Goal: Task Accomplishment & Management: Use online tool/utility

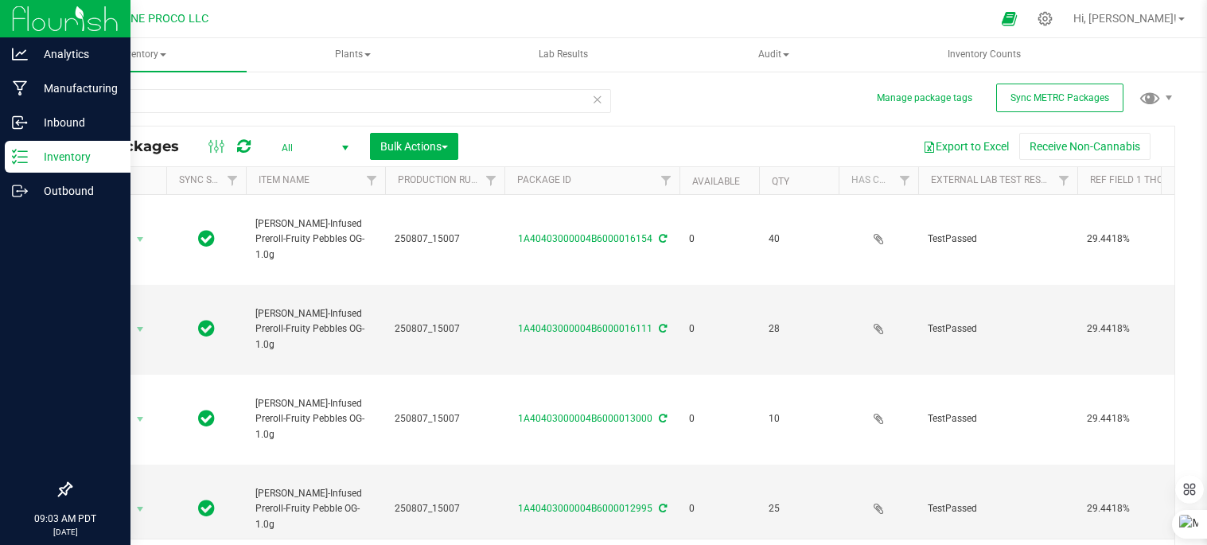
type input "12"
click at [13, 154] on icon at bounding box center [20, 157] width 16 height 16
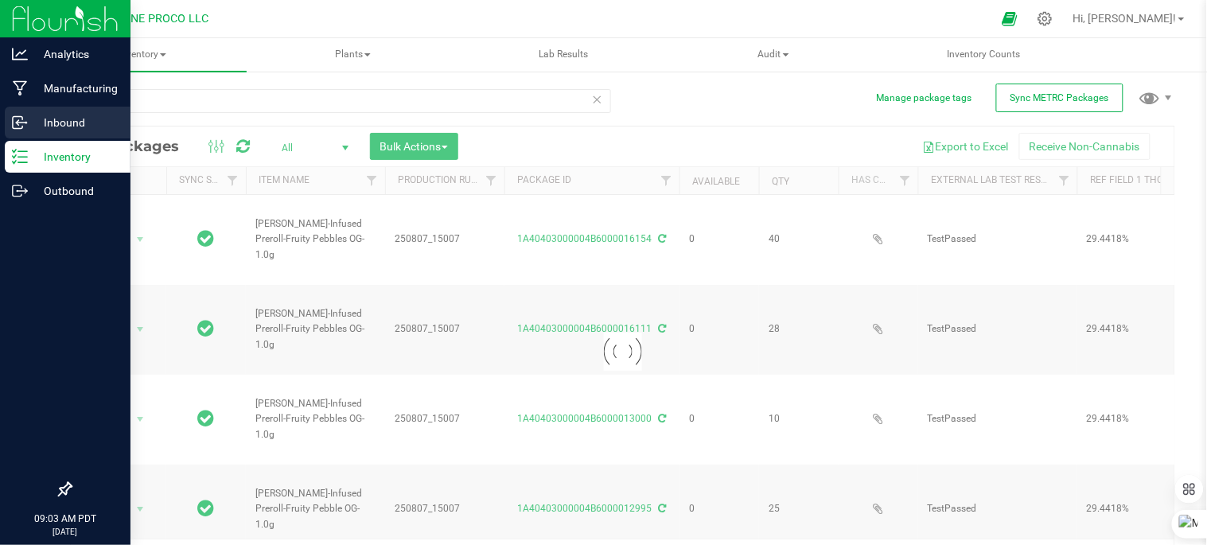
click at [84, 124] on p "Inbound" at bounding box center [75, 122] width 95 height 19
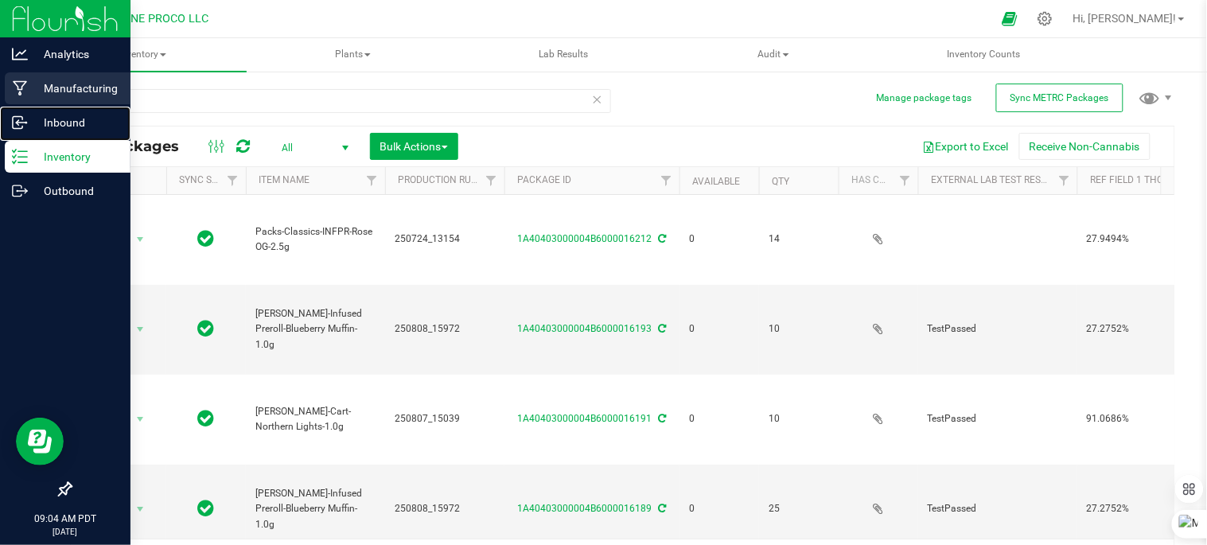
type input "[DATE]"
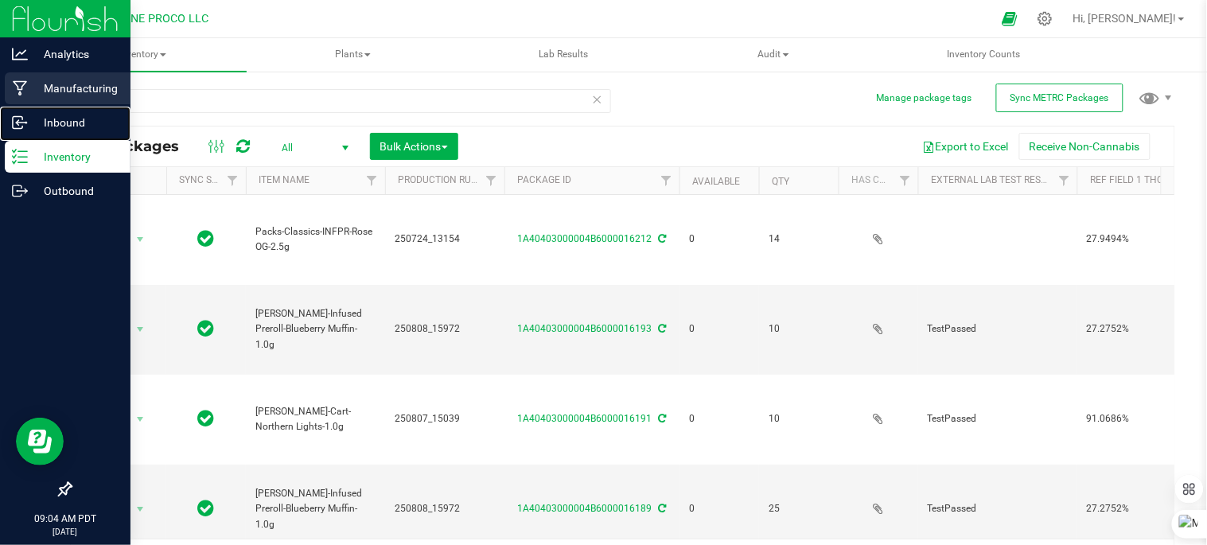
type input "[DATE]"
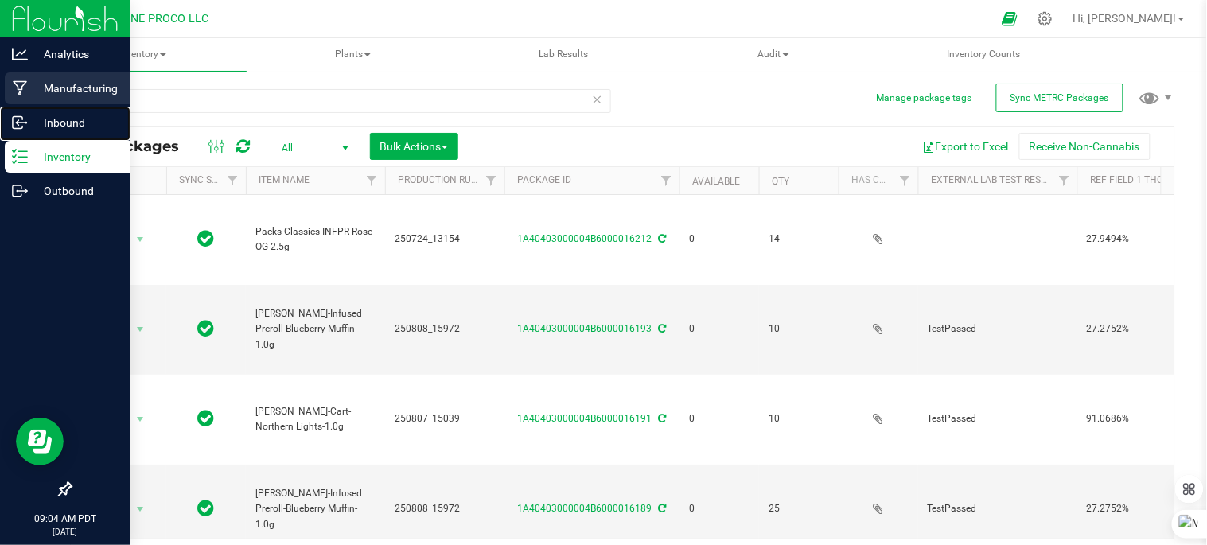
type input "[DATE]"
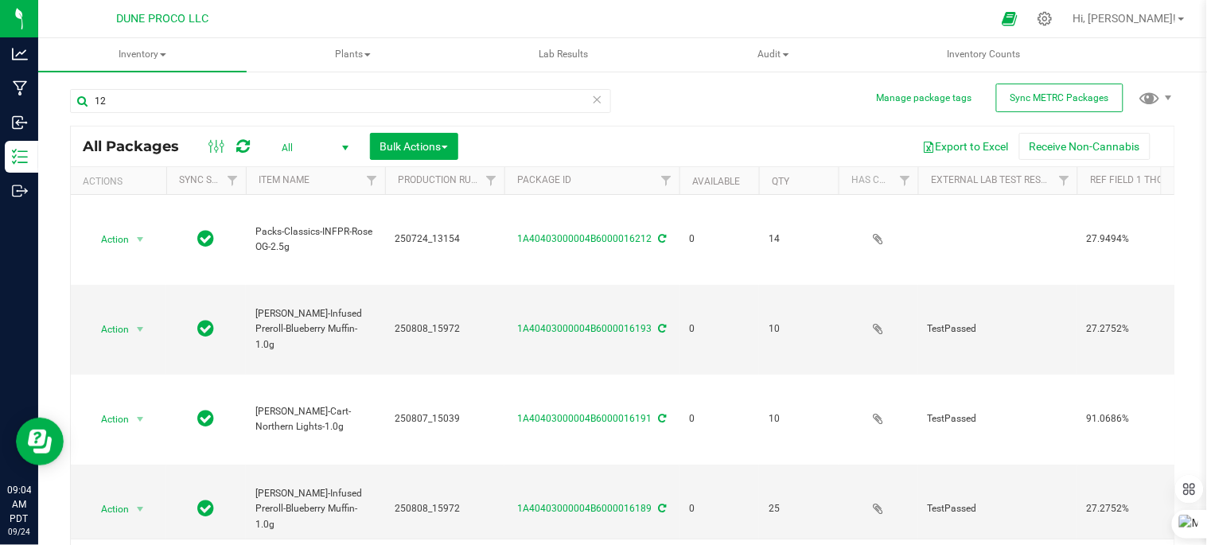
click at [593, 95] on icon at bounding box center [597, 98] width 11 height 19
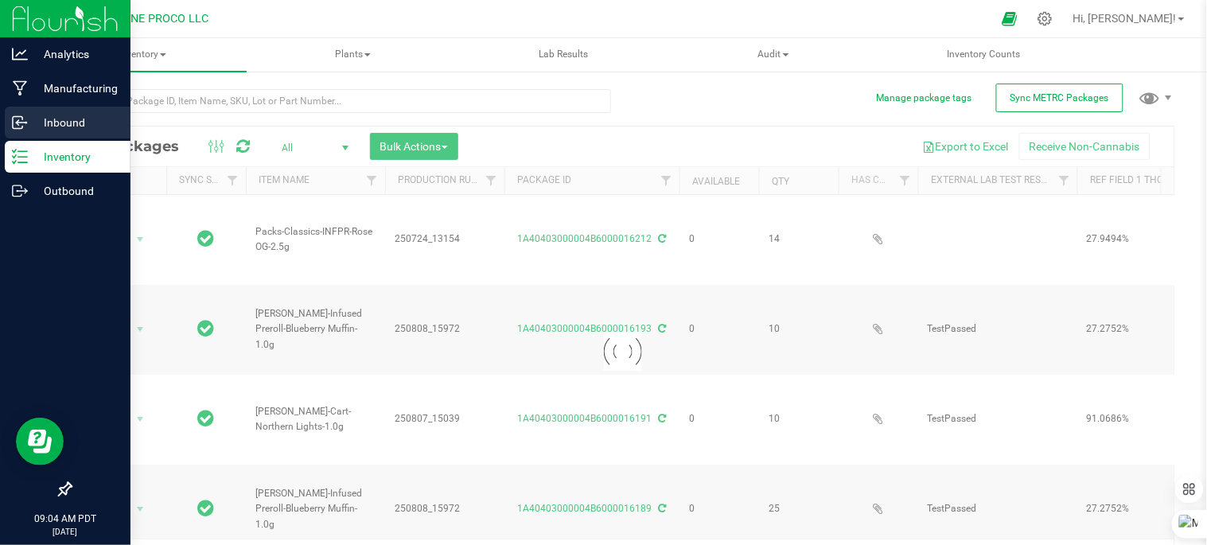
click at [16, 129] on icon at bounding box center [20, 123] width 16 height 16
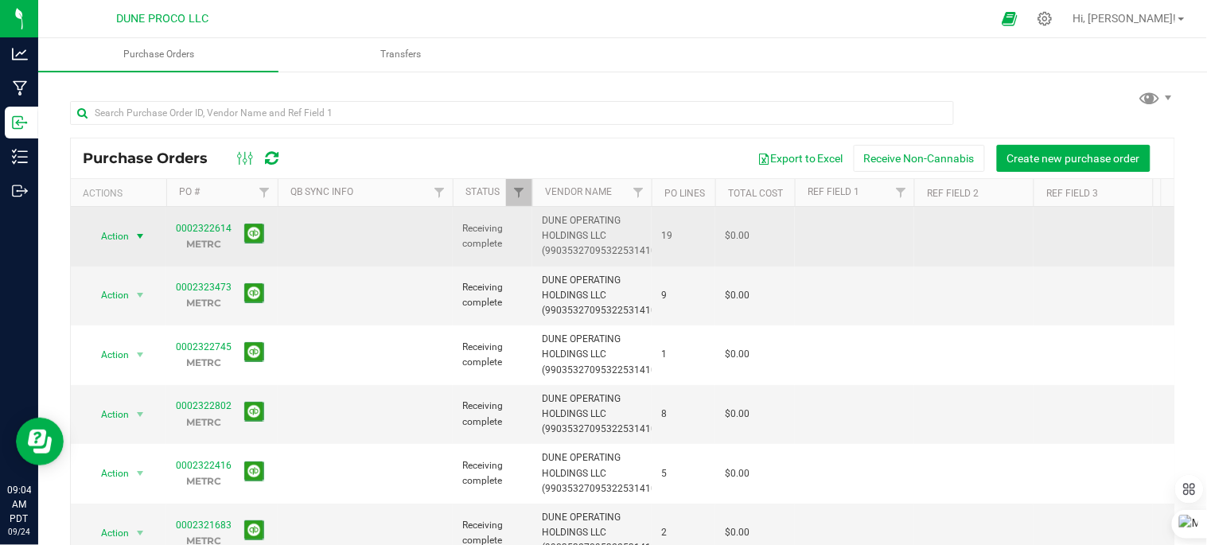
click at [143, 231] on span "select" at bounding box center [140, 236] width 13 height 13
click at [138, 232] on span "select" at bounding box center [140, 236] width 13 height 13
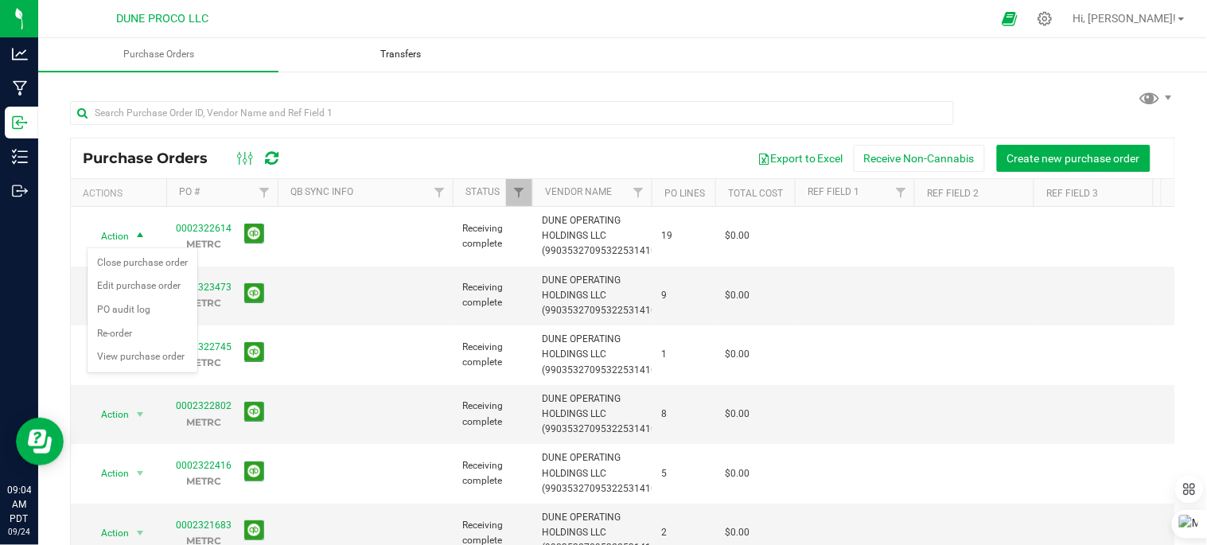
click at [407, 54] on span "Transfers" at bounding box center [401, 55] width 84 height 14
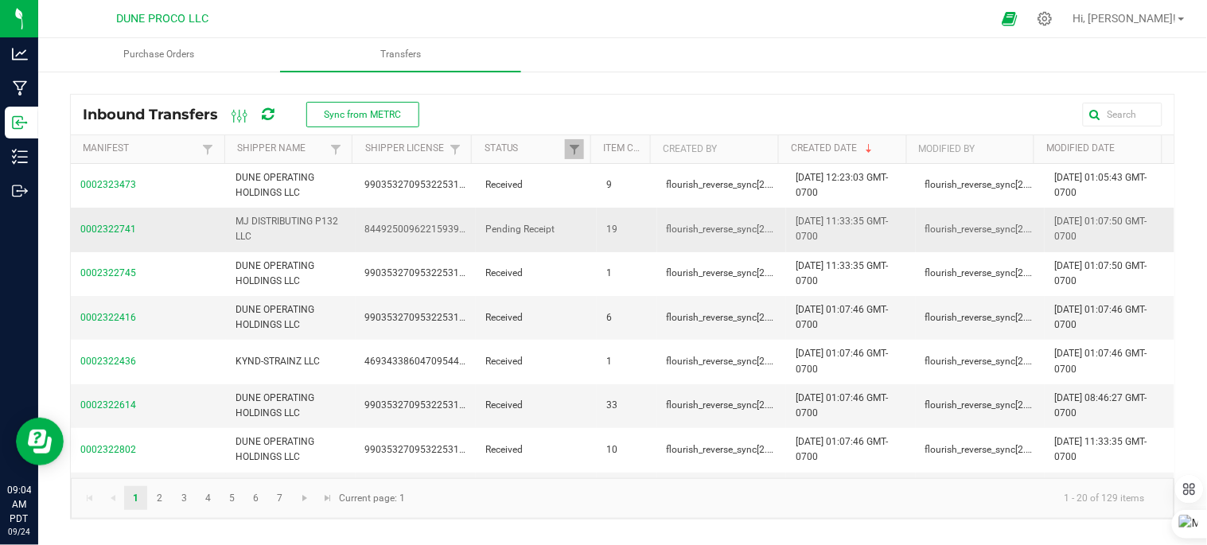
click at [123, 231] on span "0002322741" at bounding box center [148, 229] width 136 height 15
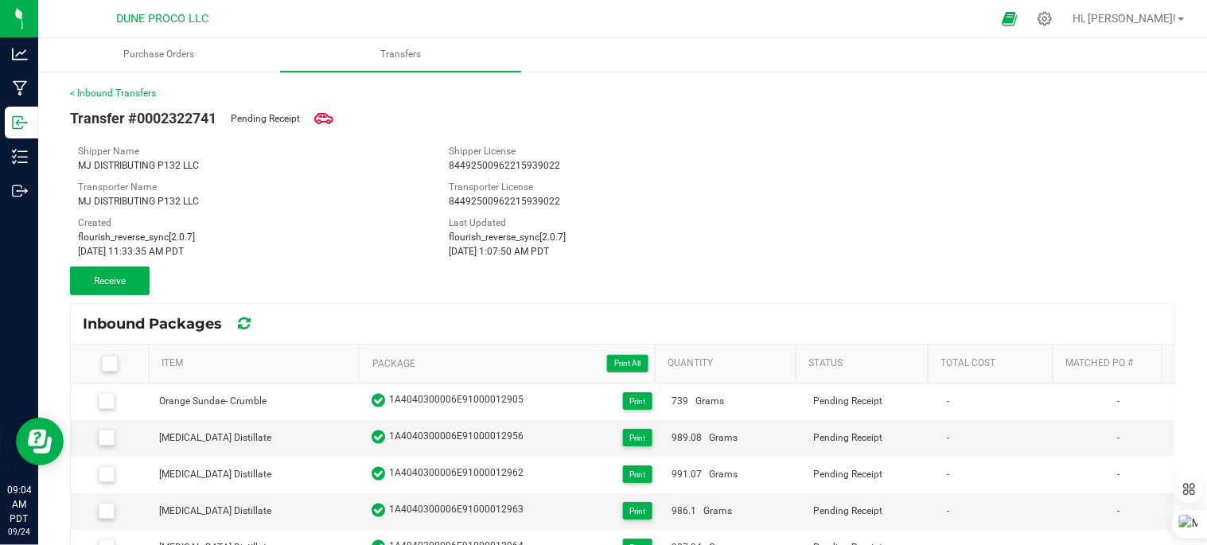
click at [106, 364] on icon at bounding box center [108, 364] width 10 height 0
click at [0, 0] on input "checkbox" at bounding box center [0, 0] width 0 height 0
click at [116, 282] on span "Receive (19)" at bounding box center [110, 280] width 52 height 11
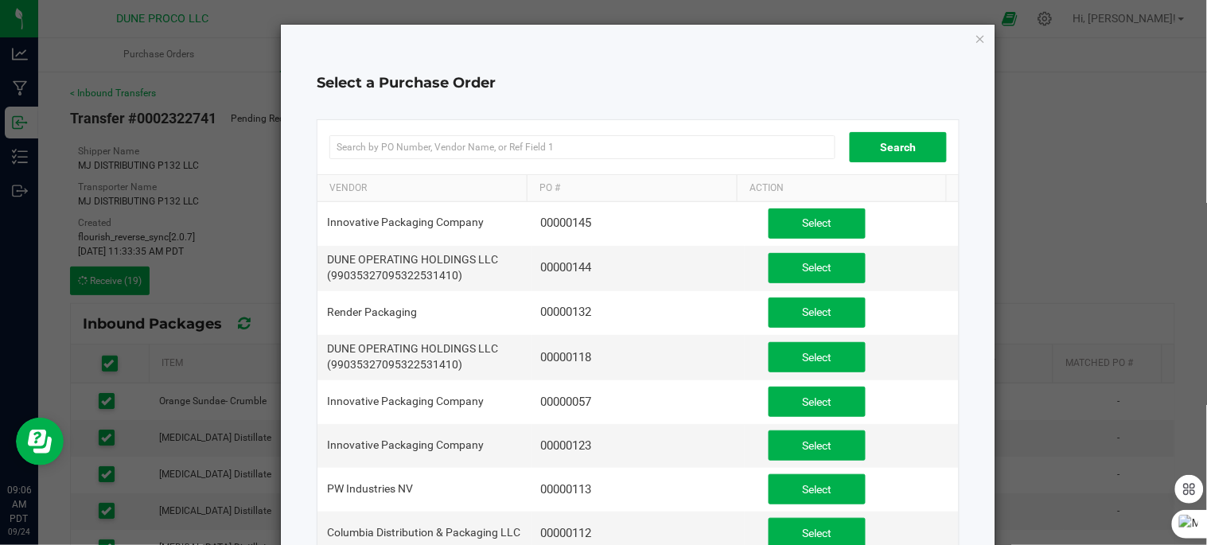
click at [975, 33] on icon "button" at bounding box center [980, 38] width 11 height 19
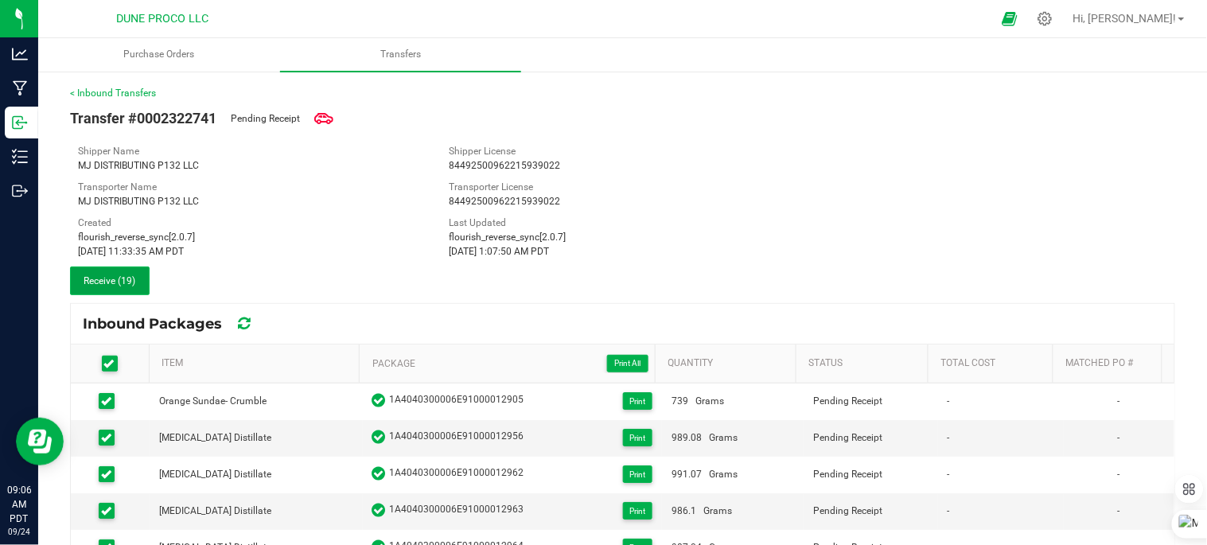
click at [133, 284] on span "Receive (19)" at bounding box center [110, 280] width 52 height 11
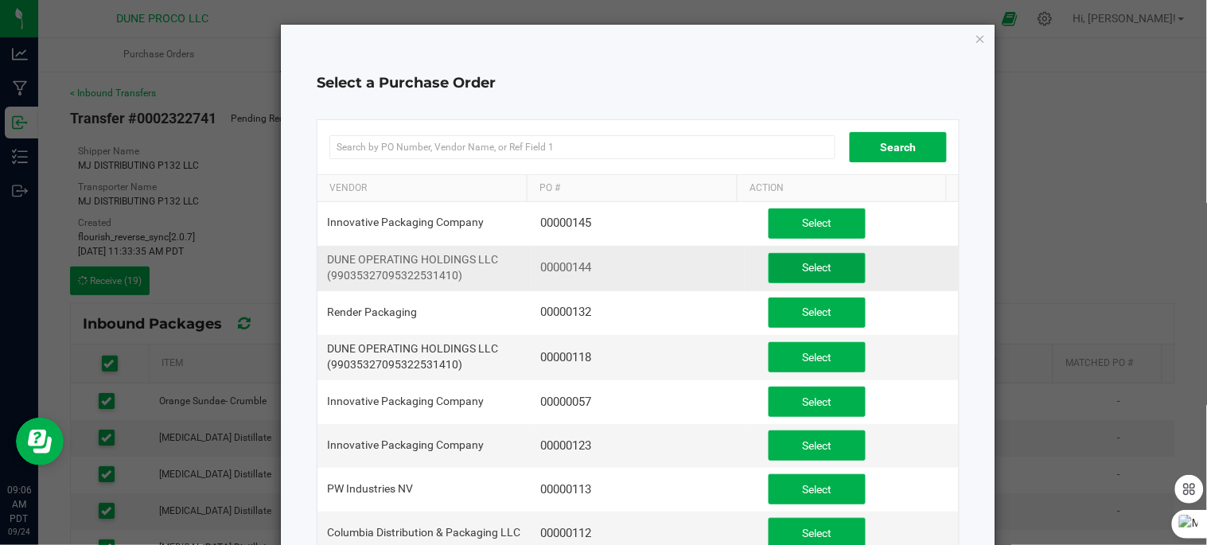
click at [781, 271] on button "Select" at bounding box center [817, 268] width 97 height 30
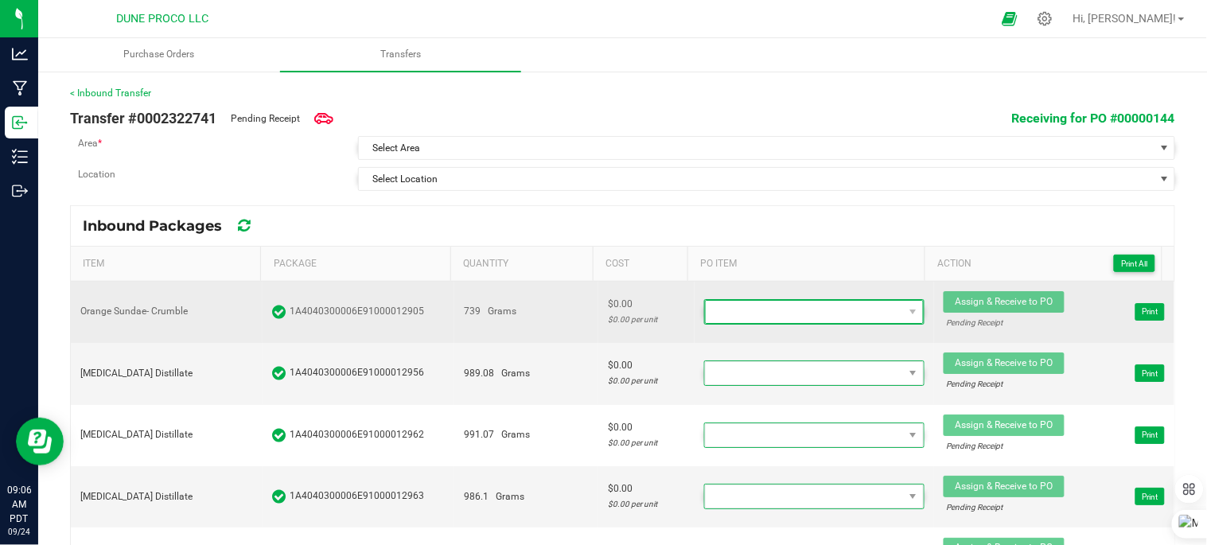
click at [838, 319] on span at bounding box center [805, 312] width 198 height 22
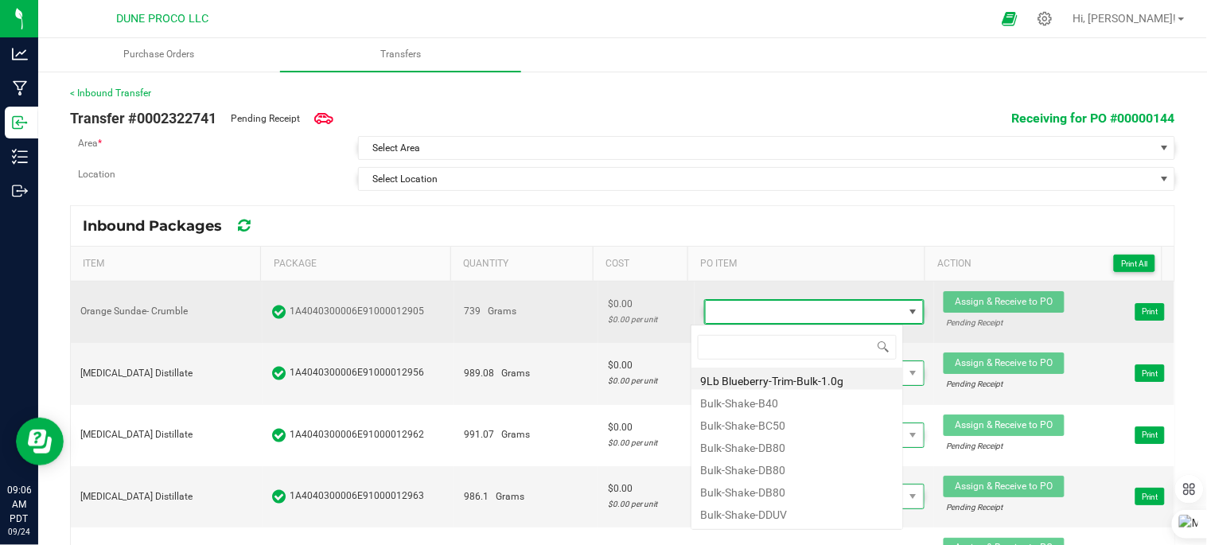
scroll to position [24, 213]
click at [838, 320] on span at bounding box center [805, 312] width 198 height 22
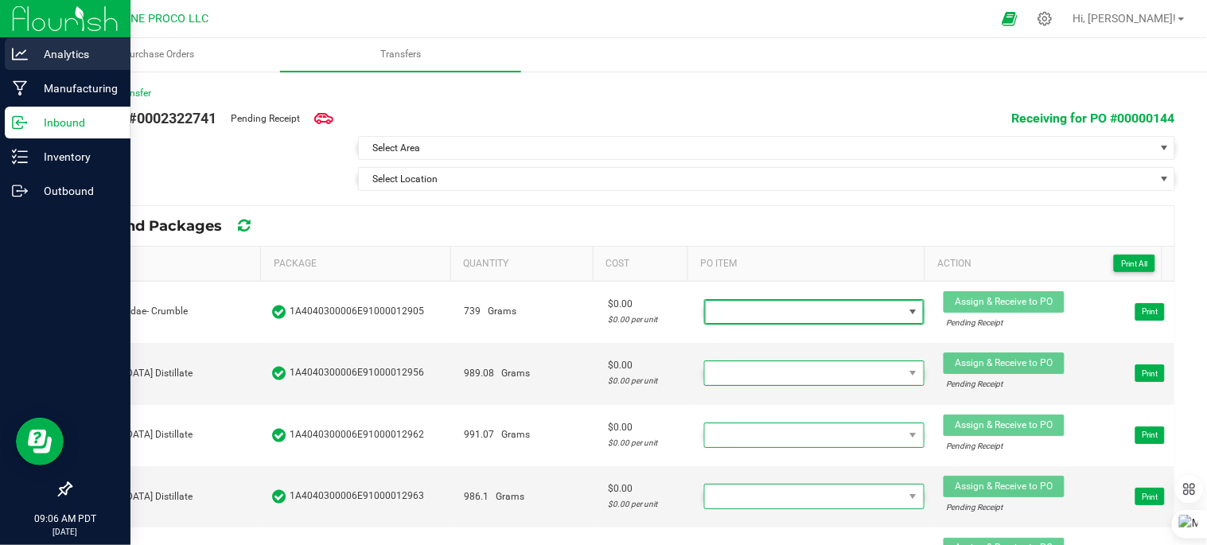
click at [53, 53] on p "Analytics" at bounding box center [75, 54] width 95 height 19
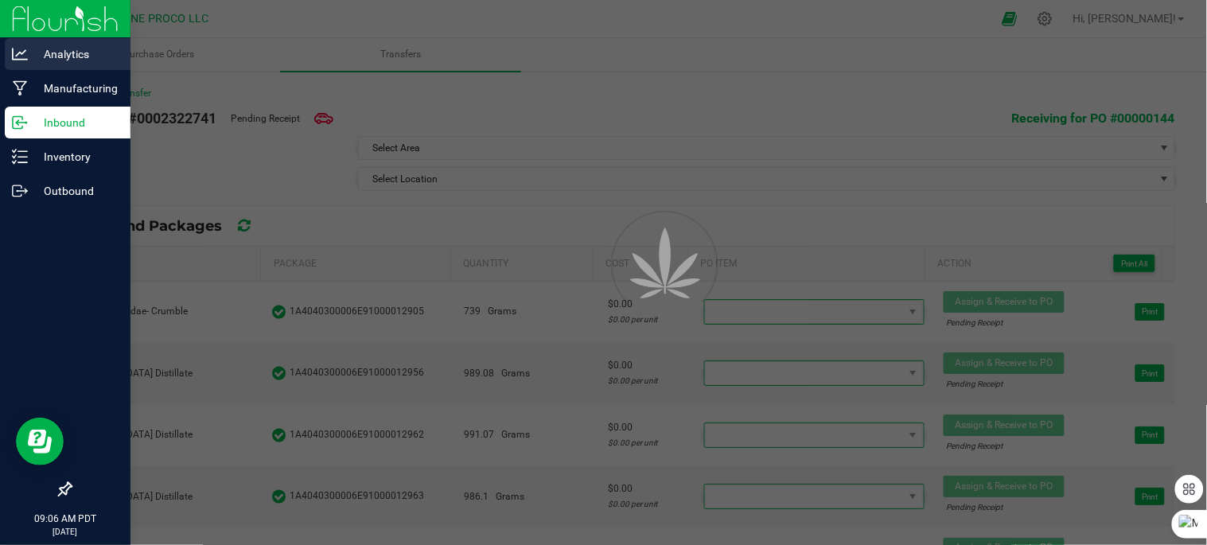
click at [53, 53] on p "Analytics" at bounding box center [75, 54] width 95 height 19
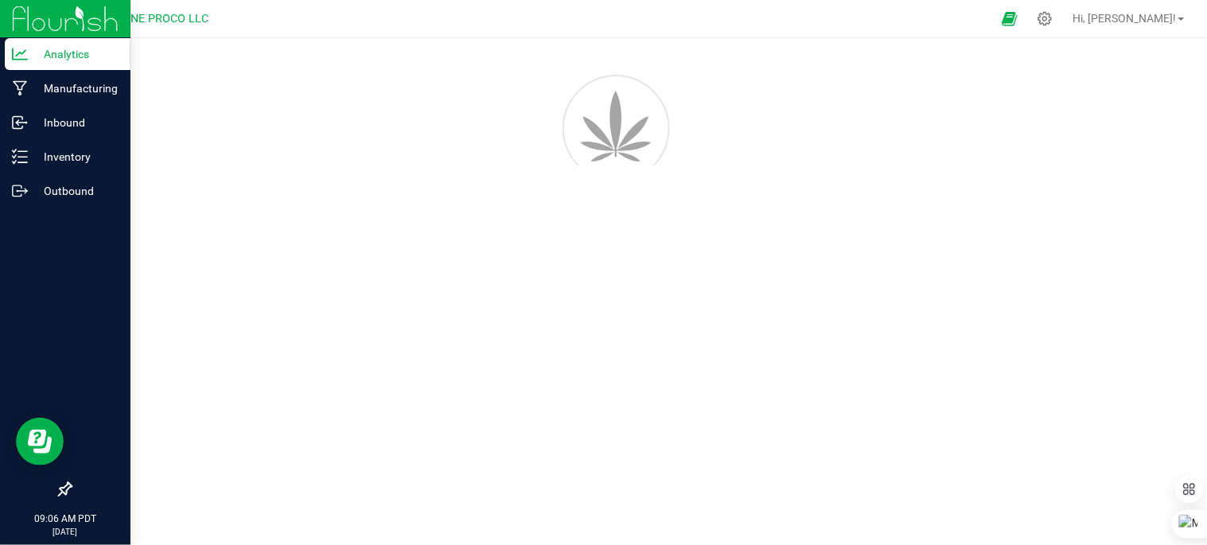
click at [65, 27] on img at bounding box center [65, 18] width 107 height 37
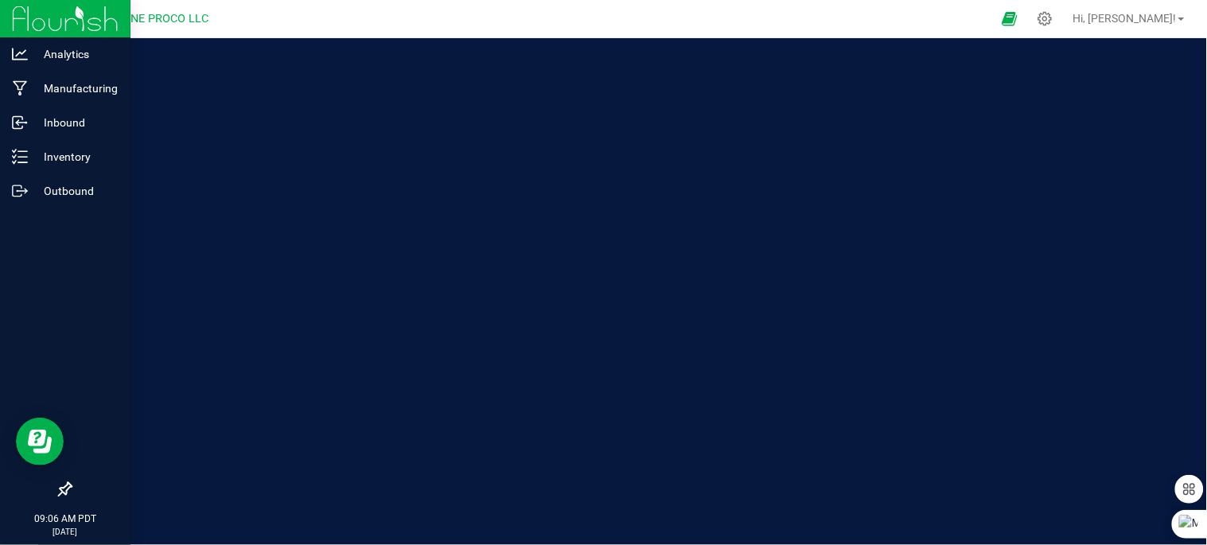
click at [65, 27] on img at bounding box center [65, 18] width 107 height 37
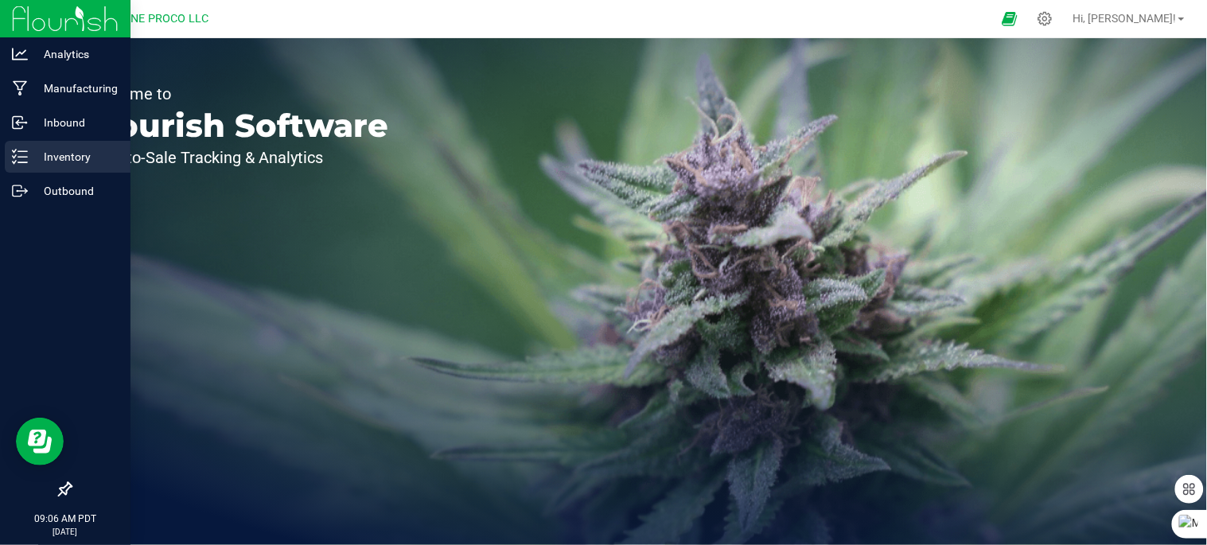
drag, startPoint x: 26, startPoint y: 146, endPoint x: 24, endPoint y: 154, distance: 8.3
click at [25, 147] on div "Inventory" at bounding box center [68, 157] width 126 height 32
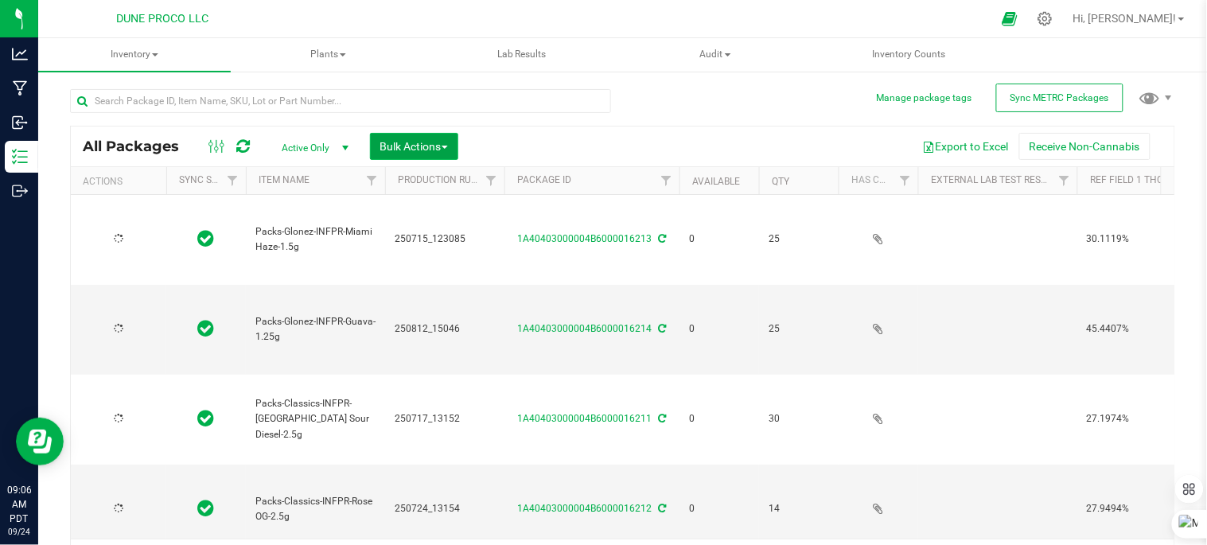
click at [422, 149] on span "Bulk Actions" at bounding box center [414, 146] width 68 height 13
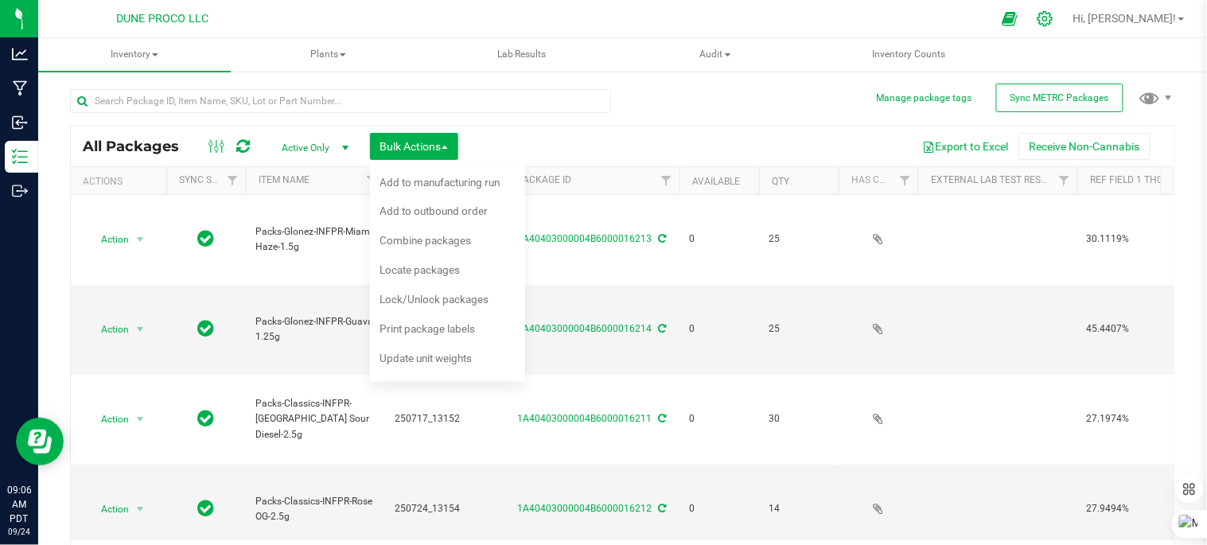
click at [1053, 21] on icon at bounding box center [1045, 18] width 17 height 17
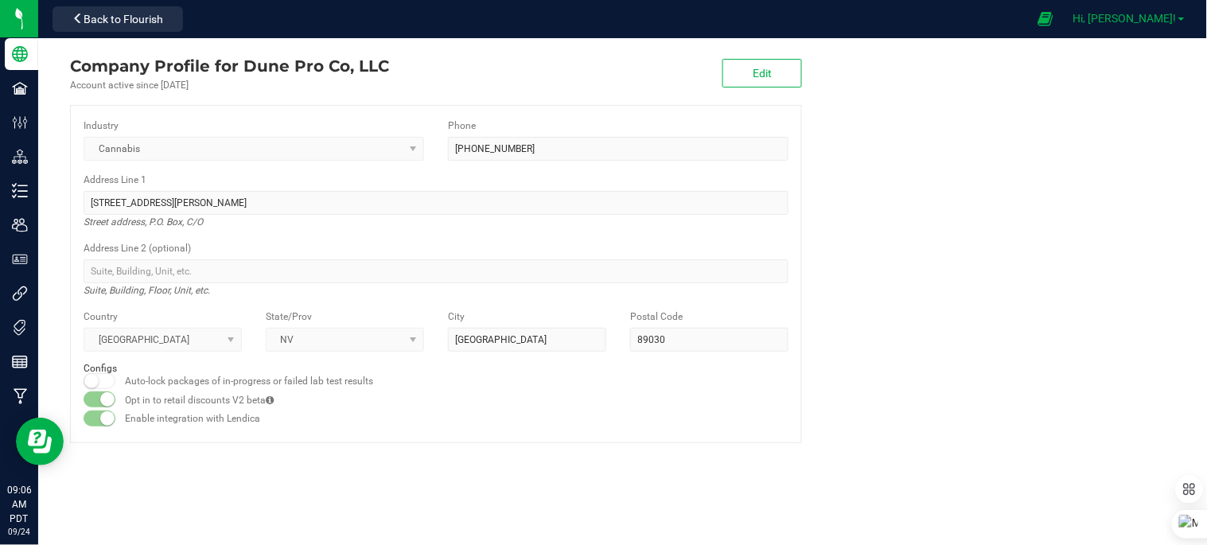
click at [1130, 18] on span "Hi, [PERSON_NAME]!" at bounding box center [1124, 18] width 103 height 13
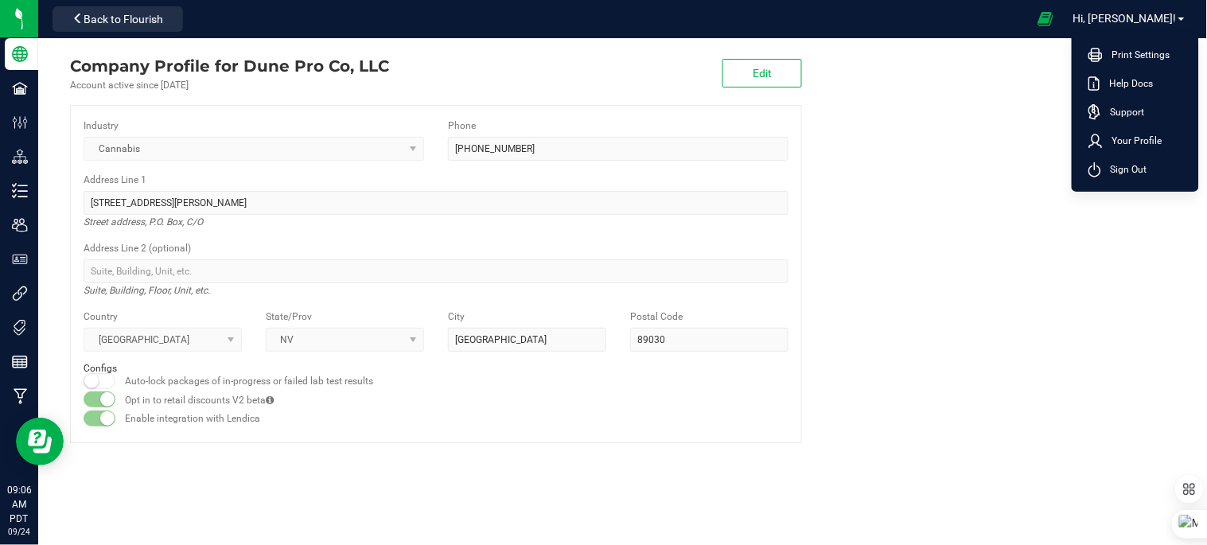
click at [880, 255] on company "Company Profile for Dune Pro Co, LLC Account active since [DATE] Edit Industry …" at bounding box center [622, 248] width 1169 height 421
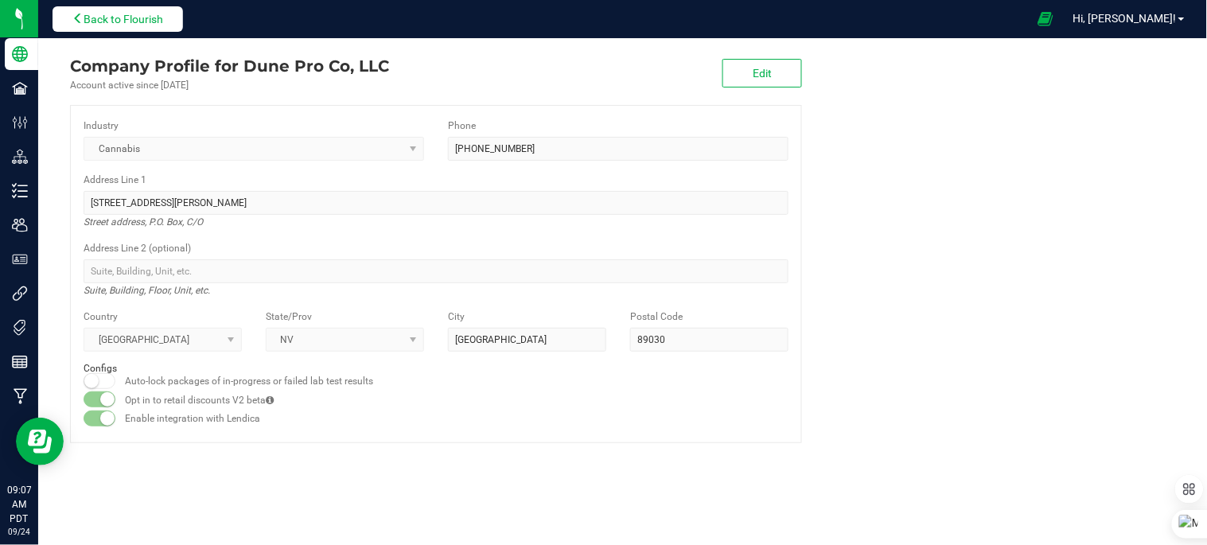
click at [132, 24] on span "Back to Flourish" at bounding box center [124, 19] width 80 height 13
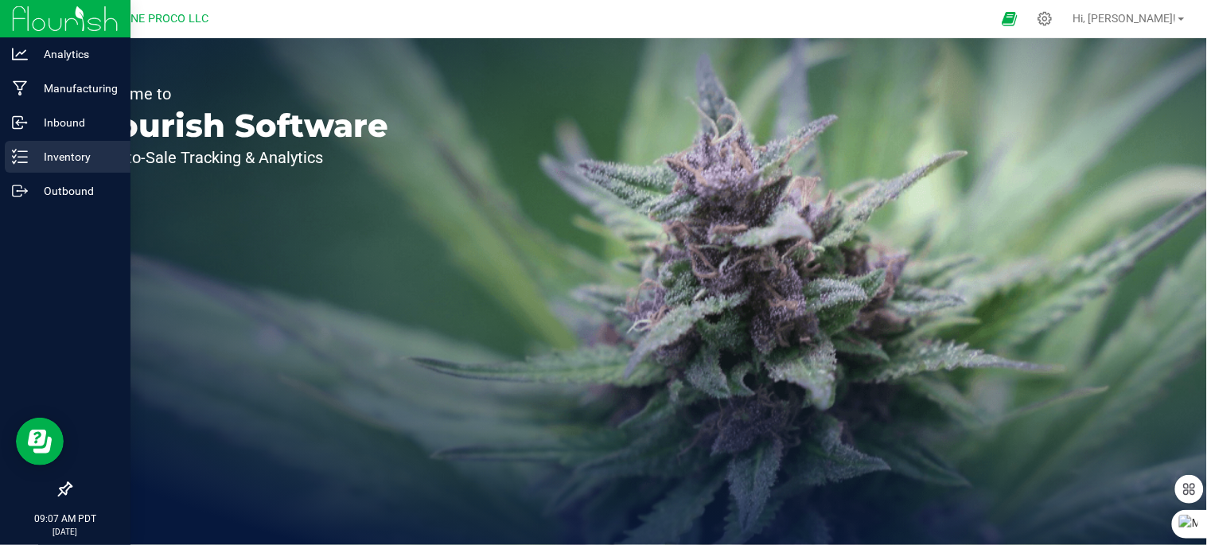
click at [26, 157] on line at bounding box center [22, 157] width 9 height 0
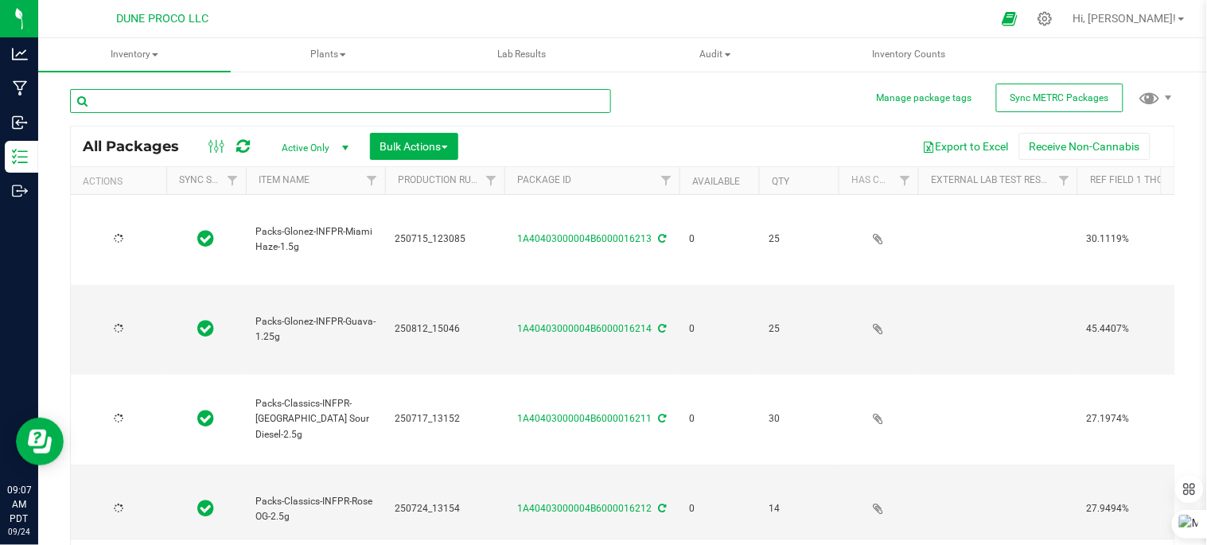
click at [345, 99] on input "text" at bounding box center [340, 101] width 541 height 24
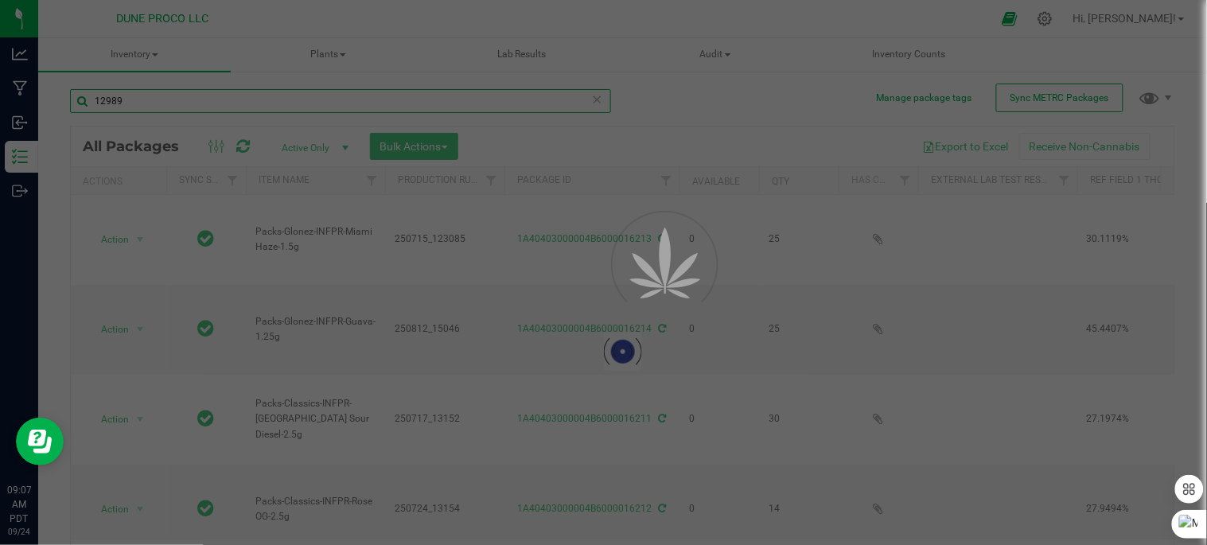
type input "12989"
type input "[DATE]"
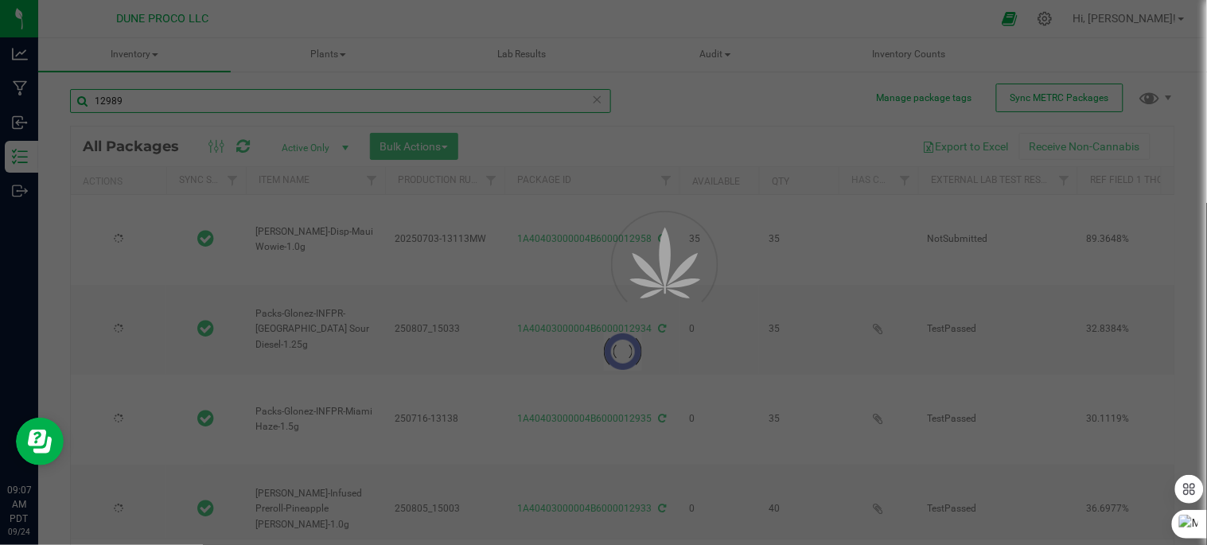
type input "[DATE]"
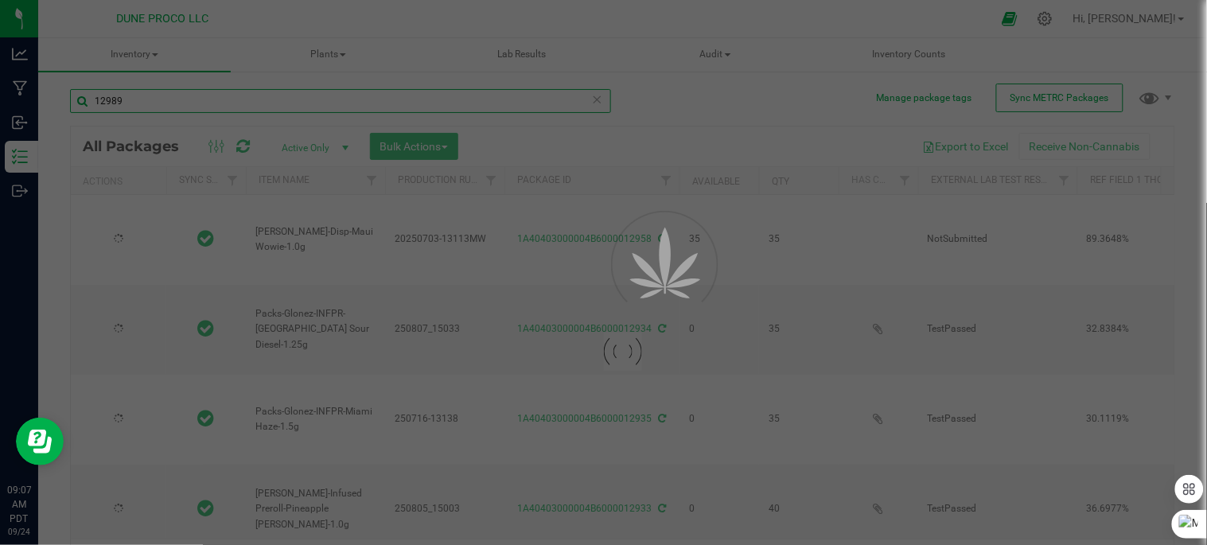
type input "[DATE]"
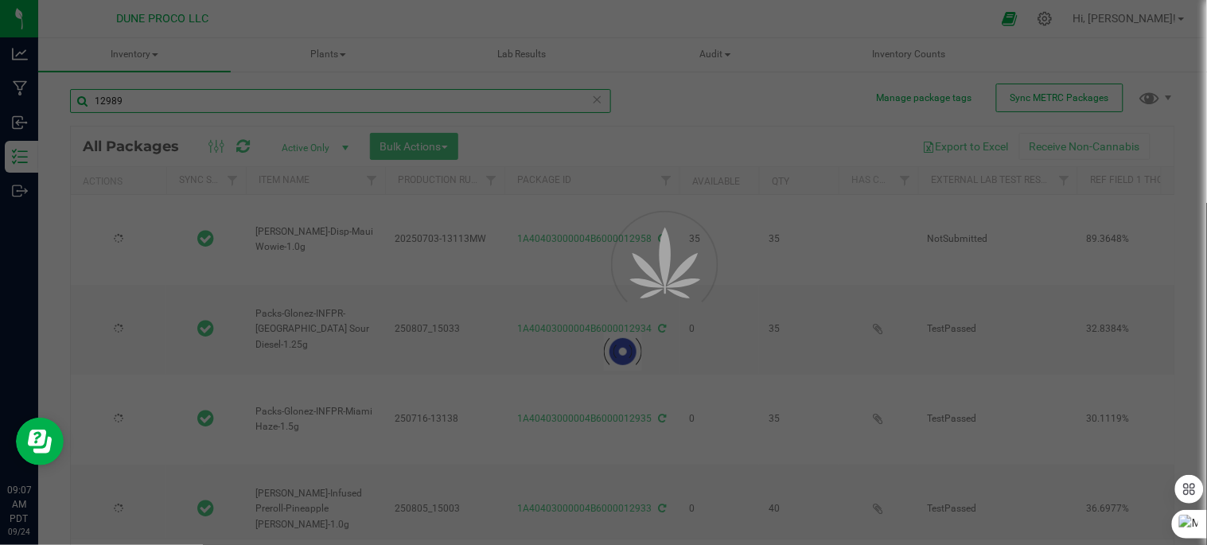
type input "[DATE]"
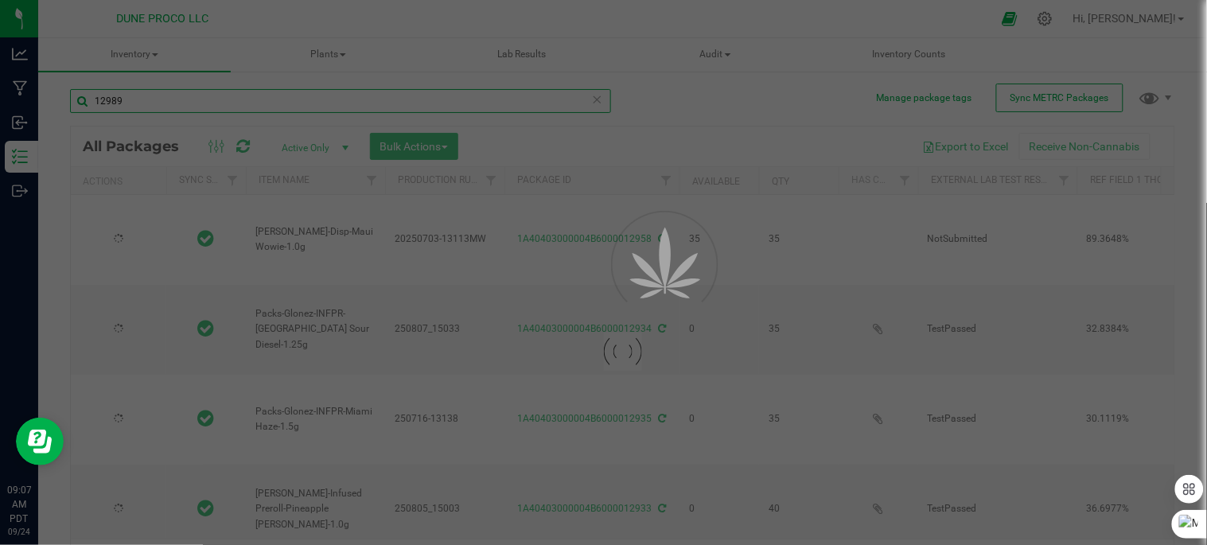
type input "[DATE]"
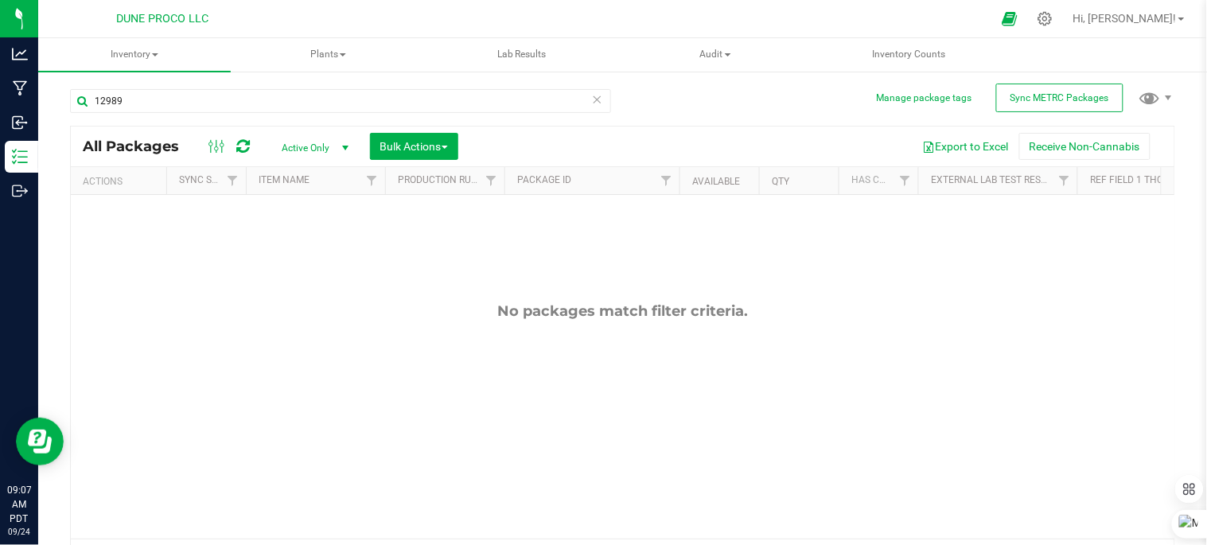
click at [592, 99] on icon at bounding box center [597, 98] width 11 height 19
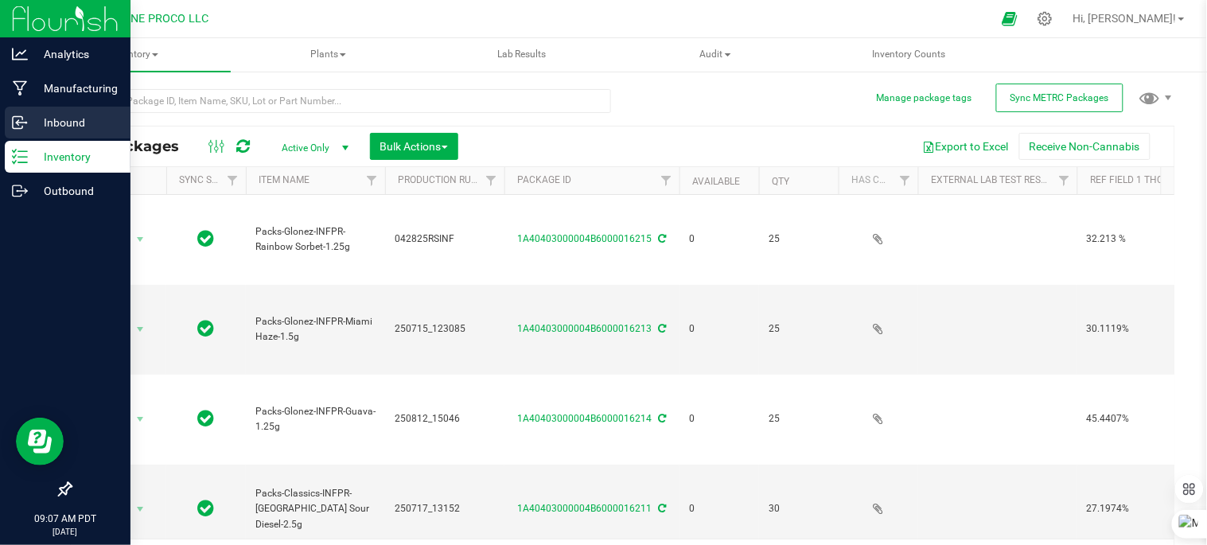
click at [73, 115] on p "Inbound" at bounding box center [75, 122] width 95 height 19
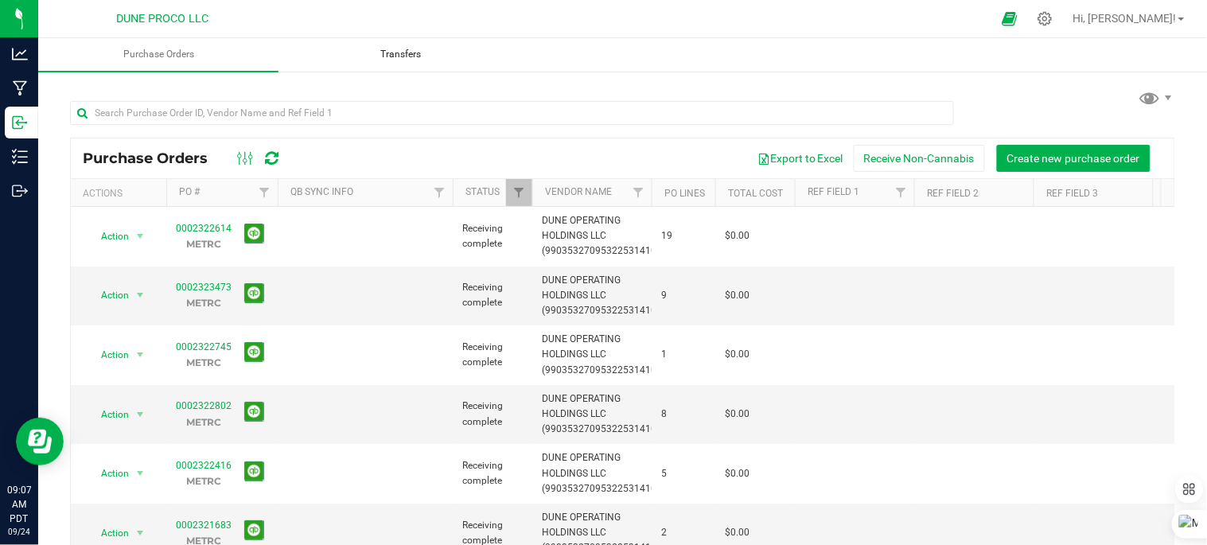
click at [395, 56] on span "Transfers" at bounding box center [401, 55] width 84 height 14
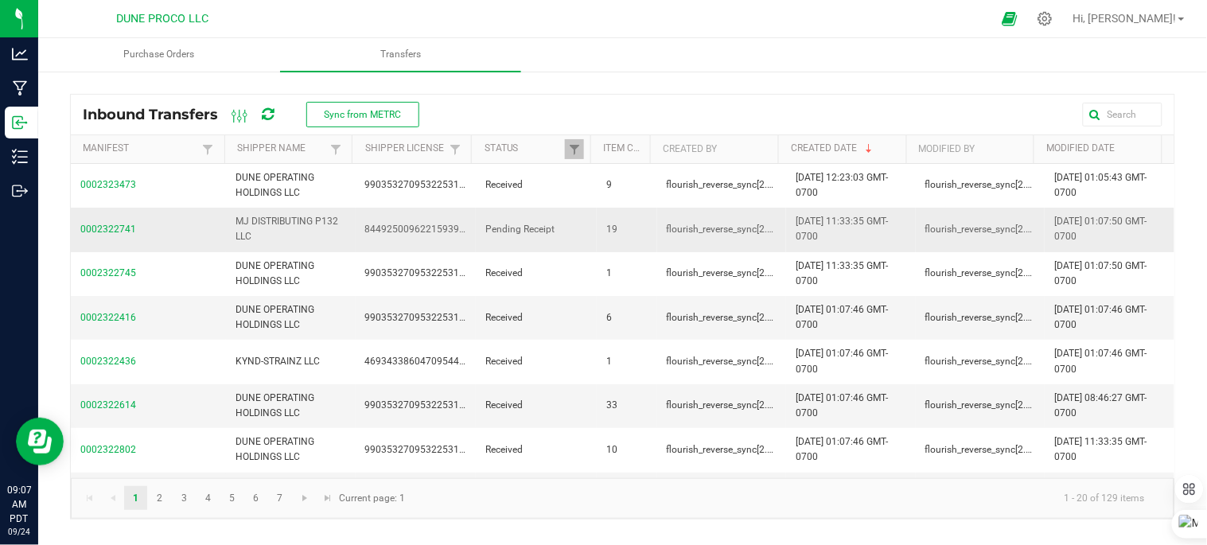
click at [123, 228] on span "0002322741" at bounding box center [148, 229] width 136 height 15
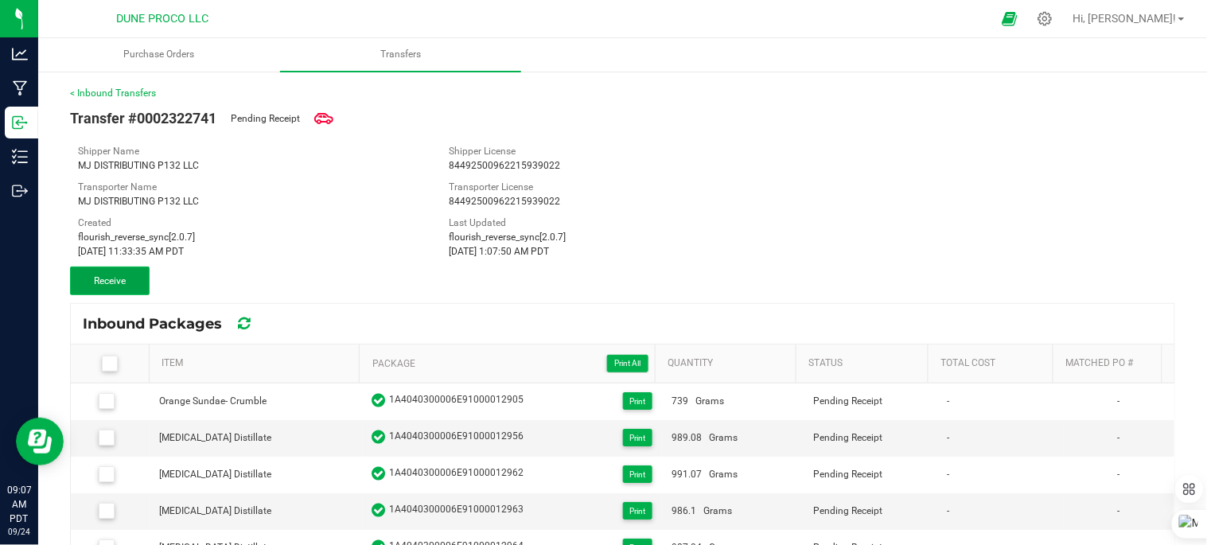
click at [134, 283] on button "Receive" at bounding box center [110, 281] width 80 height 29
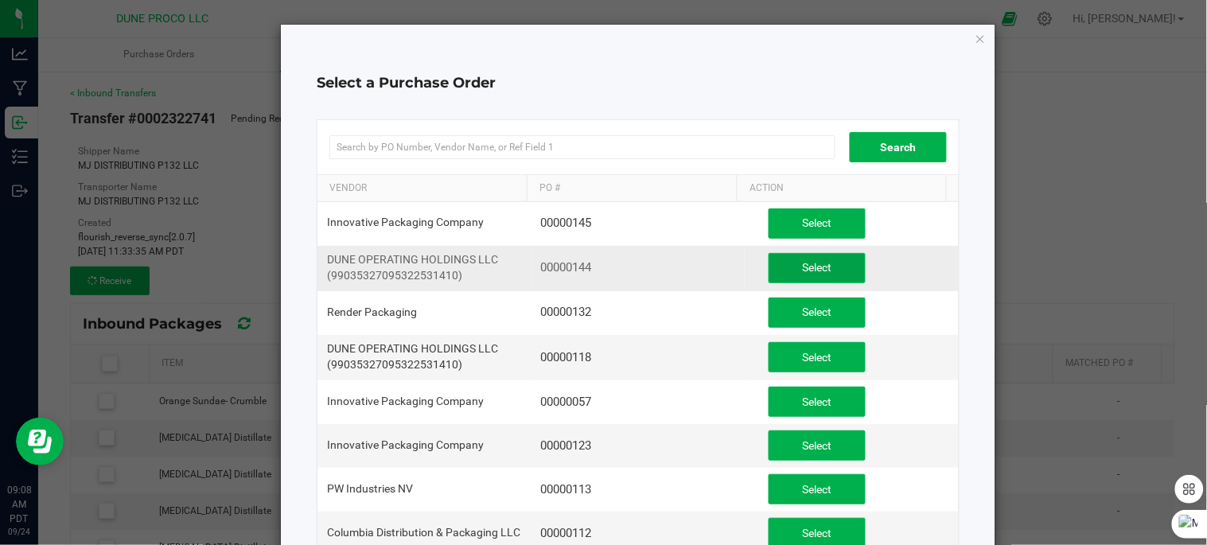
click at [810, 263] on span "Select" at bounding box center [817, 267] width 29 height 13
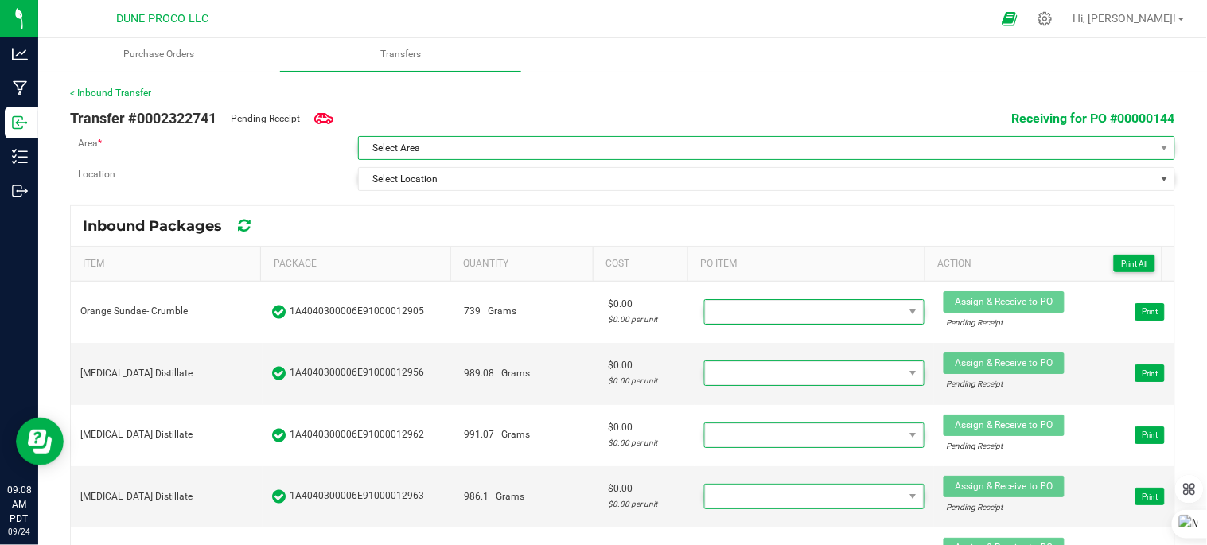
click at [1132, 138] on span "Select Area" at bounding box center [757, 148] width 796 height 22
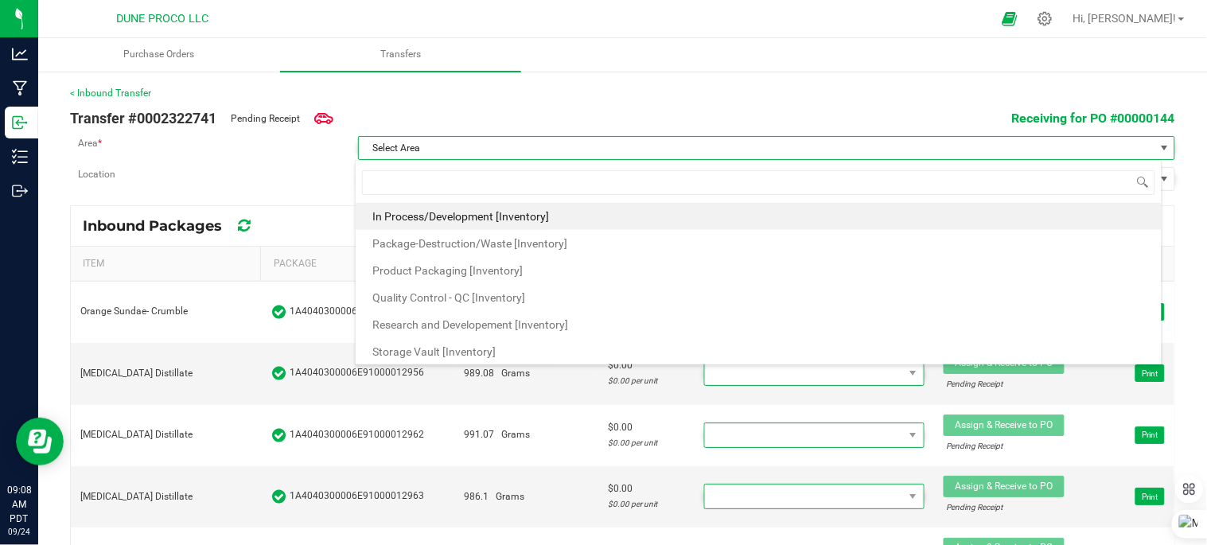
scroll to position [24, 808]
click at [539, 208] on span "In Process/Development [Inventory]" at bounding box center [460, 216] width 177 height 24
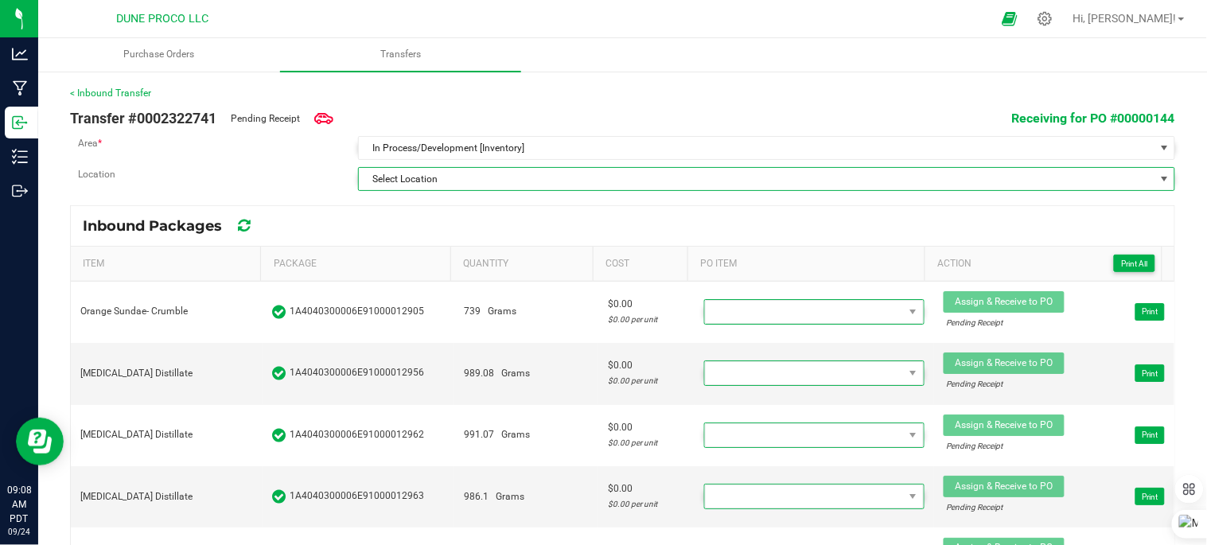
click at [551, 177] on span "Select Location" at bounding box center [757, 179] width 796 height 22
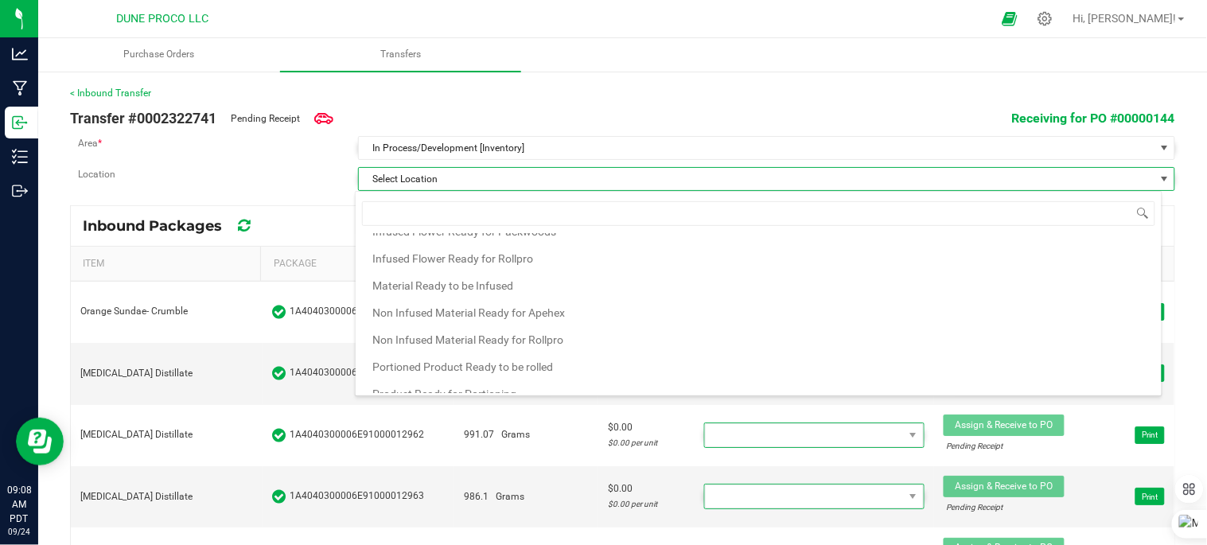
scroll to position [167, 0]
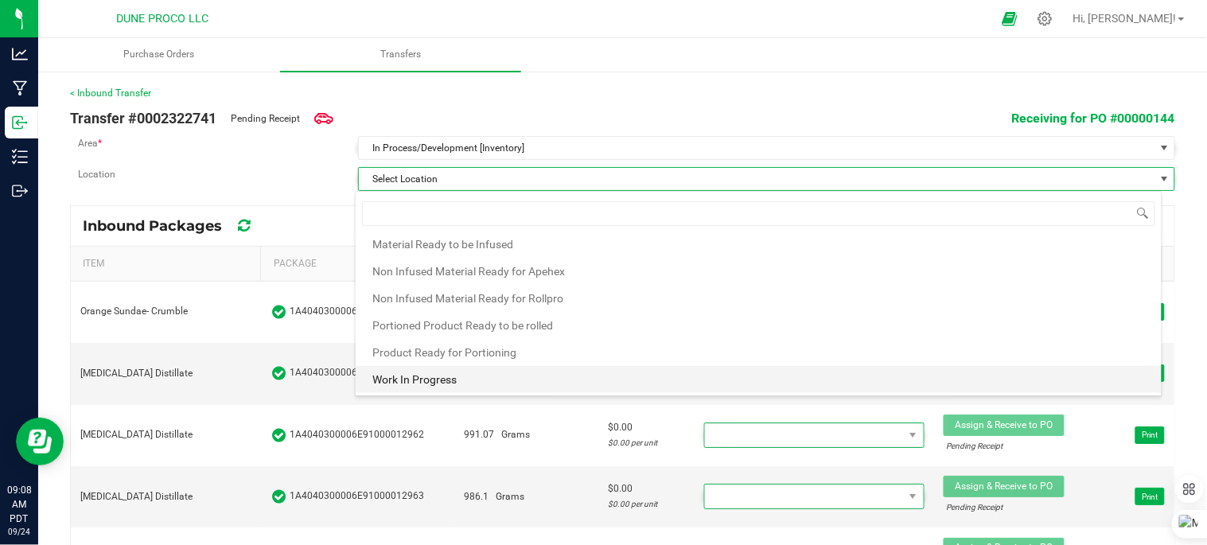
click at [471, 375] on li "Work In Progress" at bounding box center [759, 379] width 806 height 27
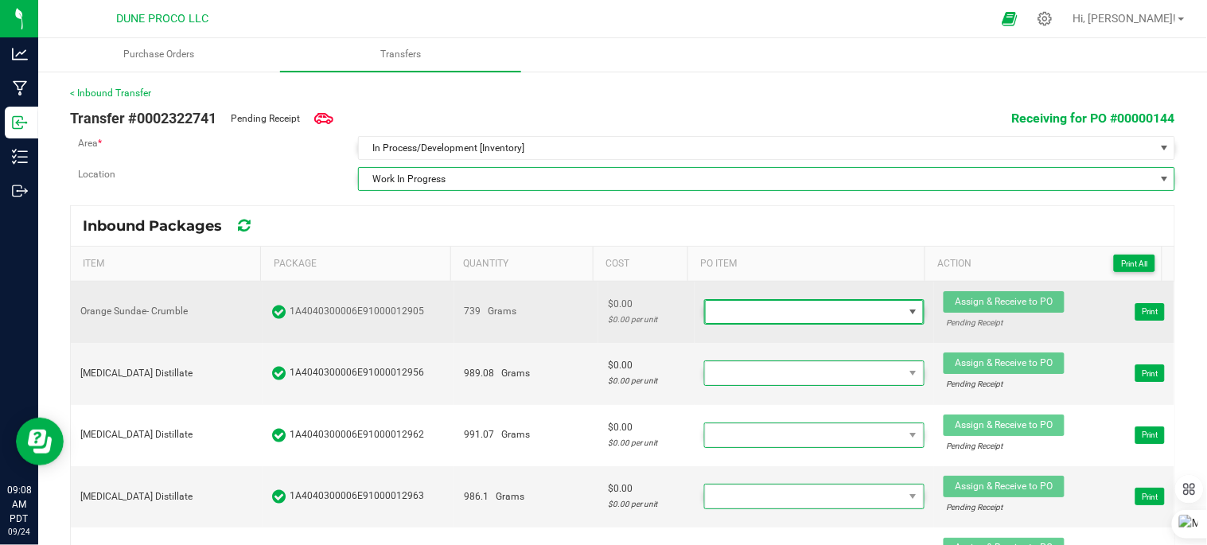
click at [816, 315] on span at bounding box center [805, 312] width 198 height 22
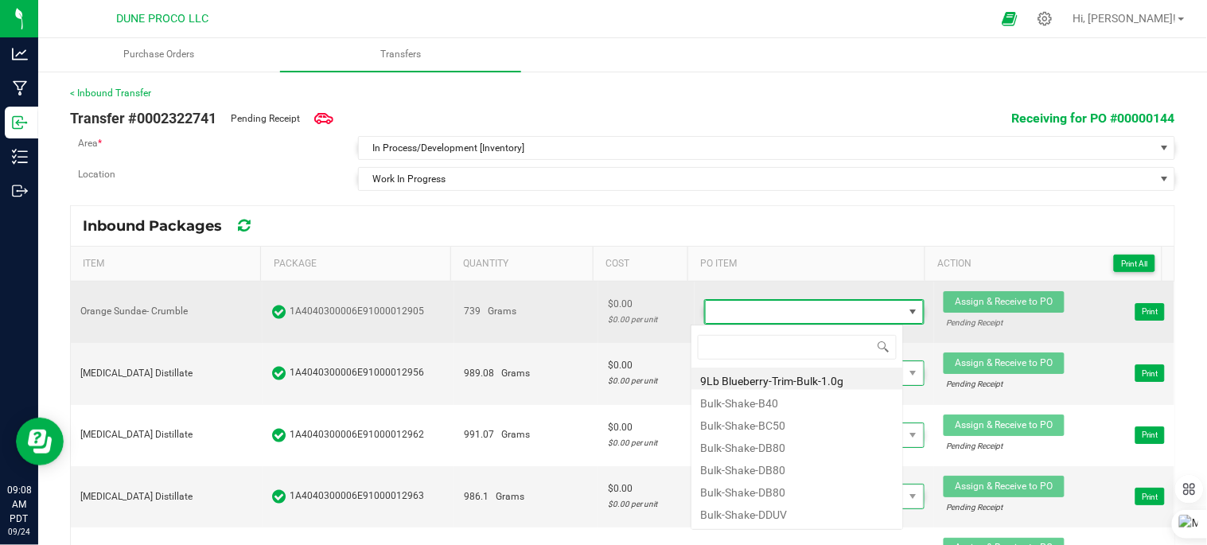
scroll to position [24, 213]
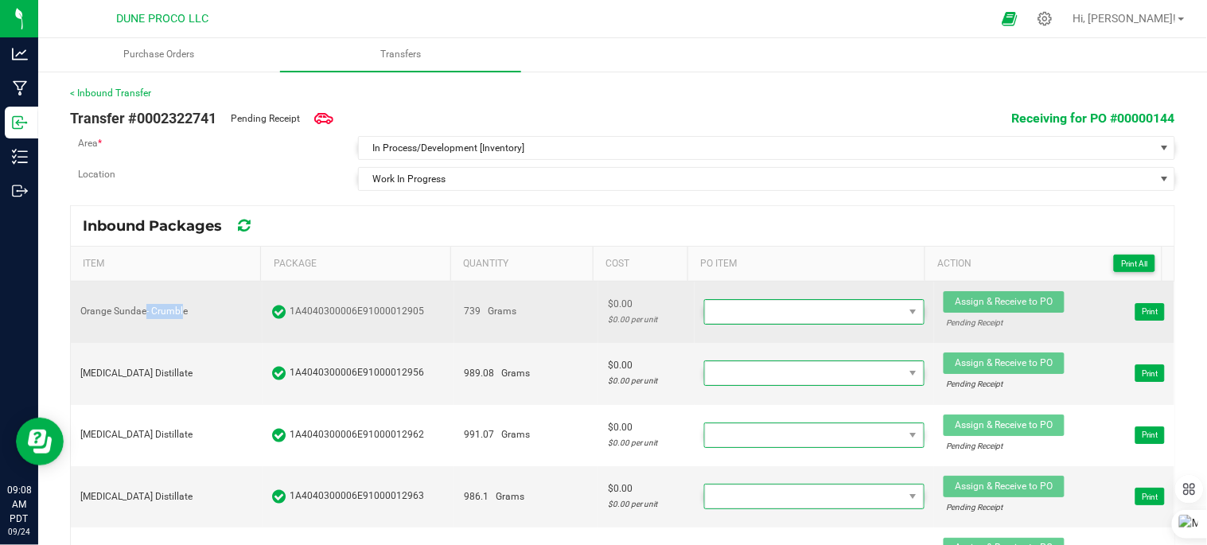
drag, startPoint x: 181, startPoint y: 309, endPoint x: 146, endPoint y: 306, distance: 35.1
click at [146, 306] on div "Orange Sundae- Crumble" at bounding box center [166, 311] width 173 height 15
drag, startPoint x: 146, startPoint y: 306, endPoint x: 185, endPoint y: 312, distance: 39.5
click at [185, 312] on div "Orange Sundae- Crumble" at bounding box center [166, 311] width 173 height 15
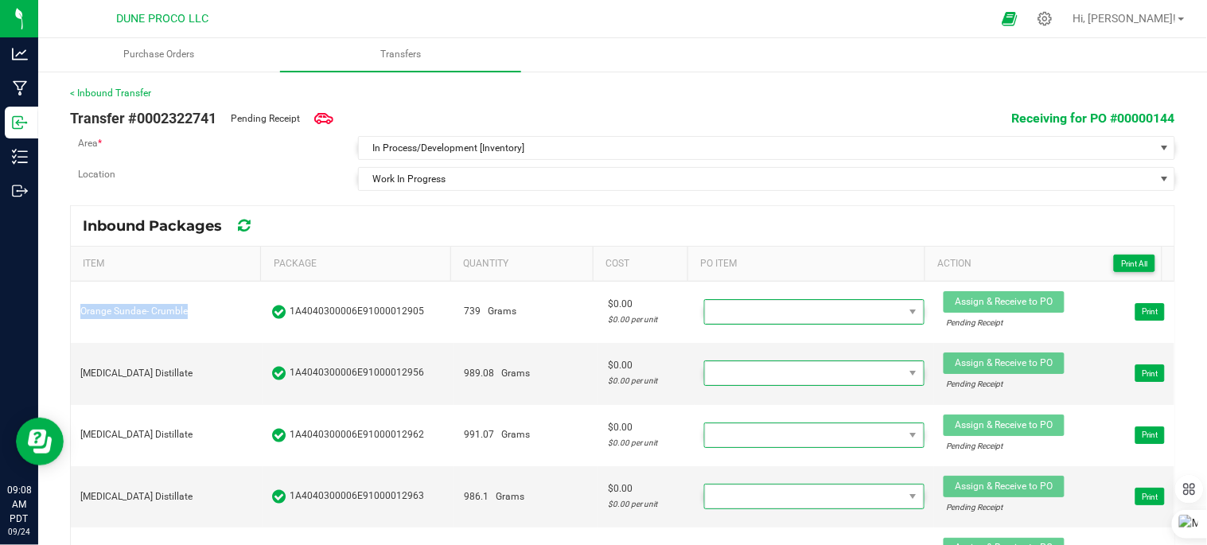
drag, startPoint x: 185, startPoint y: 312, endPoint x: 64, endPoint y: 307, distance: 121.0
click at [65, 306] on div "< Inbound Transfer Transfer #0002322741 Pending Receipt Receiving for PO #00000…" at bounding box center [622, 318] width 1169 height 497
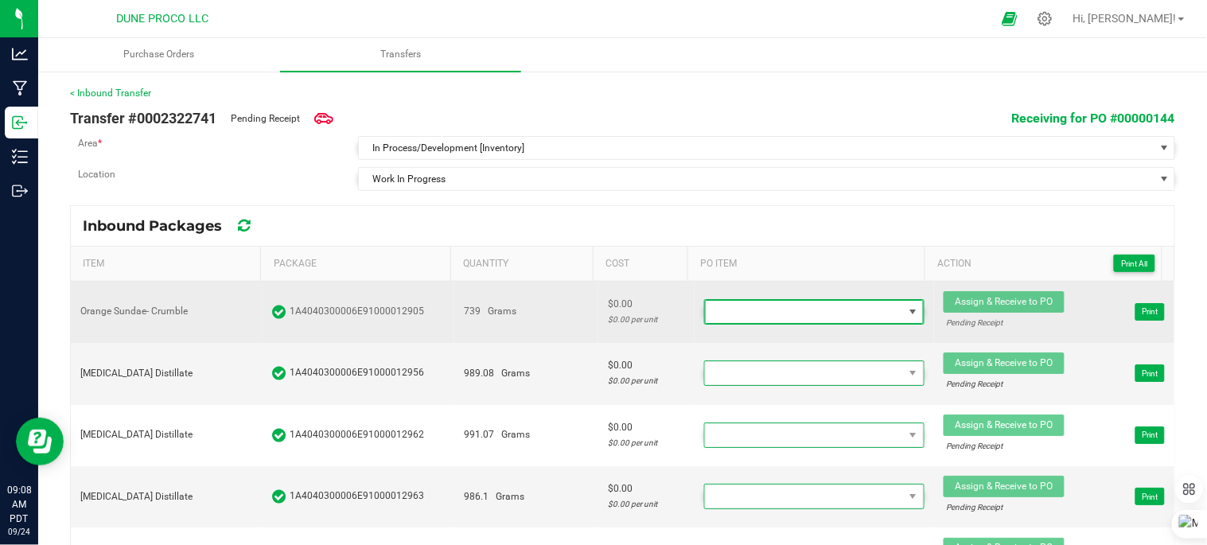
click at [733, 314] on span at bounding box center [805, 312] width 198 height 22
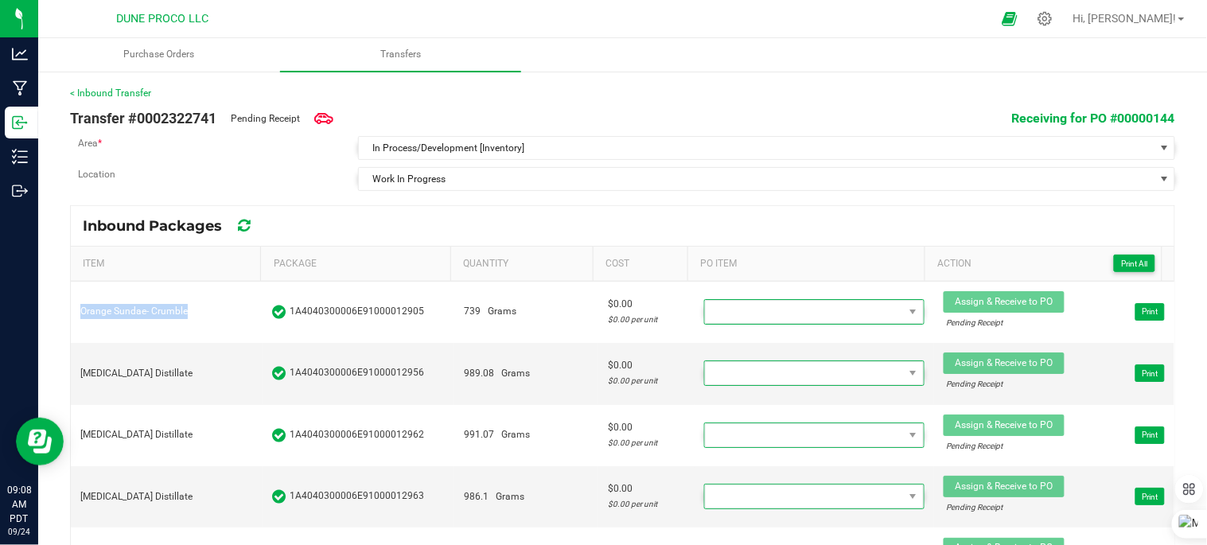
drag, startPoint x: 185, startPoint y: 311, endPoint x: 64, endPoint y: 309, distance: 121.0
click at [64, 309] on div "< Inbound Transfer Transfer #0002322741 Pending Receipt Receiving for PO #00000…" at bounding box center [622, 318] width 1169 height 497
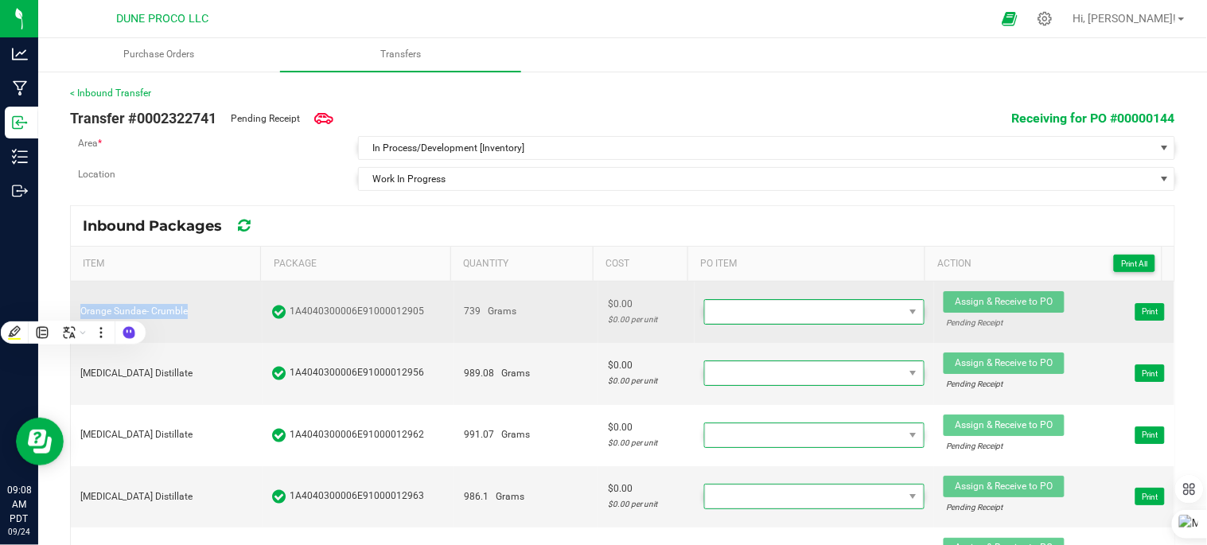
drag, startPoint x: 64, startPoint y: 309, endPoint x: 89, endPoint y: 316, distance: 25.7
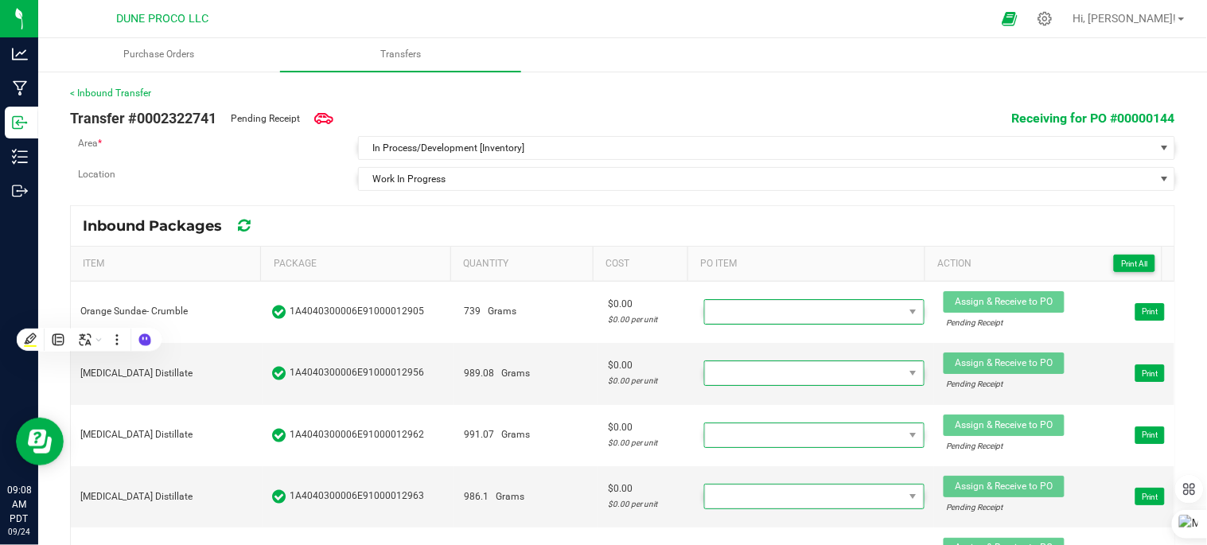
drag, startPoint x: 89, startPoint y: 316, endPoint x: 761, endPoint y: 97, distance: 707.1
click at [761, 97] on div "< Inbound Transfer" at bounding box center [622, 93] width 1105 height 14
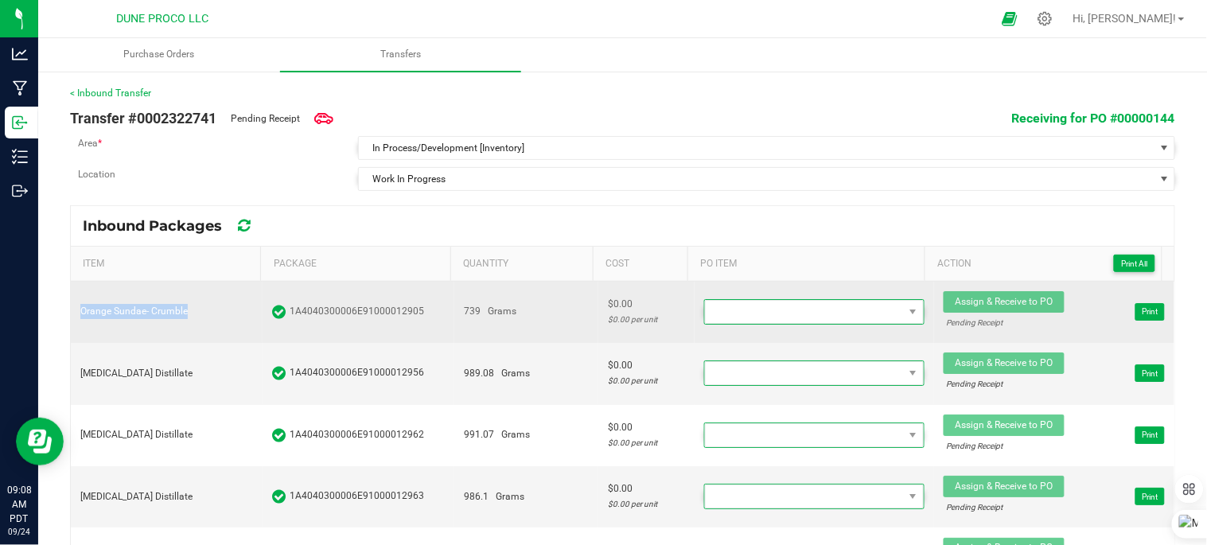
drag, startPoint x: 185, startPoint y: 311, endPoint x: 76, endPoint y: 317, distance: 109.2
click at [76, 317] on td "Orange Sundae- Crumble" at bounding box center [167, 312] width 192 height 61
drag, startPoint x: 76, startPoint y: 317, endPoint x: 124, endPoint y: 307, distance: 49.5
copy div "Orange Sundae- Crumble"
click at [855, 308] on span at bounding box center [805, 312] width 198 height 22
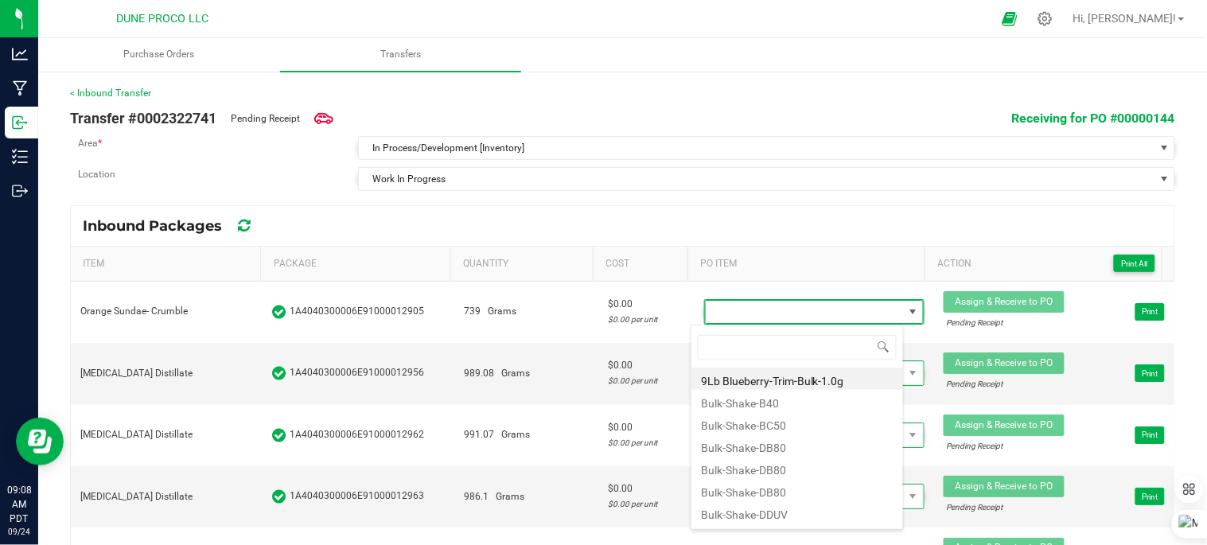
type input "Orange Sundae- Crumble"
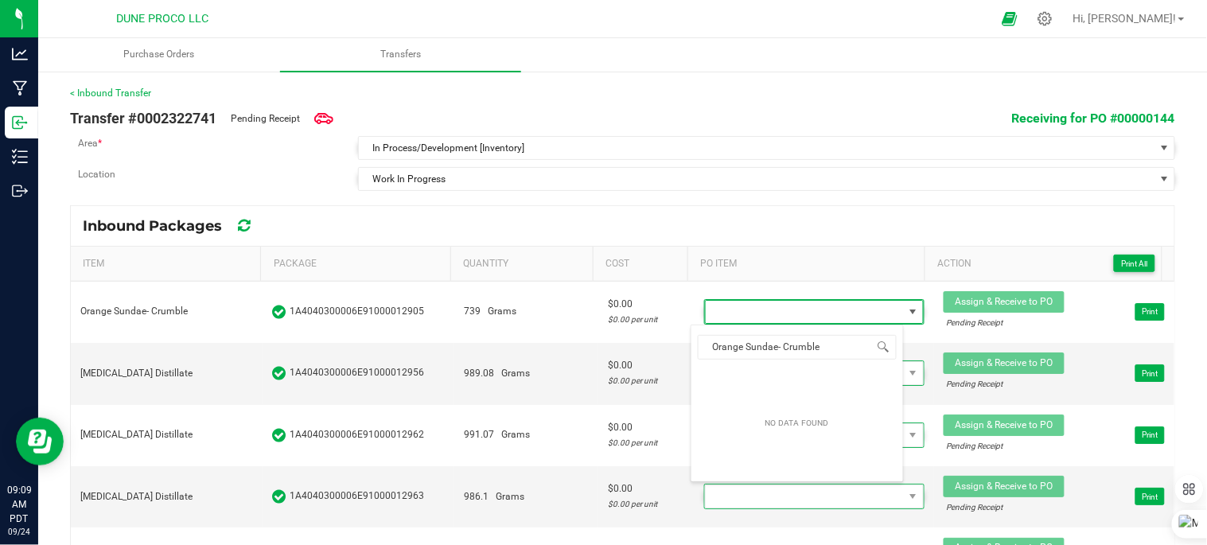
click at [820, 231] on div "Inbound Packages" at bounding box center [623, 226] width 1104 height 40
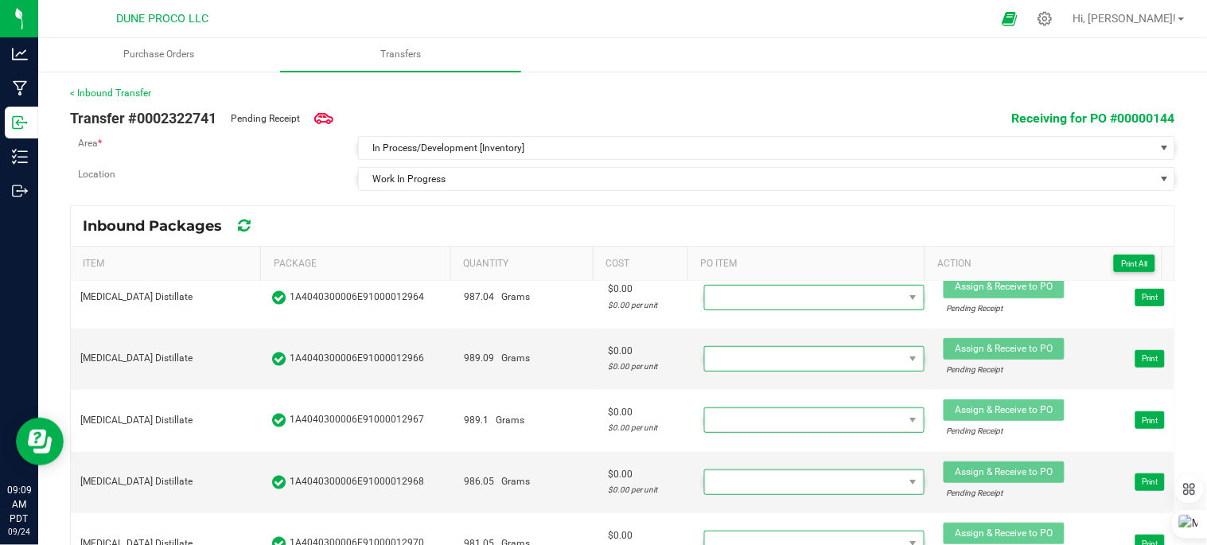
scroll to position [353, 0]
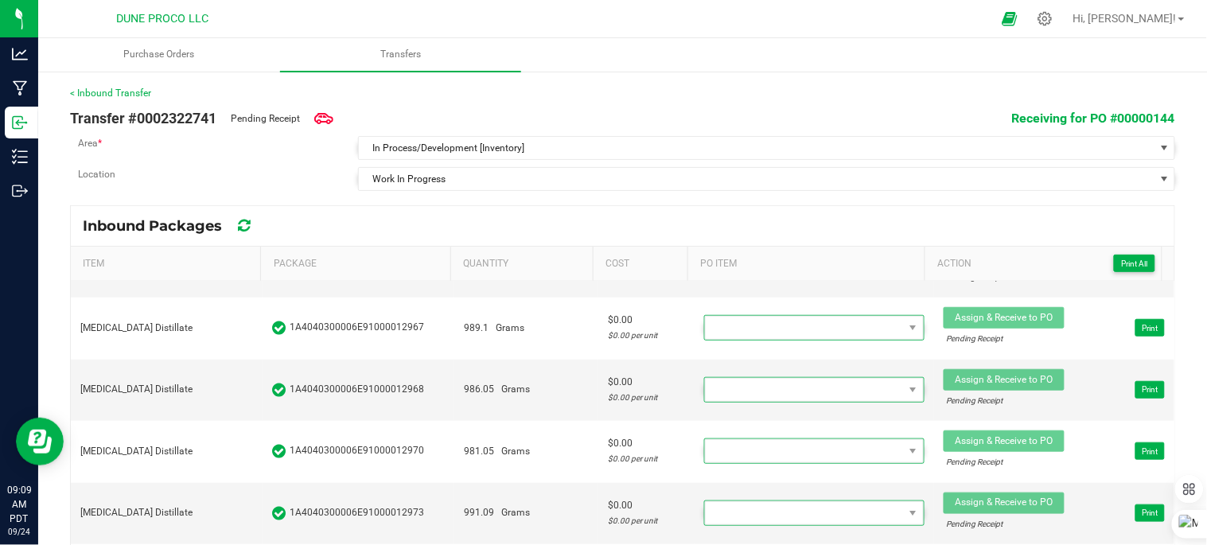
drag, startPoint x: 1066, startPoint y: 350, endPoint x: 777, endPoint y: 399, distance: 293.0
click at [573, 97] on div "< Inbound Transfer" at bounding box center [622, 93] width 1105 height 14
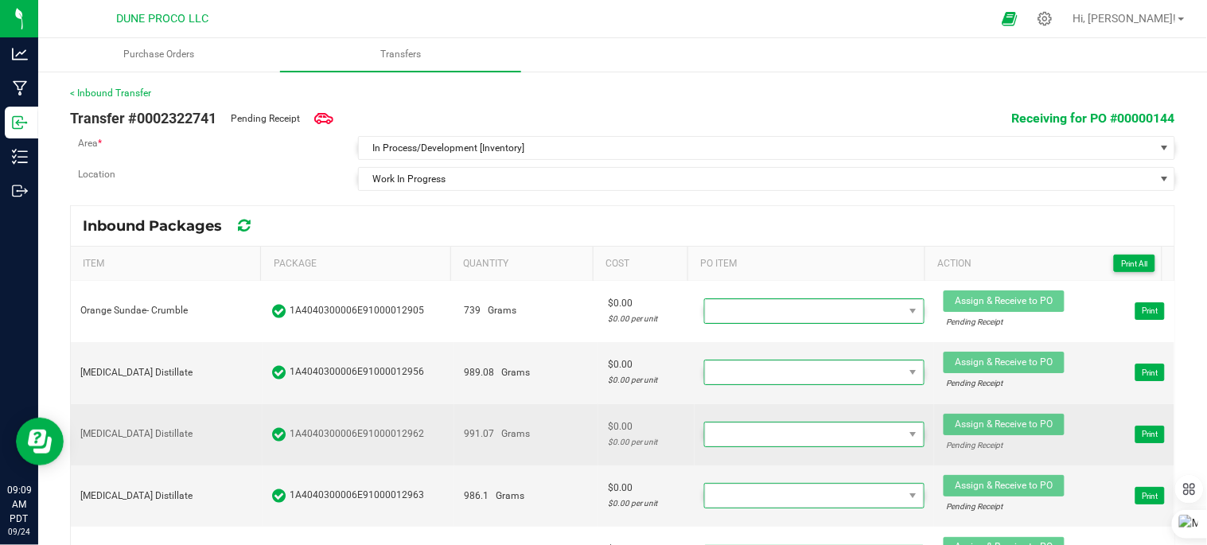
scroll to position [0, 0]
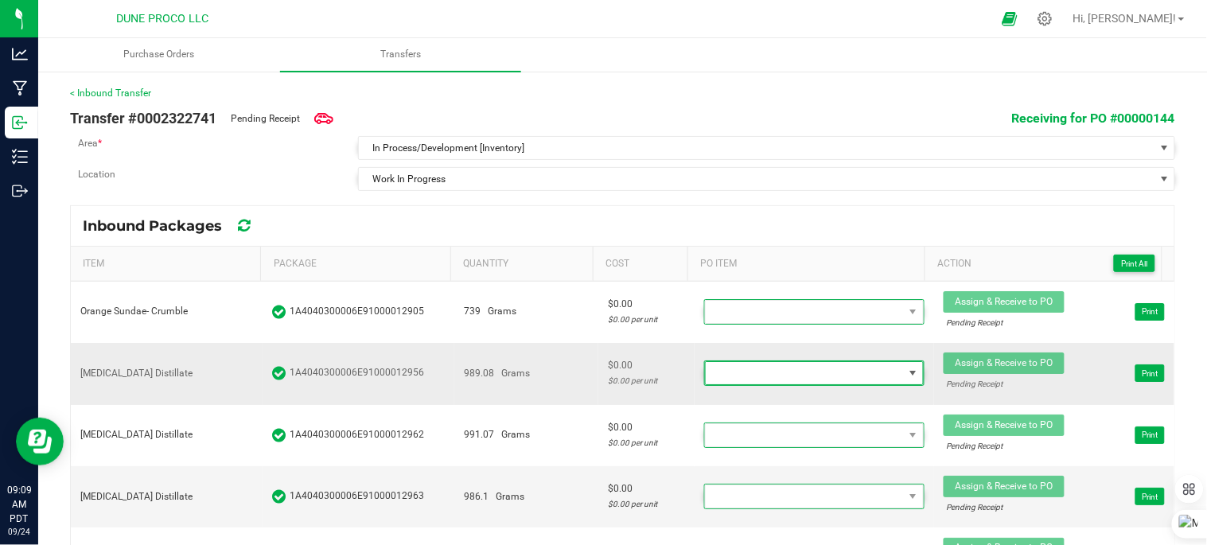
click at [864, 372] on span at bounding box center [805, 373] width 198 height 22
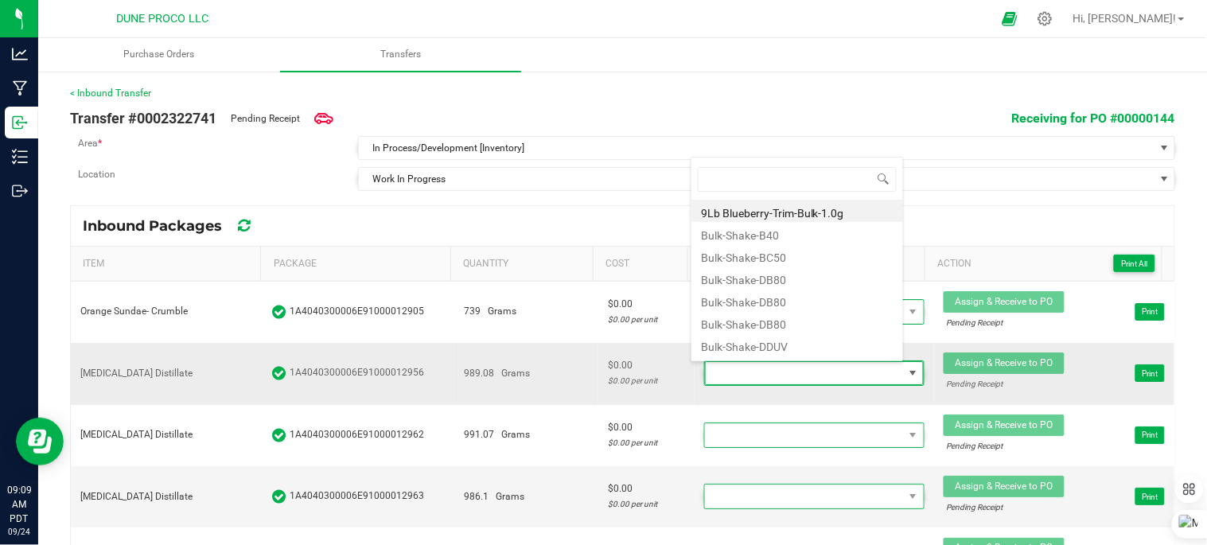
scroll to position [24, 210]
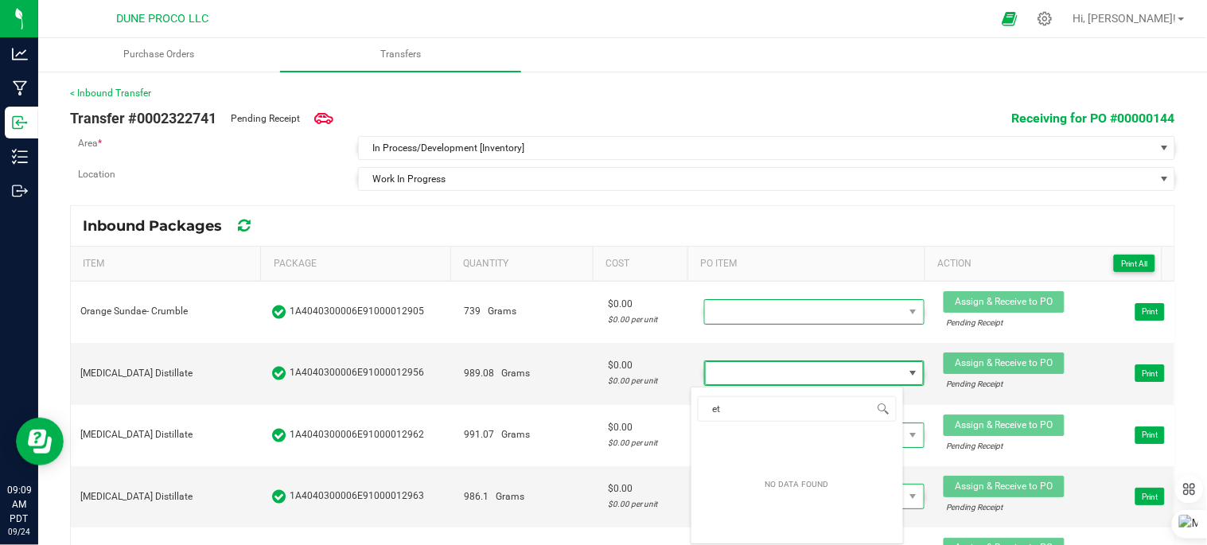
type input "e"
type input "d"
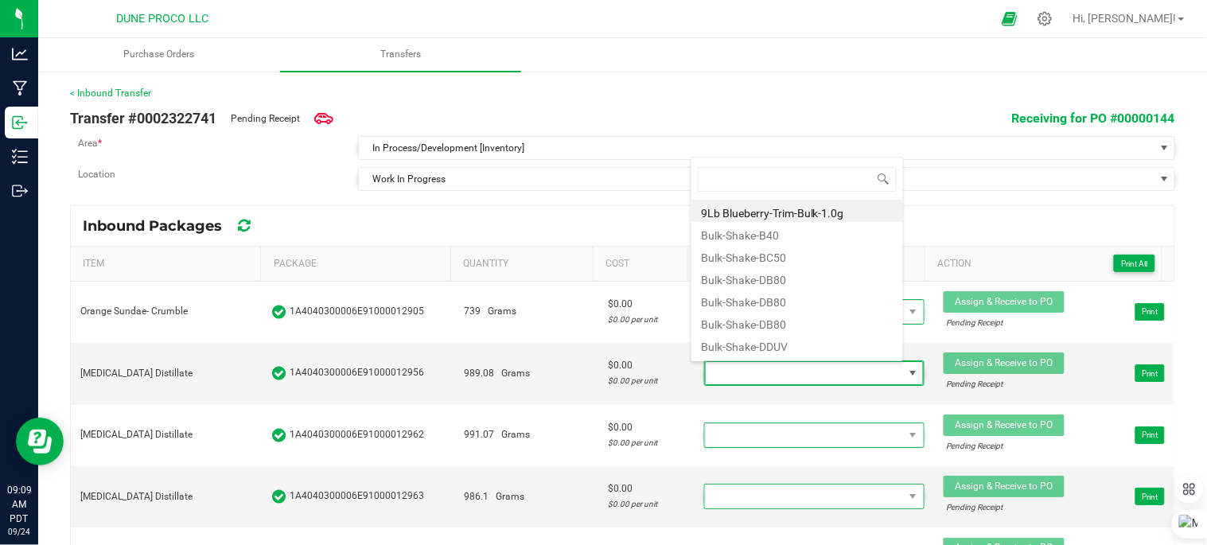
click at [1007, 235] on div "Inbound Packages" at bounding box center [623, 226] width 1104 height 40
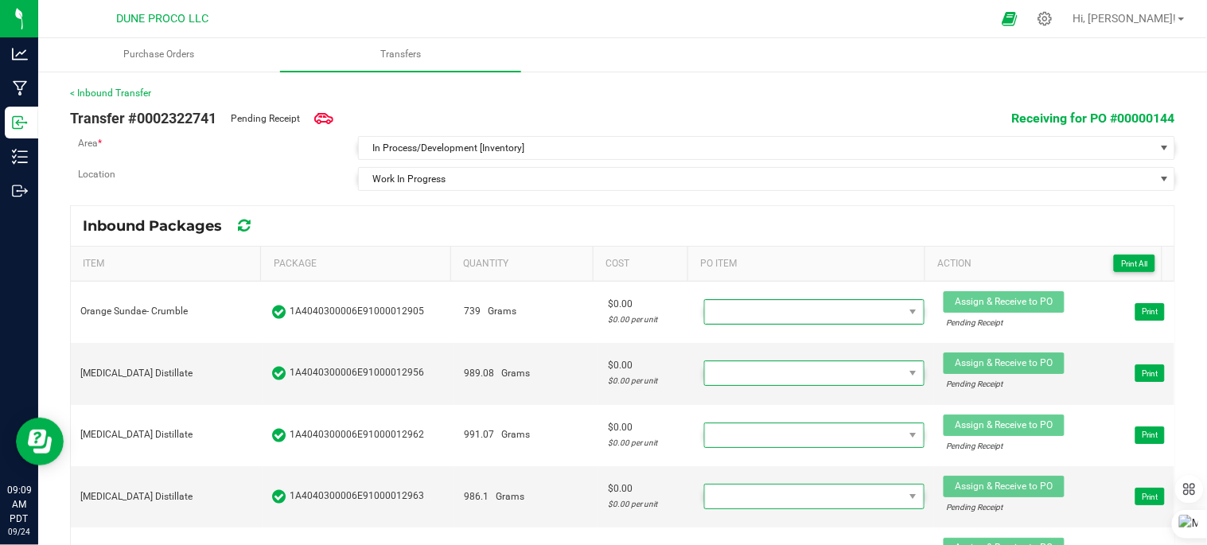
click at [1061, 115] on span "Receiving for PO #00000144" at bounding box center [1093, 118] width 163 height 15
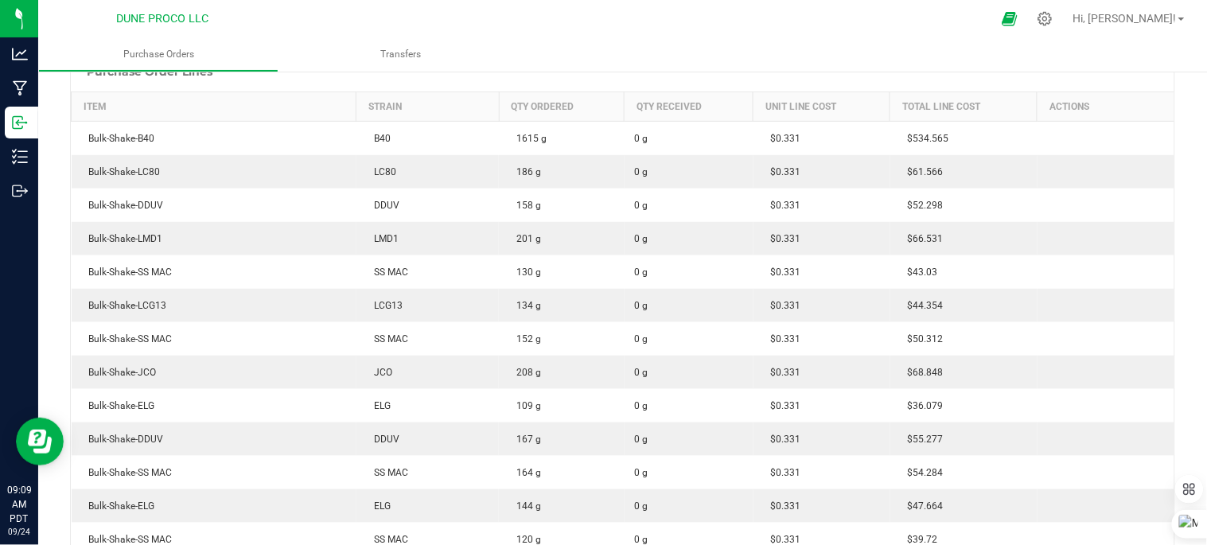
scroll to position [88, 0]
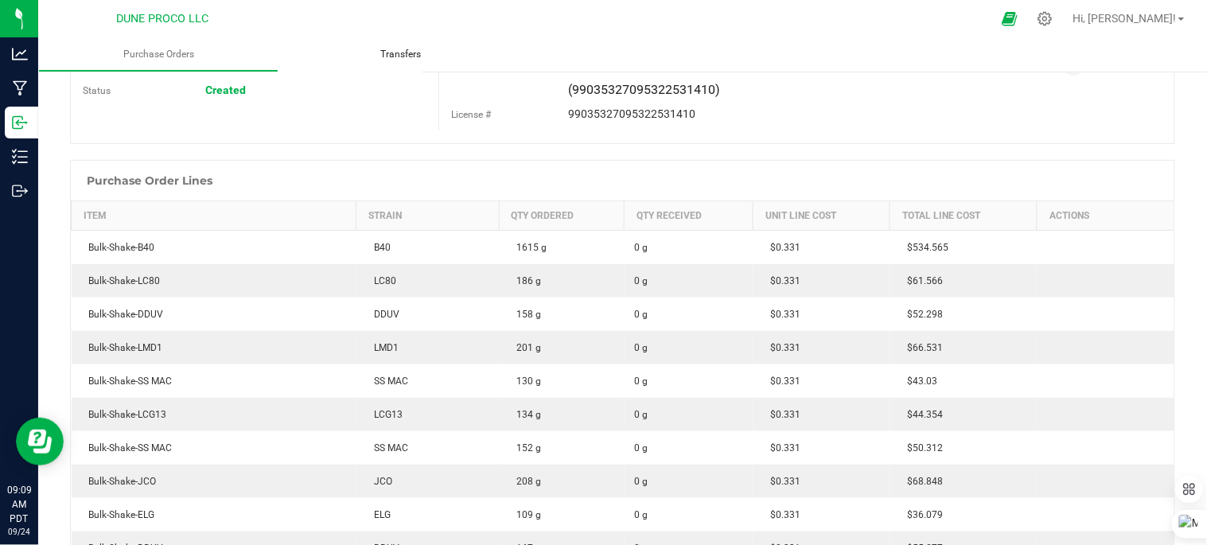
click at [393, 51] on span "Transfers" at bounding box center [401, 55] width 84 height 14
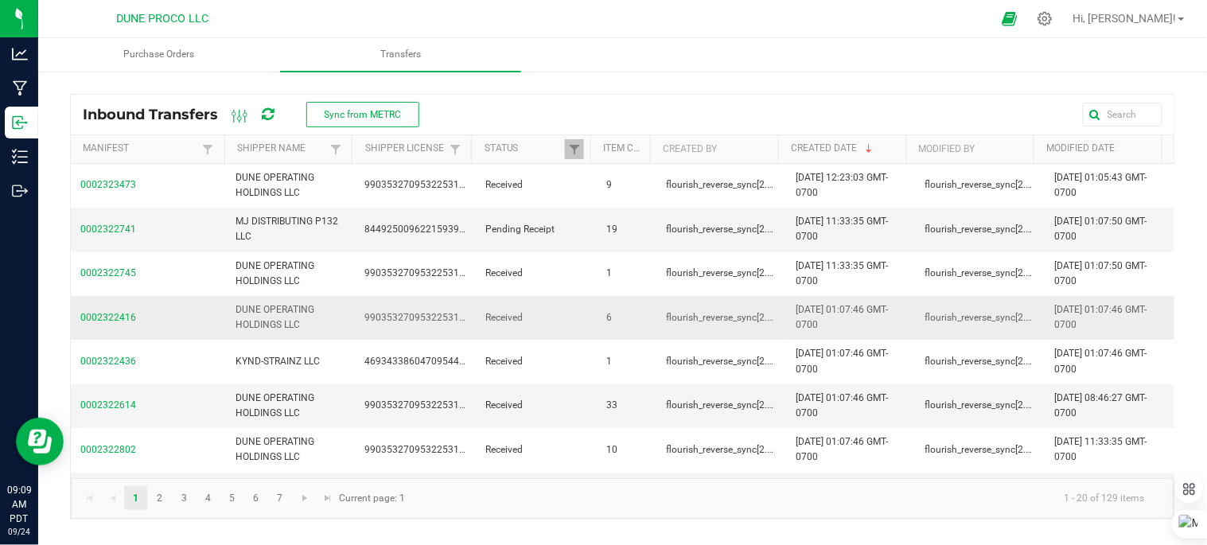
click at [663, 298] on td "flourish_reverse_sync[2.0.7]" at bounding box center [722, 318] width 130 height 44
click at [401, 45] on uib-tab-heading "Transfers" at bounding box center [400, 54] width 240 height 33
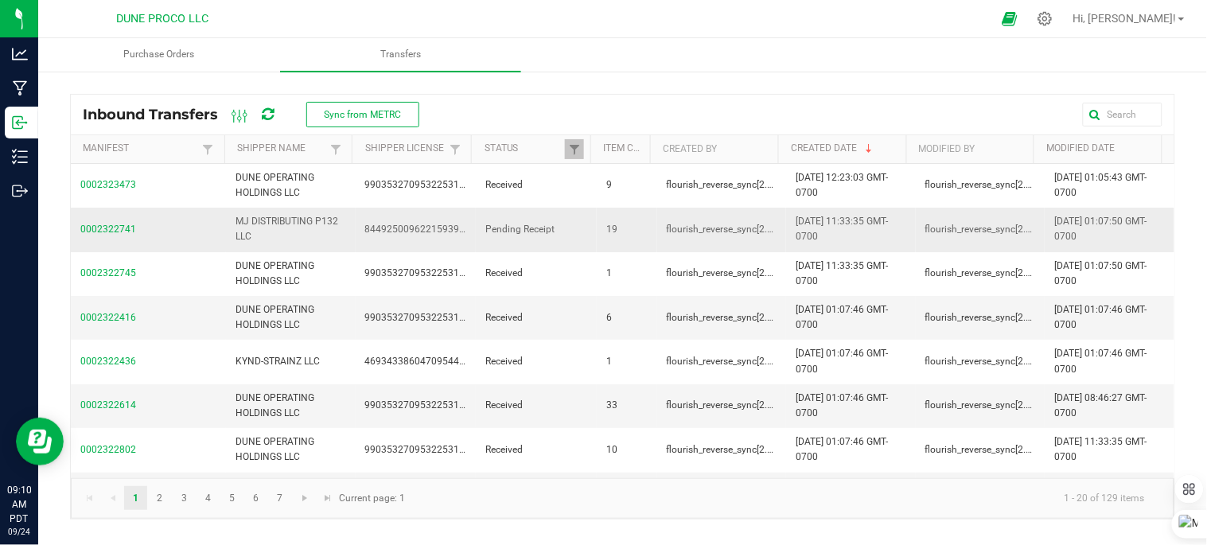
click at [119, 236] on span "0002322741" at bounding box center [148, 229] width 136 height 15
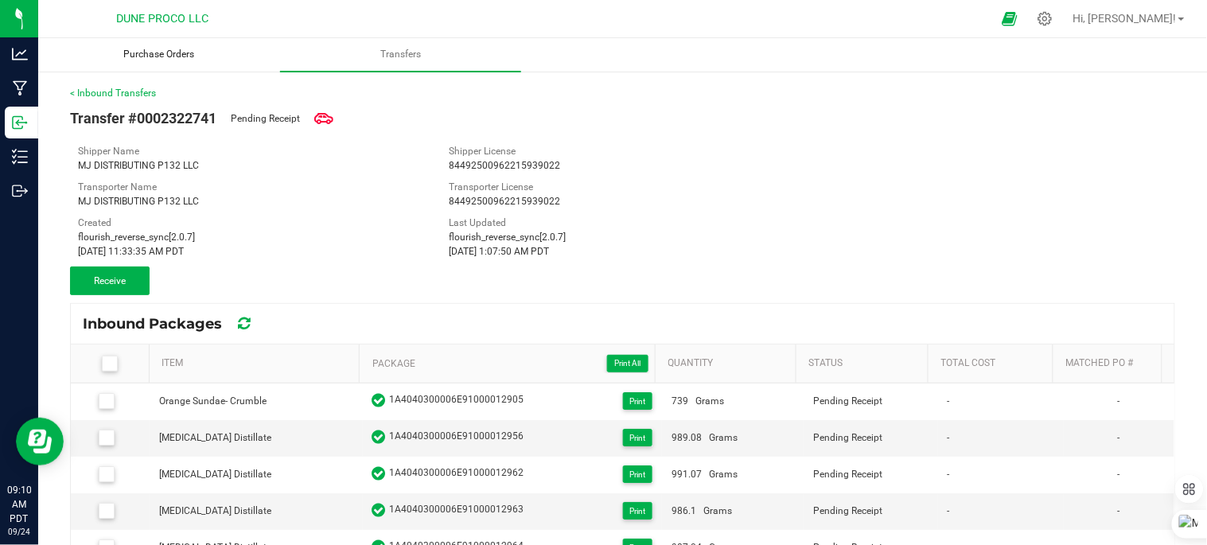
click at [124, 58] on span "Purchase Orders" at bounding box center [159, 55] width 114 height 14
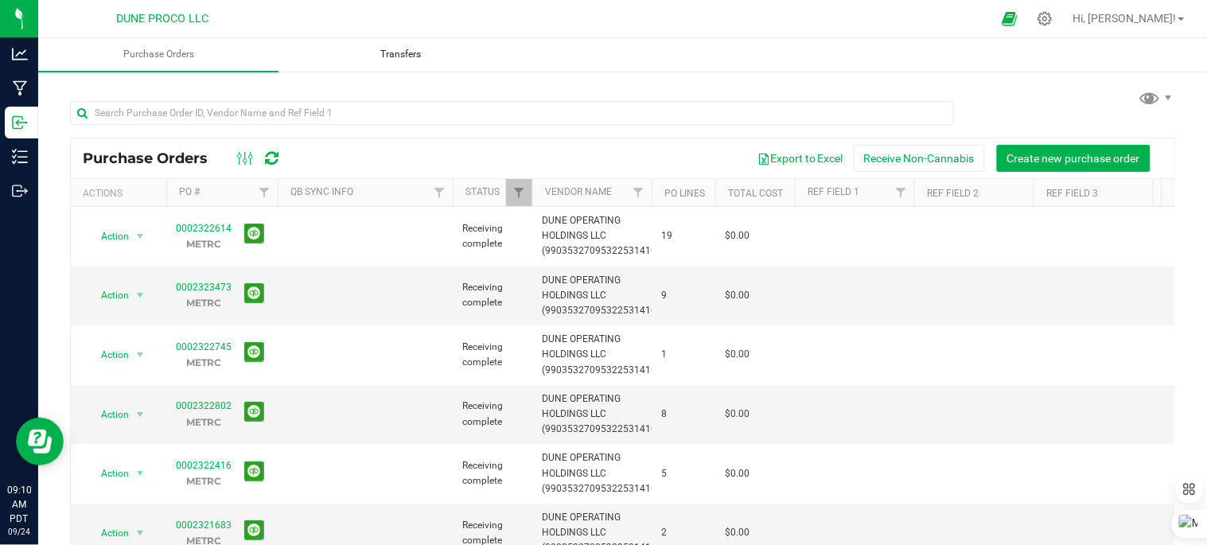
click at [408, 45] on uib-tab-heading "Transfers" at bounding box center [400, 55] width 239 height 32
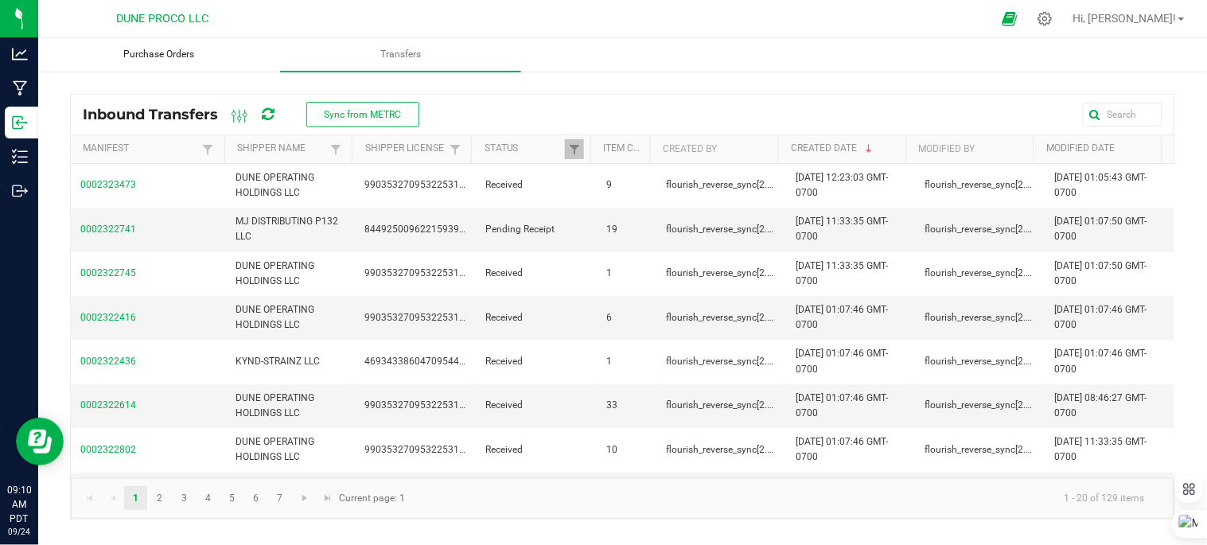
click at [160, 53] on span "Purchase Orders" at bounding box center [159, 55] width 114 height 14
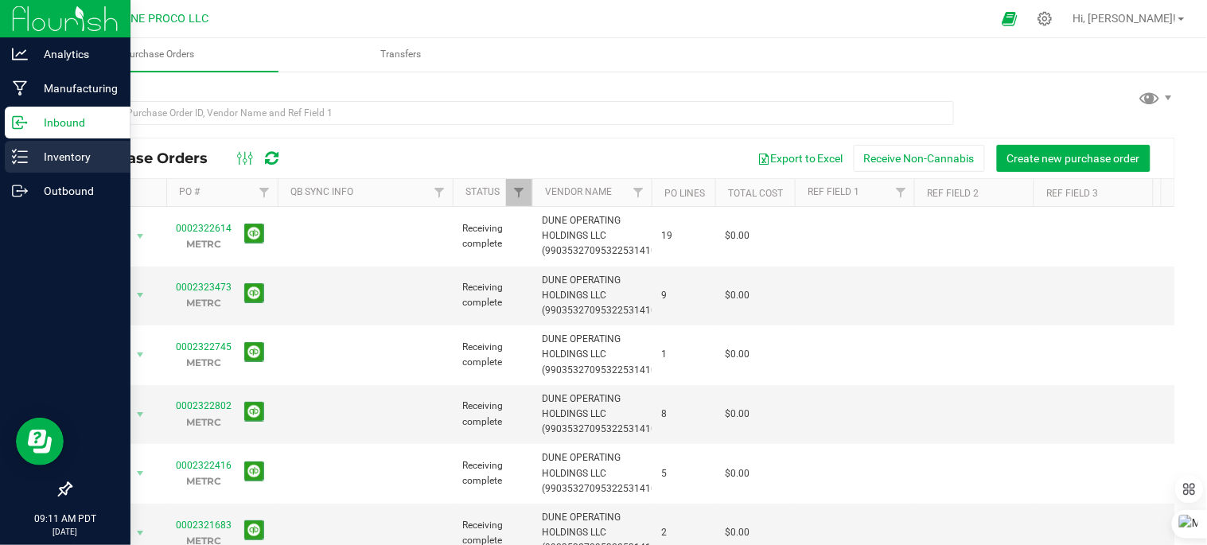
click at [70, 155] on p "Inventory" at bounding box center [75, 156] width 95 height 19
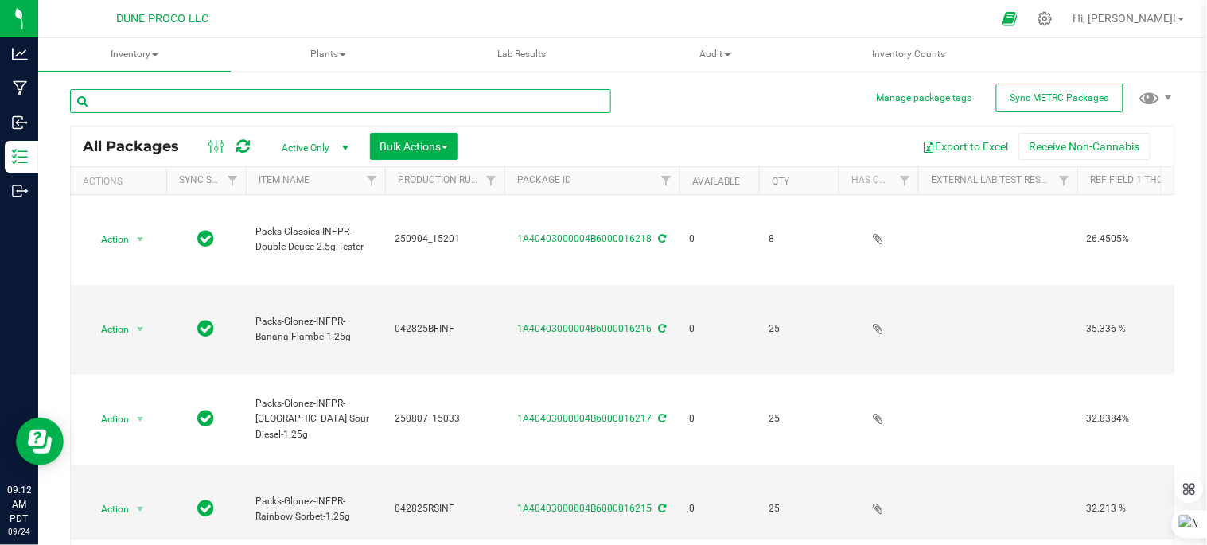
click at [473, 95] on input "text" at bounding box center [340, 101] width 541 height 24
type input "12985"
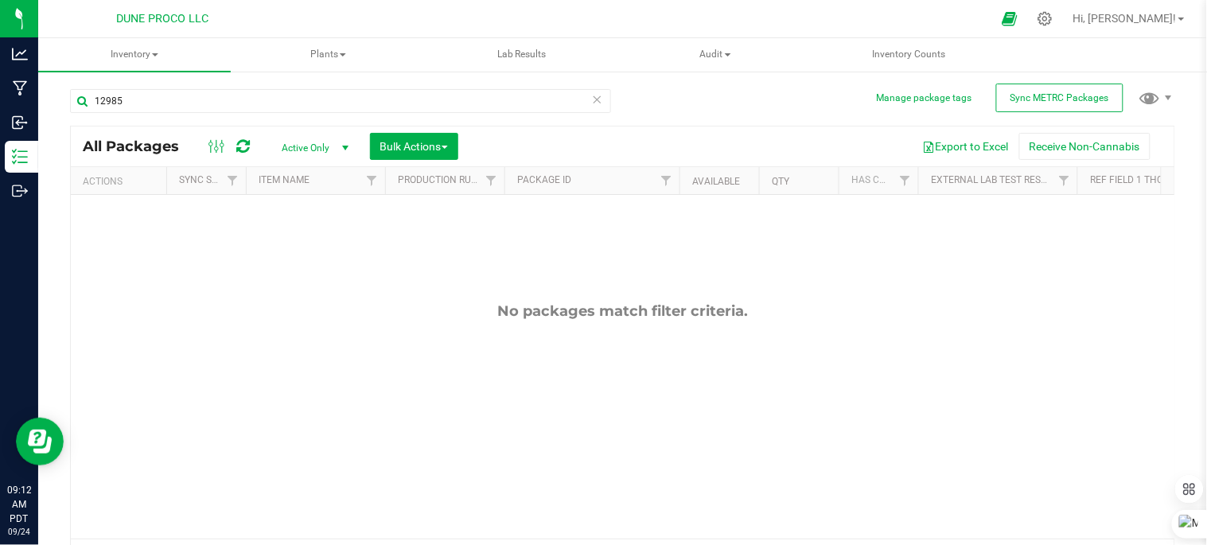
click at [592, 99] on icon at bounding box center [597, 98] width 11 height 19
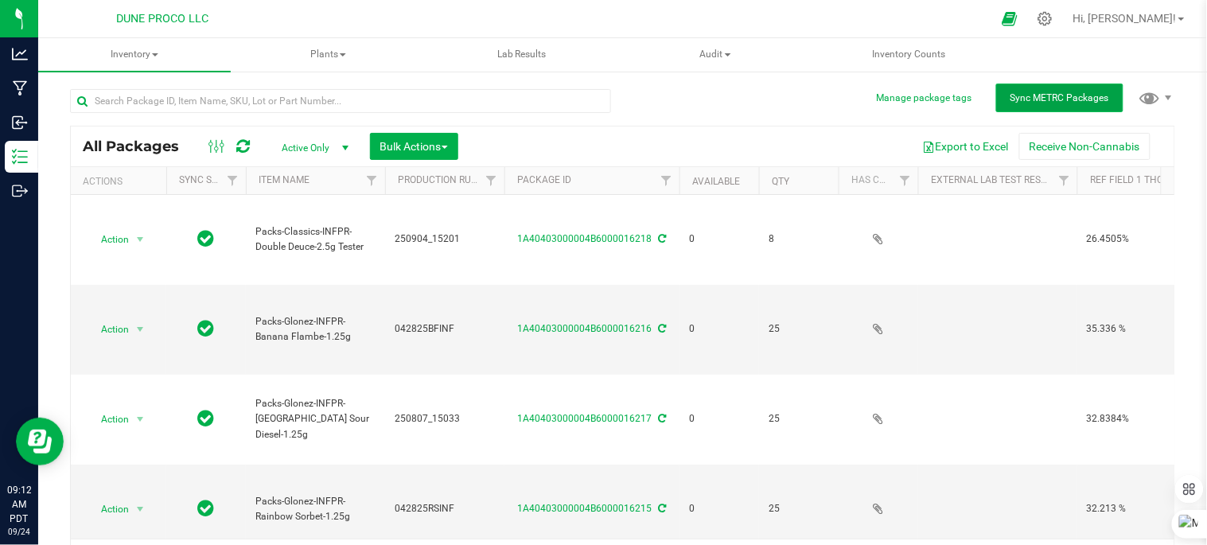
click at [1081, 100] on span "Sync METRC Packages" at bounding box center [1060, 97] width 99 height 11
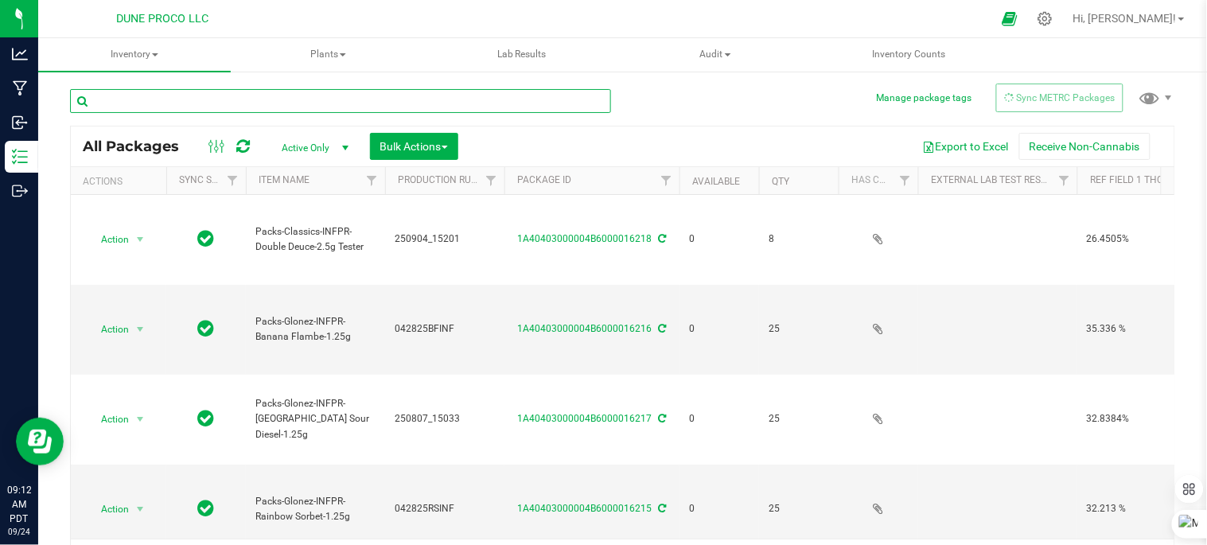
drag, startPoint x: 216, startPoint y: 99, endPoint x: 215, endPoint y: 90, distance: 9.6
click at [215, 99] on input "text" at bounding box center [340, 101] width 541 height 24
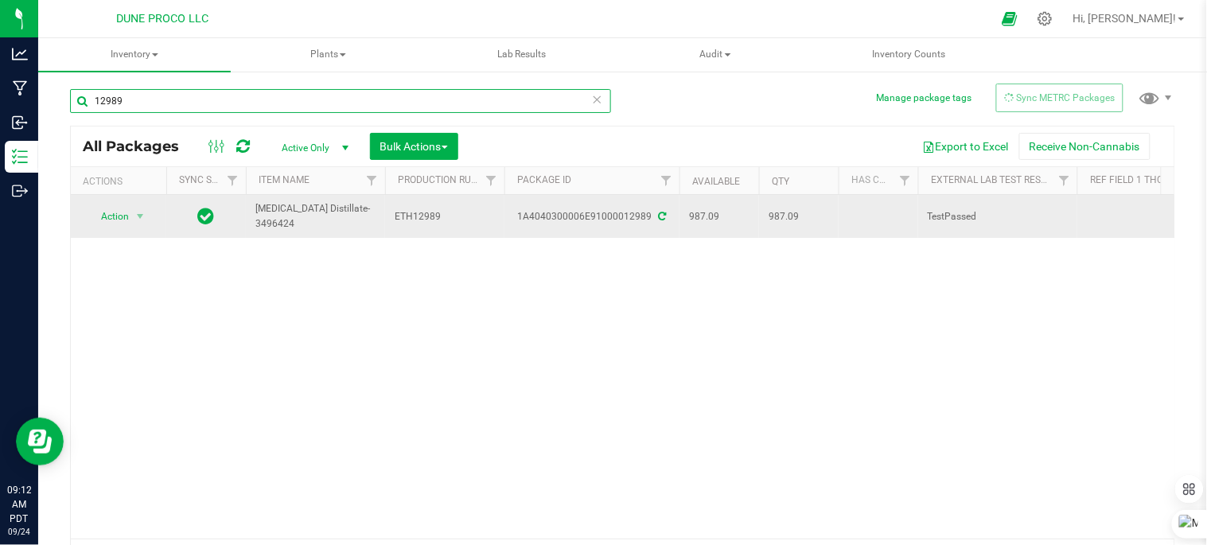
type input "12989"
click at [227, 225] on td at bounding box center [206, 216] width 80 height 43
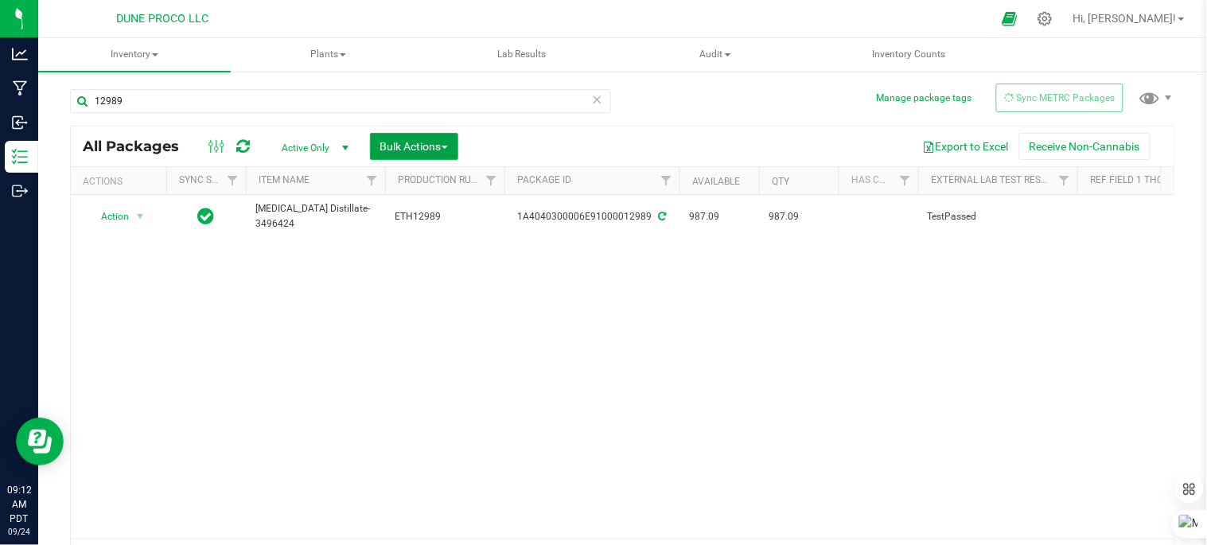
click at [438, 143] on span "Bulk Actions" at bounding box center [414, 146] width 68 height 13
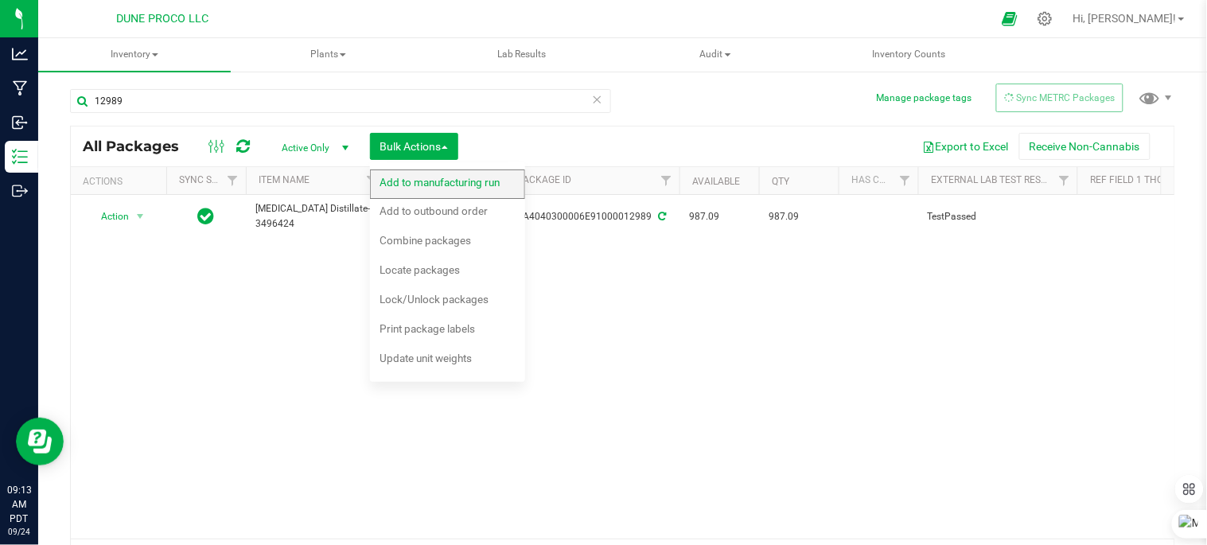
click at [457, 187] on span "Add to manufacturing run" at bounding box center [440, 182] width 120 height 13
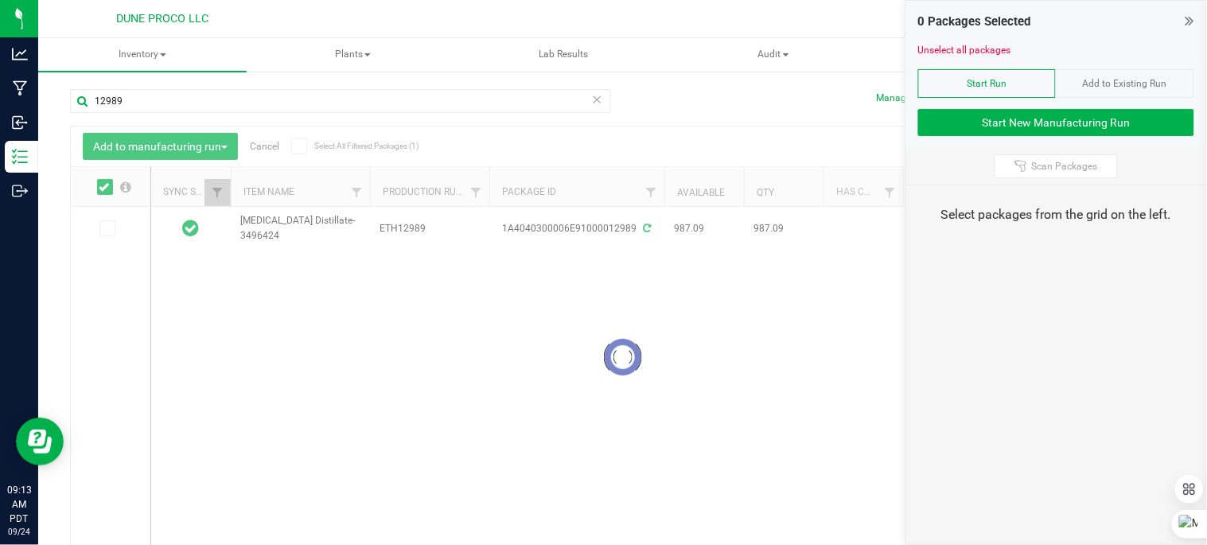
click at [105, 225] on div at bounding box center [623, 357] width 1104 height 461
click at [1068, 118] on button "Start New Manufacturing Run" at bounding box center [1056, 122] width 276 height 27
click at [101, 217] on div at bounding box center [623, 357] width 1104 height 461
click at [107, 233] on div at bounding box center [623, 357] width 1104 height 461
click at [107, 228] on div at bounding box center [623, 357] width 1104 height 461
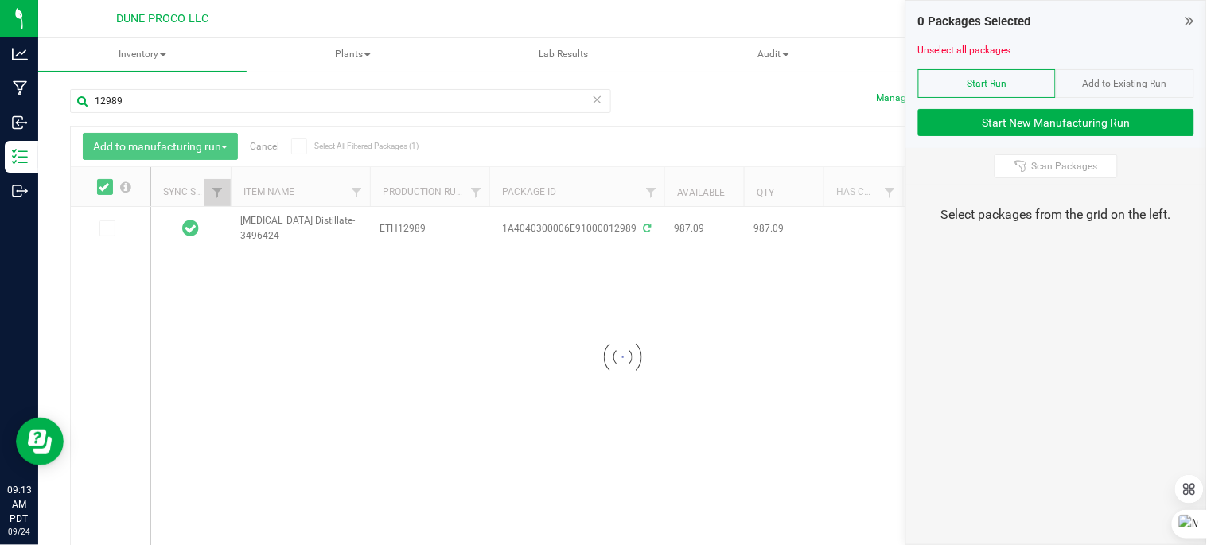
click at [104, 228] on div at bounding box center [623, 357] width 1104 height 461
click at [103, 228] on div at bounding box center [623, 357] width 1104 height 461
click at [592, 97] on icon at bounding box center [597, 98] width 11 height 19
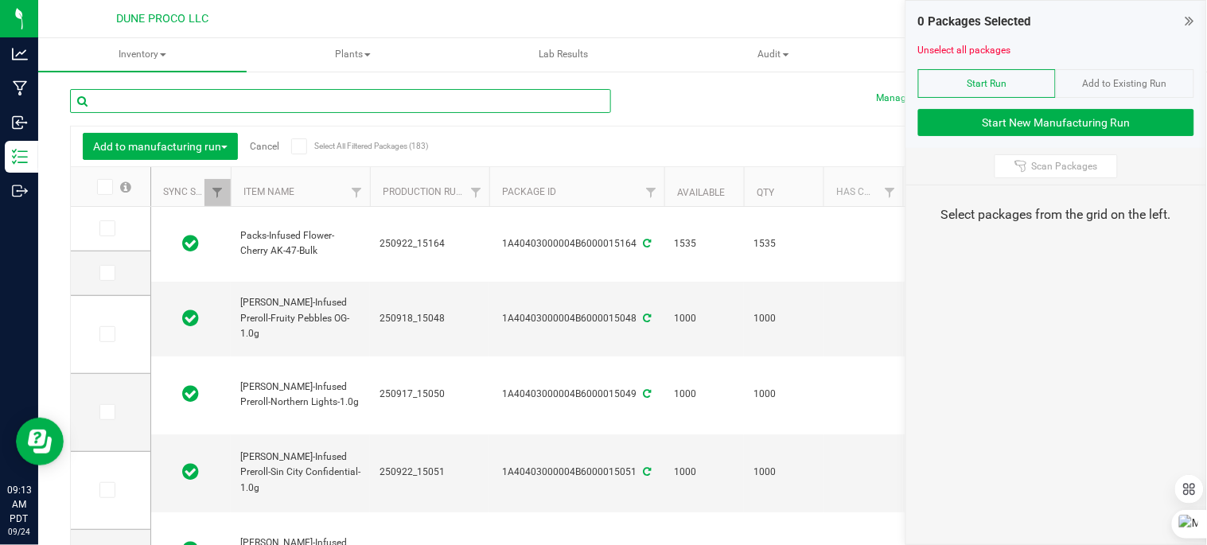
click at [299, 108] on input "text" at bounding box center [340, 101] width 541 height 24
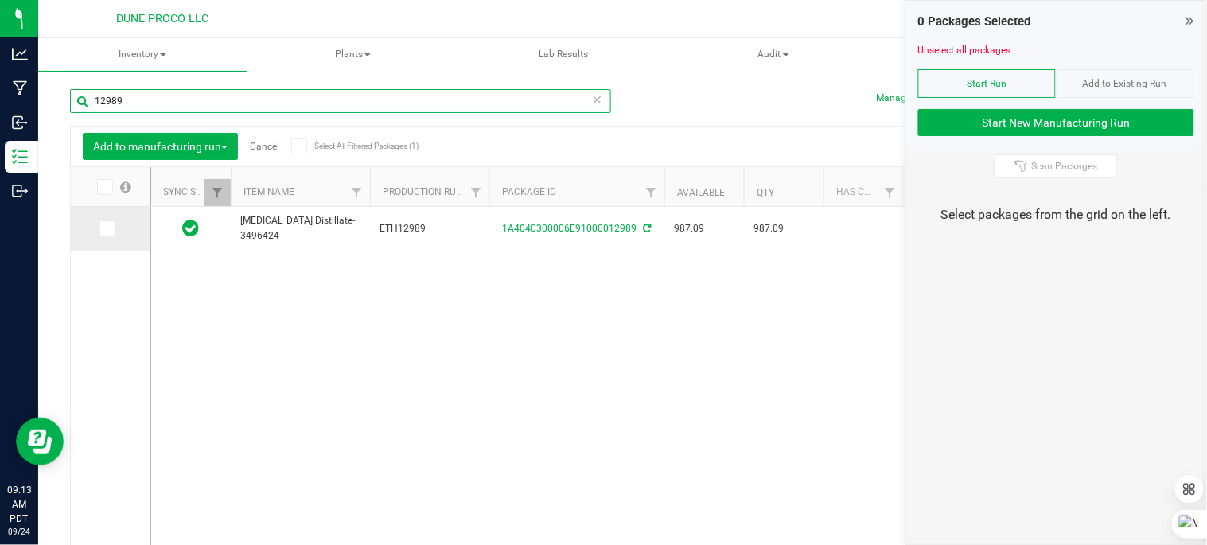
type input "12989"
click at [108, 228] on icon at bounding box center [106, 228] width 10 height 0
click at [0, 0] on input "checkbox" at bounding box center [0, 0] width 0 height 0
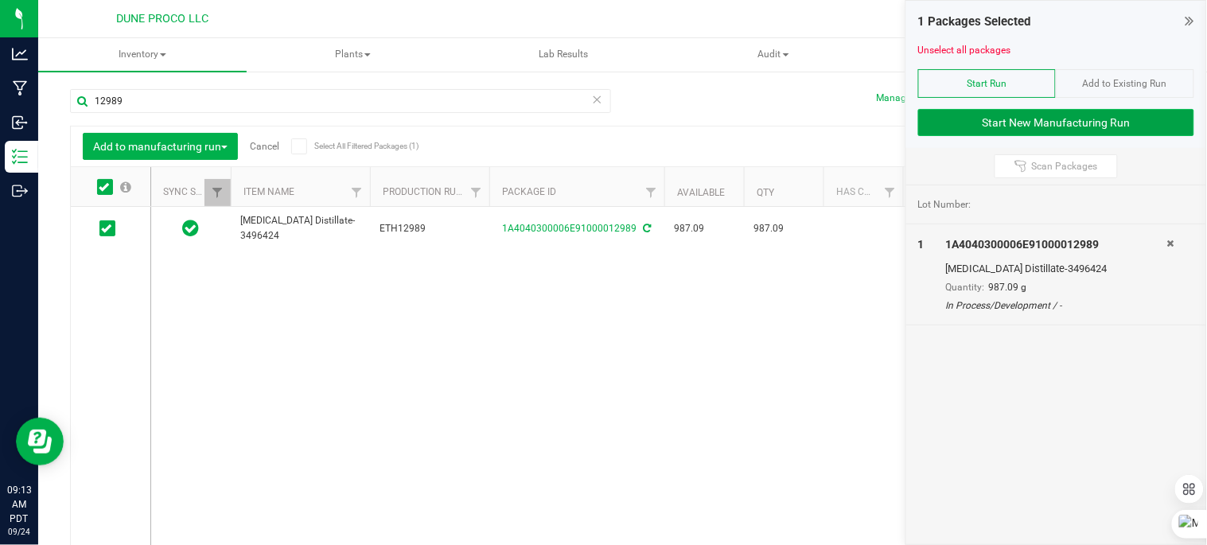
click at [1007, 113] on button "Start New Manufacturing Run" at bounding box center [1056, 122] width 276 height 27
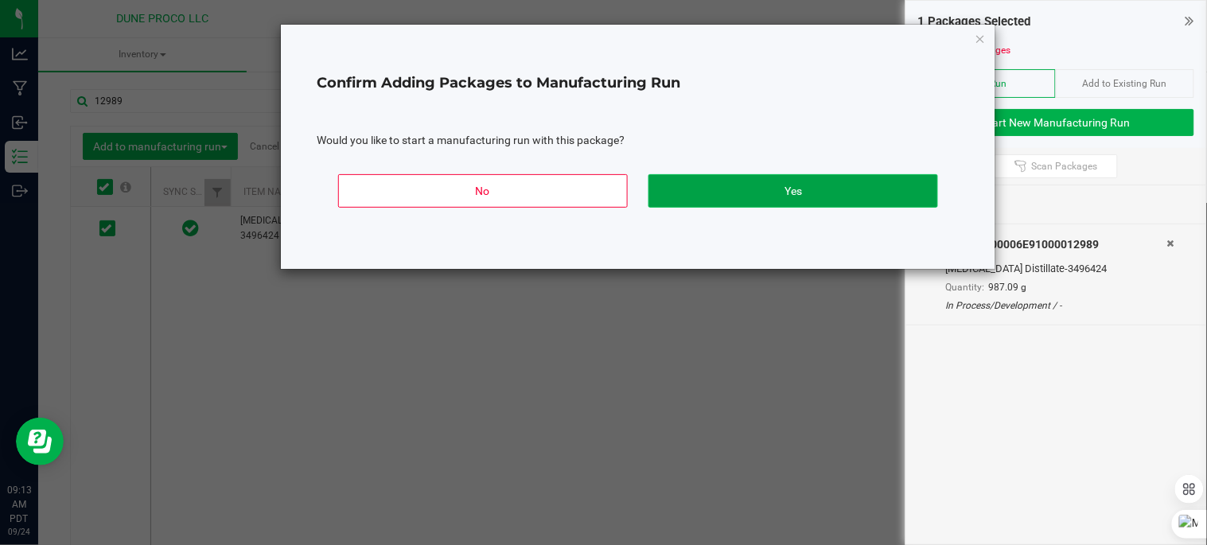
click at [815, 195] on button "Yes" at bounding box center [793, 190] width 290 height 33
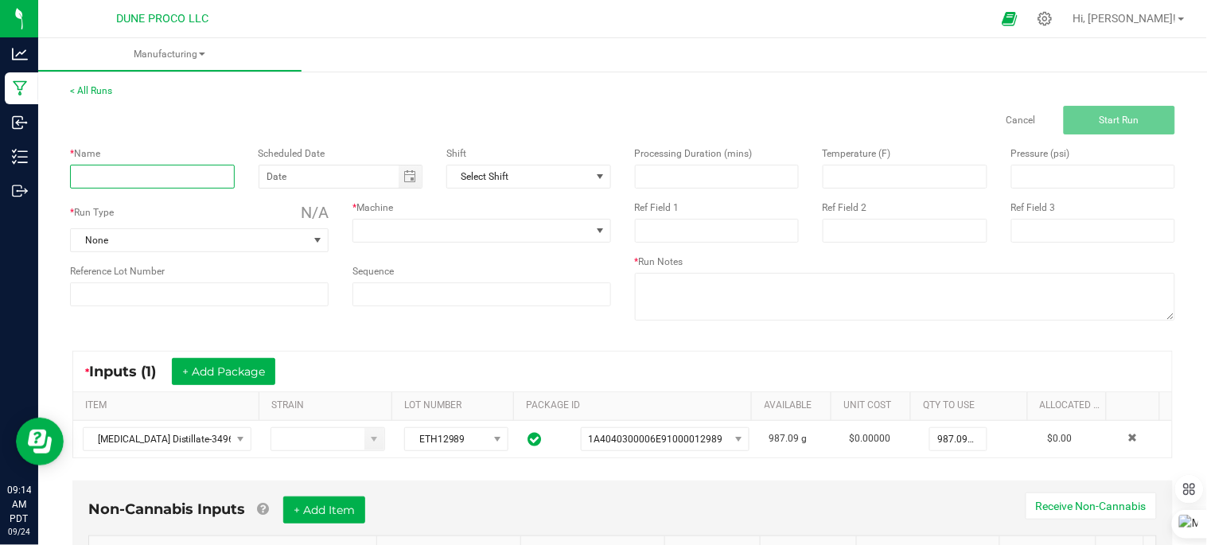
click at [166, 165] on input at bounding box center [152, 177] width 165 height 24
click at [414, 170] on span "Toggle calendar" at bounding box center [410, 177] width 23 height 22
type input "P [PERSON_NAME] oil"
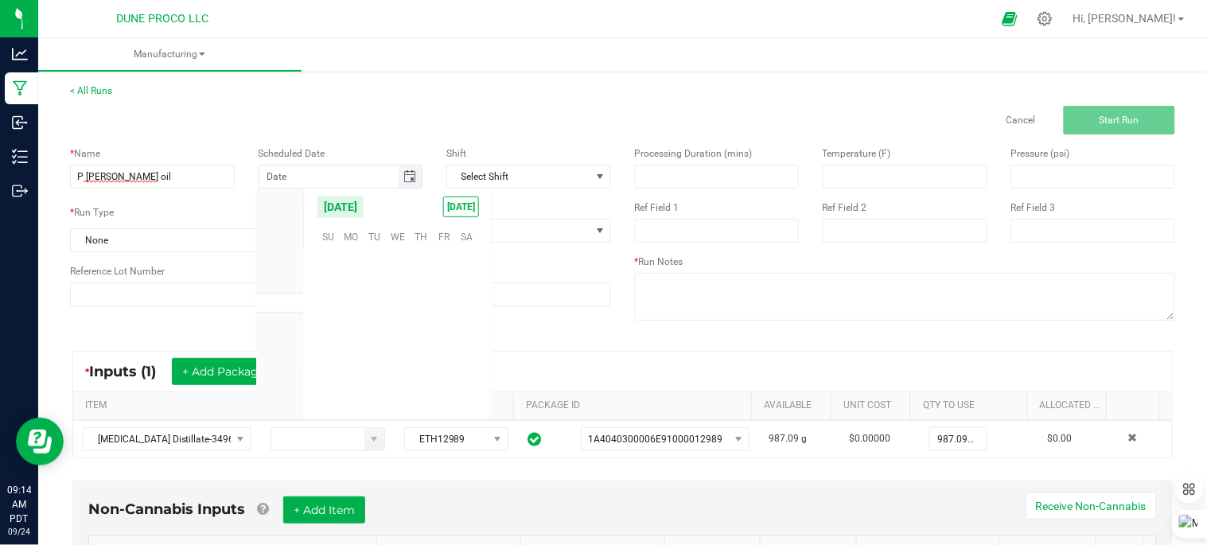
scroll to position [258058, 0]
click at [395, 339] on span "24" at bounding box center [397, 338] width 23 height 25
type input "[DATE]"
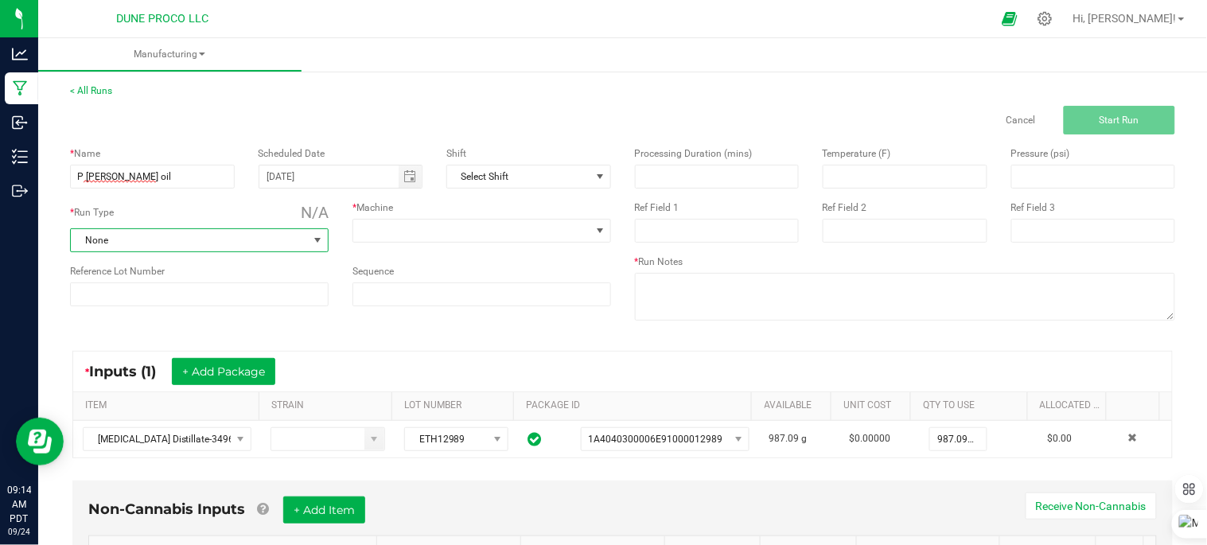
click at [242, 240] on span "None" at bounding box center [189, 240] width 237 height 22
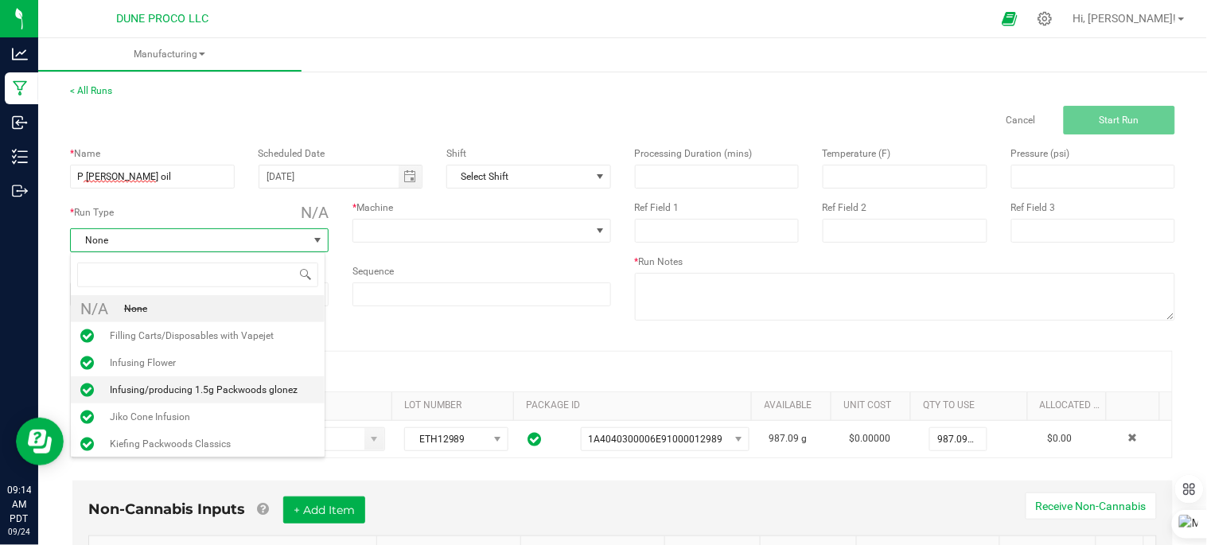
scroll to position [121, 0]
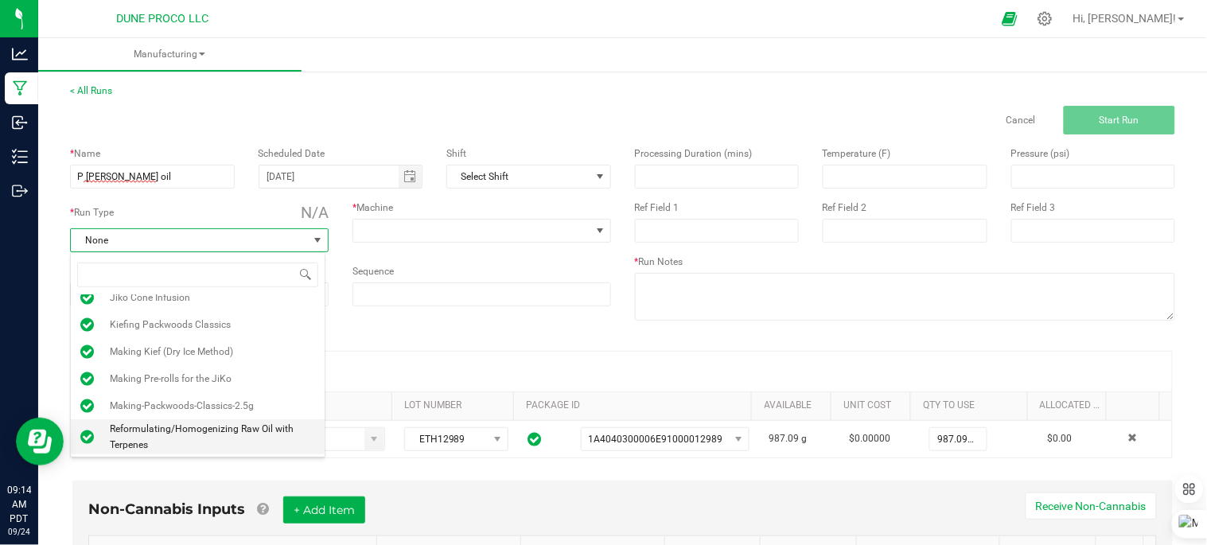
click at [176, 419] on li "Reformulating/Homogenizing Raw Oil with Terpenes" at bounding box center [198, 436] width 254 height 35
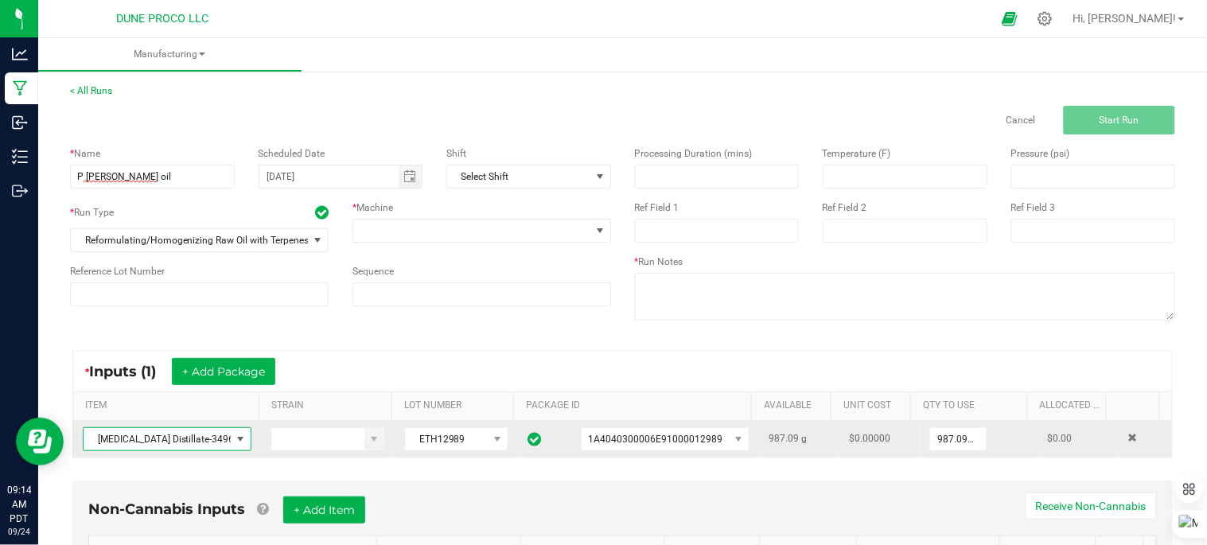
click at [178, 431] on span "Ethanol Distillate-3496424" at bounding box center [157, 439] width 147 height 22
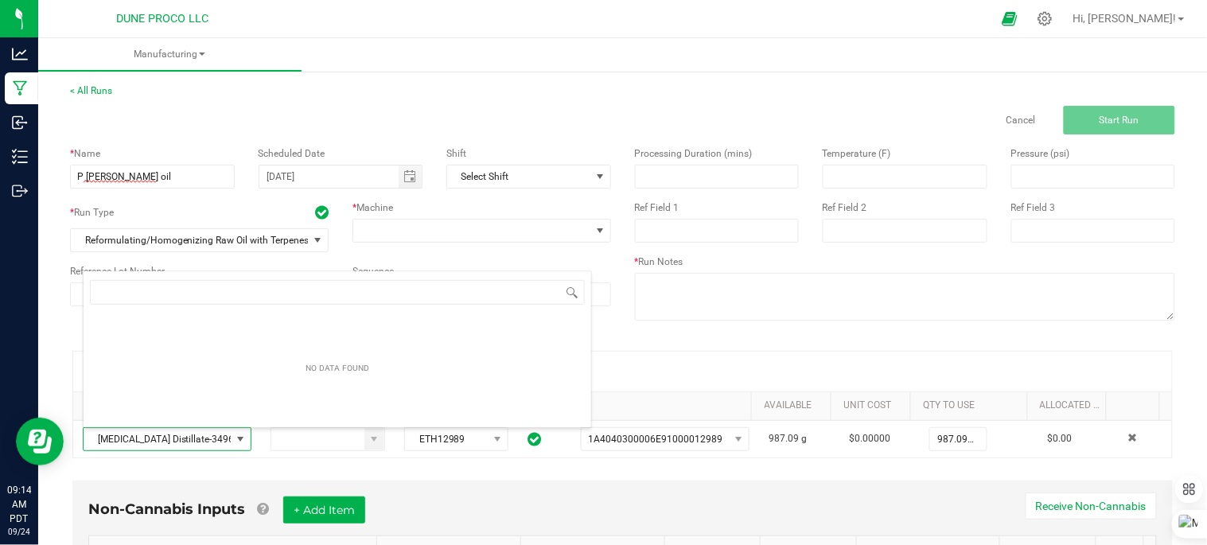
scroll to position [24, 162]
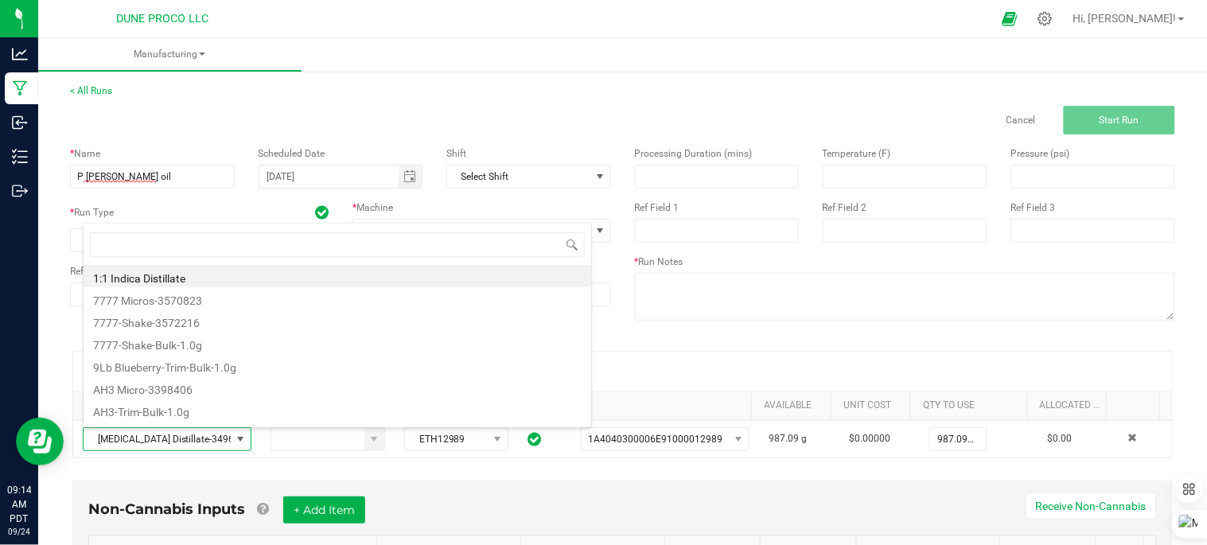
click at [469, 78] on div "< All Runs Cancel Start Run * Name P runtz oil Scheduled Date 09/24/2025 Shift …" at bounding box center [622, 362] width 1169 height 588
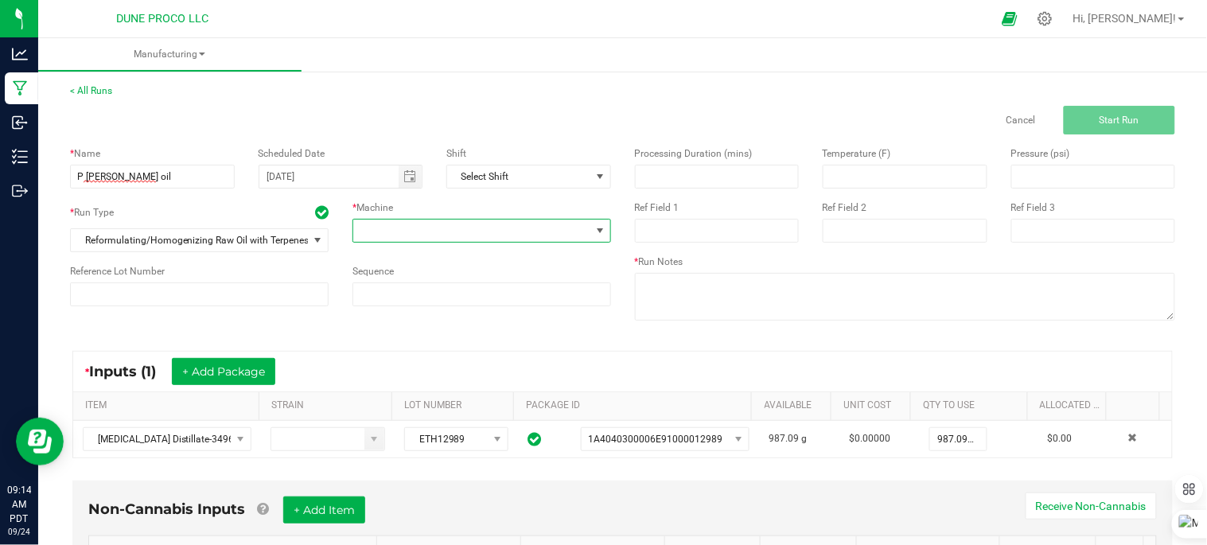
click at [474, 233] on span at bounding box center [471, 231] width 237 height 22
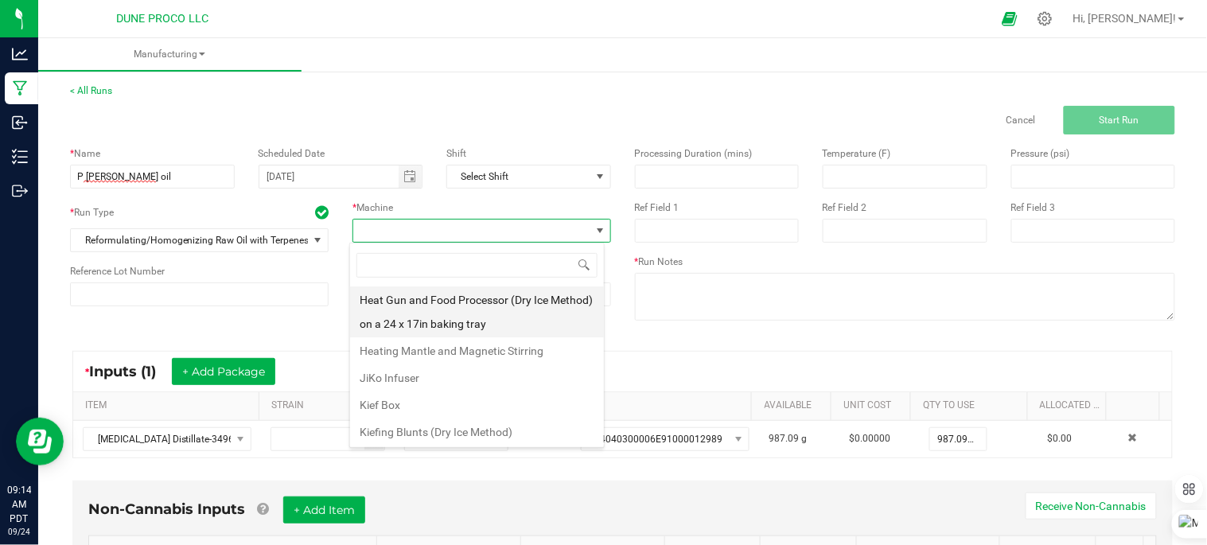
scroll to position [82, 0]
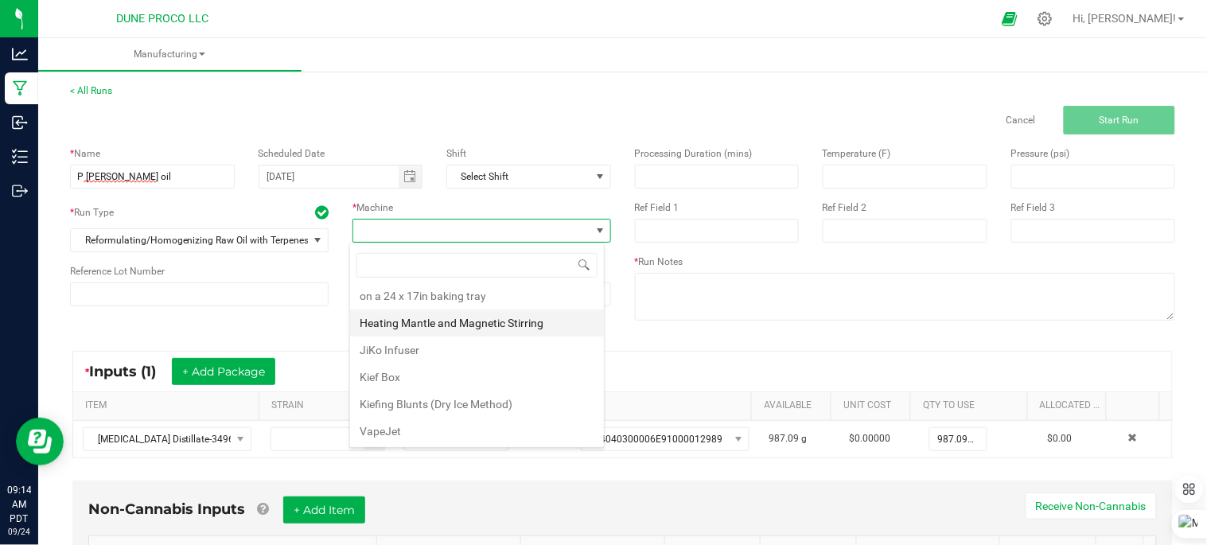
click at [435, 318] on li "Heating Mantle and Magnetic Stirring" at bounding box center [477, 323] width 254 height 27
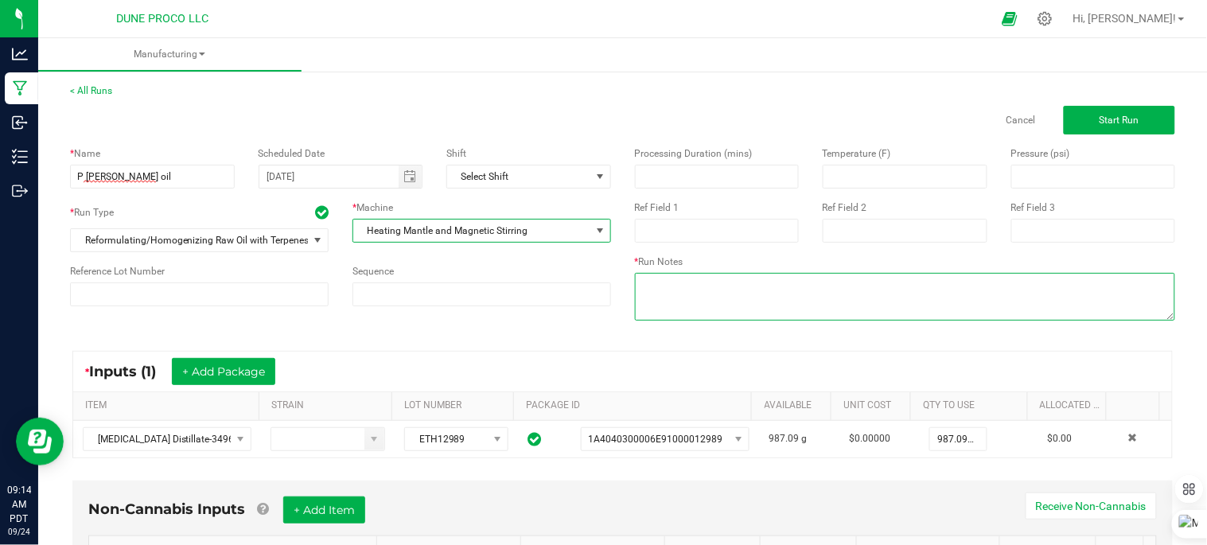
click at [732, 298] on textarea at bounding box center [905, 297] width 541 height 48
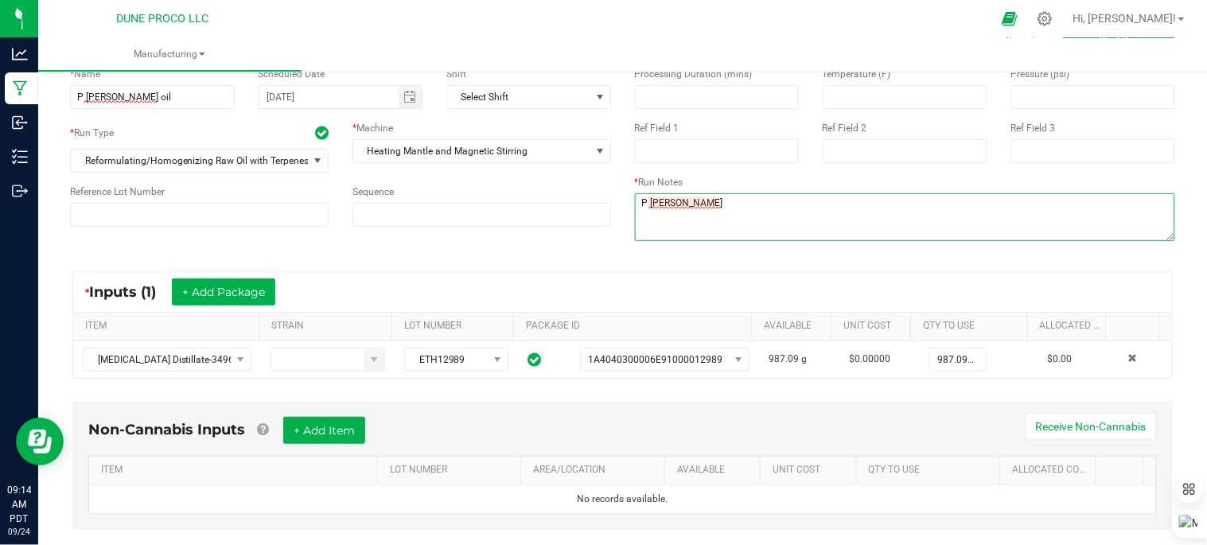
scroll to position [111, 0]
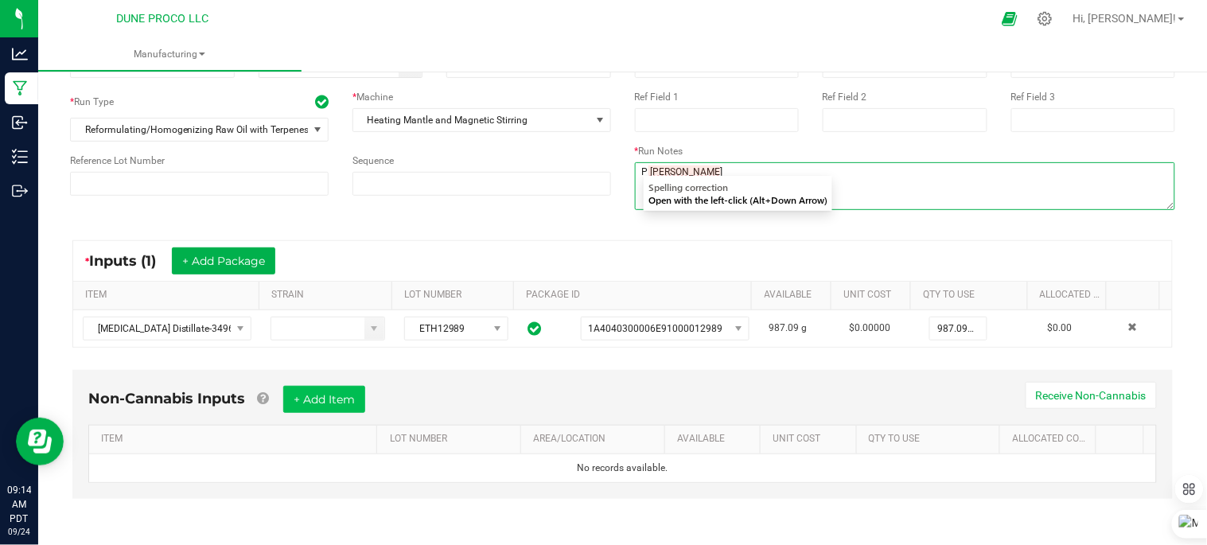
type textarea "P runtz"
click at [314, 404] on button "+ Add Item" at bounding box center [324, 399] width 82 height 27
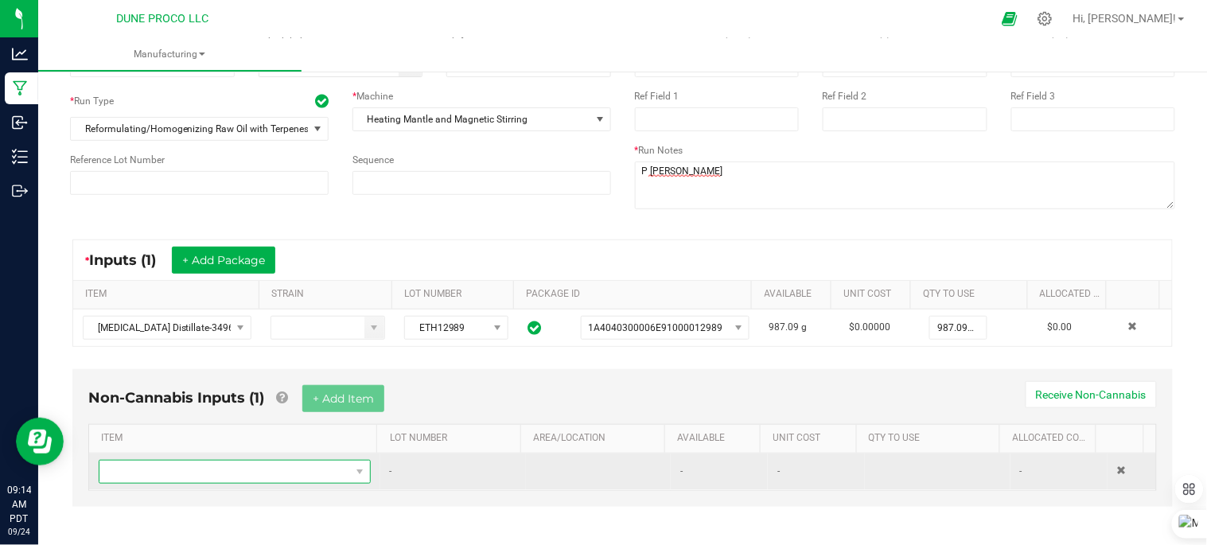
click at [312, 466] on span "NO DATA FOUND" at bounding box center [224, 472] width 251 height 22
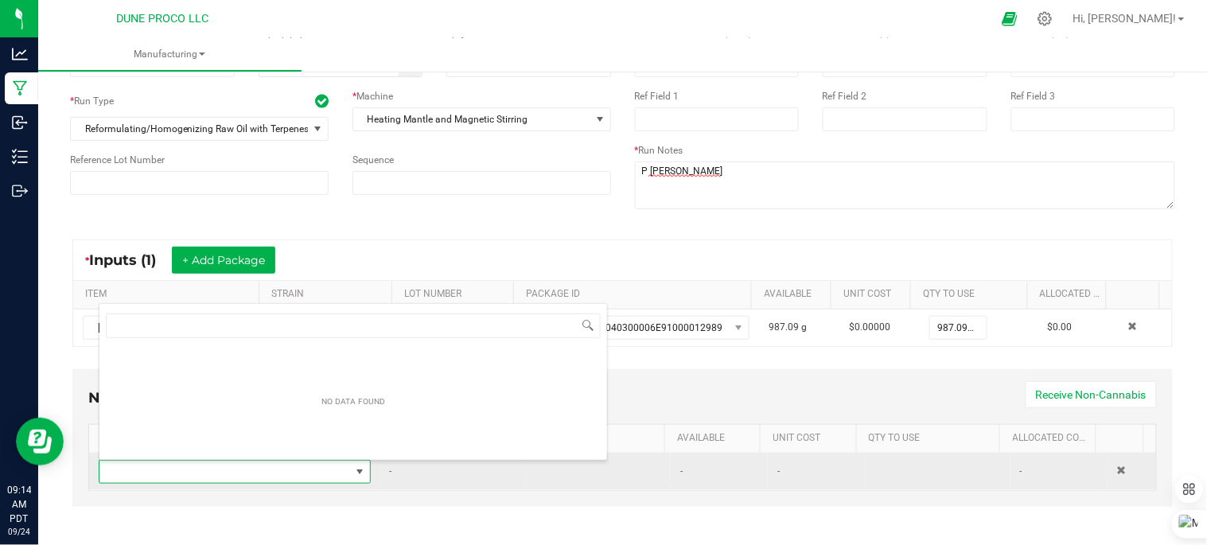
scroll to position [24, 261]
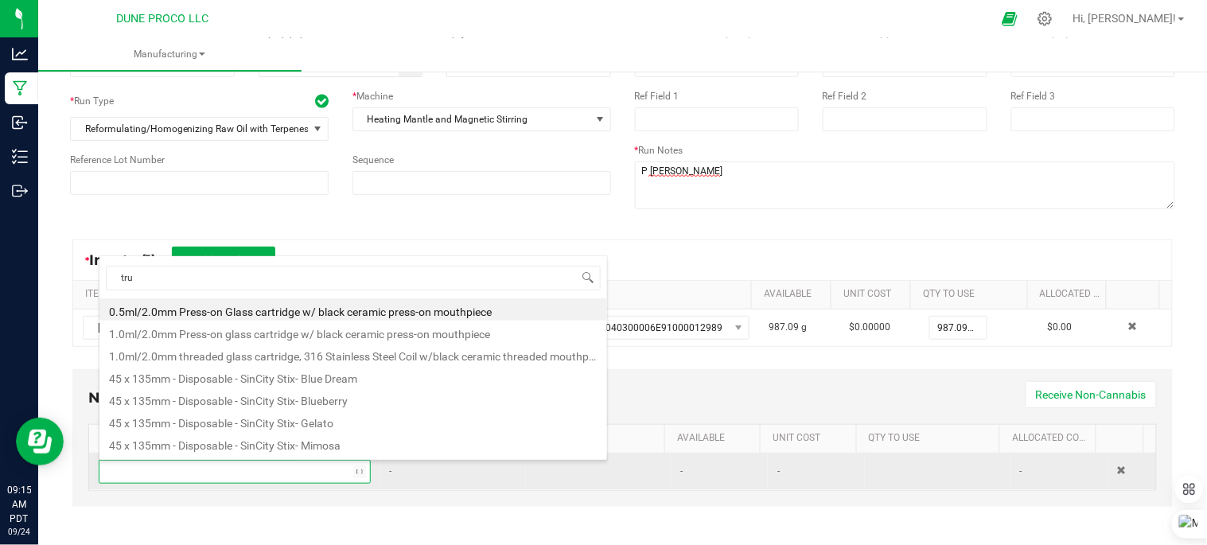
type input "true"
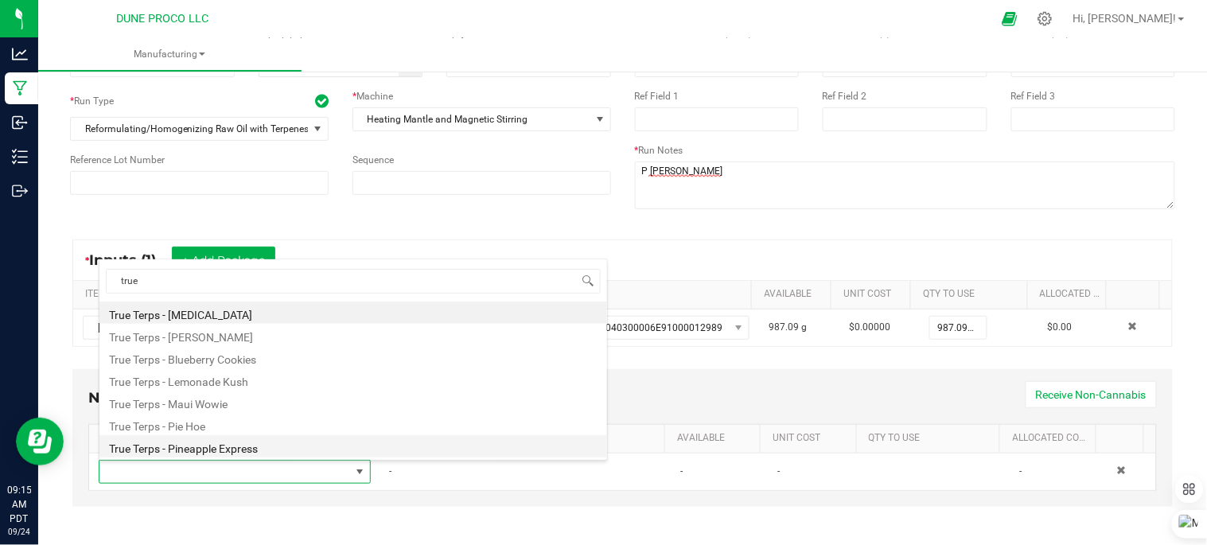
click at [257, 448] on li "True Terps - Pineapple Express" at bounding box center [353, 446] width 508 height 22
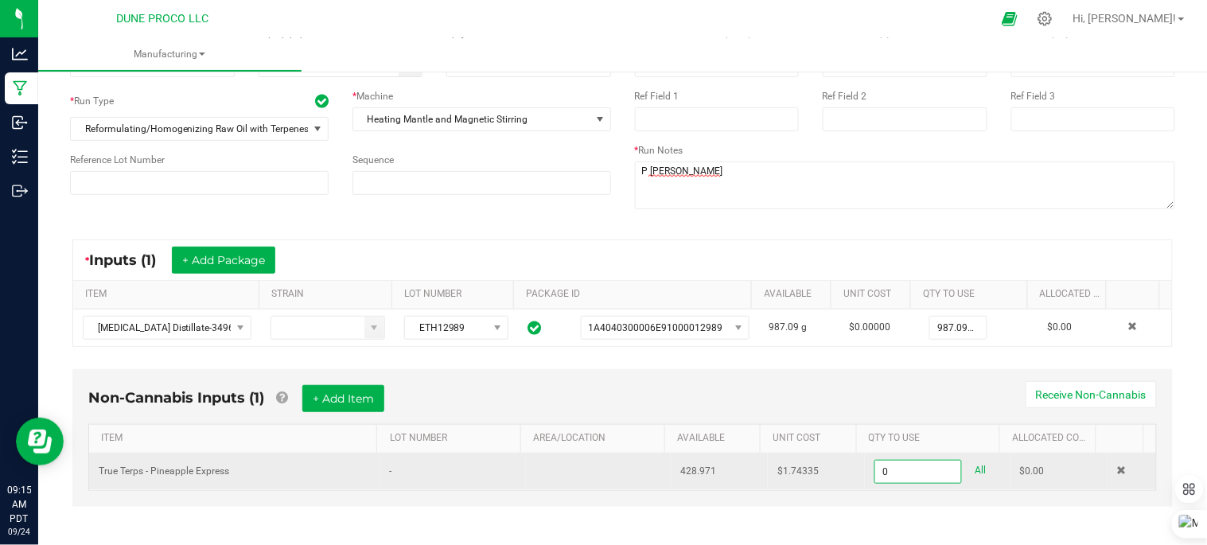
click at [890, 476] on input "0" at bounding box center [918, 472] width 86 height 22
type input "0"
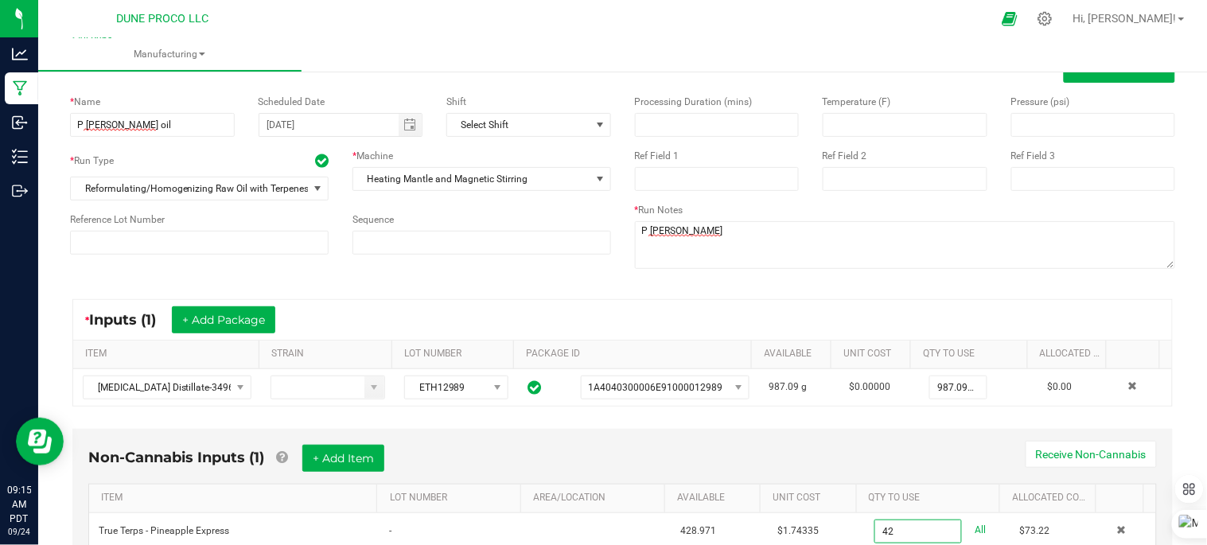
scroll to position [0, 0]
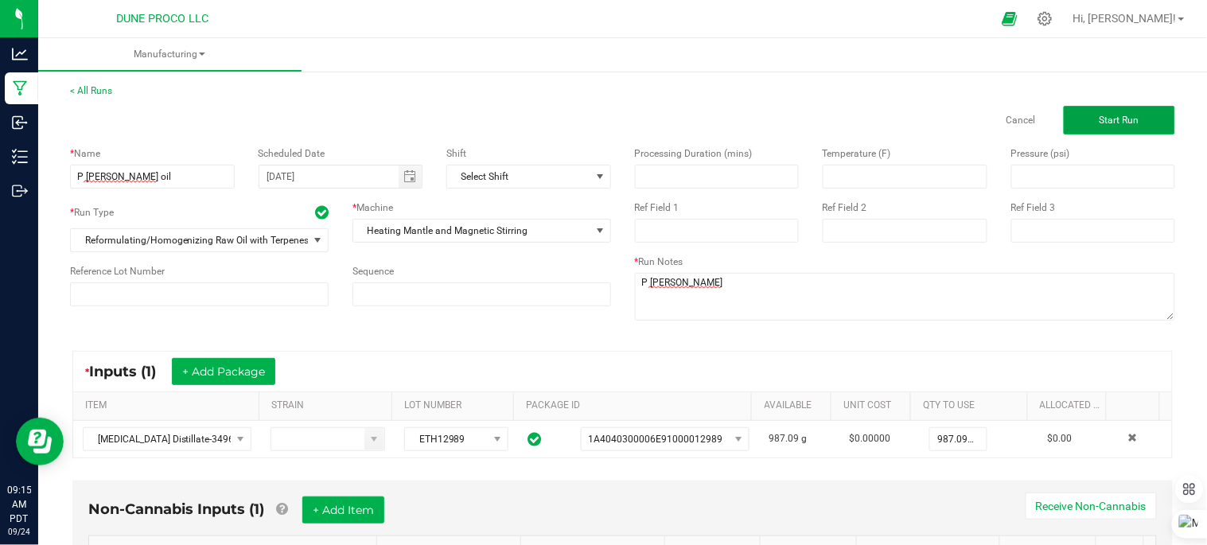
type input "42.0000 ml"
click at [1080, 124] on button "Start Run" at bounding box center [1119, 120] width 111 height 29
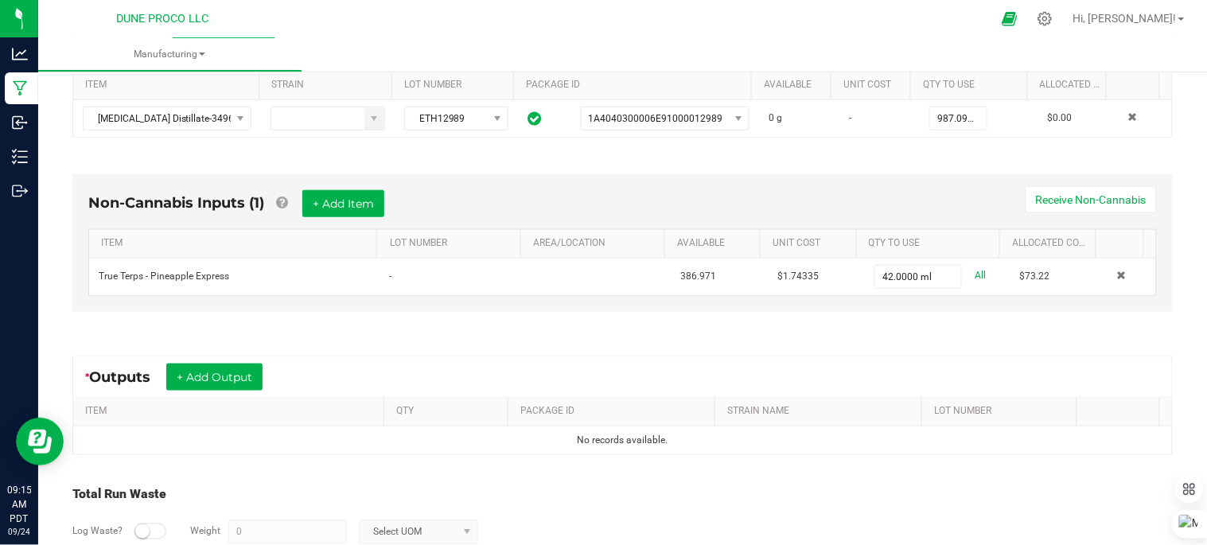
scroll to position [447, 0]
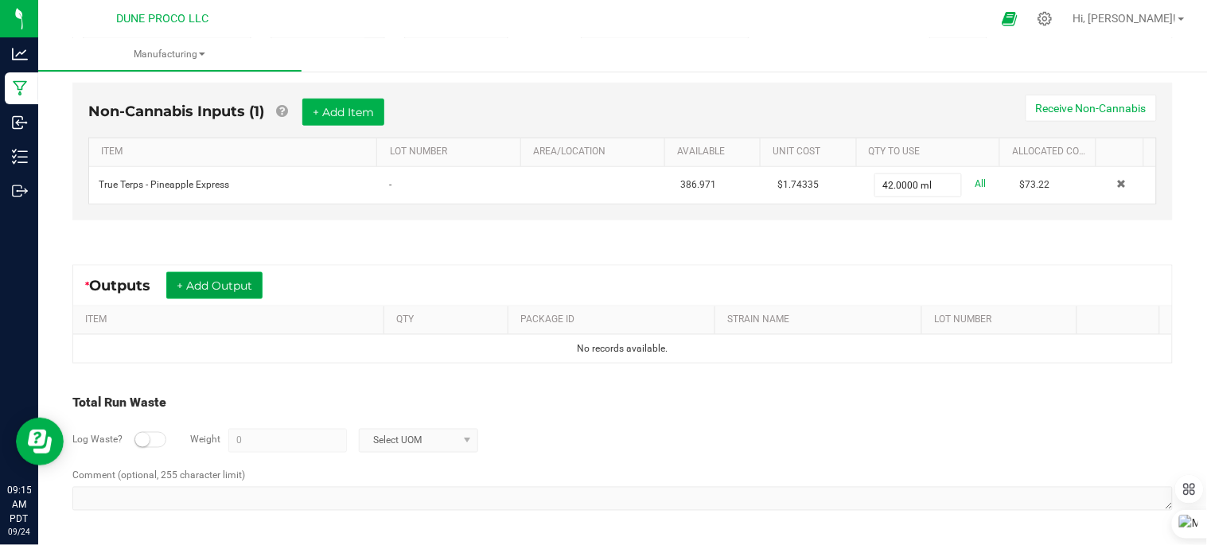
click at [248, 282] on button "+ Add Output" at bounding box center [214, 285] width 96 height 27
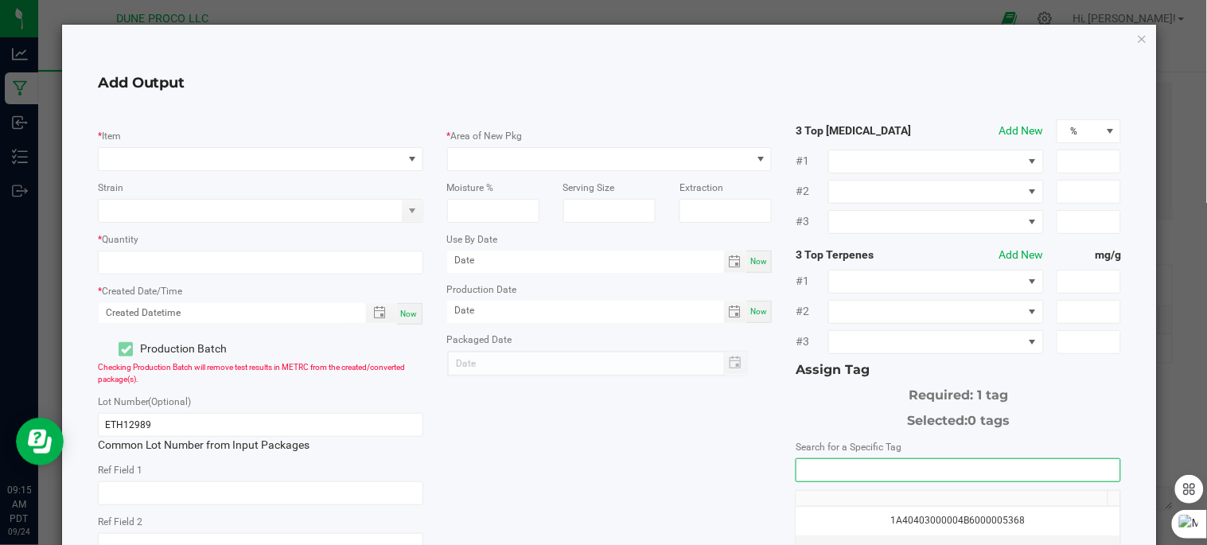
click at [933, 470] on input "NO DATA FOUND" at bounding box center [958, 470] width 324 height 22
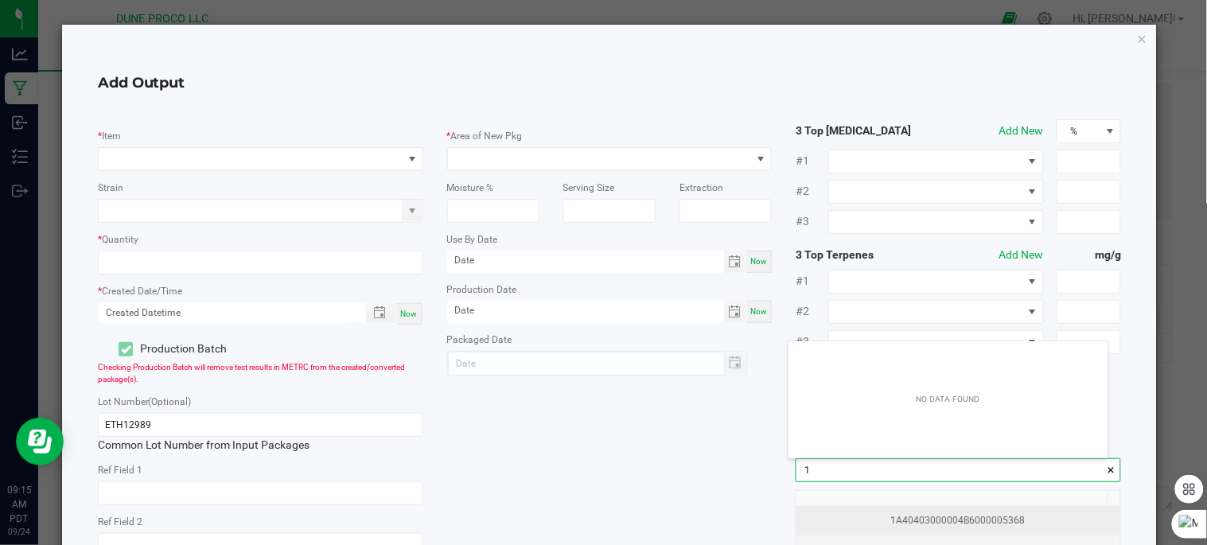
scroll to position [21, 319]
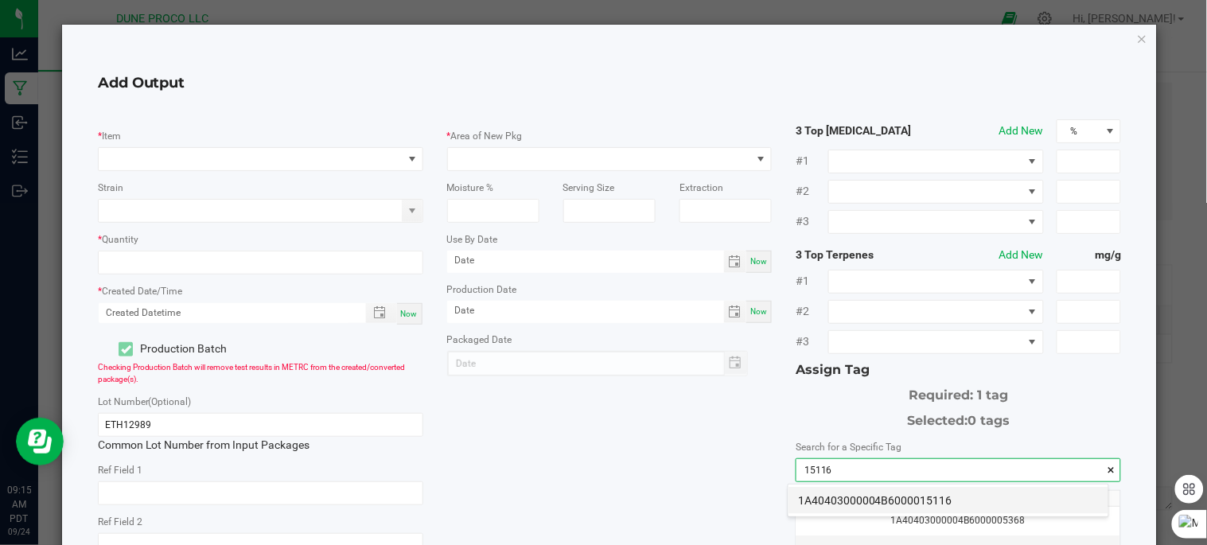
click at [899, 507] on li "1A40403000004B6000015116" at bounding box center [949, 500] width 320 height 27
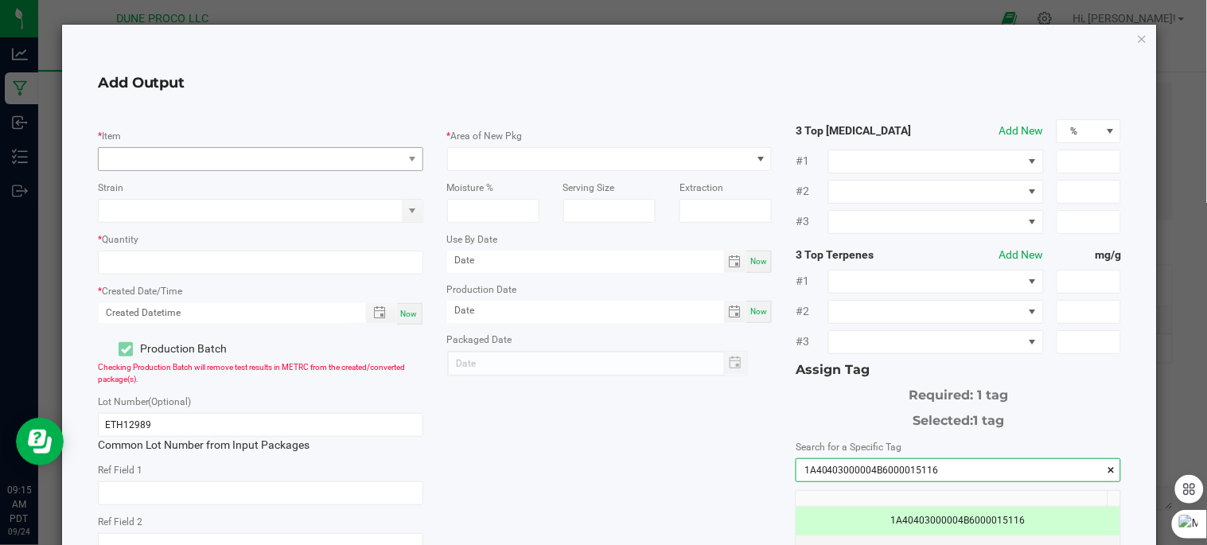
type input "1A40403000004B6000015116"
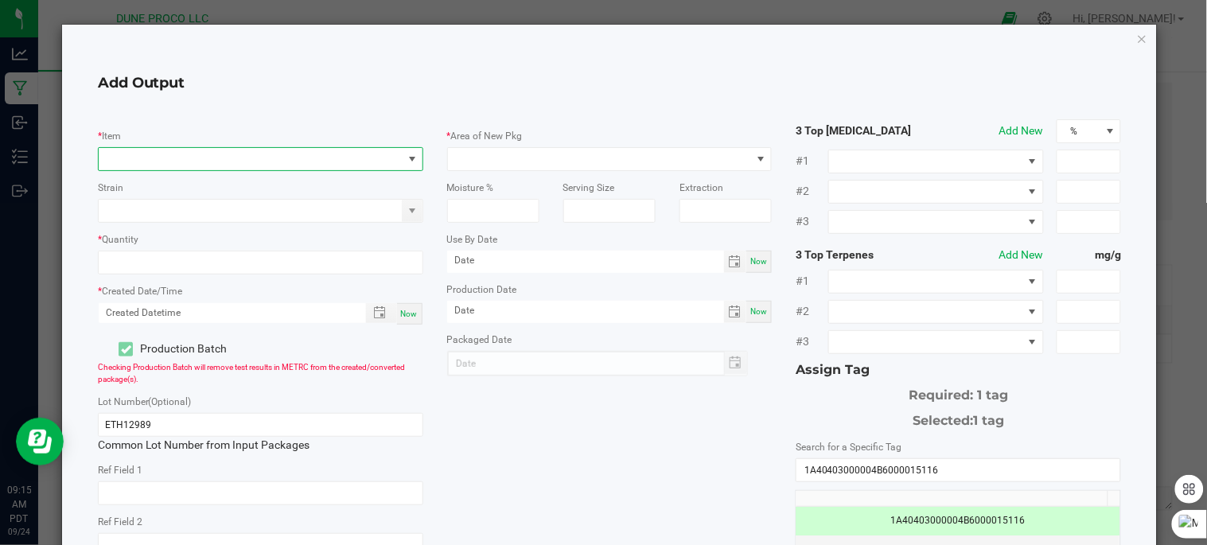
click at [306, 151] on span "NO DATA FOUND" at bounding box center [251, 159] width 304 height 22
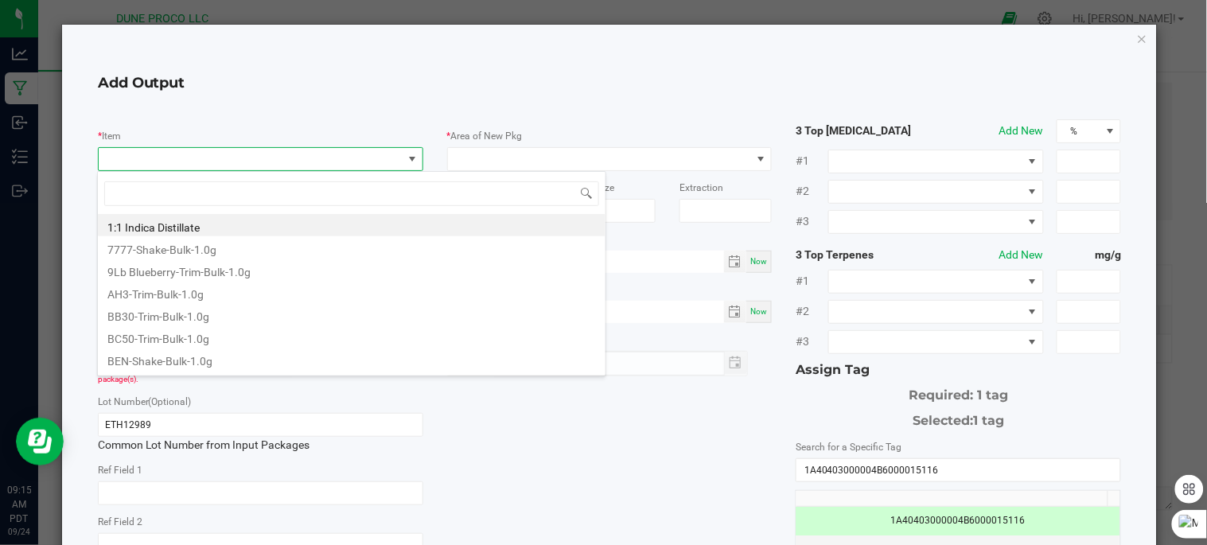
scroll to position [24, 321]
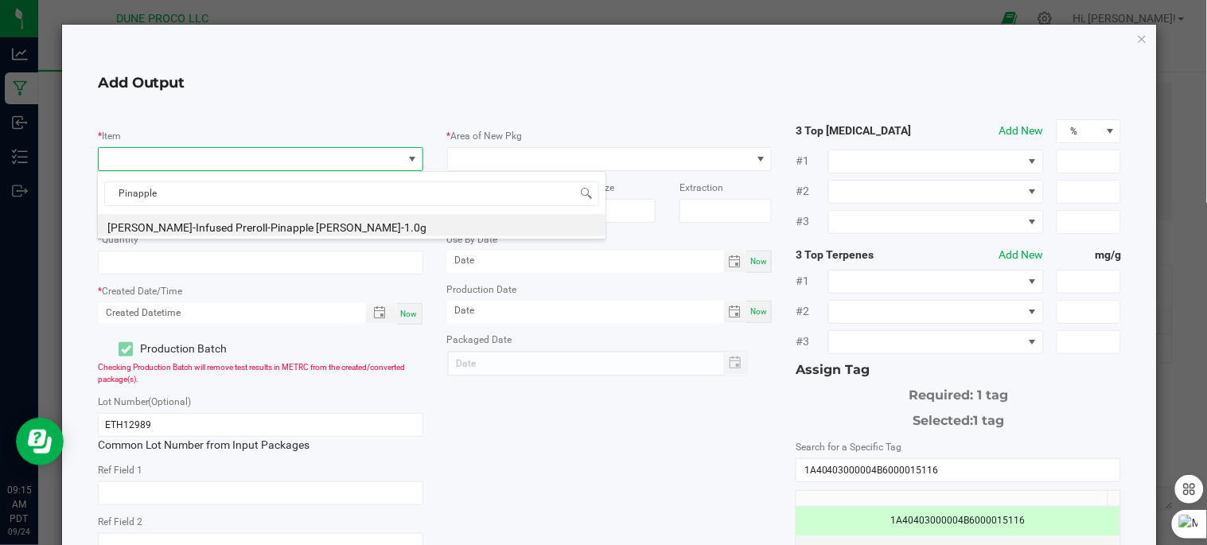
type input "Pineapple"
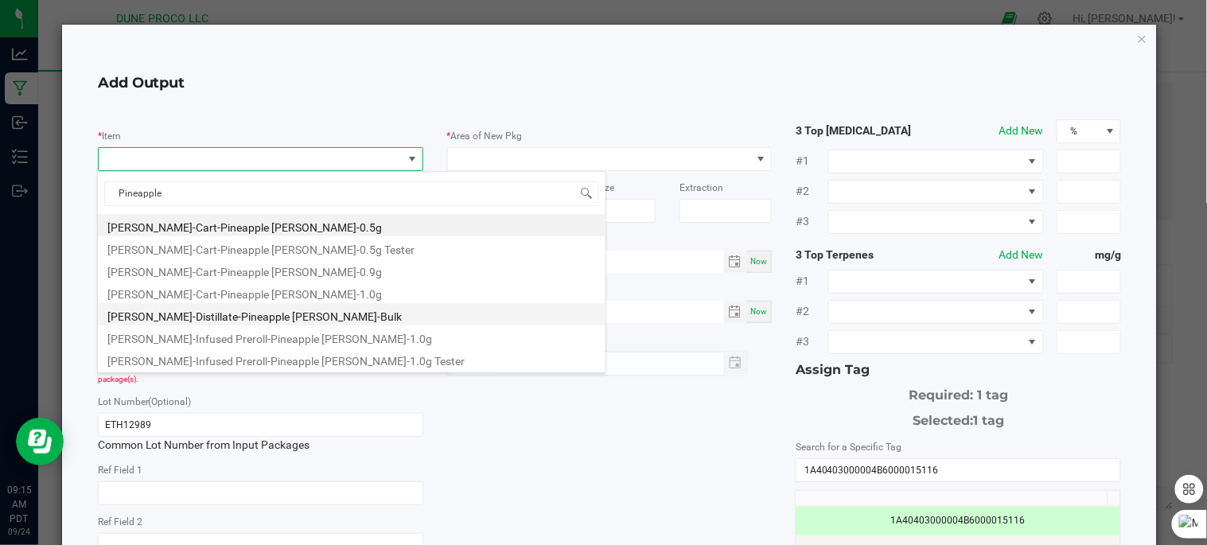
click at [320, 316] on li "[PERSON_NAME]-Distillate-Pineapple [PERSON_NAME]-Bulk" at bounding box center [352, 314] width 508 height 22
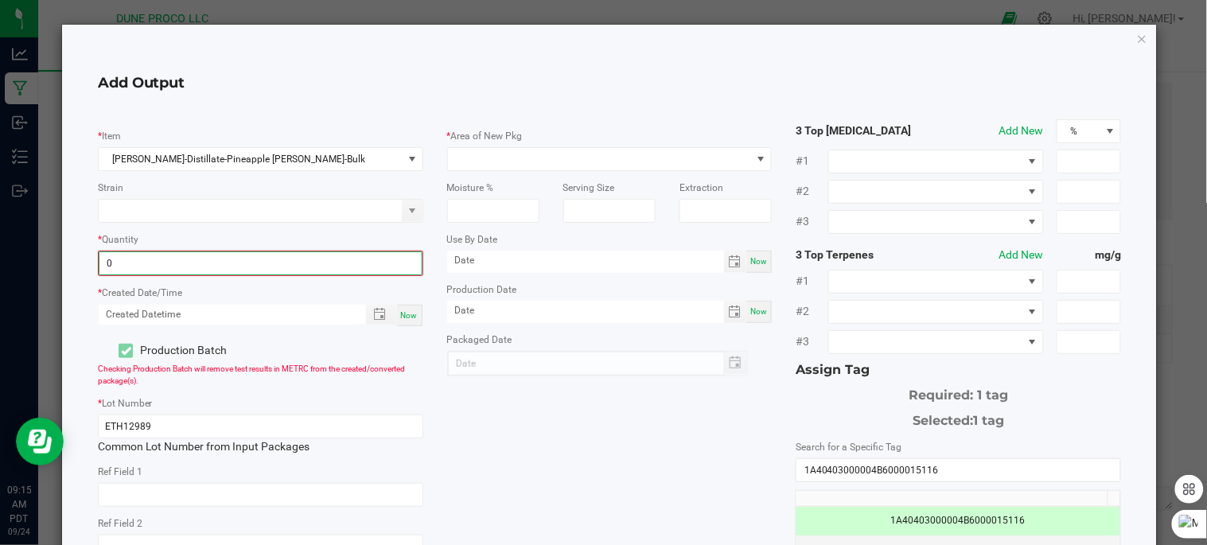
click at [311, 265] on input "0" at bounding box center [260, 263] width 322 height 22
click at [489, 156] on span at bounding box center [600, 159] width 304 height 22
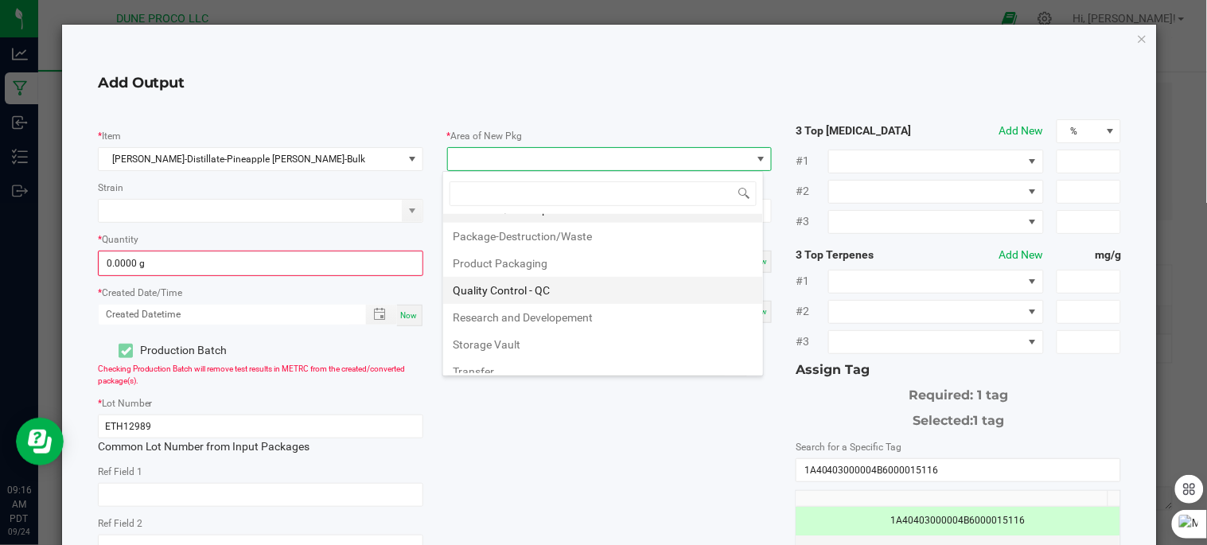
scroll to position [0, 0]
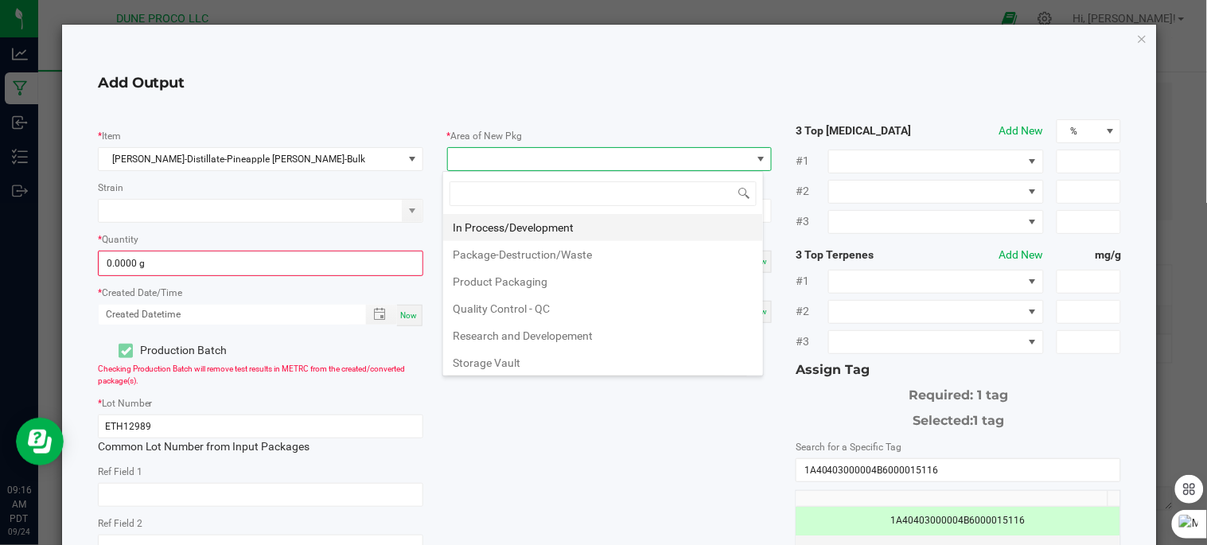
click at [539, 229] on li "In Process/Development" at bounding box center [603, 227] width 320 height 27
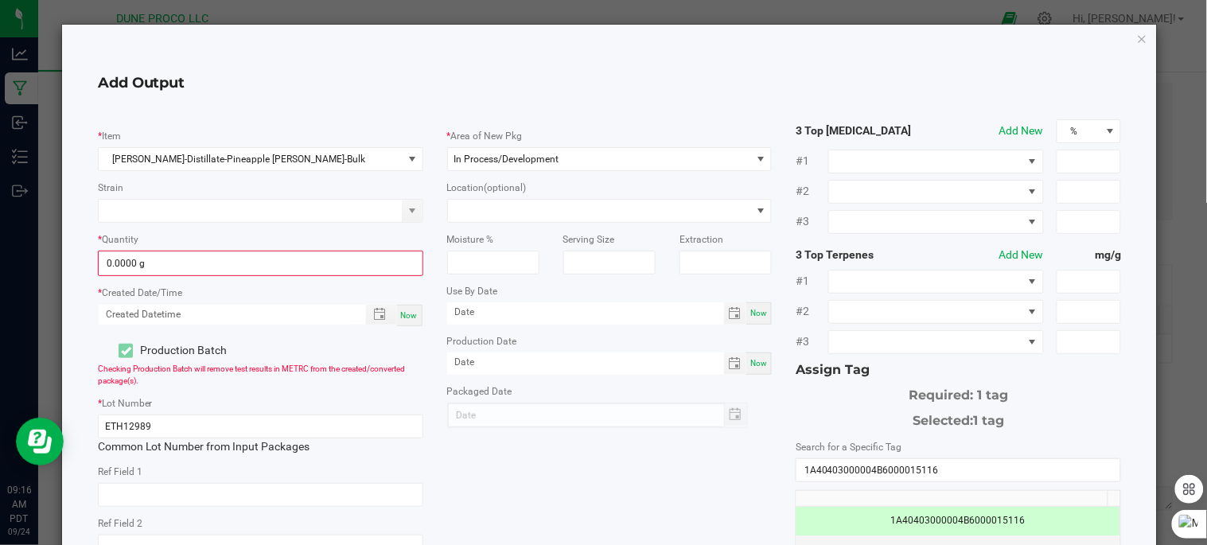
click at [304, 251] on kendo-numerictextbox "0.0000 g" at bounding box center [260, 263] width 325 height 25
click at [305, 271] on input "0" at bounding box center [260, 263] width 322 height 22
type input "0.0000 g"
click at [323, 217] on input at bounding box center [251, 211] width 304 height 22
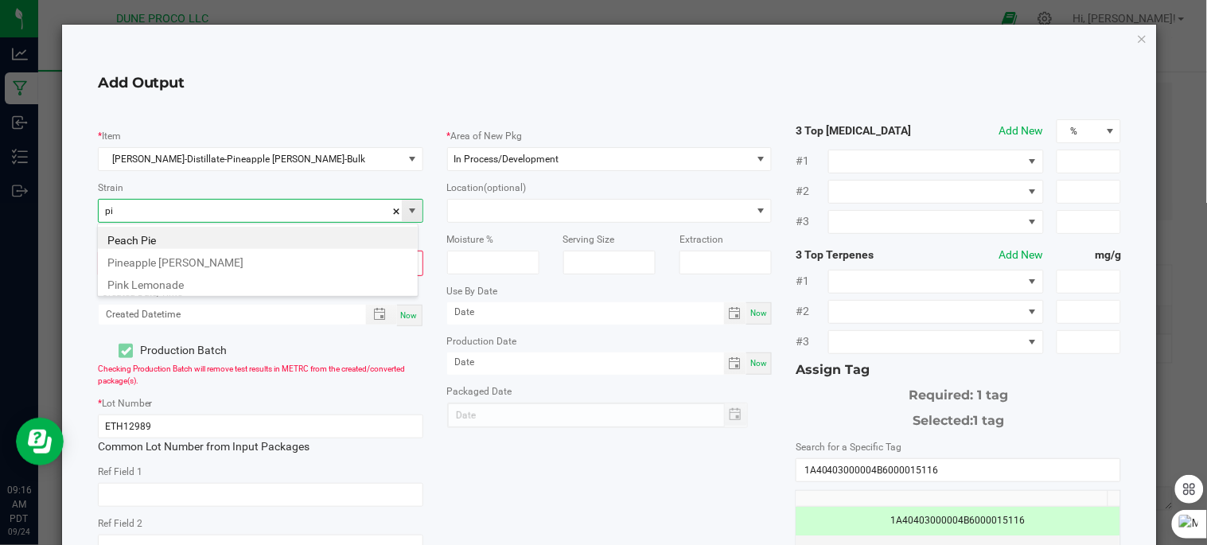
scroll to position [24, 321]
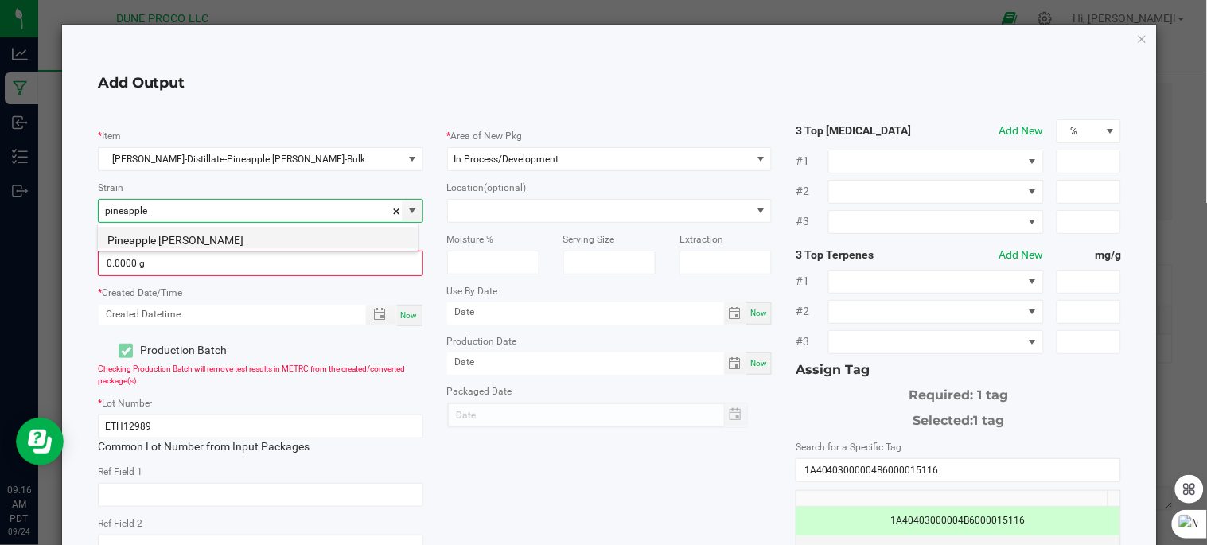
click at [228, 240] on li "Pineapple Runtz" at bounding box center [258, 238] width 320 height 22
type input "Pineapple Runtz"
type input "0"
click at [227, 261] on input "0" at bounding box center [260, 263] width 322 height 22
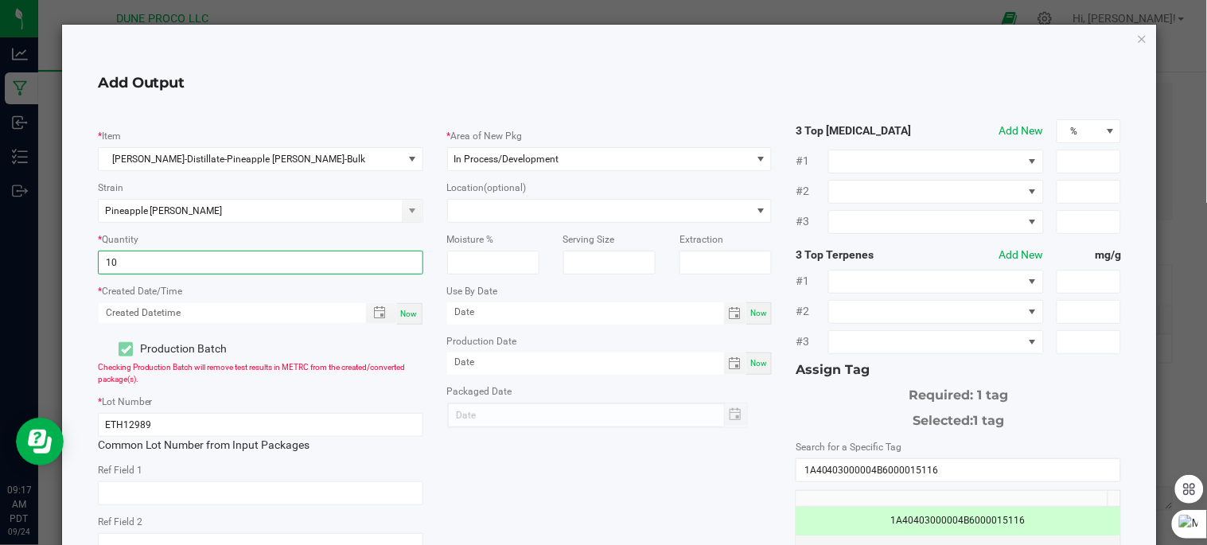
type input "1"
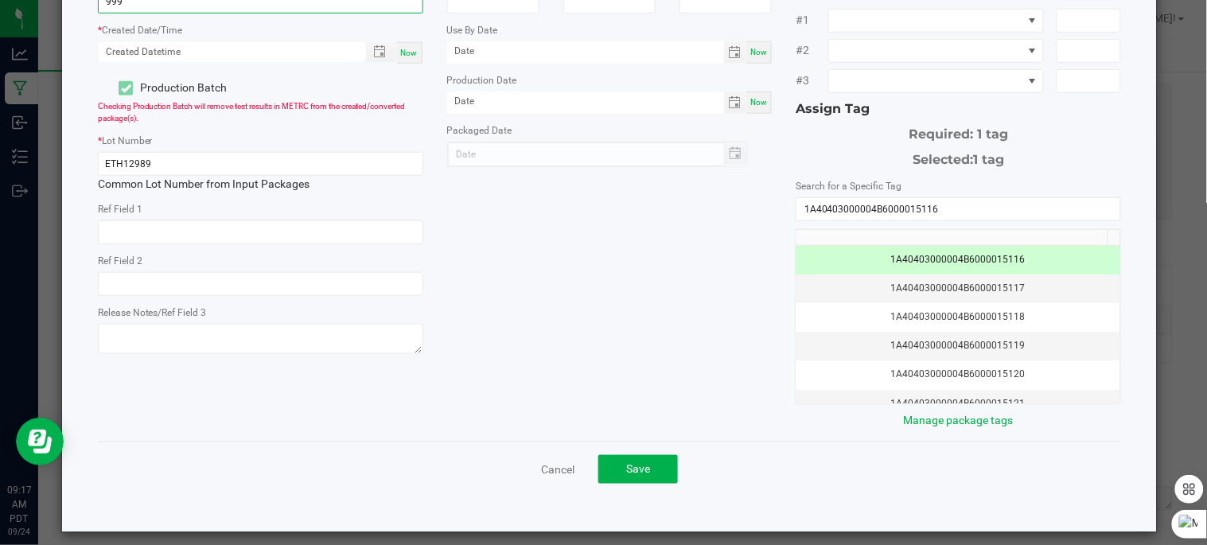
scroll to position [274, 0]
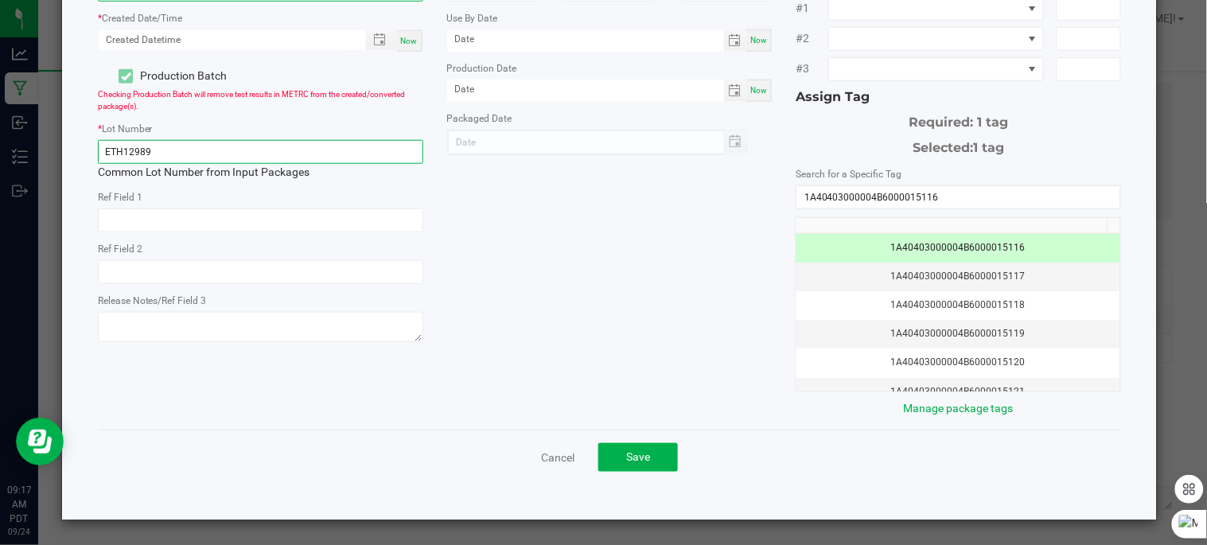
type input "999.0000 g"
click at [349, 154] on input "ETH12989" at bounding box center [260, 152] width 325 height 24
type input "ETH250924_15116"
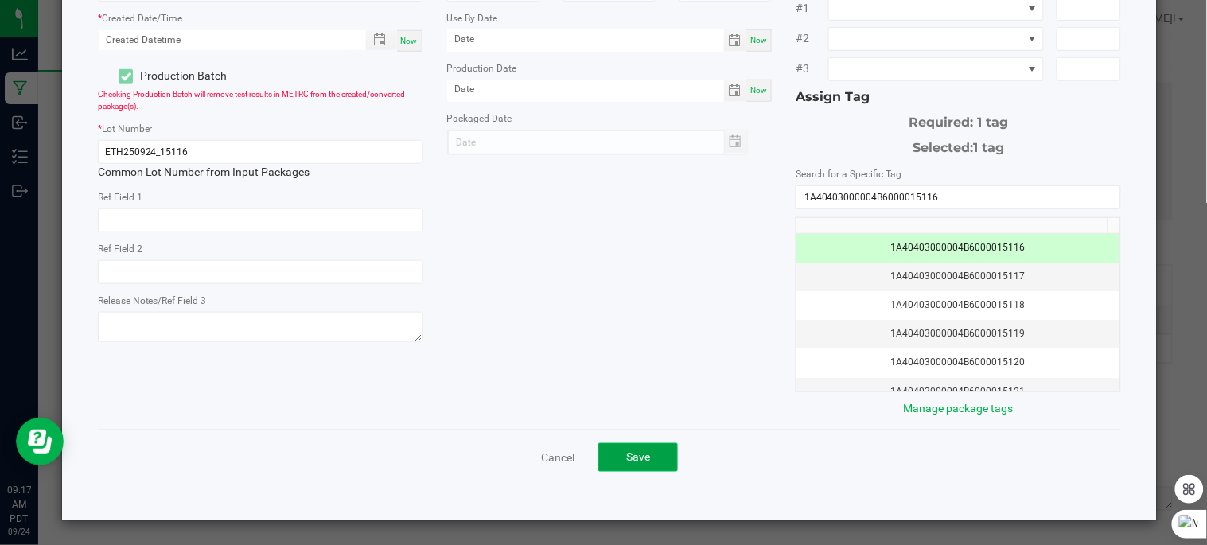
click at [655, 450] on button "Save" at bounding box center [638, 457] width 80 height 29
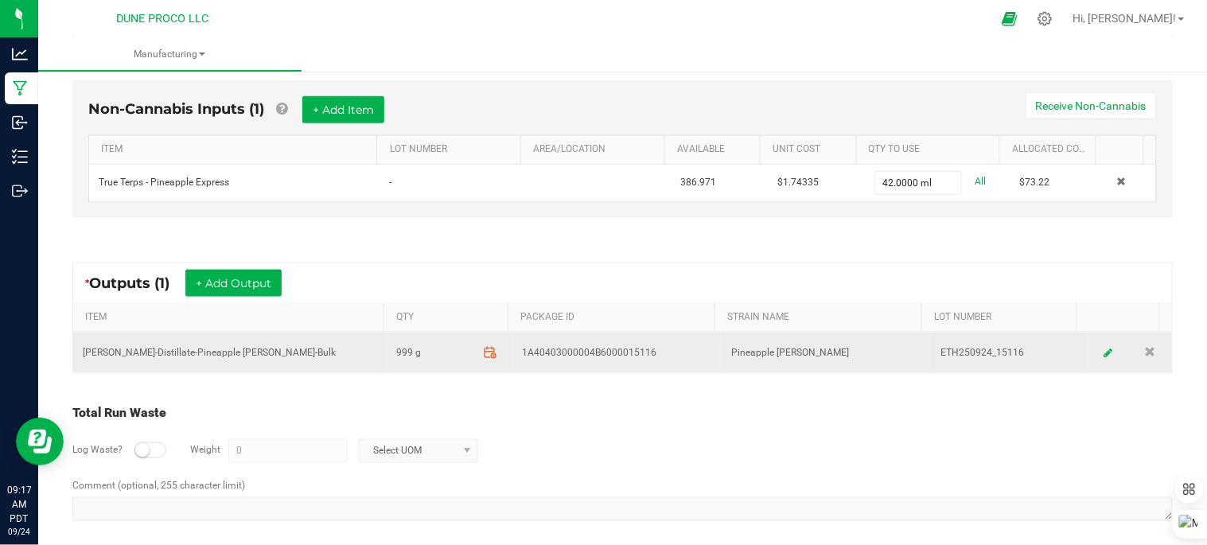
click at [487, 339] on td "999 g" at bounding box center [451, 353] width 126 height 41
click at [484, 350] on icon at bounding box center [491, 352] width 14 height 14
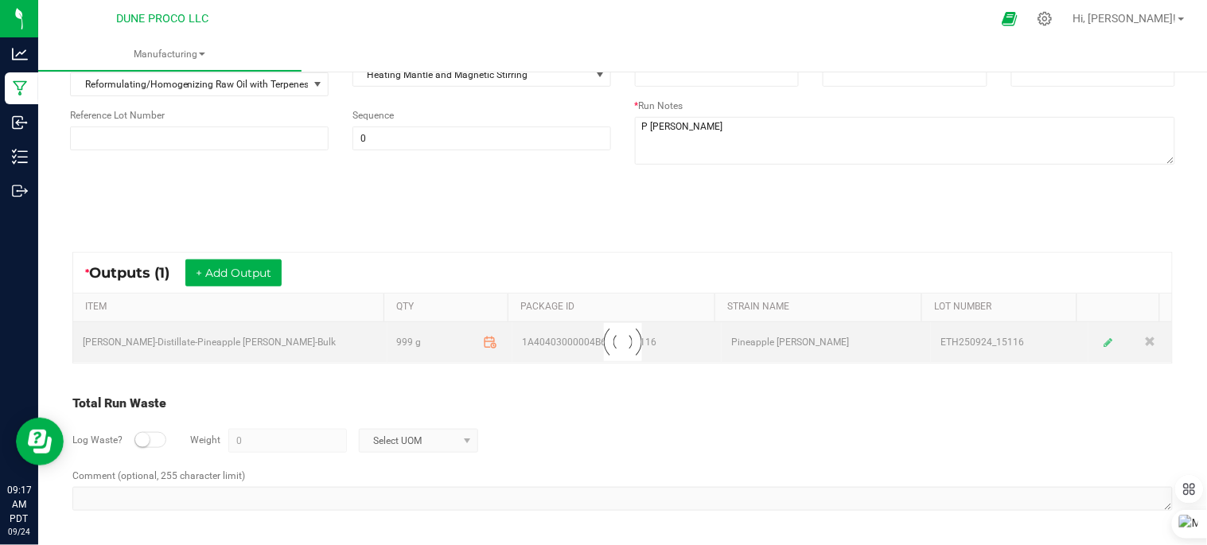
scroll to position [189, 0]
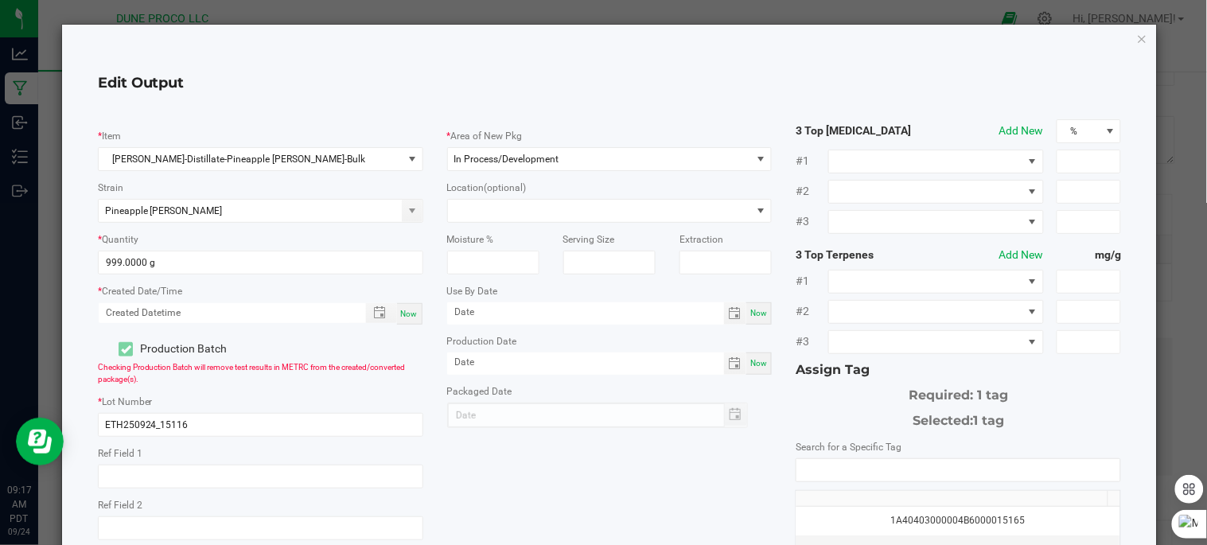
click at [411, 314] on span "Now" at bounding box center [409, 314] width 17 height 9
type input "09/24/2025 9:17 AM"
type input "[DATE]"
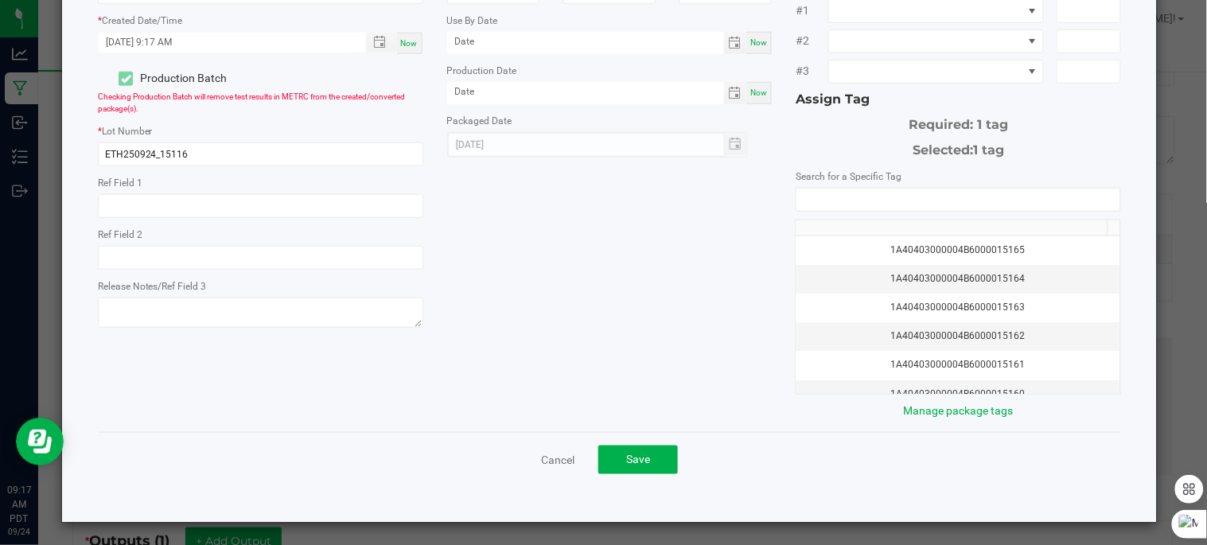
scroll to position [274, 0]
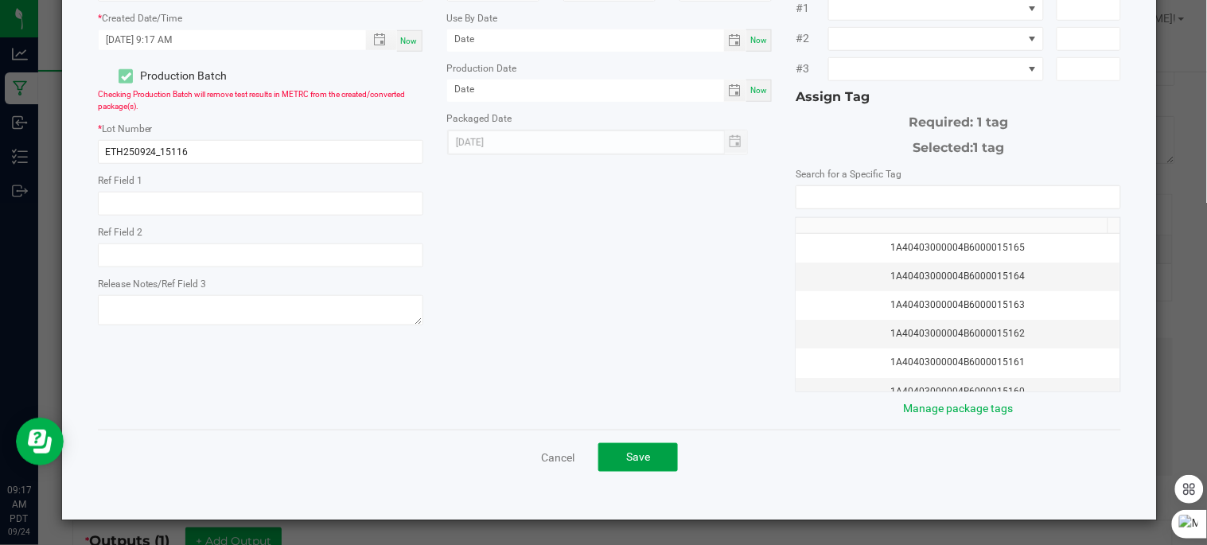
click at [605, 451] on button "Save" at bounding box center [638, 457] width 80 height 29
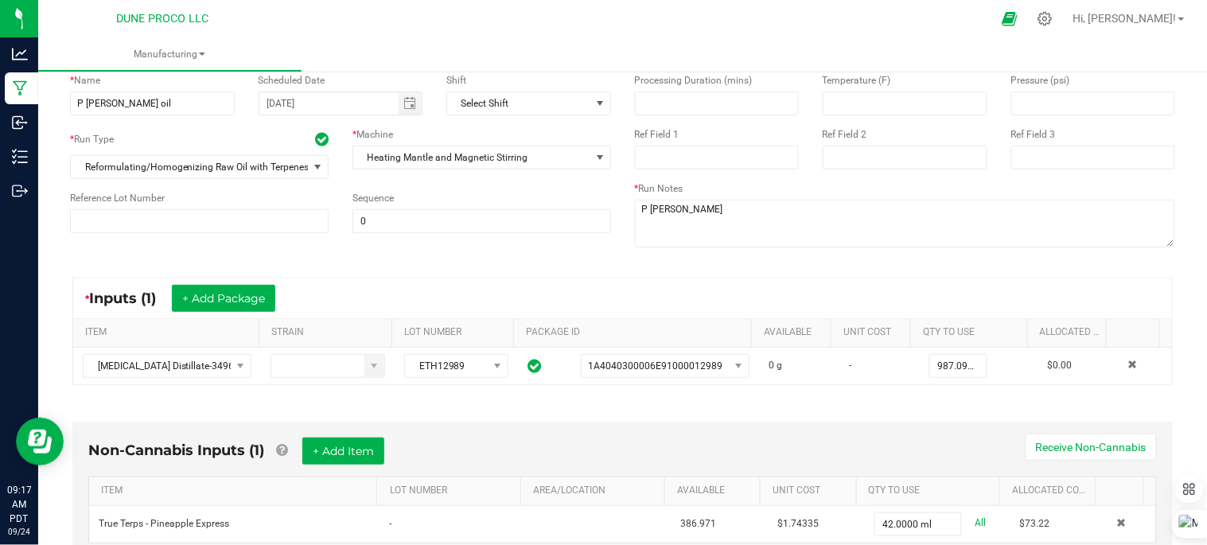
scroll to position [0, 0]
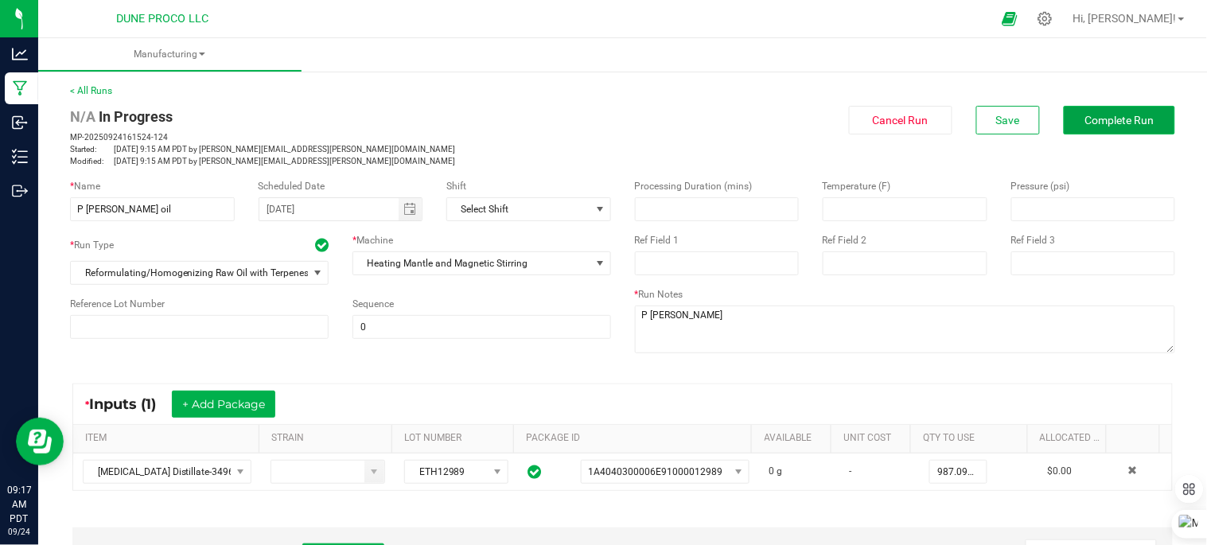
click at [1069, 130] on button "Complete Run" at bounding box center [1119, 120] width 111 height 29
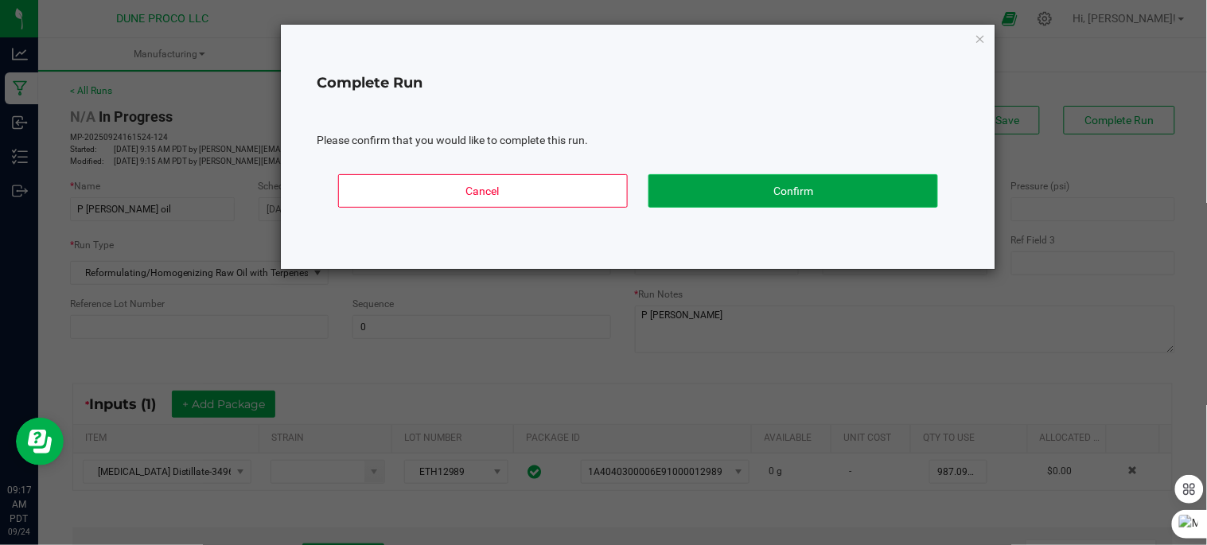
click at [888, 197] on button "Confirm" at bounding box center [793, 190] width 290 height 33
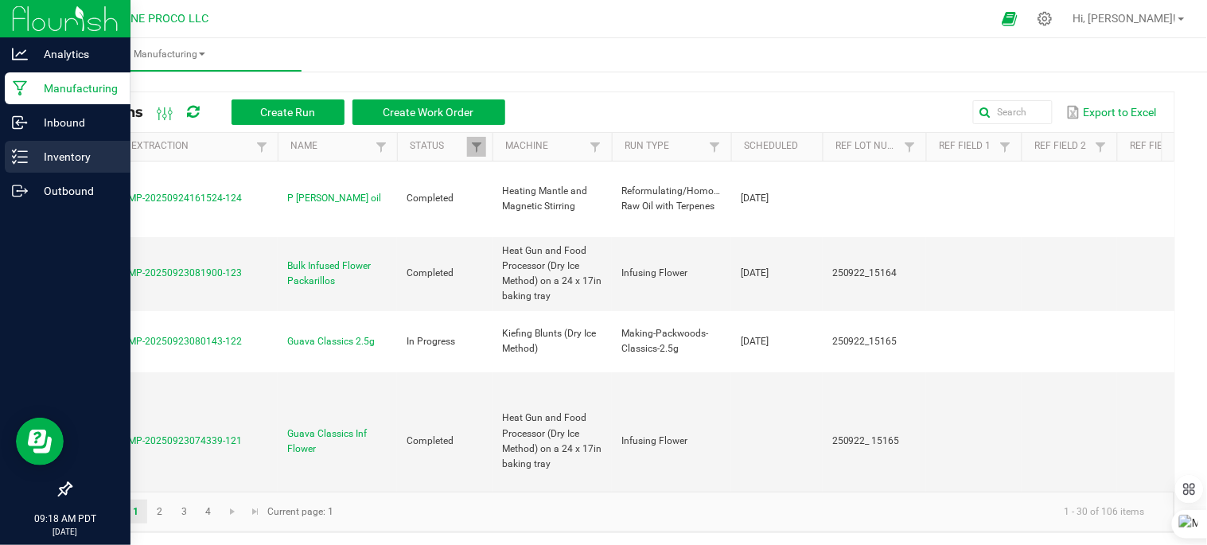
click at [60, 159] on p "Inventory" at bounding box center [75, 156] width 95 height 19
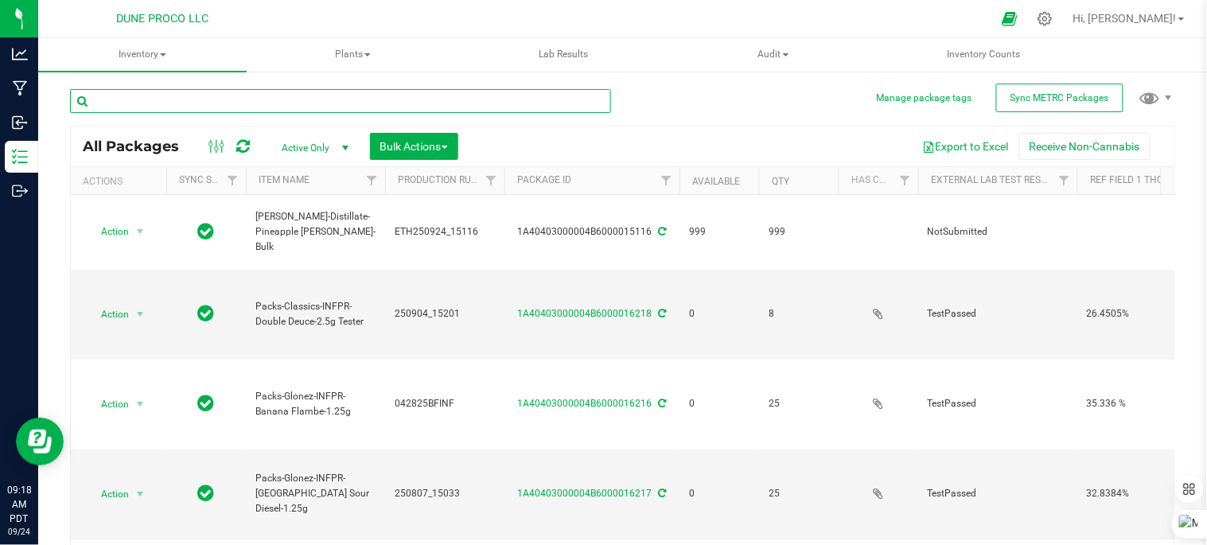
click at [247, 99] on input "text" at bounding box center [340, 101] width 541 height 24
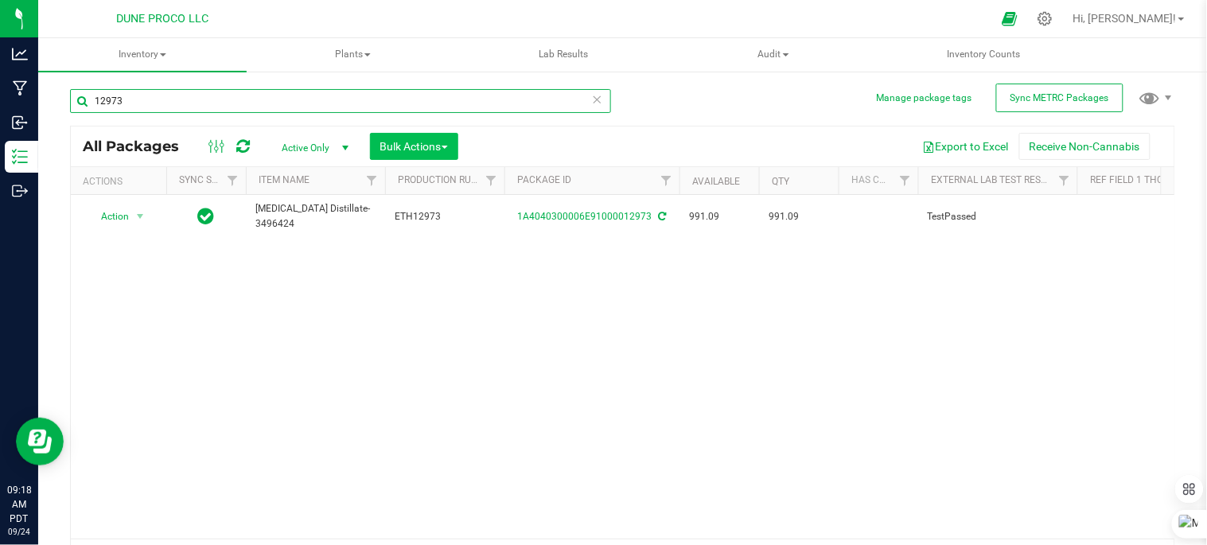
type input "12973"
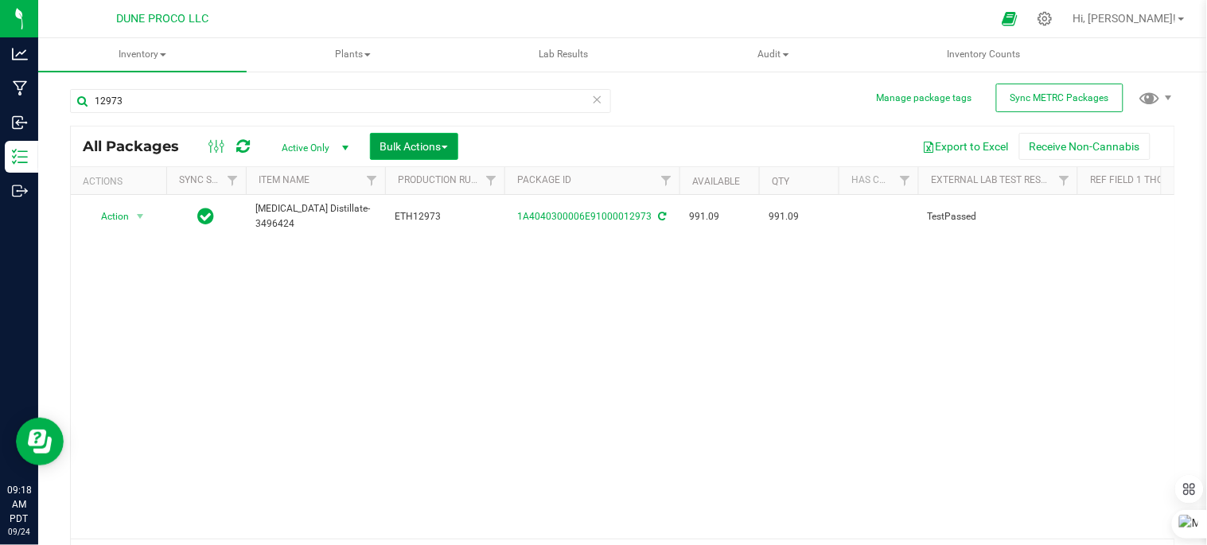
click at [438, 150] on span "Bulk Actions" at bounding box center [414, 146] width 68 height 13
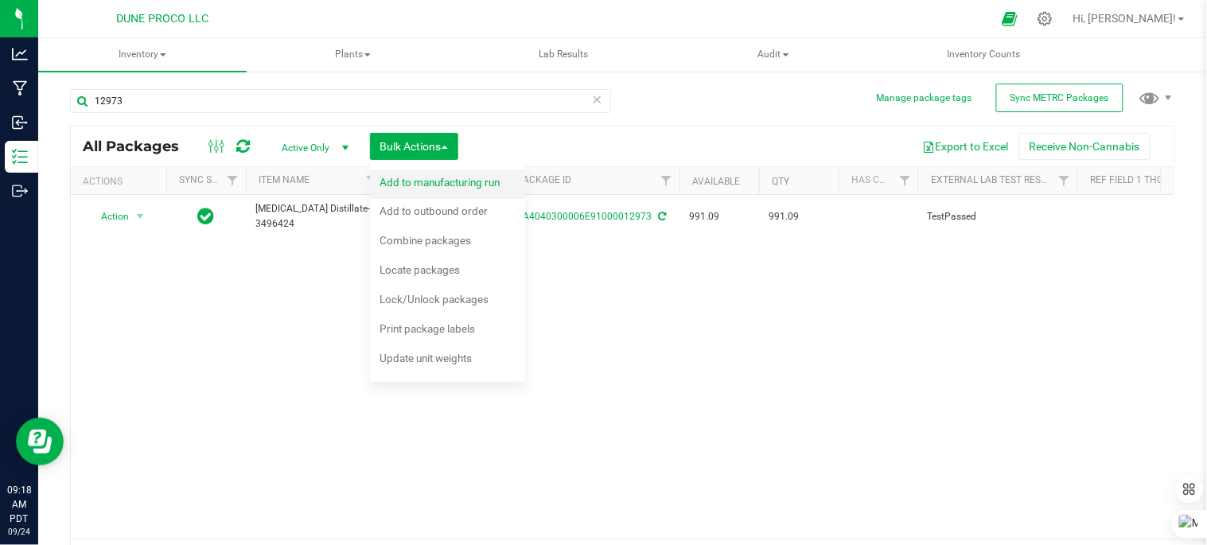
click at [458, 177] on span "Add to manufacturing run" at bounding box center [440, 182] width 120 height 13
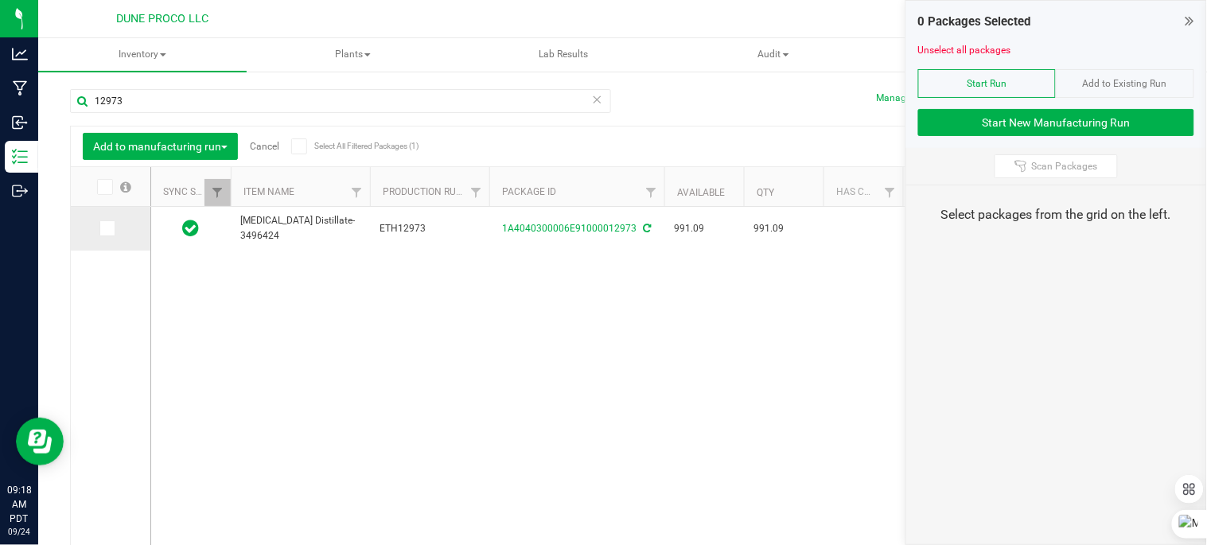
click at [108, 228] on icon at bounding box center [106, 228] width 10 height 0
click at [0, 0] on input "checkbox" at bounding box center [0, 0] width 0 height 0
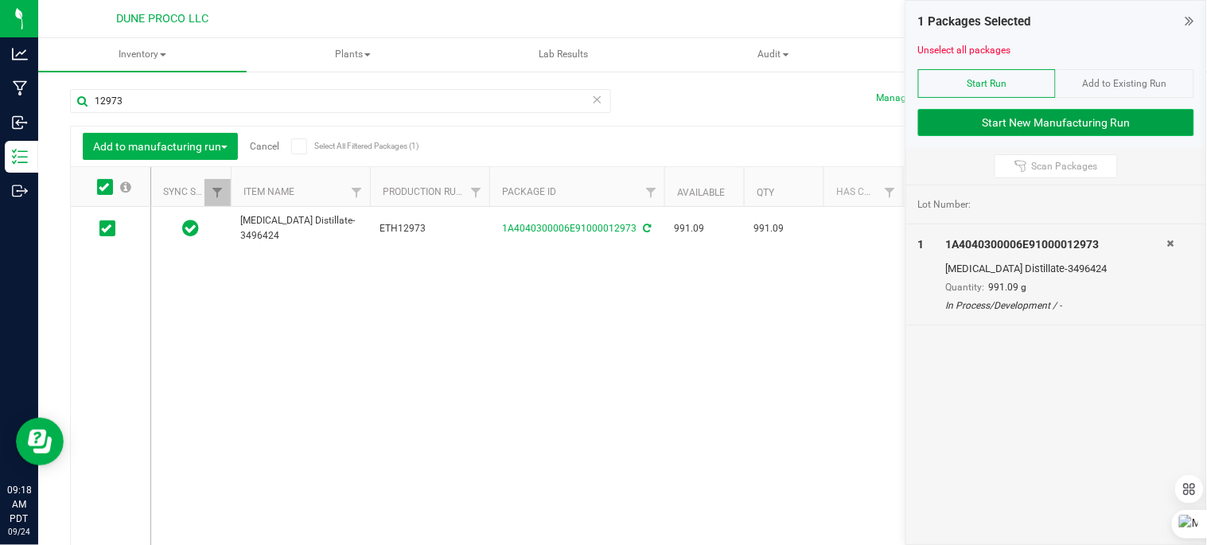
click at [975, 118] on button "Start New Manufacturing Run" at bounding box center [1056, 122] width 276 height 27
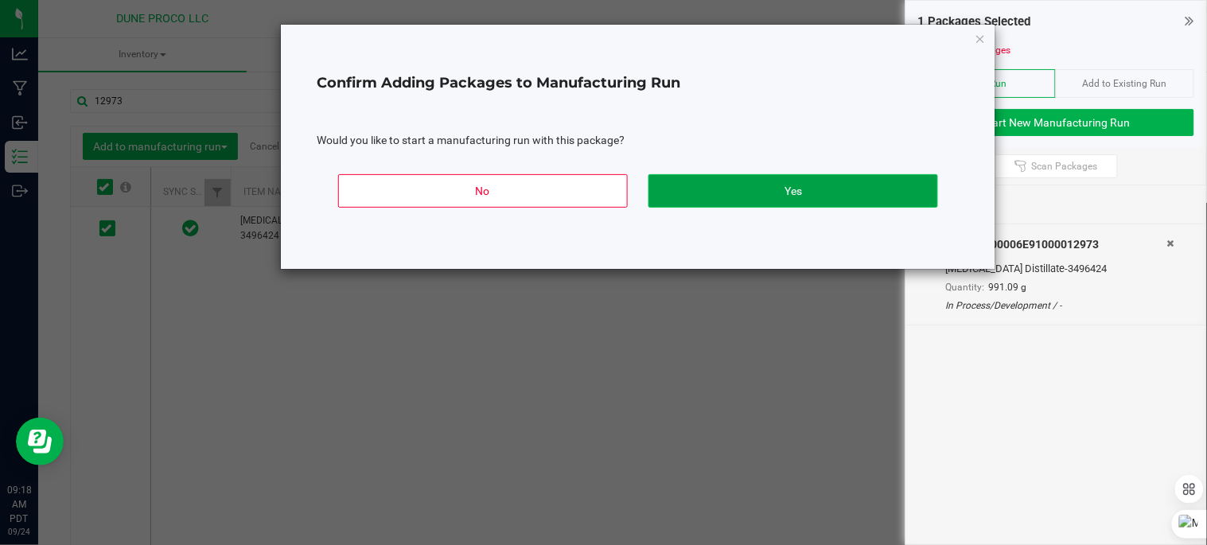
click at [678, 181] on button "Yes" at bounding box center [793, 190] width 290 height 33
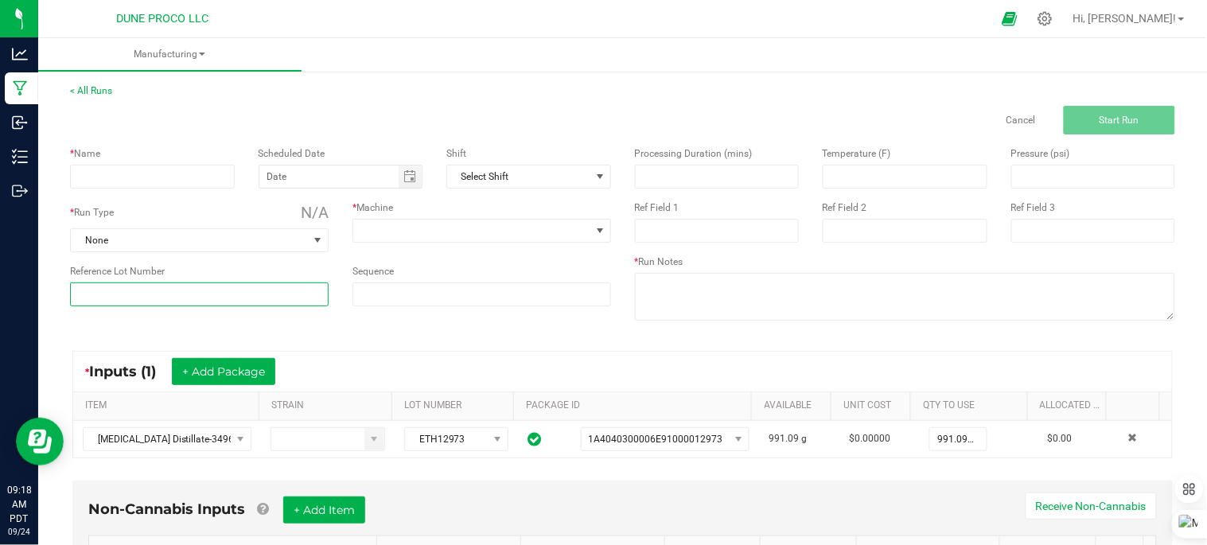
drag, startPoint x: 286, startPoint y: 300, endPoint x: 285, endPoint y: 291, distance: 8.9
click at [286, 298] on input at bounding box center [199, 294] width 259 height 24
type input "250924_15117"
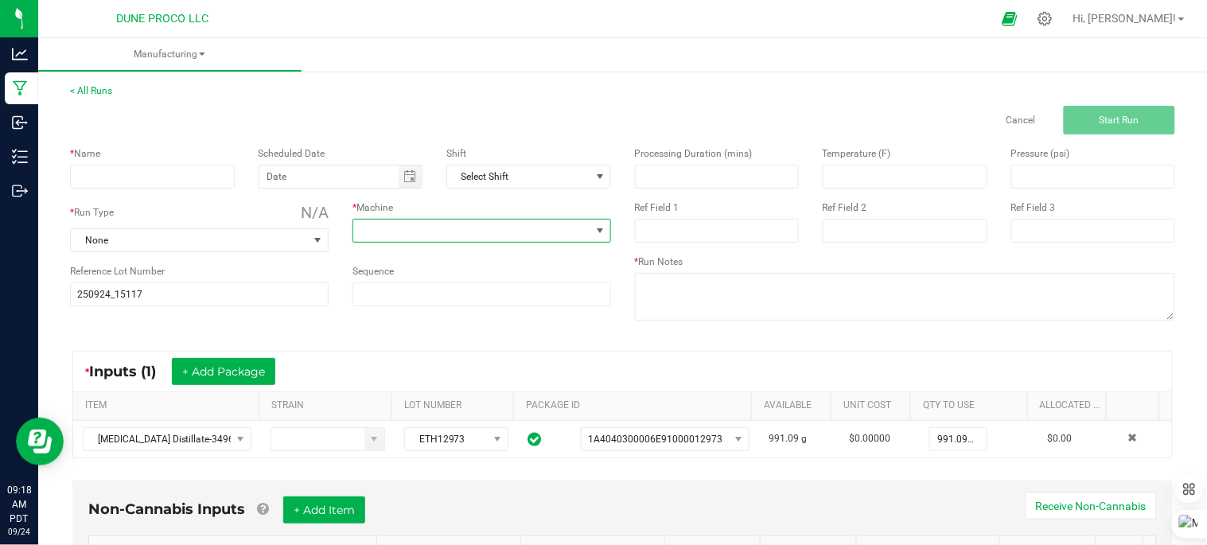
click at [422, 227] on span at bounding box center [471, 231] width 237 height 22
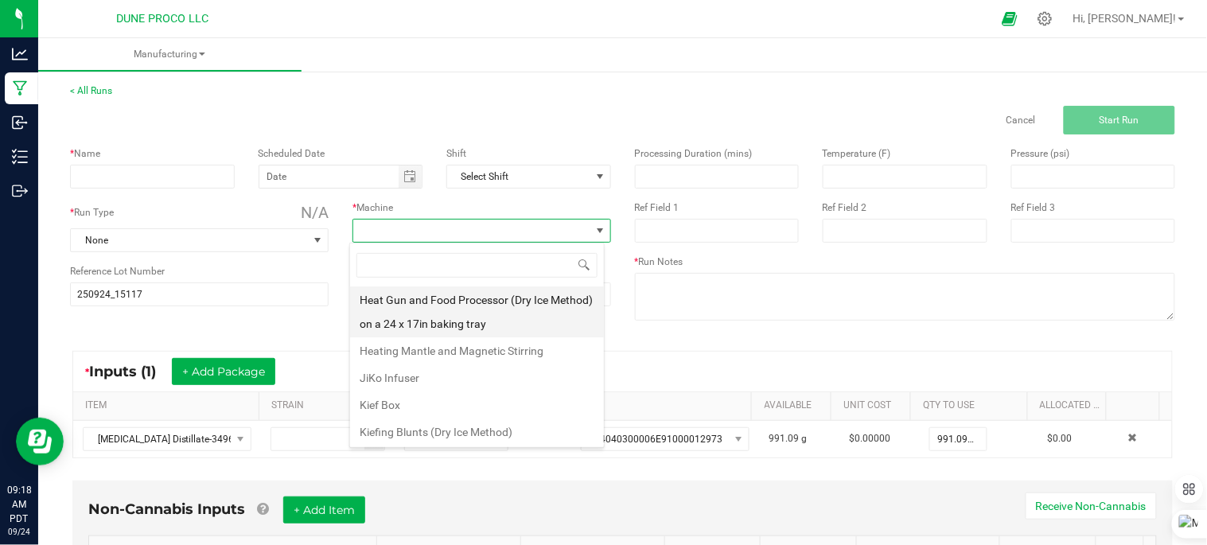
scroll to position [82, 0]
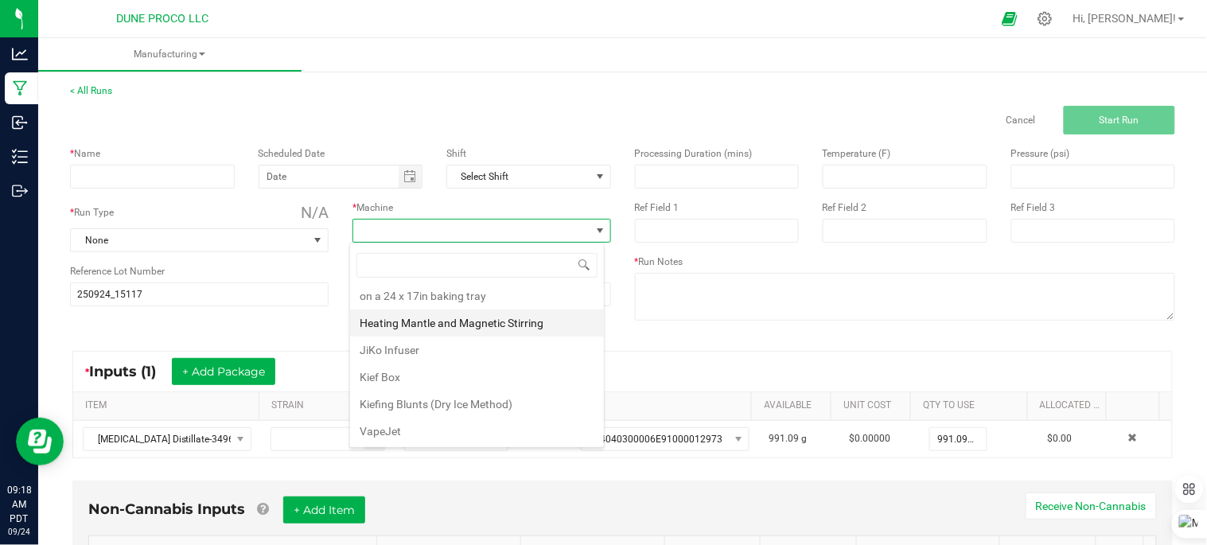
click at [468, 321] on li "Heating Mantle and Magnetic Stirring" at bounding box center [477, 323] width 254 height 27
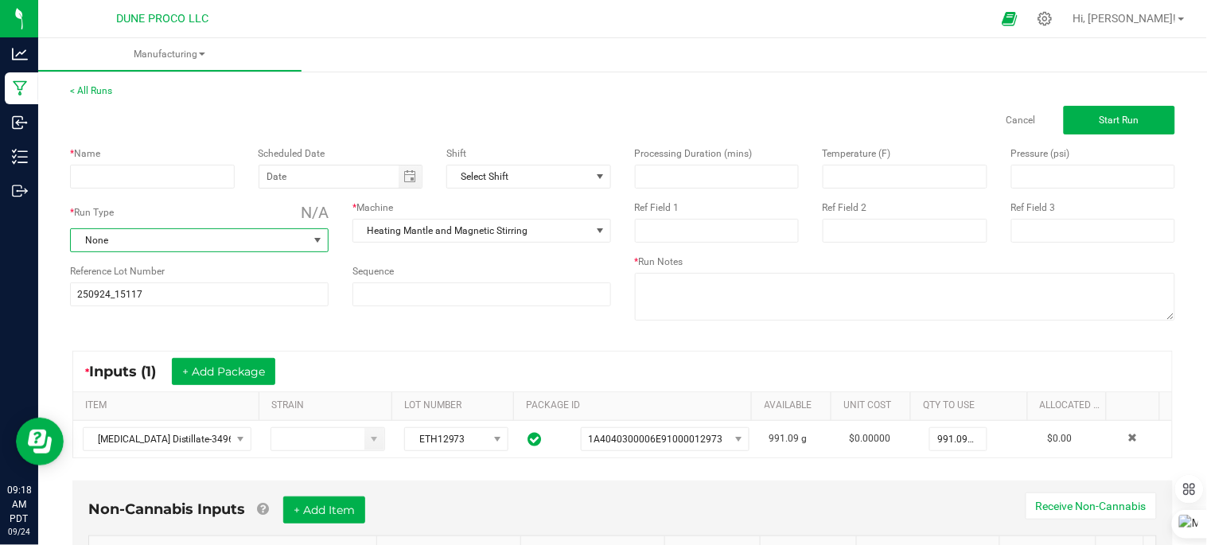
click at [184, 239] on span "None" at bounding box center [189, 240] width 237 height 22
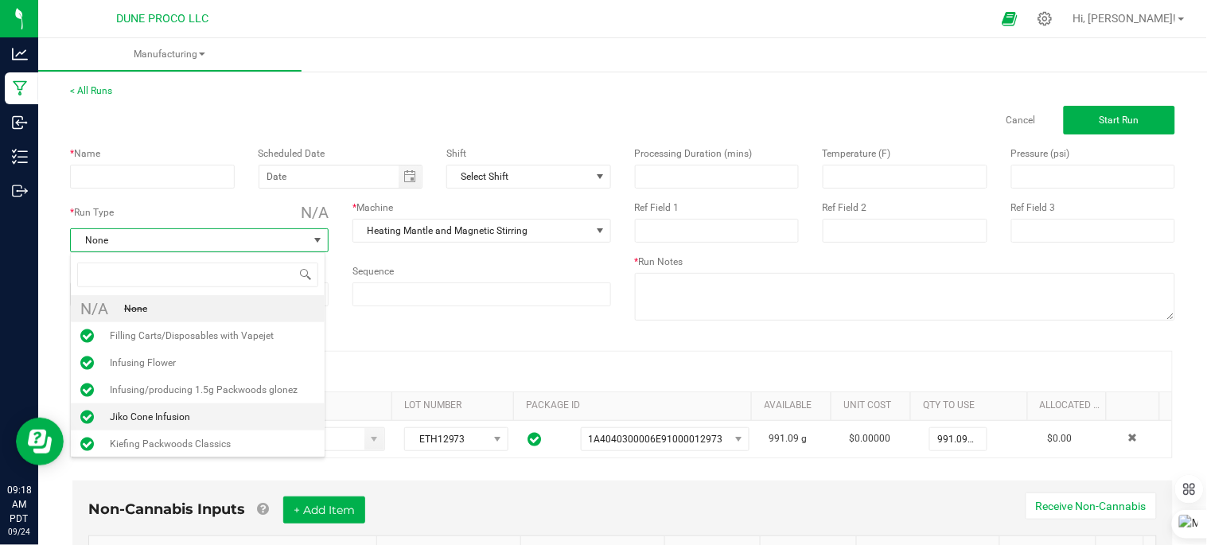
scroll to position [121, 0]
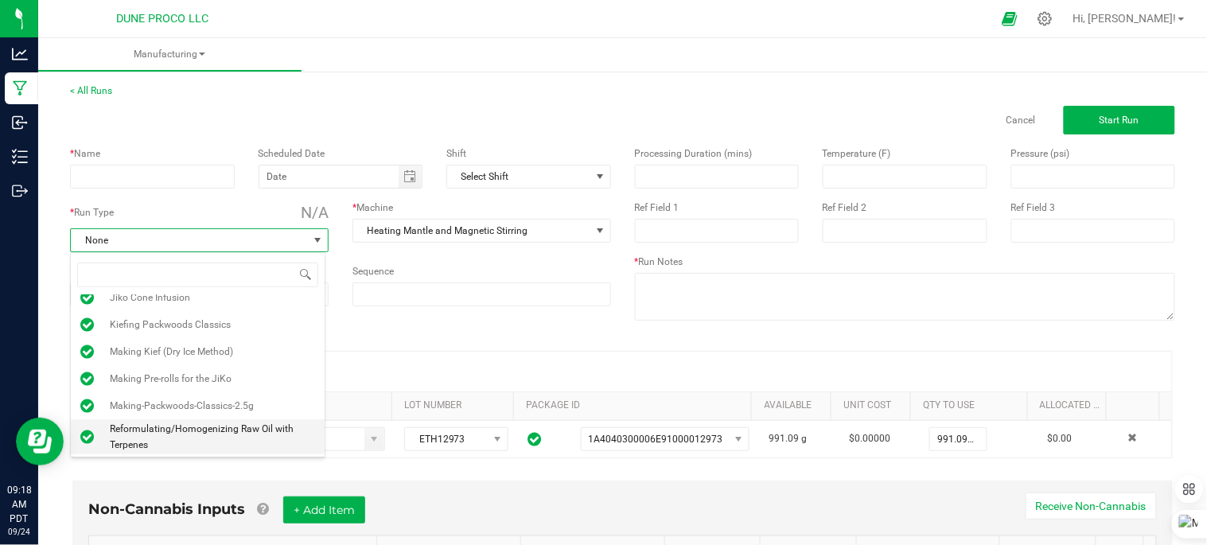
click at [209, 424] on span "Reformulating/Homogenizing Raw Oil with Terpenes" at bounding box center [212, 437] width 205 height 32
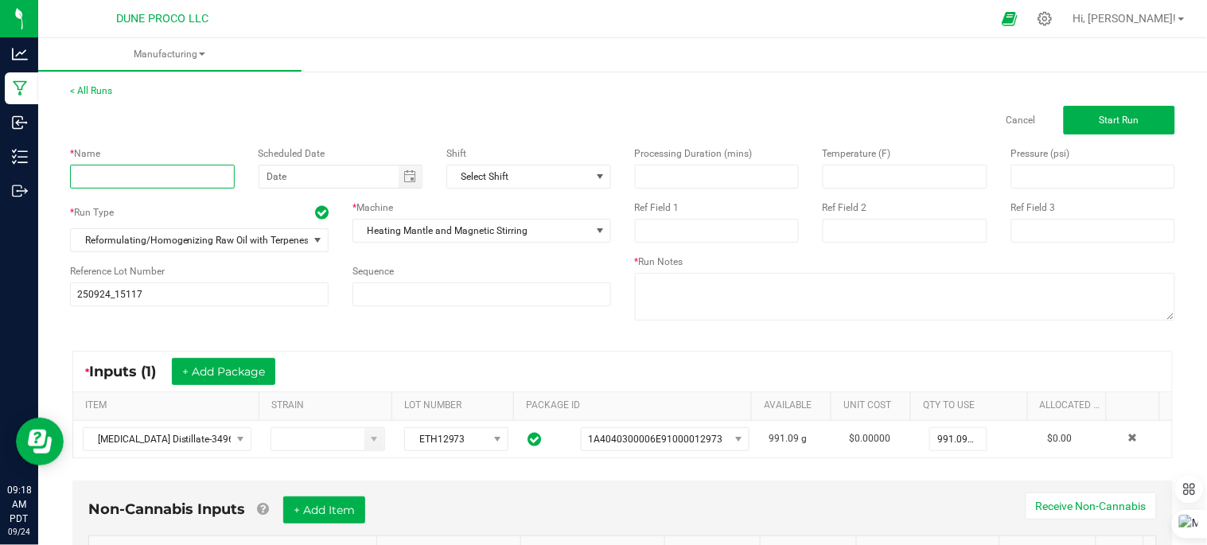
click at [142, 172] on input at bounding box center [152, 177] width 165 height 24
click at [409, 179] on span "Toggle calendar" at bounding box center [409, 176] width 13 height 13
type input "p [PERSON_NAME] oil#2"
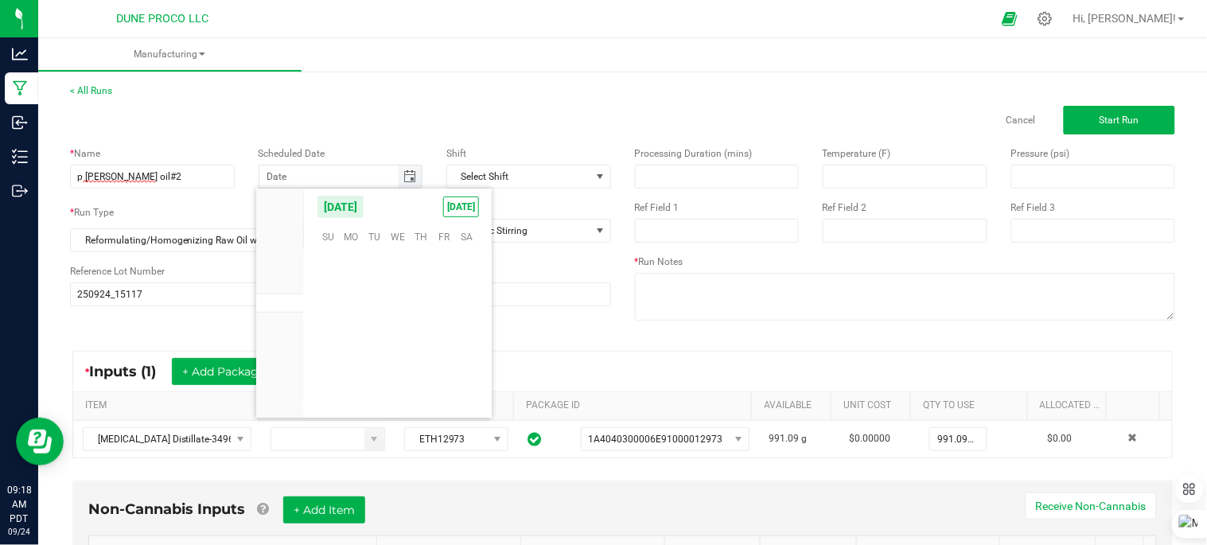
scroll to position [258058, 0]
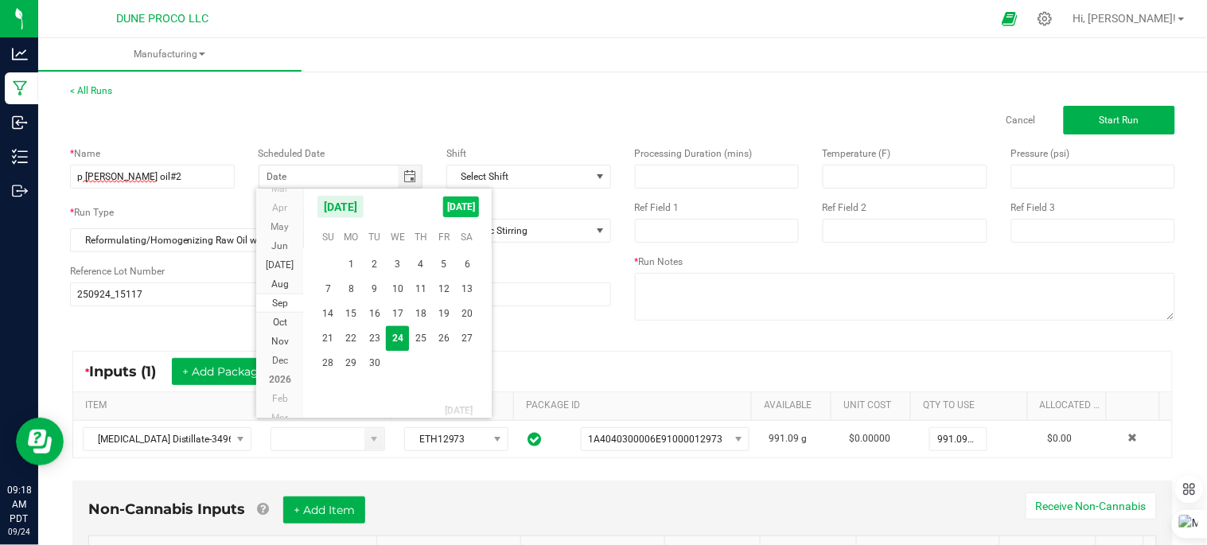
click at [457, 199] on span "[DATE]" at bounding box center [461, 207] width 36 height 21
type input "[DATE]"
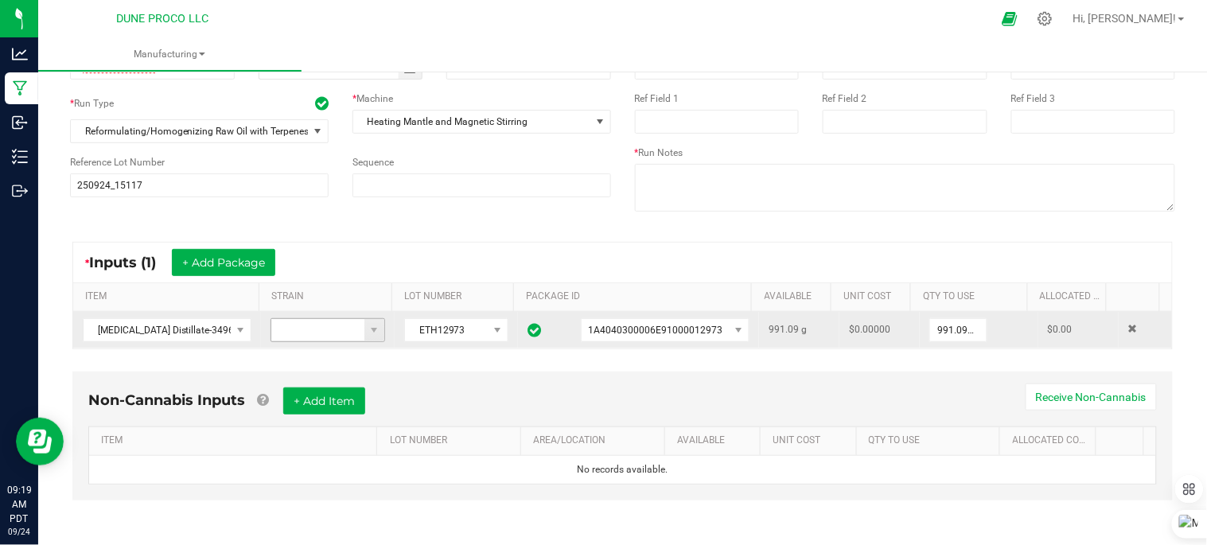
scroll to position [111, 0]
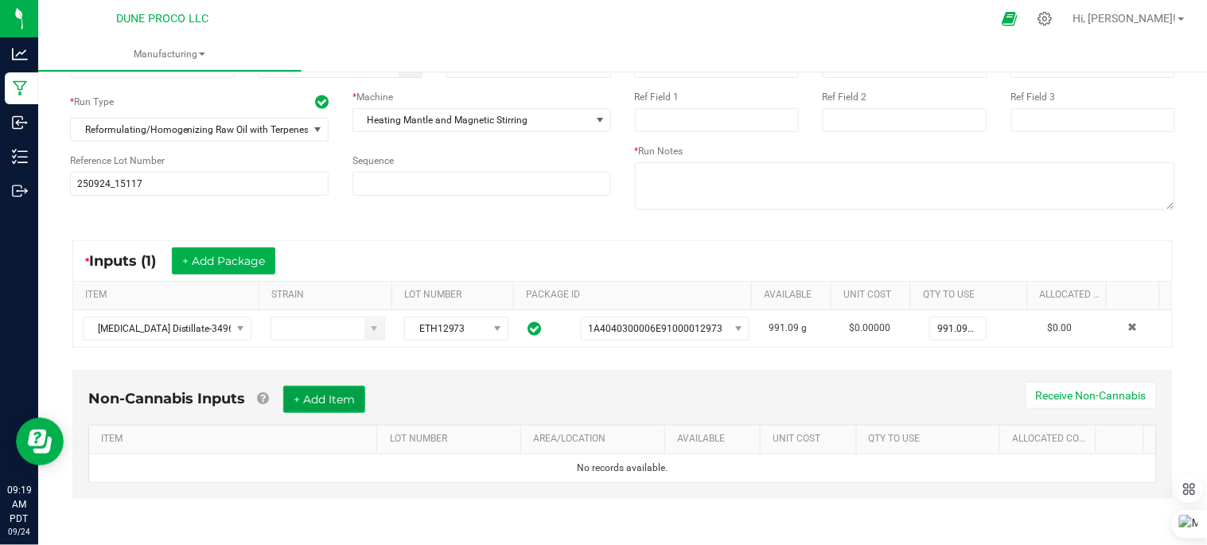
click at [351, 401] on button "+ Add Item" at bounding box center [324, 399] width 82 height 27
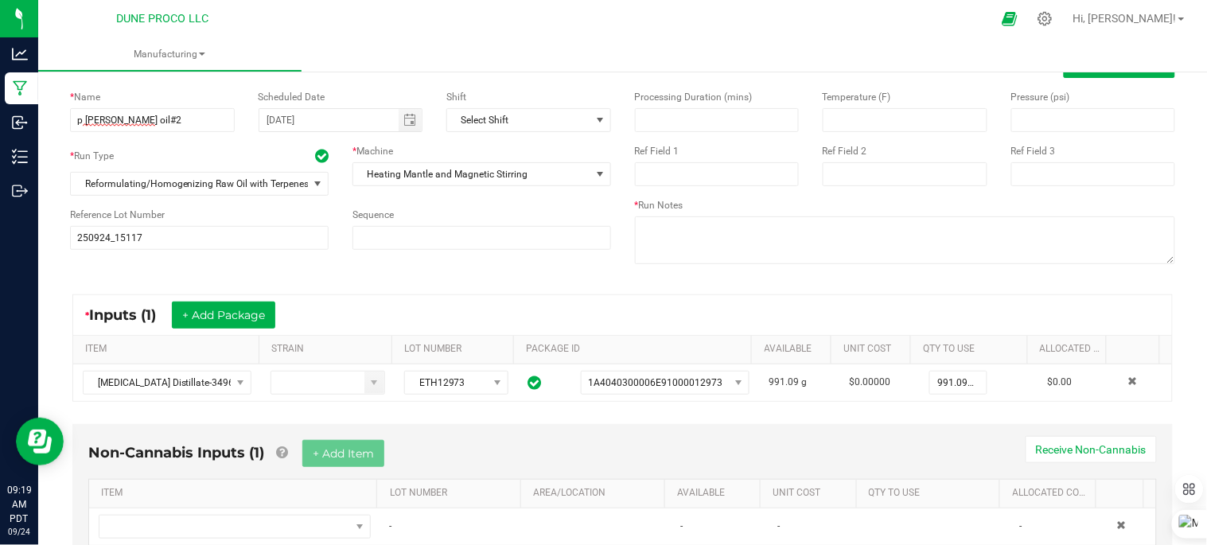
scroll to position [0, 0]
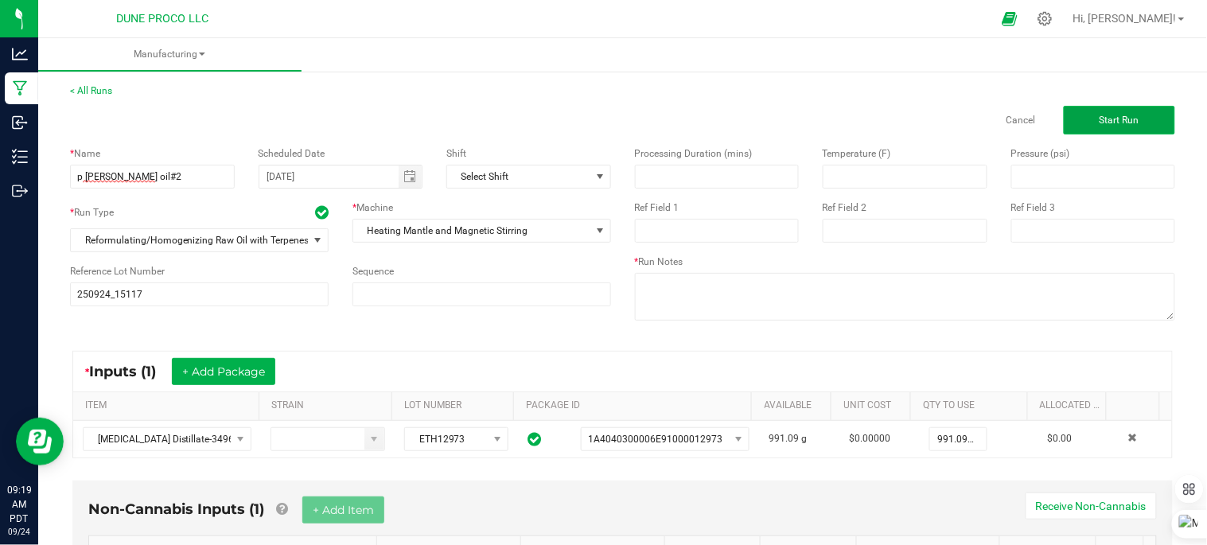
click at [1112, 121] on span "Start Run" at bounding box center [1120, 120] width 40 height 11
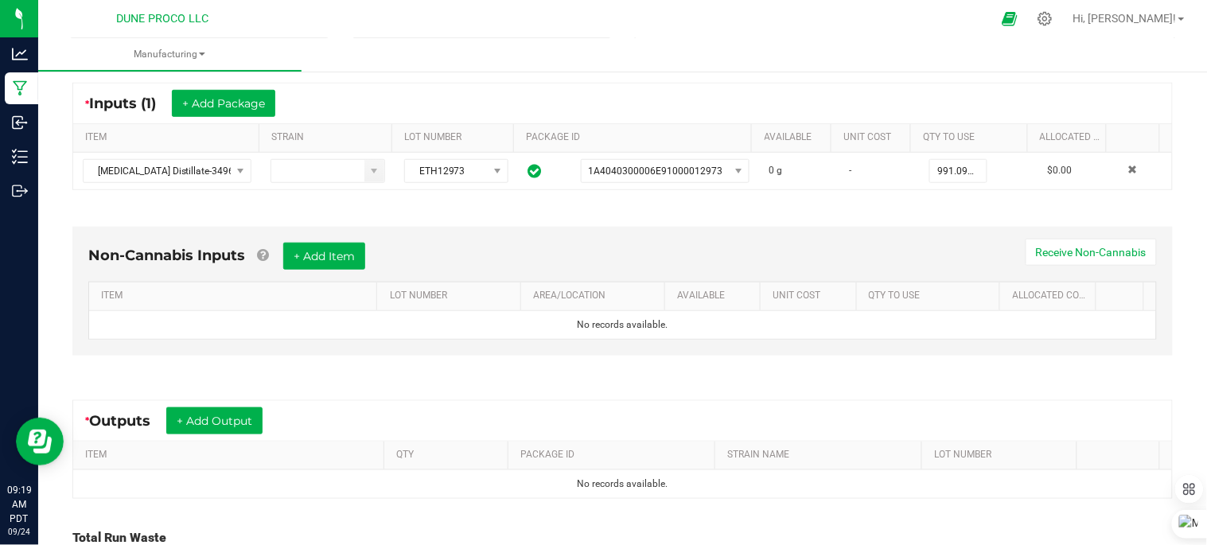
scroll to position [350, 0]
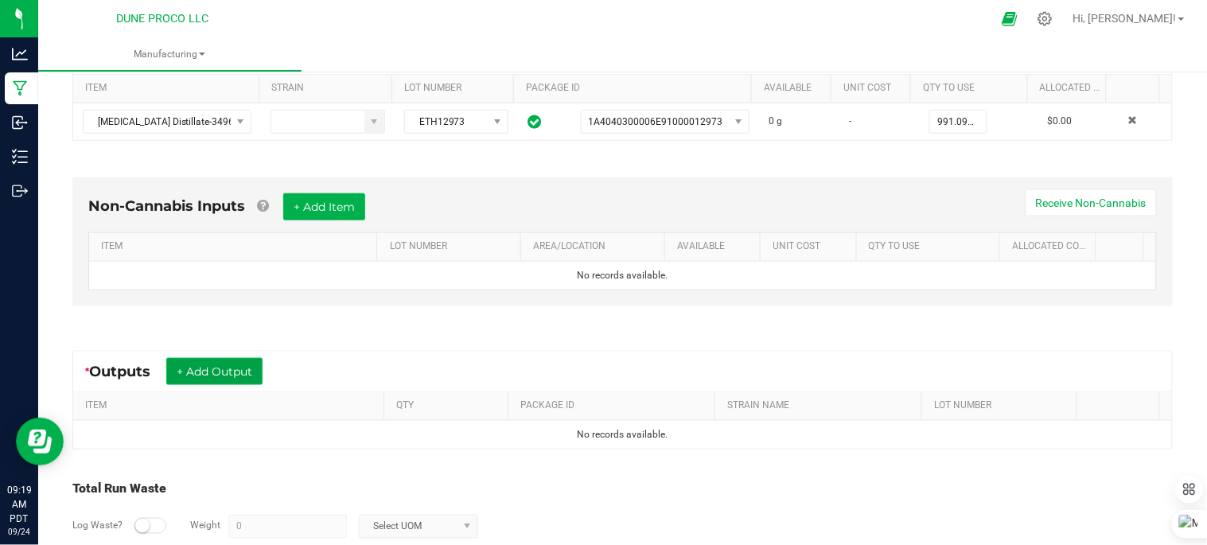
click at [242, 362] on button "+ Add Output" at bounding box center [214, 371] width 96 height 27
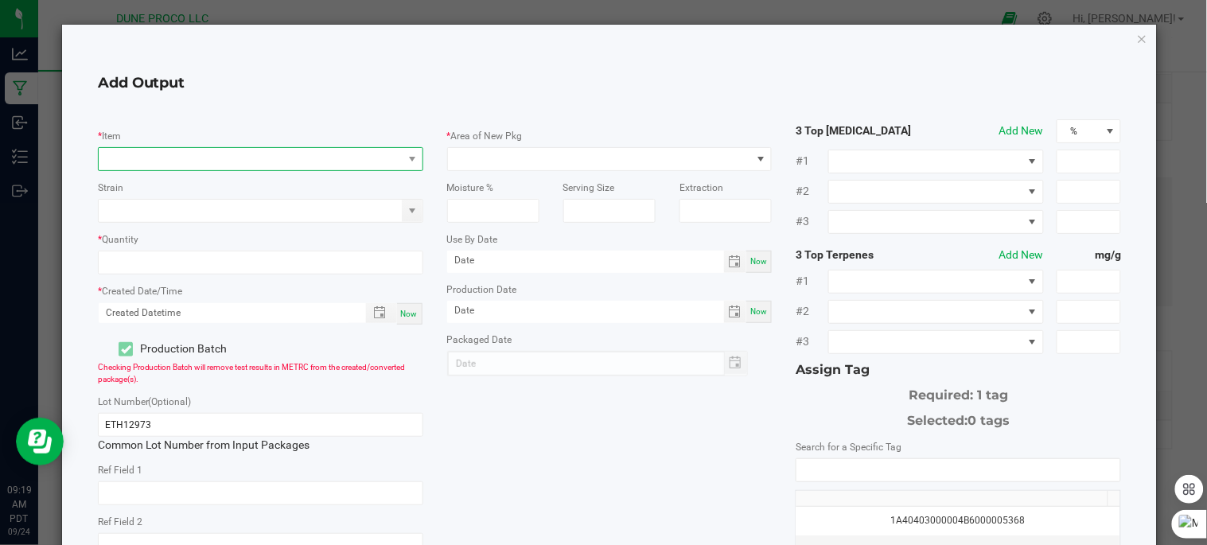
click at [289, 155] on span "NO DATA FOUND" at bounding box center [251, 159] width 304 height 22
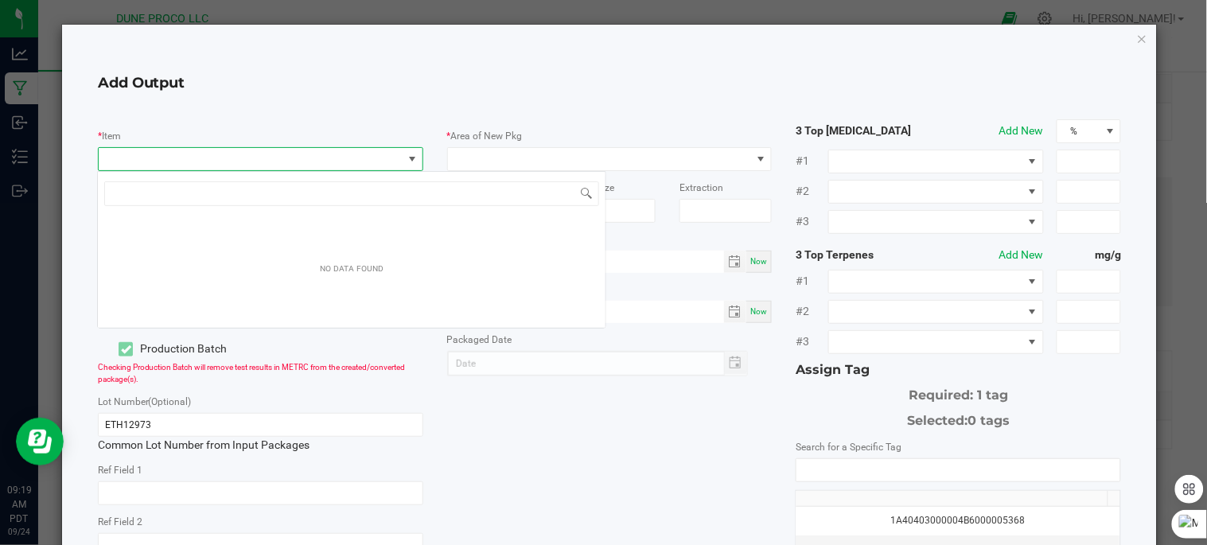
scroll to position [24, 321]
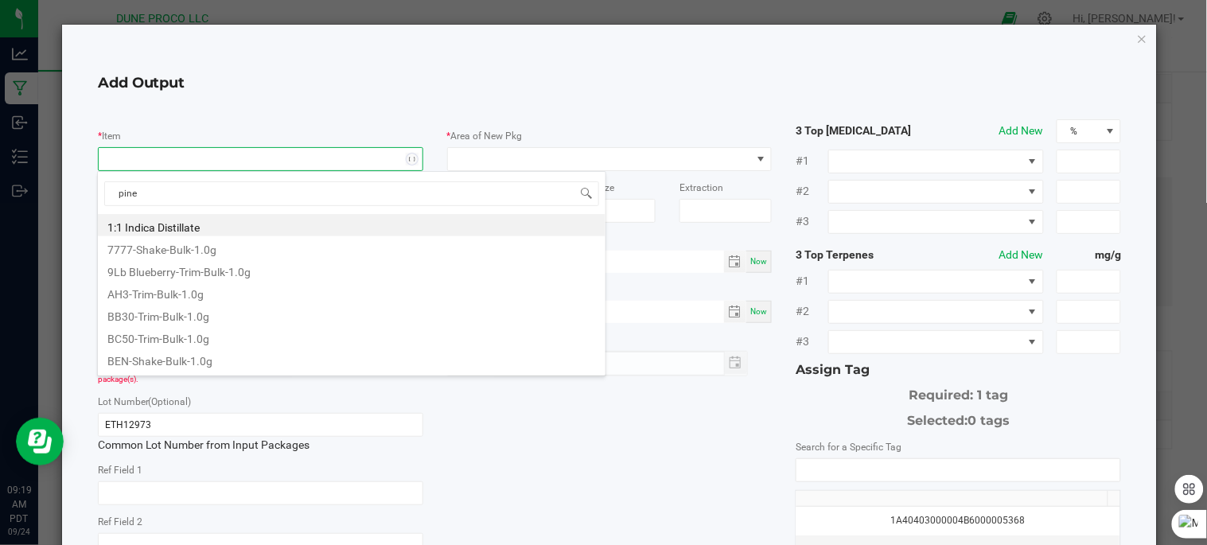
type input "pinea"
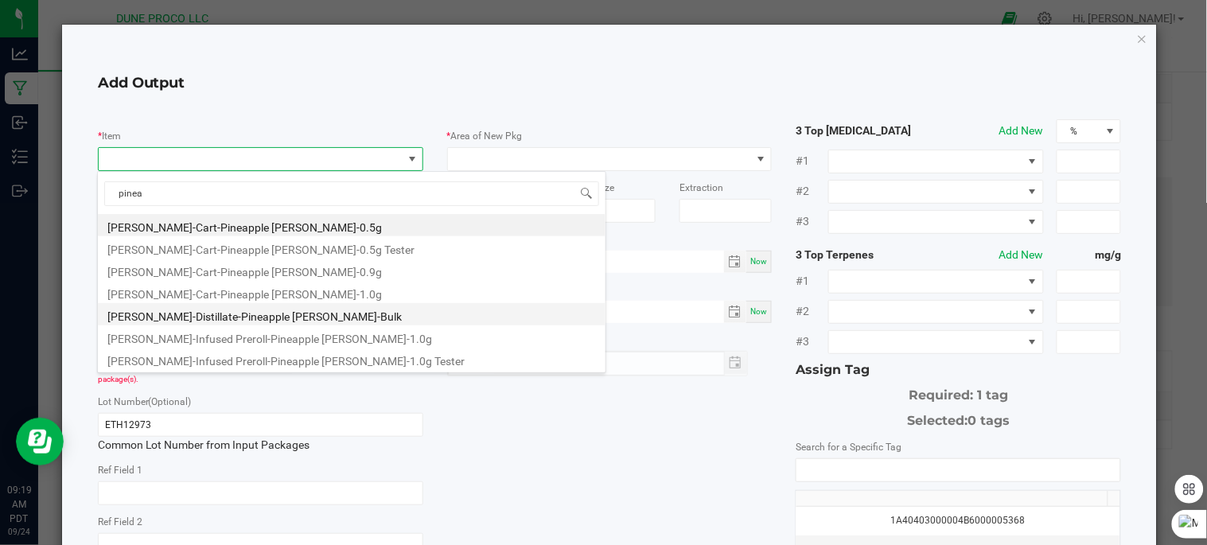
click at [275, 316] on li "[PERSON_NAME]-Distillate-Pineapple [PERSON_NAME]-Bulk" at bounding box center [352, 314] width 508 height 22
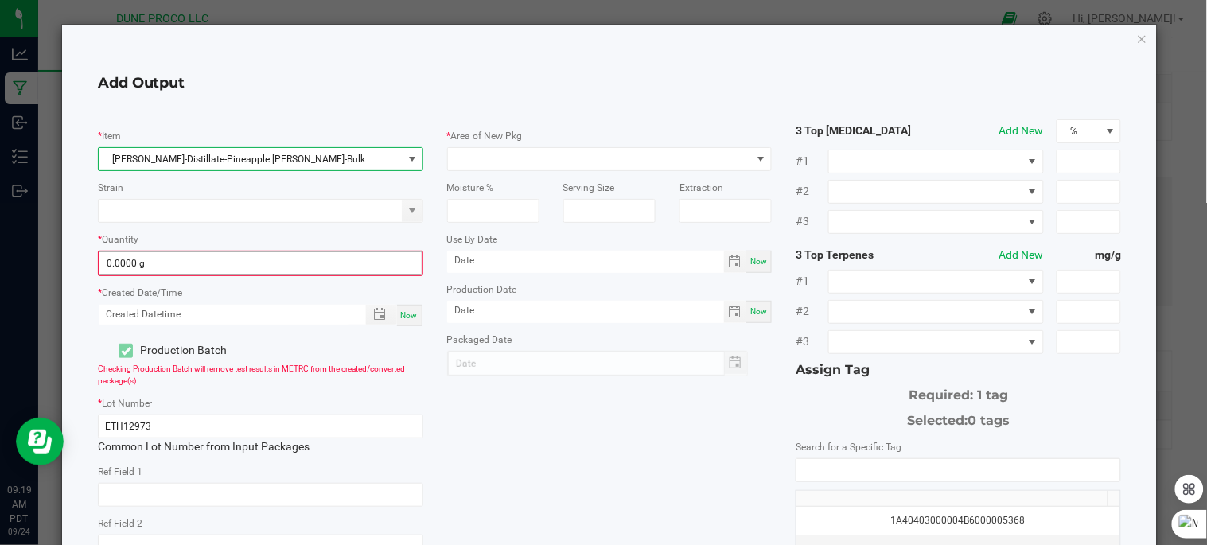
type input "0"
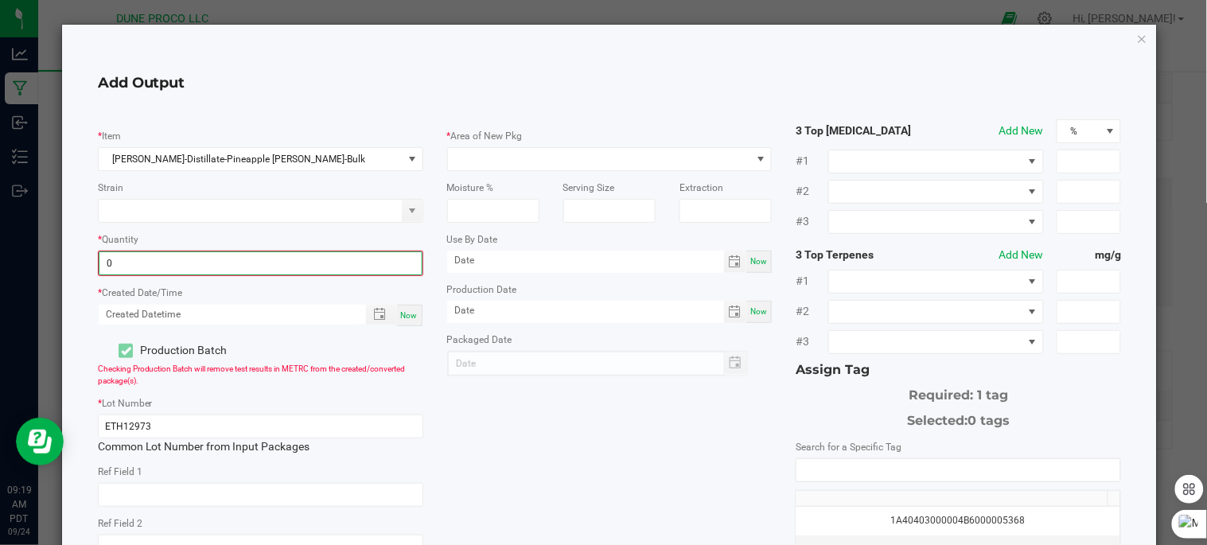
click at [309, 266] on input "0" at bounding box center [260, 263] width 322 height 22
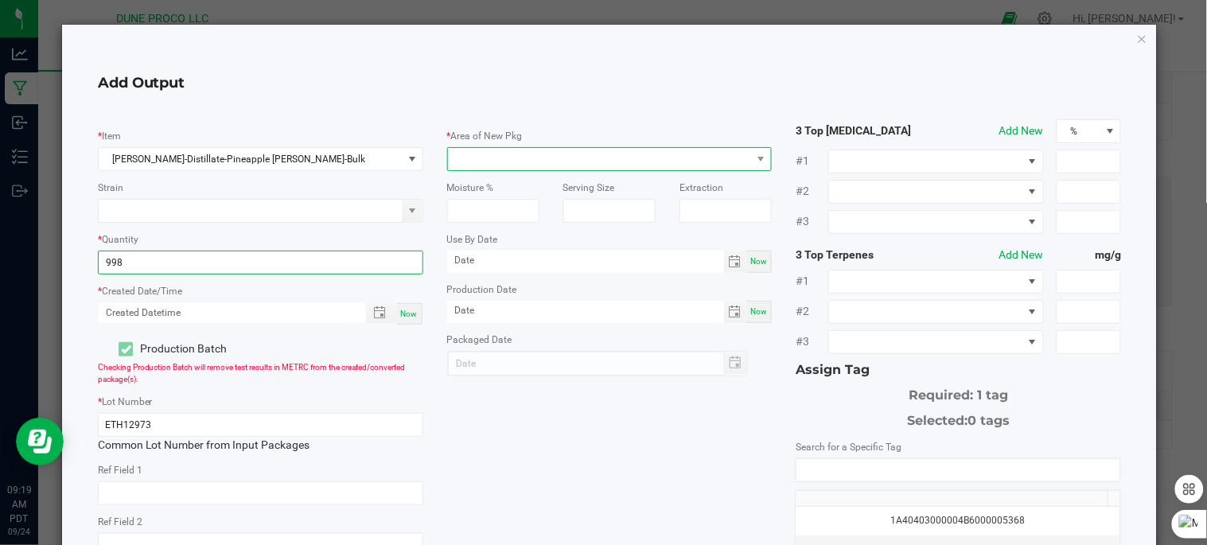
click at [539, 155] on span at bounding box center [600, 159] width 304 height 22
type input "998.0000 g"
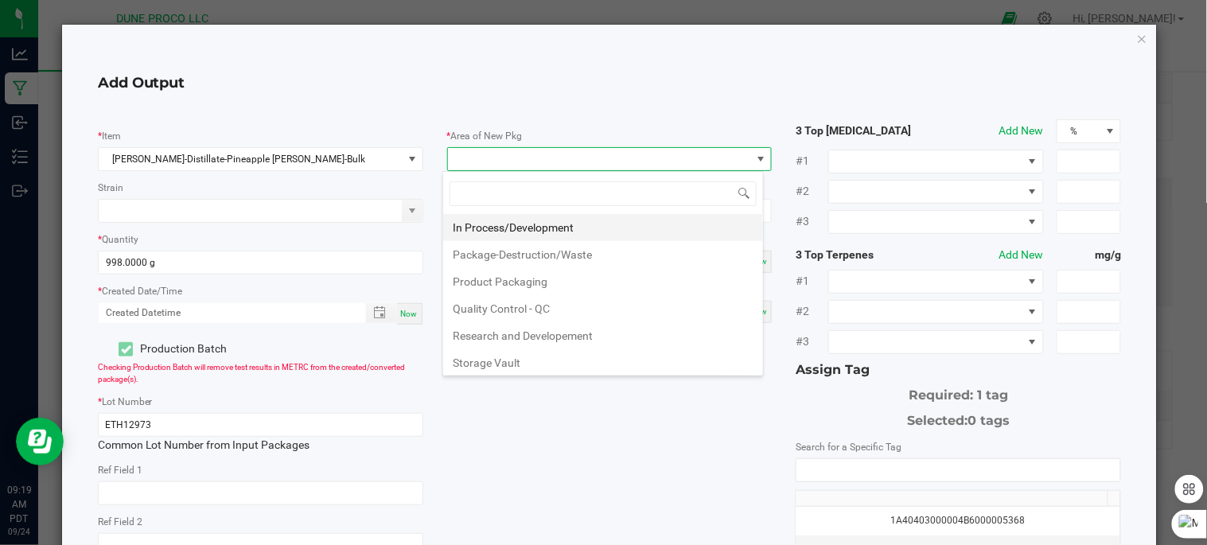
click at [571, 224] on li "In Process/Development" at bounding box center [603, 227] width 320 height 27
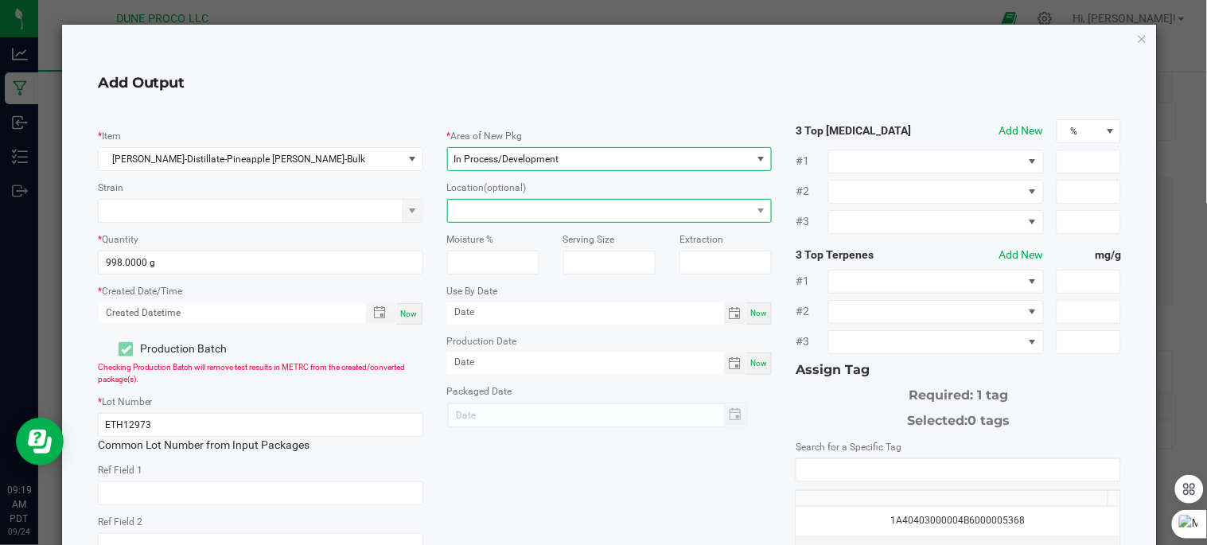
click at [551, 215] on span at bounding box center [600, 211] width 304 height 22
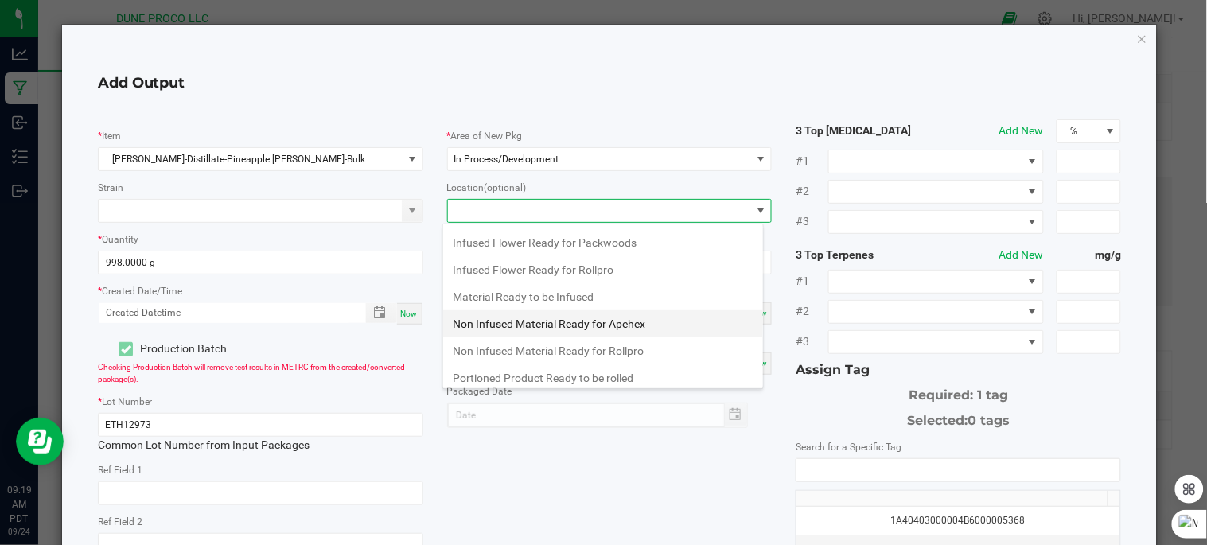
scroll to position [167, 0]
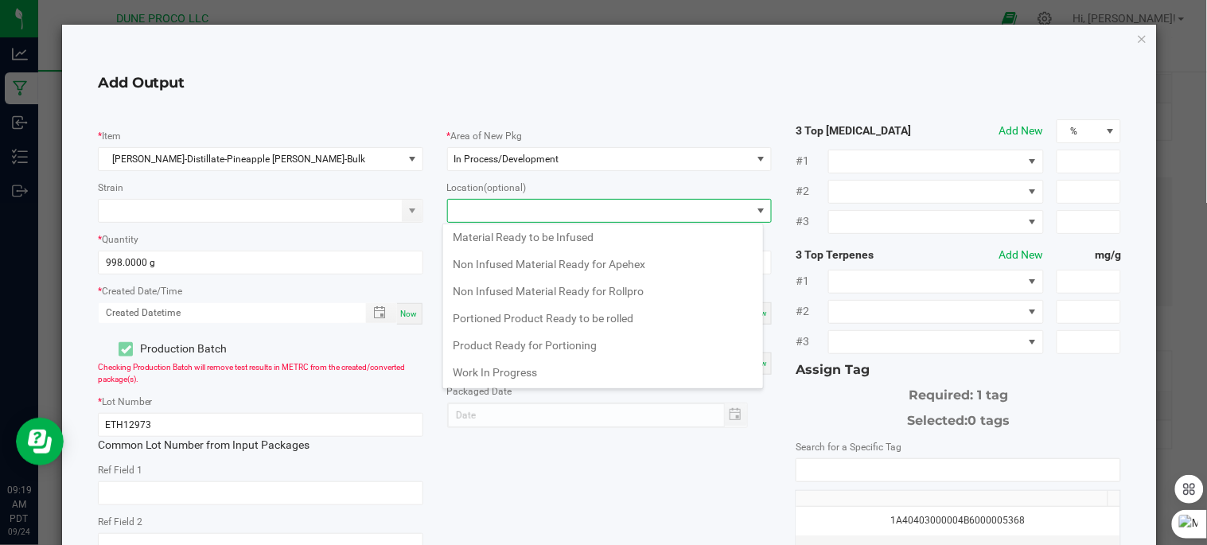
click at [555, 380] on li "Work In Progress" at bounding box center [603, 372] width 320 height 27
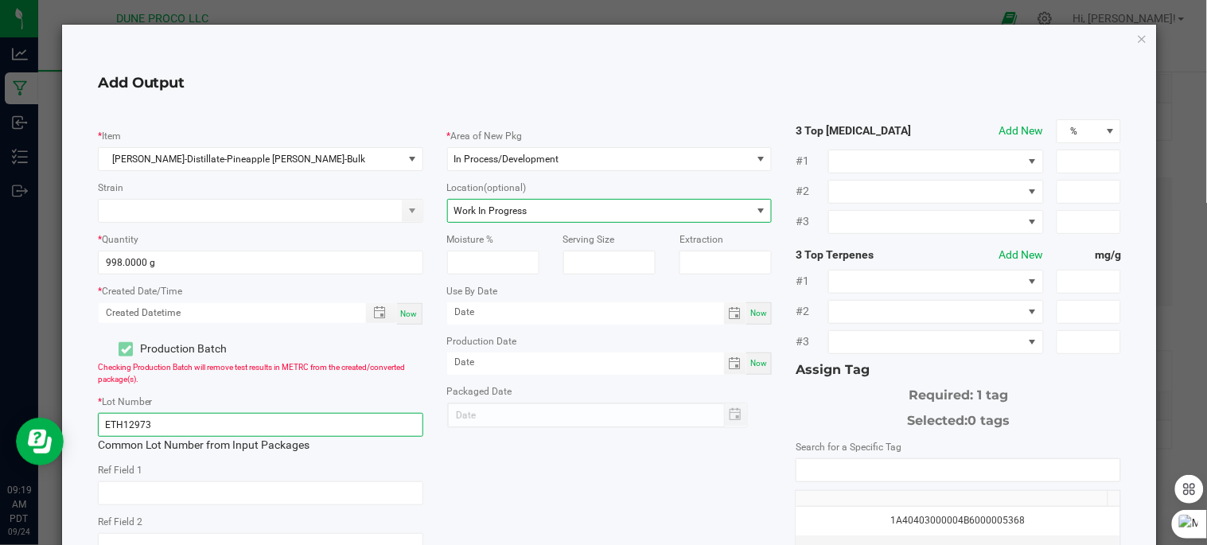
click at [340, 419] on input "ETH12973" at bounding box center [260, 425] width 325 height 24
type input "E"
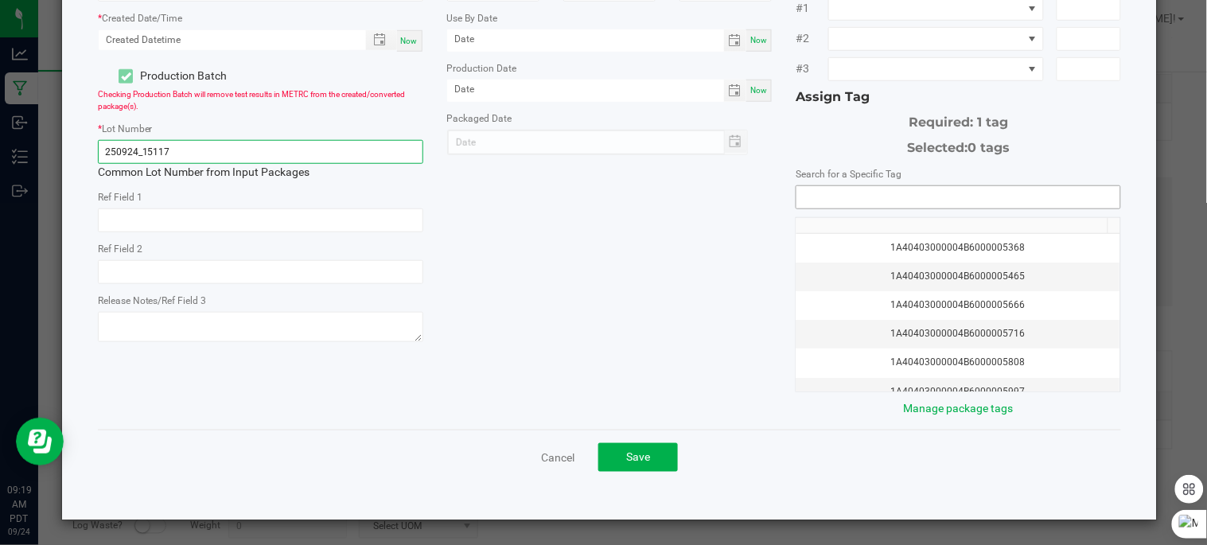
type input "250924_15117"
click at [836, 201] on input "NO DATA FOUND" at bounding box center [958, 197] width 324 height 22
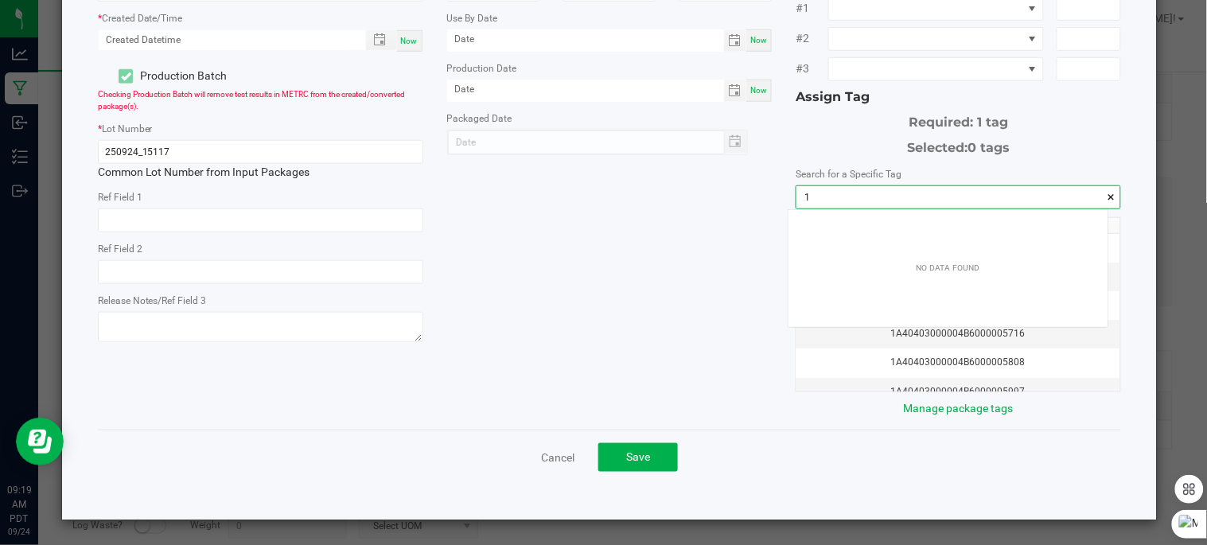
scroll to position [21, 319]
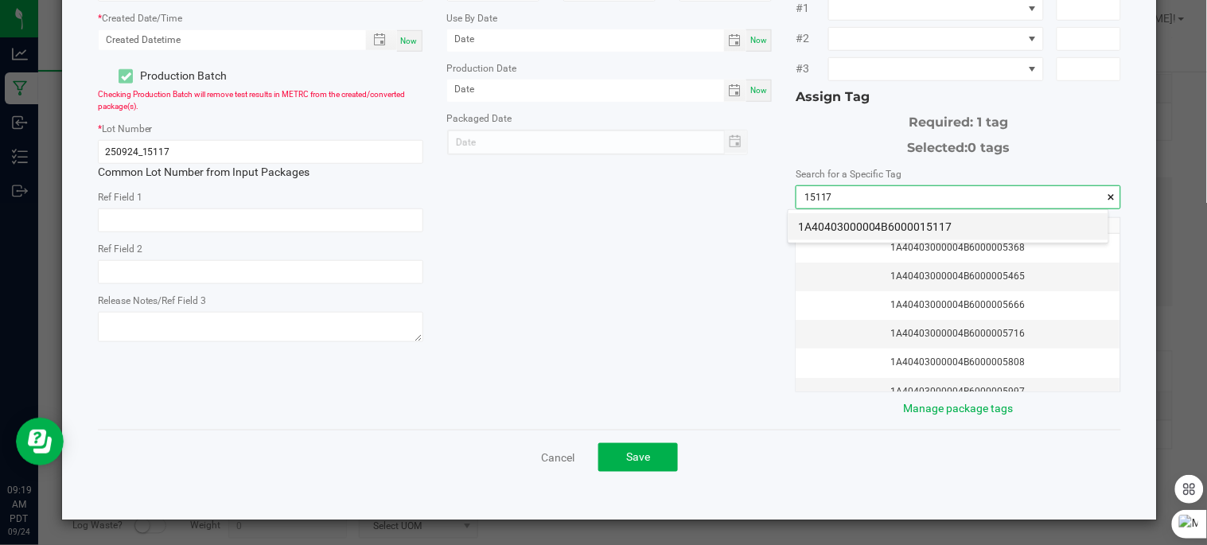
click at [862, 234] on li "1A40403000004B6000015117" at bounding box center [949, 226] width 320 height 27
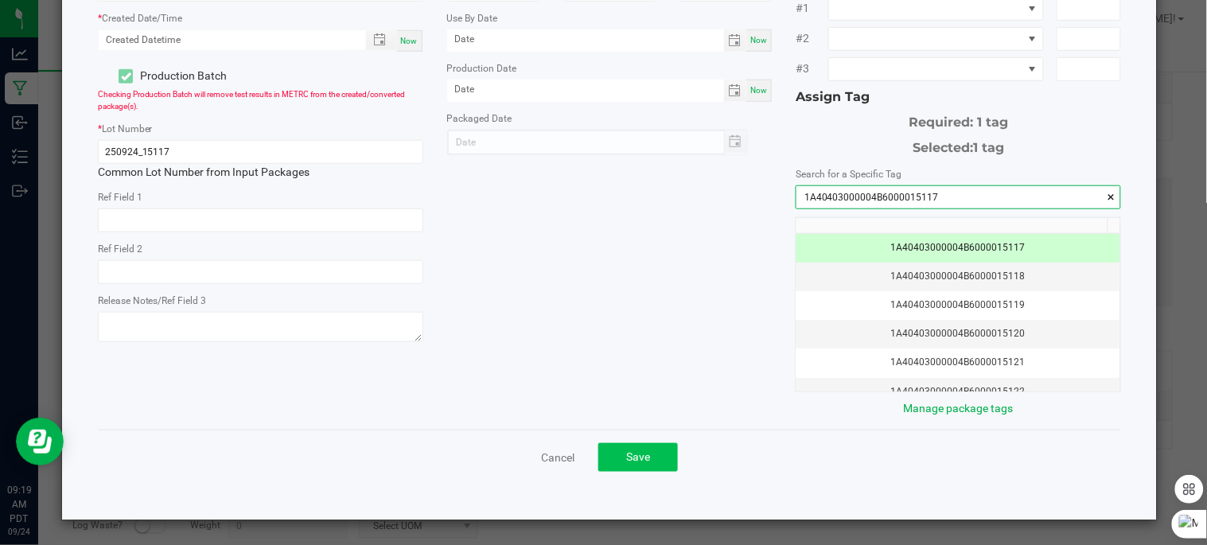
type input "1A40403000004B6000015117"
click at [659, 456] on button "Save" at bounding box center [638, 457] width 80 height 29
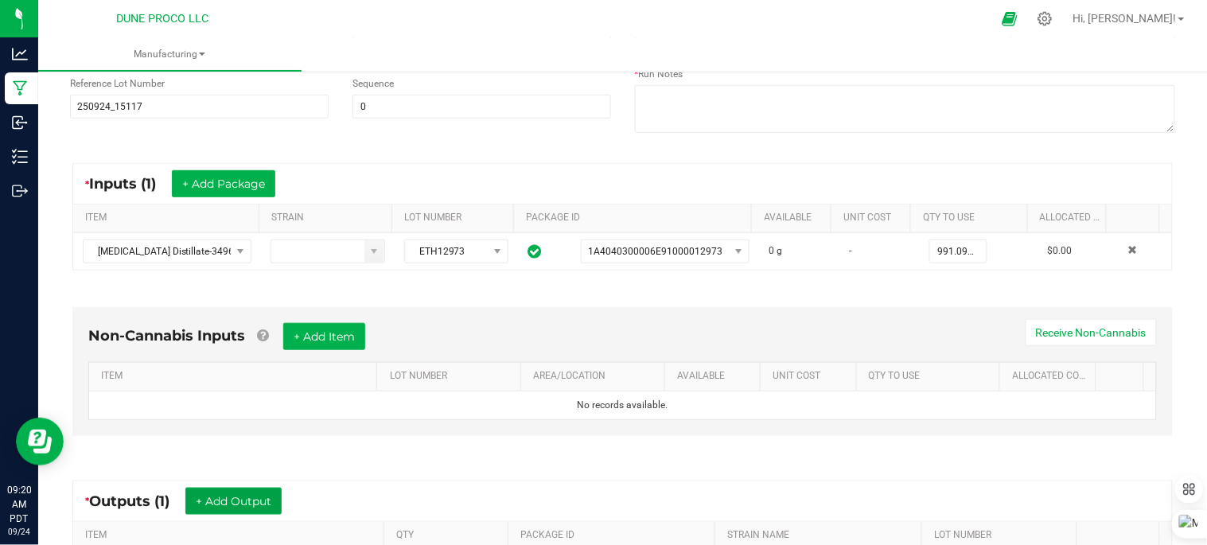
scroll to position [438, 0]
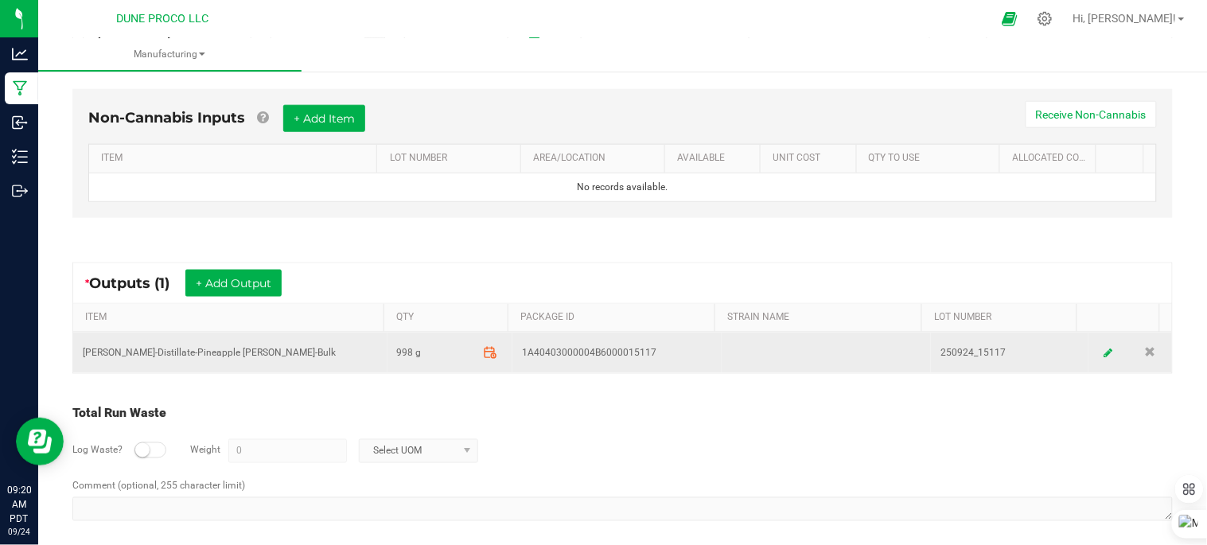
click at [483, 362] on span at bounding box center [491, 353] width 28 height 28
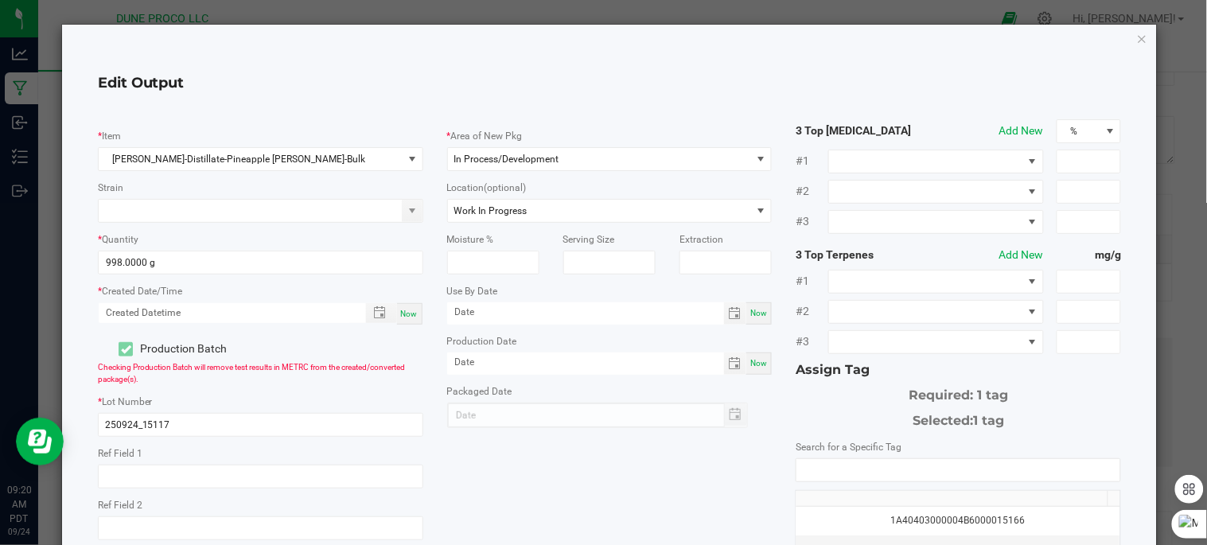
scroll to position [88, 0]
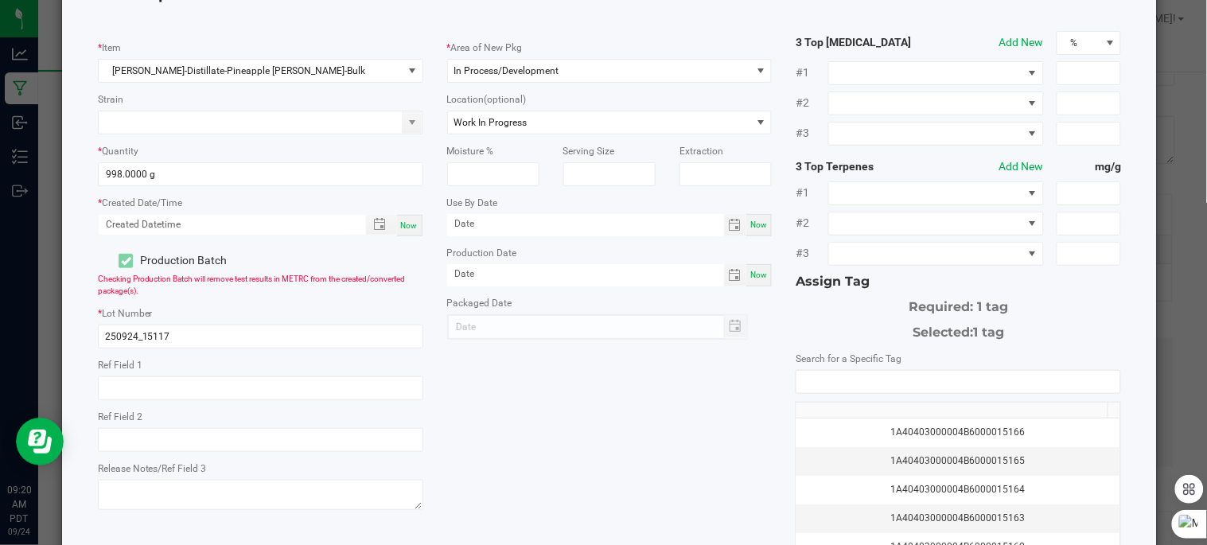
click at [411, 228] on span "Now" at bounding box center [409, 225] width 17 height 9
type input "09/24/2025 9:20 AM"
type input "[DATE]"
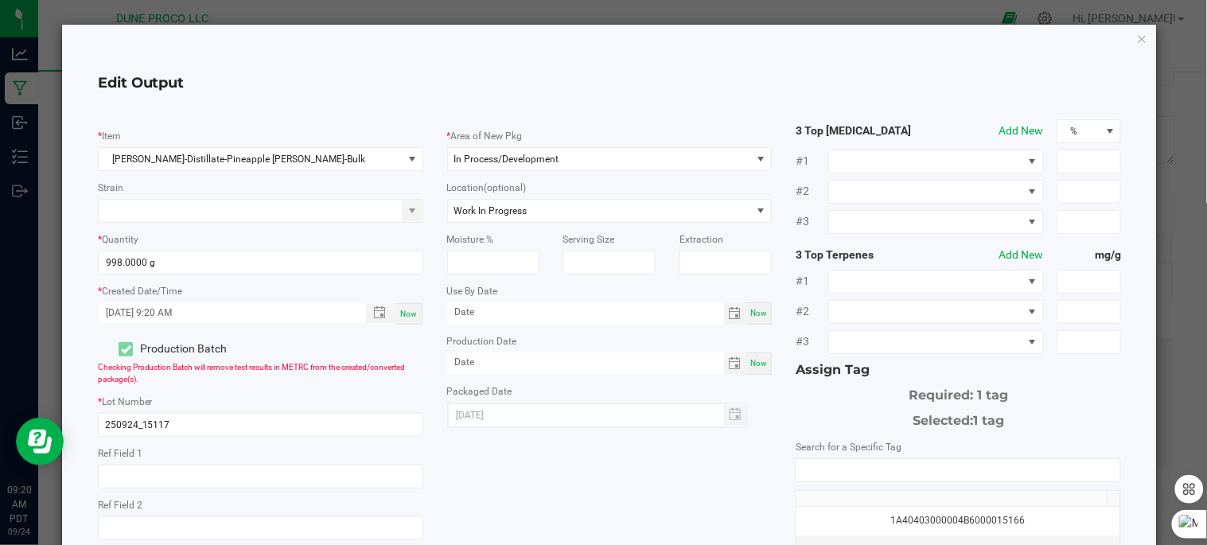
scroll to position [274, 0]
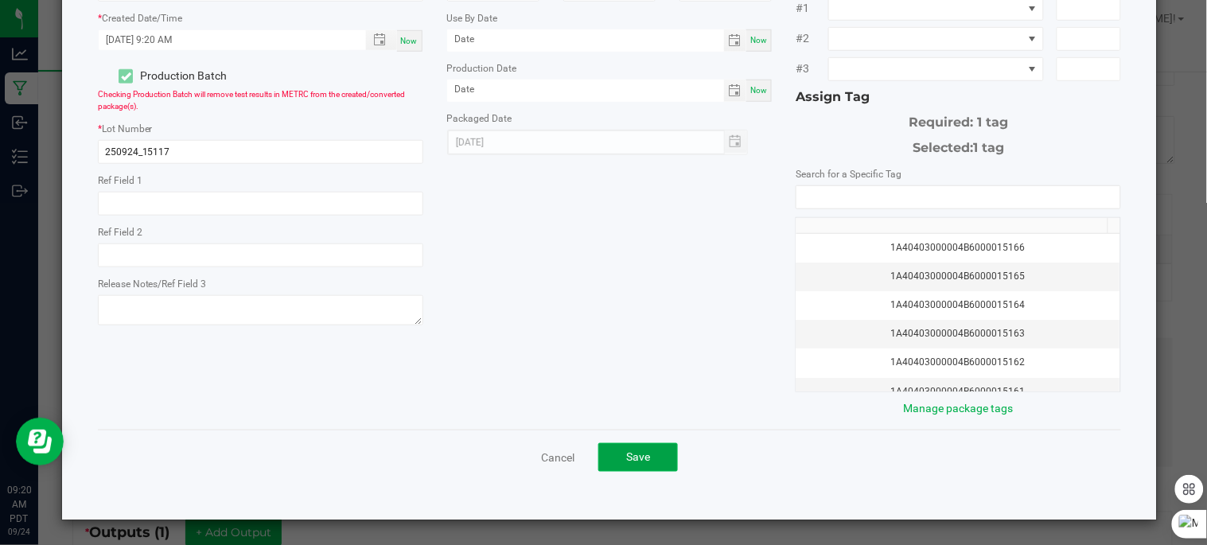
click at [664, 465] on button "Save" at bounding box center [638, 457] width 80 height 29
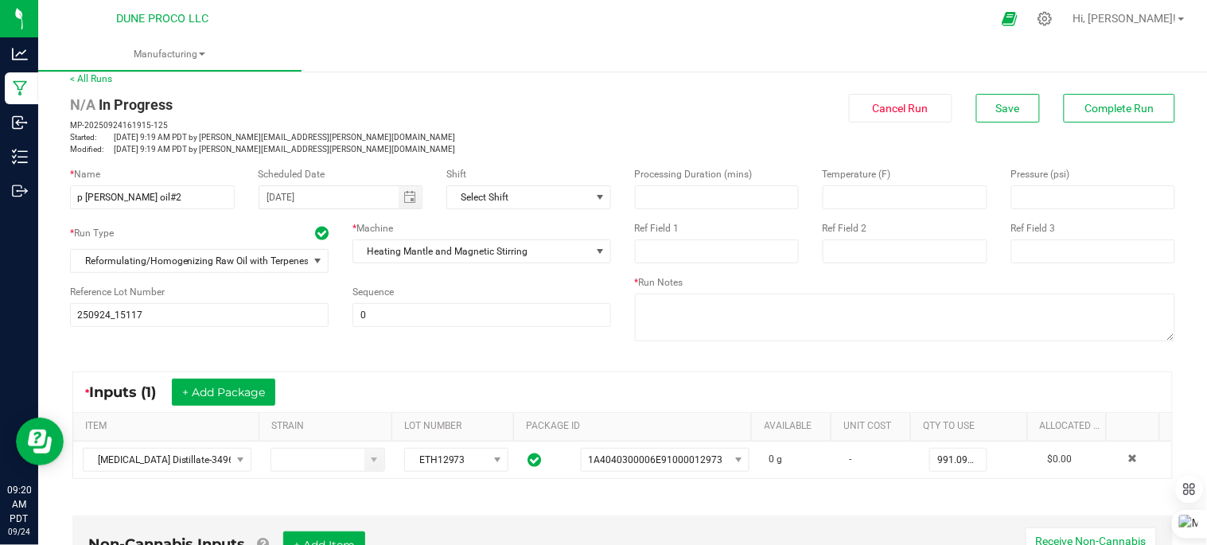
scroll to position [9, 0]
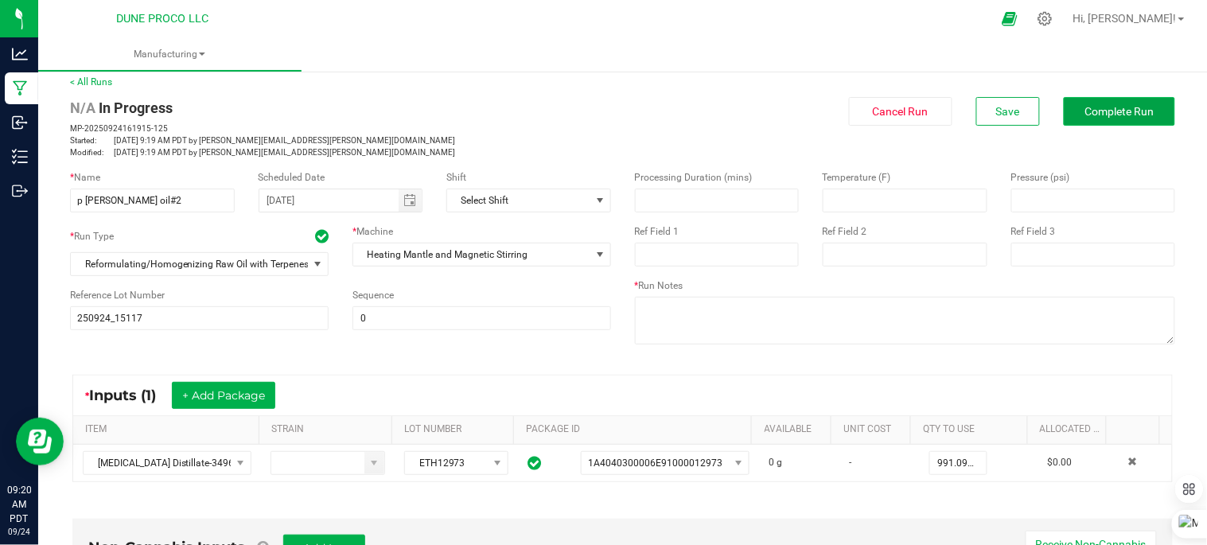
click at [1085, 116] on span "Complete Run" at bounding box center [1119, 111] width 69 height 13
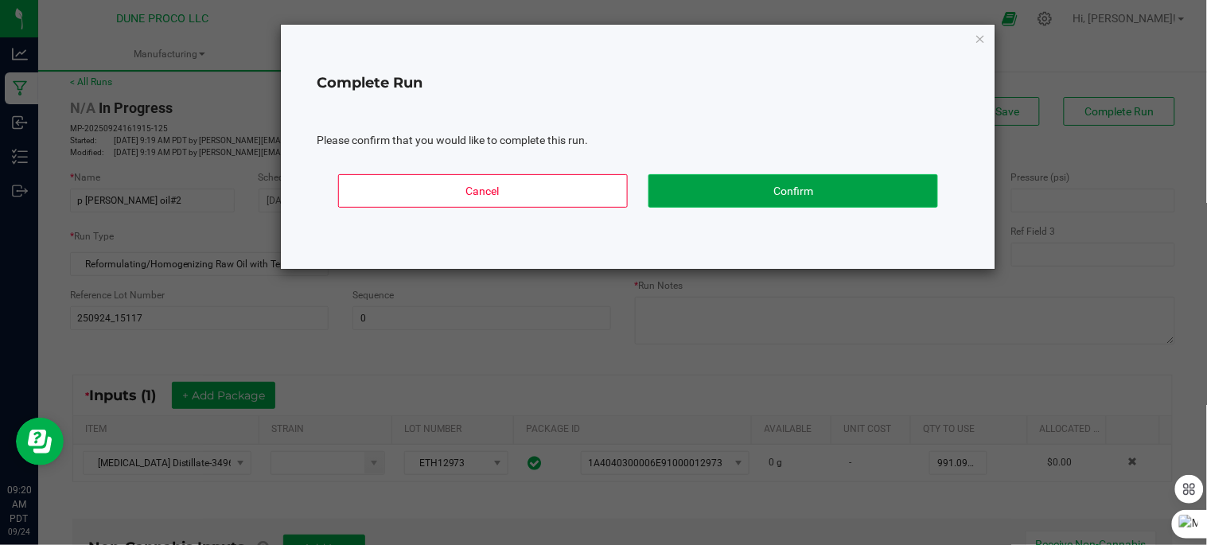
click at [874, 191] on button "Confirm" at bounding box center [793, 190] width 290 height 33
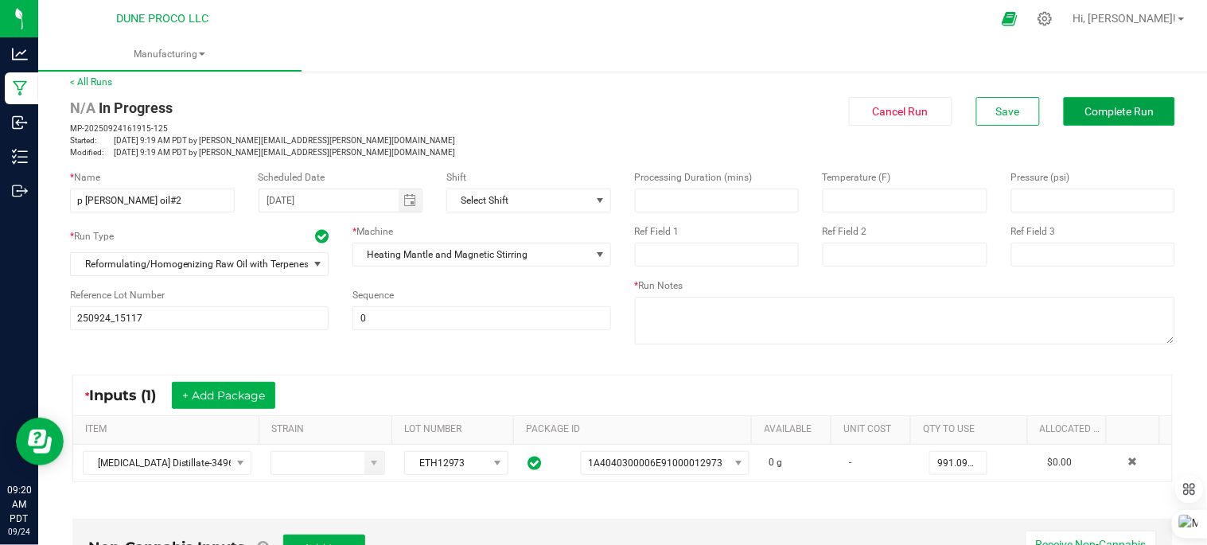
click at [1127, 121] on button "Complete Run" at bounding box center [1119, 111] width 111 height 29
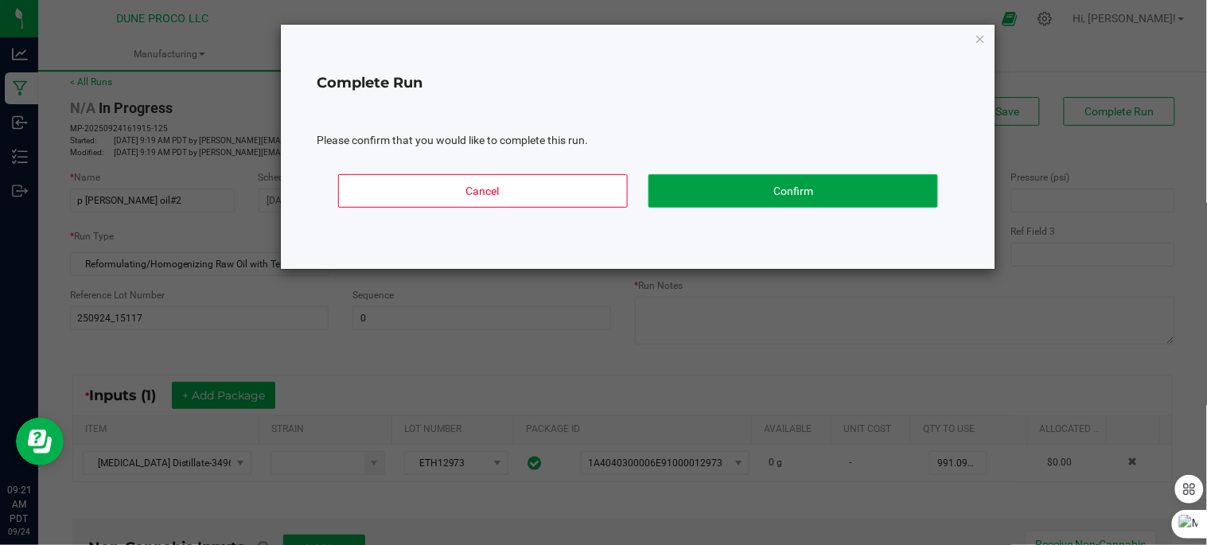
click at [687, 193] on button "Confirm" at bounding box center [793, 190] width 290 height 33
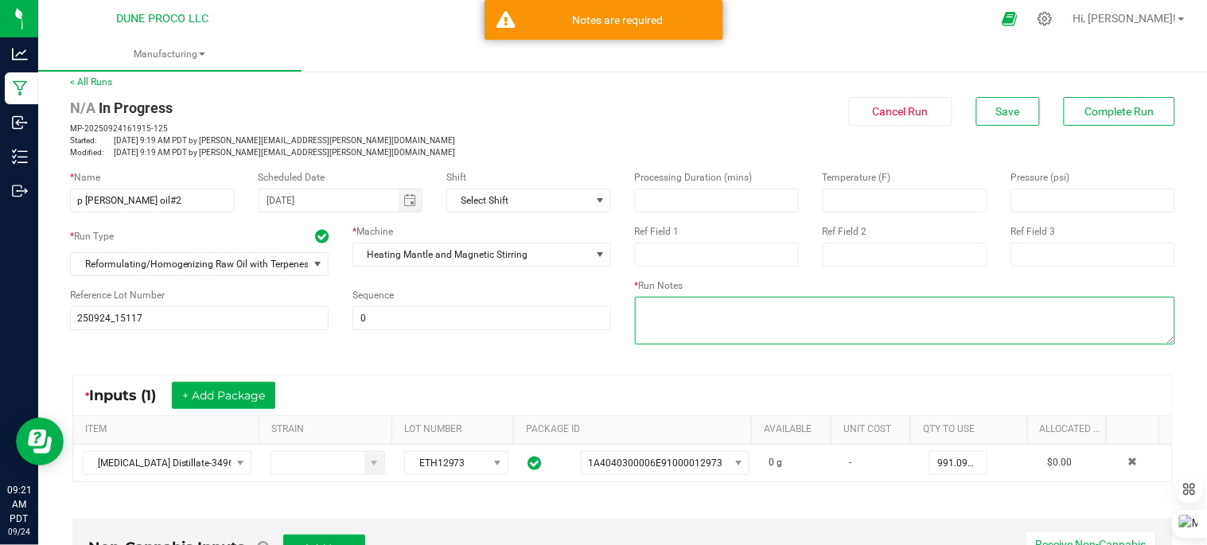
click at [769, 316] on textarea at bounding box center [905, 321] width 541 height 48
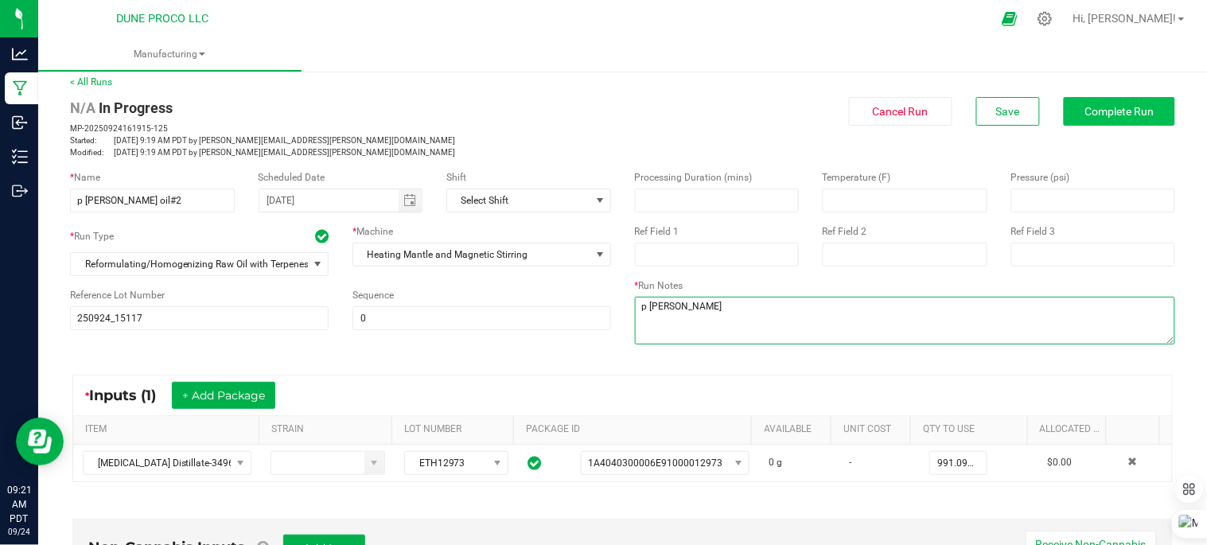
type textarea "p Runtz"
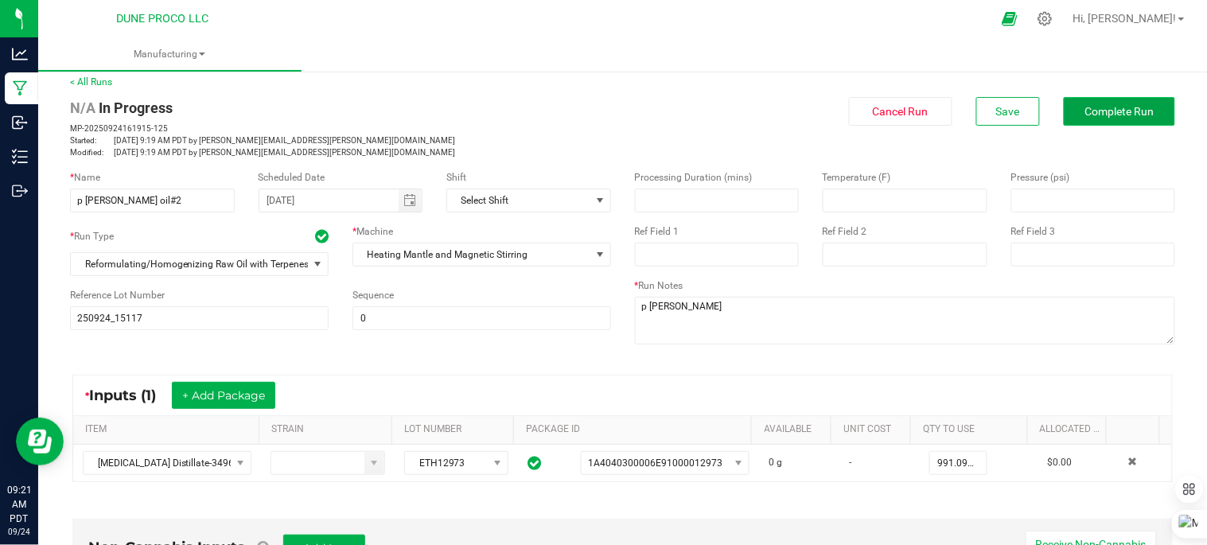
click at [1096, 115] on span "Complete Run" at bounding box center [1119, 111] width 69 height 13
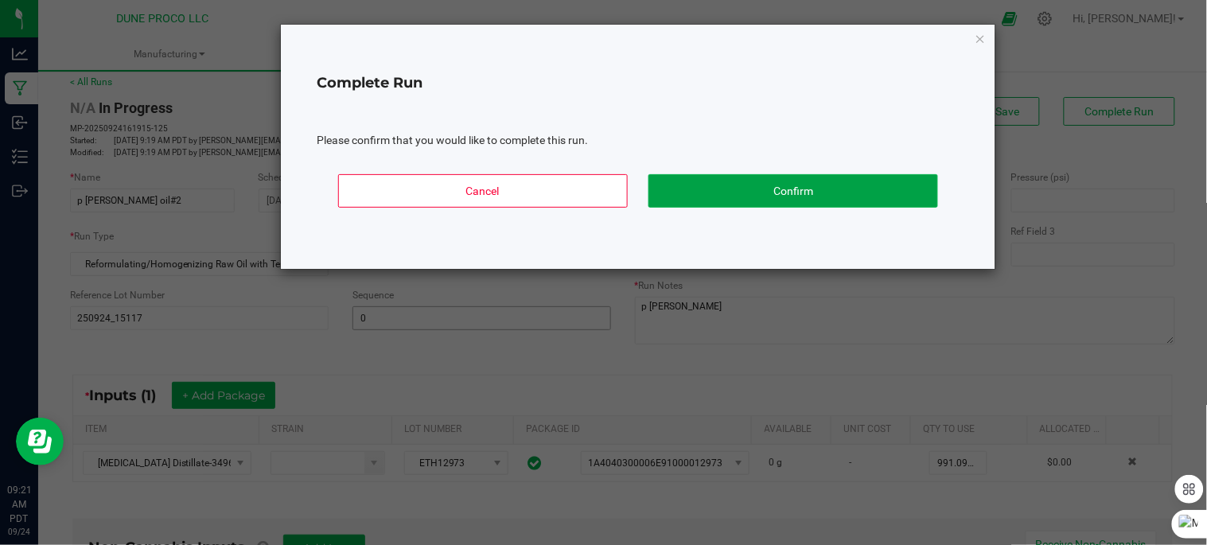
drag, startPoint x: 869, startPoint y: 204, endPoint x: 450, endPoint y: 328, distance: 437.3
click at [869, 203] on button "Confirm" at bounding box center [793, 190] width 290 height 33
click at [855, 184] on div "Temperature (F)" at bounding box center [905, 177] width 165 height 14
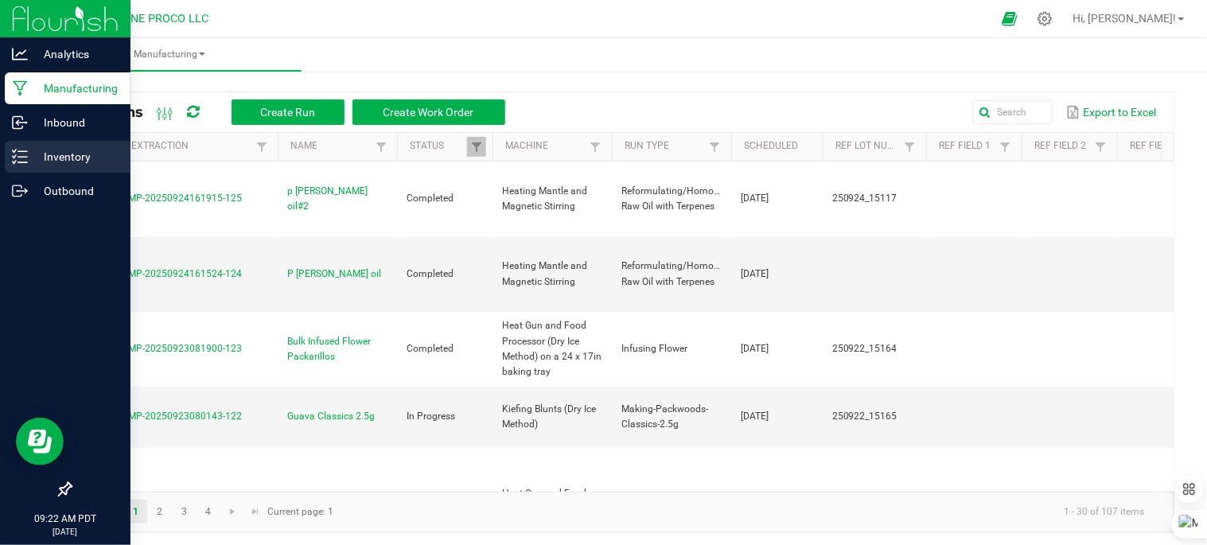
click at [37, 157] on p "Inventory" at bounding box center [75, 156] width 95 height 19
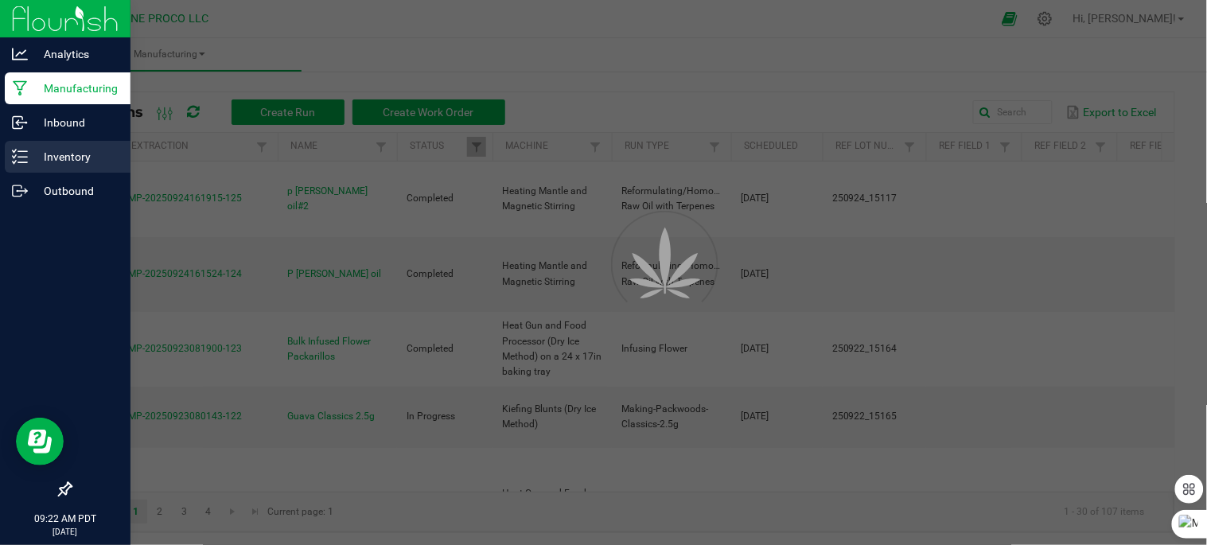
click at [37, 157] on p "Inventory" at bounding box center [75, 156] width 95 height 19
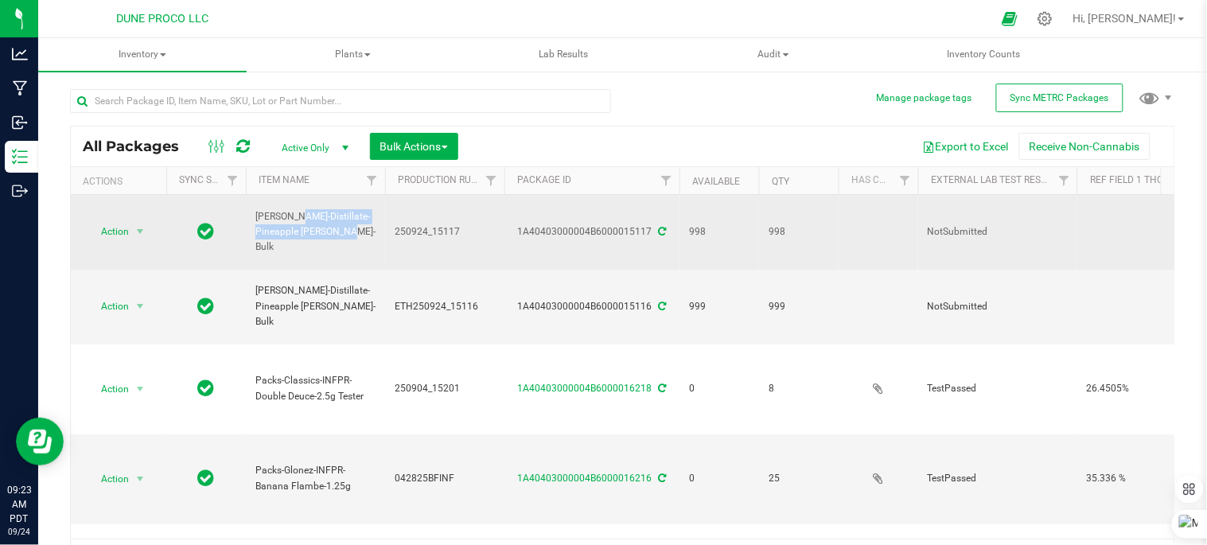
drag, startPoint x: 256, startPoint y: 208, endPoint x: 360, endPoint y: 220, distance: 104.2
click at [360, 220] on span "[PERSON_NAME]-Distillate-Pineapple [PERSON_NAME]-Bulk" at bounding box center [315, 232] width 120 height 46
drag, startPoint x: 360, startPoint y: 220, endPoint x: 342, endPoint y: 225, distance: 18.1
copy span "[PERSON_NAME]-Distillate-Pineapple [PERSON_NAME]-Bulk"
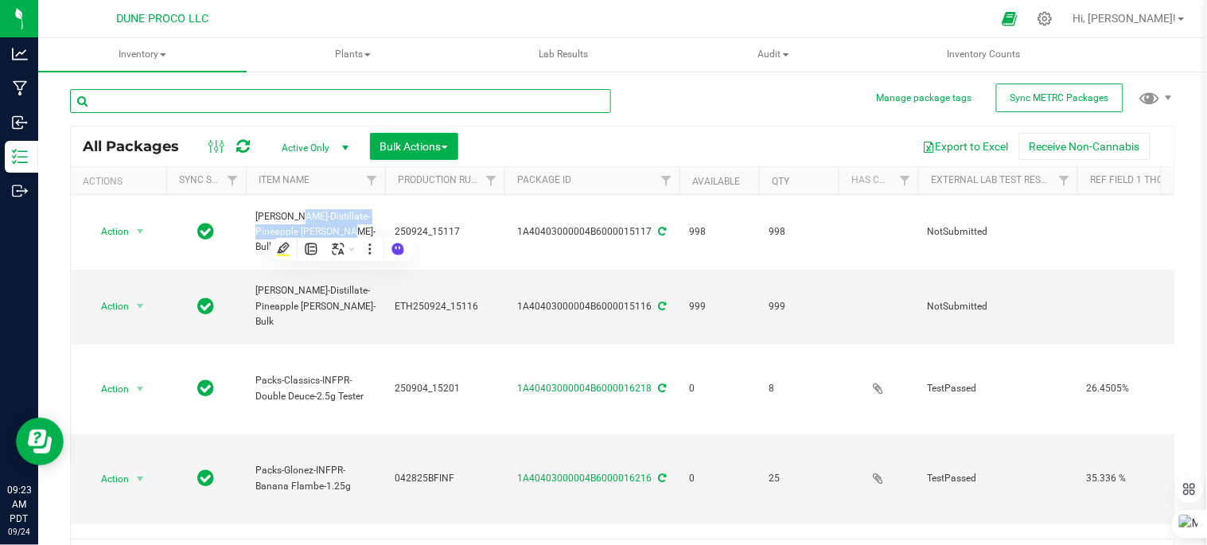
click at [374, 106] on input "text" at bounding box center [340, 101] width 541 height 24
type input "Sin"
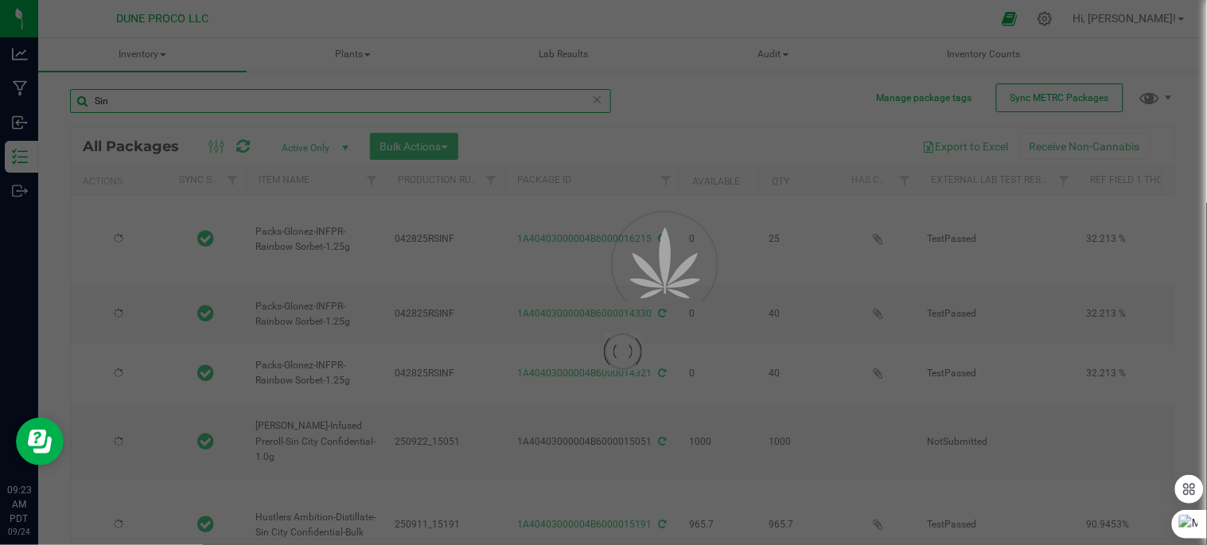
type input "[DATE]"
type input "2025-09-11"
type input "[DATE]"
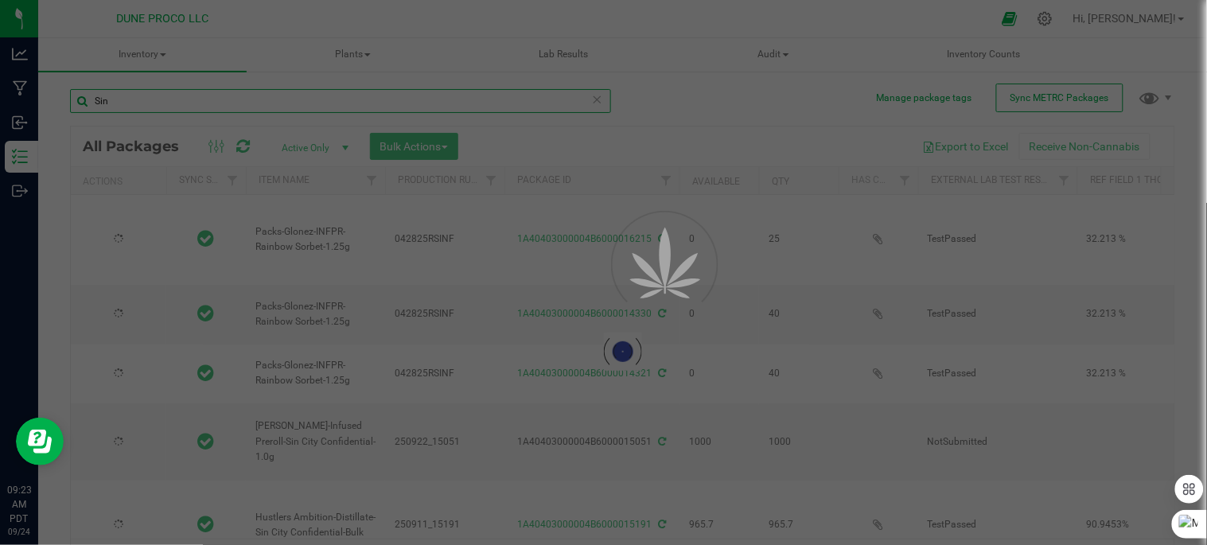
type input "2025-06-17"
type input "2025-06-19"
type input "2025-06-30"
type input "2025-07-18"
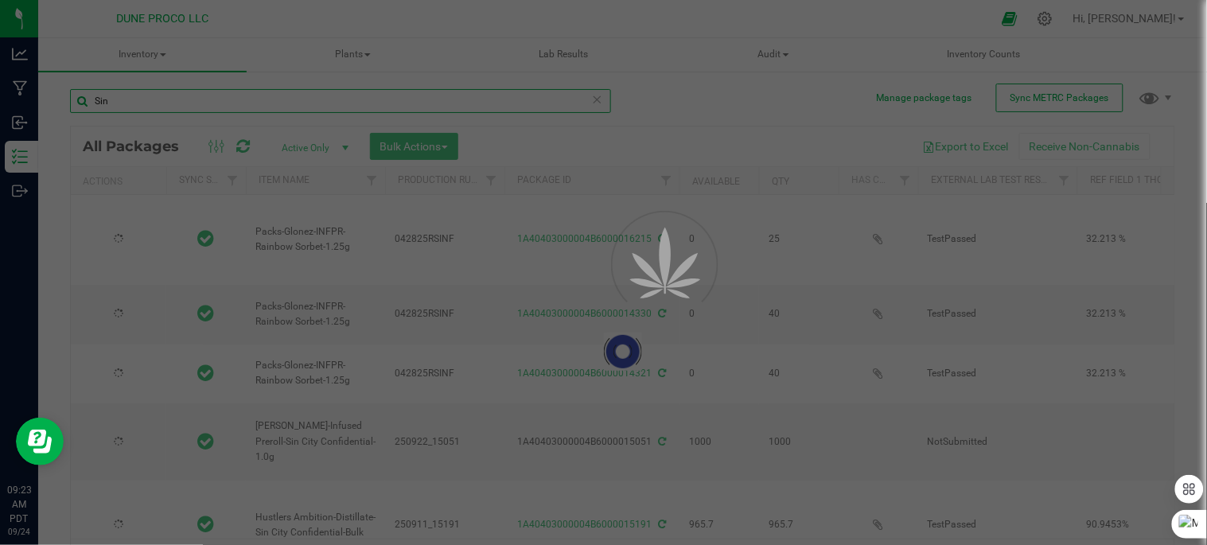
type input "2025-07-18"
type input "2025-06-19"
type input "2025-07-28"
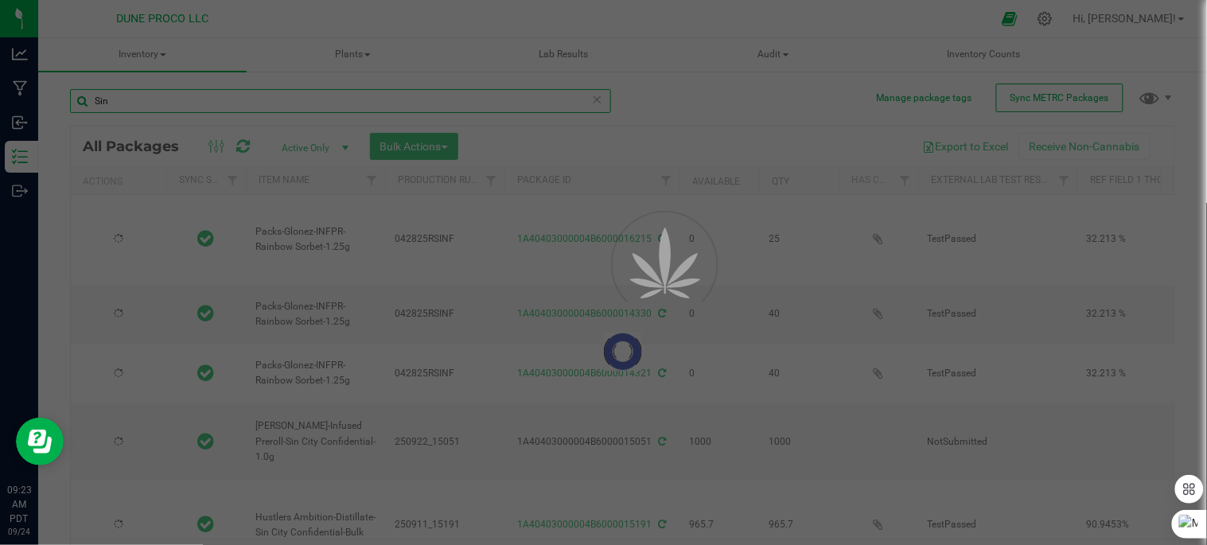
type input "2025-07-22"
type input "2025-06-17"
click at [575, 94] on input "Sin" at bounding box center [340, 101] width 541 height 24
click at [560, 99] on input "Sin" at bounding box center [340, 101] width 541 height 24
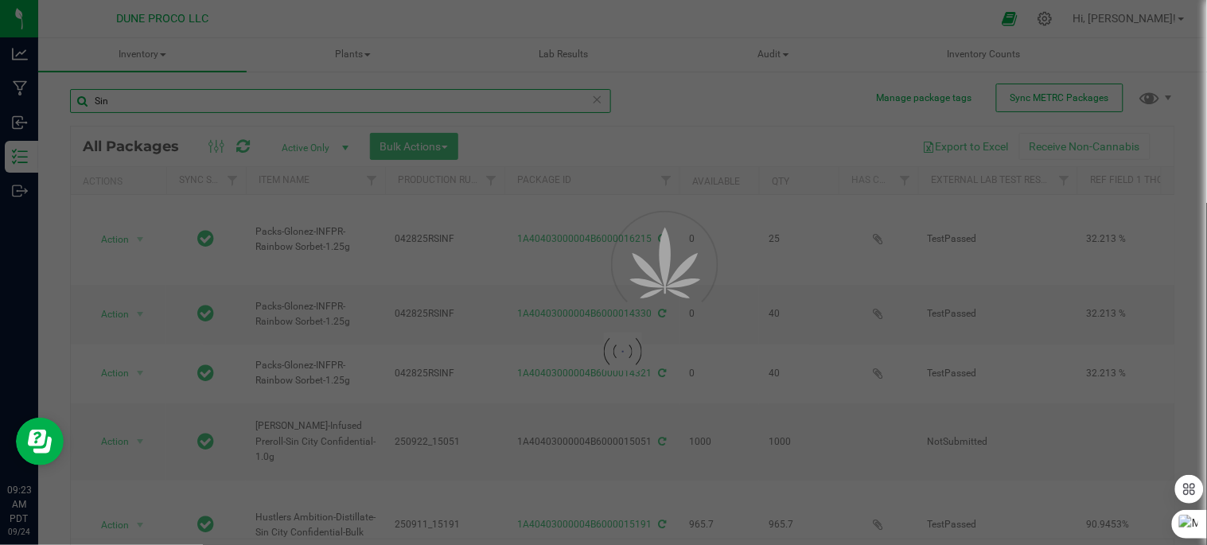
click at [551, 99] on input "Sin" at bounding box center [340, 101] width 541 height 24
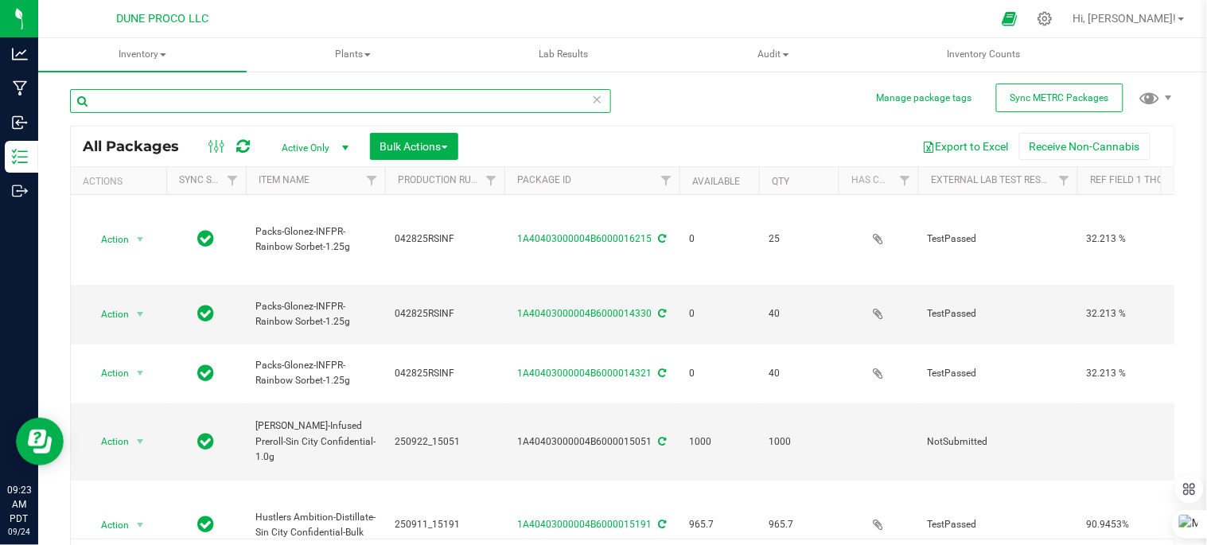
type input "[DATE]"
type input "2025-09-11"
type input "[DATE]"
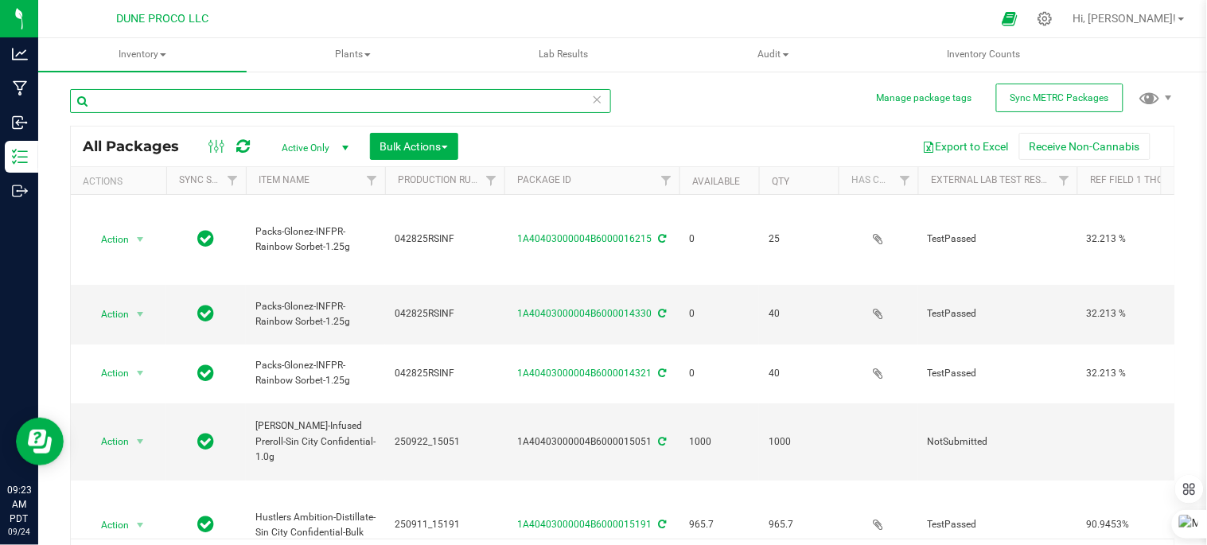
type input "2025-06-17"
type input "2025-06-19"
type input "2025-06-30"
type input "2025-07-18"
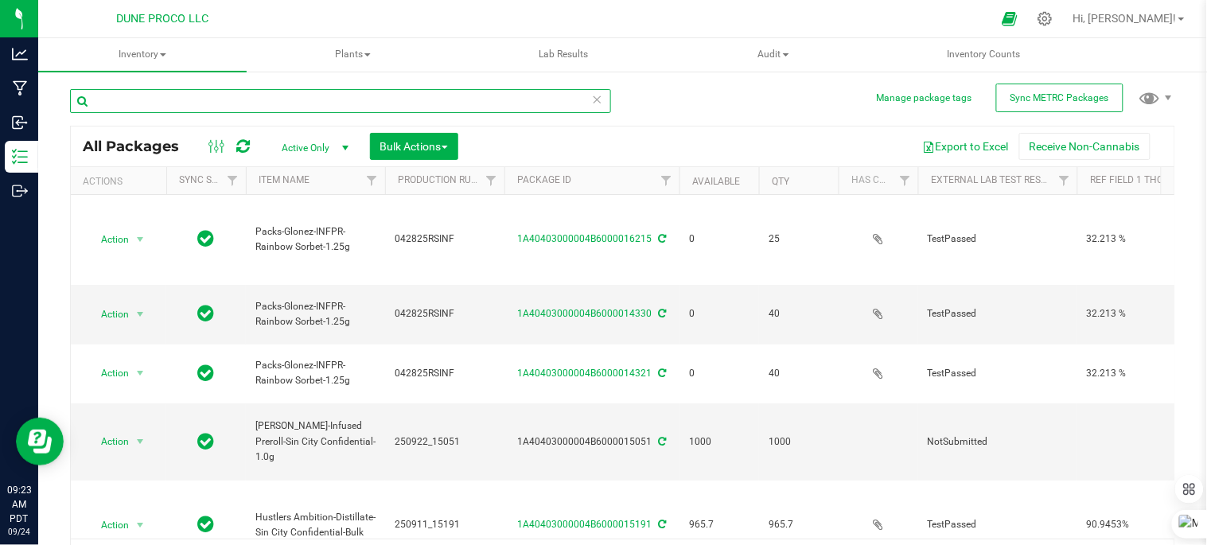
type input "2025-07-18"
type input "2025-06-19"
type input "2025-07-28"
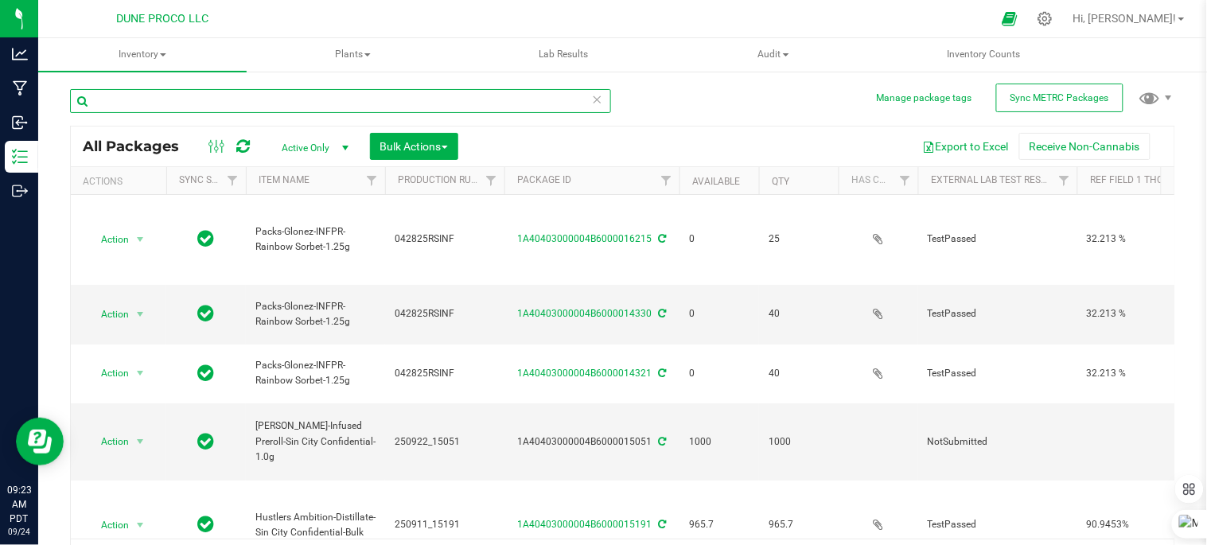
type input "2025-07-22"
type input "2025-06-17"
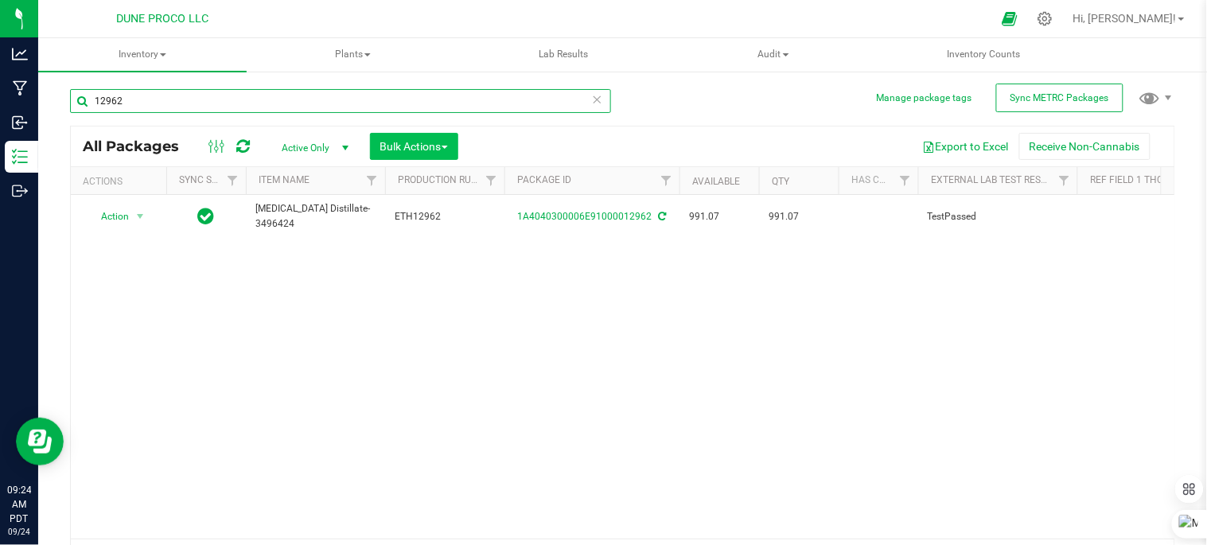
type input "12962"
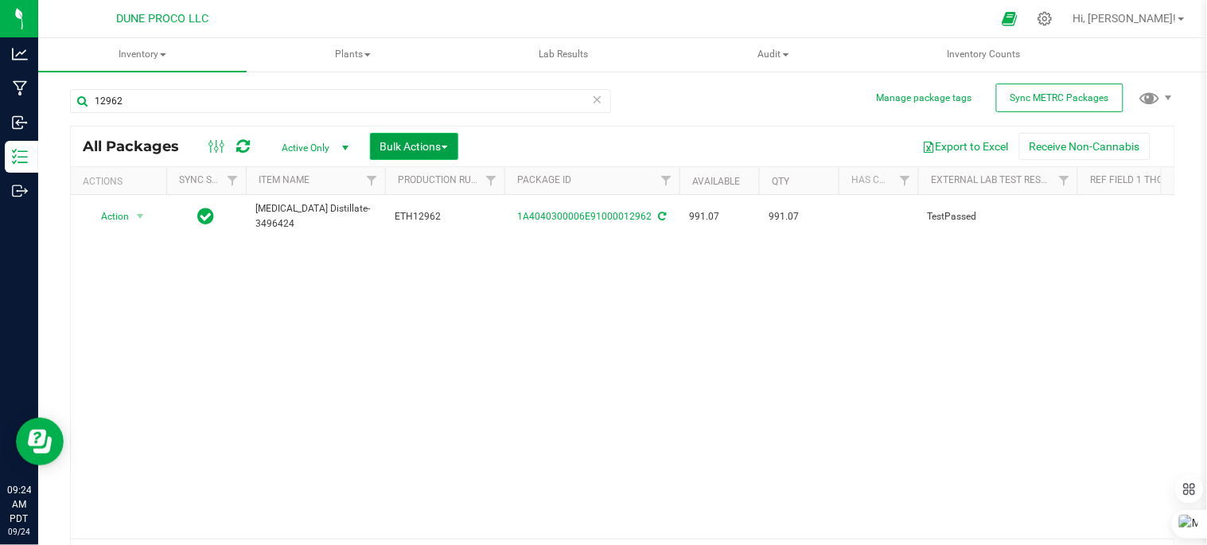
click at [423, 143] on span "Bulk Actions" at bounding box center [414, 146] width 68 height 13
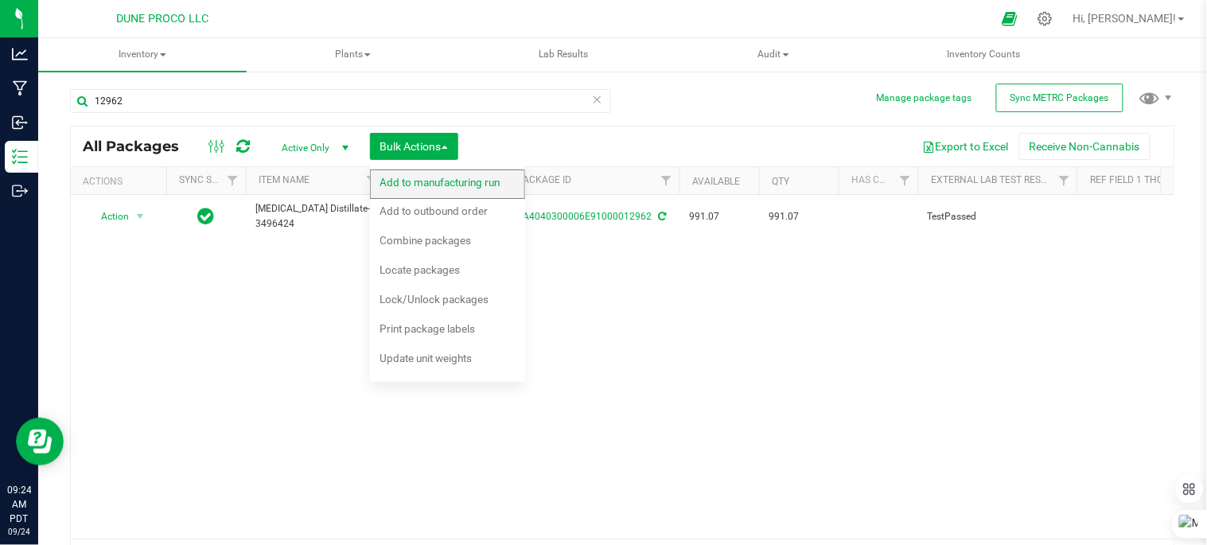
click at [430, 185] on span "Add to manufacturing run" at bounding box center [440, 182] width 120 height 13
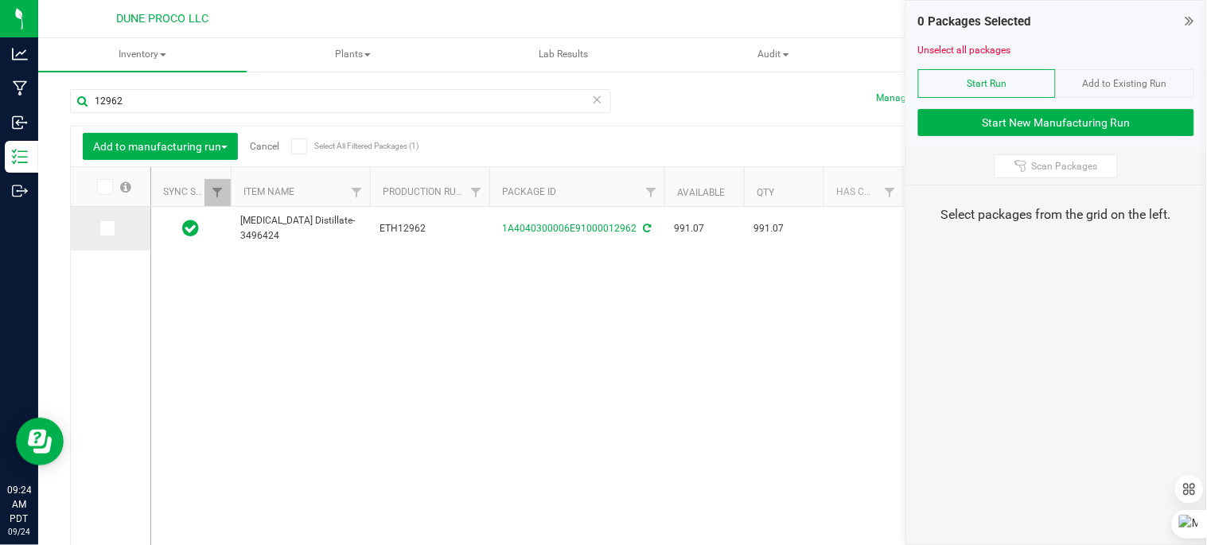
click at [97, 227] on td at bounding box center [111, 229] width 80 height 44
click at [106, 228] on icon at bounding box center [106, 228] width 10 height 0
click at [0, 0] on input "checkbox" at bounding box center [0, 0] width 0 height 0
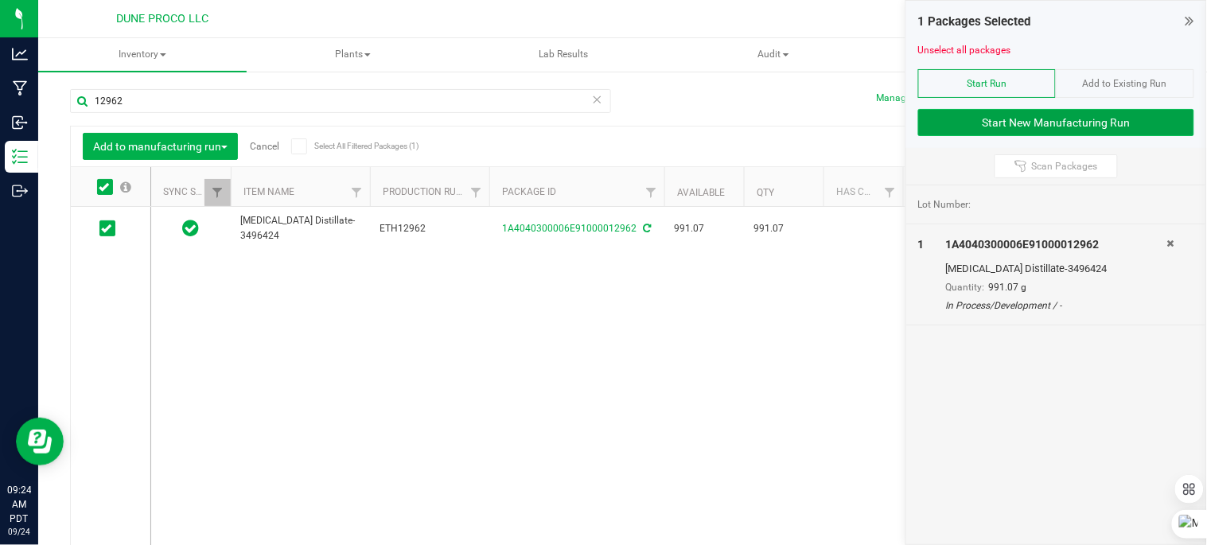
click at [1005, 121] on button "Start New Manufacturing Run" at bounding box center [1056, 122] width 276 height 27
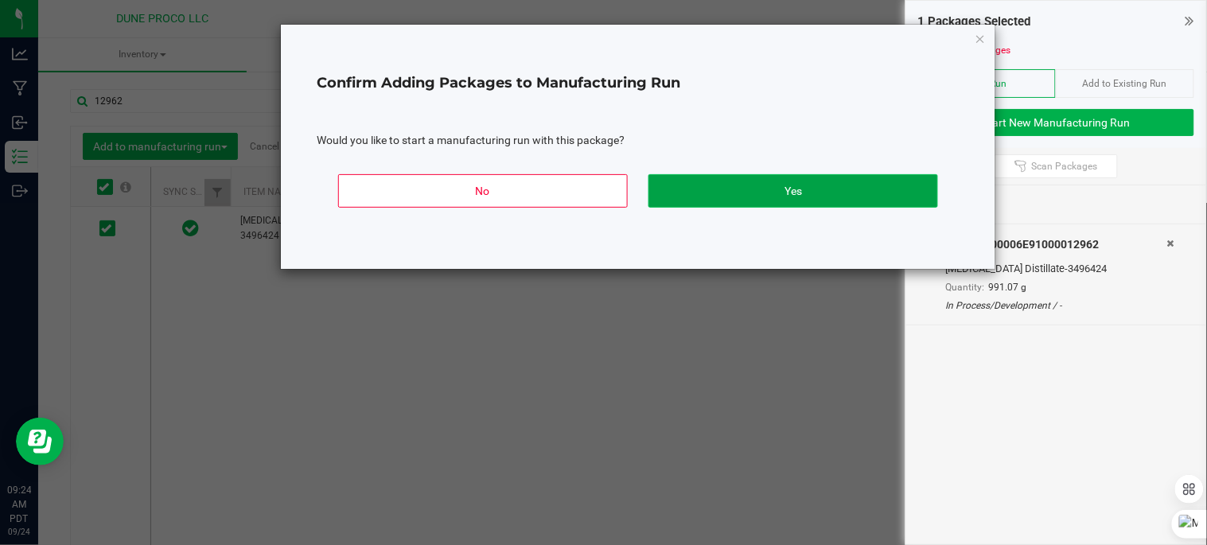
click at [675, 197] on button "Yes" at bounding box center [793, 190] width 290 height 33
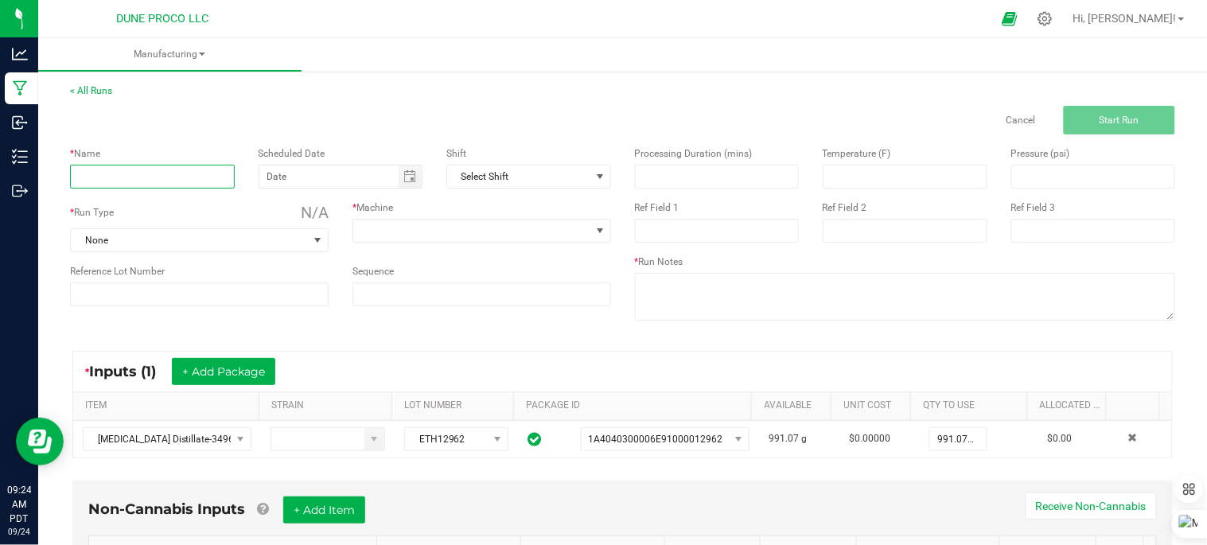
click at [123, 188] on input at bounding box center [152, 177] width 165 height 24
click at [130, 171] on input "Sin City JiKo Oil" at bounding box center [152, 177] width 165 height 24
click at [403, 175] on span "Toggle calendar" at bounding box center [409, 176] width 13 height 13
type input "Sin City Oil"
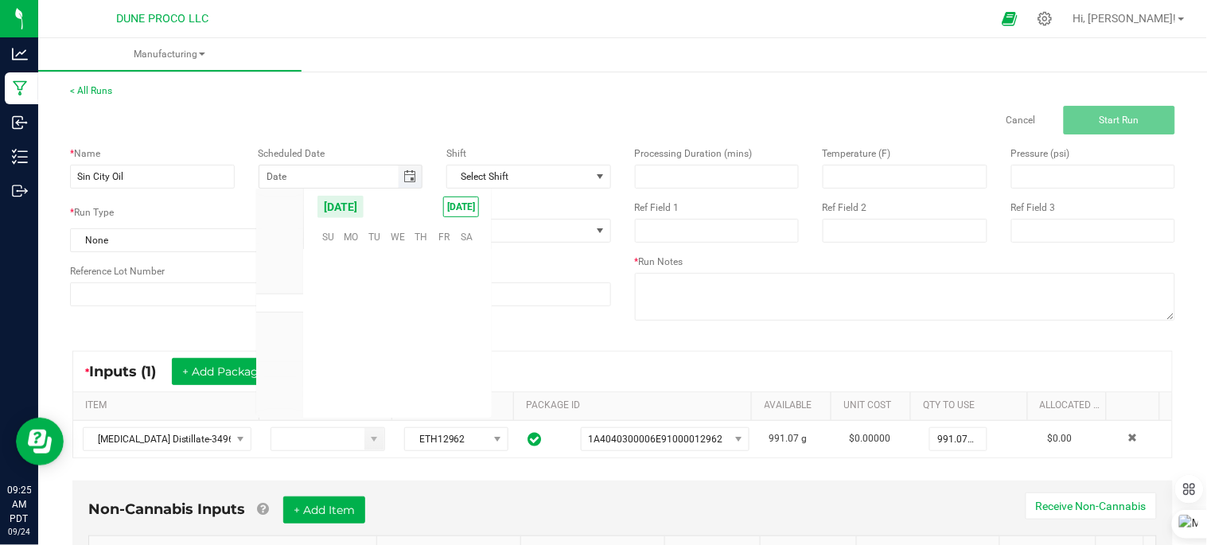
scroll to position [258058, 0]
click at [464, 84] on div "< All Runs Cancel Start Run" at bounding box center [622, 109] width 1105 height 51
click at [403, 169] on span "Toggle calendar" at bounding box center [410, 177] width 23 height 22
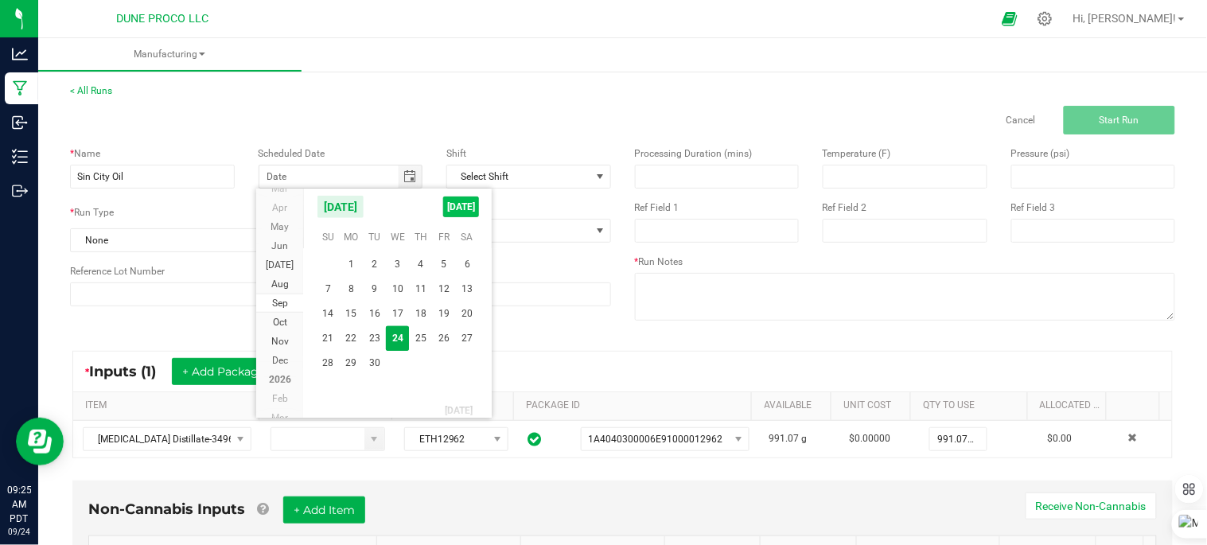
click at [454, 207] on span "[DATE]" at bounding box center [461, 207] width 36 height 21
type input "[DATE]"
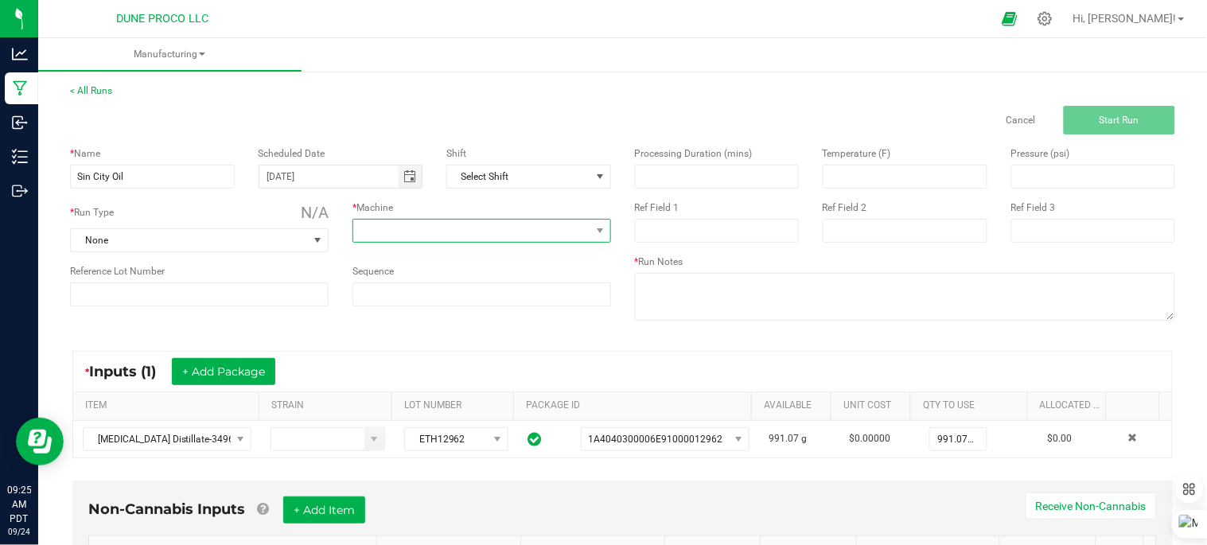
drag, startPoint x: 360, startPoint y: 224, endPoint x: 362, endPoint y: 232, distance: 8.9
click at [360, 224] on span at bounding box center [471, 231] width 237 height 22
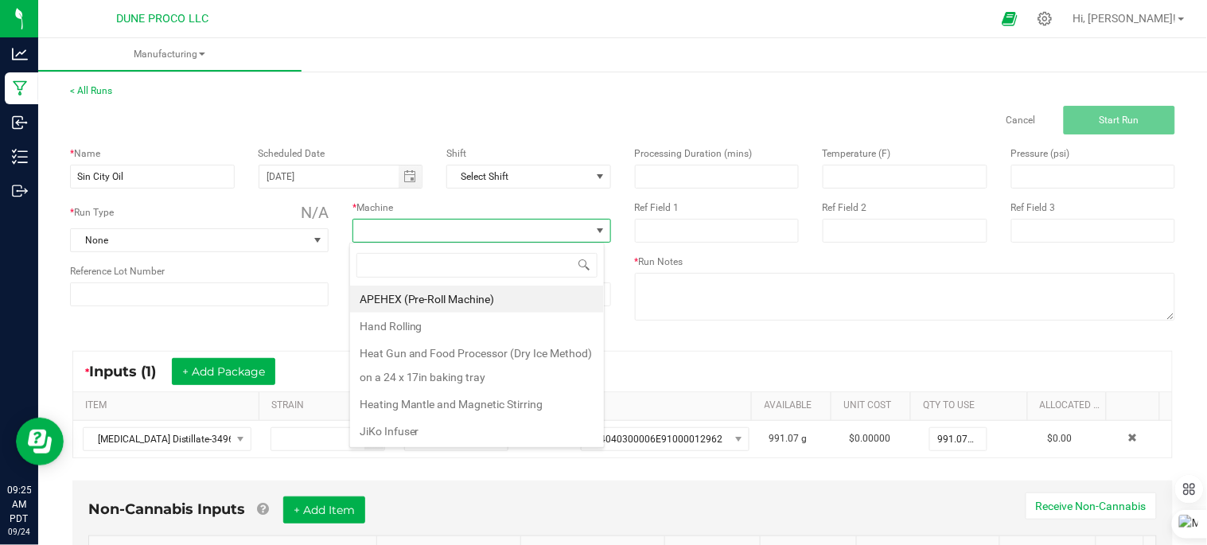
scroll to position [24, 255]
click at [450, 403] on li "Heating Mantle and Magnetic Stirring" at bounding box center [477, 404] width 254 height 27
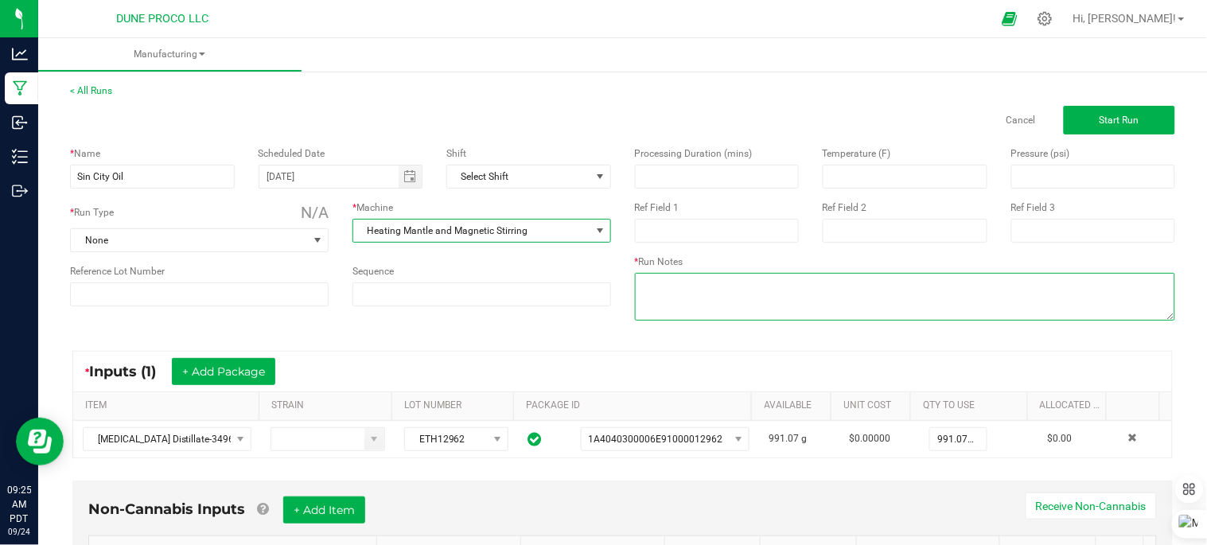
click at [699, 303] on textarea at bounding box center [905, 297] width 541 height 48
type textarea "7% terps"
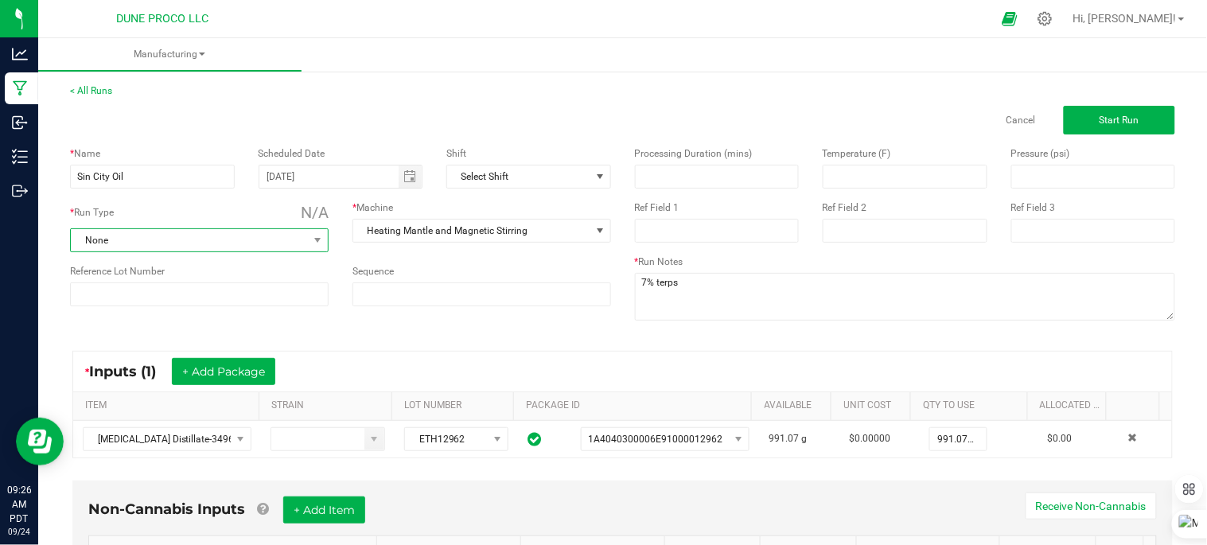
click at [226, 239] on span "None" at bounding box center [189, 240] width 237 height 22
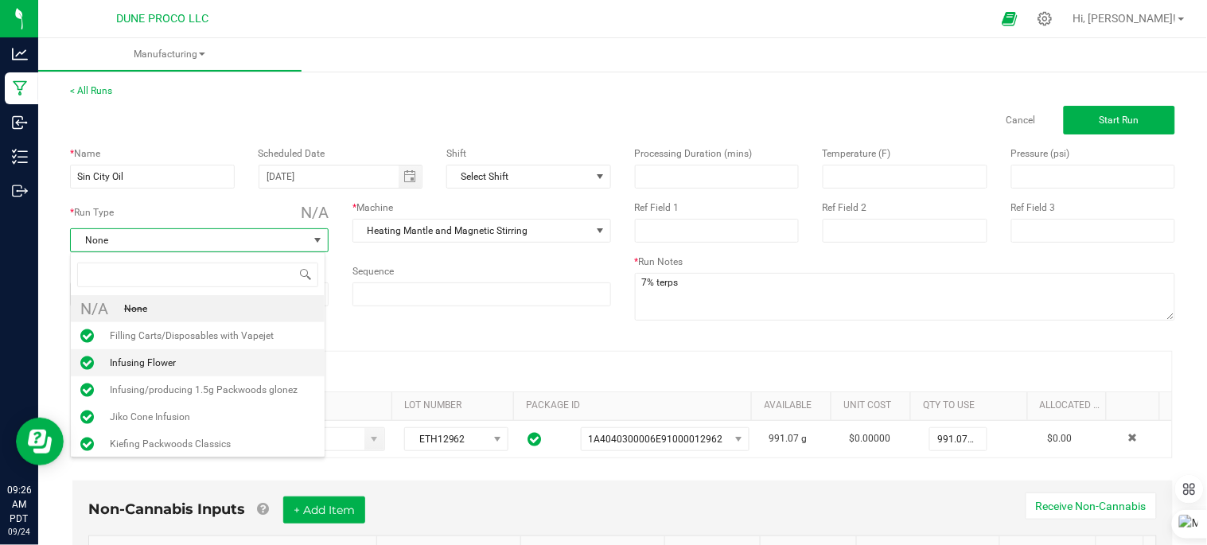
scroll to position [121, 0]
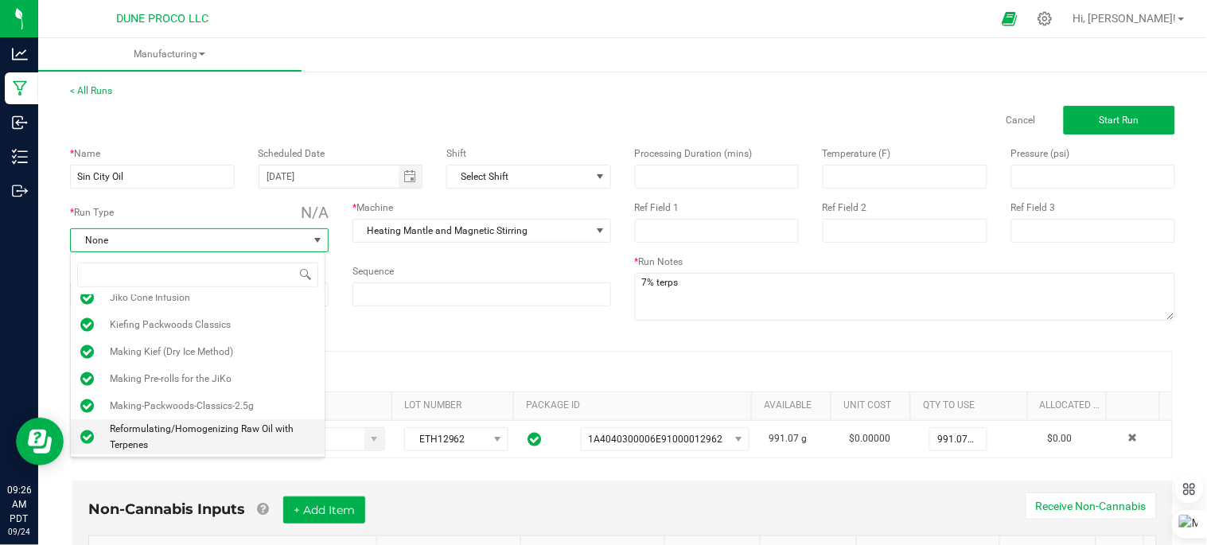
click at [175, 443] on span "Reformulating/Homogenizing Raw Oil with Terpenes" at bounding box center [212, 437] width 205 height 32
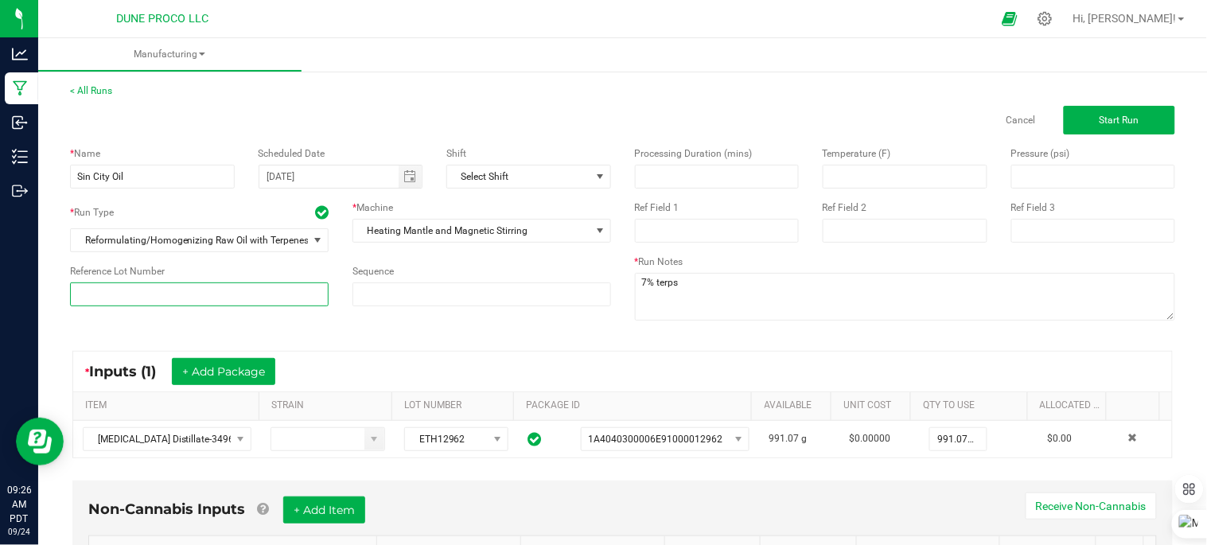
click at [229, 287] on input at bounding box center [199, 294] width 259 height 24
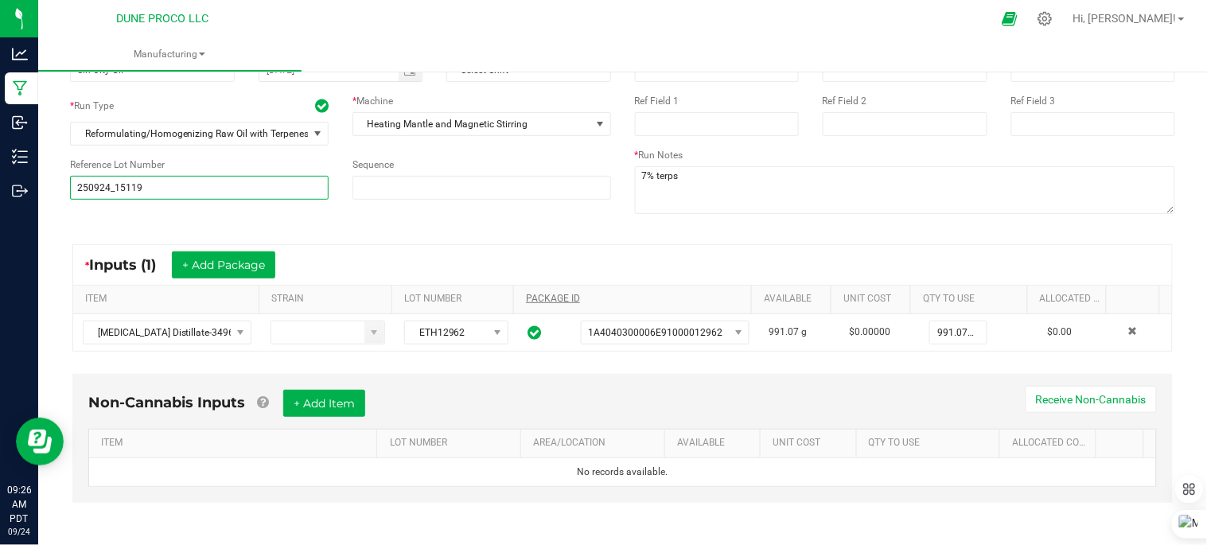
scroll to position [111, 0]
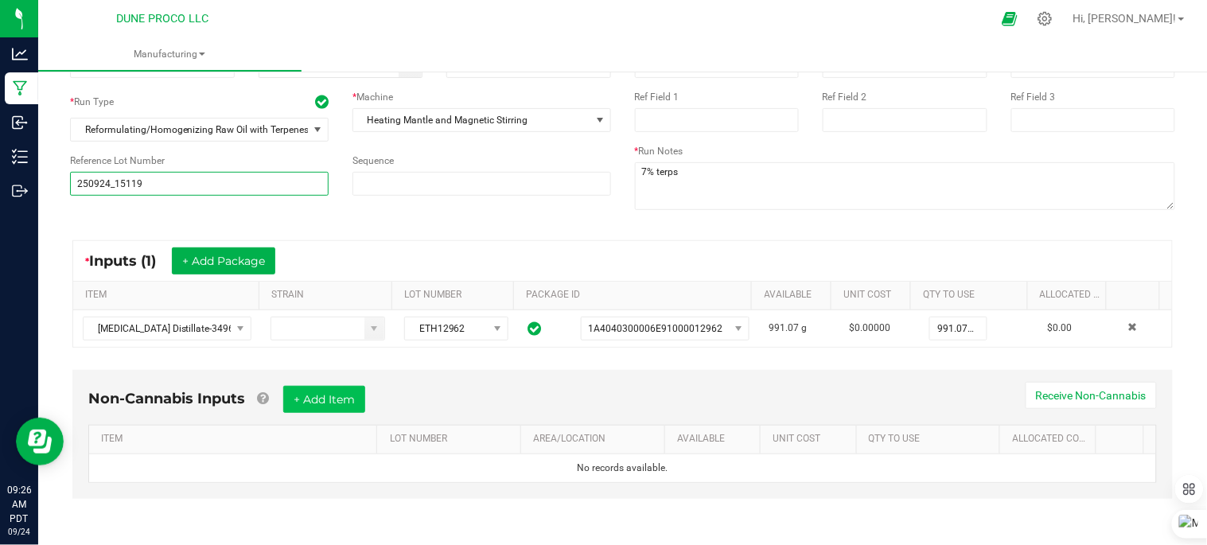
type input "250924_15119"
click at [431, 378] on div "Non-Cannabis Inputs + Add Item Receive Non-Cannabis ITEM LOT NUMBER AREA/LOCATI…" at bounding box center [622, 434] width 1100 height 129
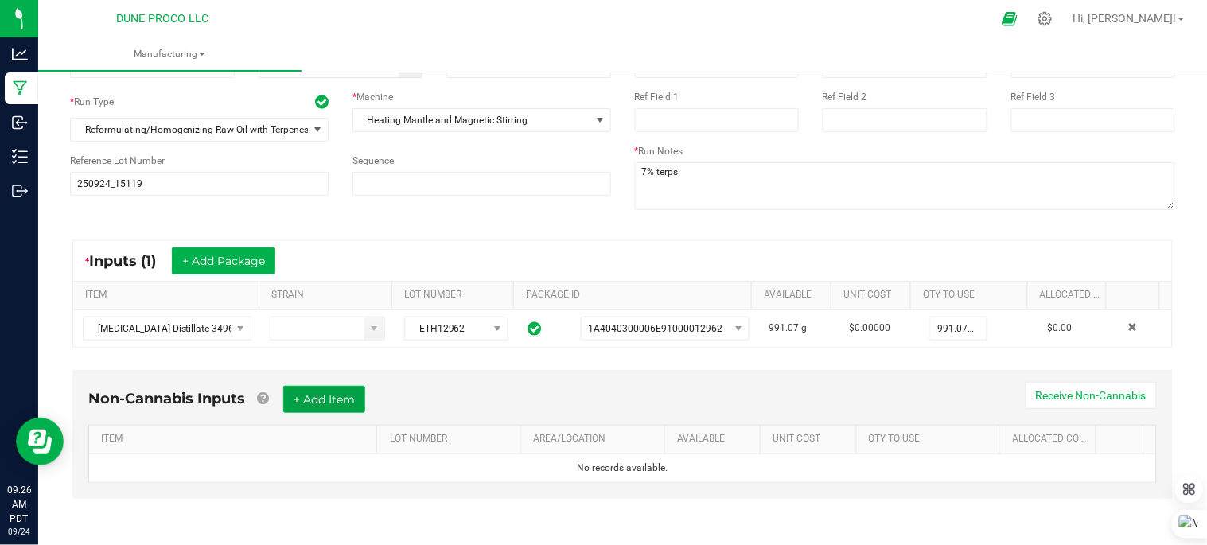
click at [329, 393] on button "+ Add Item" at bounding box center [324, 399] width 82 height 27
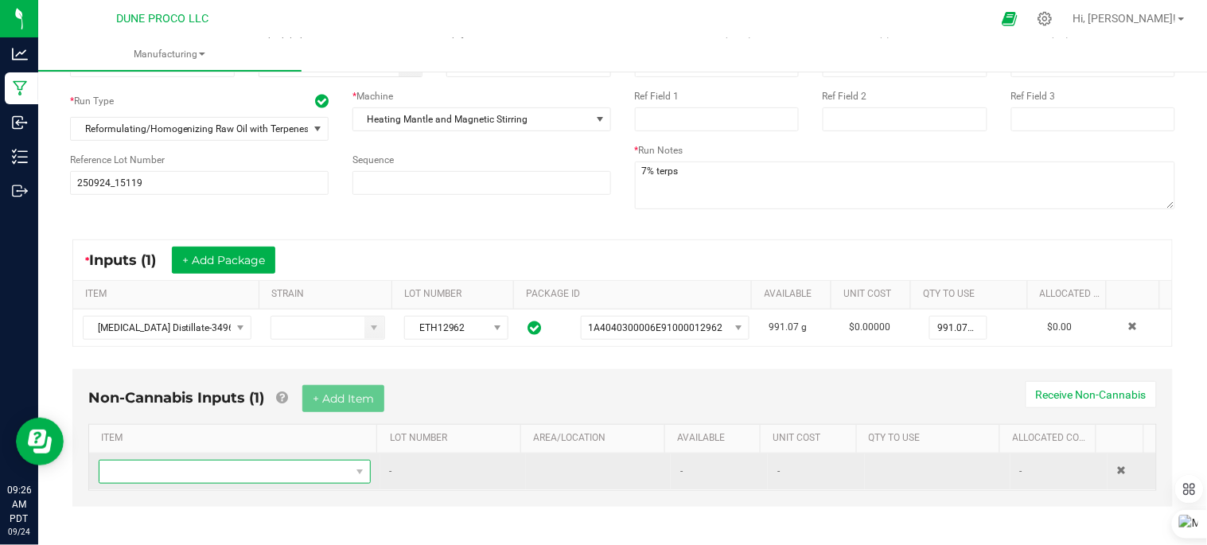
click at [268, 468] on span "NO DATA FOUND" at bounding box center [224, 472] width 251 height 22
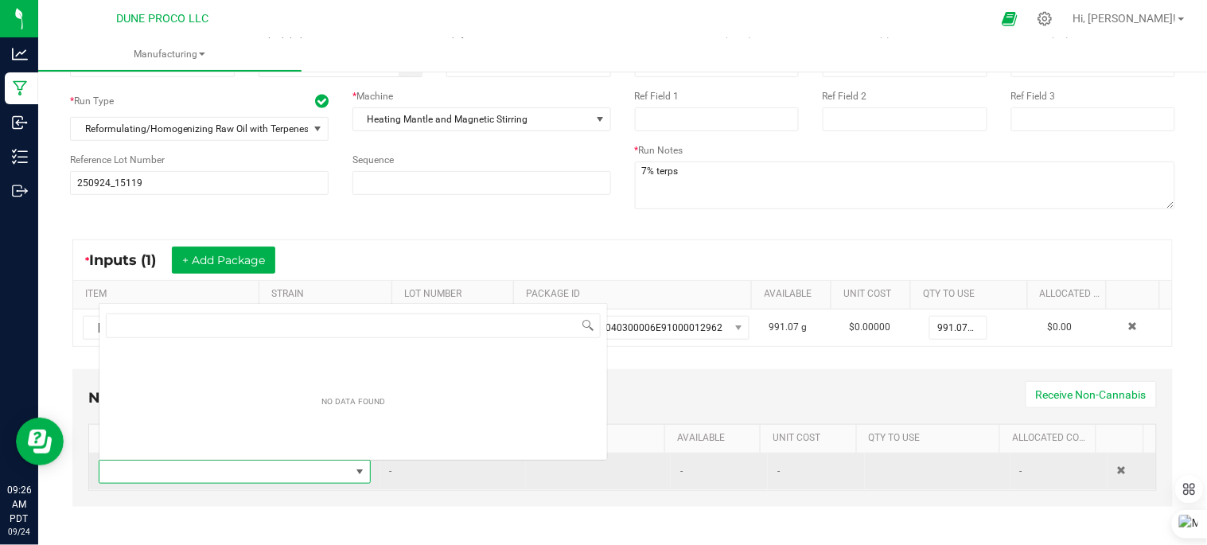
scroll to position [24, 261]
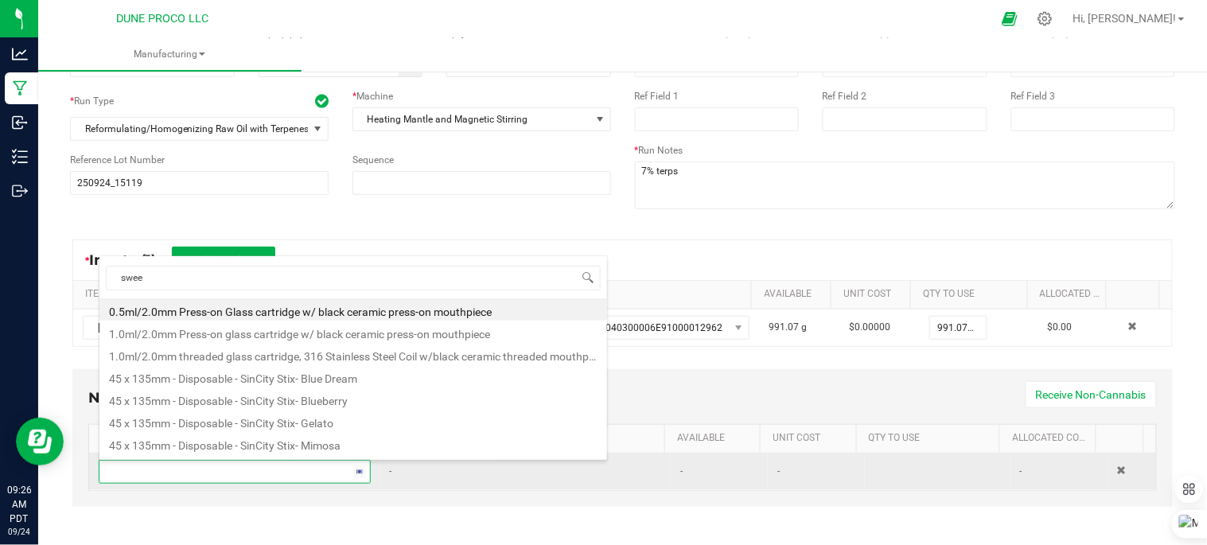
type input "sweet"
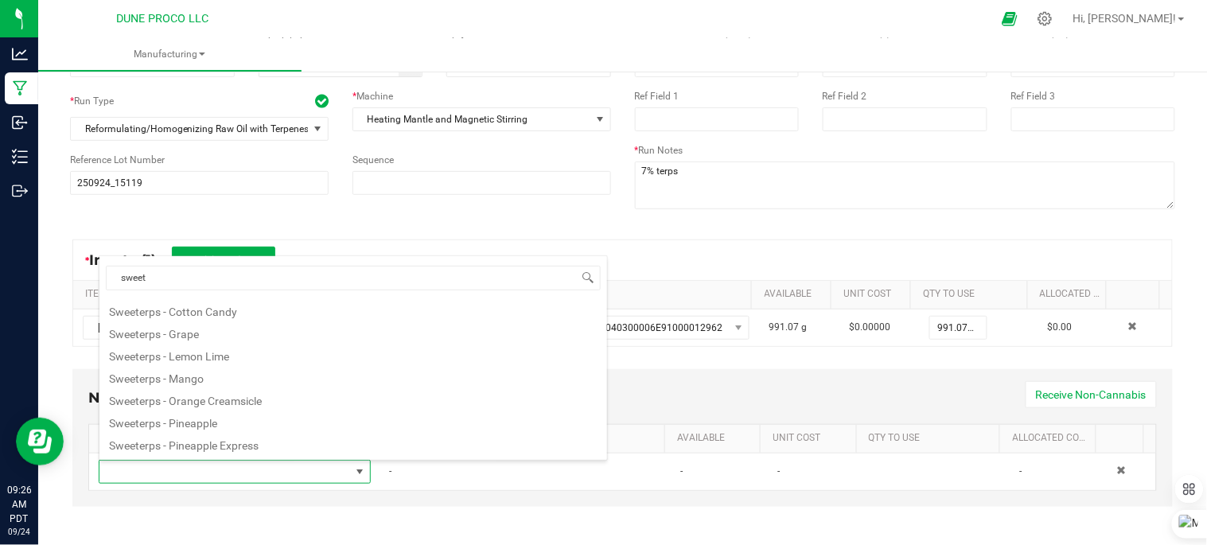
scroll to position [241, 0]
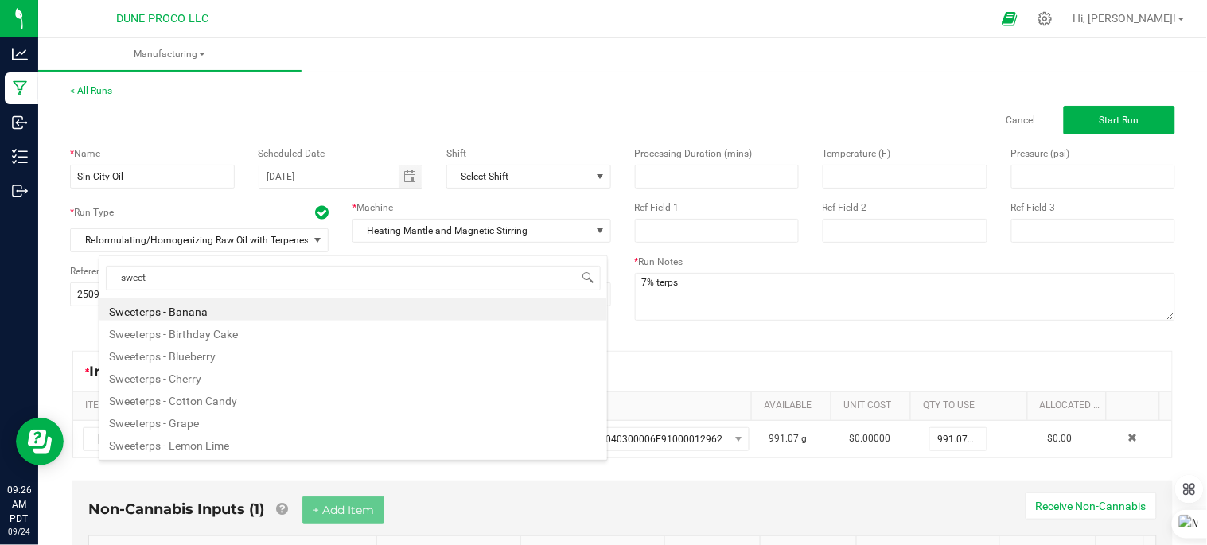
scroll to position [241, 0]
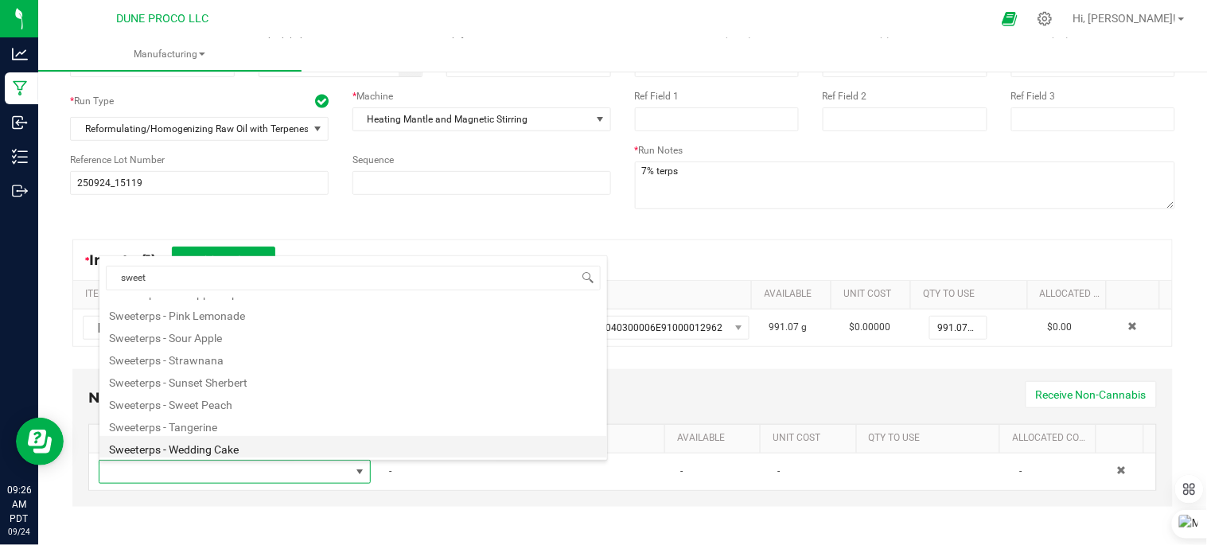
click at [252, 446] on li "Sweeterps - Wedding Cake" at bounding box center [353, 447] width 508 height 22
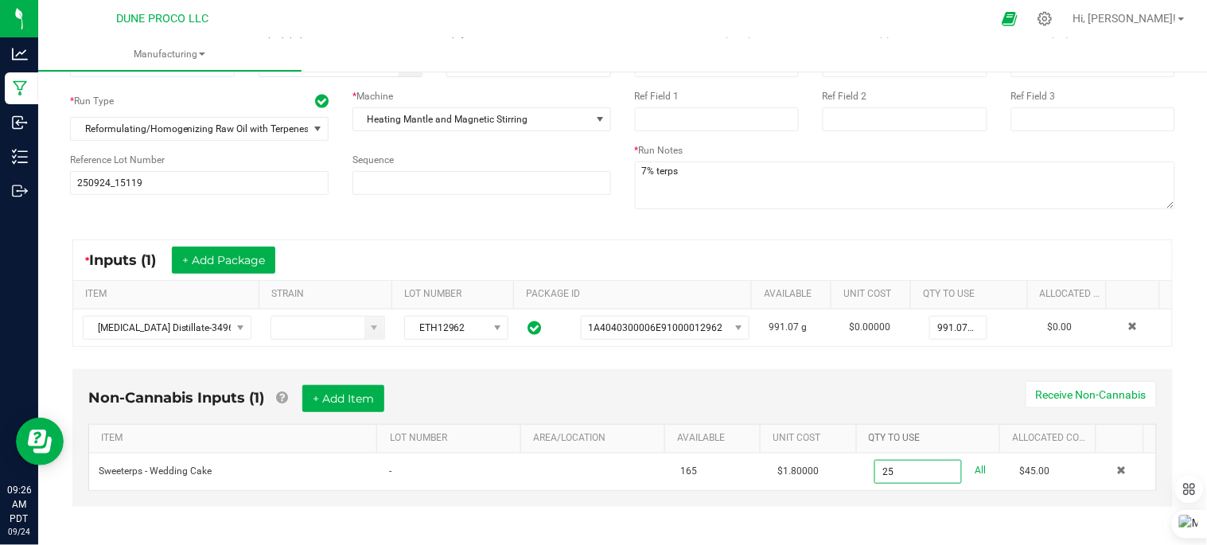
type input "25.0000 ml"
drag, startPoint x: 872, startPoint y: 446, endPoint x: 349, endPoint y: 404, distance: 525.3
click at [349, 404] on button "+ Add Item" at bounding box center [343, 398] width 82 height 27
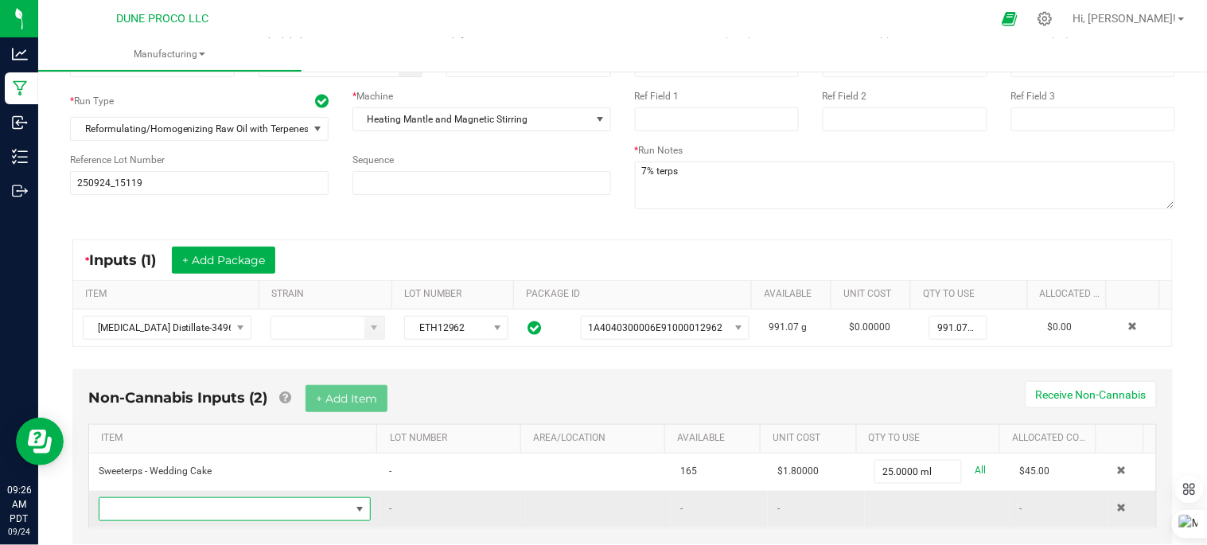
click at [274, 512] on span "NO DATA FOUND" at bounding box center [224, 509] width 251 height 22
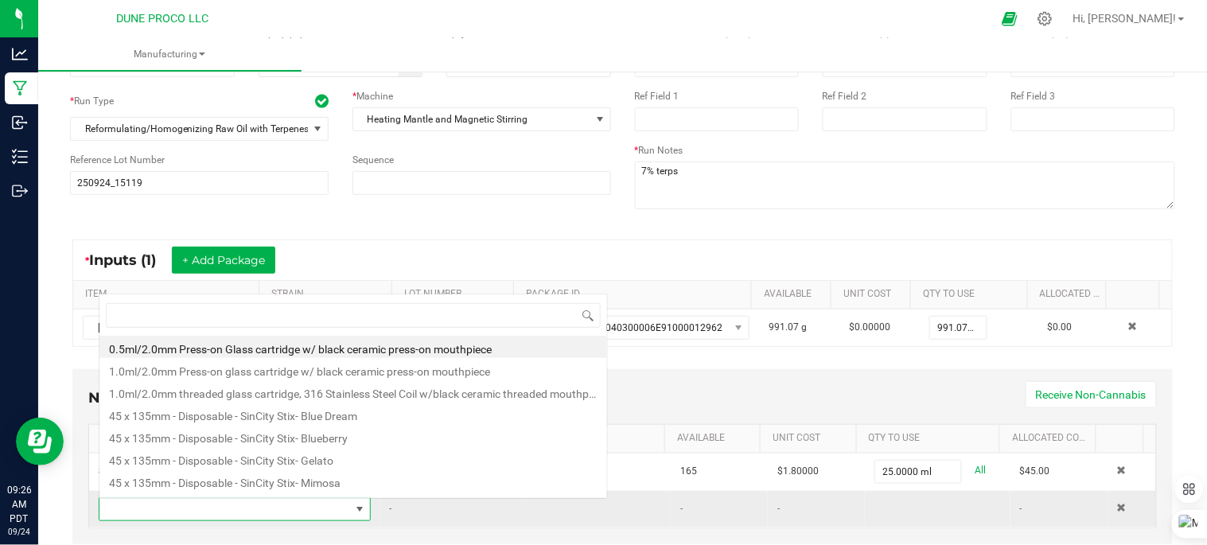
scroll to position [24, 261]
type input "sweet"
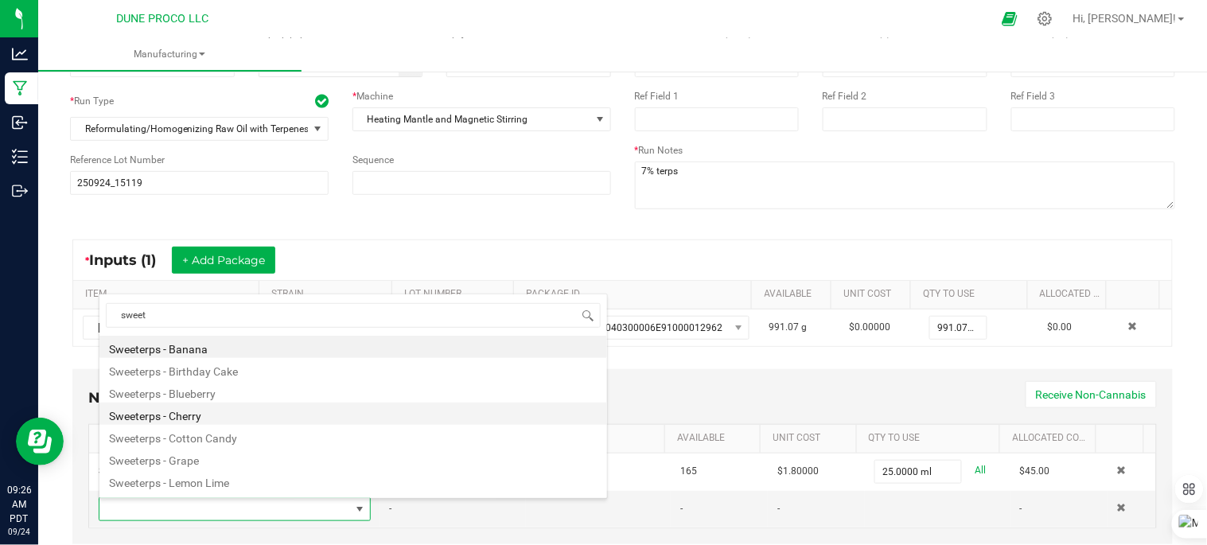
scroll to position [88, 0]
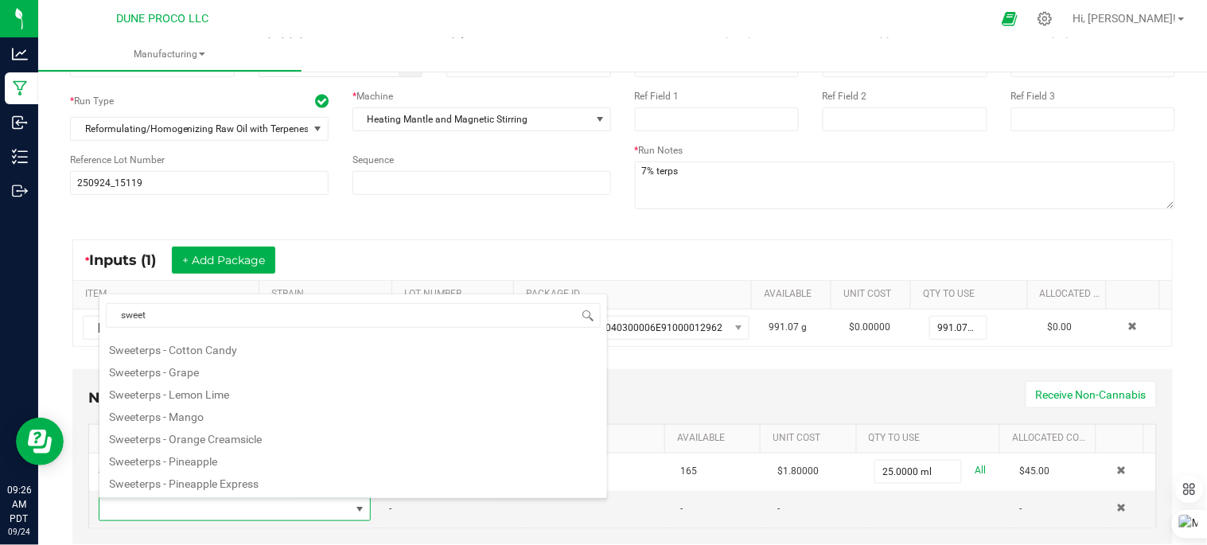
drag, startPoint x: 200, startPoint y: 374, endPoint x: 232, endPoint y: 392, distance: 36.7
click at [200, 372] on li "Sweeterps - Grape" at bounding box center [353, 370] width 508 height 22
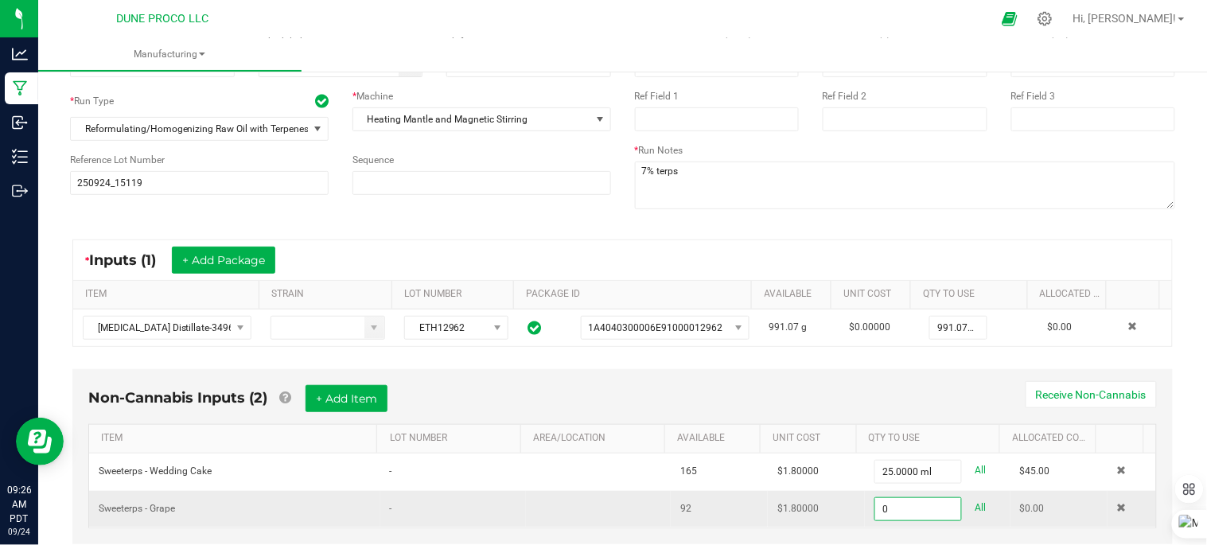
click at [902, 504] on input "0" at bounding box center [918, 509] width 86 height 22
type input "25.0000 ml"
click at [873, 263] on div "* Inputs (1) + Add Package" at bounding box center [622, 260] width 1099 height 40
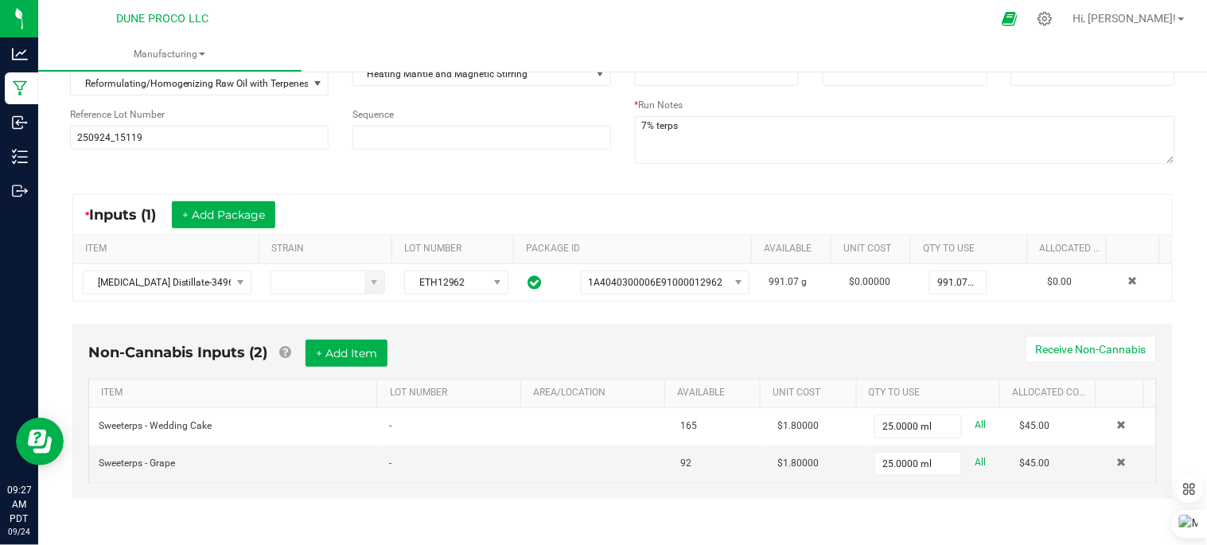
scroll to position [0, 0]
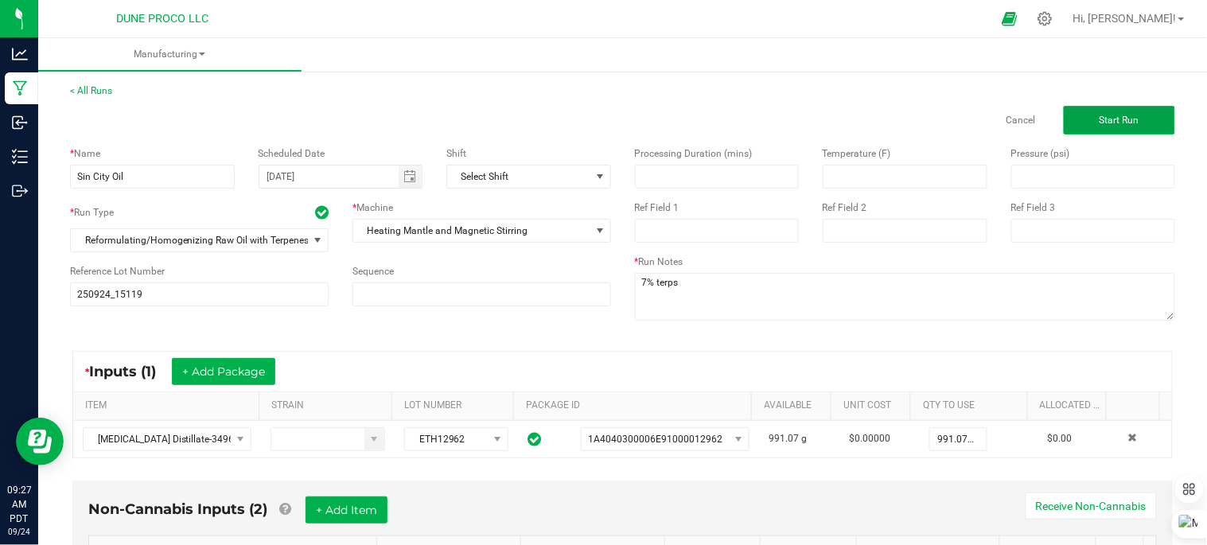
click at [1077, 118] on button "Start Run" at bounding box center [1119, 120] width 111 height 29
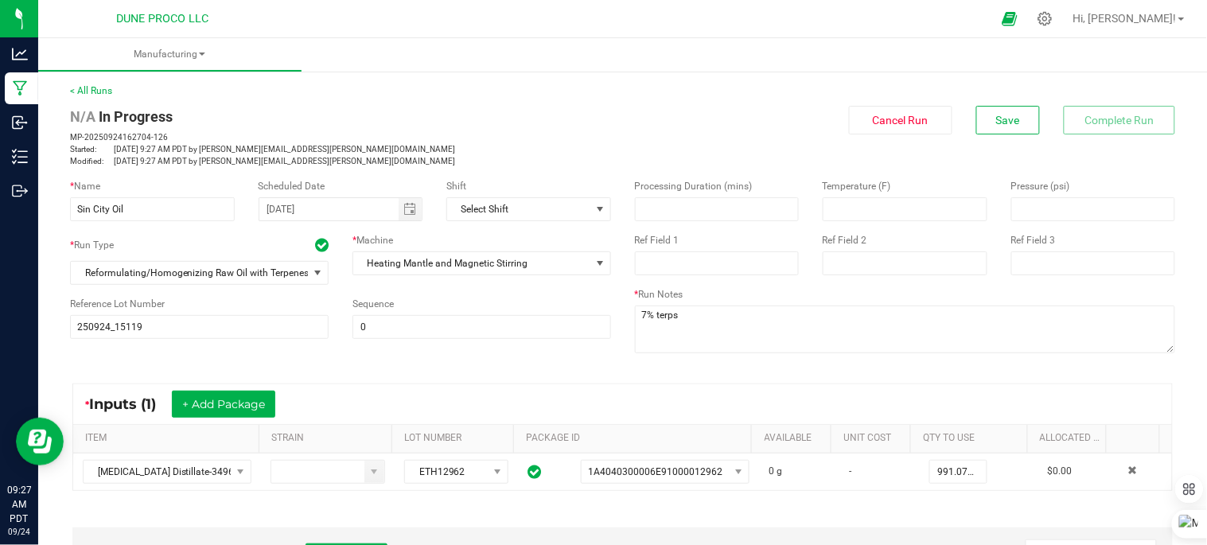
scroll to position [353, 0]
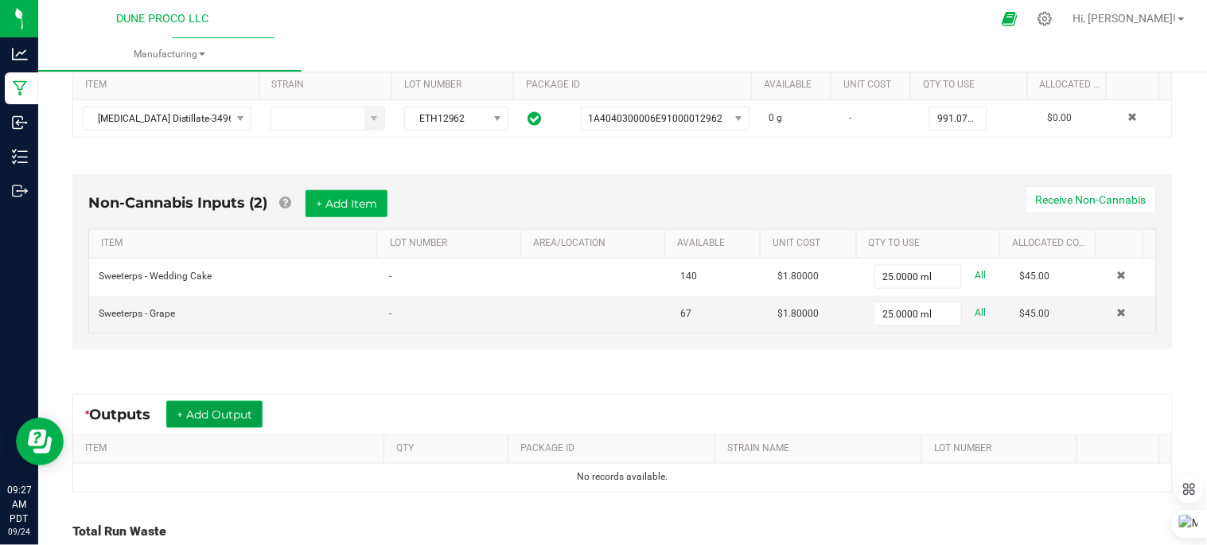
click at [223, 419] on button "+ Add Output" at bounding box center [214, 414] width 96 height 27
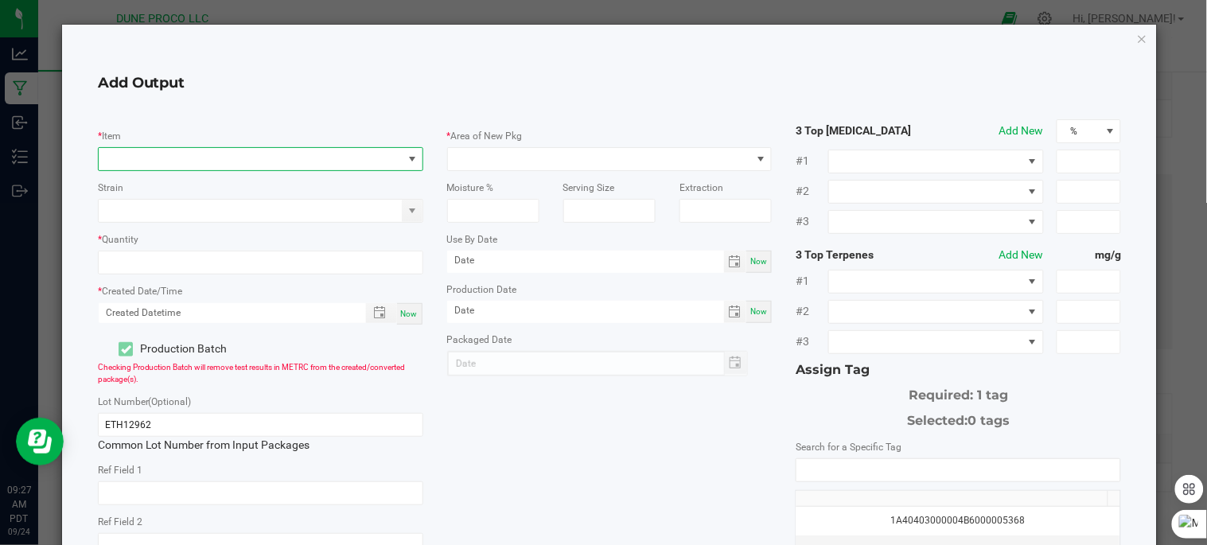
click at [243, 158] on span "NO DATA FOUND" at bounding box center [251, 159] width 304 height 22
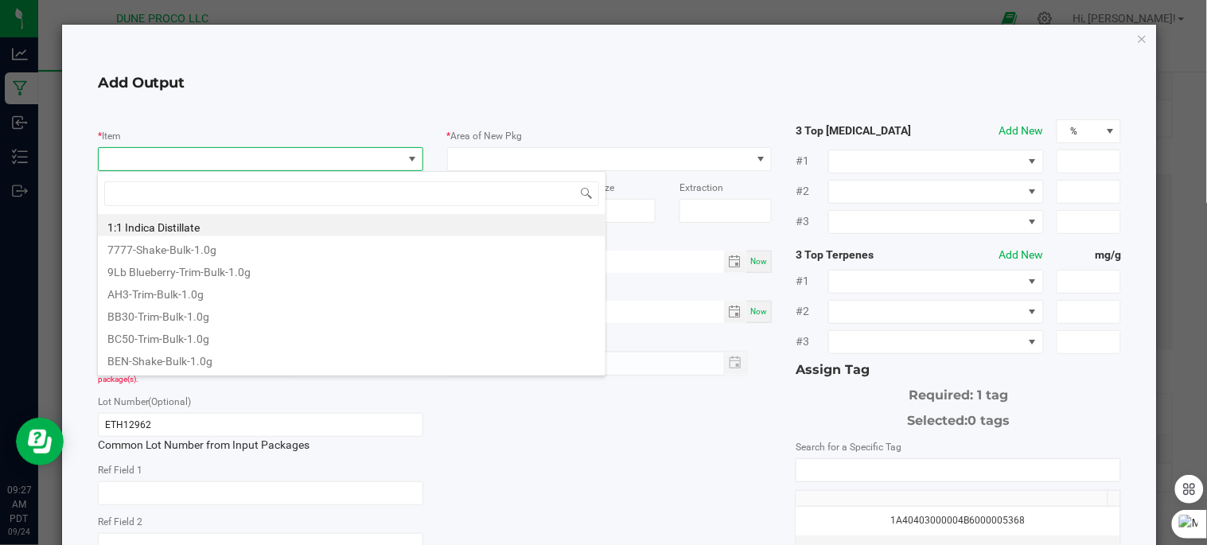
scroll to position [24, 321]
type input "Sin"
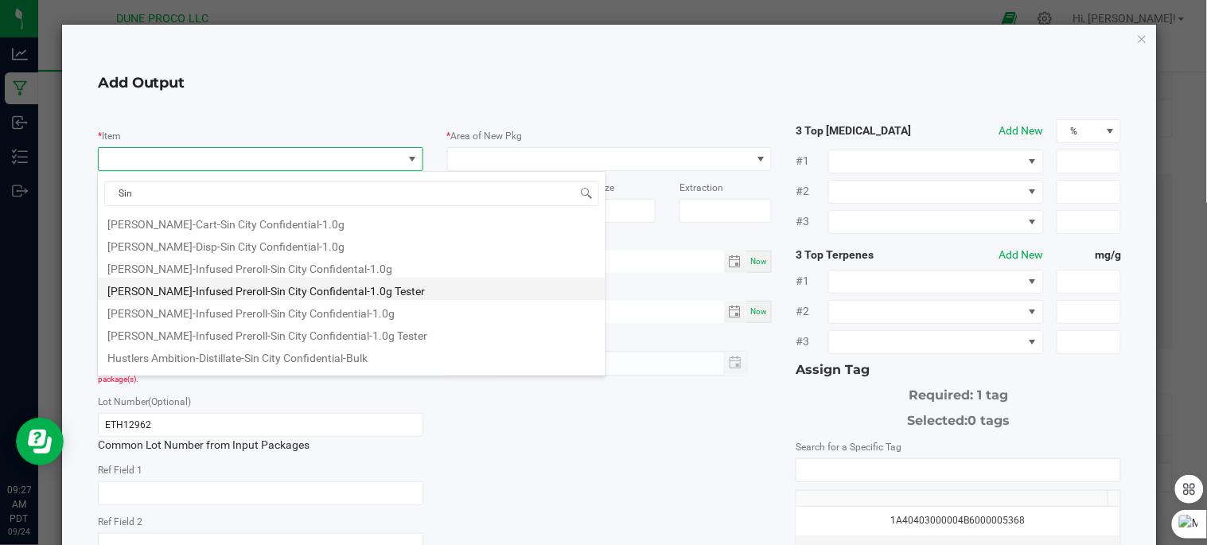
scroll to position [64, 0]
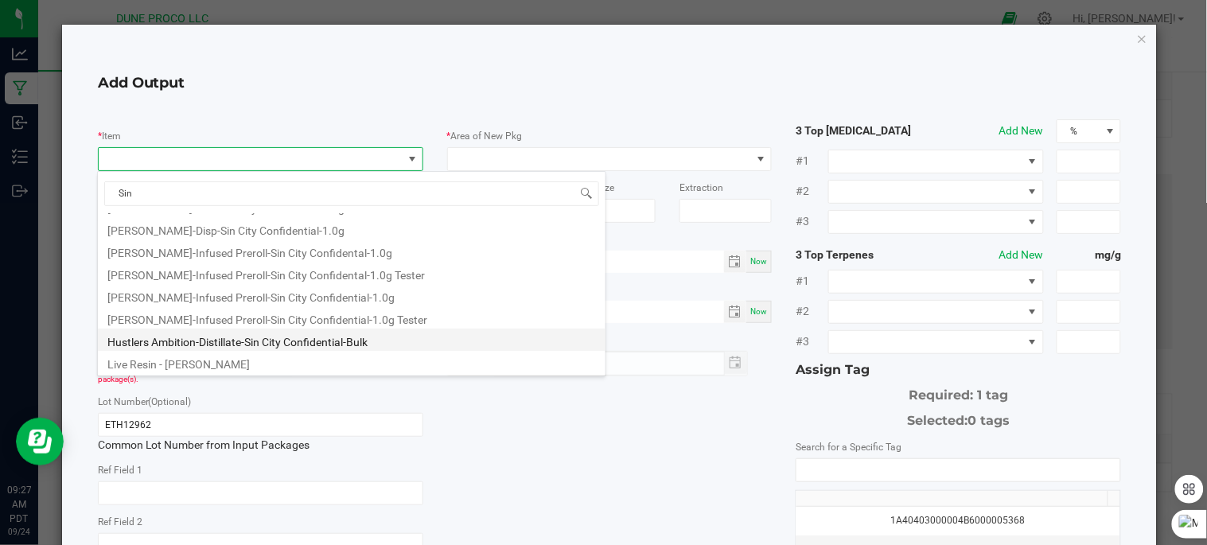
click at [296, 344] on li "Hustlers Ambition-Distillate-Sin City Confidential-Bulk" at bounding box center [352, 340] width 508 height 22
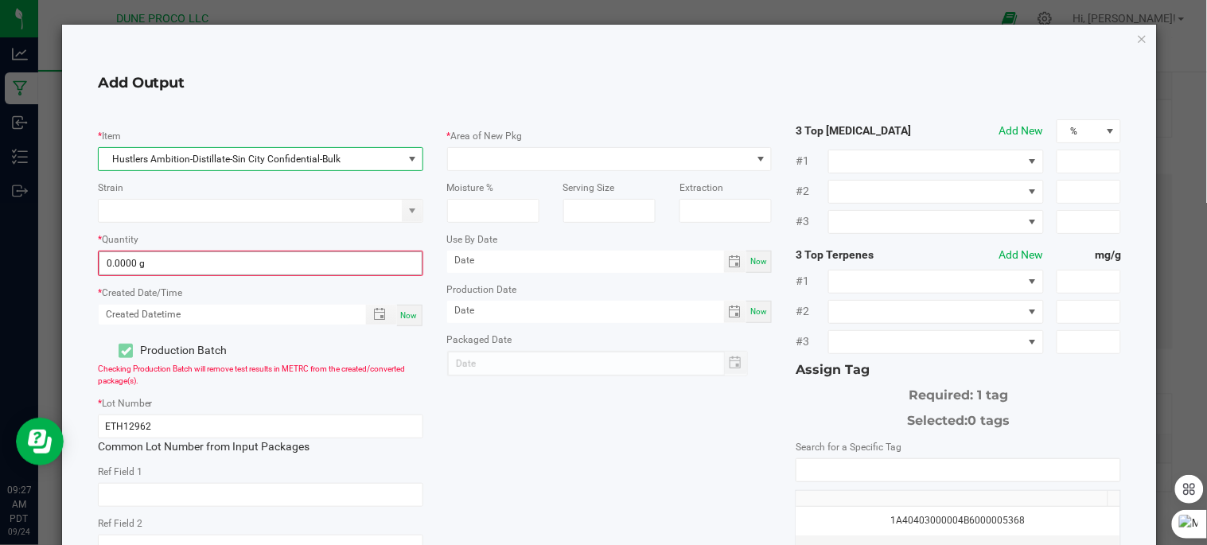
type input "0"
click at [269, 261] on input "0" at bounding box center [260, 263] width 322 height 22
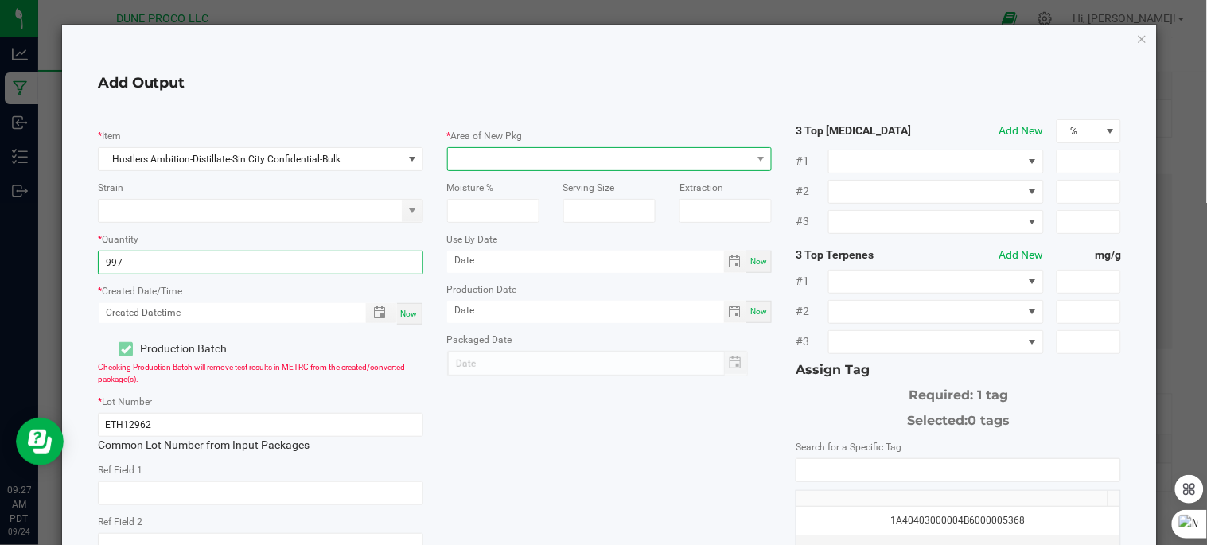
type input "997.0000 g"
click at [502, 162] on span at bounding box center [600, 159] width 304 height 22
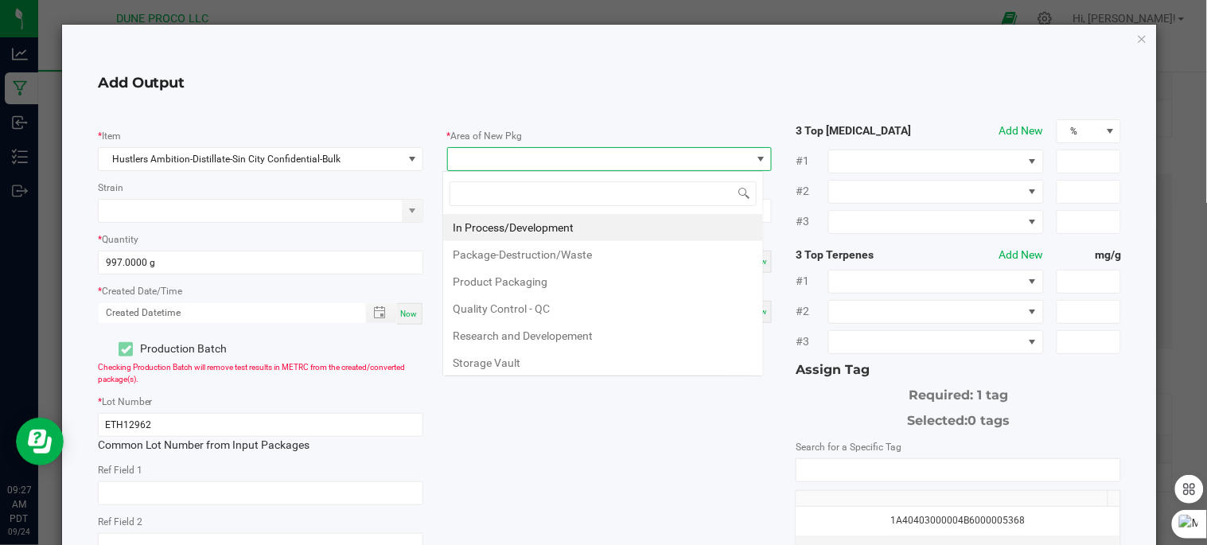
scroll to position [24, 321]
click at [516, 234] on li "In Process/Development" at bounding box center [603, 227] width 320 height 27
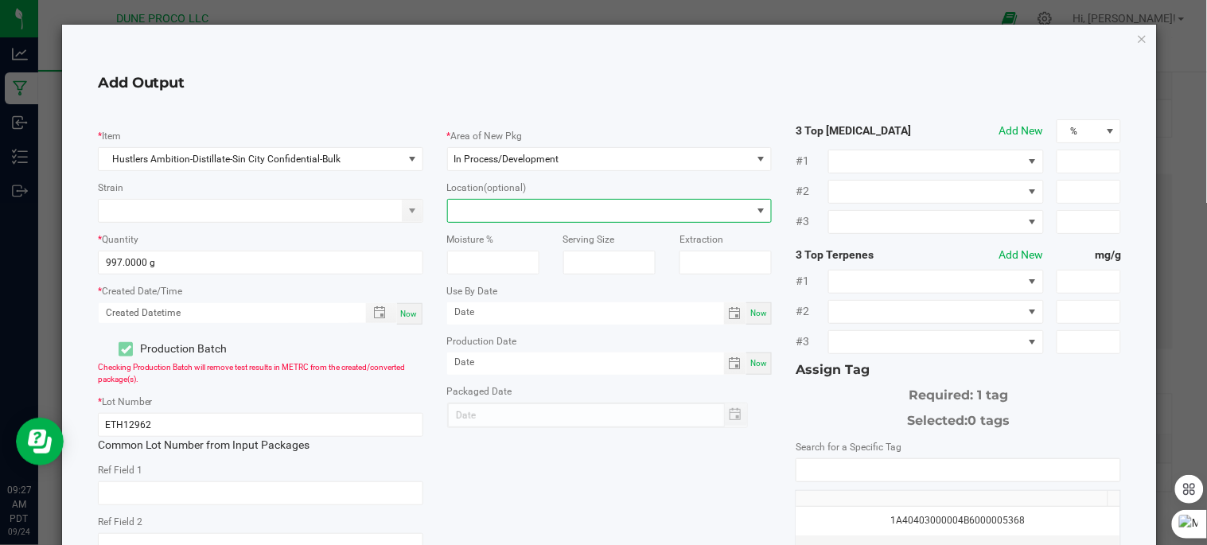
click at [528, 213] on span at bounding box center [600, 211] width 304 height 22
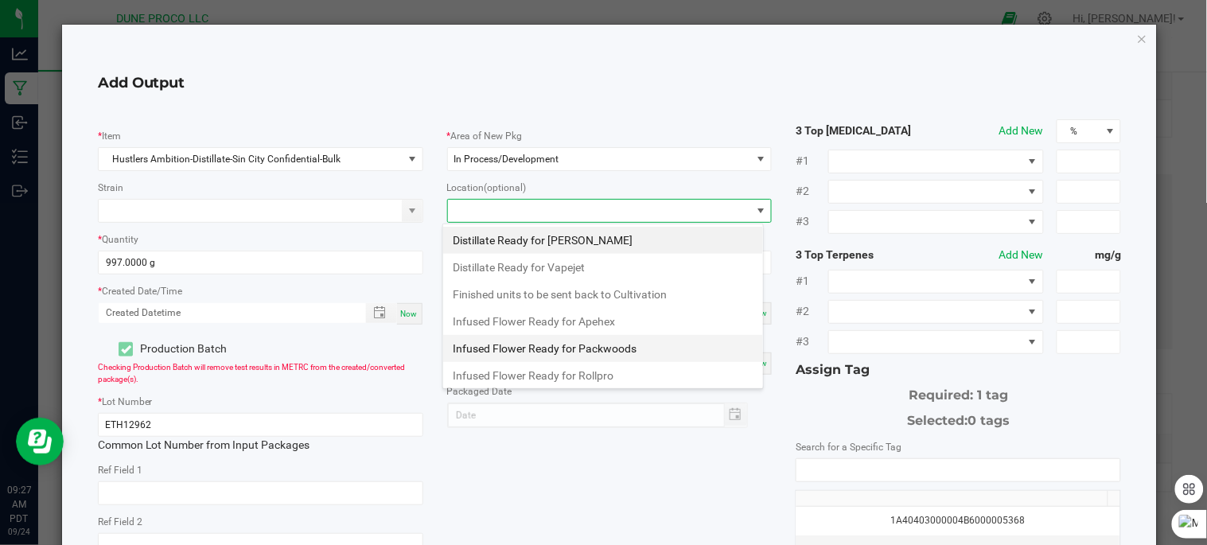
scroll to position [167, 0]
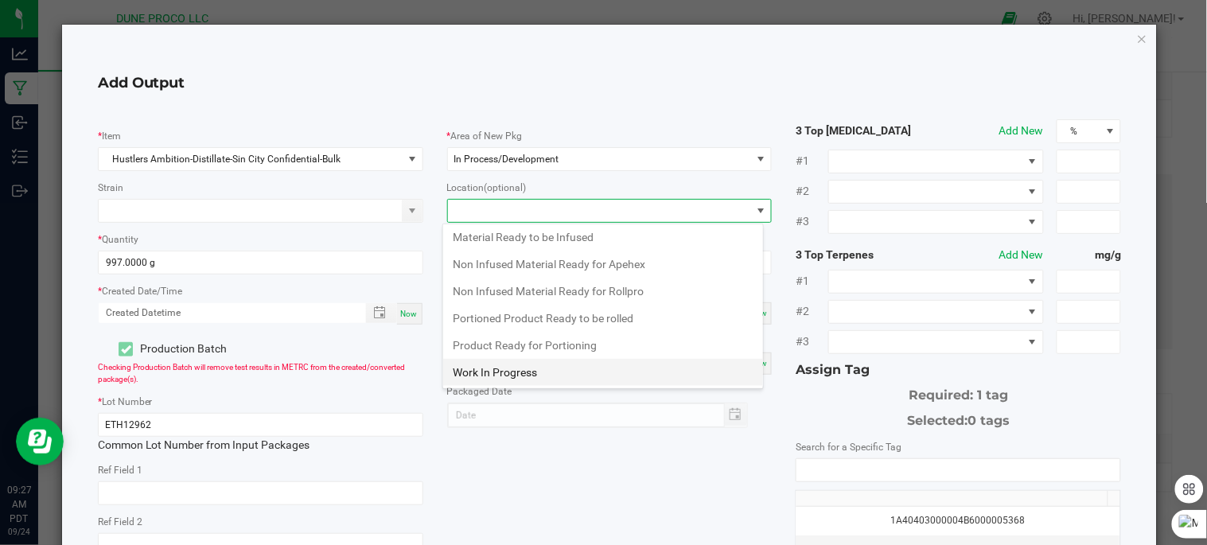
click at [530, 376] on li "Work In Progress" at bounding box center [603, 372] width 320 height 27
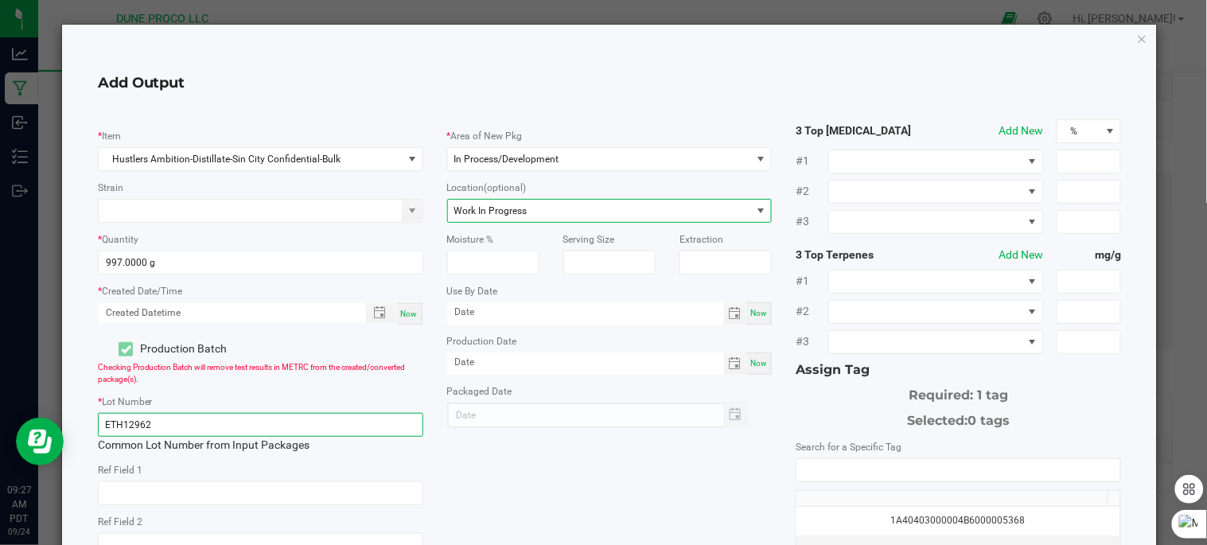
click at [240, 426] on input "ETH12962" at bounding box center [260, 425] width 325 height 24
type input "E"
type input "250924_15119"
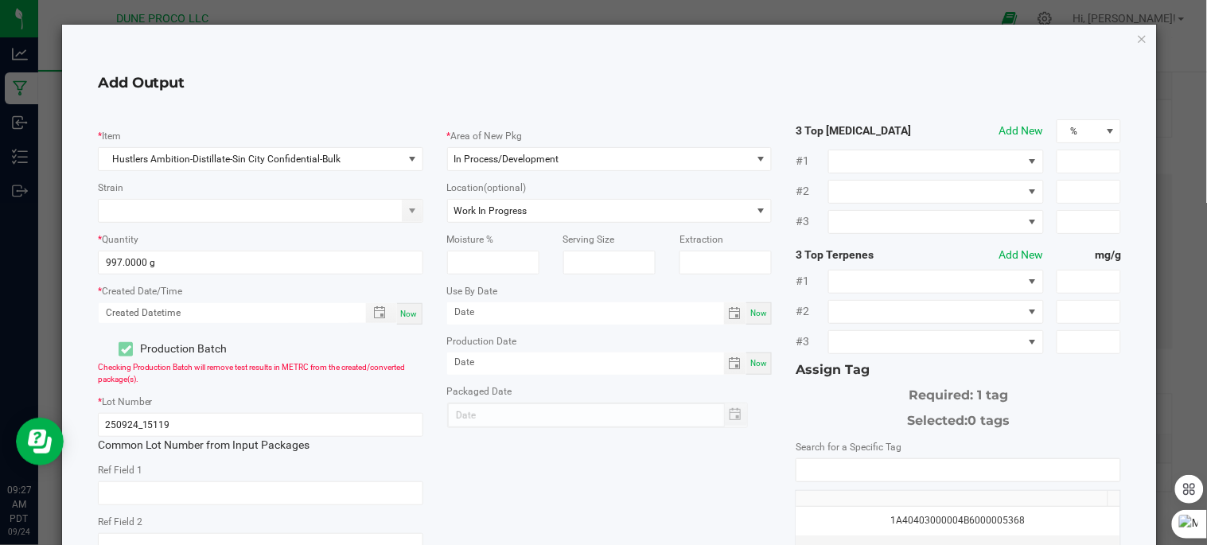
click at [404, 312] on span "Now" at bounding box center [409, 314] width 17 height 9
type input "09/24/2025 9:27 AM"
type input "[DATE]"
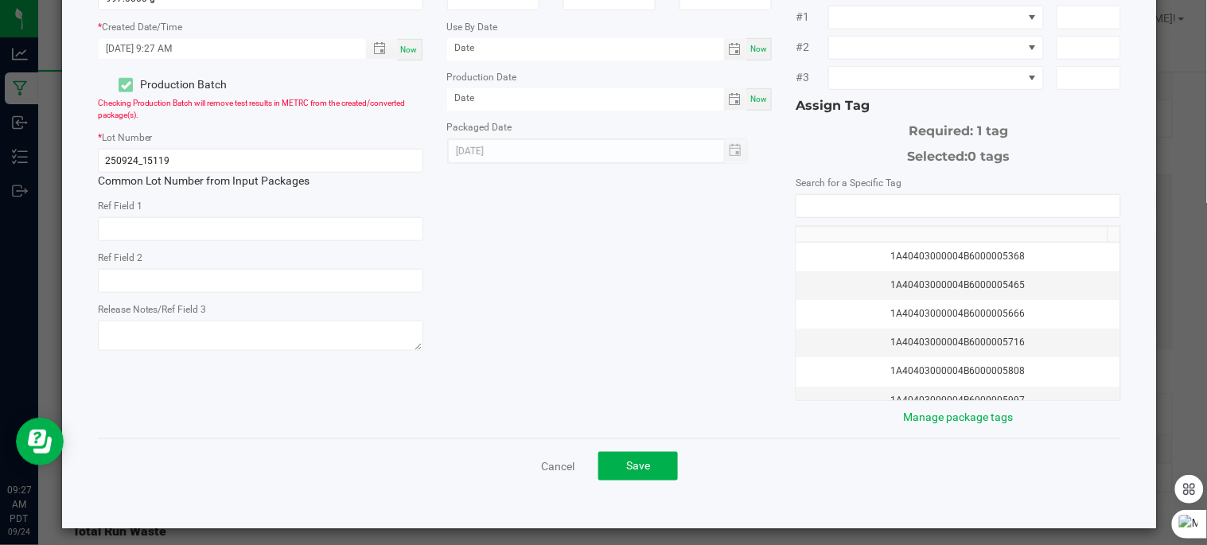
scroll to position [265, 0]
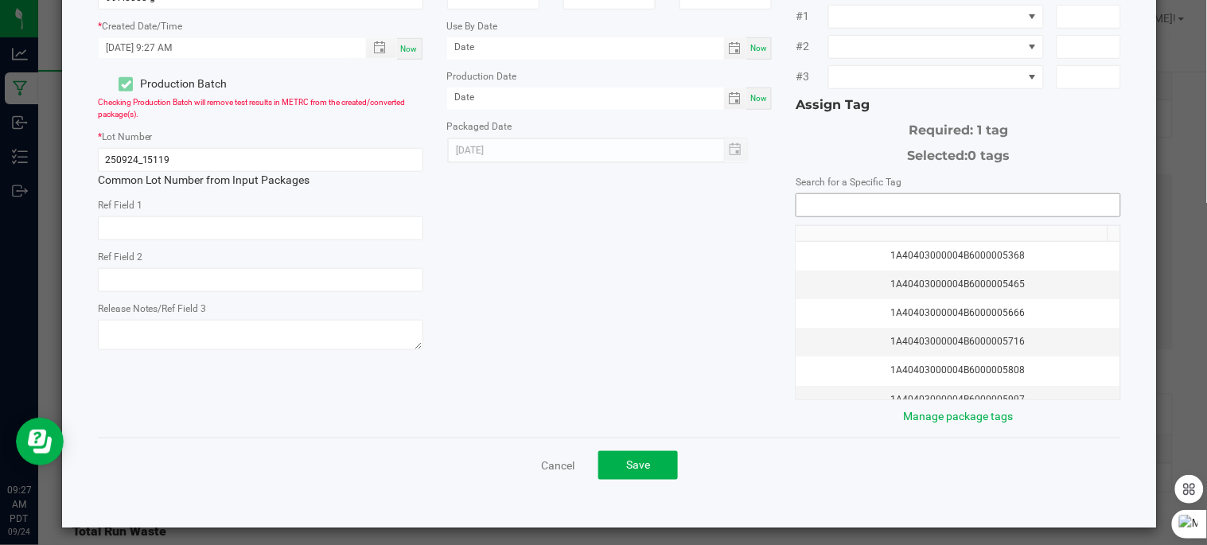
click at [973, 205] on input "NO DATA FOUND" at bounding box center [958, 205] width 324 height 22
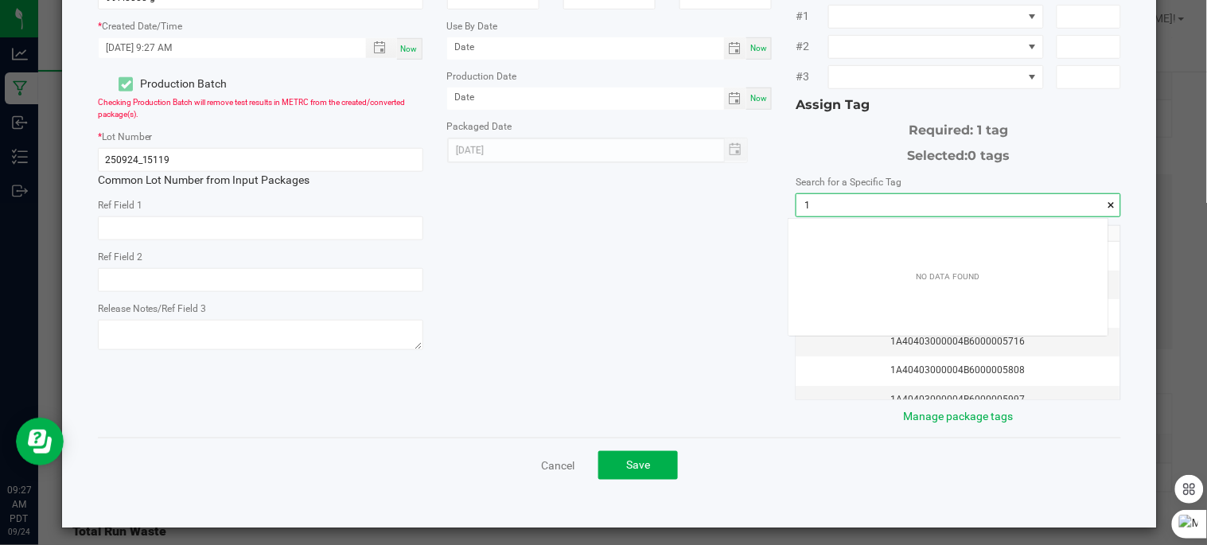
scroll to position [21, 319]
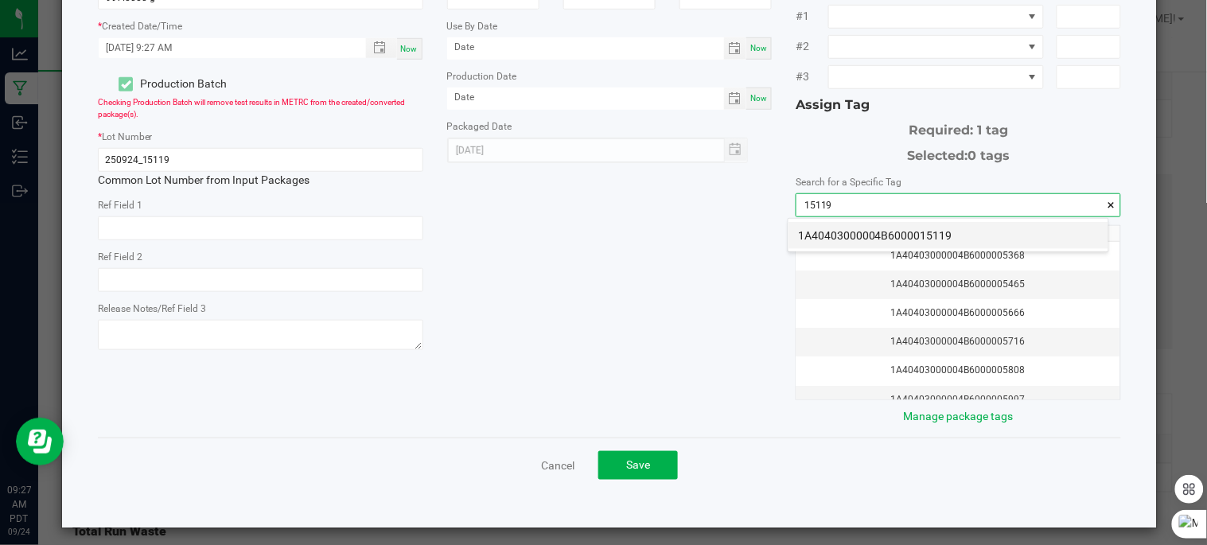
click at [924, 242] on li "1A40403000004B6000015119" at bounding box center [949, 235] width 320 height 27
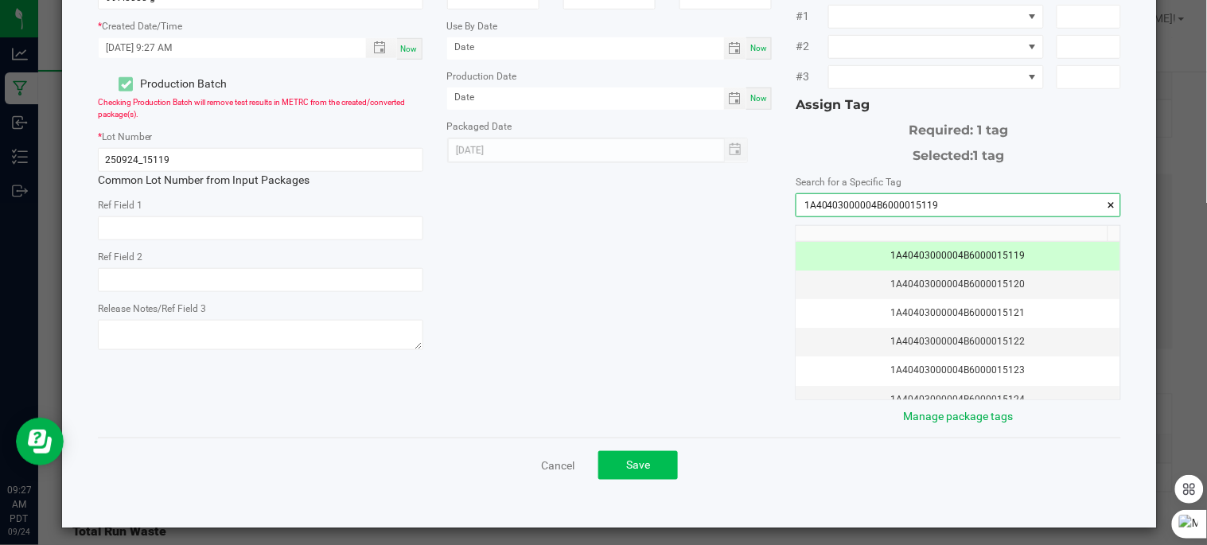
type input "1A40403000004B6000015119"
click at [617, 472] on button "Save" at bounding box center [638, 465] width 80 height 29
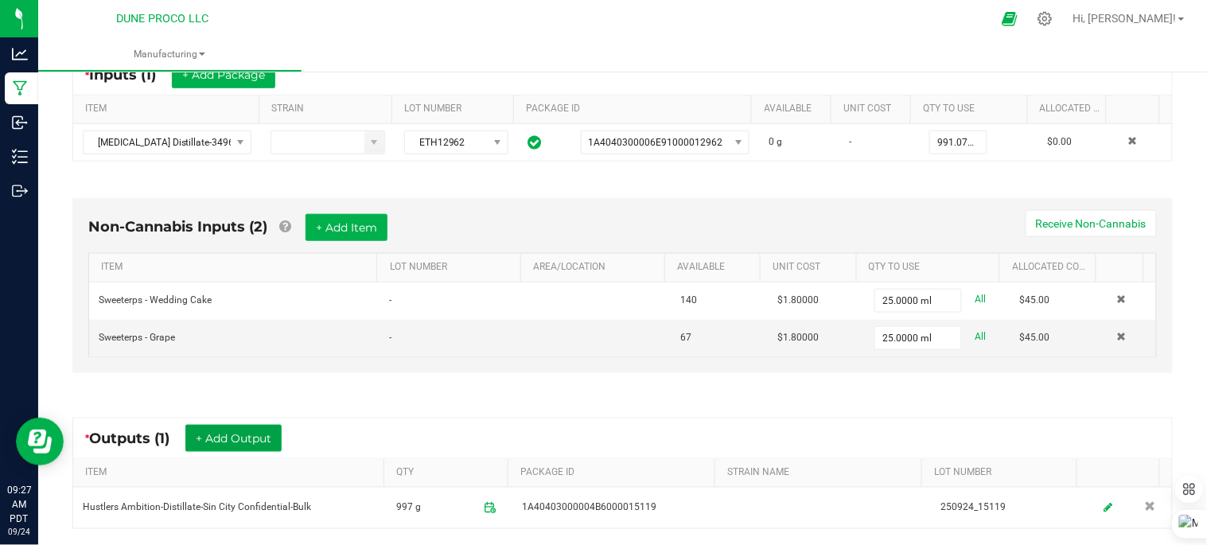
scroll to position [0, 0]
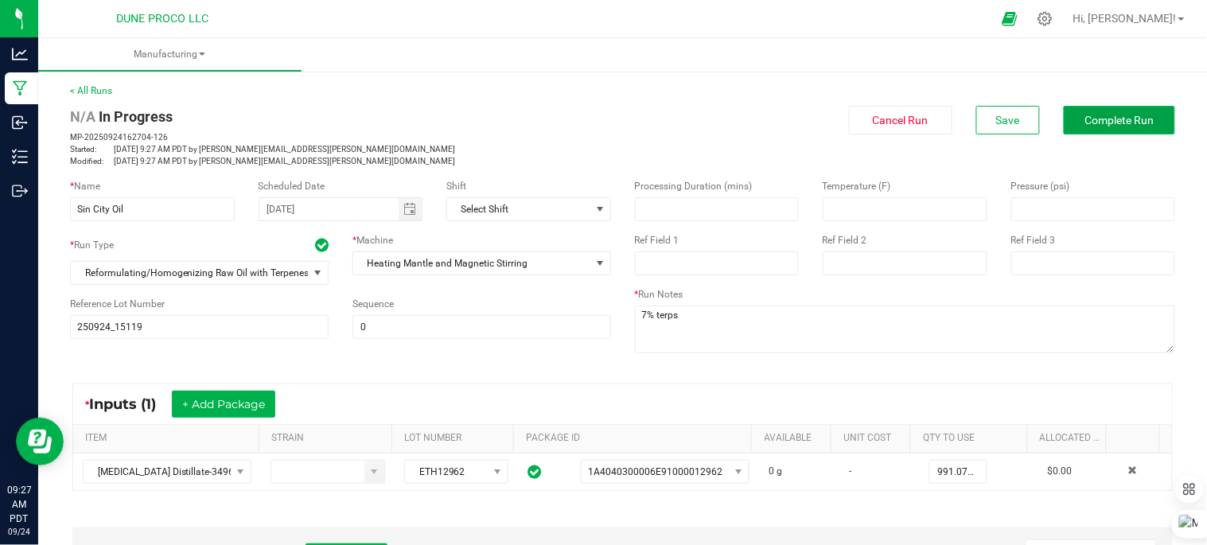
click at [1092, 122] on span "Complete Run" at bounding box center [1119, 120] width 69 height 13
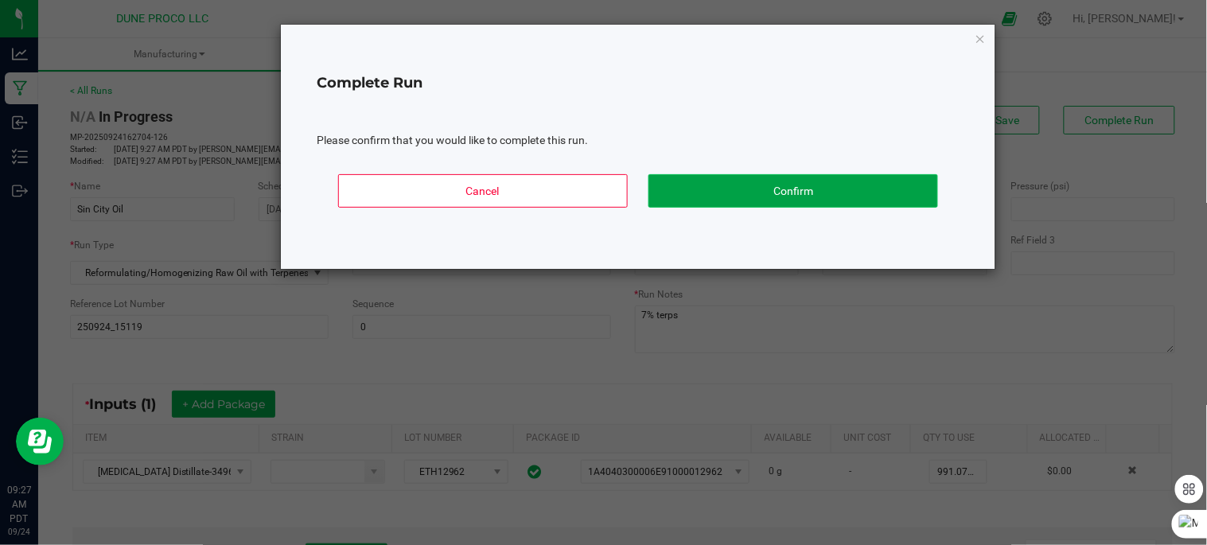
click at [812, 196] on button "Confirm" at bounding box center [793, 190] width 290 height 33
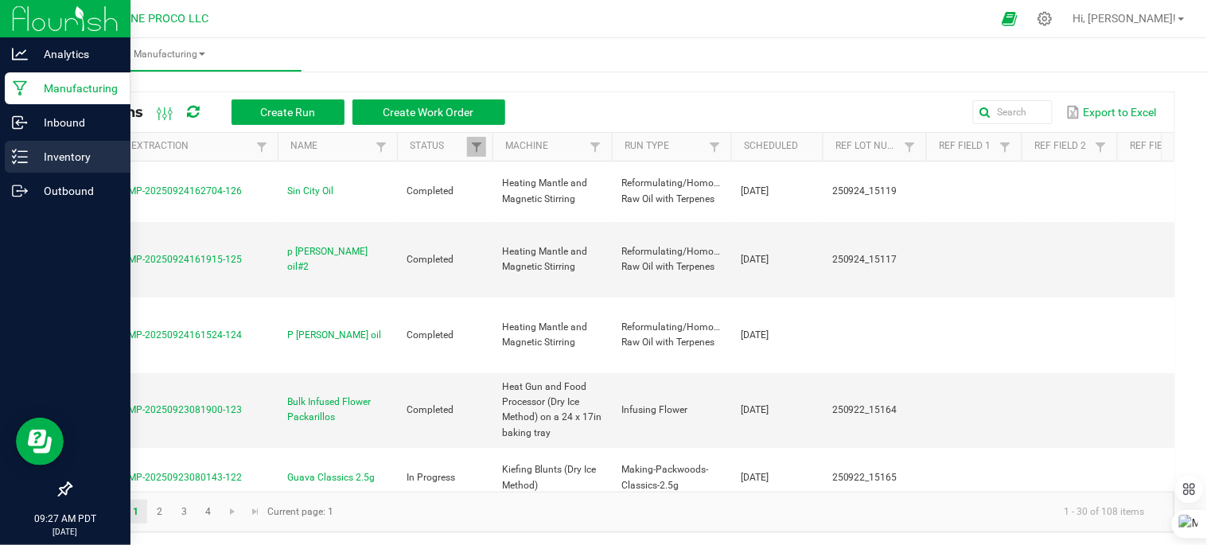
click at [56, 160] on p "Inventory" at bounding box center [75, 156] width 95 height 19
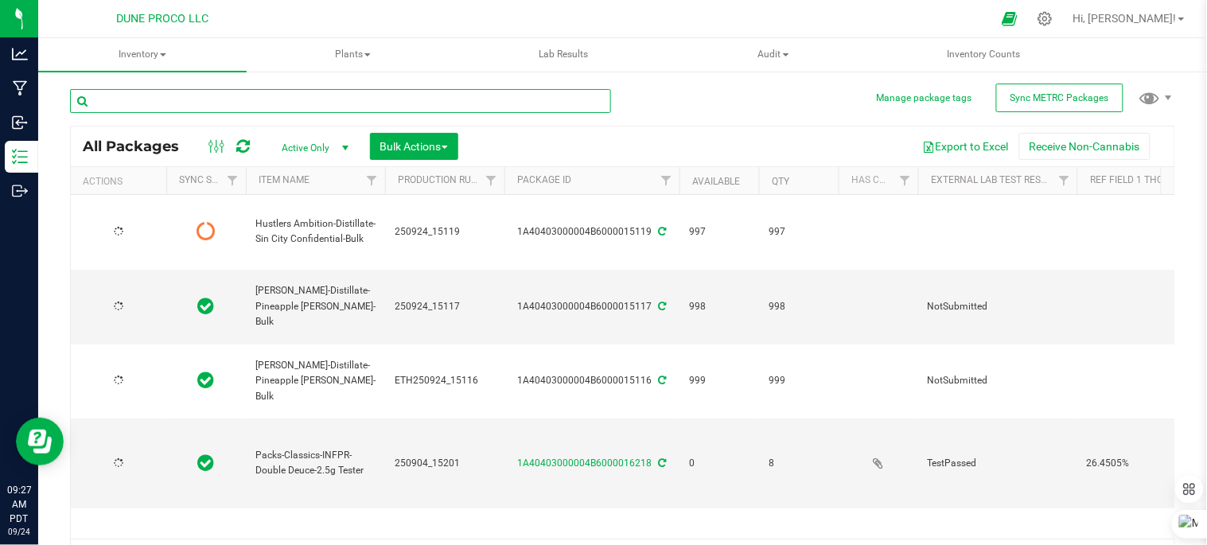
click at [258, 95] on input "text" at bounding box center [340, 101] width 541 height 24
type input "[DATE]"
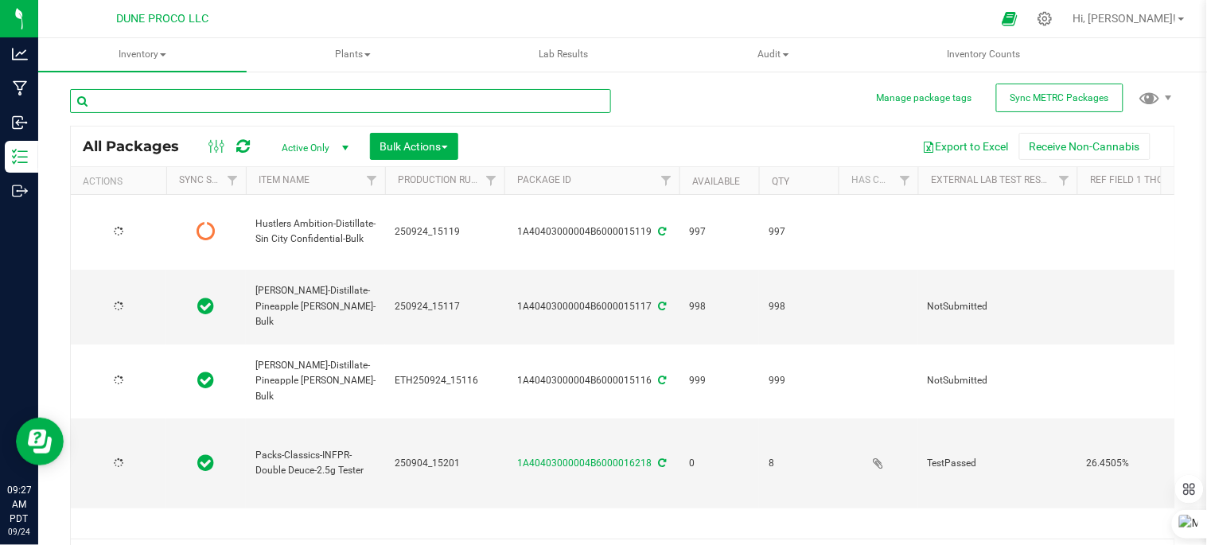
type input "[DATE]"
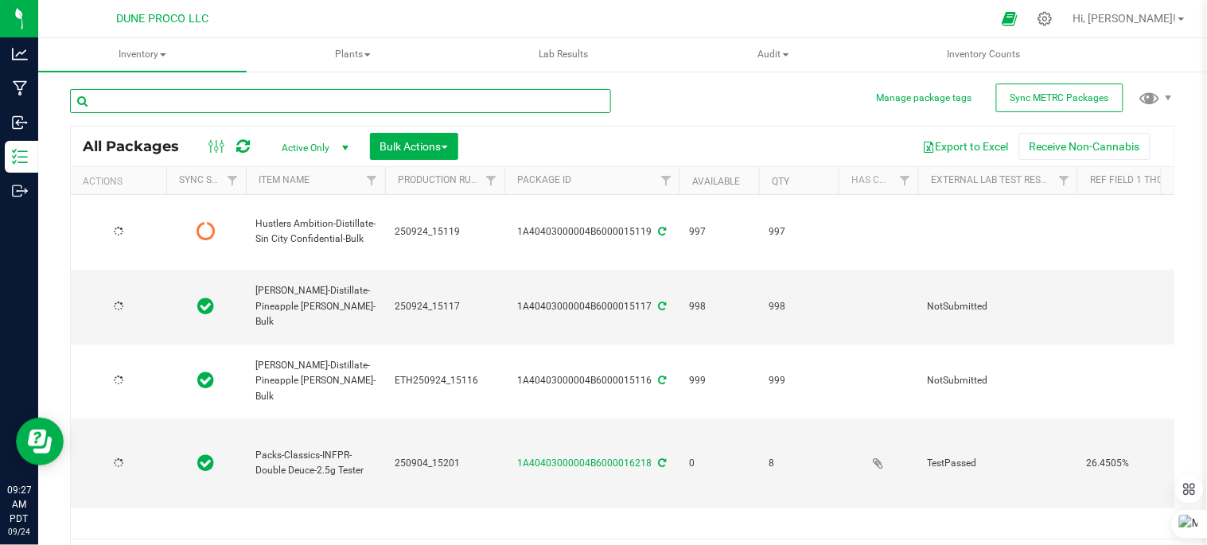
type input "[DATE]"
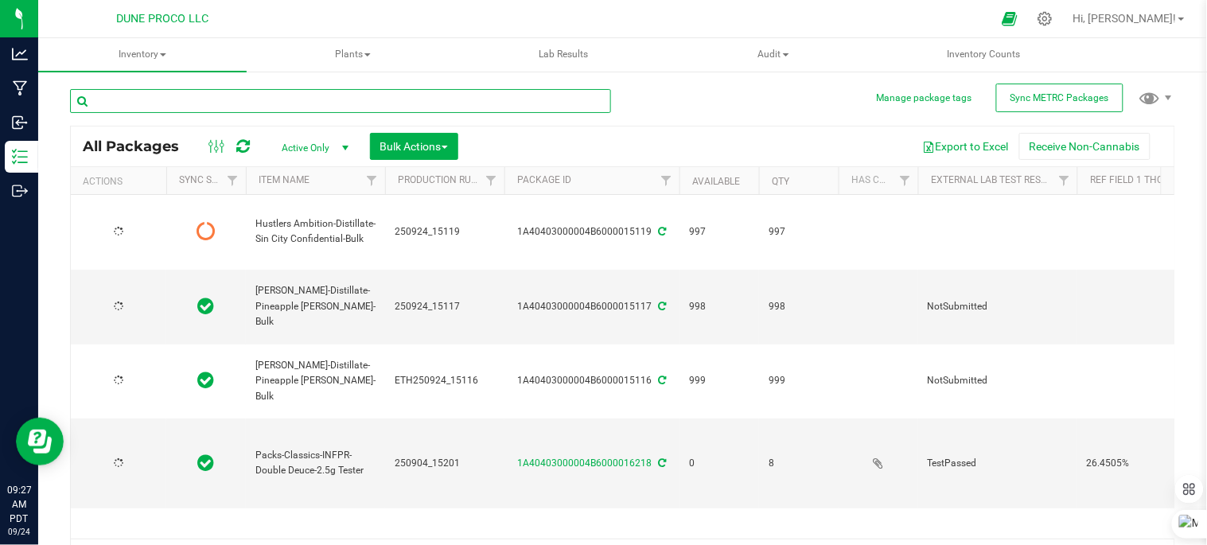
type input "[DATE]"
click at [258, 95] on input "text" at bounding box center [340, 101] width 541 height 24
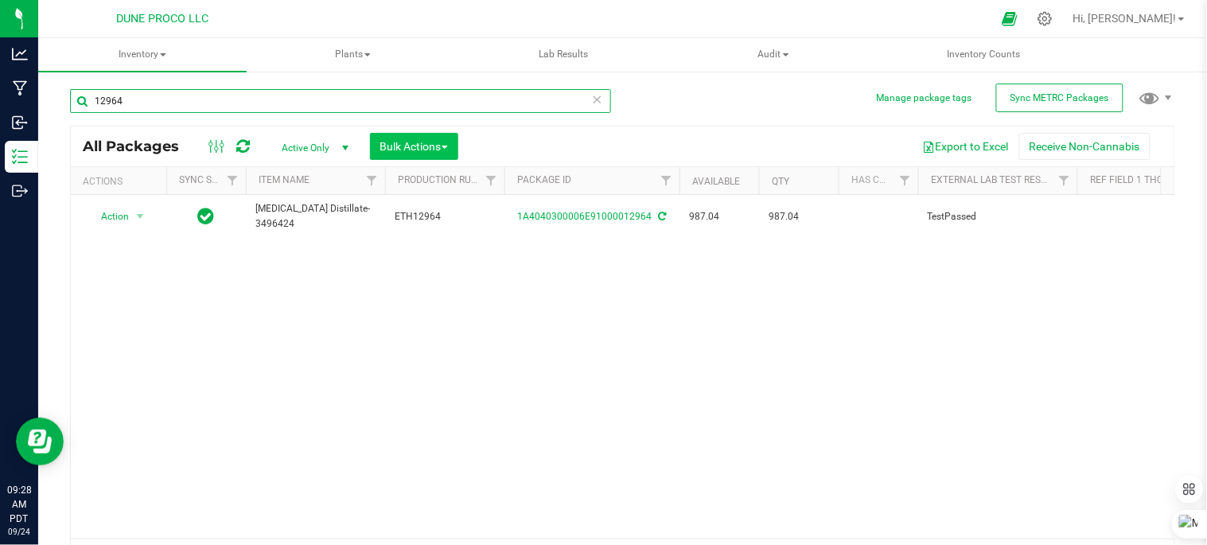
type input "12964"
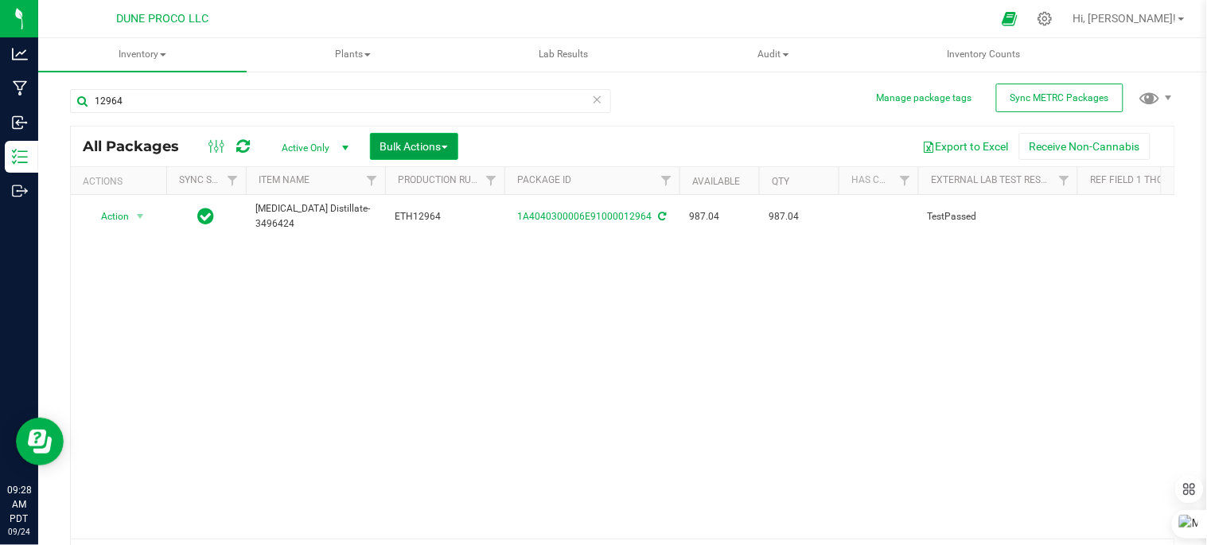
click at [439, 144] on span "Bulk Actions" at bounding box center [414, 146] width 68 height 13
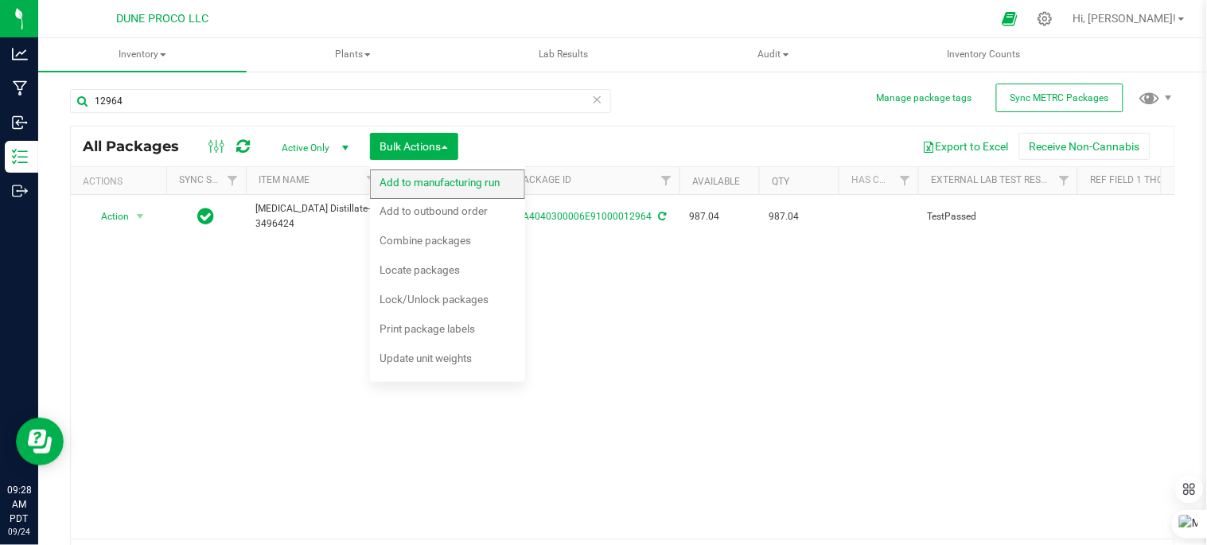
click at [450, 178] on span "Add to manufacturing run" at bounding box center [440, 182] width 120 height 13
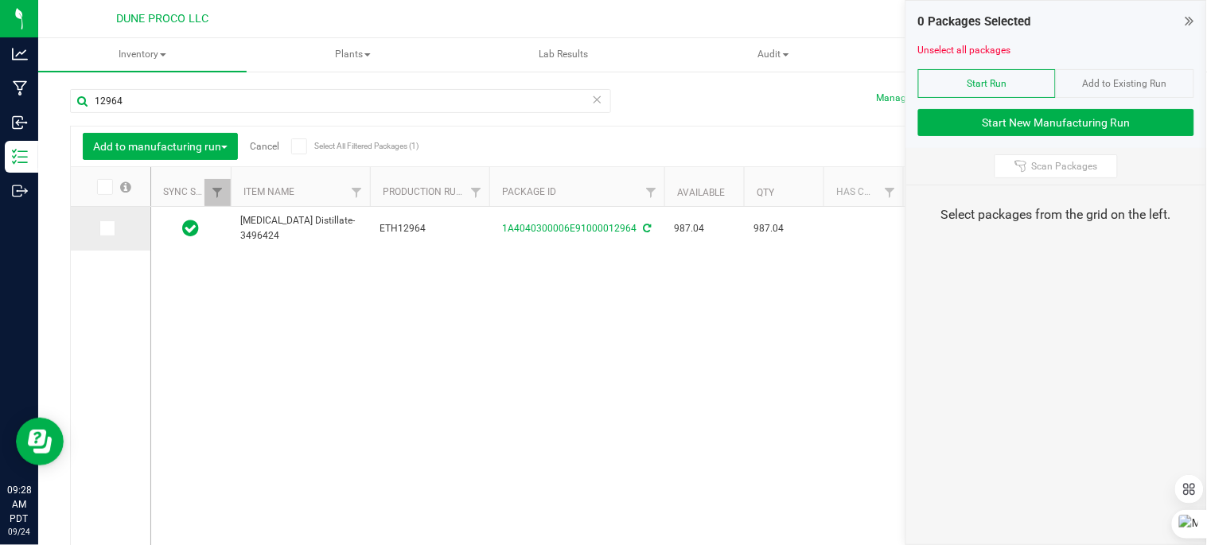
click at [107, 228] on icon at bounding box center [106, 228] width 10 height 0
click at [0, 0] on input "checkbox" at bounding box center [0, 0] width 0 height 0
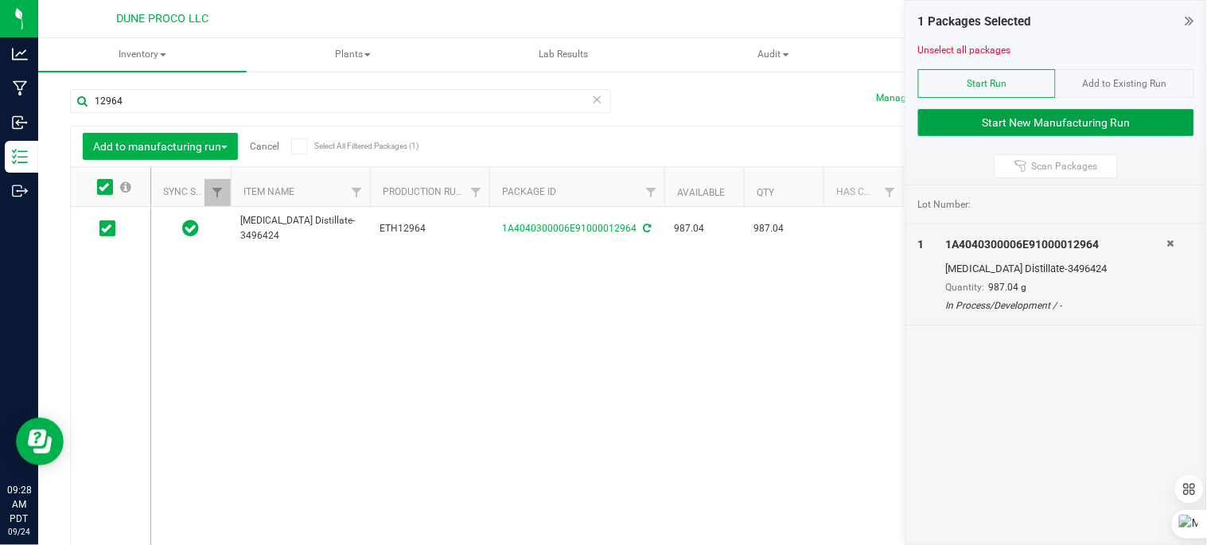
click at [1157, 116] on button "Start New Manufacturing Run" at bounding box center [1056, 122] width 276 height 27
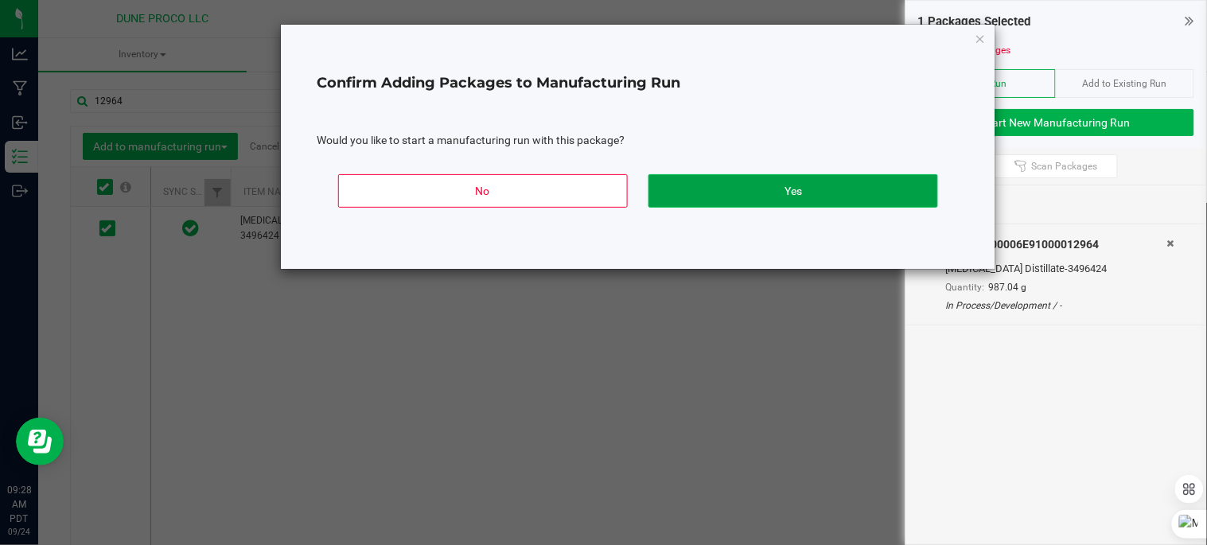
click at [808, 193] on button "Yes" at bounding box center [793, 190] width 290 height 33
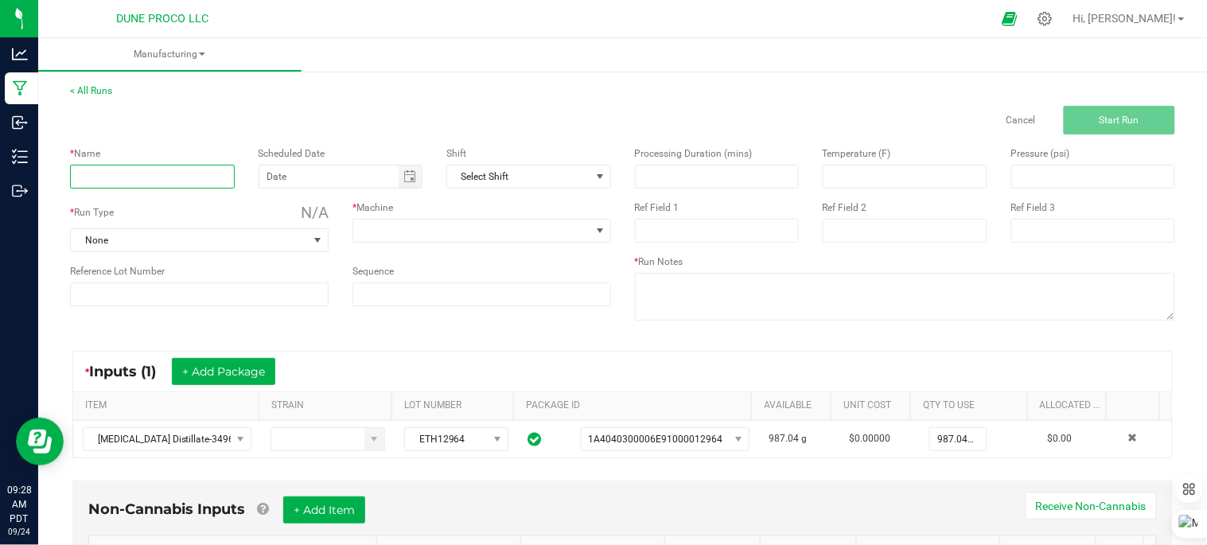
click at [139, 177] on input at bounding box center [152, 177] width 165 height 24
type input "sin city oil"
click at [193, 234] on span "None" at bounding box center [189, 240] width 237 height 22
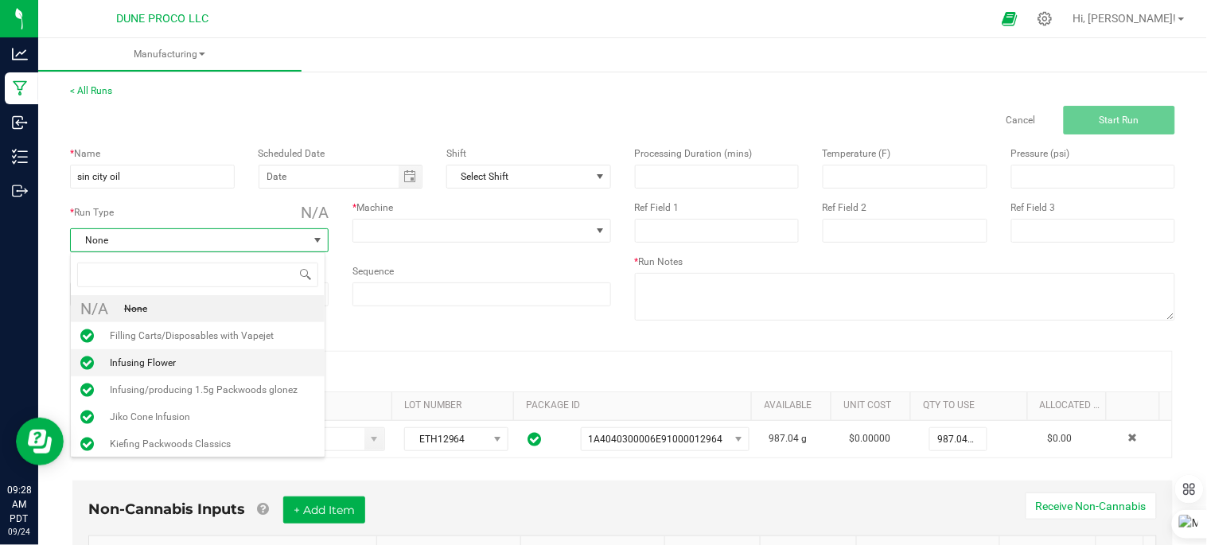
scroll to position [121, 0]
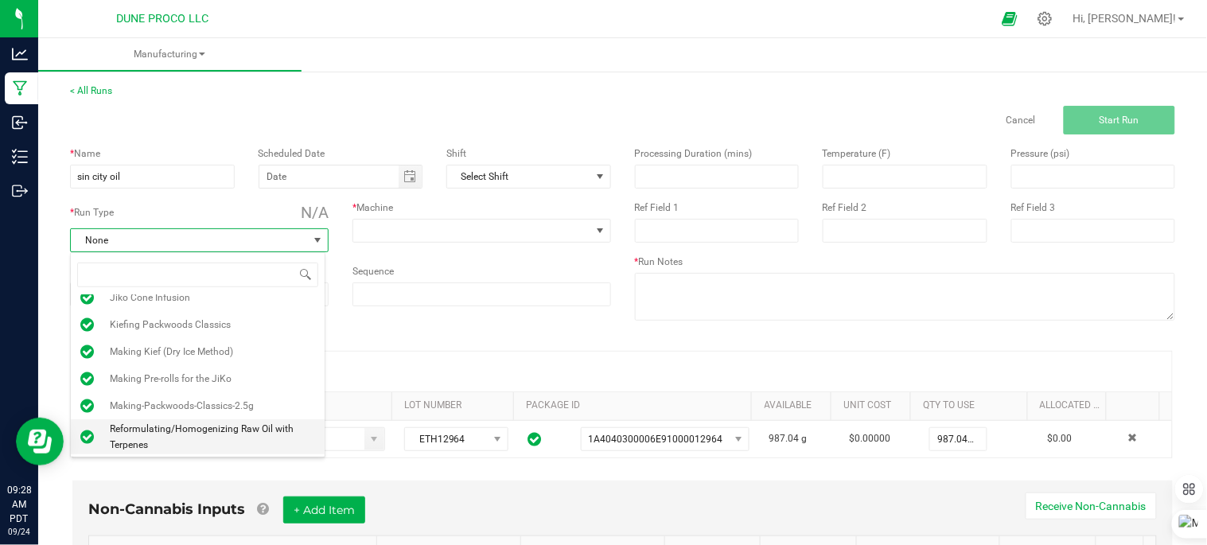
click at [213, 426] on span "Reformulating/Homogenizing Raw Oil with Terpenes" at bounding box center [212, 437] width 205 height 32
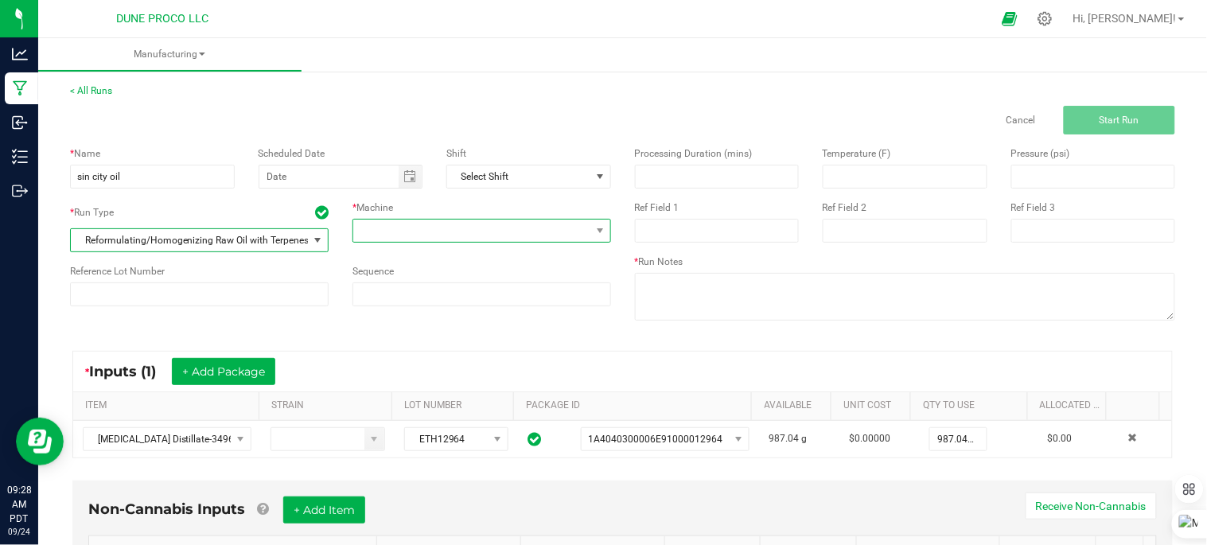
click at [396, 234] on span at bounding box center [471, 231] width 237 height 22
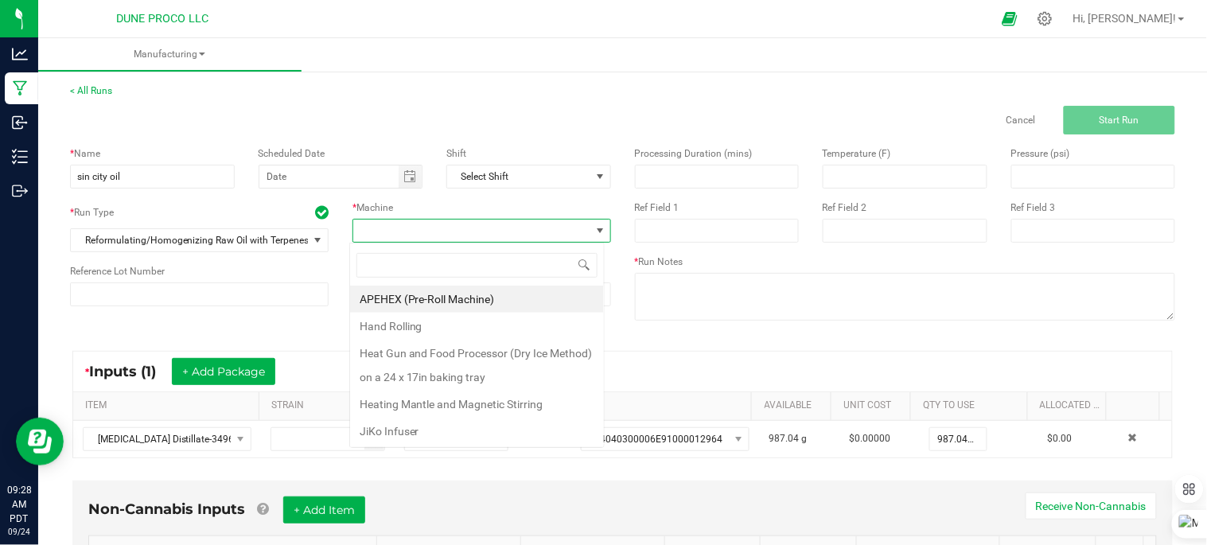
scroll to position [24, 255]
click at [458, 404] on li "Heating Mantle and Magnetic Stirring" at bounding box center [477, 404] width 254 height 27
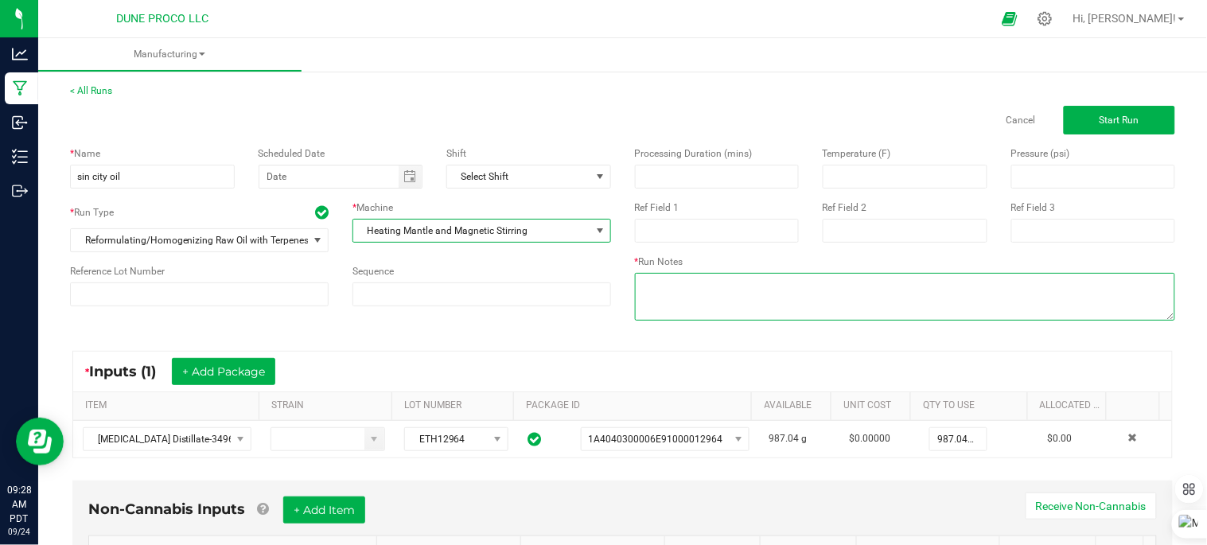
click at [672, 301] on textarea at bounding box center [905, 297] width 541 height 48
type textarea "7"
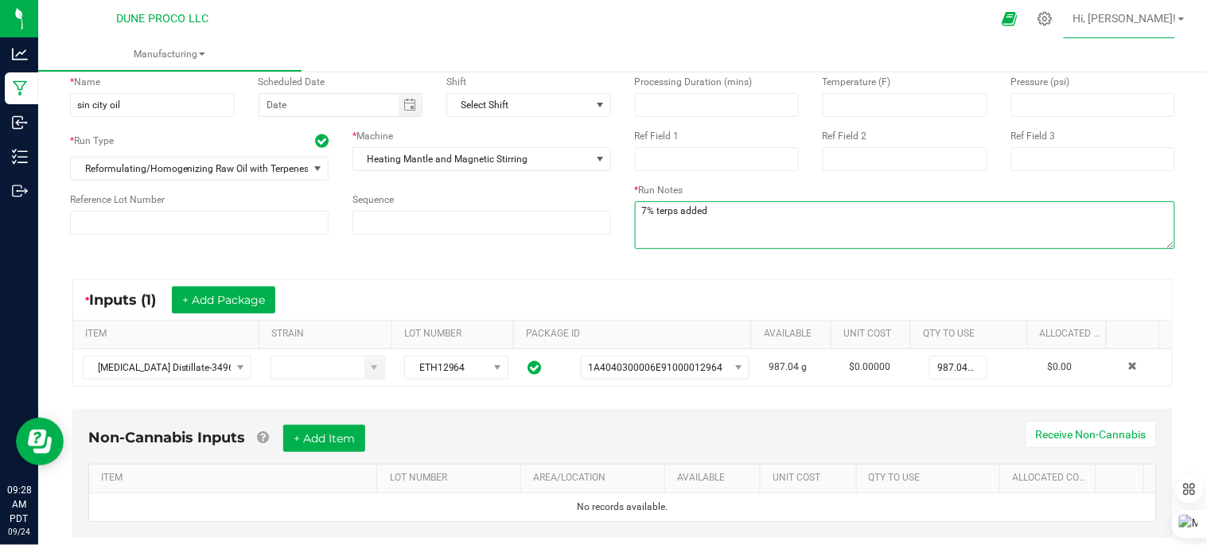
scroll to position [88, 0]
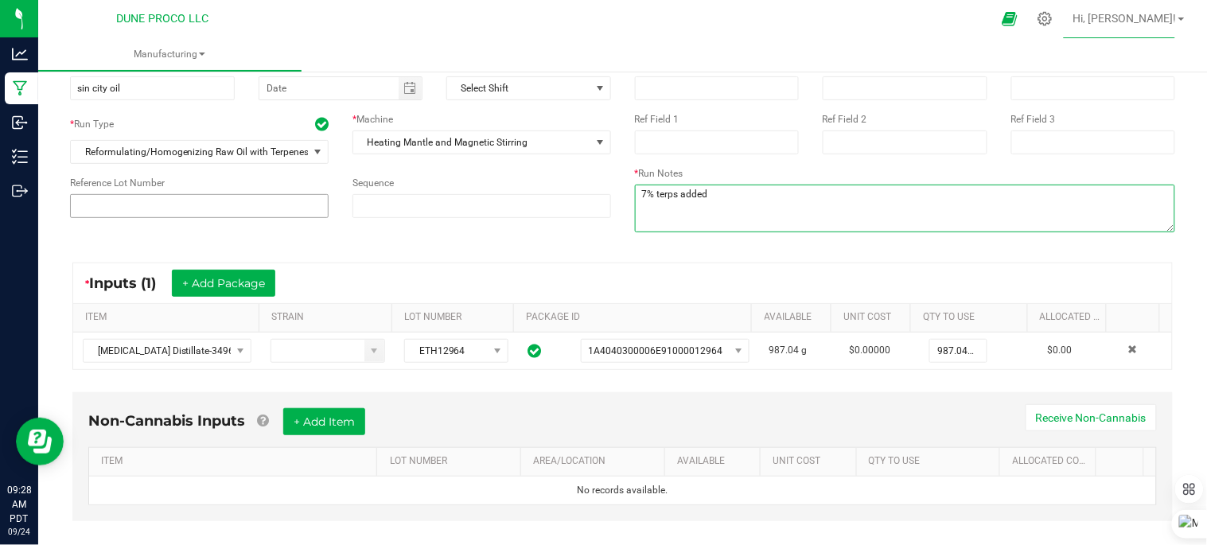
type textarea "7% terps added"
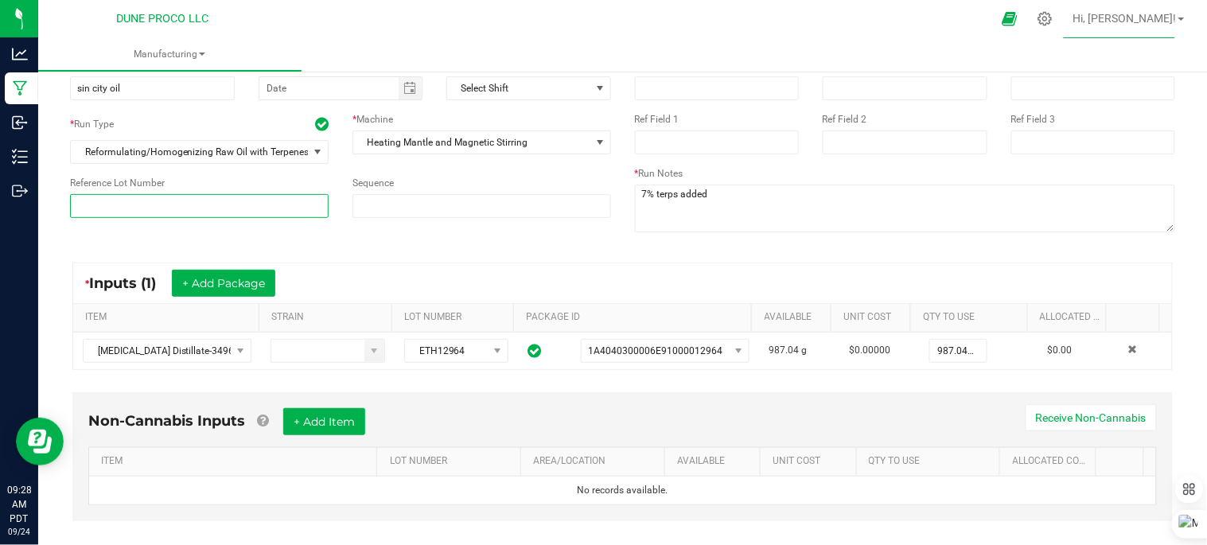
click at [257, 216] on input at bounding box center [199, 206] width 259 height 24
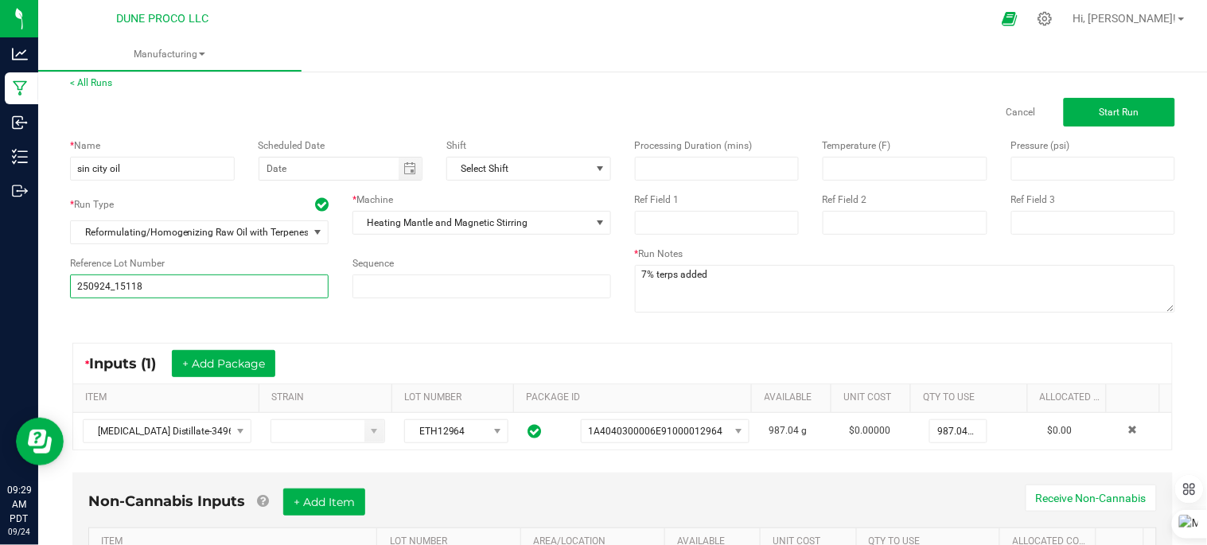
scroll to position [0, 0]
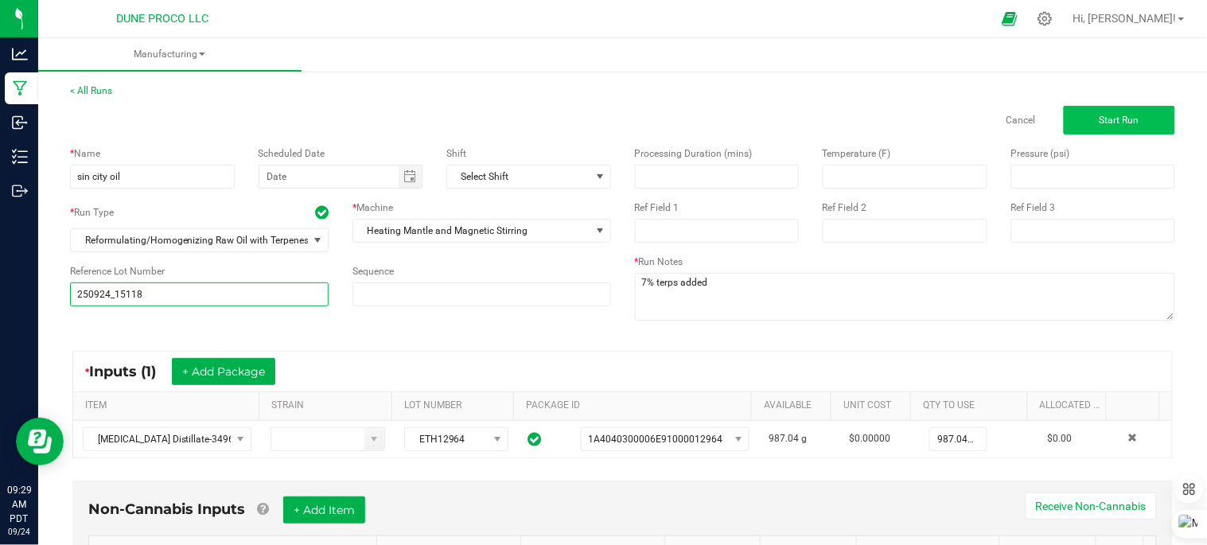
type input "250924_15118"
click at [1135, 119] on button "Start Run" at bounding box center [1119, 120] width 111 height 29
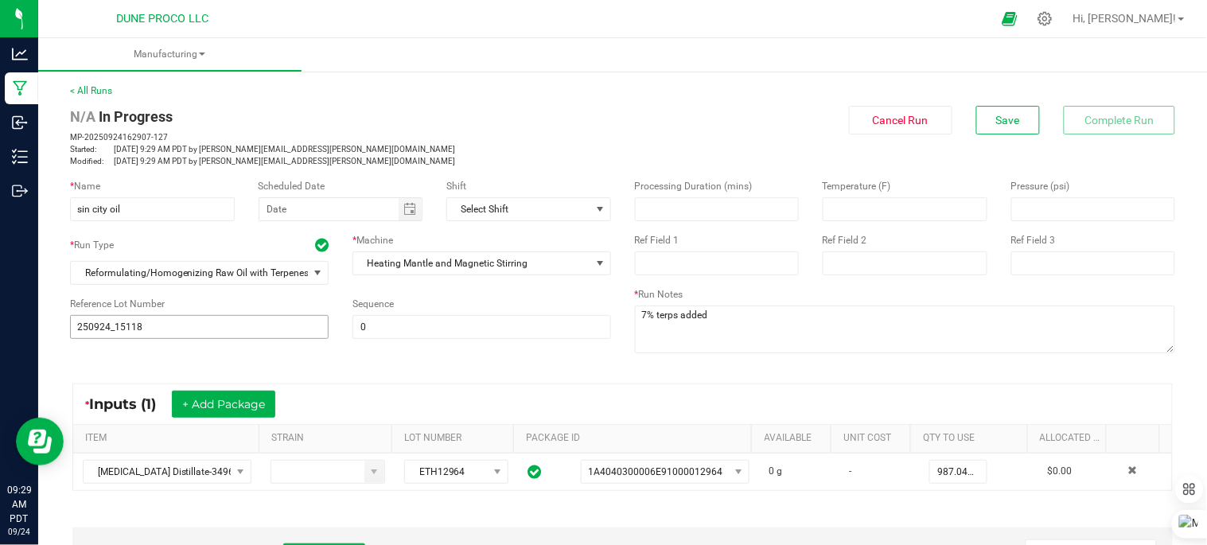
scroll to position [353, 0]
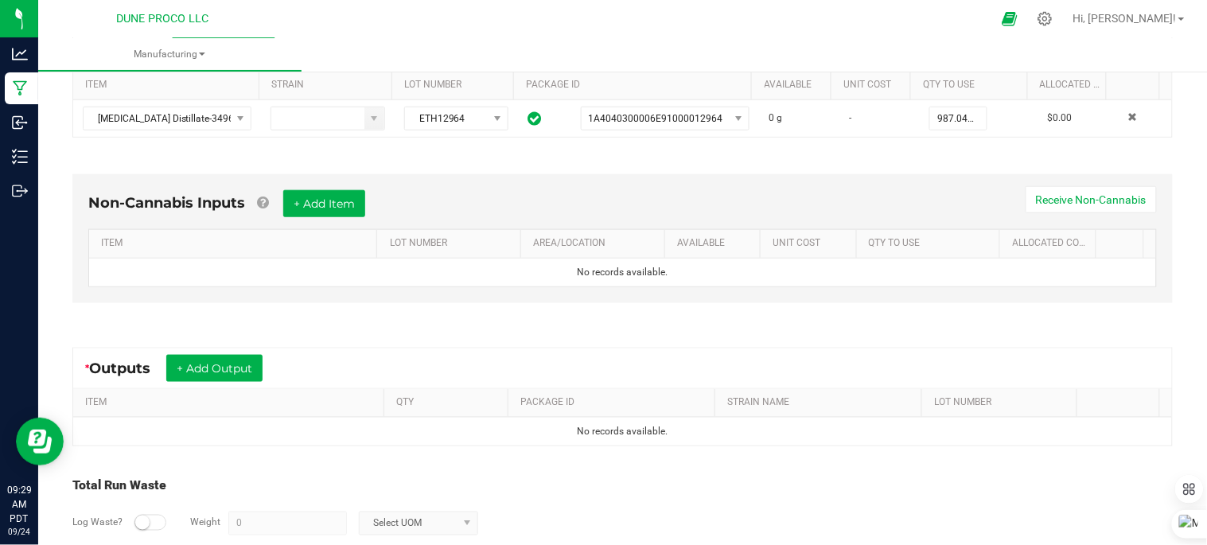
click at [299, 342] on div "* Inputs (1) + Add Package ITEM STRAIN LOT NUMBER PACKAGE ID AVAILABLE Unit Cos…" at bounding box center [622, 314] width 1129 height 596
drag, startPoint x: 298, startPoint y: 344, endPoint x: 265, endPoint y: 362, distance: 38.1
click at [263, 362] on button "+ Add Output" at bounding box center [214, 368] width 96 height 27
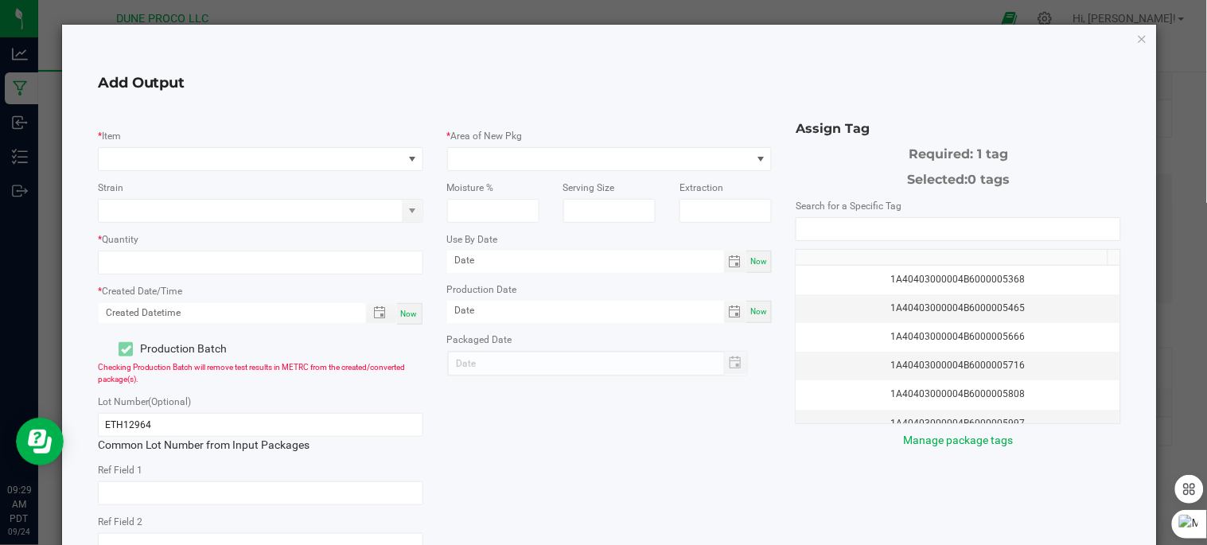
click at [255, 361] on div "Production Batch" at bounding box center [173, 349] width 174 height 24
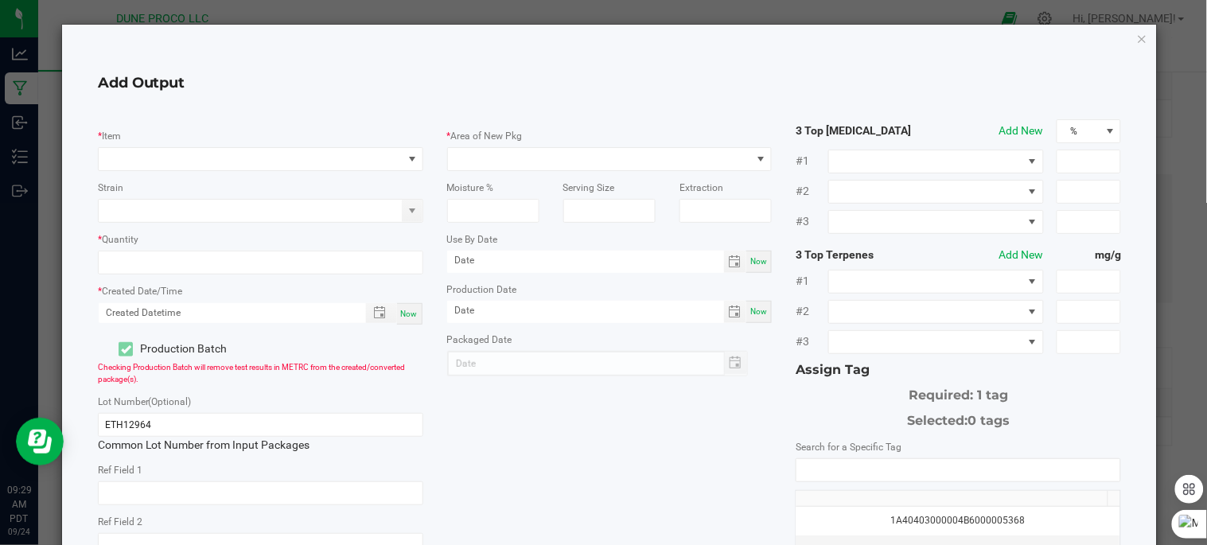
click at [255, 146] on div "* Item" at bounding box center [260, 149] width 325 height 44
click at [243, 161] on span "NO DATA FOUND" at bounding box center [251, 159] width 304 height 22
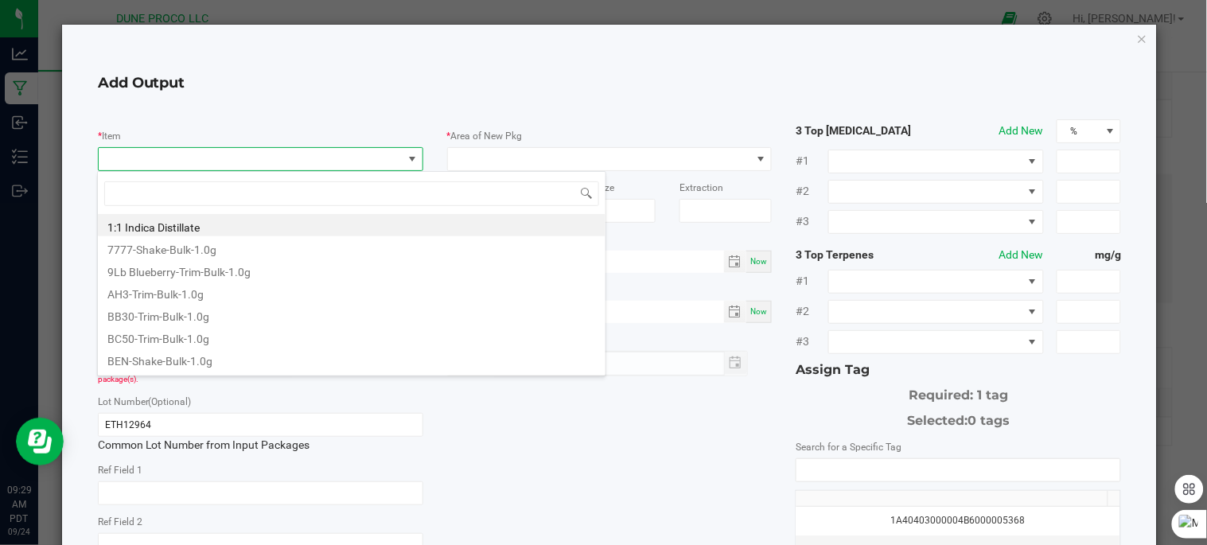
scroll to position [24, 321]
type input "sin"
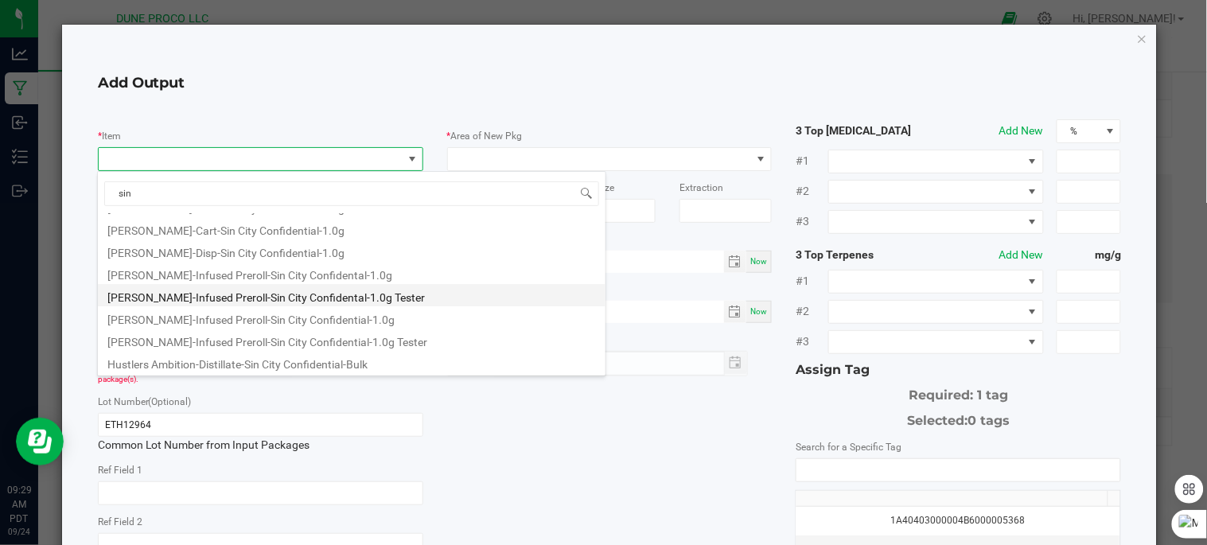
scroll to position [64, 0]
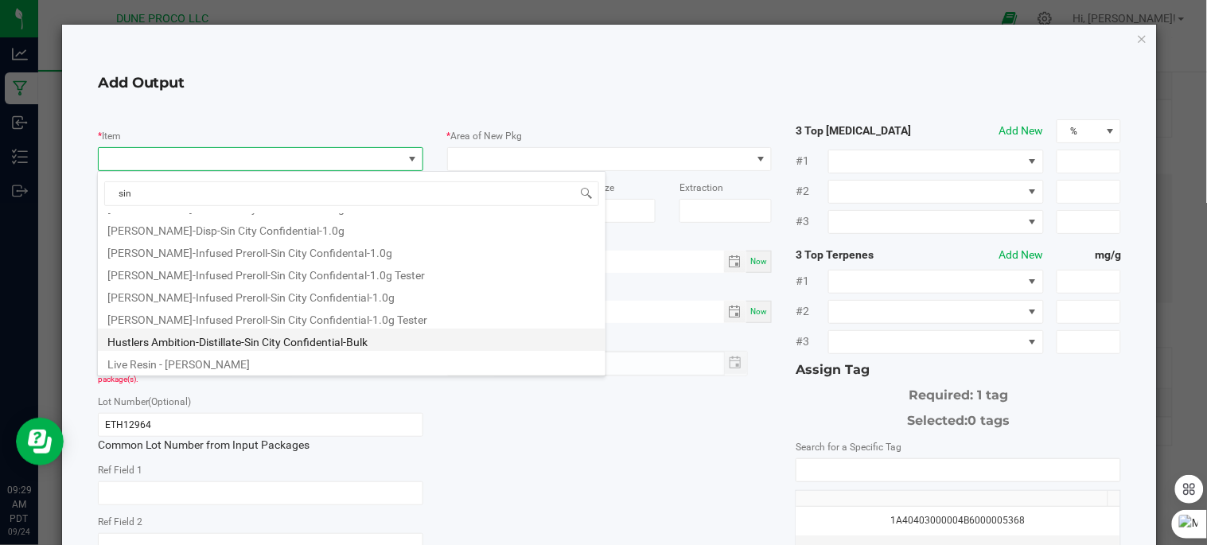
click at [315, 344] on li "Hustlers Ambition-Distillate-Sin City Confidential-Bulk" at bounding box center [352, 340] width 508 height 22
type input "0.0000 g"
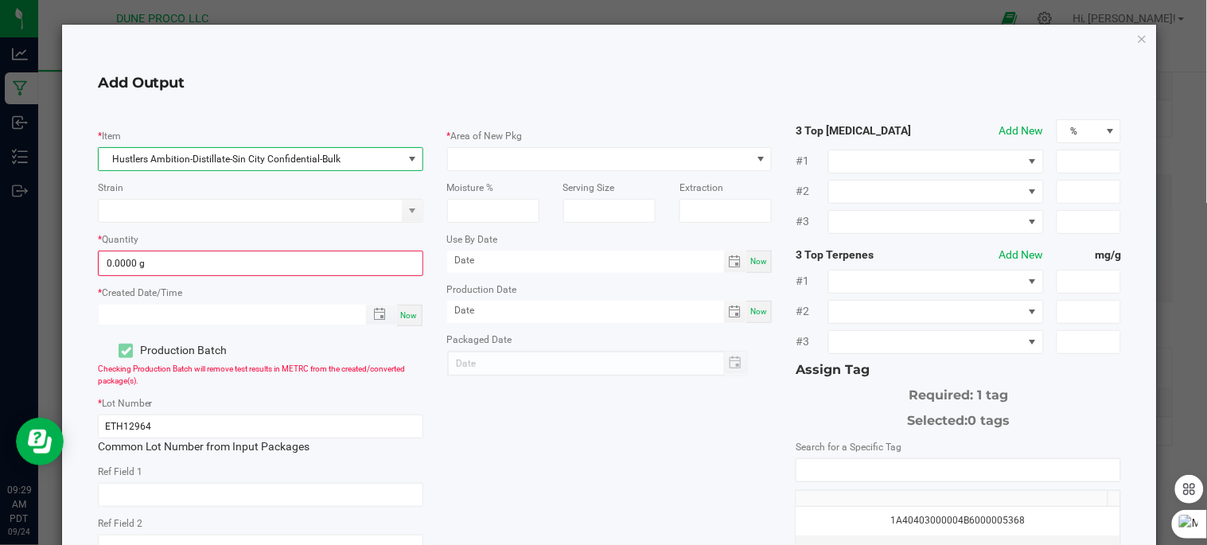
type input "month/day/year hour:minute AM"
click at [256, 321] on input "month/day/year hour:minute AM" at bounding box center [224, 315] width 251 height 20
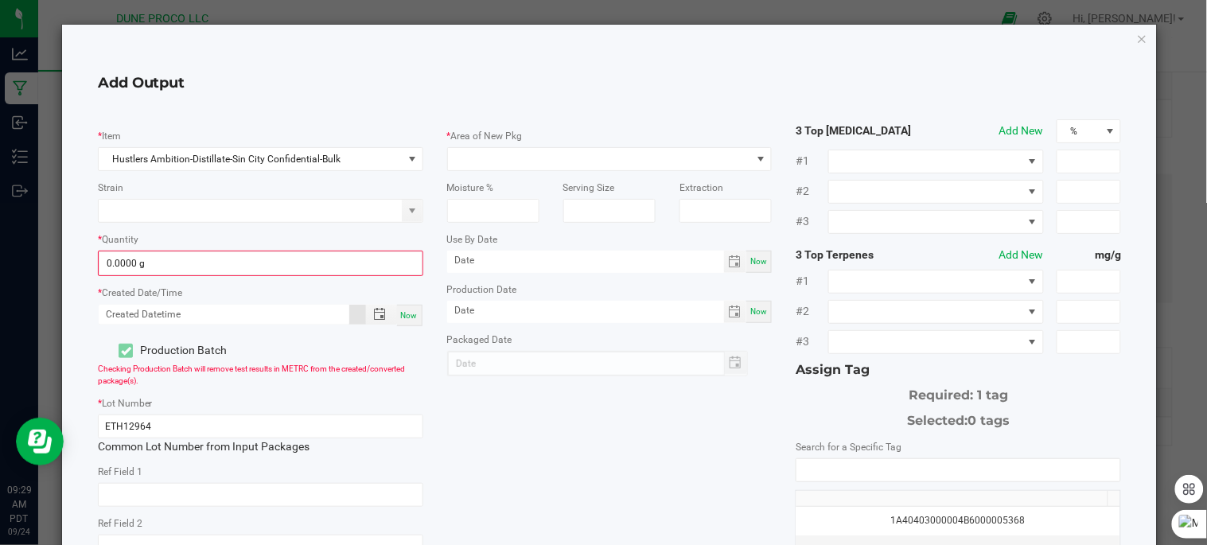
click at [401, 312] on span "Now" at bounding box center [409, 315] width 17 height 9
type input "09/24/2025 9:29 AM"
type input "[DATE]"
click at [263, 434] on input "ETH12964" at bounding box center [260, 427] width 325 height 24
type input "E"
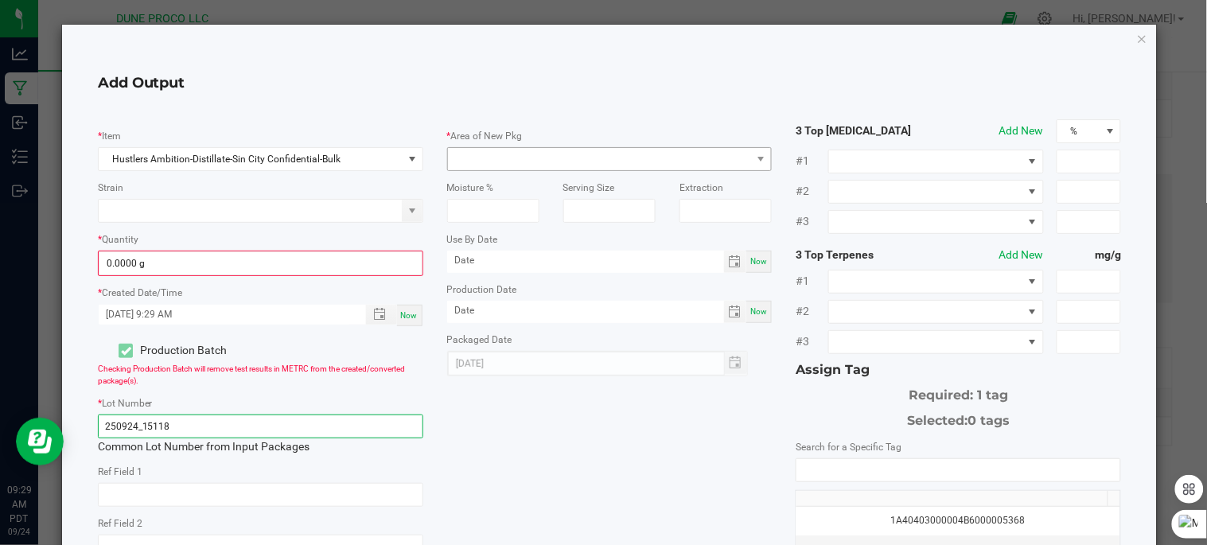
type input "250924_15118"
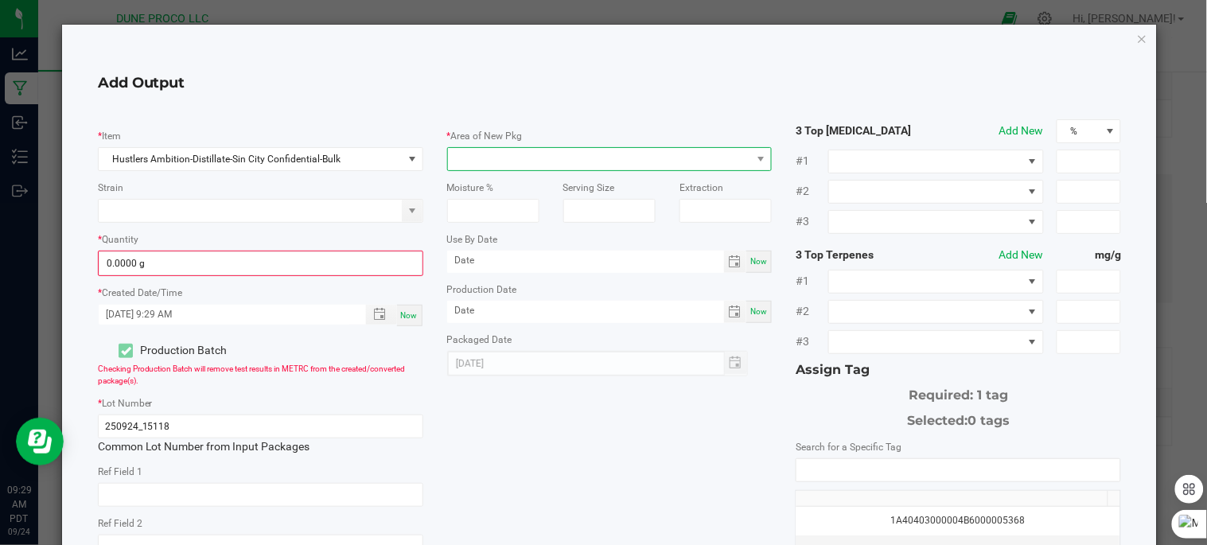
click at [645, 156] on span at bounding box center [600, 159] width 304 height 22
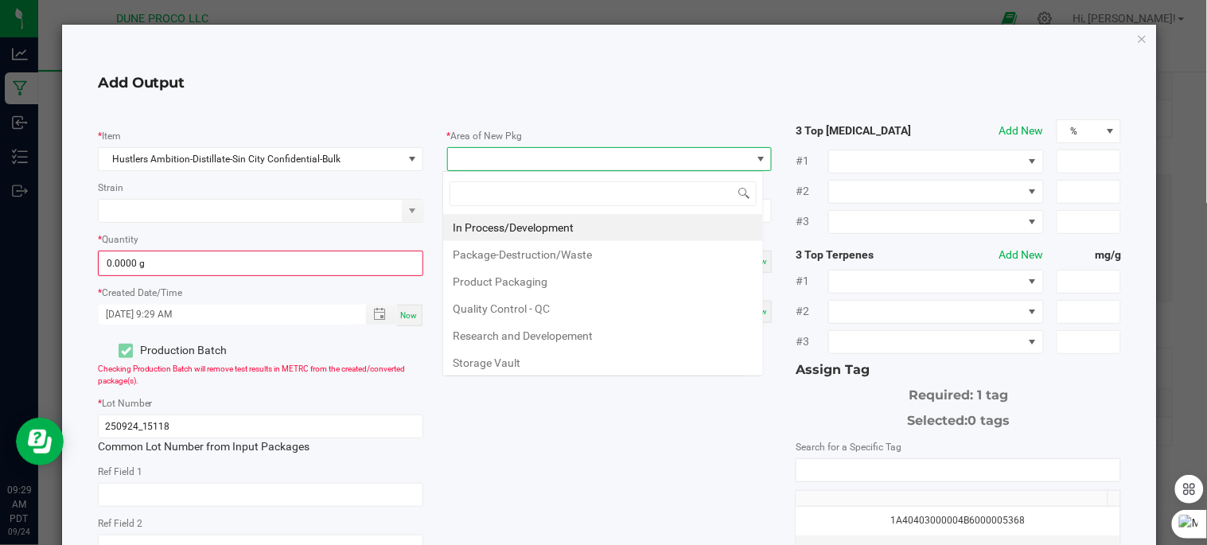
scroll to position [24, 321]
click at [593, 227] on li "In Process/Development" at bounding box center [603, 227] width 320 height 27
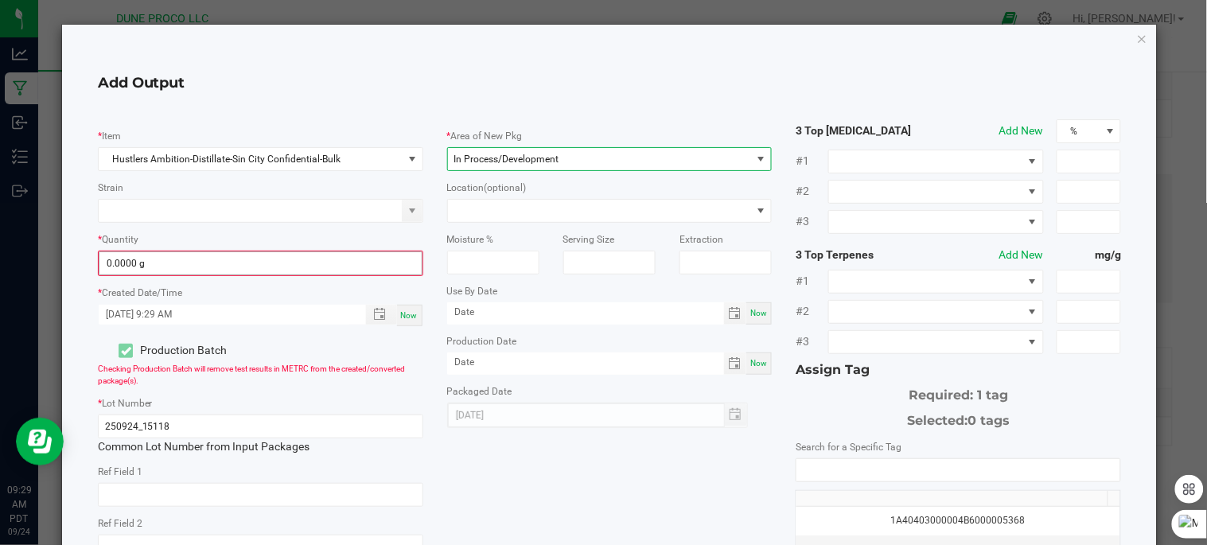
click at [329, 261] on input "0.0000 g" at bounding box center [260, 263] width 322 height 22
type input "0"
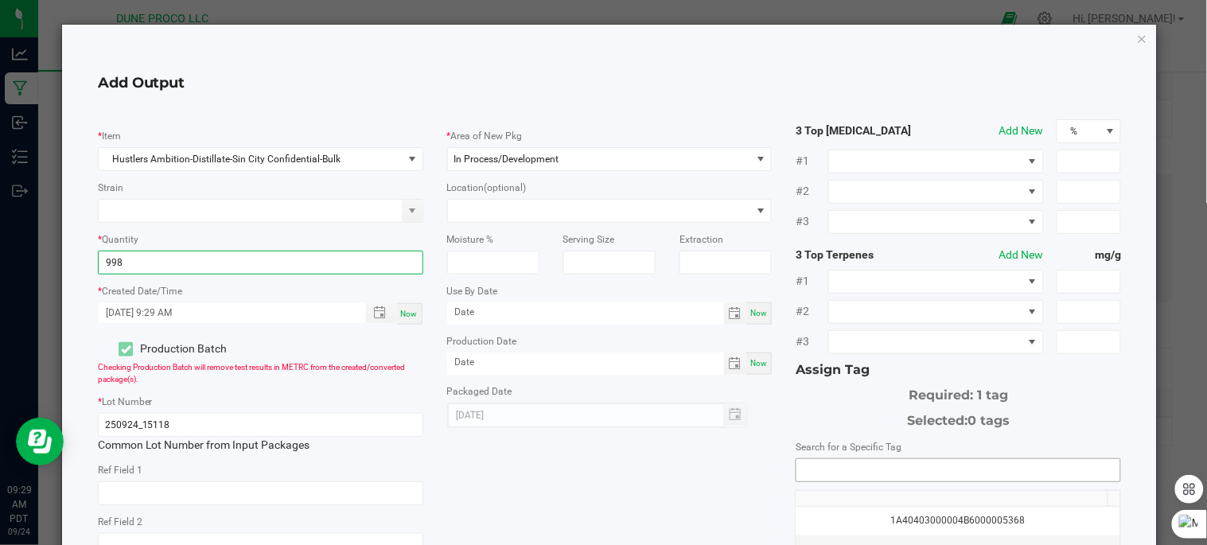
click at [807, 471] on input "NO DATA FOUND" at bounding box center [958, 470] width 324 height 22
type input "998.0000 g"
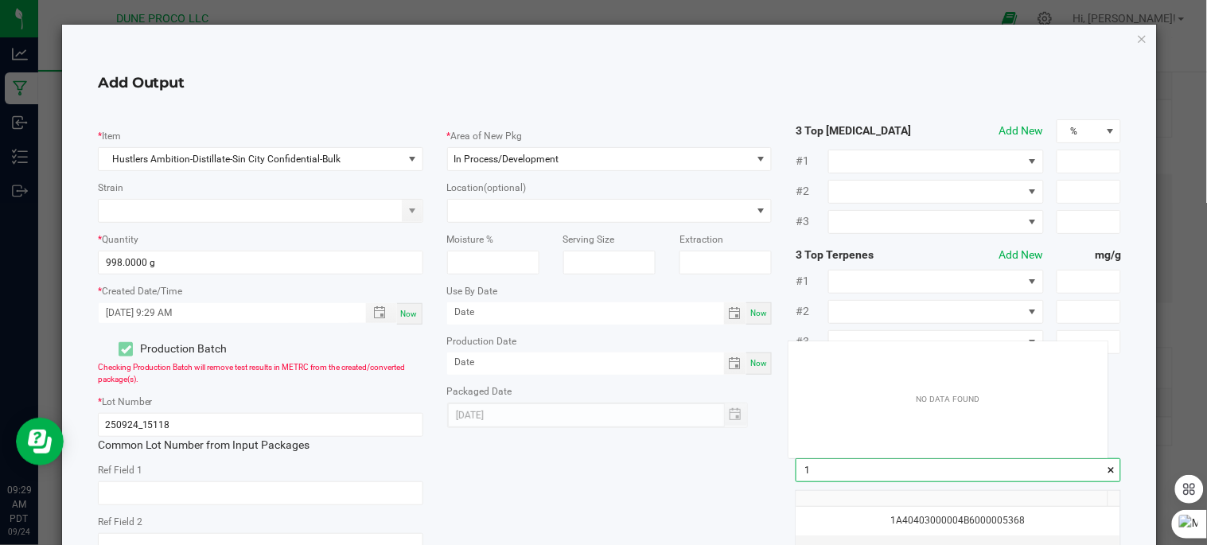
scroll to position [21, 319]
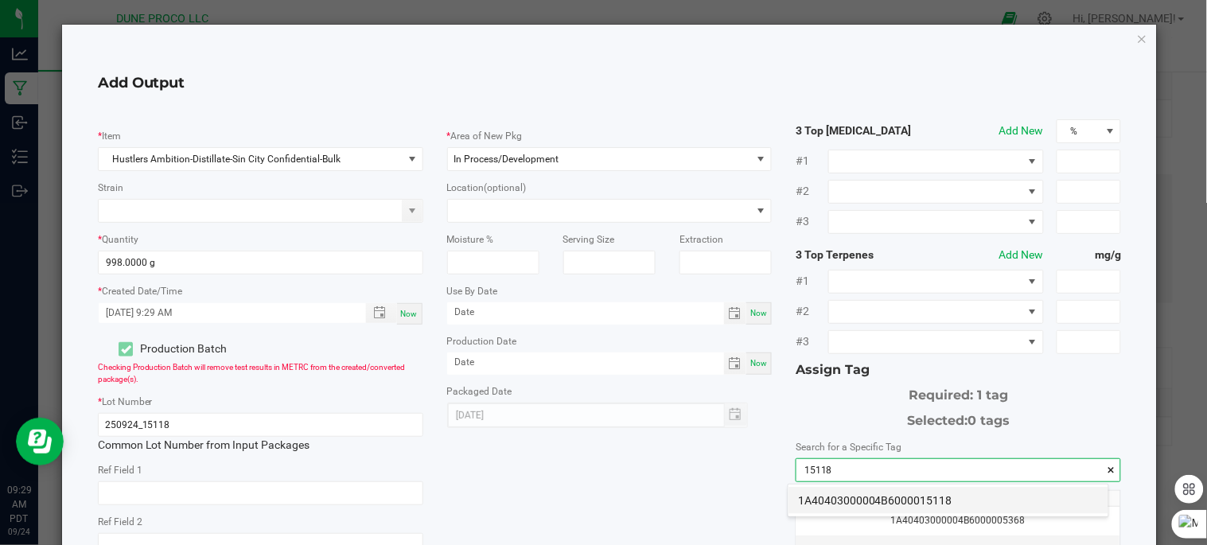
click at [871, 502] on li "1A40403000004B6000015118" at bounding box center [949, 500] width 320 height 27
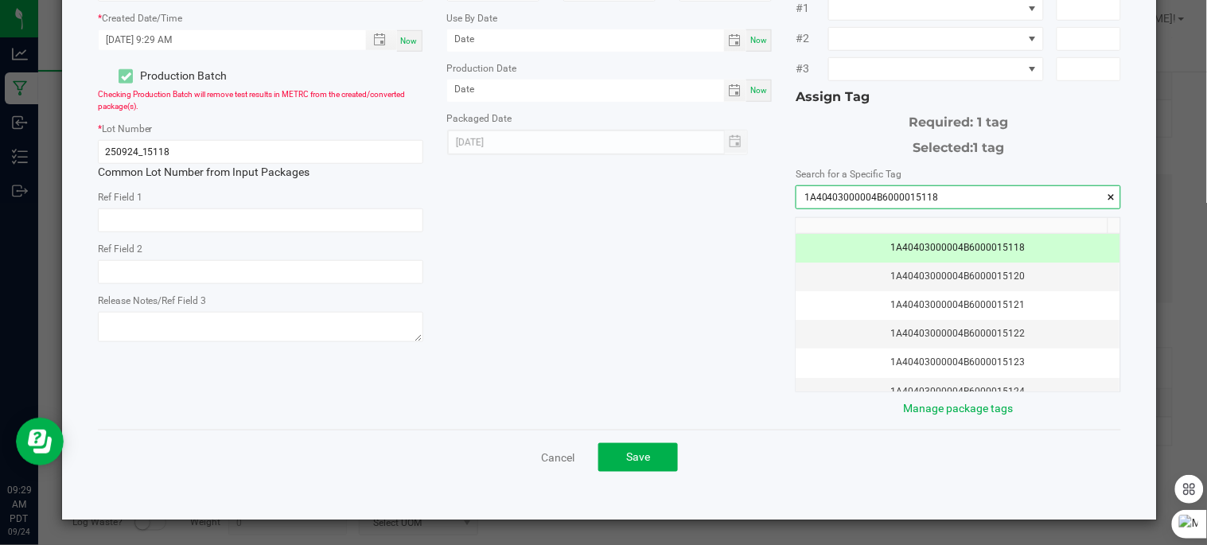
scroll to position [274, 0]
type input "1A40403000004B6000015118"
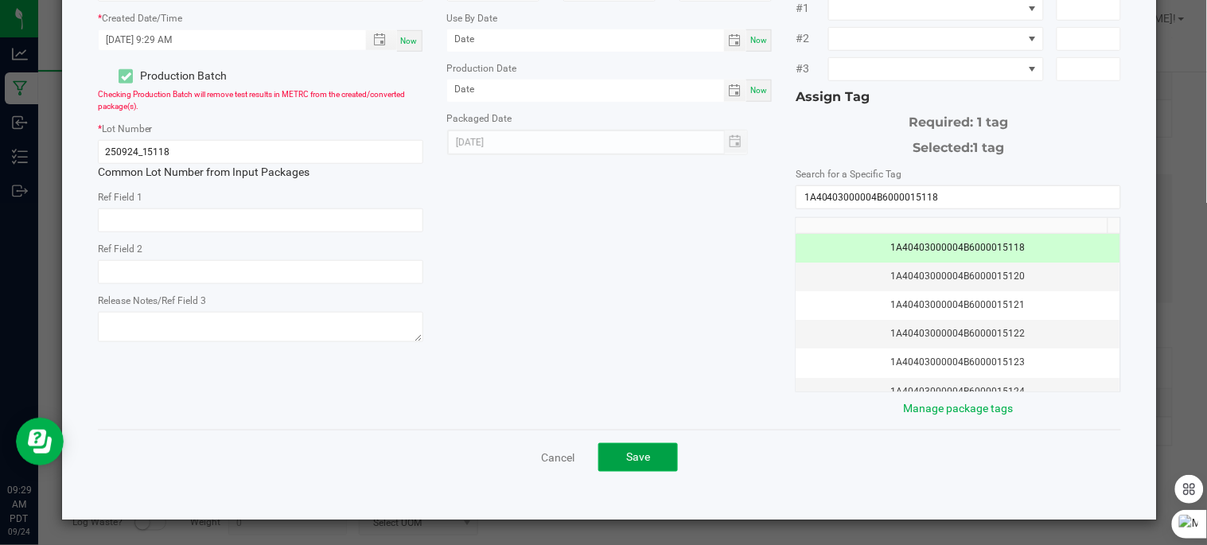
click at [658, 457] on button "Save" at bounding box center [638, 457] width 80 height 29
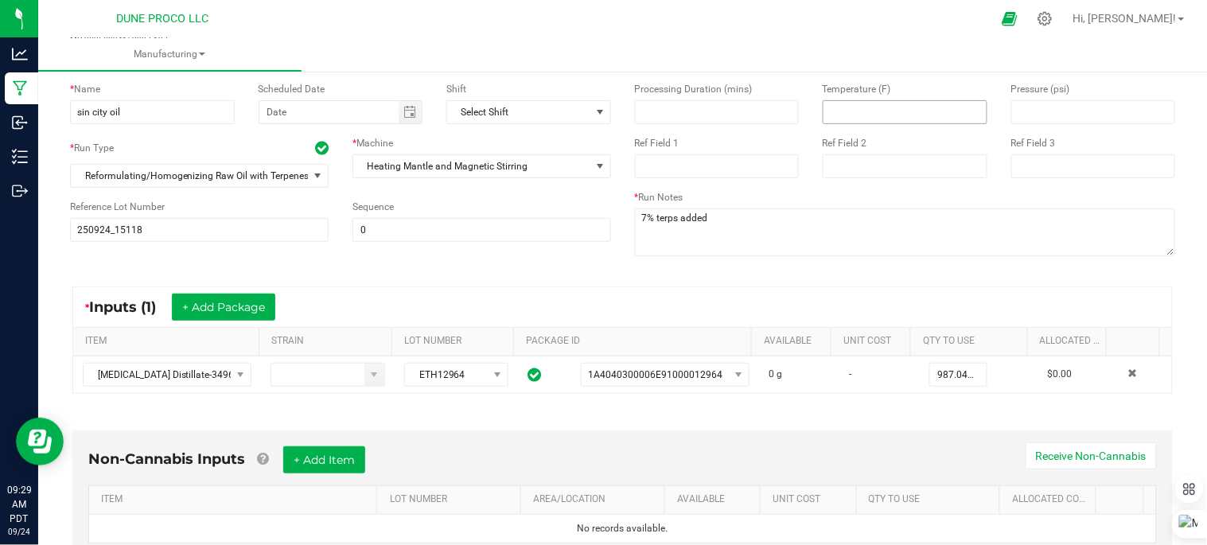
scroll to position [0, 0]
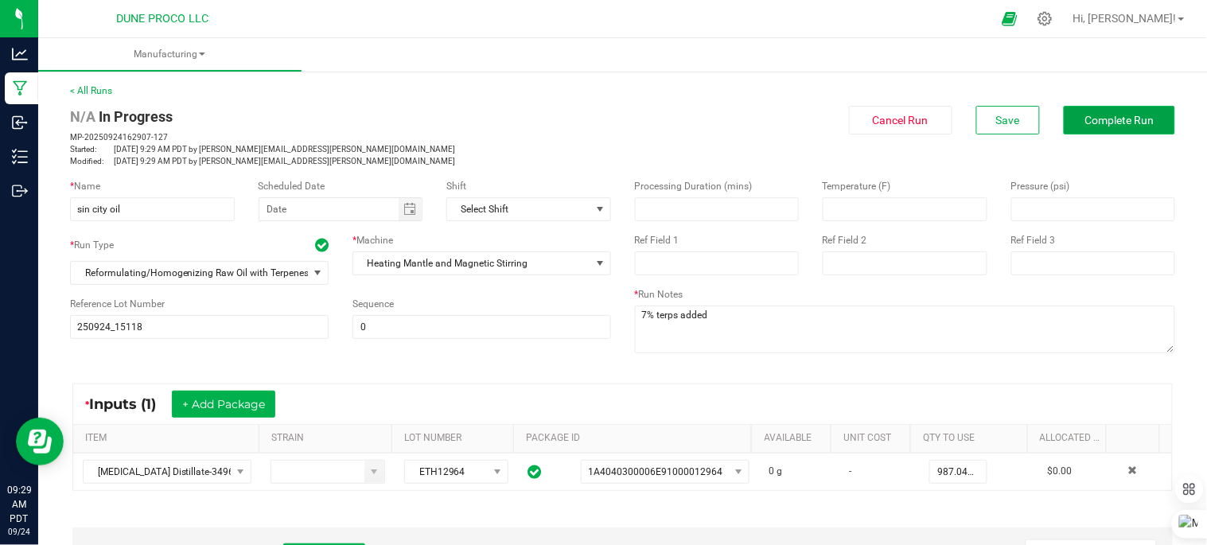
click at [1085, 121] on span "Complete Run" at bounding box center [1119, 120] width 69 height 13
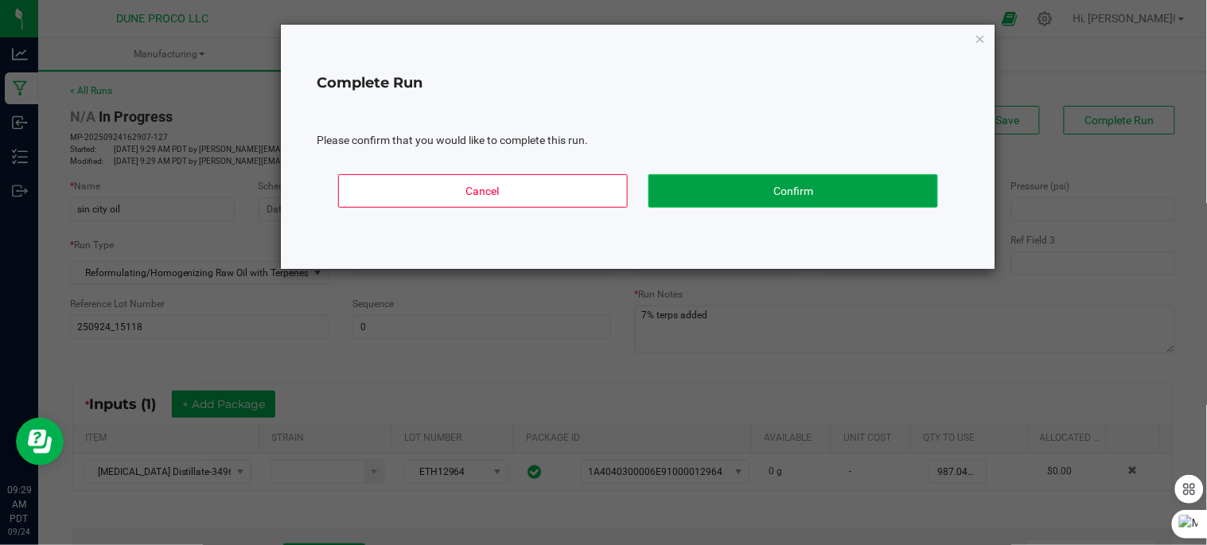
click at [717, 183] on button "Confirm" at bounding box center [793, 190] width 290 height 33
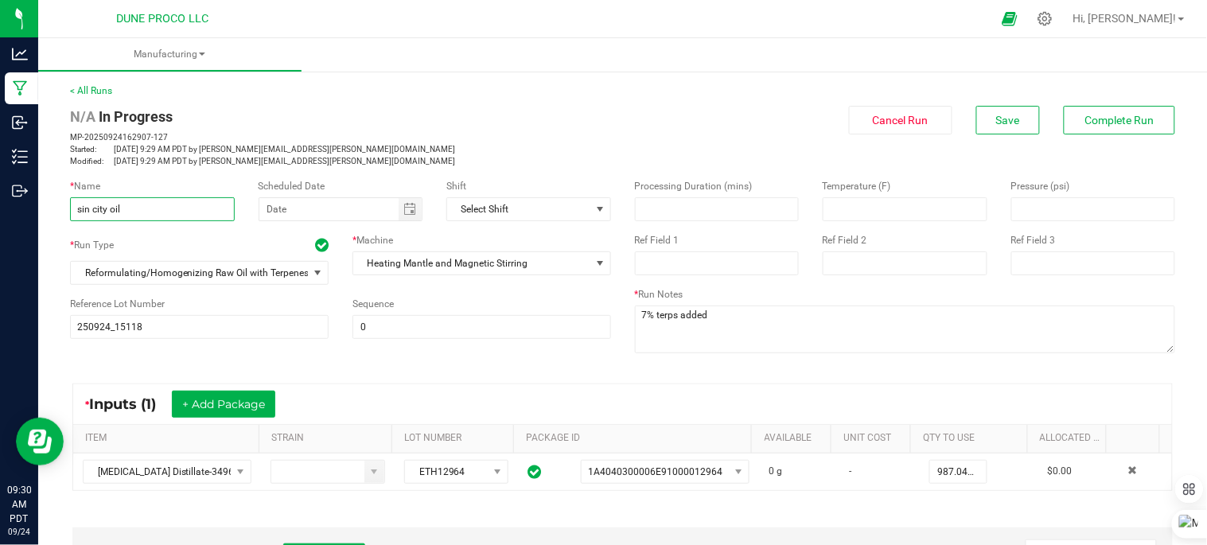
click at [218, 204] on input "sin city oil" at bounding box center [152, 209] width 165 height 24
type input "sin city oil#2"
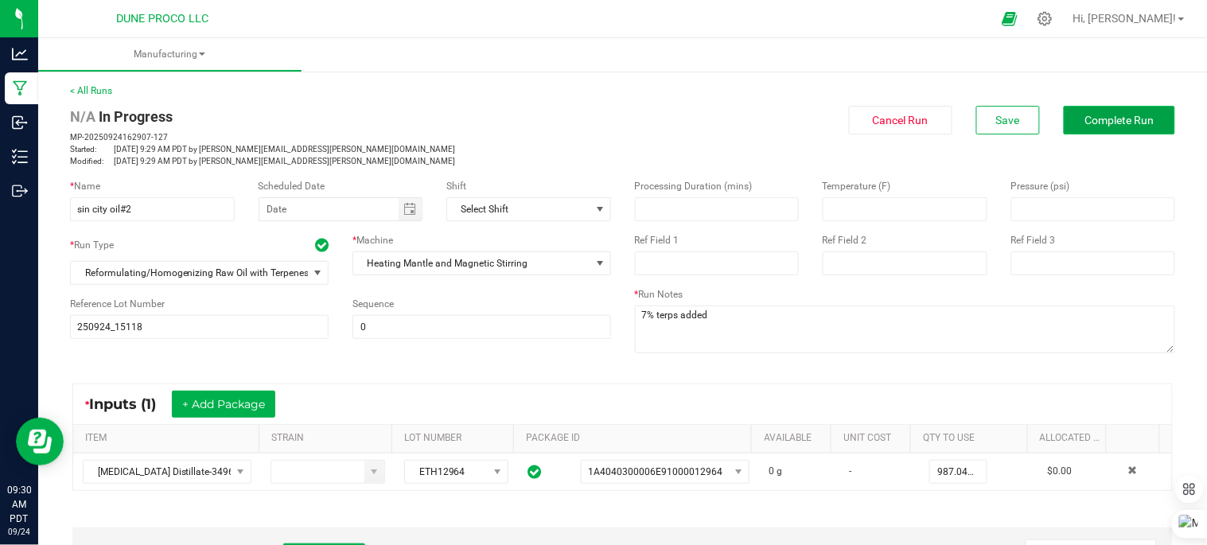
click at [1077, 126] on button "Complete Run" at bounding box center [1119, 120] width 111 height 29
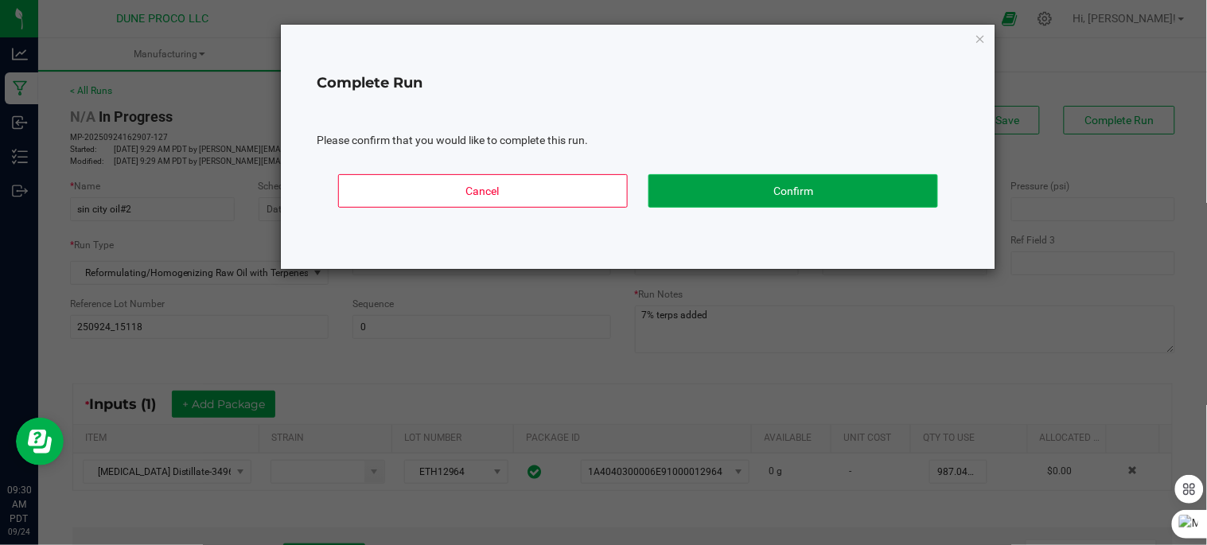
click at [871, 181] on button "Confirm" at bounding box center [793, 190] width 290 height 33
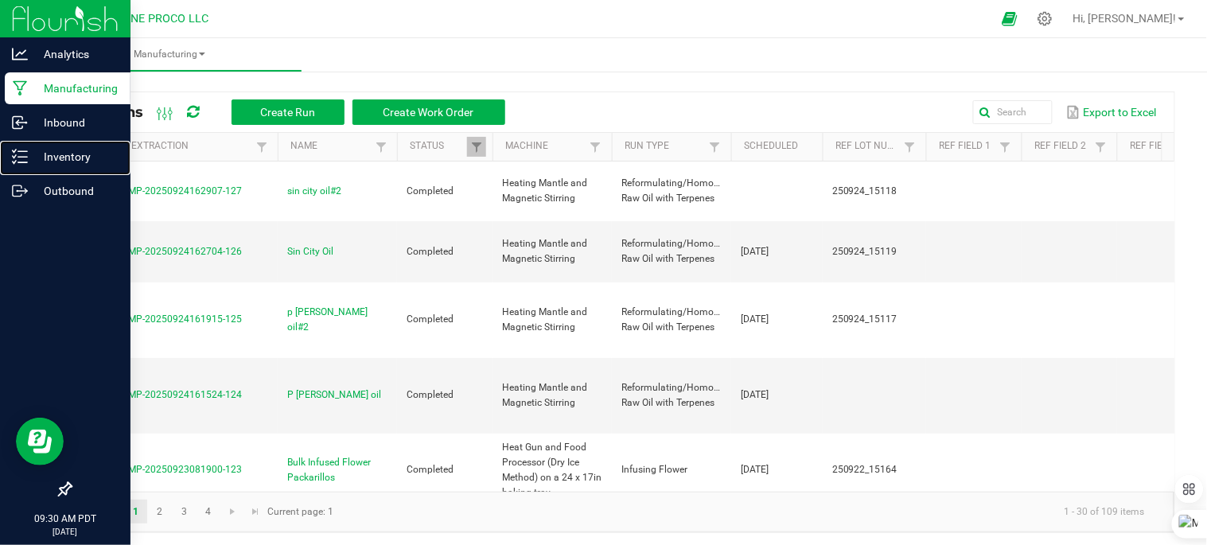
click at [13, 149] on icon at bounding box center [20, 157] width 16 height 16
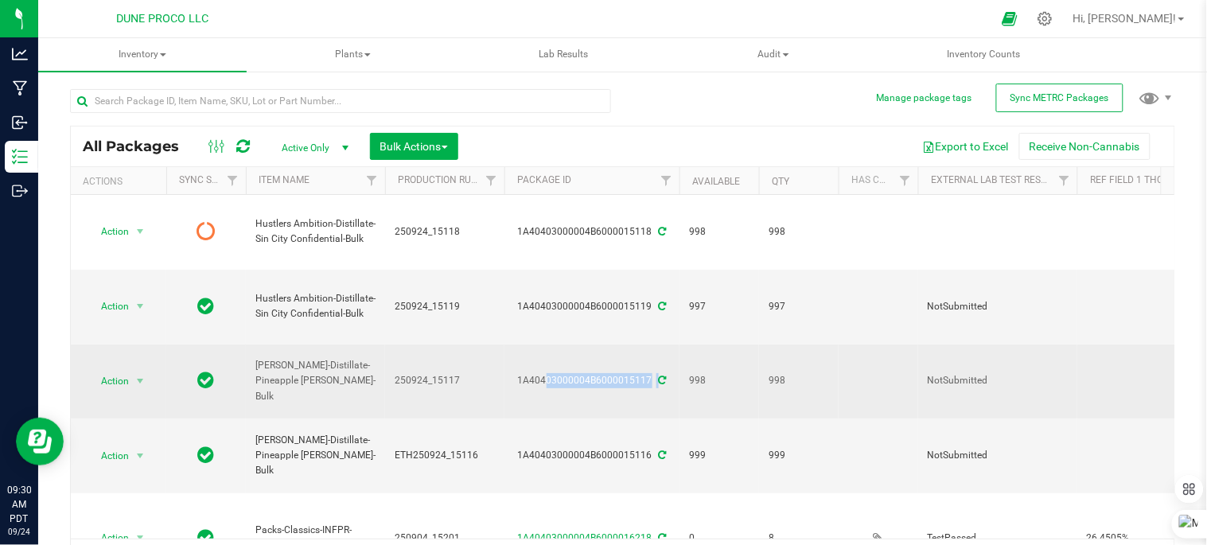
drag, startPoint x: 520, startPoint y: 307, endPoint x: 655, endPoint y: 308, distance: 134.5
click at [655, 373] on div "1A40403000004B6000015117" at bounding box center [592, 380] width 180 height 15
drag, startPoint x: 655, startPoint y: 309, endPoint x: 624, endPoint y: 305, distance: 31.3
copy div "1A40403000004B6000015117"
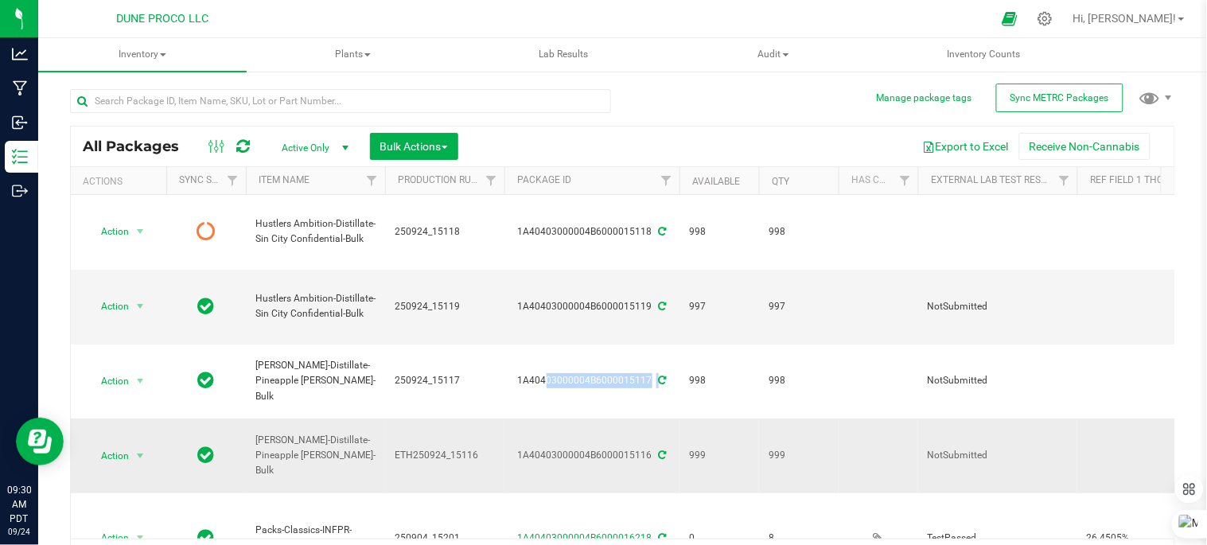
drag, startPoint x: 517, startPoint y: 348, endPoint x: 648, endPoint y: 350, distance: 131.3
click at [649, 448] on div "1A40403000004B6000015116" at bounding box center [592, 455] width 180 height 15
drag, startPoint x: 648, startPoint y: 350, endPoint x: 599, endPoint y: 345, distance: 49.6
copy div "1A40403000004B6000015116"
drag, startPoint x: 255, startPoint y: 250, endPoint x: 364, endPoint y: 272, distance: 111.3
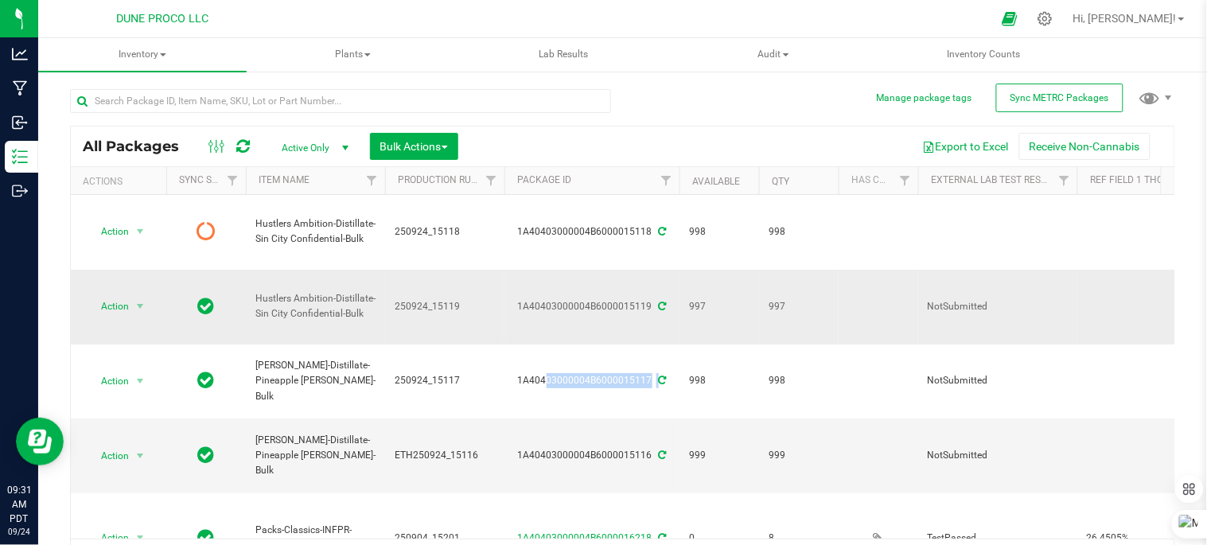
click at [364, 291] on span "Hustlers Ambition-Distillate-Sin City Confidential-Bulk" at bounding box center [315, 306] width 120 height 30
drag, startPoint x: 364, startPoint y: 273, endPoint x: 347, endPoint y: 265, distance: 19.2
copy span "Hustlers Ambition-Distillate-Sin City Confidential-Bulk"
drag, startPoint x: 520, startPoint y: 258, endPoint x: 649, endPoint y: 261, distance: 129.7
click at [649, 299] on div "1A40403000004B6000015119" at bounding box center [592, 306] width 180 height 15
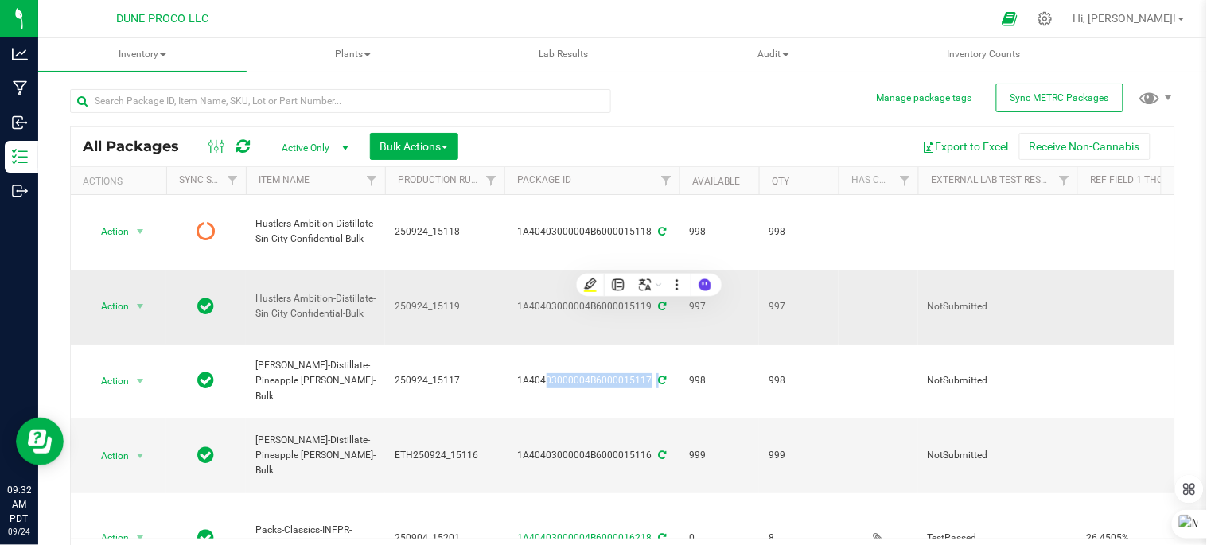
drag, startPoint x: 649, startPoint y: 261, endPoint x: 640, endPoint y: 253, distance: 12.4
copy div "1A40403000004B6000015119"
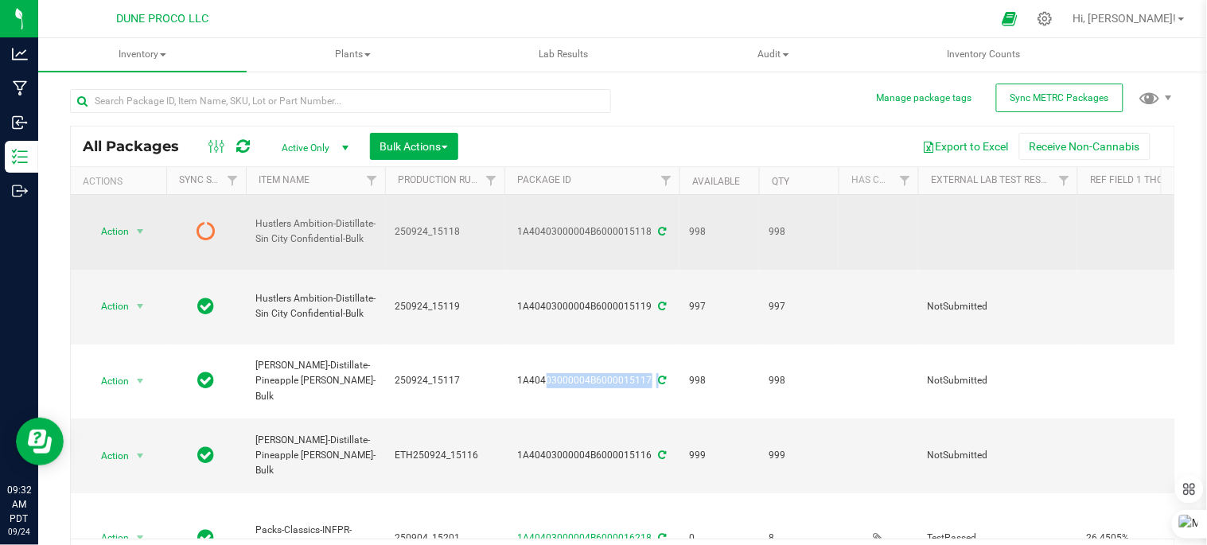
drag, startPoint x: 521, startPoint y: 213, endPoint x: 627, endPoint y: 218, distance: 105.9
click at [649, 224] on div "1A40403000004B6000015118" at bounding box center [592, 231] width 180 height 15
copy div "1A40403000004B6000015118"
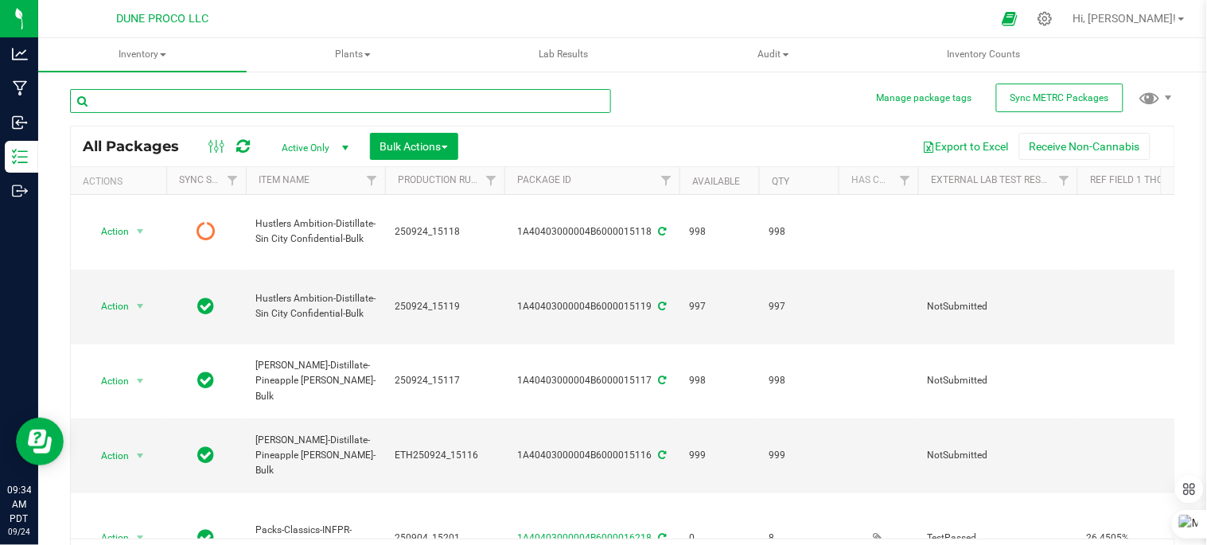
click at [308, 97] on input "text" at bounding box center [340, 101] width 541 height 24
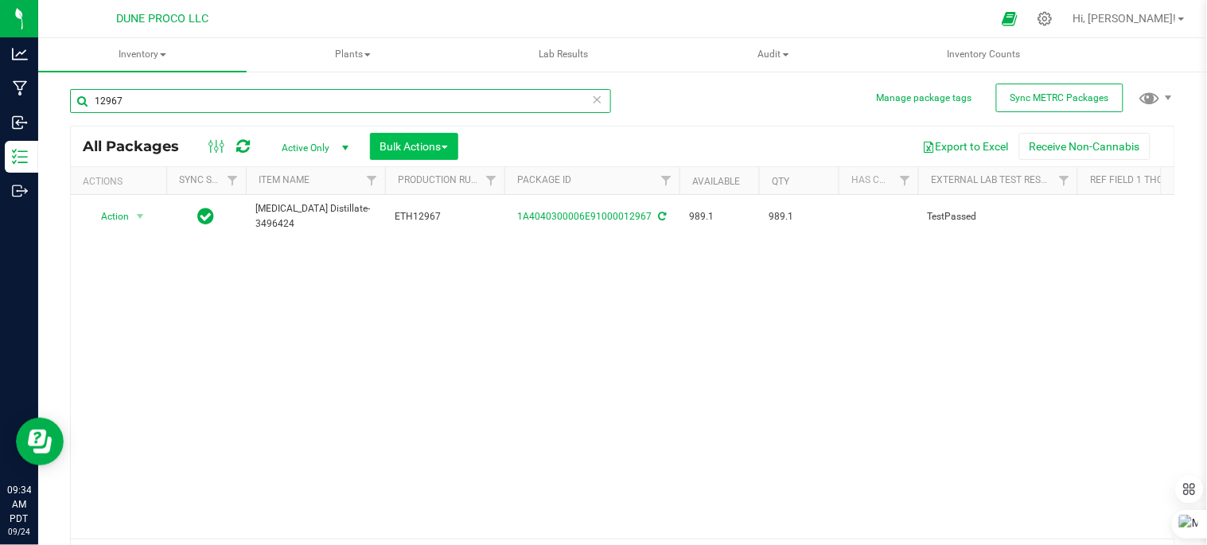
type input "12967"
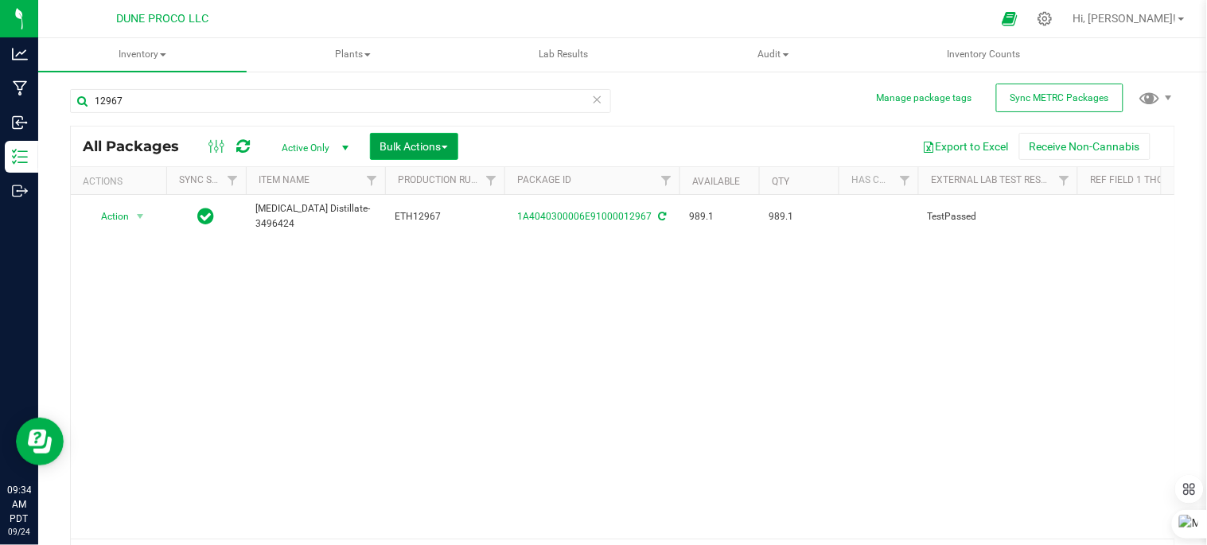
click at [442, 149] on span "Bulk Actions" at bounding box center [414, 146] width 68 height 13
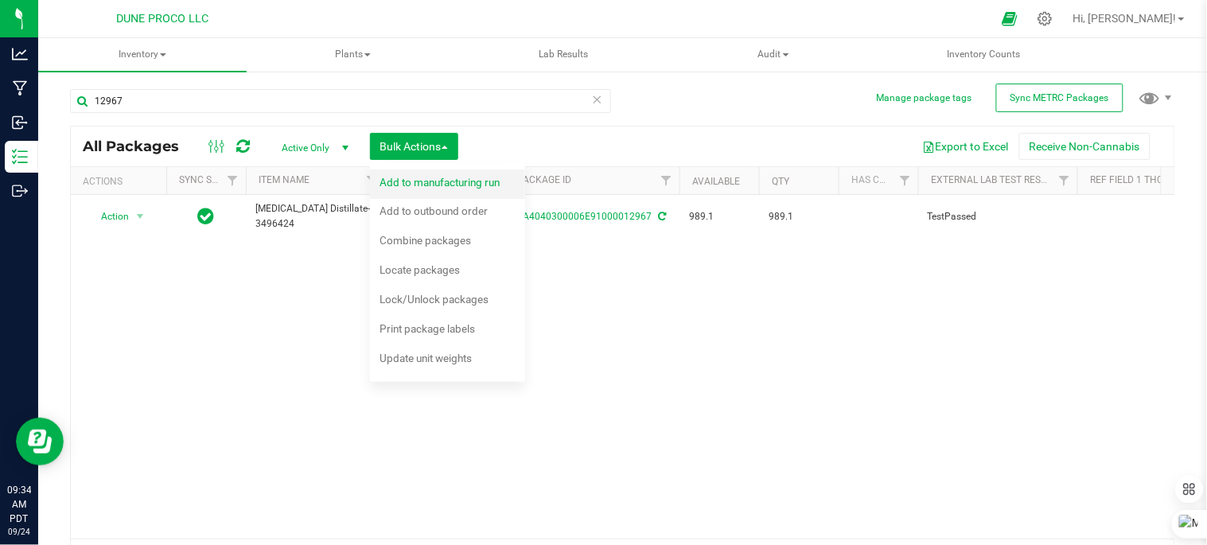
click at [433, 181] on span "Add to manufacturing run" at bounding box center [440, 182] width 120 height 13
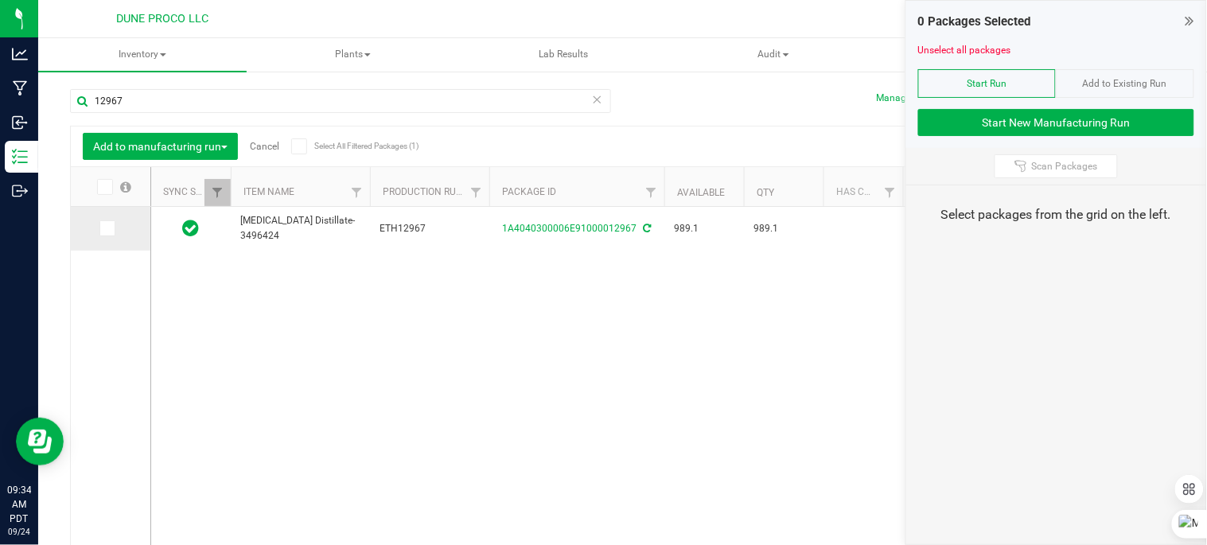
click at [104, 228] on icon at bounding box center [106, 228] width 10 height 0
click at [0, 0] on input "checkbox" at bounding box center [0, 0] width 0 height 0
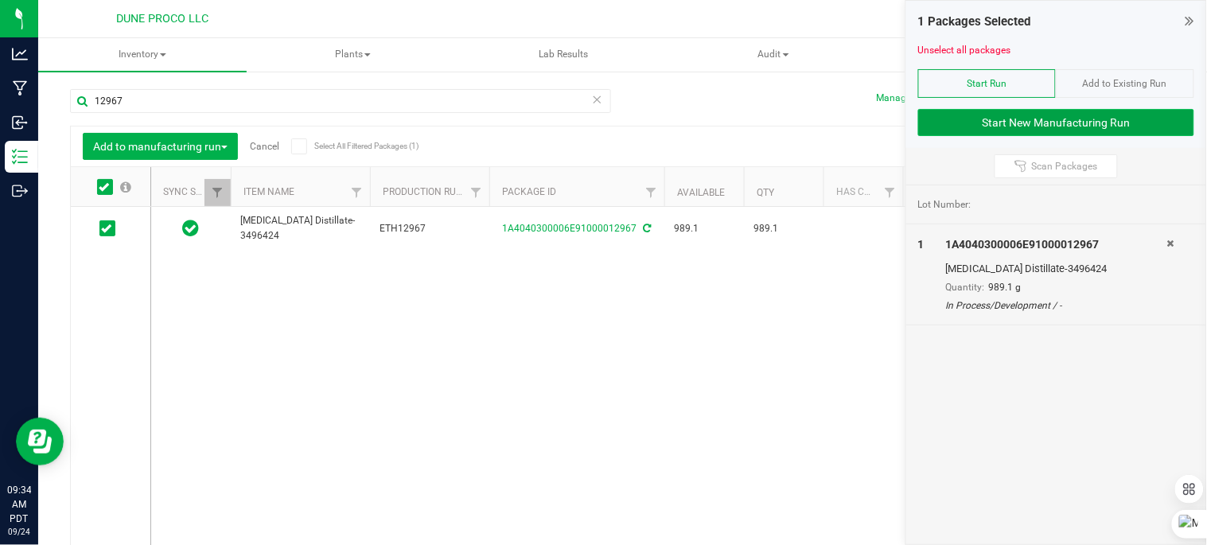
click at [972, 125] on button "Start New Manufacturing Run" at bounding box center [1056, 122] width 276 height 27
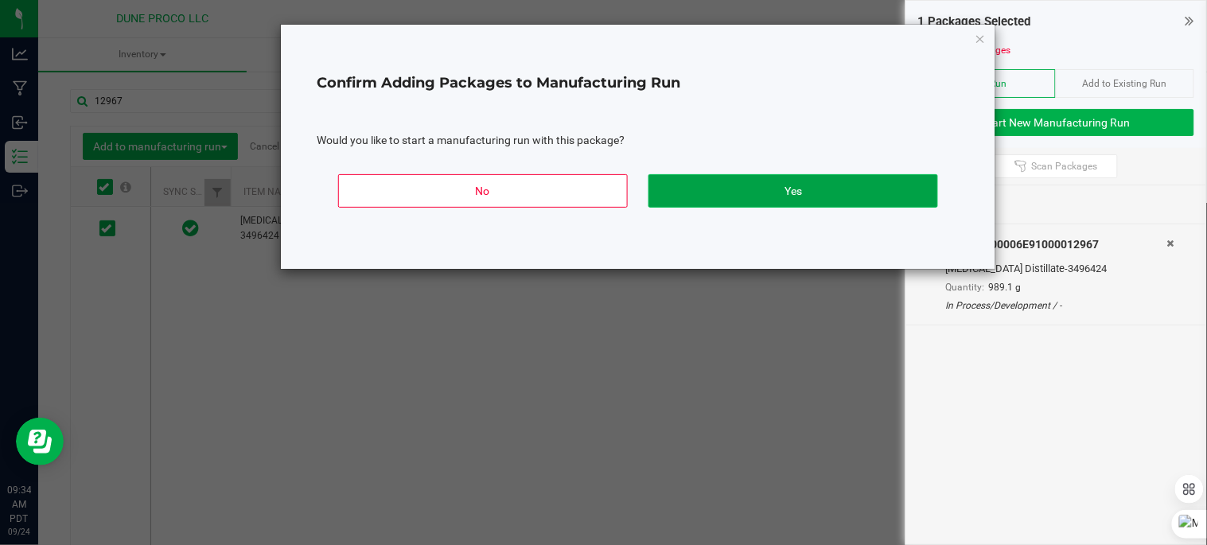
click at [660, 193] on button "Yes" at bounding box center [793, 190] width 290 height 33
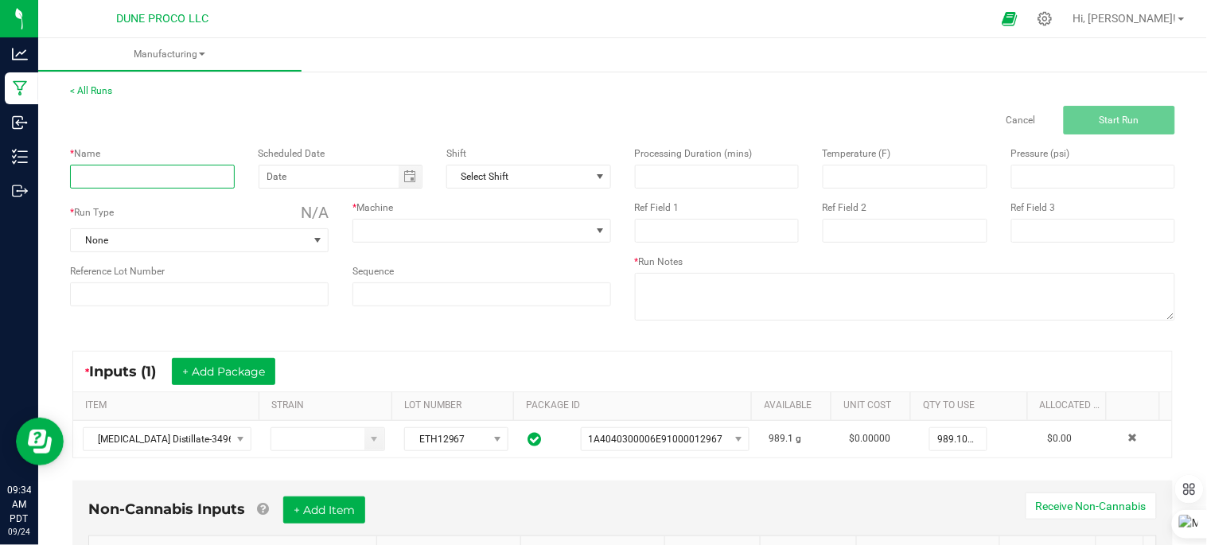
click at [136, 172] on input at bounding box center [152, 177] width 165 height 24
click at [403, 180] on span "Toggle calendar" at bounding box center [409, 176] width 13 height 13
type input "Bulk Super Boof Oil"
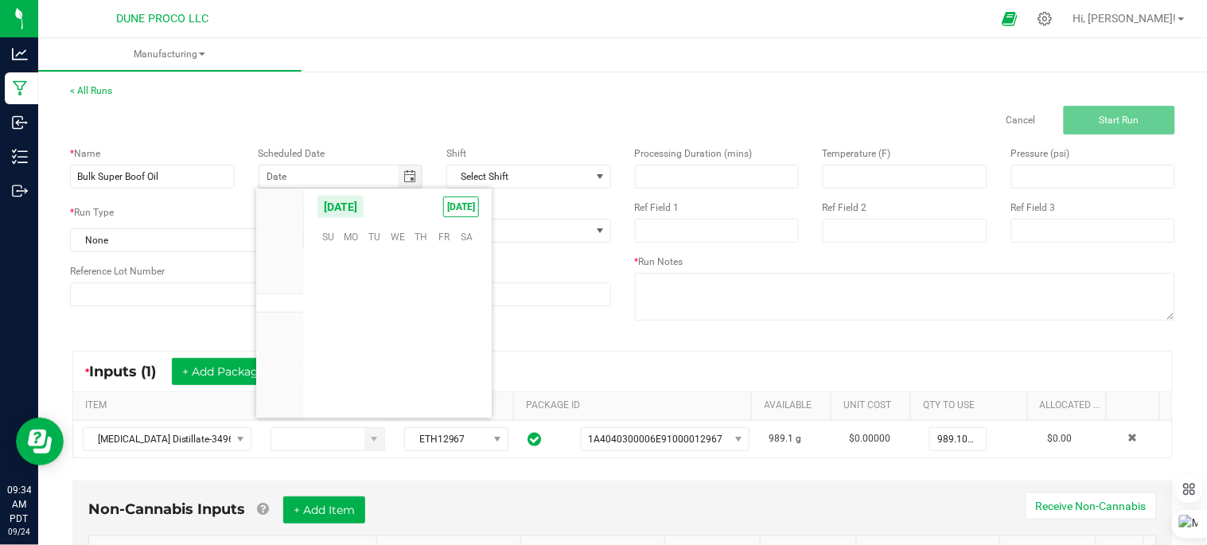
scroll to position [258058, 0]
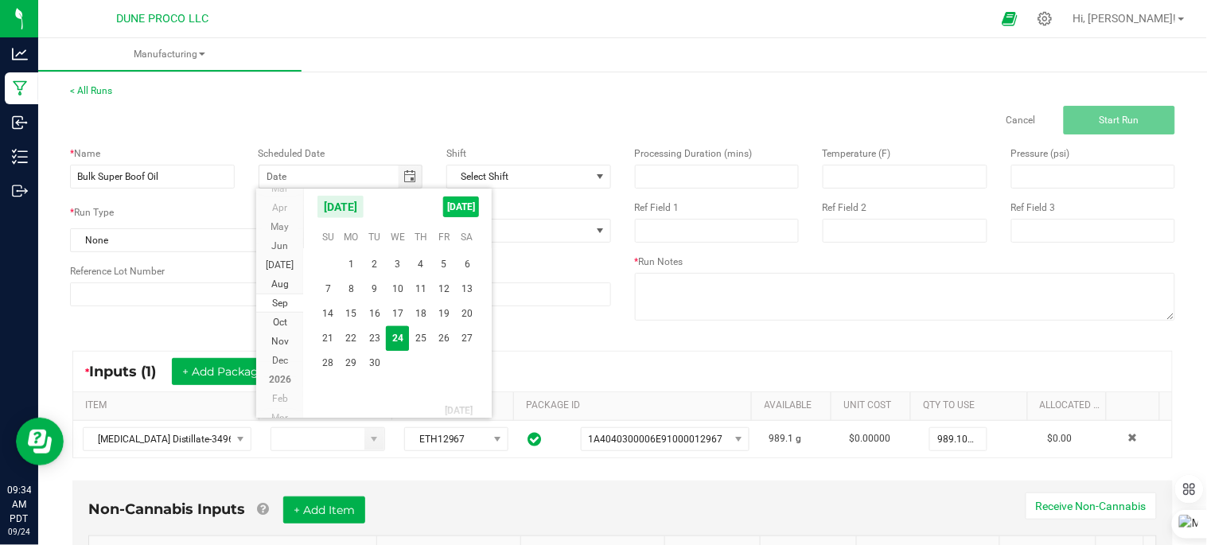
click at [454, 210] on span "[DATE]" at bounding box center [461, 207] width 36 height 21
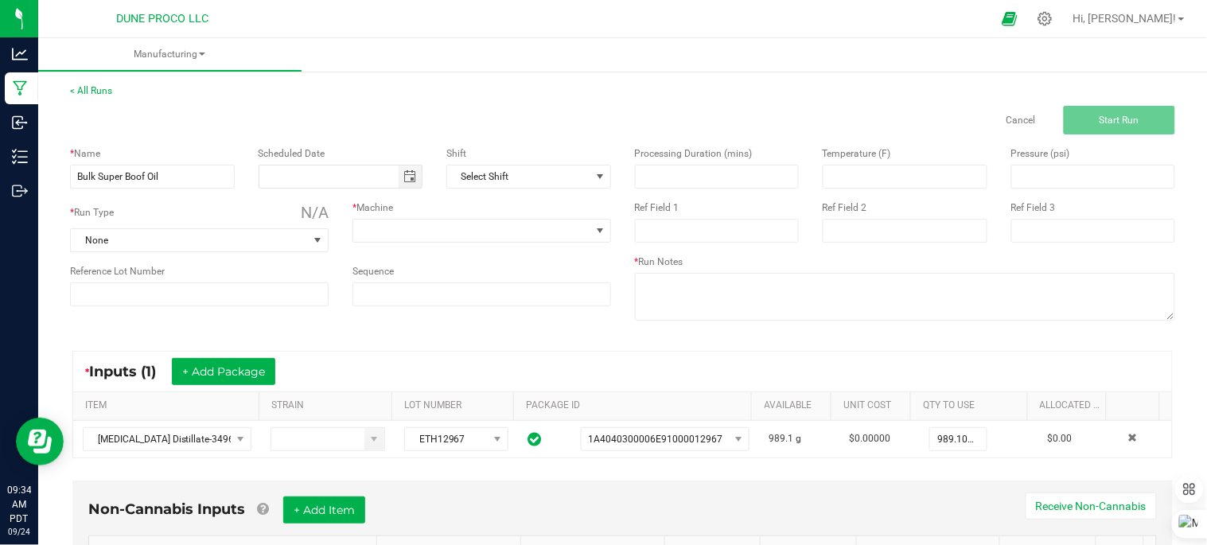
type input "[DATE]"
click at [154, 242] on span "None" at bounding box center [189, 240] width 237 height 22
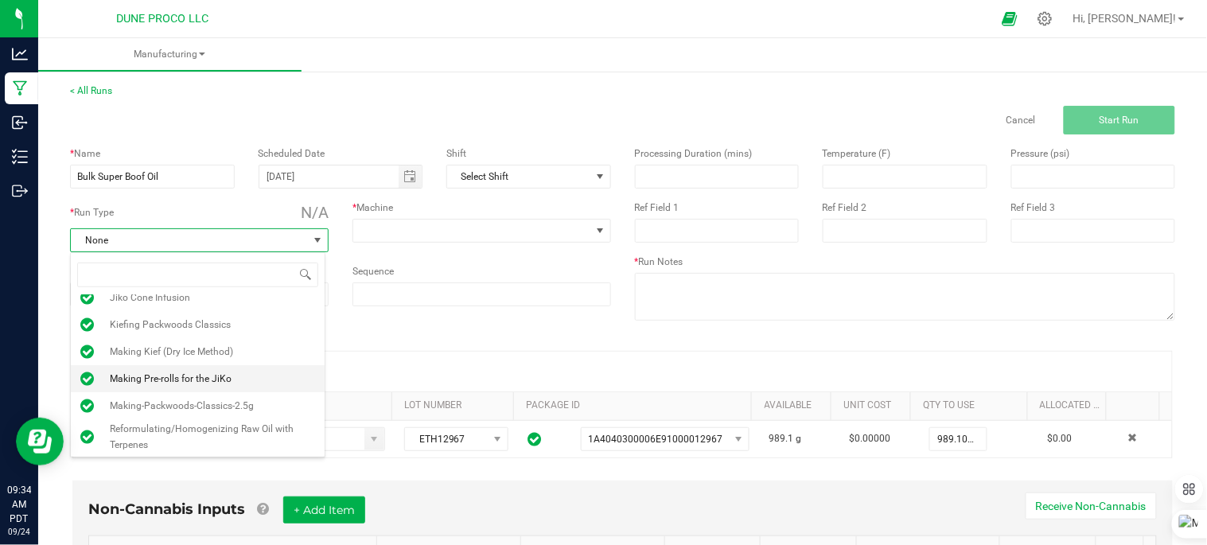
scroll to position [121, 0]
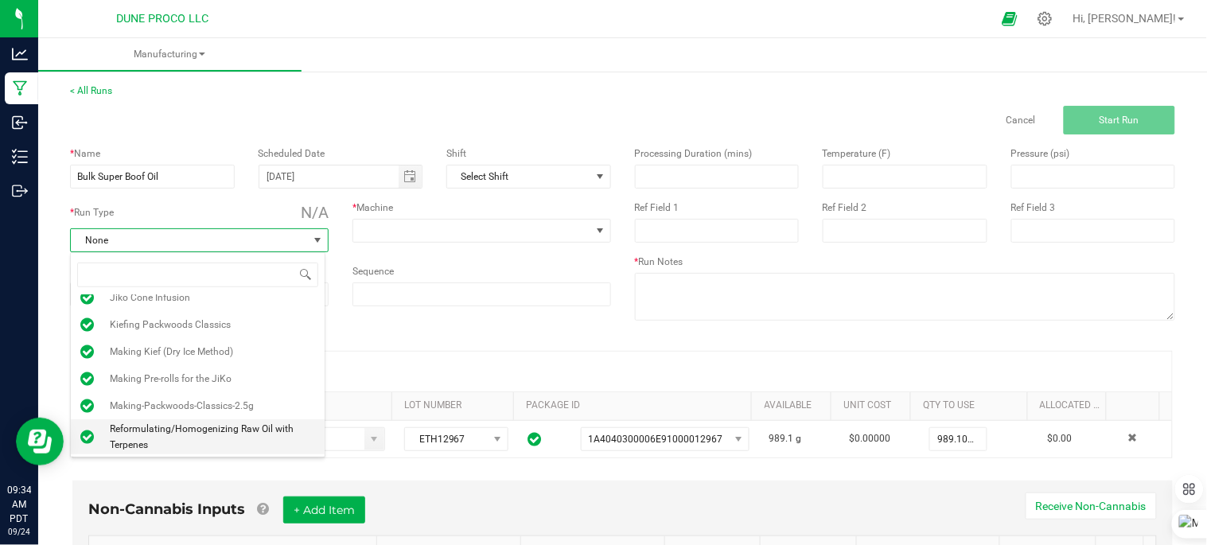
click at [219, 423] on span "Reformulating/Homogenizing Raw Oil with Terpenes" at bounding box center [212, 437] width 205 height 32
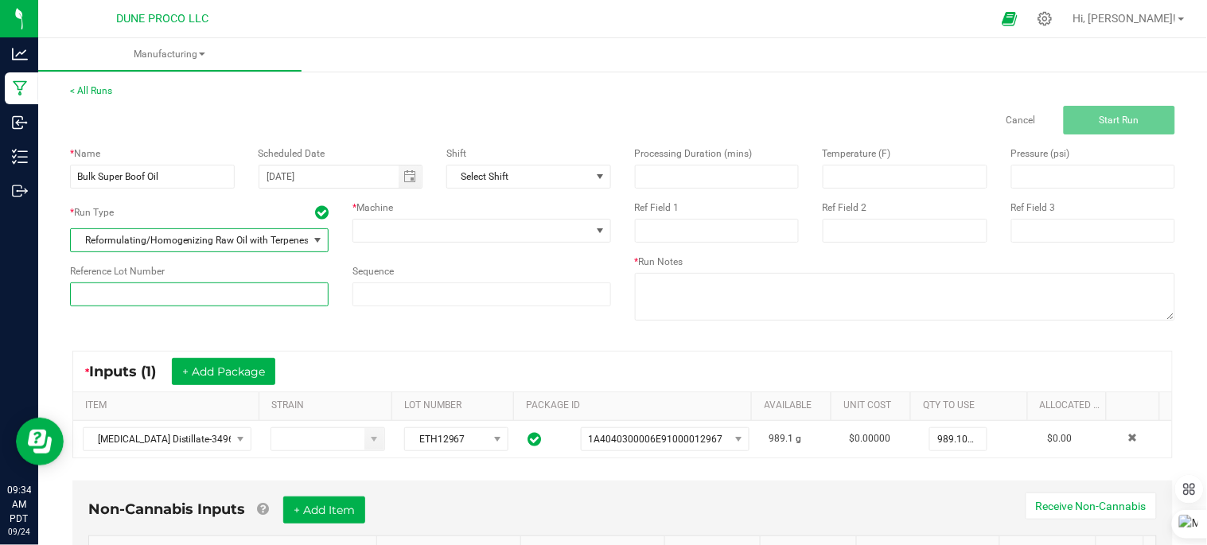
drag, startPoint x: 224, startPoint y: 302, endPoint x: 228, endPoint y: 289, distance: 13.9
click at [224, 302] on input at bounding box center [199, 294] width 259 height 24
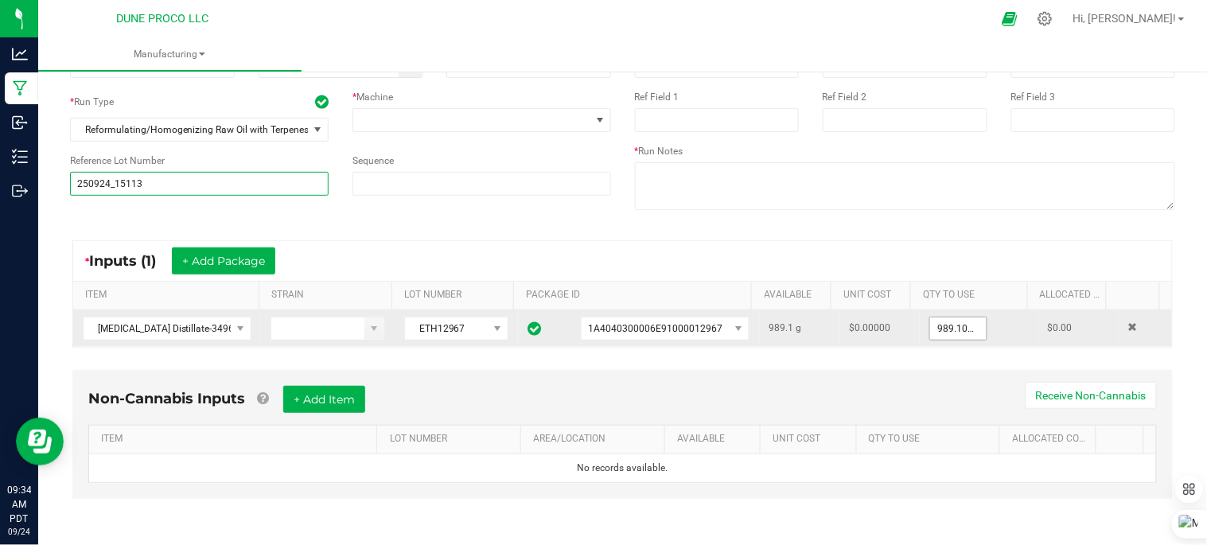
type input "250924_15113"
click at [950, 329] on input "989.1" at bounding box center [958, 328] width 56 height 22
type input "0"
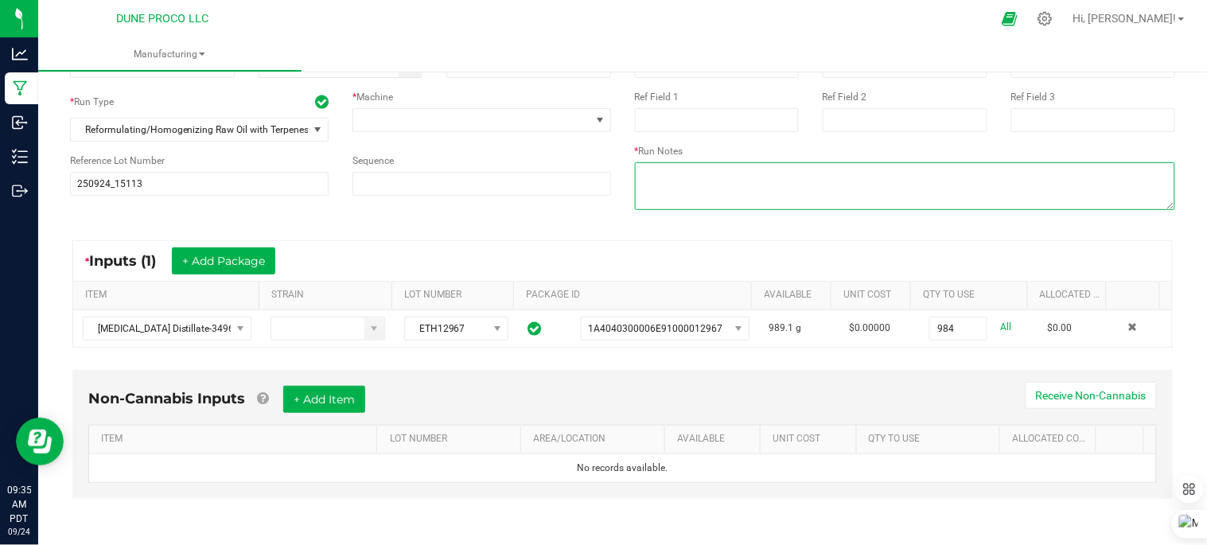
type input "984.0000 g"
click at [789, 176] on textarea at bounding box center [905, 186] width 541 height 48
drag, startPoint x: 709, startPoint y: 173, endPoint x: 622, endPoint y: 181, distance: 87.0
click at [623, 181] on div "* Run Notes" at bounding box center [905, 179] width 565 height 70
type textarea "7% terps added"
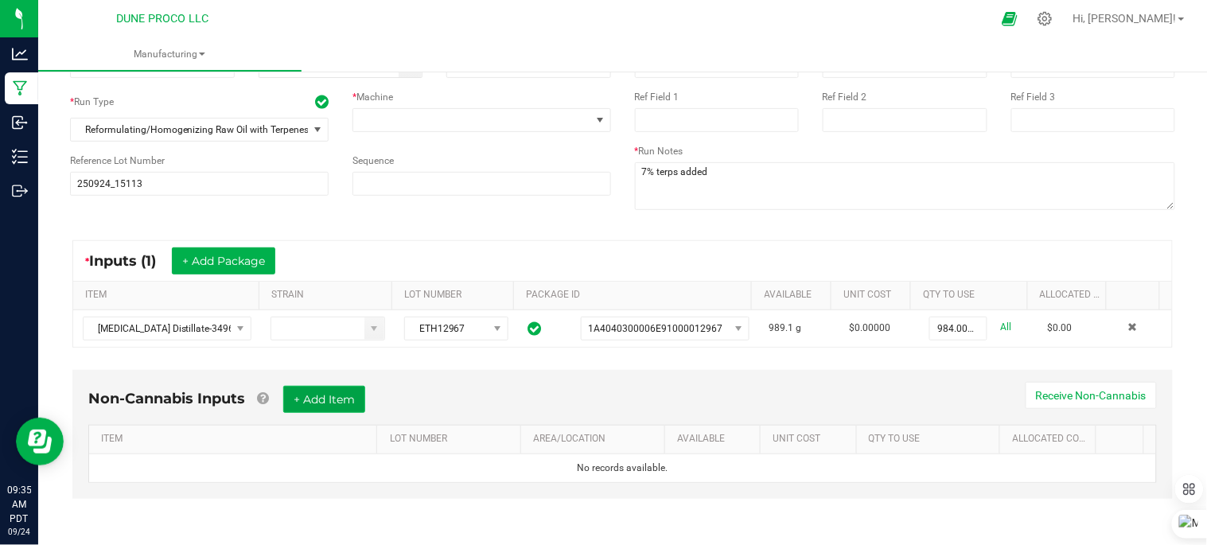
click at [316, 402] on button "+ Add Item" at bounding box center [324, 399] width 82 height 27
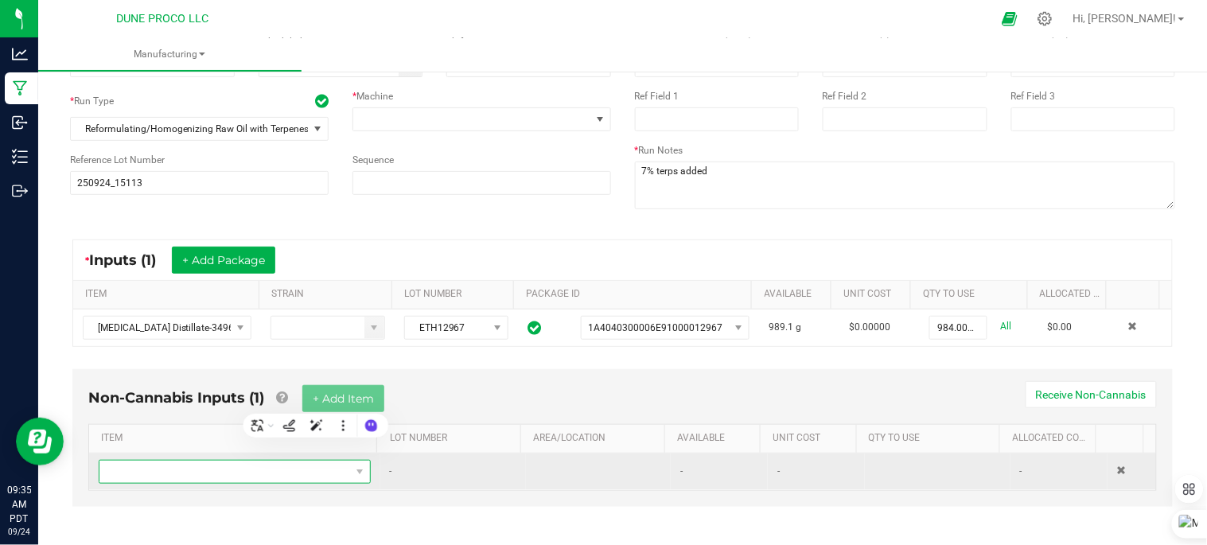
click at [292, 471] on span "NO DATA FOUND" at bounding box center [224, 472] width 251 height 22
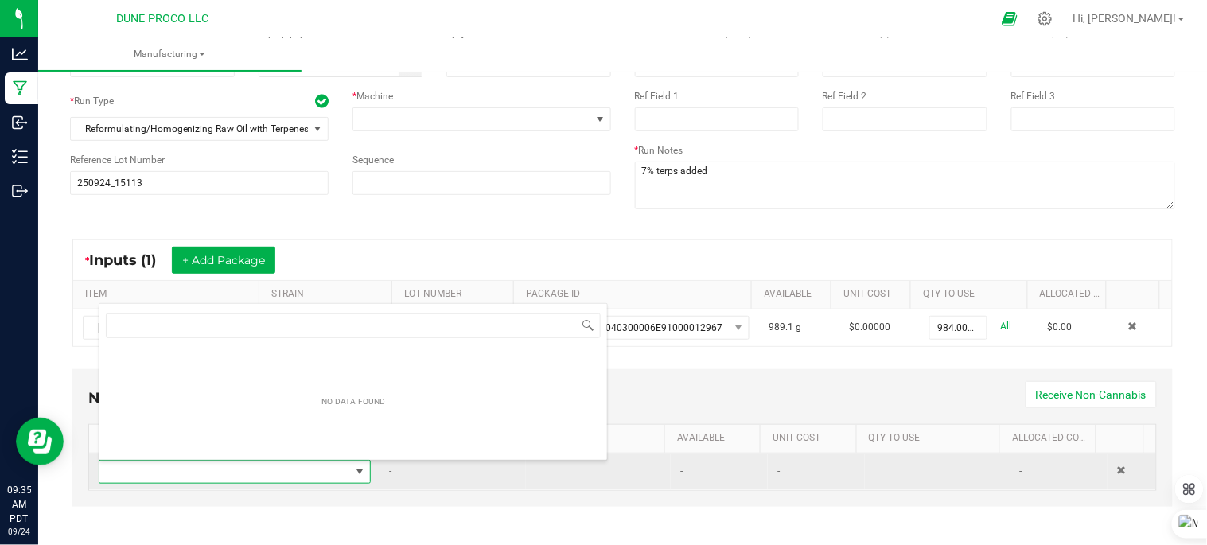
scroll to position [24, 261]
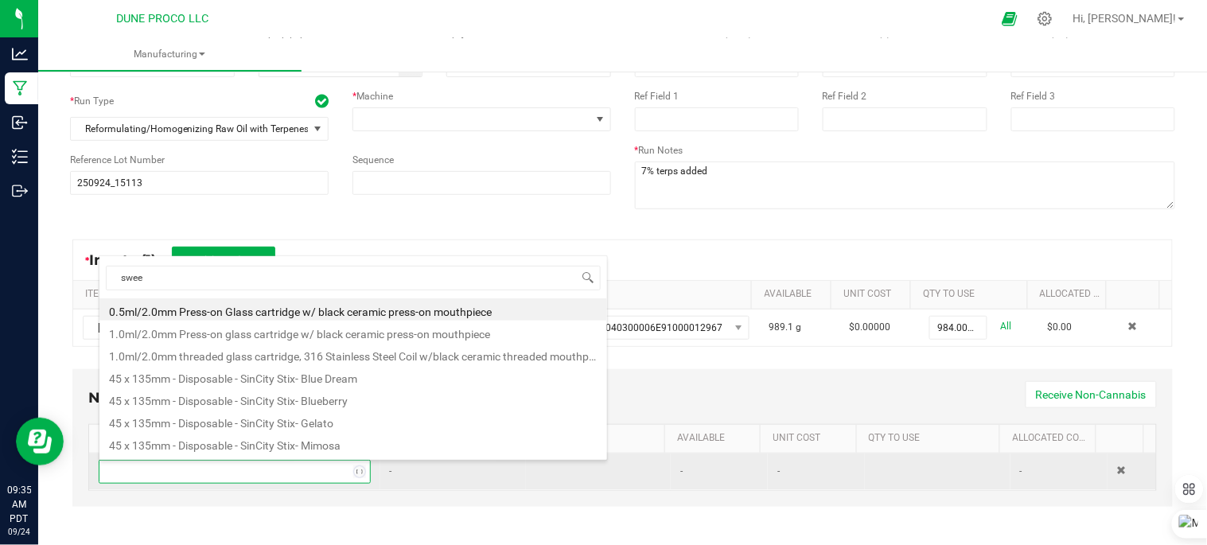
type input "sweet"
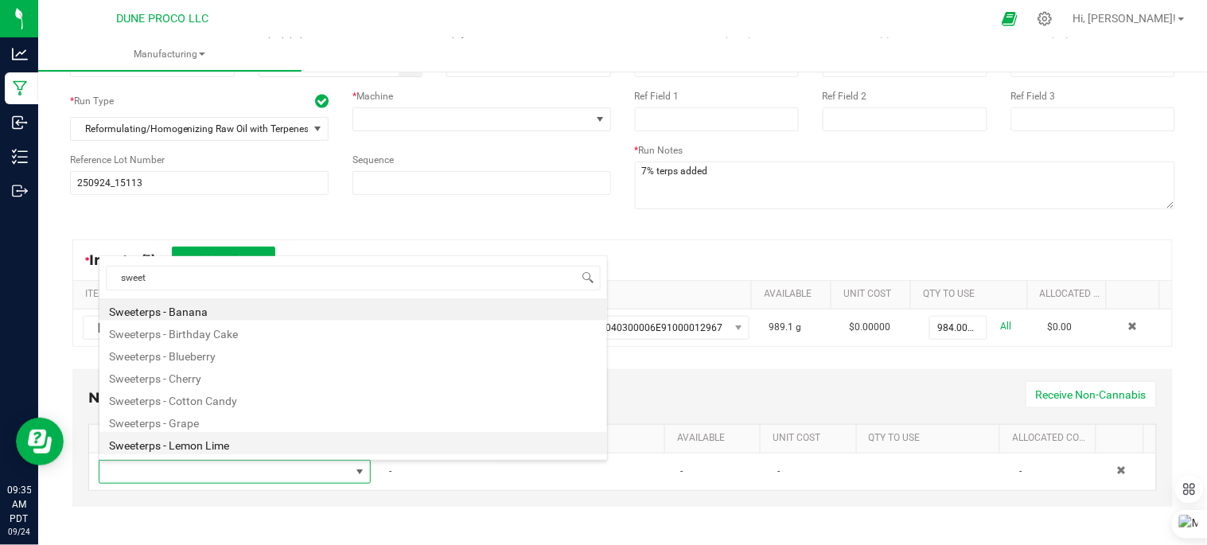
click at [233, 444] on li "Sweeterps - Lemon Lime" at bounding box center [353, 443] width 508 height 22
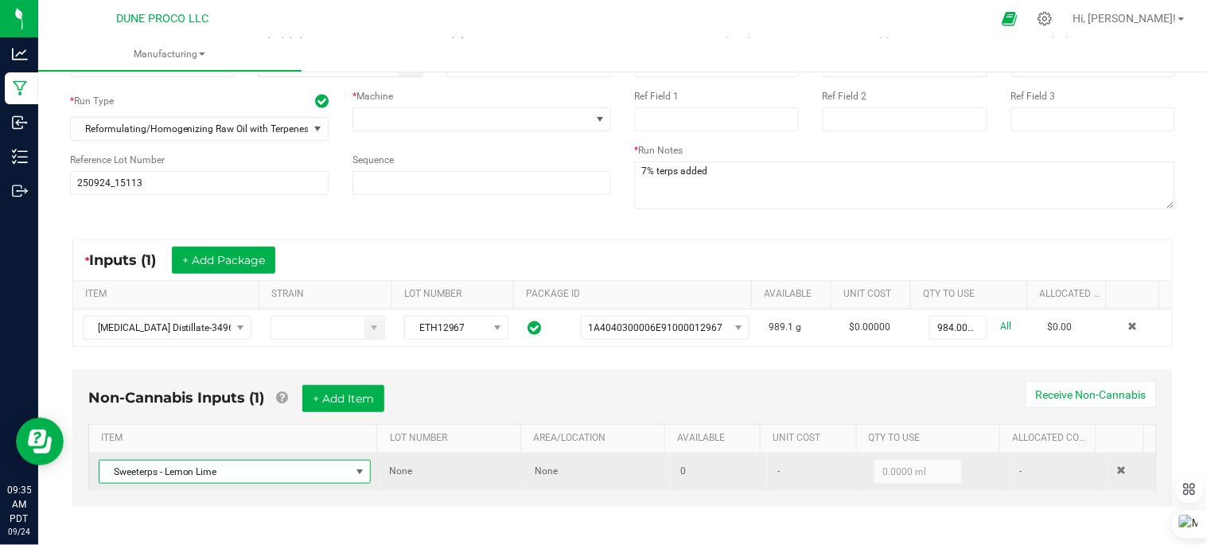
click at [875, 469] on kendo-numerictextbox "0.0000 ml" at bounding box center [918, 472] width 88 height 24
click at [885, 467] on kendo-numerictextbox "0.0000 ml" at bounding box center [918, 472] width 88 height 24
click at [353, 469] on span at bounding box center [359, 471] width 13 height 13
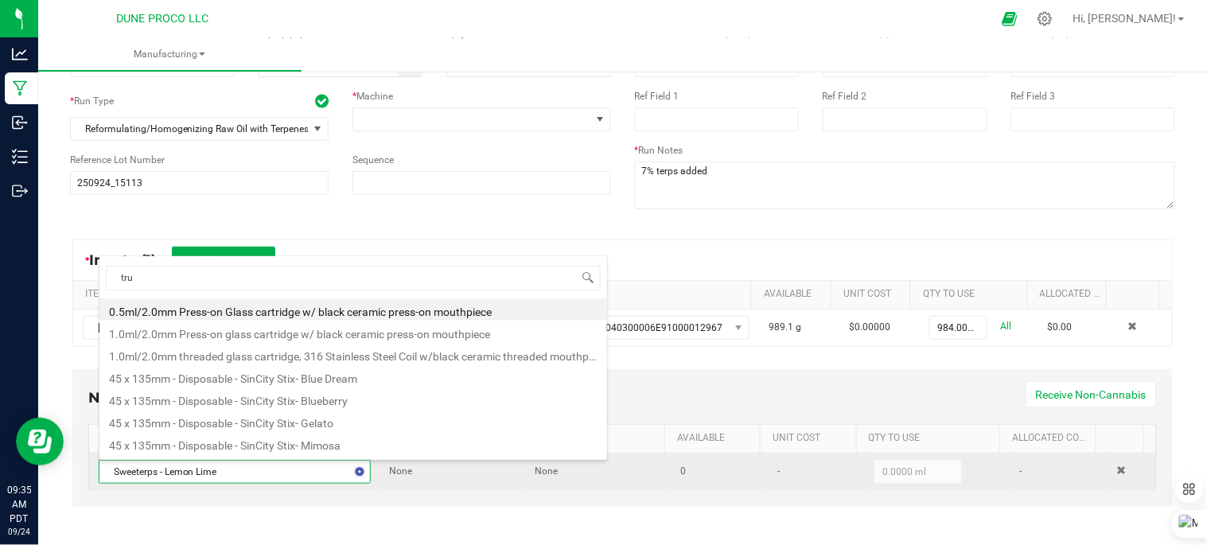
type input "true"
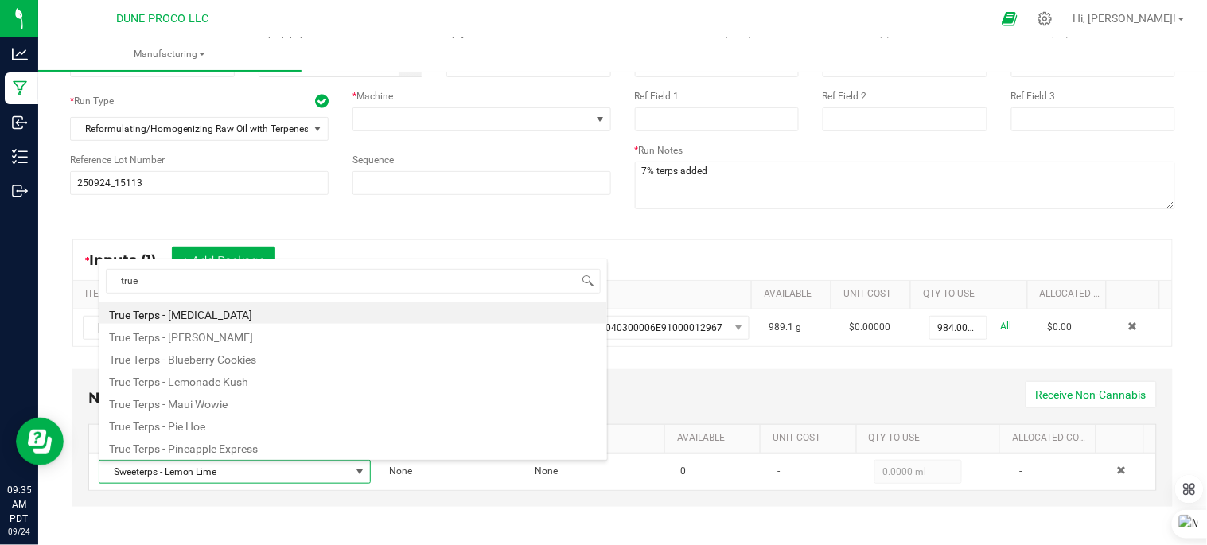
click at [243, 384] on li "True Terps - Lemonade Kush" at bounding box center [353, 379] width 508 height 22
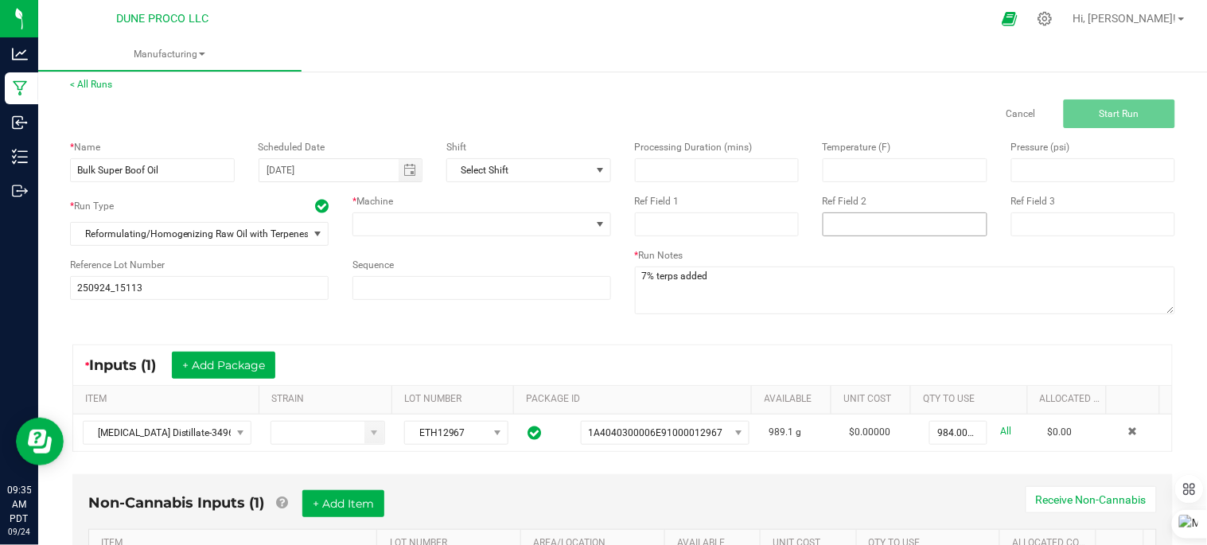
scroll to position [0, 0]
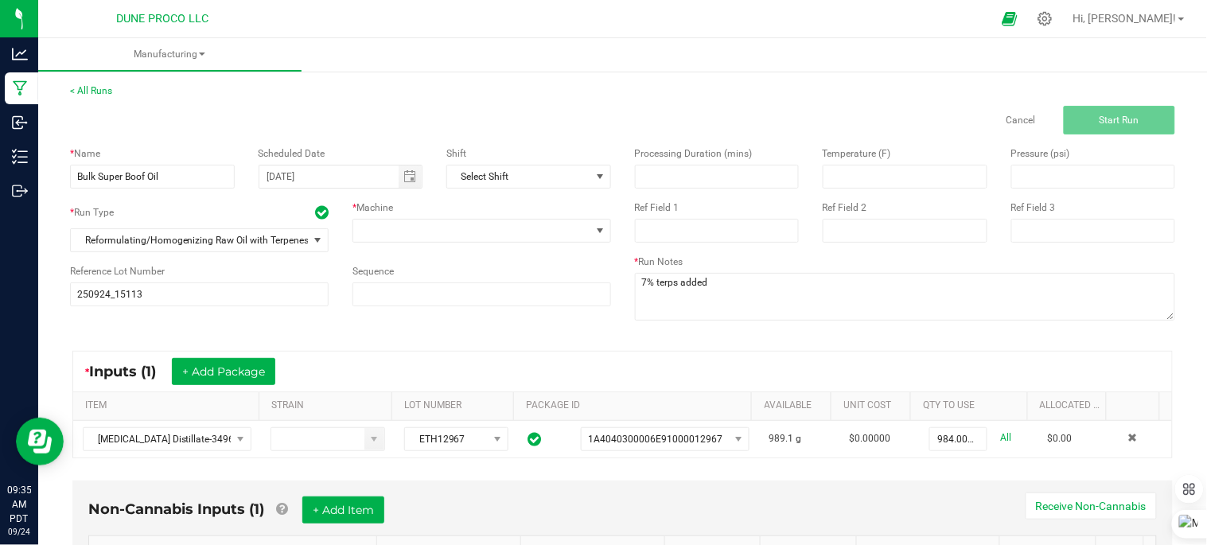
type input "50.0000 ml"
click at [568, 228] on span at bounding box center [471, 231] width 237 height 22
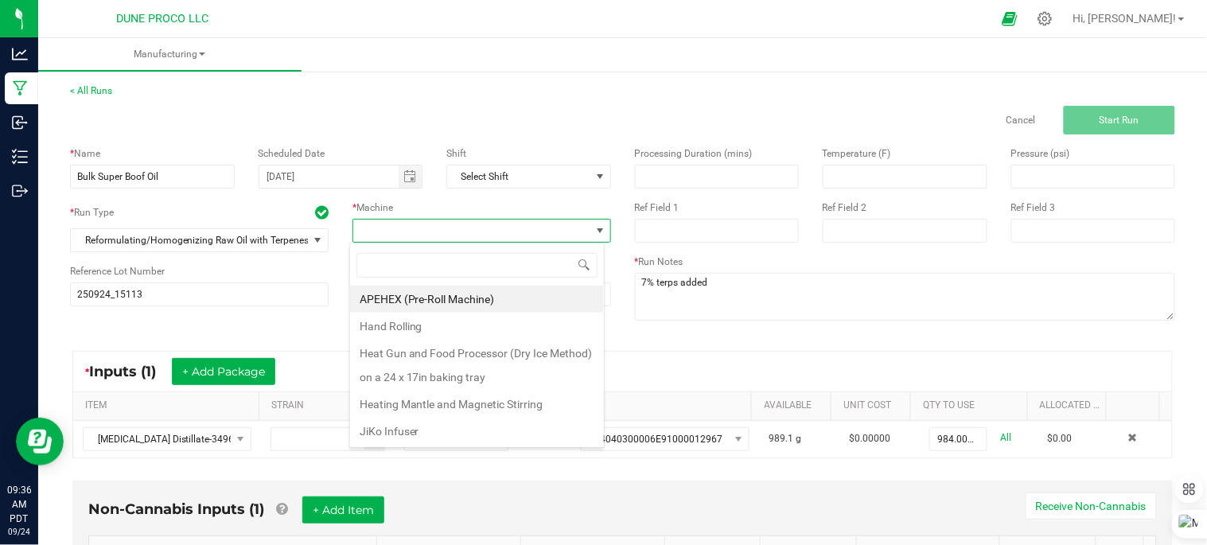
scroll to position [24, 255]
click at [521, 403] on li "Heating Mantle and Magnetic Stirring" at bounding box center [477, 404] width 254 height 27
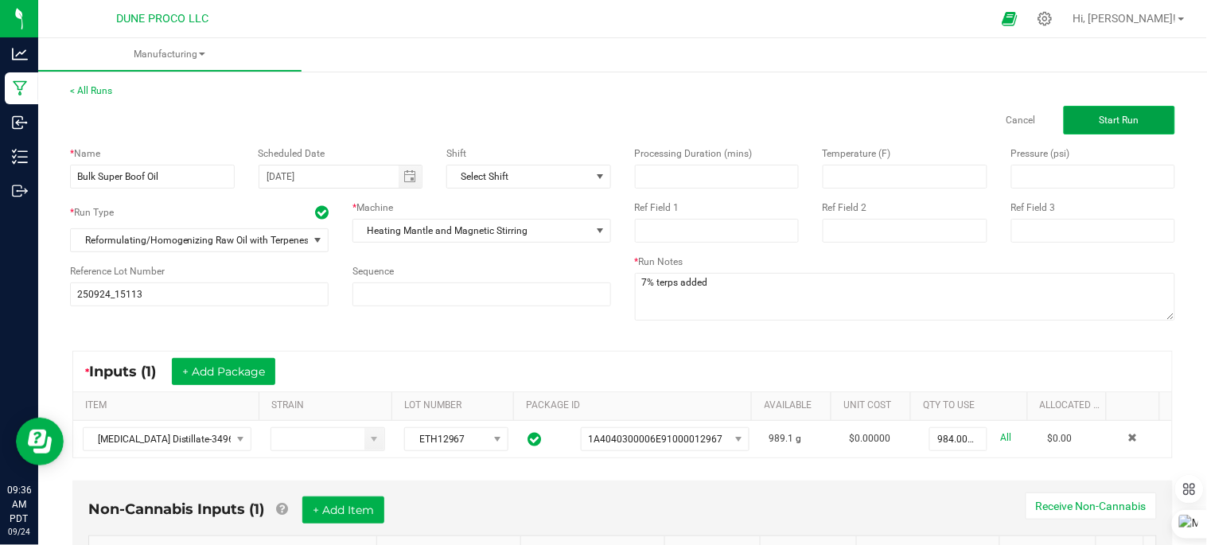
click at [1116, 116] on span "Start Run" at bounding box center [1120, 120] width 40 height 11
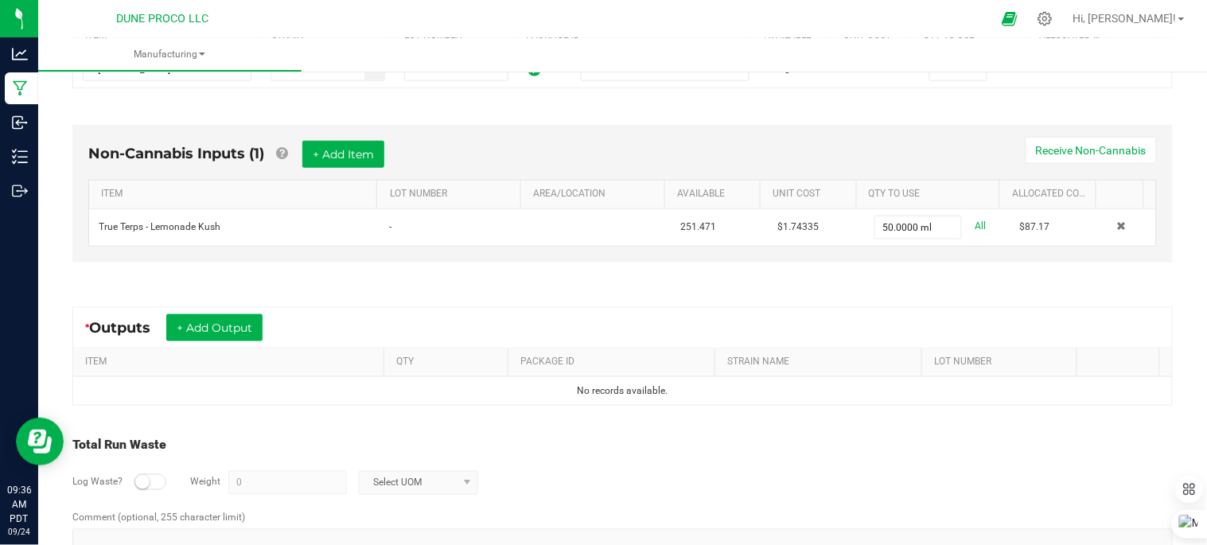
scroll to position [447, 0]
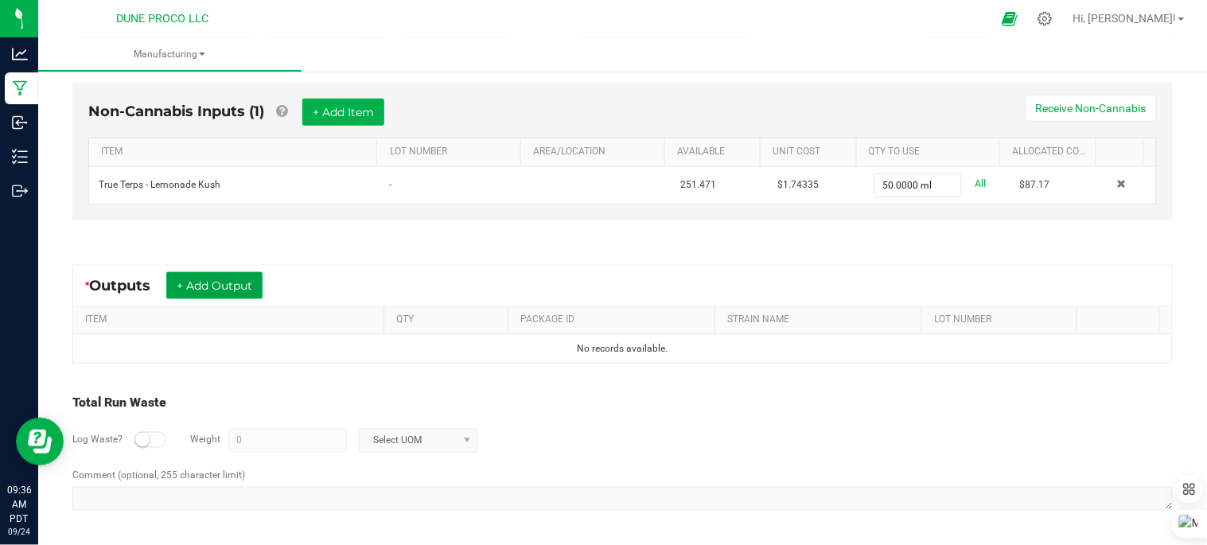
click at [251, 292] on button "+ Add Output" at bounding box center [214, 285] width 96 height 27
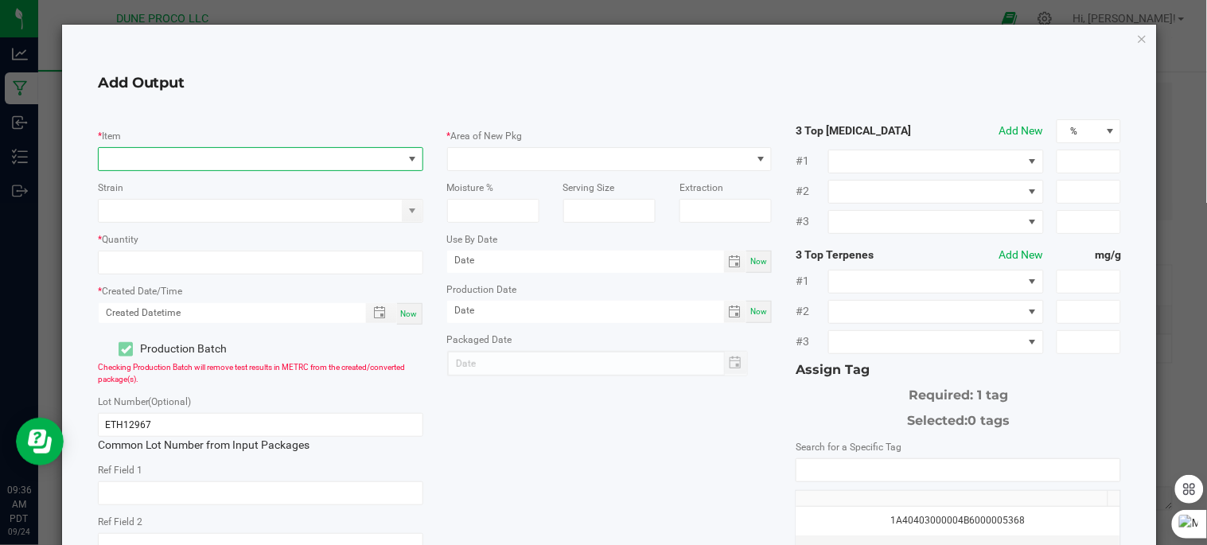
click at [277, 164] on span "NO DATA FOUND" at bounding box center [251, 159] width 304 height 22
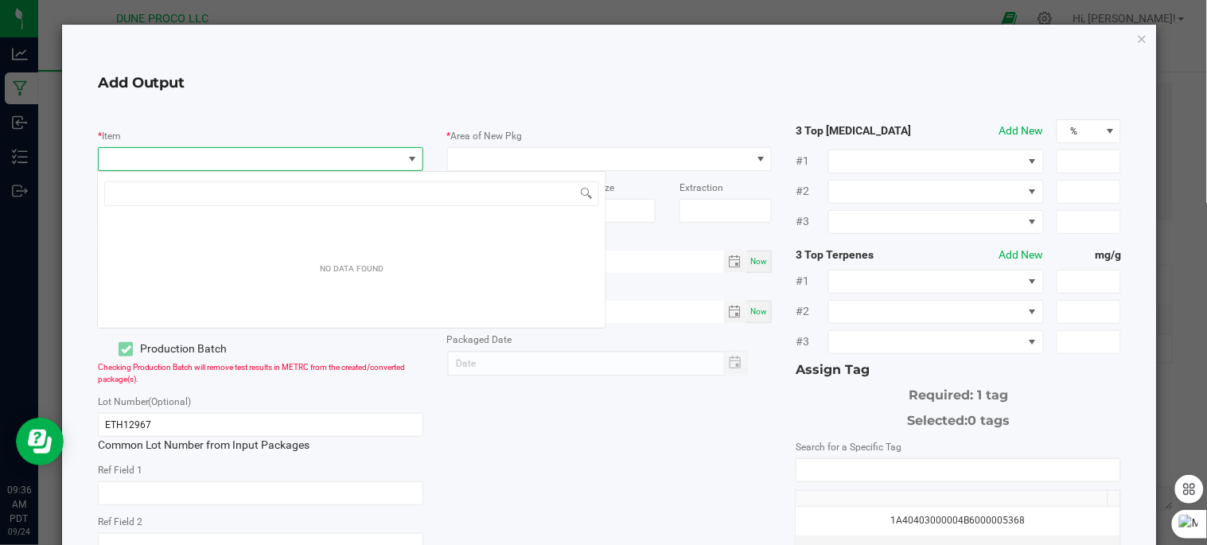
scroll to position [24, 321]
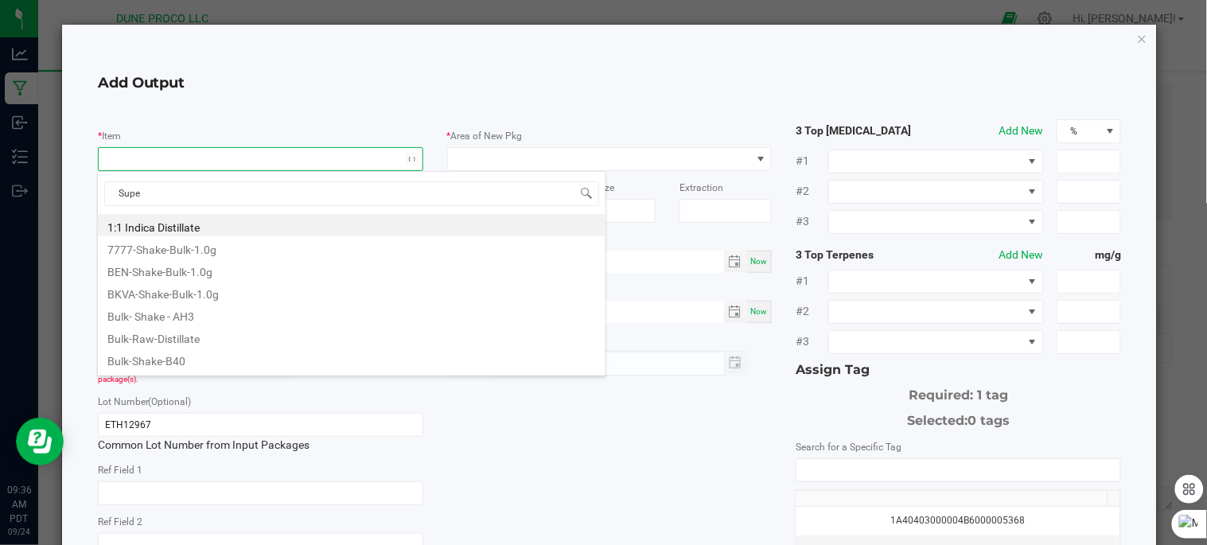
type input "Super"
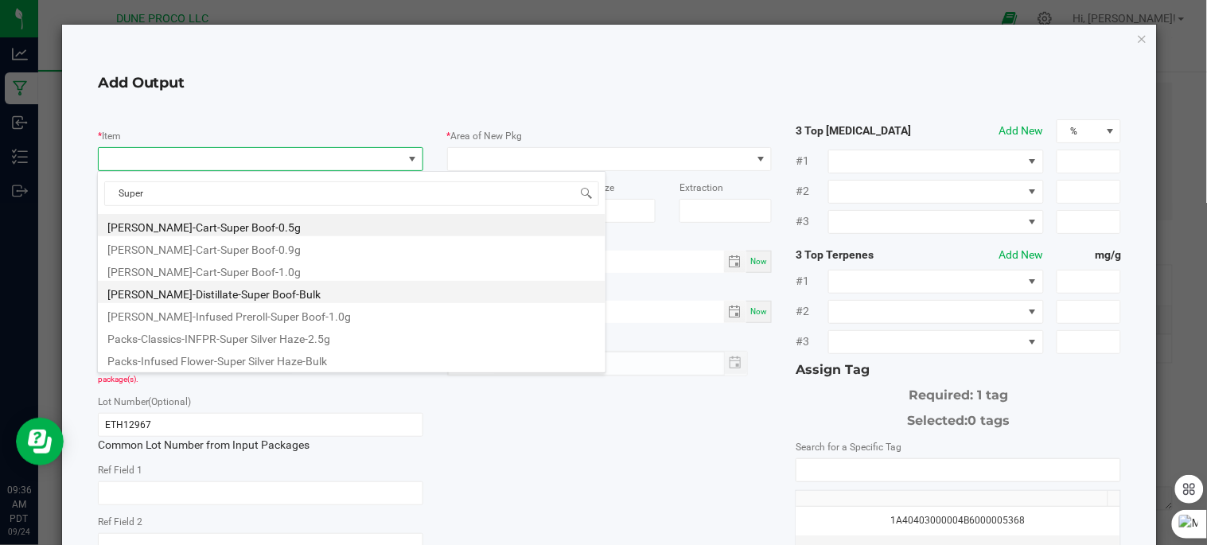
click at [251, 296] on li "HUST-Distillate-Super Boof-Bulk" at bounding box center [352, 292] width 508 height 22
type input "0.0000 g"
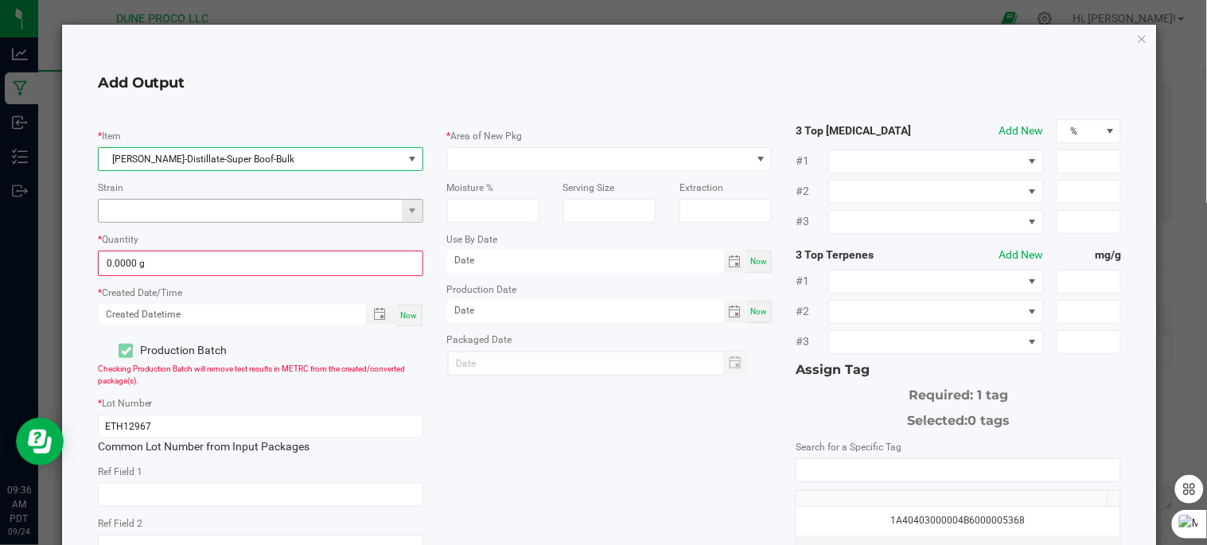
click at [299, 213] on input at bounding box center [251, 211] width 304 height 22
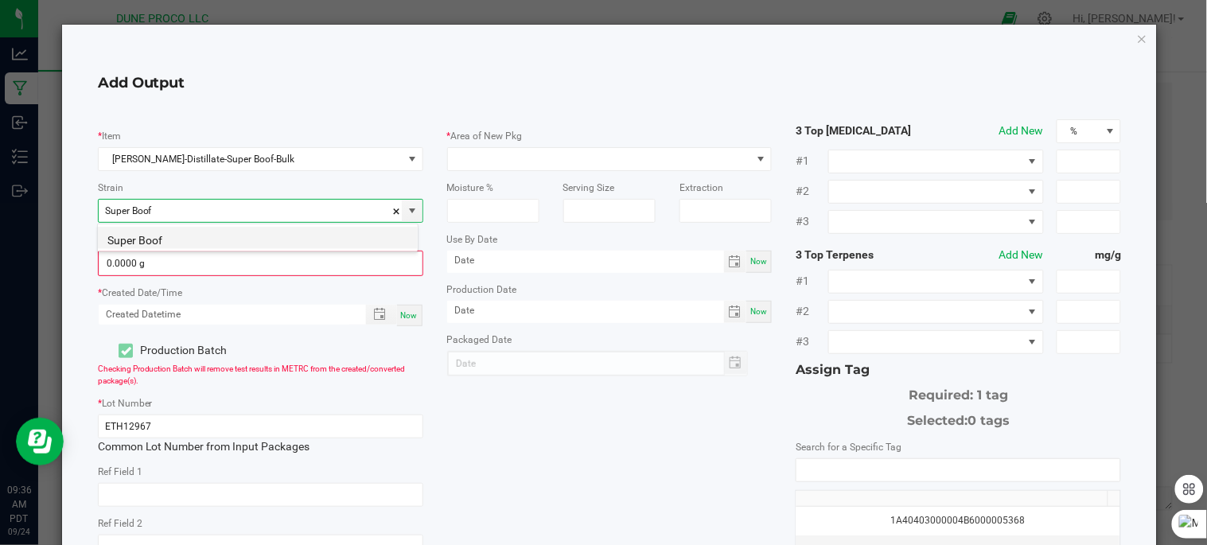
click at [283, 235] on li "Super Boof" at bounding box center [258, 238] width 320 height 22
type input "Super Boof"
type input "0"
click at [283, 267] on input "0" at bounding box center [260, 263] width 322 height 22
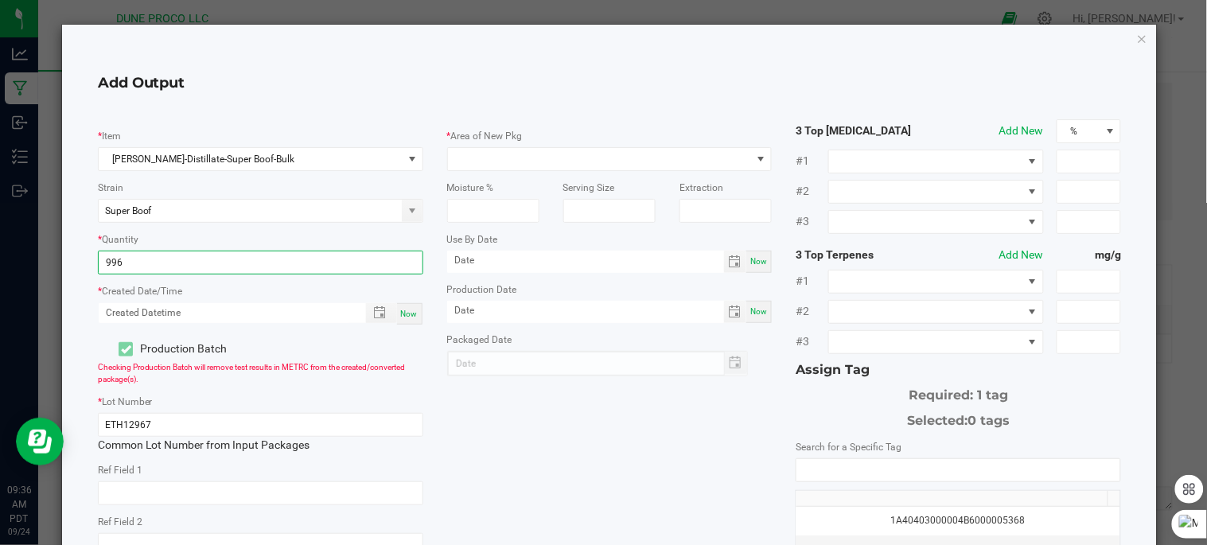
type input "996.0000 g"
click at [446, 74] on h4 "Add Output" at bounding box center [610, 83] width 1024 height 21
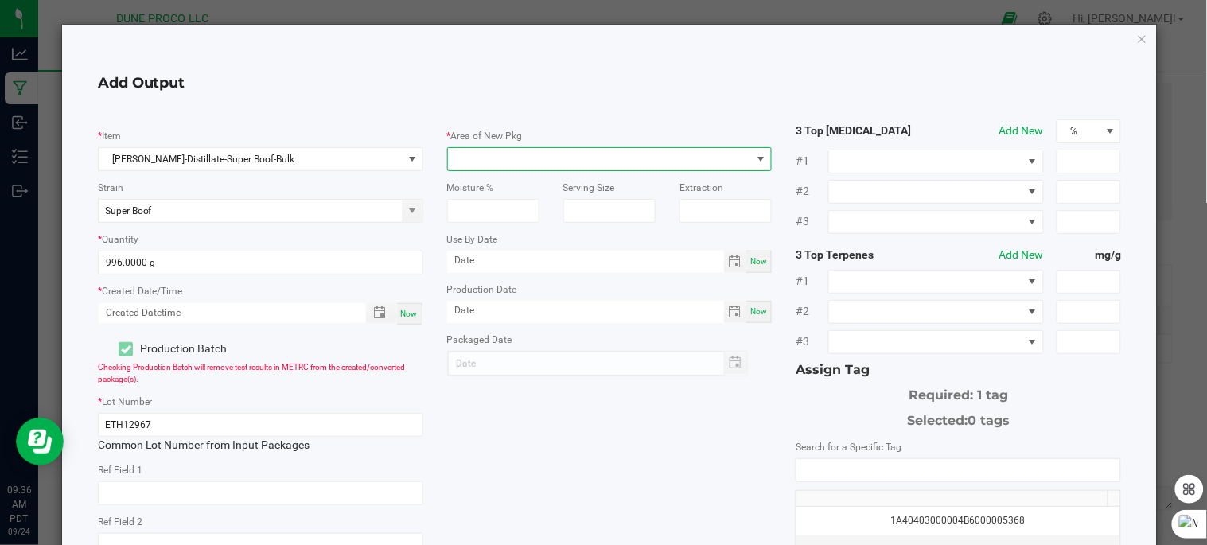
click at [563, 155] on span at bounding box center [600, 159] width 304 height 22
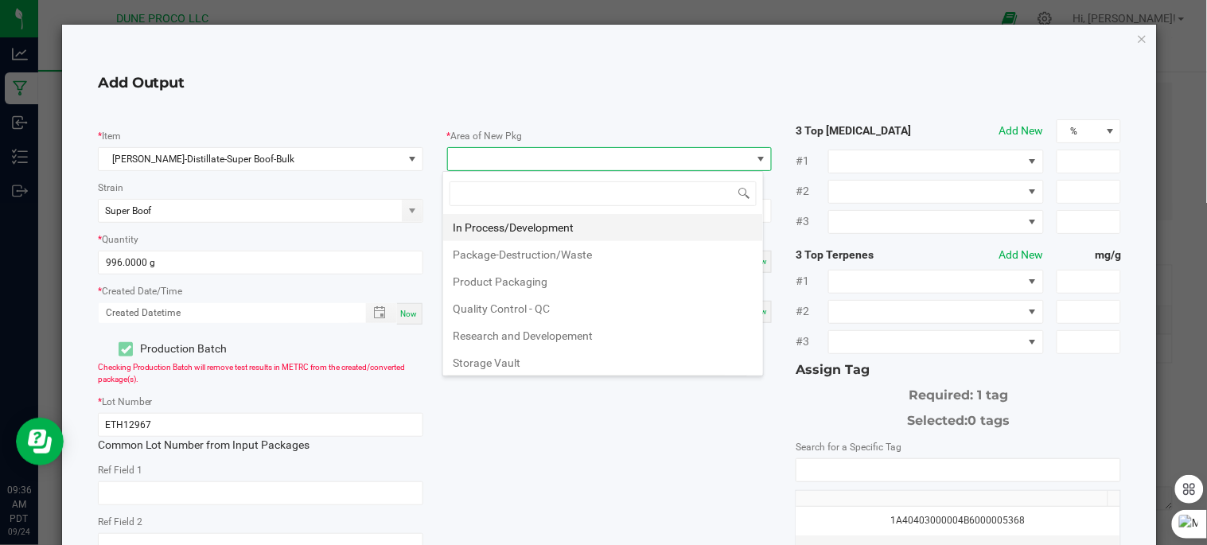
click at [559, 225] on li "In Process/Development" at bounding box center [603, 227] width 320 height 27
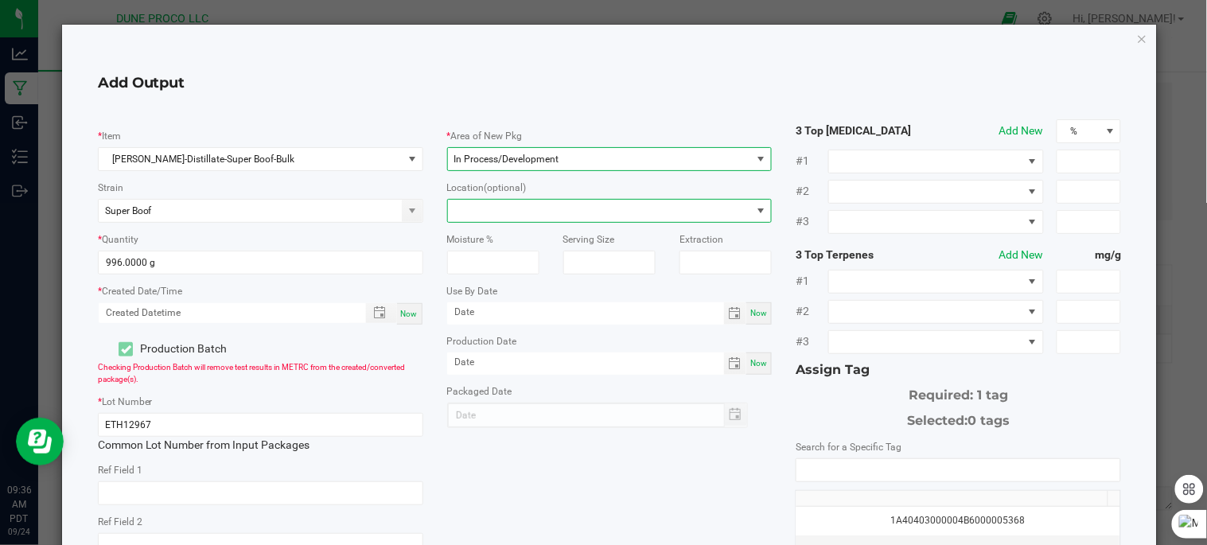
click at [567, 209] on span at bounding box center [600, 211] width 304 height 22
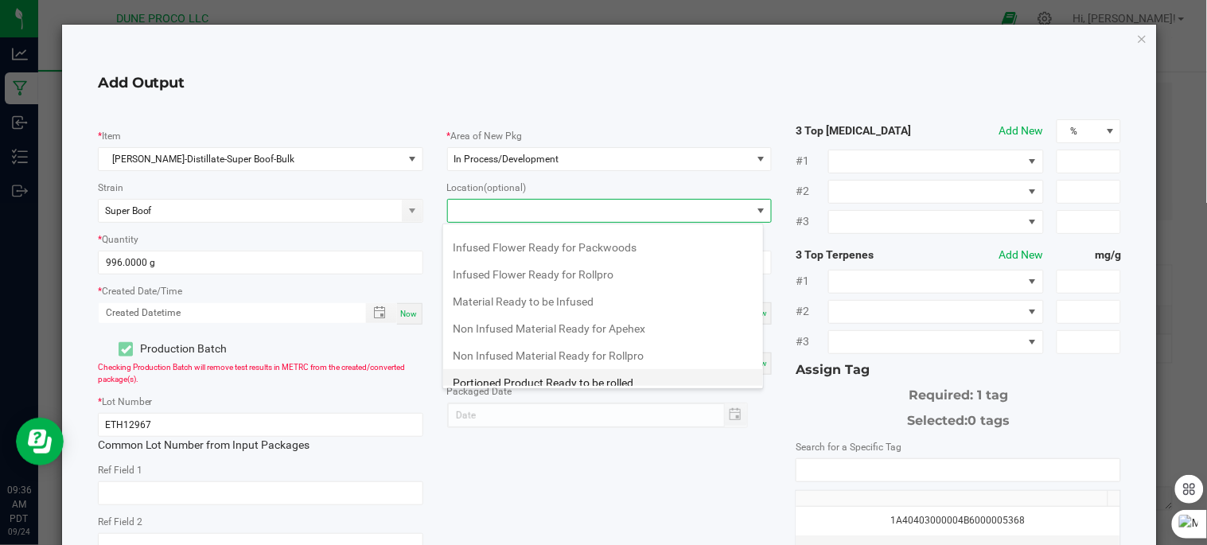
scroll to position [167, 0]
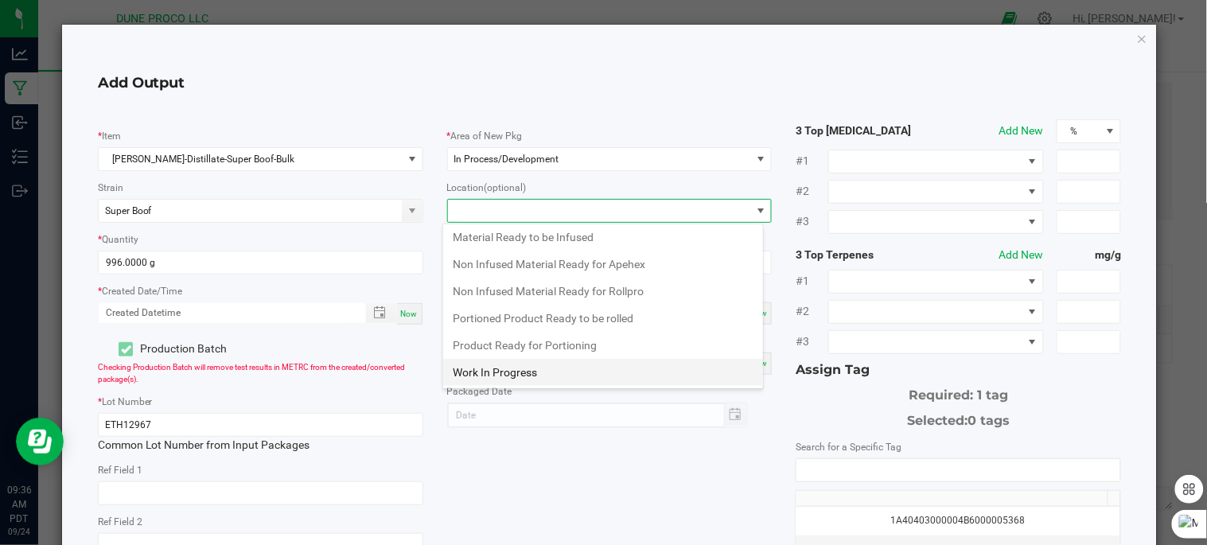
click at [555, 372] on li "Work In Progress" at bounding box center [603, 372] width 320 height 27
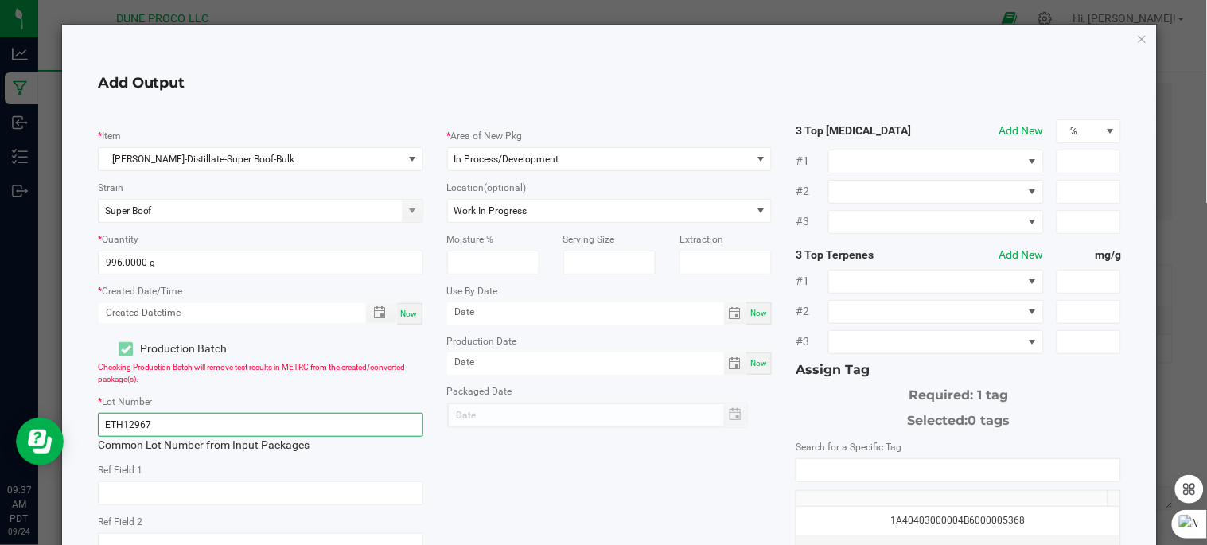
click at [342, 430] on input "ETH12967" at bounding box center [260, 425] width 325 height 24
type input "E"
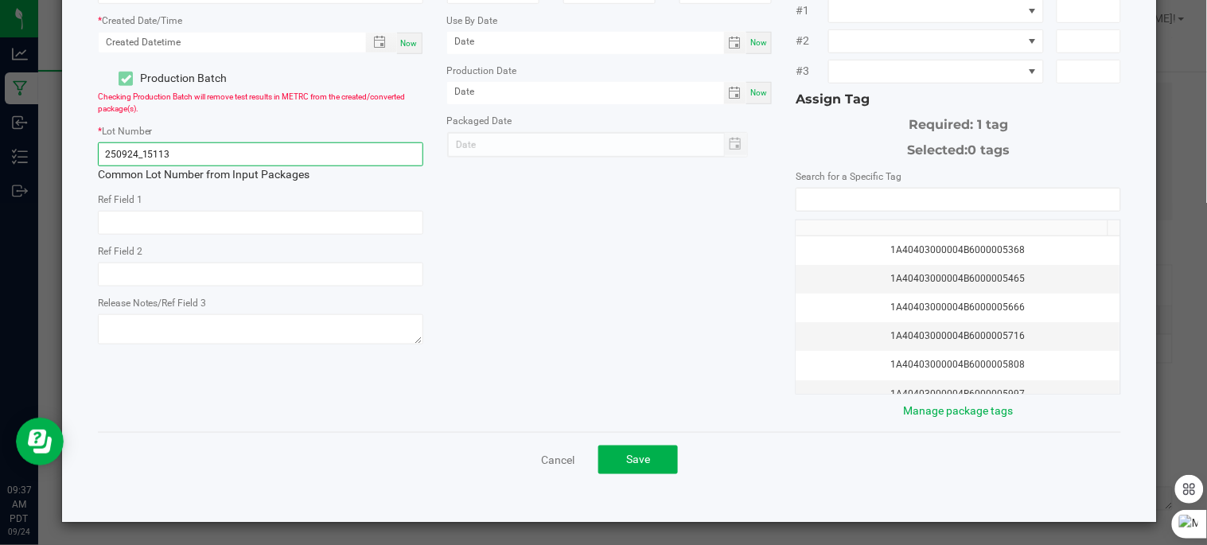
scroll to position [274, 0]
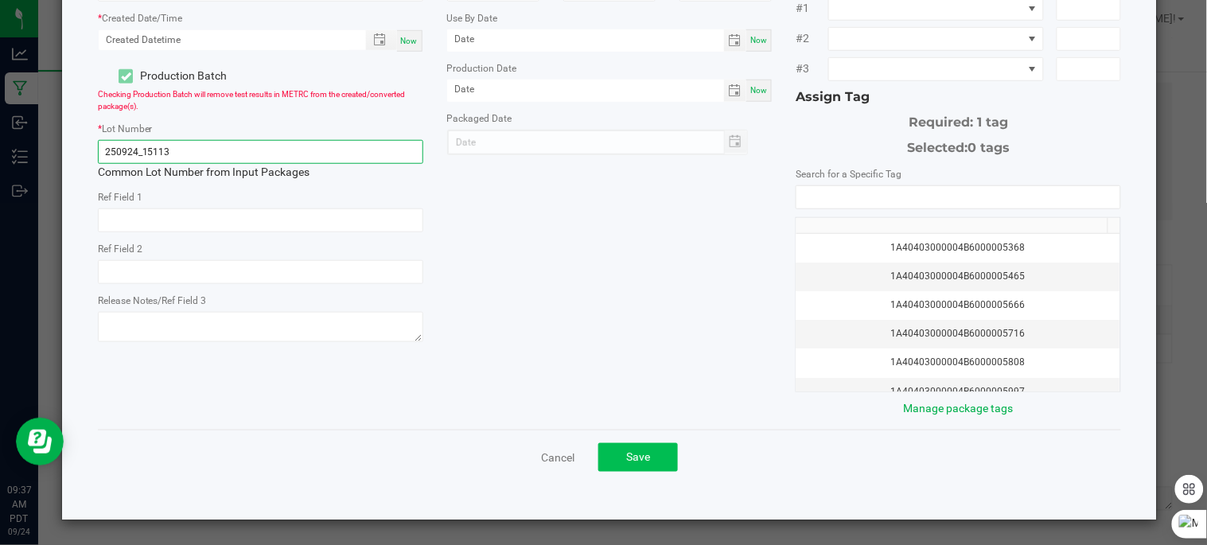
type input "250924_15113"
click at [617, 462] on button "Save" at bounding box center [638, 457] width 80 height 29
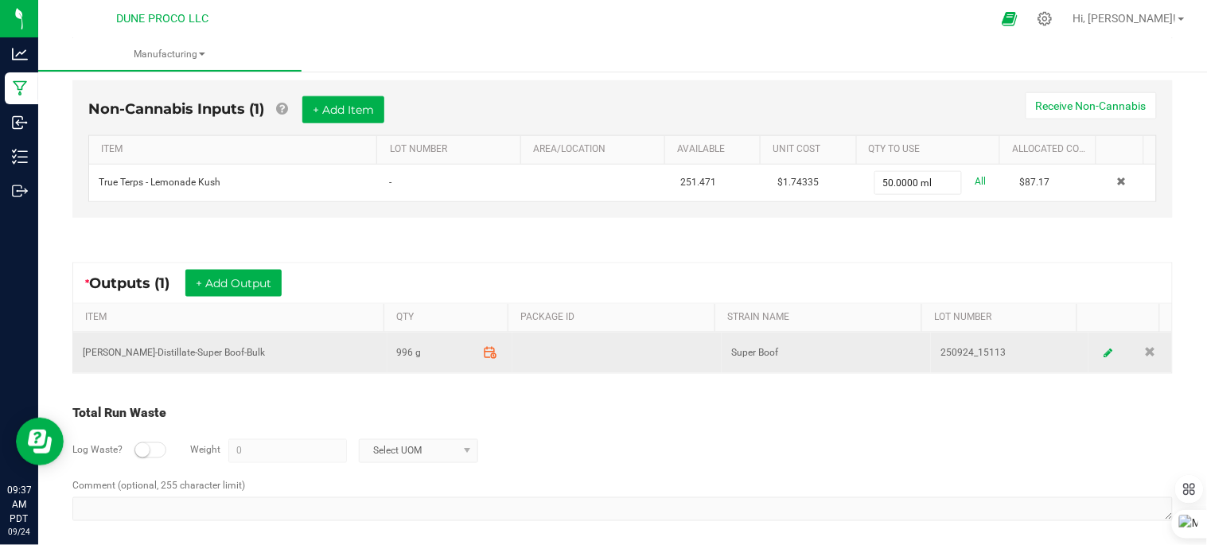
click at [484, 349] on icon at bounding box center [491, 352] width 14 height 14
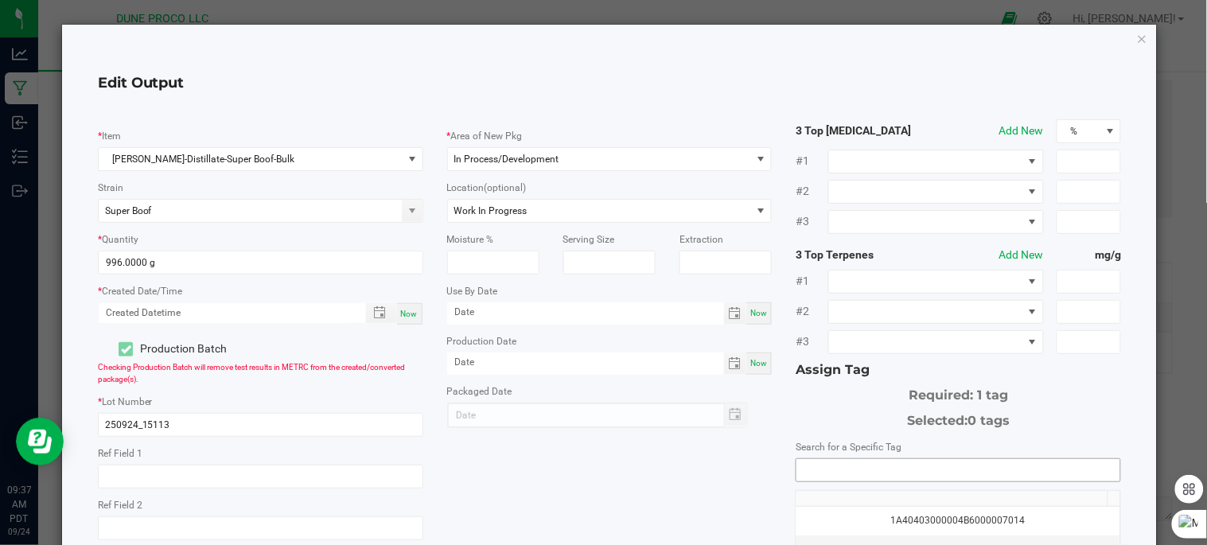
click at [860, 474] on input "NO DATA FOUND" at bounding box center [958, 470] width 324 height 22
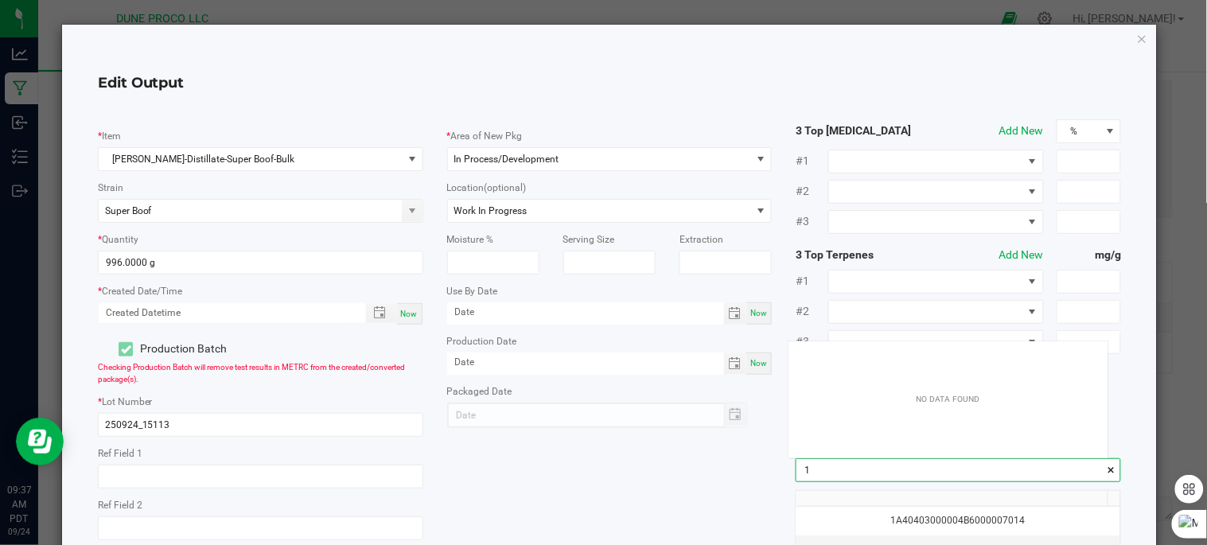
scroll to position [21, 319]
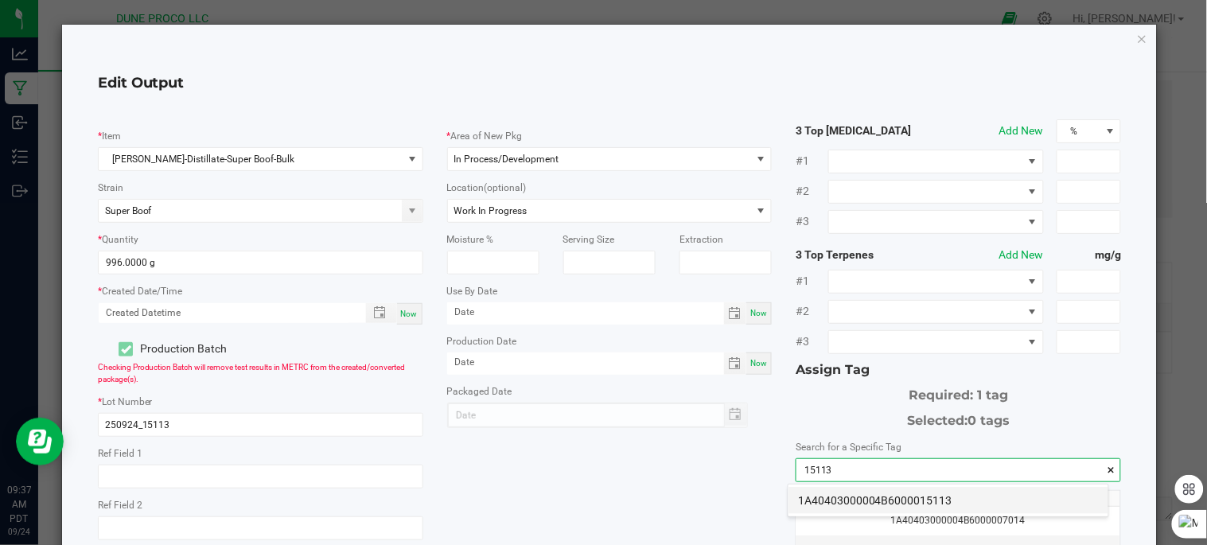
click at [888, 505] on li "1A40403000004B6000015113" at bounding box center [949, 500] width 320 height 27
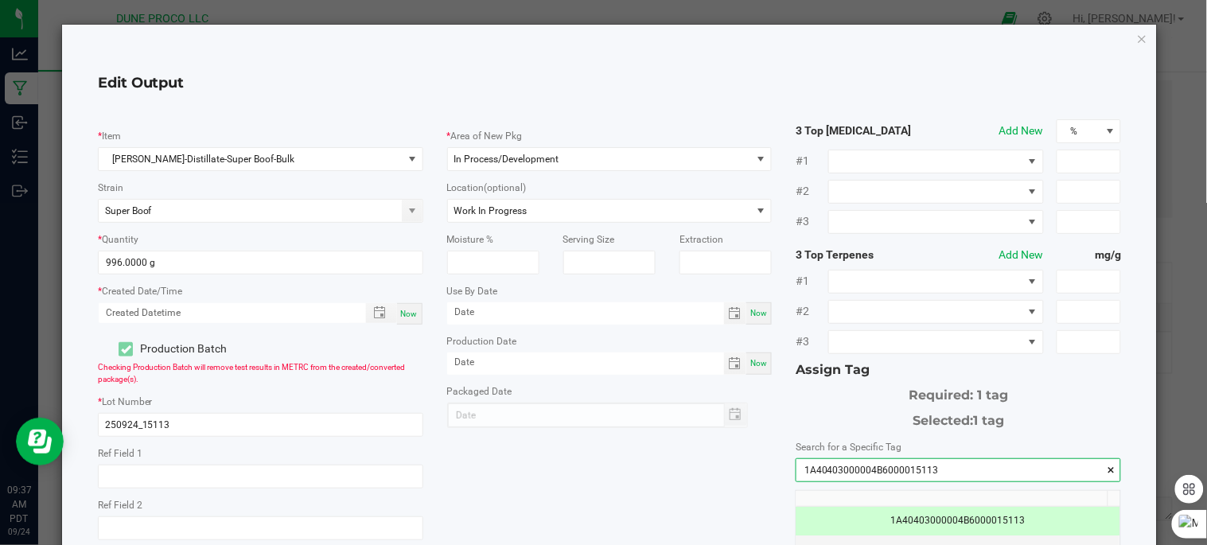
scroll to position [274, 0]
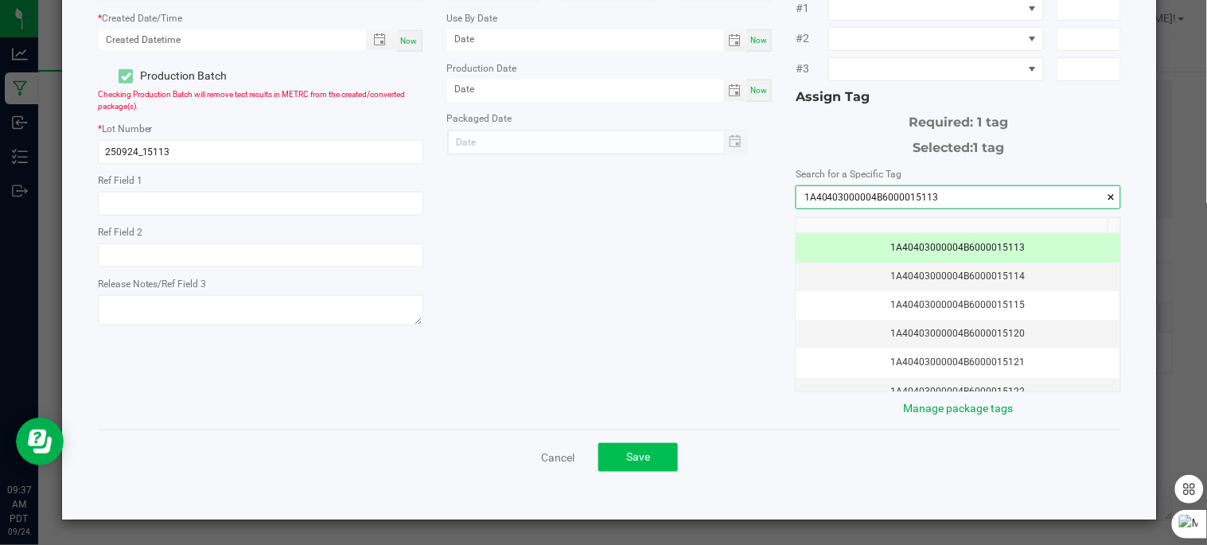
type input "1A40403000004B6000015113"
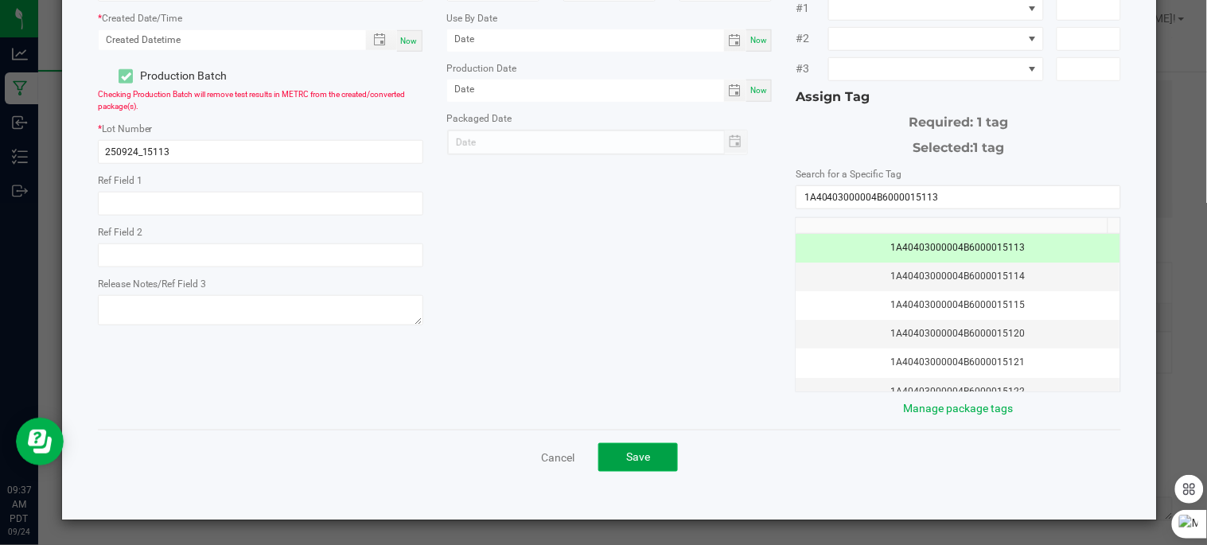
click at [645, 458] on button "Save" at bounding box center [638, 457] width 80 height 29
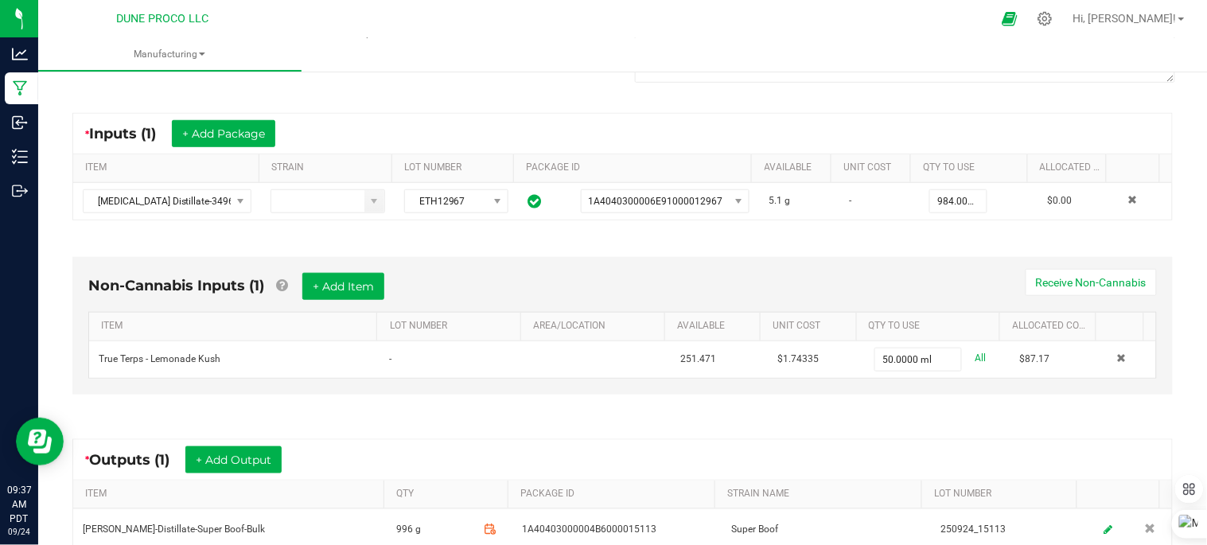
scroll to position [447, 0]
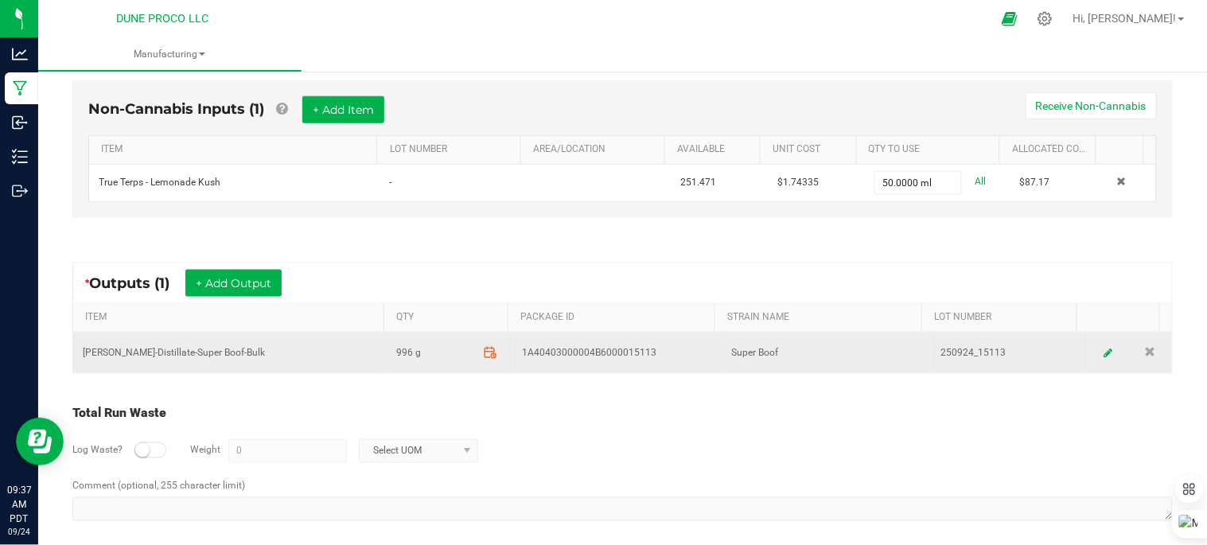
click at [492, 356] on span at bounding box center [491, 353] width 28 height 28
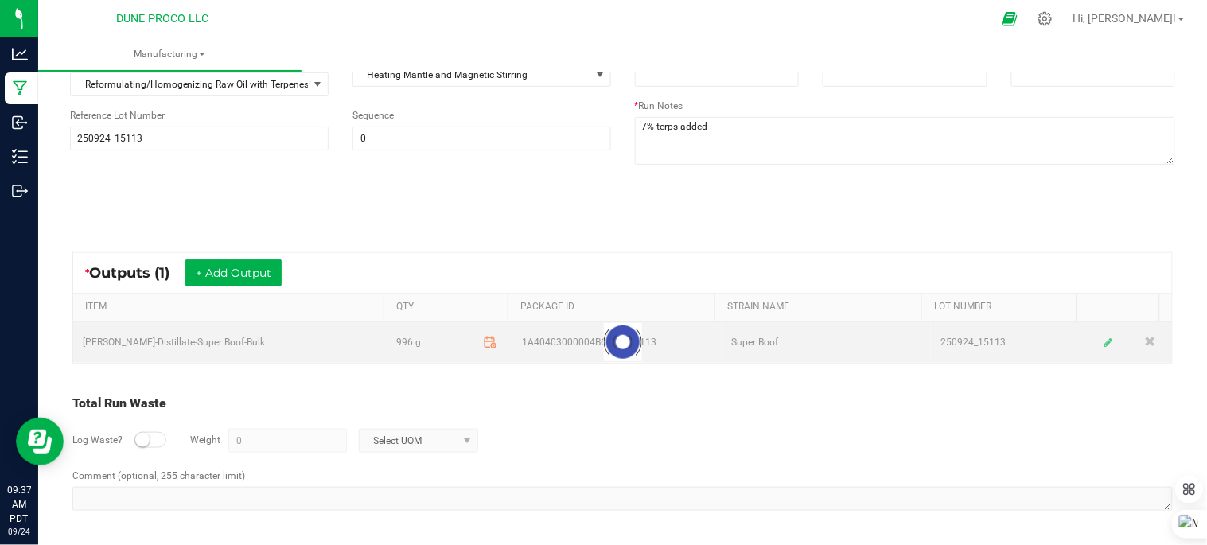
scroll to position [189, 0]
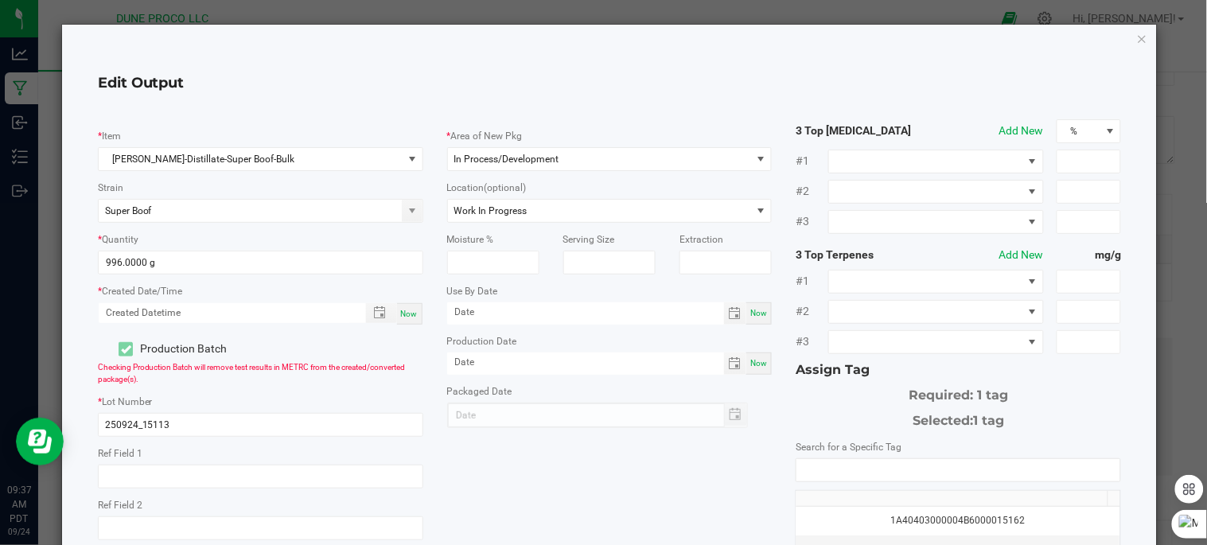
click at [401, 312] on span "Now" at bounding box center [409, 314] width 17 height 9
type input "09/24/2025 9:37 AM"
type input "[DATE]"
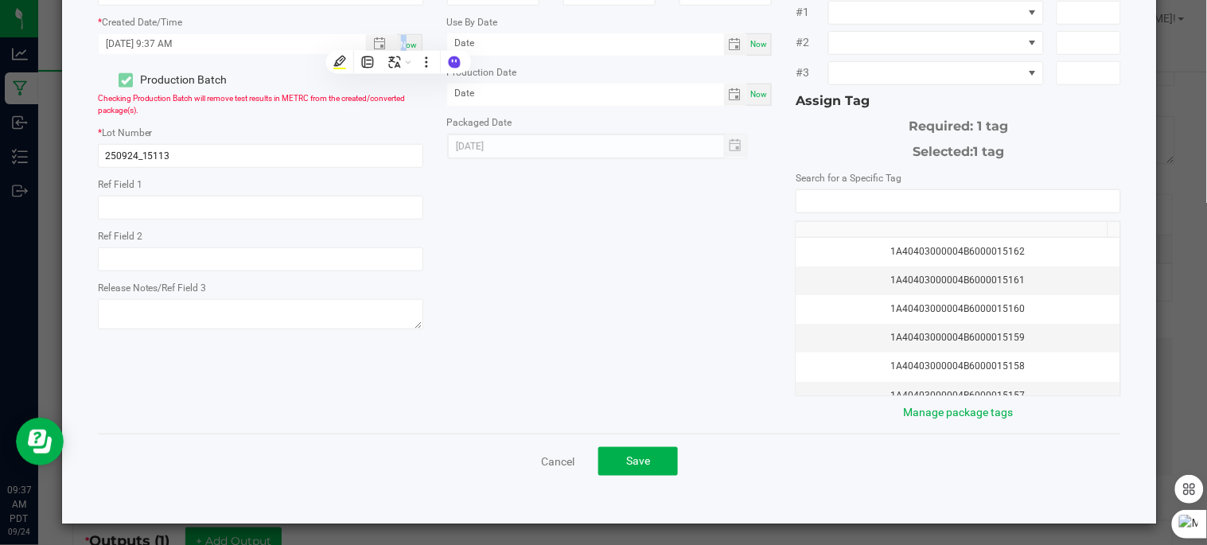
scroll to position [274, 0]
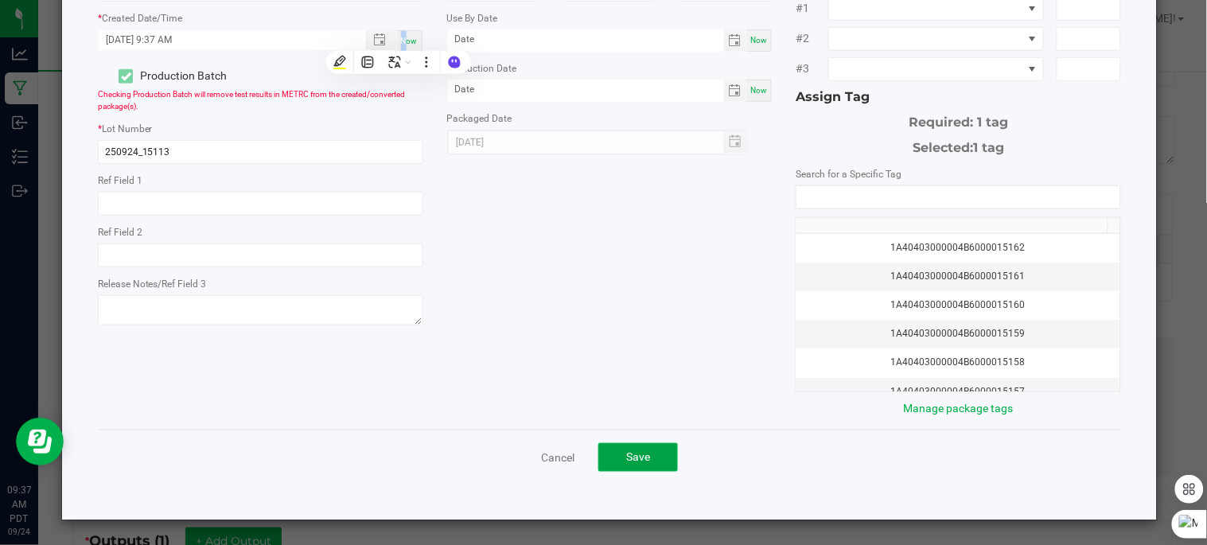
click at [651, 461] on button "Save" at bounding box center [638, 457] width 80 height 29
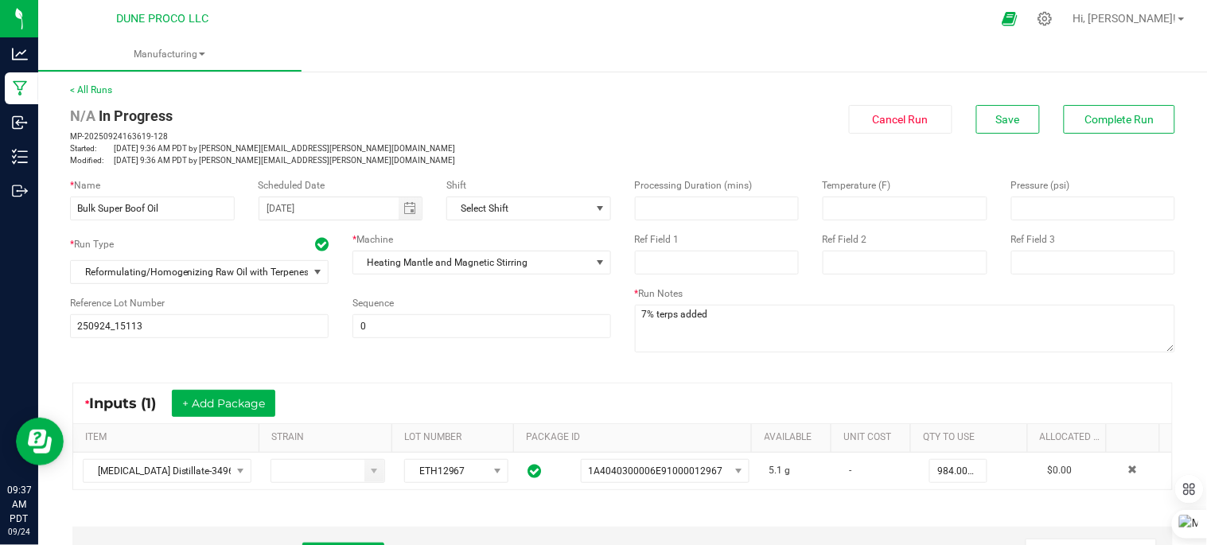
scroll to position [0, 0]
click at [1095, 125] on span "Complete Run" at bounding box center [1119, 120] width 69 height 13
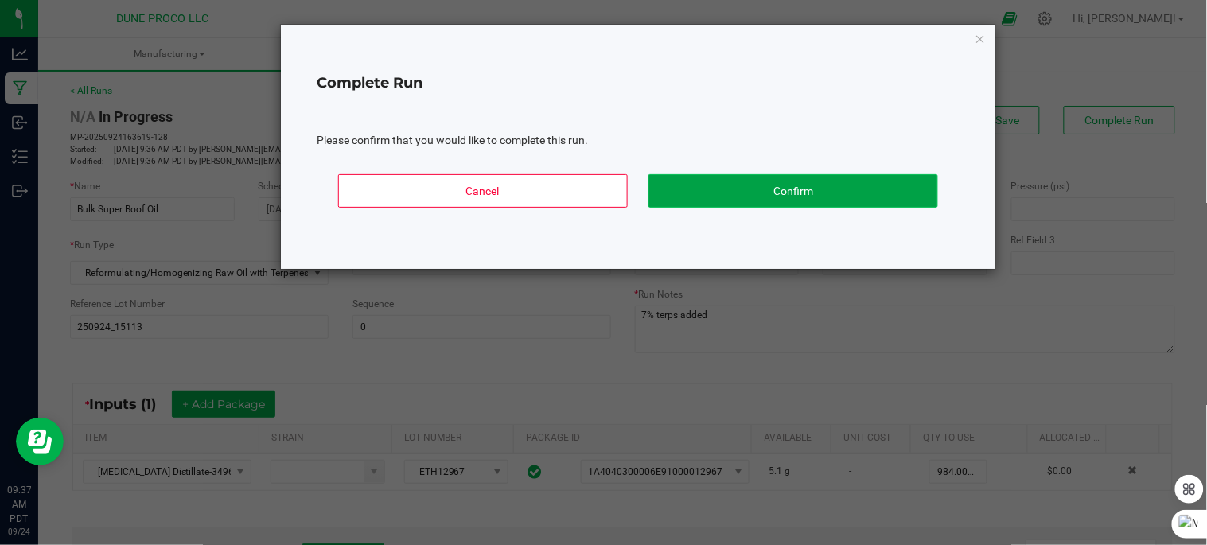
click at [873, 203] on button "Confirm" at bounding box center [793, 190] width 290 height 33
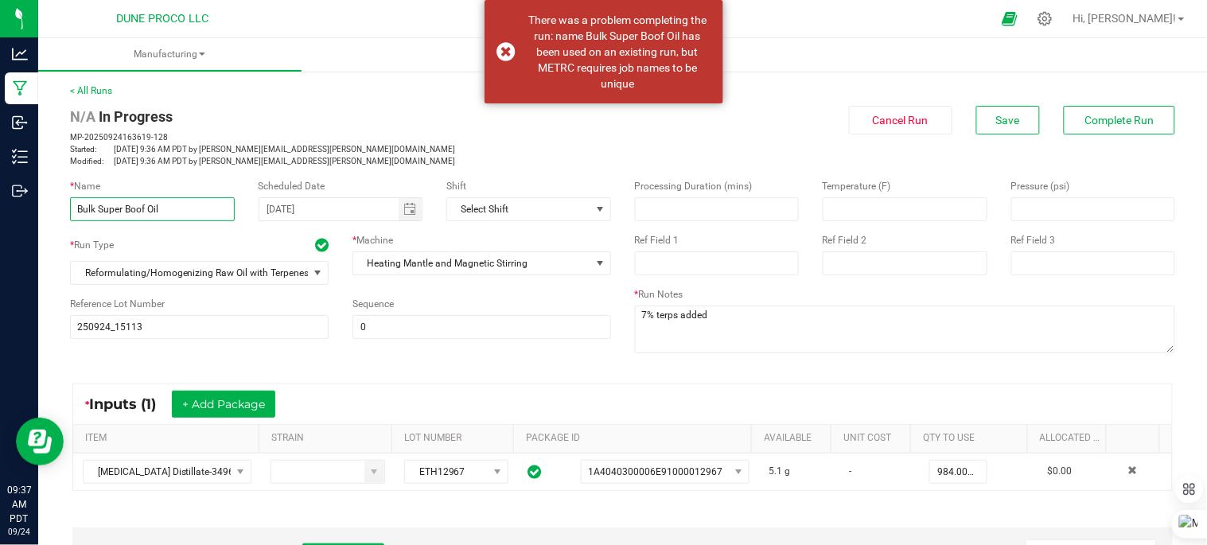
click at [166, 205] on input "Bulk Super Boof Oil" at bounding box center [152, 209] width 165 height 24
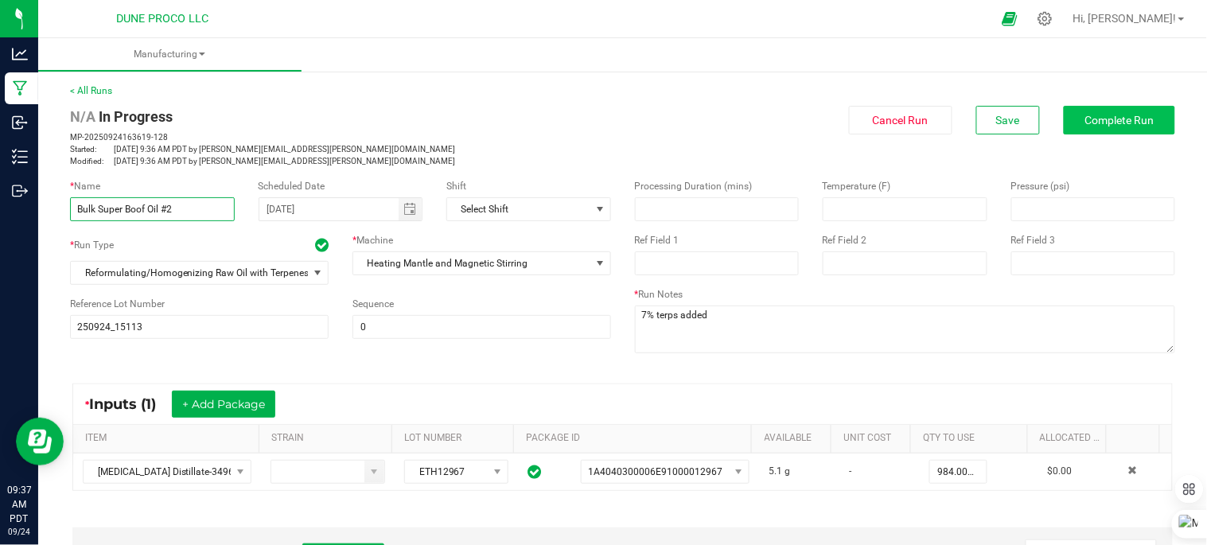
type input "Bulk Super Boof Oil #2"
click at [1124, 115] on span "Complete Run" at bounding box center [1119, 120] width 69 height 13
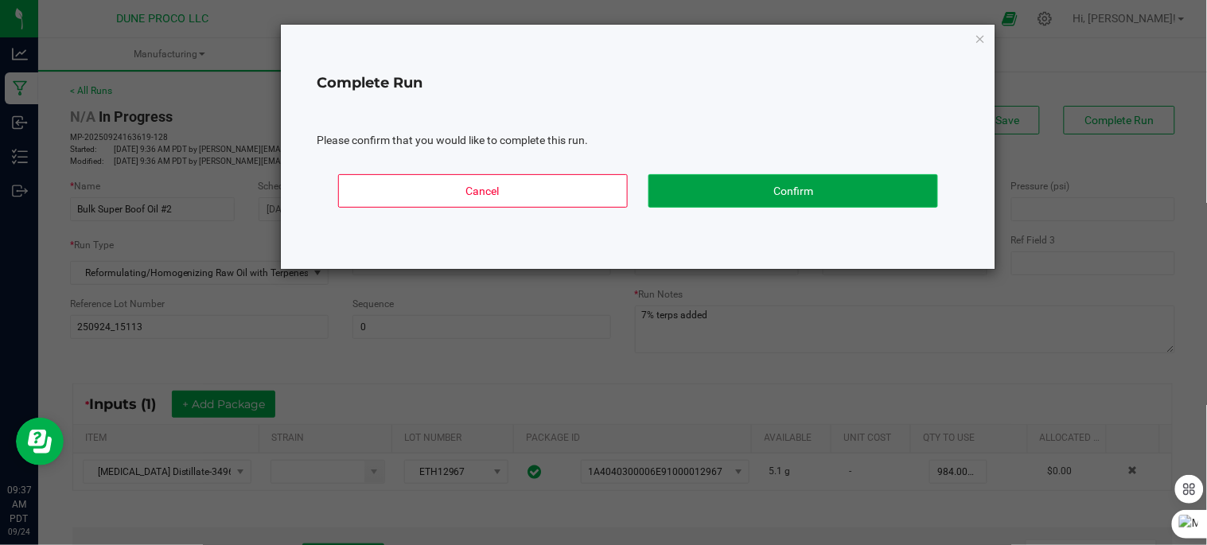
click at [877, 183] on button "Confirm" at bounding box center [793, 190] width 290 height 33
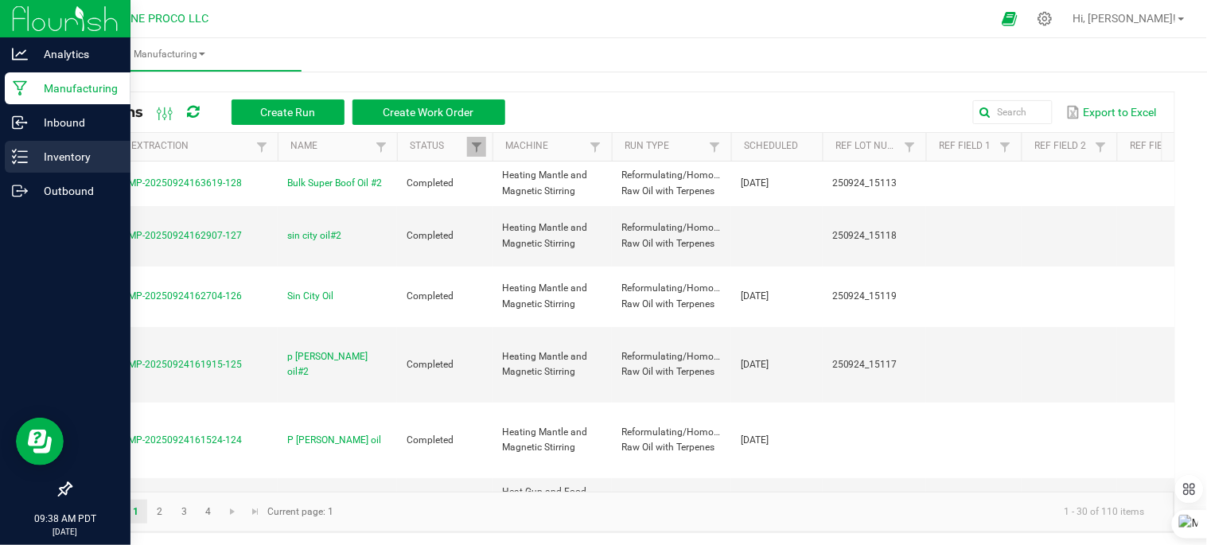
drag, startPoint x: 33, startPoint y: 152, endPoint x: 45, endPoint y: 154, distance: 11.4
click at [33, 152] on p "Inventory" at bounding box center [75, 156] width 95 height 19
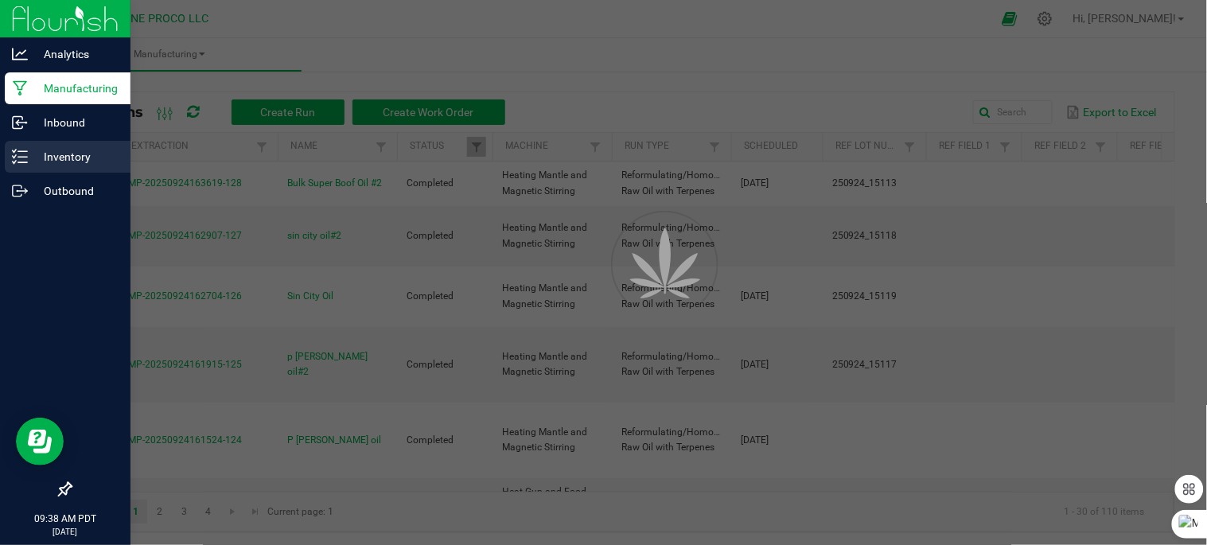
click at [45, 154] on p "Inventory" at bounding box center [75, 156] width 95 height 19
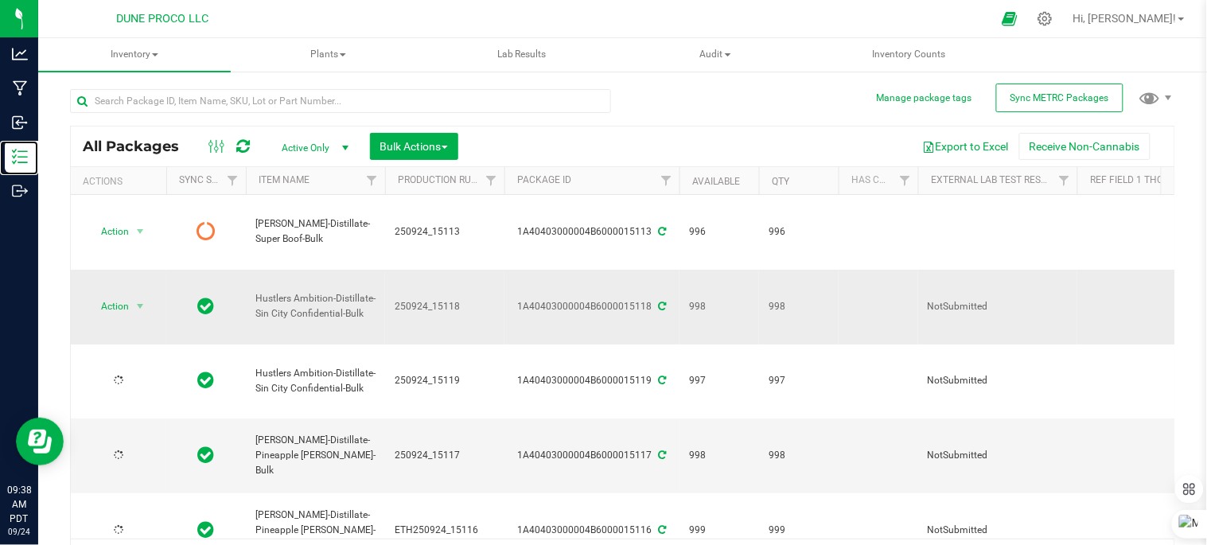
type input "[DATE]"
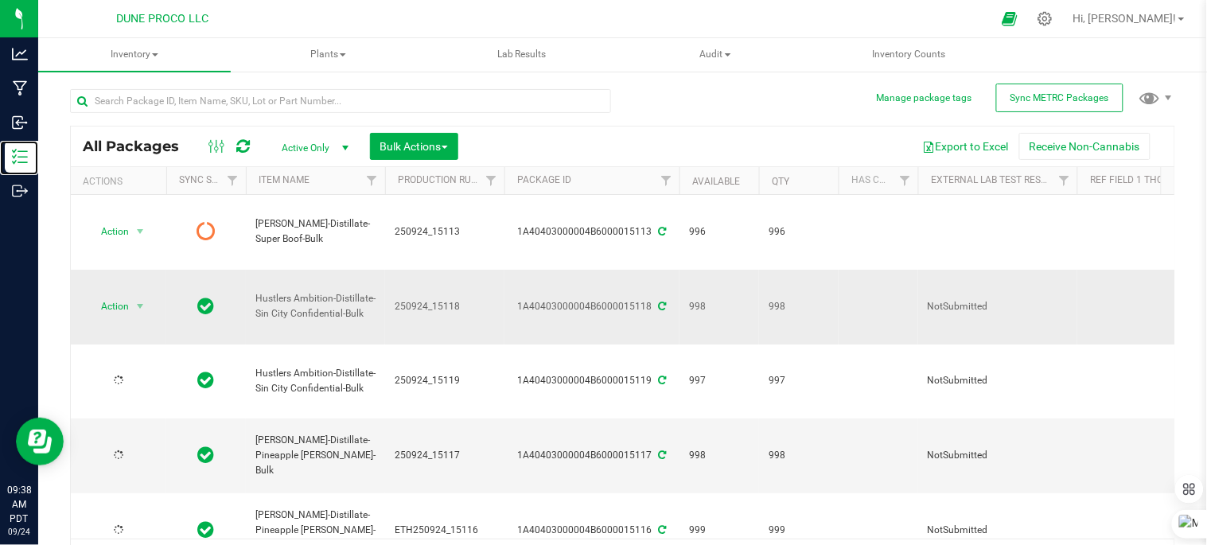
type input "[DATE]"
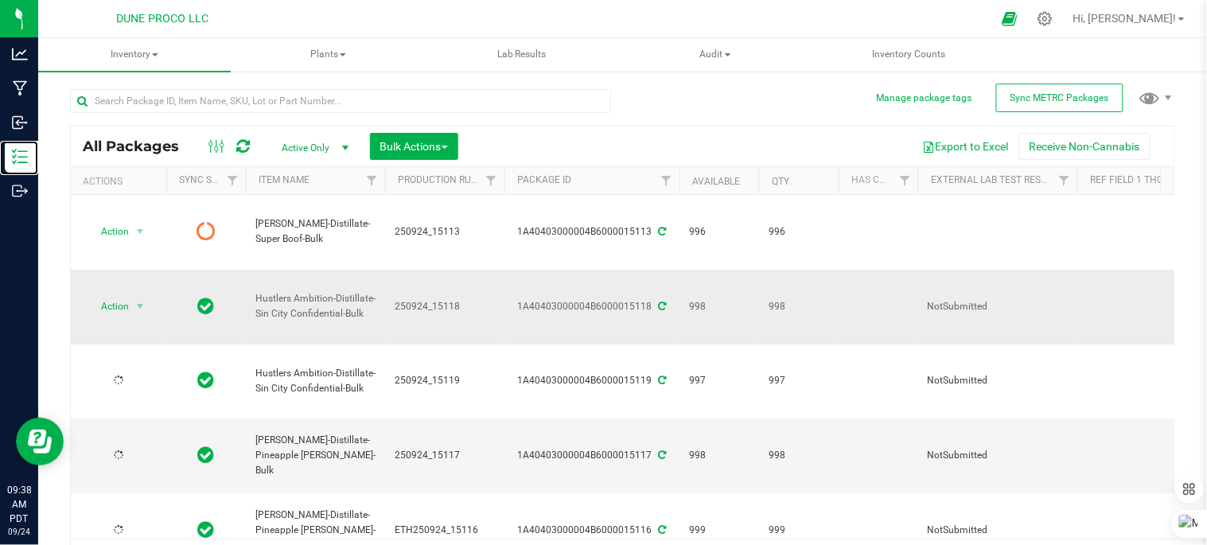
type input "[DATE]"
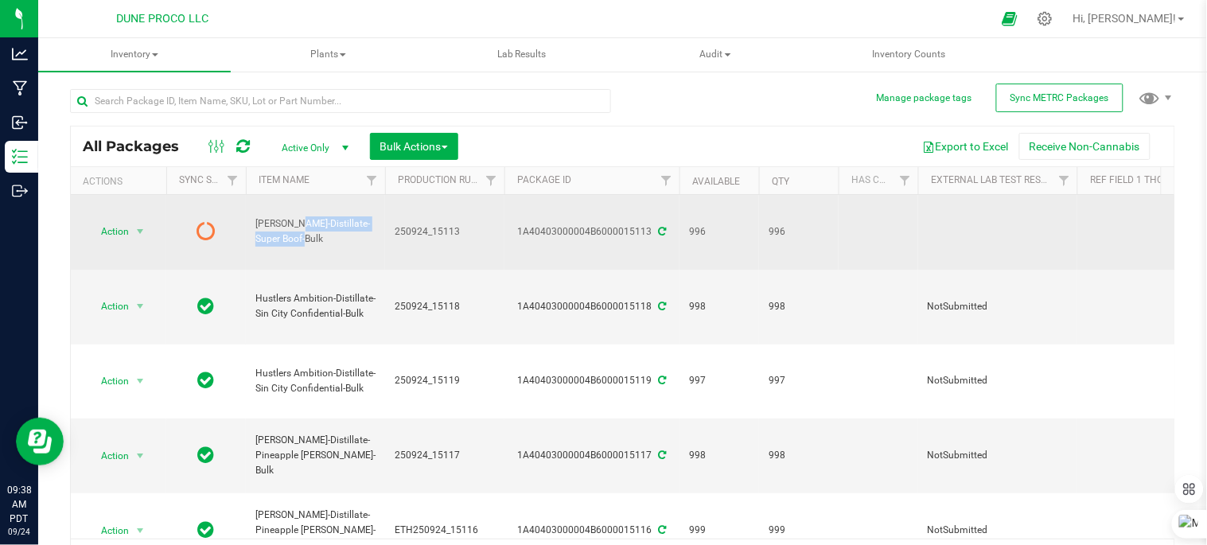
drag, startPoint x: 369, startPoint y: 212, endPoint x: 251, endPoint y: 223, distance: 119.1
click at [255, 231] on span "HUST-Distillate-Super Boof-Bulk" at bounding box center [315, 231] width 120 height 30
drag, startPoint x: 251, startPoint y: 223, endPoint x: 243, endPoint y: 212, distance: 12.6
click at [244, 212] on td at bounding box center [206, 232] width 80 height 75
drag, startPoint x: 252, startPoint y: 207, endPoint x: 297, endPoint y: 228, distance: 49.5
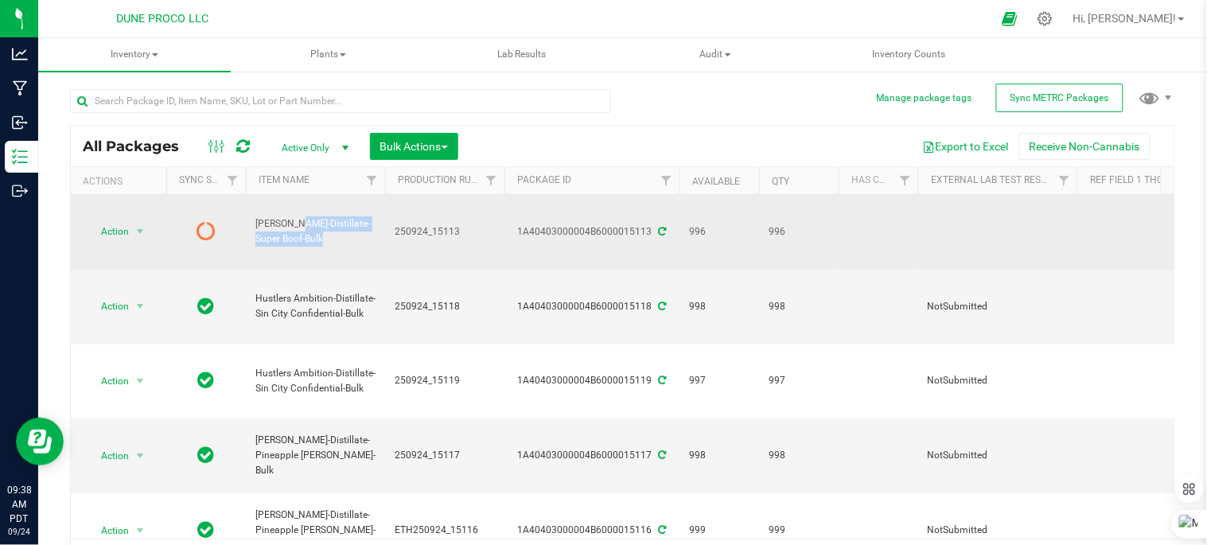
click at [297, 228] on td "HUST-Distillate-Super Boof-Bulk" at bounding box center [315, 232] width 139 height 75
drag, startPoint x: 296, startPoint y: 228, endPoint x: 303, endPoint y: 213, distance: 16.7
copy span "HUST-Distillate-Super Boof-Bulk"
drag, startPoint x: 648, startPoint y: 215, endPoint x: 482, endPoint y: 217, distance: 165.5
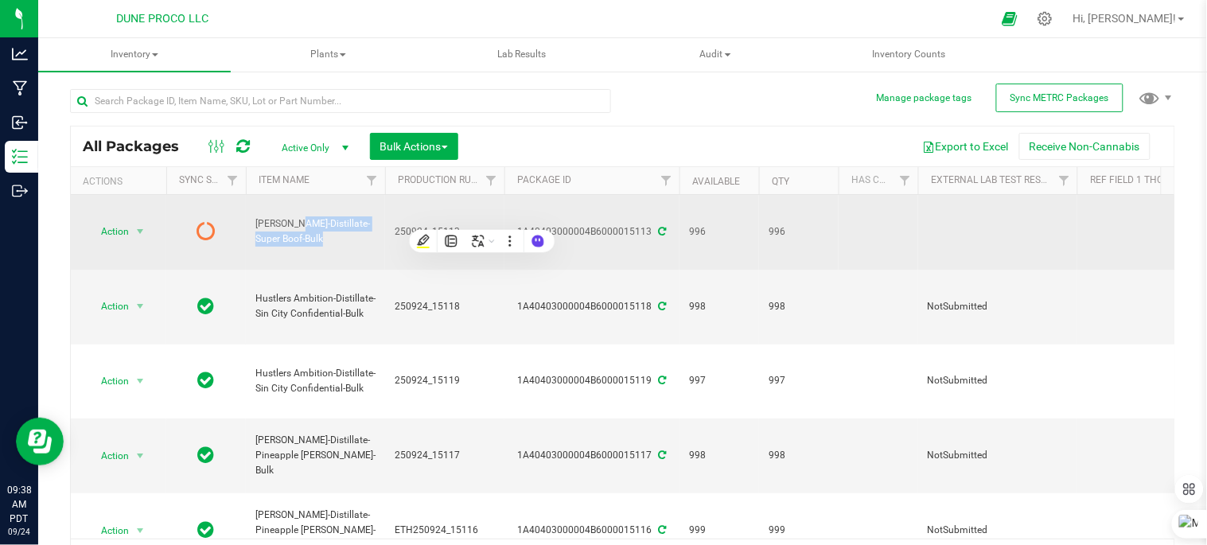
drag, startPoint x: 482, startPoint y: 217, endPoint x: 563, endPoint y: 215, distance: 80.4
copy tr "1A40403000004B6000015113"
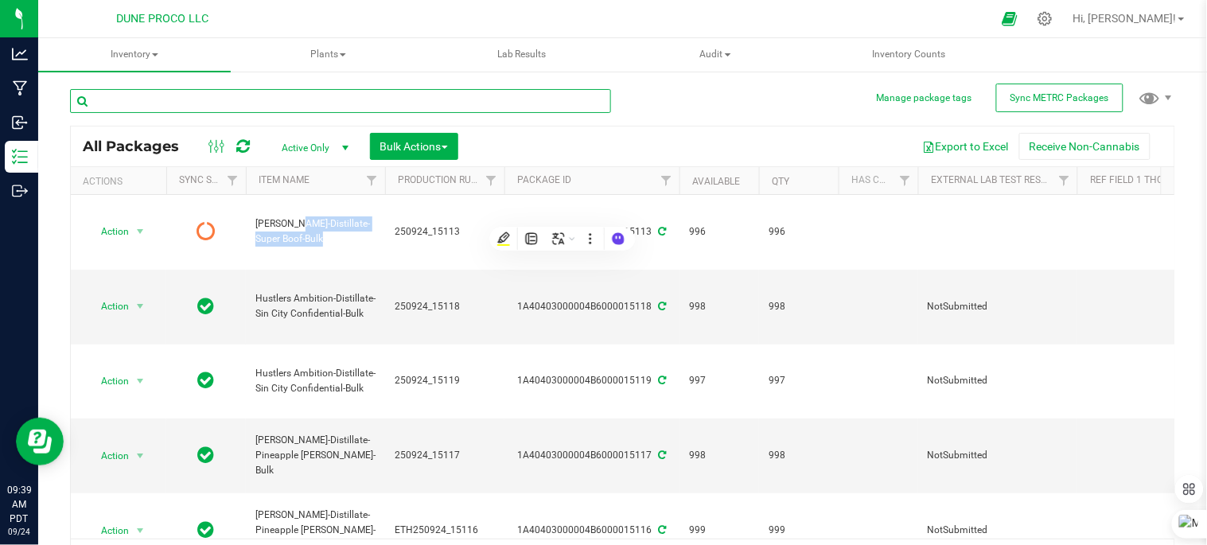
click at [227, 95] on input "text" at bounding box center [340, 101] width 541 height 24
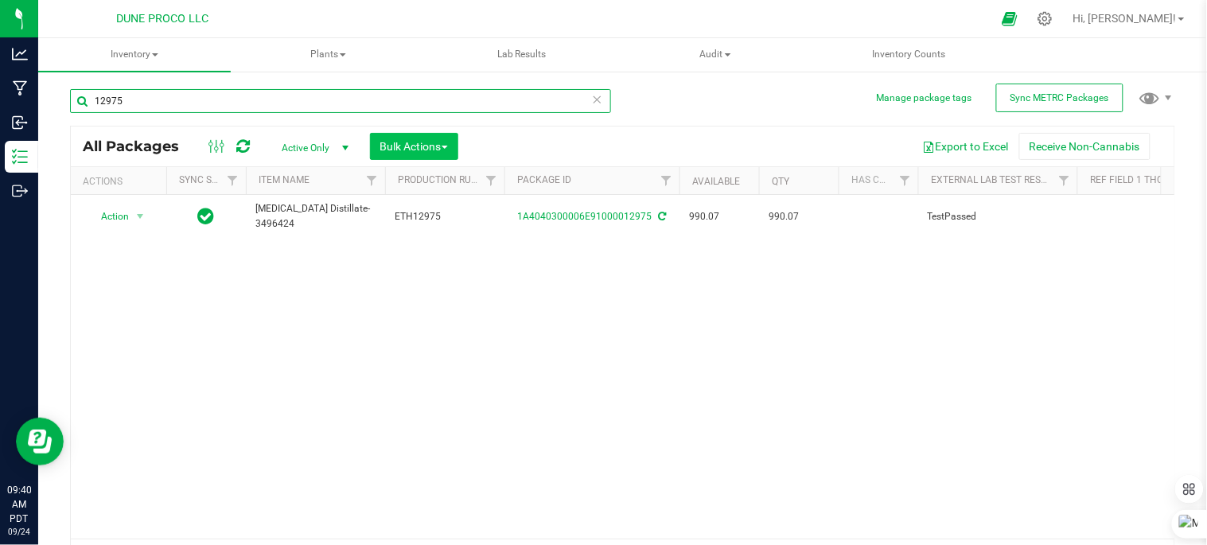
type input "12975"
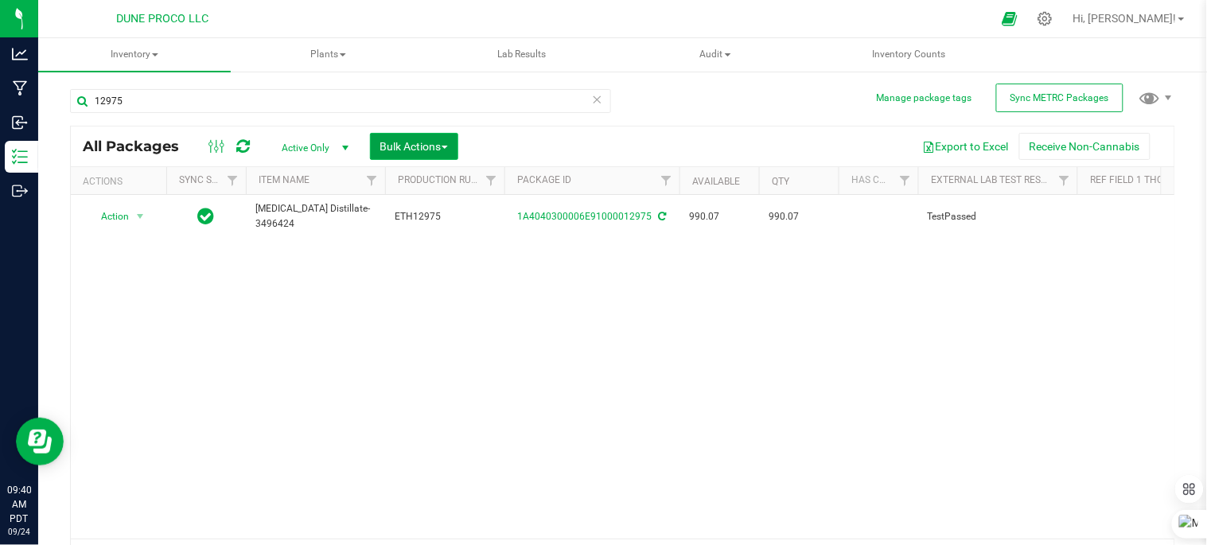
click at [452, 148] on button "Bulk Actions" at bounding box center [414, 146] width 88 height 27
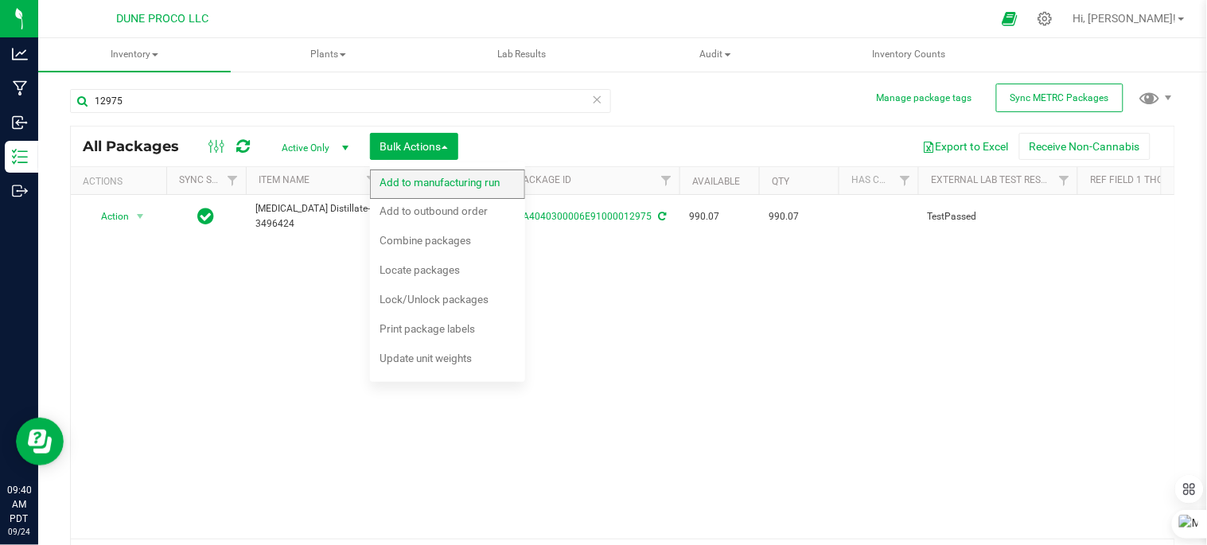
click at [430, 178] on span "Add to manufacturing run" at bounding box center [440, 182] width 120 height 13
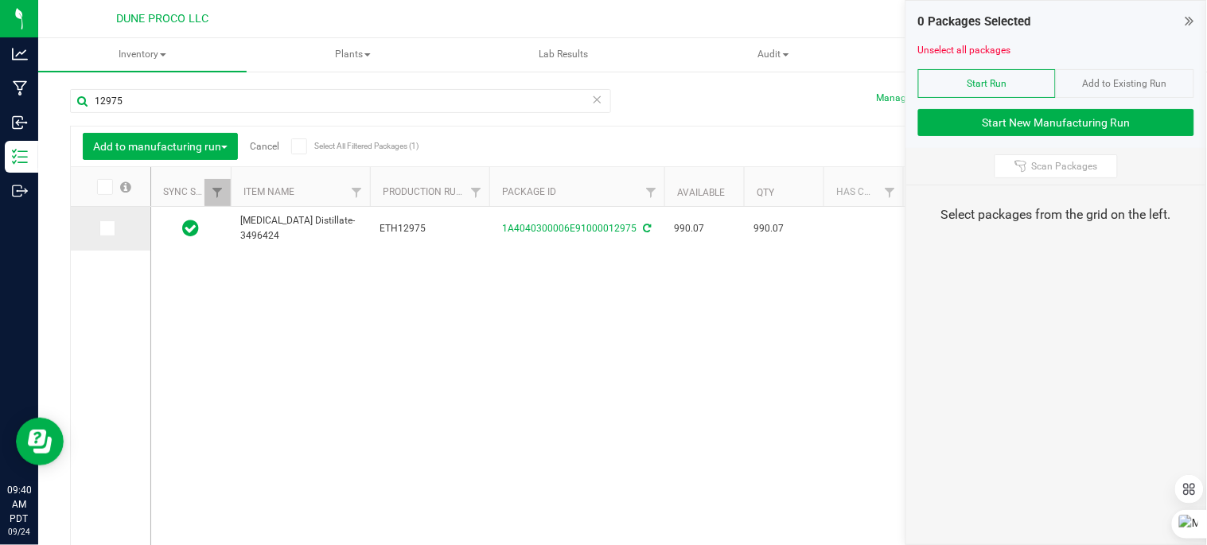
click at [107, 228] on icon at bounding box center [106, 228] width 10 height 0
click at [0, 0] on input "checkbox" at bounding box center [0, 0] width 0 height 0
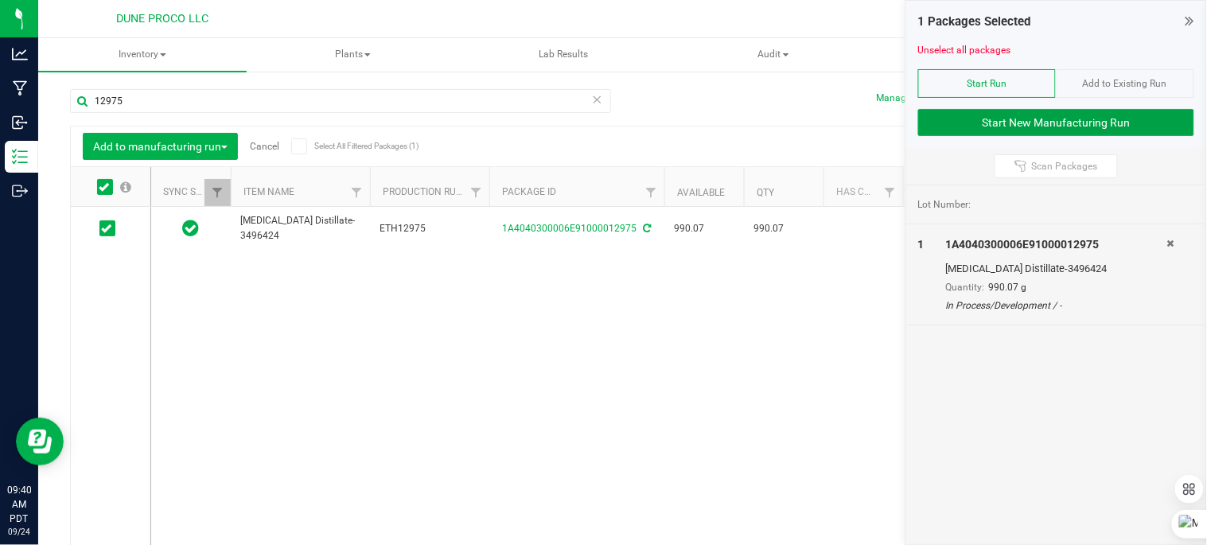
click at [1123, 124] on button "Start New Manufacturing Run" at bounding box center [1056, 122] width 276 height 27
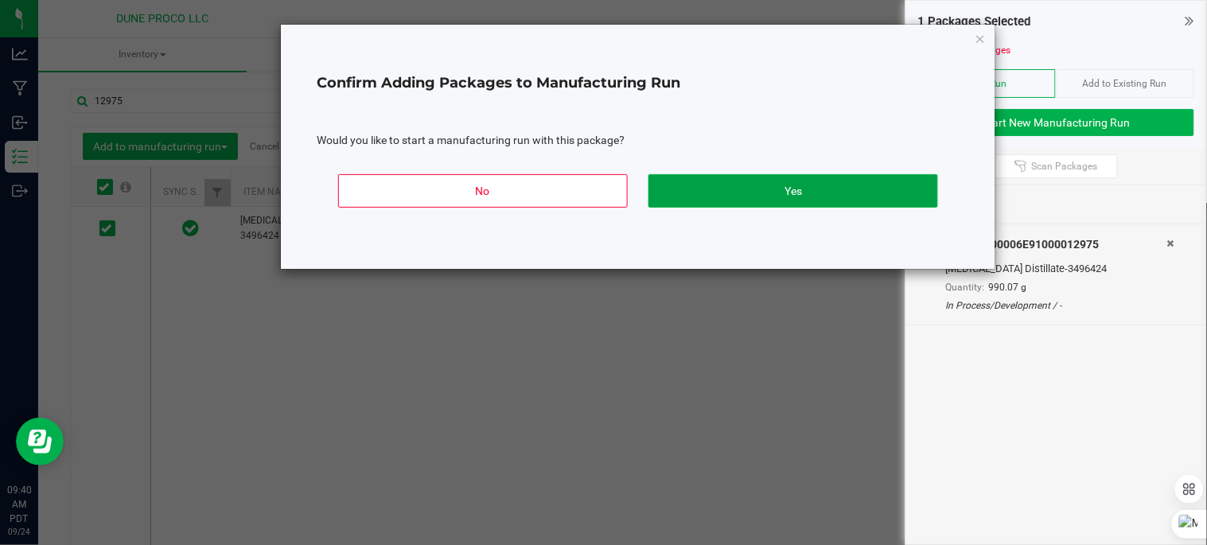
click at [661, 199] on button "Yes" at bounding box center [793, 190] width 290 height 33
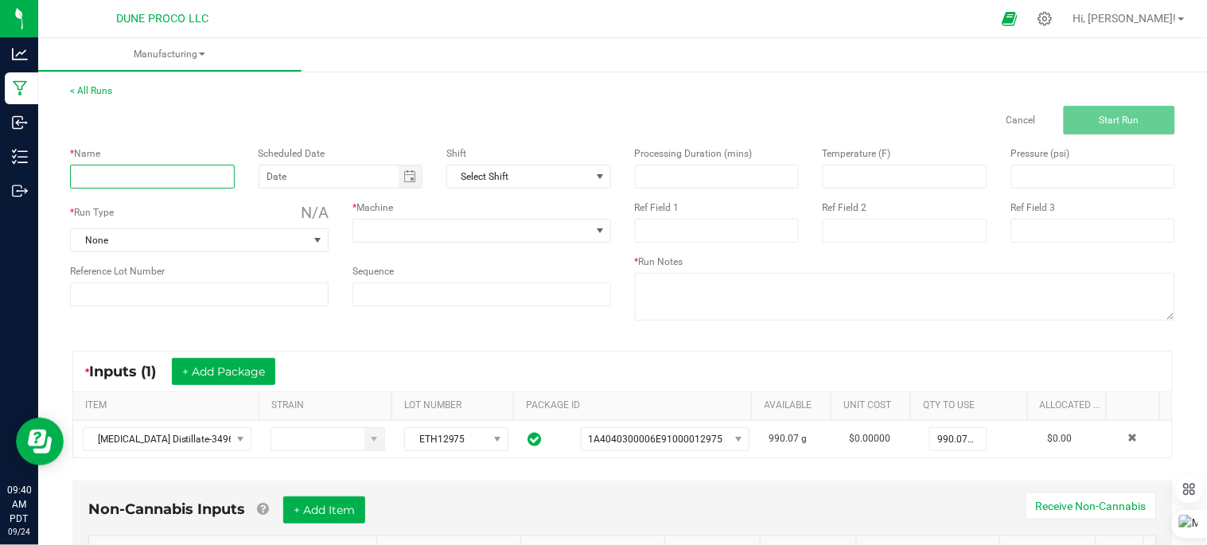
click at [197, 169] on input at bounding box center [152, 177] width 165 height 24
click at [141, 169] on input "maui wowie Bu;lk Oil" at bounding box center [152, 177] width 165 height 24
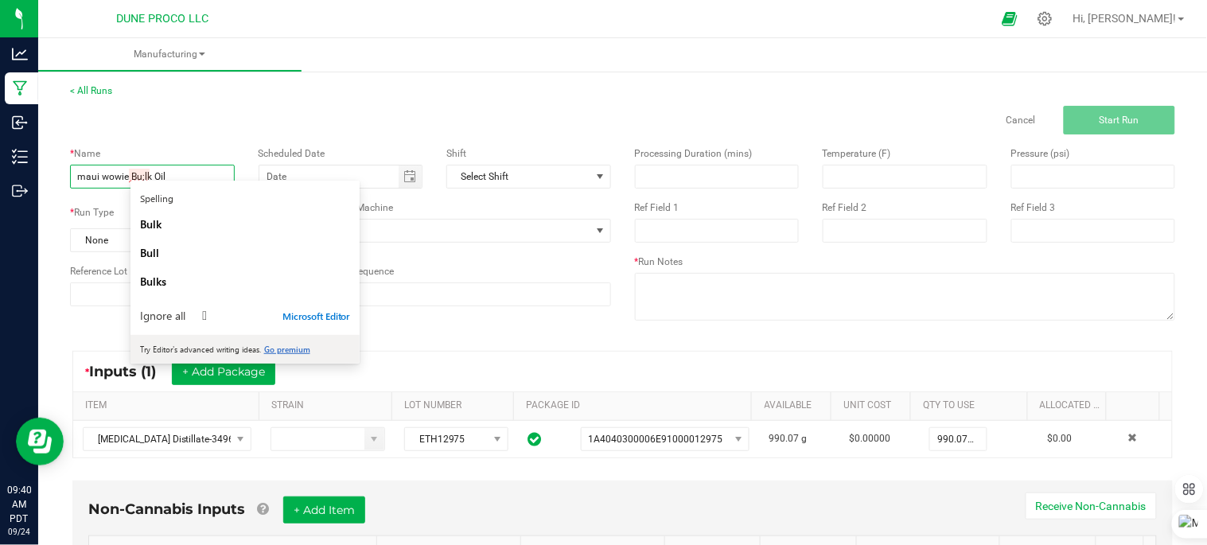
click at [144, 171] on input "maui wowie Bu;lk Oil" at bounding box center [152, 177] width 165 height 24
type input "maui wowie Bu;lk Oil"
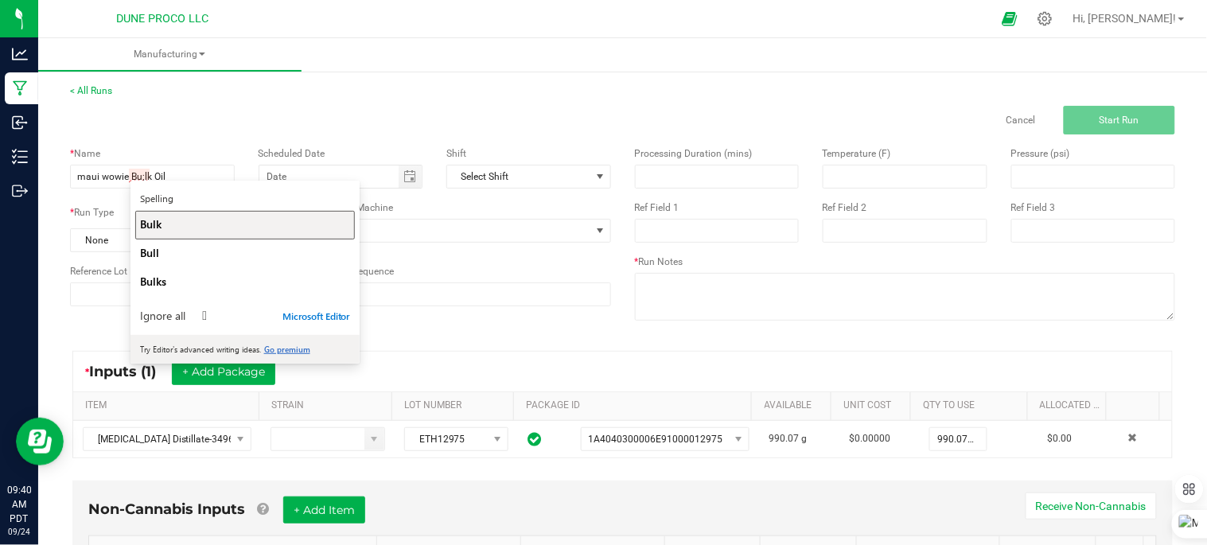
click at [169, 227] on div "Bulk" at bounding box center [245, 223] width 210 height 15
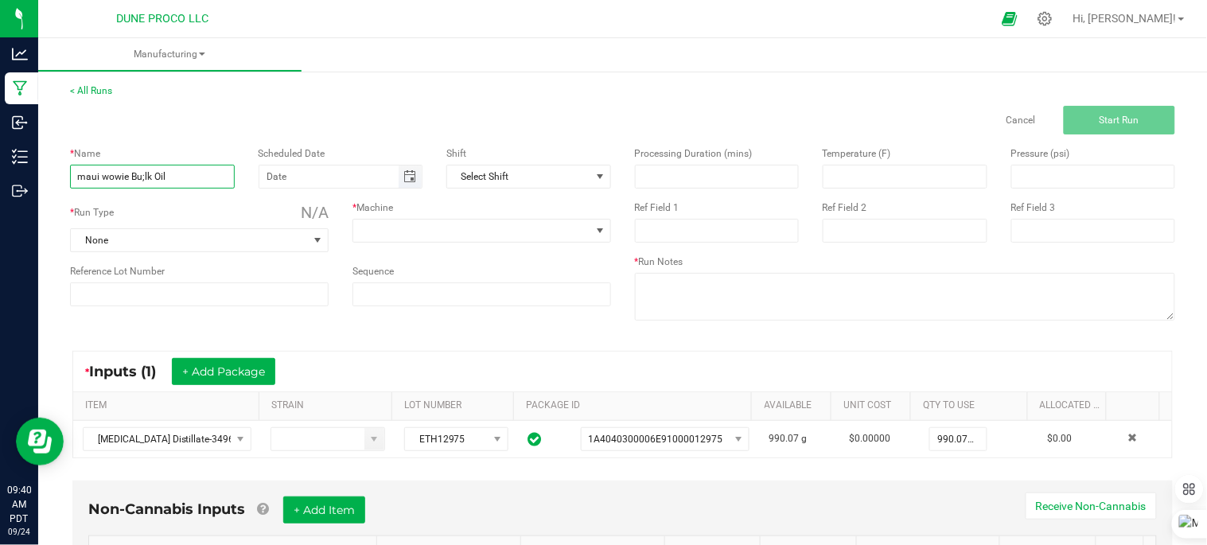
click at [403, 181] on span "Toggle calendar" at bounding box center [409, 176] width 13 height 13
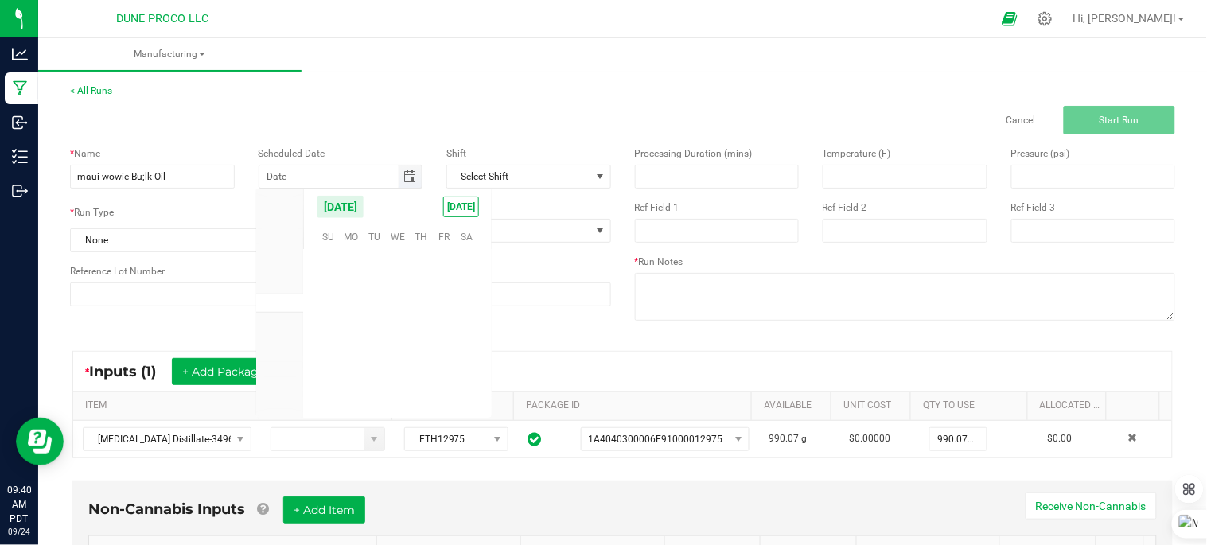
scroll to position [258058, 0]
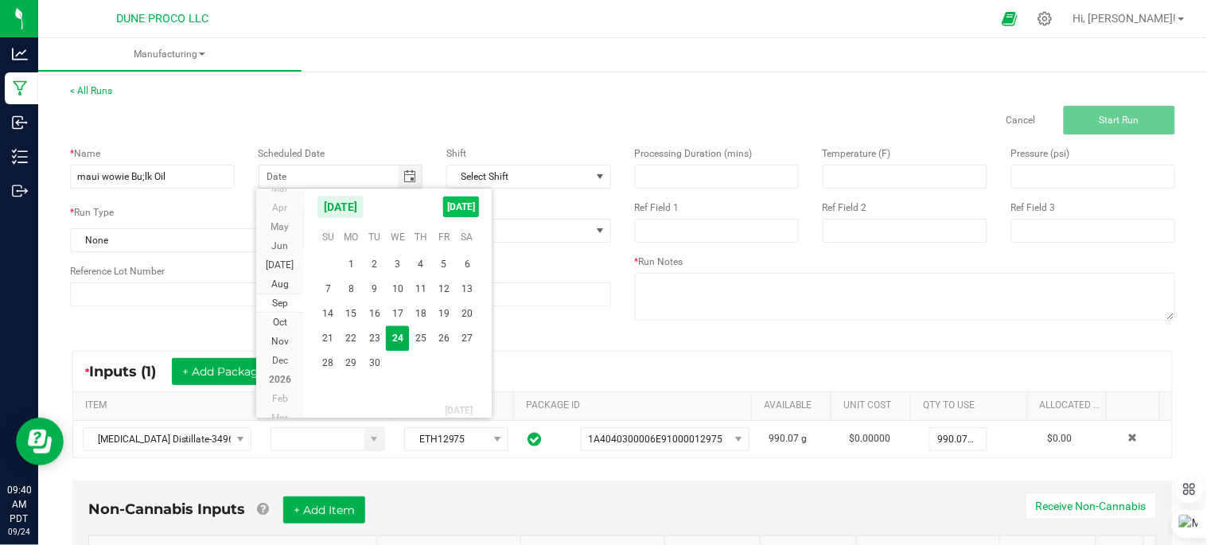
click at [461, 211] on span "[DATE]" at bounding box center [461, 207] width 36 height 21
type input "[DATE]"
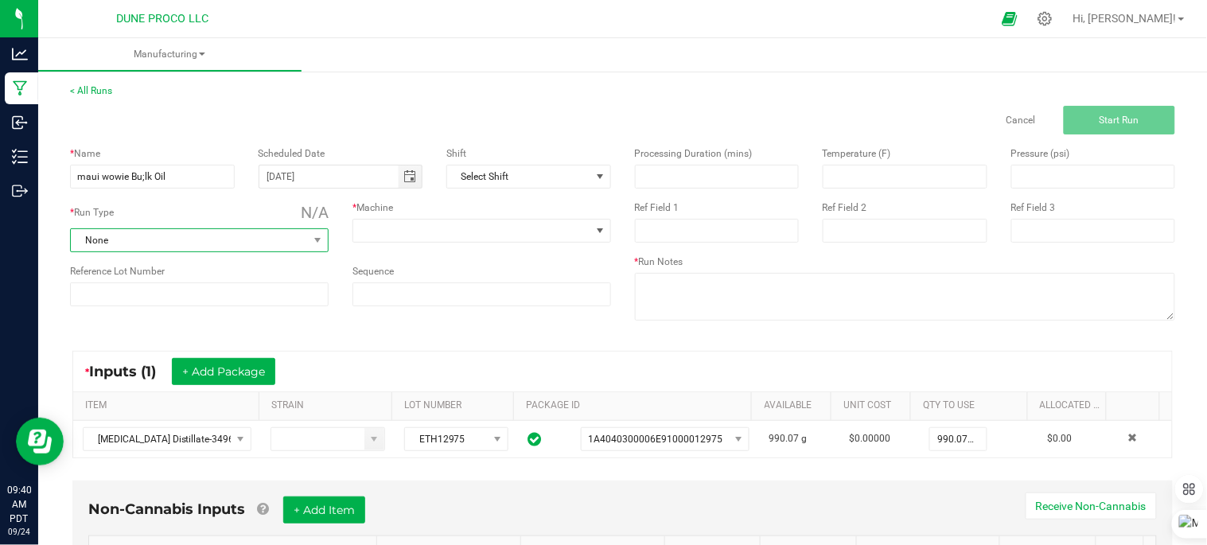
click at [278, 247] on span "None" at bounding box center [189, 240] width 237 height 22
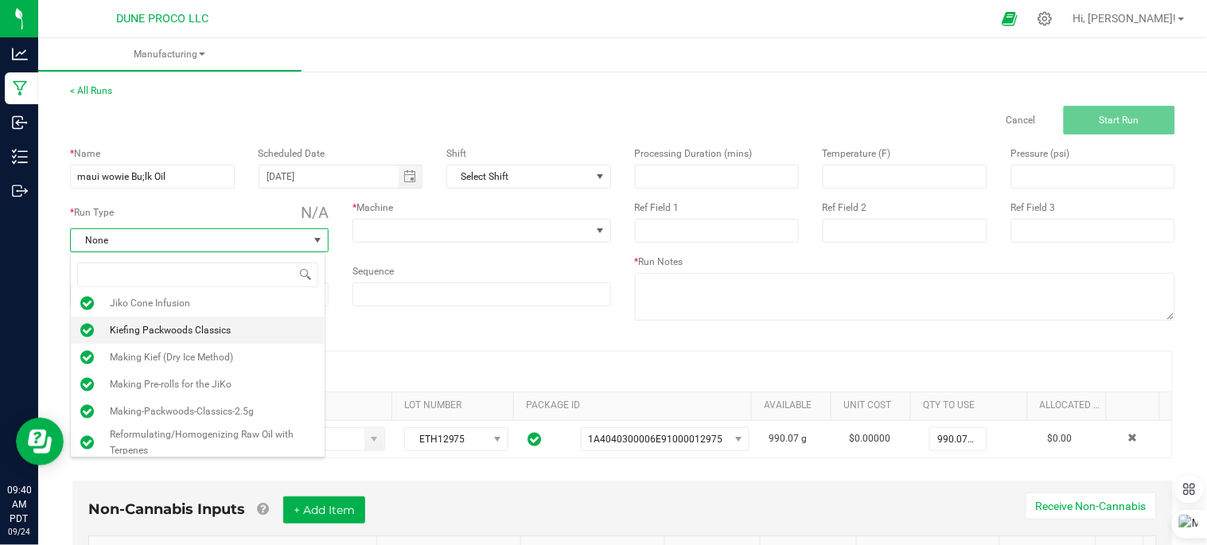
scroll to position [121, 0]
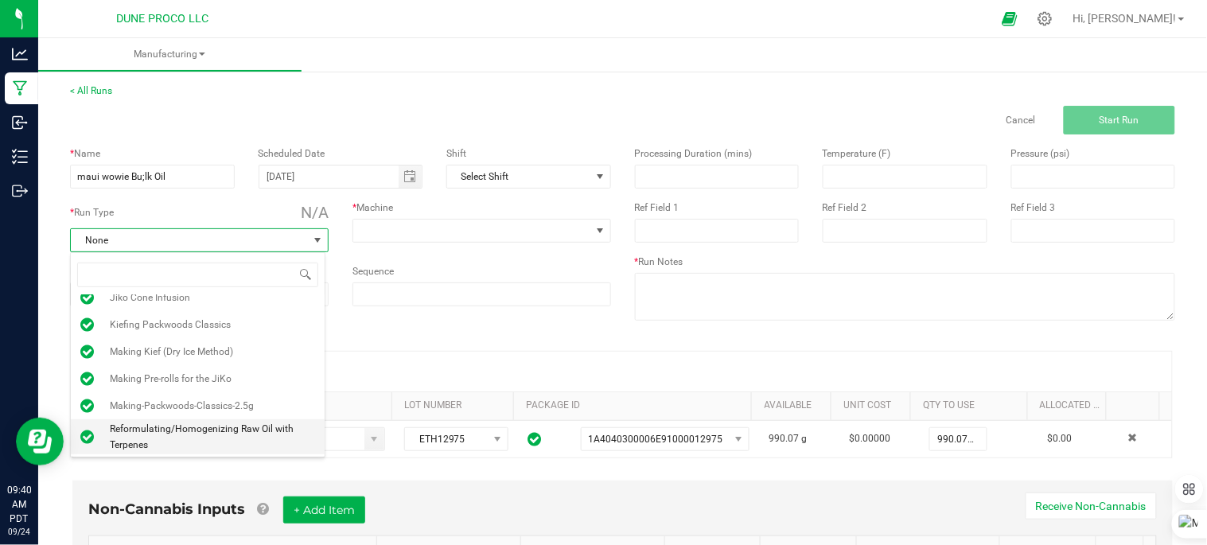
click at [234, 419] on li "Reformulating/Homogenizing Raw Oil with Terpenes" at bounding box center [198, 436] width 254 height 35
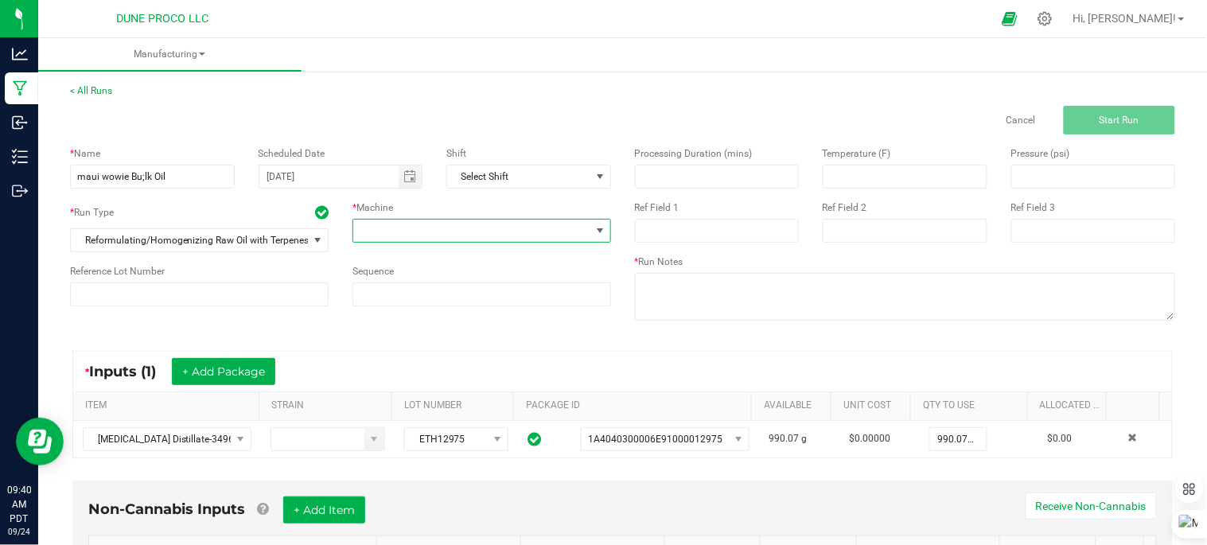
click at [462, 232] on span at bounding box center [471, 231] width 237 height 22
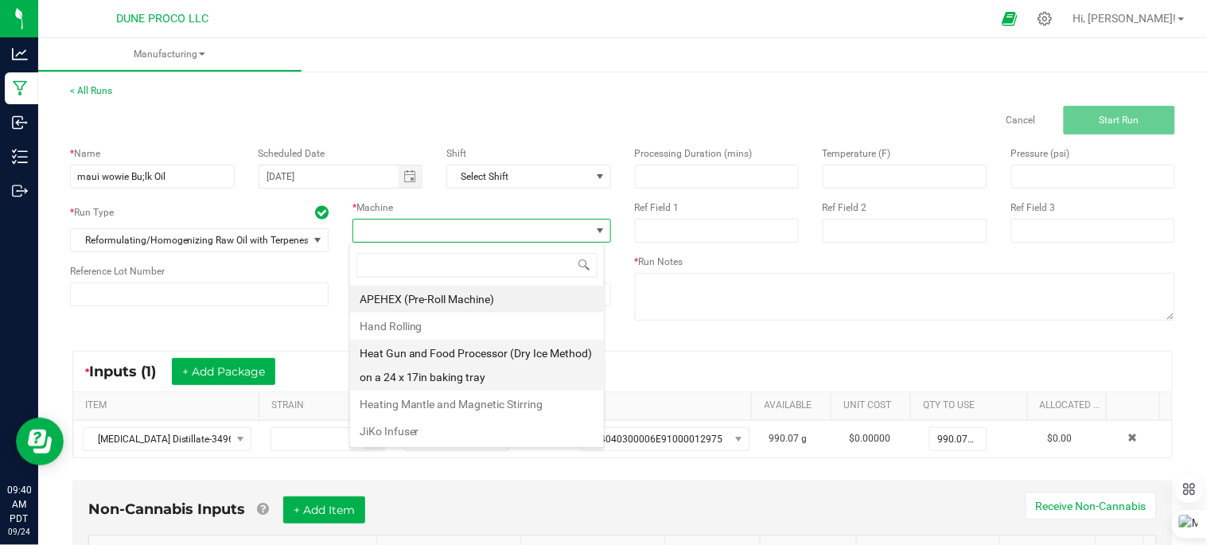
scroll to position [82, 0]
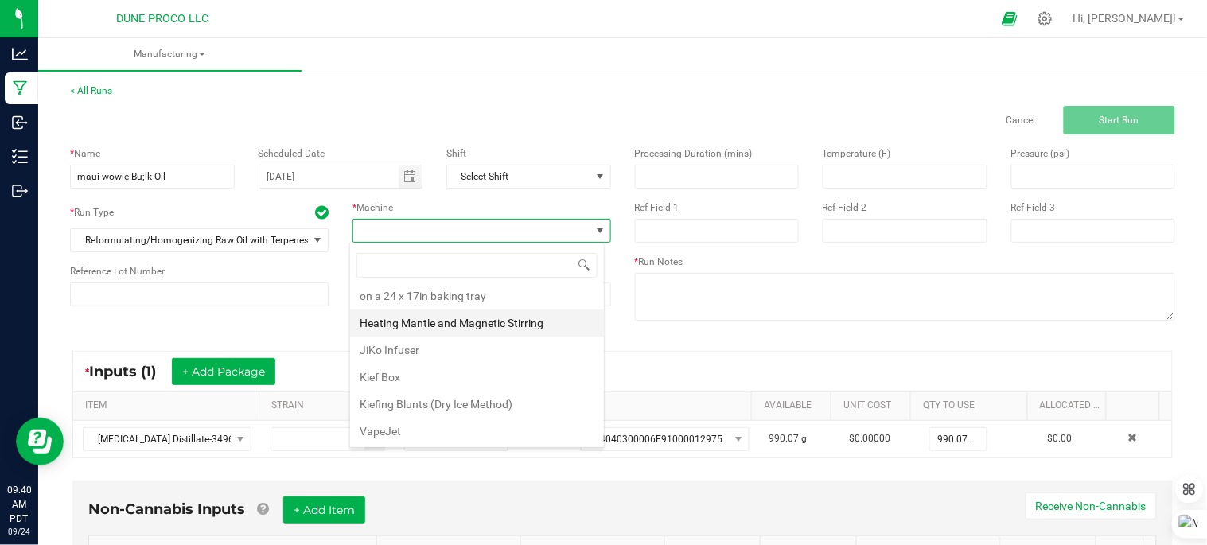
click at [484, 319] on li "Heating Mantle and Magnetic Stirring" at bounding box center [477, 323] width 254 height 27
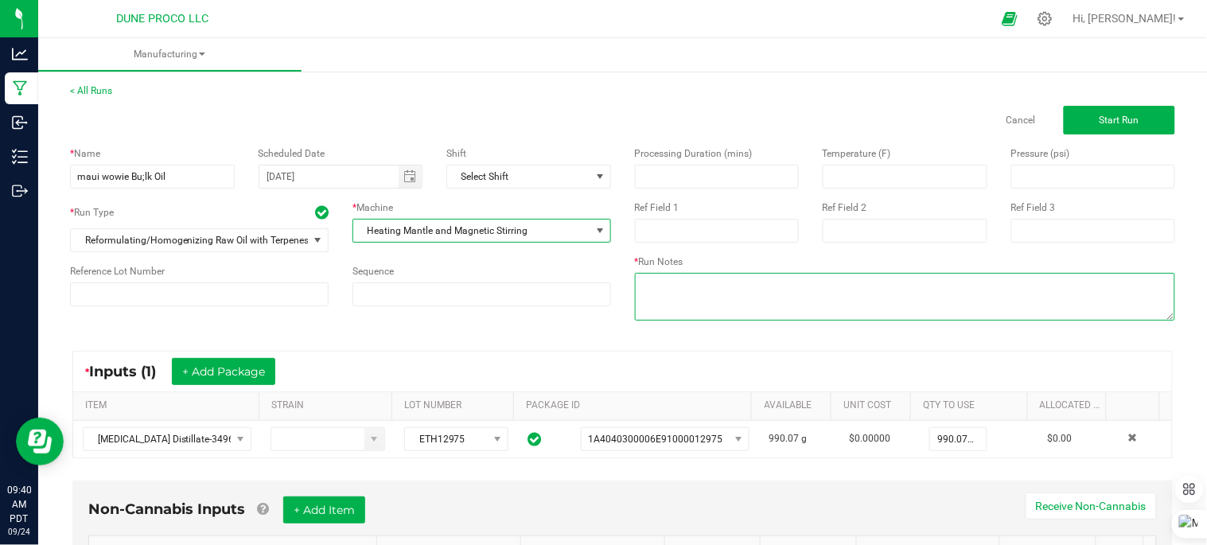
click at [684, 295] on textarea at bounding box center [905, 297] width 541 height 48
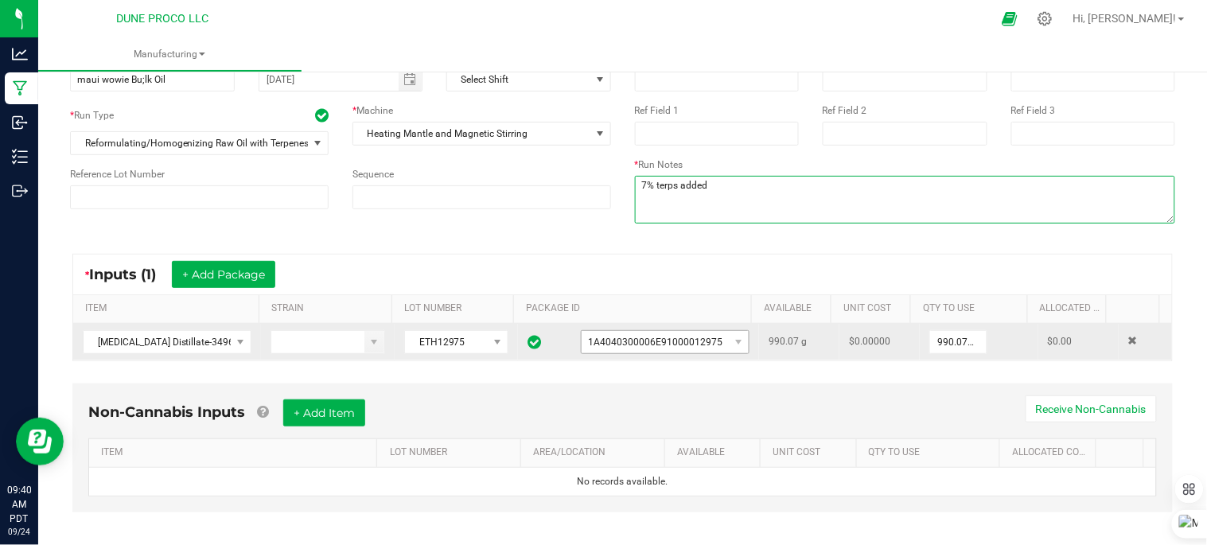
scroll to position [111, 0]
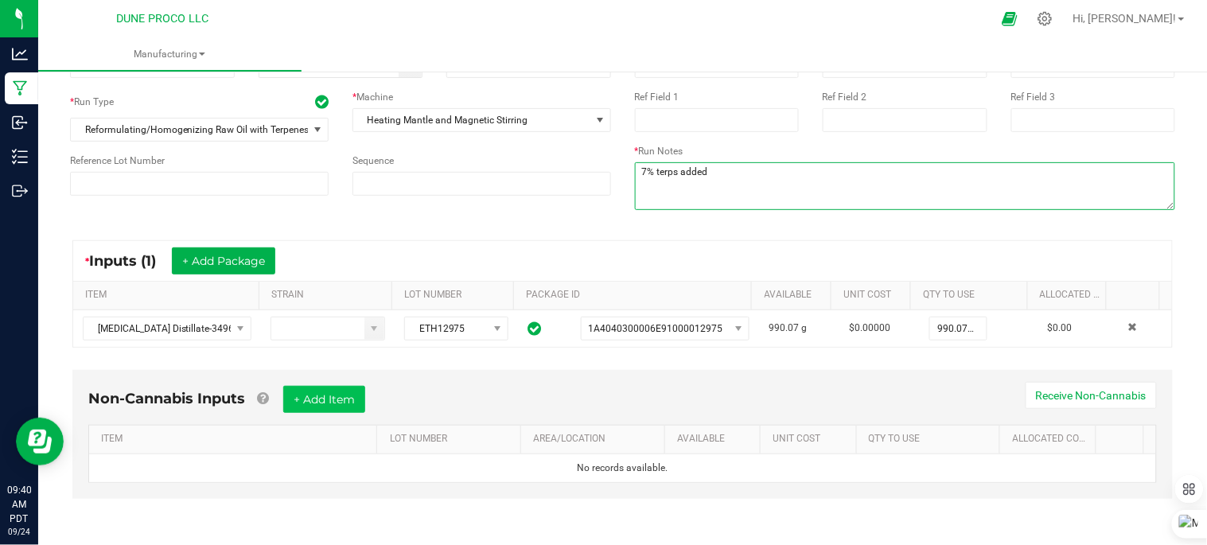
type textarea "7% terps added"
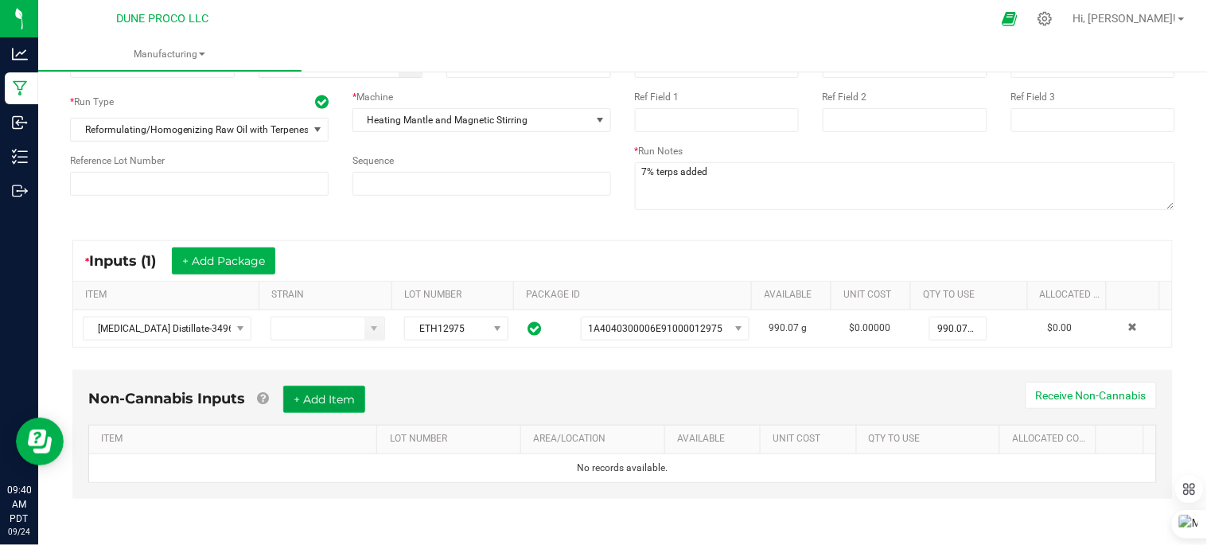
click at [334, 398] on button "+ Add Item" at bounding box center [324, 399] width 82 height 27
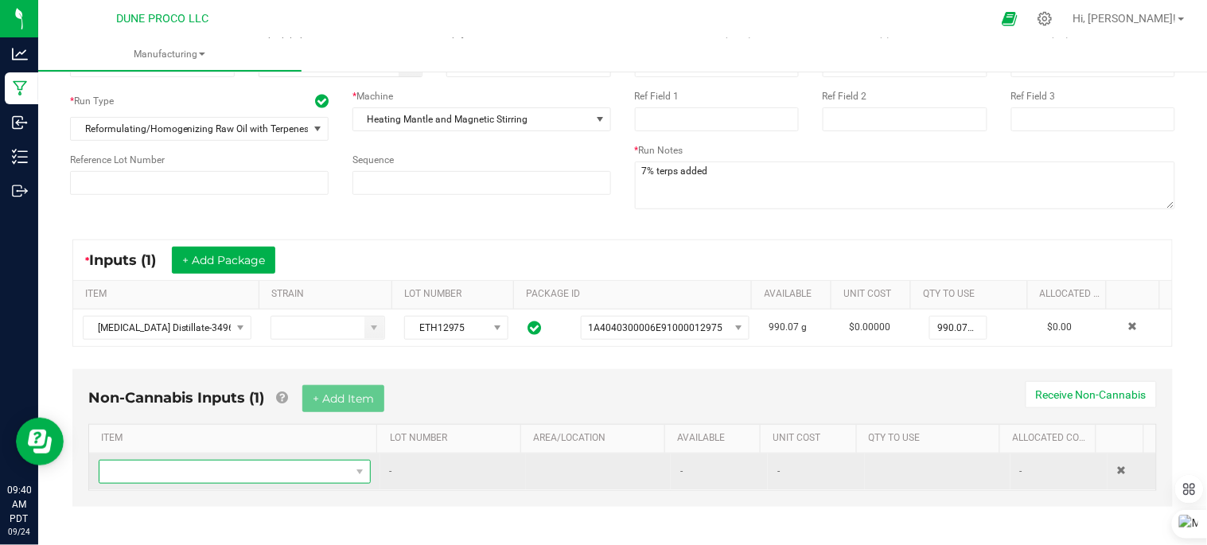
click at [320, 477] on span "NO DATA FOUND" at bounding box center [224, 472] width 251 height 22
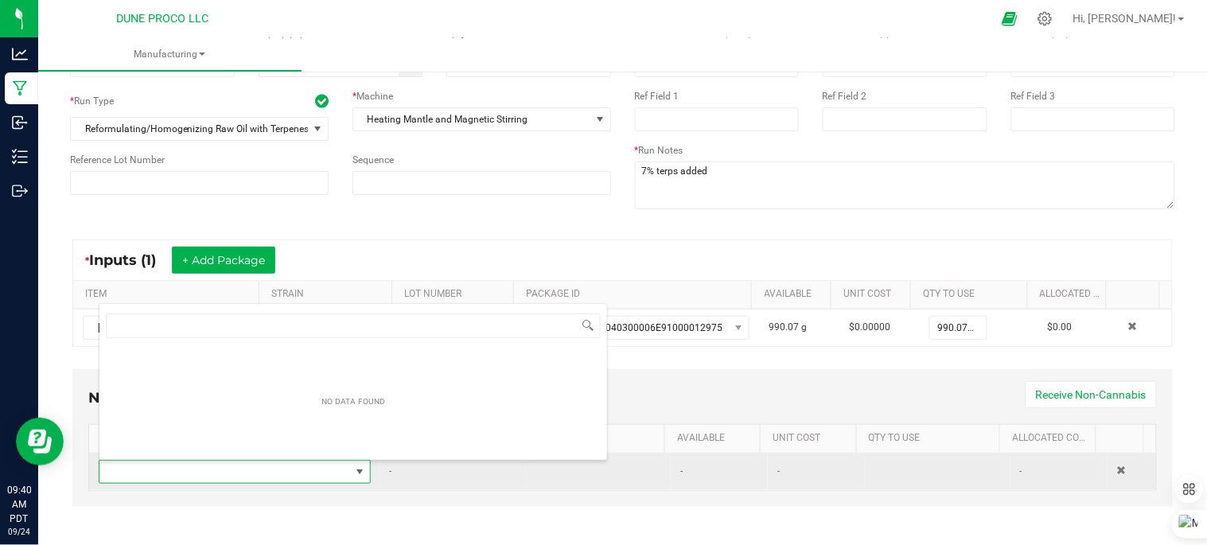
scroll to position [24, 261]
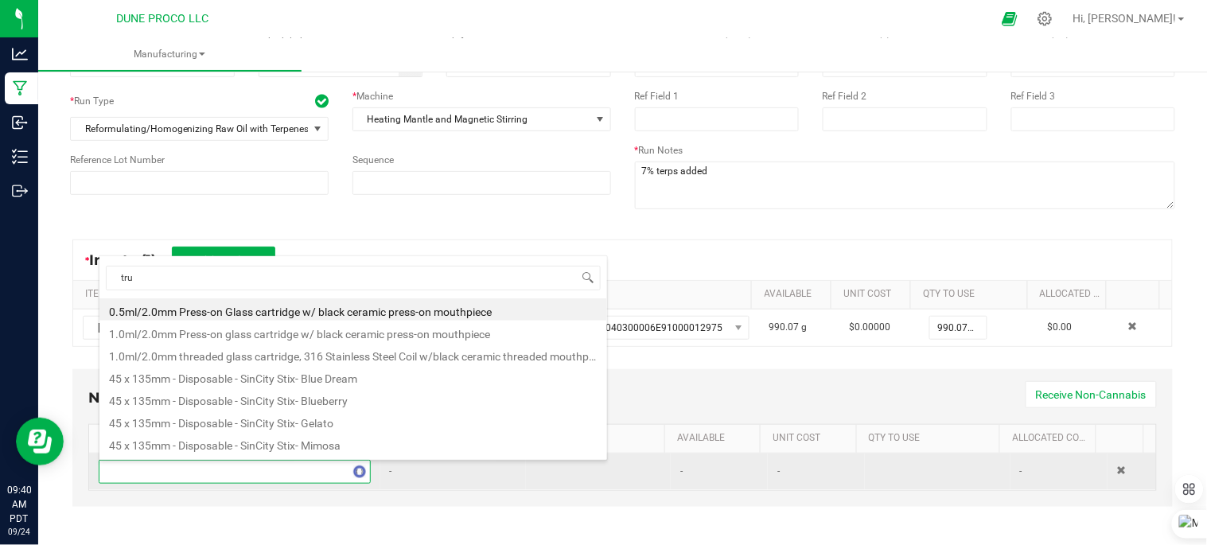
type input "true"
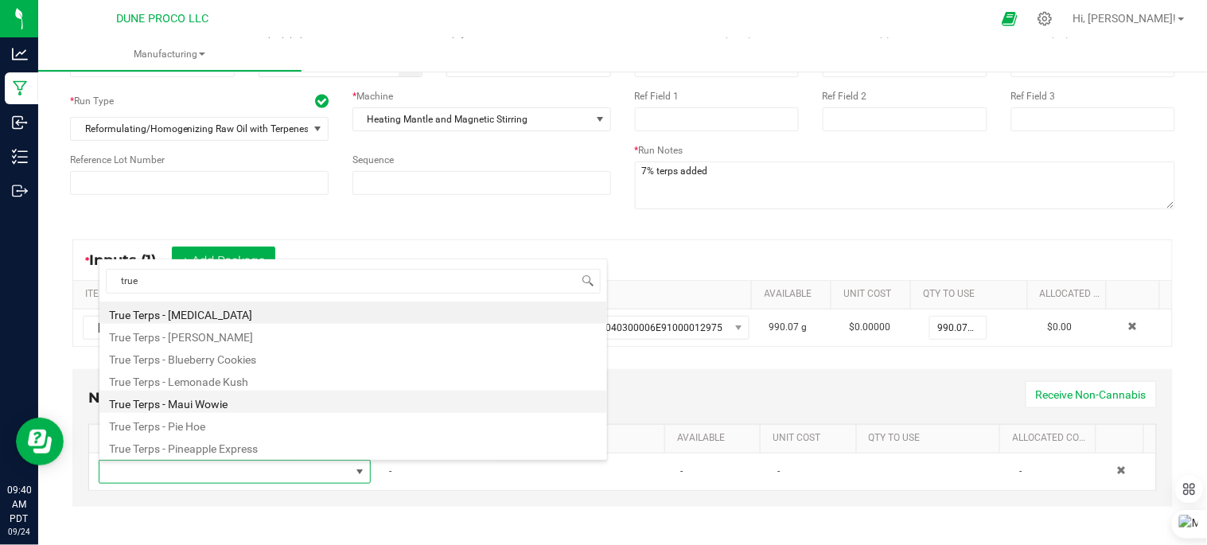
click at [237, 404] on li "True Terps - Maui Wowie" at bounding box center [353, 402] width 508 height 22
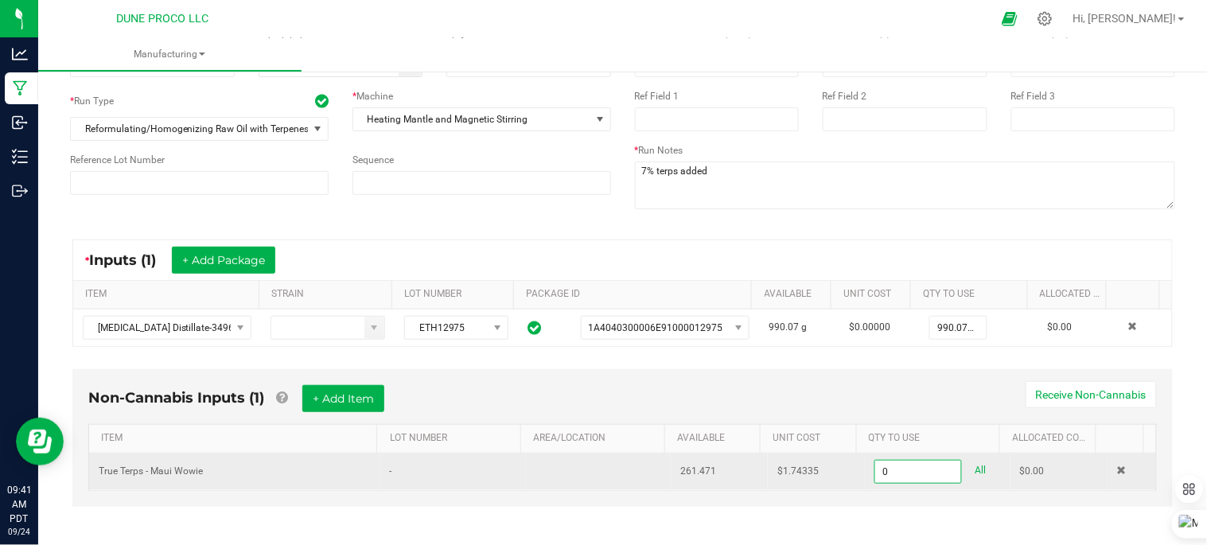
click at [882, 475] on input "0" at bounding box center [918, 472] width 86 height 22
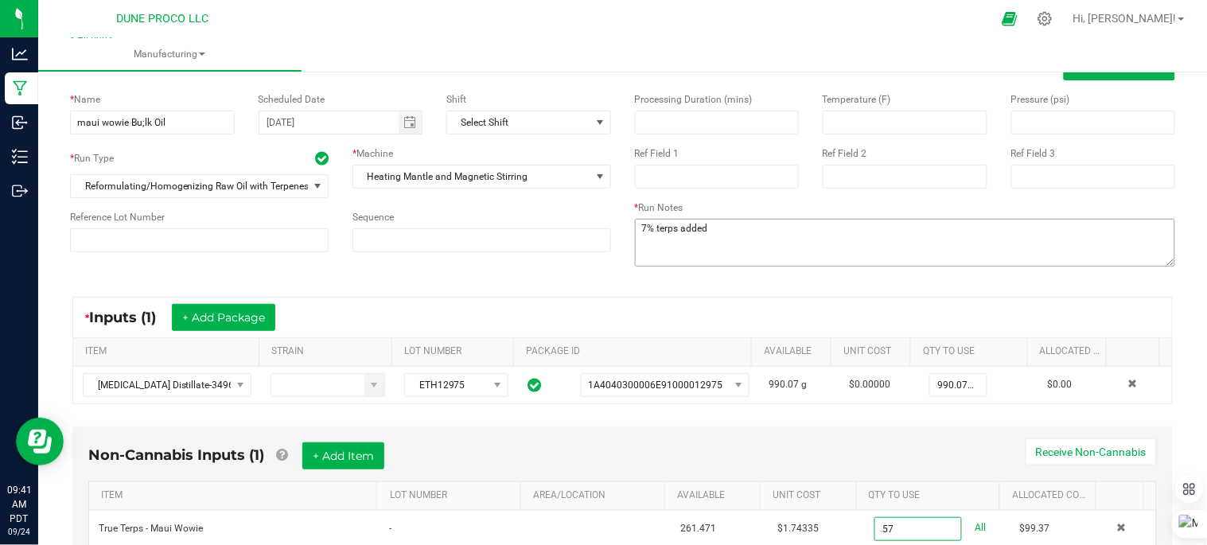
scroll to position [0, 0]
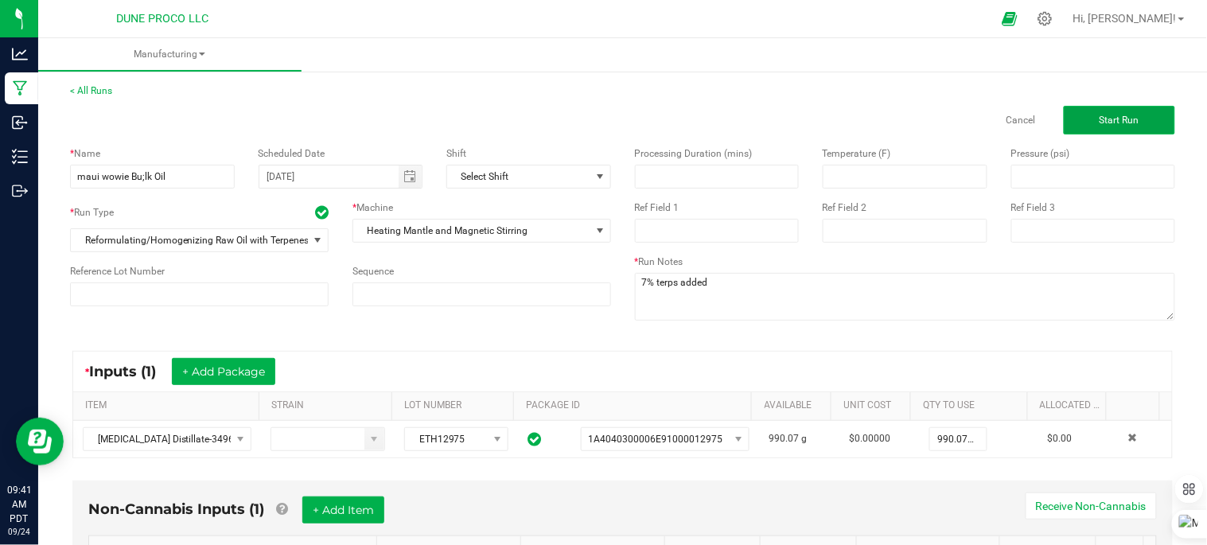
type input "57.0000 ml"
click at [1100, 115] on span "Start Run" at bounding box center [1120, 120] width 40 height 11
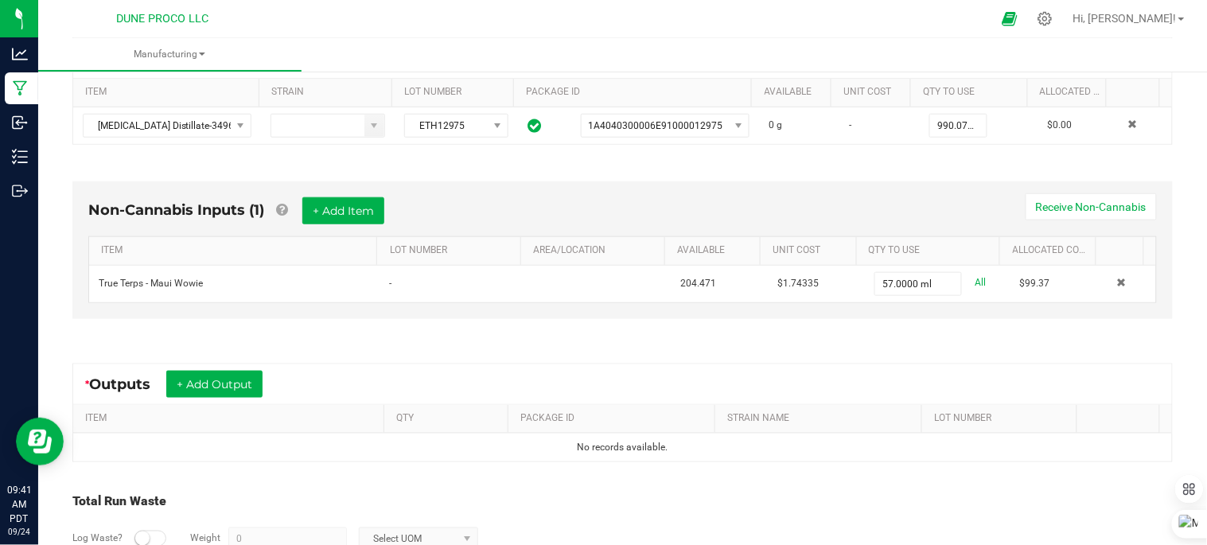
scroll to position [353, 0]
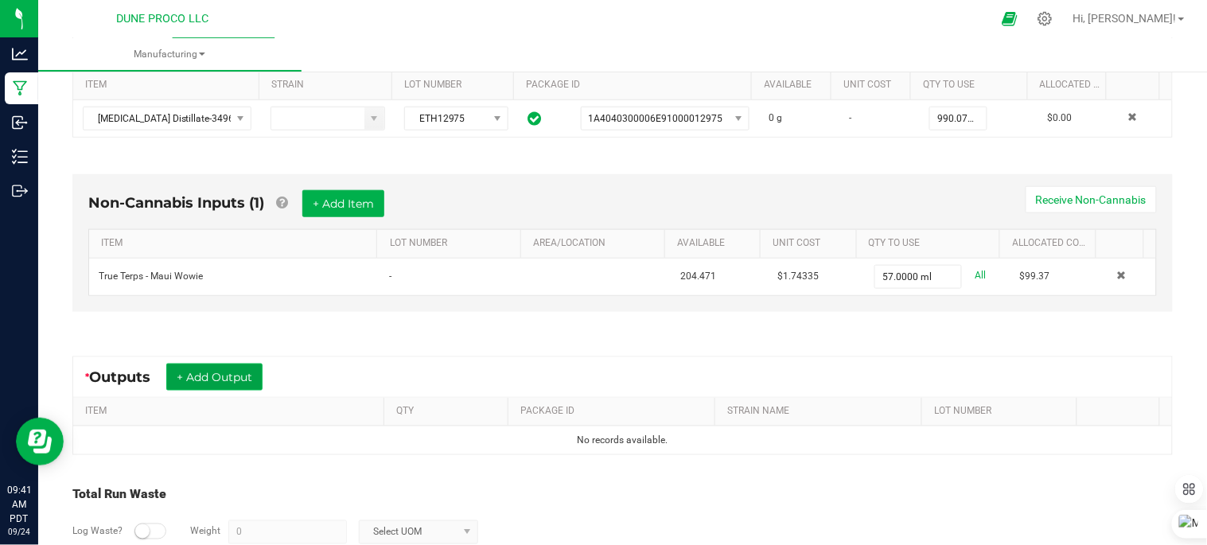
click at [258, 382] on button "+ Add Output" at bounding box center [214, 377] width 96 height 27
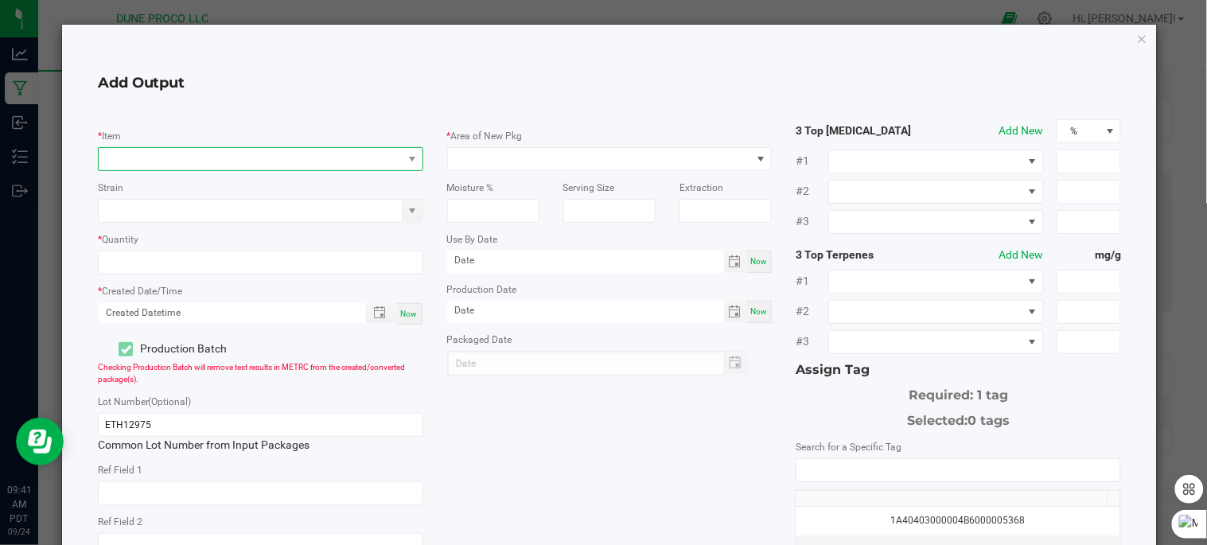
click at [298, 159] on span "NO DATA FOUND" at bounding box center [251, 159] width 304 height 22
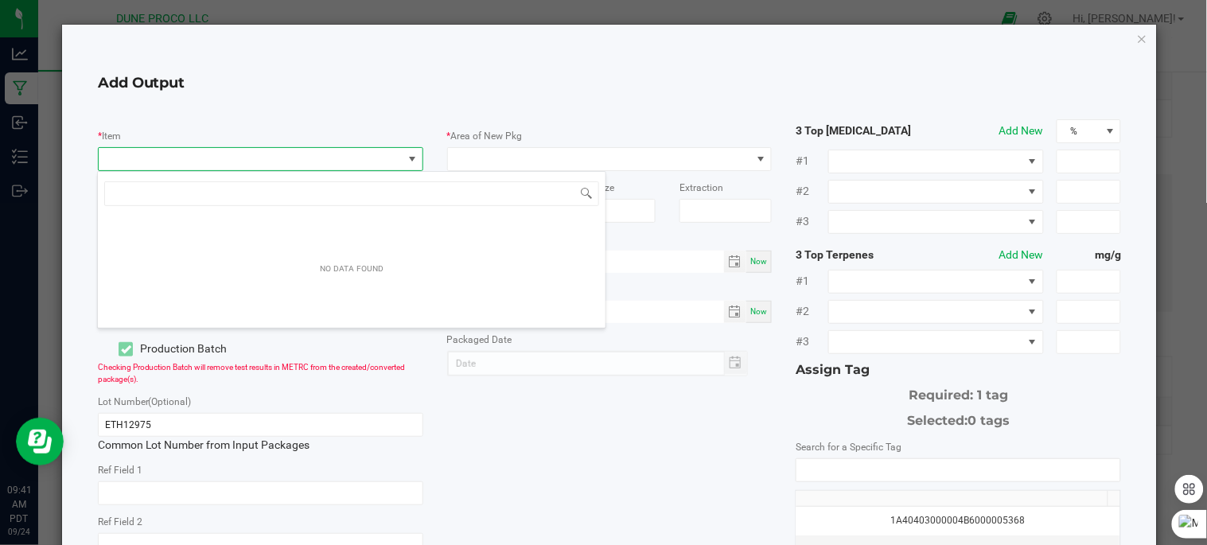
scroll to position [24, 321]
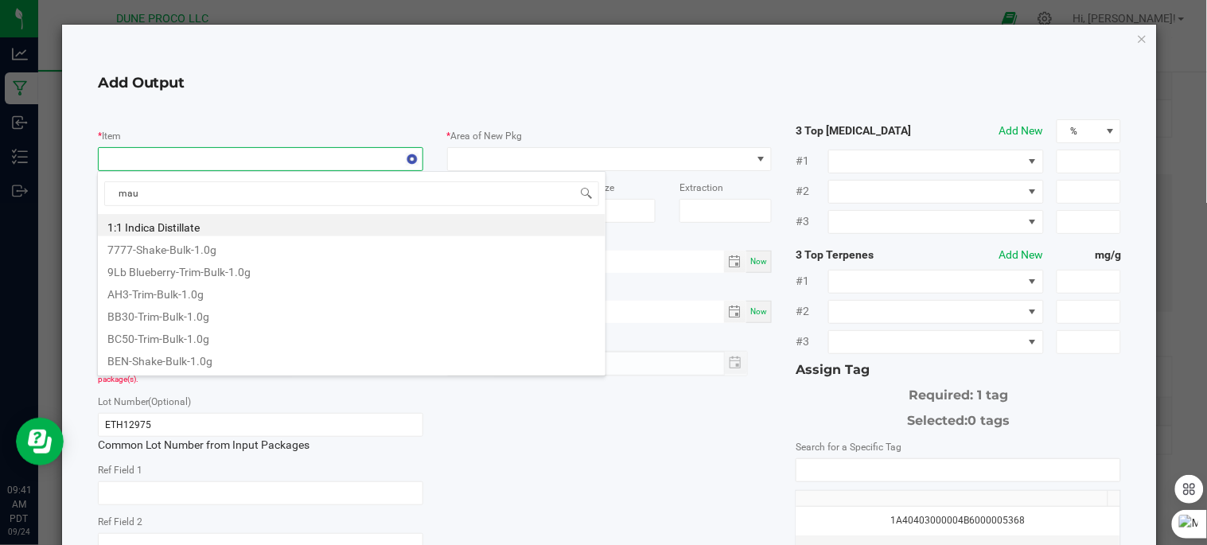
type input "maui"
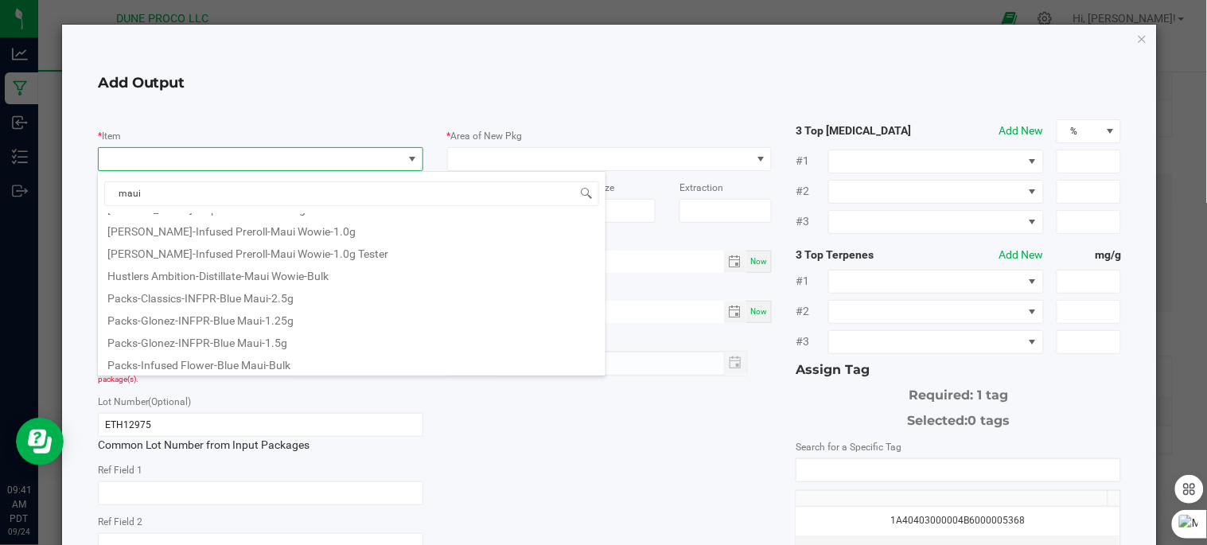
scroll to position [130, 0]
click at [251, 268] on li "Hustlers Ambition-Distillate-Maui Wowie-Bulk" at bounding box center [352, 273] width 508 height 22
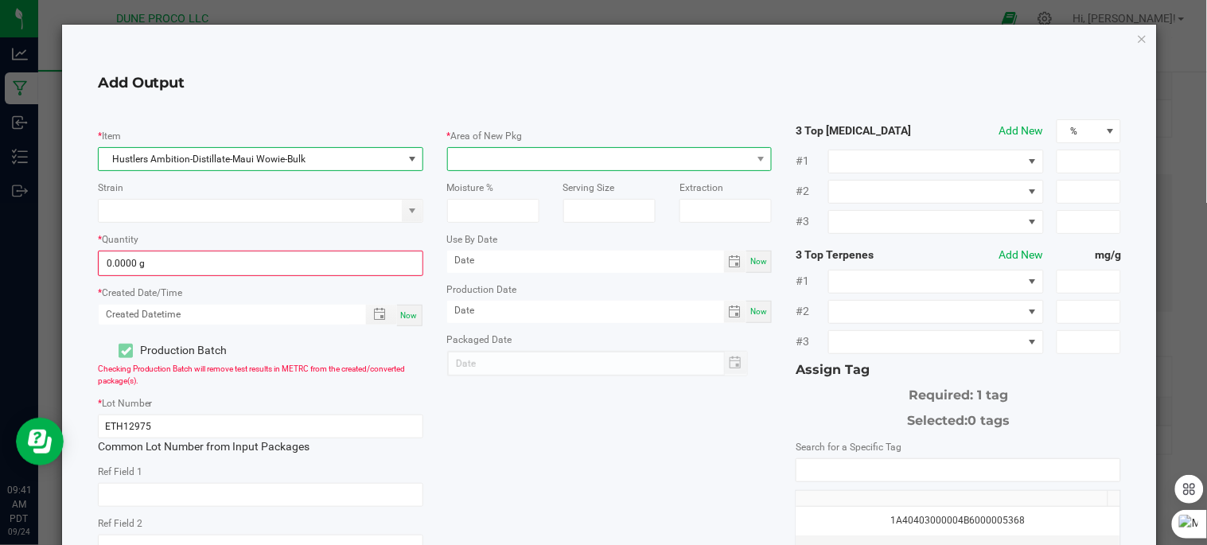
click at [500, 162] on span at bounding box center [600, 159] width 304 height 22
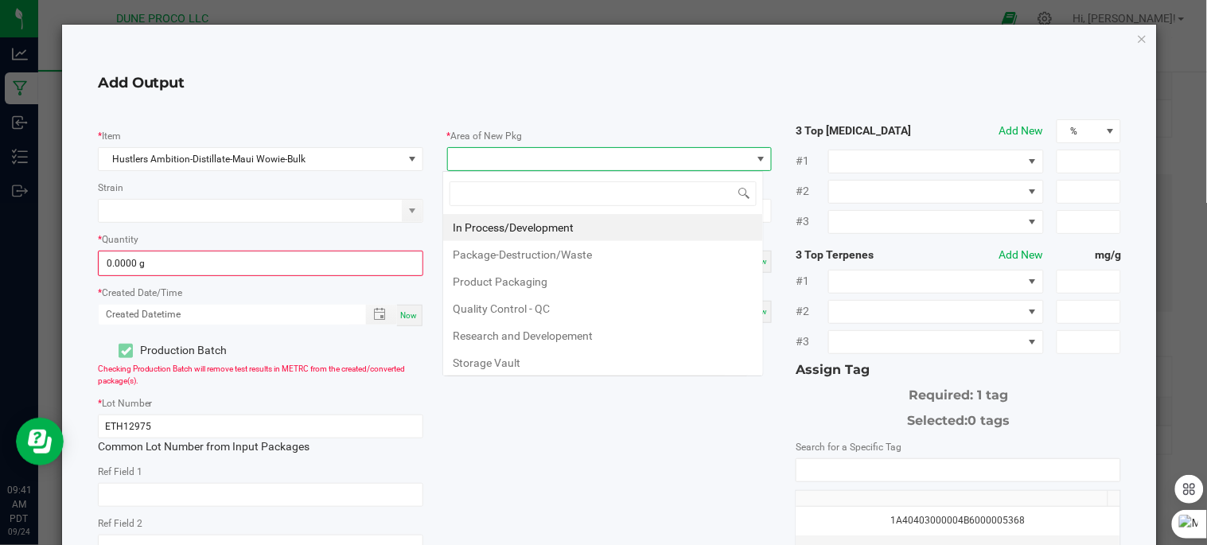
scroll to position [24, 321]
click at [516, 224] on li "In Process/Development" at bounding box center [603, 227] width 320 height 27
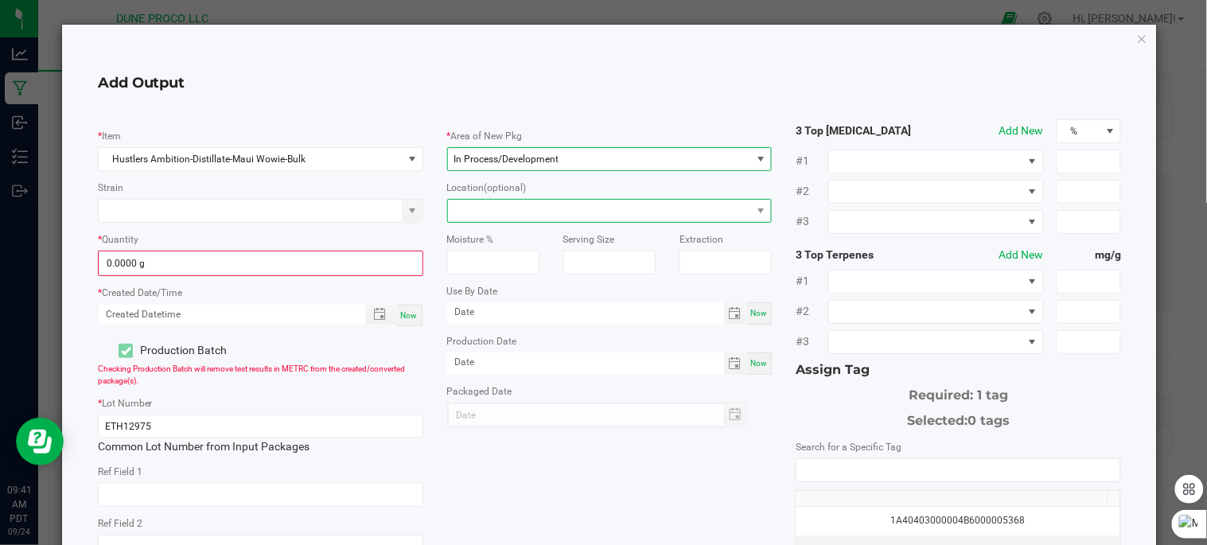
click at [551, 208] on span at bounding box center [600, 211] width 304 height 22
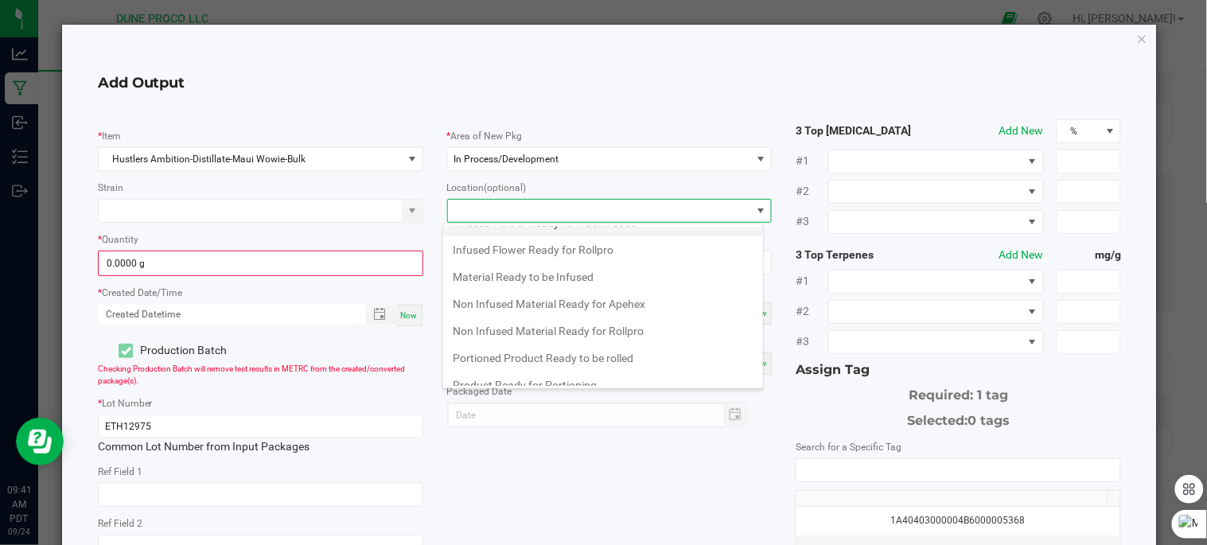
scroll to position [167, 0]
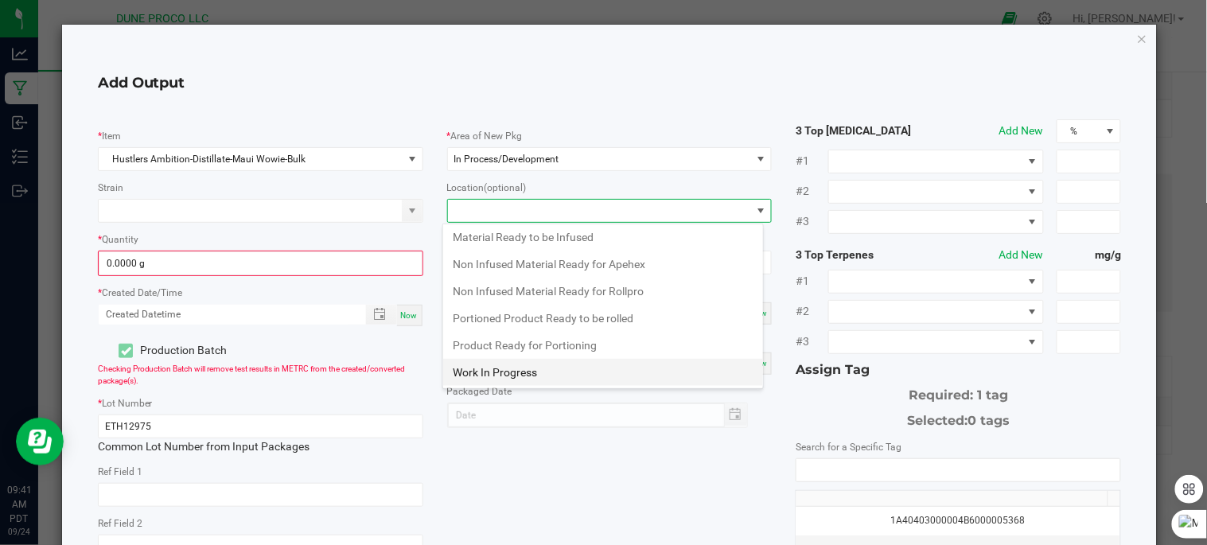
click at [546, 364] on li "Work In Progress" at bounding box center [603, 372] width 320 height 27
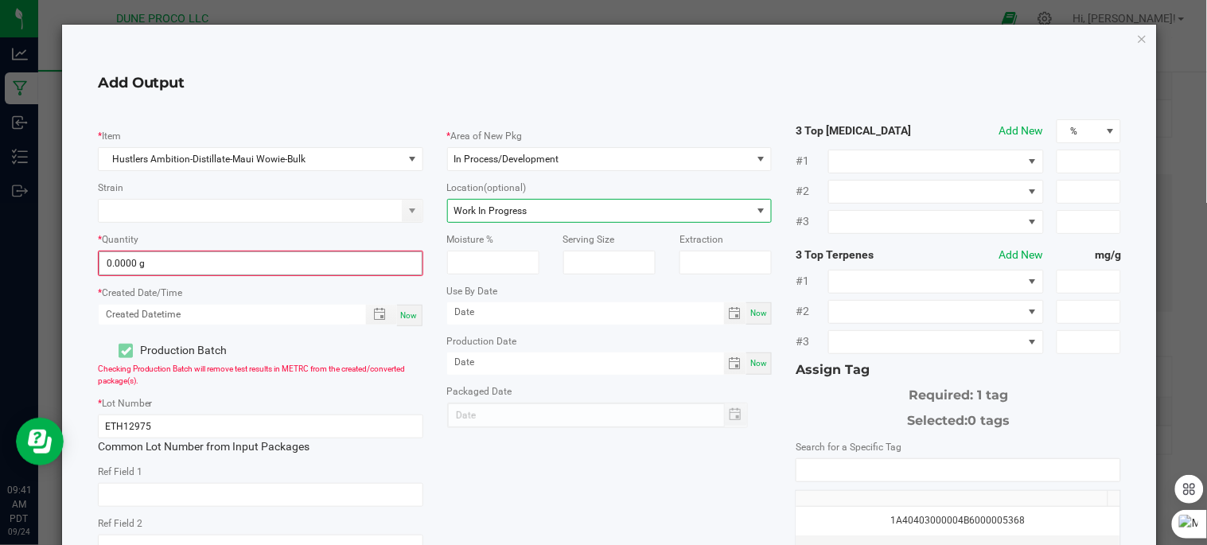
type input "0"
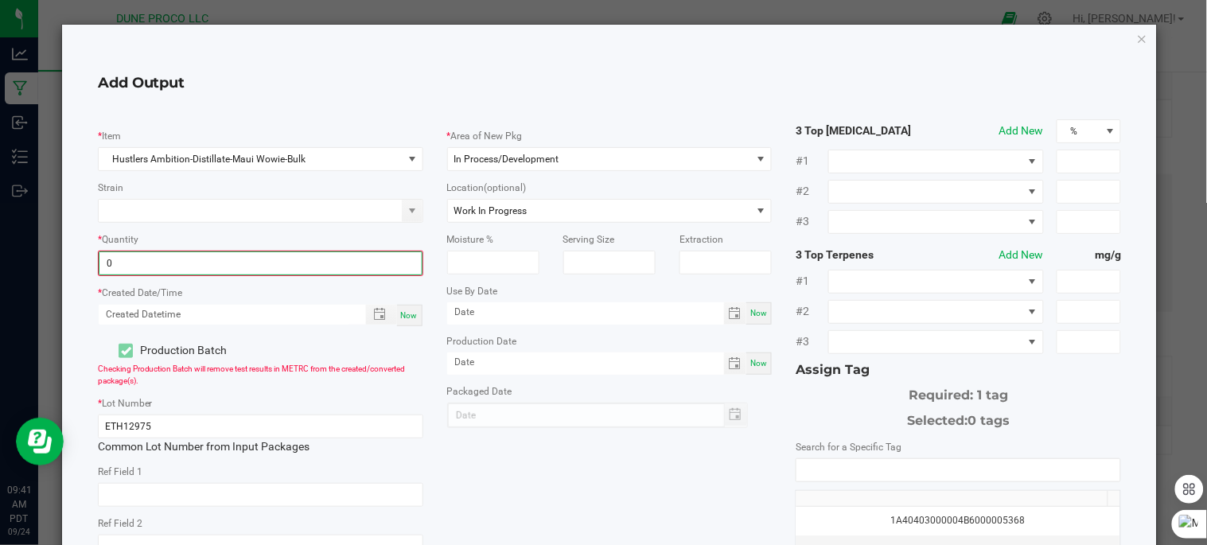
click at [263, 263] on input "0" at bounding box center [260, 263] width 322 height 22
type input "998.0000 g"
click at [409, 317] on span "Now" at bounding box center [409, 314] width 17 height 9
type input "09/24/2025 9:41 AM"
type input "[DATE]"
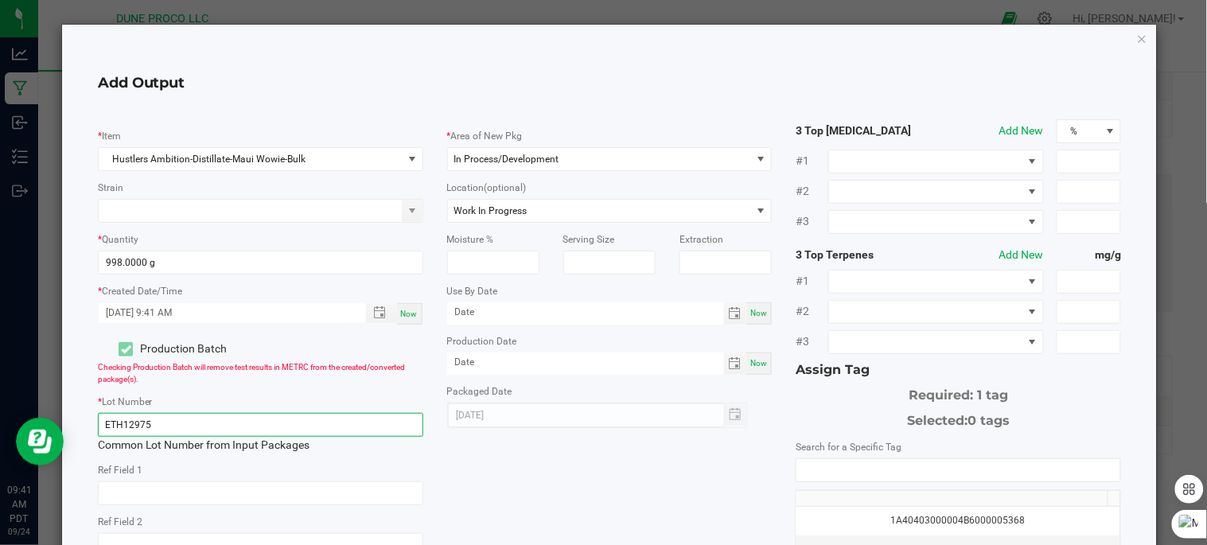
click at [312, 428] on input "ETH12975" at bounding box center [260, 425] width 325 height 24
type input "E"
type input "250924_15112"
click at [810, 462] on input "NO DATA FOUND" at bounding box center [958, 470] width 324 height 22
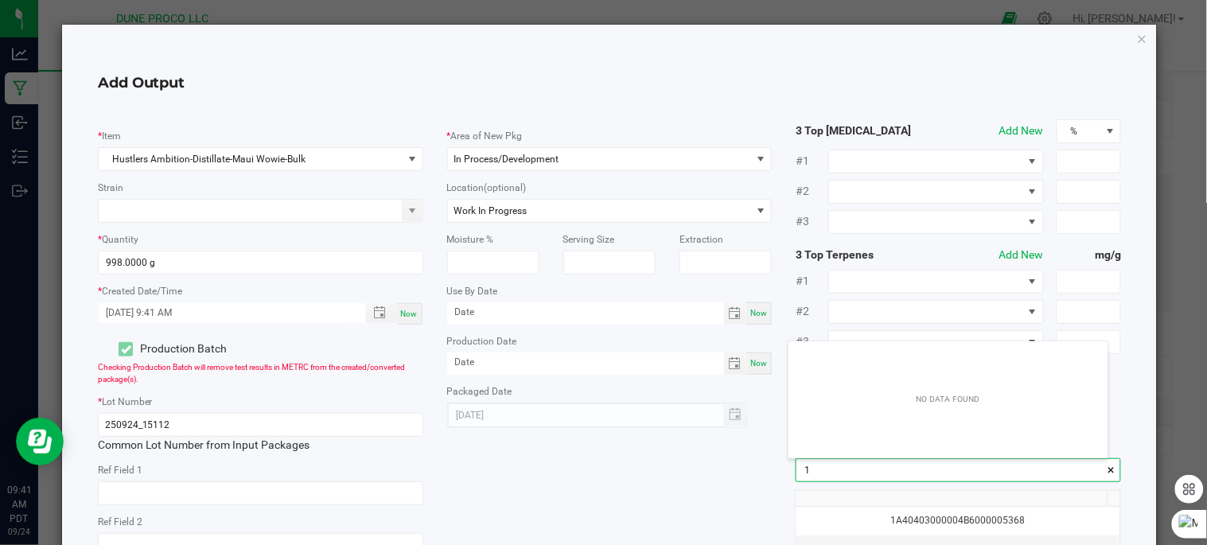
scroll to position [21, 319]
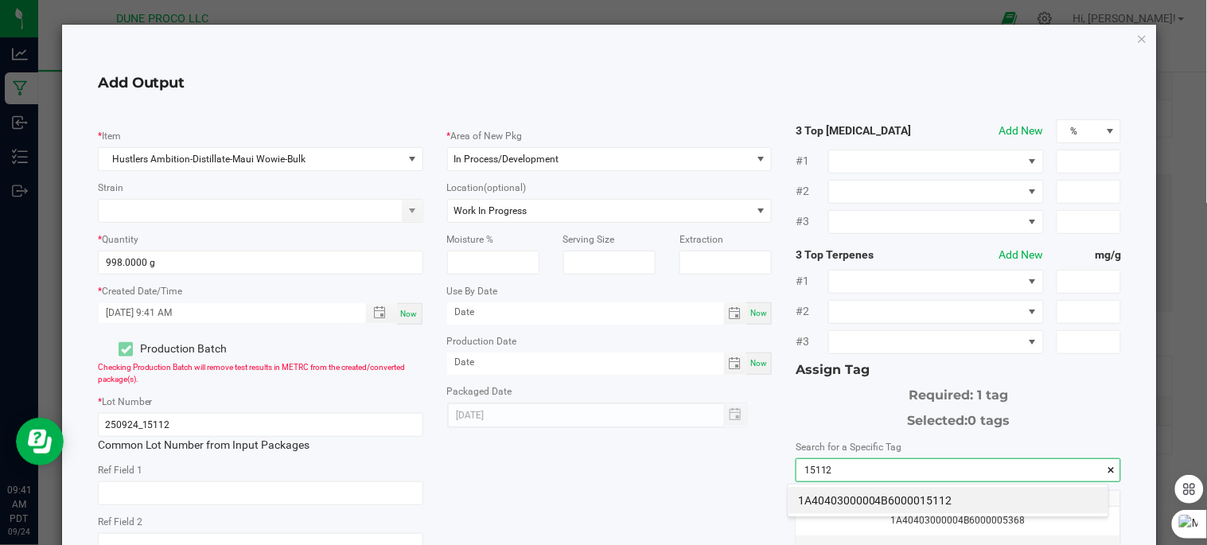
click at [882, 499] on li "1A40403000004B6000015112" at bounding box center [949, 500] width 320 height 27
type input "1A40403000004B6000015112"
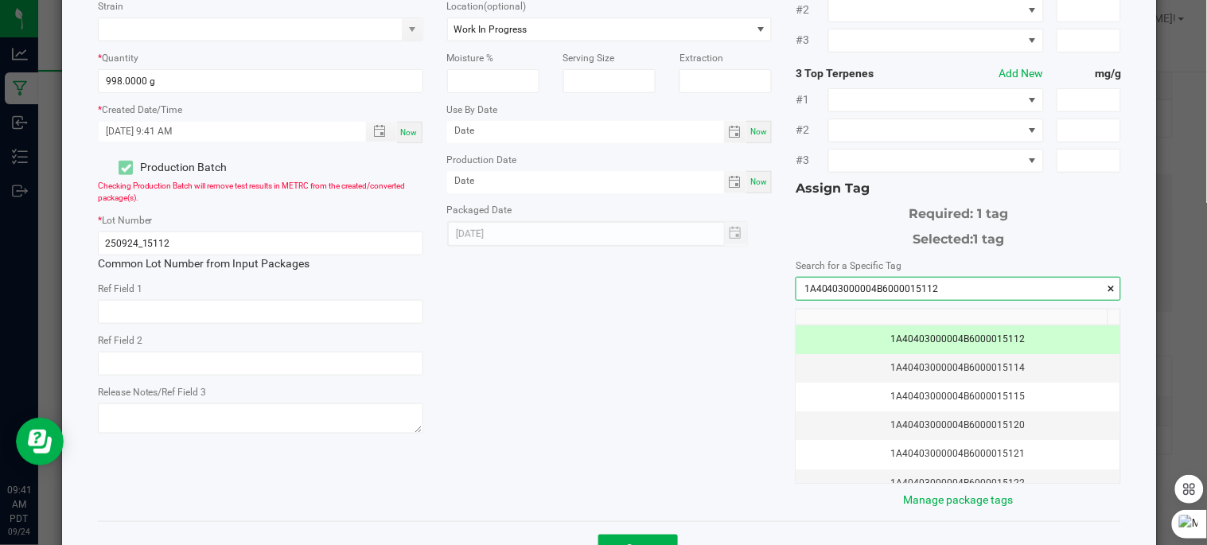
scroll to position [274, 0]
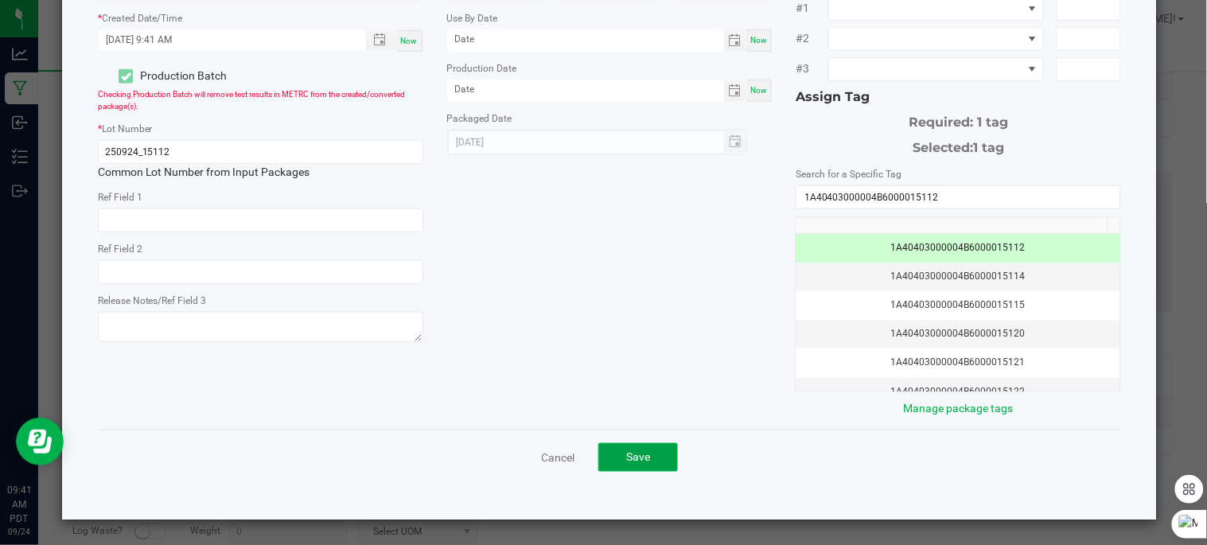
click at [653, 458] on button "Save" at bounding box center [638, 457] width 80 height 29
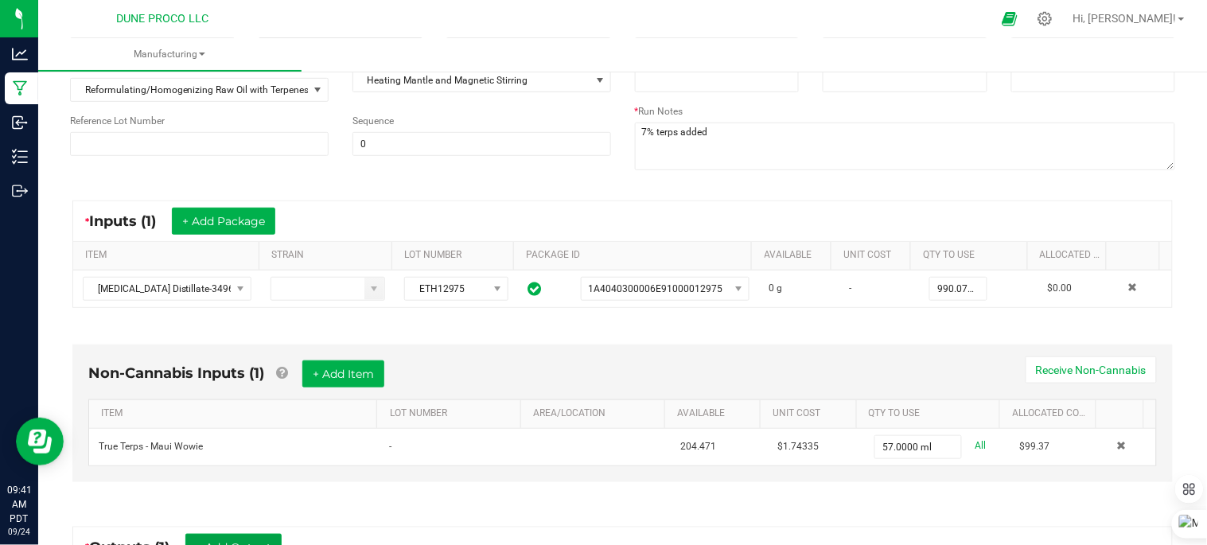
scroll to position [0, 0]
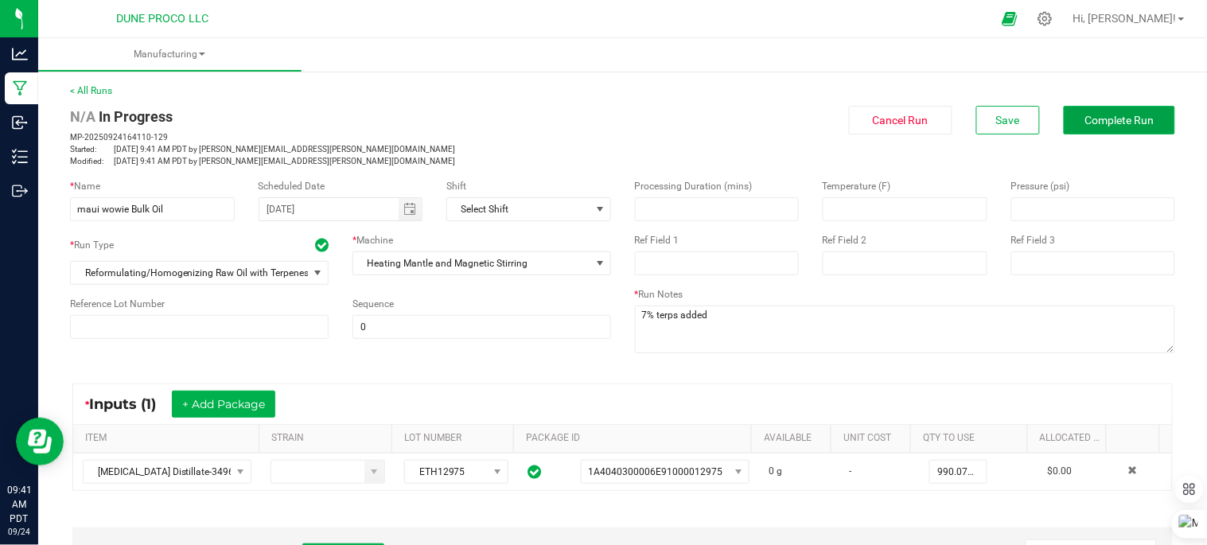
click at [1094, 111] on button "Complete Run" at bounding box center [1119, 120] width 111 height 29
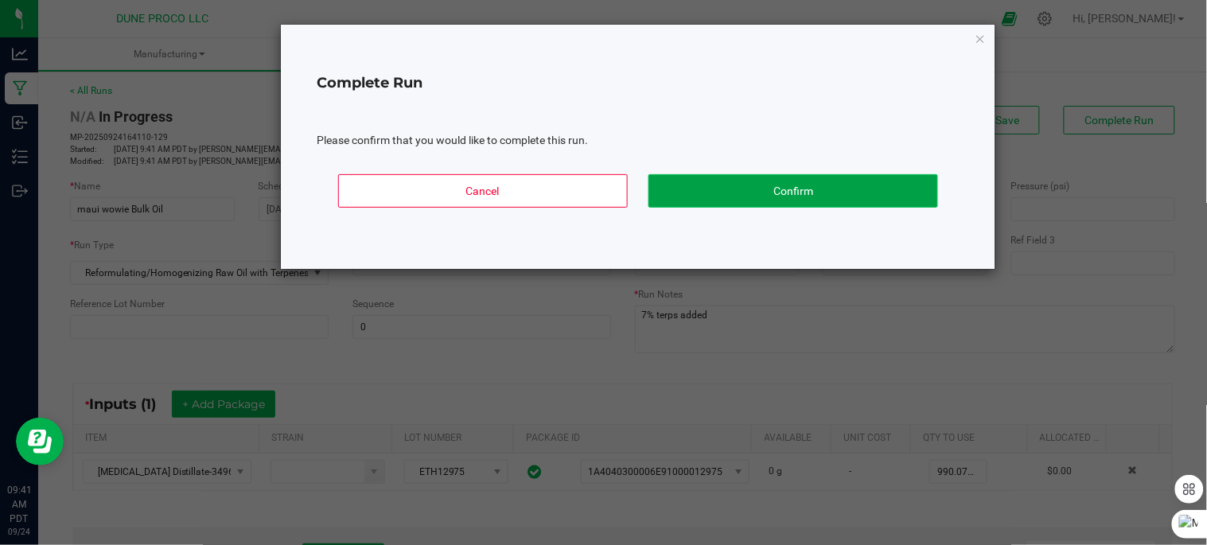
click at [855, 186] on button "Confirm" at bounding box center [793, 190] width 290 height 33
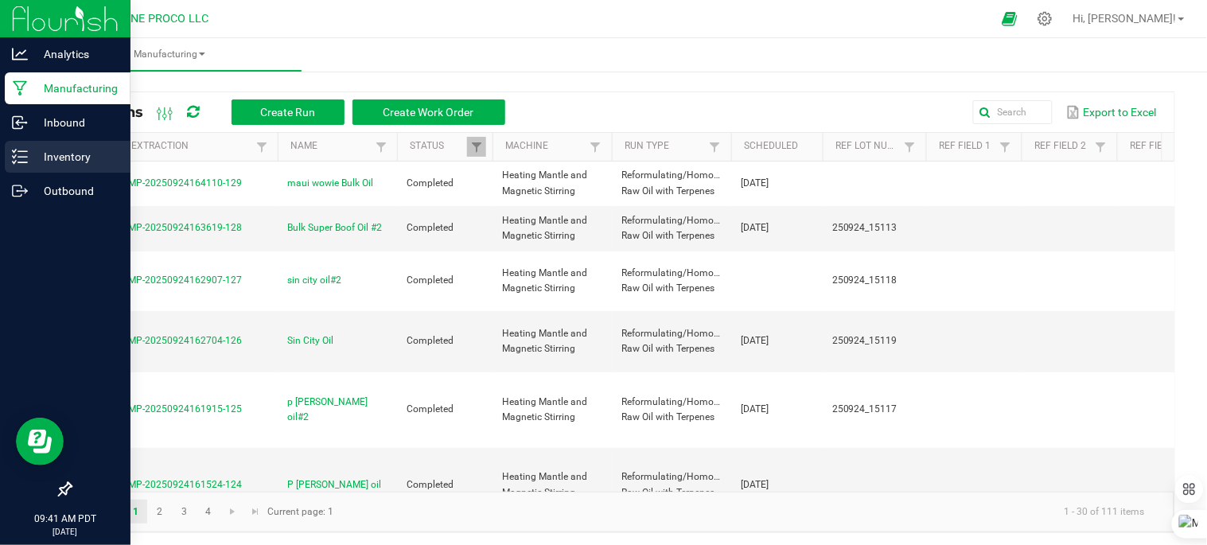
click at [68, 161] on p "Inventory" at bounding box center [75, 156] width 95 height 19
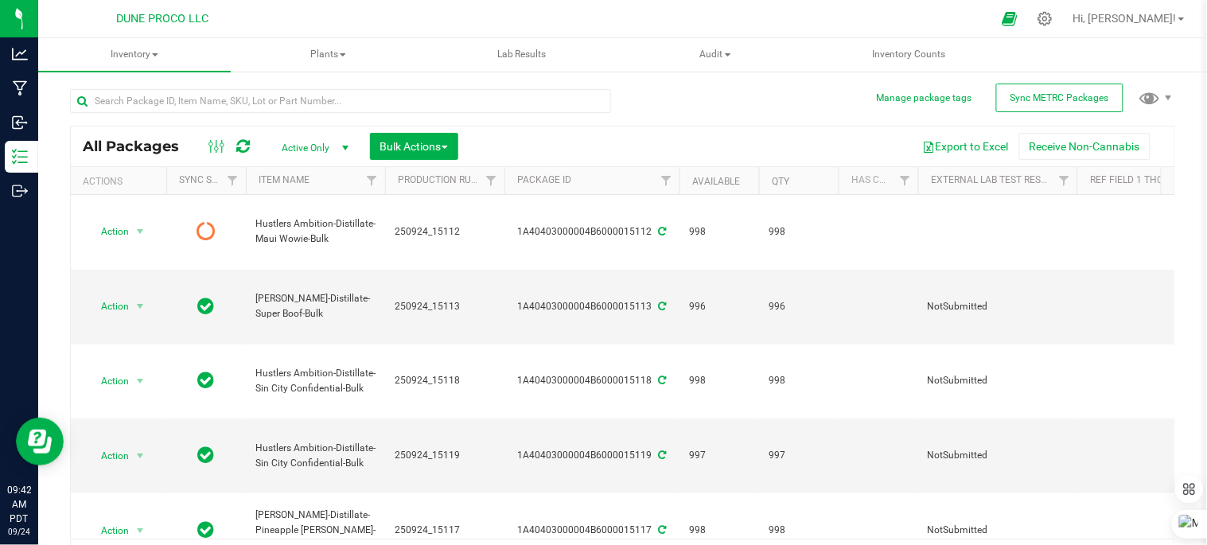
drag, startPoint x: 241, startPoint y: 147, endPoint x: 240, endPoint y: 155, distance: 8.0
click at [240, 147] on icon at bounding box center [244, 146] width 14 height 16
click at [240, 151] on icon at bounding box center [244, 146] width 14 height 16
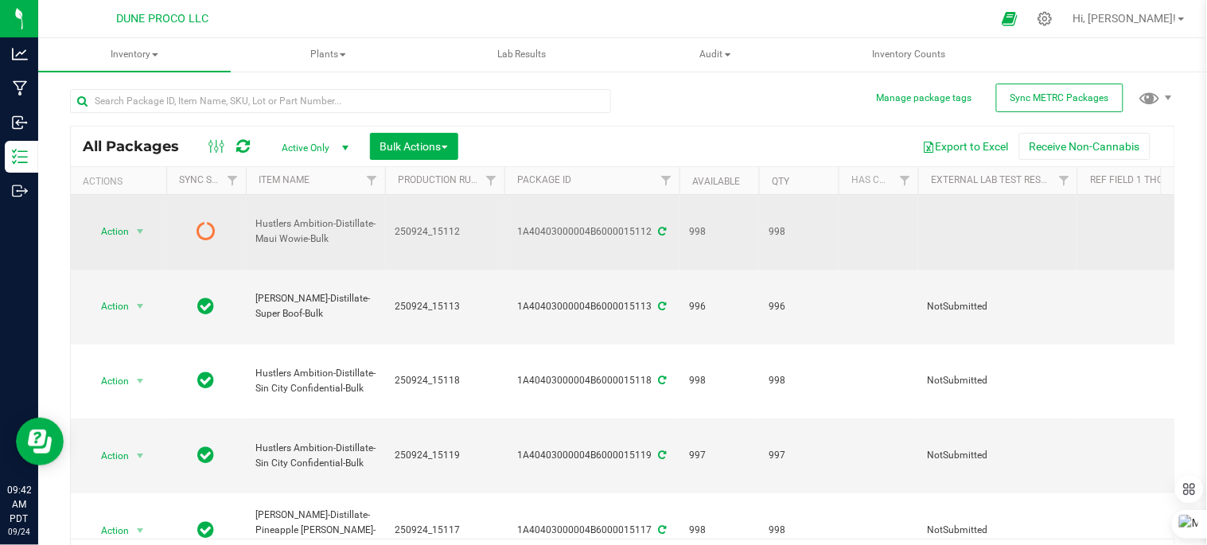
click at [201, 221] on icon at bounding box center [206, 230] width 19 height 19
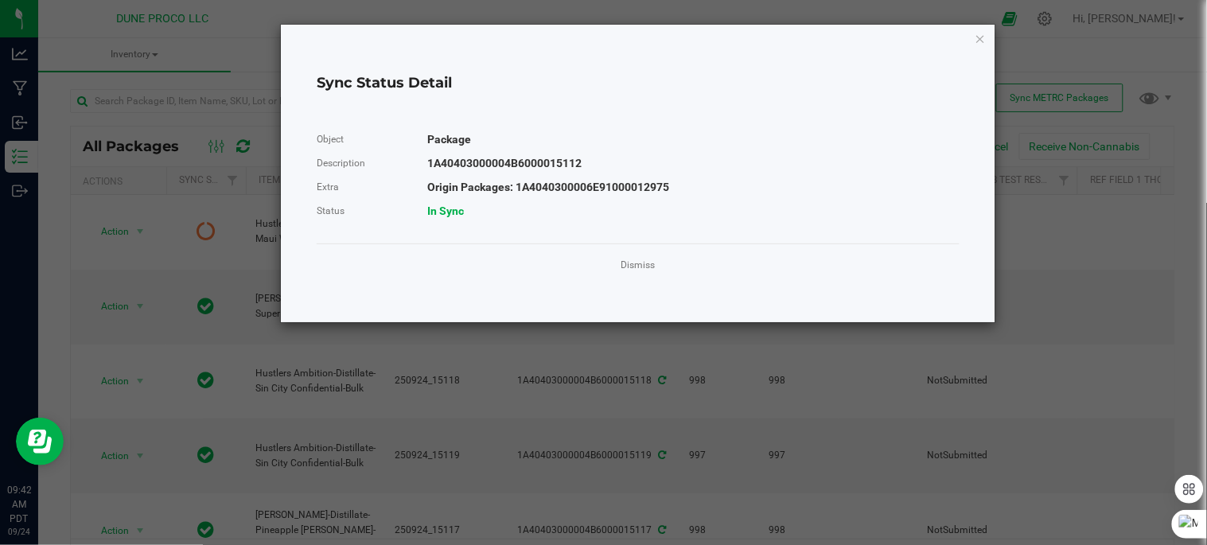
click at [634, 255] on div "Dismiss" at bounding box center [638, 264] width 643 height 43
click at [633, 263] on link "Dismiss" at bounding box center [638, 266] width 34 height 14
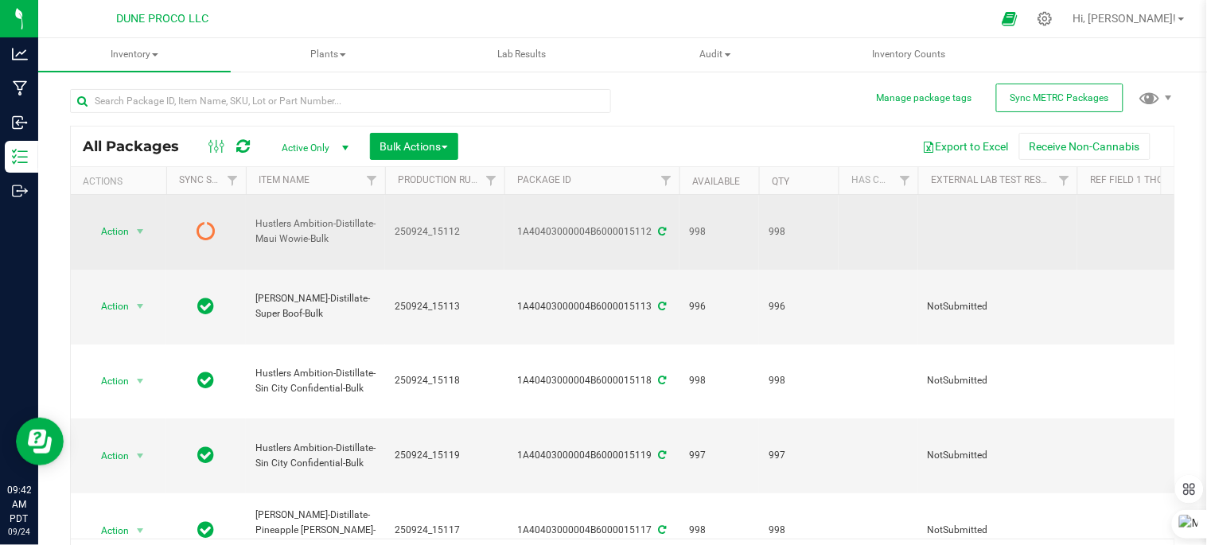
drag, startPoint x: 398, startPoint y: 215, endPoint x: 471, endPoint y: 218, distance: 73.3
click at [471, 224] on span "250924_15112" at bounding box center [445, 231] width 100 height 15
drag, startPoint x: 391, startPoint y: 217, endPoint x: 463, endPoint y: 215, distance: 72.4
click at [463, 220] on input "250924_15112" at bounding box center [441, 232] width 114 height 25
drag, startPoint x: 374, startPoint y: 208, endPoint x: 252, endPoint y: 215, distance: 122.0
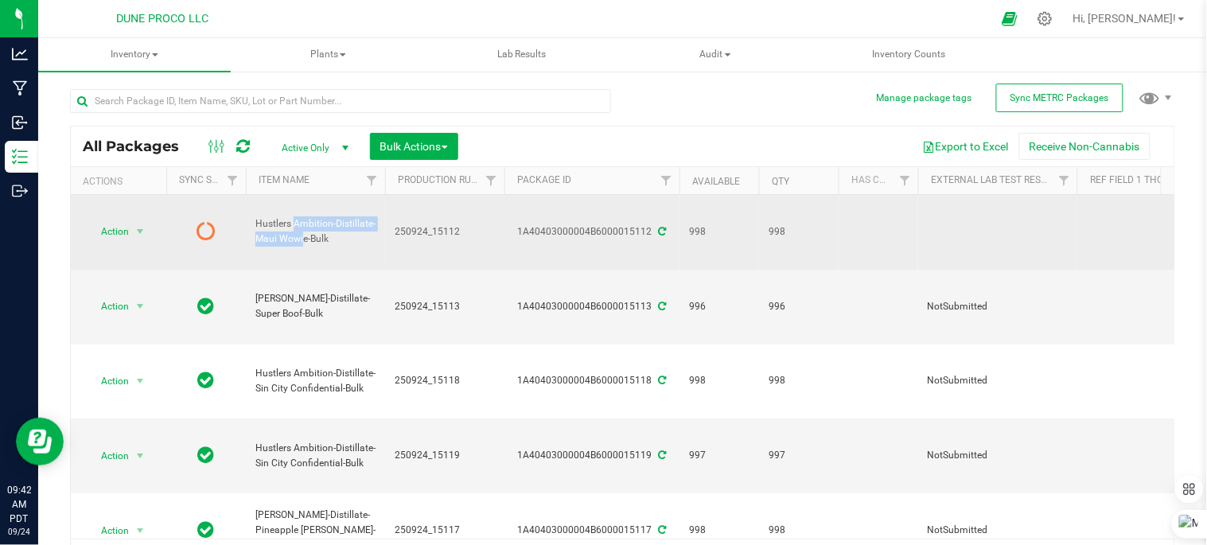
click at [252, 215] on td "Hustlers Ambition-Distillate-Maui Wowie-Bulk" at bounding box center [315, 232] width 139 height 75
drag, startPoint x: 252, startPoint y: 215, endPoint x: 289, endPoint y: 212, distance: 36.7
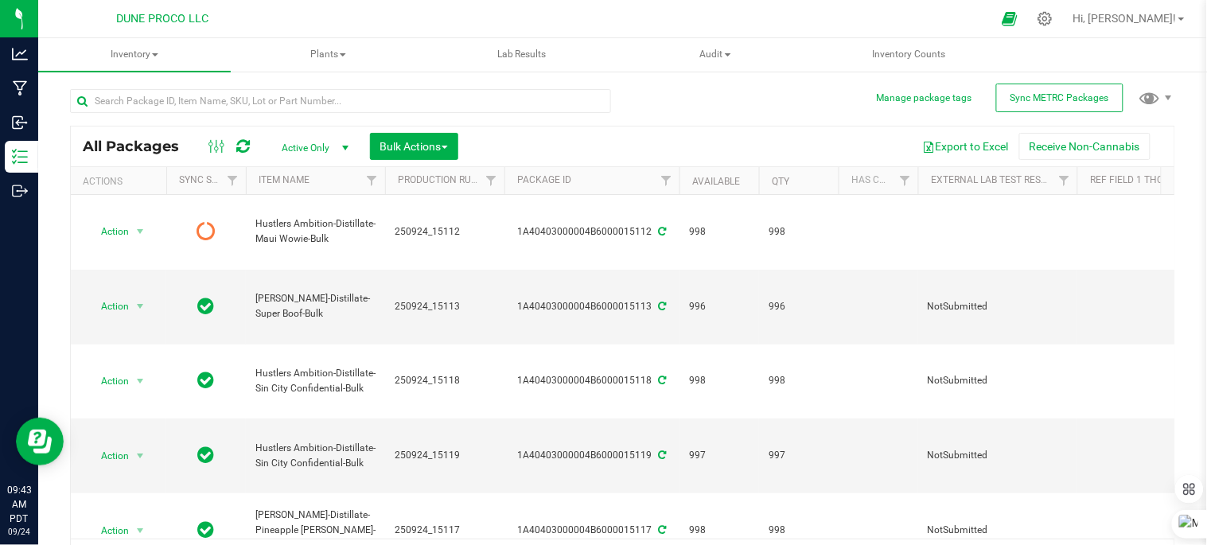
drag, startPoint x: 696, startPoint y: 95, endPoint x: 669, endPoint y: 105, distance: 28.7
click at [695, 95] on div "All Packages Active Only Active Only Lab Samples Locked All External Internal B…" at bounding box center [622, 325] width 1105 height 503
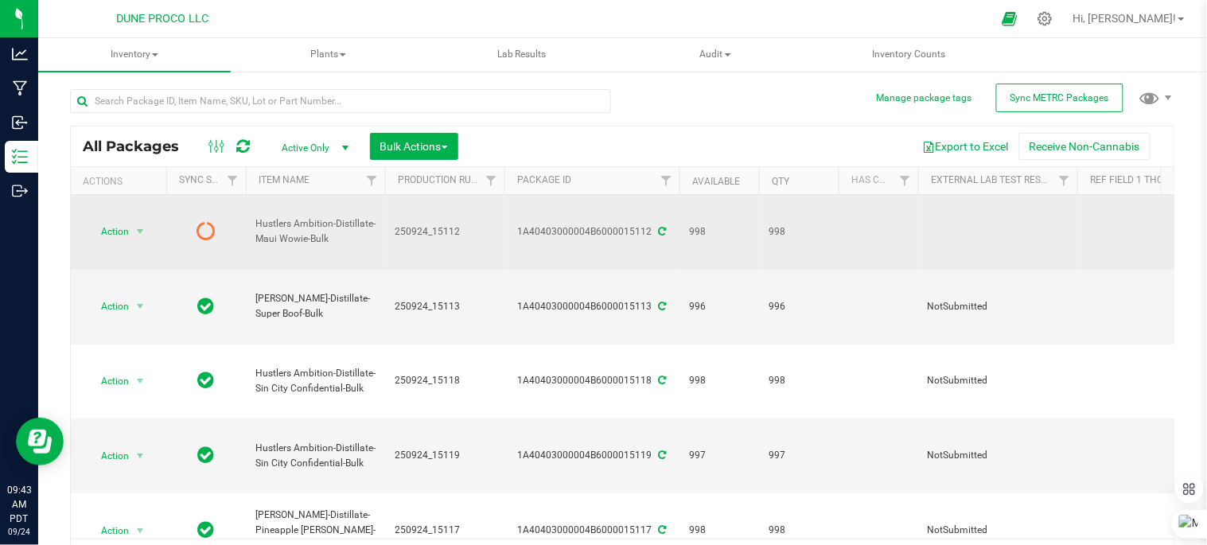
drag, startPoint x: 255, startPoint y: 207, endPoint x: 339, endPoint y: 228, distance: 86.3
click at [339, 228] on span "Hustlers Ambition-Distillate-Maui Wowie-Bulk" at bounding box center [315, 231] width 120 height 30
drag, startPoint x: 336, startPoint y: 224, endPoint x: 311, endPoint y: 210, distance: 28.5
copy span "Hustlers Ambition-Distillate-Maui Wowie-Bulk"
drag, startPoint x: 522, startPoint y: 213, endPoint x: 656, endPoint y: 227, distance: 134.4
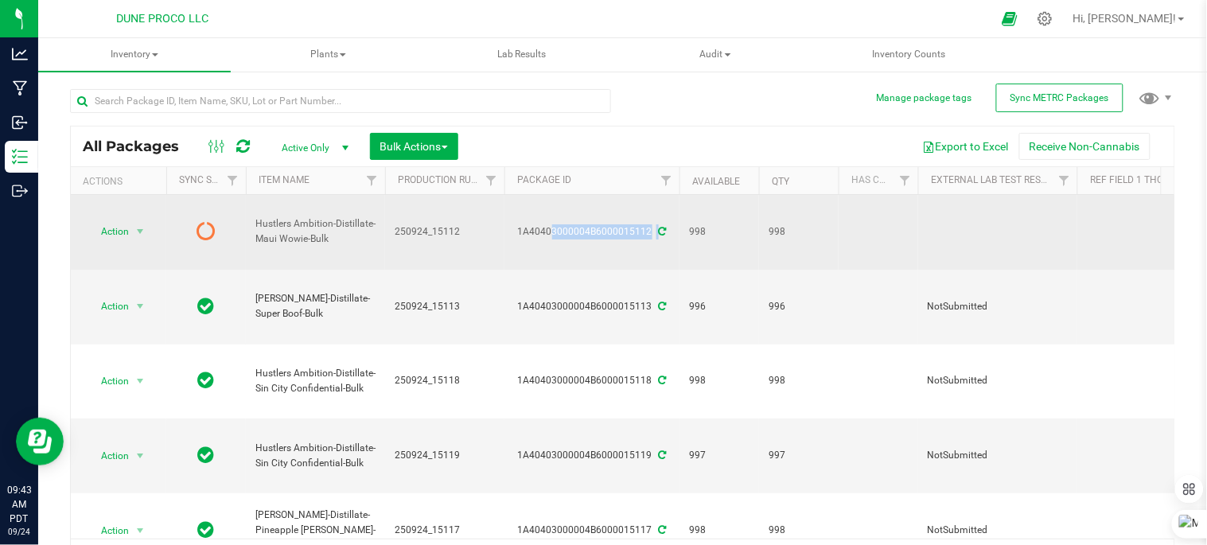
click at [656, 227] on td "1A40403000004B6000015112" at bounding box center [591, 232] width 175 height 75
drag, startPoint x: 654, startPoint y: 227, endPoint x: 629, endPoint y: 213, distance: 28.1
copy div "A40403000004B6000015112"
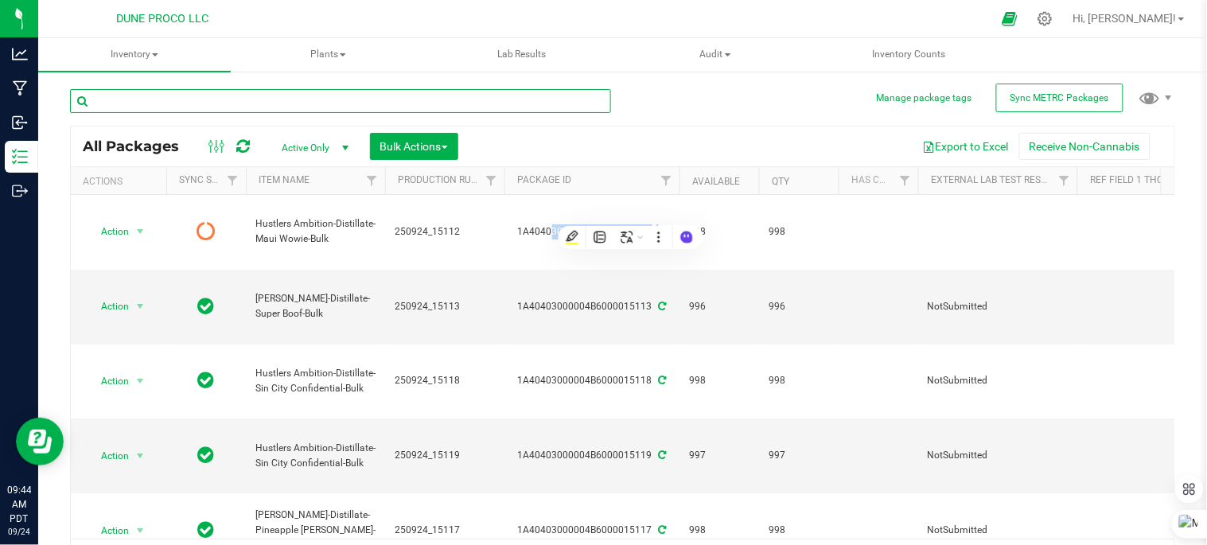
click at [436, 102] on input "text" at bounding box center [340, 101] width 541 height 24
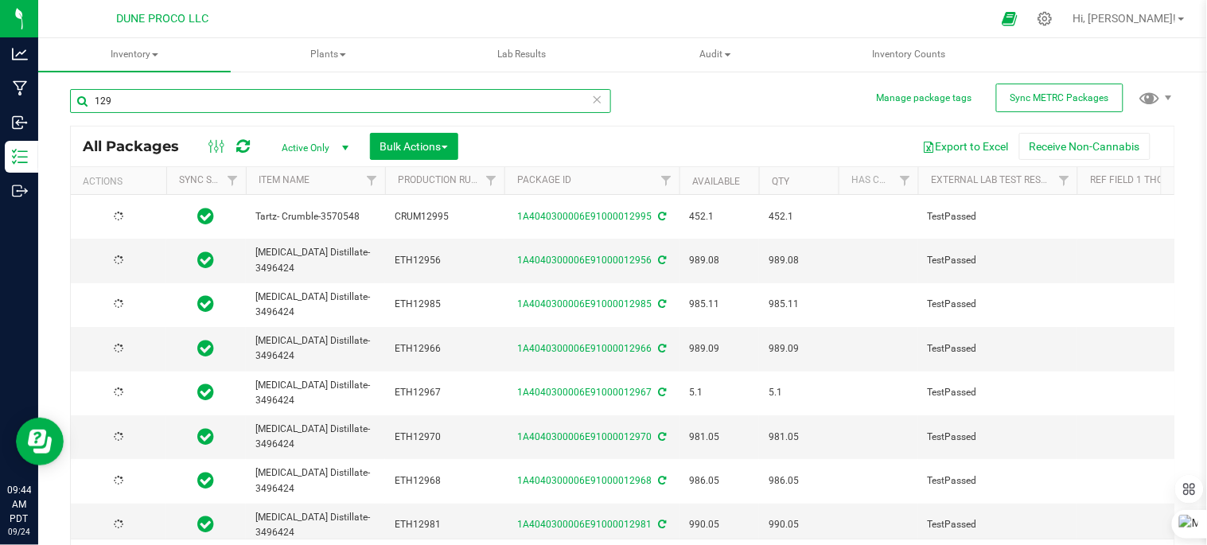
type input "1296"
type input "2025-07-03"
type input "[DATE]"
type input "2025-07-16"
type input "[DATE]"
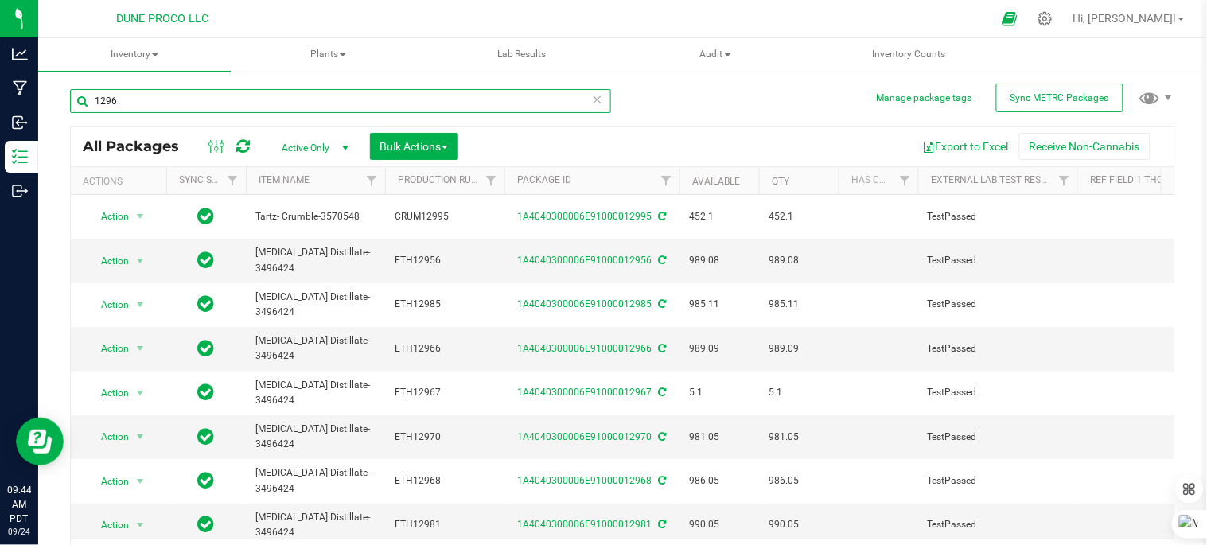
type input "[DATE]"
type input "2025-07-30"
type input "12963"
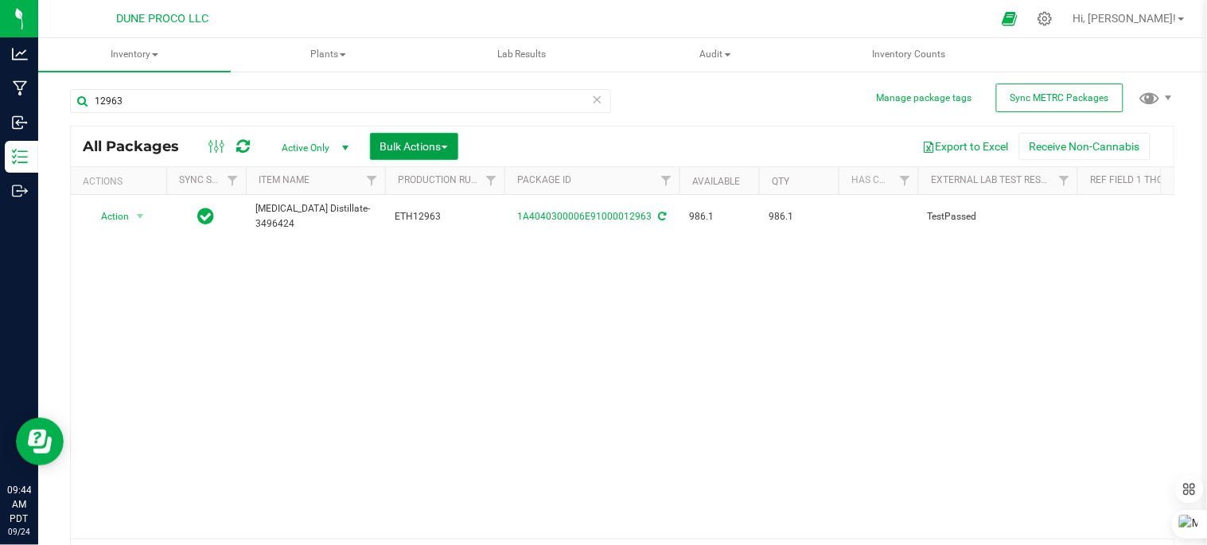
click at [436, 152] on span "Bulk Actions" at bounding box center [414, 146] width 68 height 13
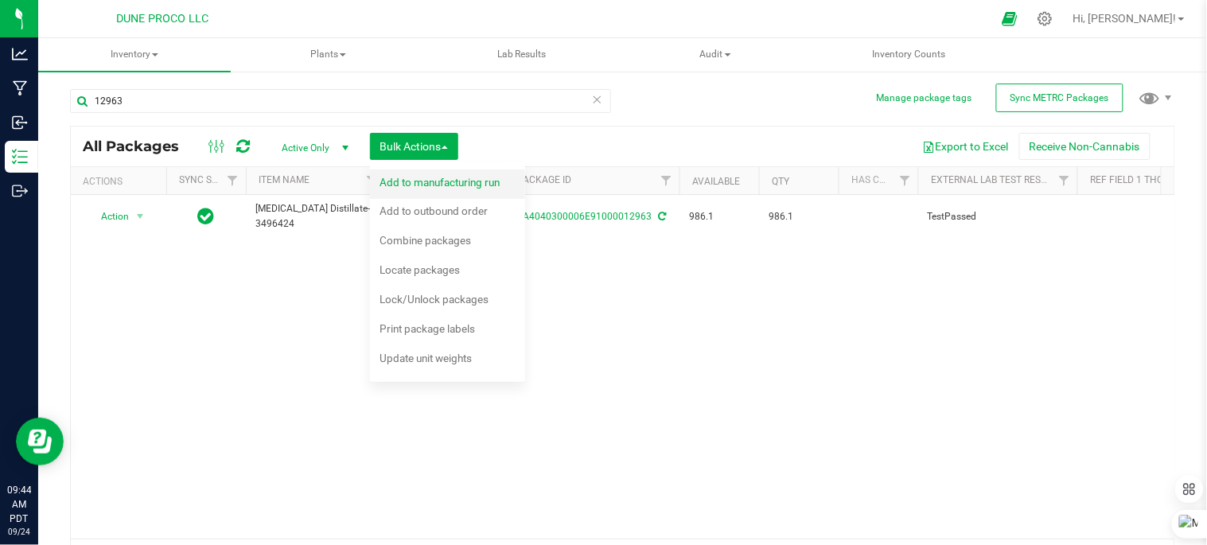
click at [411, 180] on span "Add to manufacturing run" at bounding box center [440, 182] width 120 height 13
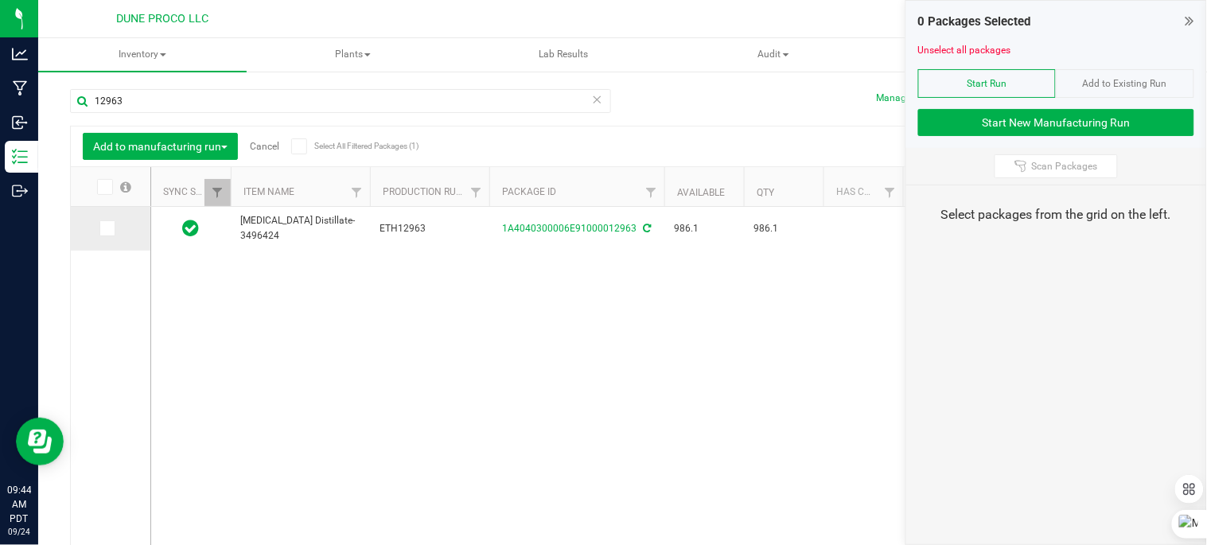
click at [111, 232] on span at bounding box center [107, 228] width 16 height 16
click at [0, 0] on input "checkbox" at bounding box center [0, 0] width 0 height 0
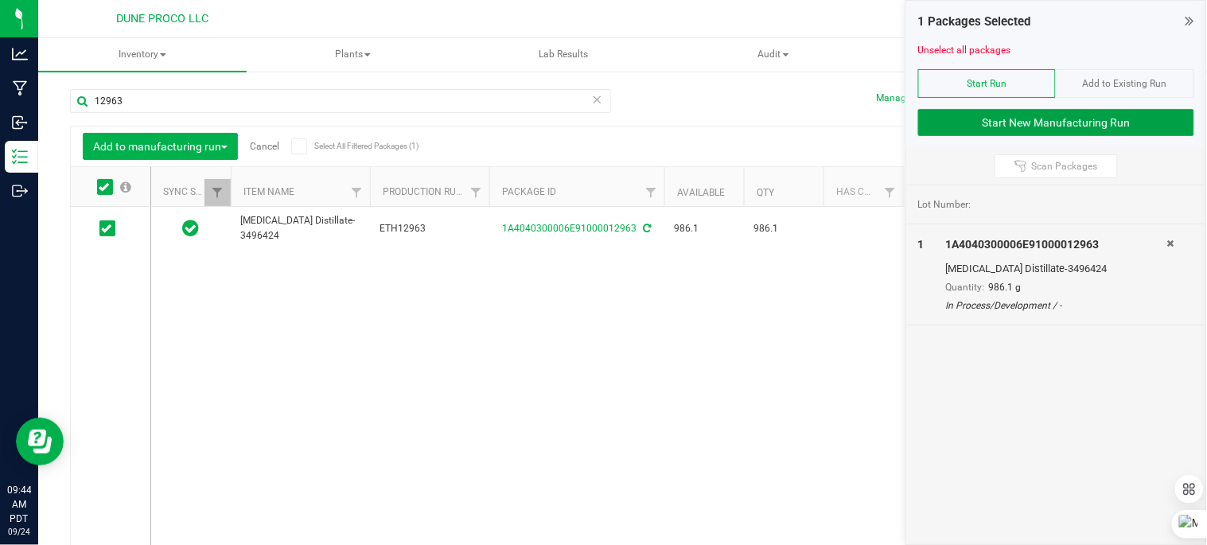
click at [998, 126] on button "Start New Manufacturing Run" at bounding box center [1056, 122] width 276 height 27
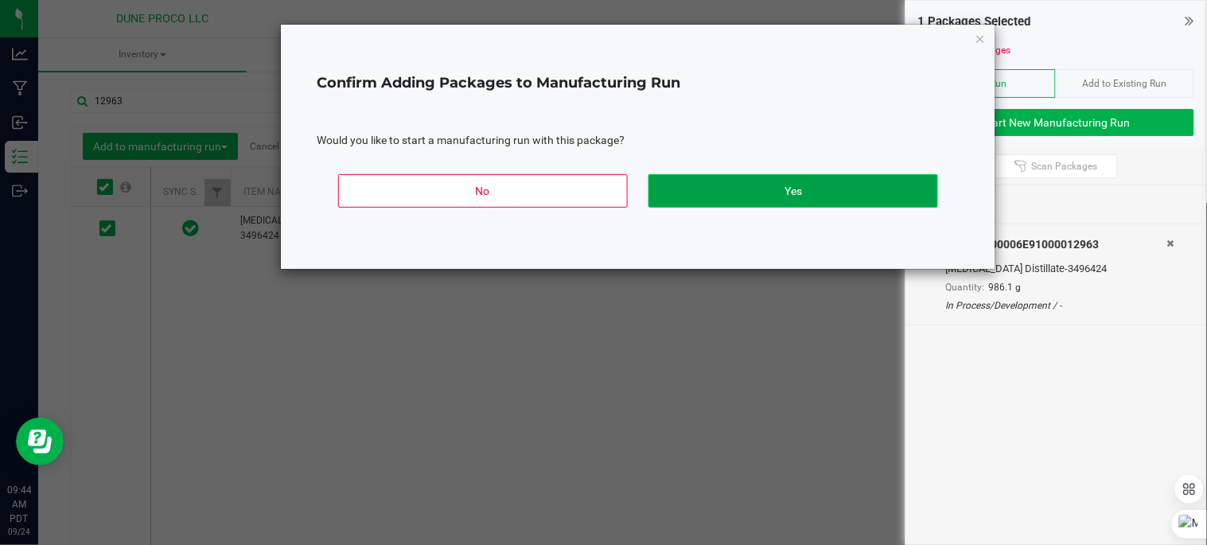
click at [818, 181] on button "Yes" at bounding box center [793, 190] width 290 height 33
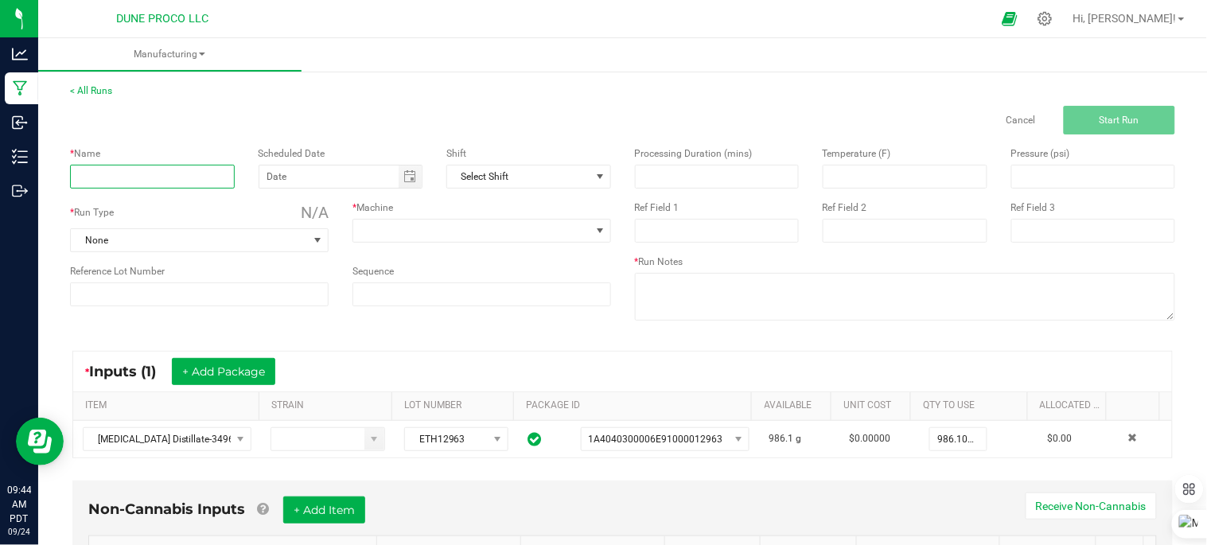
click at [183, 187] on input at bounding box center [152, 177] width 165 height 24
type input "maui wowie Bulk Oil"
type input "month/day/year"
click at [199, 244] on span "None" at bounding box center [189, 240] width 237 height 22
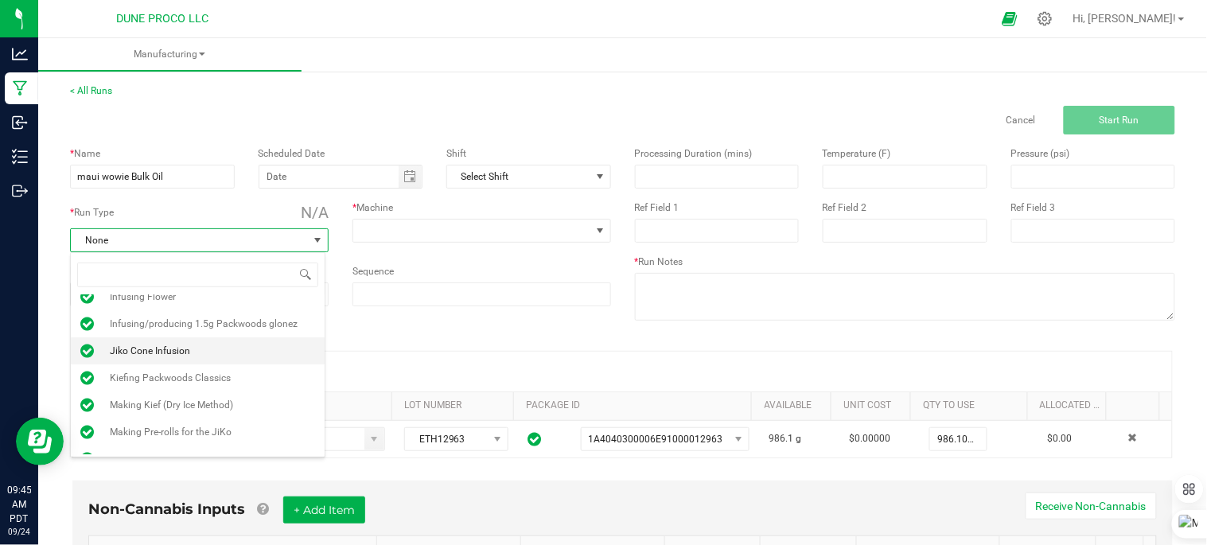
scroll to position [121, 0]
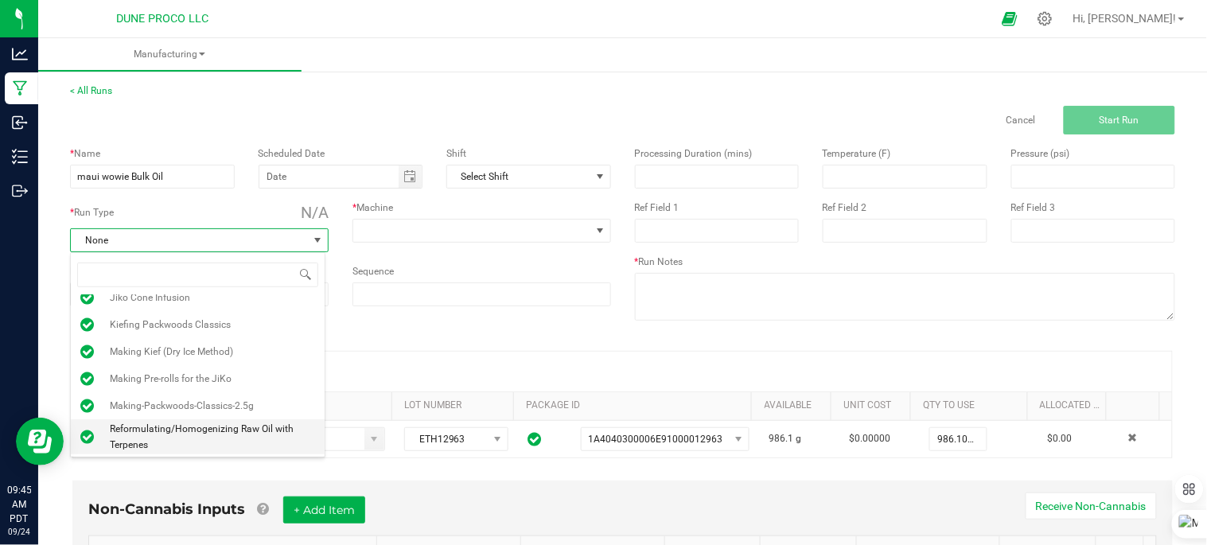
click at [205, 442] on span "Reformulating/Homogenizing Raw Oil with Terpenes" at bounding box center [212, 437] width 205 height 32
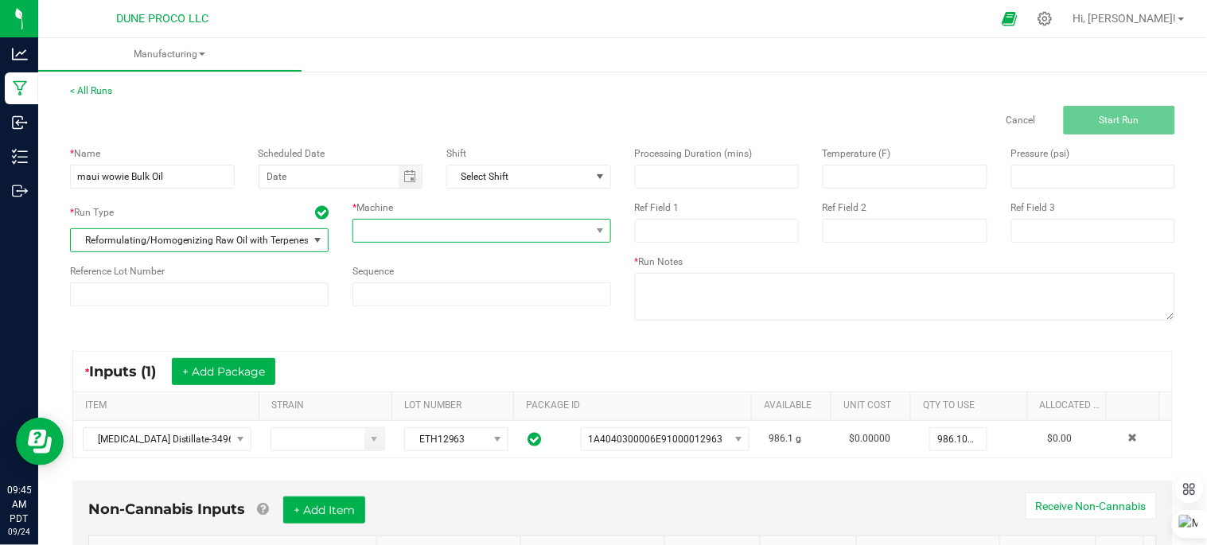
click at [419, 228] on span at bounding box center [471, 231] width 237 height 22
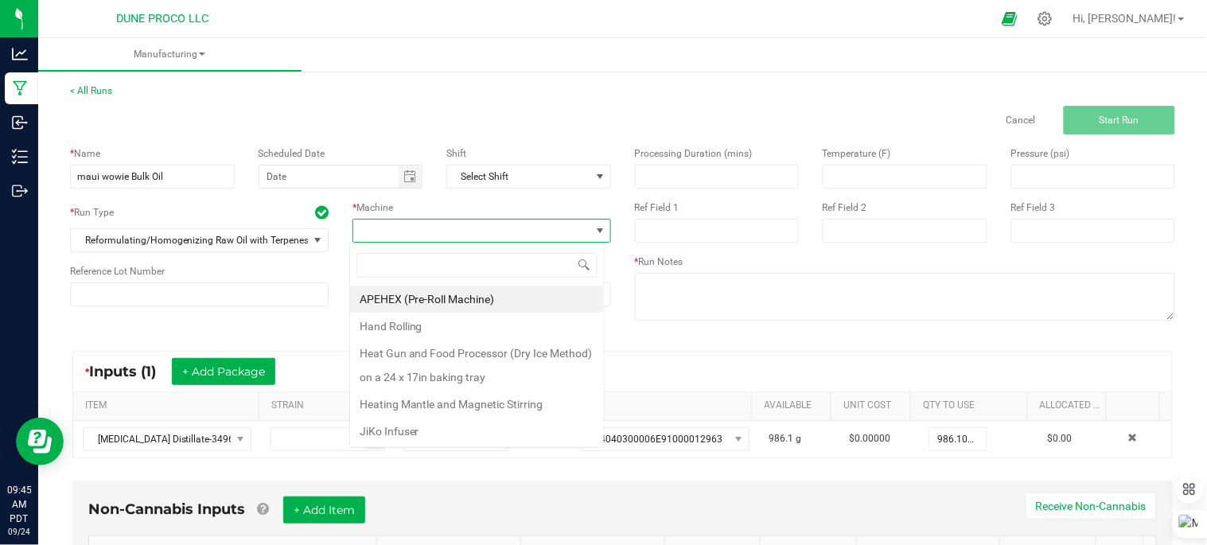
scroll to position [24, 255]
click at [481, 407] on li "Heating Mantle and Magnetic Stirring" at bounding box center [477, 404] width 254 height 27
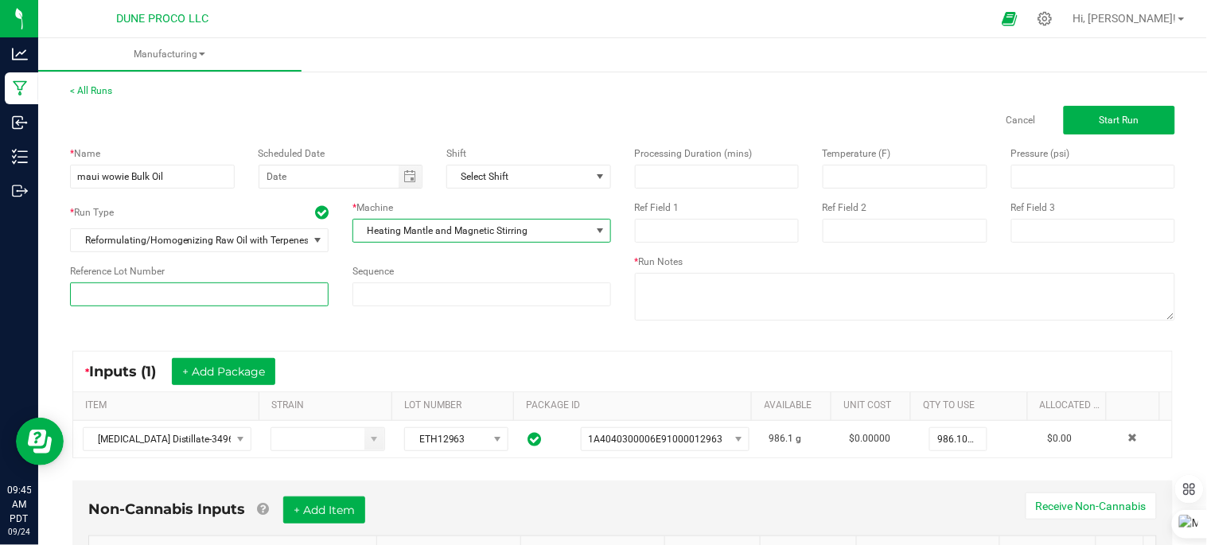
click at [263, 295] on input at bounding box center [199, 294] width 259 height 24
type input "250924_15111"
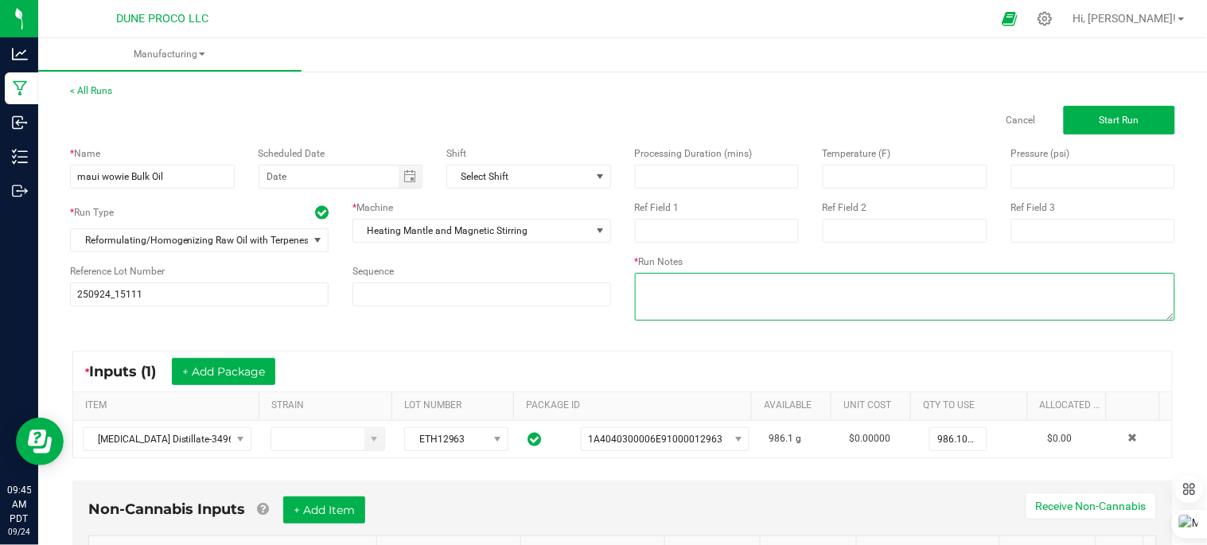
click at [659, 298] on textarea at bounding box center [905, 297] width 541 height 48
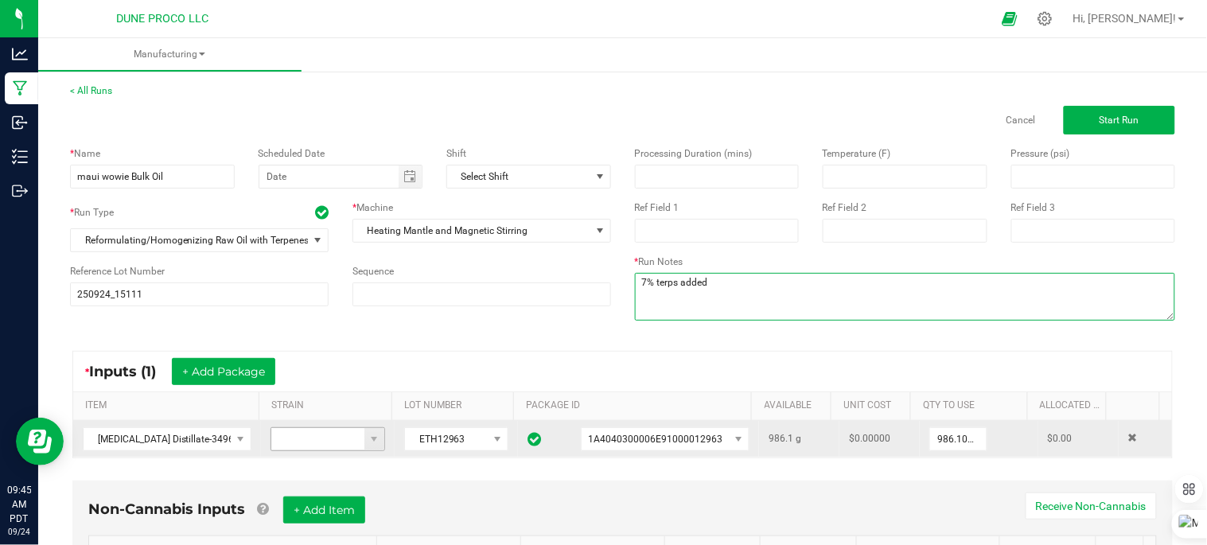
scroll to position [111, 0]
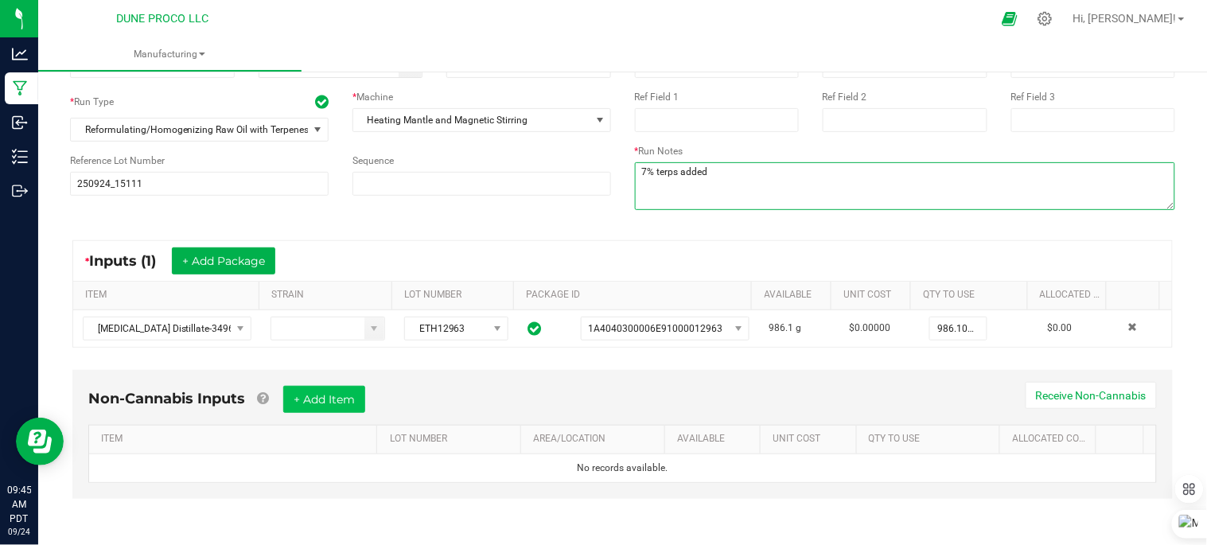
type textarea "7% terps added"
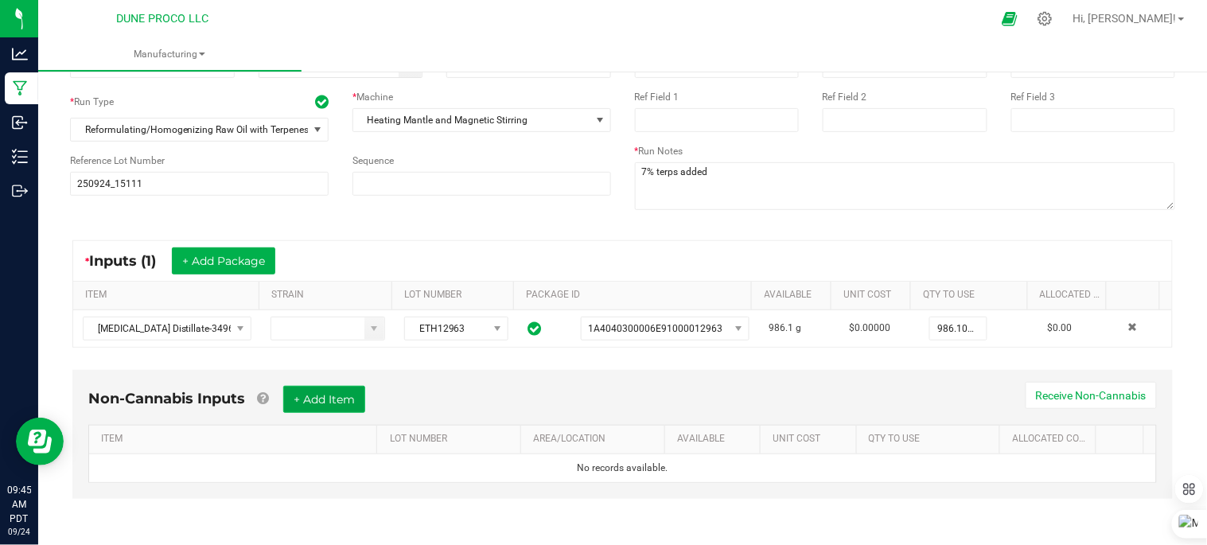
click at [293, 408] on button "+ Add Item" at bounding box center [324, 399] width 82 height 27
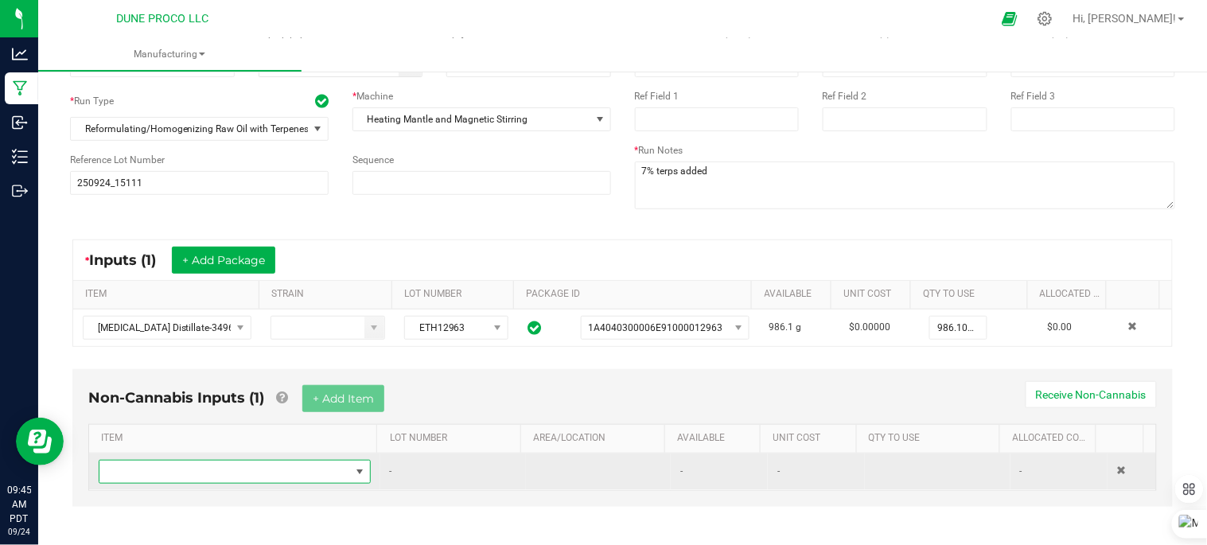
click at [264, 477] on span "NO DATA FOUND" at bounding box center [224, 472] width 251 height 22
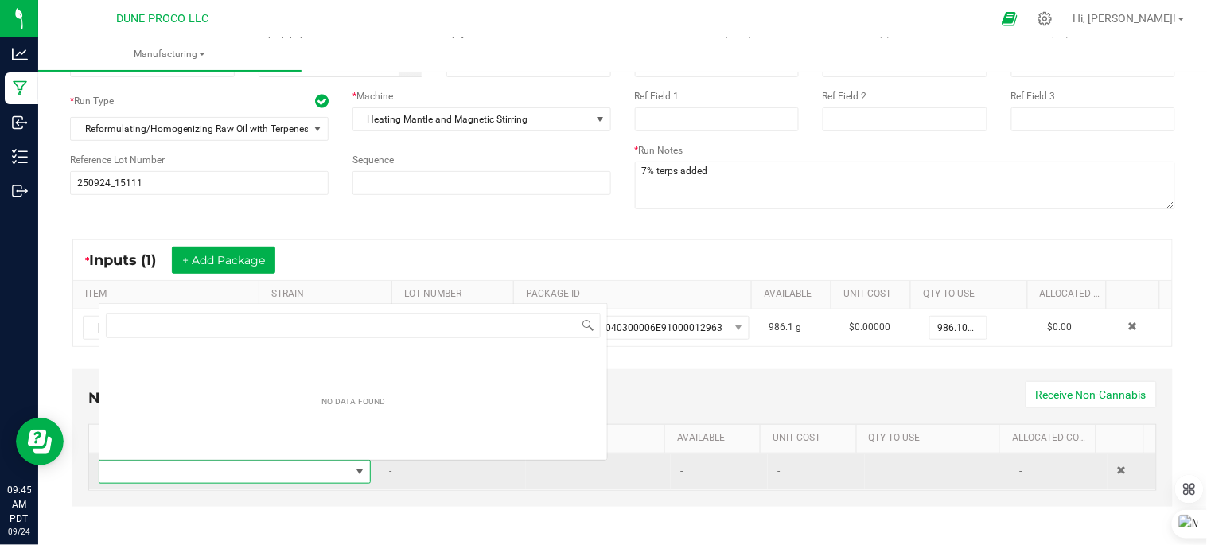
scroll to position [24, 261]
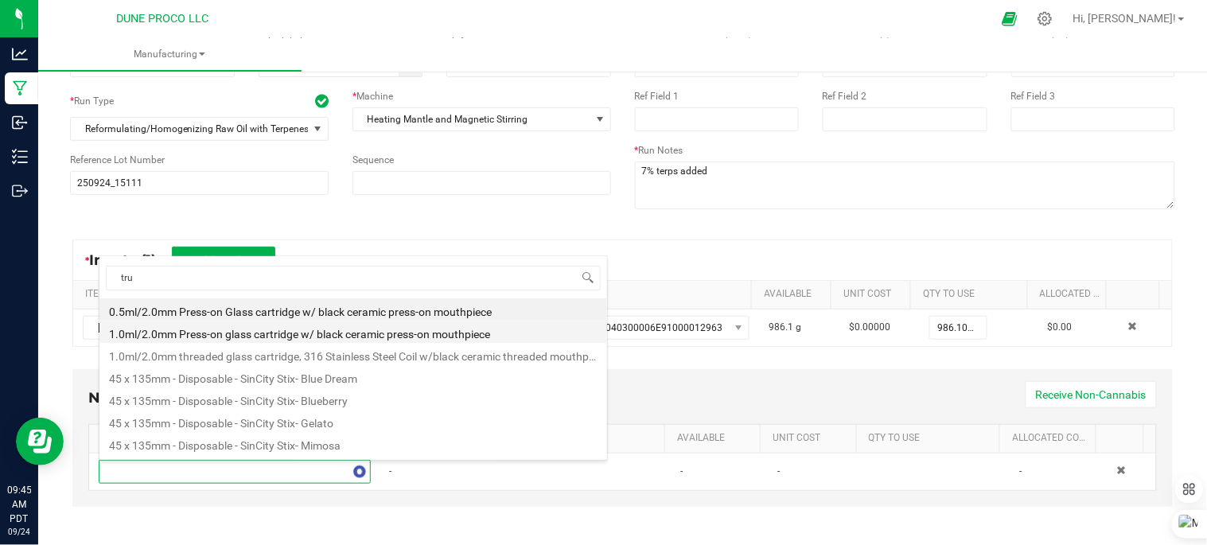
type input "true"
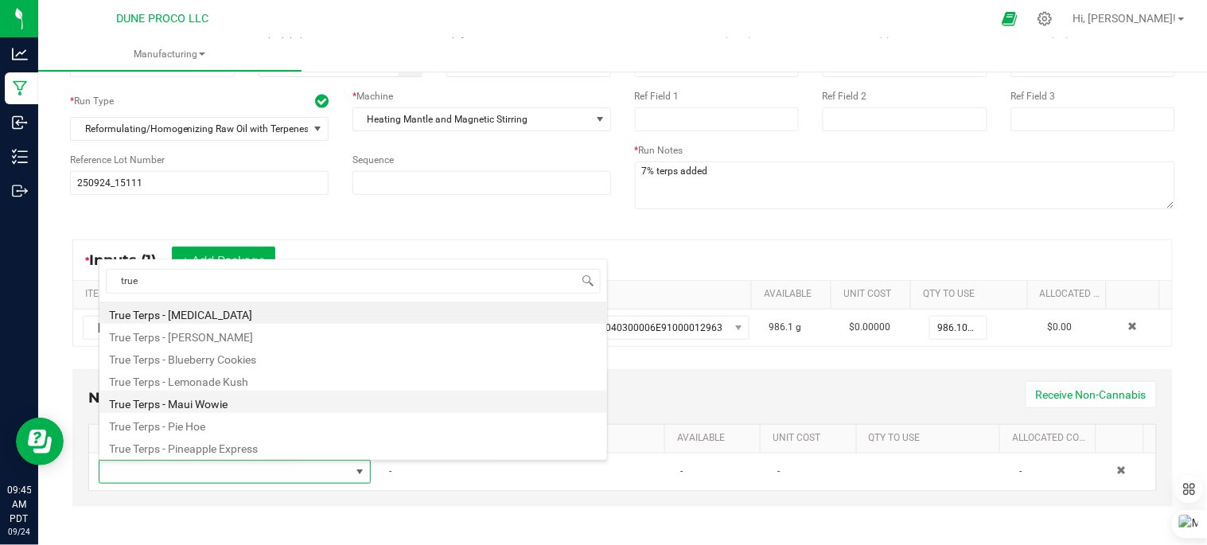
click at [251, 403] on li "True Terps - Maui Wowie" at bounding box center [353, 402] width 508 height 22
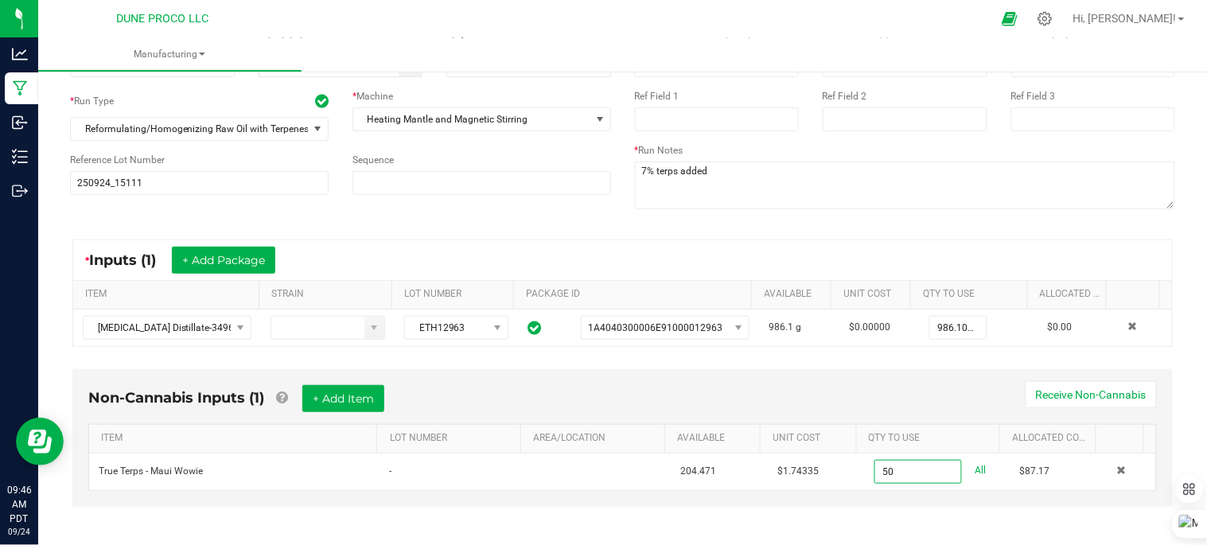
type input "50.0000 ml"
click at [905, 250] on div "* Inputs (1) + Add Package" at bounding box center [622, 260] width 1099 height 40
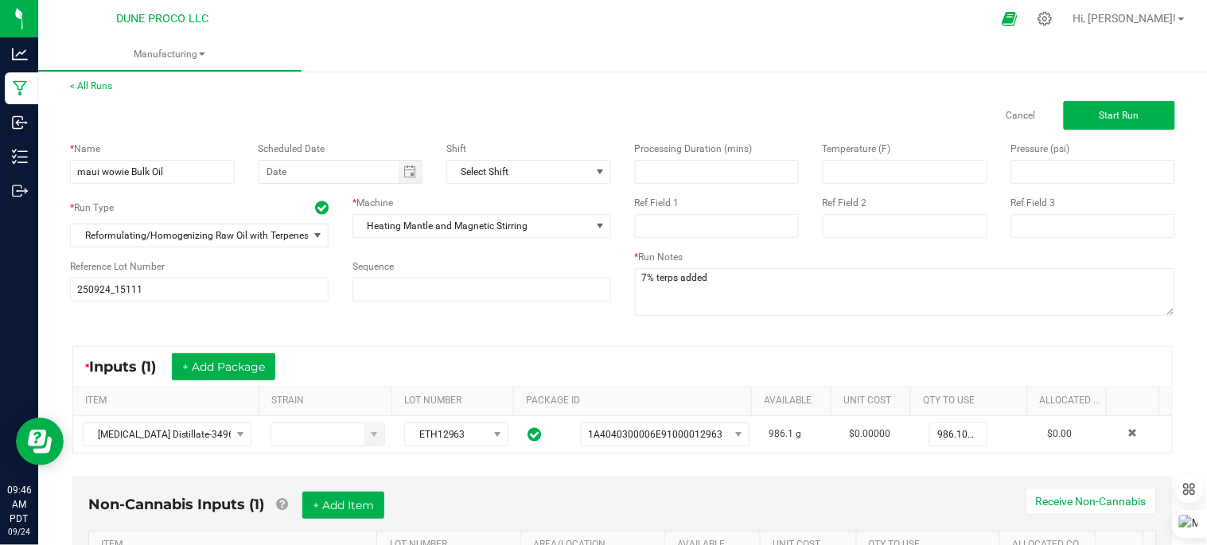
scroll to position [0, 0]
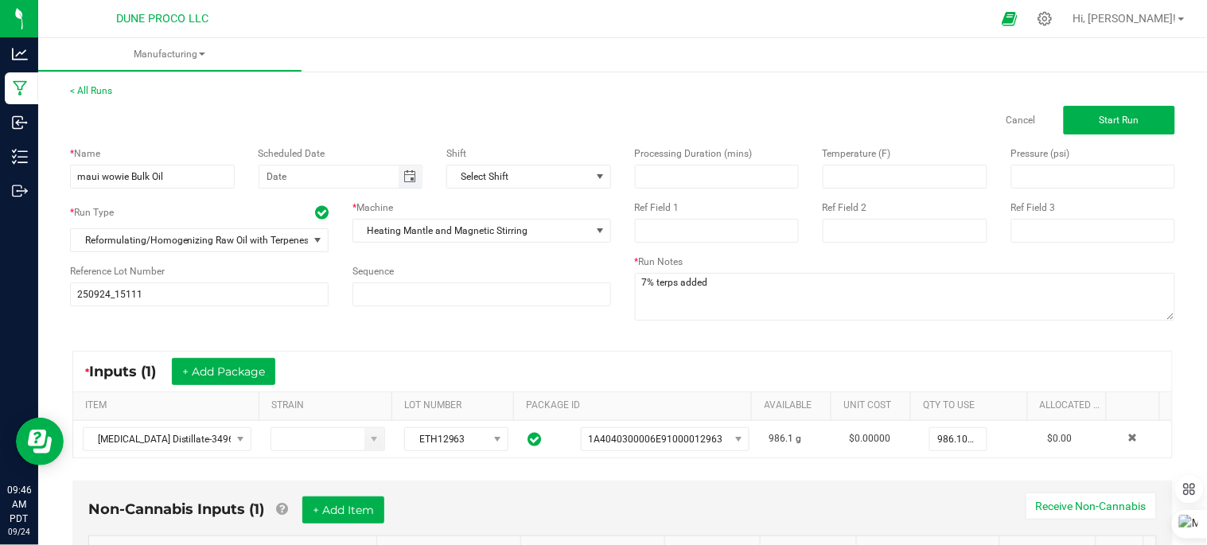
click at [403, 177] on span "Toggle calendar" at bounding box center [409, 176] width 13 height 13
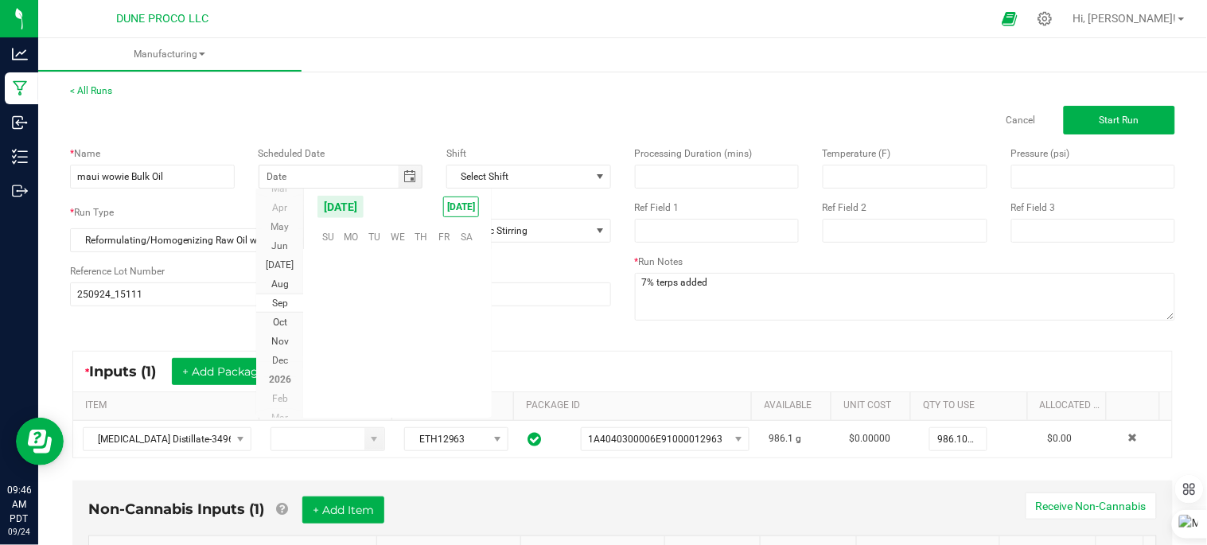
scroll to position [258058, 0]
click at [465, 205] on span "[DATE]" at bounding box center [461, 207] width 36 height 21
type input "[DATE]"
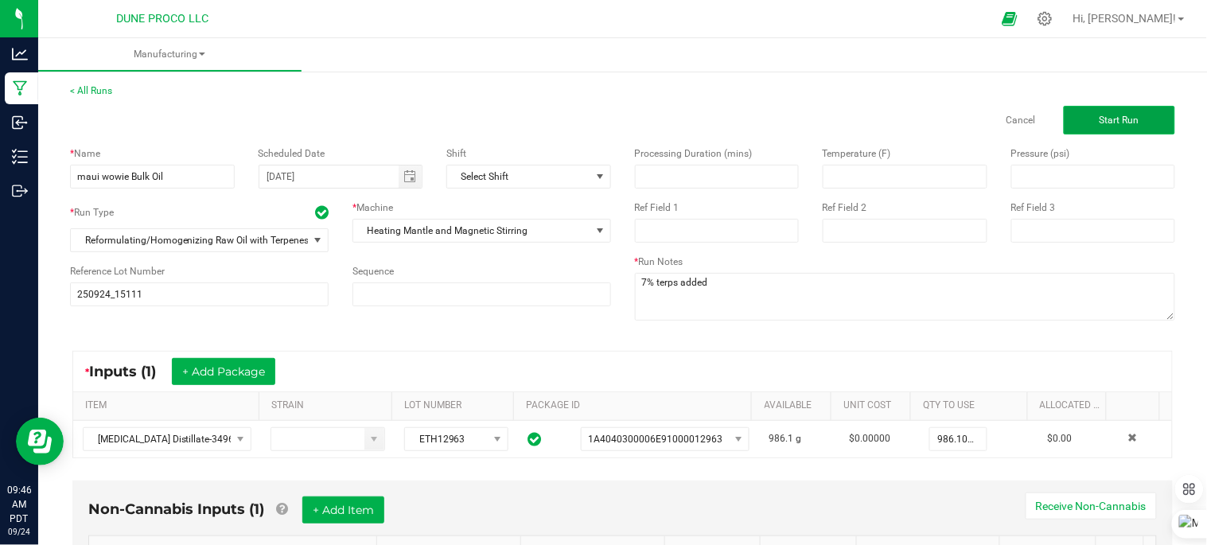
click at [1080, 128] on button "Start Run" at bounding box center [1119, 120] width 111 height 29
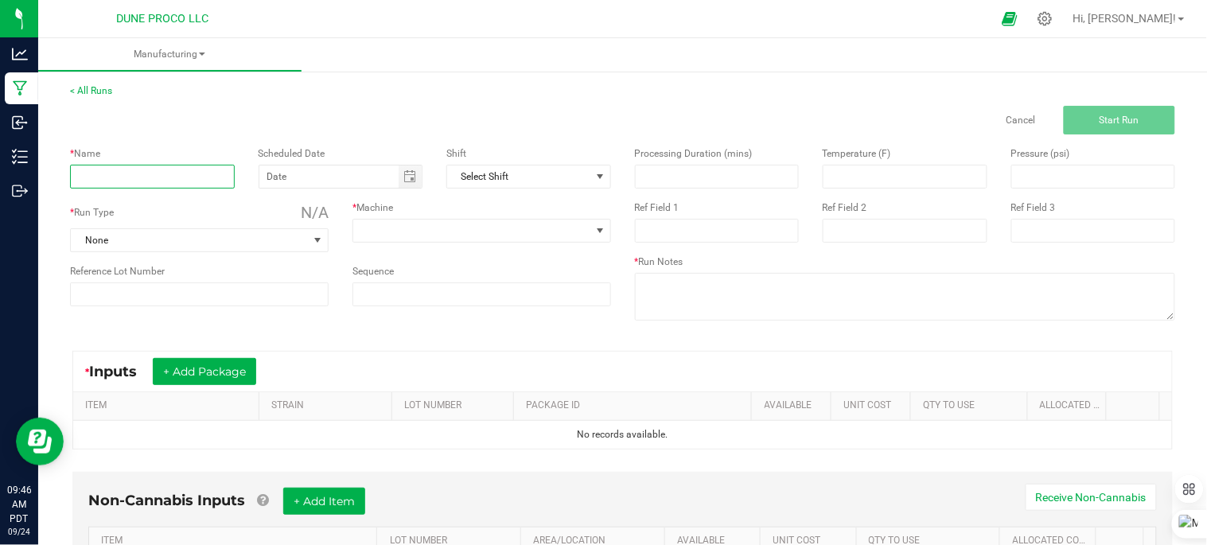
click at [205, 179] on input at bounding box center [152, 177] width 165 height 24
type input "maui wowie Bulk Oil"
type input "month/day/year"
type input "250924_15111"
type input "month/day/year"
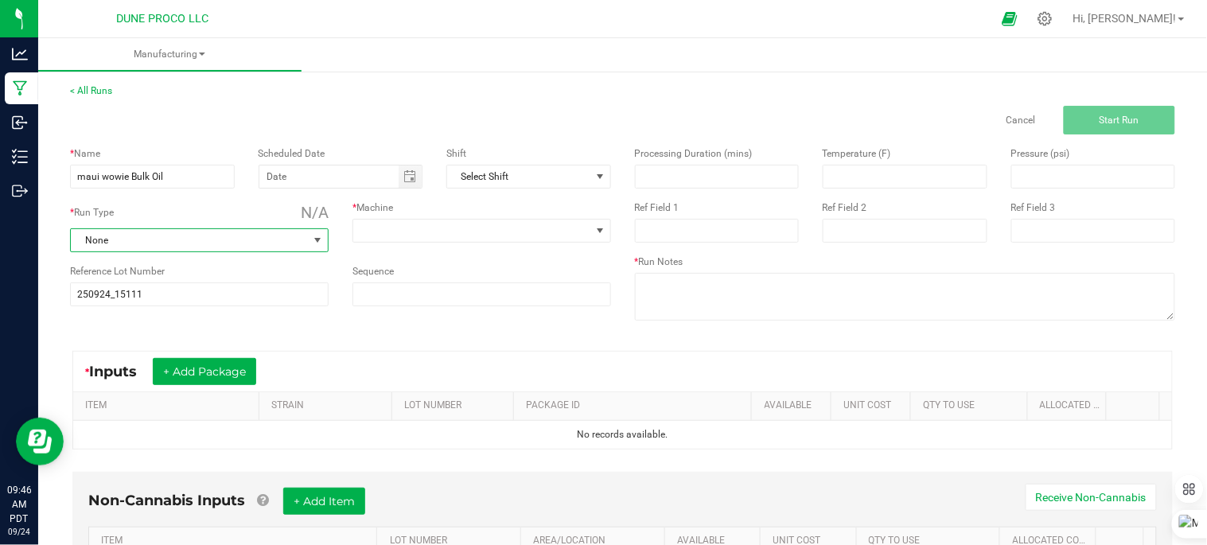
click at [186, 240] on span "None" at bounding box center [189, 240] width 237 height 22
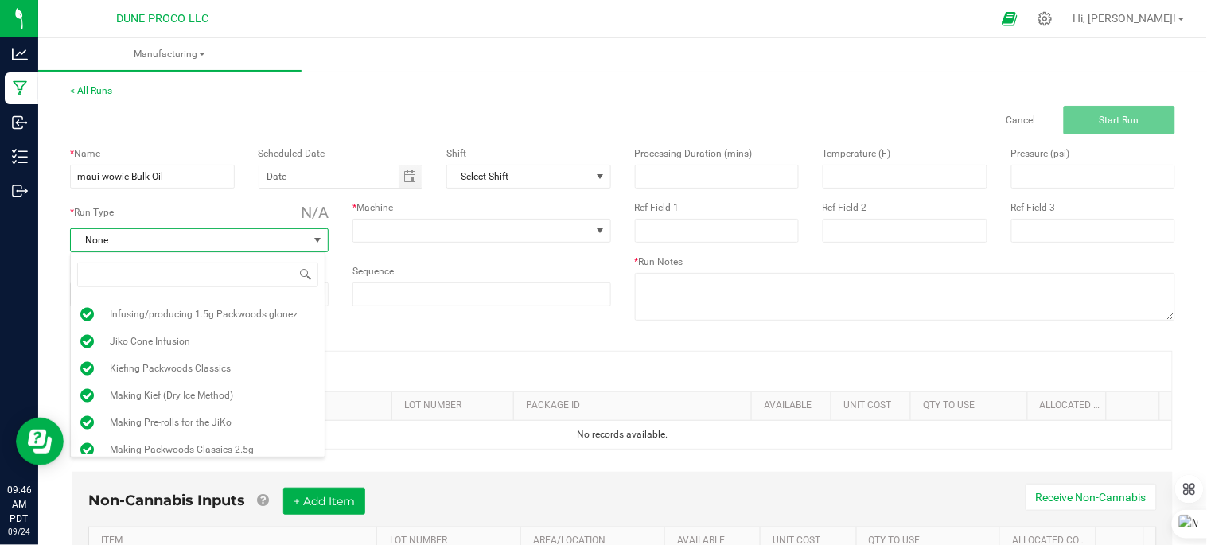
scroll to position [121, 0]
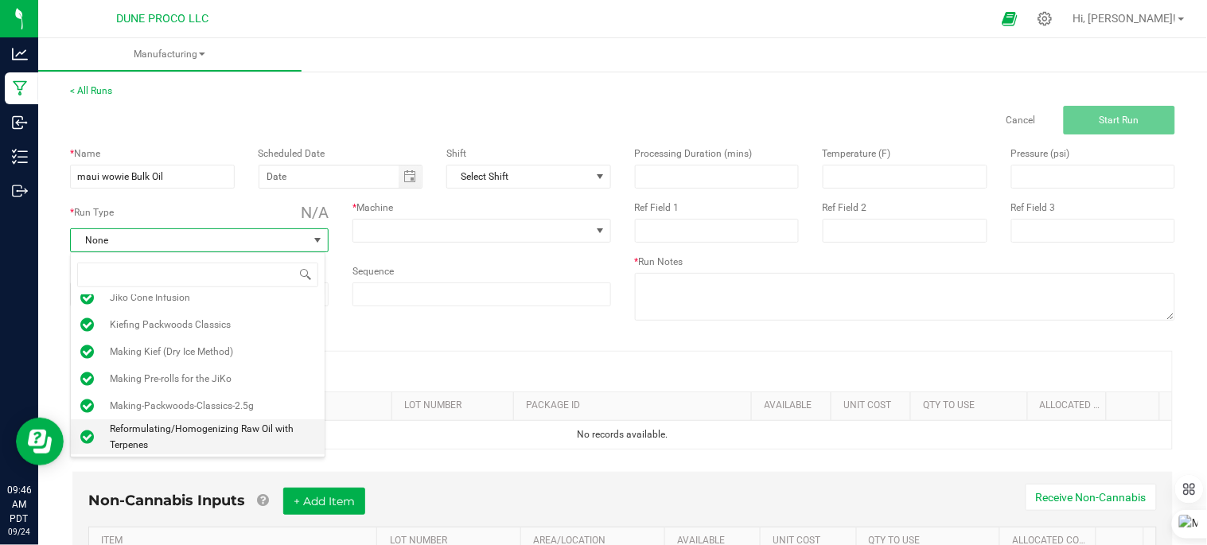
click at [209, 426] on span "Reformulating/Homogenizing Raw Oil with Terpenes" at bounding box center [212, 437] width 205 height 32
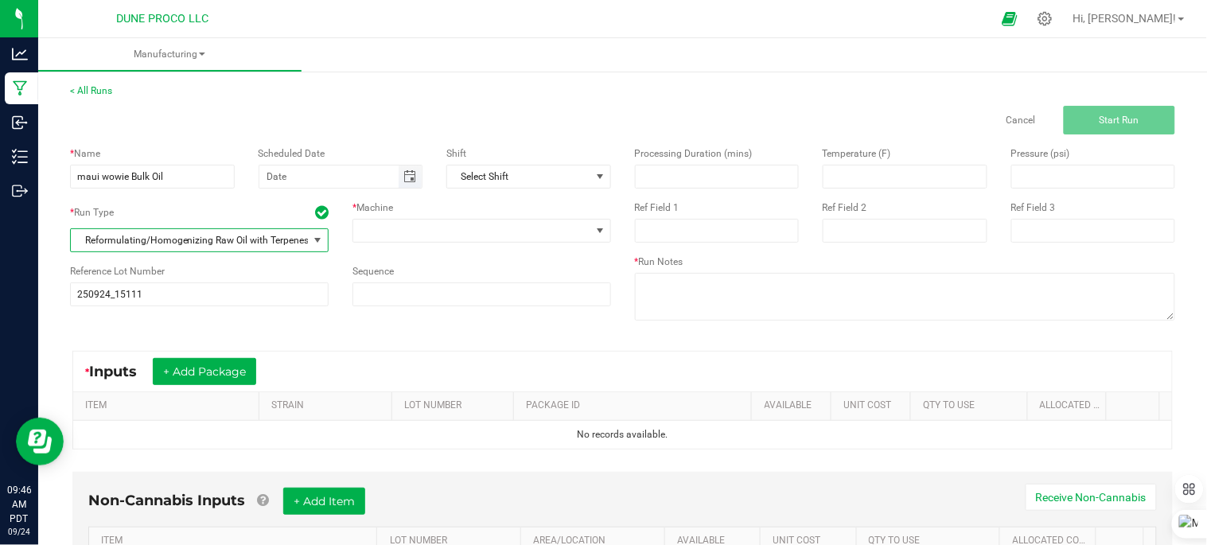
click at [403, 170] on span "Toggle calendar" at bounding box center [409, 176] width 13 height 13
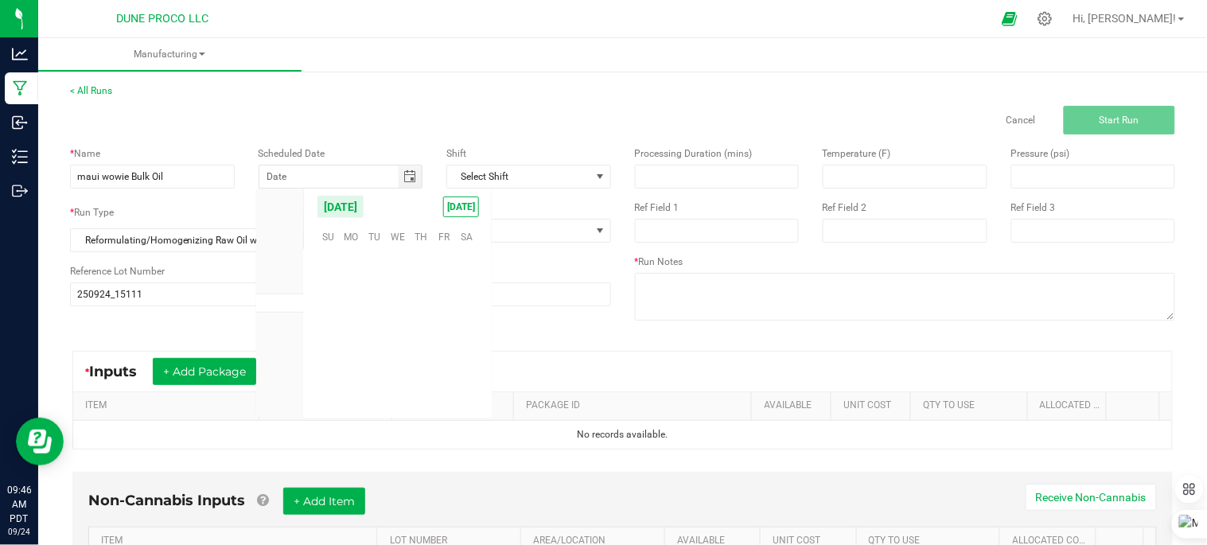
scroll to position [258058, 0]
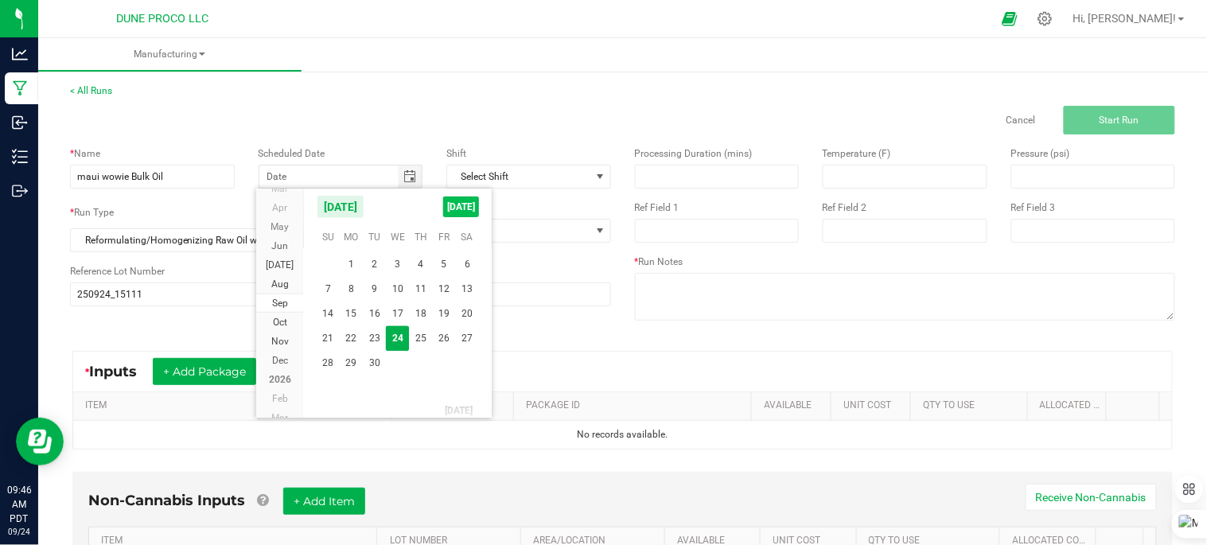
click at [452, 204] on span "[DATE]" at bounding box center [461, 207] width 36 height 21
type input "[DATE]"
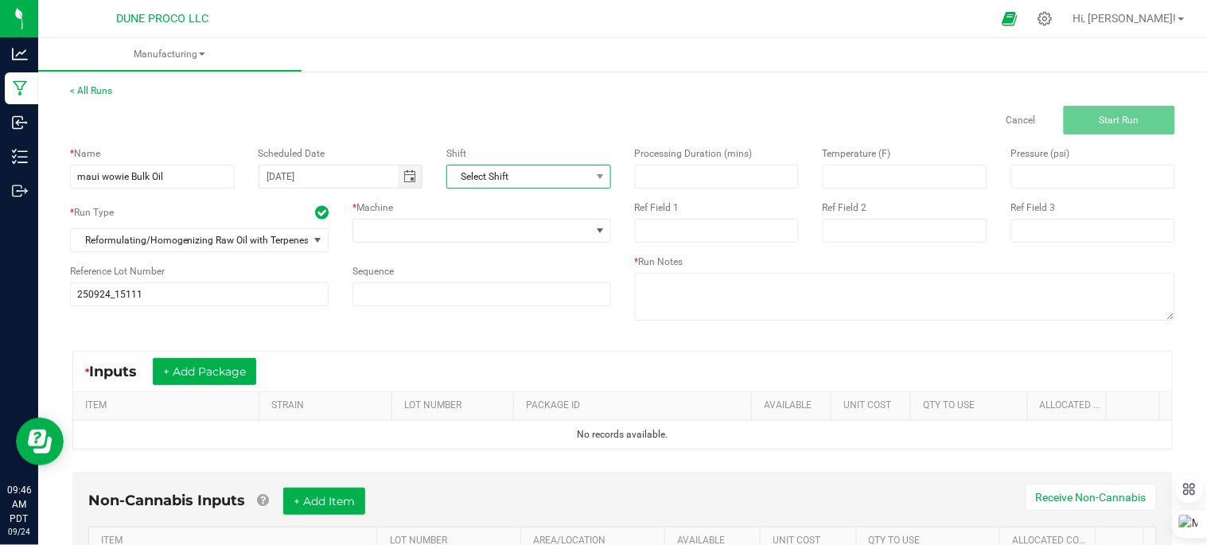
click at [514, 177] on span "Select Shift" at bounding box center [518, 177] width 143 height 22
click at [524, 118] on div "Cancel Start Run" at bounding box center [622, 120] width 1129 height 29
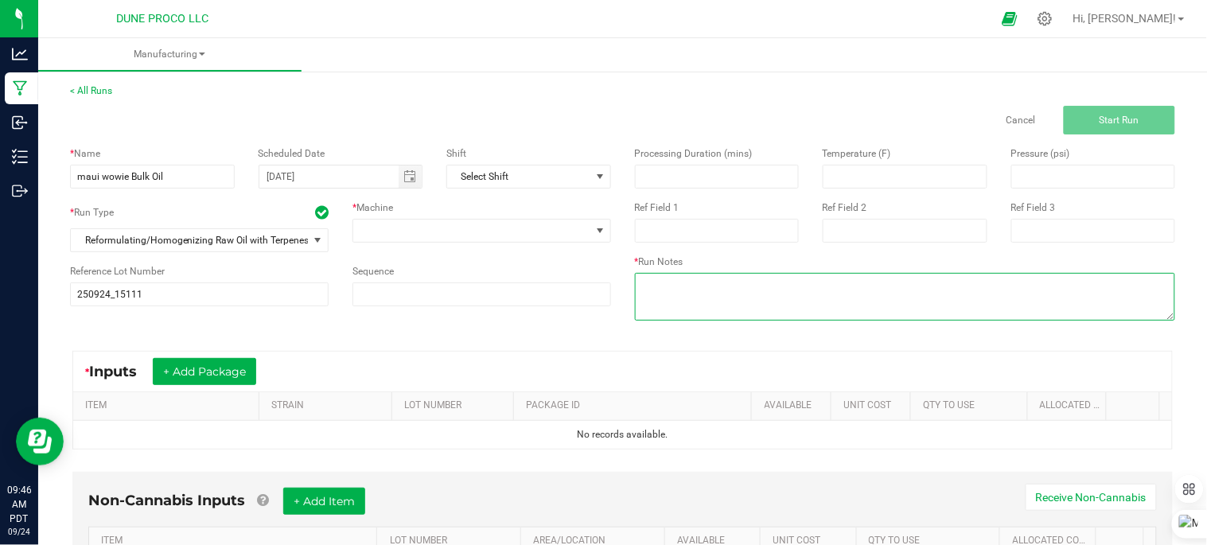
click at [792, 284] on textarea at bounding box center [905, 297] width 541 height 48
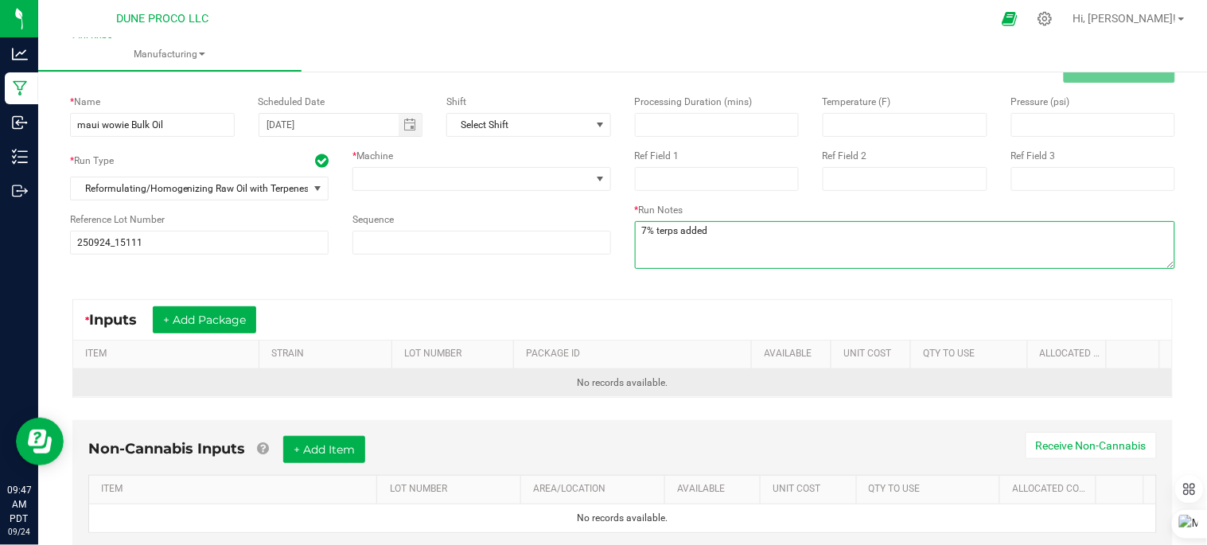
scroll to position [102, 0]
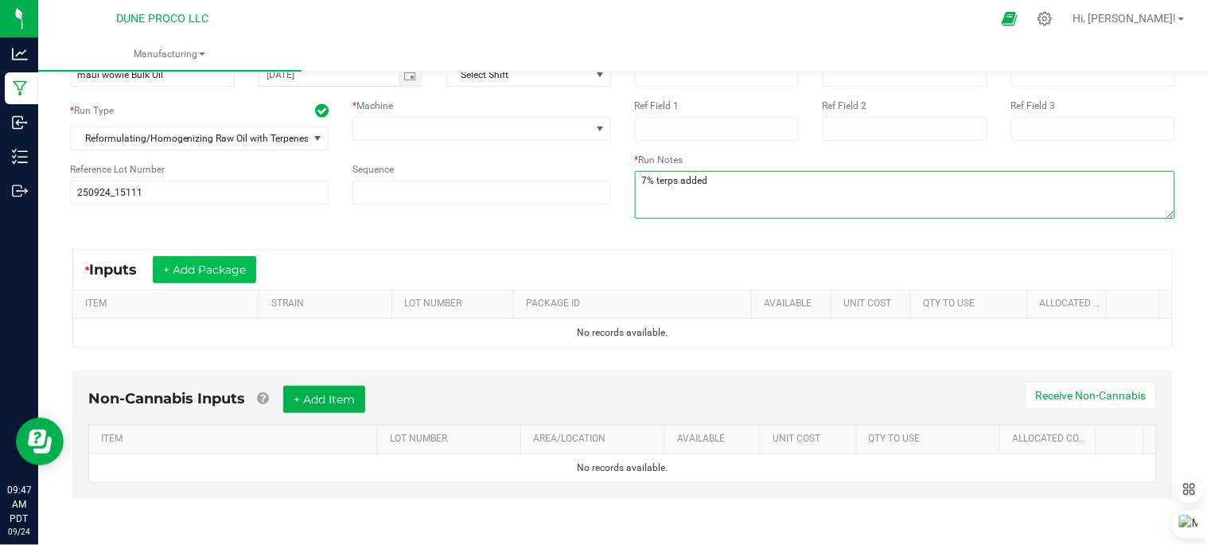
type textarea "7% terps added"
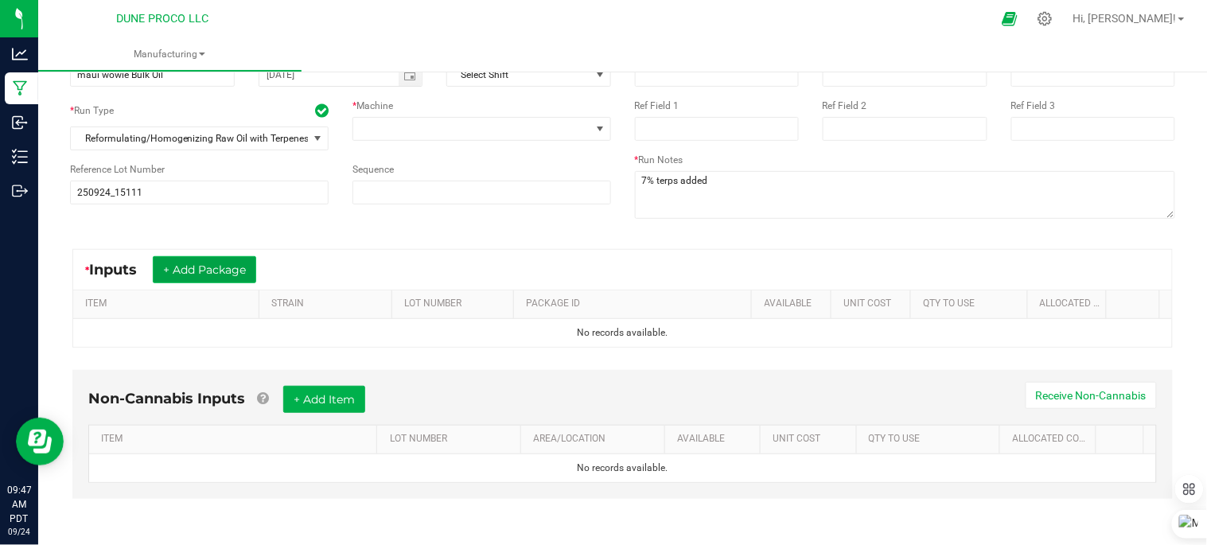
click at [243, 268] on button "+ Add Package" at bounding box center [204, 269] width 103 height 27
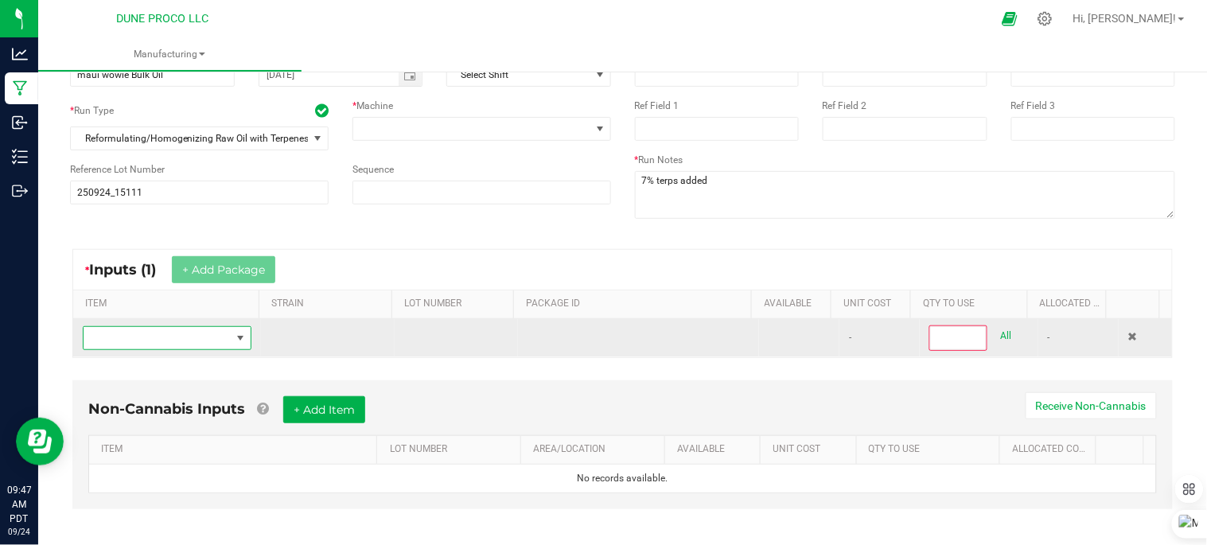
click at [234, 343] on span "NO DATA FOUND" at bounding box center [240, 338] width 13 height 13
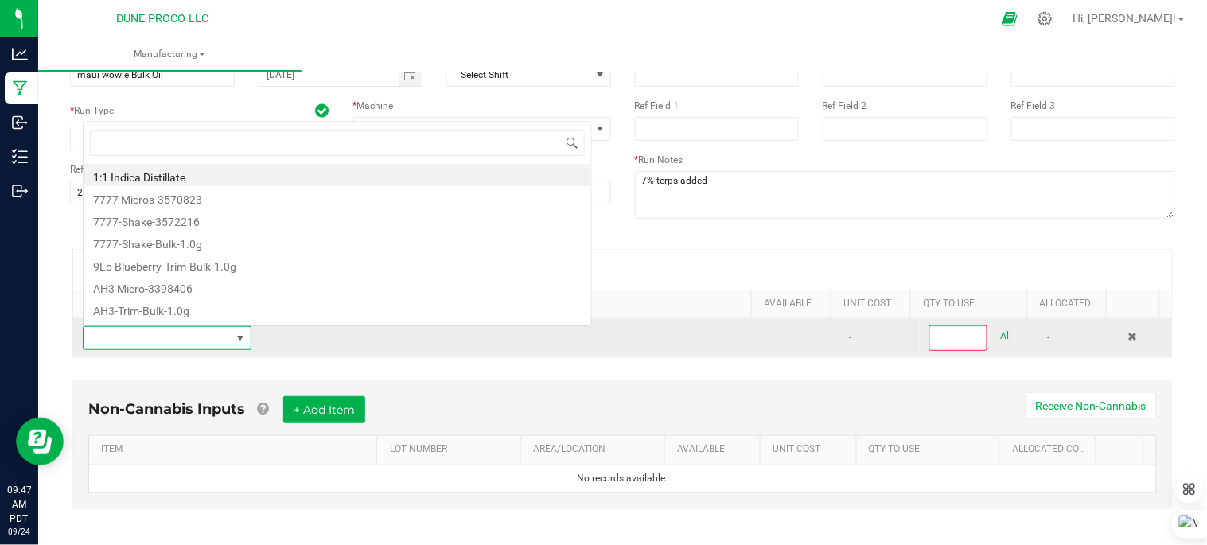
scroll to position [24, 162]
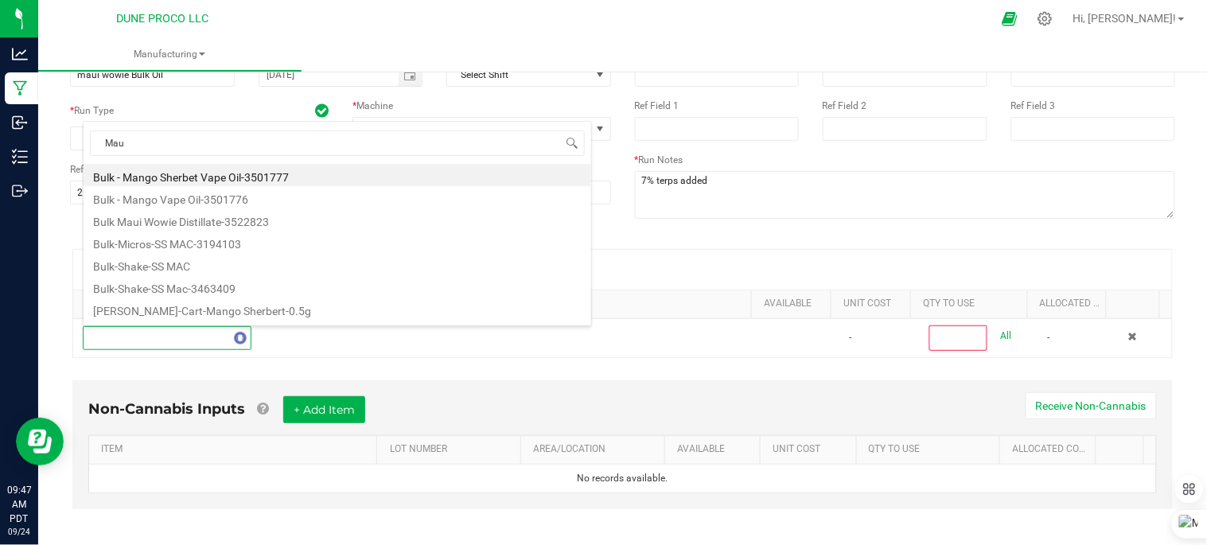
type input "Maui"
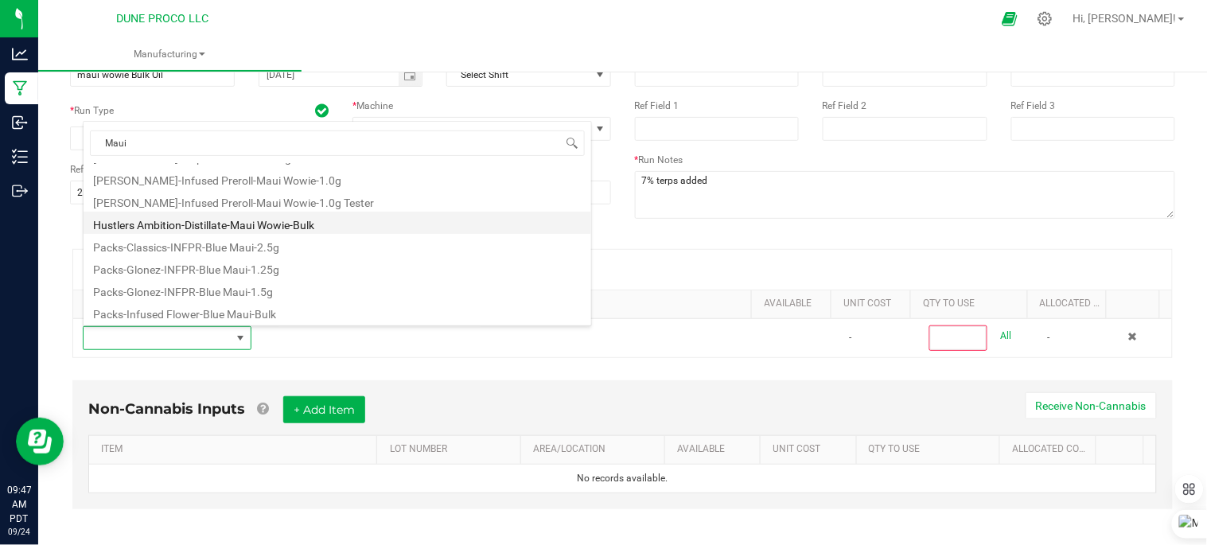
click at [258, 225] on li "Hustlers Ambition-Distillate-Maui Wowie-Bulk" at bounding box center [338, 223] width 508 height 22
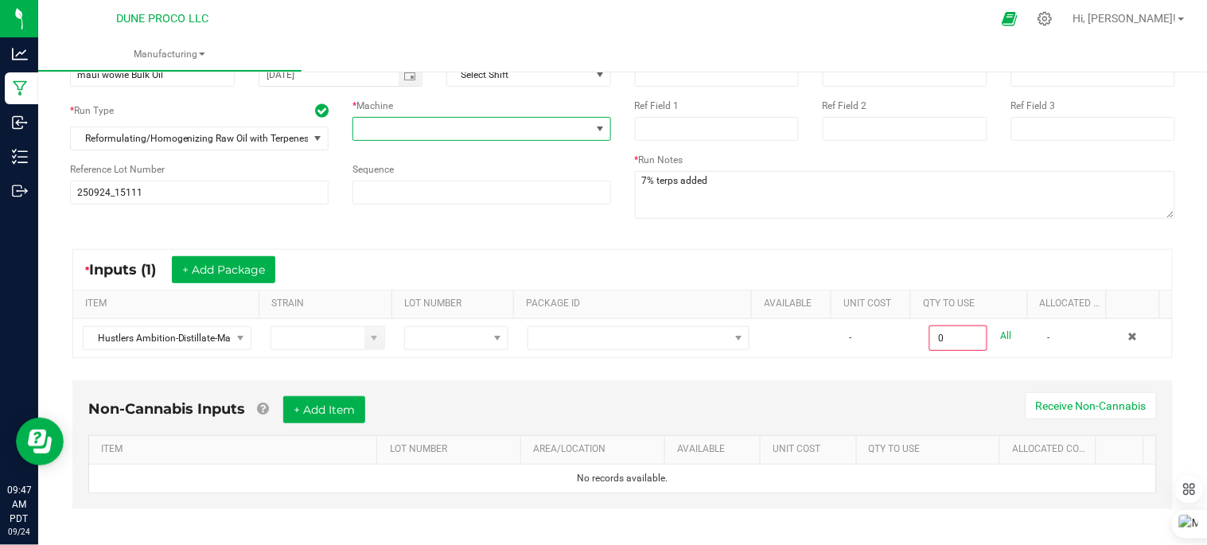
click at [411, 125] on span at bounding box center [471, 129] width 237 height 22
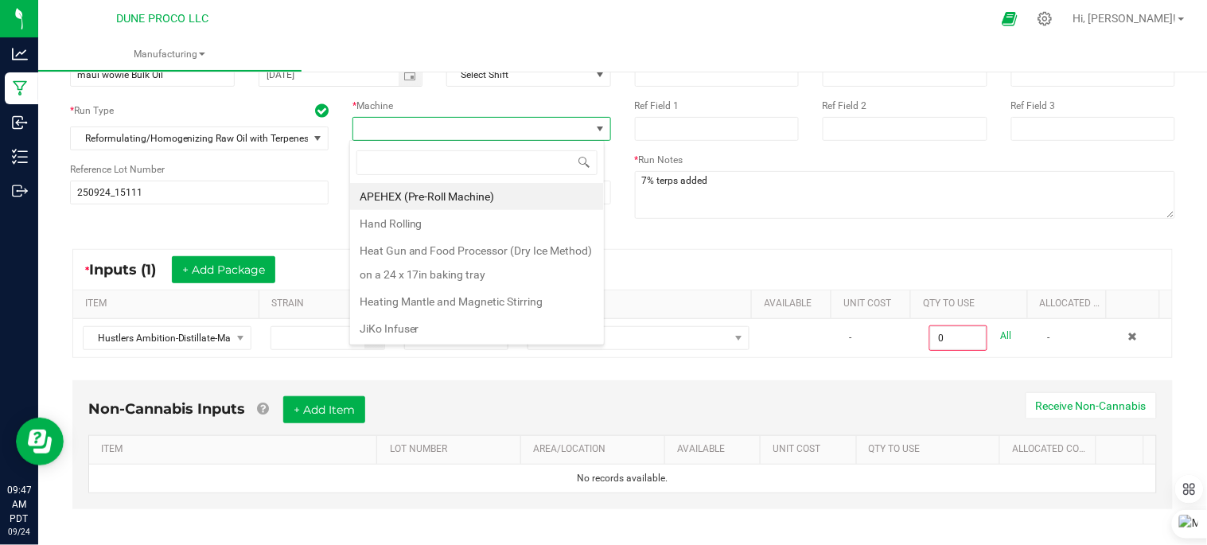
scroll to position [24, 255]
click at [420, 295] on li "Heating Mantle and Magnetic Stirring" at bounding box center [477, 301] width 254 height 27
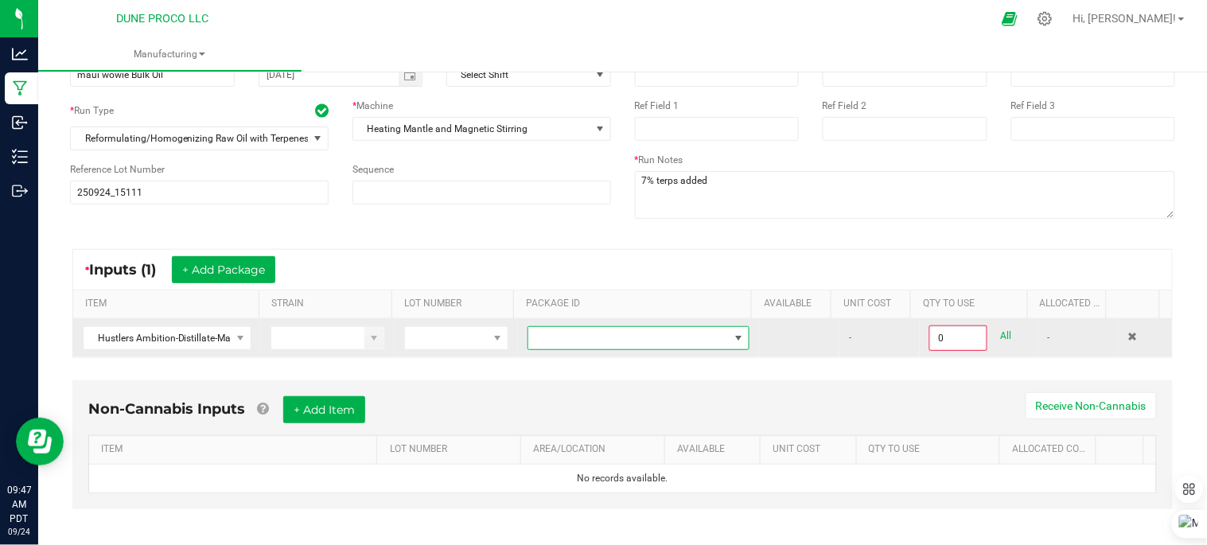
click at [680, 337] on span at bounding box center [628, 338] width 201 height 22
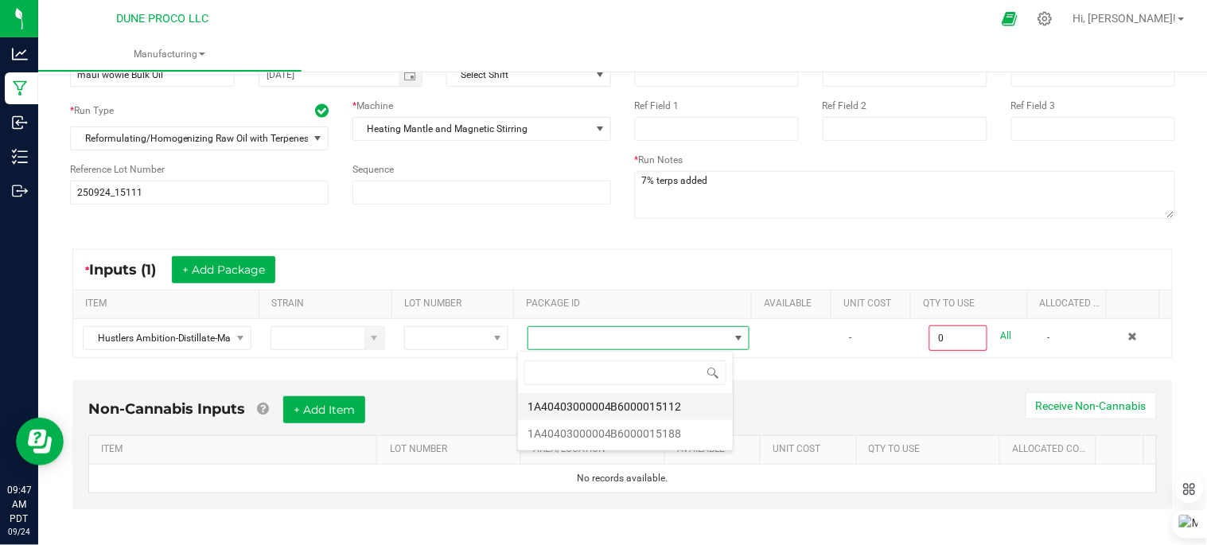
click at [680, 409] on li "1A40403000004B6000015112" at bounding box center [625, 406] width 215 height 27
type input "0.0000 g"
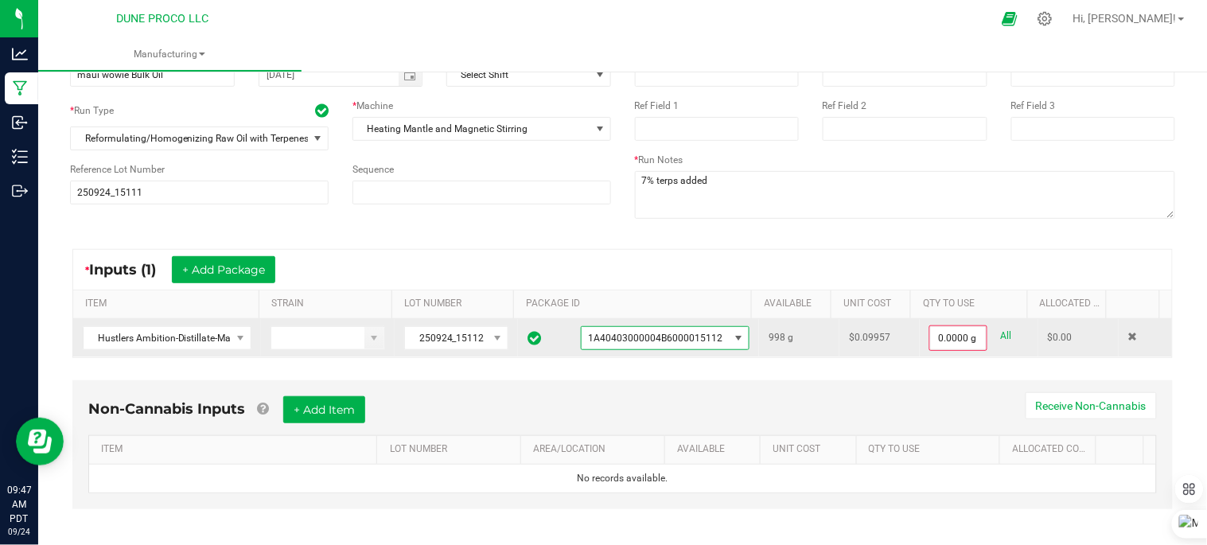
click at [708, 337] on span "1A40403000004B6000015112" at bounding box center [655, 338] width 147 height 22
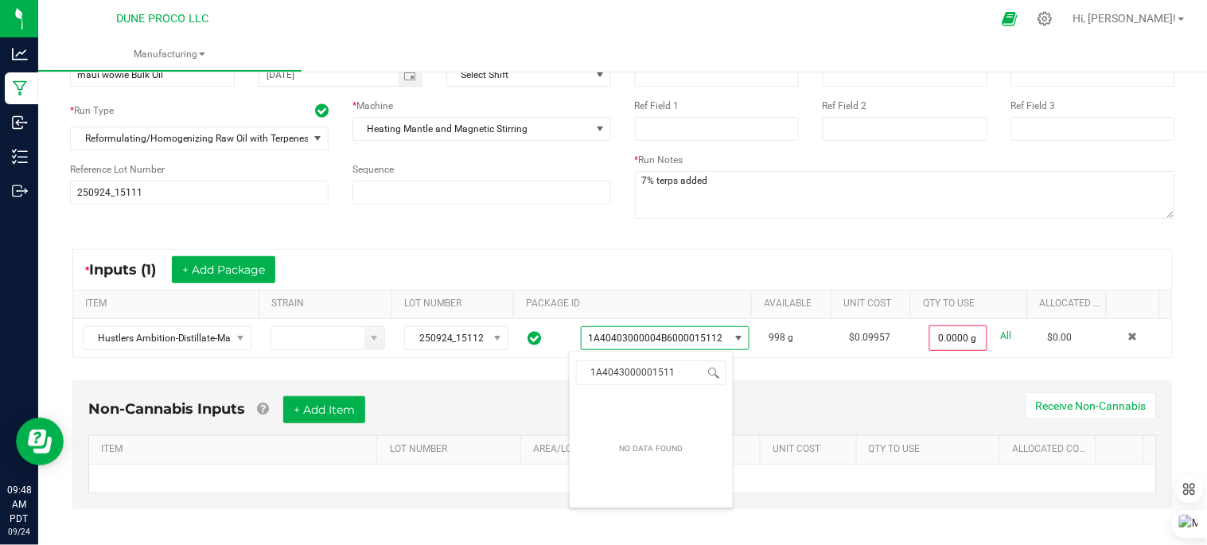
type input "1A40430000015111"
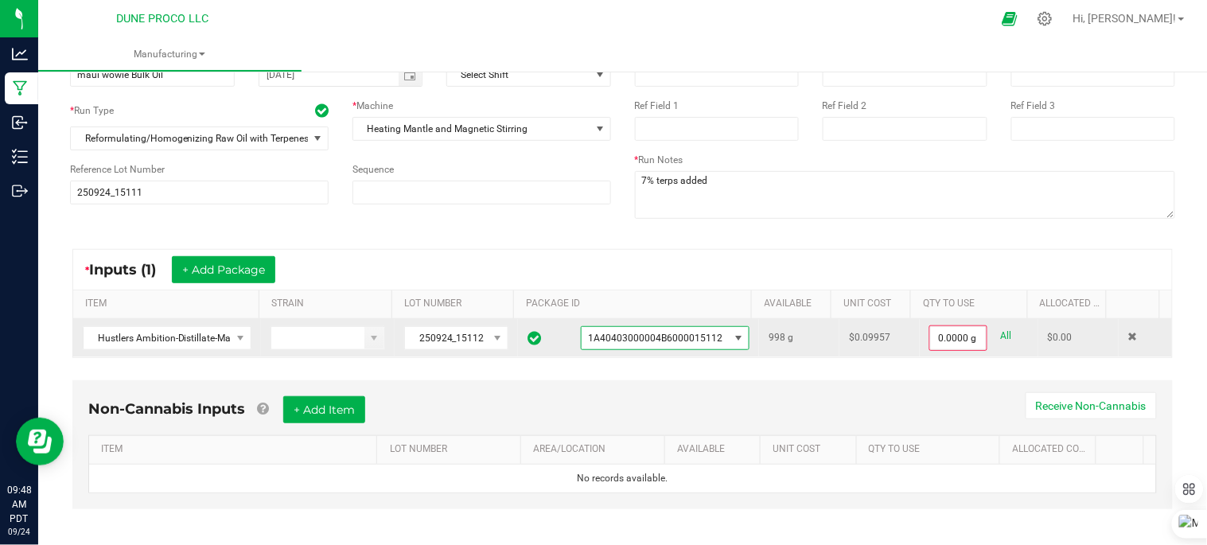
click at [694, 337] on span "1A40403000004B6000015112" at bounding box center [655, 338] width 134 height 11
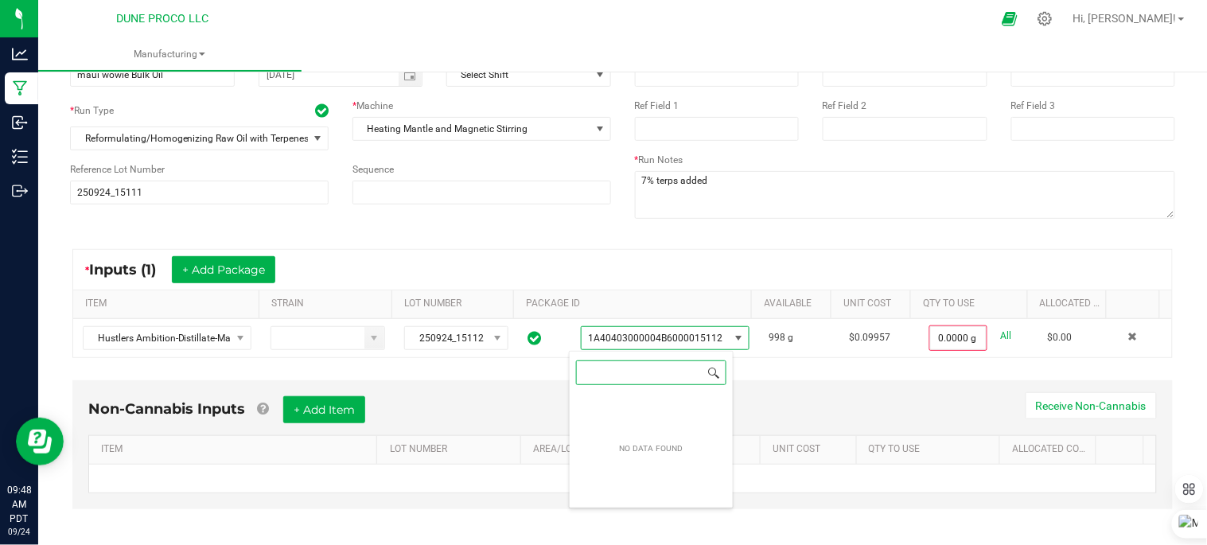
click at [713, 372] on span at bounding box center [713, 373] width 13 height 13
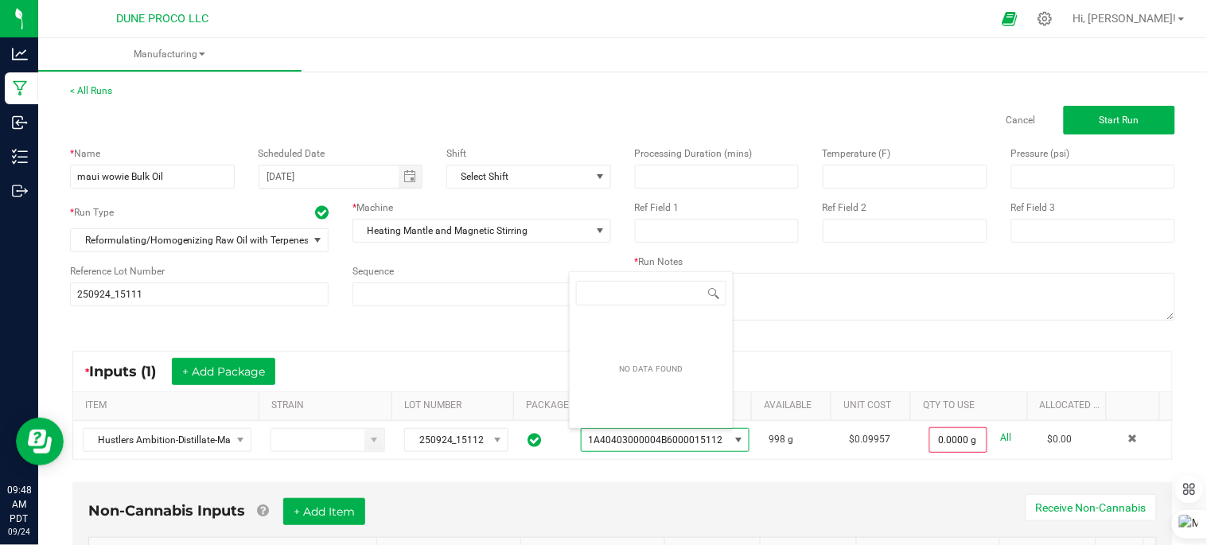
click at [824, 332] on div "Processing Duration (mins) Temperature (F) Pressure (psi) Ref Field 1 Ref Field…" at bounding box center [905, 235] width 565 height 202
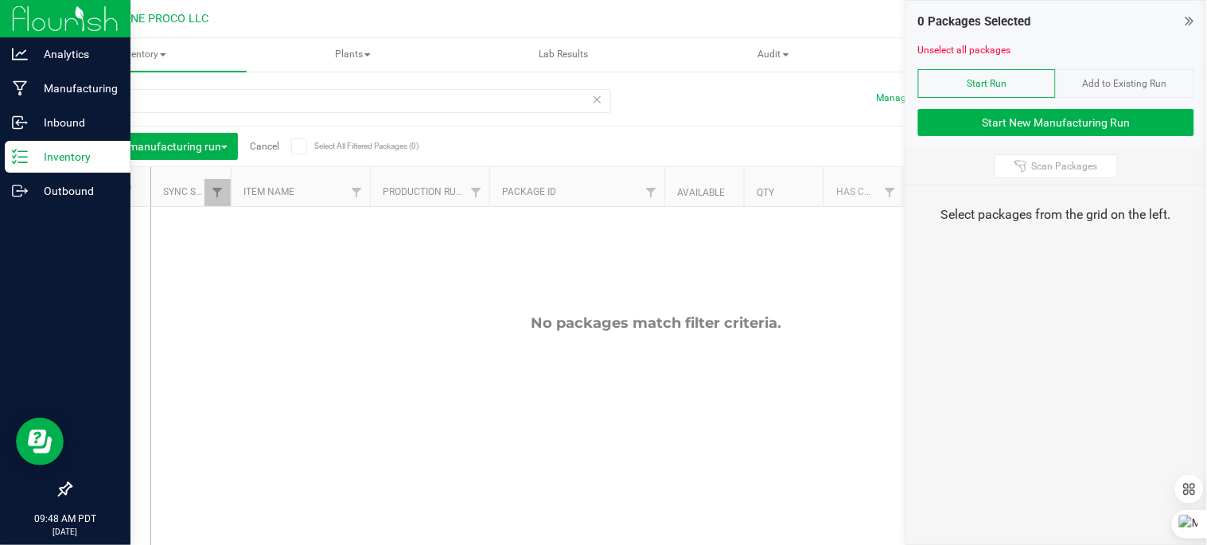
click at [60, 160] on p "Inventory" at bounding box center [75, 156] width 95 height 19
click at [61, 150] on p "Inventory" at bounding box center [75, 156] width 95 height 19
click at [74, 51] on p "Analytics" at bounding box center [75, 54] width 95 height 19
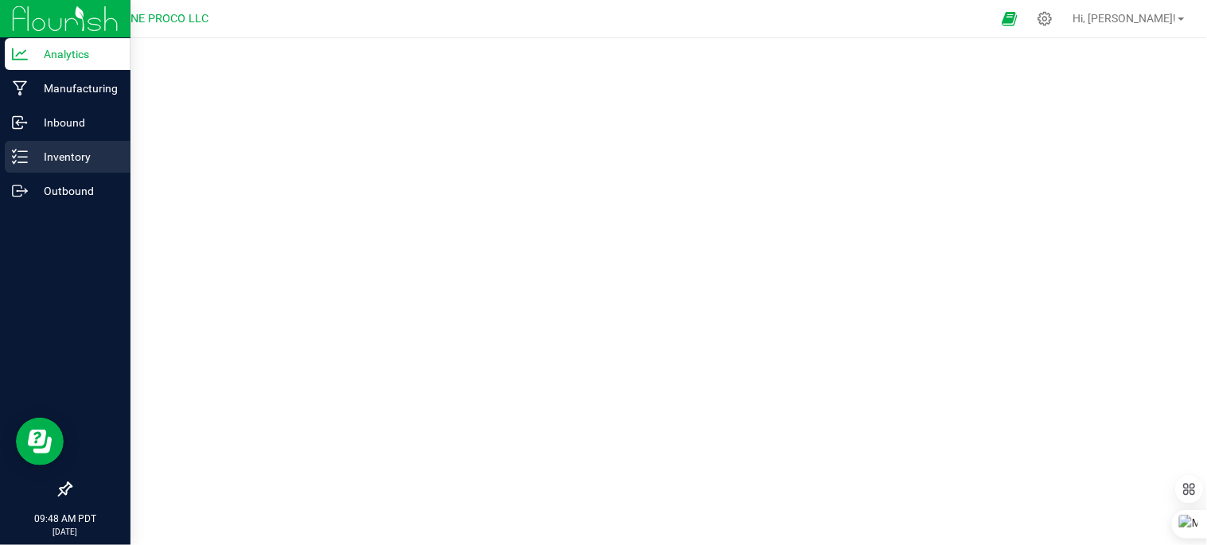
click at [72, 155] on p "Inventory" at bounding box center [75, 156] width 95 height 19
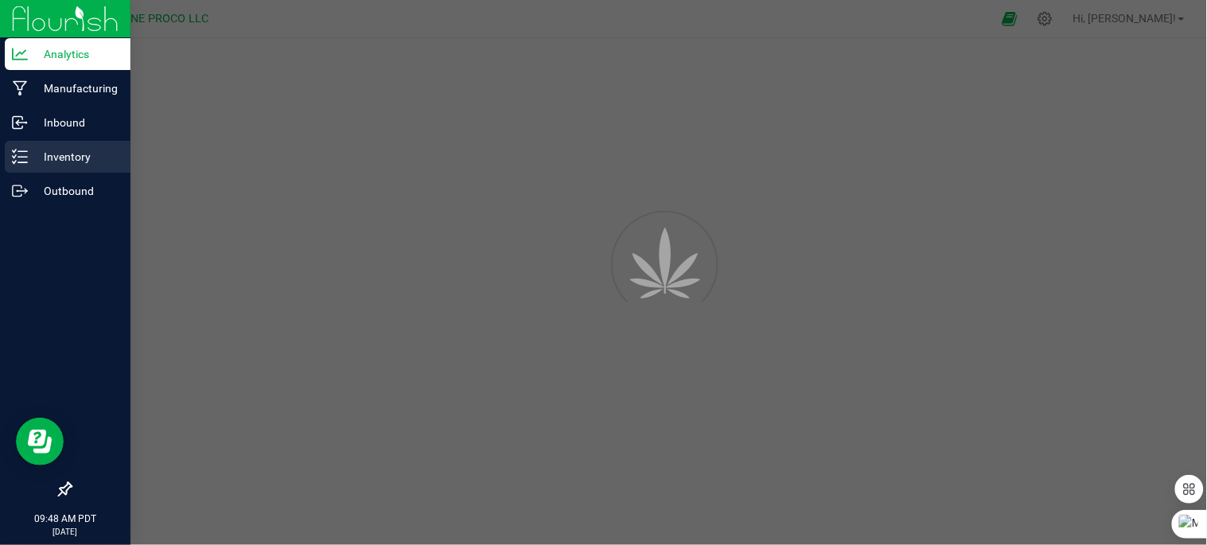
click at [72, 155] on p "Inventory" at bounding box center [75, 156] width 95 height 19
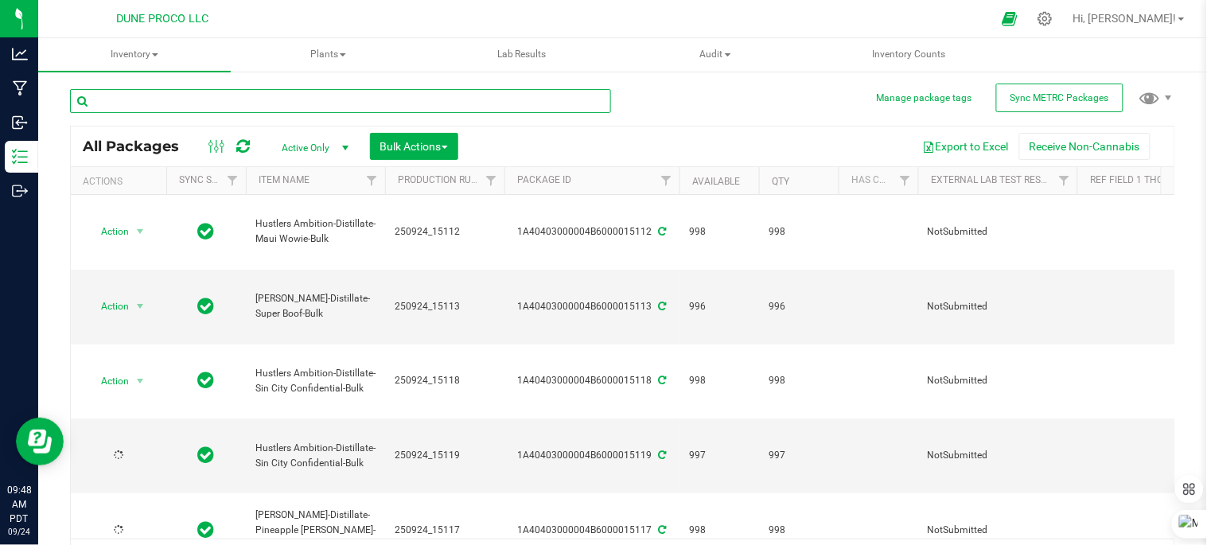
click at [179, 102] on input "text" at bounding box center [340, 101] width 541 height 24
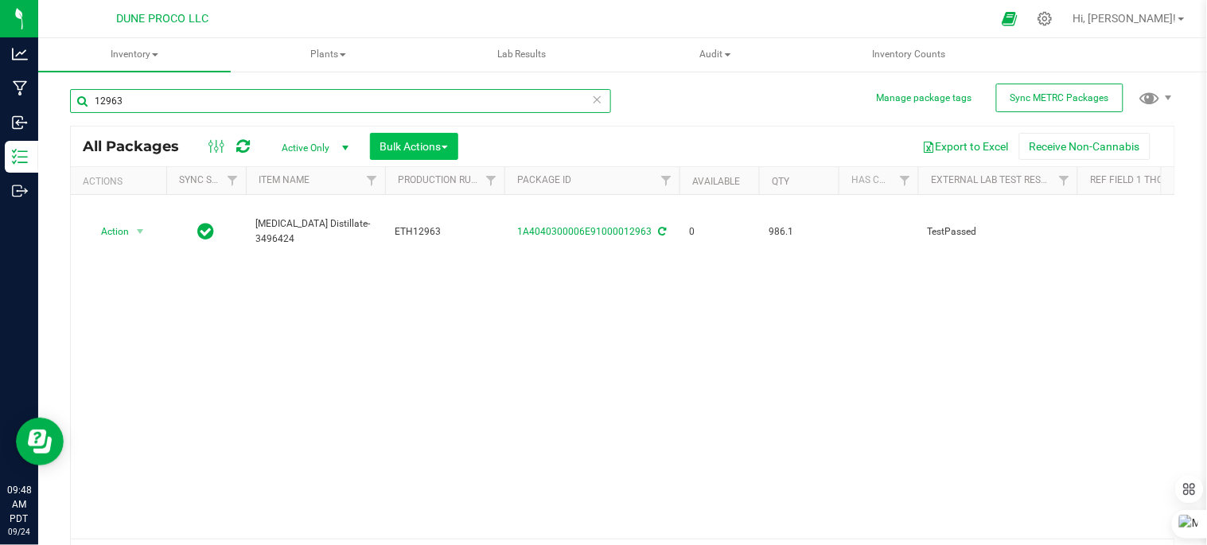
type input "12963"
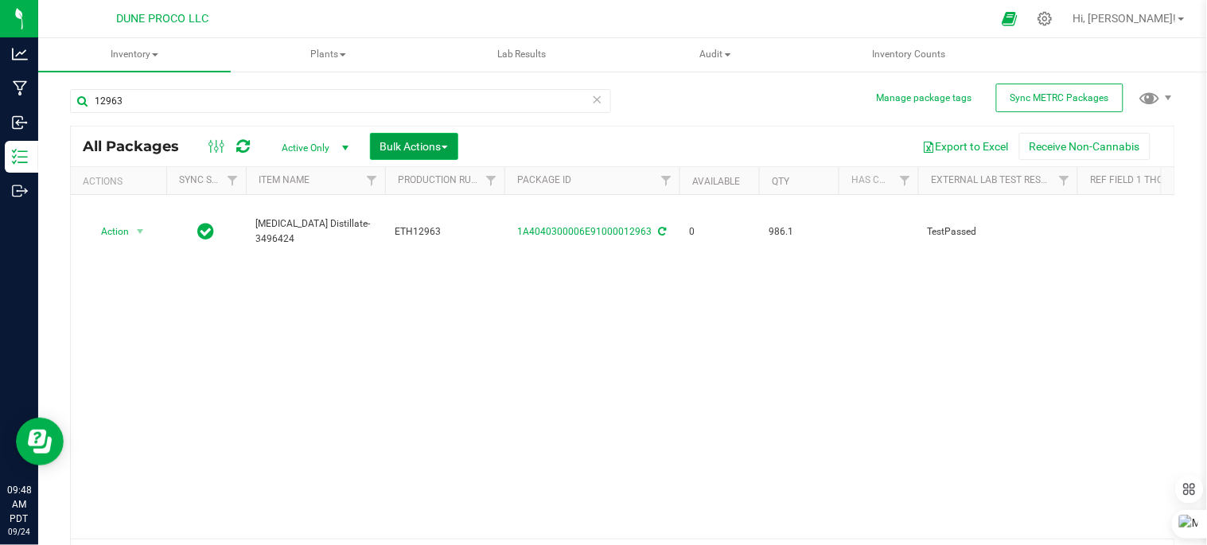
click at [450, 143] on button "Bulk Actions" at bounding box center [414, 146] width 88 height 27
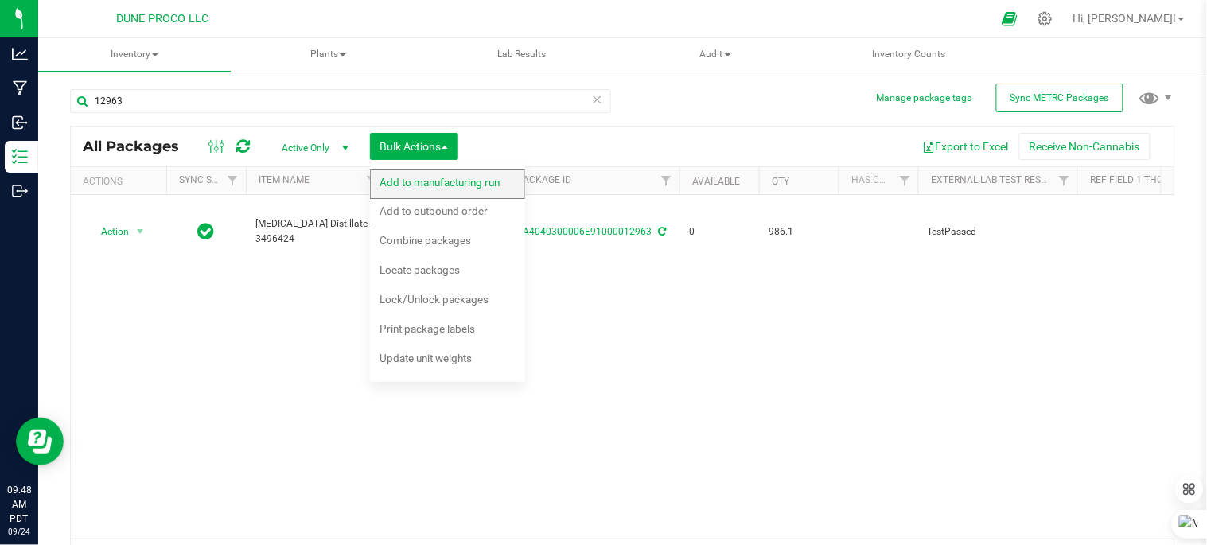
click at [455, 186] on span "Add to manufacturing run" at bounding box center [440, 182] width 120 height 13
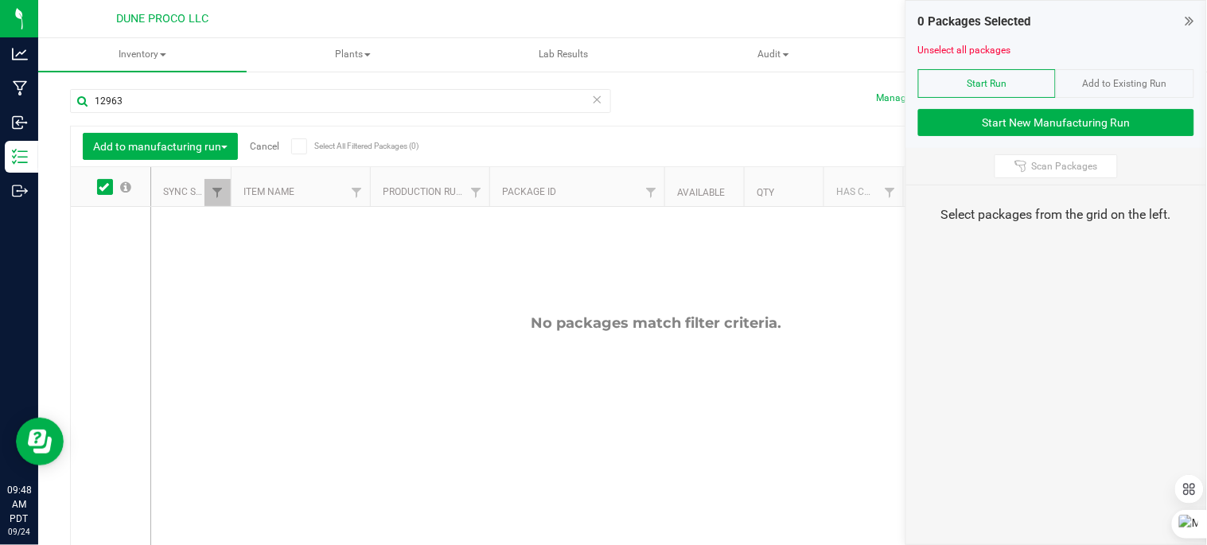
click at [1183, 19] on div "0 Packages Selected" at bounding box center [1056, 22] width 276 height 18
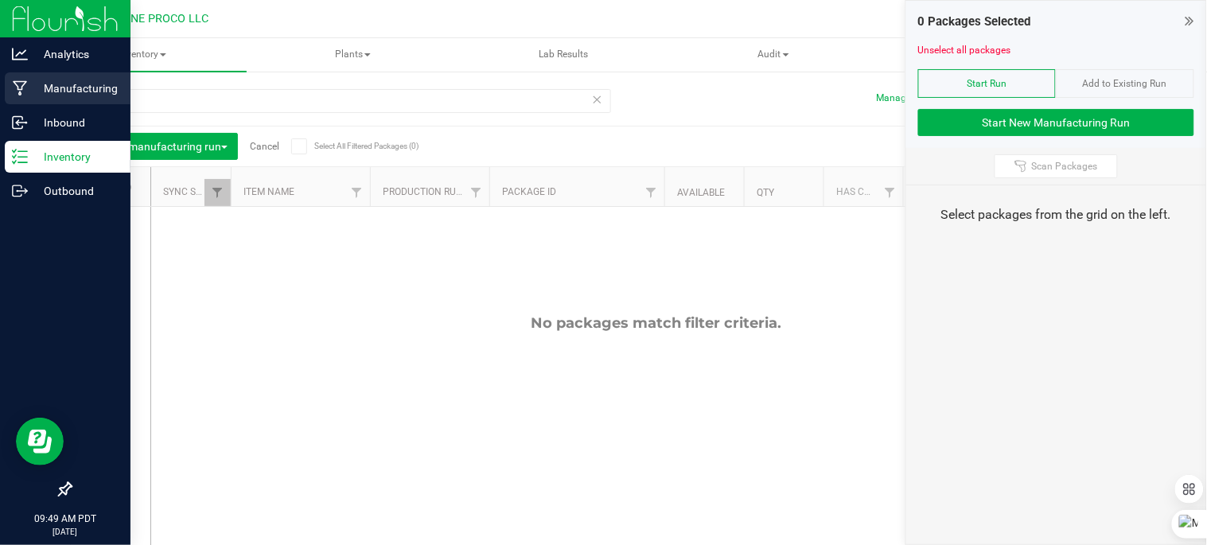
click at [97, 90] on p "Manufacturing" at bounding box center [75, 88] width 95 height 19
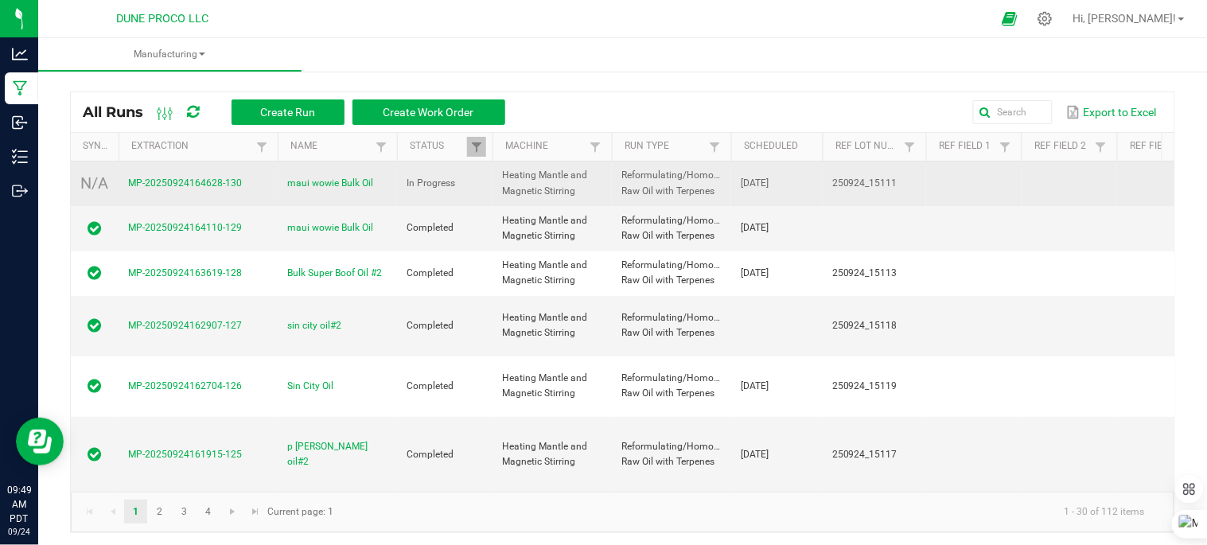
click at [119, 180] on td "MP-20250924164628-130" at bounding box center [198, 184] width 159 height 45
click at [152, 183] on span "MP-20250924164628-130" at bounding box center [185, 182] width 114 height 11
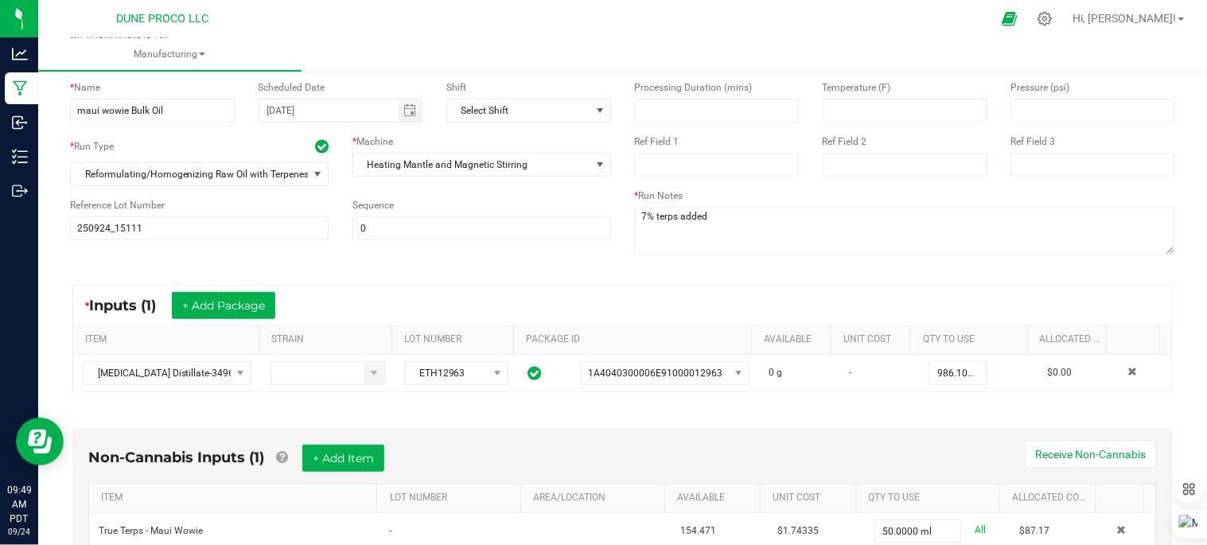
scroll to position [177, 0]
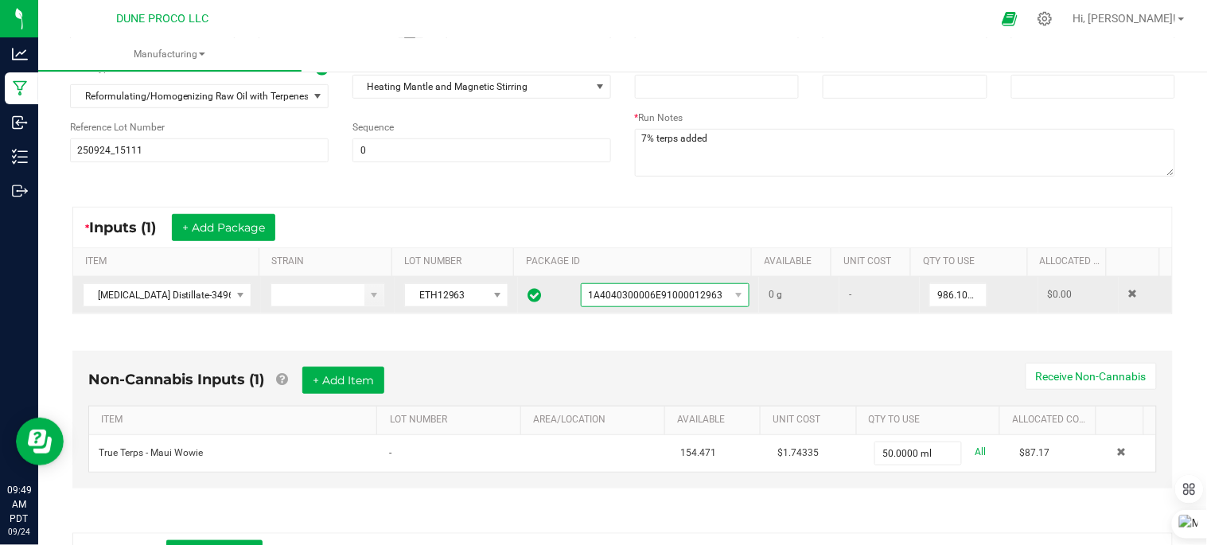
click at [729, 297] on span "NO DATA FOUND" at bounding box center [739, 295] width 20 height 22
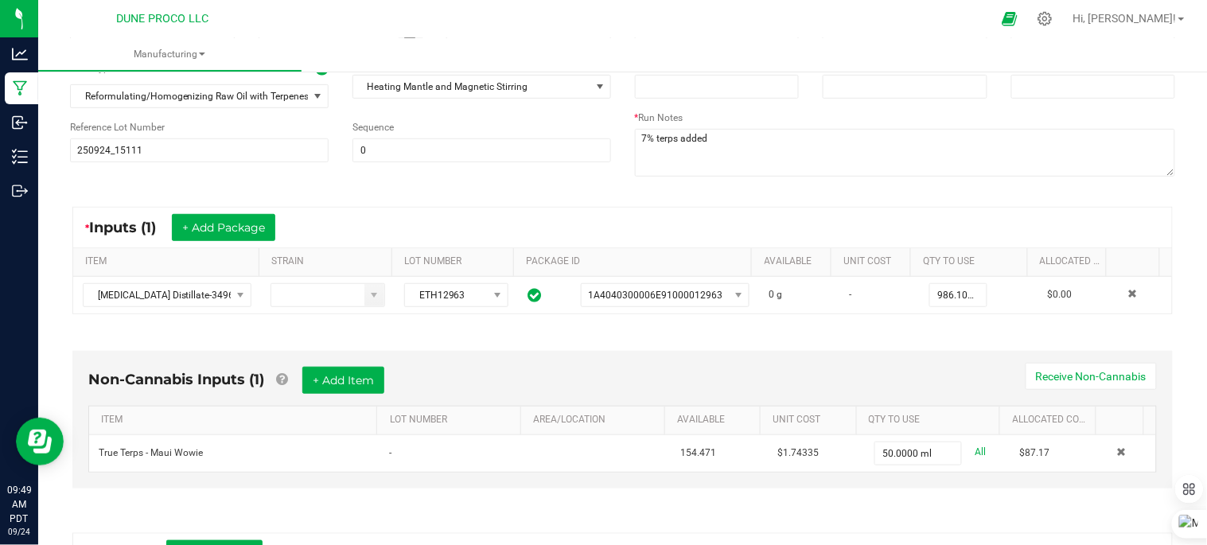
click at [434, 336] on div "Non-Cannabis Inputs (1) + Add Item Receive Non-Cannabis ITEM LOT NUMBER AREA/LO…" at bounding box center [622, 424] width 1129 height 190
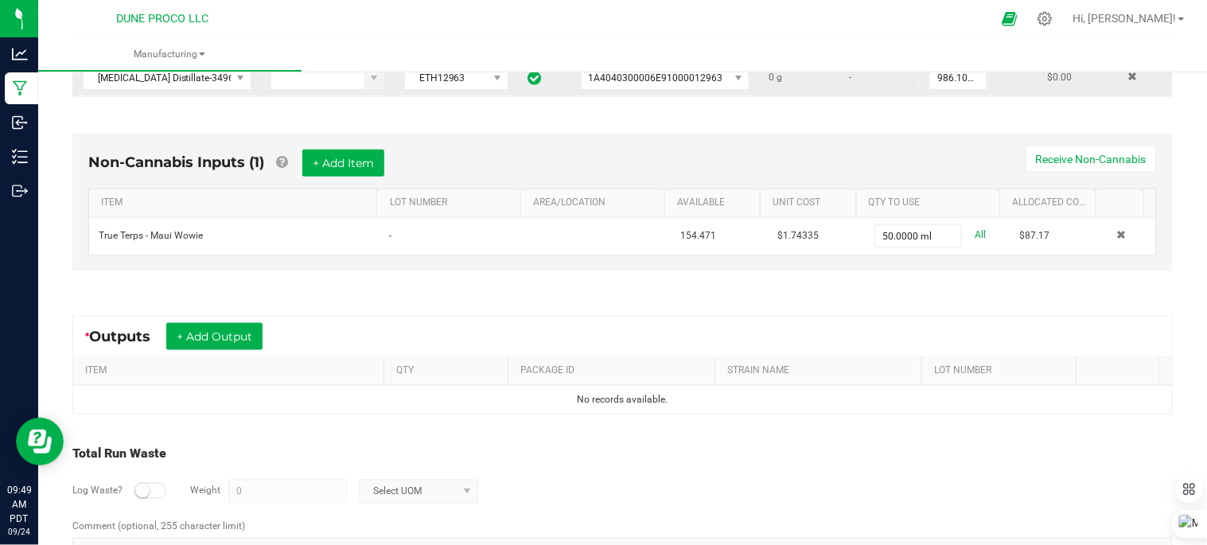
scroll to position [447, 0]
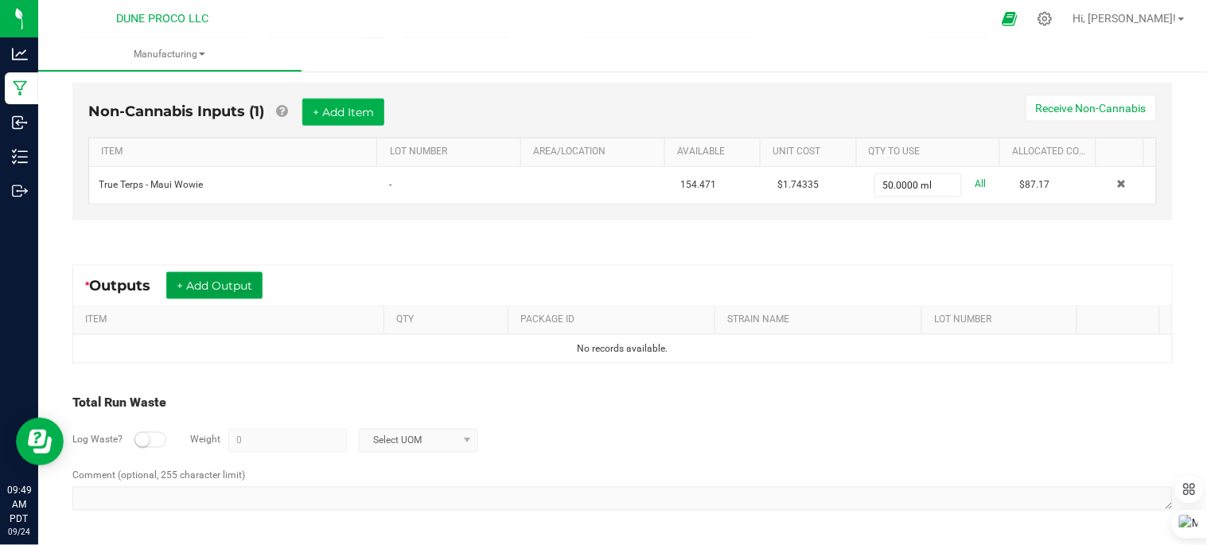
click at [210, 278] on button "+ Add Output" at bounding box center [214, 285] width 96 height 27
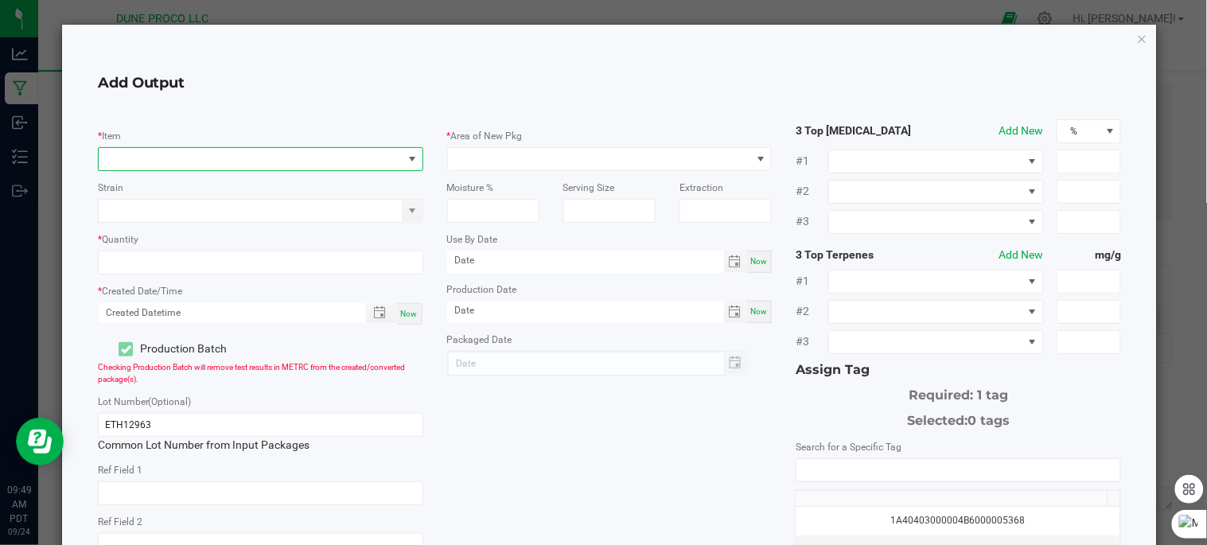
click at [353, 160] on span "NO DATA FOUND" at bounding box center [251, 159] width 304 height 22
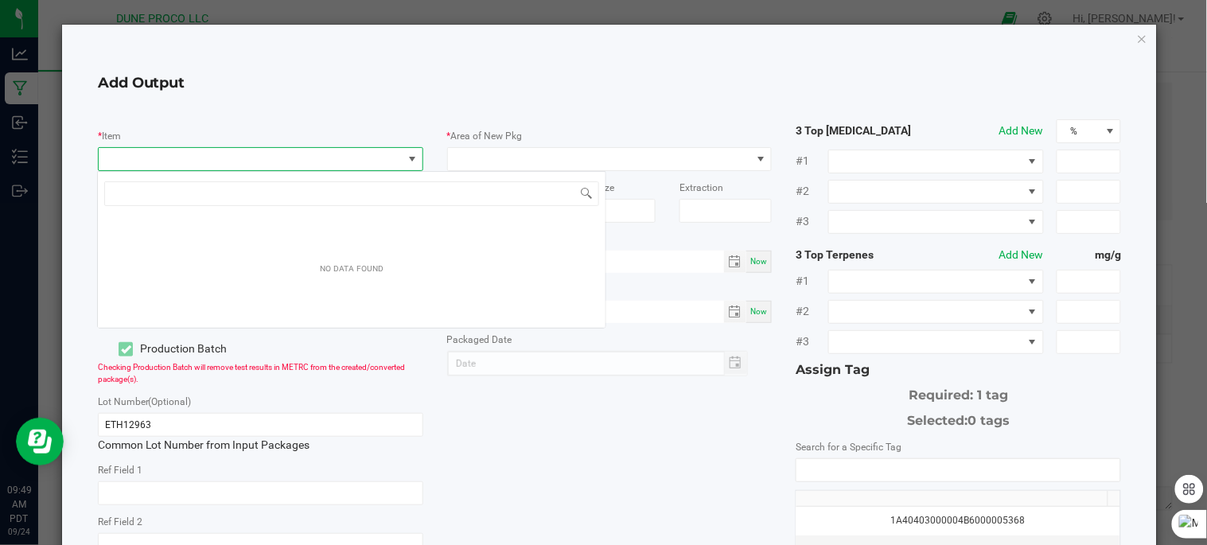
scroll to position [24, 321]
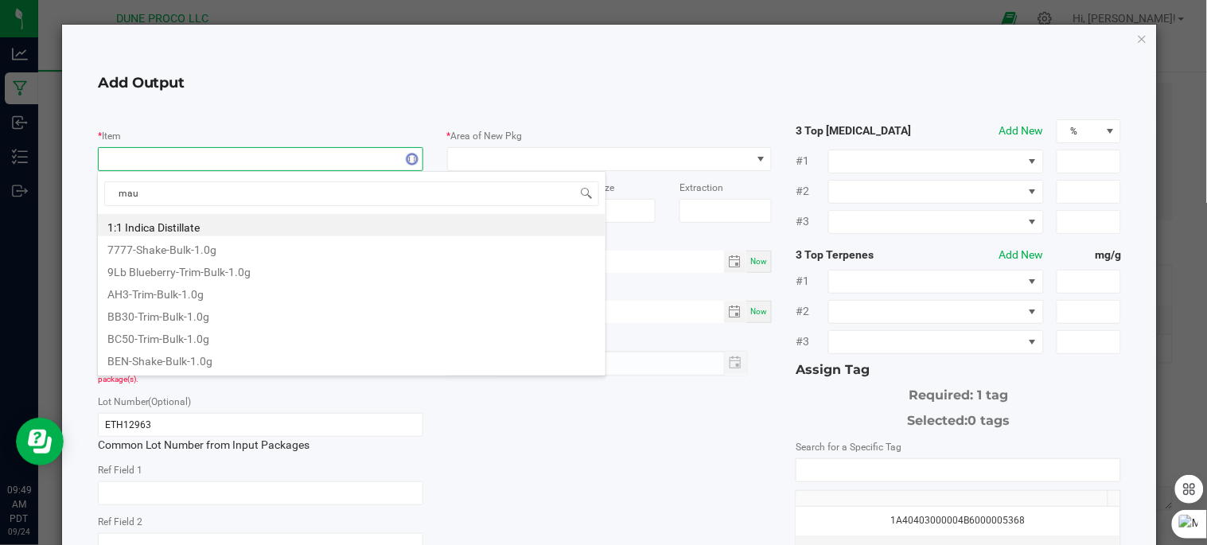
type input "maui"
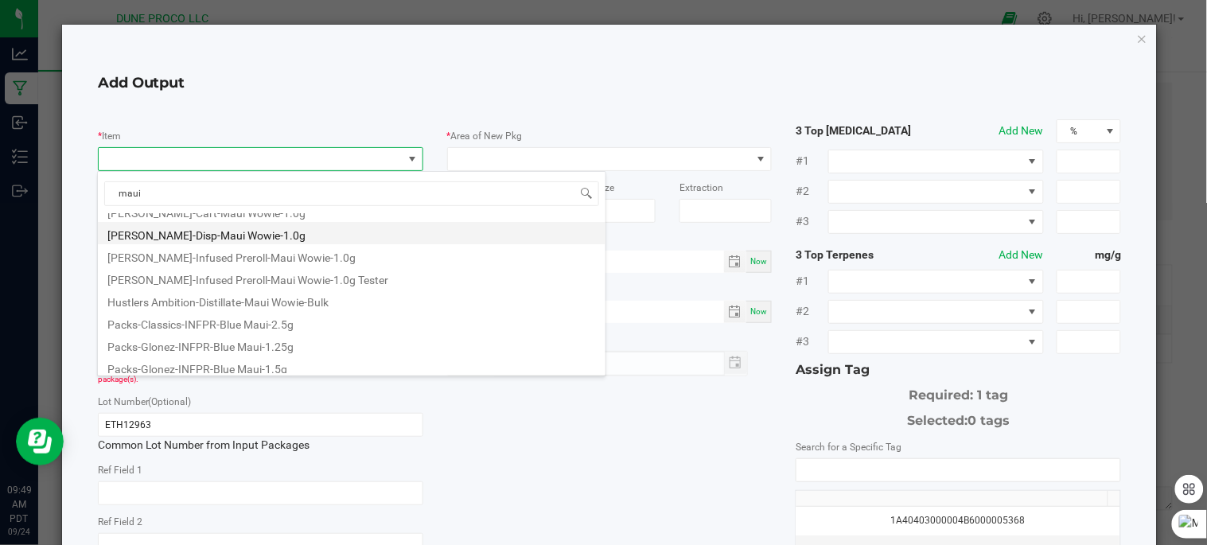
scroll to position [130, 0]
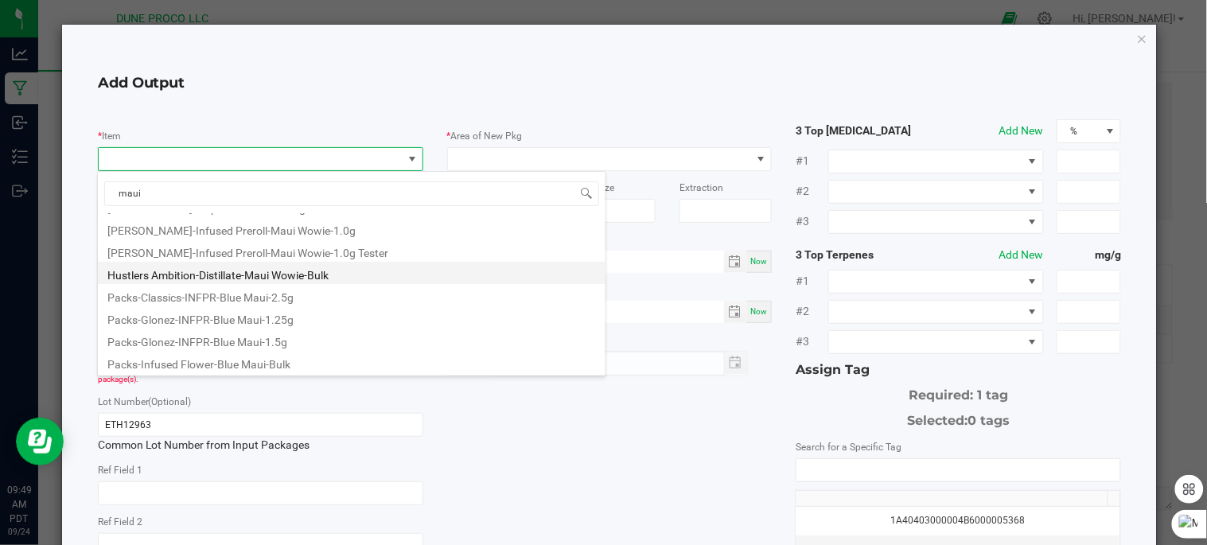
click at [301, 277] on li "Hustlers Ambition-Distillate-Maui Wowie-Bulk" at bounding box center [352, 273] width 508 height 22
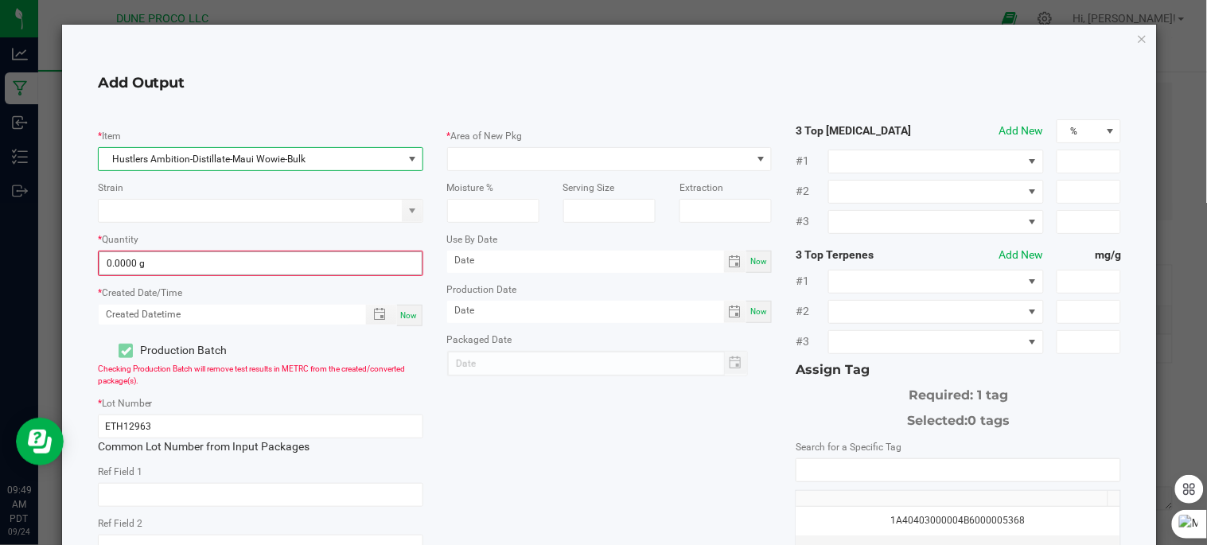
type input "0"
click at [277, 258] on input "0" at bounding box center [260, 263] width 322 height 22
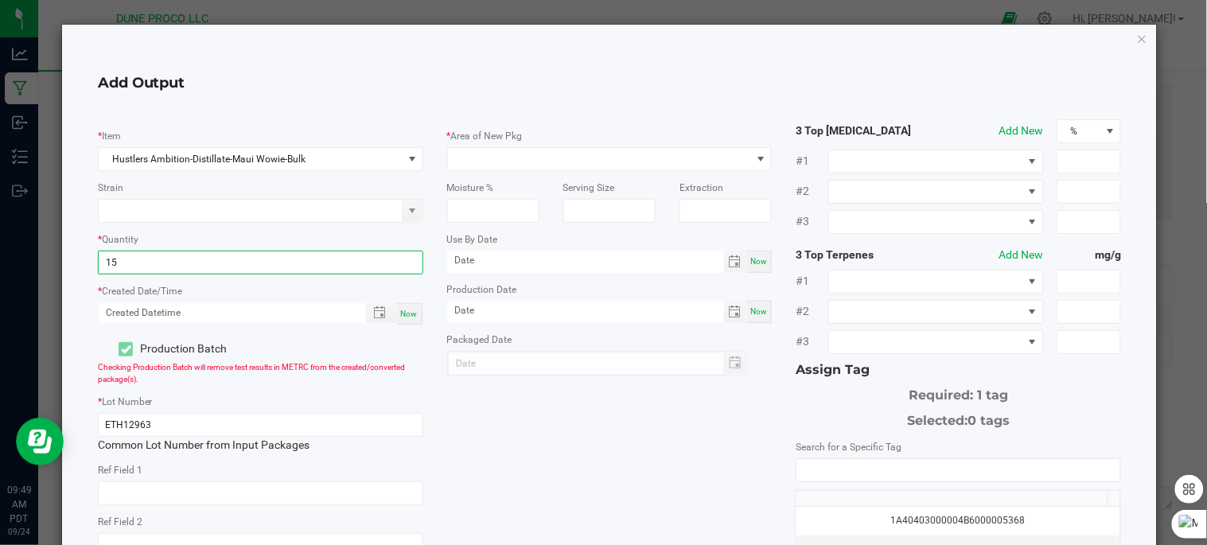
type input "1"
click at [278, 258] on input at bounding box center [261, 262] width 324 height 22
type input "998.0000 g"
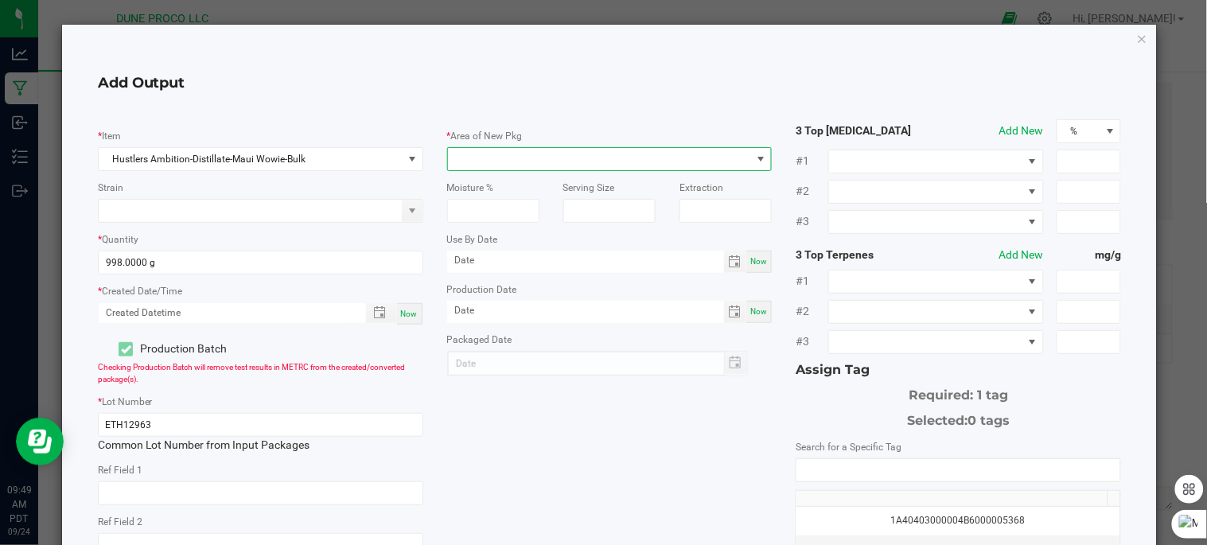
click at [507, 154] on span at bounding box center [600, 159] width 304 height 22
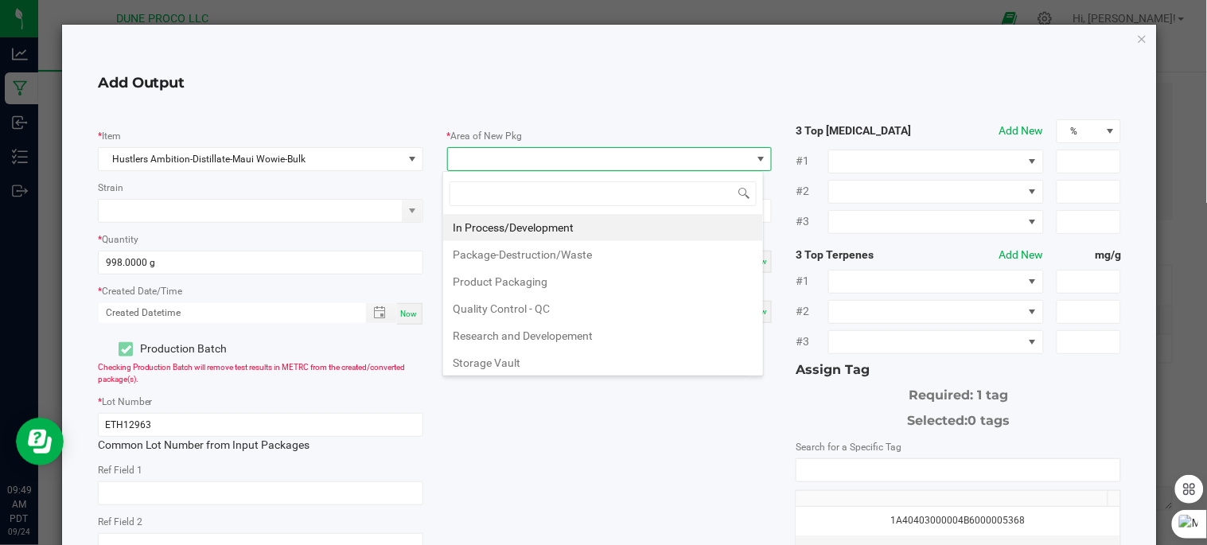
scroll to position [24, 321]
click at [547, 228] on li "In Process/Development" at bounding box center [603, 227] width 320 height 27
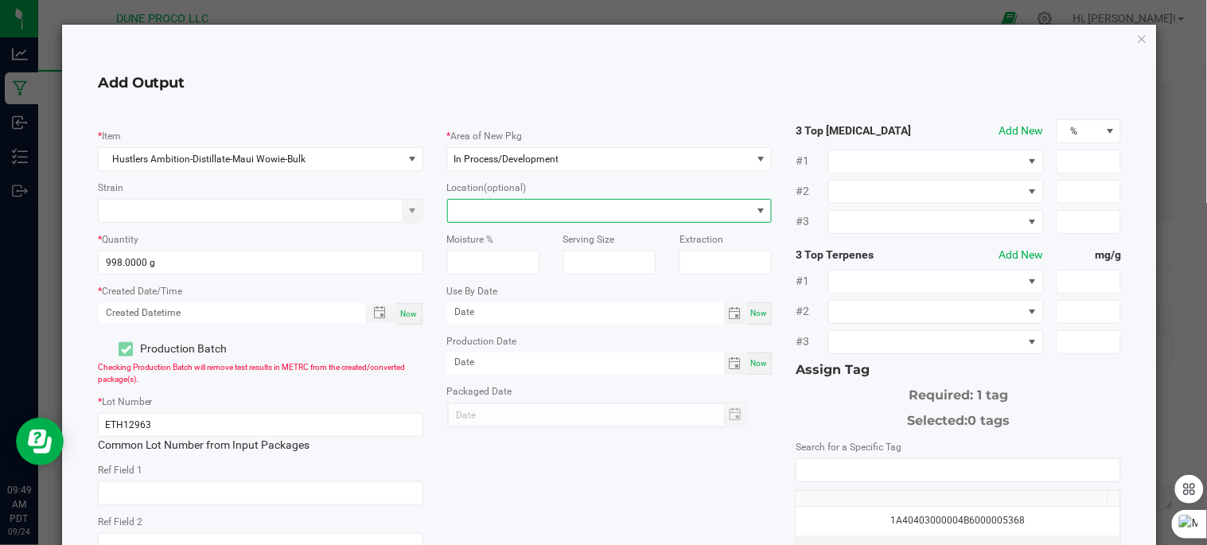
click at [555, 209] on span at bounding box center [600, 211] width 304 height 22
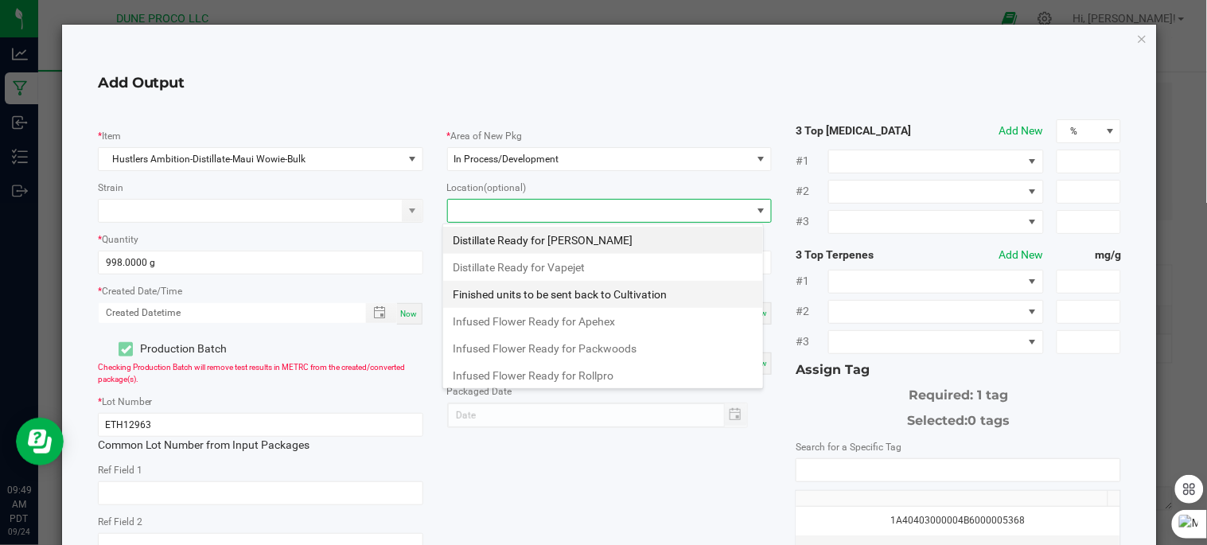
scroll to position [167, 0]
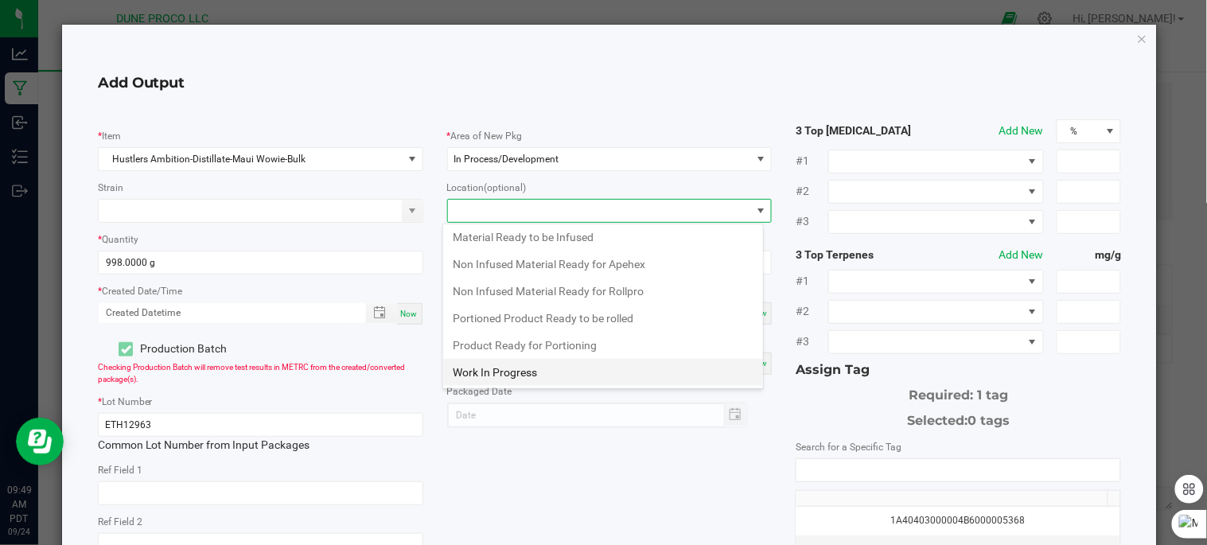
click at [571, 369] on li "Work In Progress" at bounding box center [603, 372] width 320 height 27
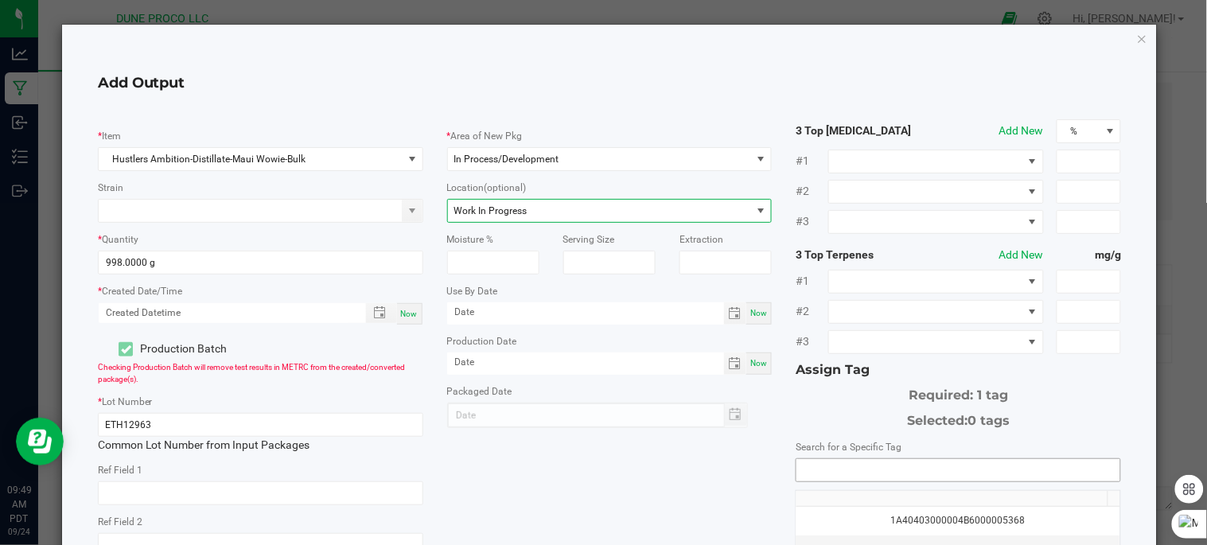
click at [852, 470] on input "NO DATA FOUND" at bounding box center [958, 470] width 324 height 22
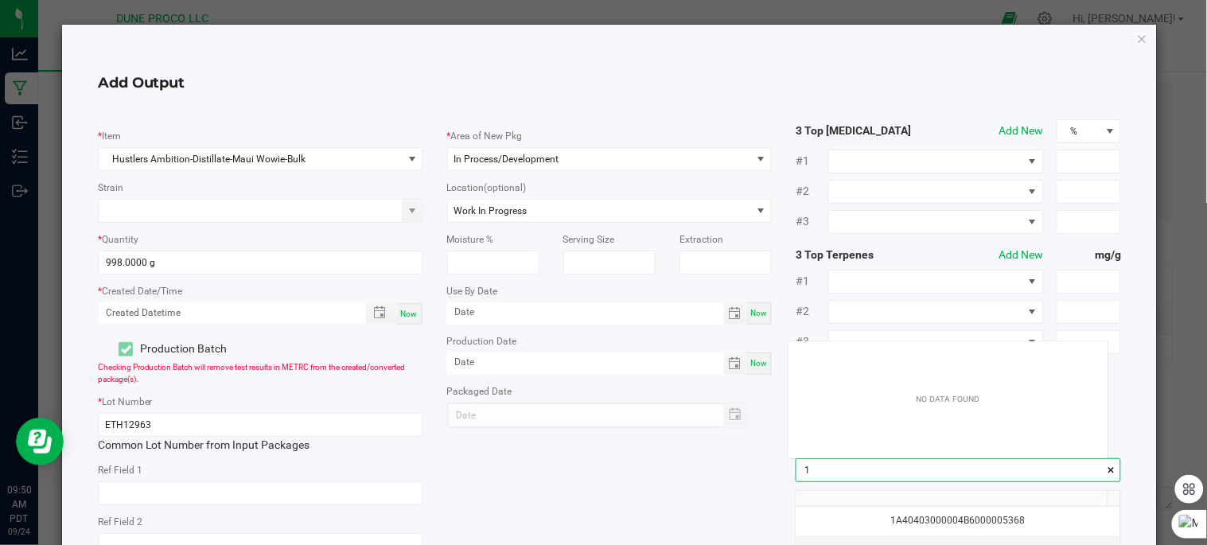
scroll to position [21, 319]
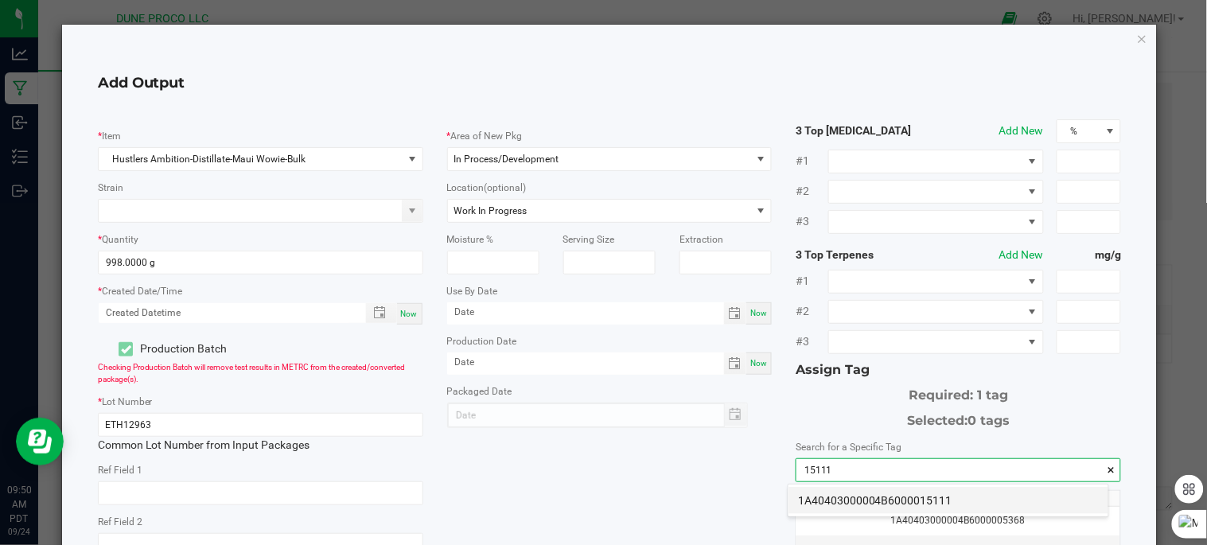
click at [859, 503] on li "1A40403000004B6000015111" at bounding box center [949, 500] width 320 height 27
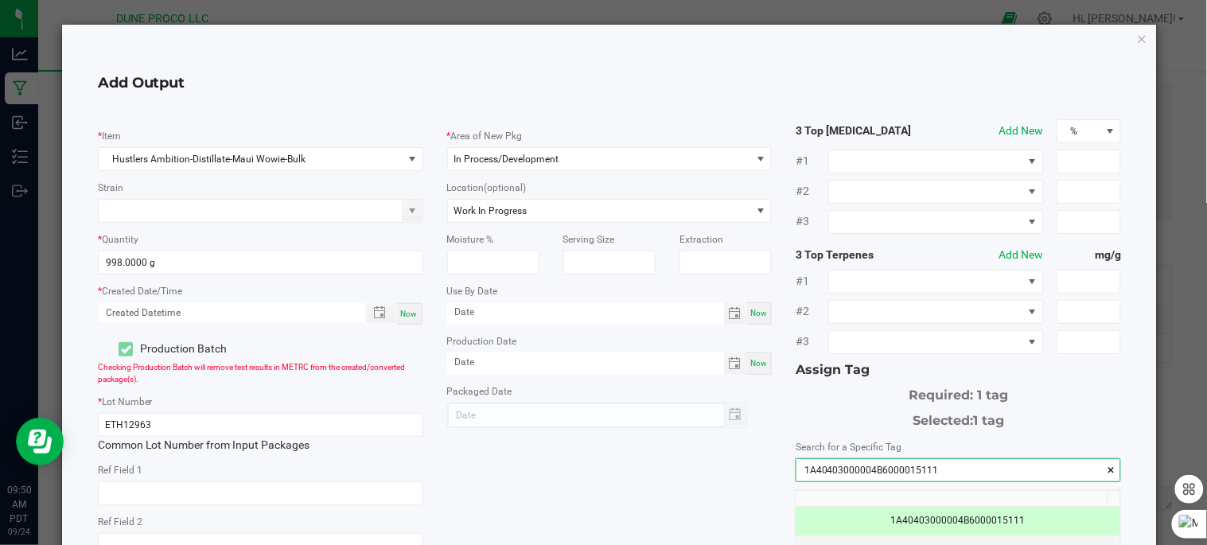
scroll to position [88, 0]
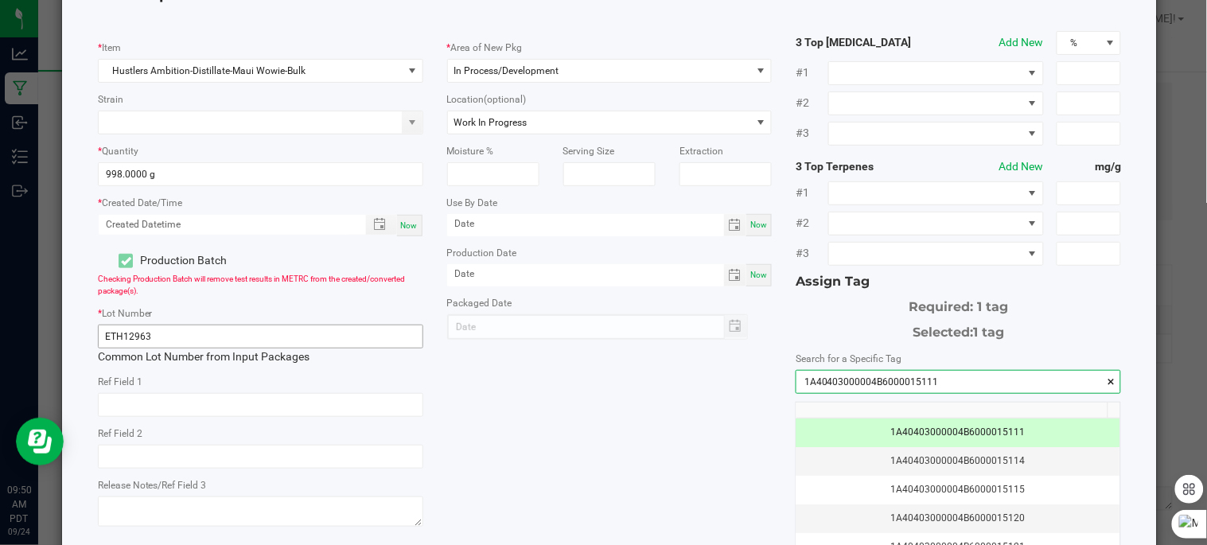
type input "1A40403000004B6000015111"
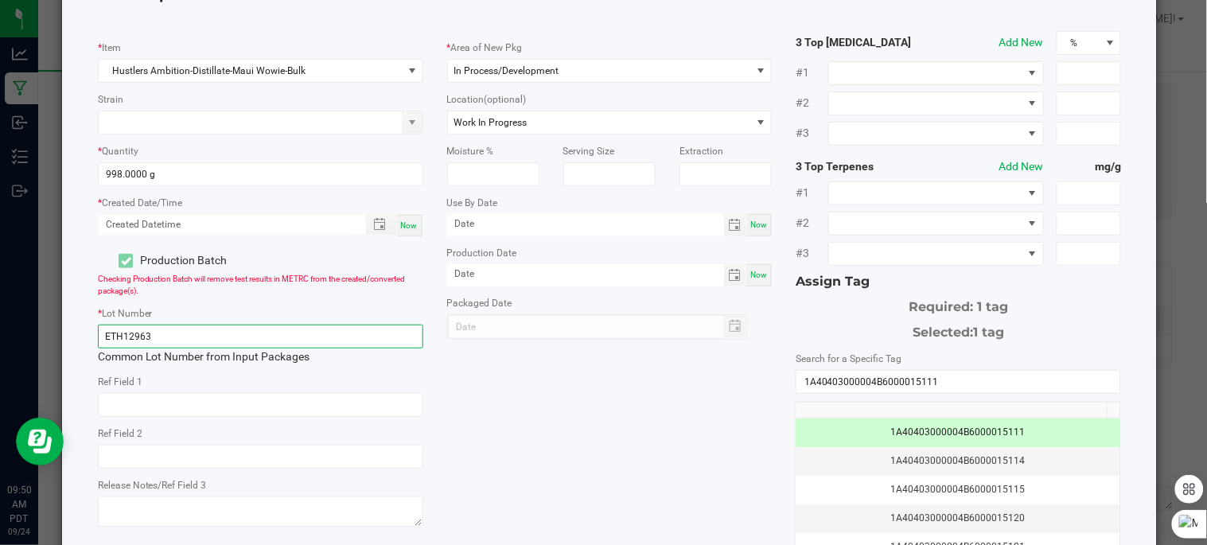
click at [398, 334] on input "ETH12963" at bounding box center [260, 337] width 325 height 24
type input "E"
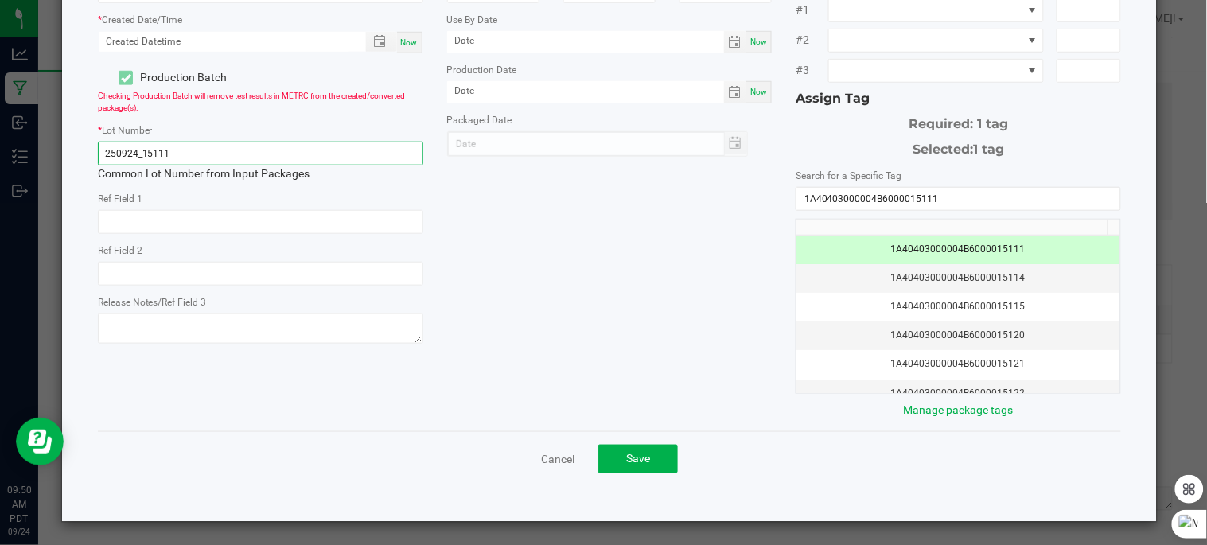
scroll to position [274, 0]
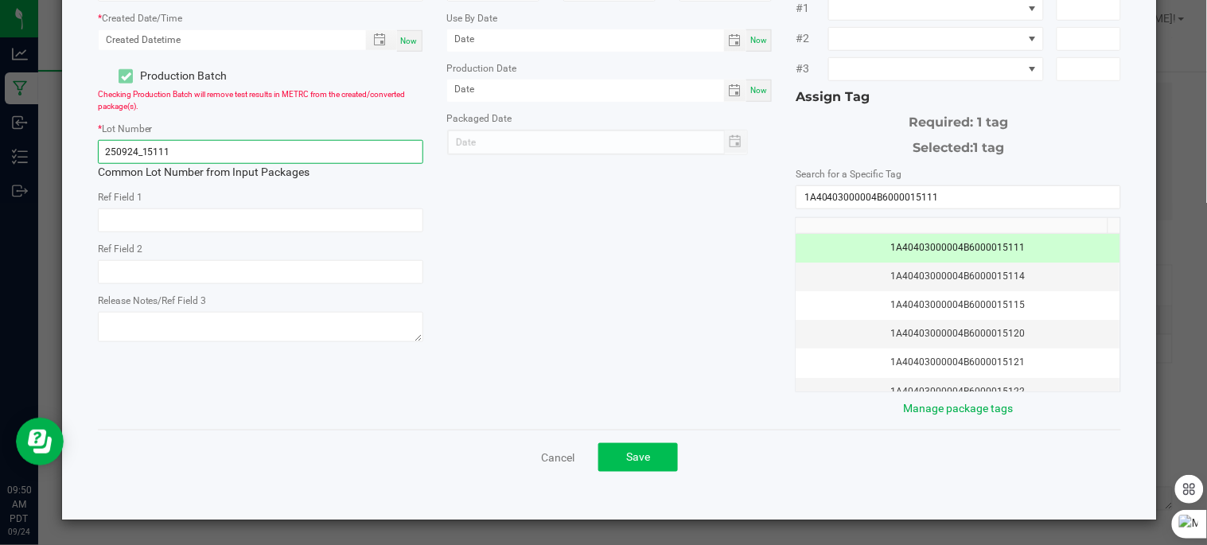
type input "250924_15111"
click at [643, 460] on span "Save" at bounding box center [638, 456] width 24 height 13
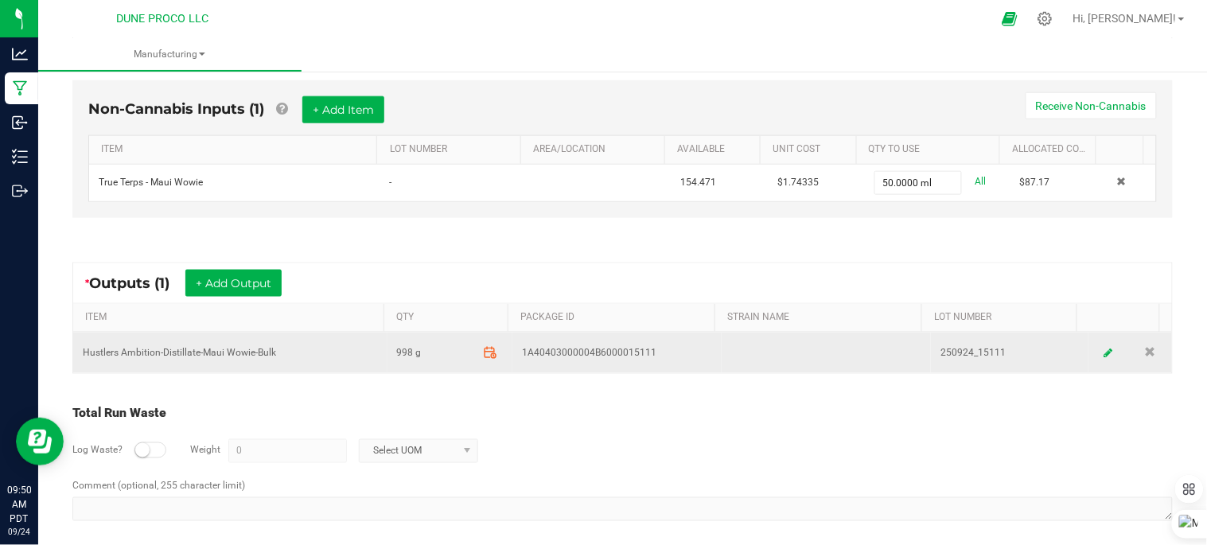
click at [485, 352] on icon at bounding box center [490, 352] width 10 height 0
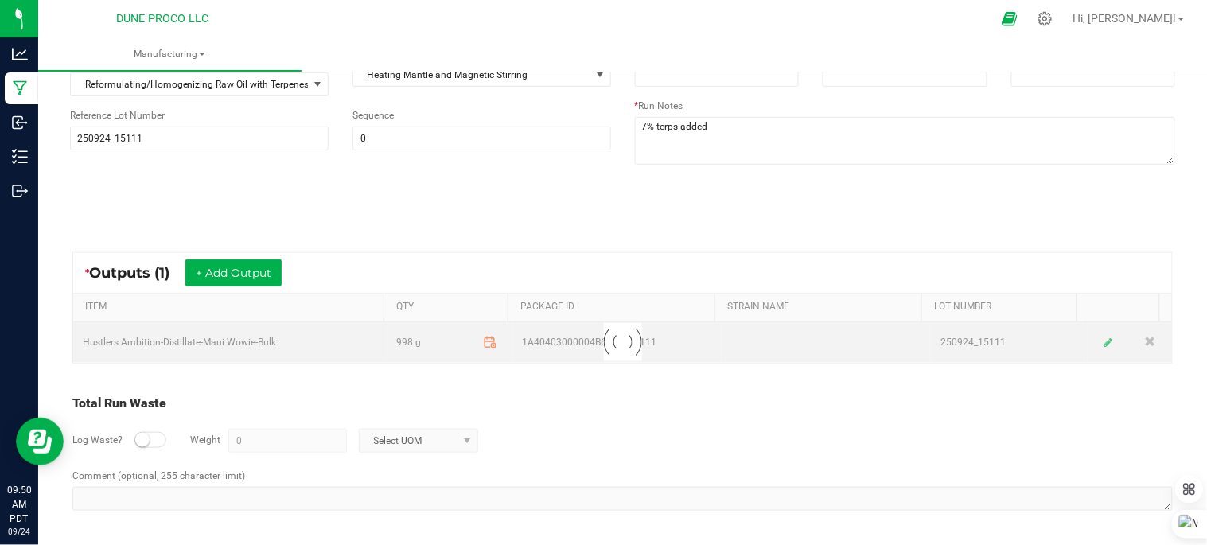
scroll to position [189, 0]
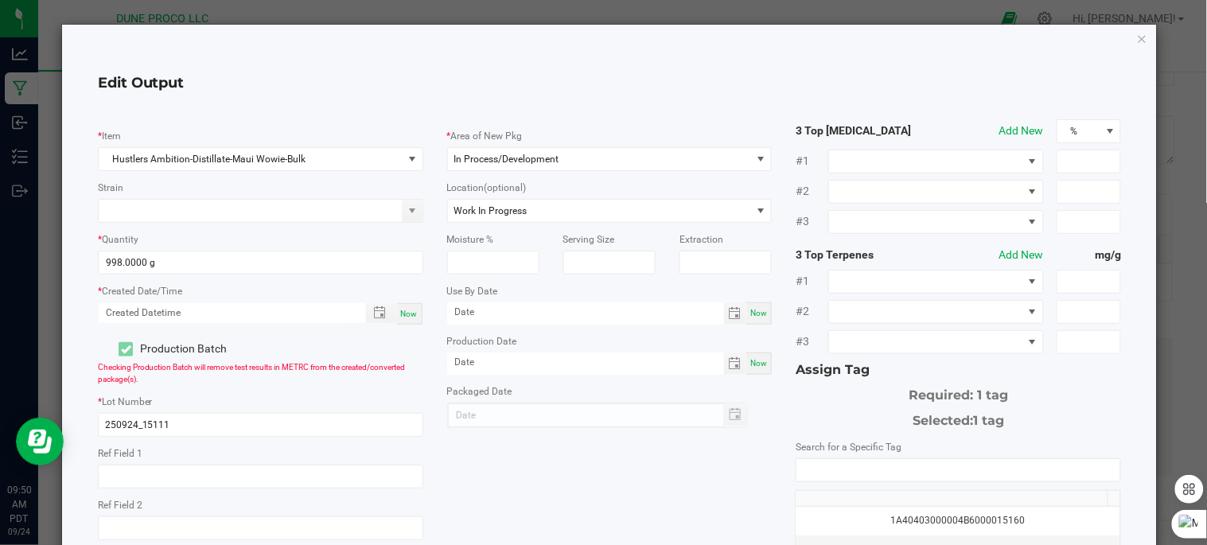
click at [410, 318] on span "Now" at bounding box center [409, 314] width 17 height 9
type input "09/24/2025 9:50 AM"
type input "[DATE]"
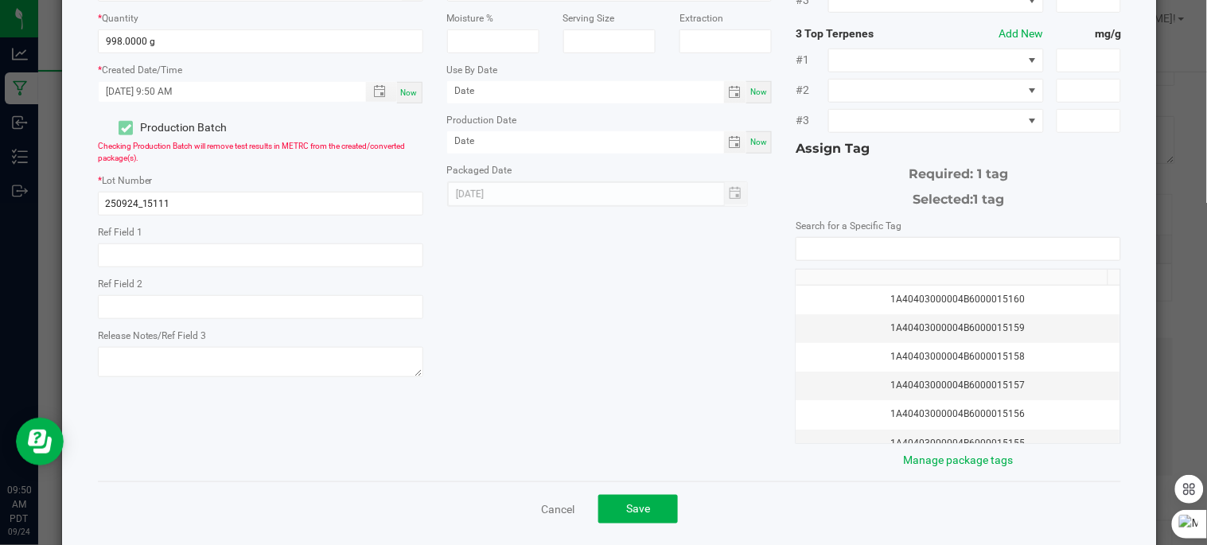
scroll to position [274, 0]
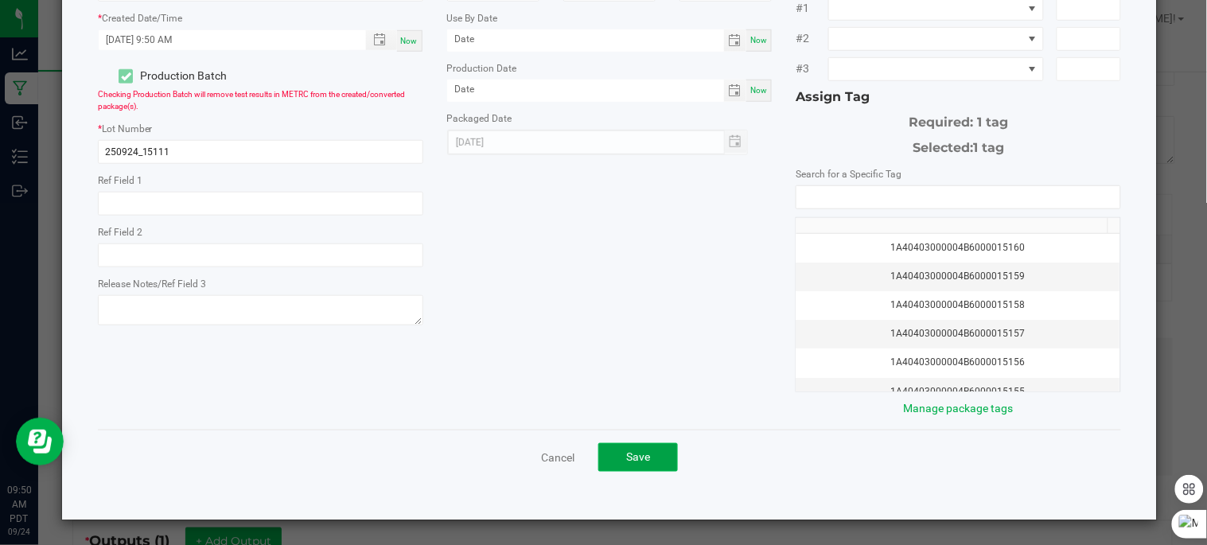
click at [626, 458] on span "Save" at bounding box center [638, 456] width 24 height 13
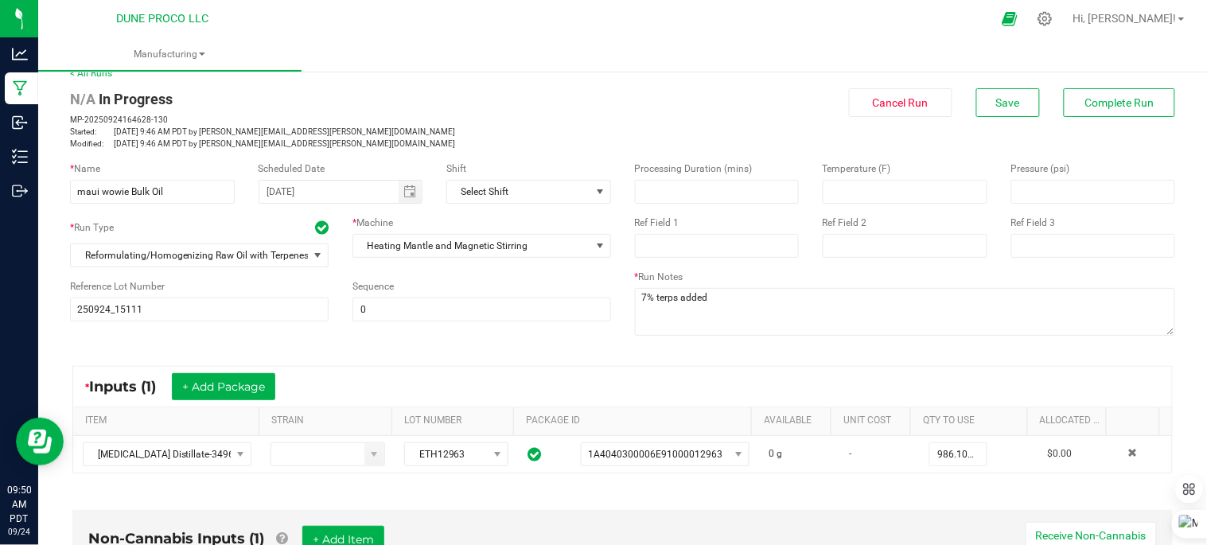
scroll to position [0, 0]
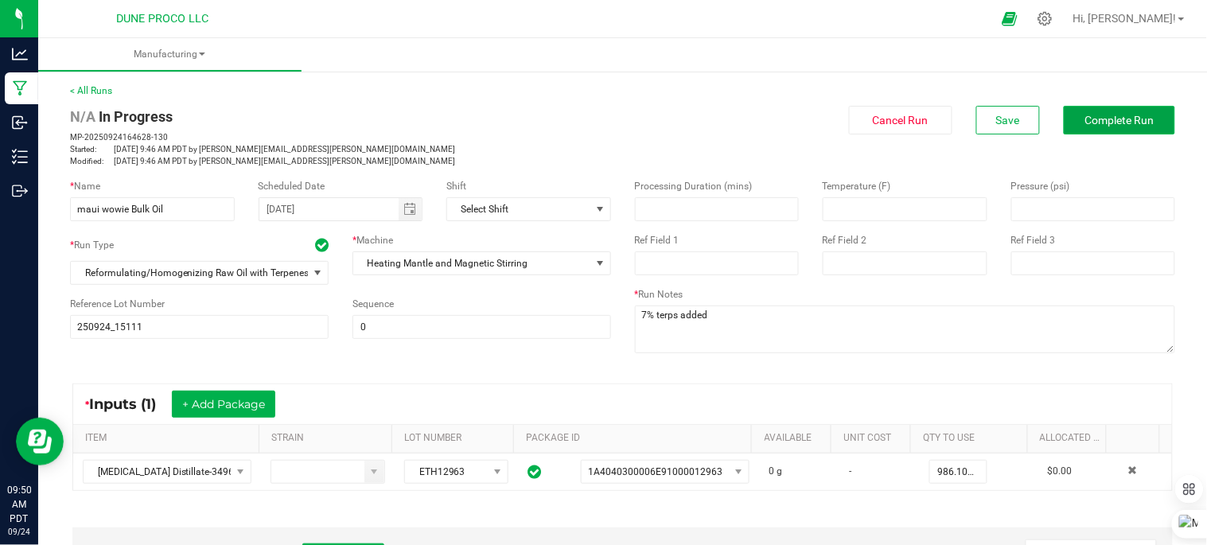
click at [1070, 124] on button "Complete Run" at bounding box center [1119, 120] width 111 height 29
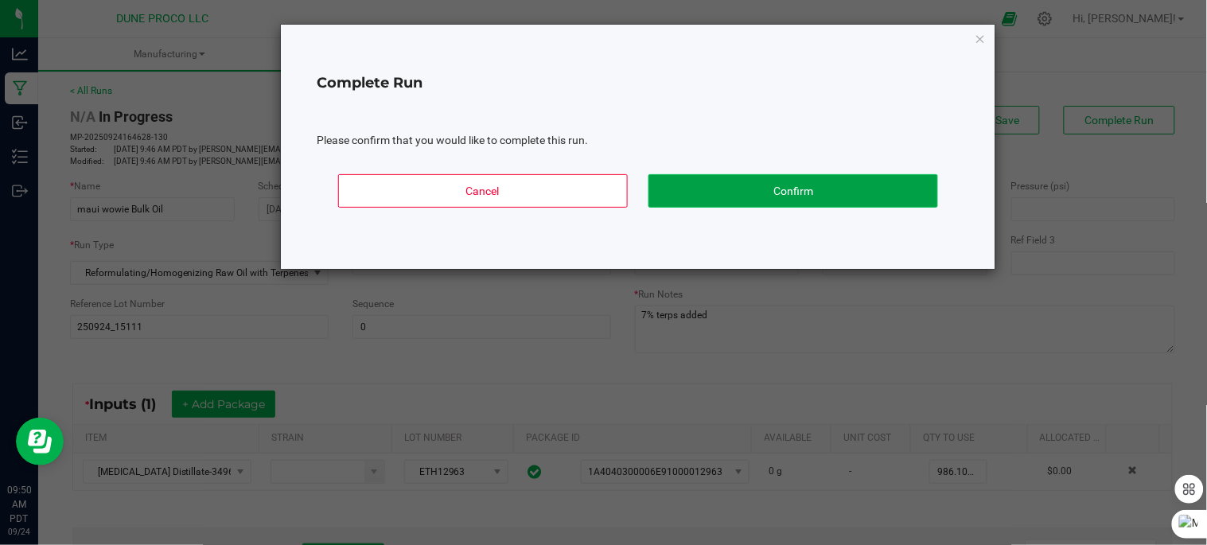
click at [746, 193] on button "Confirm" at bounding box center [793, 190] width 290 height 33
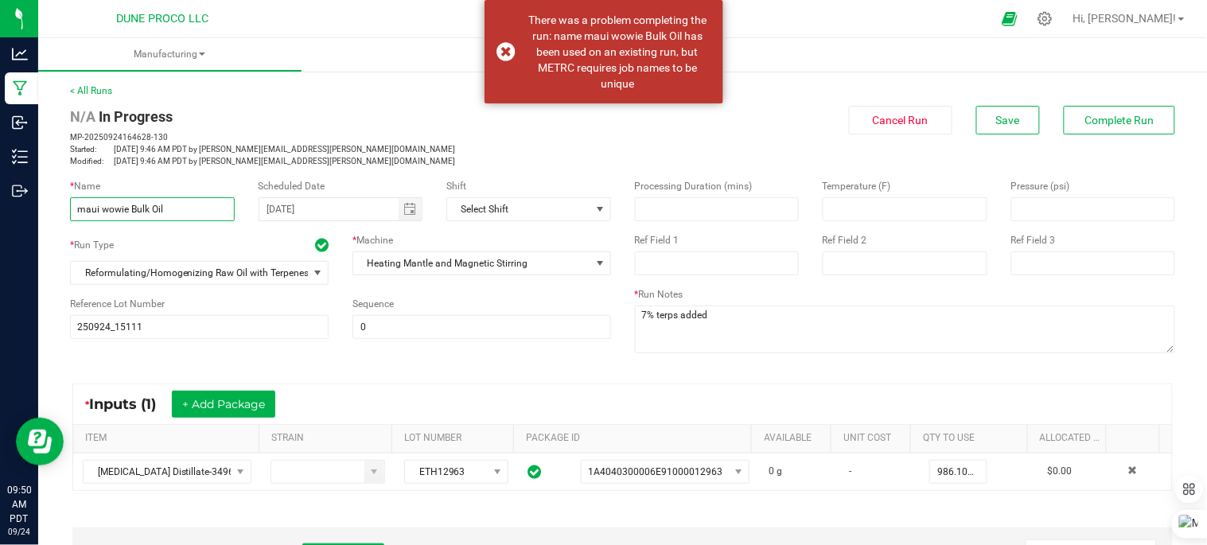
click at [208, 199] on input "maui wowie Bulk Oil" at bounding box center [152, 209] width 165 height 24
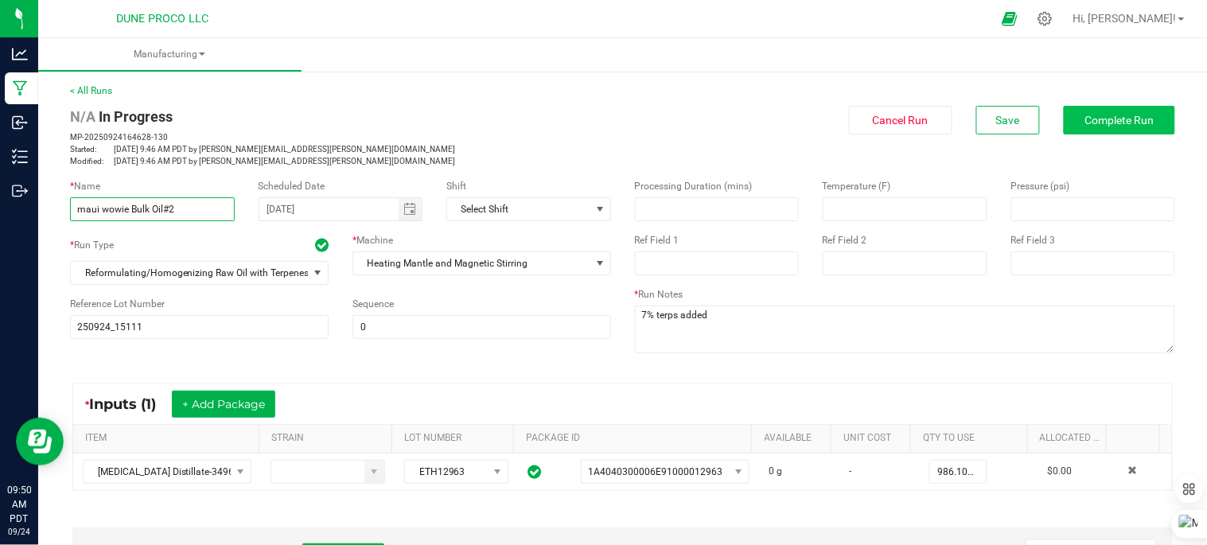
type input "maui wowie Bulk Oil#2"
click at [1085, 115] on span "Complete Run" at bounding box center [1119, 120] width 69 height 13
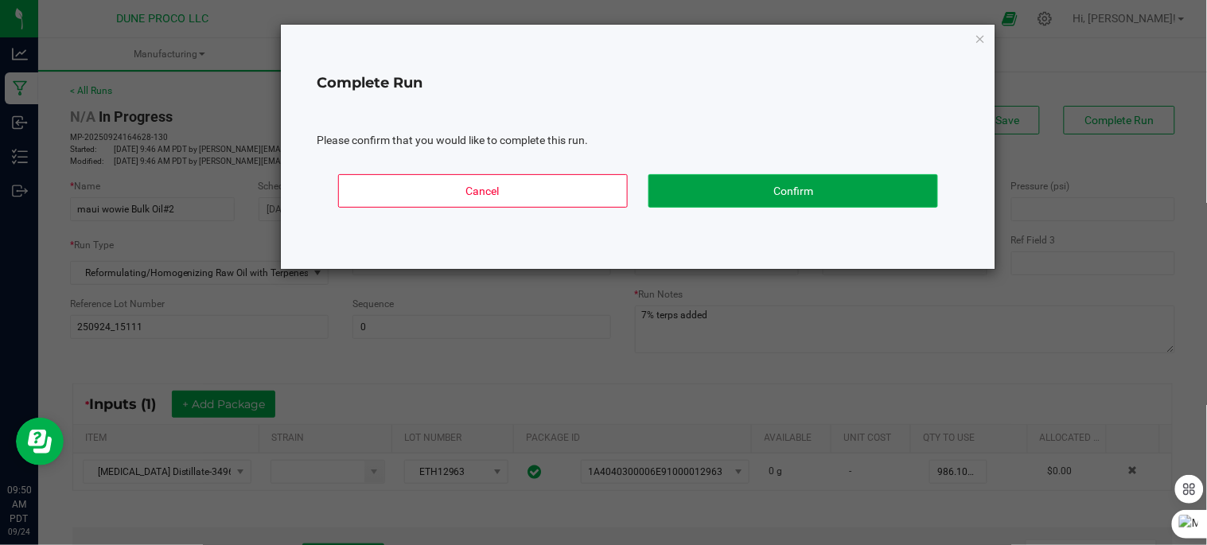
click at [903, 180] on button "Confirm" at bounding box center [793, 190] width 290 height 33
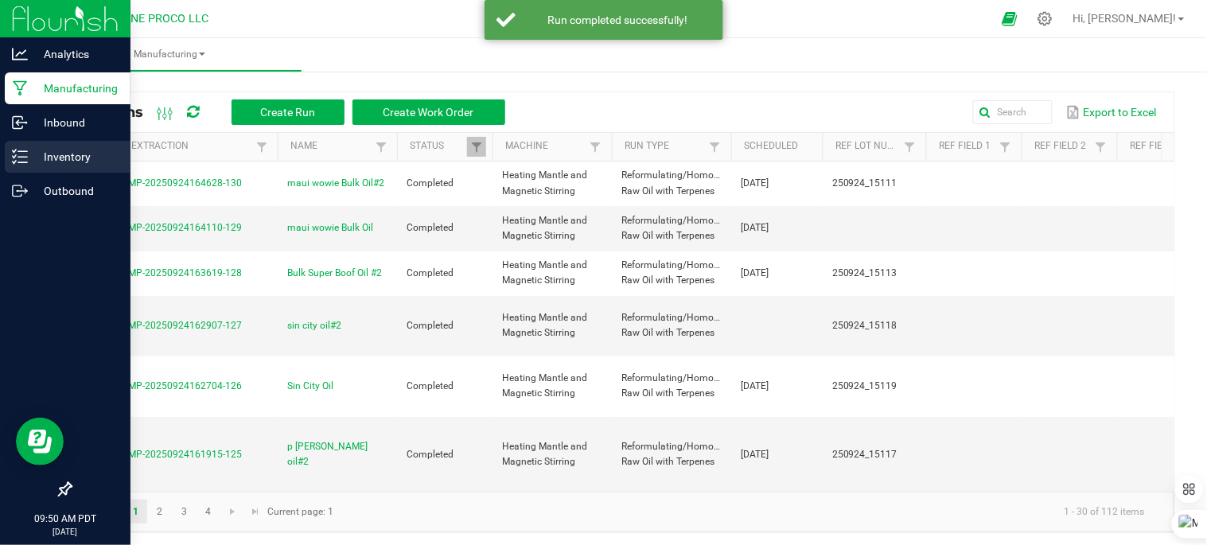
click at [25, 154] on icon at bounding box center [20, 157] width 16 height 16
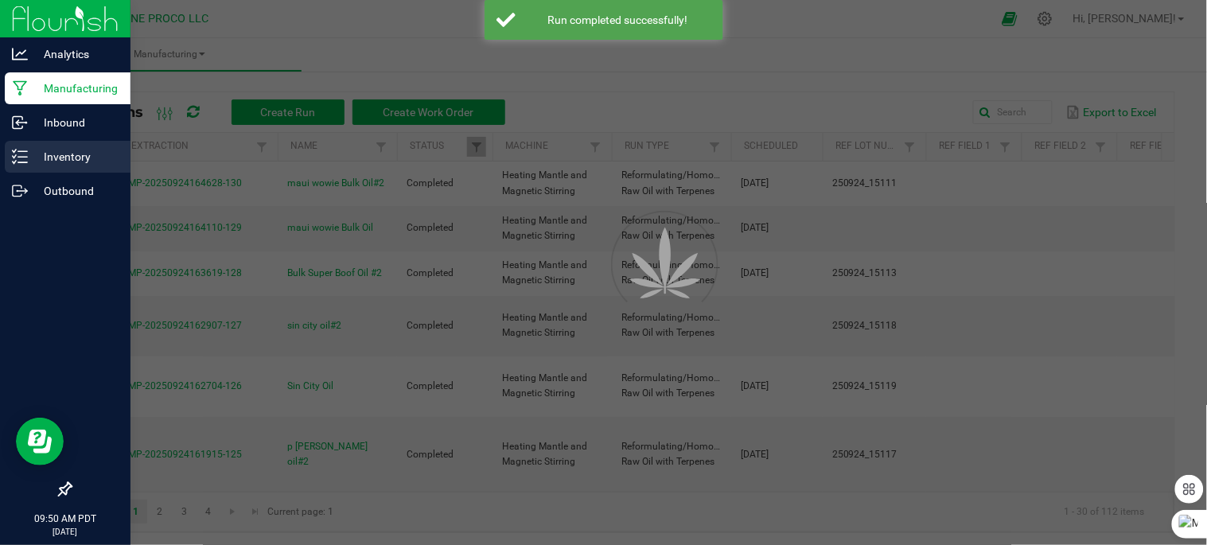
click at [49, 161] on p "Inventory" at bounding box center [75, 156] width 95 height 19
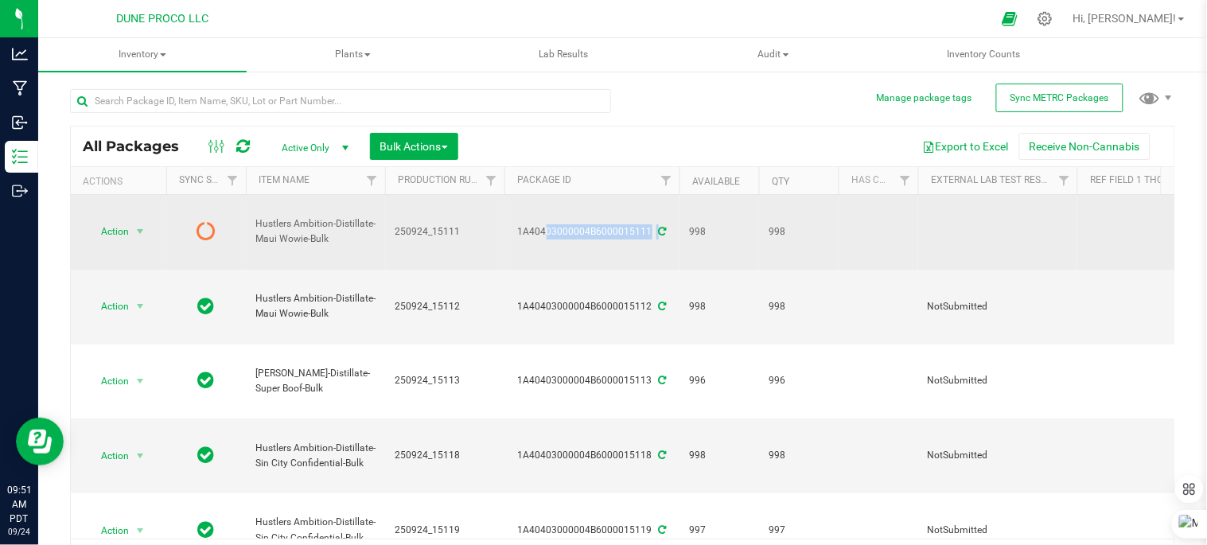
drag, startPoint x: 520, startPoint y: 213, endPoint x: 656, endPoint y: 216, distance: 136.1
click at [656, 224] on div "1A40403000004B6000015111" at bounding box center [592, 231] width 180 height 15
drag, startPoint x: 656, startPoint y: 216, endPoint x: 613, endPoint y: 219, distance: 42.2
copy div "1A40403000004B6000015111"
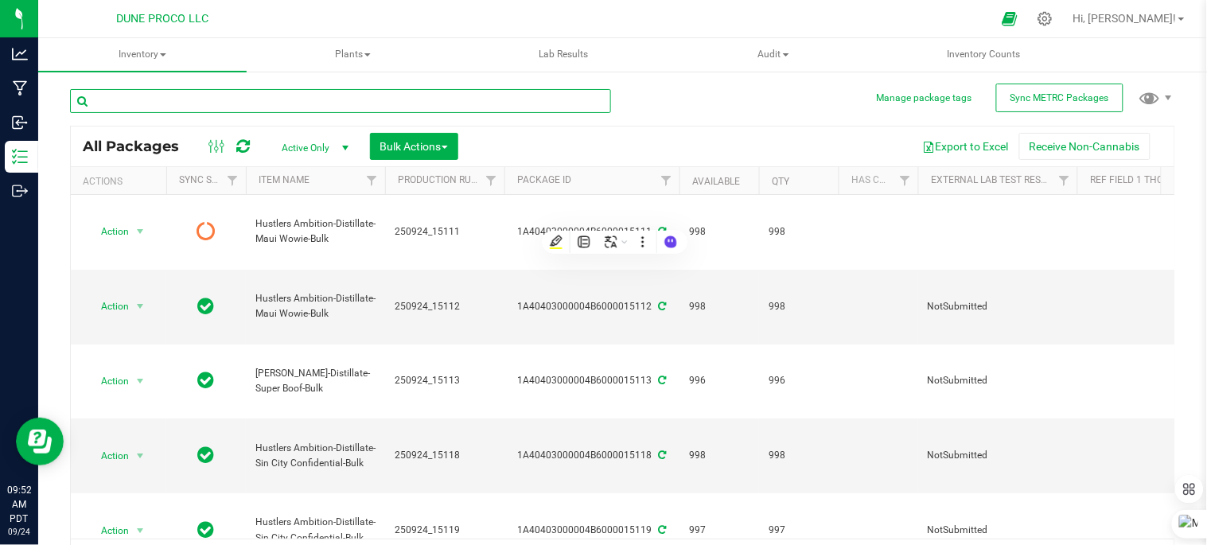
click at [228, 101] on input "text" at bounding box center [340, 101] width 541 height 24
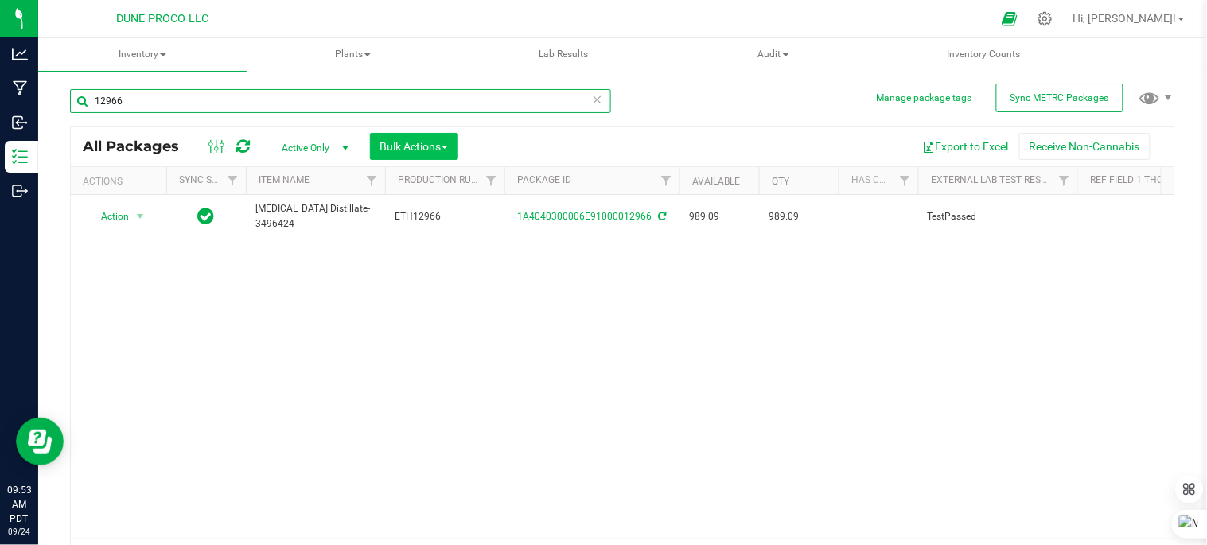
type input "12966"
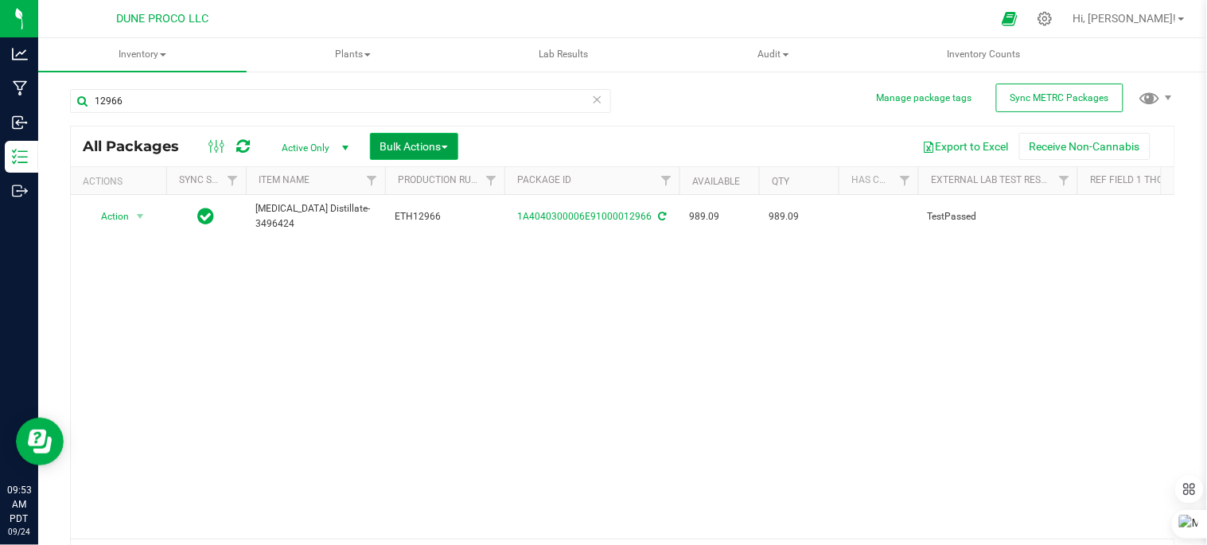
click at [448, 146] on span "button" at bounding box center [445, 147] width 6 height 3
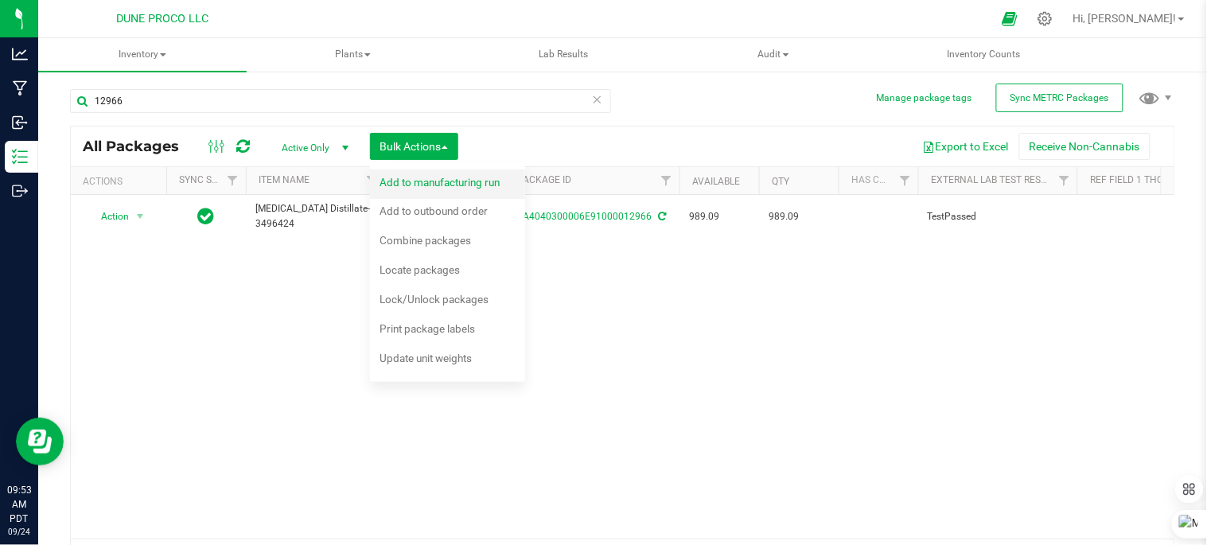
click at [463, 187] on span "Add to manufacturing run" at bounding box center [440, 182] width 120 height 13
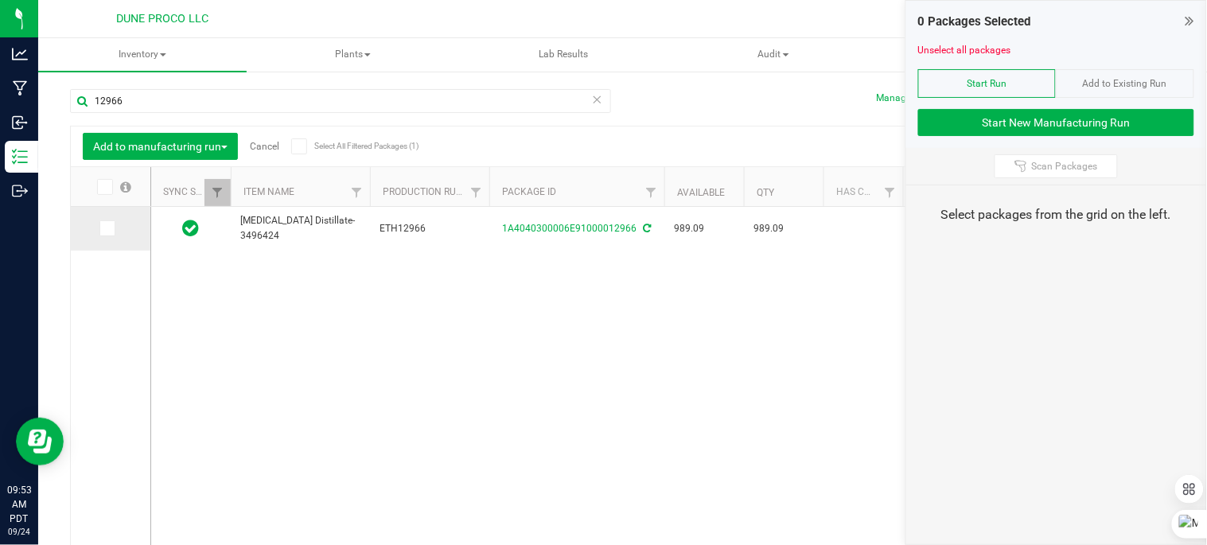
click at [113, 228] on span at bounding box center [107, 228] width 16 height 16
click at [0, 0] on input "checkbox" at bounding box center [0, 0] width 0 height 0
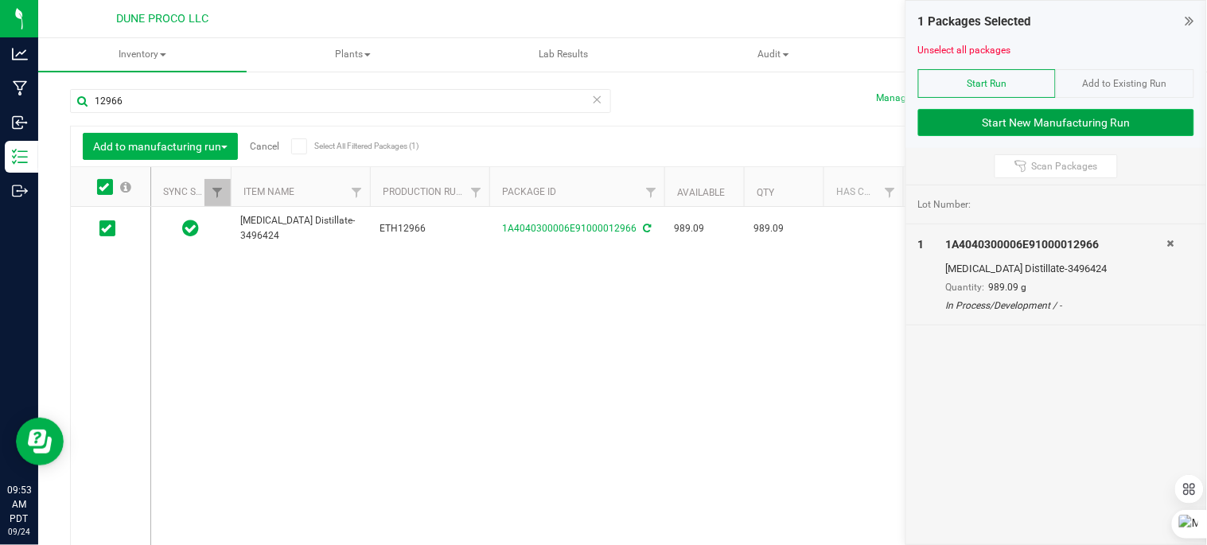
click at [1053, 126] on button "Start New Manufacturing Run" at bounding box center [1056, 122] width 276 height 27
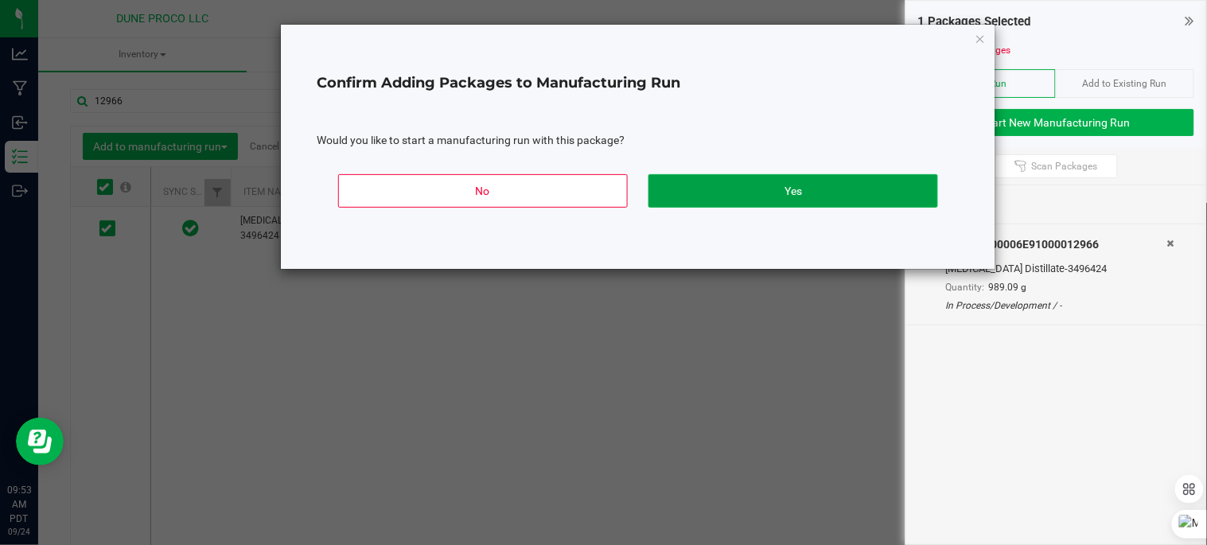
click at [674, 189] on button "Yes" at bounding box center [793, 190] width 290 height 33
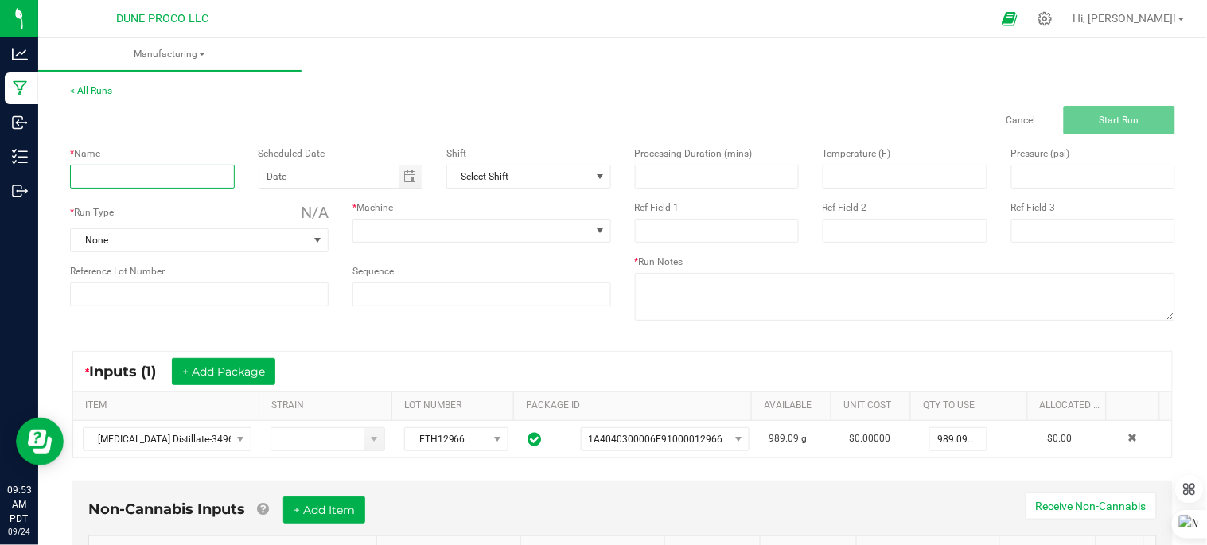
click at [217, 181] on input at bounding box center [152, 177] width 165 height 24
click at [406, 179] on span "Toggle calendar" at bounding box center [409, 176] width 13 height 13
type input "Fruity Pebbles oil Bulk"
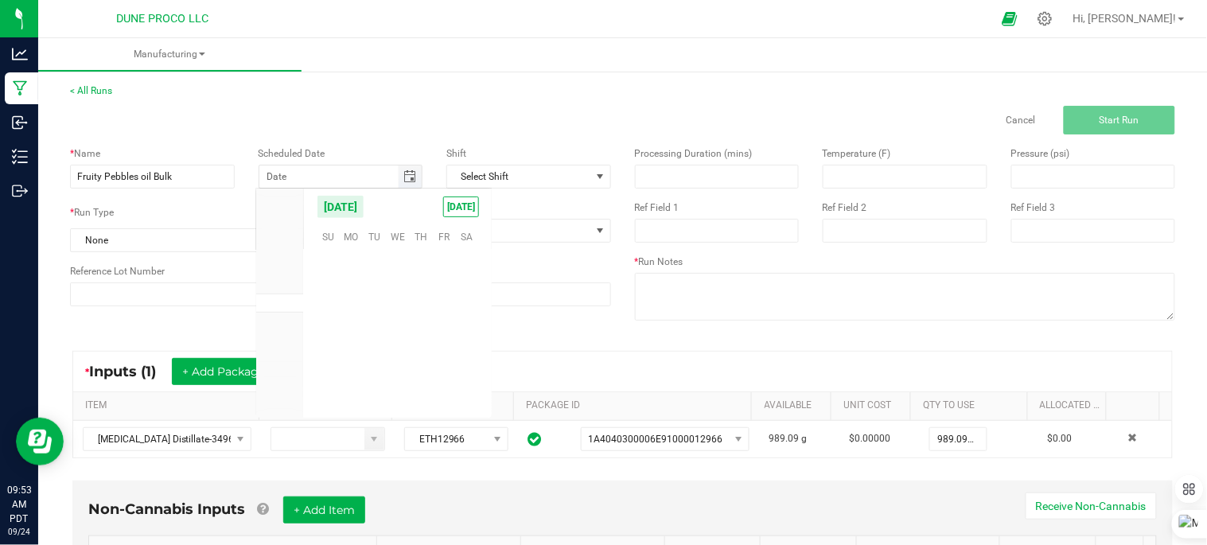
scroll to position [258058, 0]
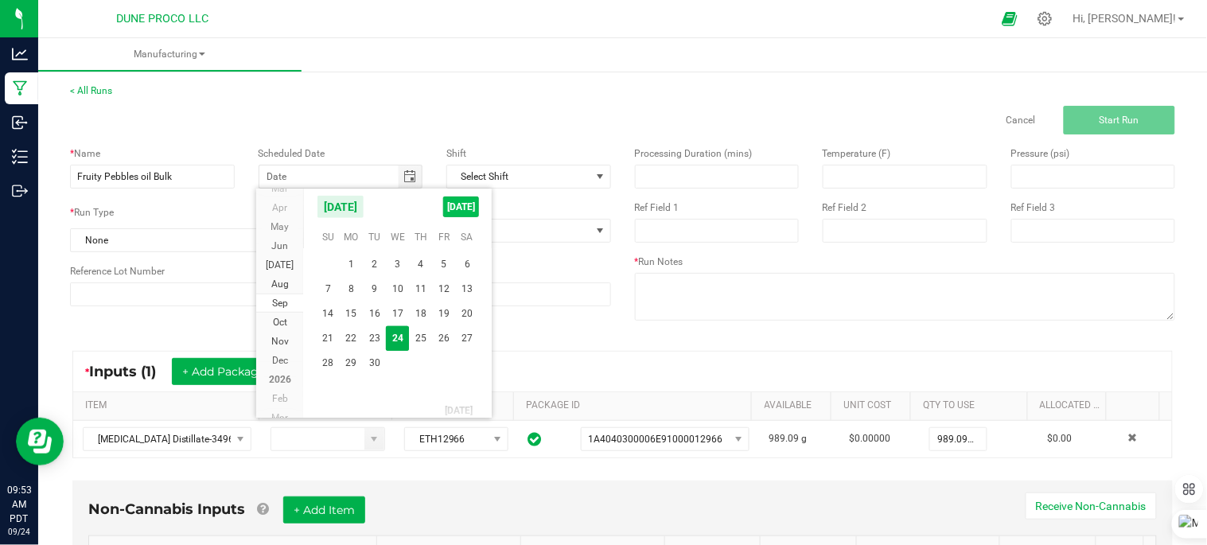
click at [462, 208] on span "[DATE]" at bounding box center [461, 207] width 36 height 21
type input "[DATE]"
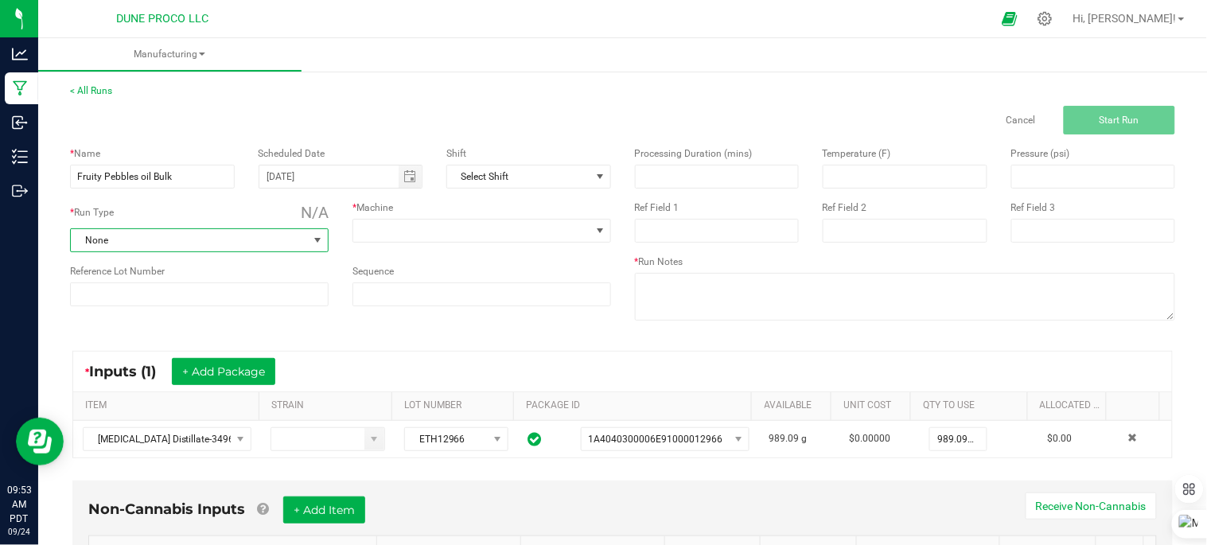
click at [181, 251] on span "None" at bounding box center [189, 240] width 237 height 22
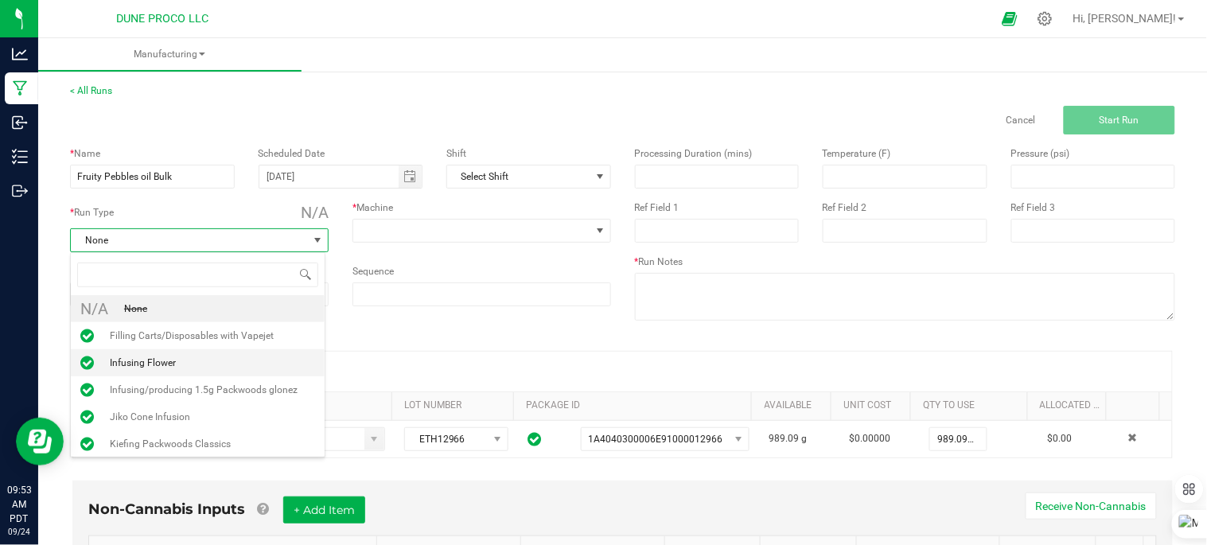
scroll to position [121, 0]
click at [204, 364] on ul "N/A None Filling Carts/Disposables with Vapejet Infusing Flower Infusing/produc…" at bounding box center [198, 379] width 254 height 278
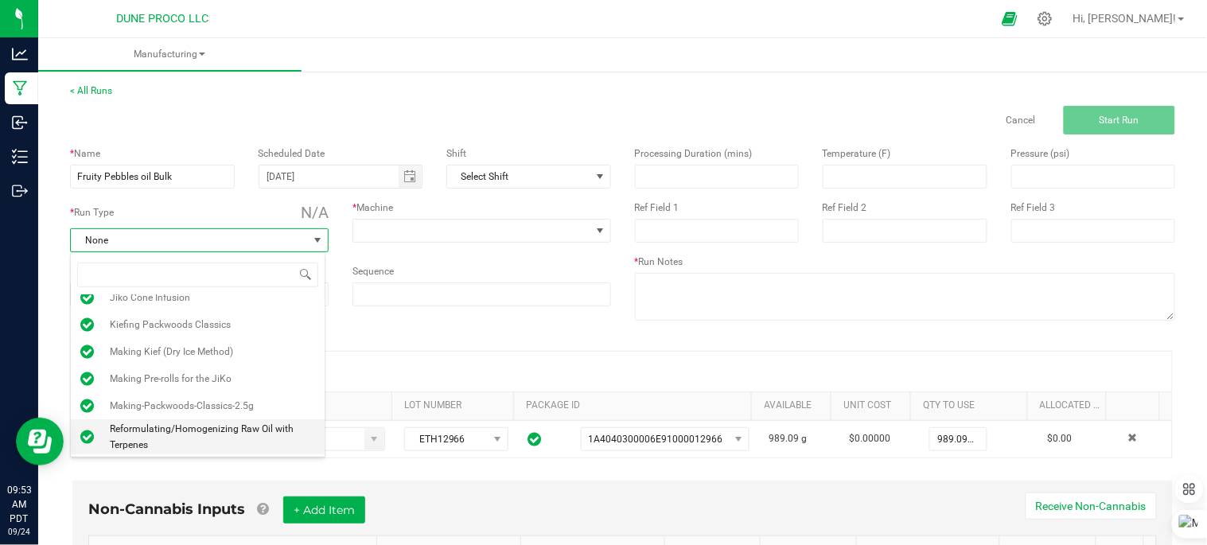
click at [219, 424] on span "Reformulating/Homogenizing Raw Oil with Terpenes" at bounding box center [212, 437] width 205 height 32
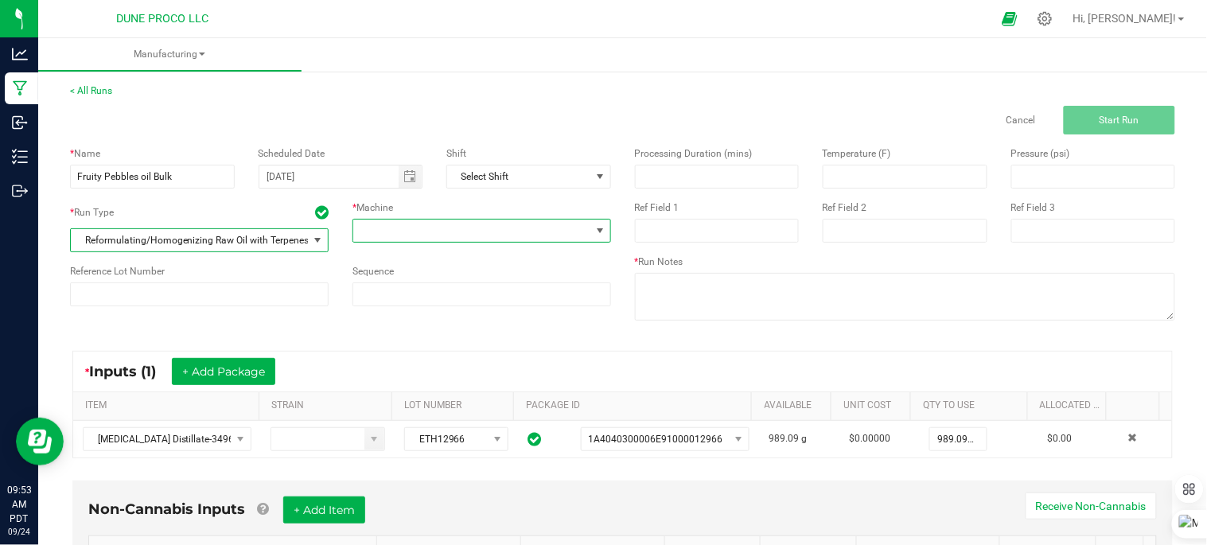
click at [439, 228] on span at bounding box center [471, 231] width 237 height 22
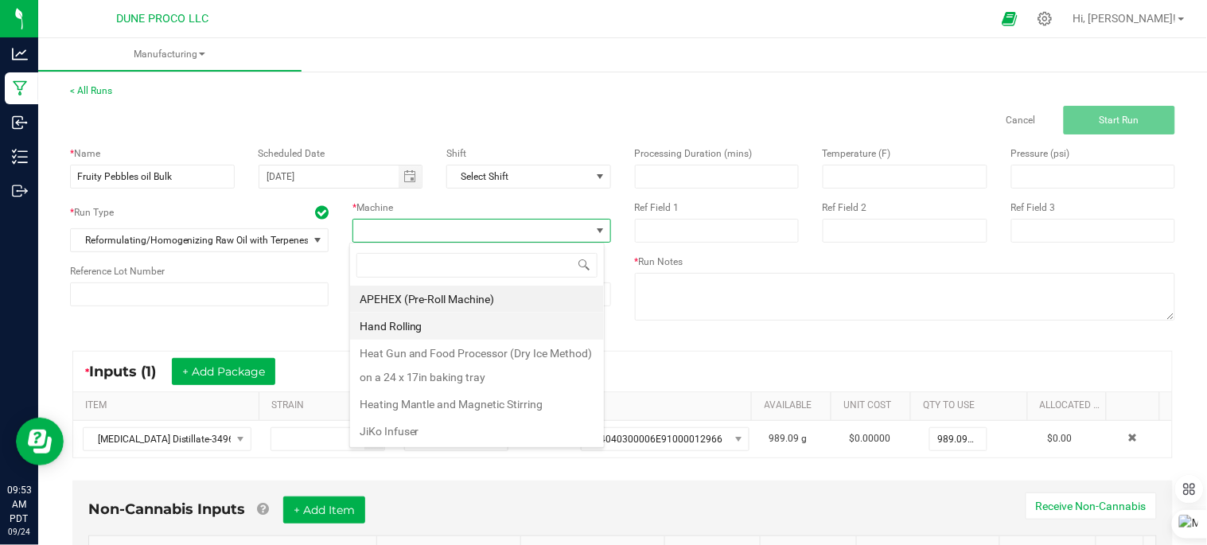
scroll to position [82, 0]
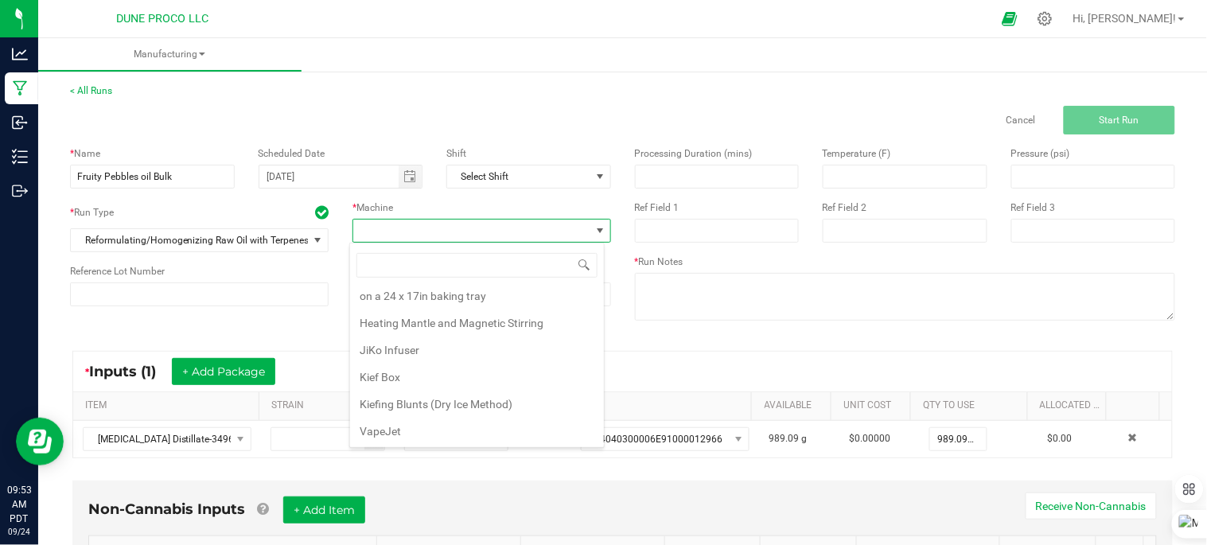
click at [475, 323] on li "Heating Mantle and Magnetic Stirring" at bounding box center [477, 323] width 254 height 27
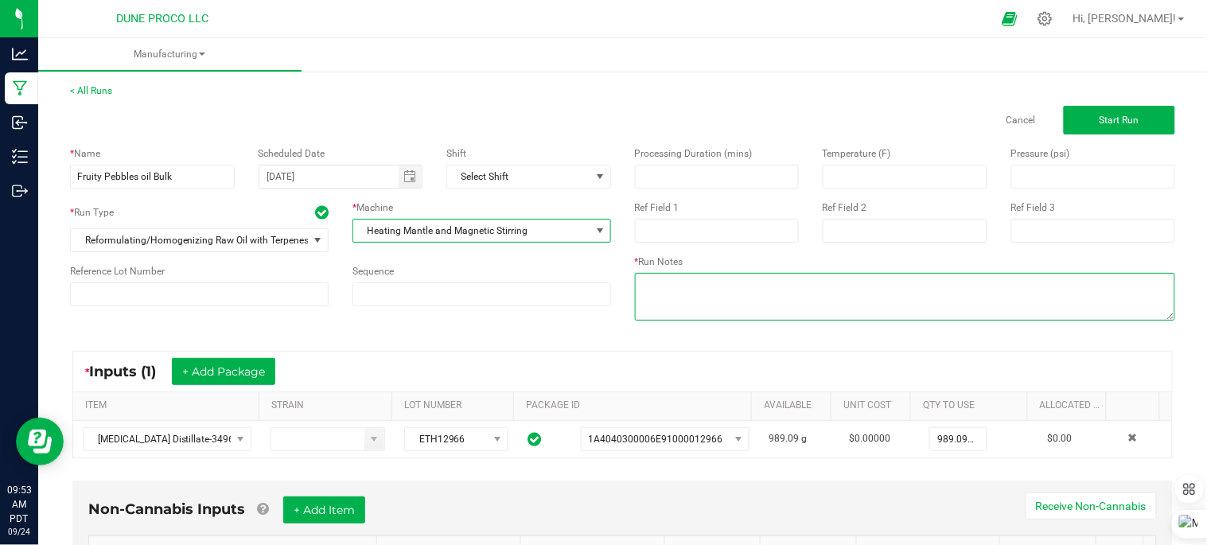
click at [673, 287] on textarea at bounding box center [905, 297] width 541 height 48
type textarea "7% terps added"
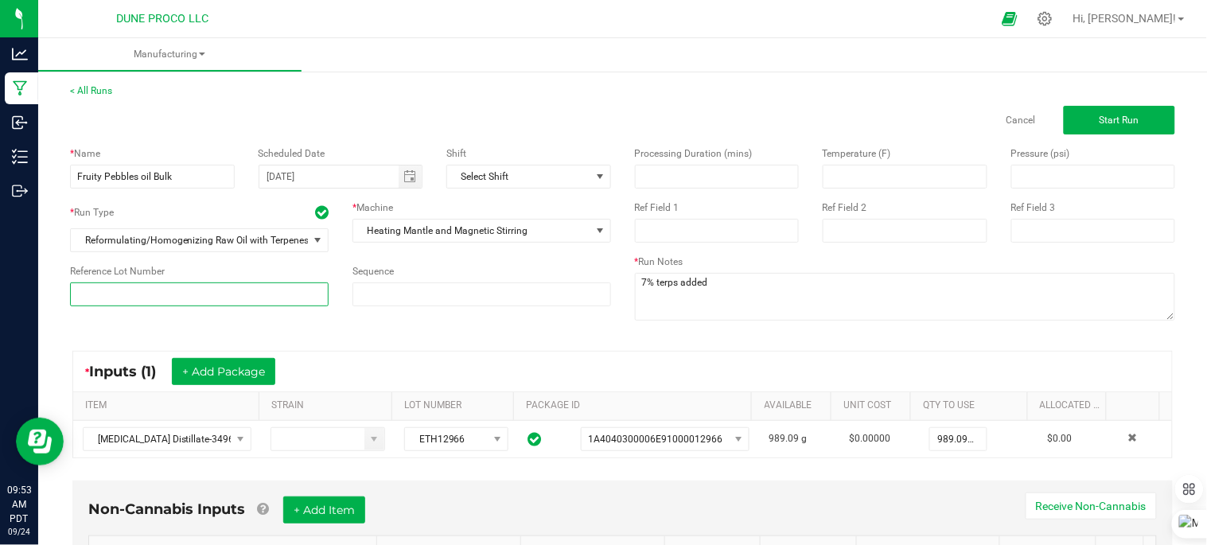
click at [288, 299] on input at bounding box center [199, 294] width 259 height 24
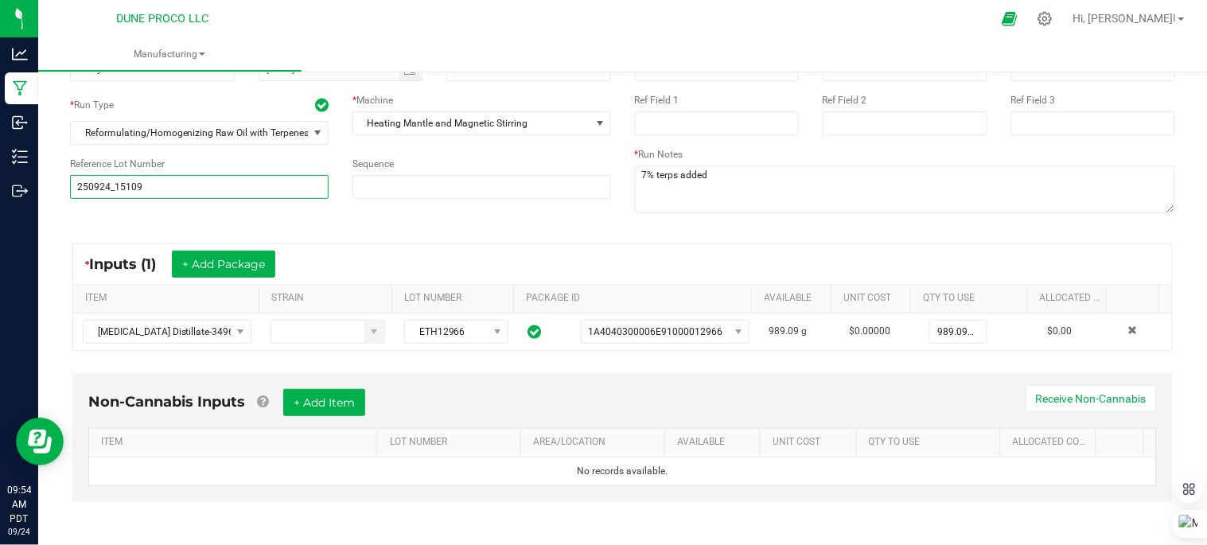
scroll to position [111, 0]
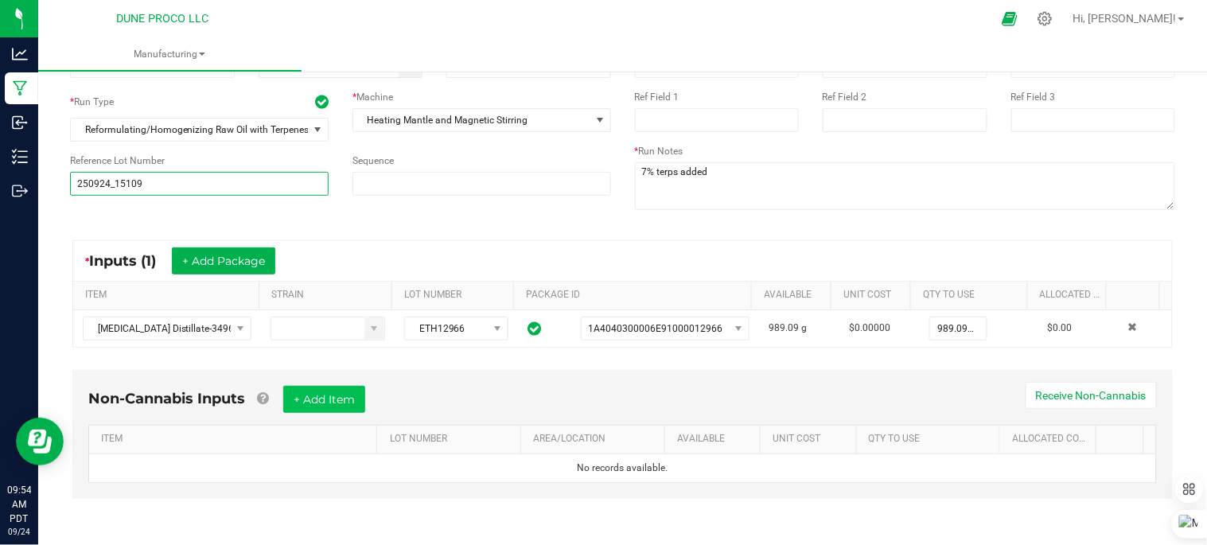
type input "250924_15109"
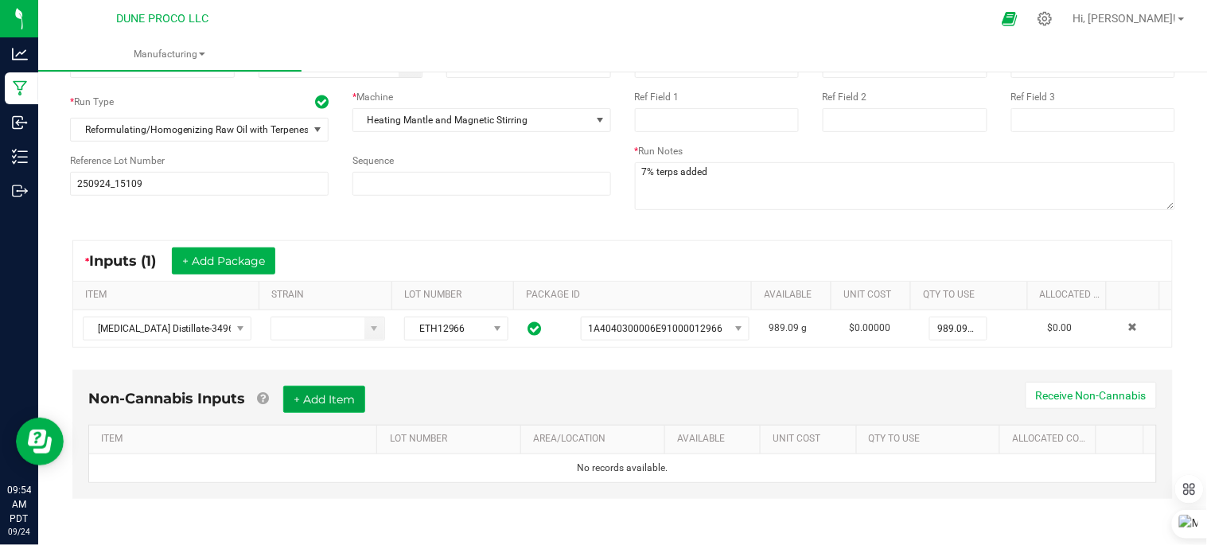
click at [346, 403] on button "+ Add Item" at bounding box center [324, 399] width 82 height 27
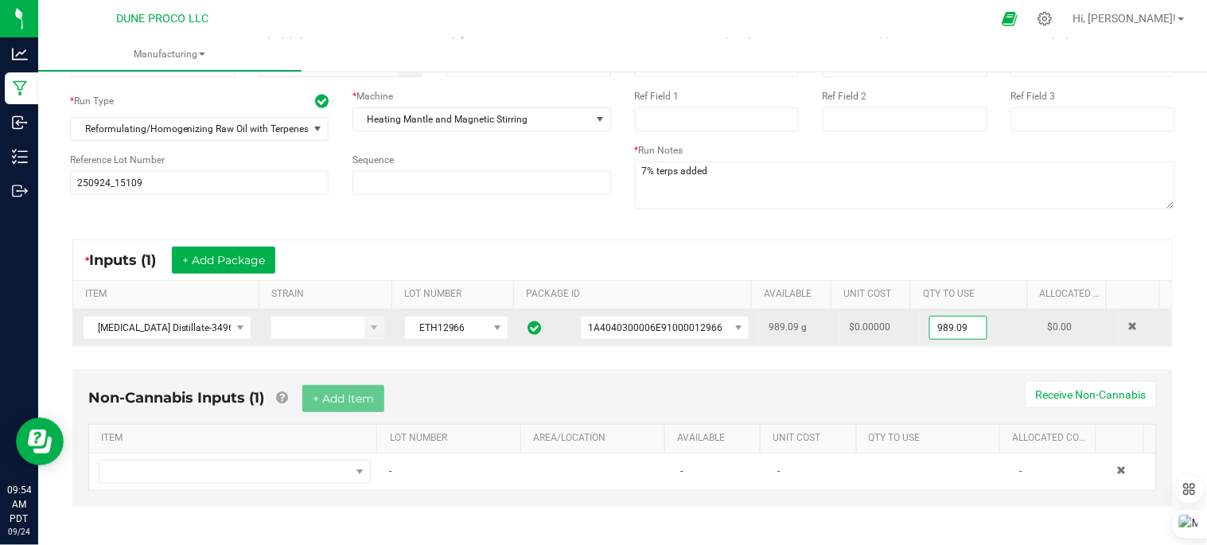
click at [953, 327] on input "989.09" at bounding box center [958, 328] width 56 height 22
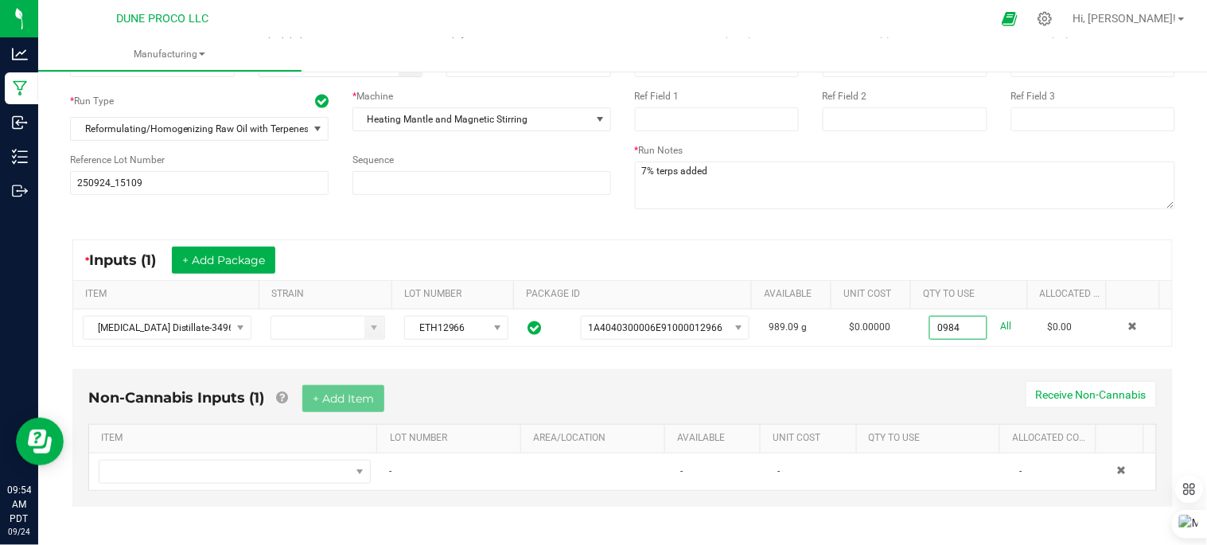
drag, startPoint x: 956, startPoint y: 327, endPoint x: 998, endPoint y: 255, distance: 83.4
click at [998, 255] on div "* Inputs (1) + Add Package" at bounding box center [622, 260] width 1099 height 40
type input "984.0000 g"
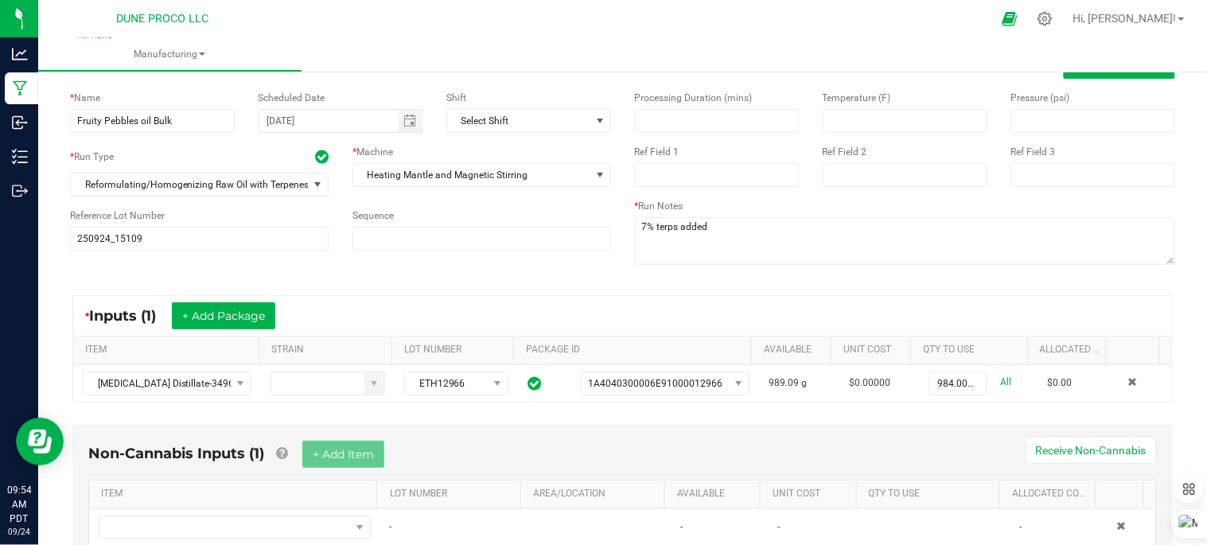
scroll to position [120, 0]
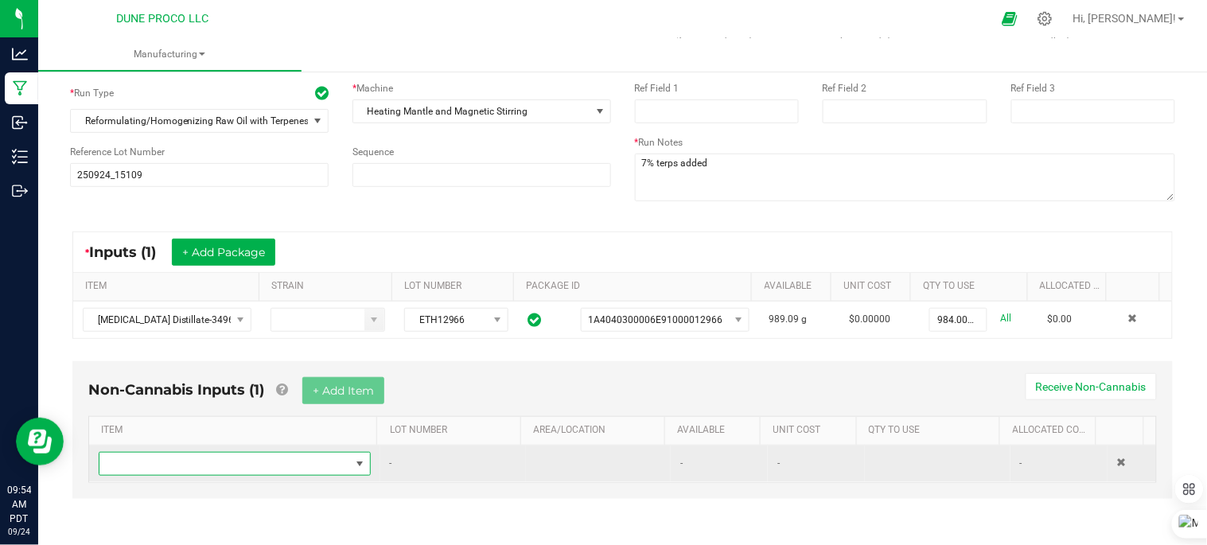
click at [353, 467] on span "NO DATA FOUND" at bounding box center [359, 464] width 13 height 13
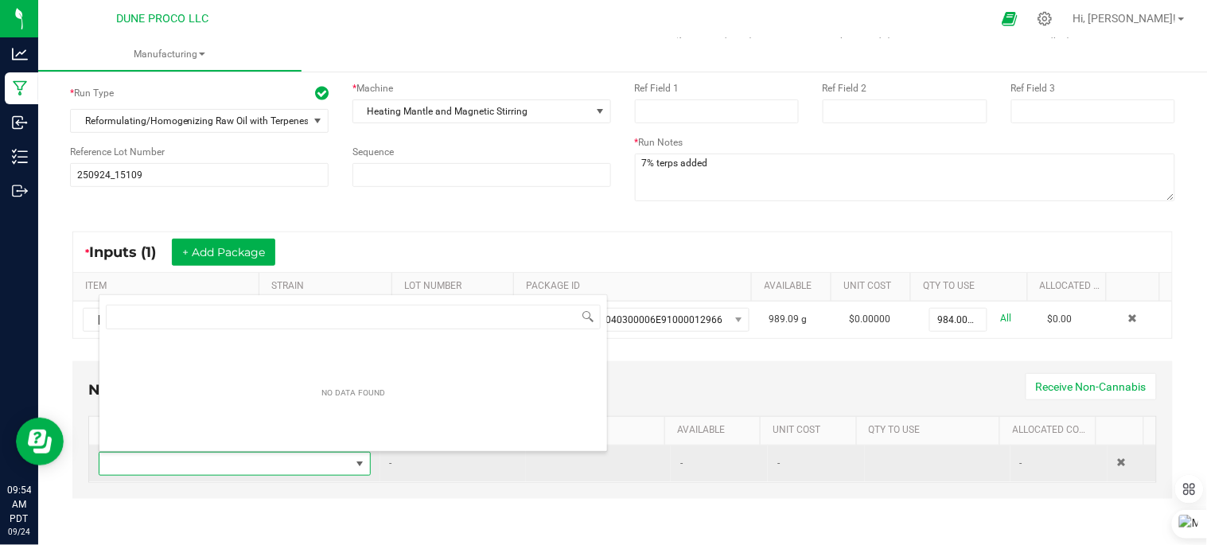
scroll to position [24, 261]
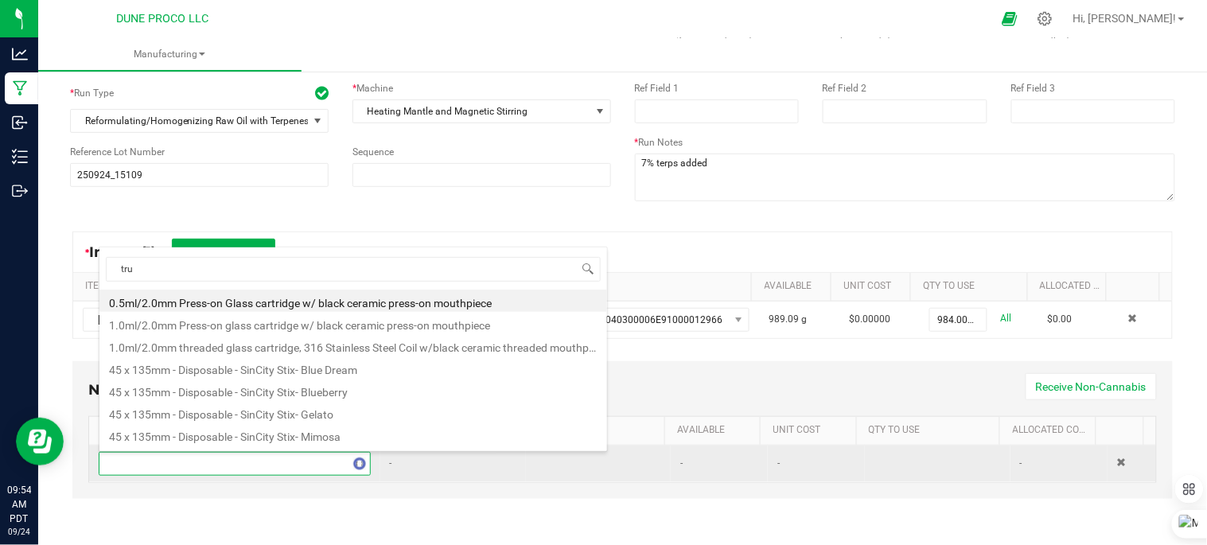
type input "true"
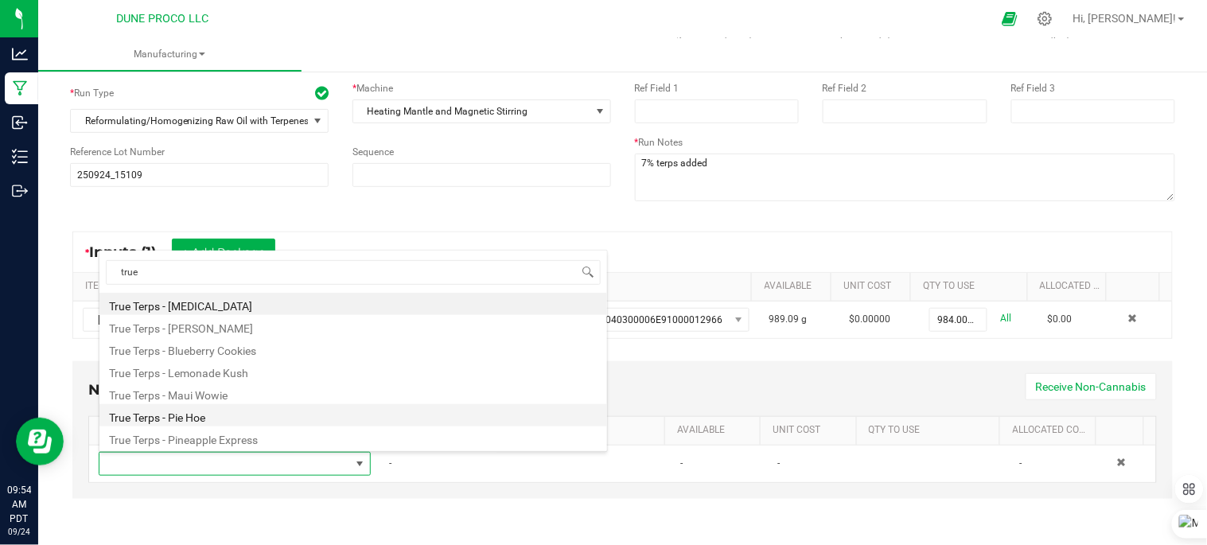
click at [237, 414] on li "True Terps - Pie Hoe" at bounding box center [353, 415] width 508 height 22
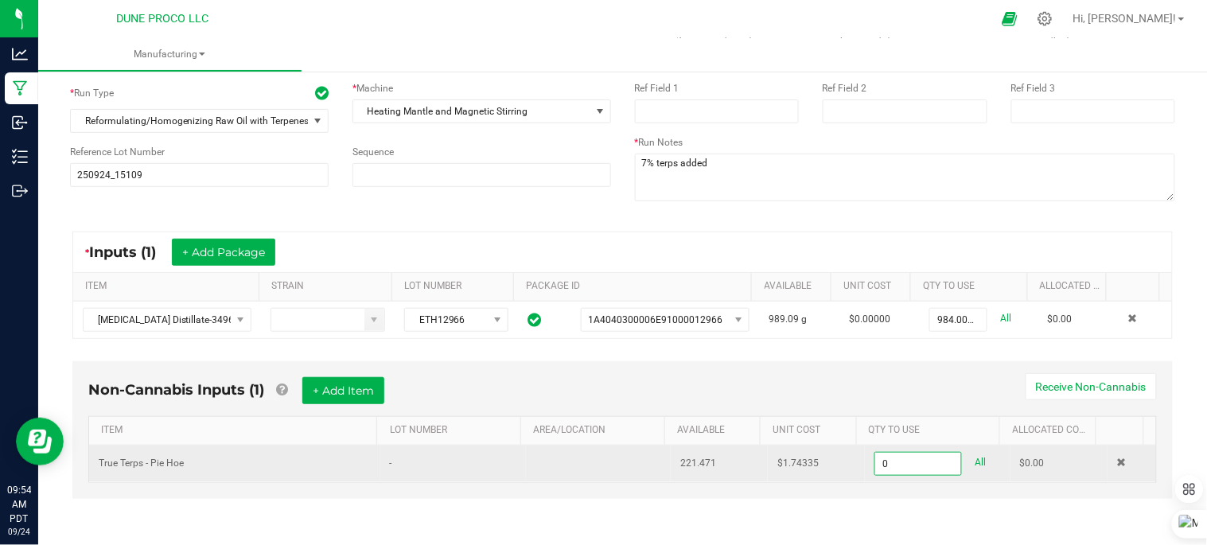
click at [876, 468] on input "0" at bounding box center [918, 464] width 86 height 22
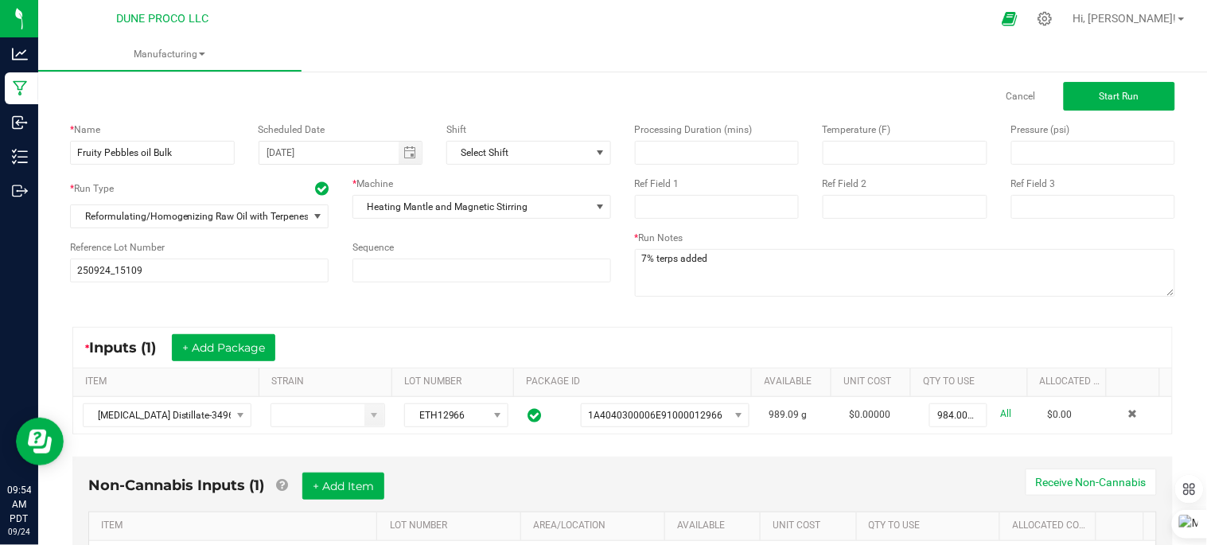
scroll to position [0, 0]
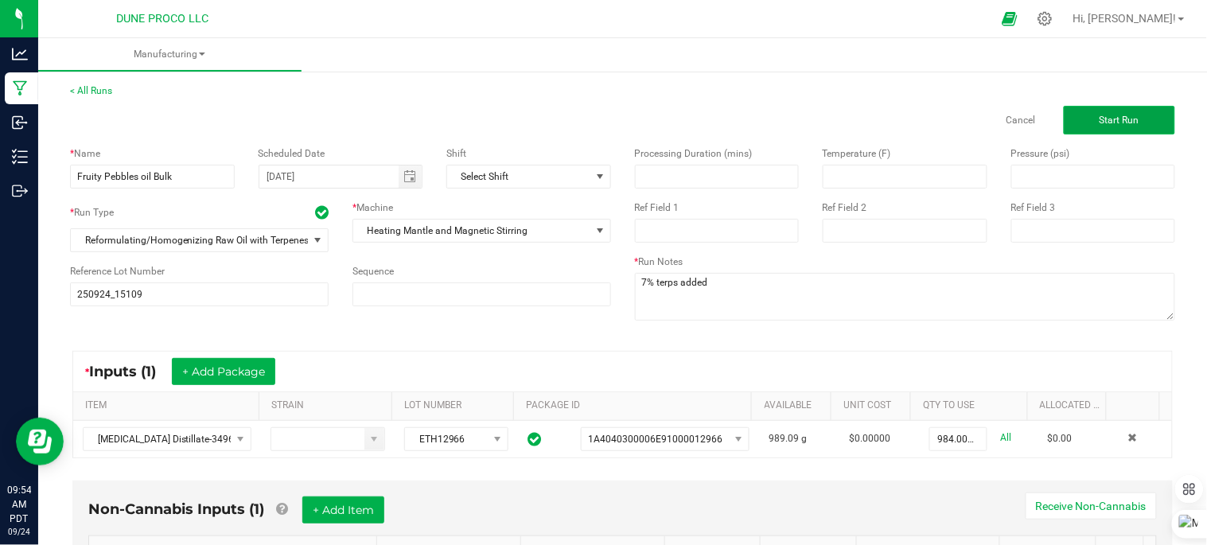
type input "50.0000 ml"
click at [1064, 122] on button "Start Run" at bounding box center [1119, 120] width 111 height 29
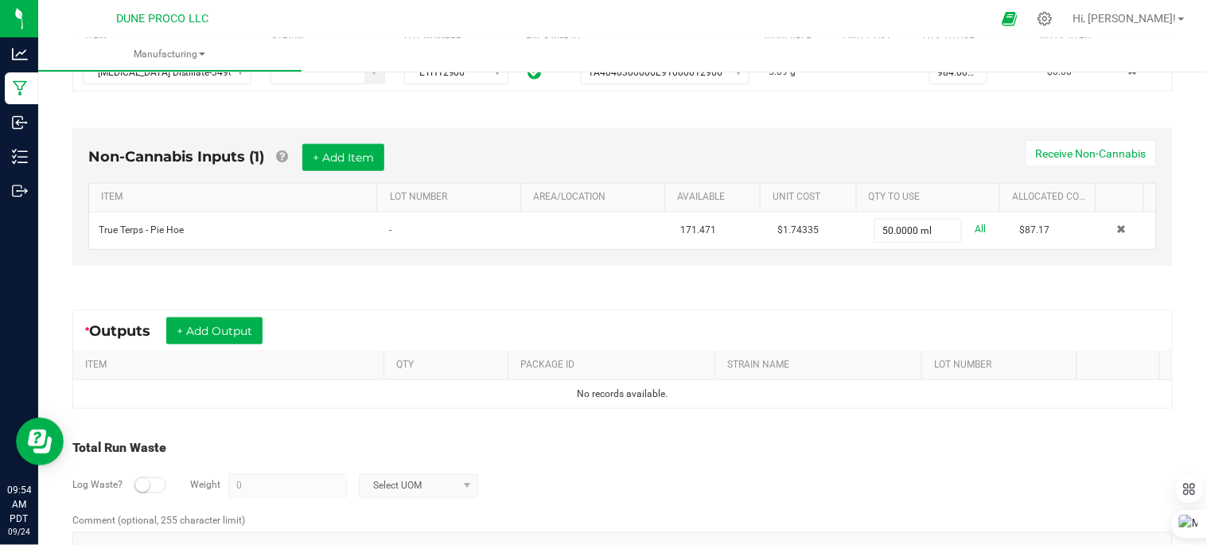
scroll to position [442, 0]
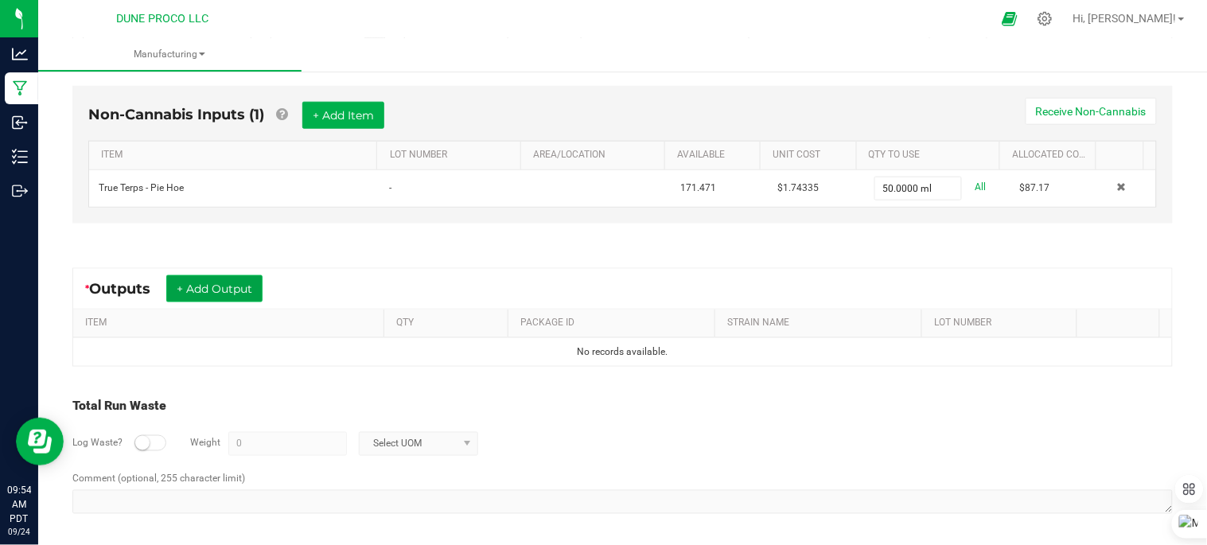
click at [224, 295] on button "+ Add Output" at bounding box center [214, 288] width 96 height 27
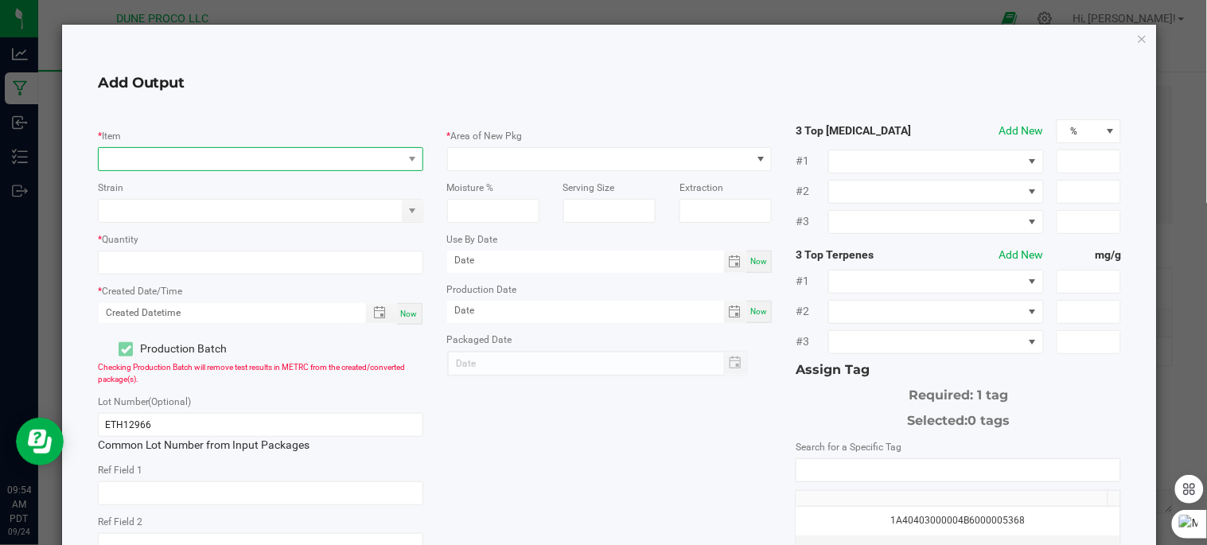
click at [241, 159] on span "NO DATA FOUND" at bounding box center [251, 159] width 304 height 22
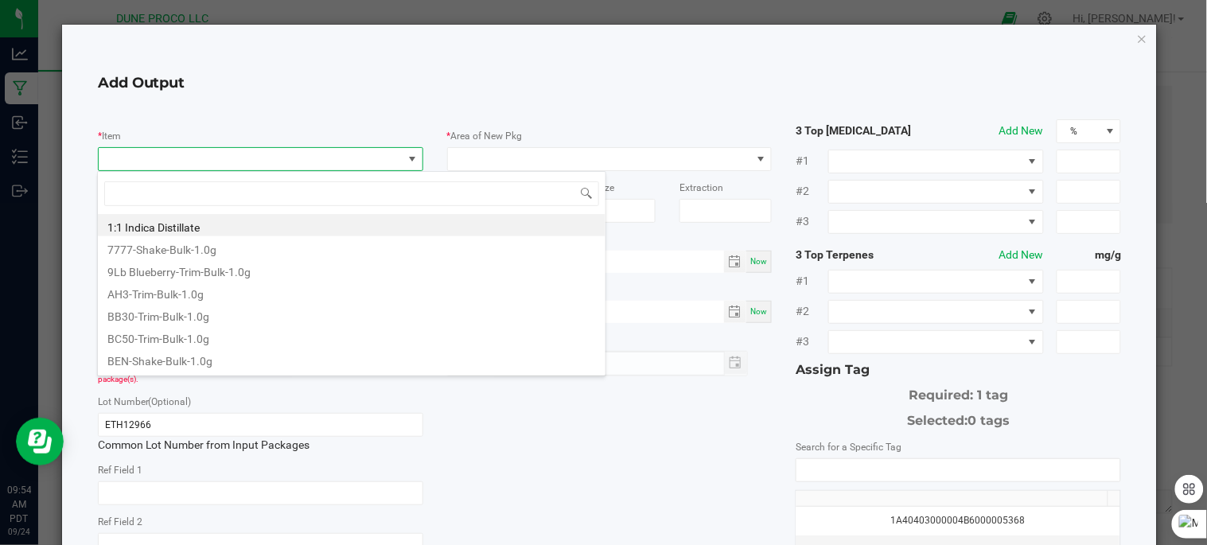
scroll to position [24, 321]
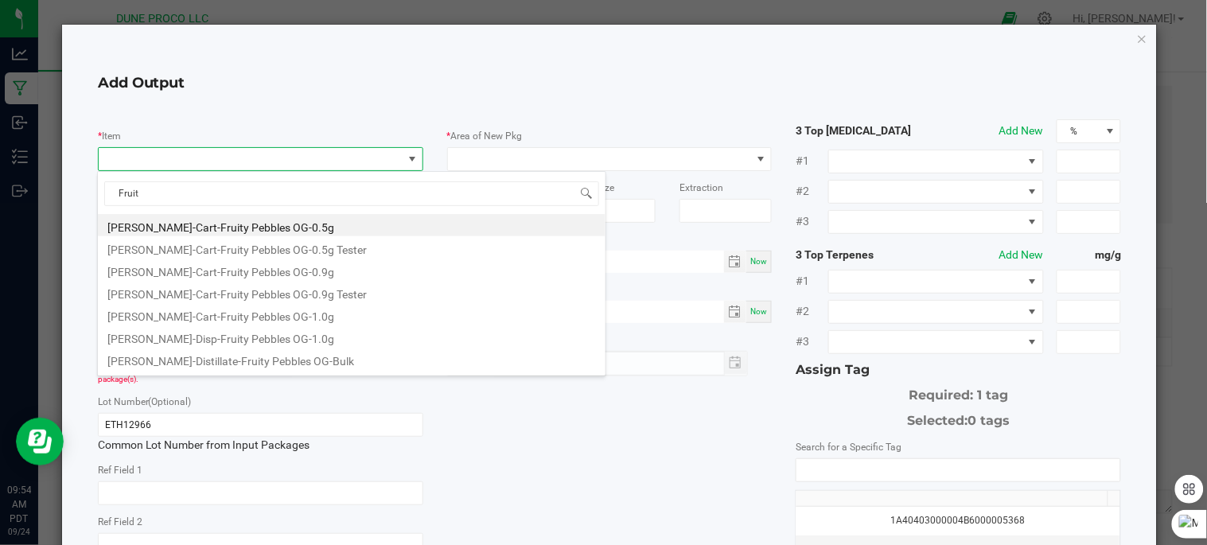
type input "Fruity"
click at [281, 354] on li "[PERSON_NAME]-Distillate-Fruity Pebbles OG-Bulk" at bounding box center [352, 359] width 508 height 22
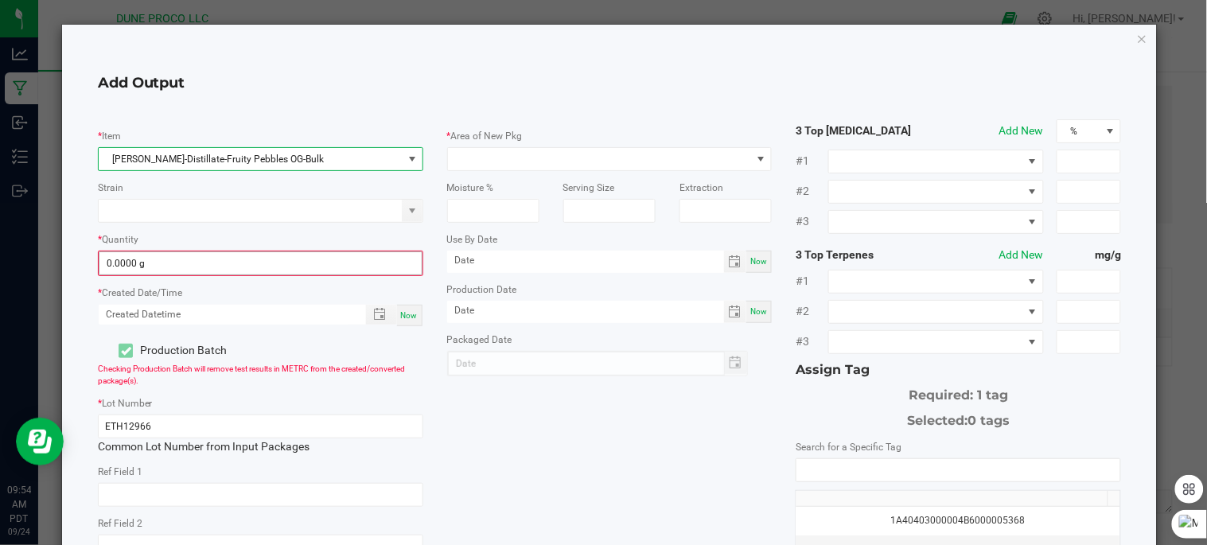
type input "0"
click at [240, 255] on input "0" at bounding box center [260, 263] width 322 height 22
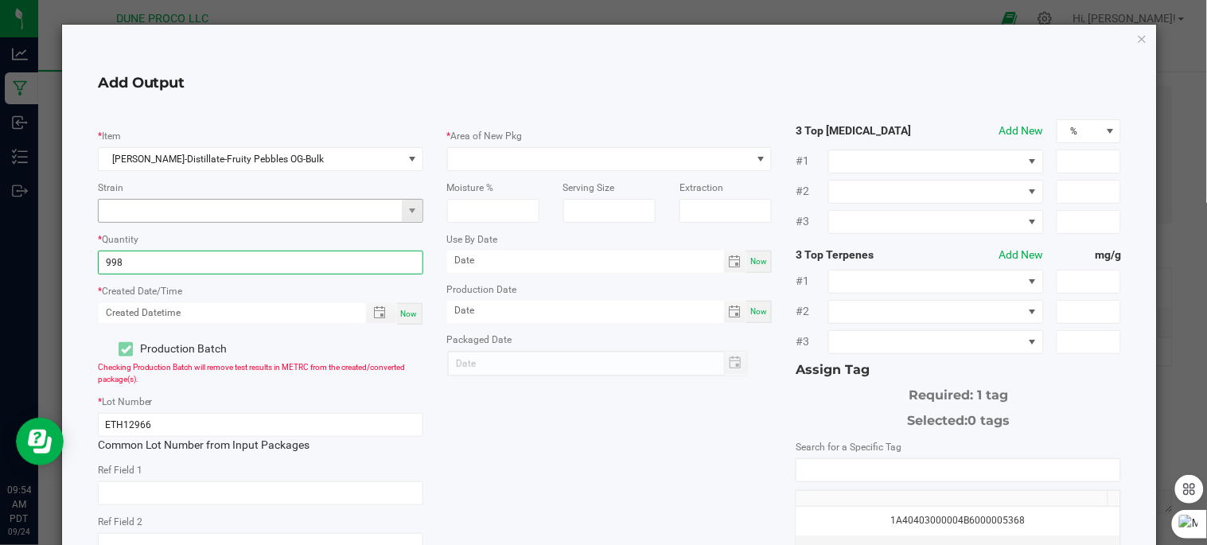
type input "998.0000 g"
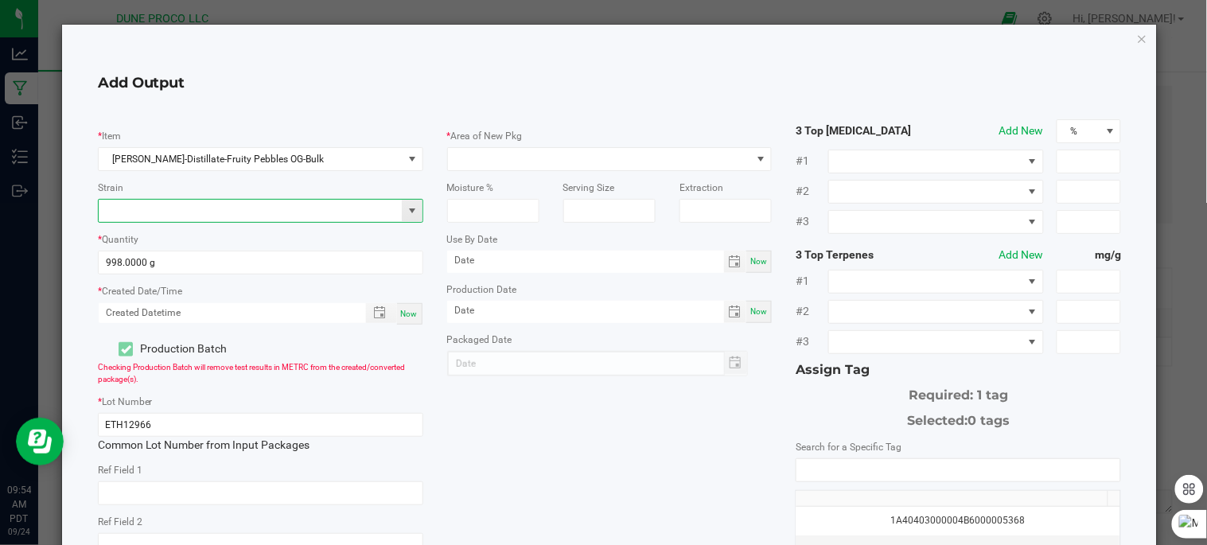
click at [228, 213] on input at bounding box center [251, 211] width 304 height 22
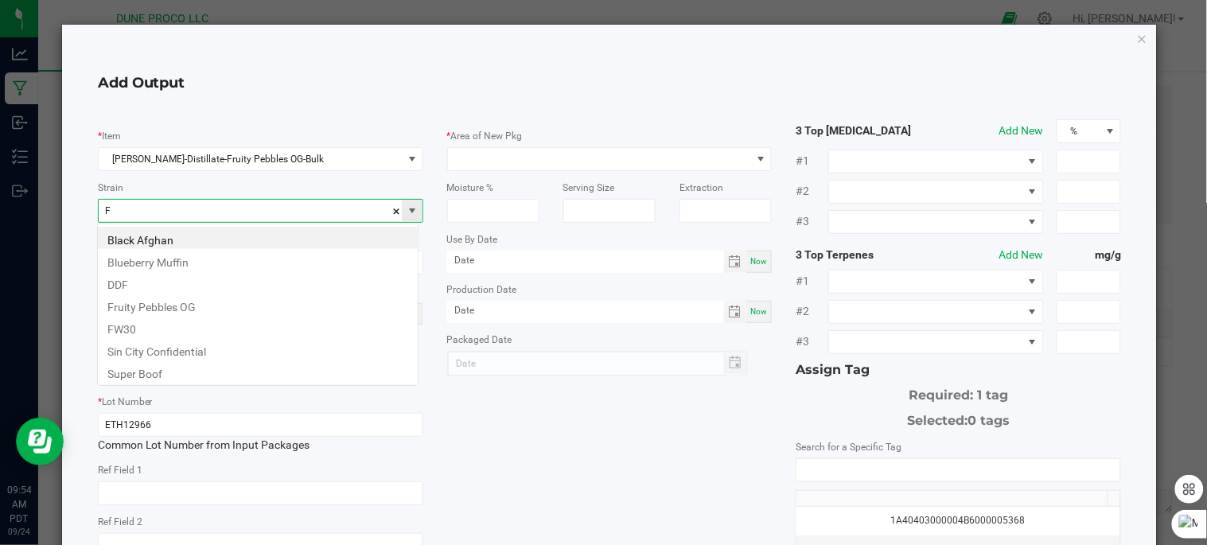
scroll to position [24, 321]
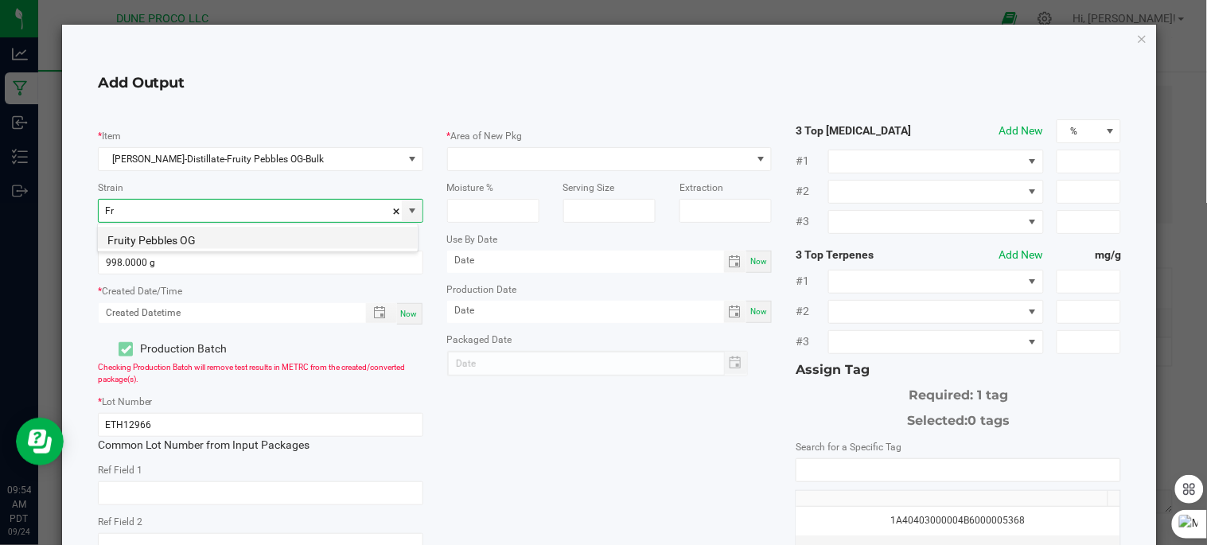
click at [229, 245] on li "Fruity Pebbles OG" at bounding box center [258, 238] width 320 height 22
type input "Fruity Pebbles OG"
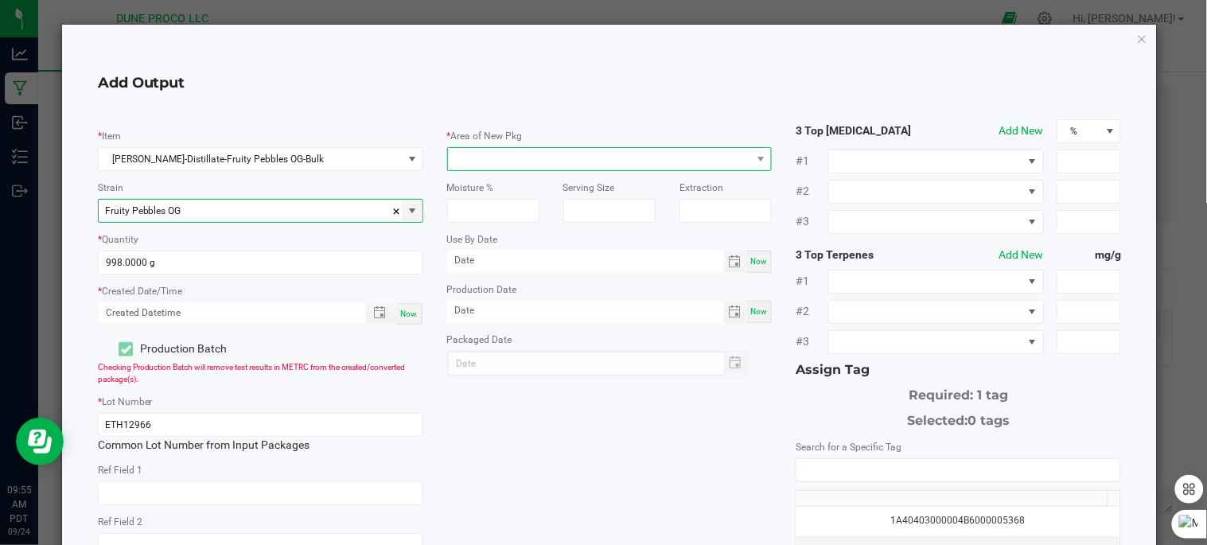
click at [481, 154] on span at bounding box center [600, 159] width 304 height 22
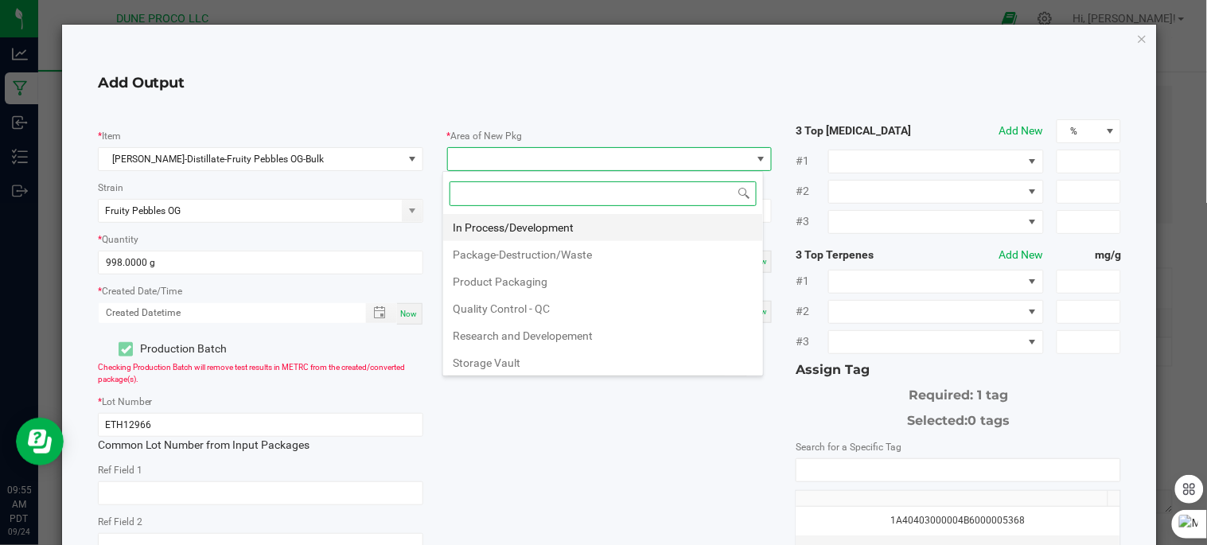
click at [513, 217] on li "In Process/Development" at bounding box center [603, 227] width 320 height 27
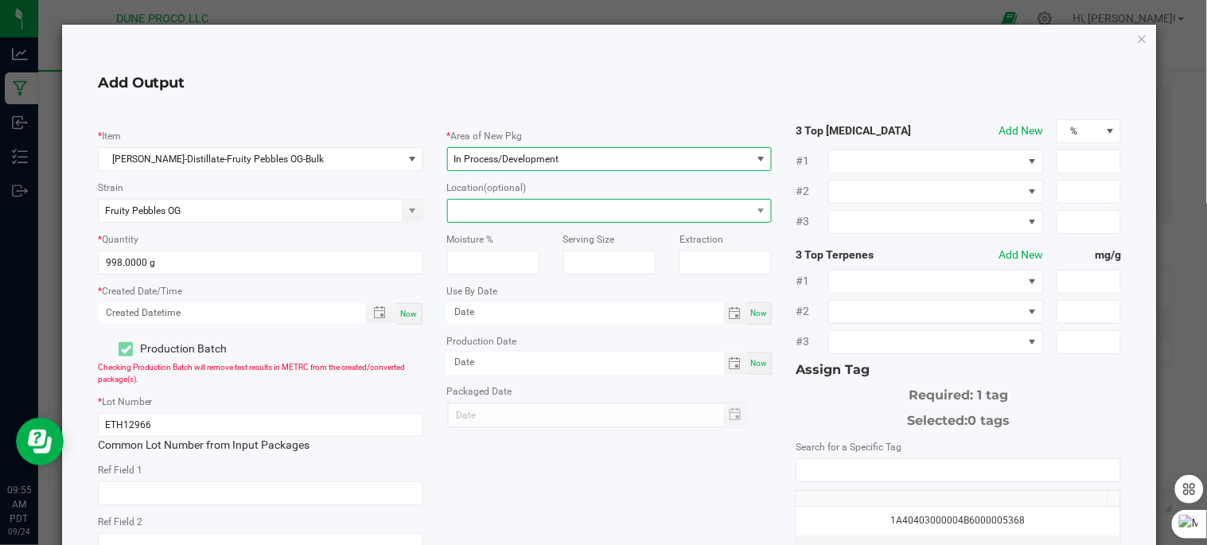
click at [536, 203] on span at bounding box center [600, 211] width 304 height 22
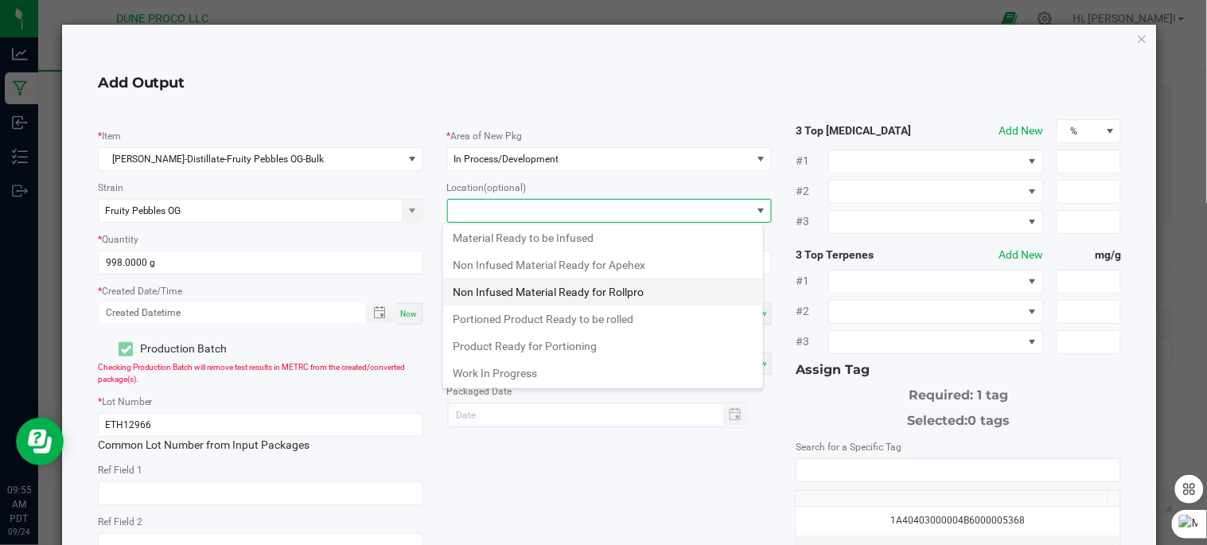
scroll to position [167, 0]
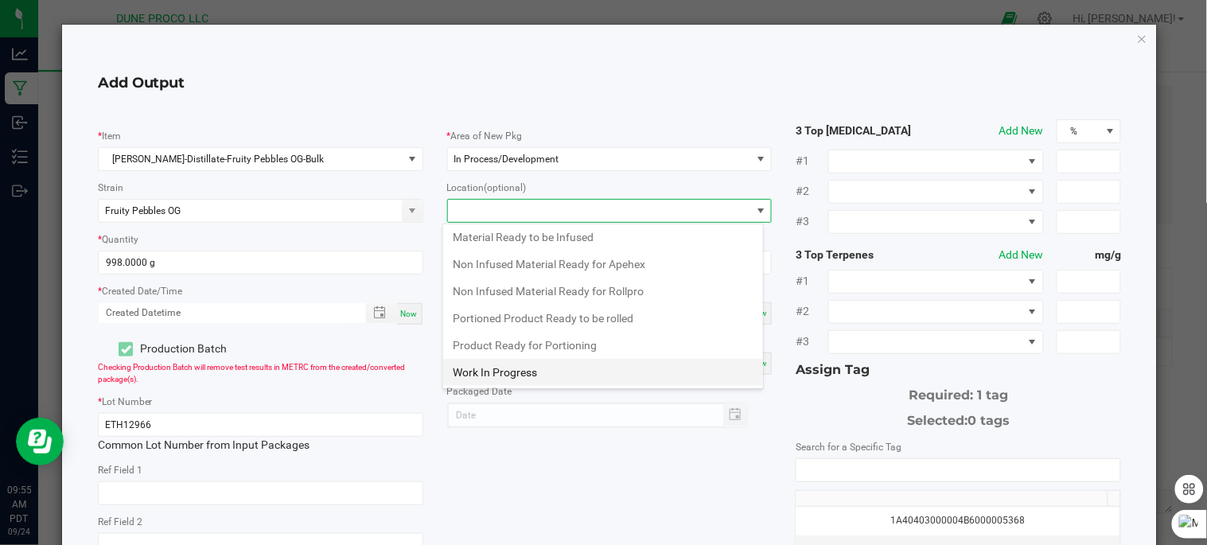
click at [551, 363] on li "Work In Progress" at bounding box center [603, 372] width 320 height 27
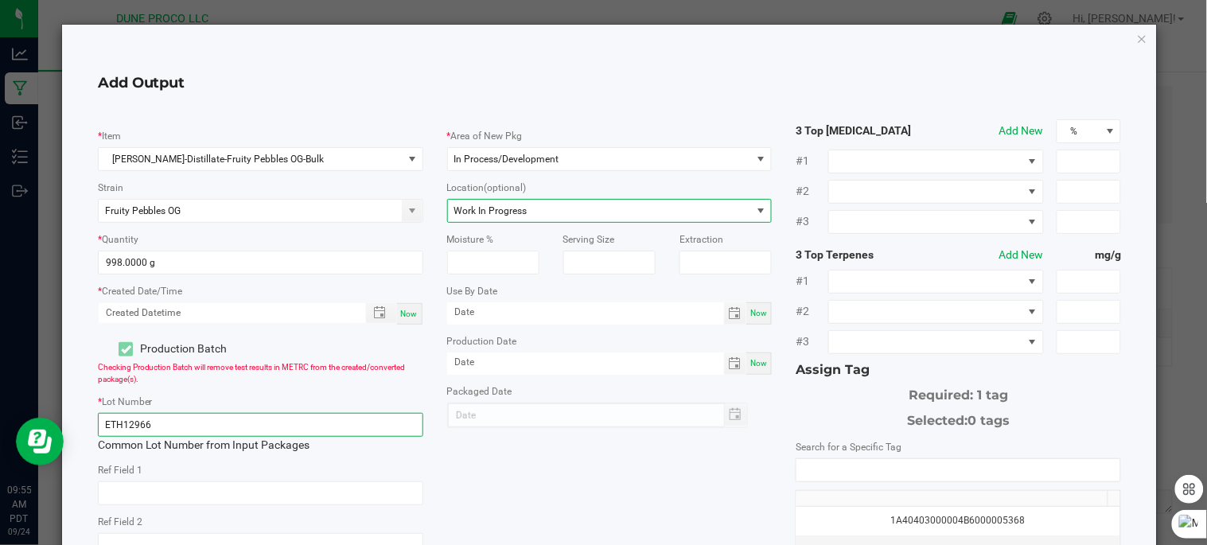
click at [305, 431] on input "ETH12966" at bounding box center [260, 425] width 325 height 24
type input "E"
type input "250924_15109"
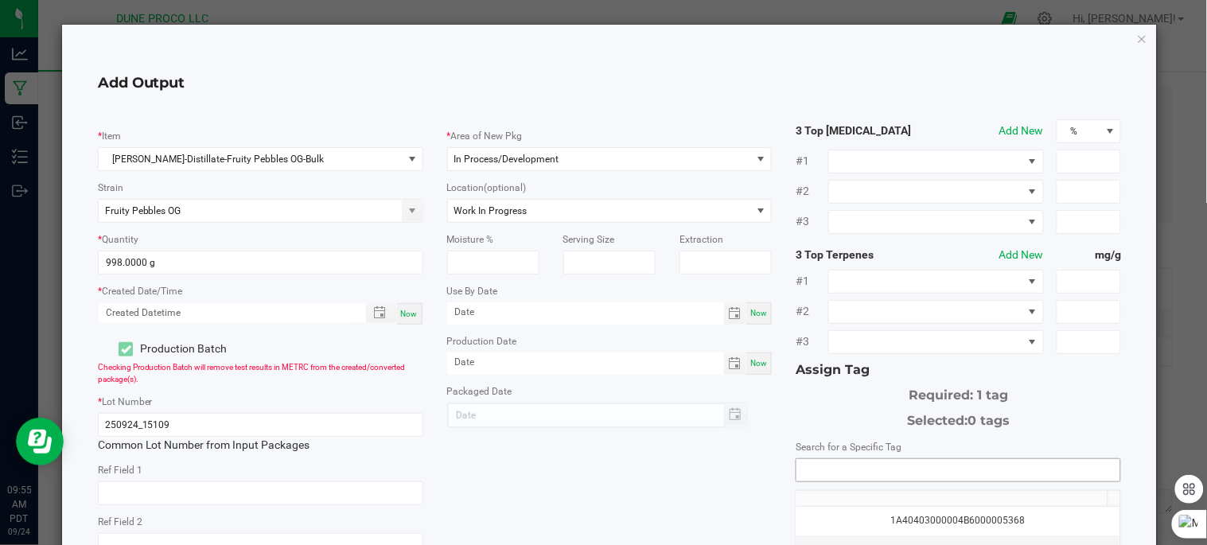
click at [835, 475] on input "NO DATA FOUND" at bounding box center [958, 470] width 324 height 22
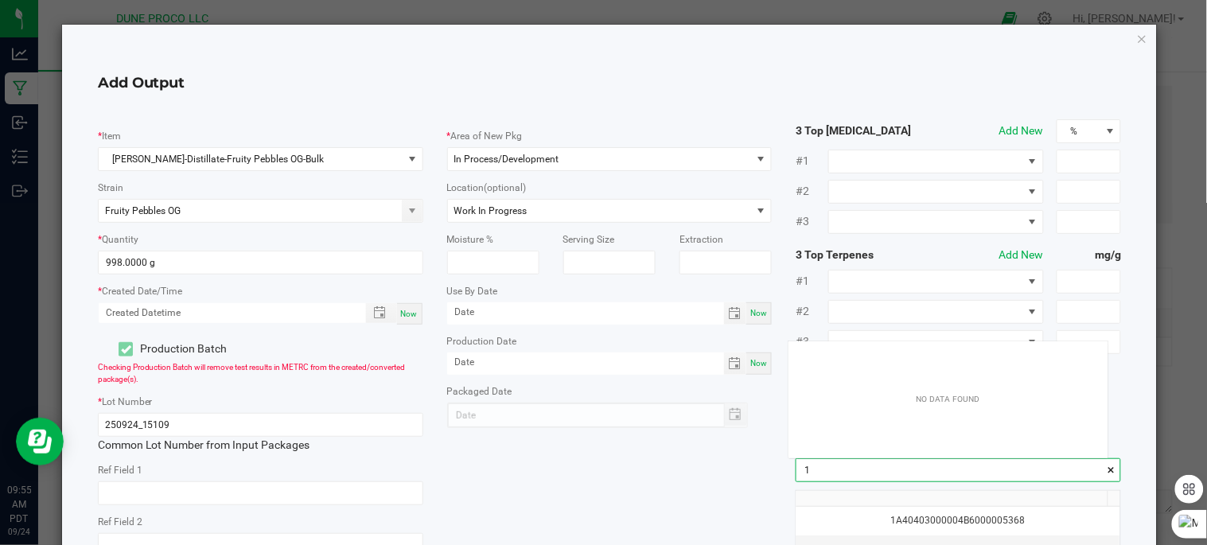
scroll to position [21, 319]
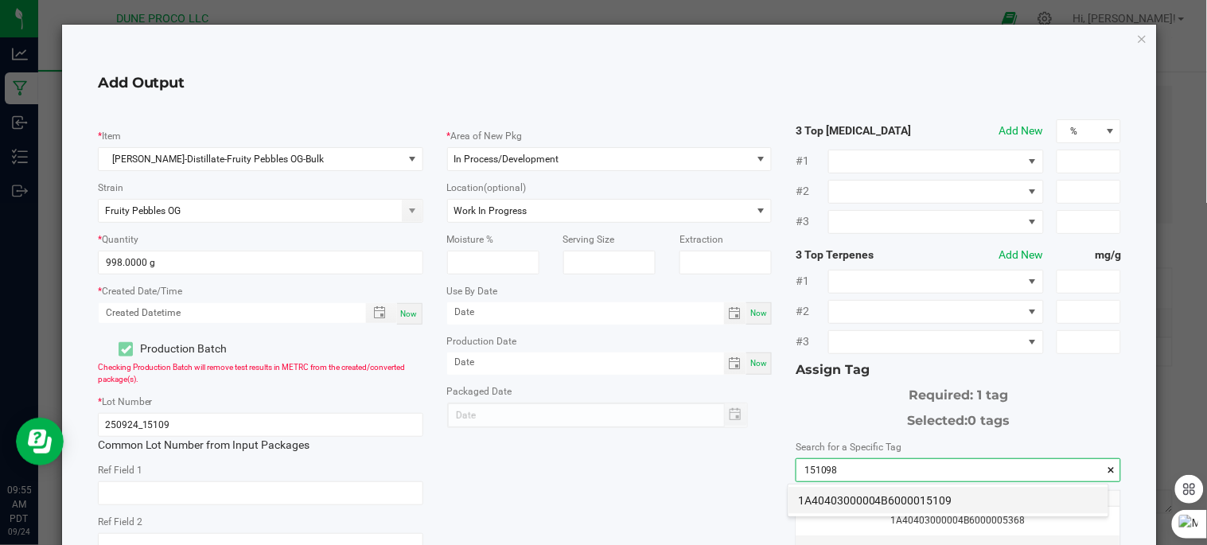
click at [985, 498] on li "1A40403000004B6000015109" at bounding box center [949, 500] width 320 height 27
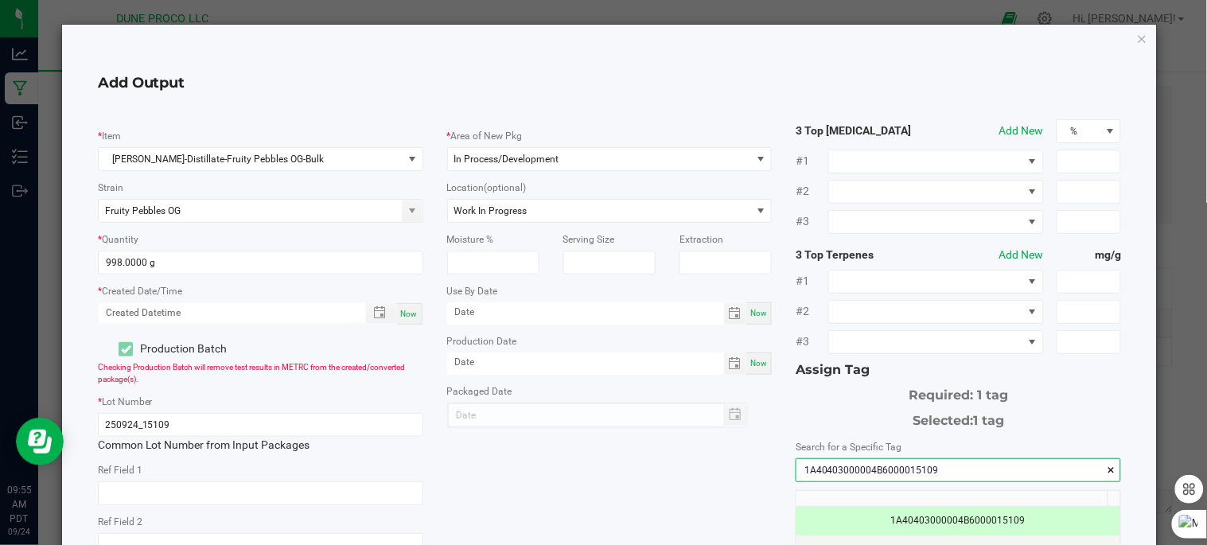
scroll to position [274, 0]
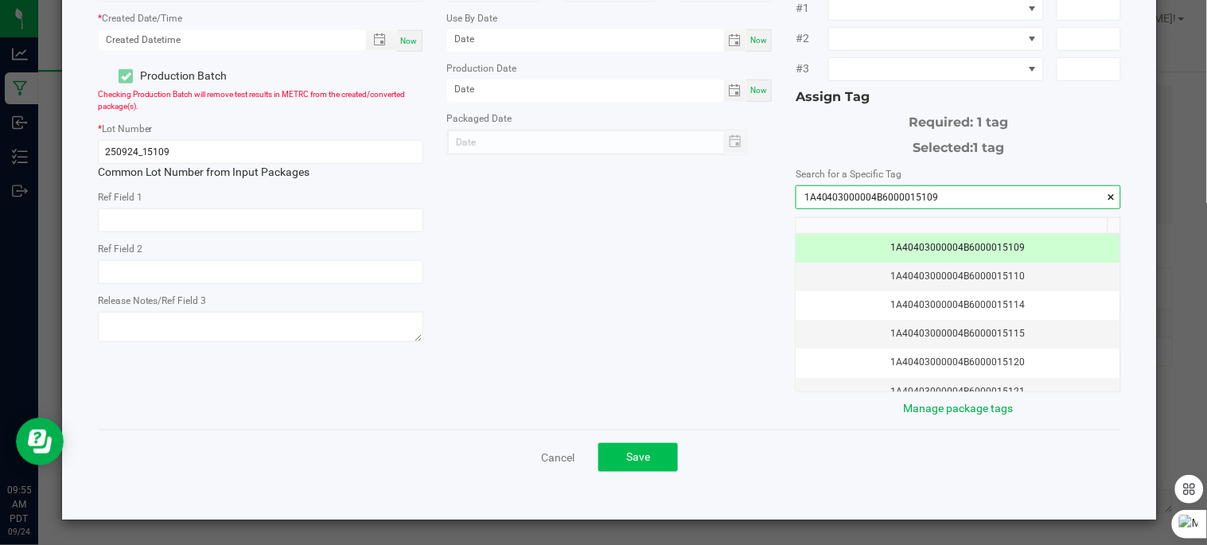
type input "1A40403000004B6000015109"
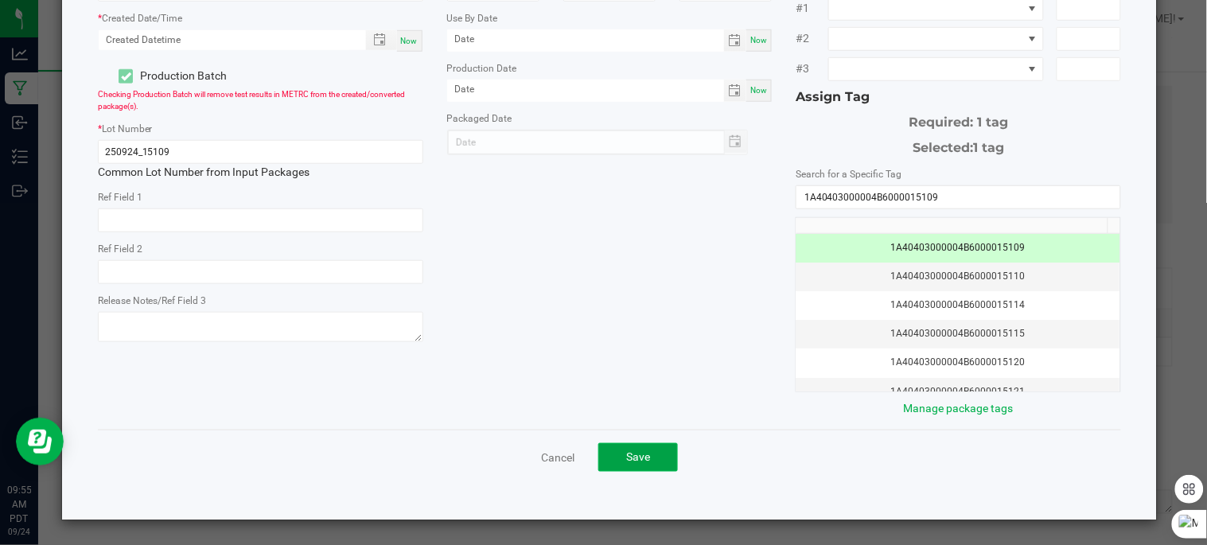
click at [653, 455] on button "Save" at bounding box center [638, 457] width 80 height 29
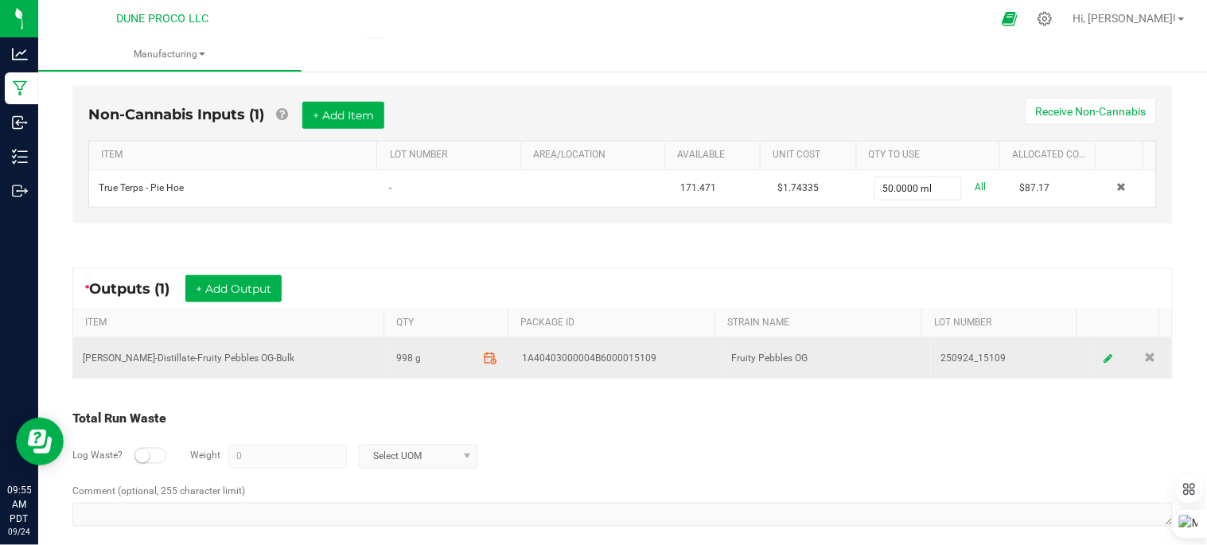
click at [484, 356] on icon at bounding box center [491, 358] width 14 height 14
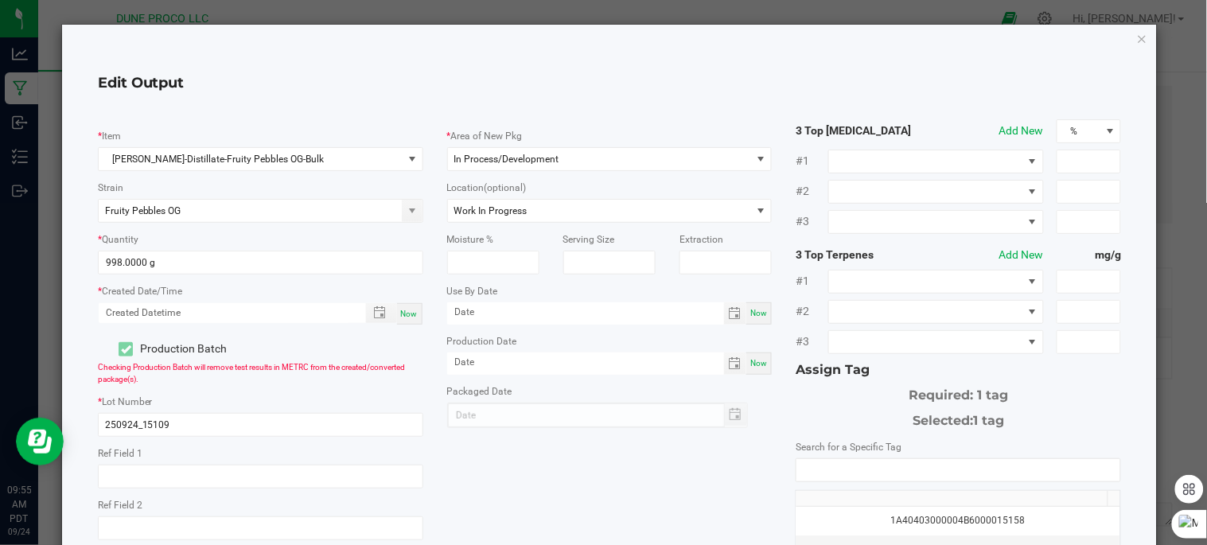
scroll to position [189, 0]
click at [411, 310] on span "Now" at bounding box center [409, 314] width 17 height 9
type input "09/24/2025 9:55 AM"
type input "[DATE]"
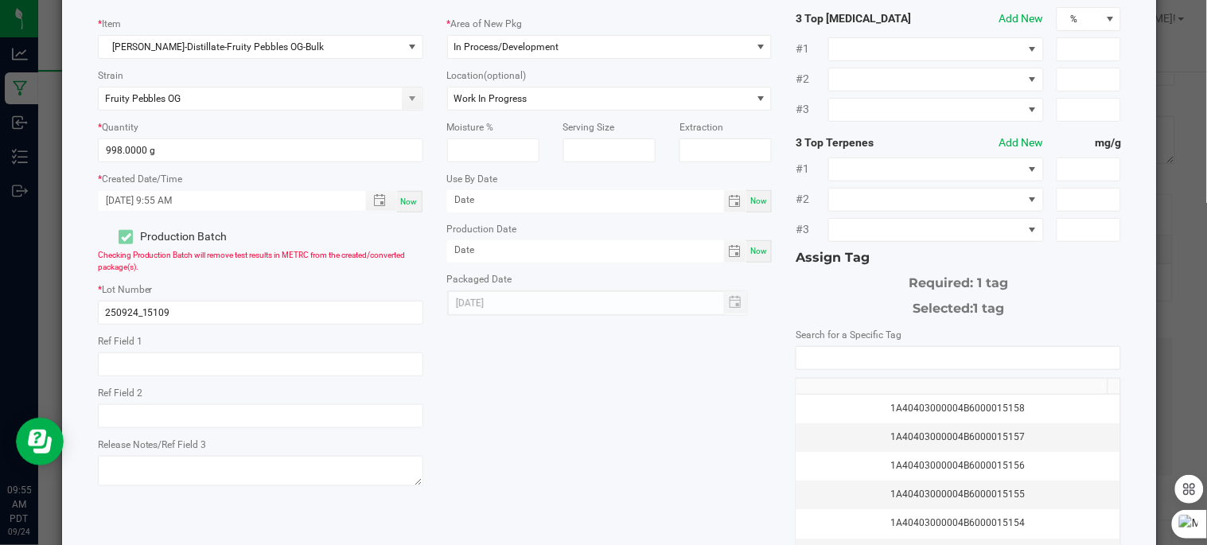
scroll to position [274, 0]
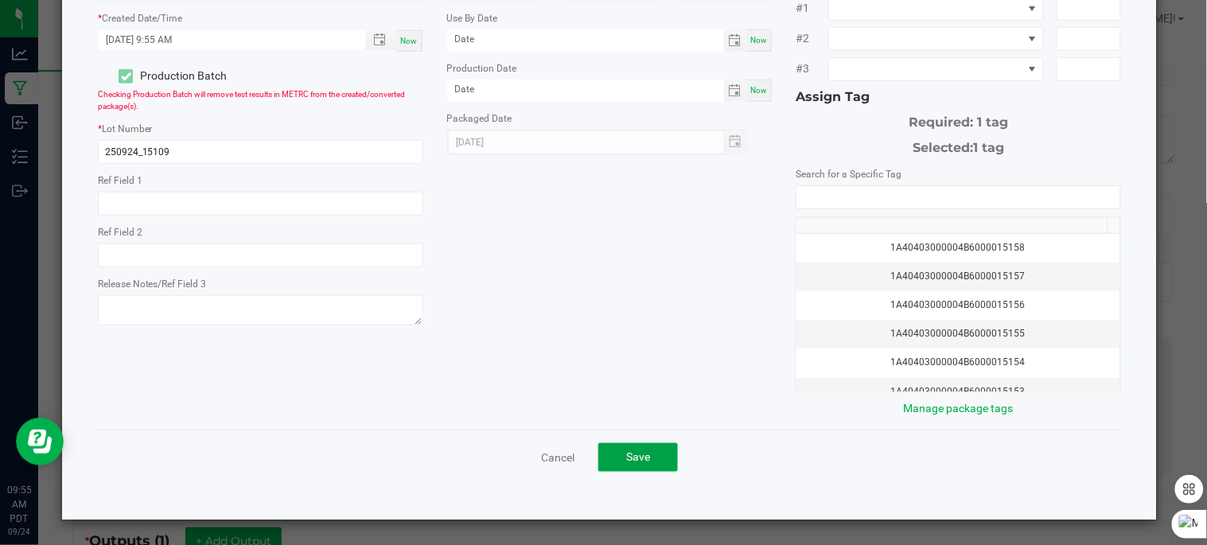
click at [659, 463] on button "Save" at bounding box center [638, 457] width 80 height 29
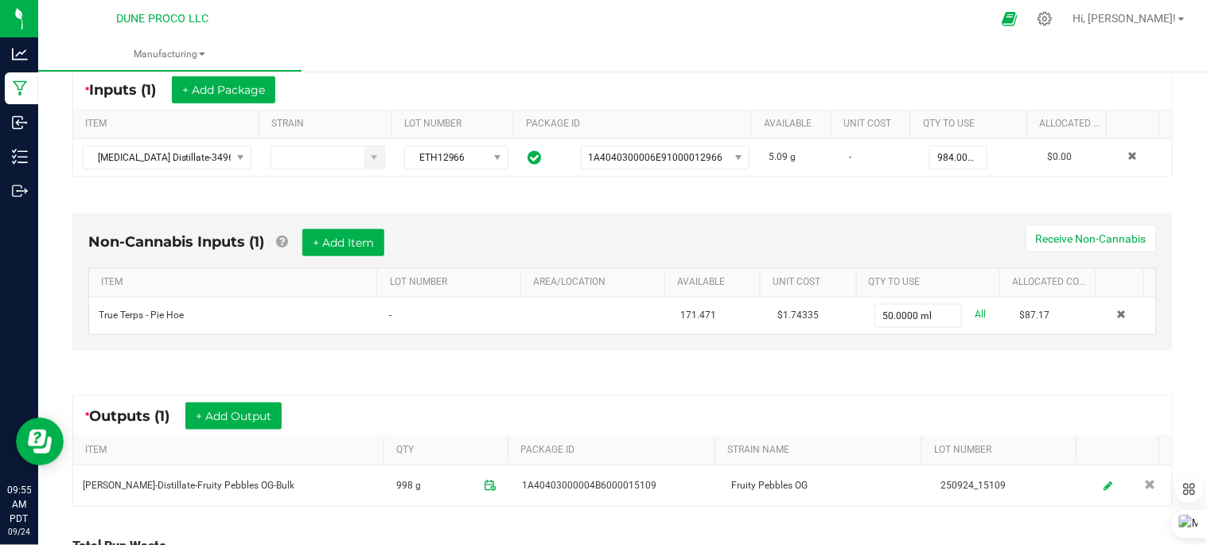
scroll to position [0, 0]
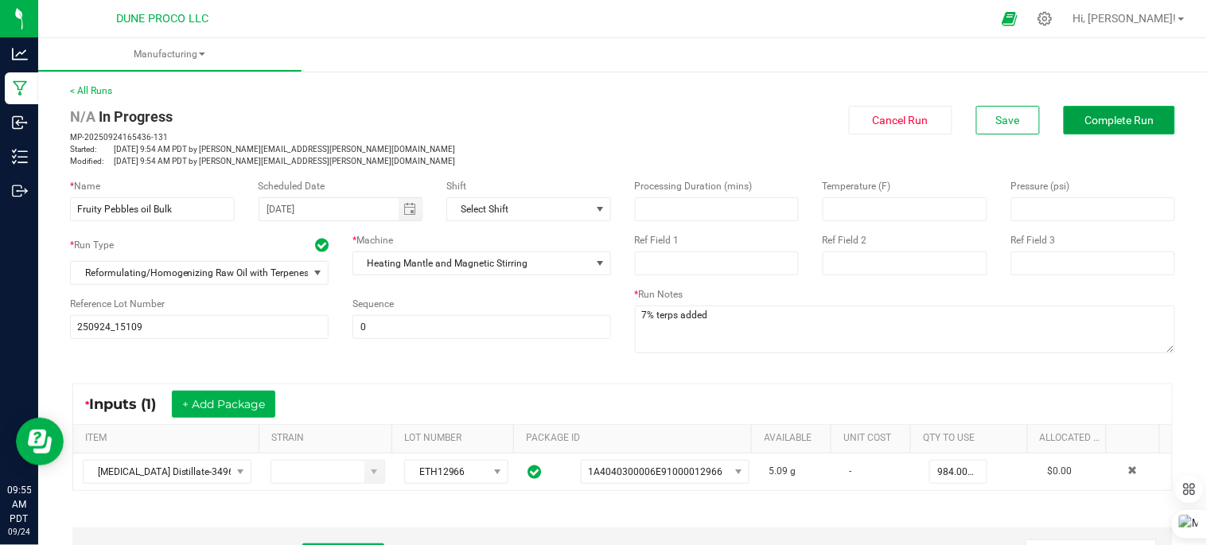
click at [1079, 111] on button "Complete Run" at bounding box center [1119, 120] width 111 height 29
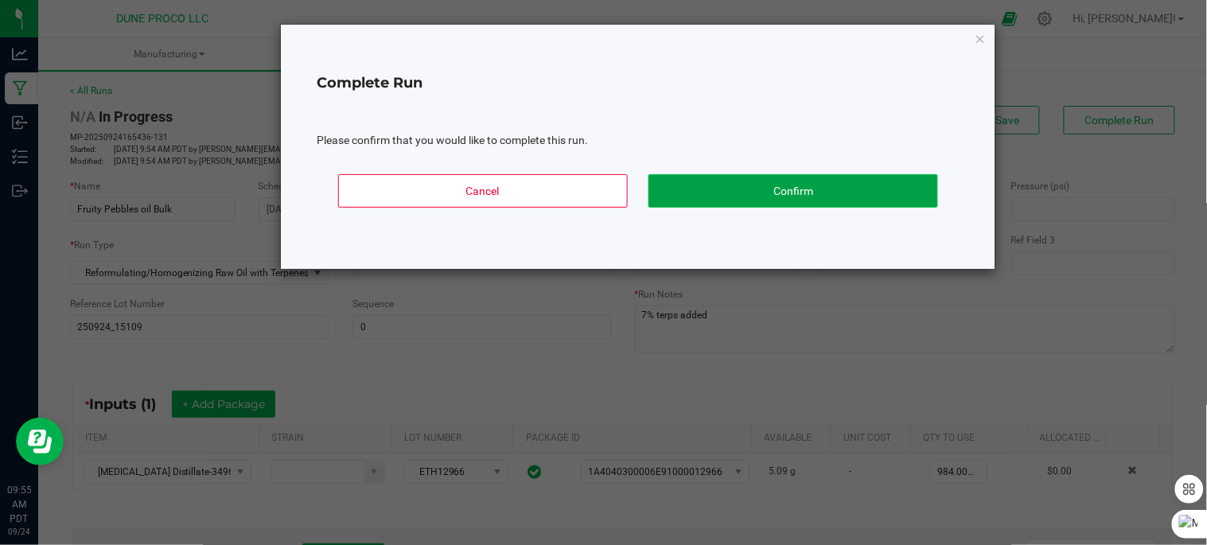
click at [735, 196] on button "Confirm" at bounding box center [793, 190] width 290 height 33
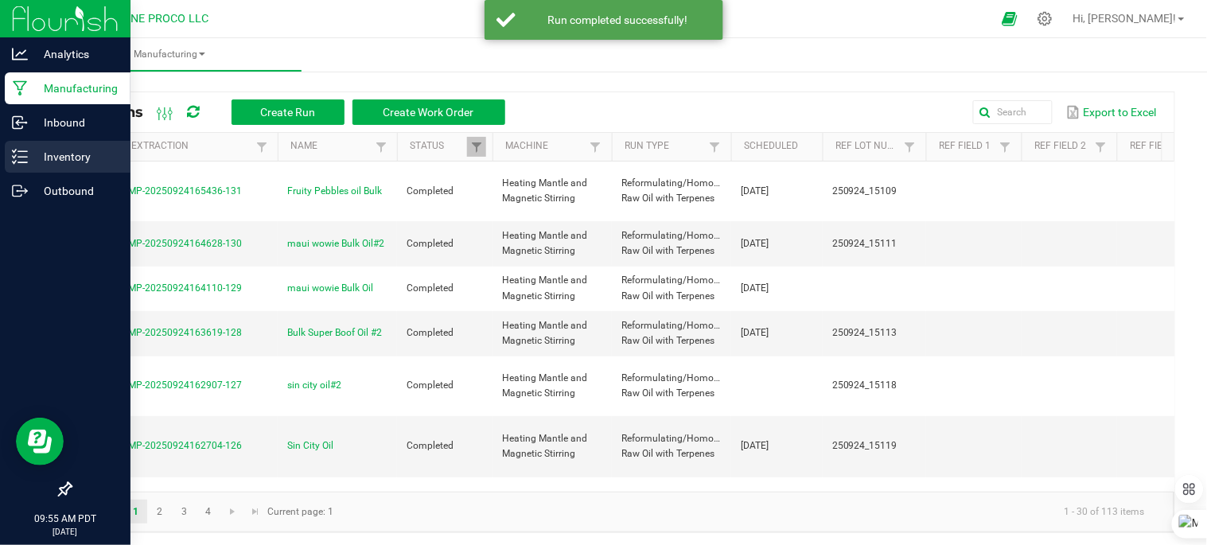
click at [24, 149] on icon at bounding box center [20, 157] width 16 height 16
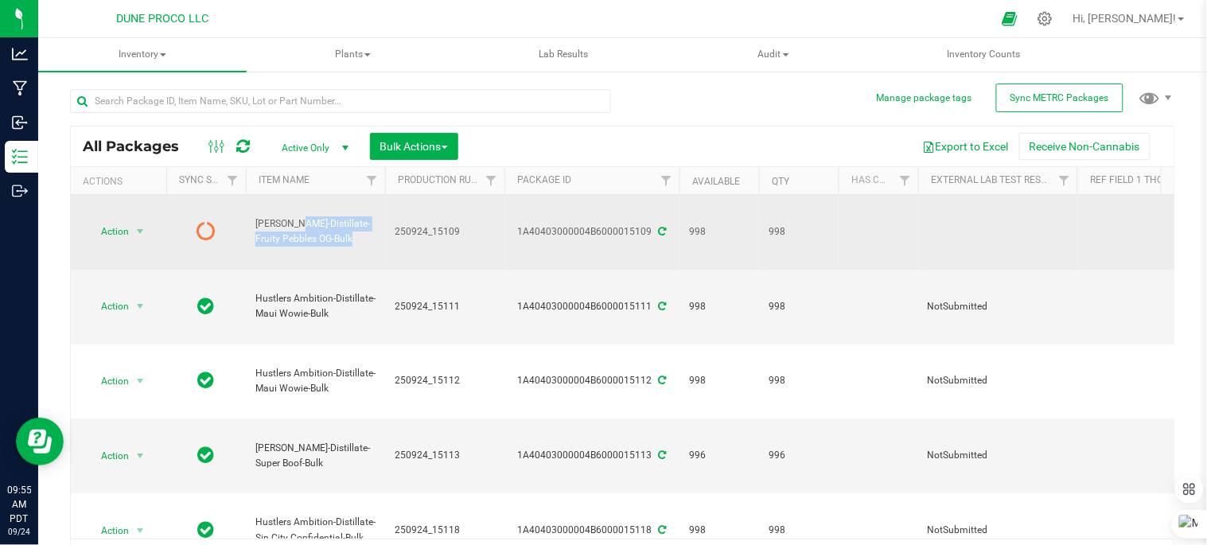
drag, startPoint x: 256, startPoint y: 207, endPoint x: 336, endPoint y: 226, distance: 81.8
click at [336, 226] on span "[PERSON_NAME]-Distillate-Fruity Pebbles OG-Bulk" at bounding box center [315, 231] width 120 height 30
drag, startPoint x: 337, startPoint y: 226, endPoint x: 303, endPoint y: 212, distance: 36.4
copy span "[PERSON_NAME]-Distillate-Fruity Pebbles OG-Bulk"
drag, startPoint x: 646, startPoint y: 216, endPoint x: 562, endPoint y: 220, distance: 84.4
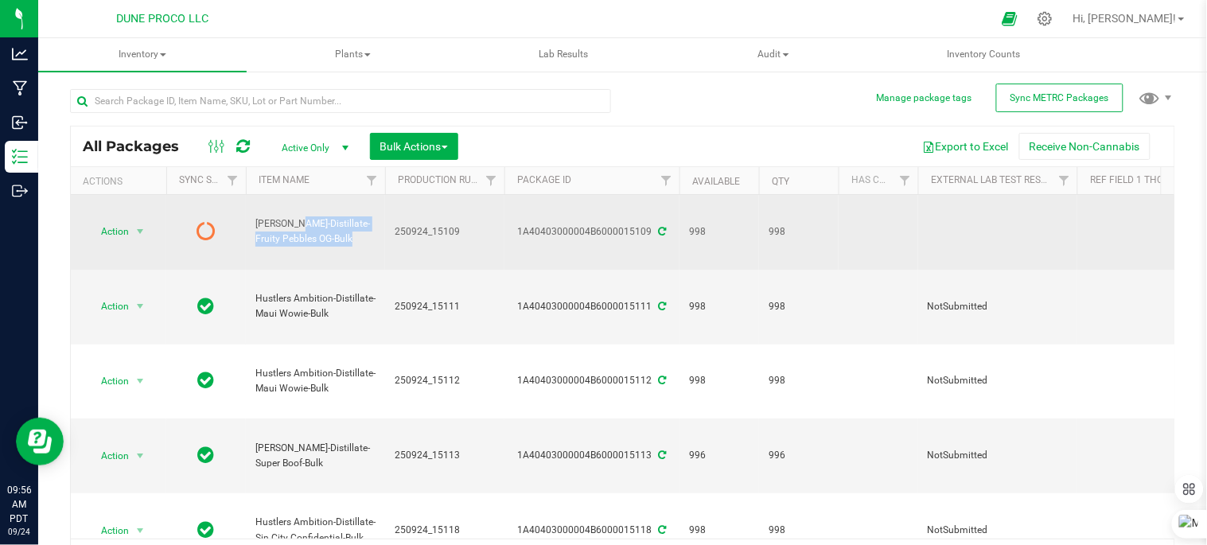
click at [569, 224] on div "1A40403000004B6000015109" at bounding box center [592, 231] width 180 height 15
drag, startPoint x: 562, startPoint y: 220, endPoint x: 511, endPoint y: 219, distance: 50.9
click at [511, 224] on div "1A40403000004B6000015109" at bounding box center [592, 231] width 180 height 15
drag, startPoint x: 519, startPoint y: 213, endPoint x: 656, endPoint y: 221, distance: 137.1
click at [656, 224] on div "1A40403000004B6000015109" at bounding box center [592, 231] width 180 height 15
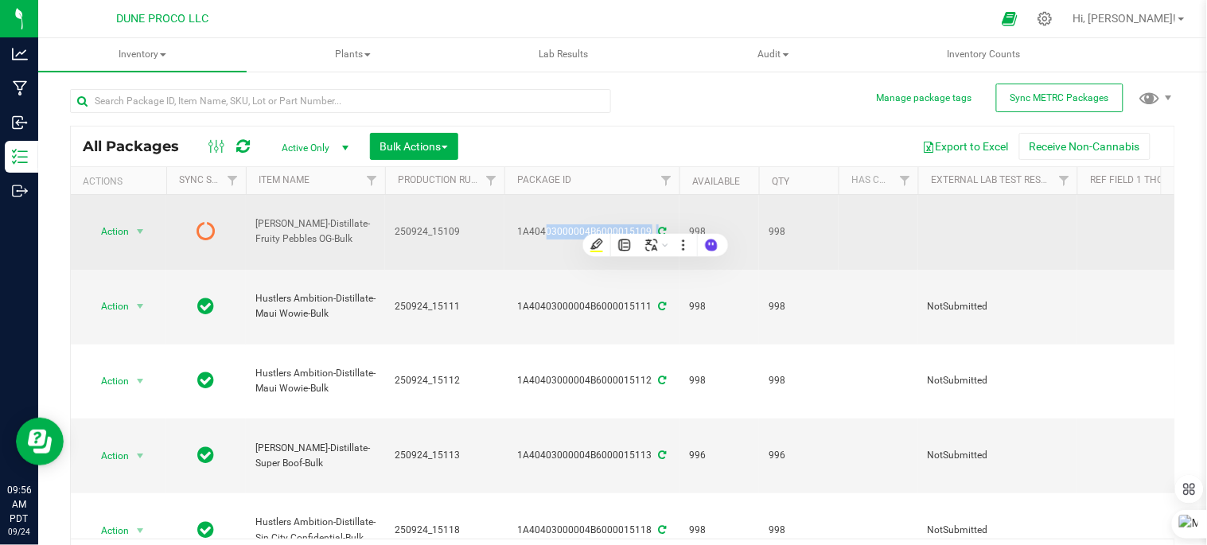
drag, startPoint x: 655, startPoint y: 221, endPoint x: 633, endPoint y: 220, distance: 22.3
copy div "1A40403000004B6000015109"
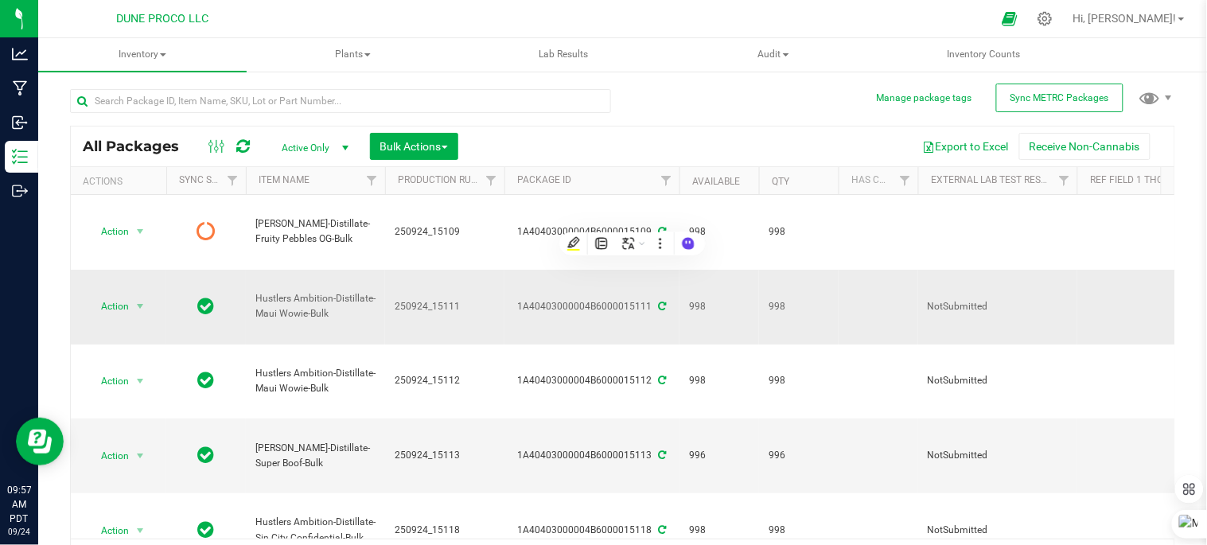
click at [498, 270] on td "250924_15111" at bounding box center [444, 307] width 119 height 75
drag, startPoint x: 521, startPoint y: 259, endPoint x: 652, endPoint y: 263, distance: 131.3
click at [652, 299] on div "1A40403000004B6000015111" at bounding box center [592, 306] width 180 height 15
drag, startPoint x: 650, startPoint y: 263, endPoint x: 626, endPoint y: 261, distance: 23.9
copy div "1A40403000004B6000015111"
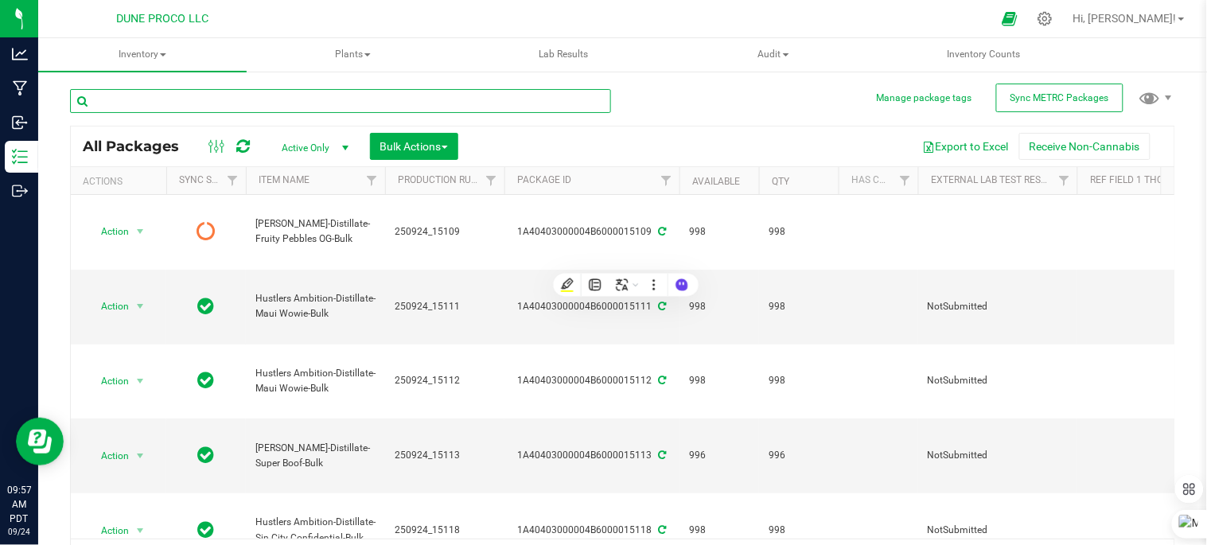
click at [269, 93] on input "text" at bounding box center [340, 101] width 541 height 24
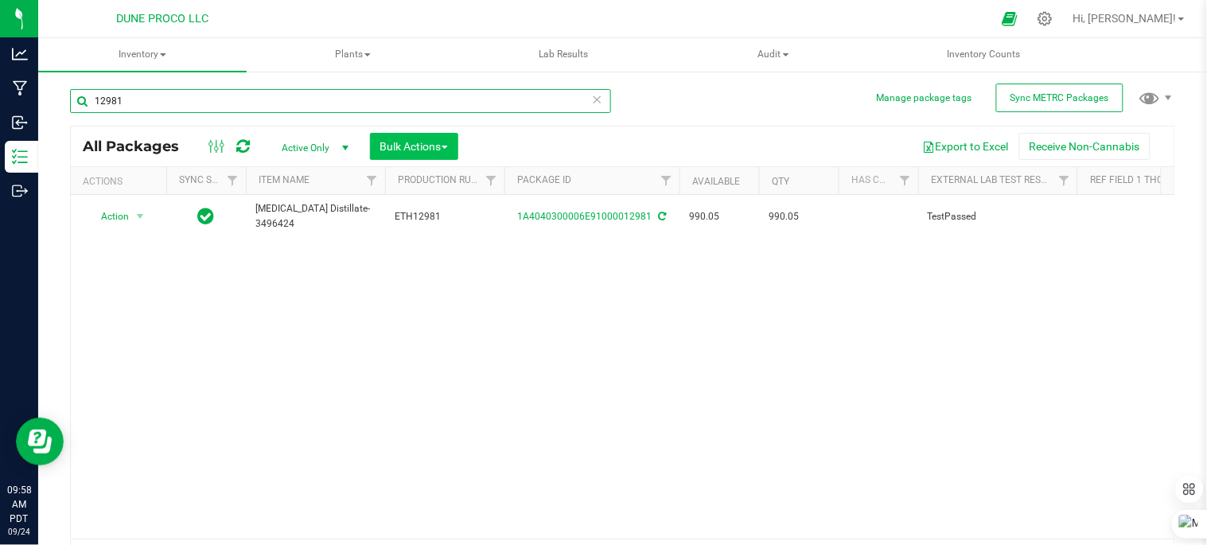
type input "12981"
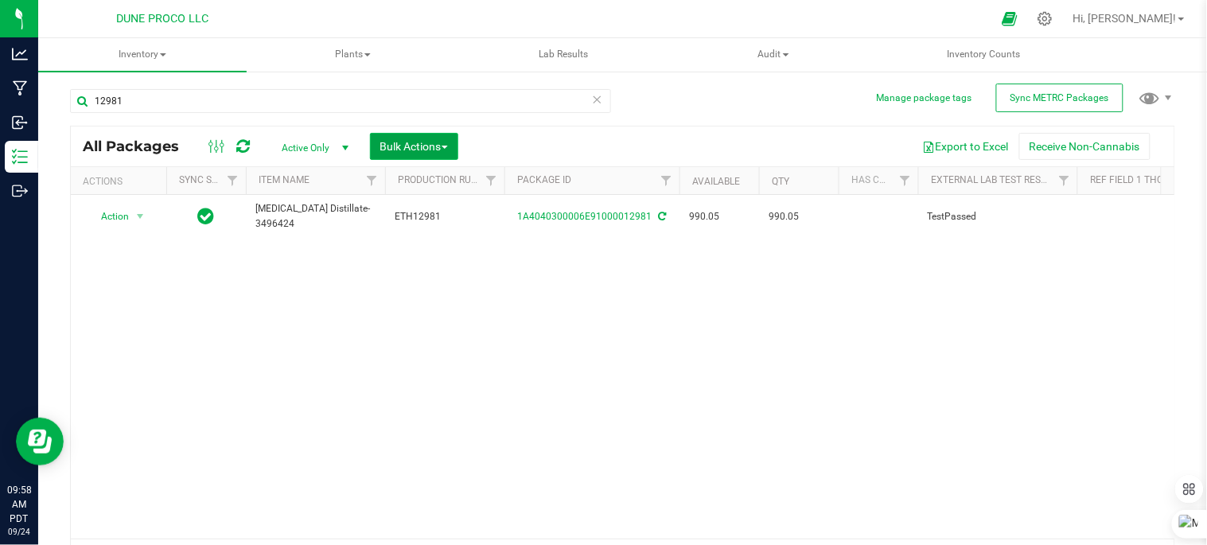
click at [423, 147] on span "Bulk Actions" at bounding box center [414, 146] width 68 height 13
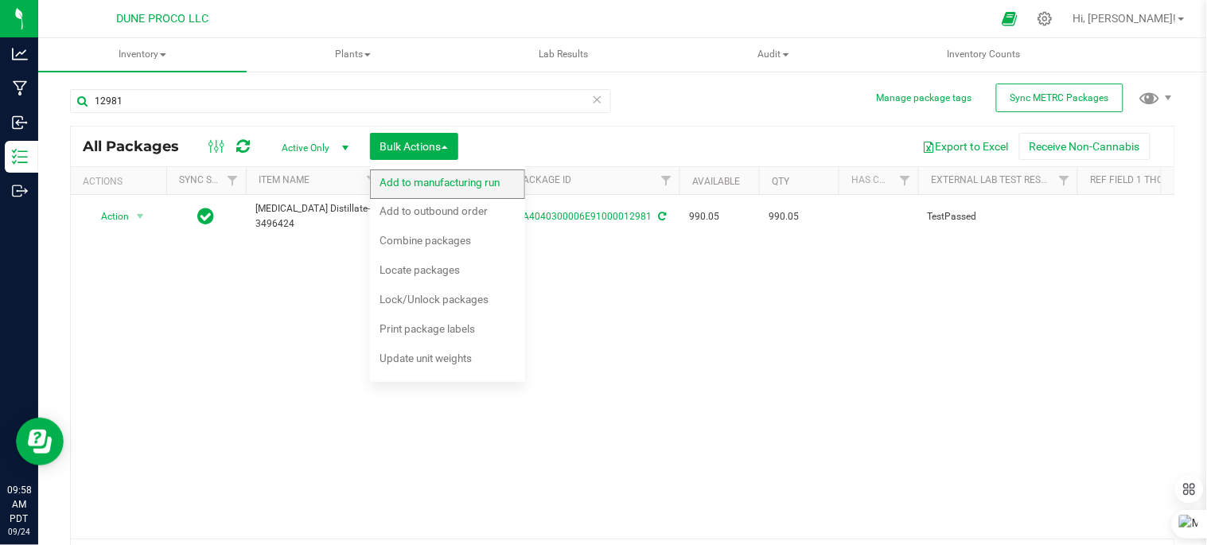
click at [443, 180] on span "Add to manufacturing run" at bounding box center [440, 182] width 120 height 13
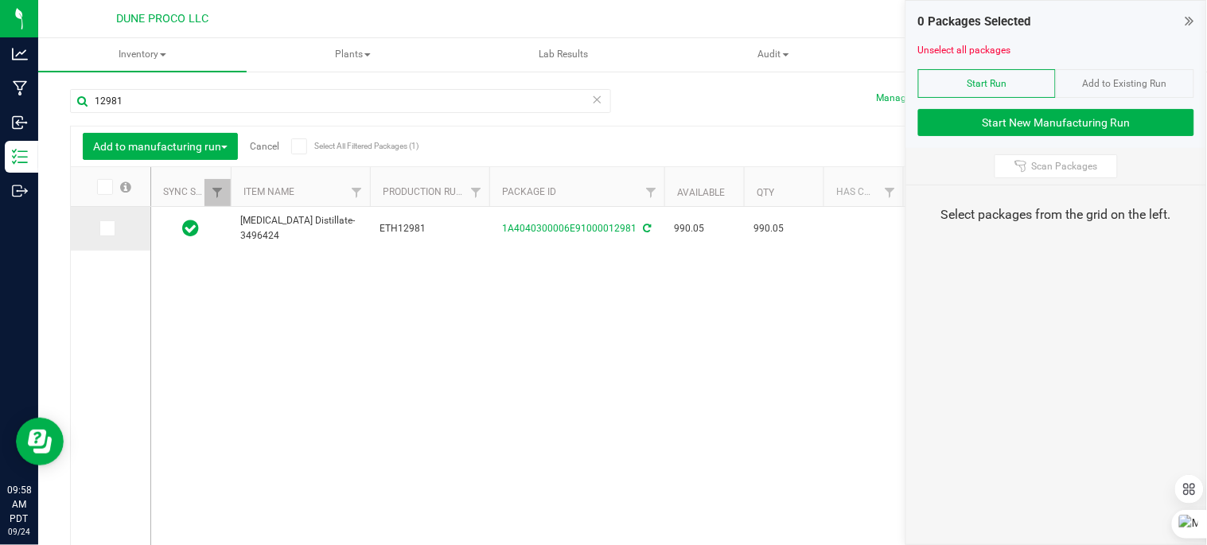
click at [105, 228] on icon at bounding box center [106, 228] width 10 height 0
click at [0, 0] on input "checkbox" at bounding box center [0, 0] width 0 height 0
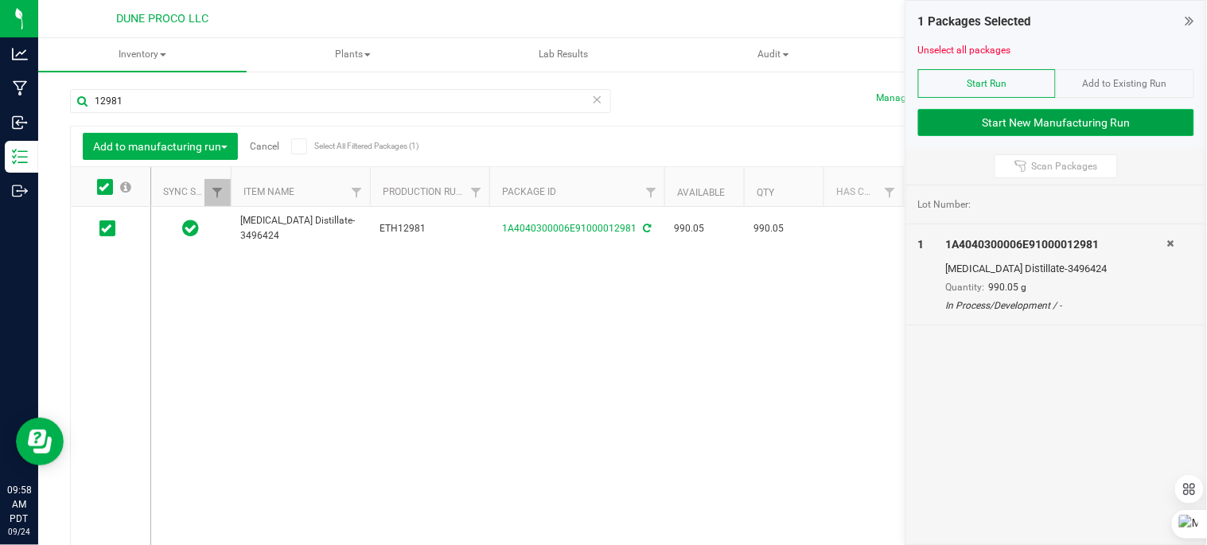
click at [1039, 123] on button "Start New Manufacturing Run" at bounding box center [1056, 122] width 276 height 27
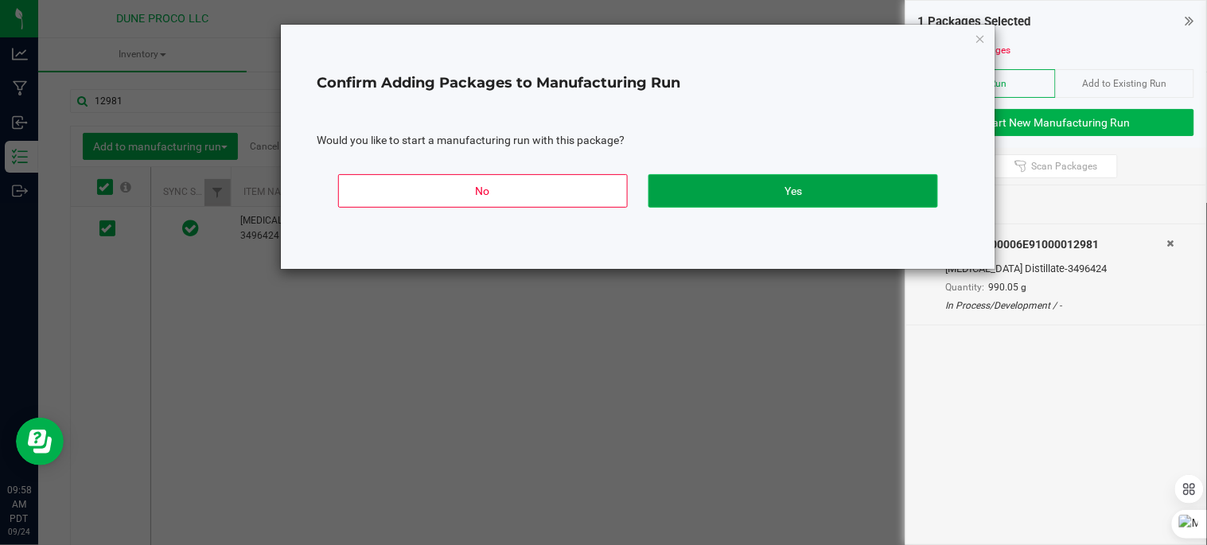
click at [887, 188] on button "Yes" at bounding box center [793, 190] width 290 height 33
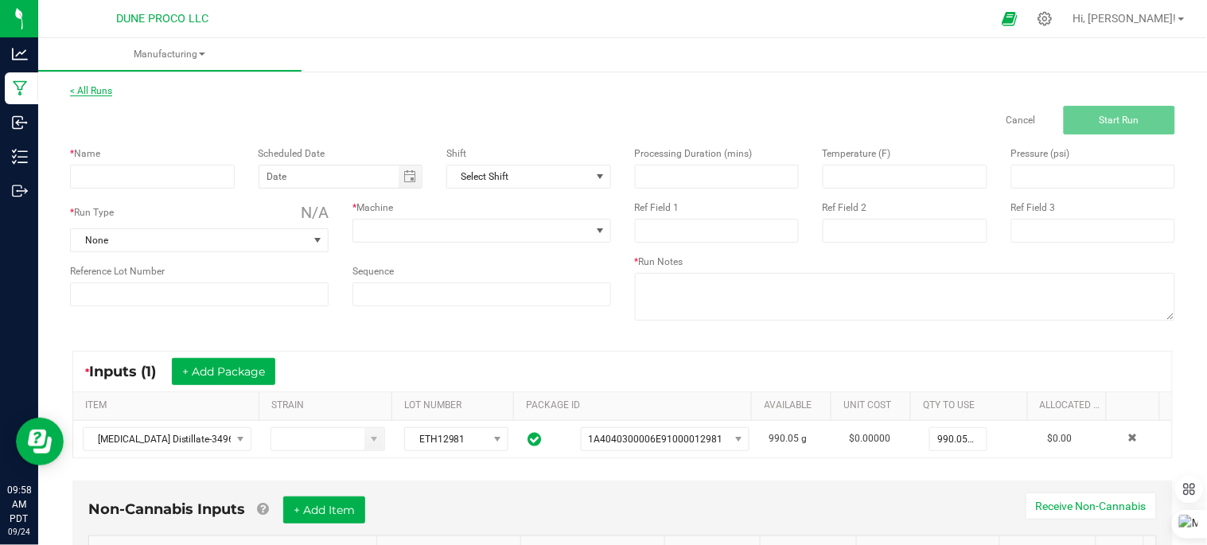
click at [109, 88] on link "< All Runs" at bounding box center [91, 90] width 42 height 11
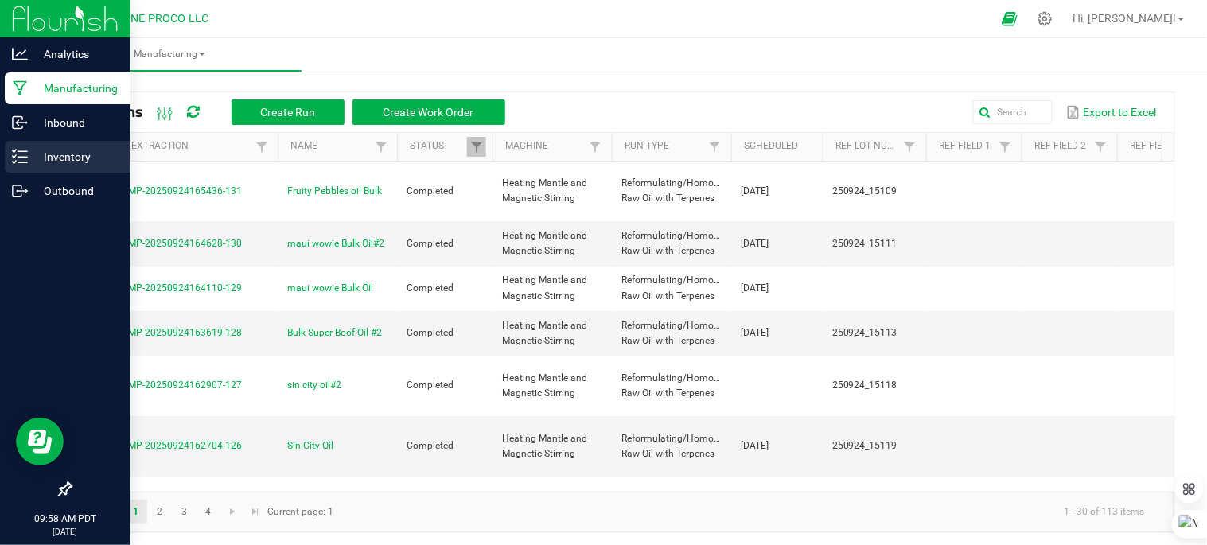
click at [28, 156] on p "Inventory" at bounding box center [75, 156] width 95 height 19
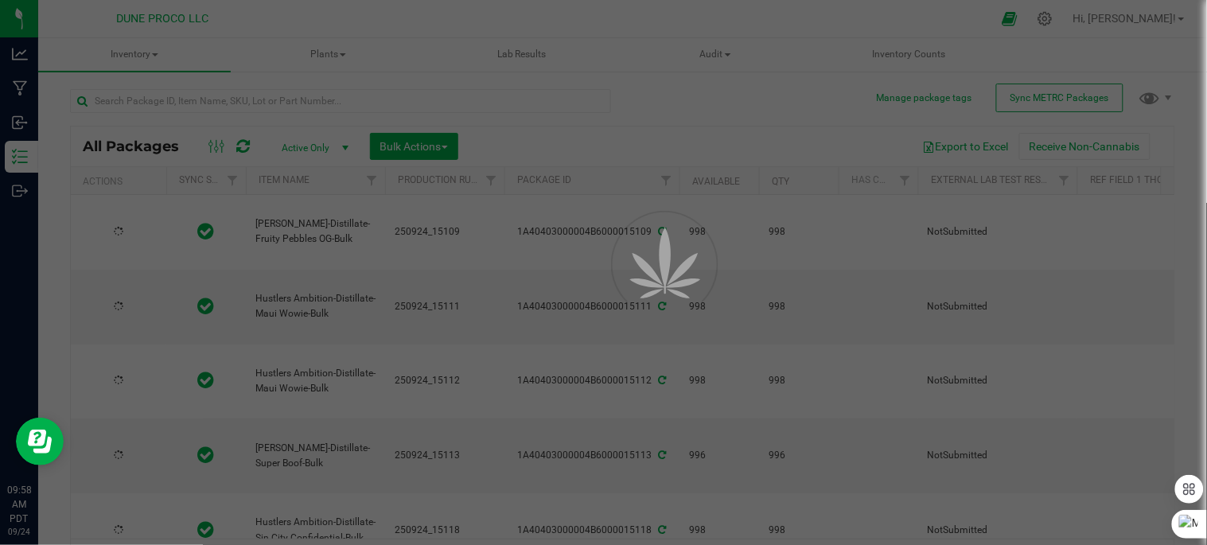
click at [184, 99] on div at bounding box center [603, 272] width 1207 height 545
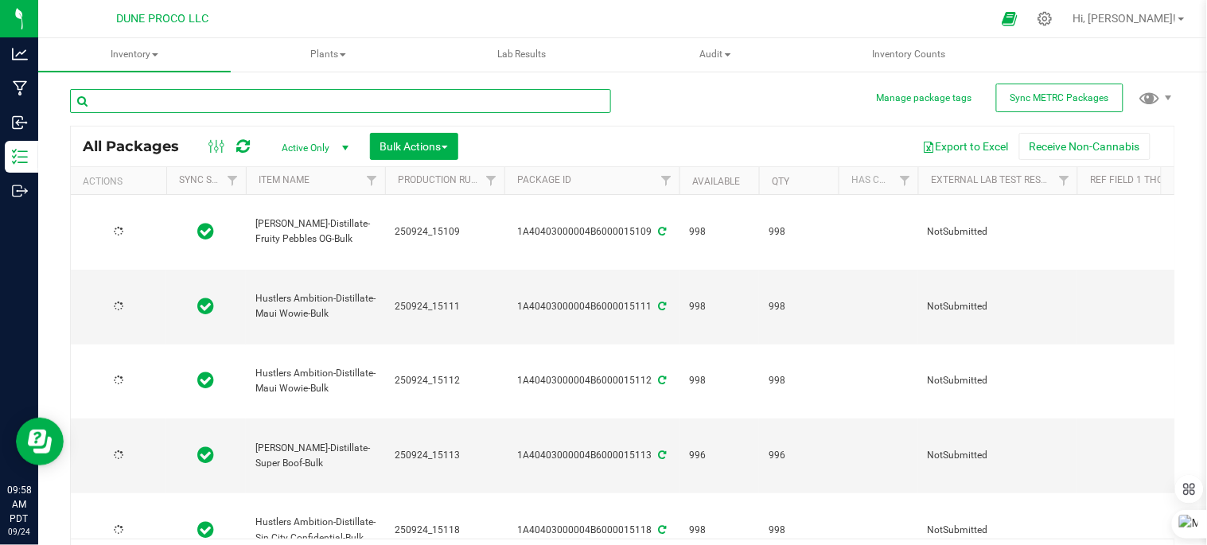
click at [184, 99] on input "text" at bounding box center [340, 101] width 541 height 24
type input "[DATE]"
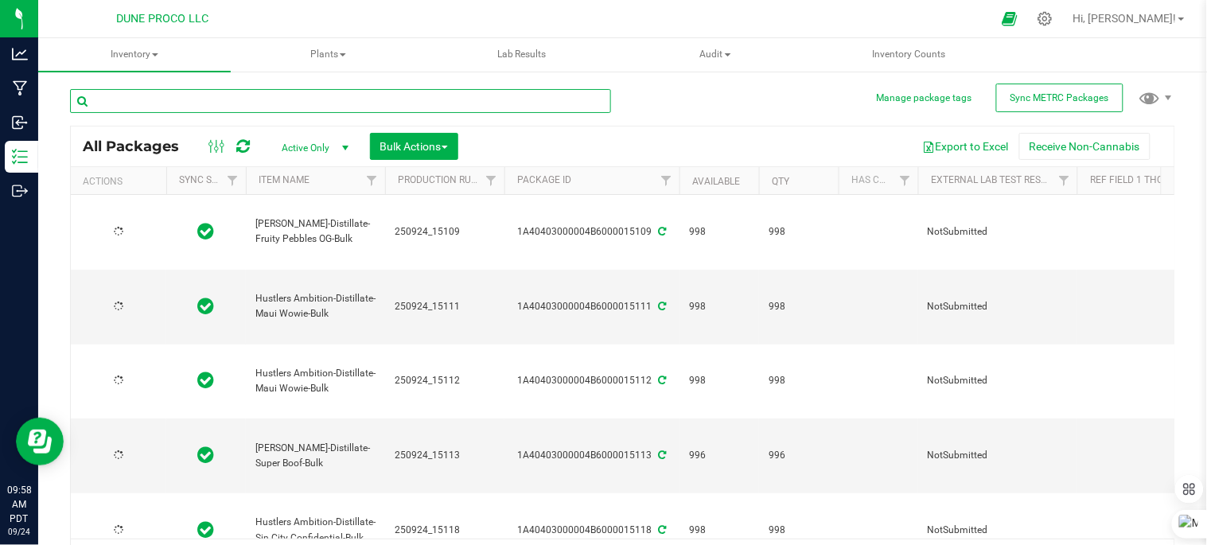
type input "[DATE]"
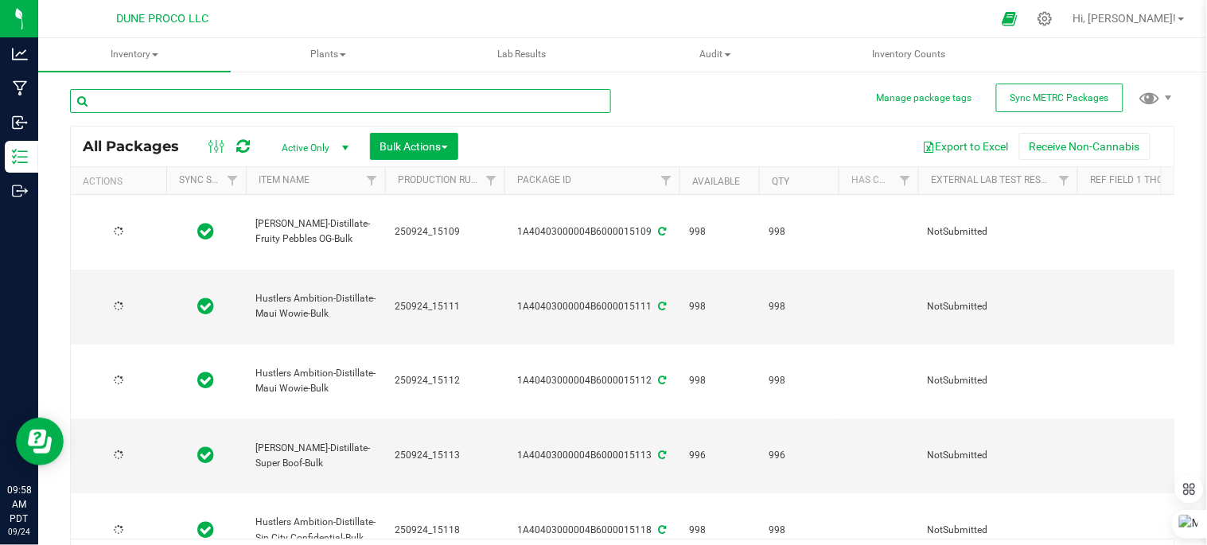
type input "[DATE]"
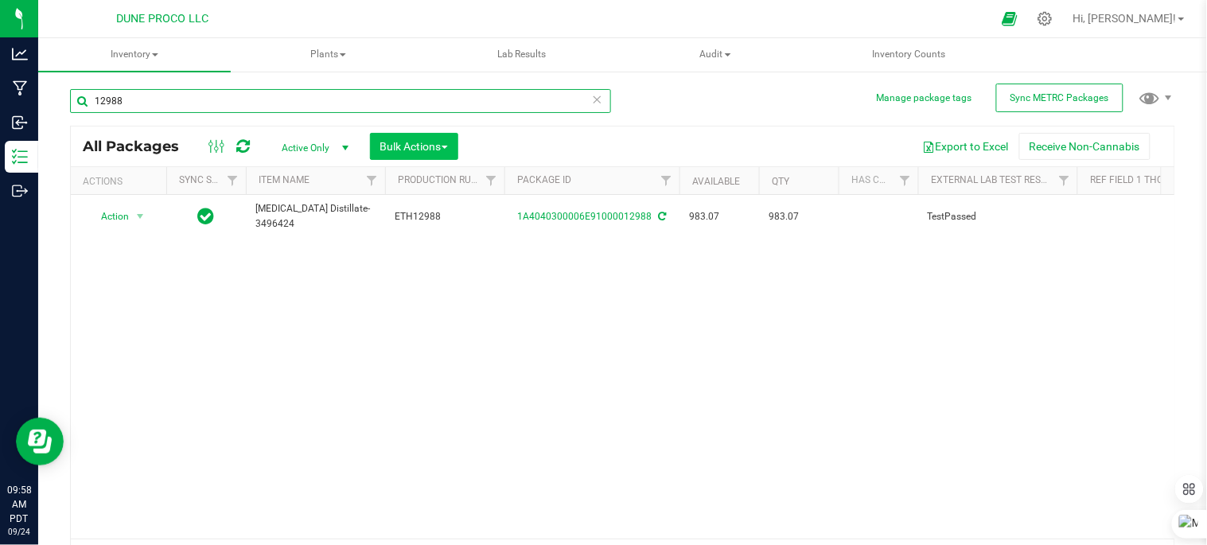
type input "12988"
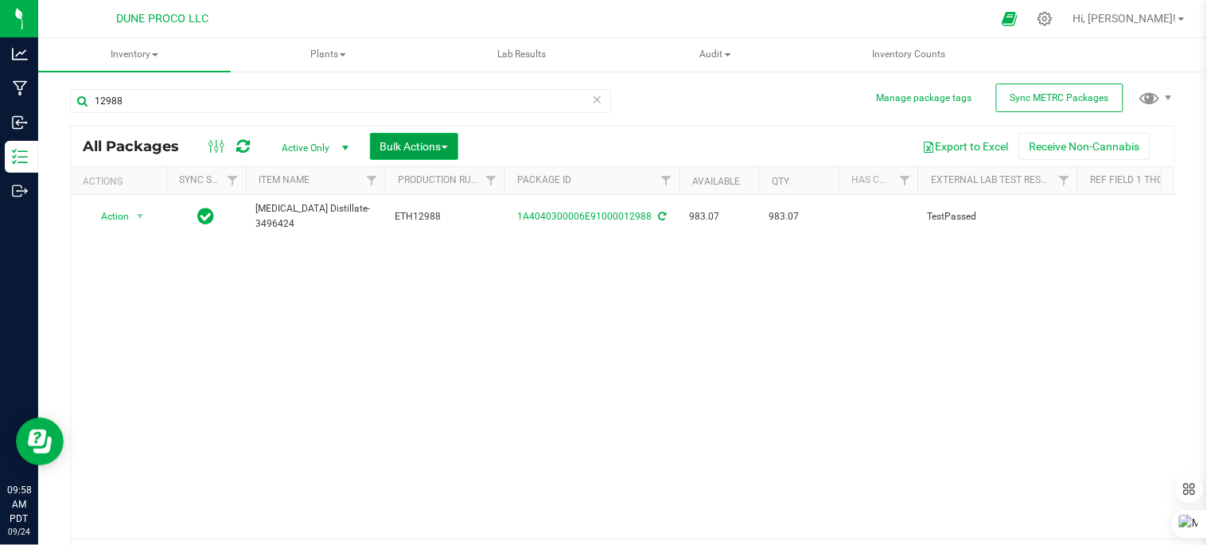
click at [447, 146] on span "button" at bounding box center [445, 147] width 6 height 3
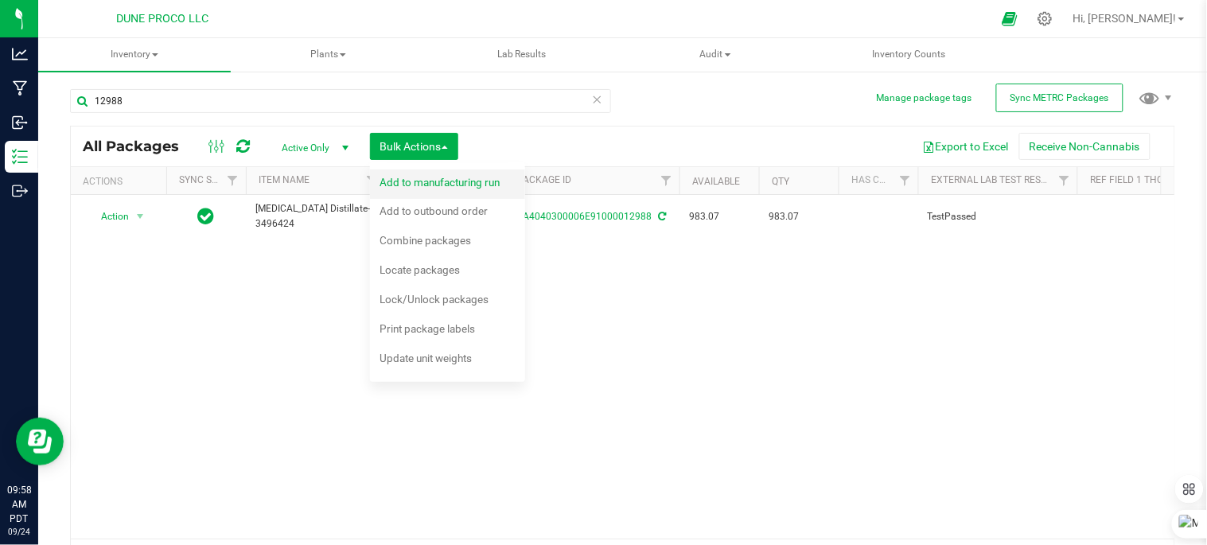
click at [476, 184] on span "Add to manufacturing run" at bounding box center [440, 182] width 120 height 13
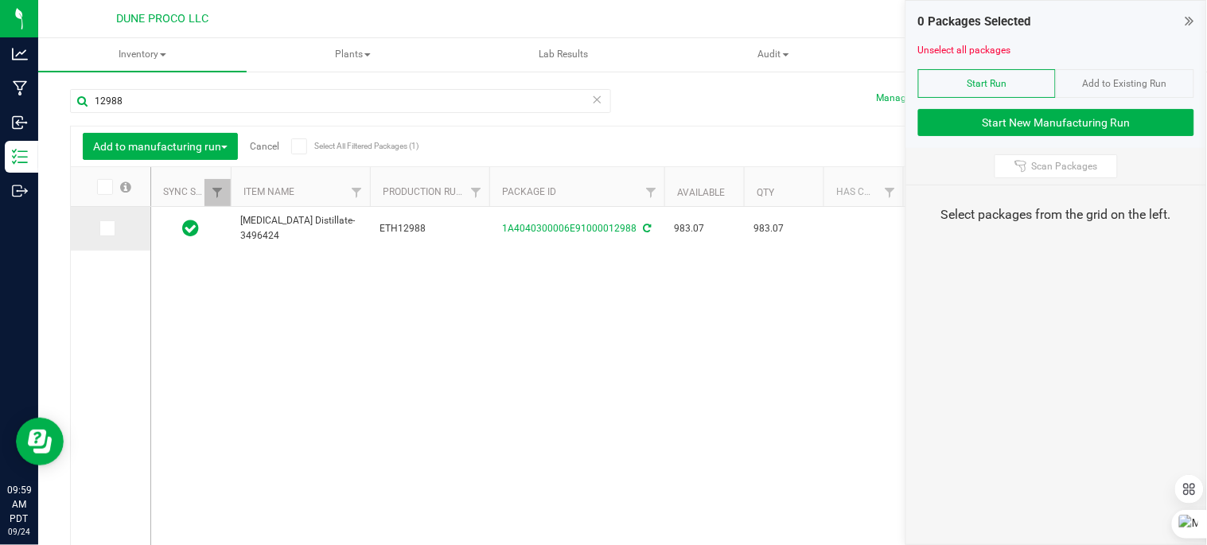
click at [107, 228] on icon at bounding box center [106, 228] width 10 height 0
click at [0, 0] on input "checkbox" at bounding box center [0, 0] width 0 height 0
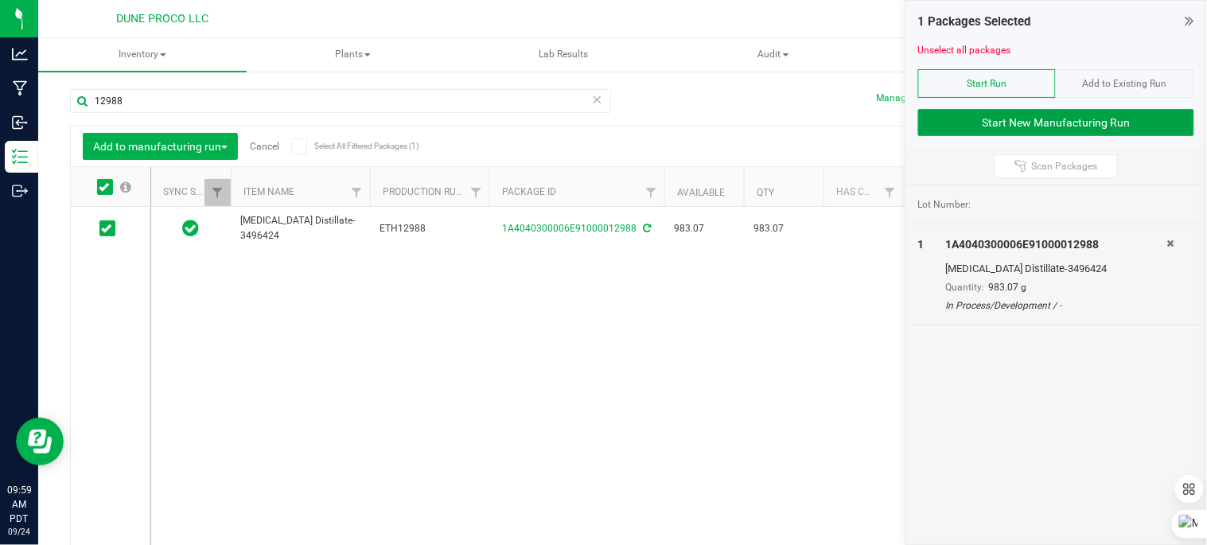
click at [1003, 124] on button "Start New Manufacturing Run" at bounding box center [1056, 122] width 276 height 27
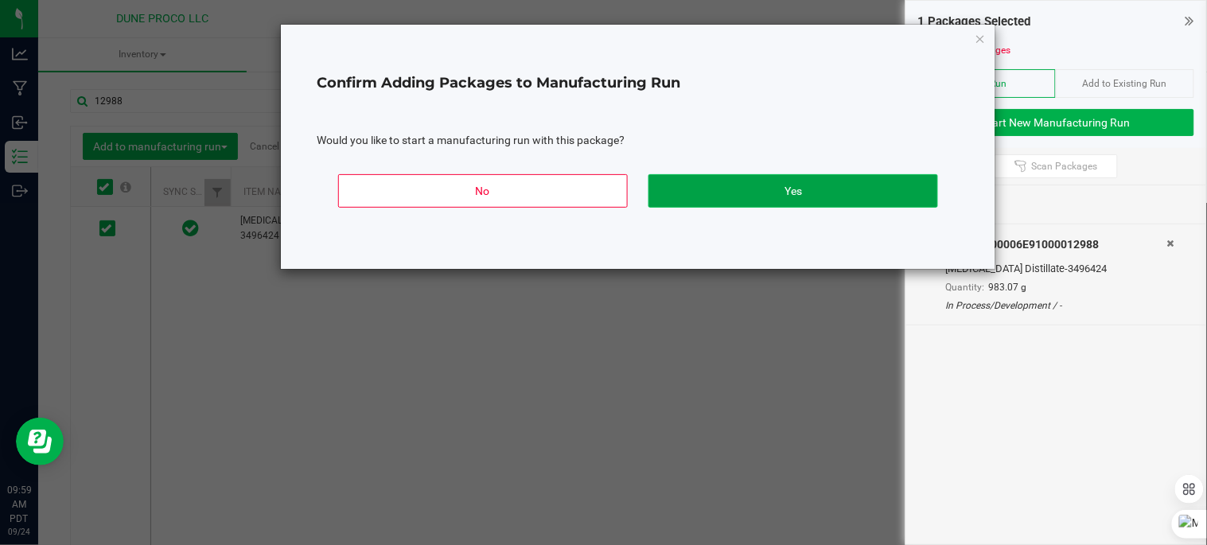
click at [822, 195] on button "Yes" at bounding box center [793, 190] width 290 height 33
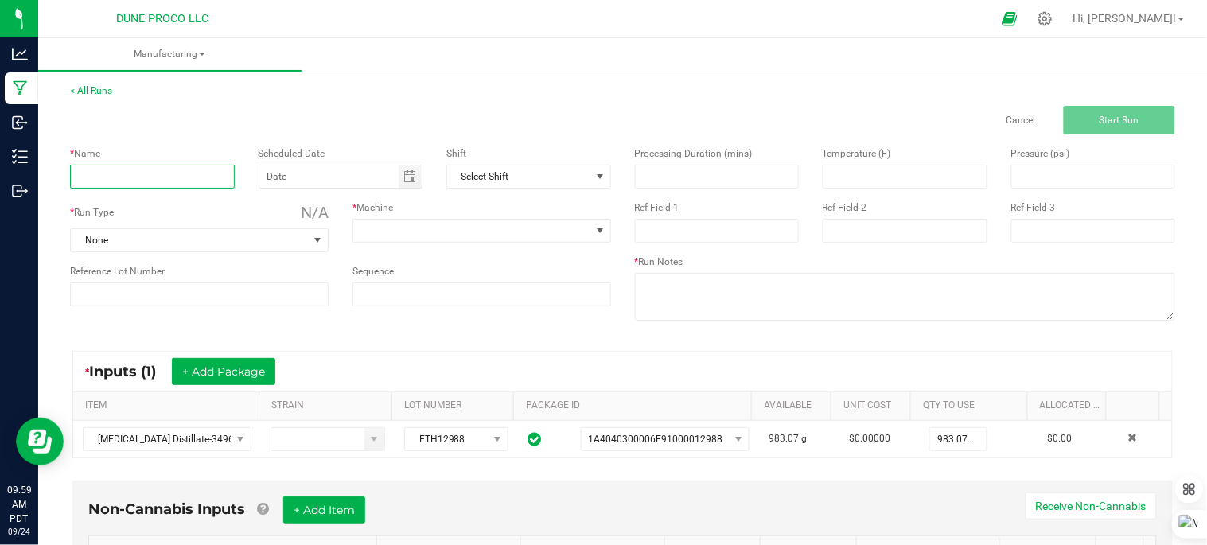
click at [161, 179] on input at bounding box center [152, 177] width 165 height 24
type input "B Muff Bulk Oil"
click at [186, 239] on span "None" at bounding box center [189, 240] width 237 height 22
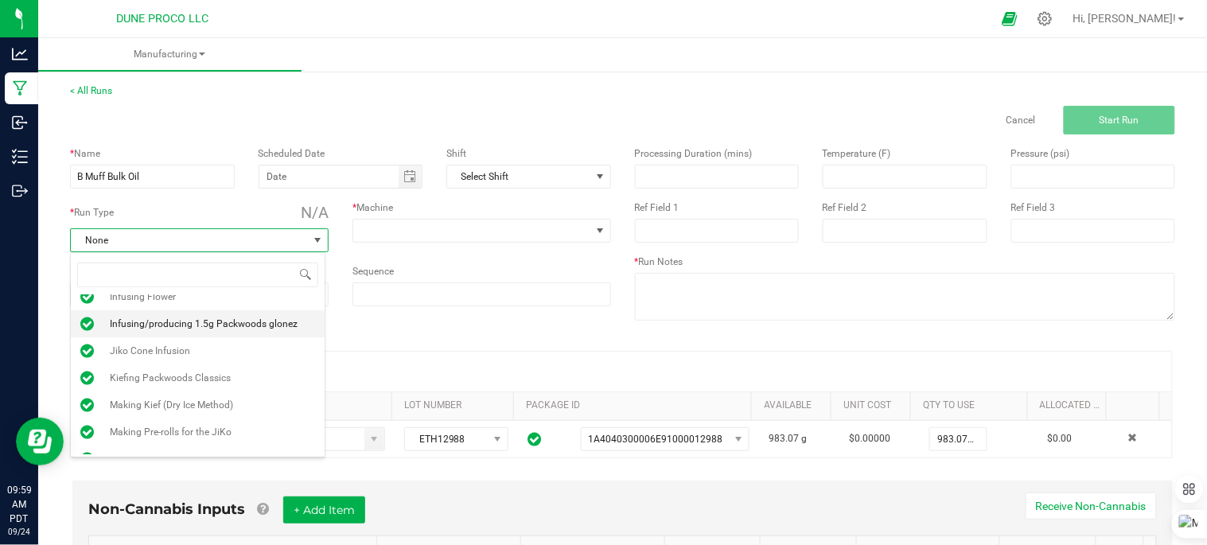
scroll to position [121, 0]
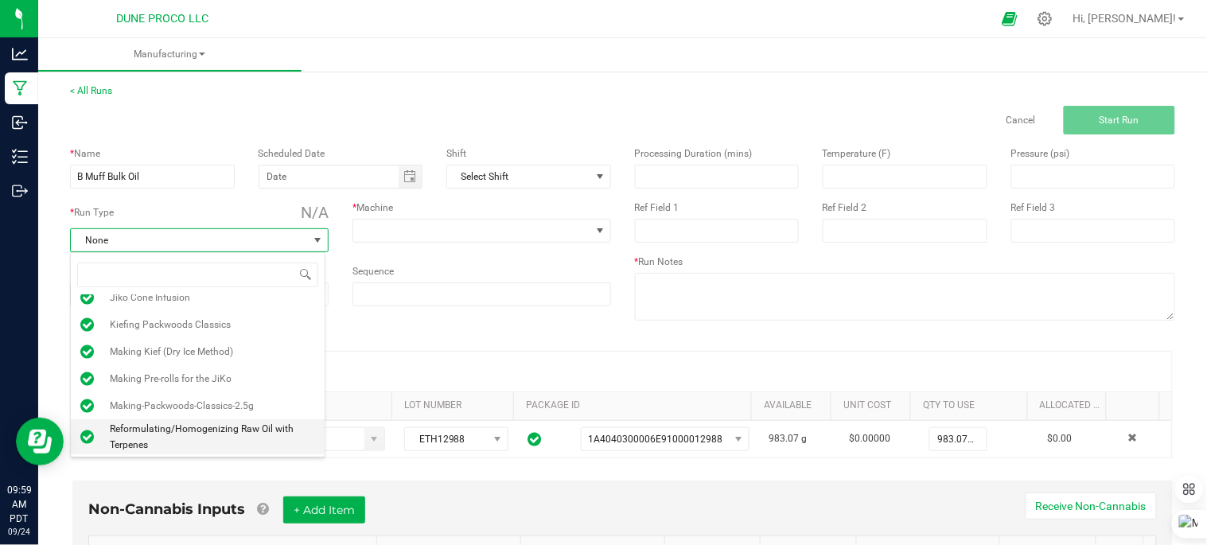
click at [228, 421] on span "Reformulating/Homogenizing Raw Oil with Terpenes" at bounding box center [212, 437] width 205 height 32
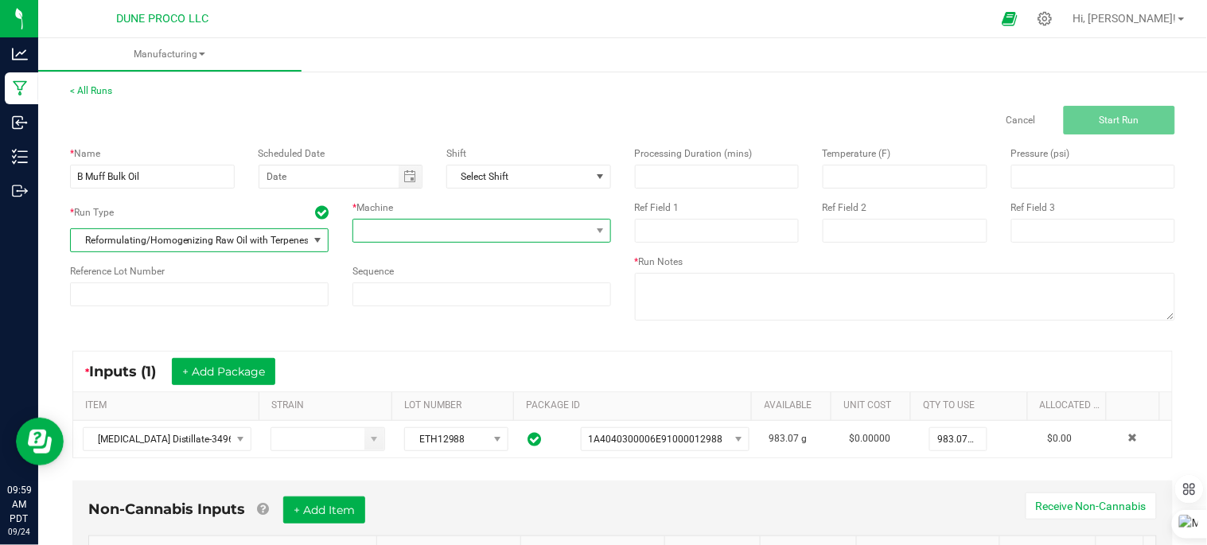
click at [376, 228] on span at bounding box center [471, 231] width 237 height 22
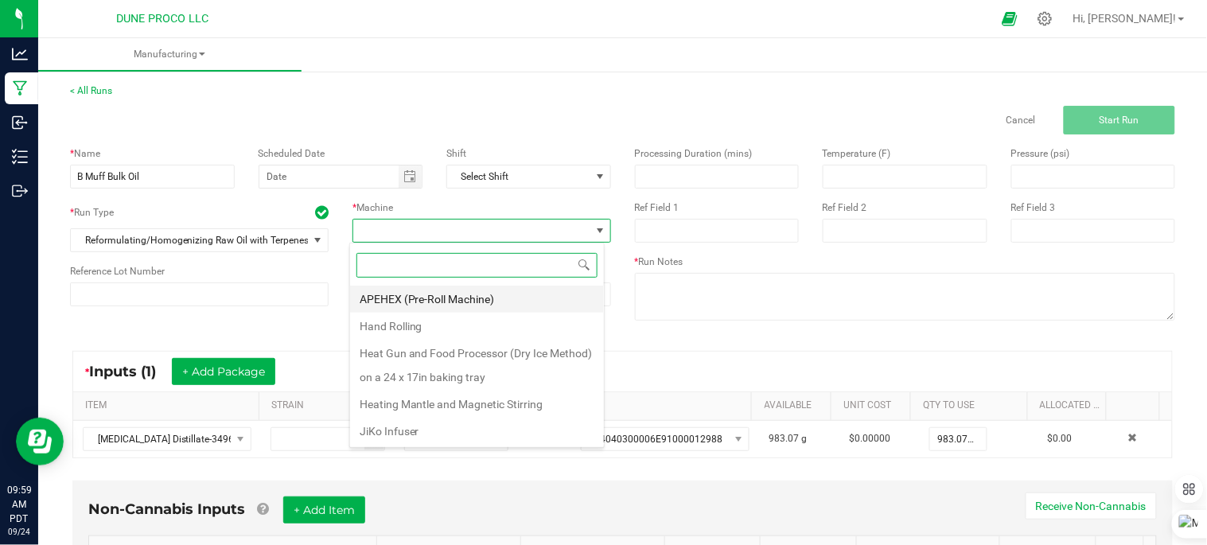
scroll to position [24, 255]
click at [454, 401] on li "Heating Mantle and Magnetic Stirring" at bounding box center [477, 404] width 254 height 27
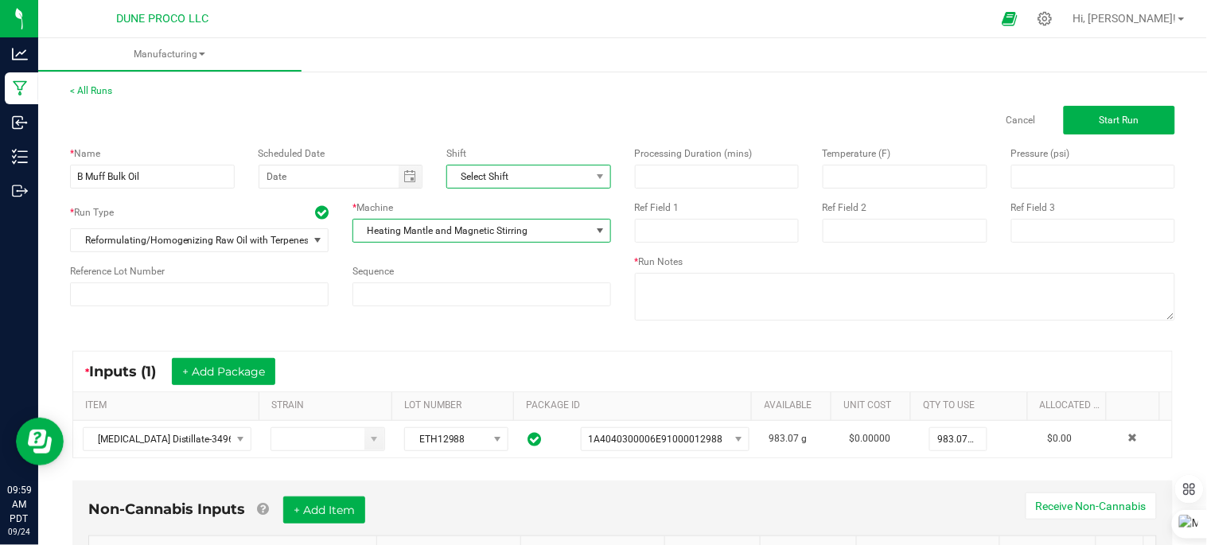
click at [539, 172] on span "Select Shift" at bounding box center [518, 177] width 143 height 22
click at [633, 132] on div "Cancel Start Run" at bounding box center [905, 120] width 565 height 29
click at [403, 180] on span "Toggle calendar" at bounding box center [409, 176] width 13 height 13
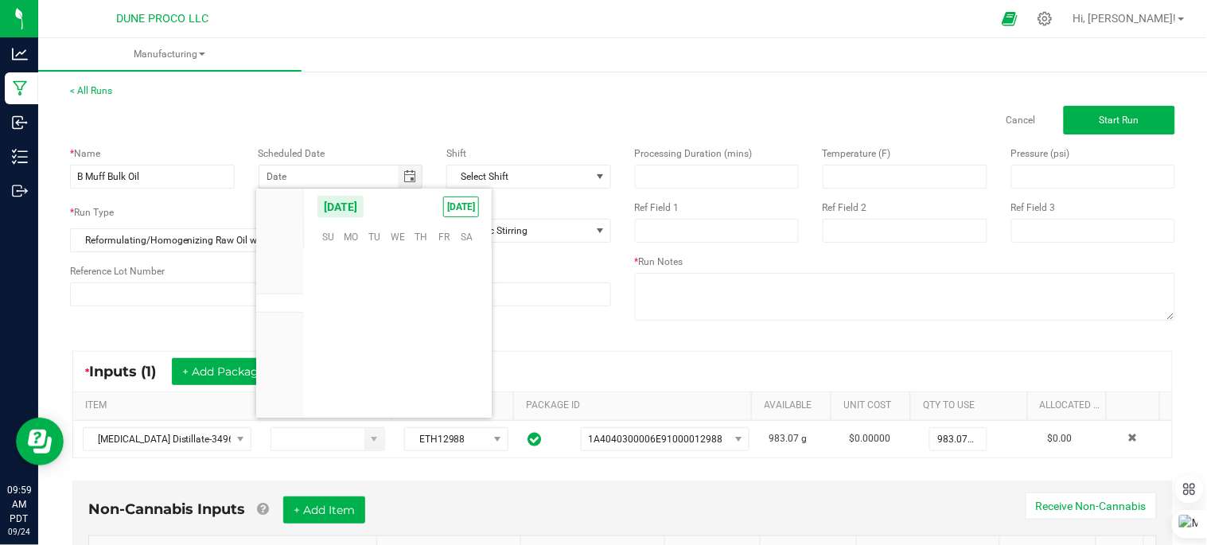
scroll to position [258058, 0]
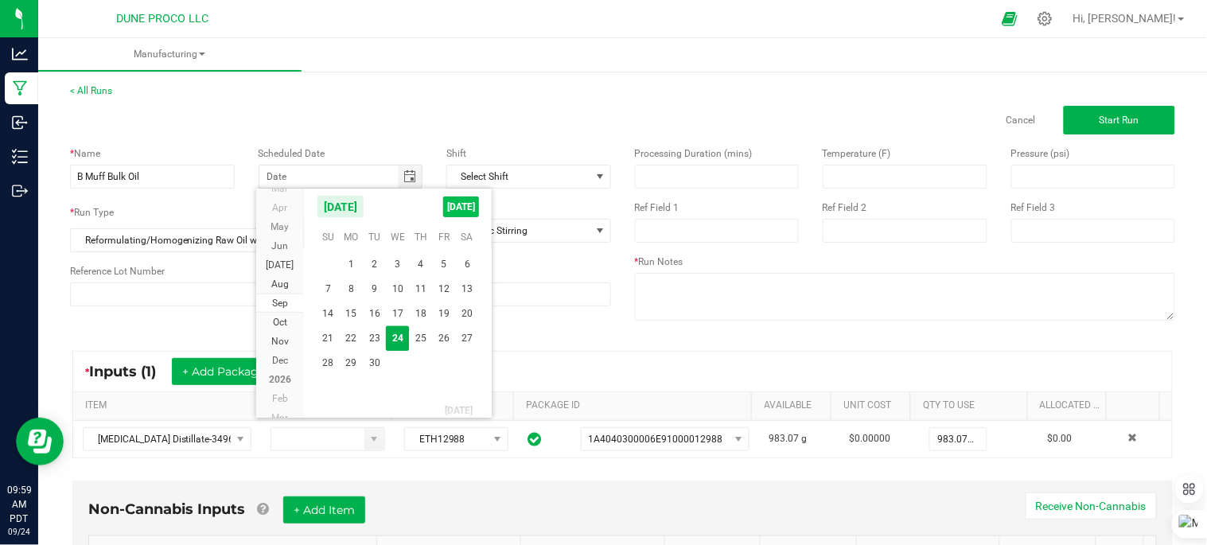
click at [462, 200] on span "[DATE]" at bounding box center [461, 207] width 36 height 21
type input "[DATE]"
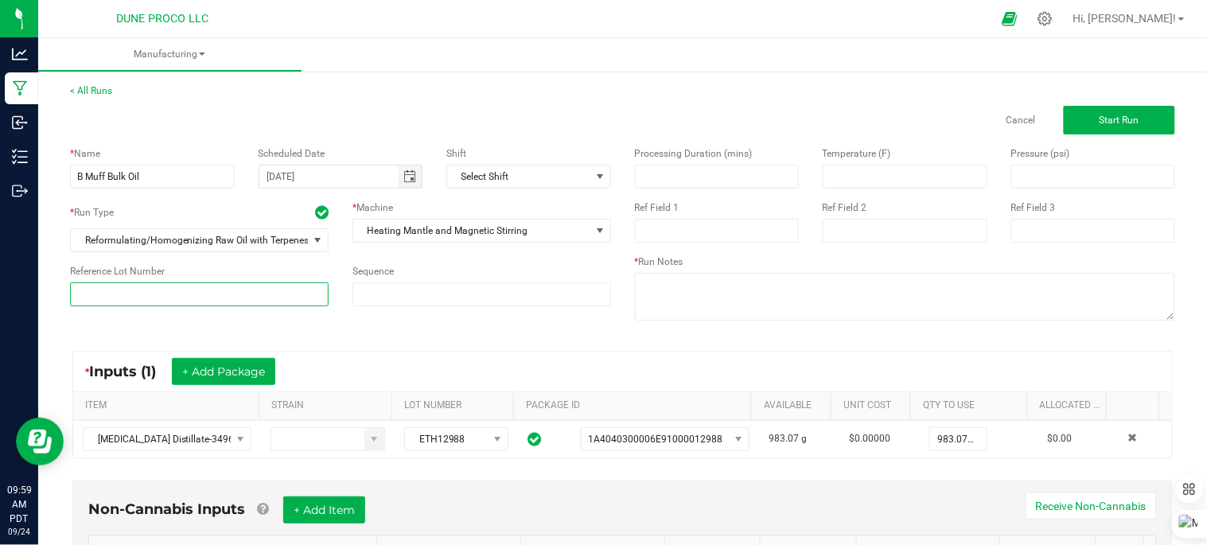
click at [276, 290] on input at bounding box center [199, 294] width 259 height 24
type input "250924_15114"
click at [360, 332] on div "* Name B Muff Bulk Oil Scheduled Date 09/24/2025 Shift Select Shift * Run Type …" at bounding box center [622, 235] width 1129 height 202
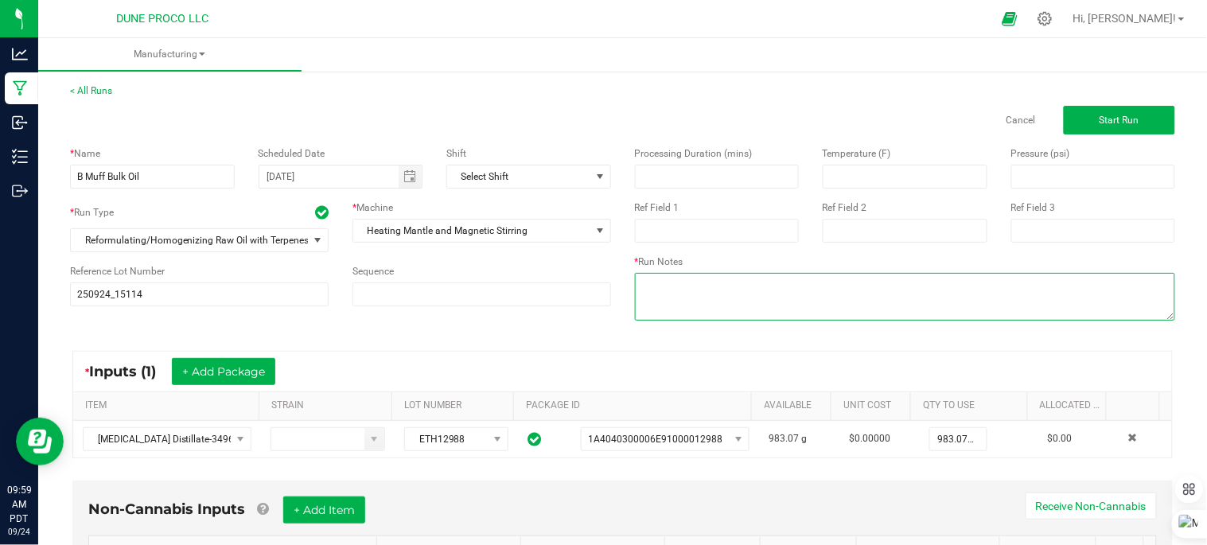
click at [698, 283] on textarea at bounding box center [905, 297] width 541 height 48
type textarea "7% terps added"
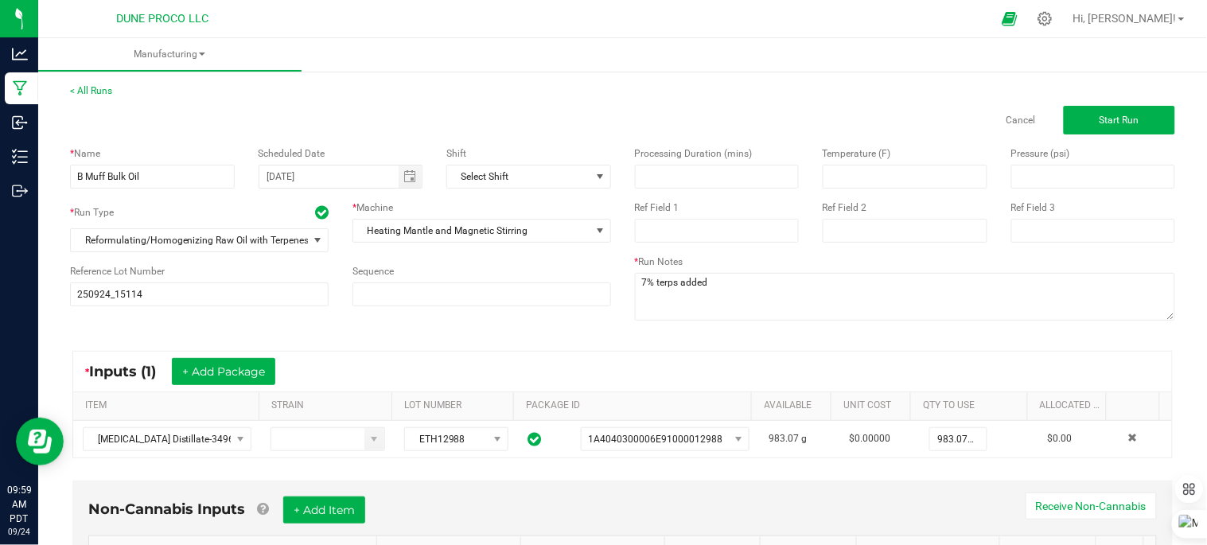
click at [546, 343] on div "* Inputs (1) + Add Package ITEM STRAIN LOT NUMBER PACKAGE ID AVAILABLE Unit Cos…" at bounding box center [622, 405] width 1129 height 136
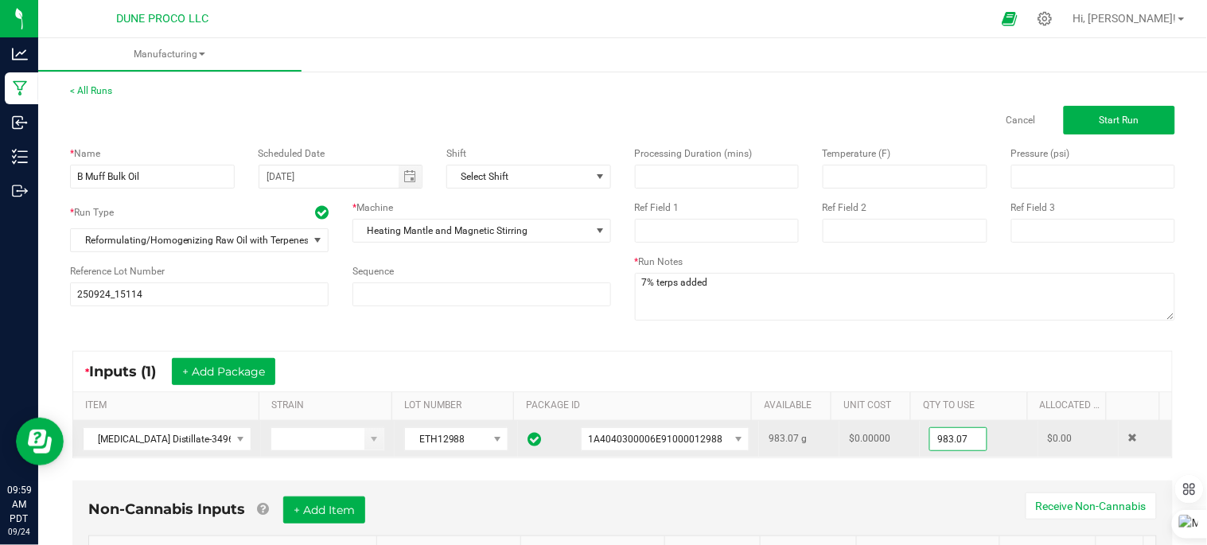
click at [952, 442] on input "983.07" at bounding box center [958, 439] width 56 height 22
type input "0"
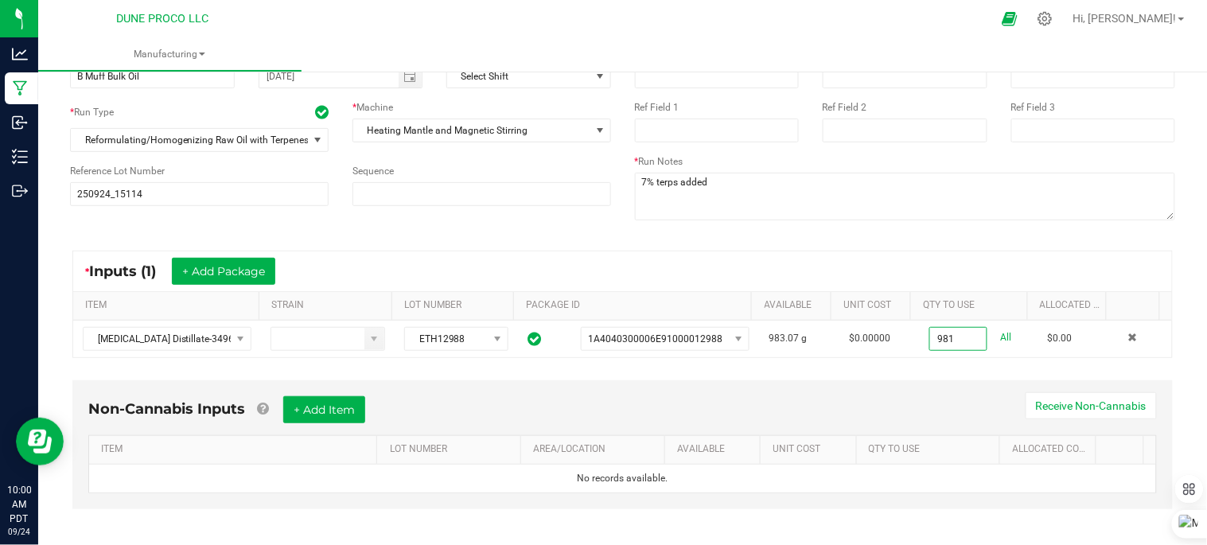
scroll to position [111, 0]
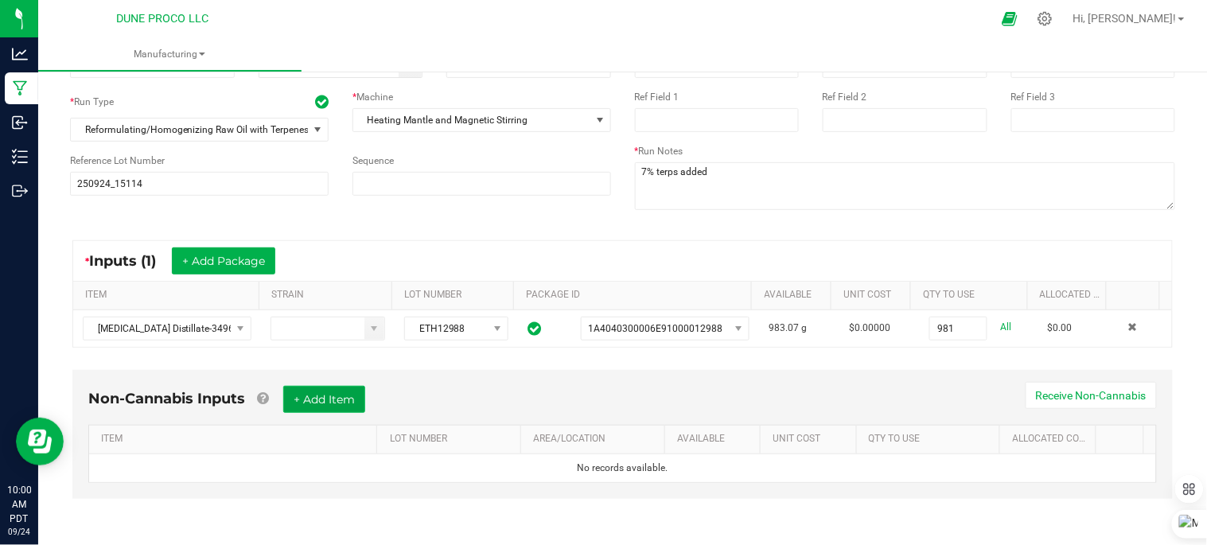
type input "981.0000 g"
click at [337, 403] on button "+ Add Item" at bounding box center [324, 399] width 82 height 27
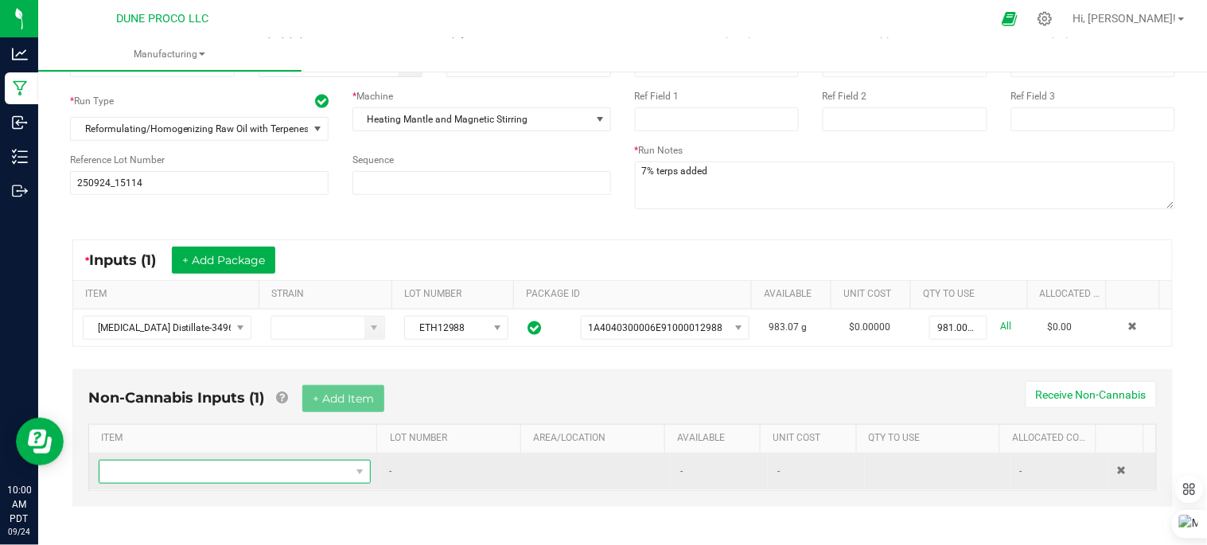
click at [269, 470] on span "NO DATA FOUND" at bounding box center [224, 472] width 251 height 22
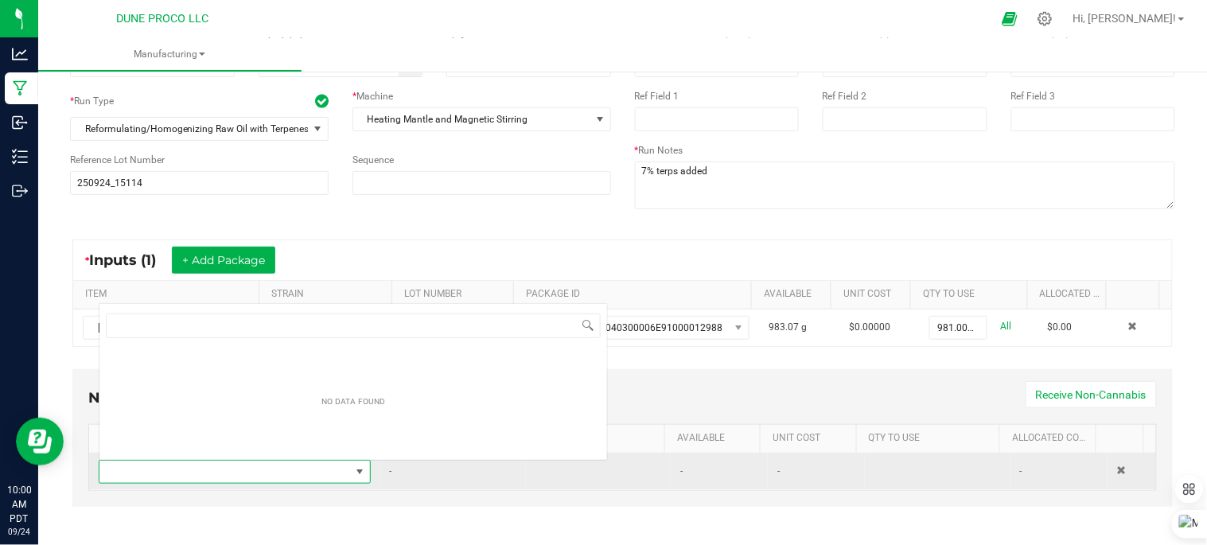
scroll to position [24, 261]
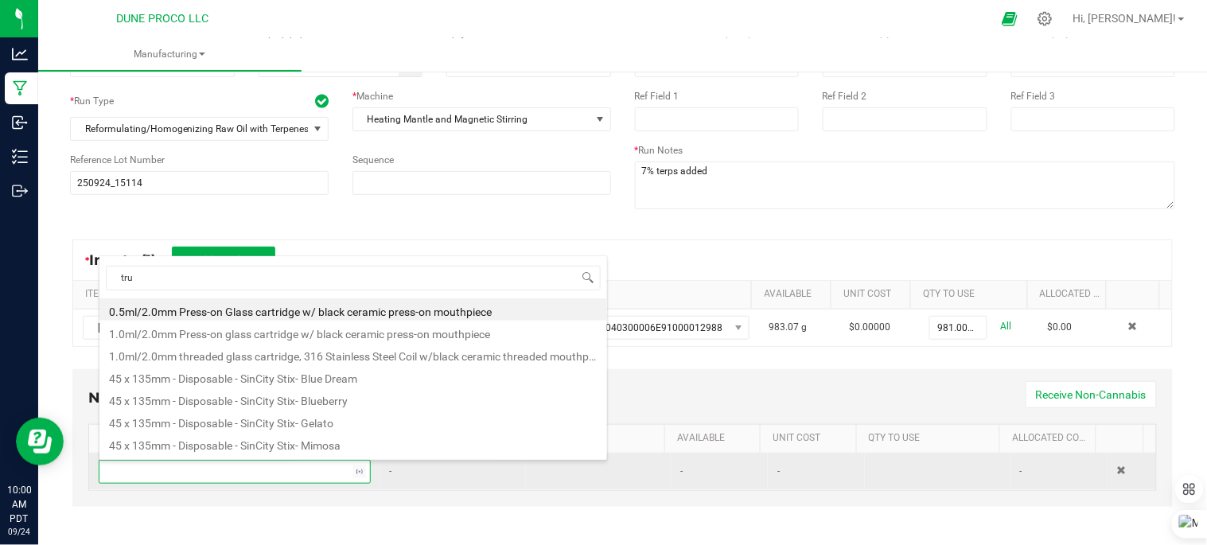
type input "true"
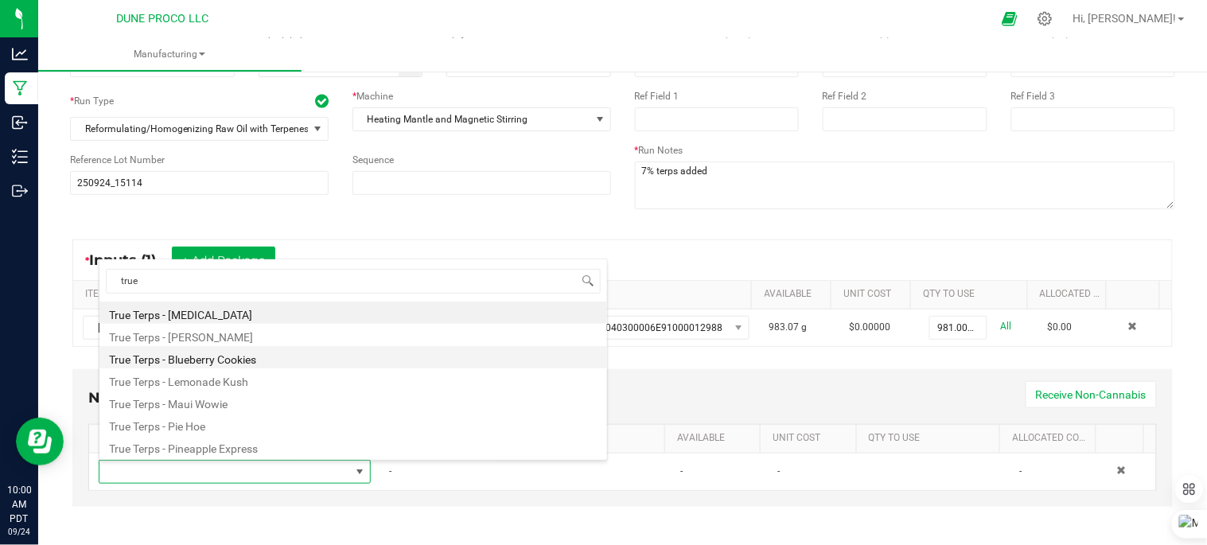
click at [231, 362] on li "True Terps - Blueberry Cookies" at bounding box center [353, 357] width 508 height 22
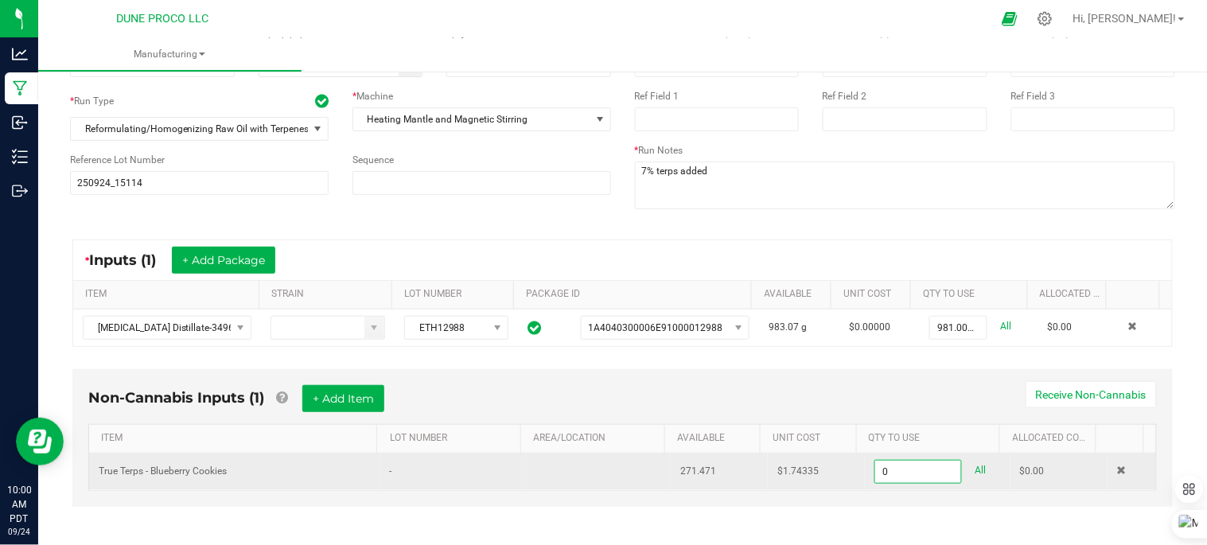
click at [897, 471] on input "0" at bounding box center [918, 472] width 86 height 22
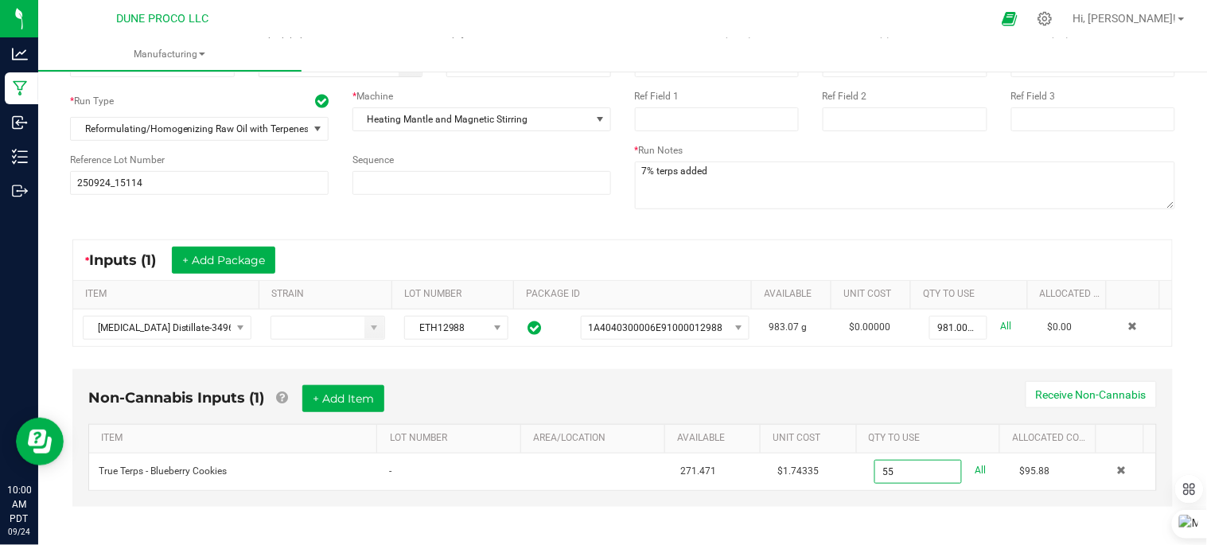
type input "55.0000 ml"
click at [725, 518] on div "Non-Cannabis Inputs (1) + Add Item Receive Non-Cannabis ITEM LOT NUMBER AREA/LO…" at bounding box center [622, 449] width 1129 height 176
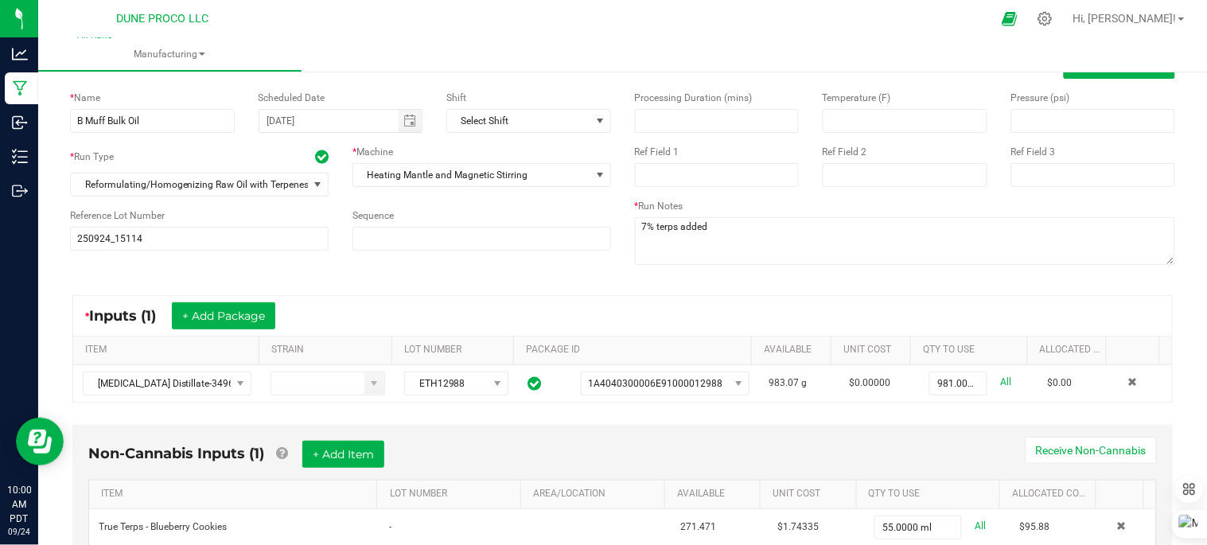
scroll to position [0, 0]
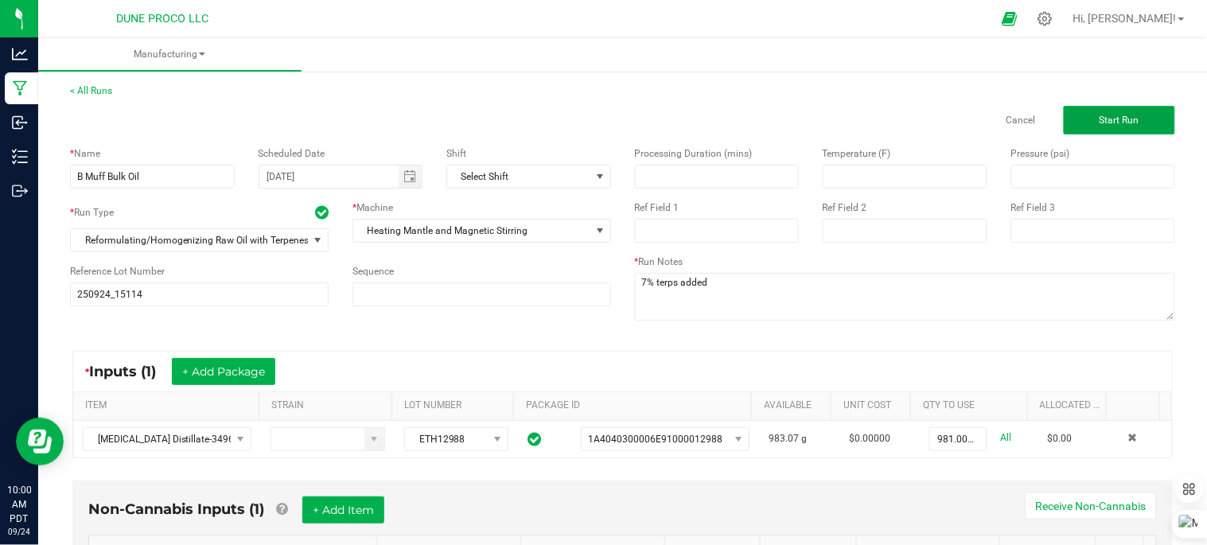
click at [1075, 116] on button "Start Run" at bounding box center [1119, 120] width 111 height 29
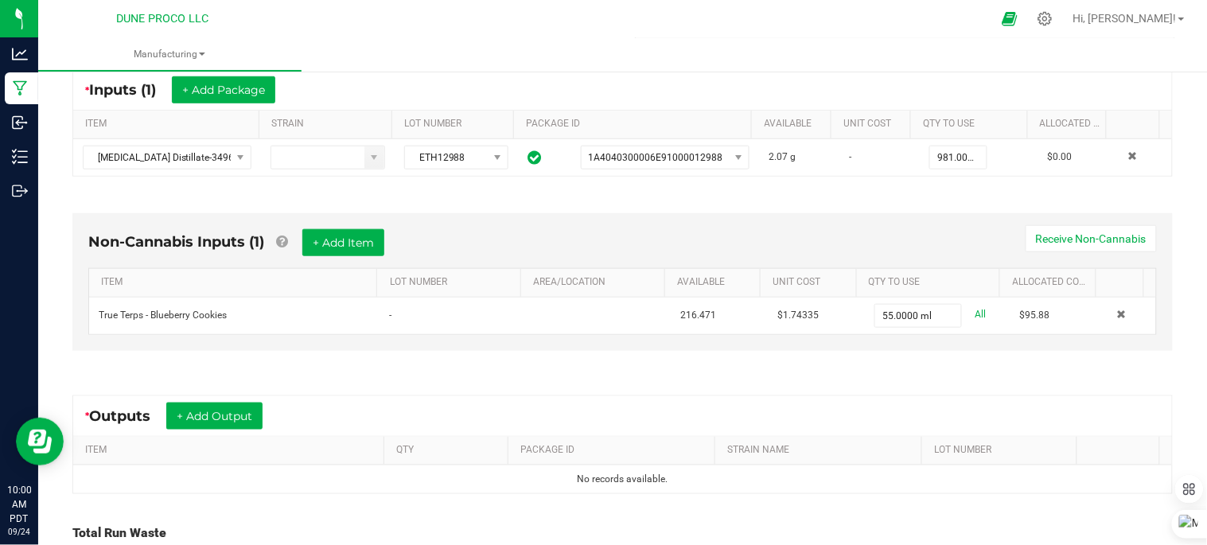
scroll to position [447, 0]
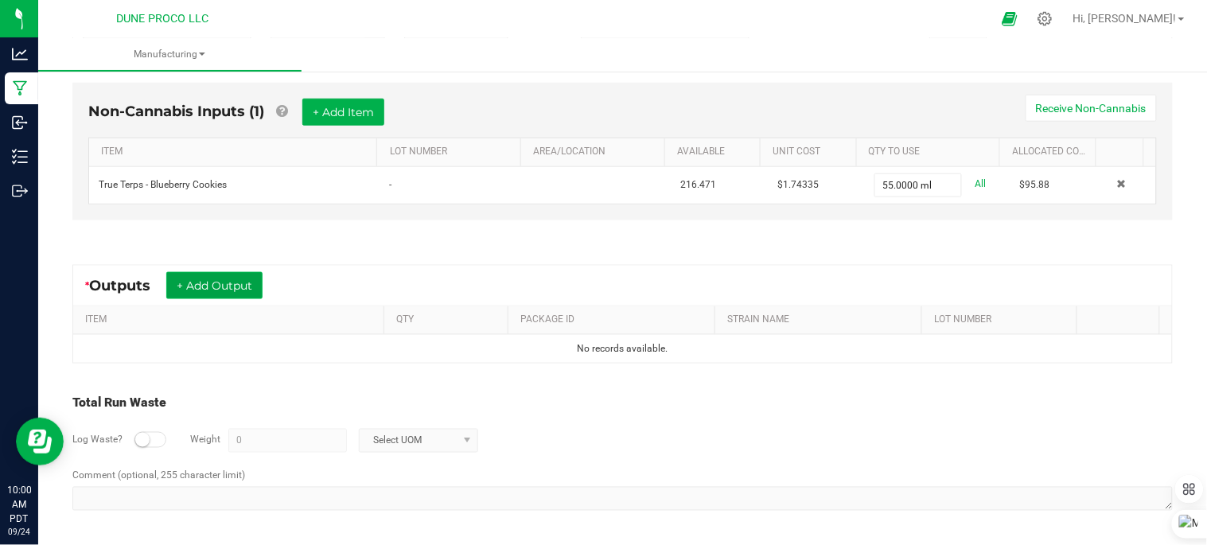
click at [216, 289] on button "+ Add Output" at bounding box center [214, 285] width 96 height 27
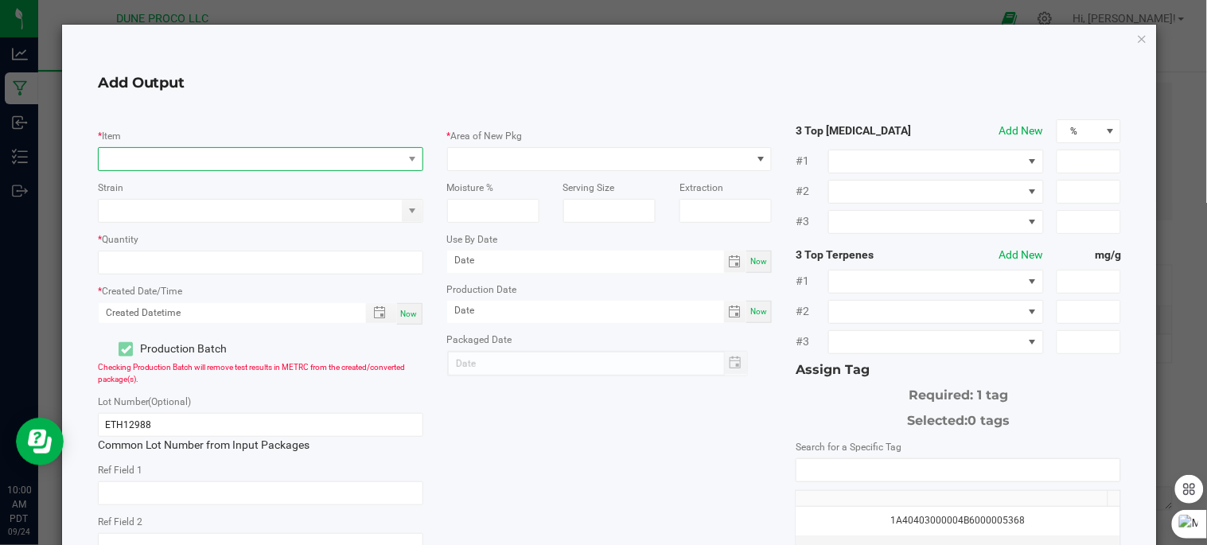
click at [288, 157] on span "NO DATA FOUND" at bounding box center [251, 159] width 304 height 22
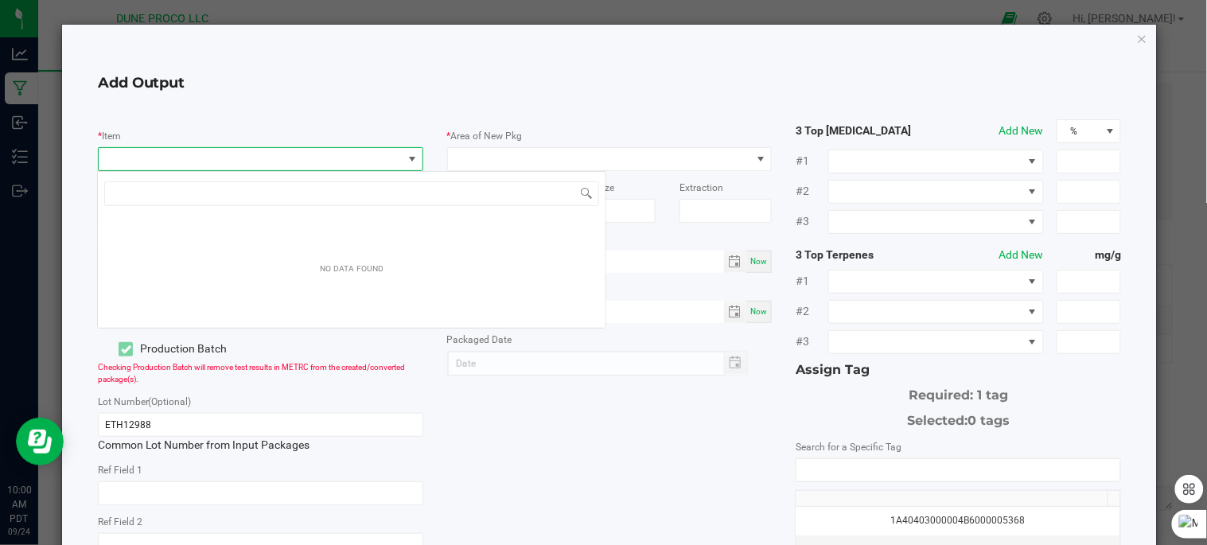
scroll to position [24, 321]
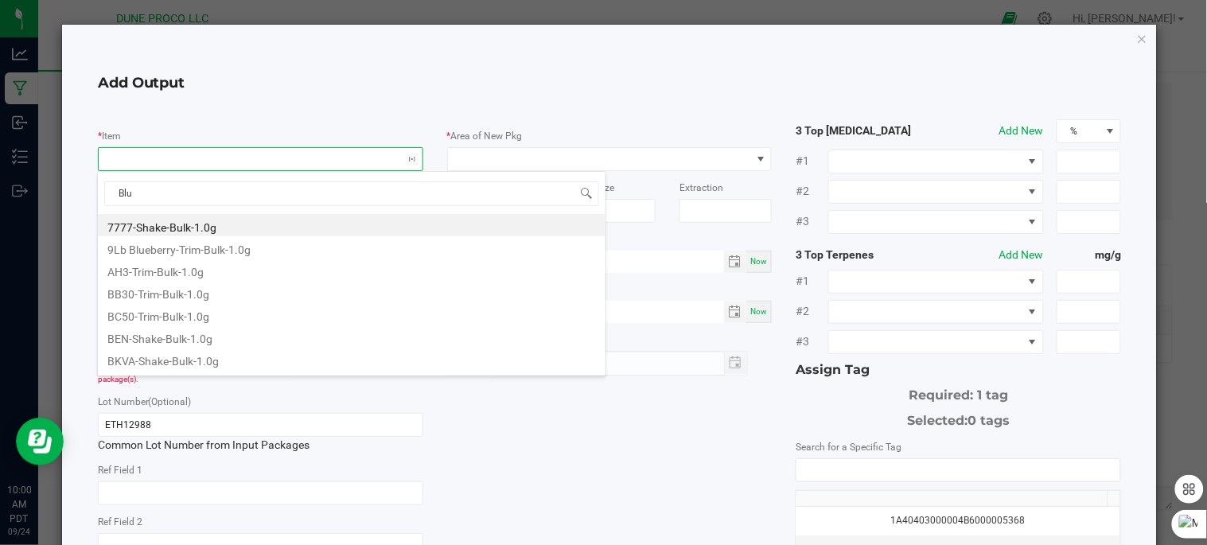
type input "Blue"
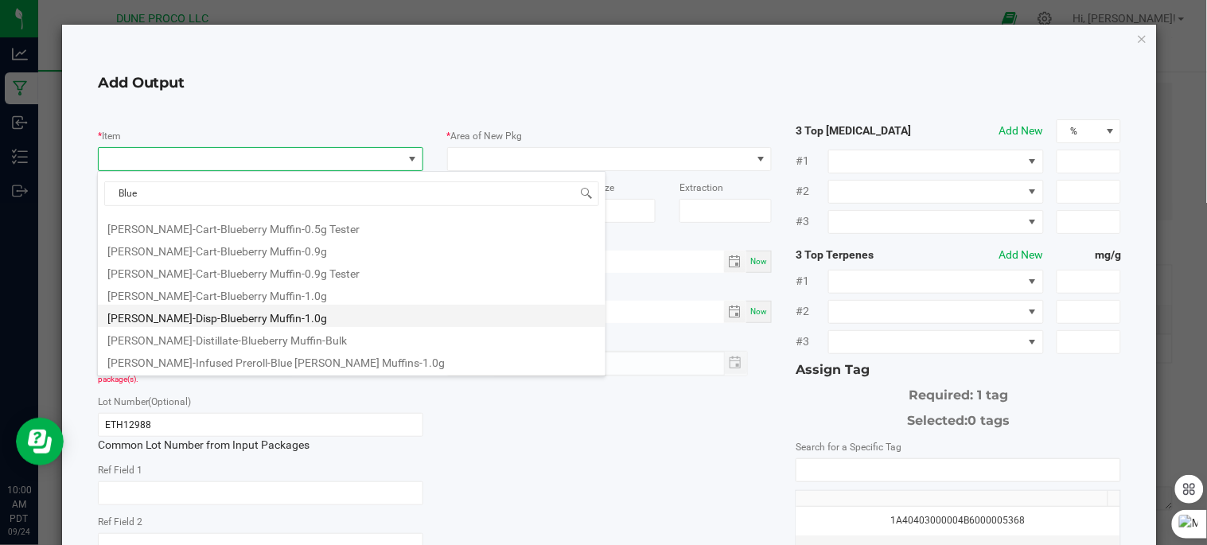
scroll to position [154, 0]
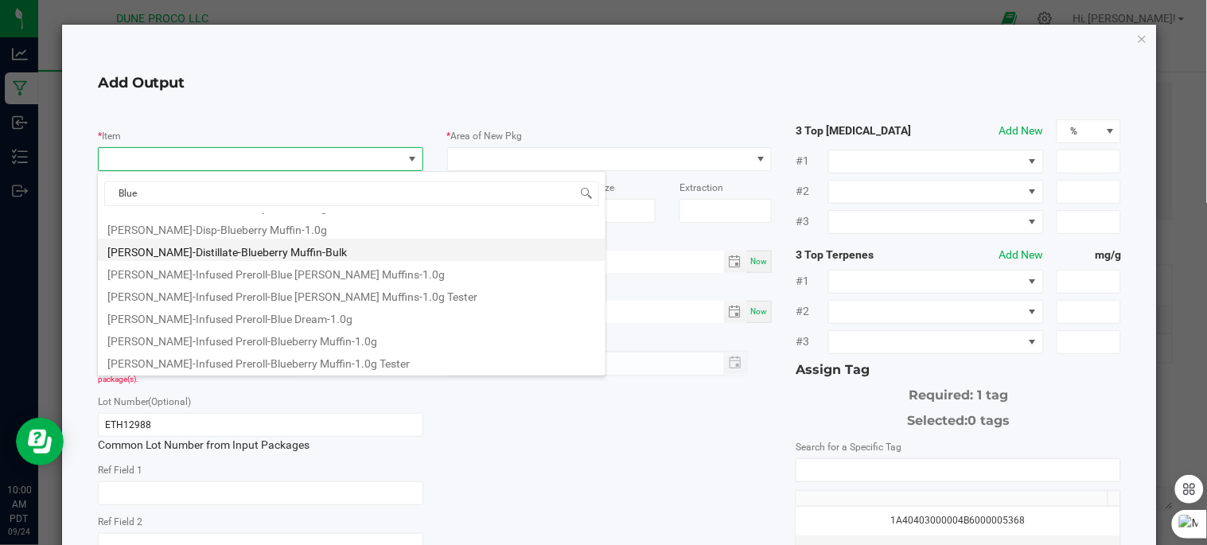
click at [234, 257] on li "HUST-Distillate-Blueberry Muffin-Bulk" at bounding box center [352, 250] width 508 height 22
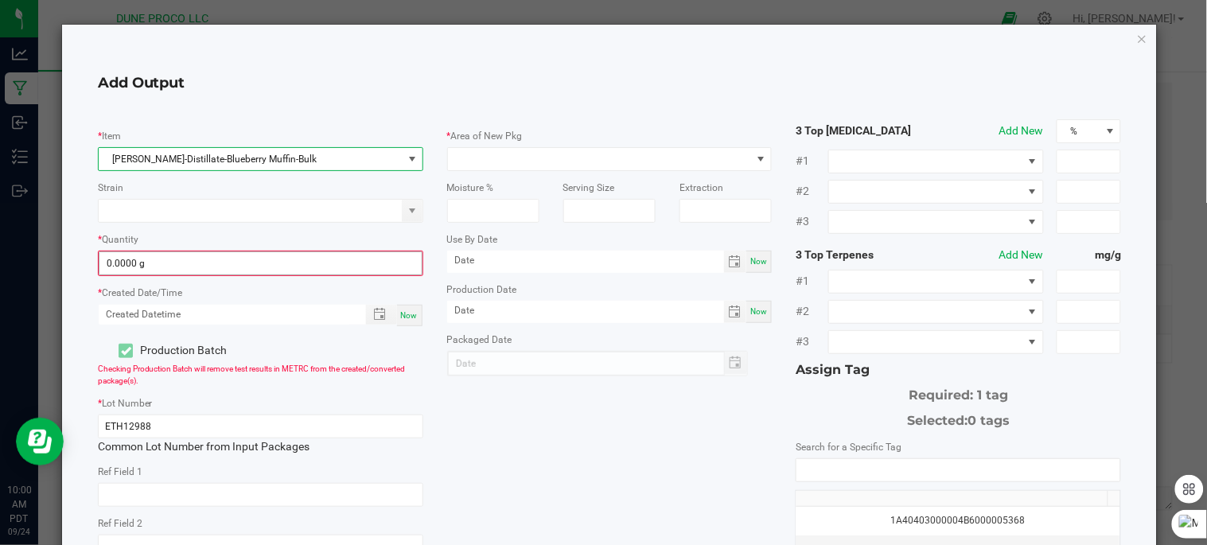
type input "0"
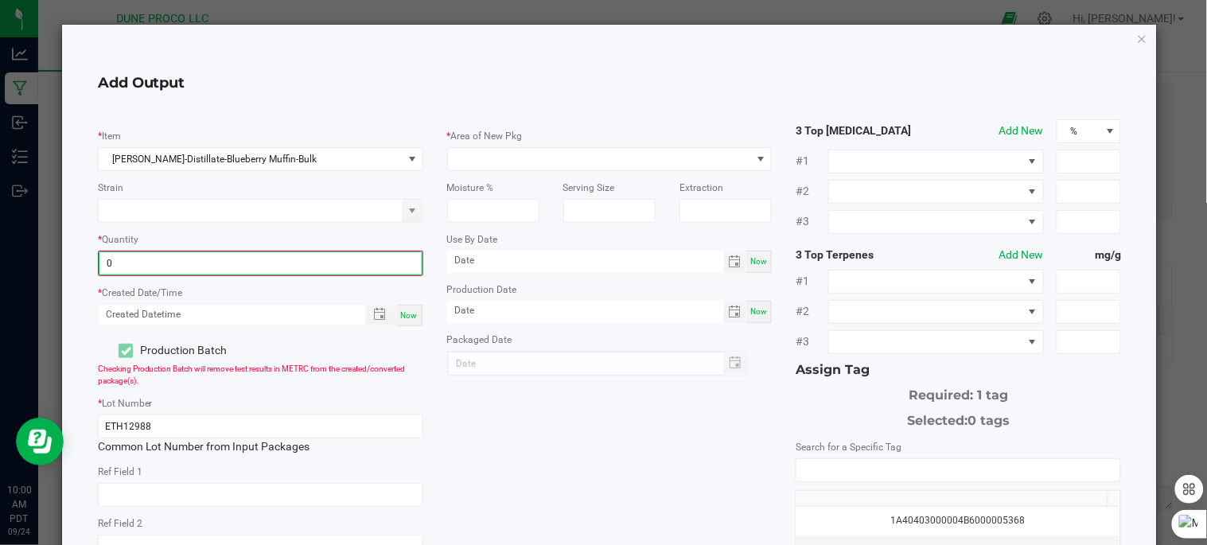
click at [289, 266] on input "0" at bounding box center [260, 263] width 322 height 22
type input "999.0000 g"
click at [282, 205] on input at bounding box center [251, 211] width 304 height 22
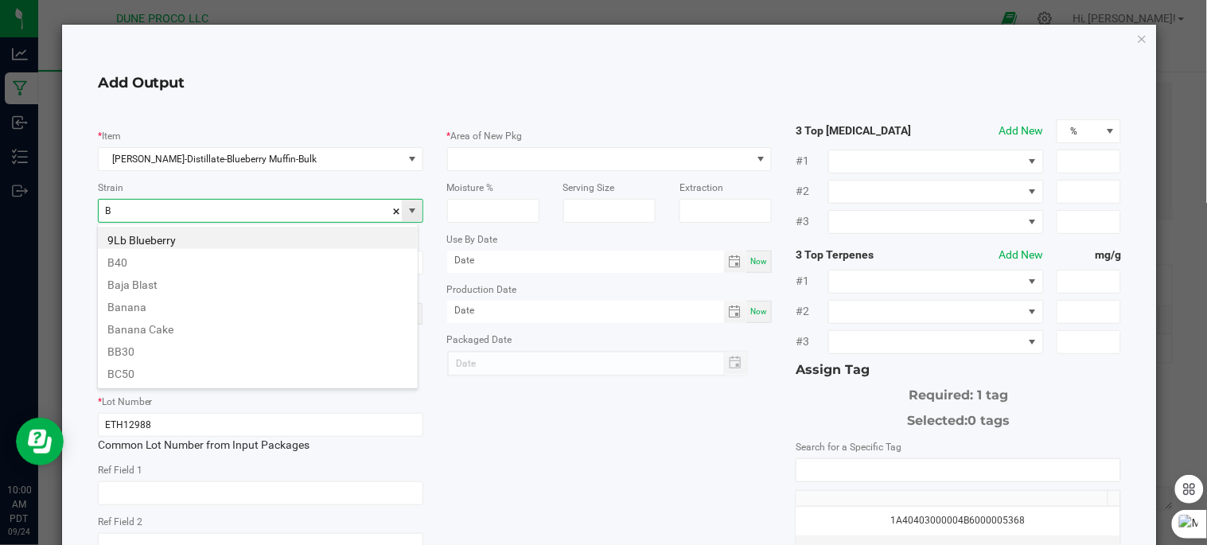
scroll to position [24, 321]
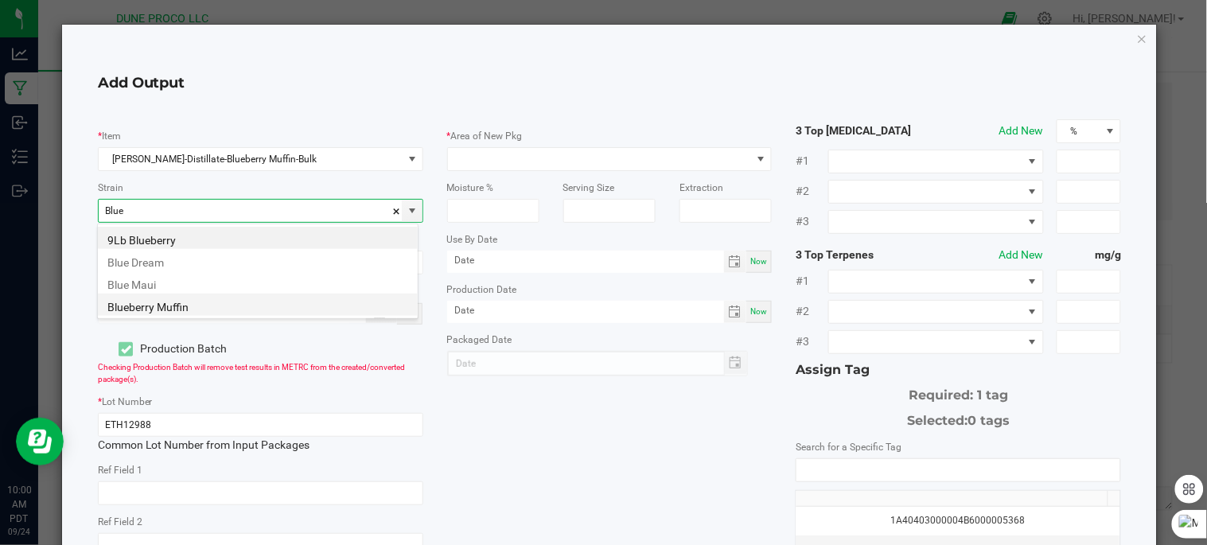
click at [173, 306] on li "Blueberry Muffin" at bounding box center [258, 305] width 320 height 22
type input "Blueberry Muffin"
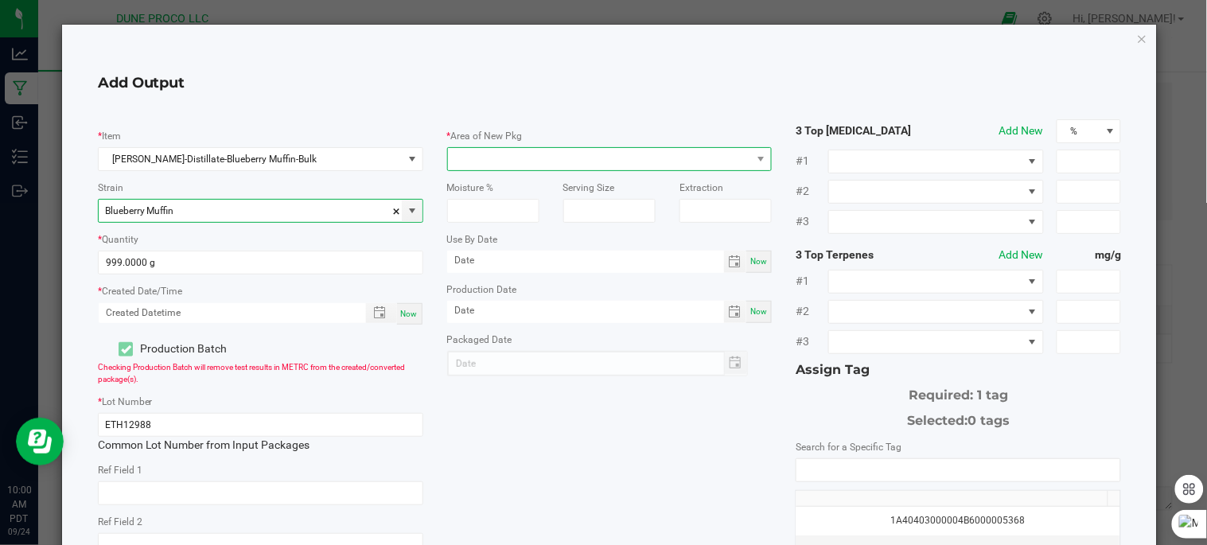
click at [485, 159] on span at bounding box center [600, 159] width 304 height 22
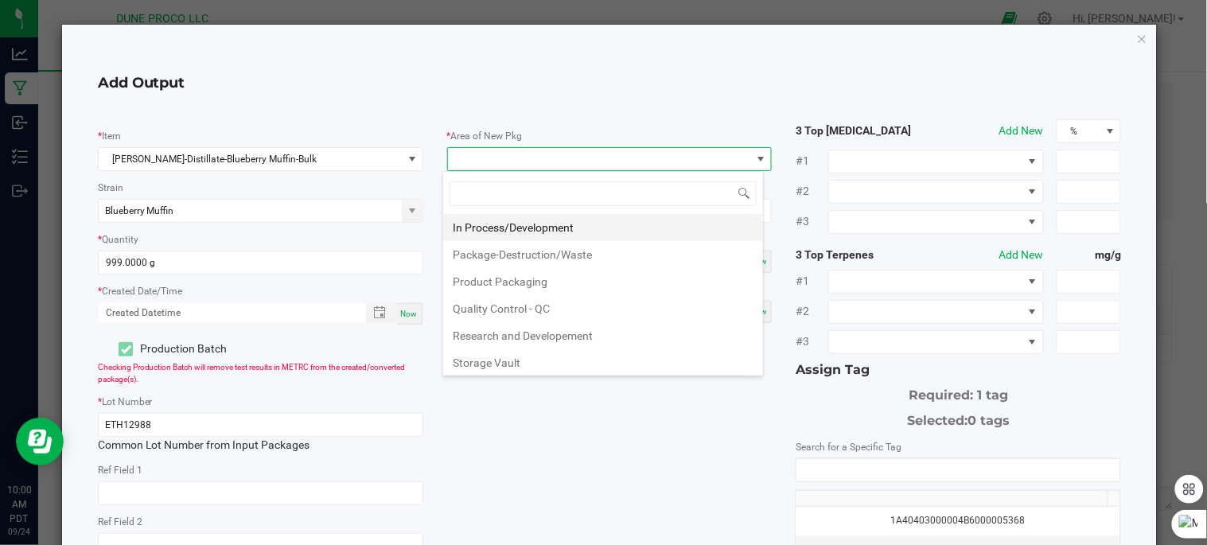
click at [520, 228] on li "In Process/Development" at bounding box center [603, 227] width 320 height 27
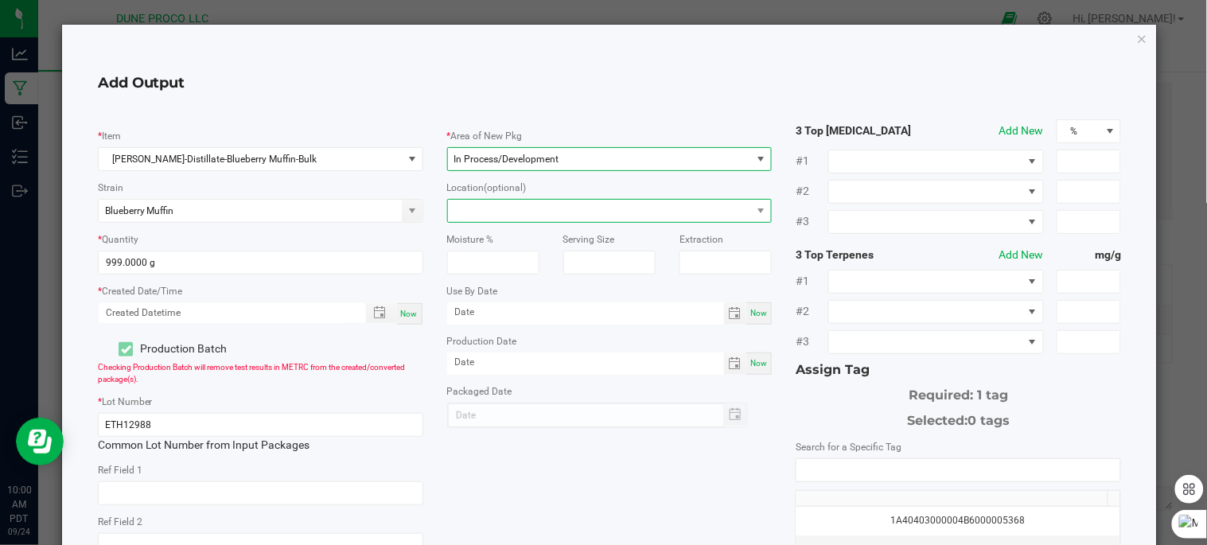
click at [536, 208] on span at bounding box center [600, 211] width 304 height 22
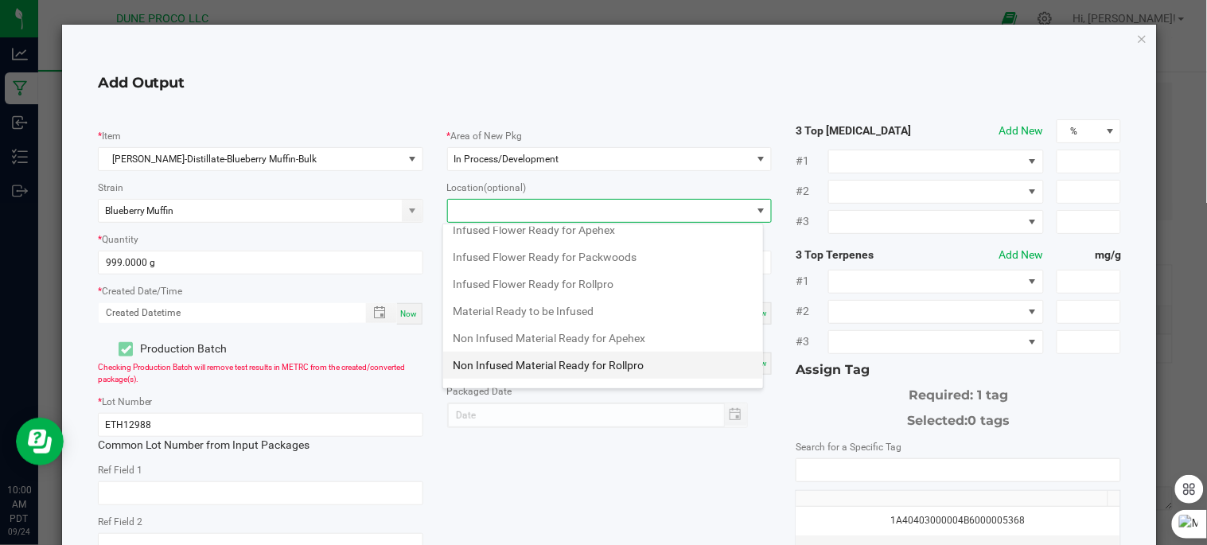
scroll to position [167, 0]
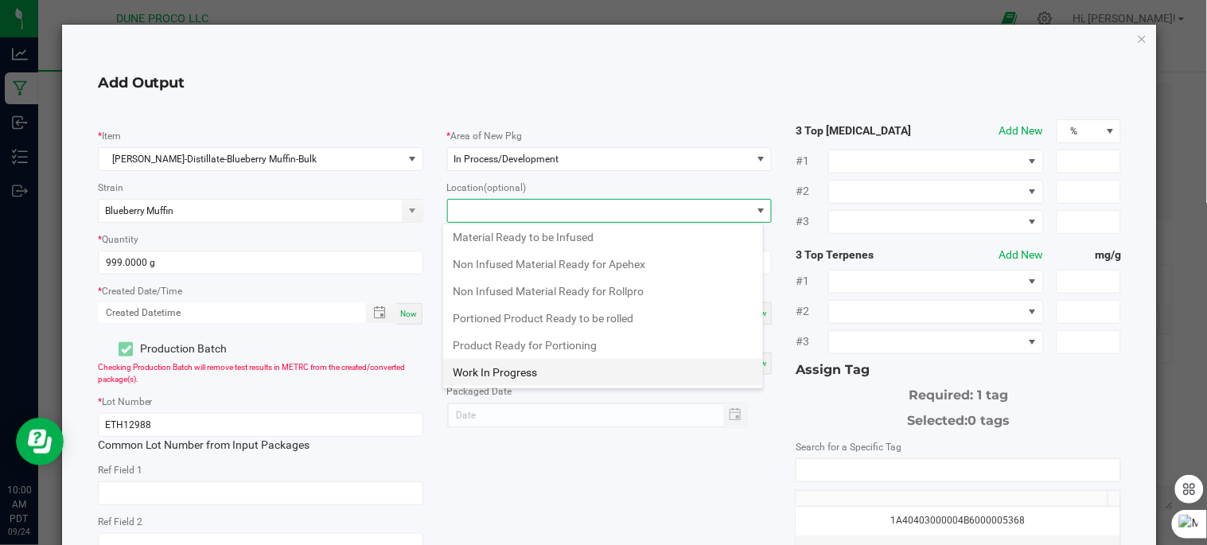
click at [569, 367] on li "Work In Progress" at bounding box center [603, 372] width 320 height 27
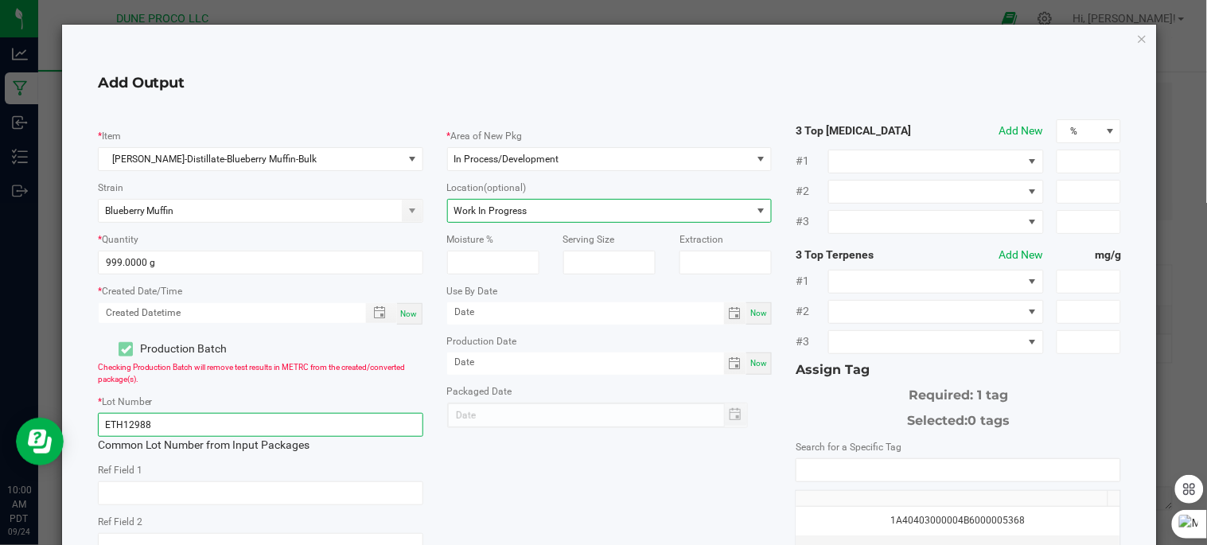
click at [358, 428] on input "ETH12988" at bounding box center [260, 425] width 325 height 24
type input "E"
type input "250924_15114"
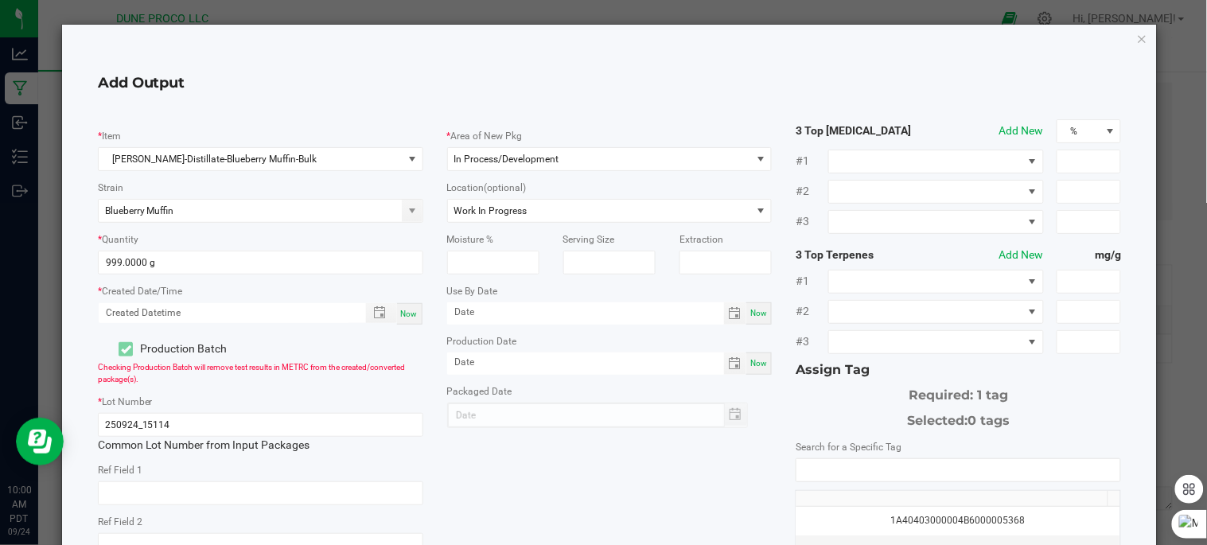
click at [512, 468] on div "* Item HUST-Distillate-Blueberry Muffin-Bulk Strain Blueberry Muffin * Quantity…" at bounding box center [610, 404] width 1048 height 571
click at [818, 465] on input "NO DATA FOUND" at bounding box center [958, 470] width 324 height 22
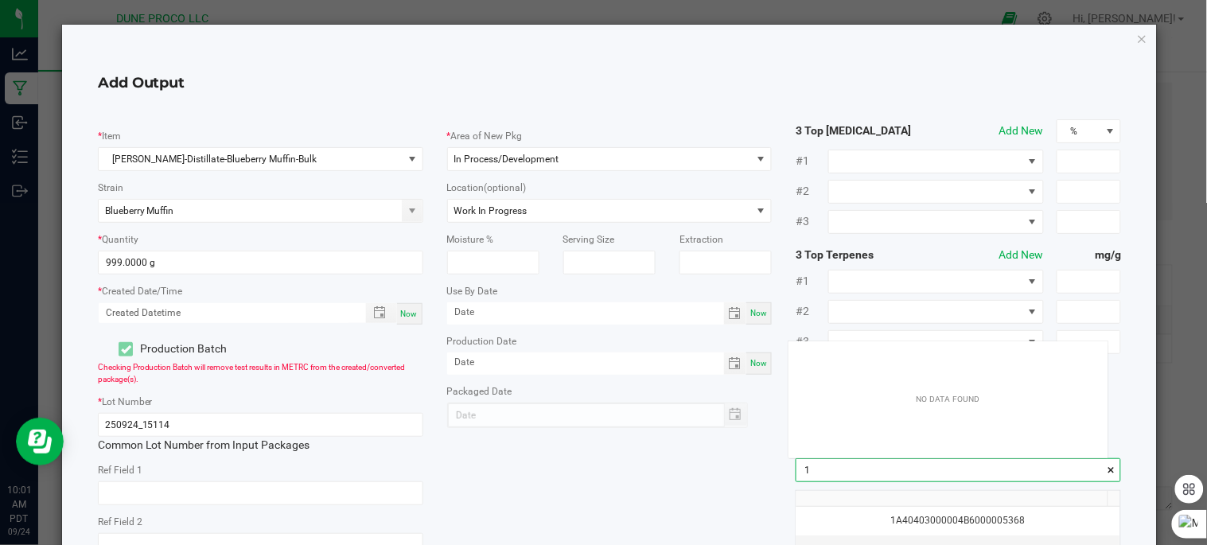
scroll to position [21, 319]
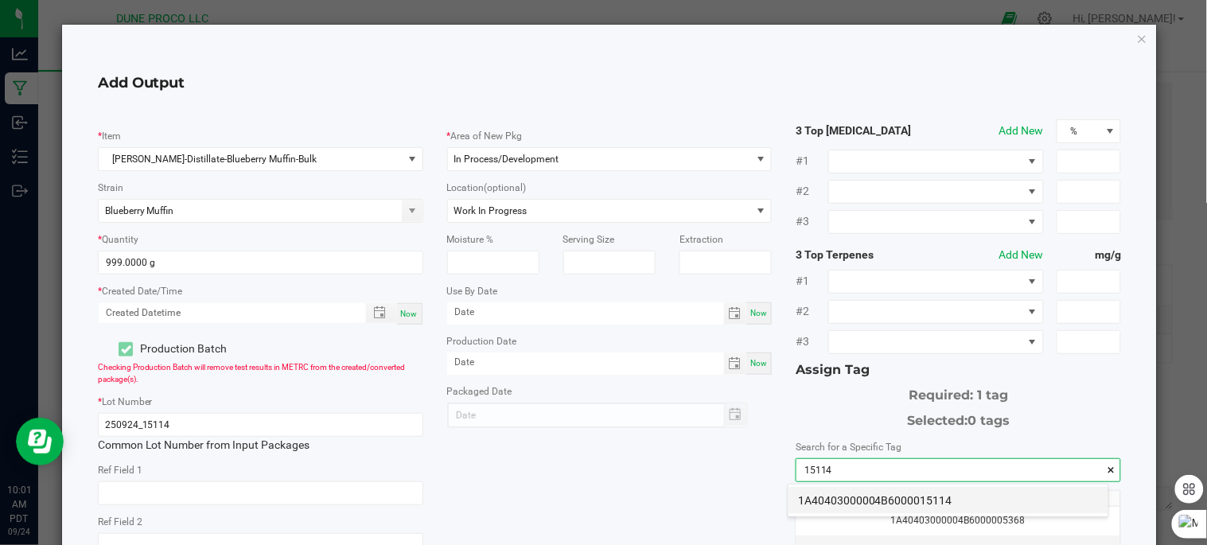
click at [872, 501] on li "1A40403000004B6000015114" at bounding box center [949, 500] width 320 height 27
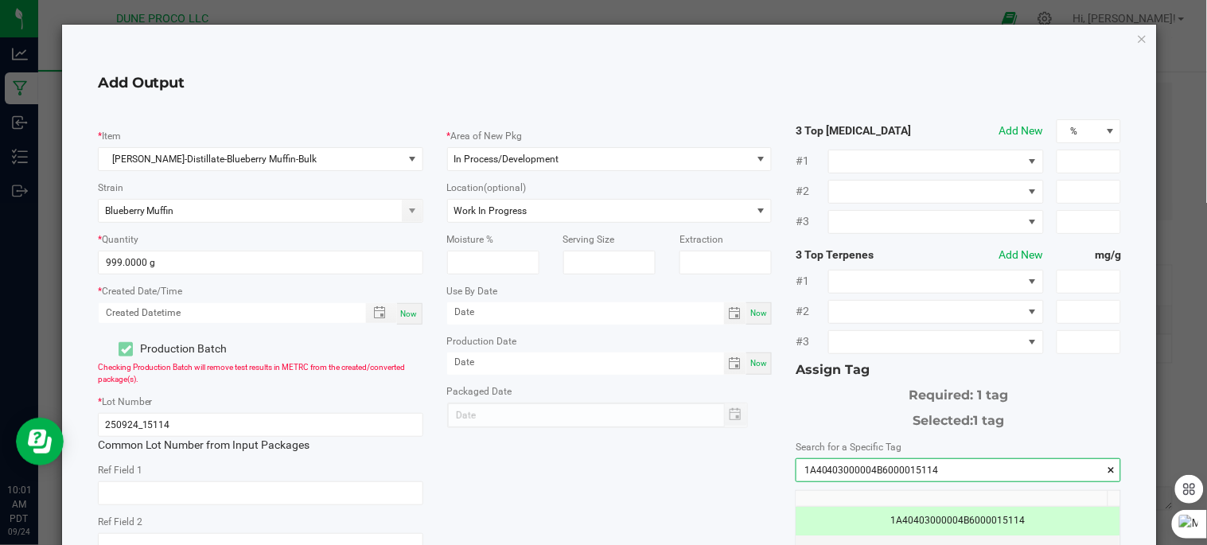
type input "1A40403000004B6000015114"
click at [403, 318] on span "Now" at bounding box center [409, 314] width 17 height 9
type input "09/24/2025 10:01 AM"
type input "[DATE]"
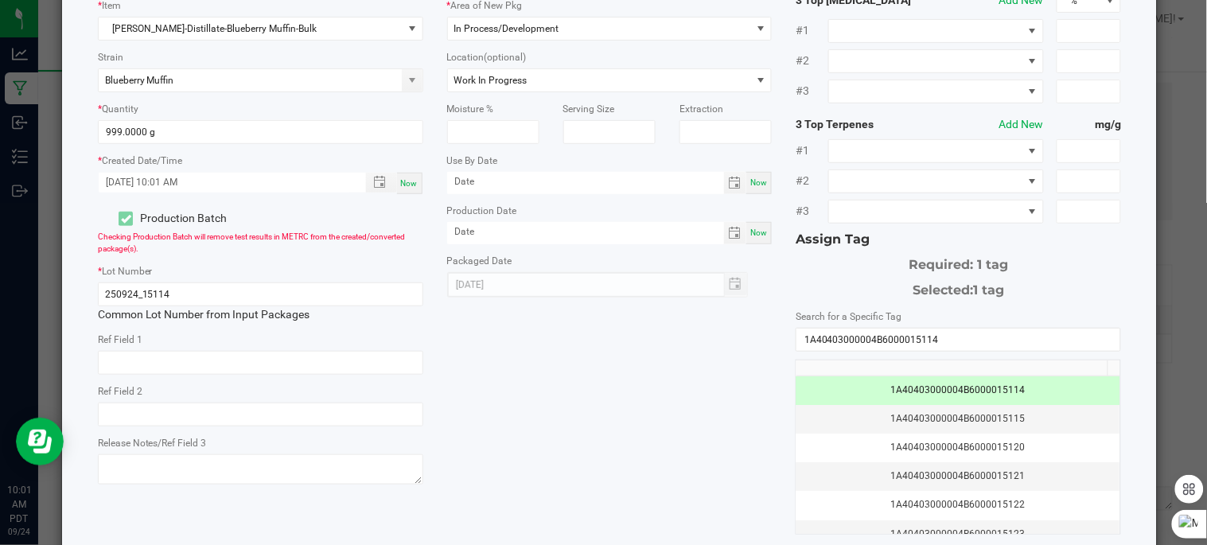
scroll to position [274, 0]
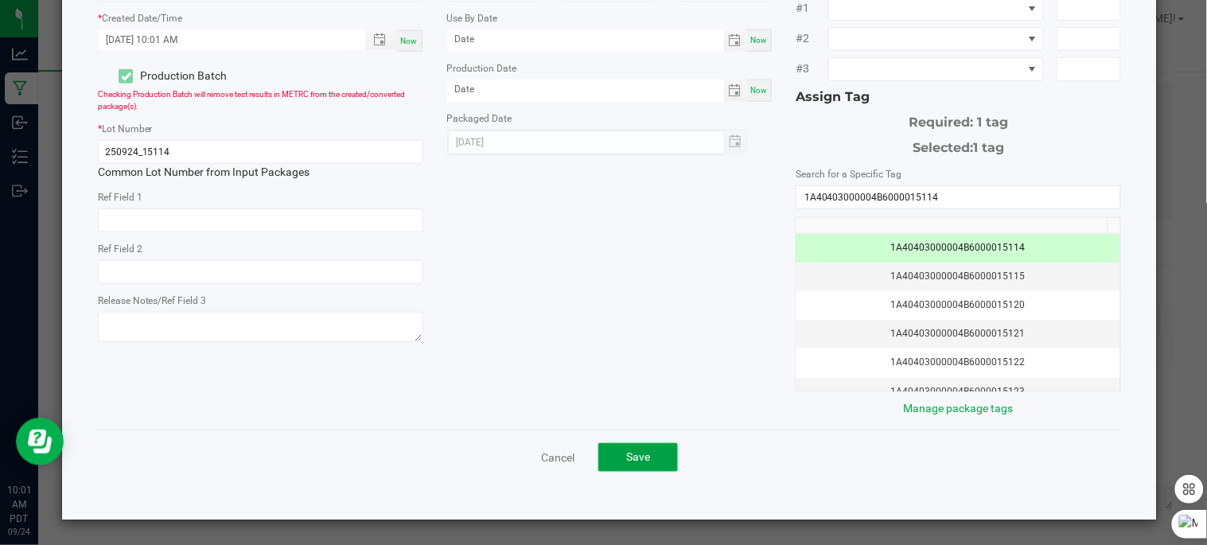
click at [653, 454] on button "Save" at bounding box center [638, 457] width 80 height 29
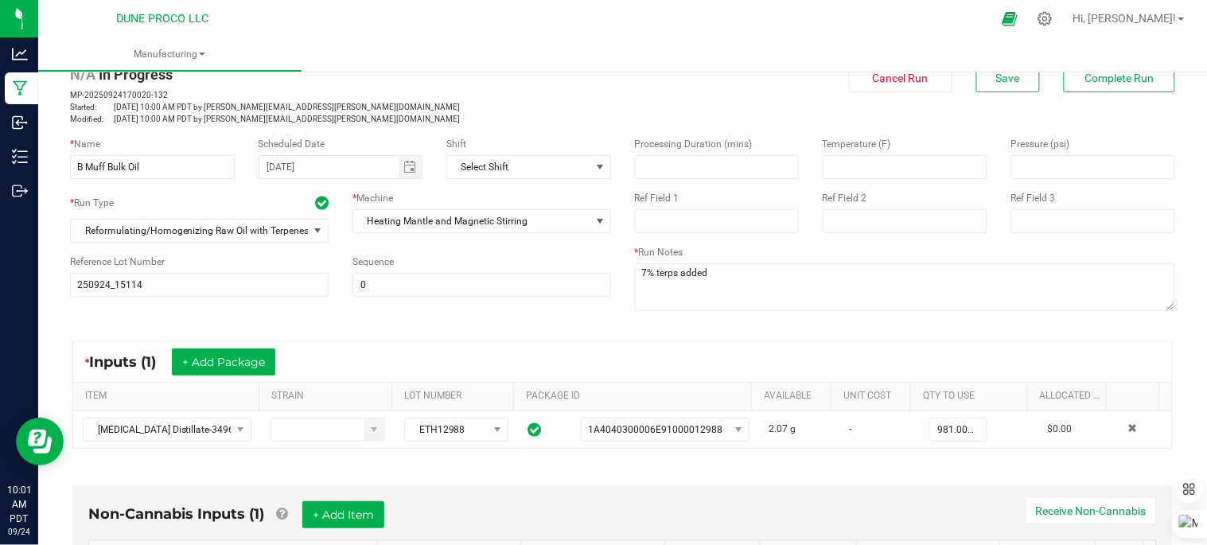
scroll to position [0, 0]
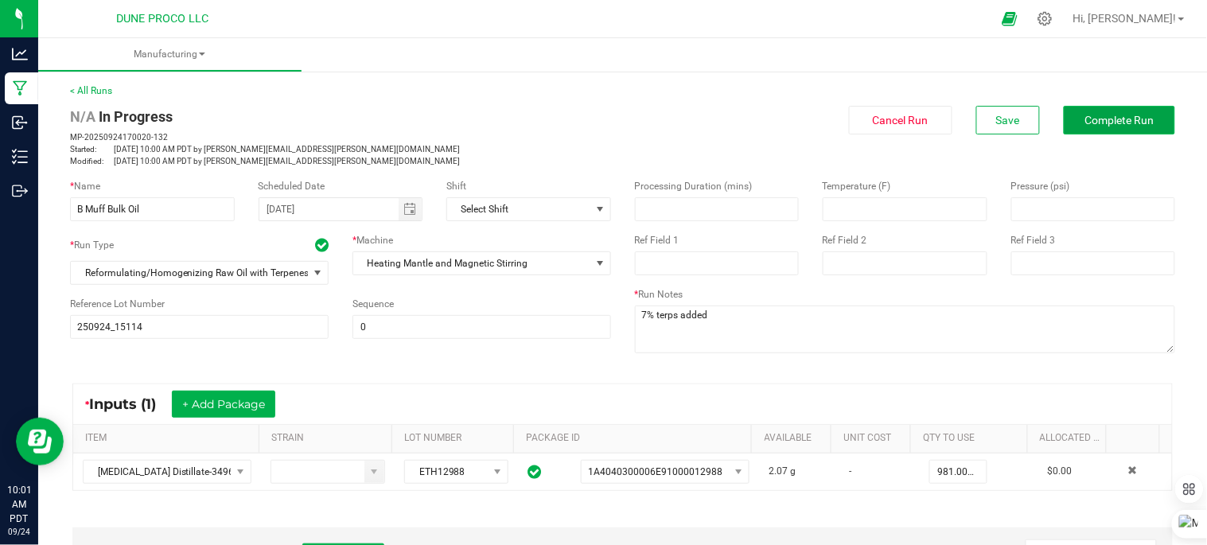
click at [1096, 117] on span "Complete Run" at bounding box center [1119, 120] width 69 height 13
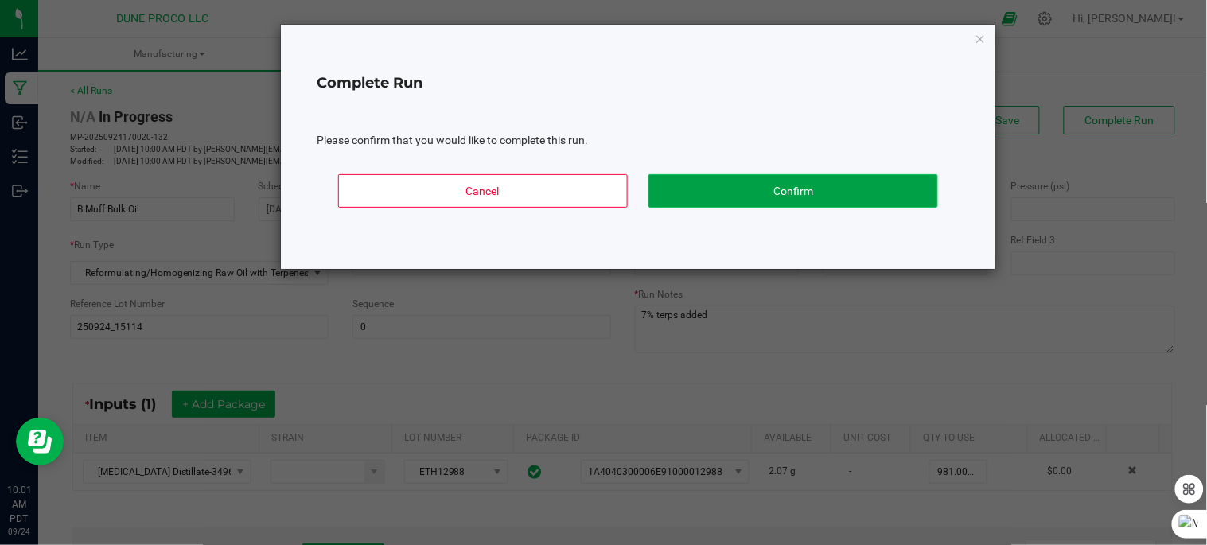
click at [809, 196] on button "Confirm" at bounding box center [793, 190] width 290 height 33
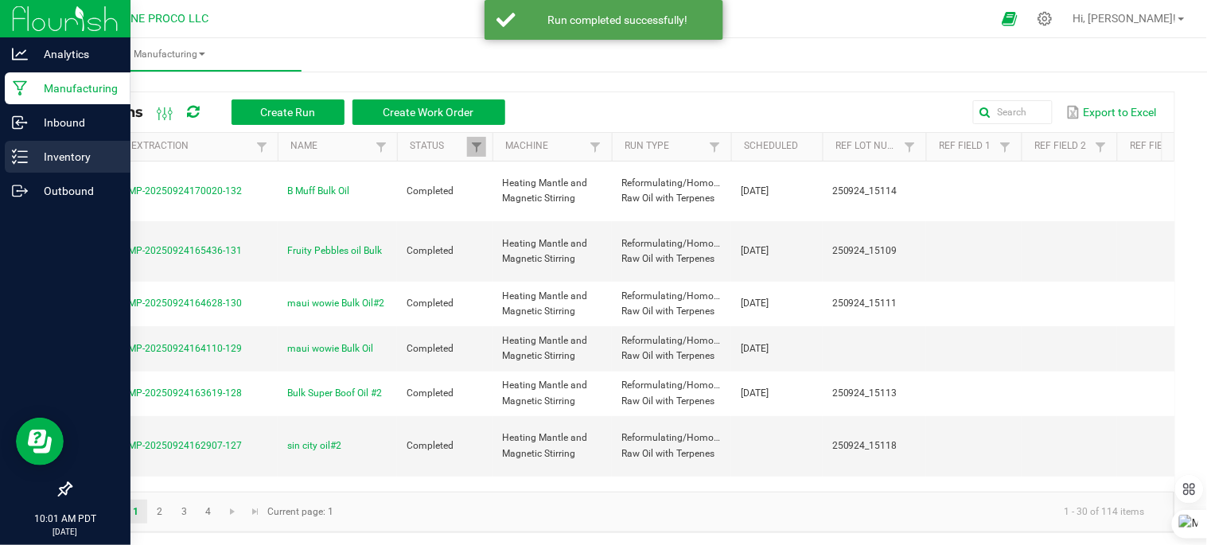
click at [29, 156] on p "Inventory" at bounding box center [75, 156] width 95 height 19
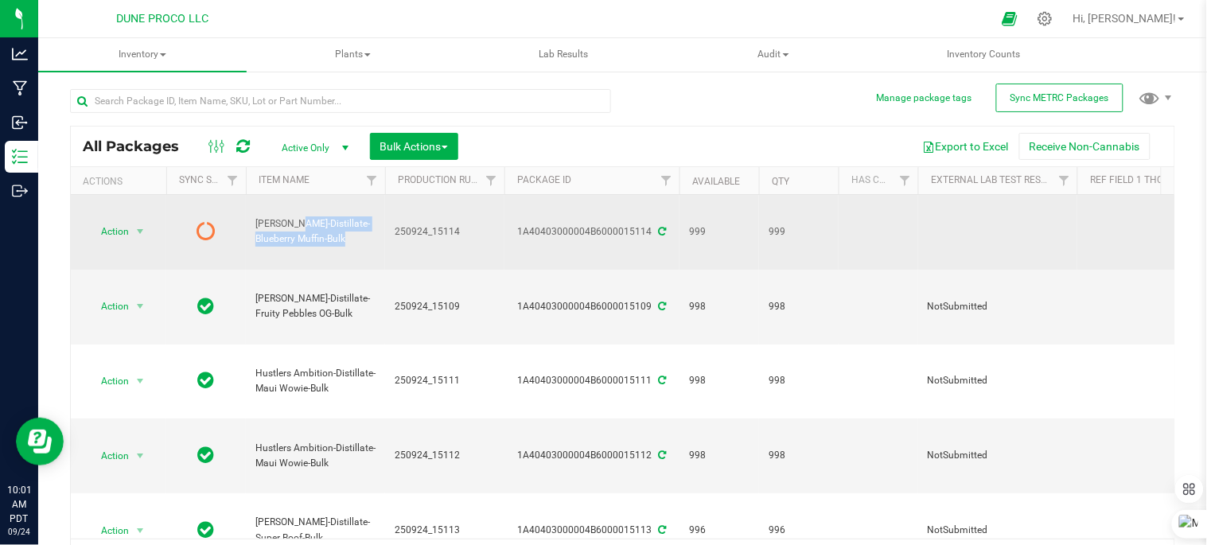
drag, startPoint x: 256, startPoint y: 208, endPoint x: 320, endPoint y: 228, distance: 66.5
click at [320, 228] on span "HUST-Distillate-Blueberry Muffin-Bulk" at bounding box center [315, 231] width 120 height 30
drag, startPoint x: 320, startPoint y: 228, endPoint x: 313, endPoint y: 209, distance: 19.7
copy span "HUST-Distillate-Blueberry Muffin-Bulk"
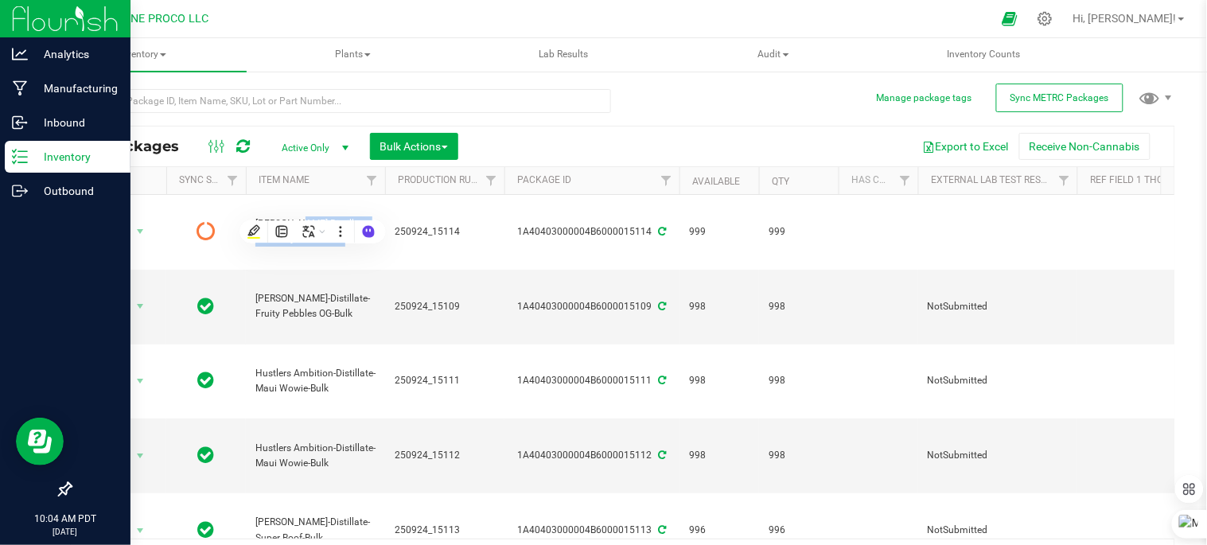
click at [19, 154] on icon at bounding box center [20, 157] width 16 height 16
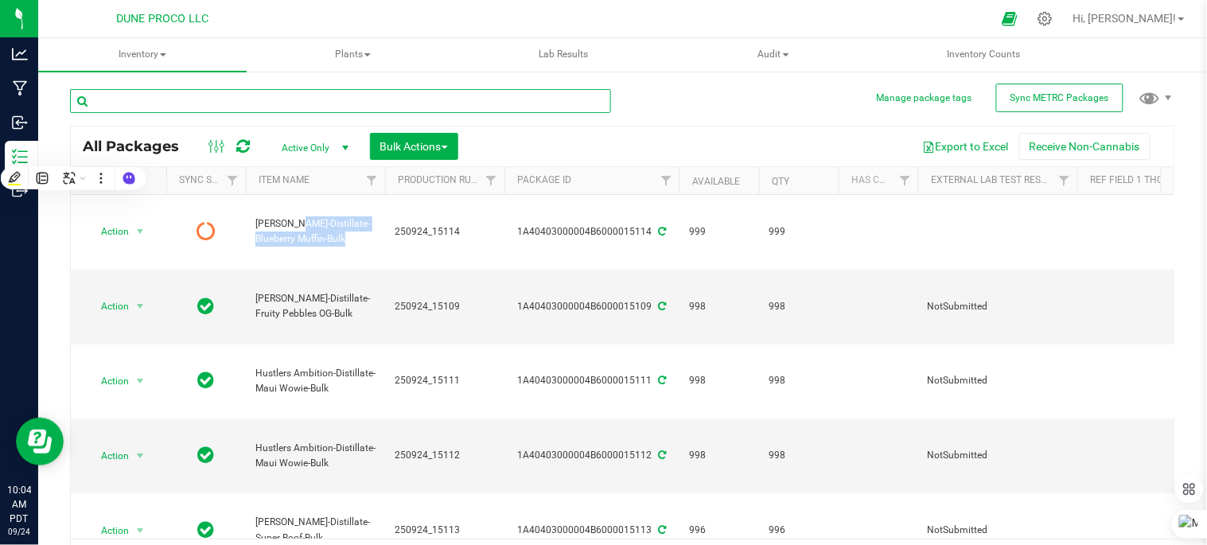
click at [228, 109] on input "text" at bounding box center [340, 101] width 541 height 24
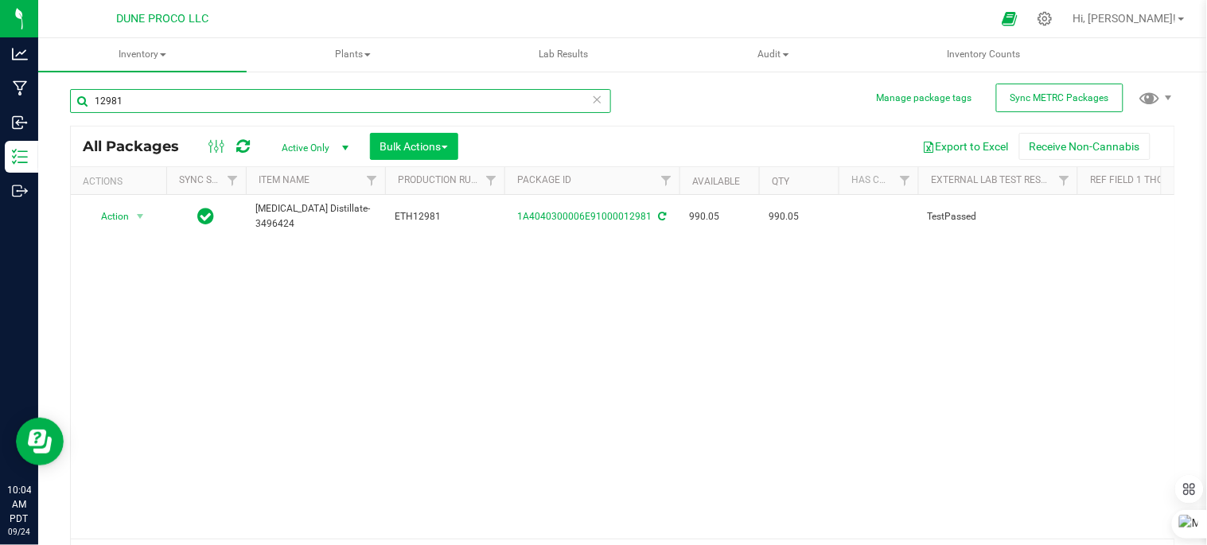
type input "12981"
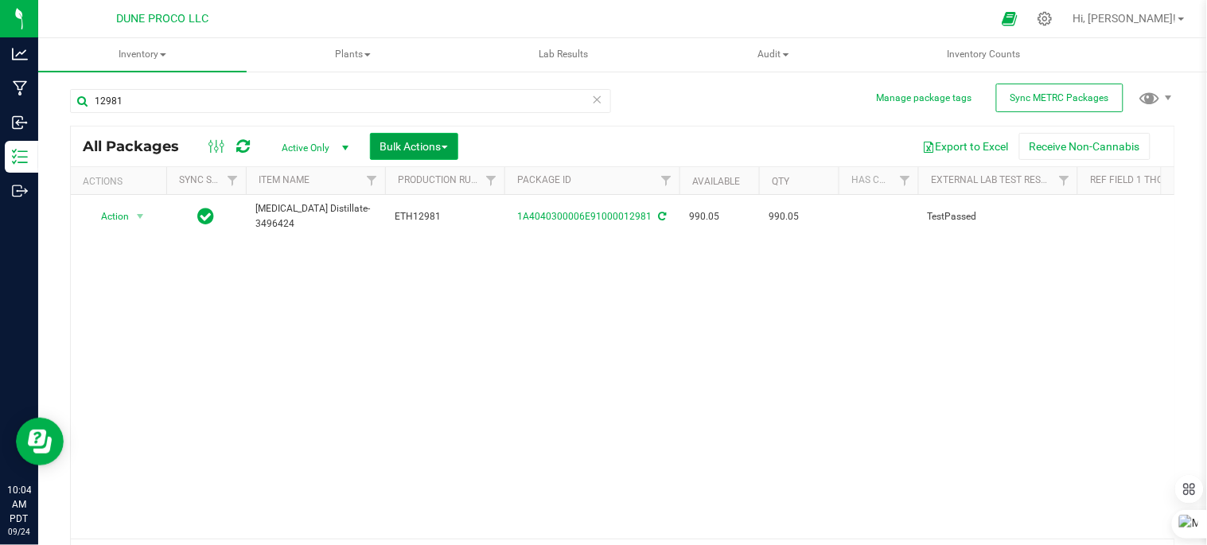
click at [417, 143] on span "Bulk Actions" at bounding box center [414, 146] width 68 height 13
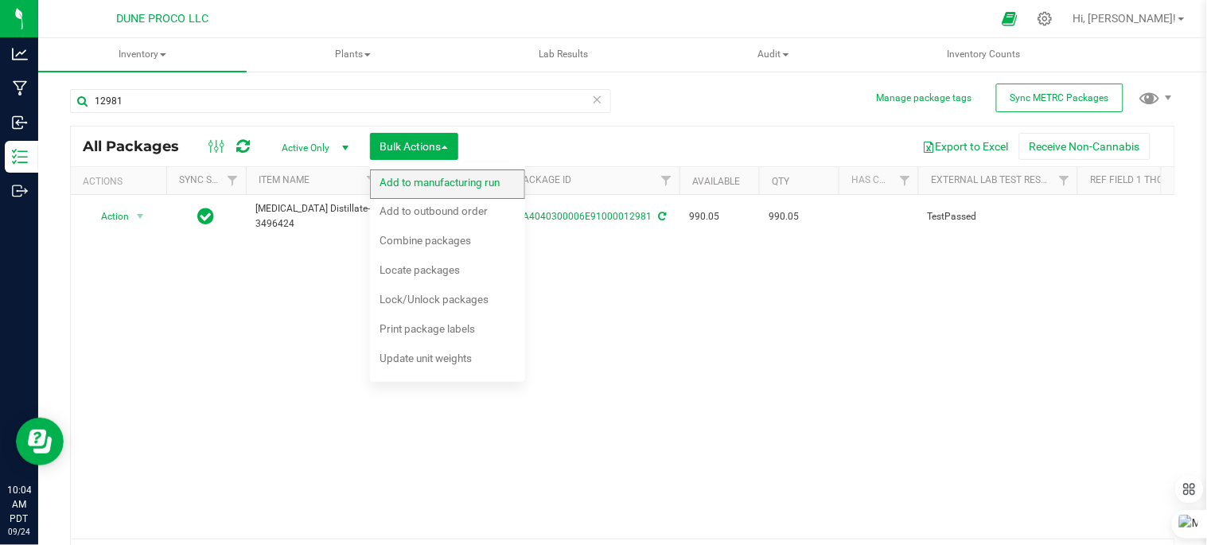
click at [454, 183] on span "Add to manufacturing run" at bounding box center [440, 182] width 120 height 13
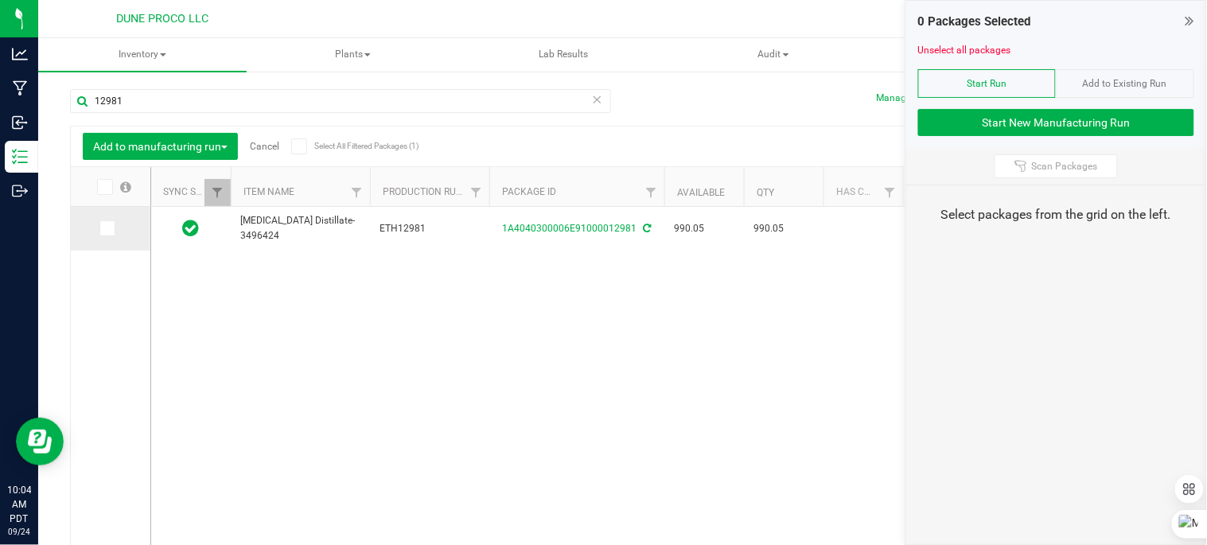
click at [111, 224] on span at bounding box center [107, 228] width 16 height 16
click at [0, 0] on input "checkbox" at bounding box center [0, 0] width 0 height 0
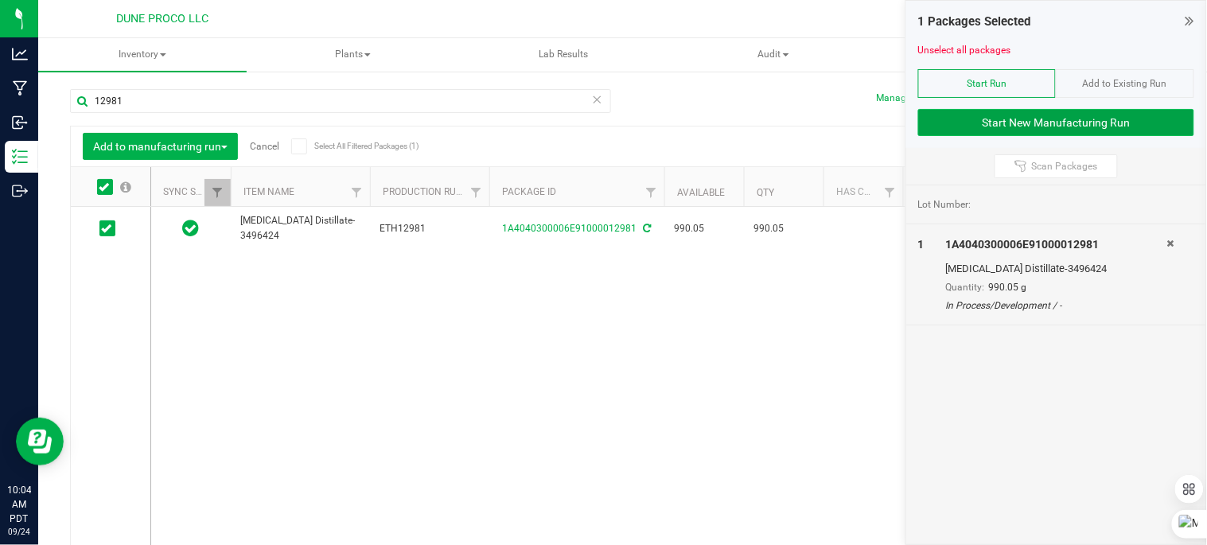
click at [1056, 123] on button "Start New Manufacturing Run" at bounding box center [1056, 122] width 276 height 27
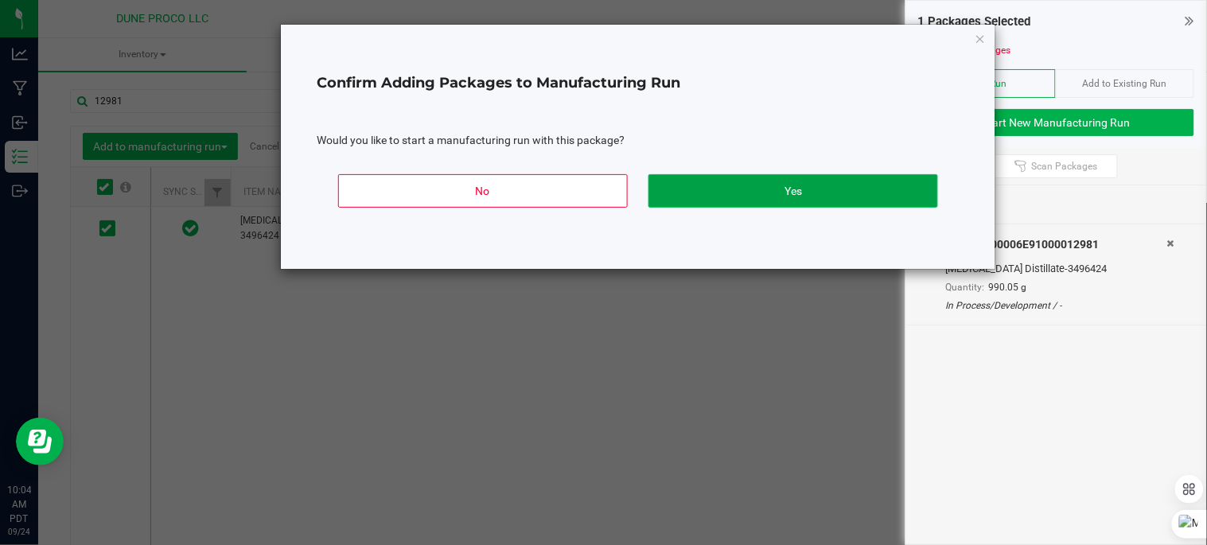
click at [875, 191] on button "Yes" at bounding box center [793, 190] width 290 height 33
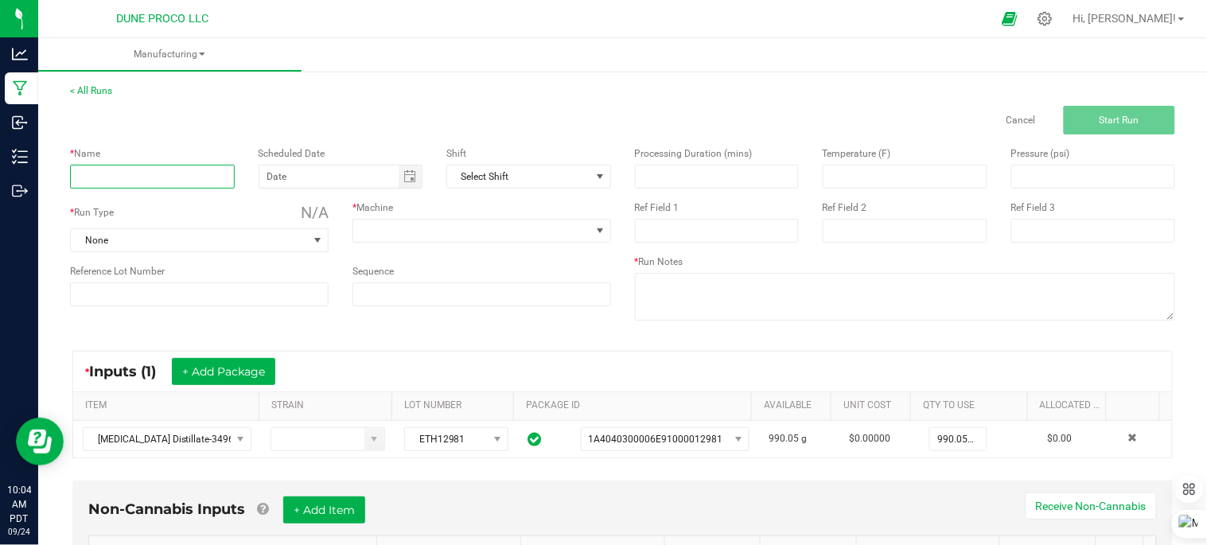
click at [97, 167] on input at bounding box center [152, 177] width 165 height 24
type input "B Muff Bulk Oil"
type input "month/day/year"
type input "250924_15114"
type input "month/day/year"
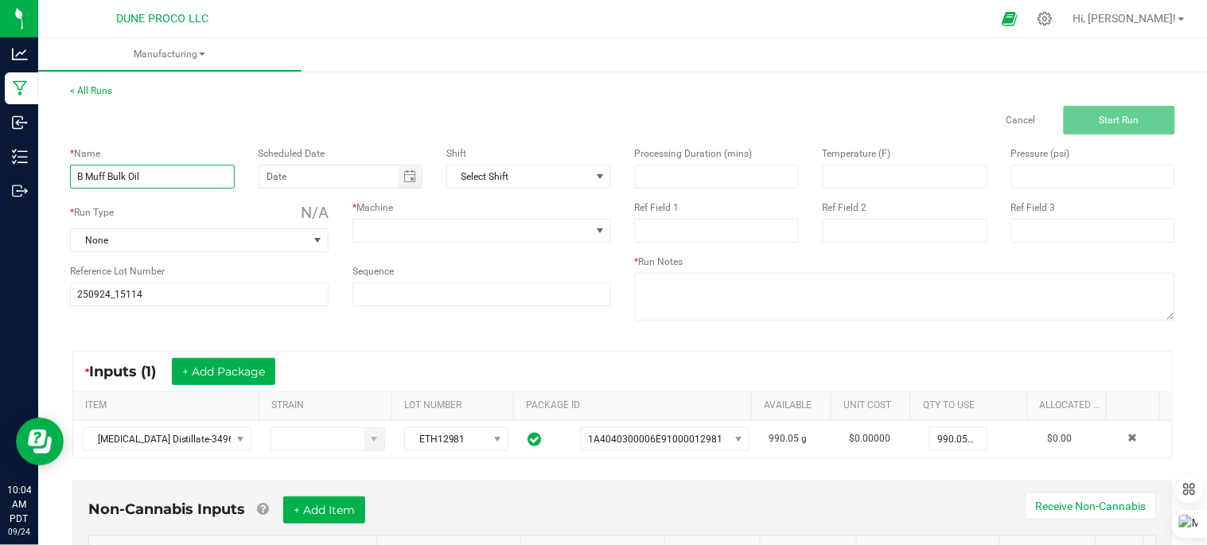
click at [163, 173] on input "B Muff Bulk Oil" at bounding box center [152, 177] width 165 height 24
type input "B Muff Bulk Oil #2"
click at [202, 235] on span "None" at bounding box center [189, 240] width 237 height 22
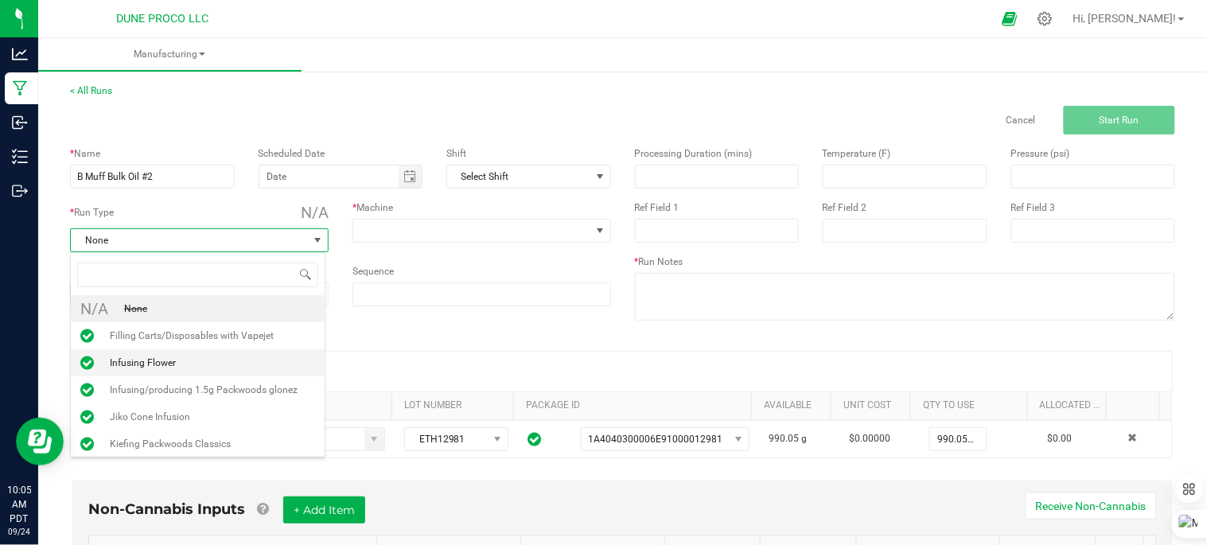
scroll to position [121, 0]
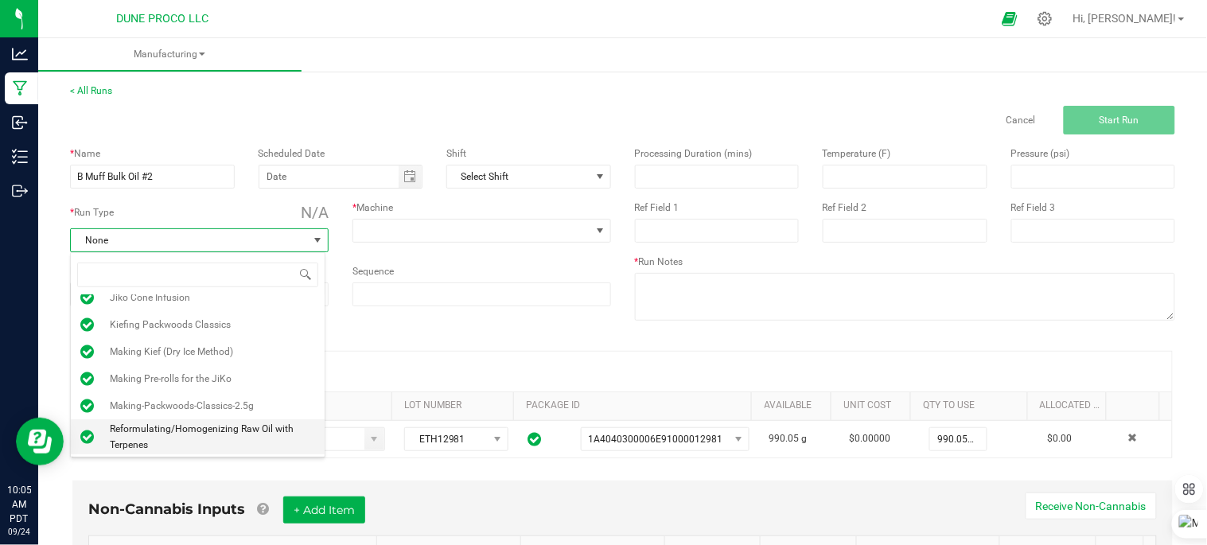
click at [228, 439] on span "Reformulating/Homogenizing Raw Oil with Terpenes" at bounding box center [212, 437] width 205 height 32
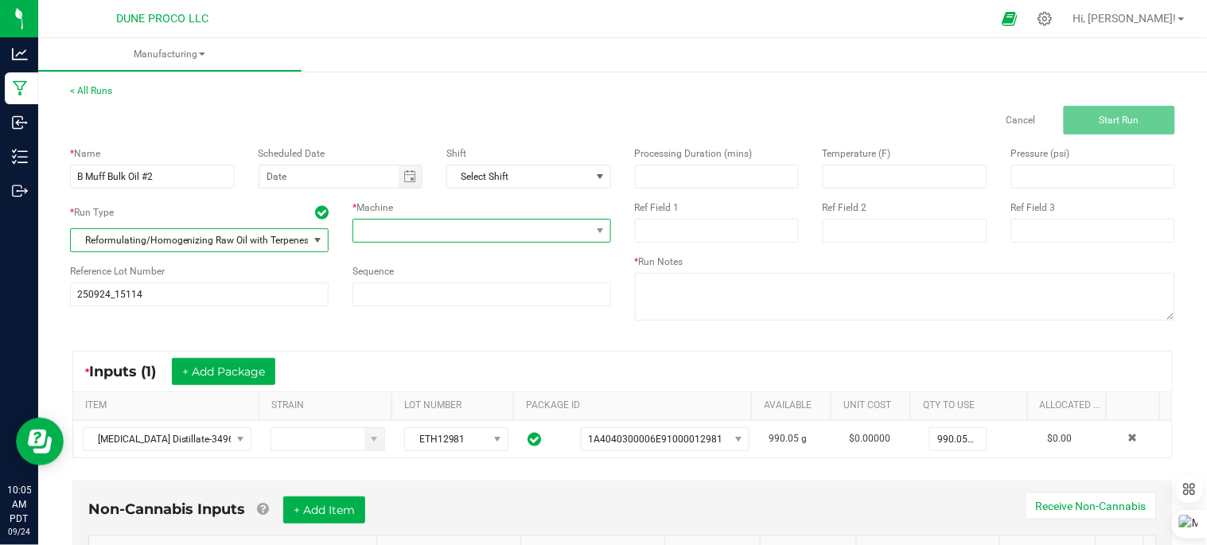
click at [402, 235] on span at bounding box center [471, 231] width 237 height 22
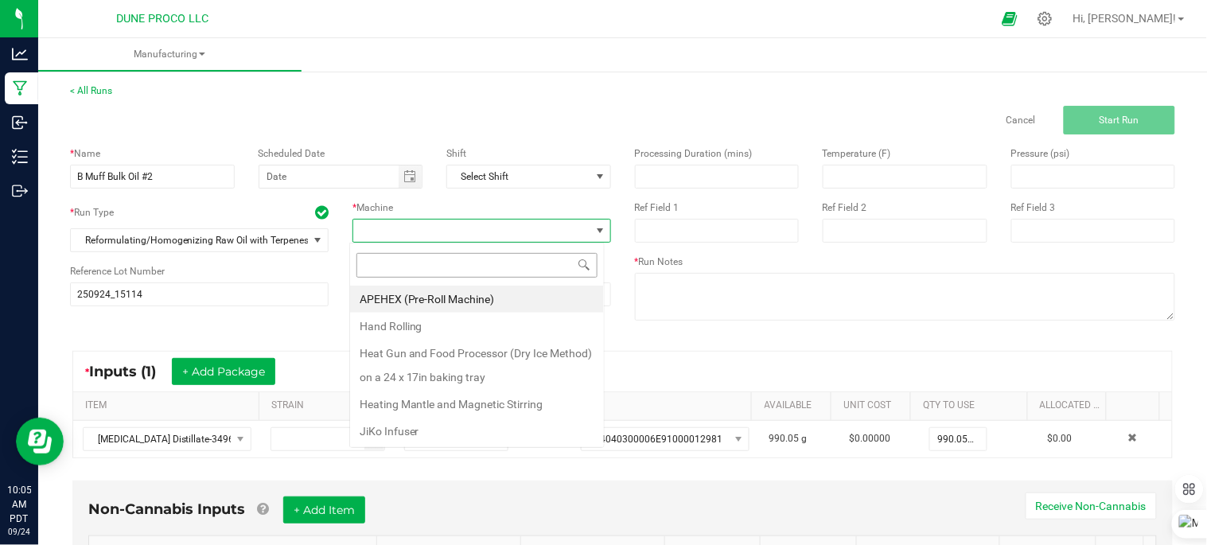
scroll to position [24, 255]
click at [458, 415] on li "Heating Mantle and Magnetic Stirring" at bounding box center [477, 404] width 254 height 27
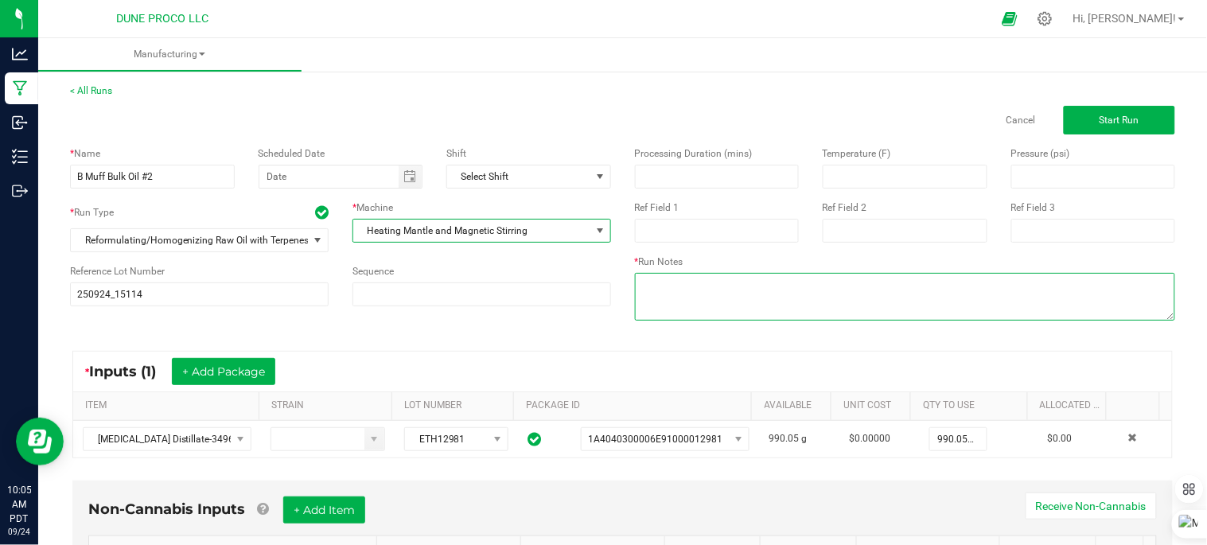
click at [676, 288] on textarea at bounding box center [905, 297] width 541 height 48
type textarea "7% terps added"
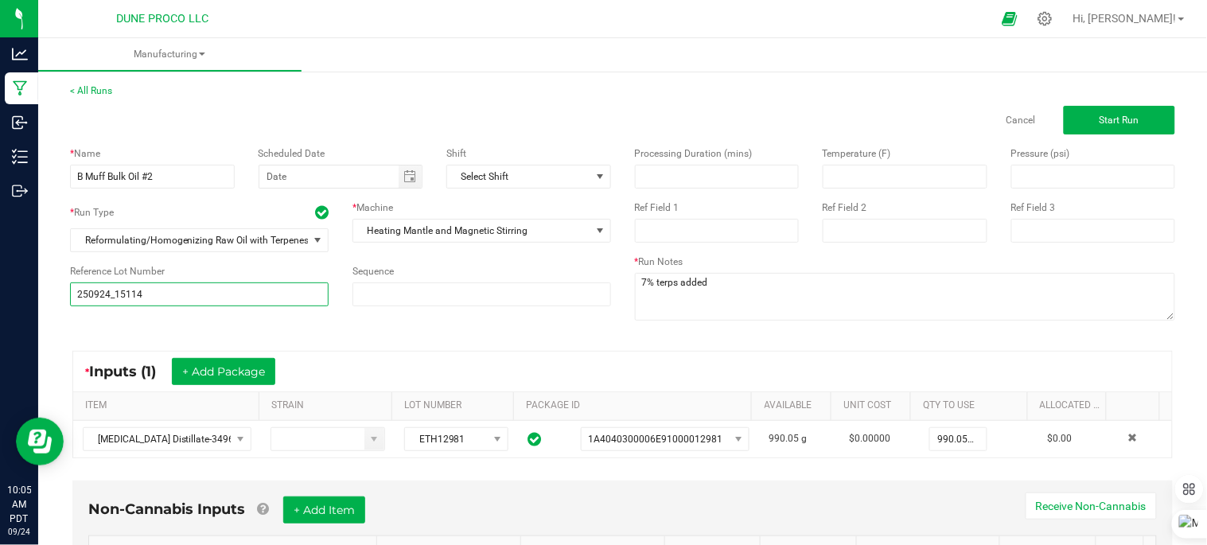
click at [297, 289] on input "250924_15114" at bounding box center [199, 294] width 259 height 24
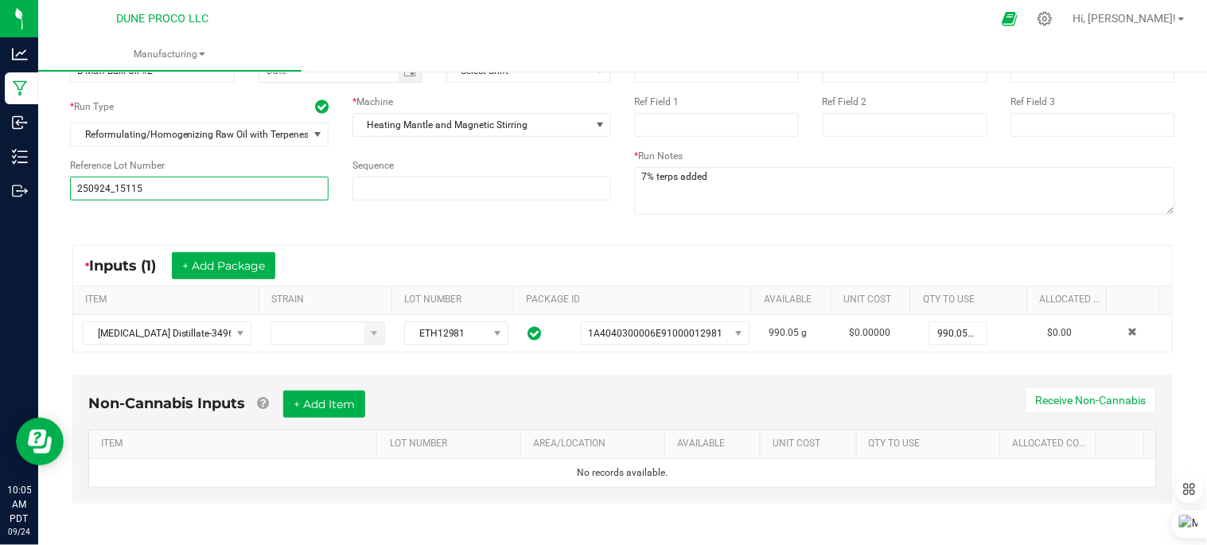
scroll to position [111, 0]
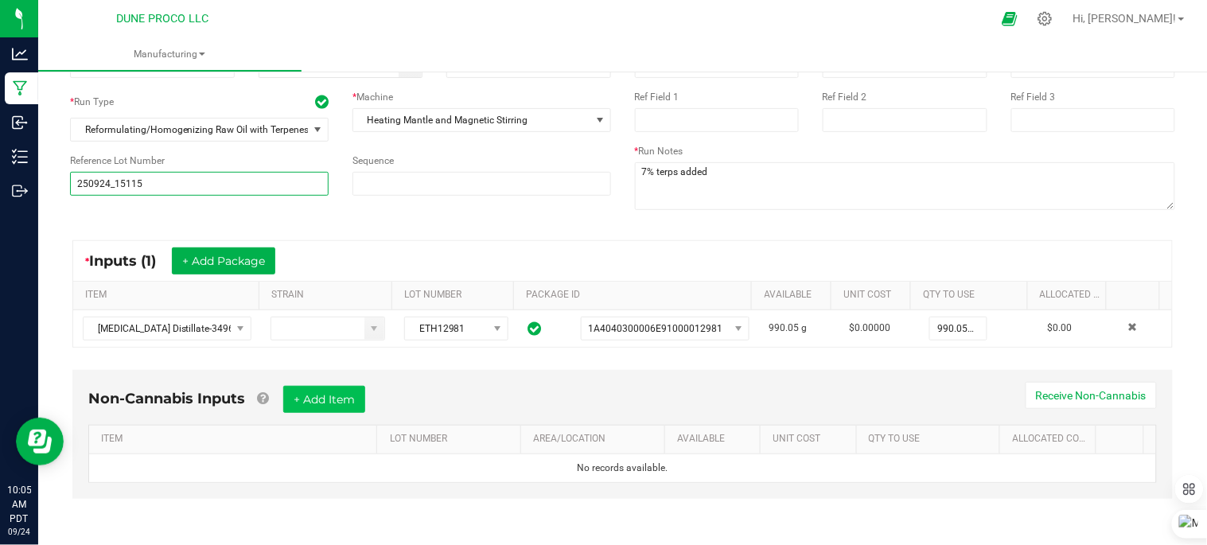
type input "250924_15115"
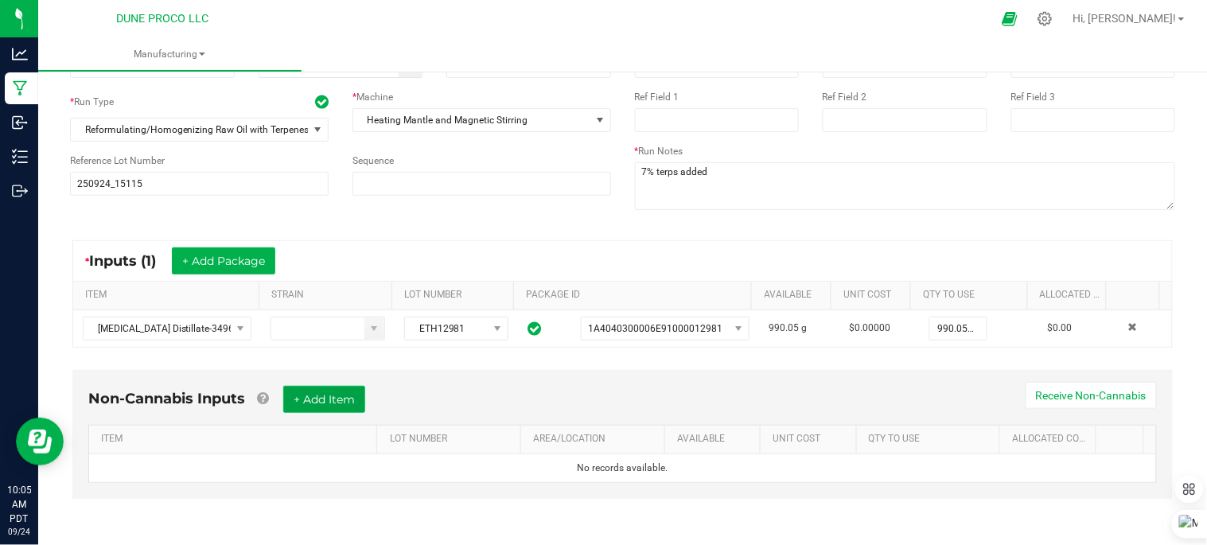
click at [310, 403] on button "+ Add Item" at bounding box center [324, 399] width 82 height 27
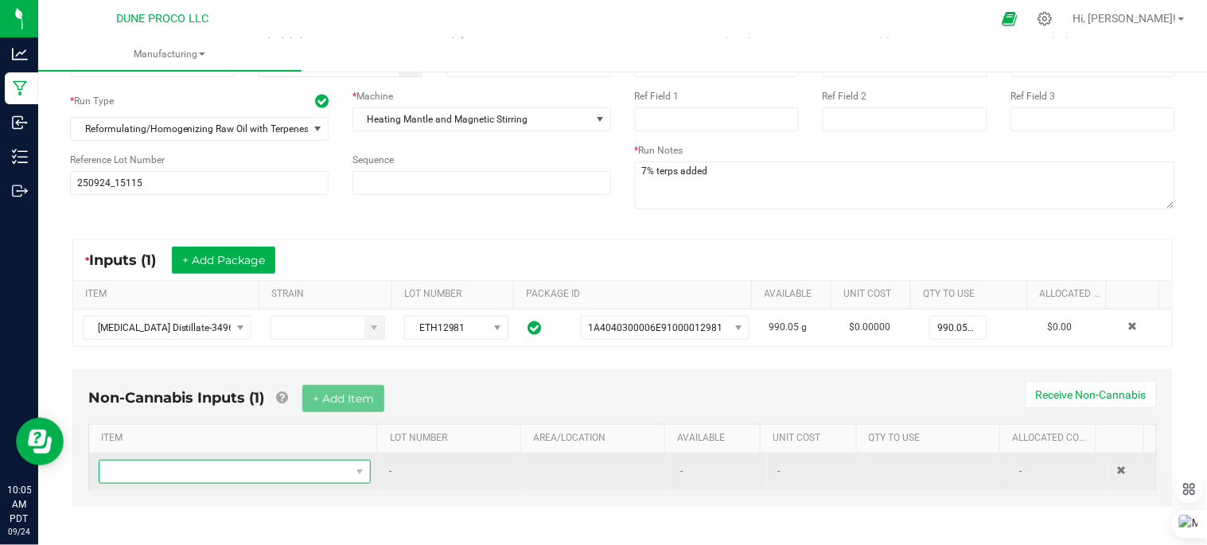
click at [197, 477] on span "NO DATA FOUND" at bounding box center [224, 472] width 251 height 22
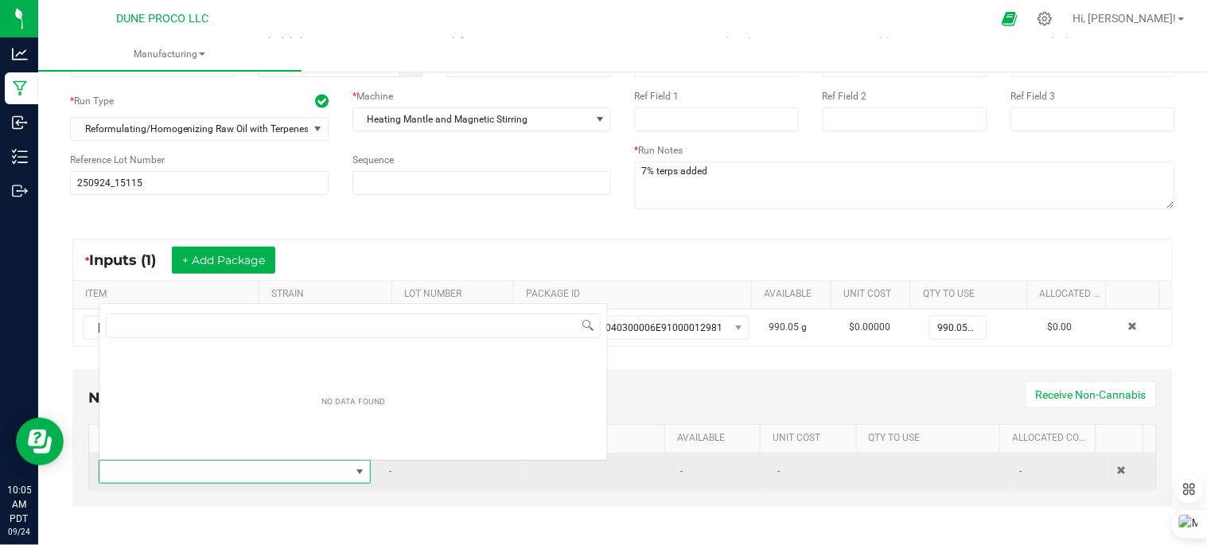
scroll to position [24, 261]
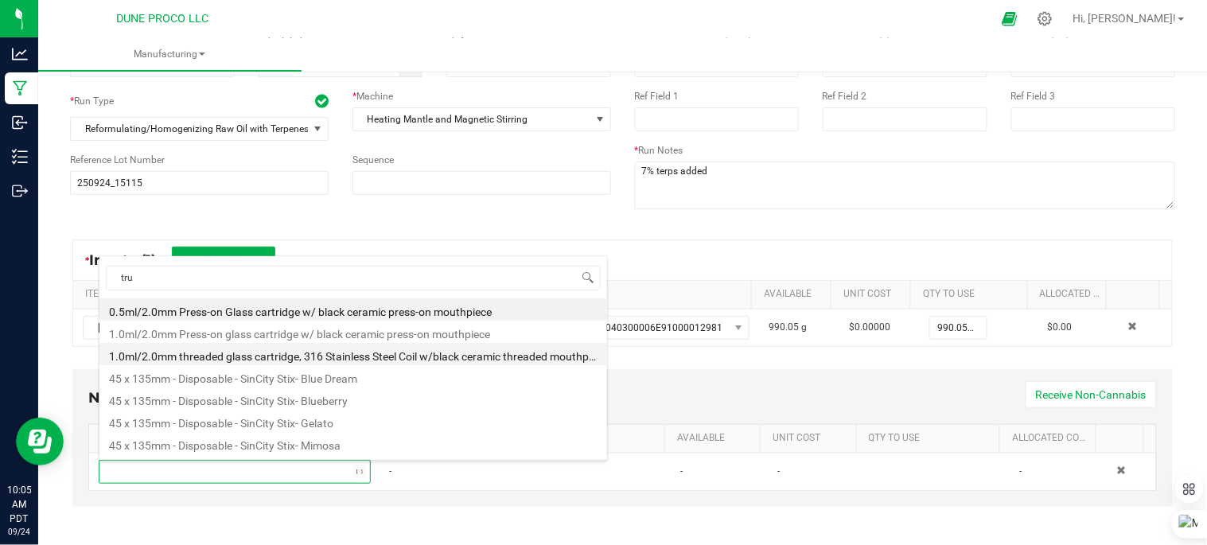
type input "true"
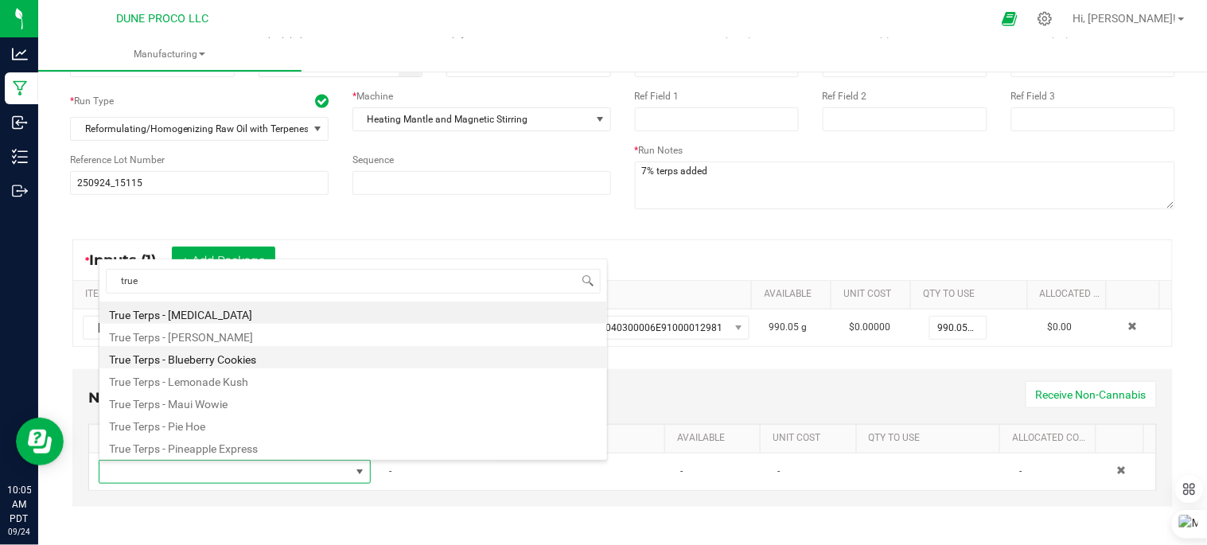
click at [288, 359] on li "True Terps - Blueberry Cookies" at bounding box center [353, 357] width 508 height 22
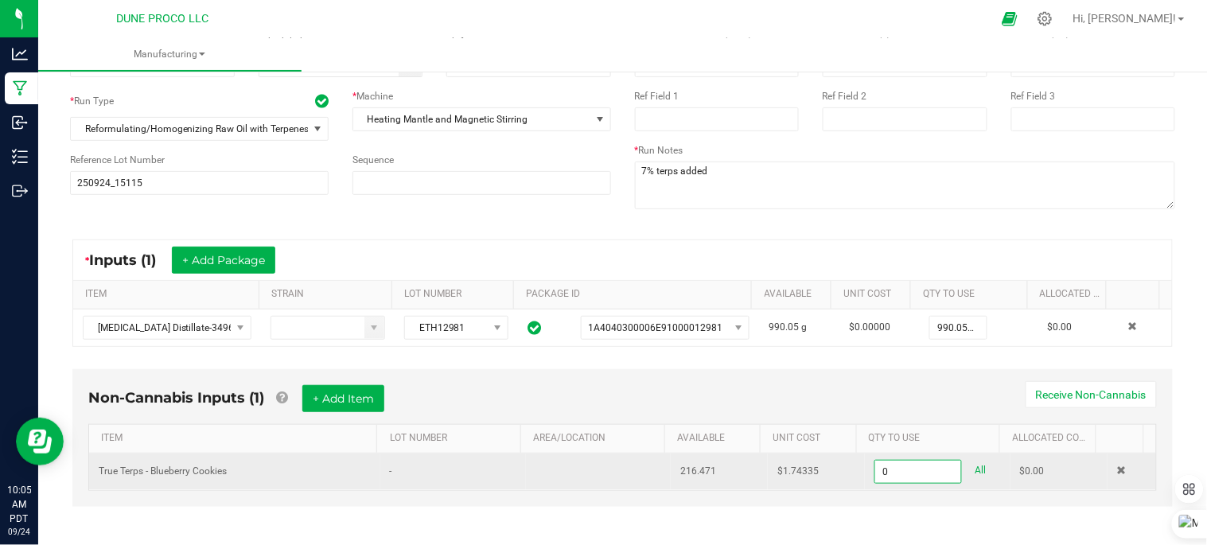
click at [888, 476] on input "0" at bounding box center [918, 472] width 86 height 22
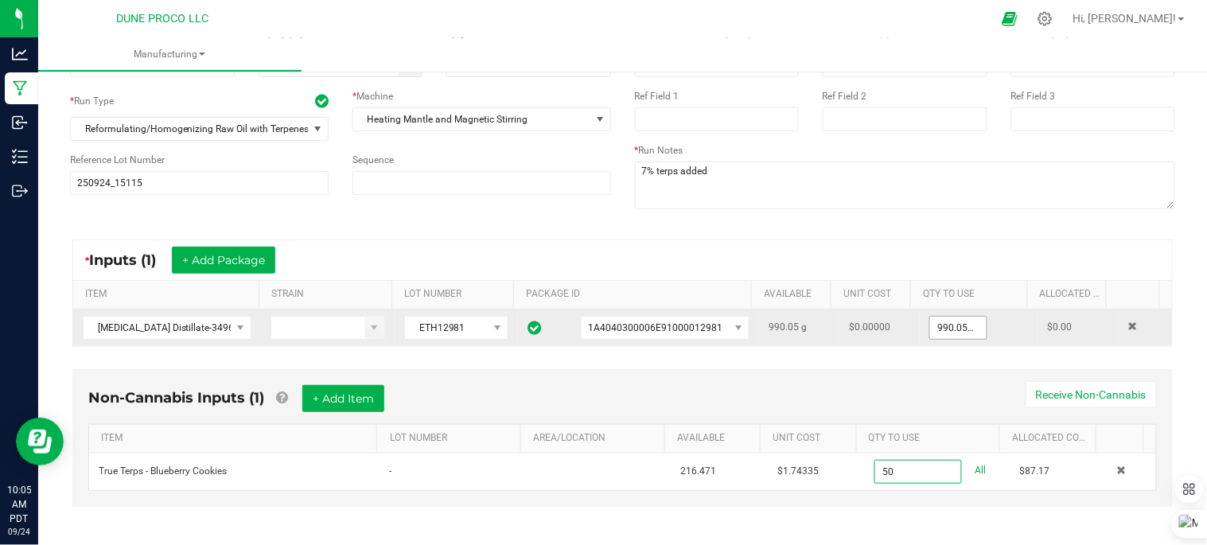
type input "50"
type input "990.05"
type input "50.0000 ml"
click at [956, 328] on input "990.05" at bounding box center [958, 328] width 56 height 22
type input "0"
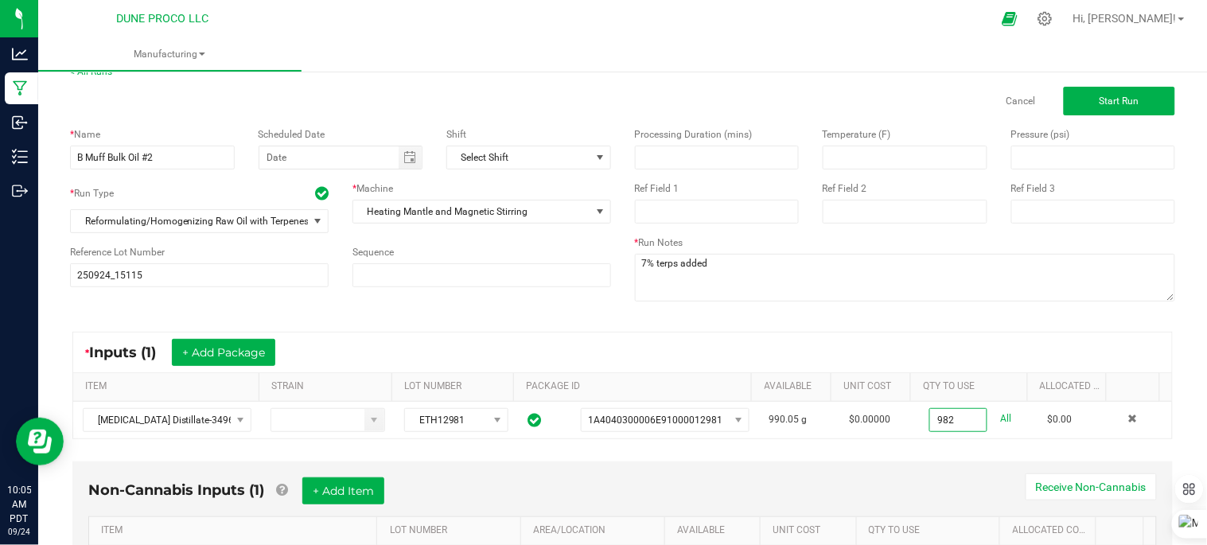
scroll to position [0, 0]
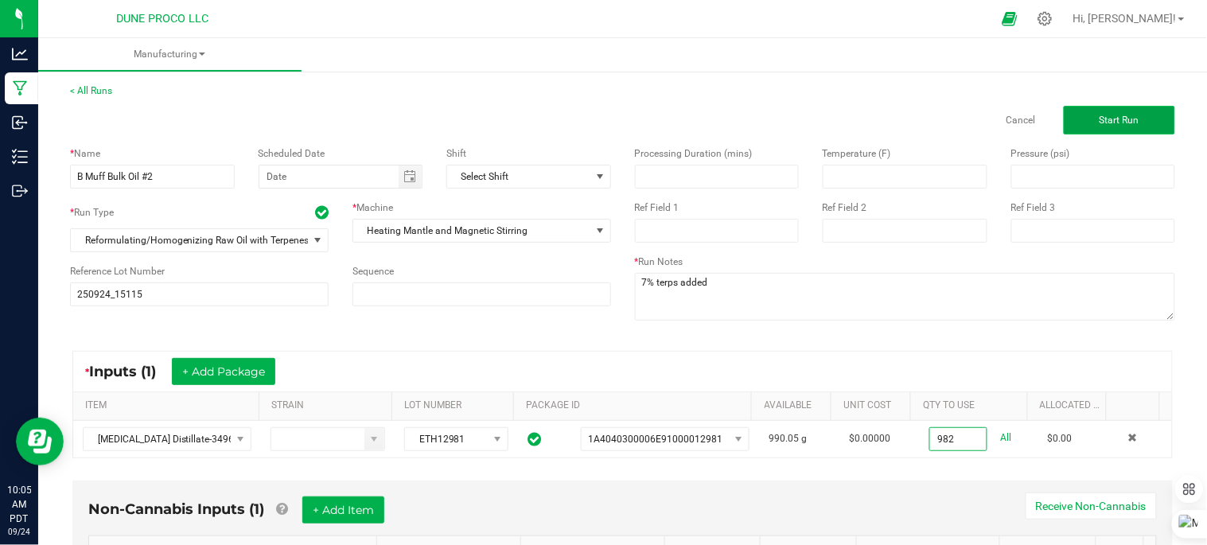
type input "982.0000 g"
click at [1138, 121] on button "Start Run" at bounding box center [1119, 120] width 111 height 29
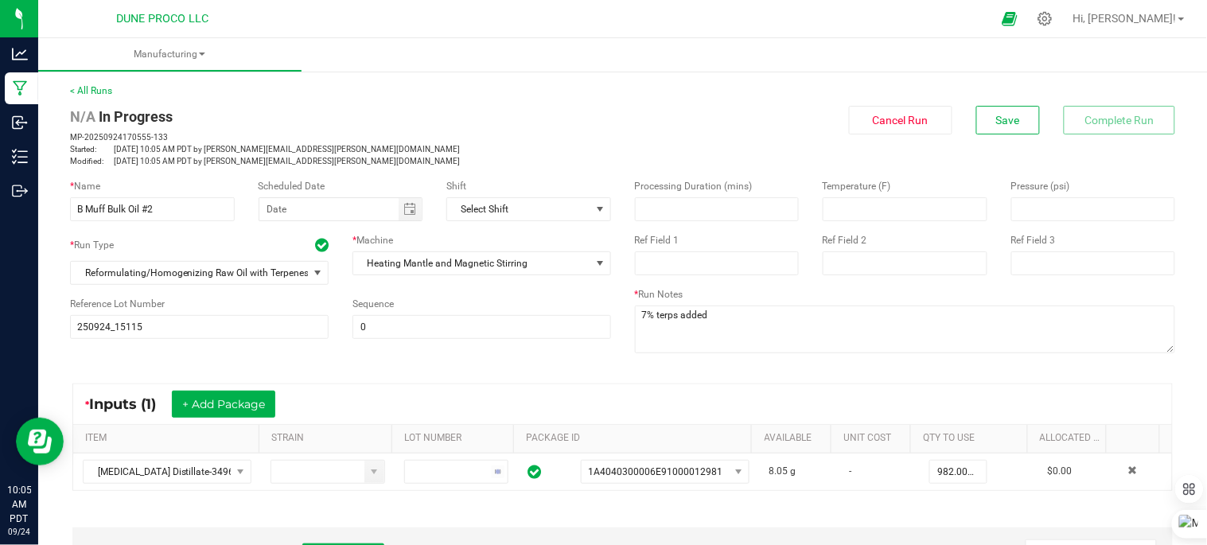
scroll to position [442, 0]
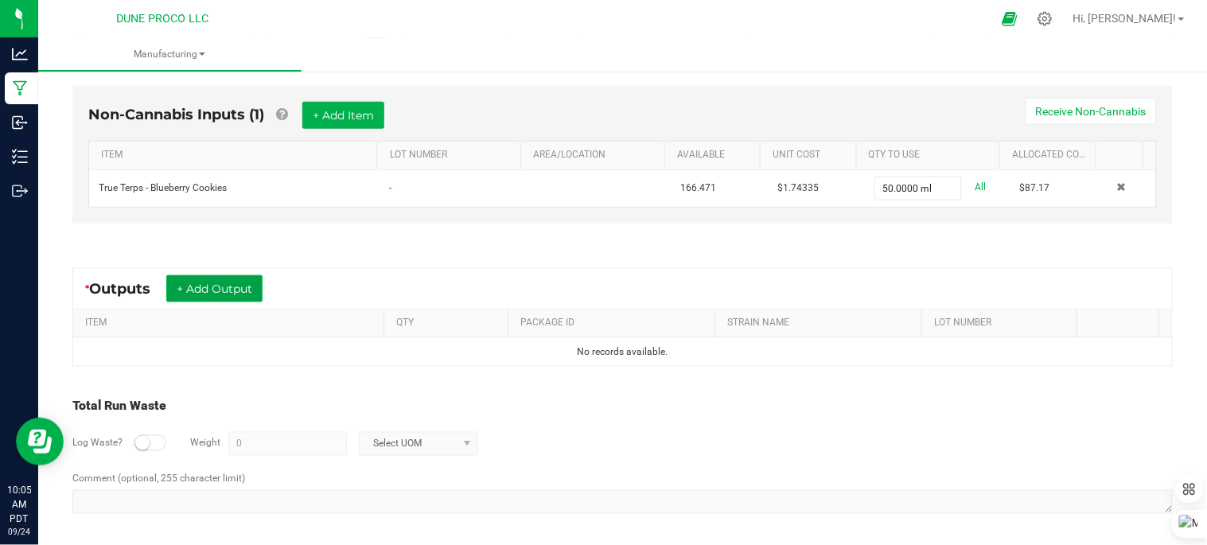
click at [221, 296] on button "+ Add Output" at bounding box center [214, 288] width 96 height 27
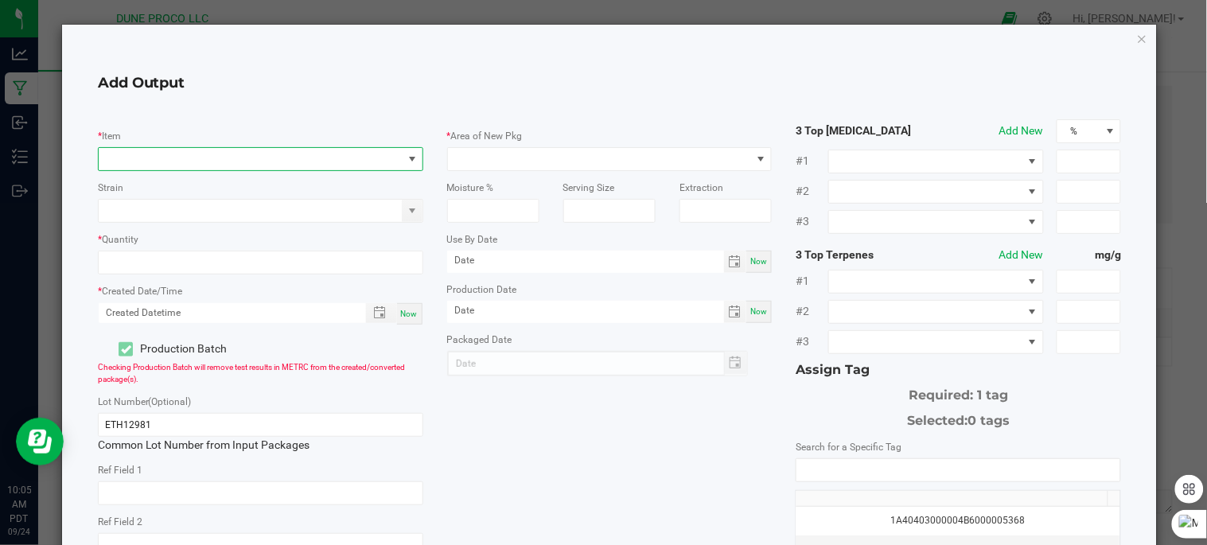
click at [248, 162] on span "NO DATA FOUND" at bounding box center [251, 159] width 304 height 22
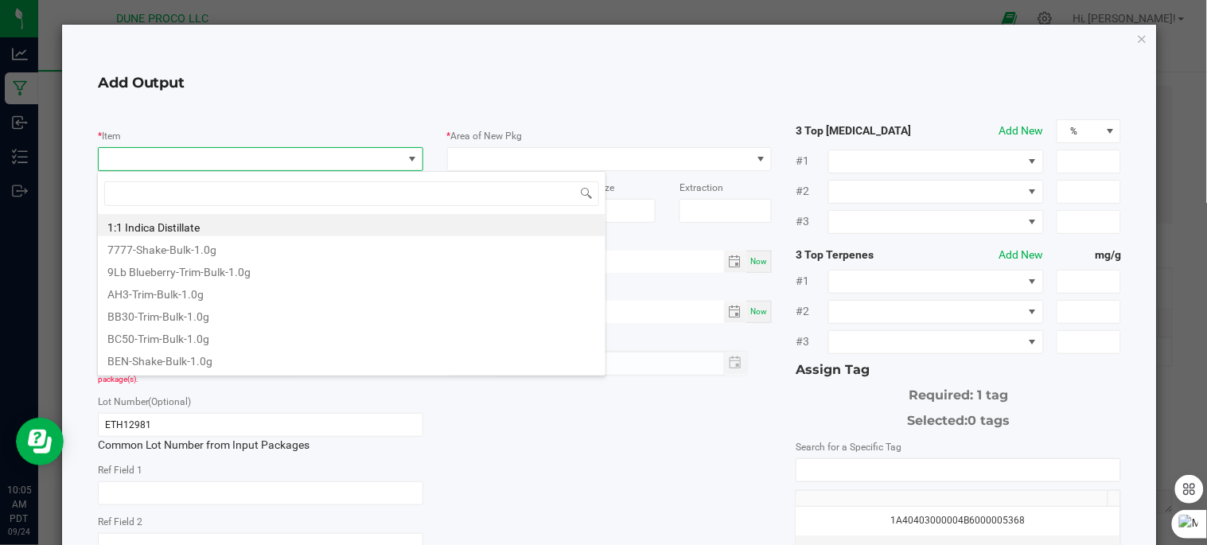
scroll to position [24, 321]
type input "Blue"
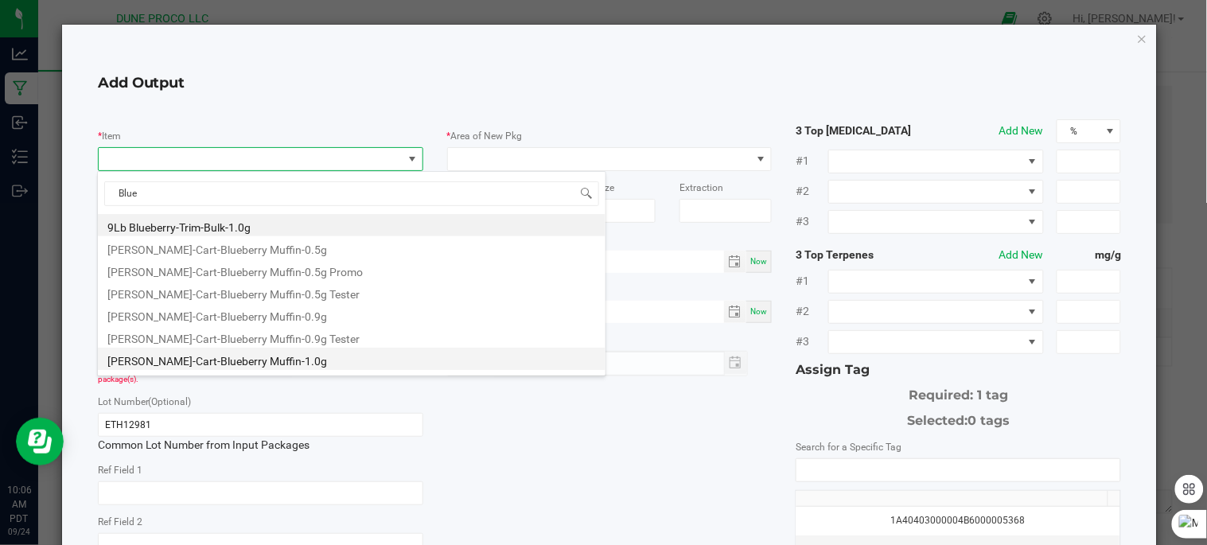
scroll to position [88, 0]
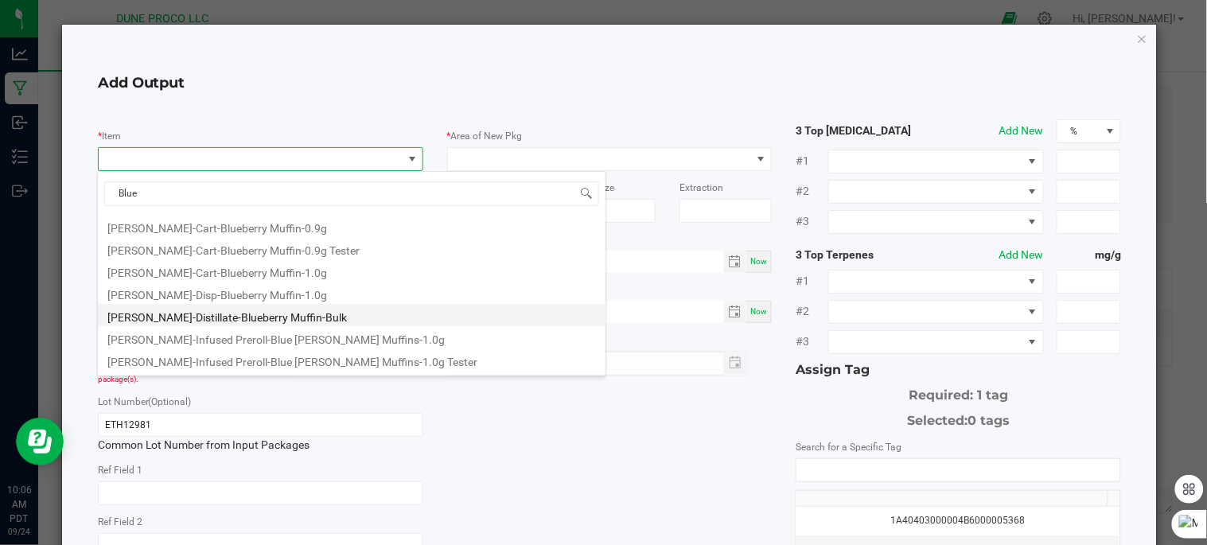
click at [263, 314] on li "[PERSON_NAME]-Distillate-Blueberry Muffin-Bulk" at bounding box center [352, 315] width 508 height 22
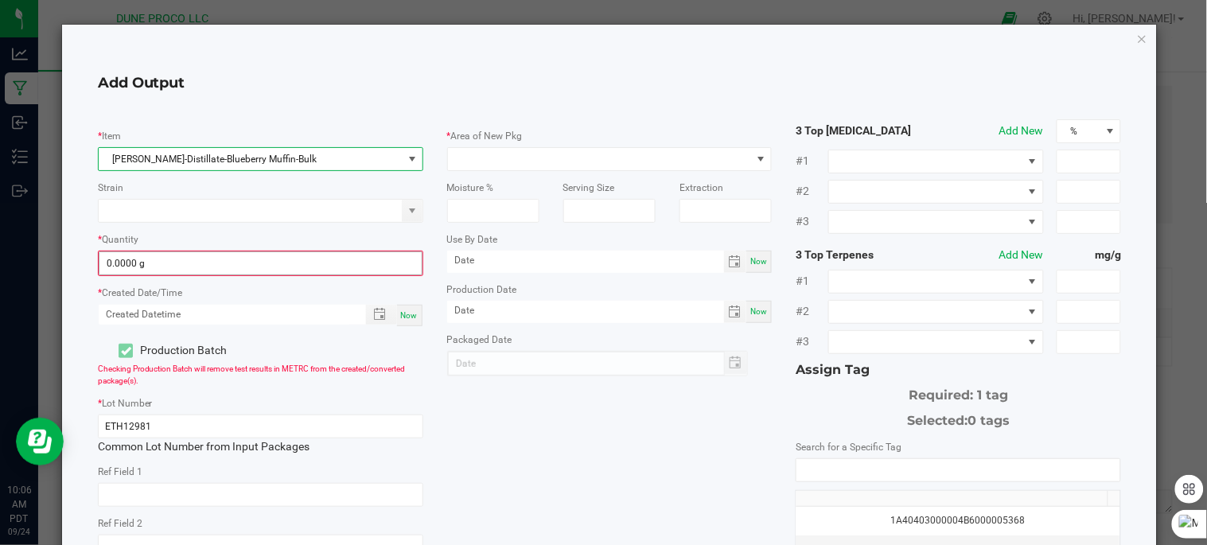
type input "0"
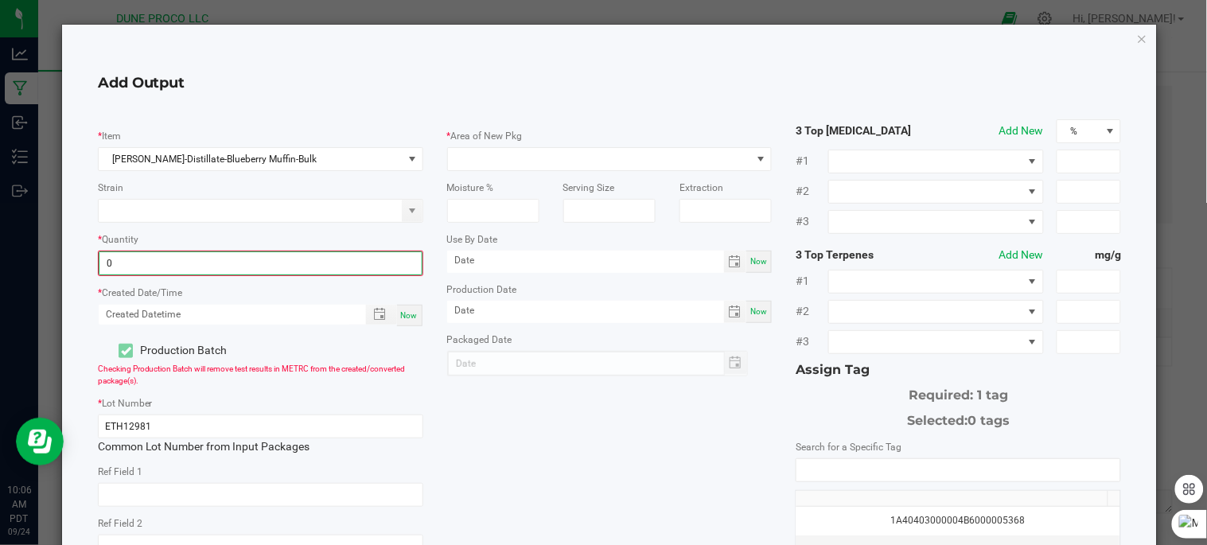
click at [278, 259] on input "0" at bounding box center [260, 263] width 322 height 22
type input "999.0000 g"
click at [397, 315] on div "Now" at bounding box center [409, 313] width 25 height 21
type input "09/24/2025 10:06 AM"
type input "[DATE]"
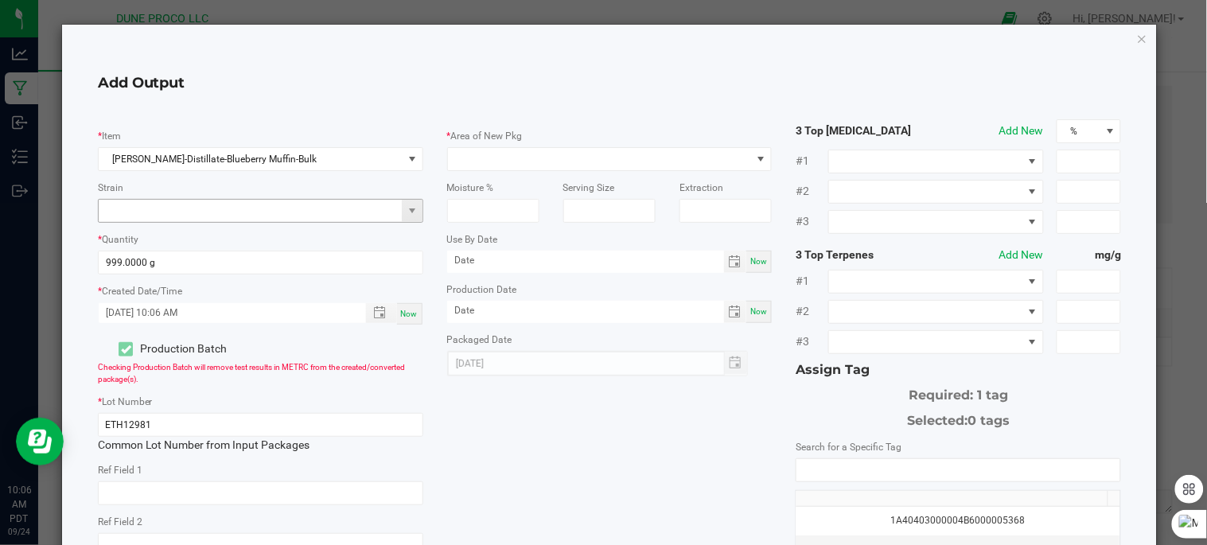
click at [356, 208] on input at bounding box center [251, 211] width 304 height 22
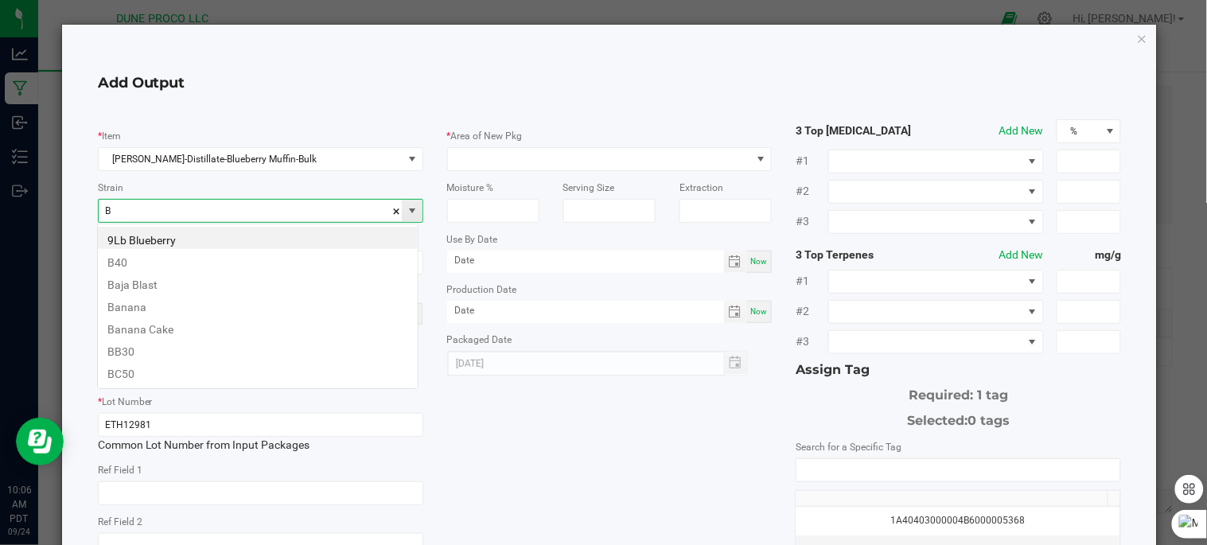
scroll to position [24, 321]
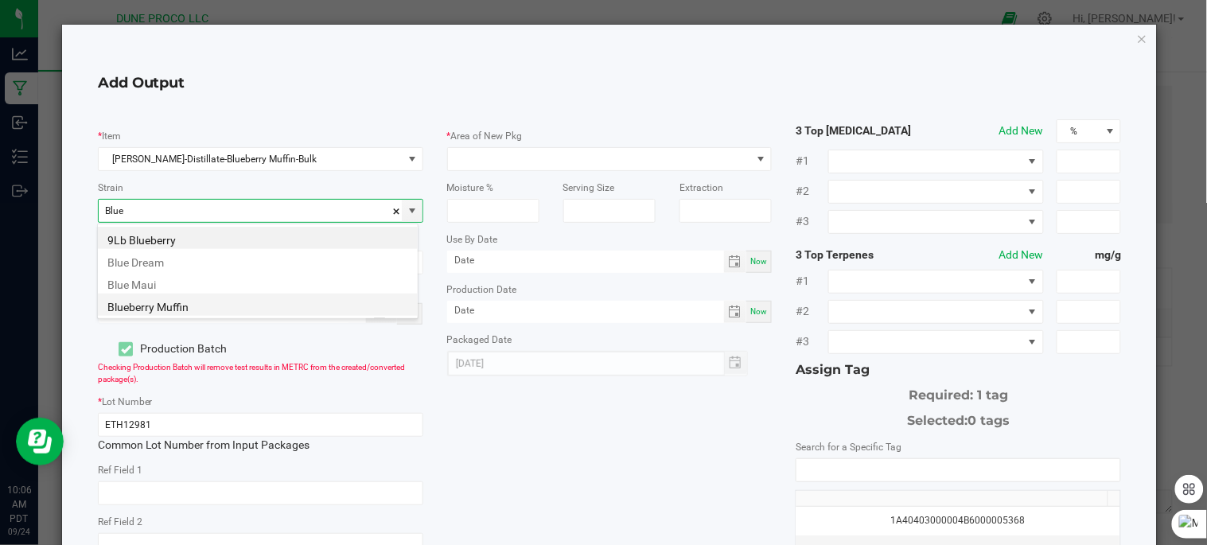
click at [255, 304] on li "Blueberry Muffin" at bounding box center [258, 305] width 320 height 22
type input "Blueberry Muffin"
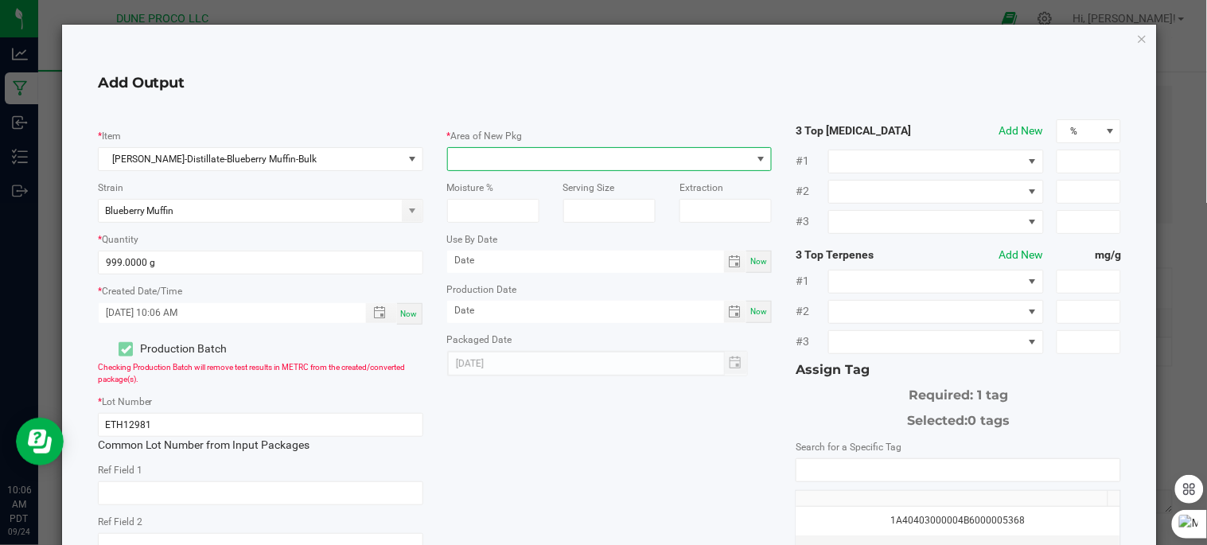
click at [492, 163] on span at bounding box center [600, 159] width 304 height 22
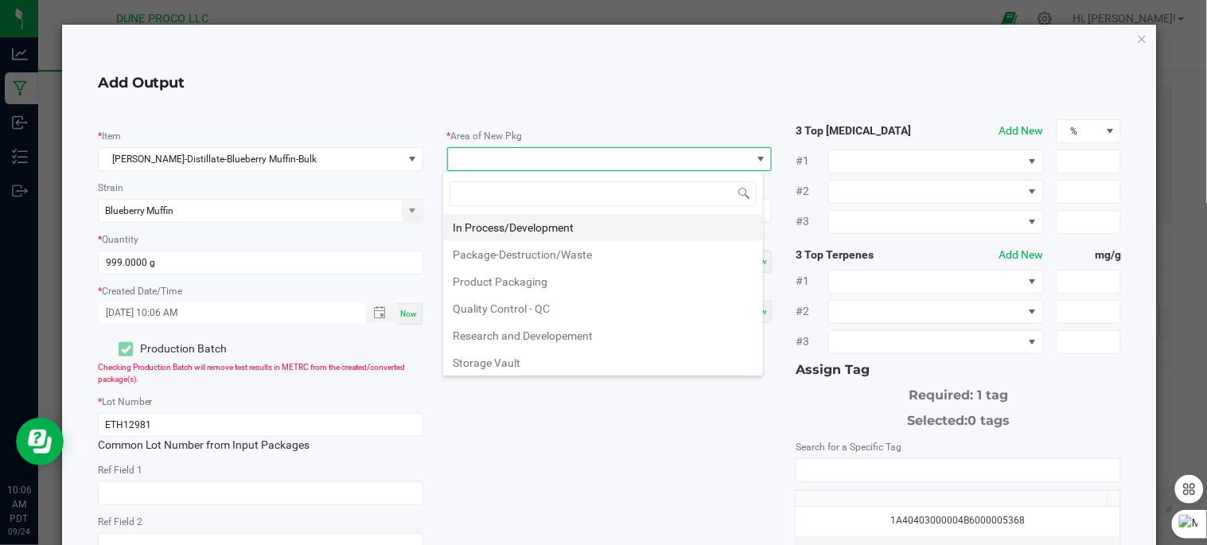
click at [559, 226] on li "In Process/Development" at bounding box center [603, 227] width 320 height 27
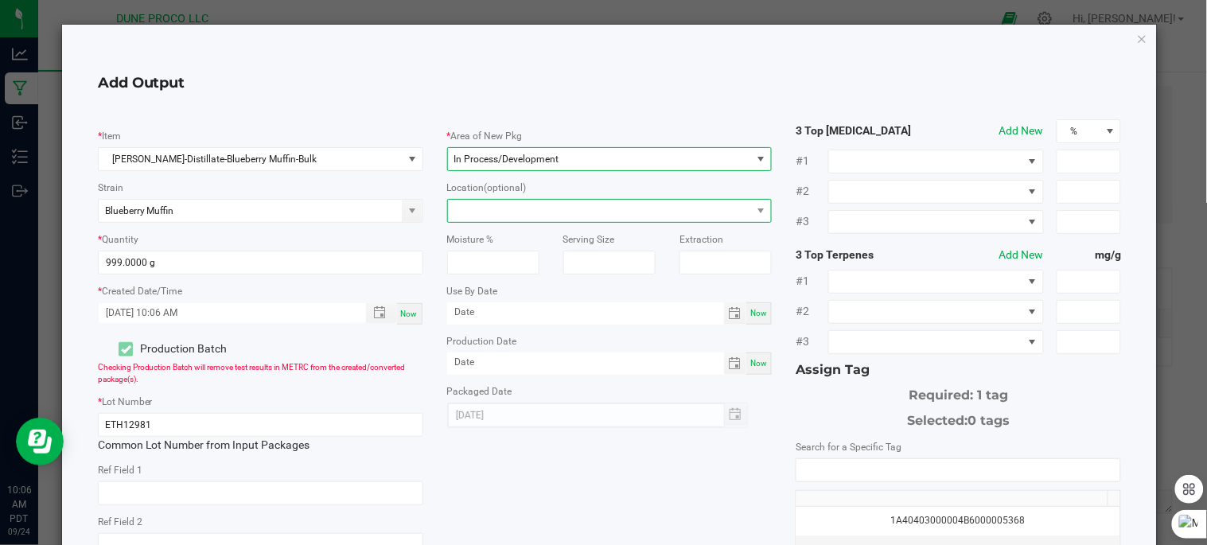
click at [500, 213] on span at bounding box center [600, 211] width 304 height 22
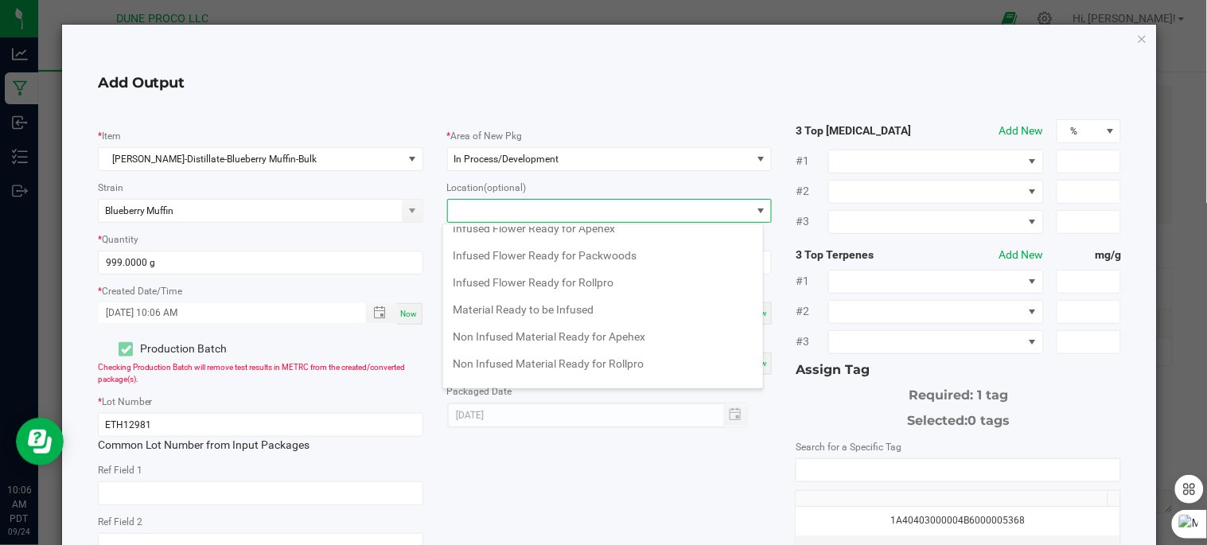
scroll to position [167, 0]
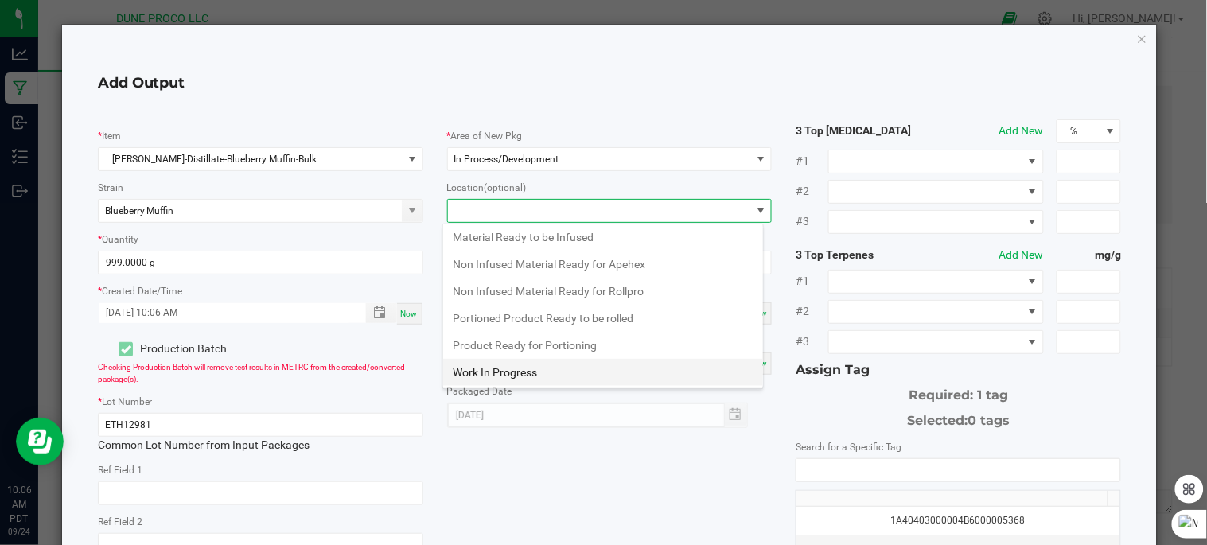
click at [541, 368] on li "Work In Progress" at bounding box center [603, 372] width 320 height 27
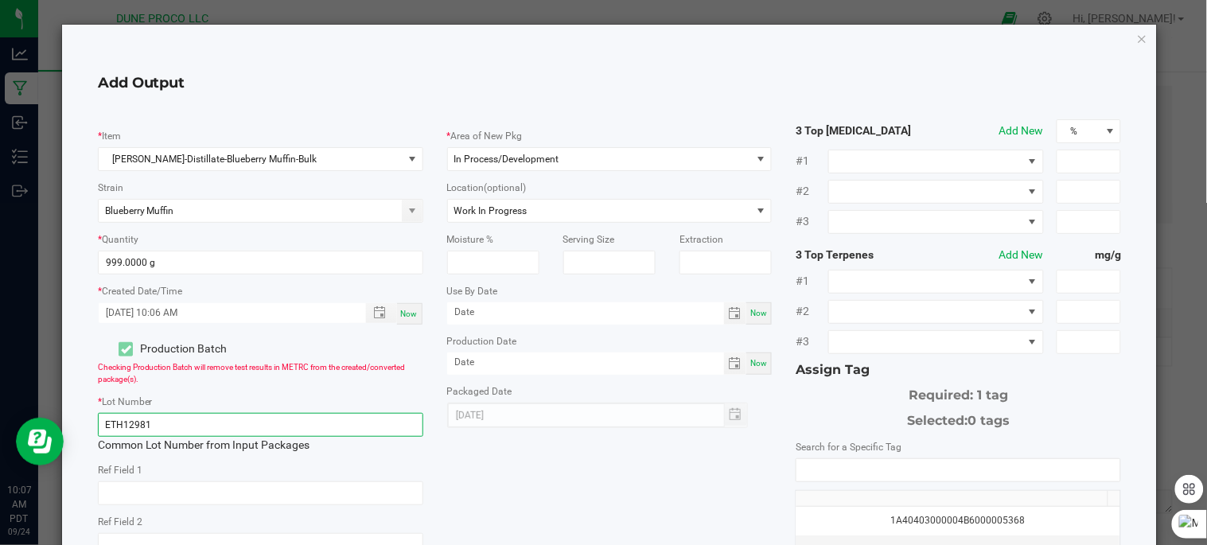
click at [290, 422] on input "ETH12981" at bounding box center [260, 425] width 325 height 24
type input "E"
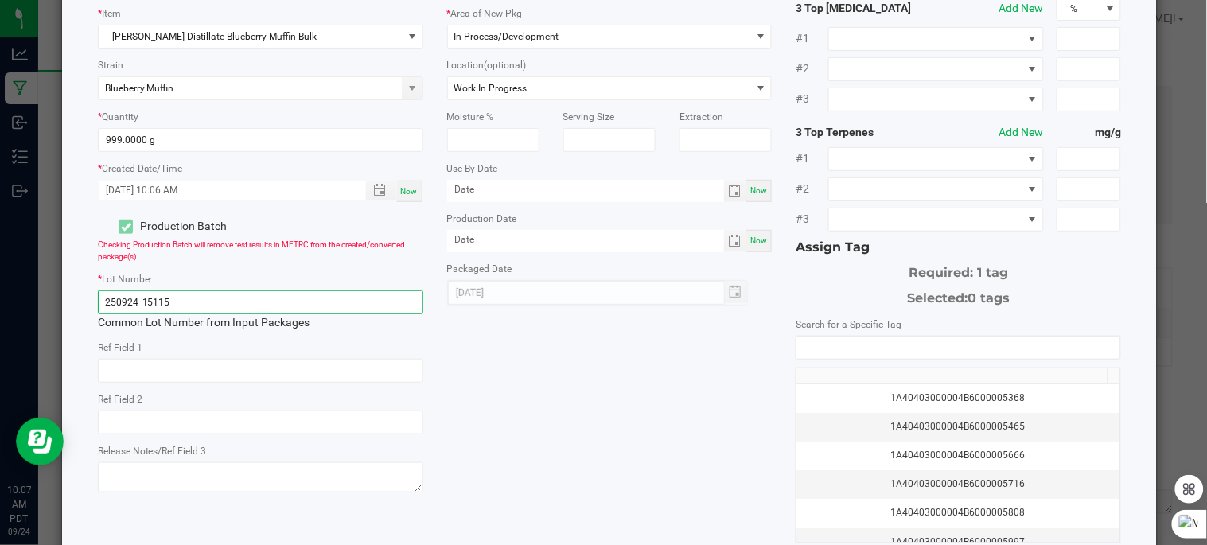
scroll to position [274, 0]
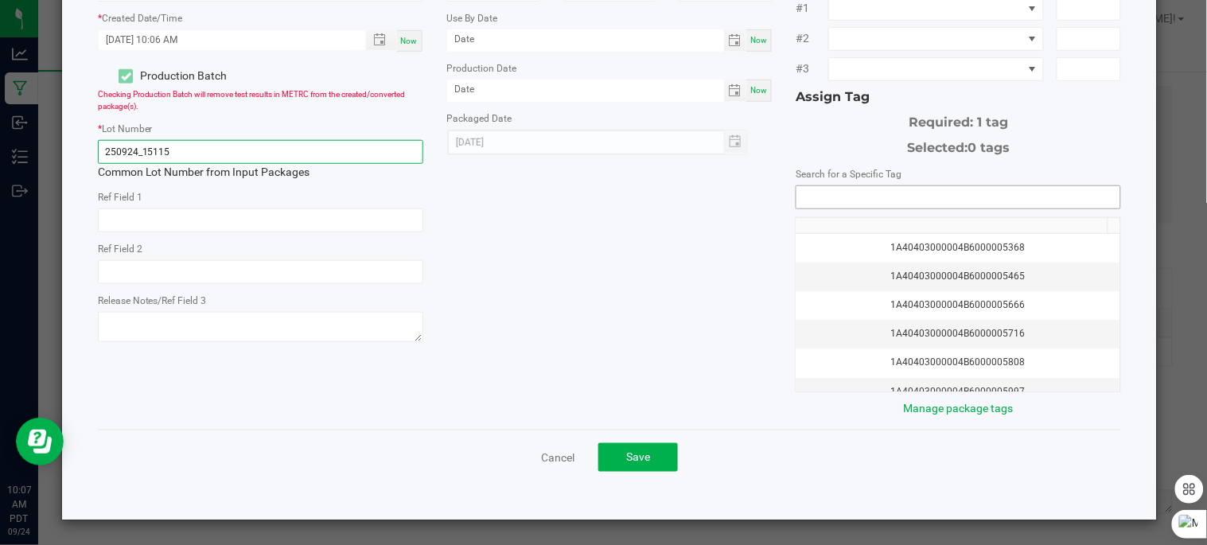
type input "250924_15115"
click at [857, 202] on input "NO DATA FOUND" at bounding box center [958, 197] width 324 height 22
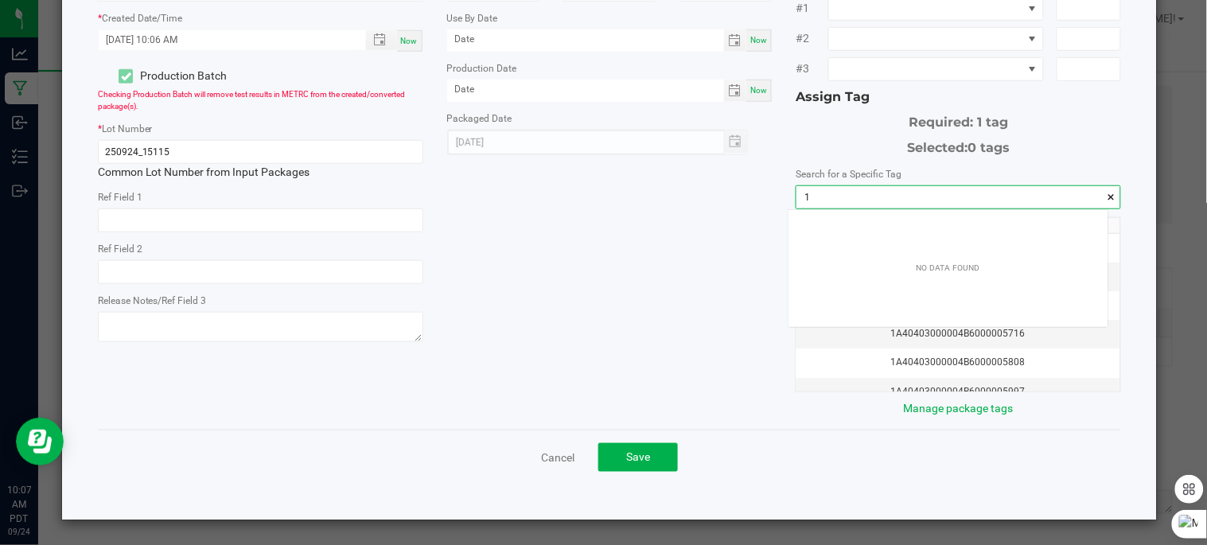
scroll to position [21, 319]
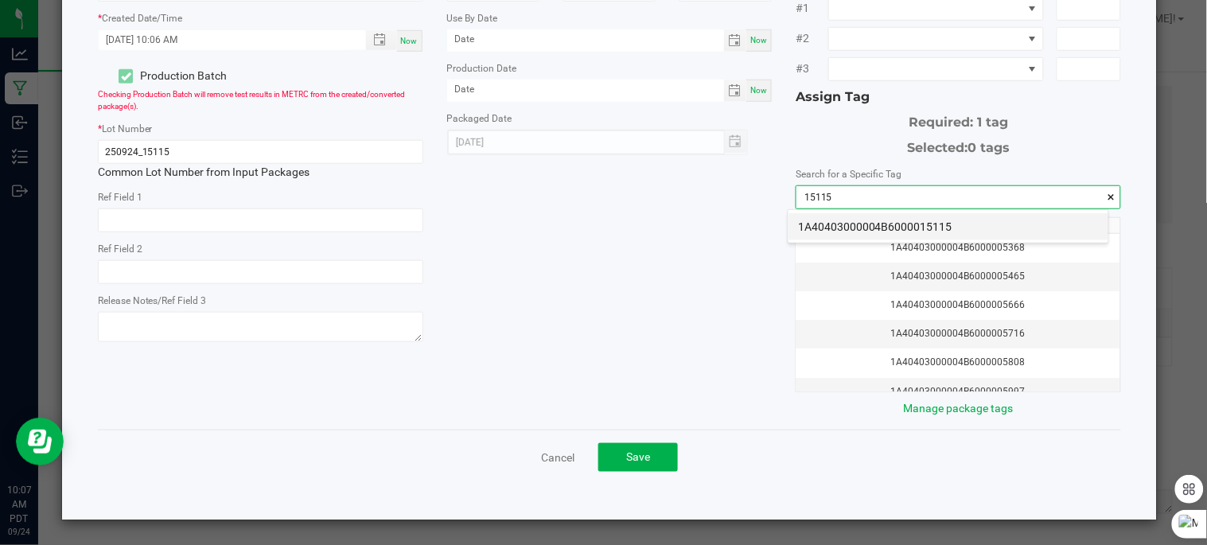
click at [943, 228] on li "1A40403000004B6000015115" at bounding box center [949, 226] width 320 height 27
type input "1A40403000004B6000015115"
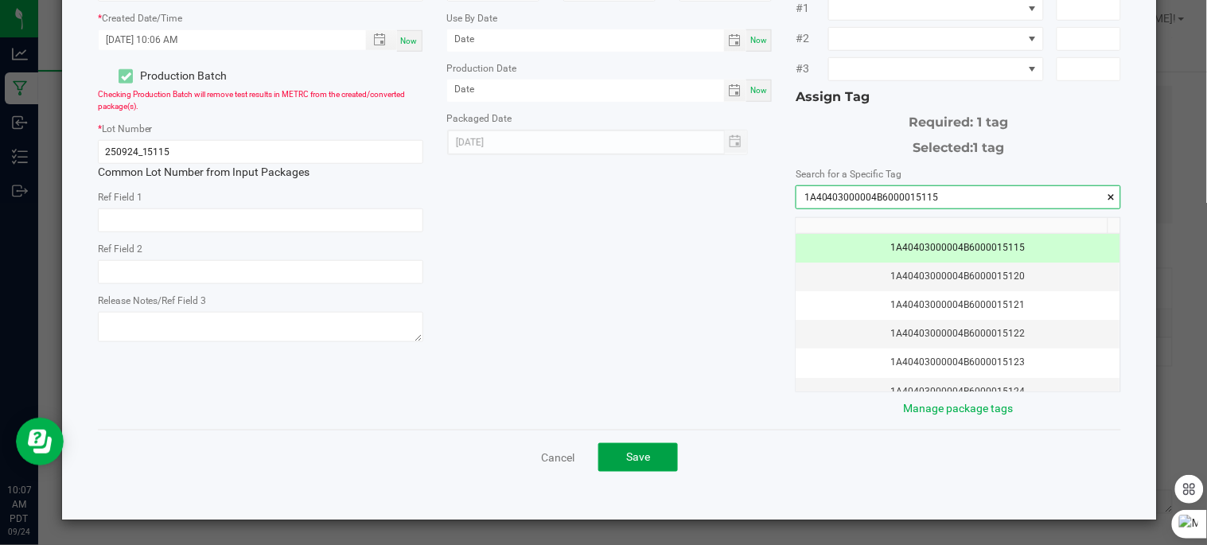
click at [661, 455] on button "Save" at bounding box center [638, 457] width 80 height 29
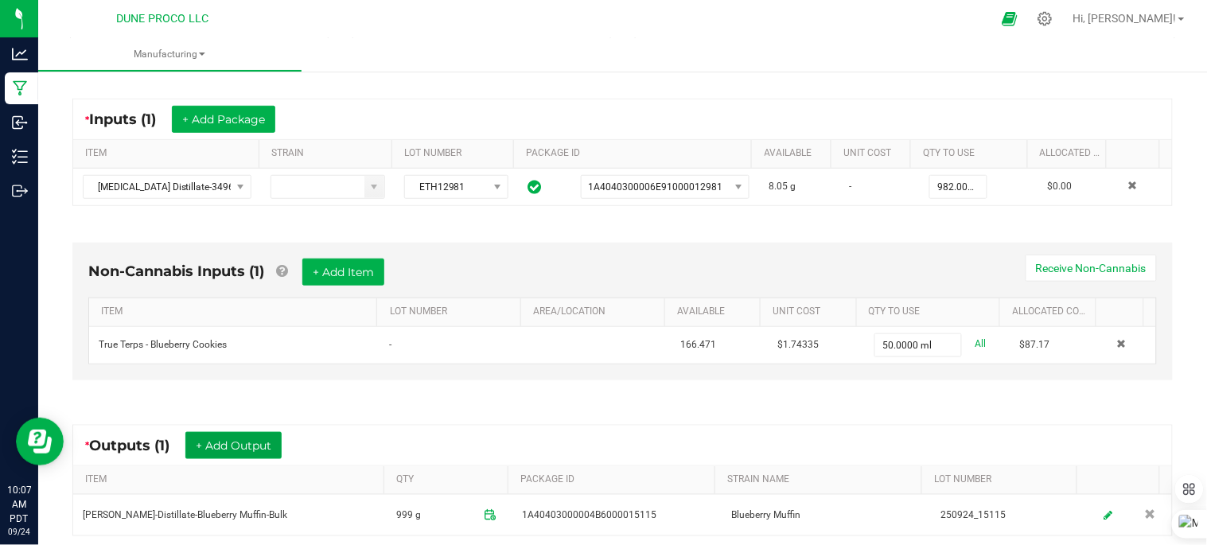
scroll to position [18, 0]
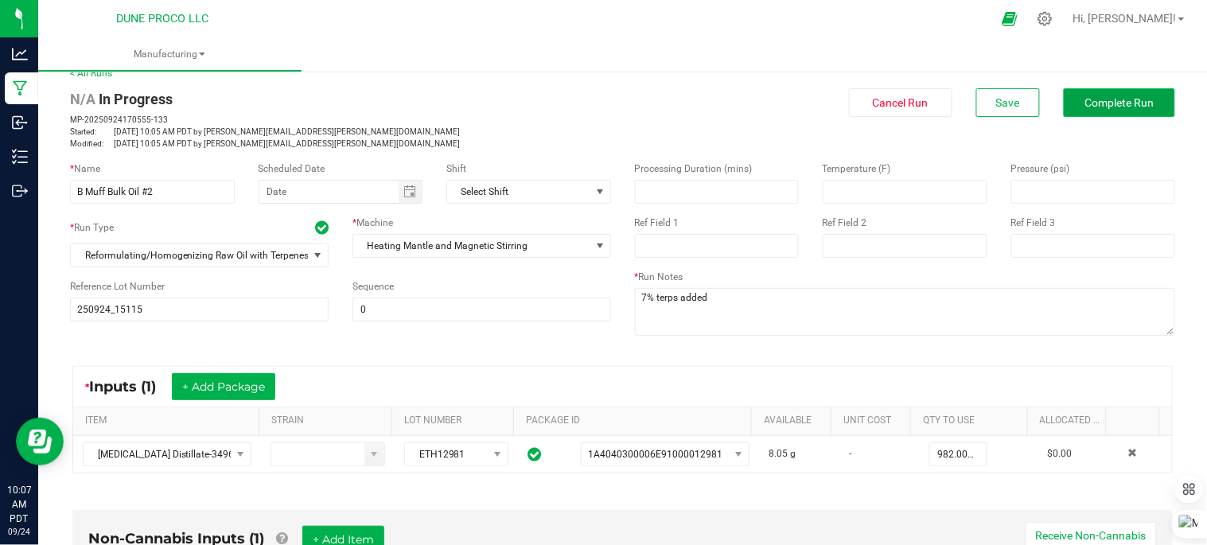
click at [1091, 107] on span "Complete Run" at bounding box center [1119, 102] width 69 height 13
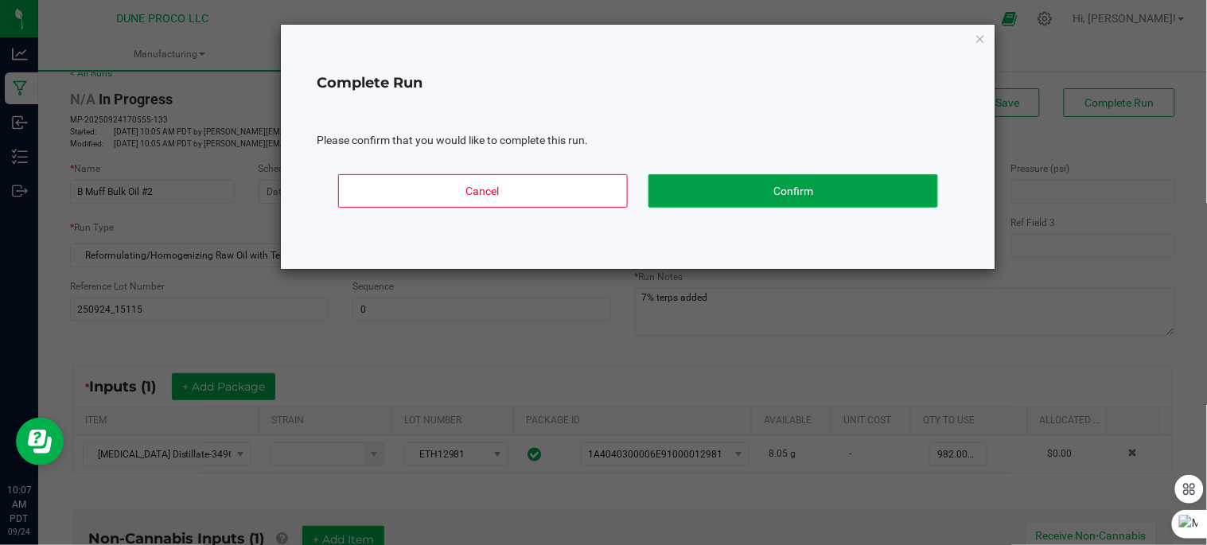
click at [841, 194] on button "Confirm" at bounding box center [793, 190] width 290 height 33
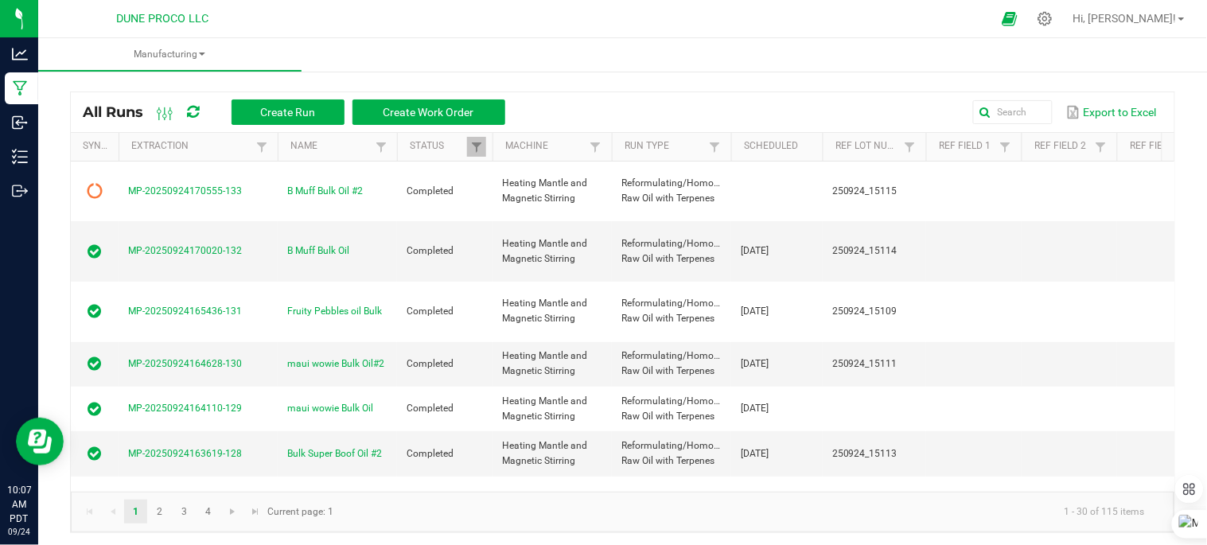
click at [195, 110] on icon at bounding box center [194, 112] width 12 height 14
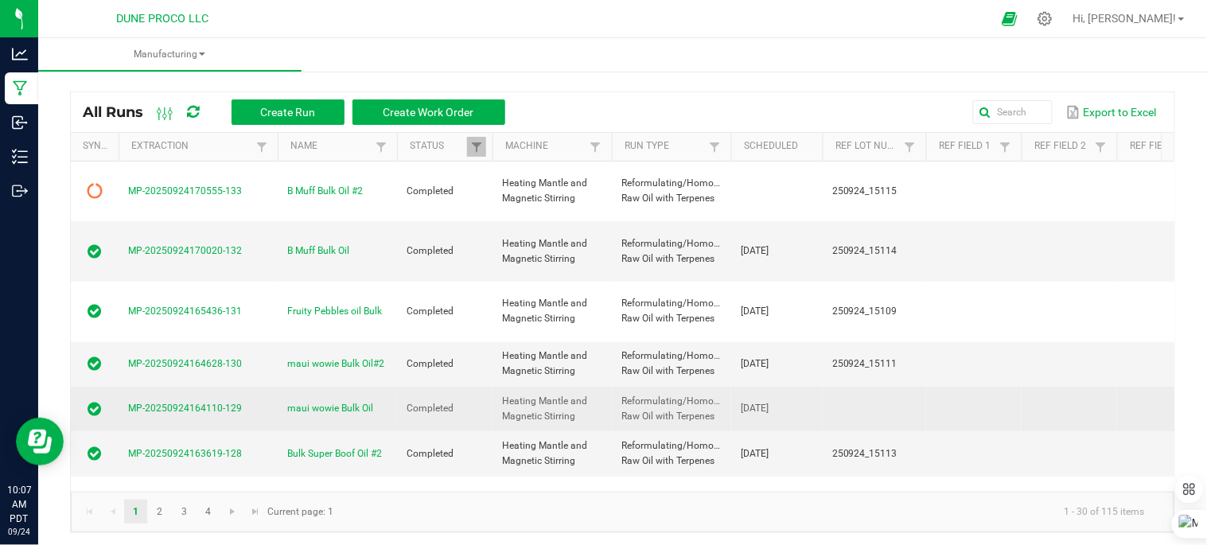
click at [104, 401] on span at bounding box center [94, 409] width 29 height 16
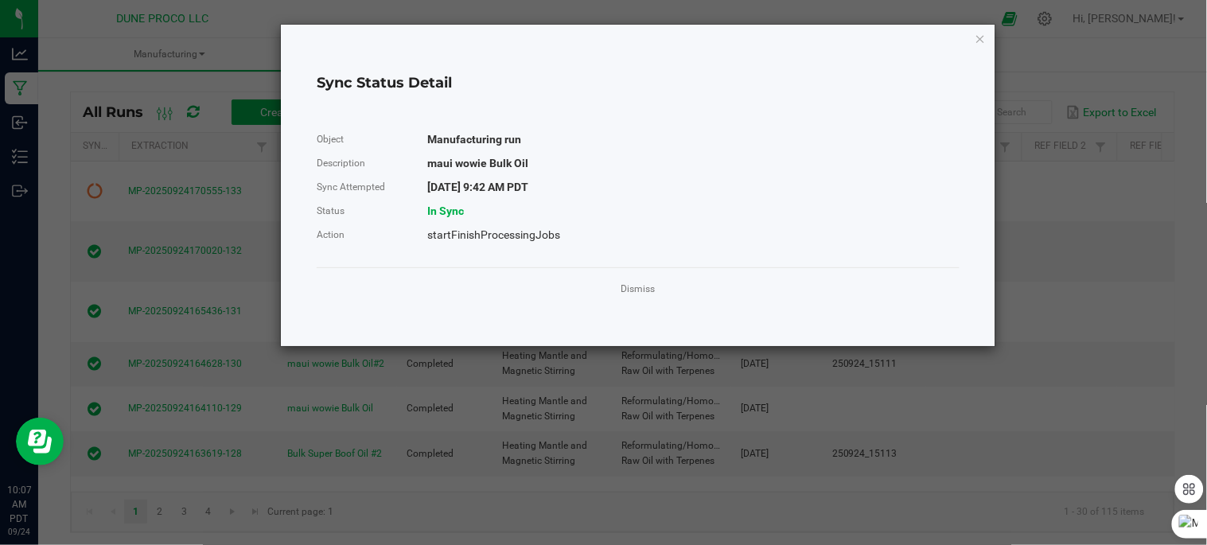
click at [177, 360] on ngb-modal-window "Sync Status Detail Object Manufacturing run Description maui wowie Bulk Oil Syn…" at bounding box center [609, 272] width 1219 height 545
click at [627, 292] on link "Dismiss" at bounding box center [638, 289] width 34 height 14
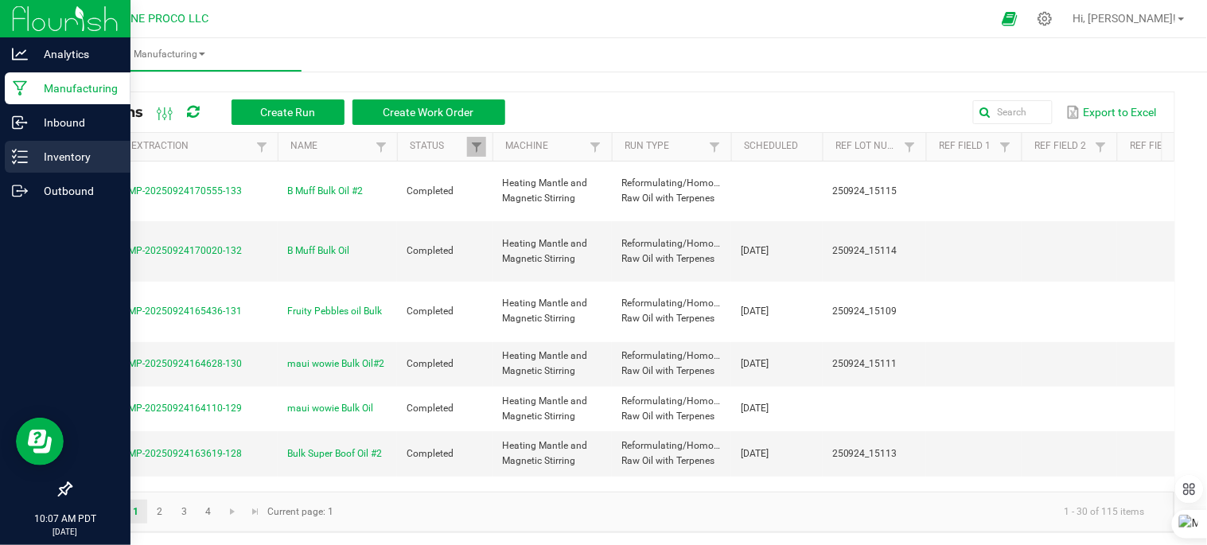
click at [14, 164] on icon at bounding box center [20, 157] width 16 height 16
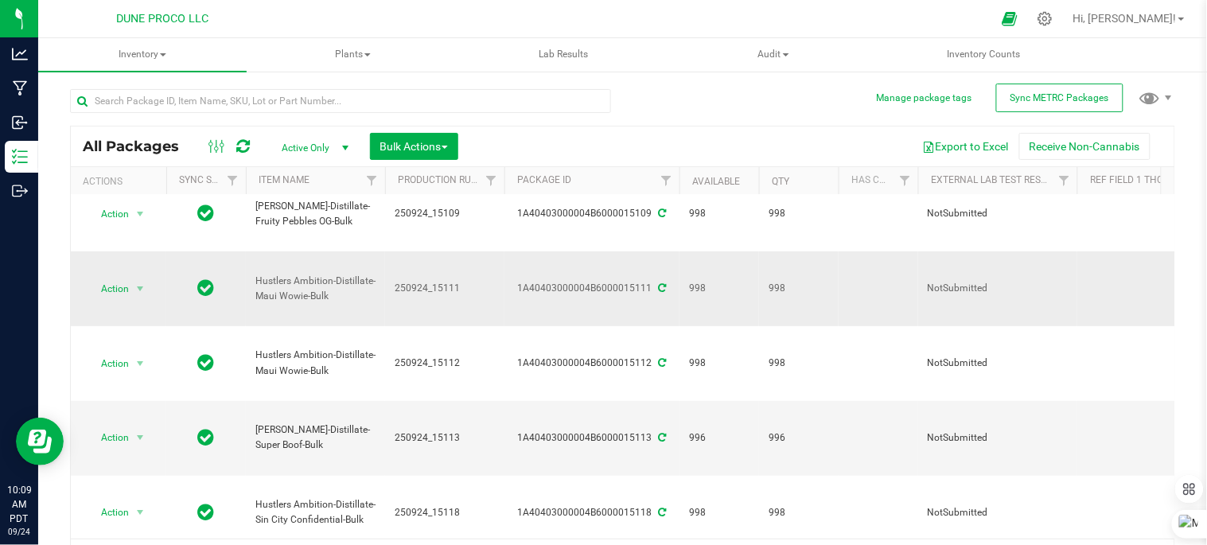
scroll to position [177, 0]
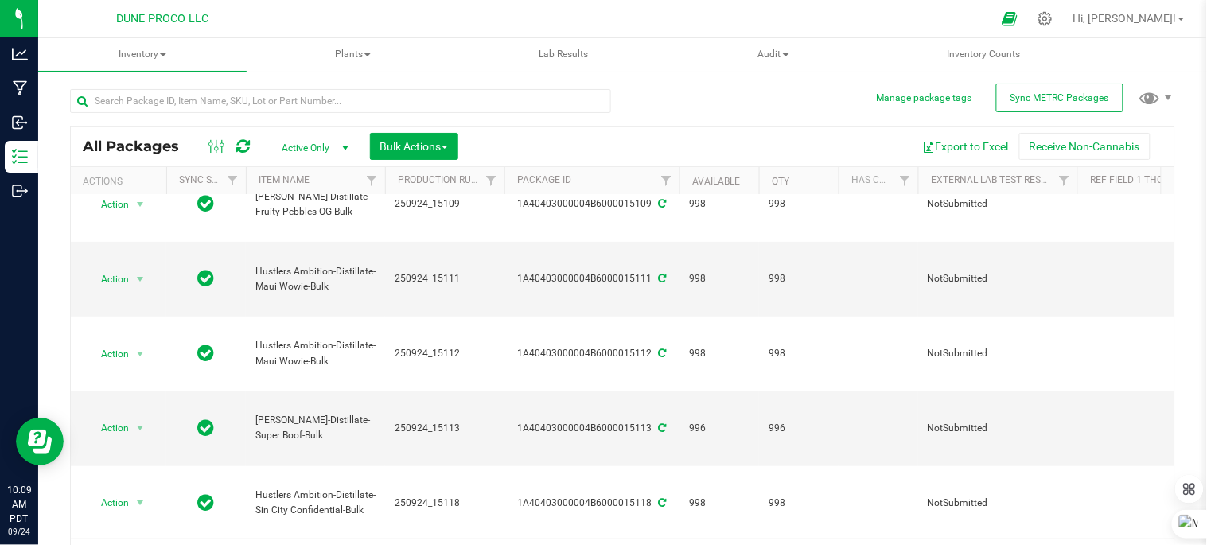
type input "250924_15116"
click at [458, 480] on div "All Packages Active Only Active Only Lab Samples Locked All External Internal B…" at bounding box center [622, 352] width 1105 height 452
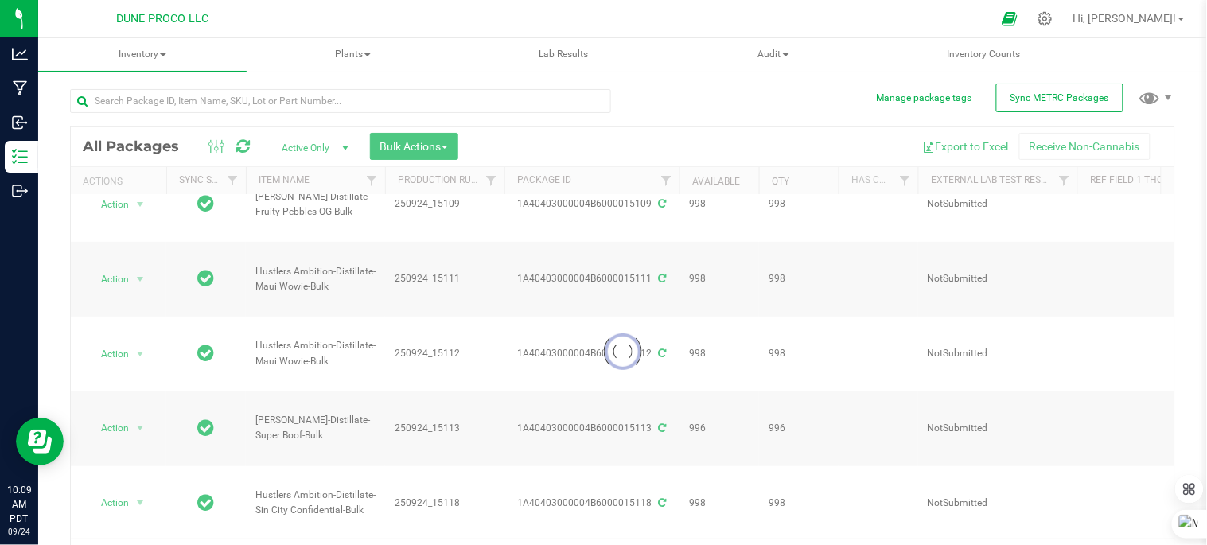
click at [458, 480] on div at bounding box center [623, 352] width 1104 height 450
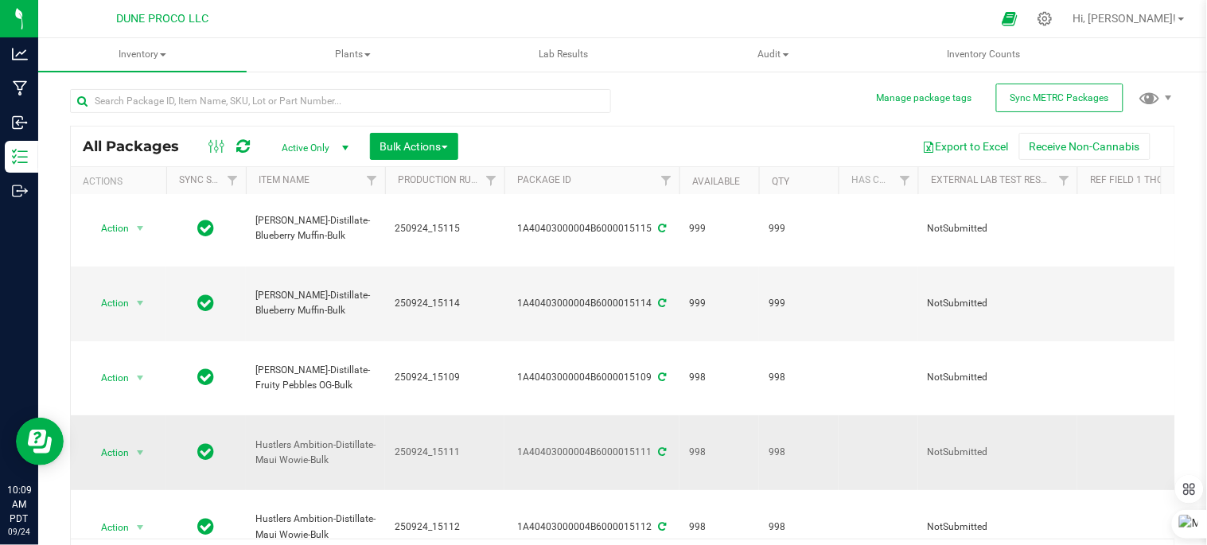
scroll to position [0, 0]
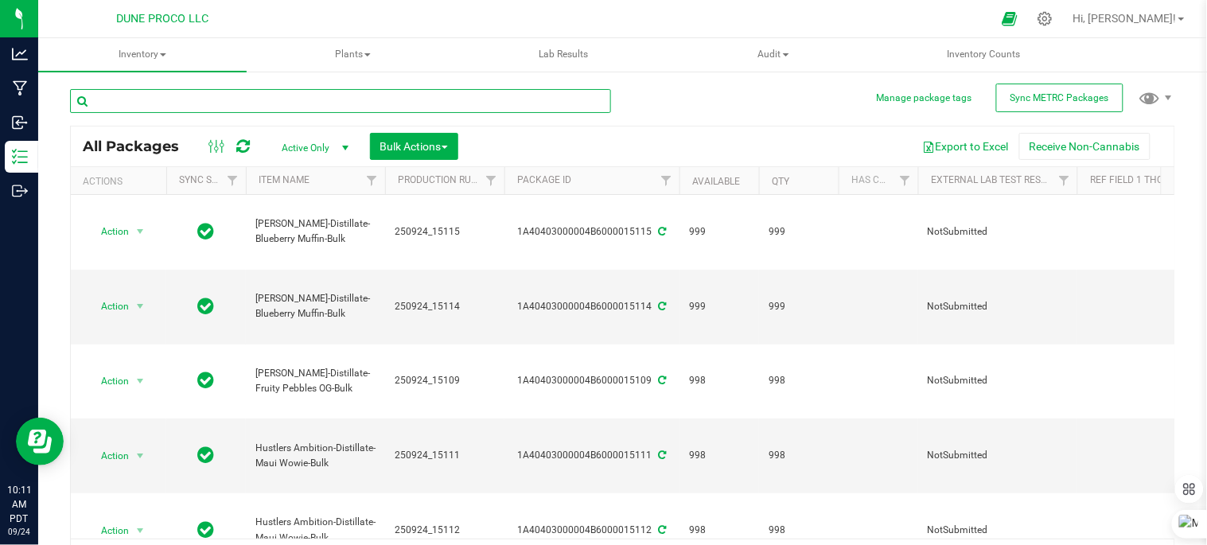
click at [169, 96] on input "text" at bounding box center [340, 101] width 541 height 24
type input "guava"
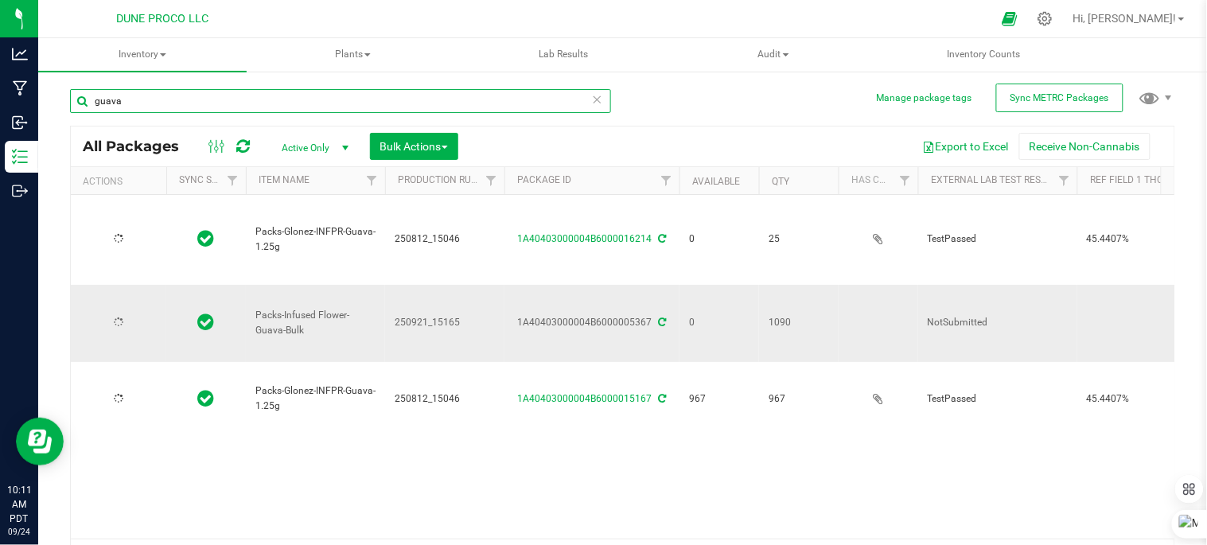
type input "[DATE]"
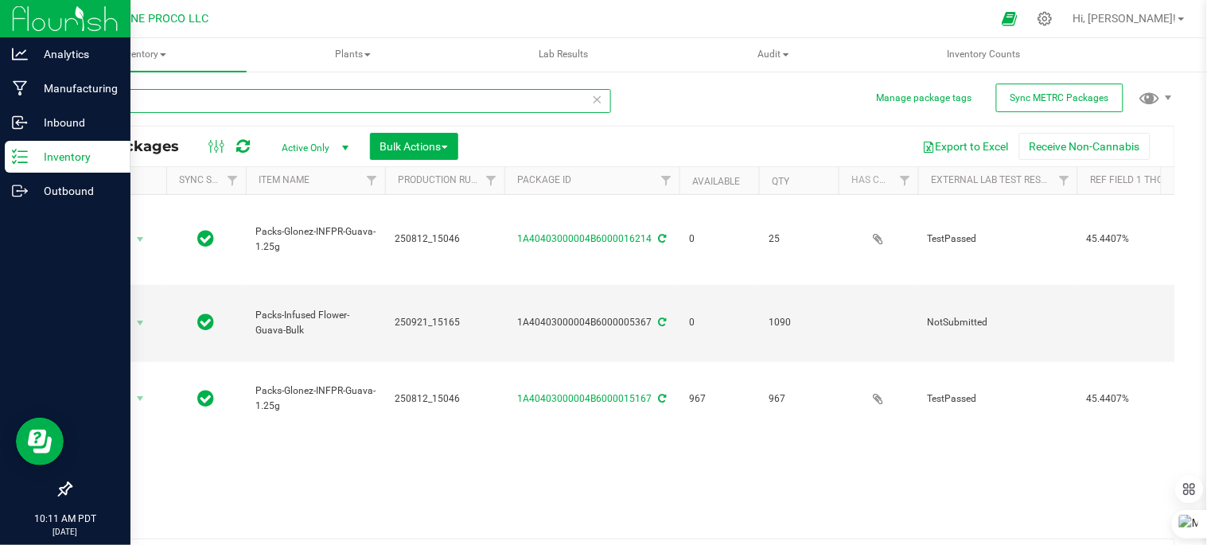
type input "guava"
click at [36, 160] on p "Inventory" at bounding box center [75, 156] width 95 height 19
click at [78, 153] on p "Inventory" at bounding box center [75, 156] width 95 height 19
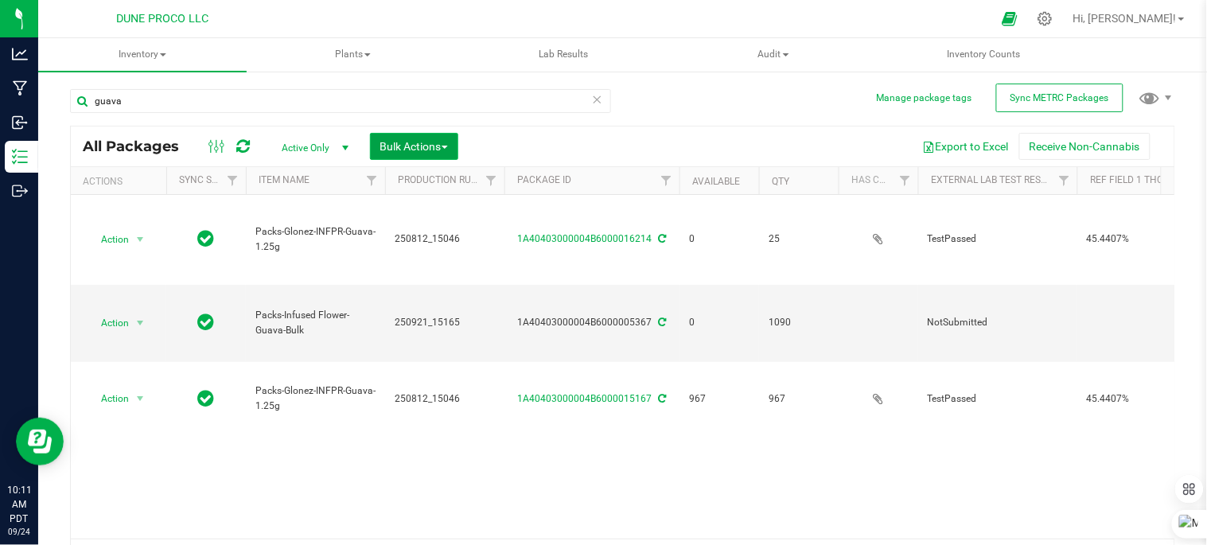
click at [375, 141] on button "Bulk Actions" at bounding box center [414, 146] width 88 height 27
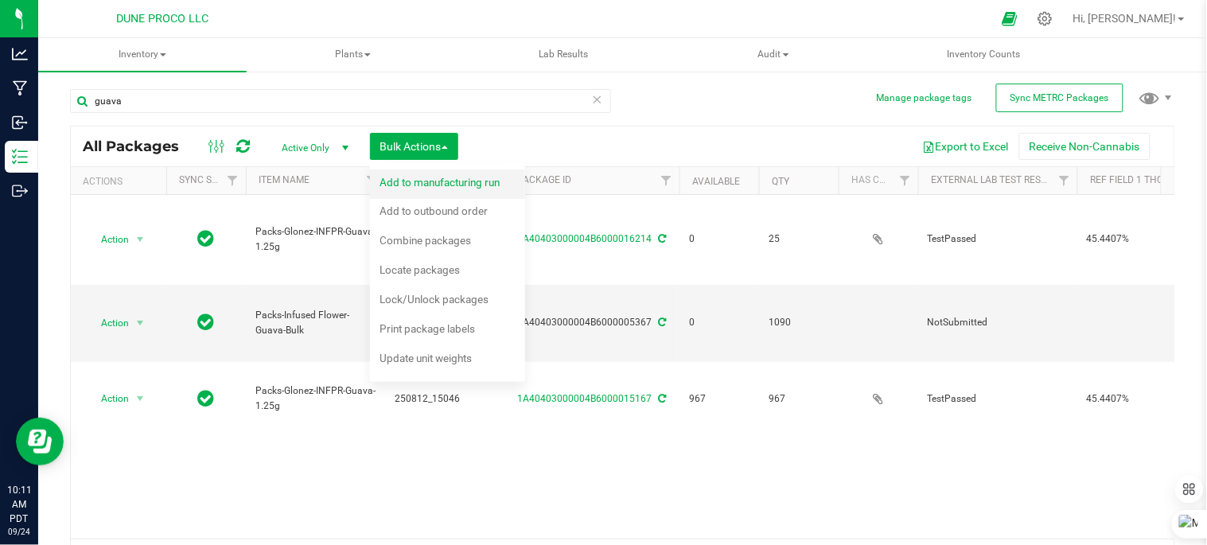
click at [435, 187] on span "Add to manufacturing run" at bounding box center [440, 182] width 120 height 13
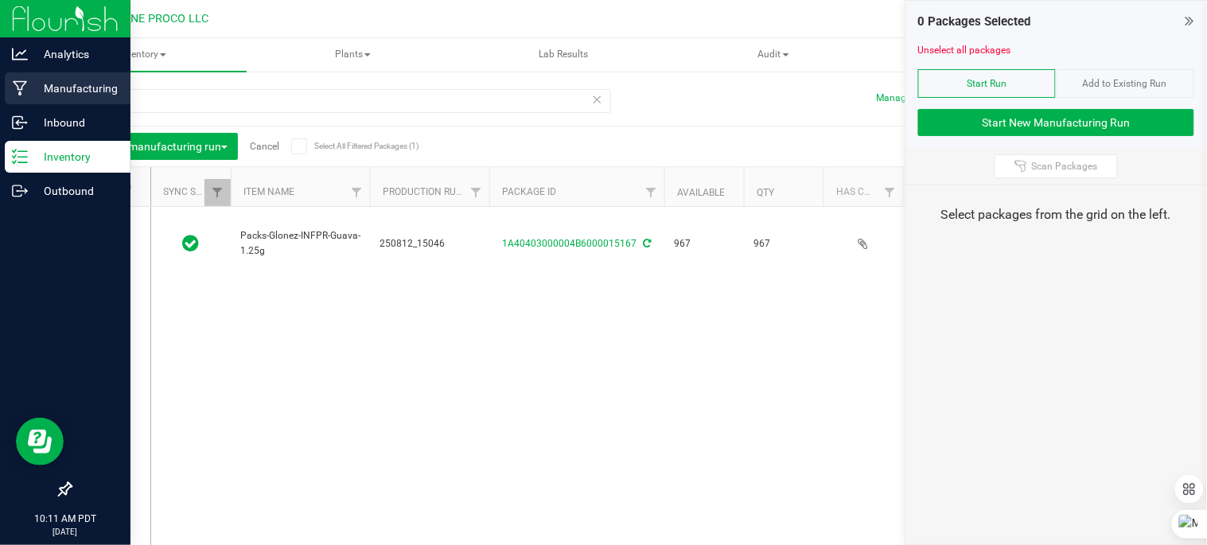
click at [64, 89] on p "Manufacturing" at bounding box center [75, 88] width 95 height 19
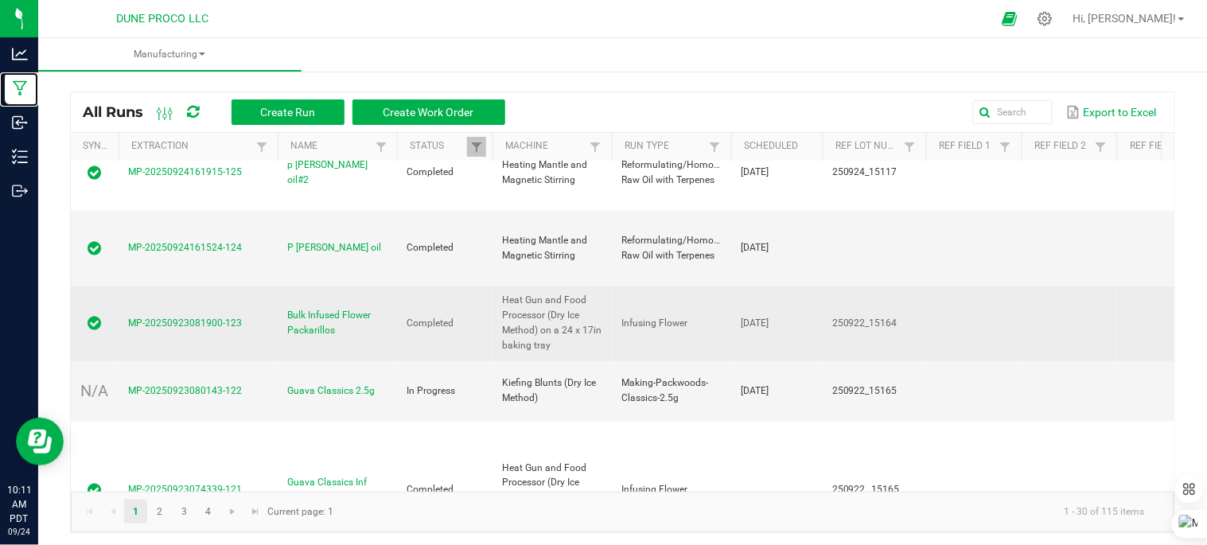
scroll to position [442, 0]
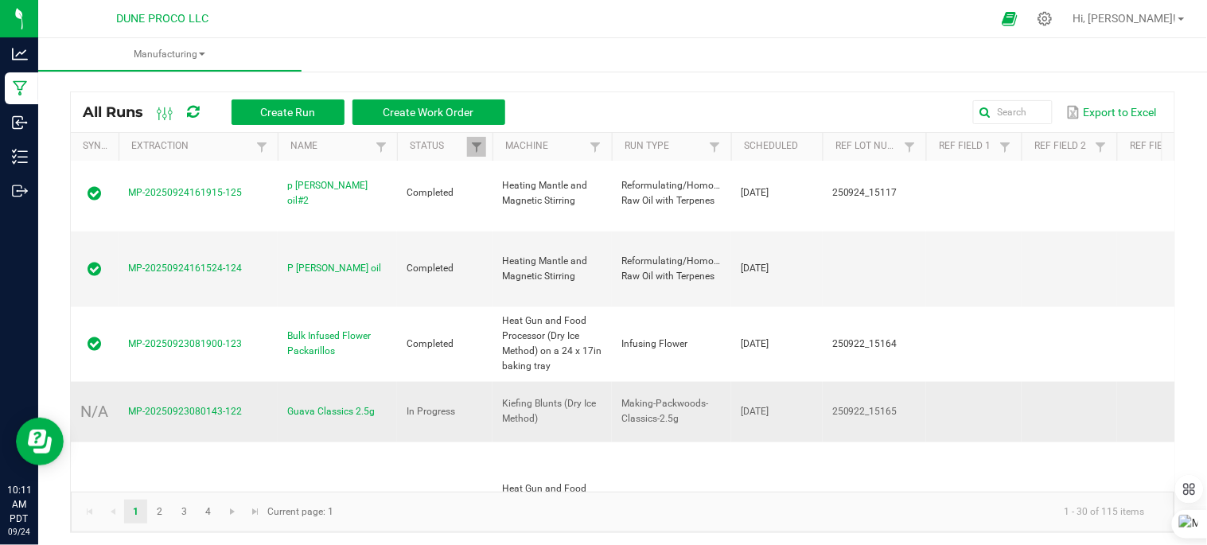
click at [217, 406] on span "MP-20250923080143-122" at bounding box center [185, 411] width 114 height 11
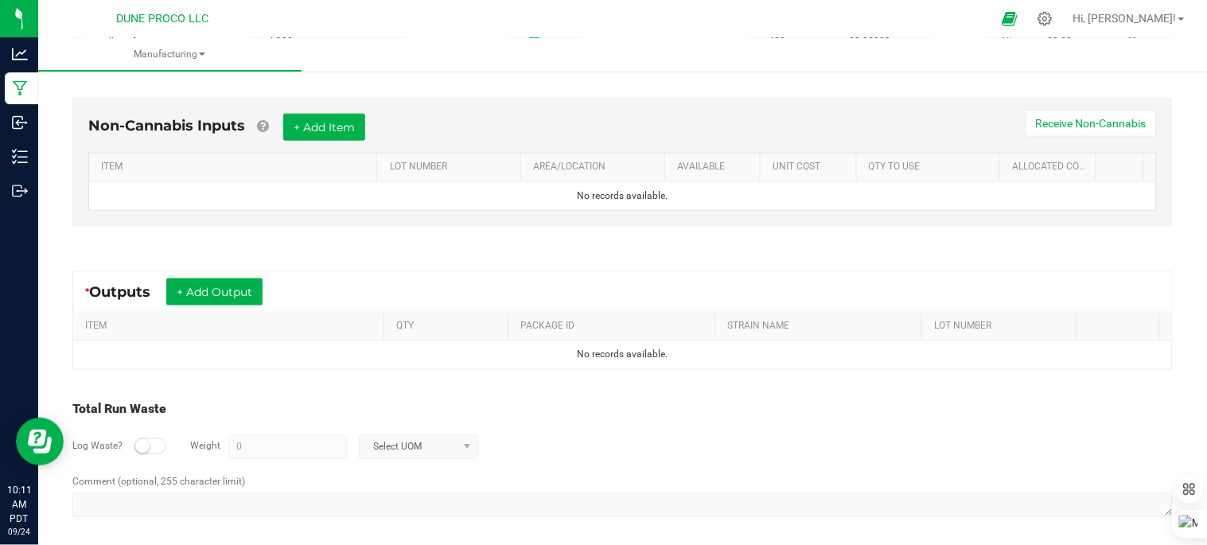
scroll to position [475, 0]
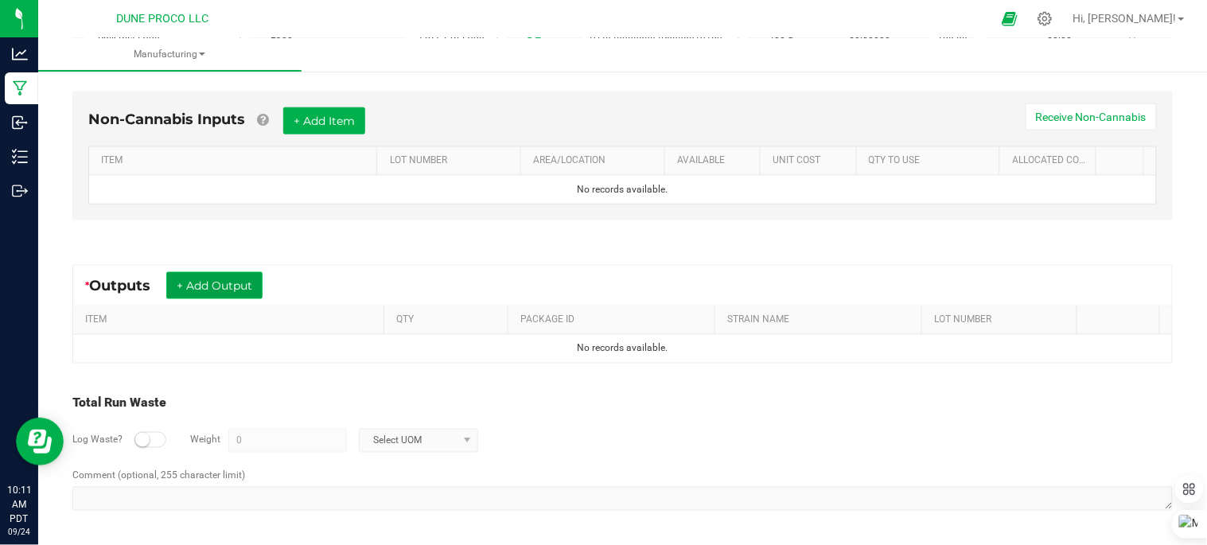
click at [240, 288] on button "+ Add Output" at bounding box center [214, 285] width 96 height 27
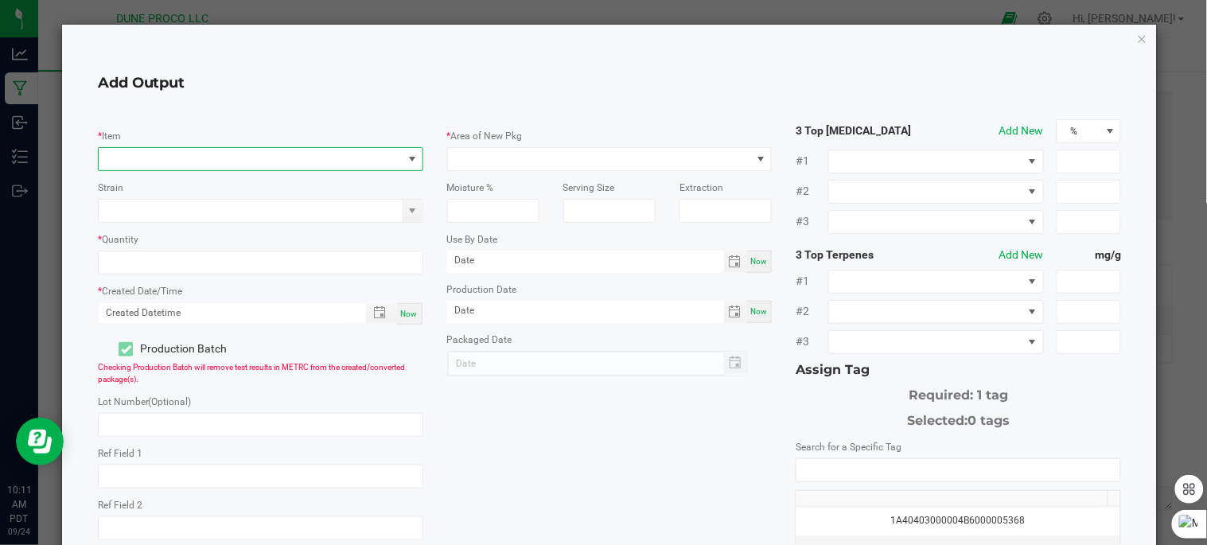
click at [212, 154] on span "NO DATA FOUND" at bounding box center [251, 159] width 304 height 22
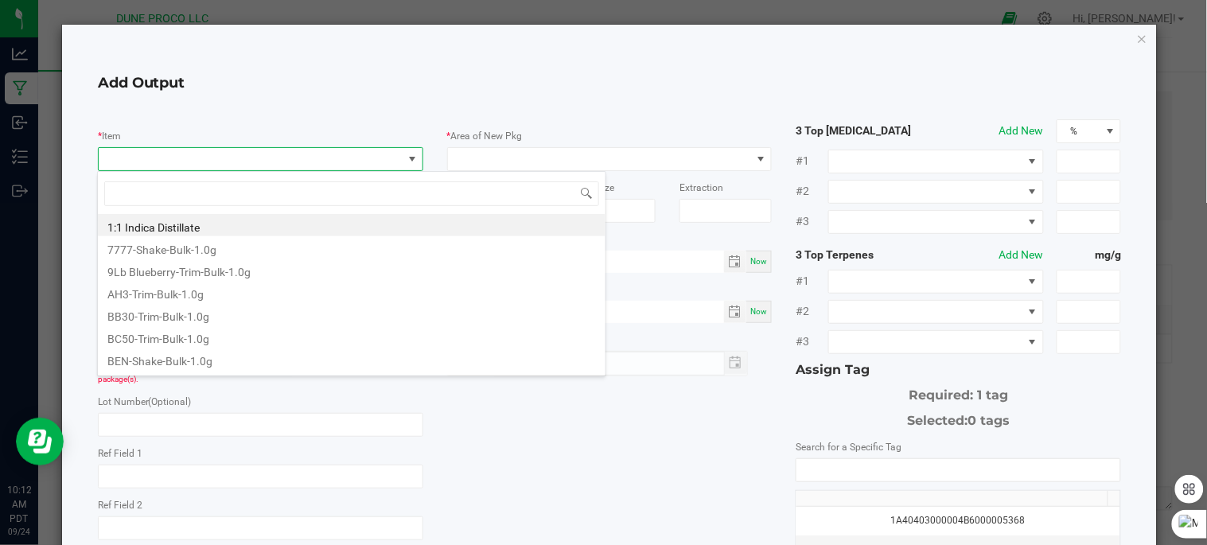
scroll to position [24, 321]
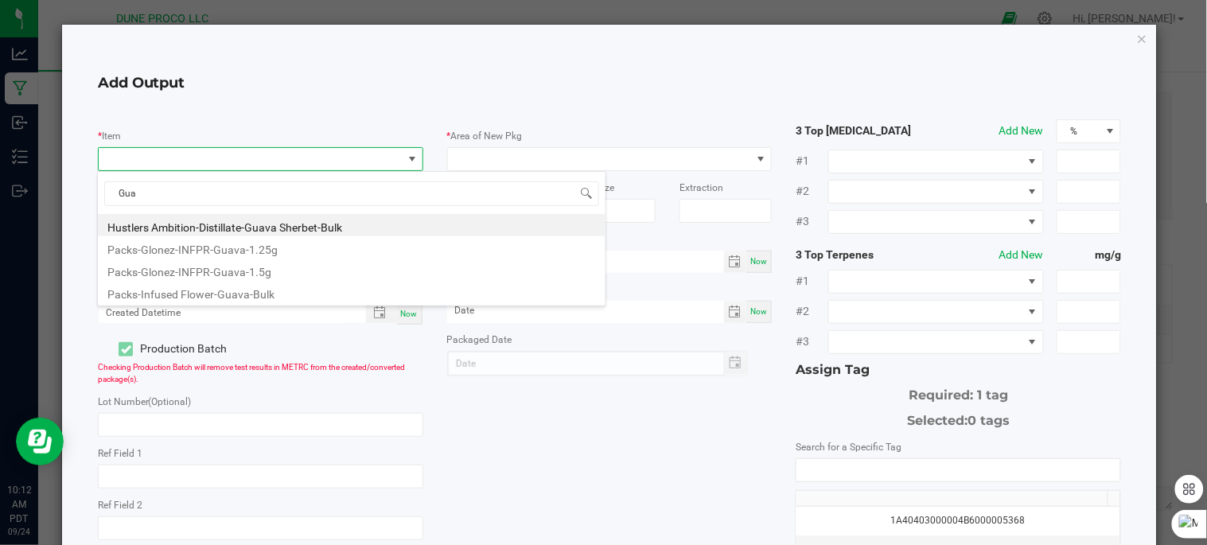
type input "Gua"
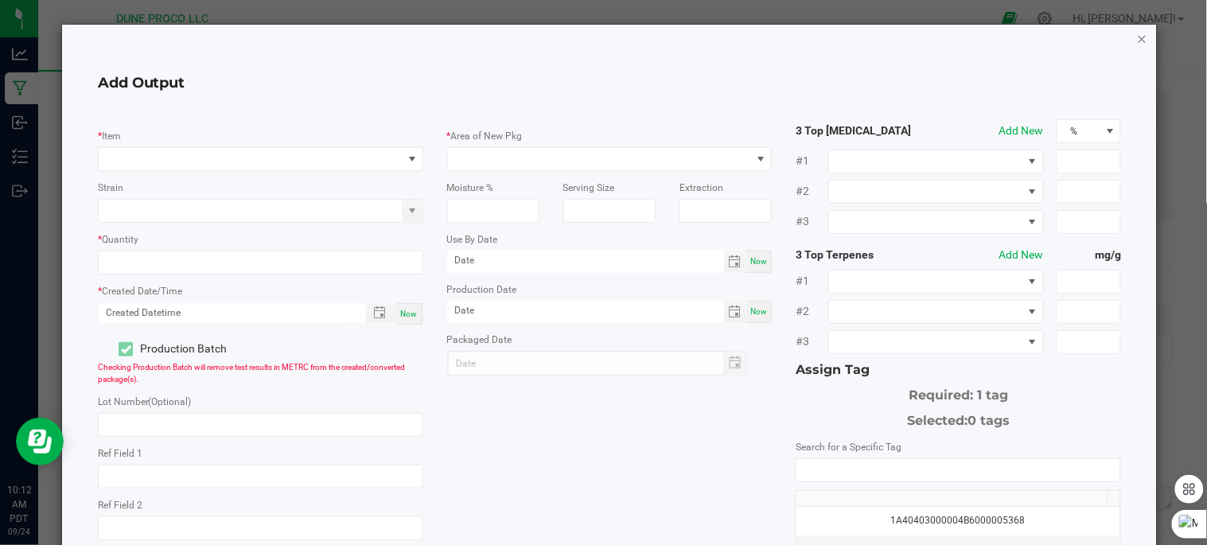
click at [1137, 37] on icon "button" at bounding box center [1142, 38] width 11 height 19
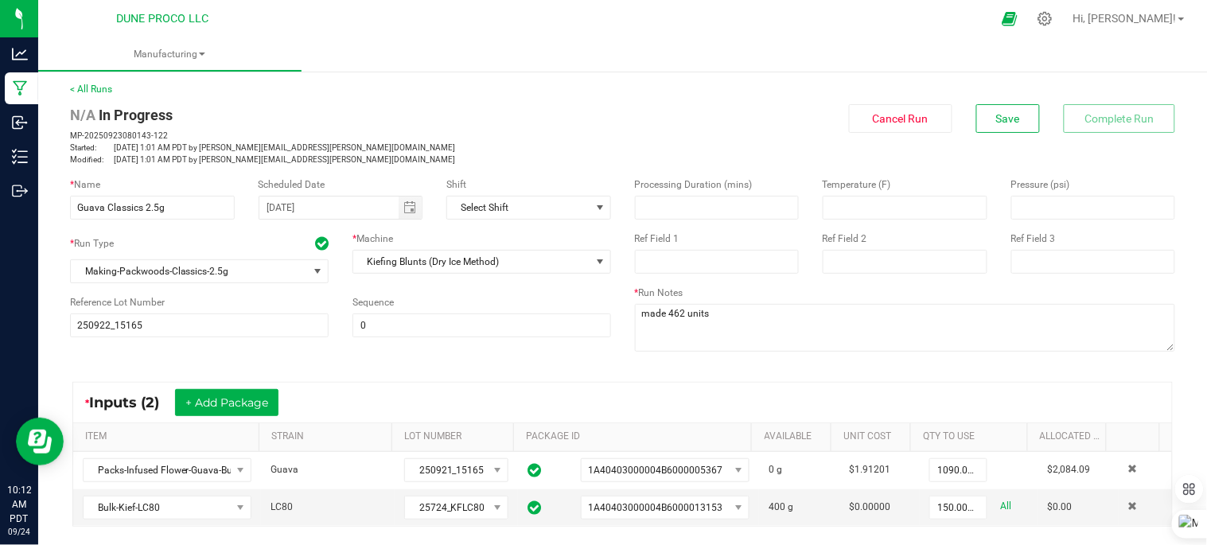
scroll to position [0, 0]
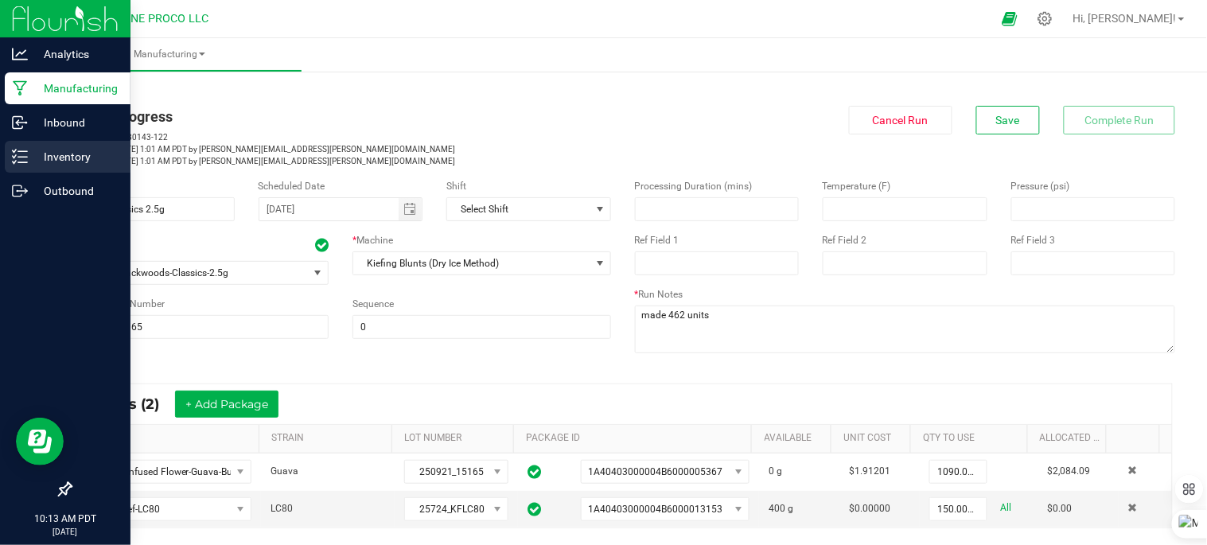
click at [29, 159] on p "Inventory" at bounding box center [75, 156] width 95 height 19
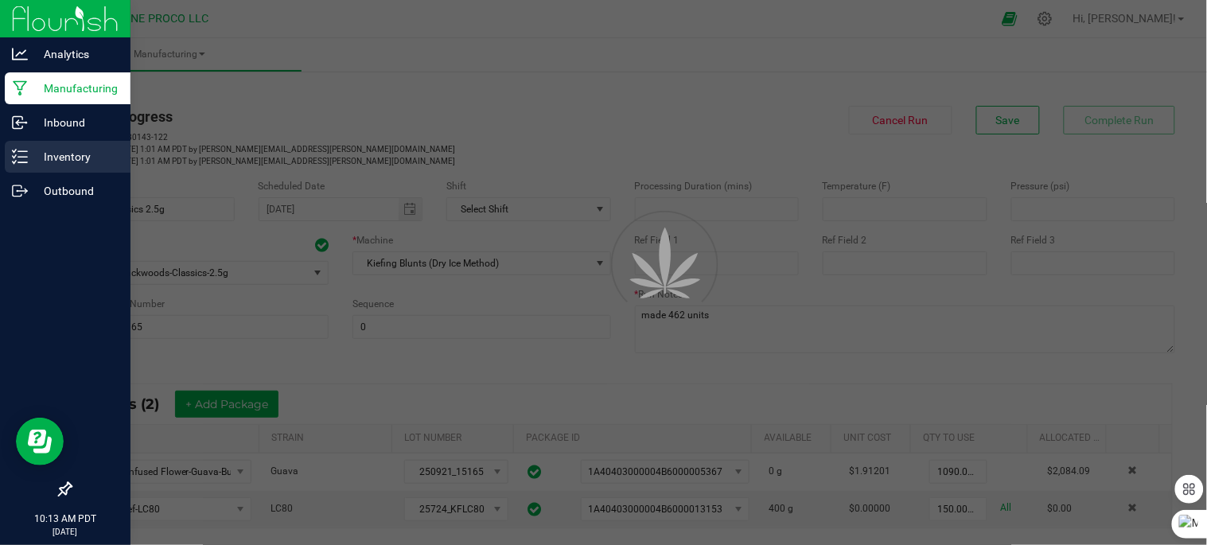
click at [43, 157] on p "Inventory" at bounding box center [75, 156] width 95 height 19
click at [45, 157] on p "Inventory" at bounding box center [75, 156] width 95 height 19
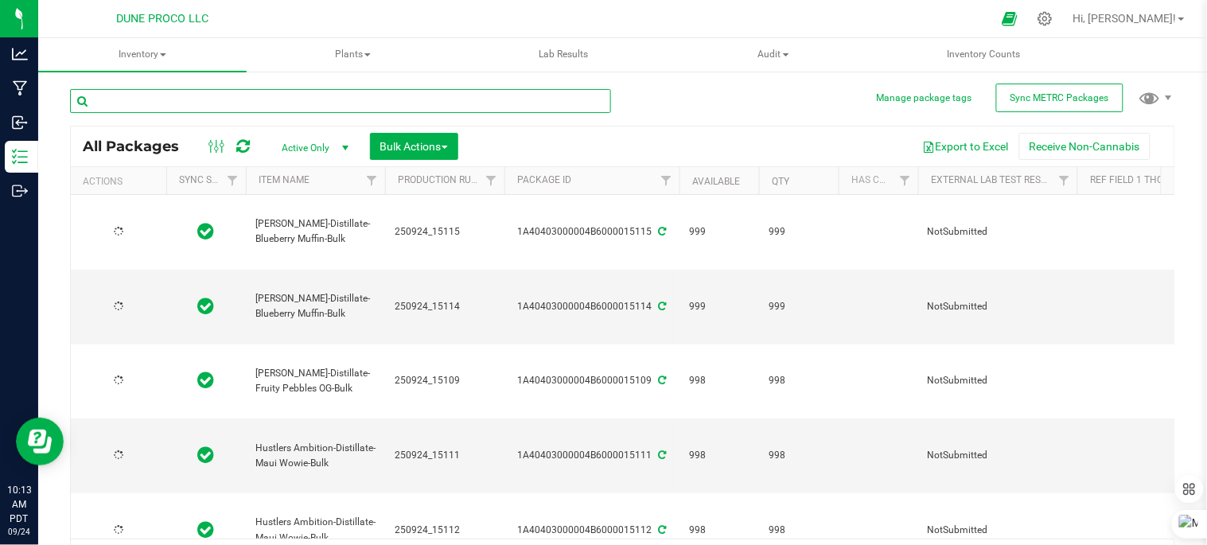
click at [293, 98] on input "text" at bounding box center [340, 101] width 541 height 24
type input "classics"
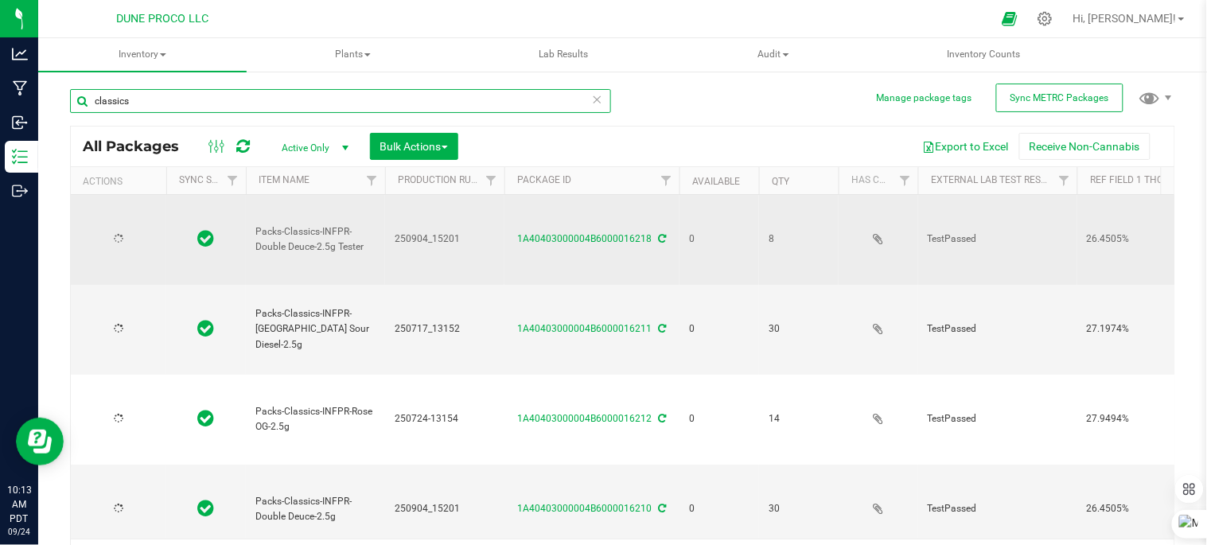
type input "[DATE]"
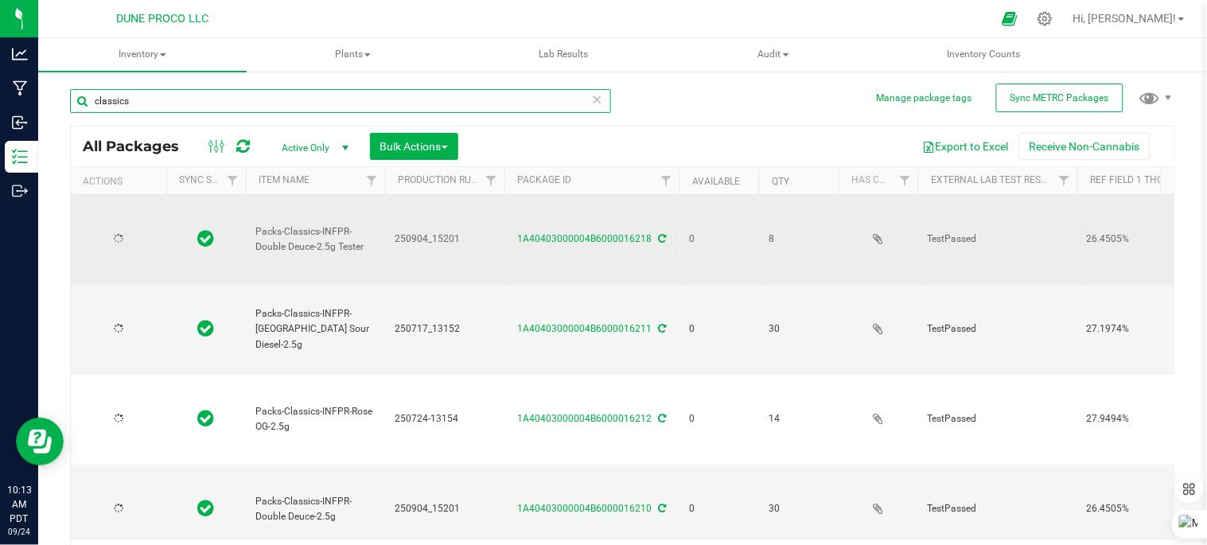
type input "[DATE]"
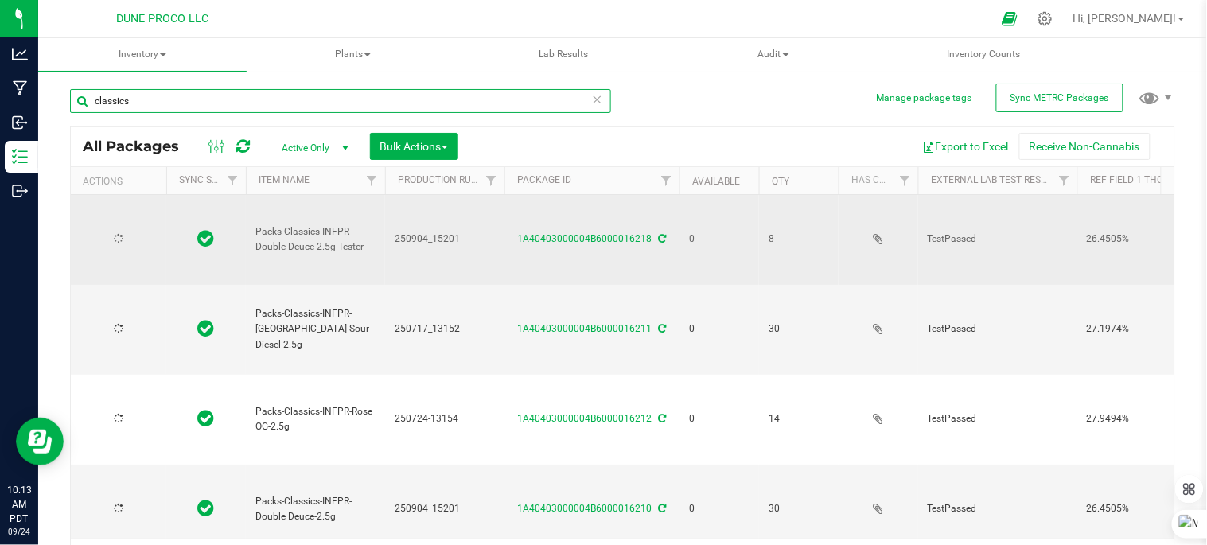
type input "[DATE]"
type input "classics"
click at [137, 233] on span "select" at bounding box center [140, 239] width 13 height 13
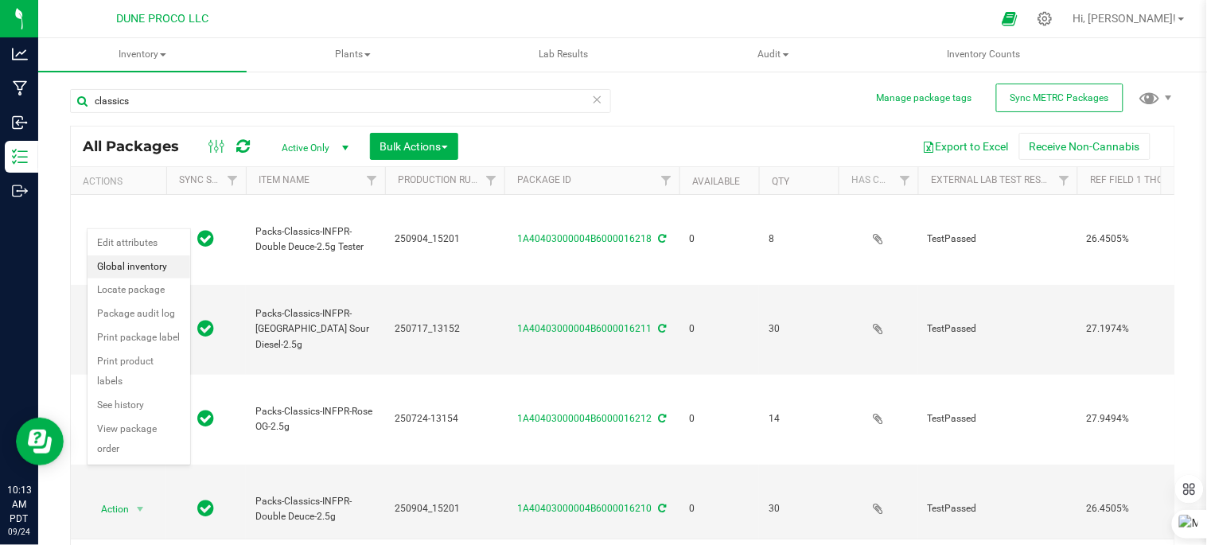
click at [169, 269] on li "Global inventory" at bounding box center [139, 267] width 103 height 24
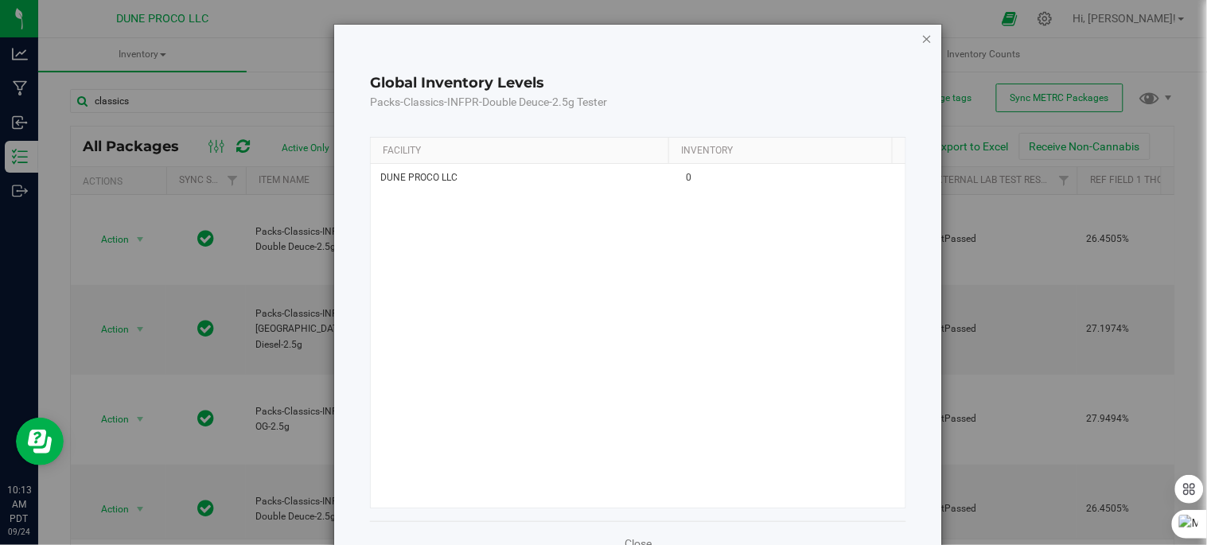
click at [921, 30] on icon "button" at bounding box center [926, 38] width 11 height 19
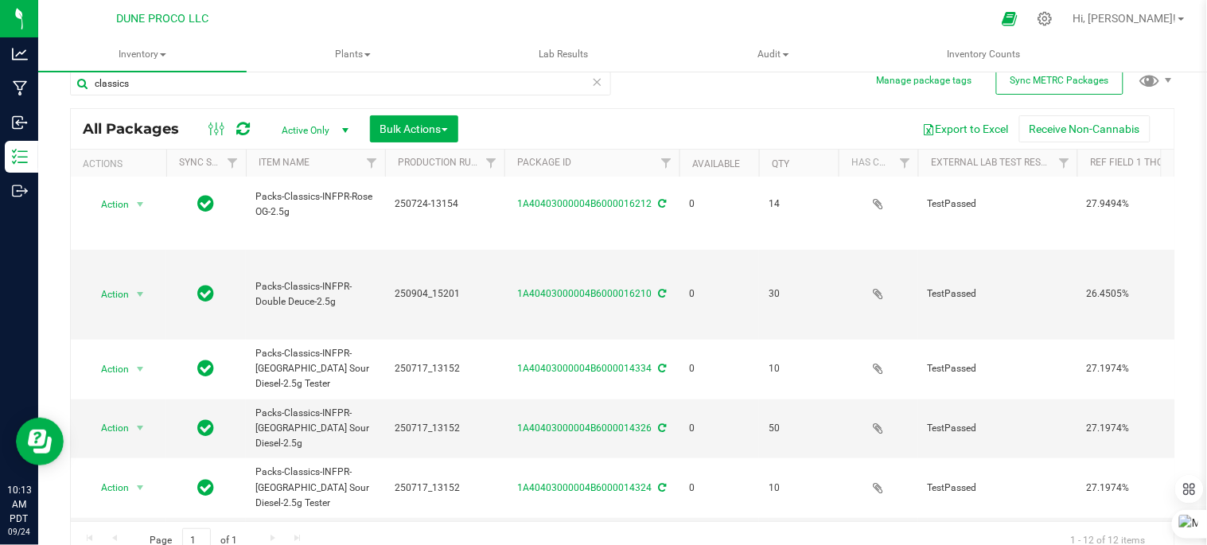
scroll to position [33, 0]
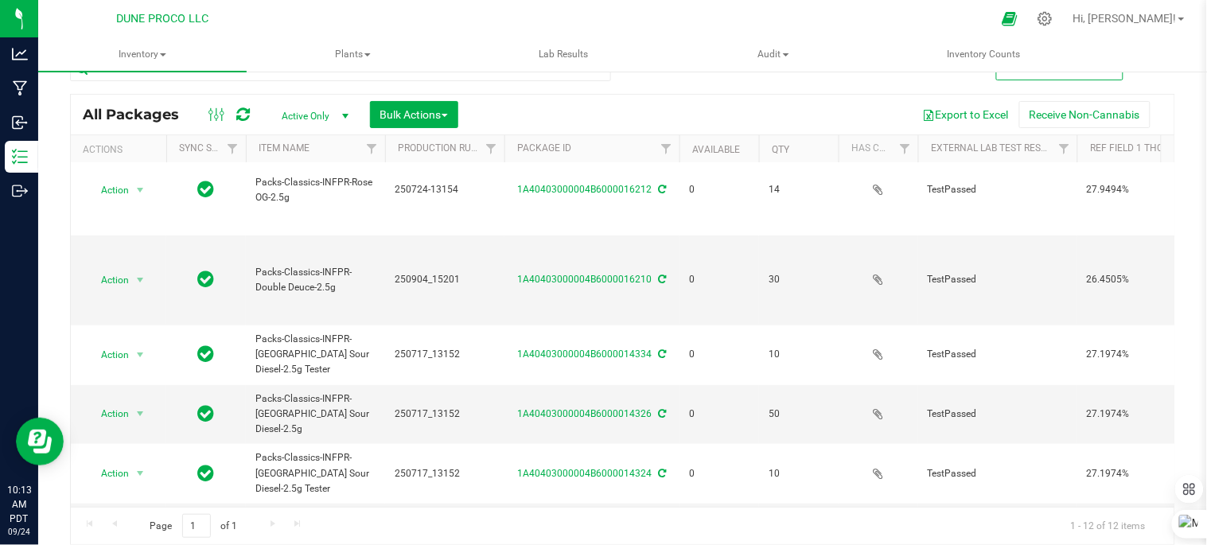
drag, startPoint x: 139, startPoint y: 425, endPoint x: 138, endPoint y: 374, distance: 50.9
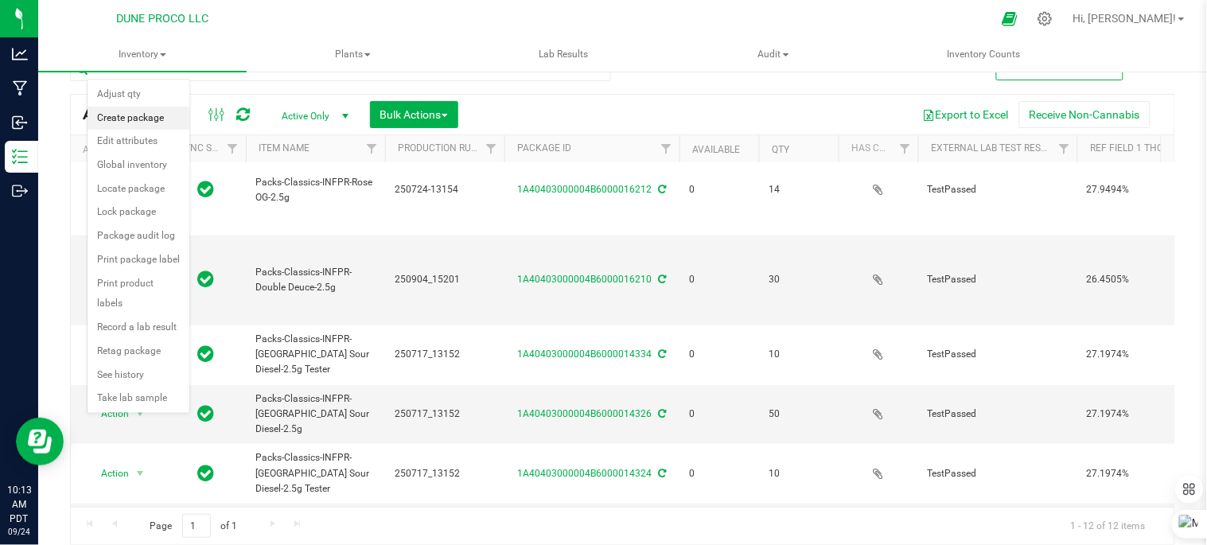
click at [133, 113] on li "Create package" at bounding box center [139, 119] width 102 height 24
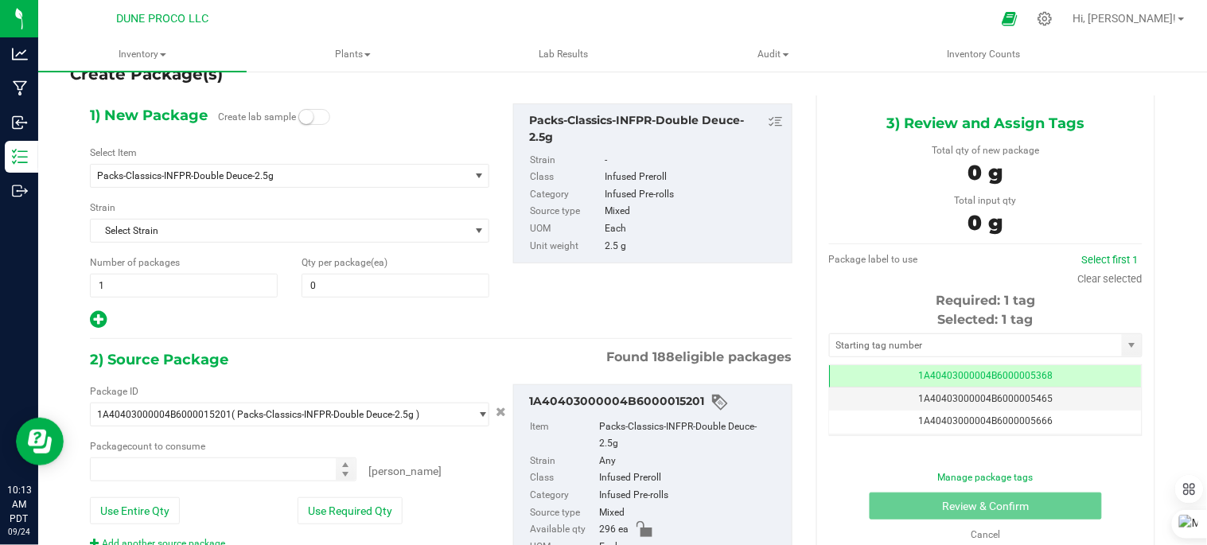
type input "0"
type input "0 ea"
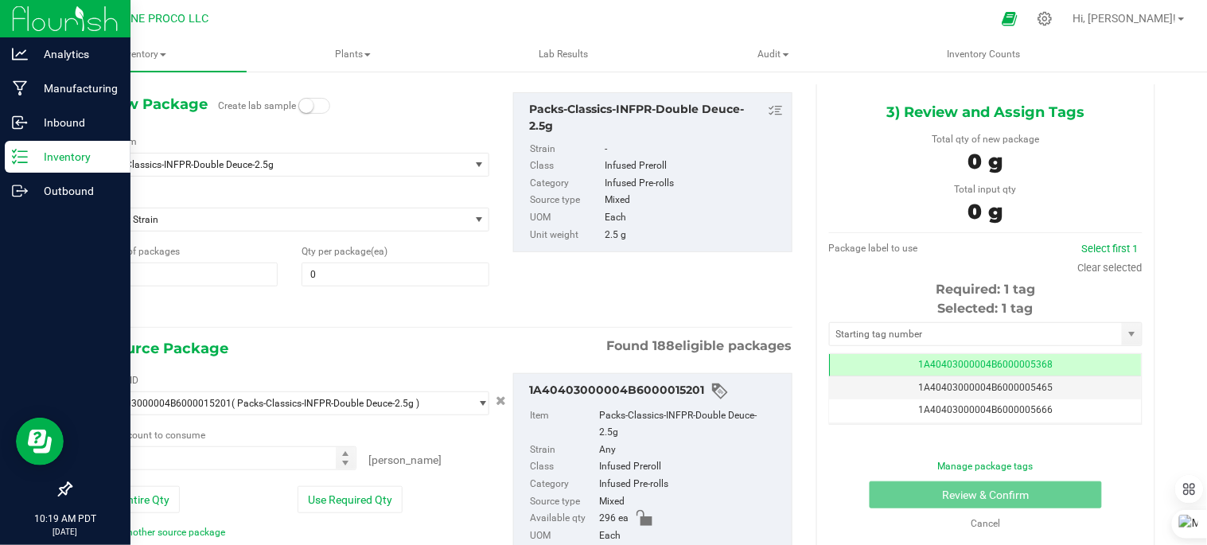
click at [66, 164] on p "Inventory" at bounding box center [75, 156] width 95 height 19
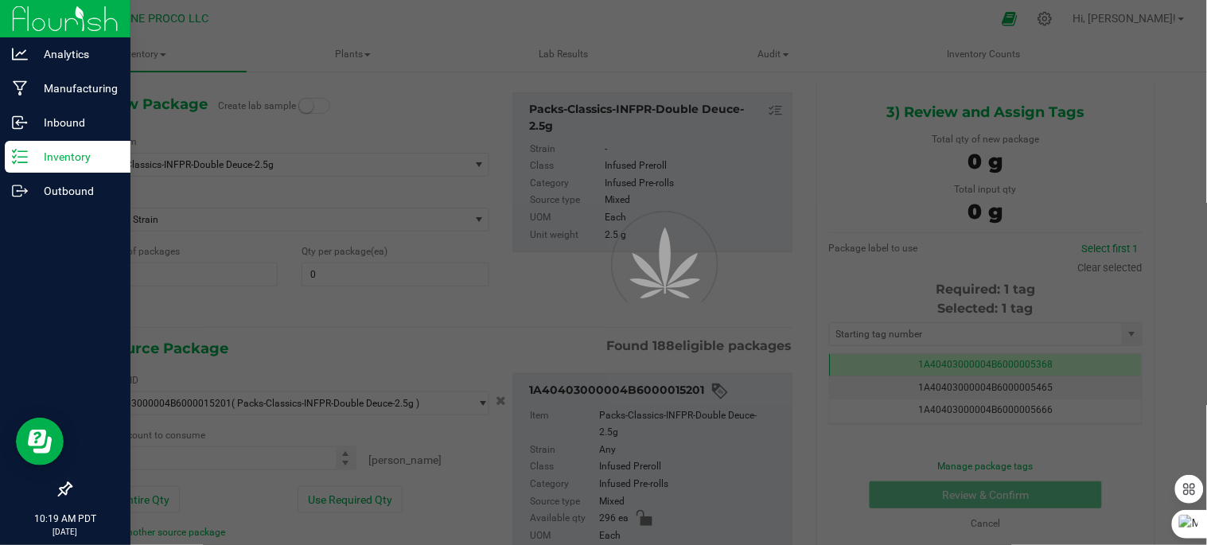
click at [65, 164] on p "Inventory" at bounding box center [75, 156] width 95 height 19
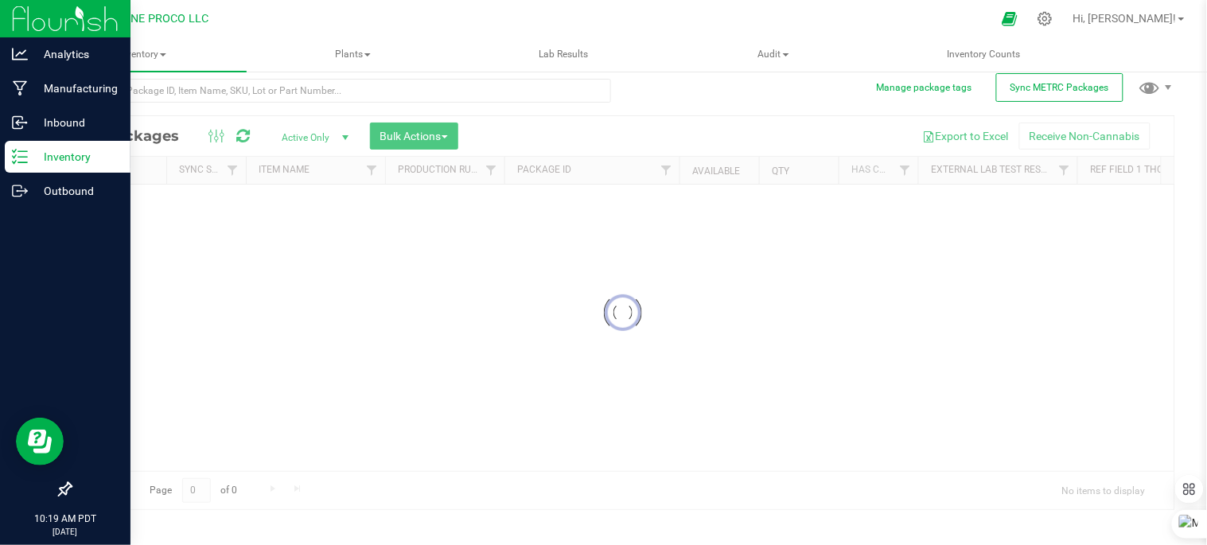
scroll to position [10, 0]
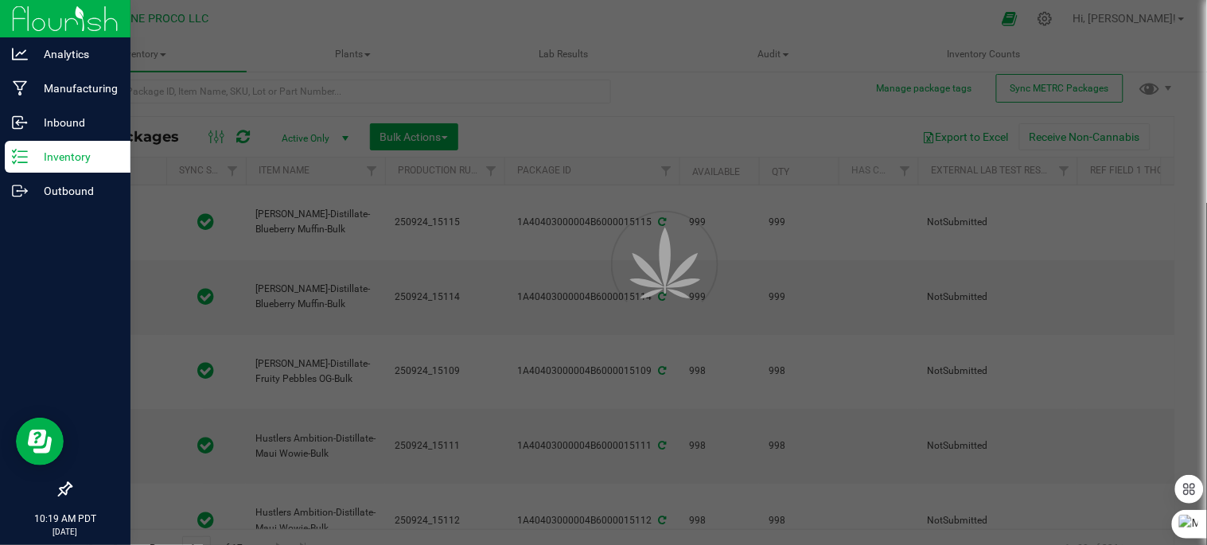
click at [351, 86] on div at bounding box center [340, 98] width 541 height 37
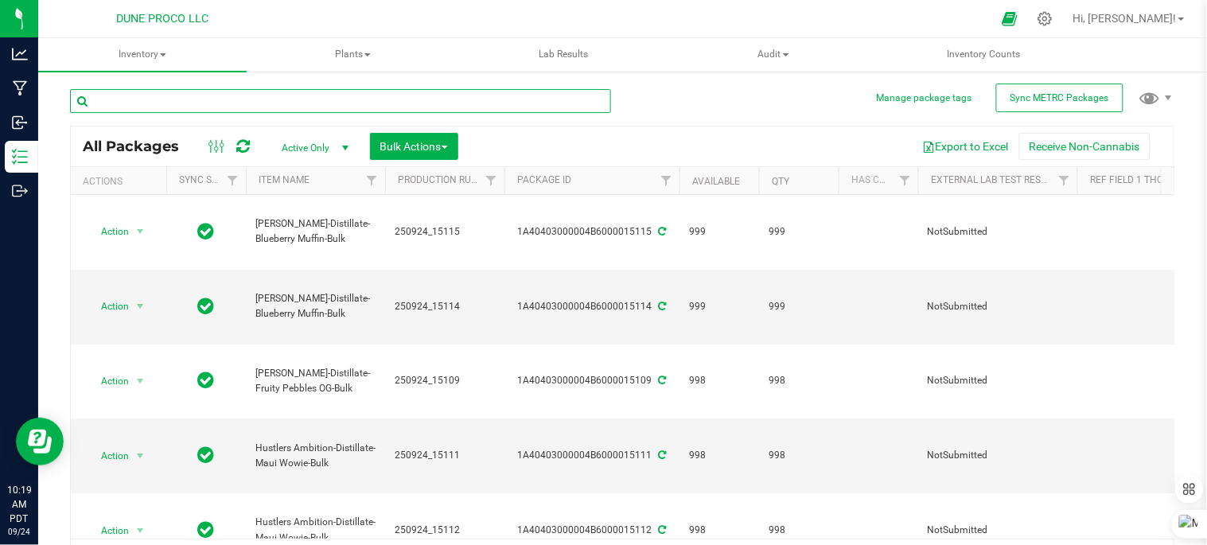
click at [351, 99] on input "text" at bounding box center [340, 101] width 541 height 24
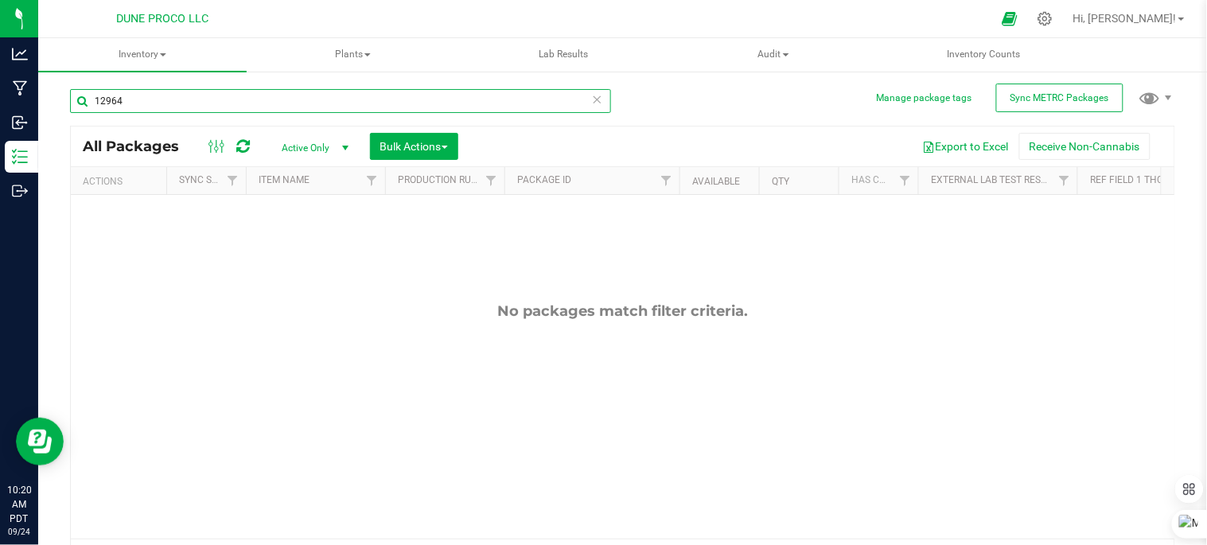
type input "12964"
click at [592, 99] on icon at bounding box center [597, 98] width 11 height 19
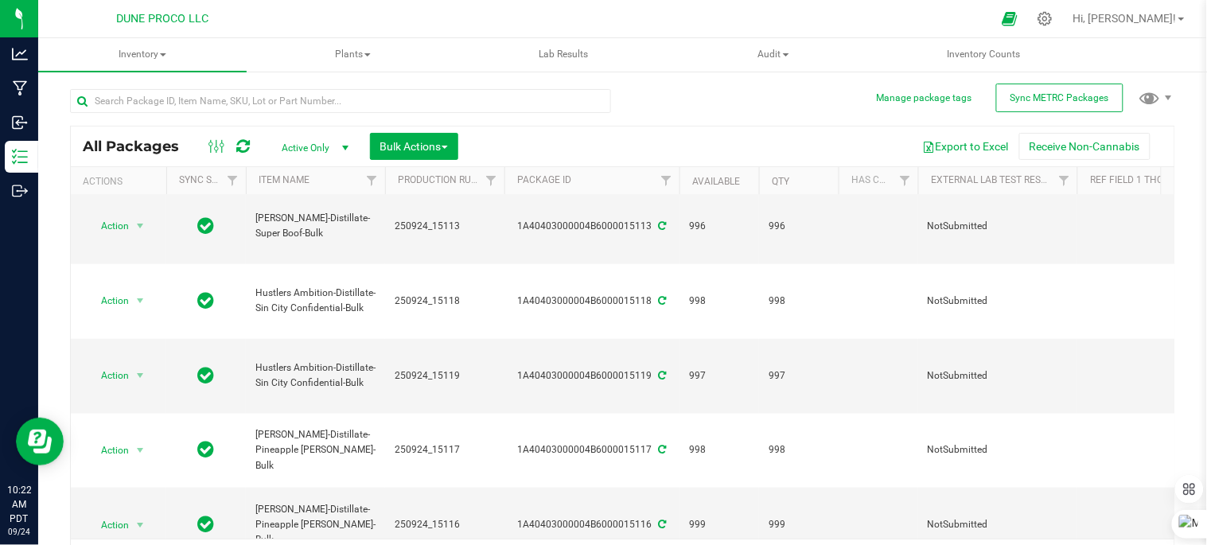
scroll to position [353, 0]
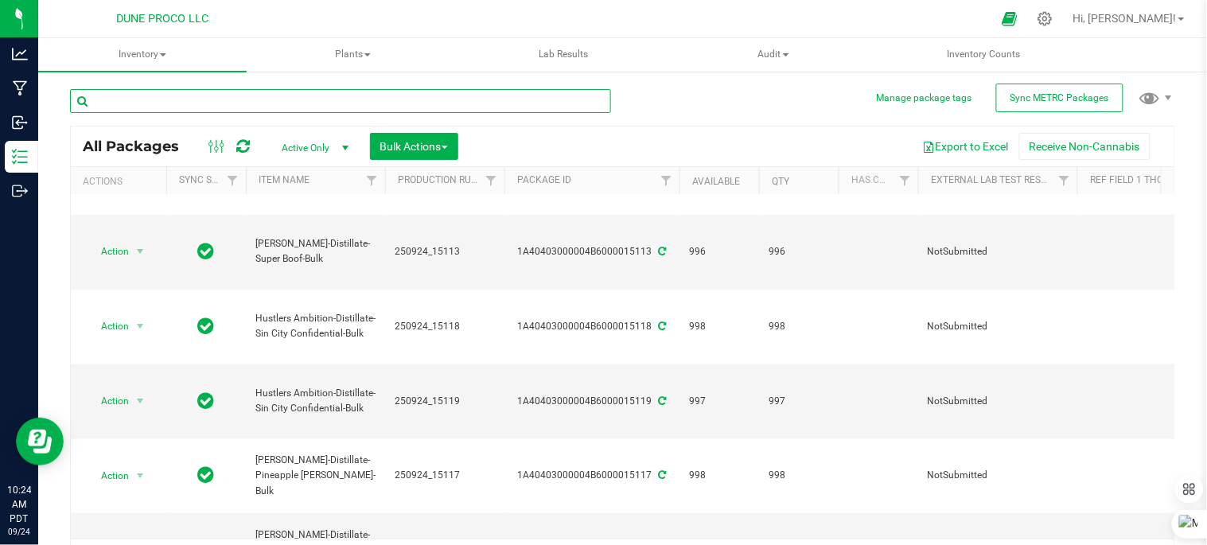
click at [312, 103] on input "text" at bounding box center [340, 101] width 541 height 24
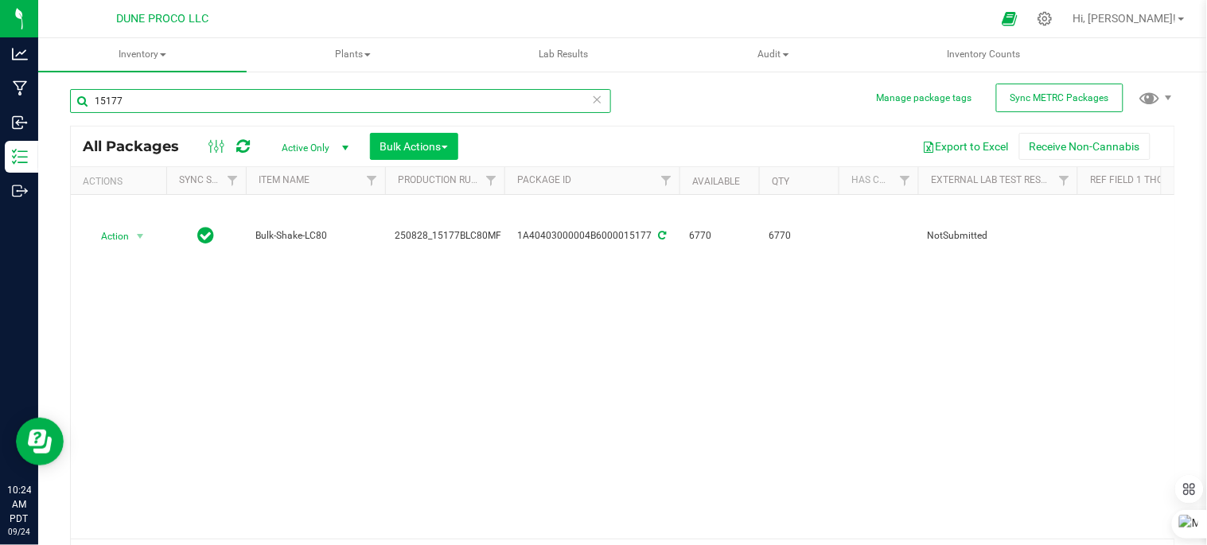
type input "15177"
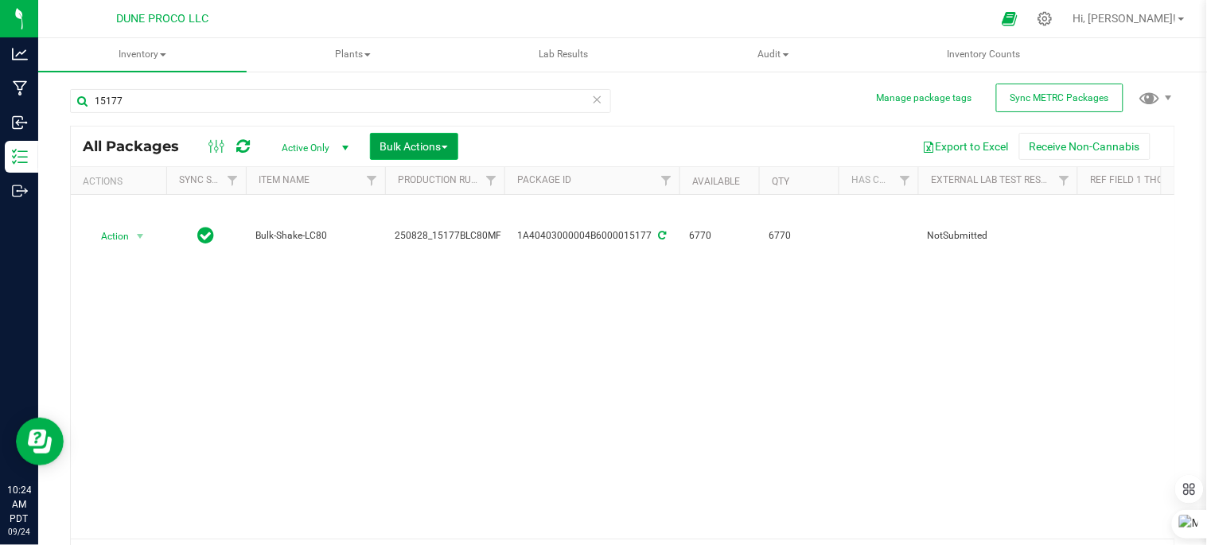
click at [436, 142] on span "Bulk Actions" at bounding box center [414, 146] width 68 height 13
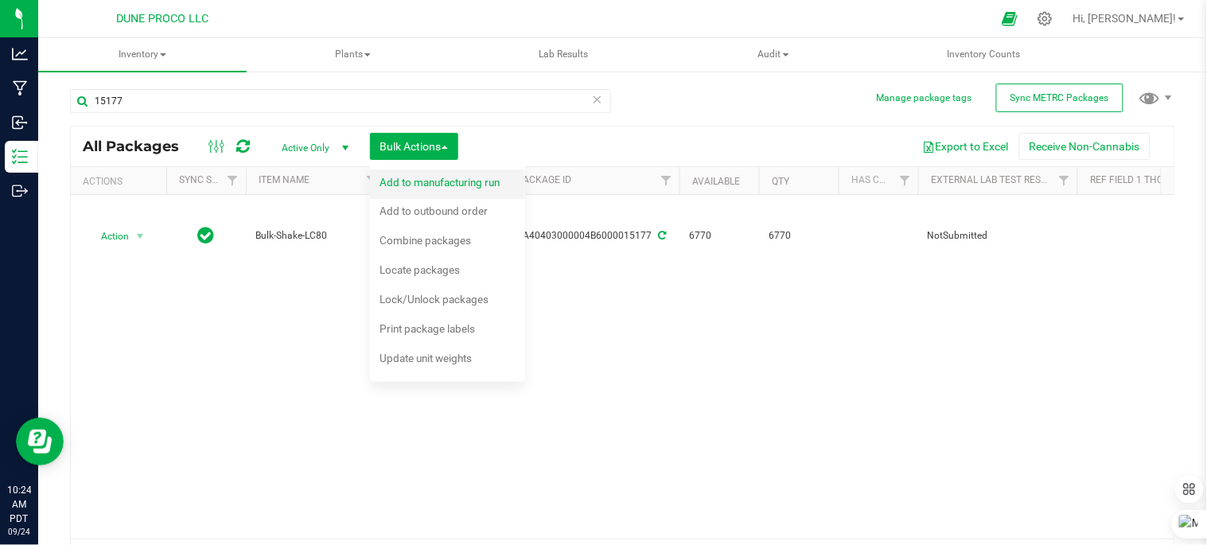
click at [442, 185] on span "Add to manufacturing run" at bounding box center [440, 182] width 120 height 13
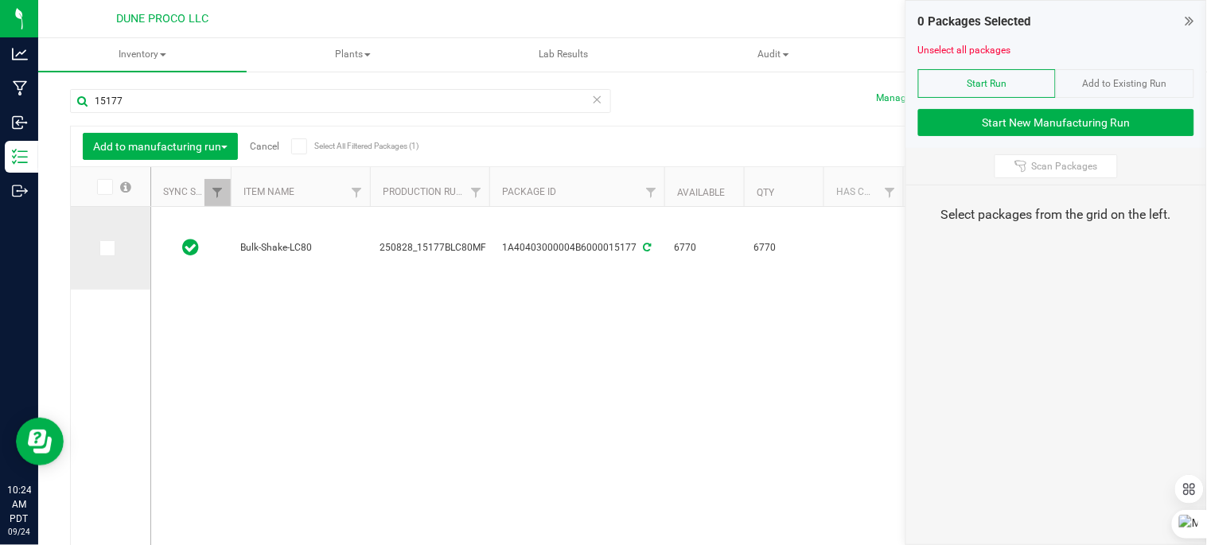
drag, startPoint x: 110, startPoint y: 245, endPoint x: 123, endPoint y: 245, distance: 12.7
click at [107, 248] on icon at bounding box center [106, 248] width 10 height 0
click at [0, 0] on input "checkbox" at bounding box center [0, 0] width 0 height 0
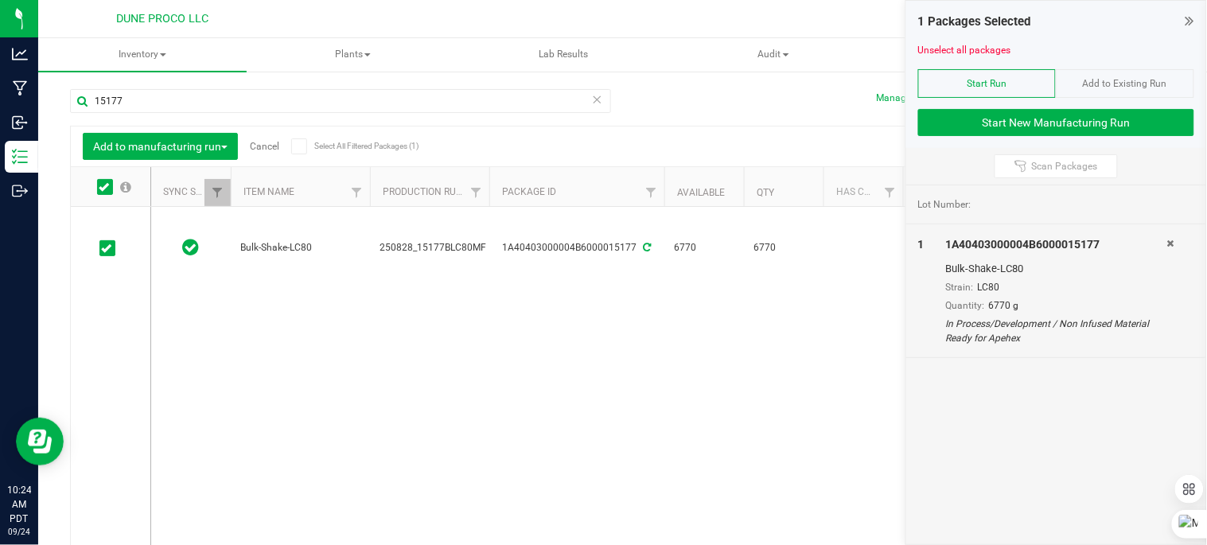
click at [595, 94] on icon at bounding box center [597, 98] width 11 height 19
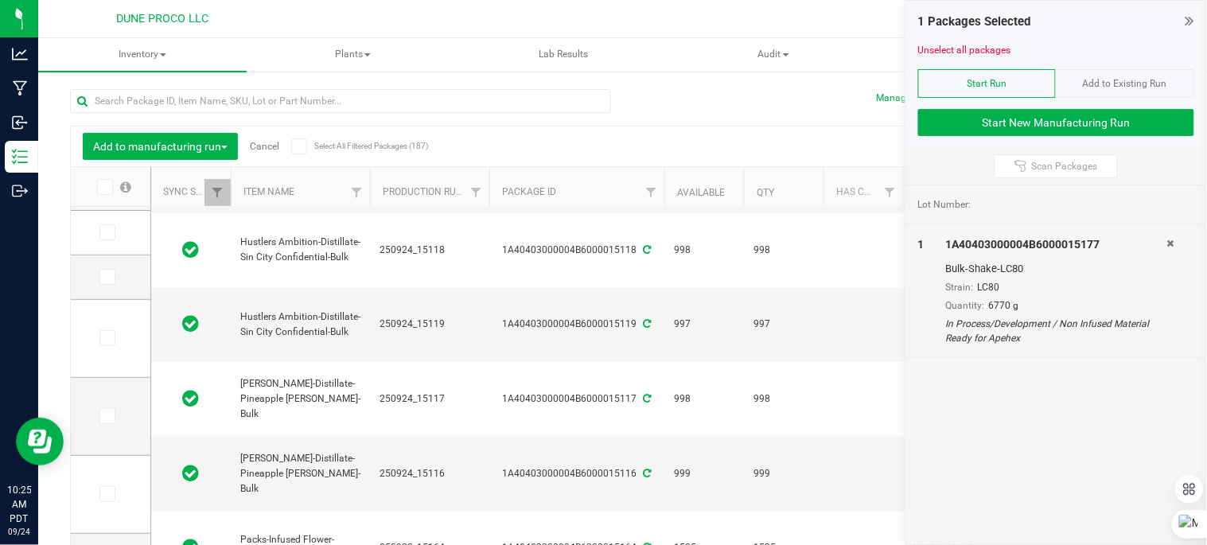
scroll to position [655, 0]
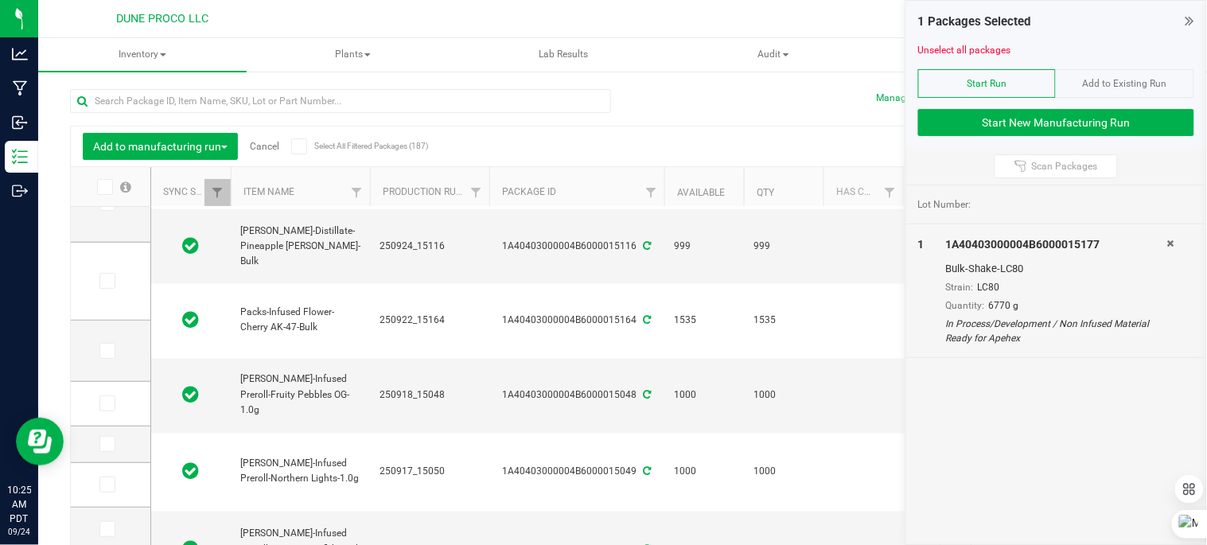
drag, startPoint x: 239, startPoint y: 257, endPoint x: 332, endPoint y: 272, distance: 94.3
drag, startPoint x: 331, startPoint y: 273, endPoint x: 321, endPoint y: 255, distance: 21.0
copy span "[PERSON_NAME]-Infused Preroll-Maui Wowie-1.0g"
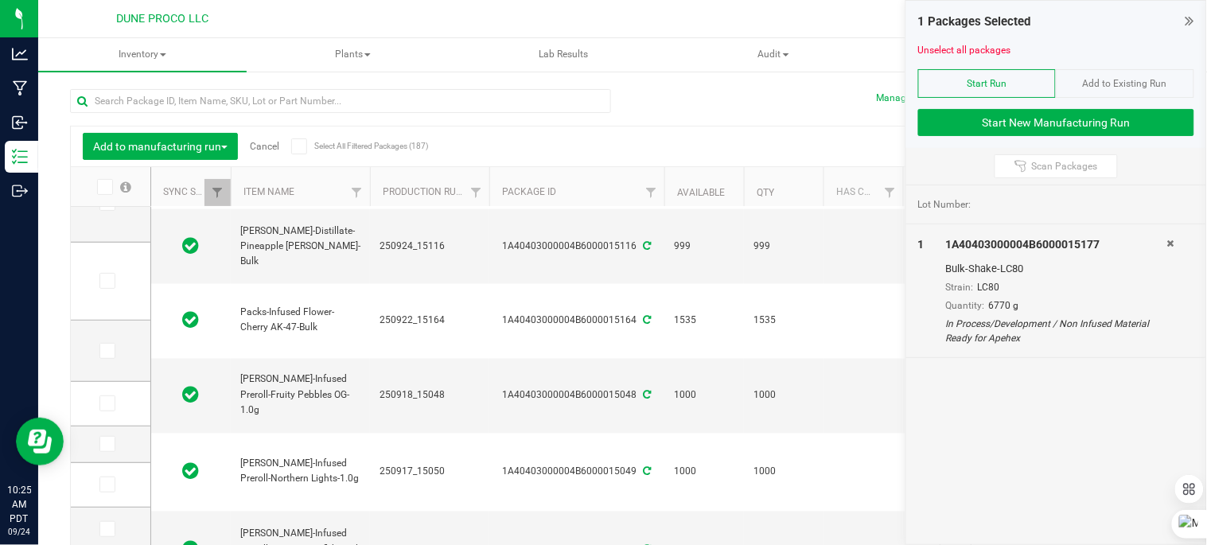
drag, startPoint x: 633, startPoint y: 265, endPoint x: 498, endPoint y: 264, distance: 134.5
drag, startPoint x: 499, startPoint y: 264, endPoint x: 512, endPoint y: 268, distance: 14.1
copy div "1A40403000004B6000015050"
click at [311, 102] on input "text" at bounding box center [340, 101] width 541 height 24
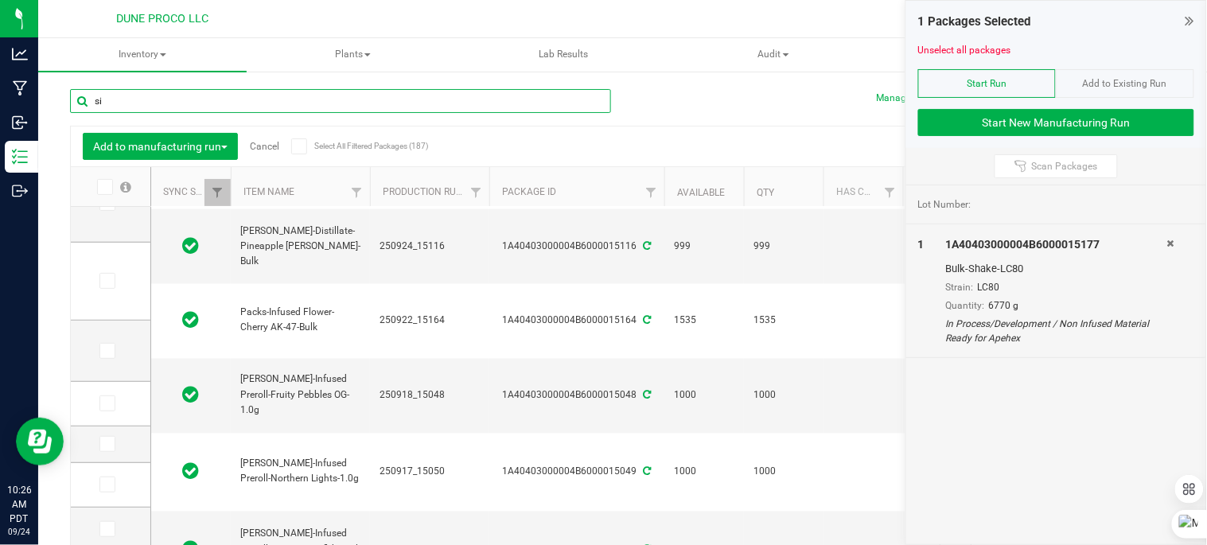
type input "sin"
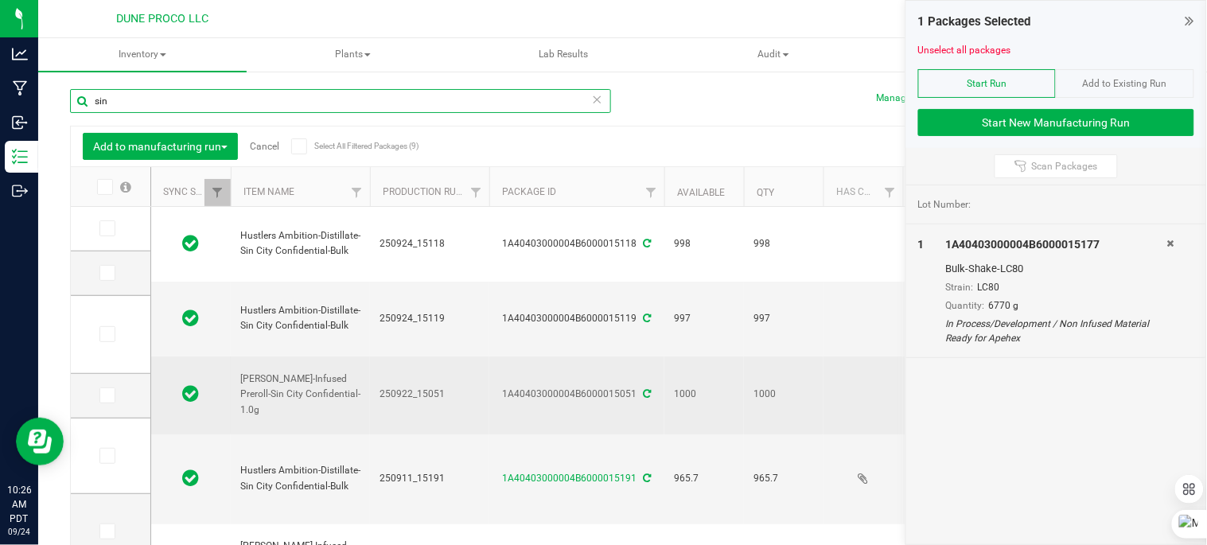
type input "[DATE]"
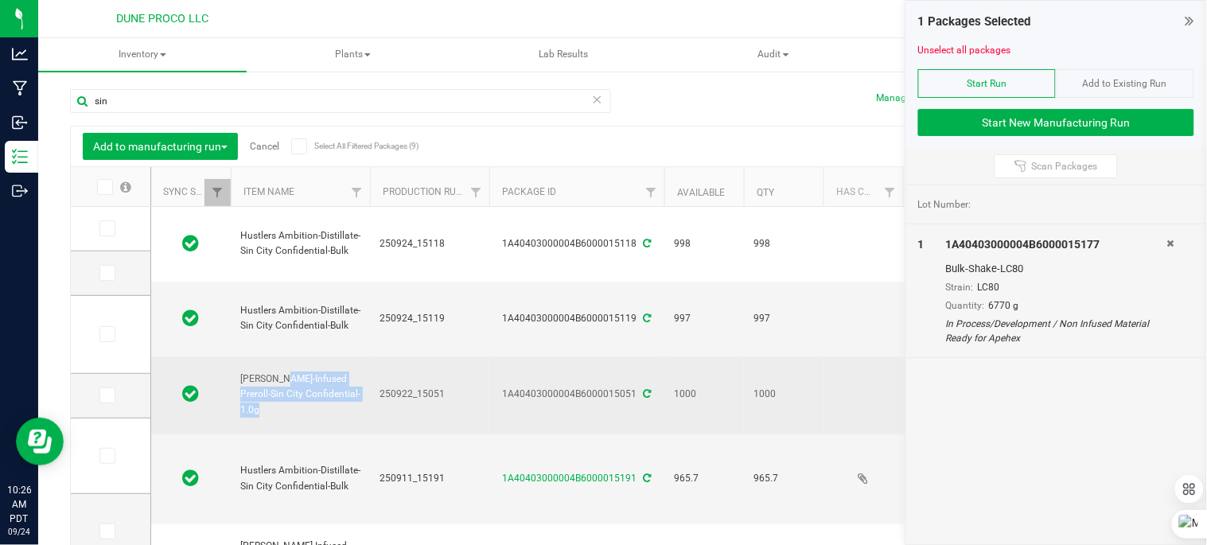
drag, startPoint x: 236, startPoint y: 323, endPoint x: 339, endPoint y: 342, distance: 104.4
click at [342, 356] on td "[PERSON_NAME]-Infused Preroll-Sin City Confidential-1.0g" at bounding box center [300, 395] width 139 height 78
drag, startPoint x: 339, startPoint y: 342, endPoint x: 299, endPoint y: 332, distance: 41.1
copy span "[PERSON_NAME]-Infused Preroll-Sin City Confidential-1.0g"
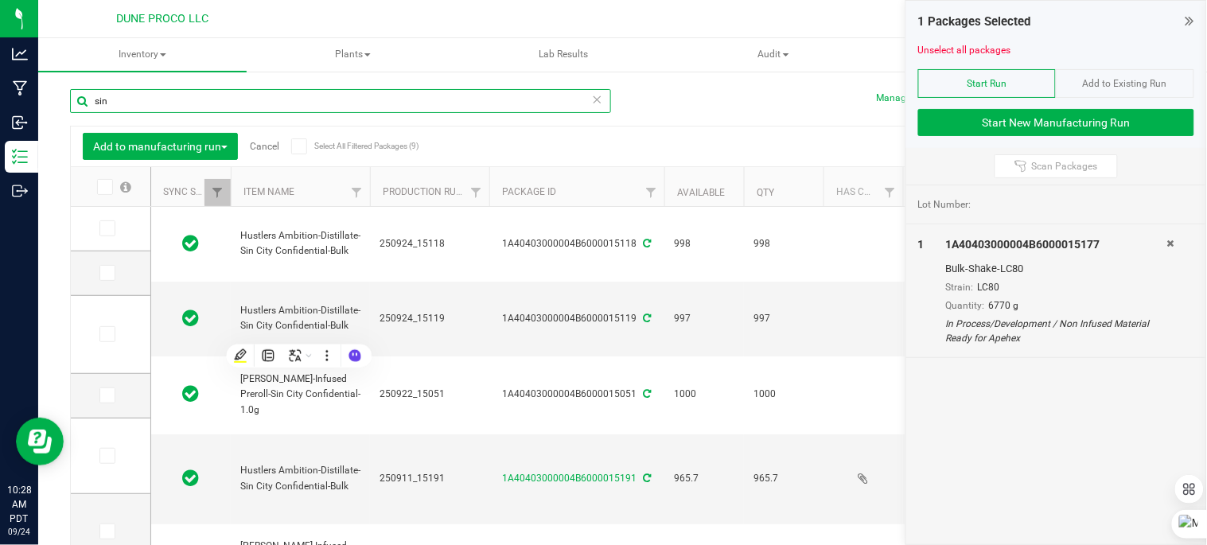
click at [220, 99] on input "sin" at bounding box center [340, 101] width 541 height 24
type input "s"
type input "pine"
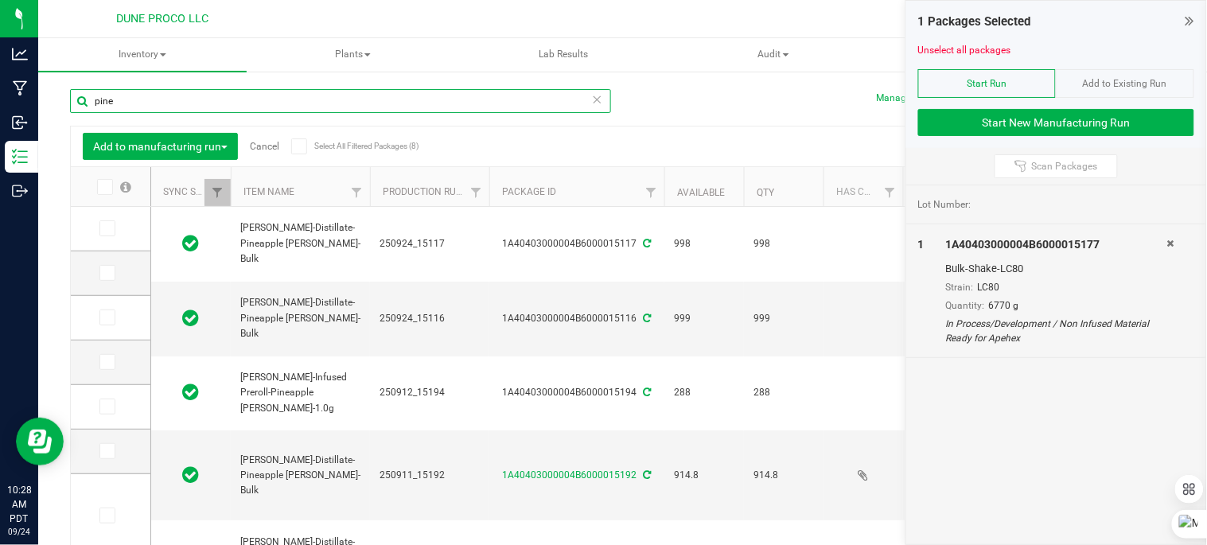
type input "[DATE]"
type input "2025-07-02"
type input "[DATE]"
click at [355, 92] on input "pine" at bounding box center [340, 101] width 541 height 24
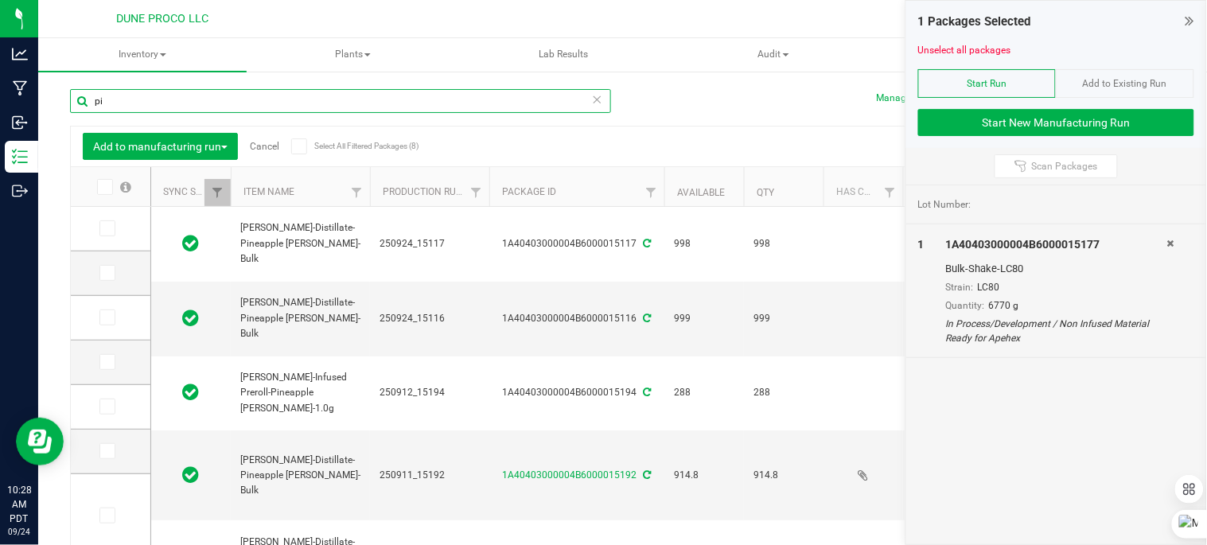
type input "p"
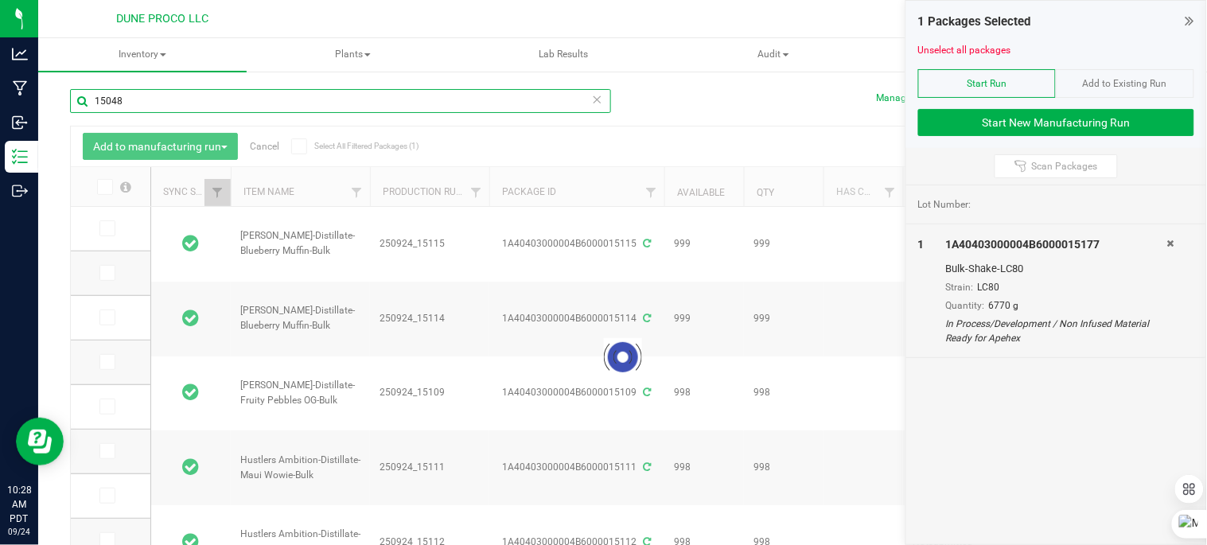
click at [342, 96] on div "Inventory All packages All inventory Waste log Create inventory Plants All plan…" at bounding box center [622, 291] width 1169 height 507
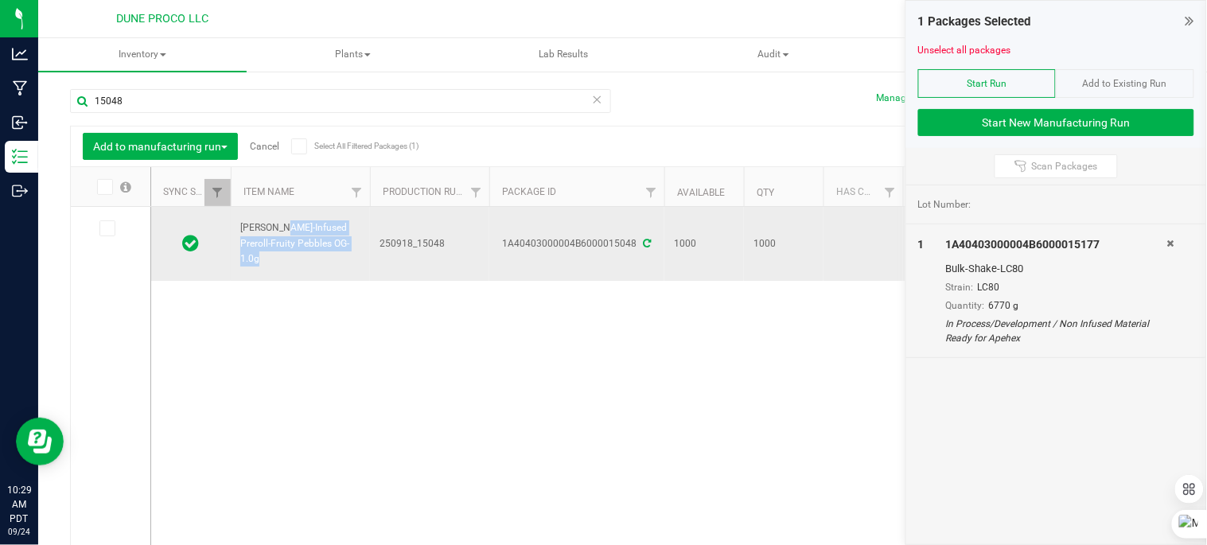
drag, startPoint x: 241, startPoint y: 220, endPoint x: 324, endPoint y: 235, distance: 84.1
click at [324, 235] on span "[PERSON_NAME]-Infused Preroll-Fruity Pebbles OG-1.0g" at bounding box center [300, 243] width 120 height 46
drag, startPoint x: 324, startPoint y: 235, endPoint x: 316, endPoint y: 224, distance: 13.7
copy span "[PERSON_NAME]-Infused Preroll-Fruity Pebbles OG-1.0g"
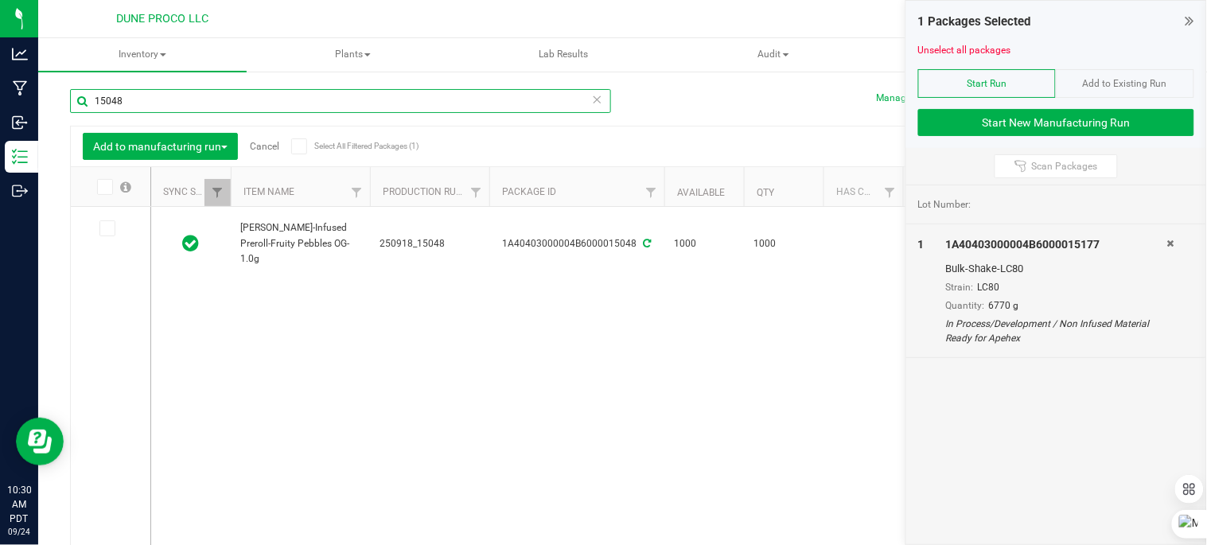
click at [337, 102] on input "15048" at bounding box center [340, 101] width 541 height 24
type input "1"
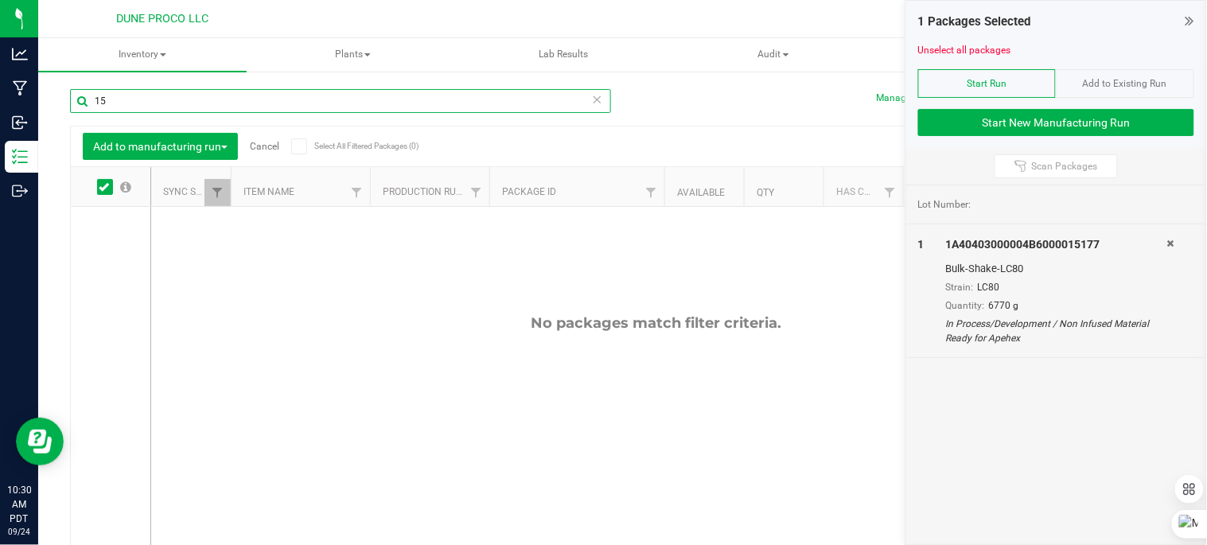
type input "1"
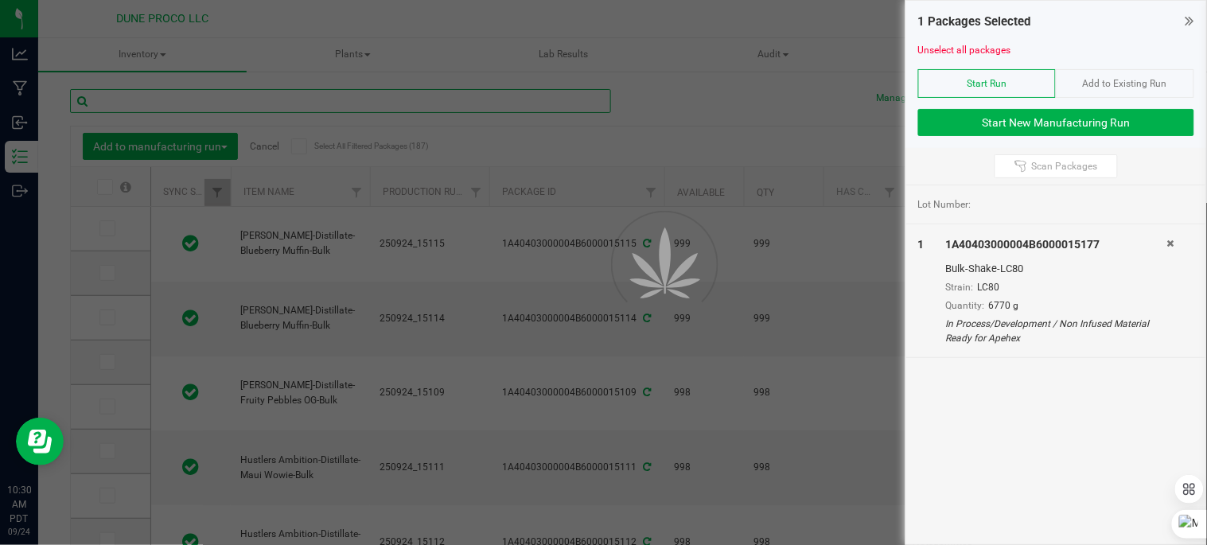
type input "[DATE]"
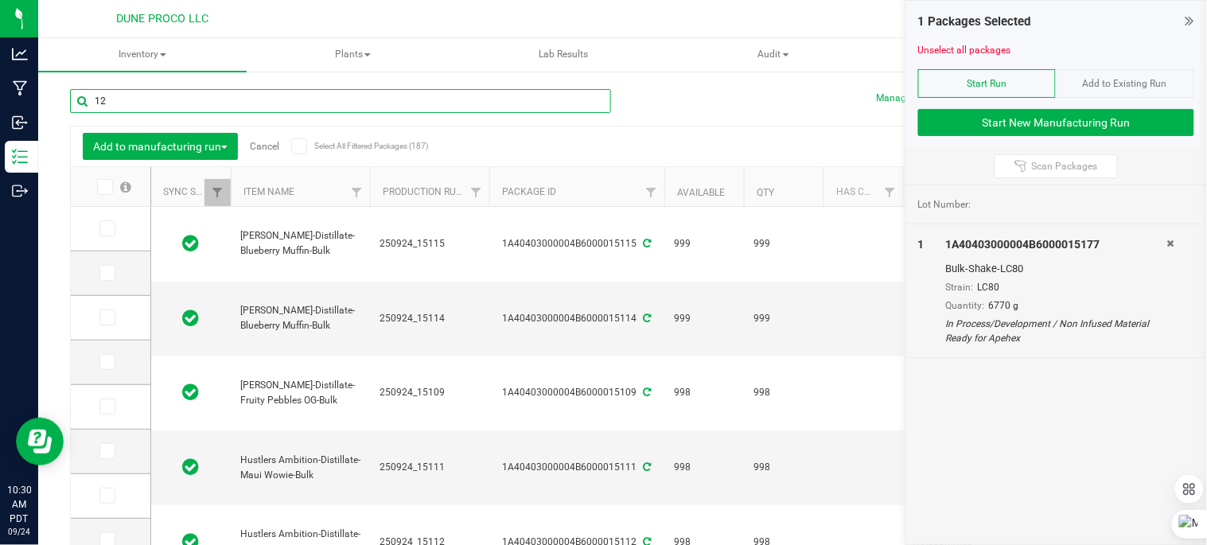
type input "129"
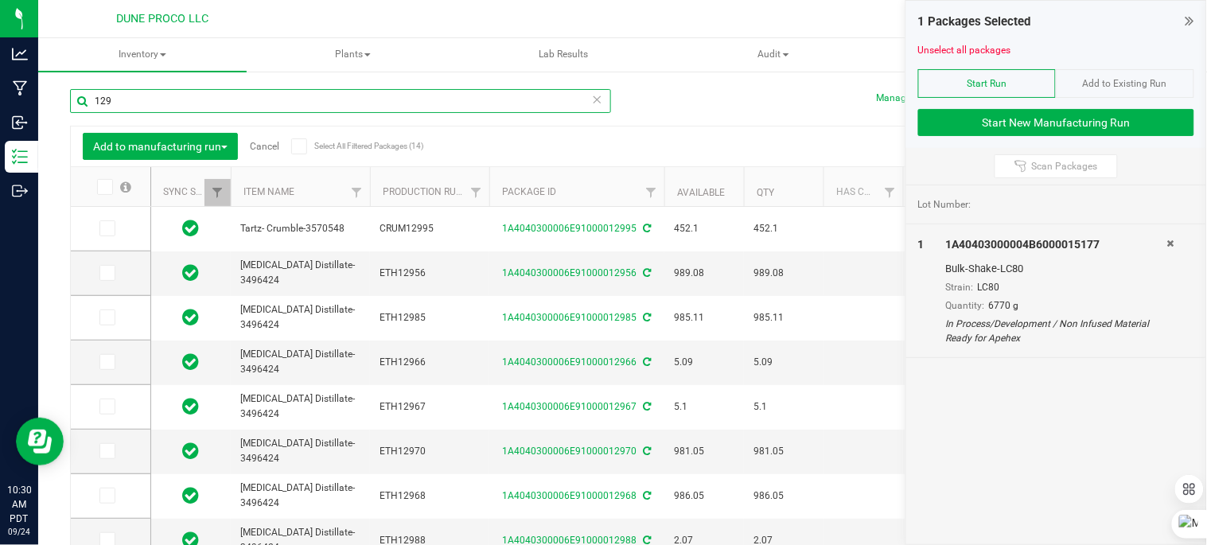
type input "[DATE]"
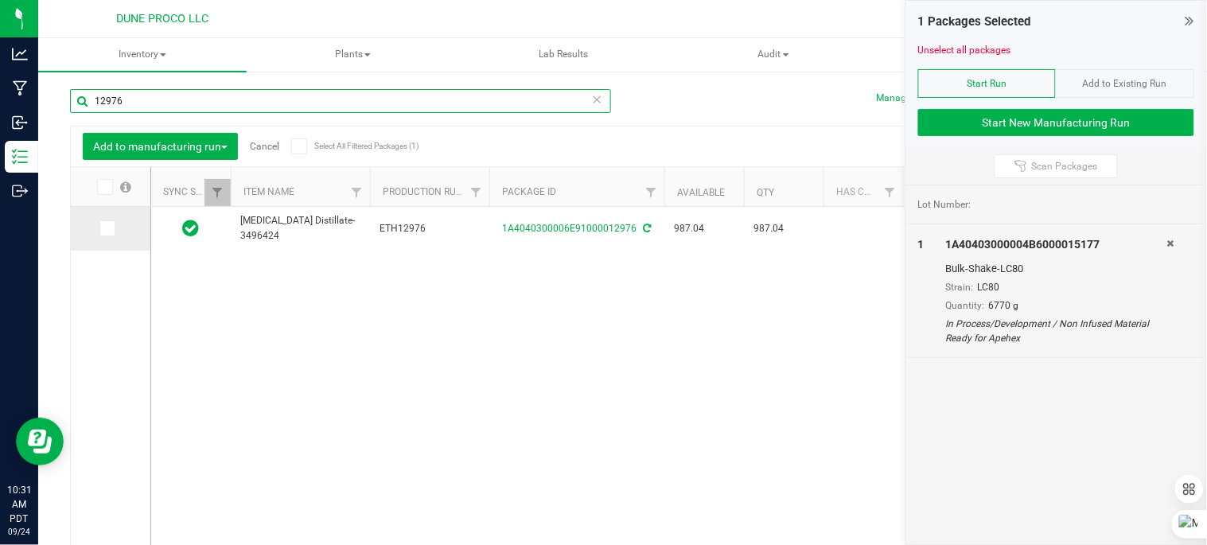
type input "12976"
click at [107, 228] on icon at bounding box center [106, 228] width 10 height 0
click at [0, 0] on input "checkbox" at bounding box center [0, 0] width 0 height 0
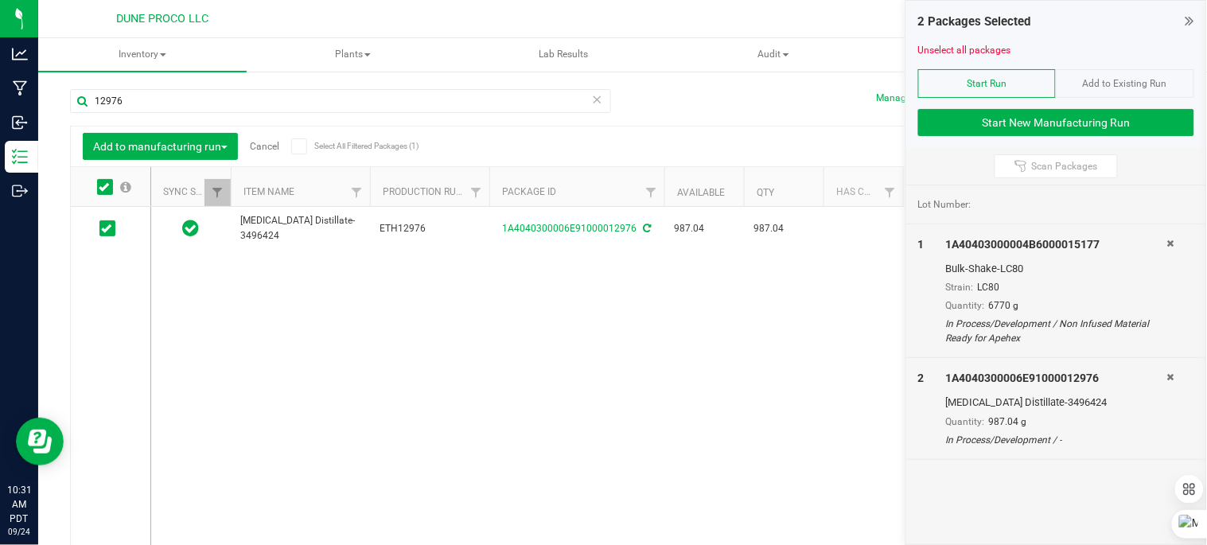
click at [1178, 235] on div "1 1A40403000004B6000015177 Bulk-Shake-LC80 Strain: LC80 Quantity: 6770 g In Pro…" at bounding box center [1056, 291] width 300 height 134
click at [1170, 239] on icon at bounding box center [1169, 244] width 7 height 10
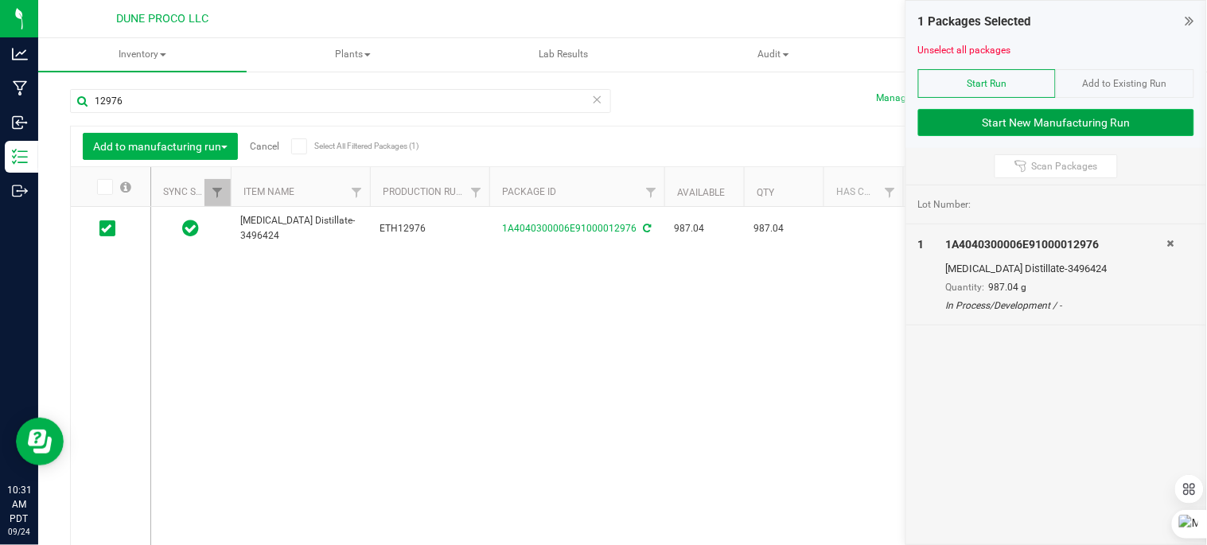
click at [1098, 124] on button "Start New Manufacturing Run" at bounding box center [1056, 122] width 276 height 27
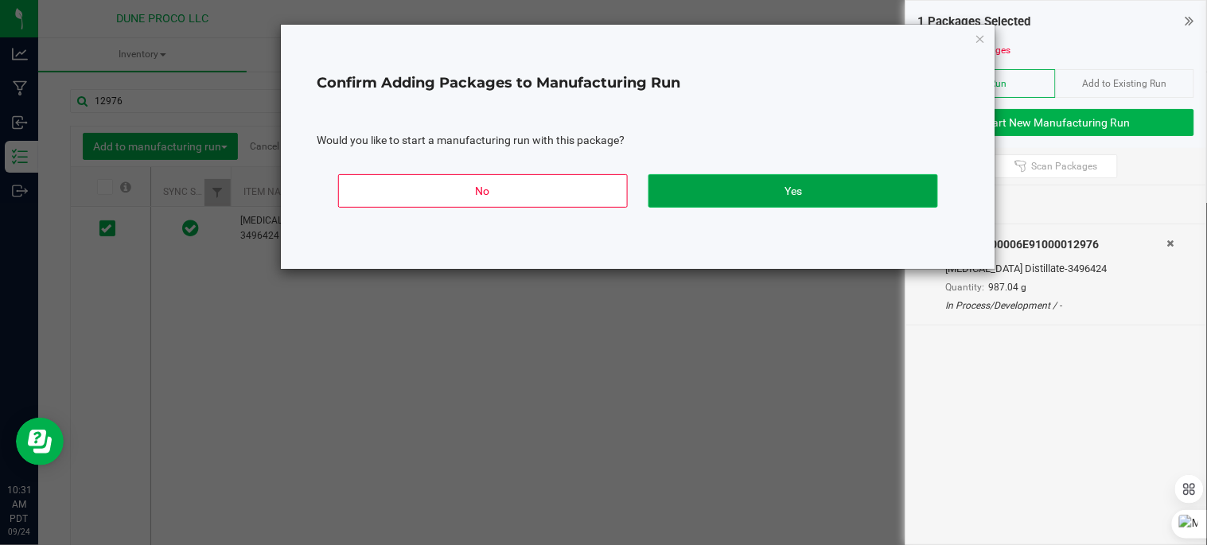
click at [720, 197] on button "Yes" at bounding box center [793, 190] width 290 height 33
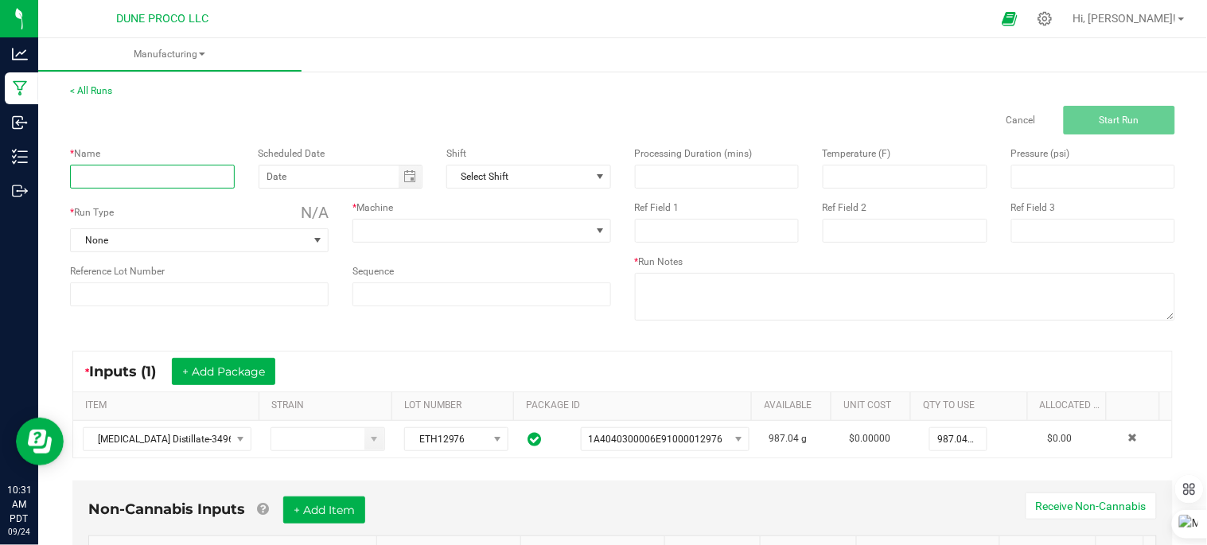
click at [193, 175] on input at bounding box center [152, 177] width 165 height 24
type input "Sin City oil Bulk"
click at [372, 183] on input at bounding box center [329, 177] width 140 height 22
type input "month/day/year"
click at [411, 187] on span "Toggle calendar" at bounding box center [410, 177] width 23 height 22
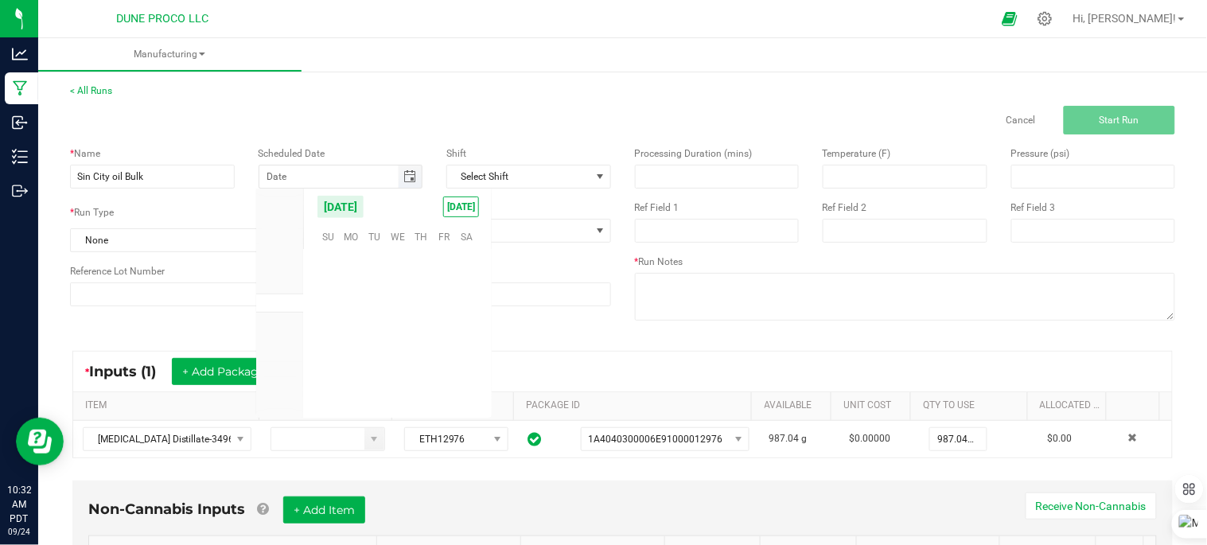
scroll to position [258058, 0]
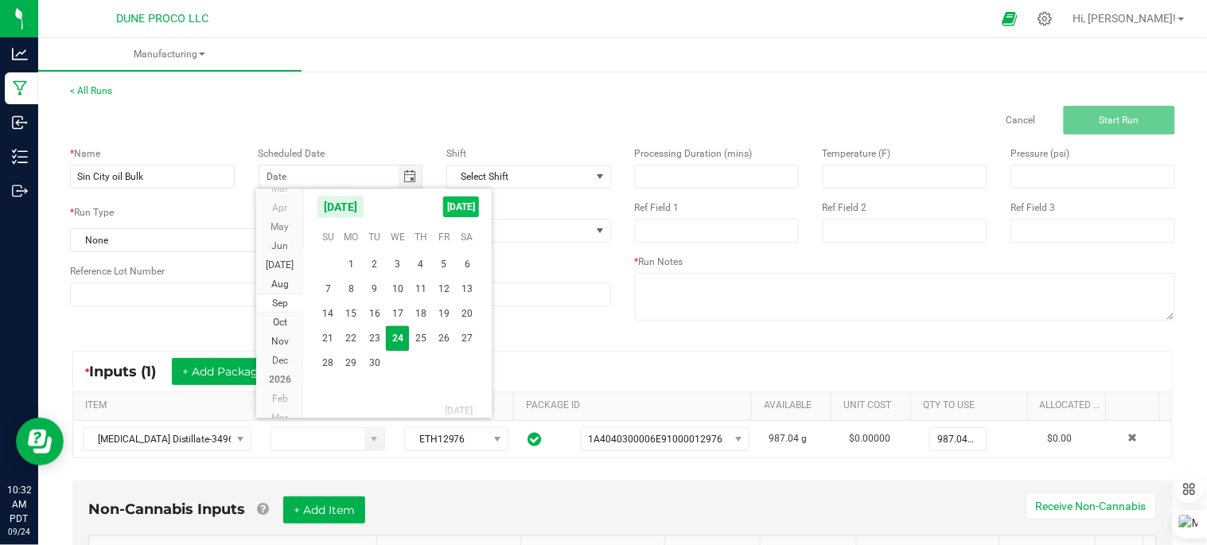
click at [452, 212] on span "[DATE]" at bounding box center [461, 207] width 36 height 21
type input "[DATE]"
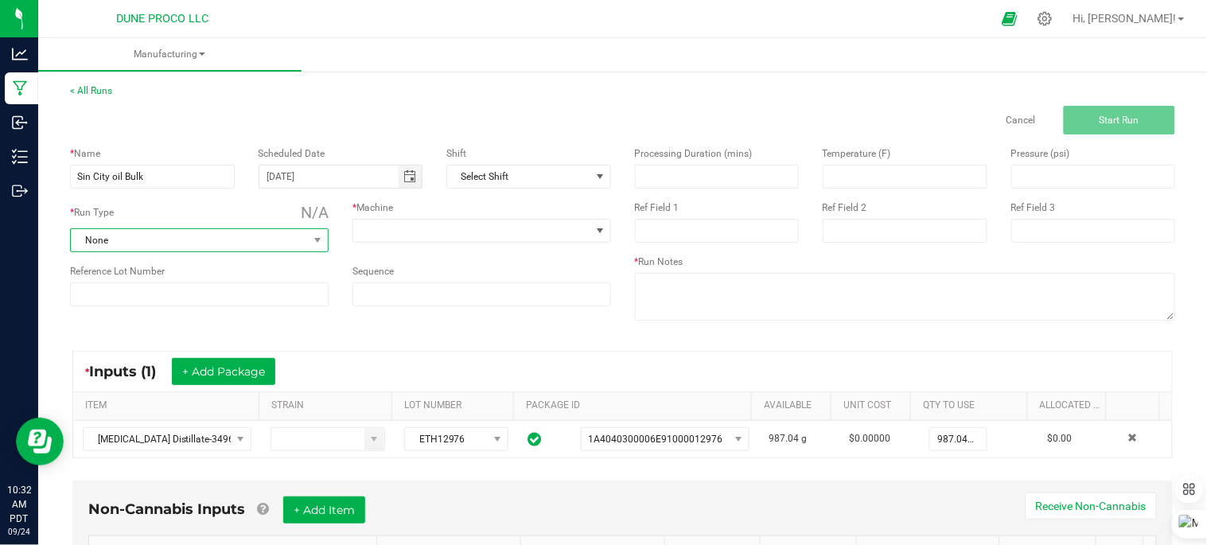
click at [281, 240] on span "None" at bounding box center [189, 240] width 237 height 22
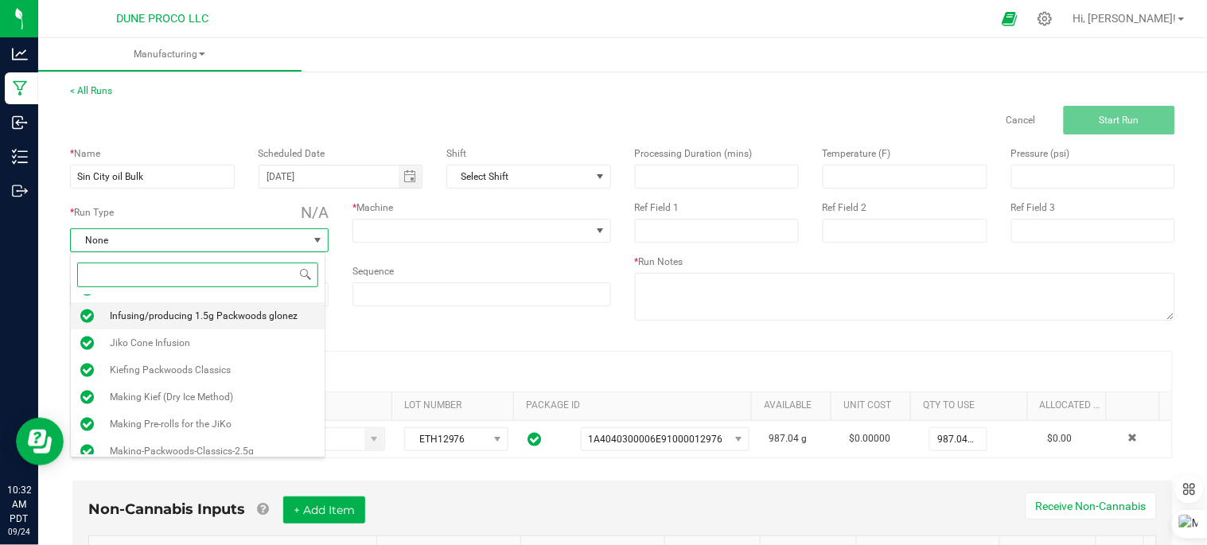
scroll to position [121, 0]
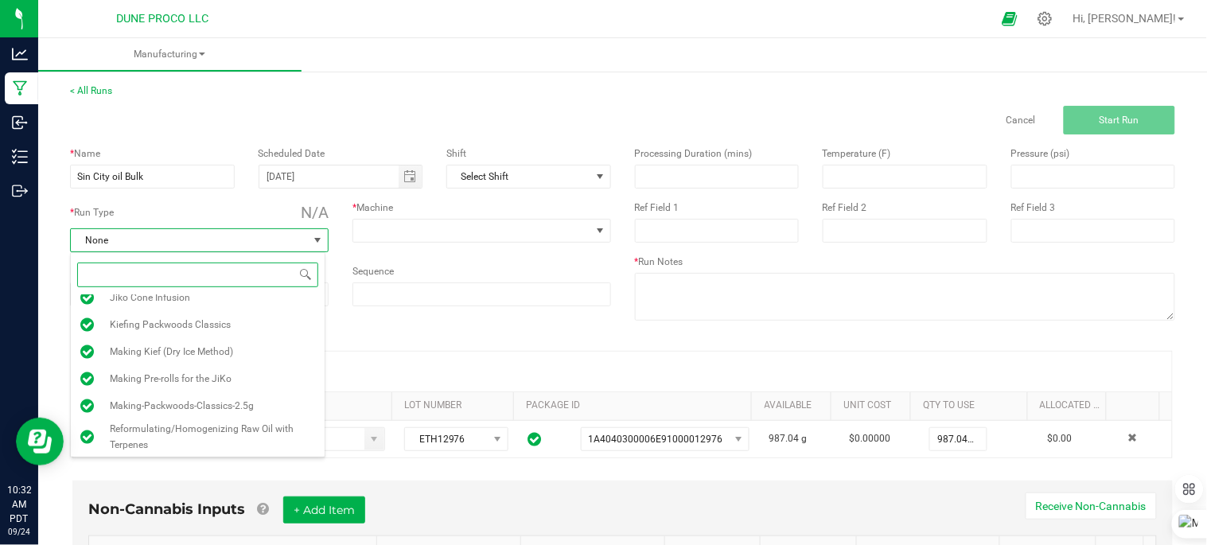
drag, startPoint x: 220, startPoint y: 427, endPoint x: 276, endPoint y: 340, distance: 103.7
click at [221, 427] on span "Reformulating/Homogenizing Raw Oil with Terpenes" at bounding box center [212, 437] width 205 height 32
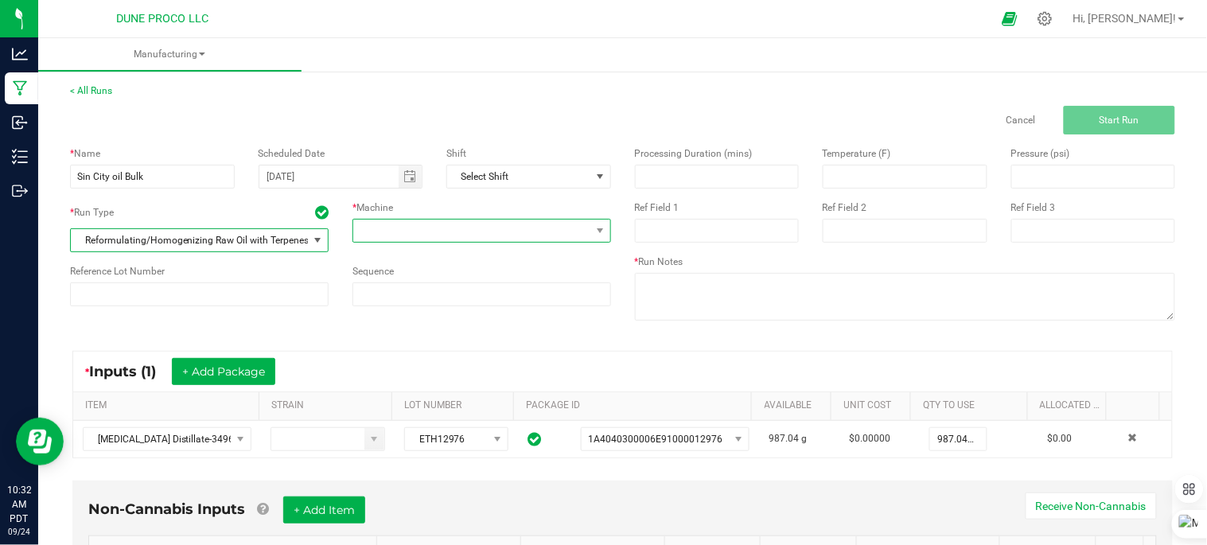
click at [385, 232] on span at bounding box center [471, 231] width 237 height 22
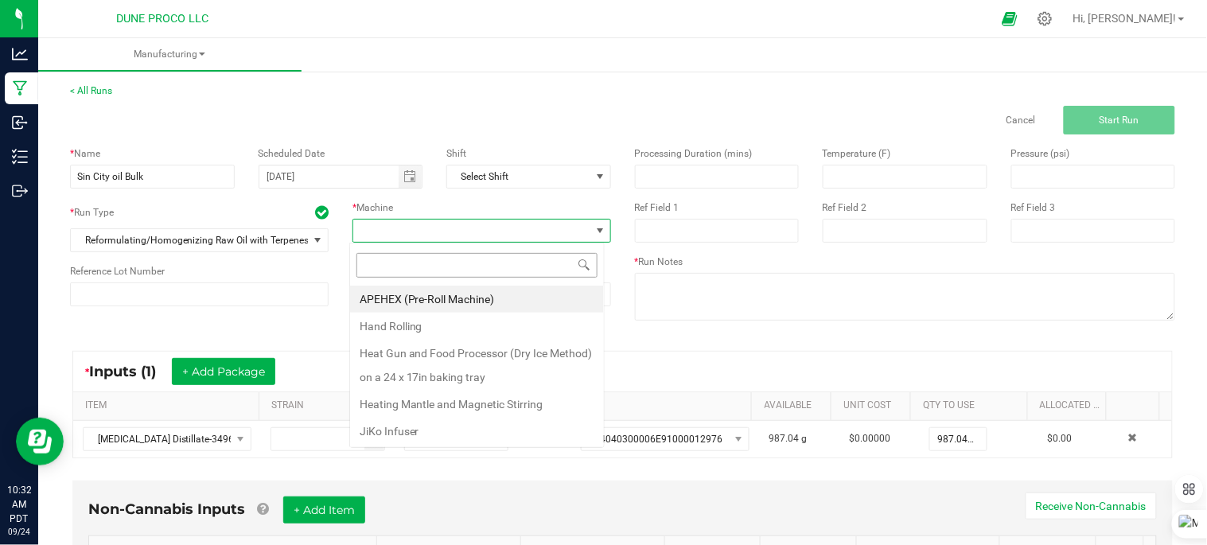
scroll to position [24, 255]
click at [438, 407] on li "Heating Mantle and Magnetic Stirring" at bounding box center [477, 404] width 254 height 27
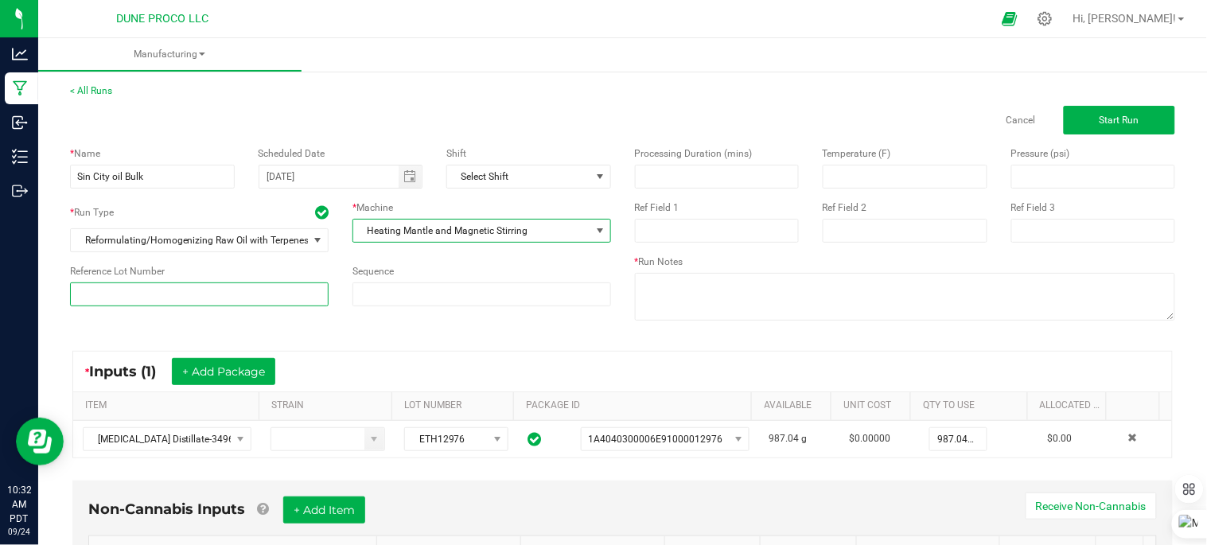
click at [228, 290] on input at bounding box center [199, 294] width 259 height 24
type input "250924_15120"
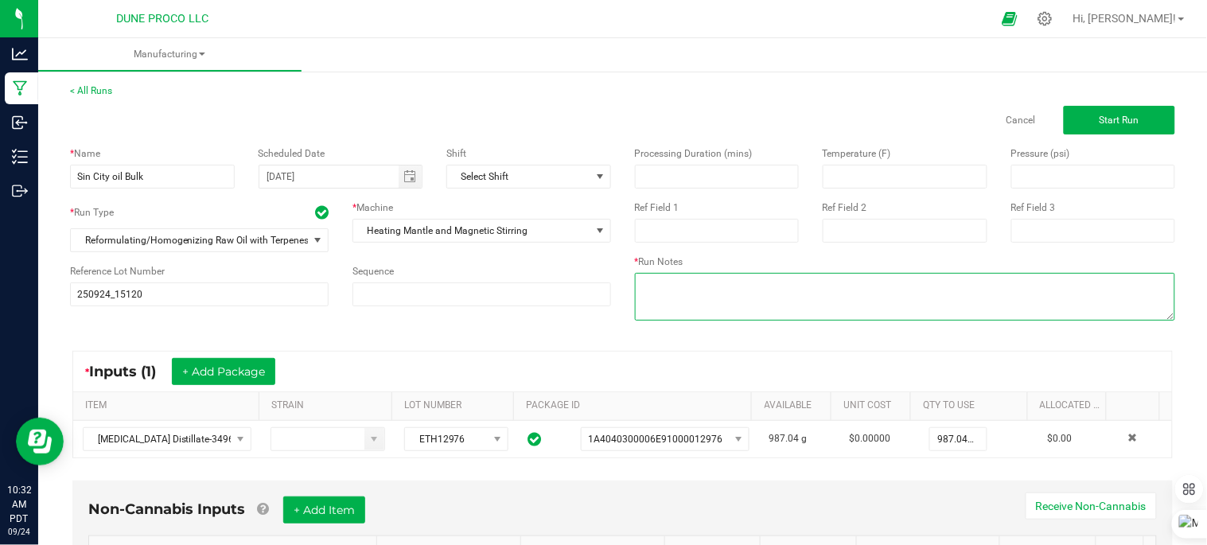
click at [730, 306] on textarea at bounding box center [905, 297] width 541 height 48
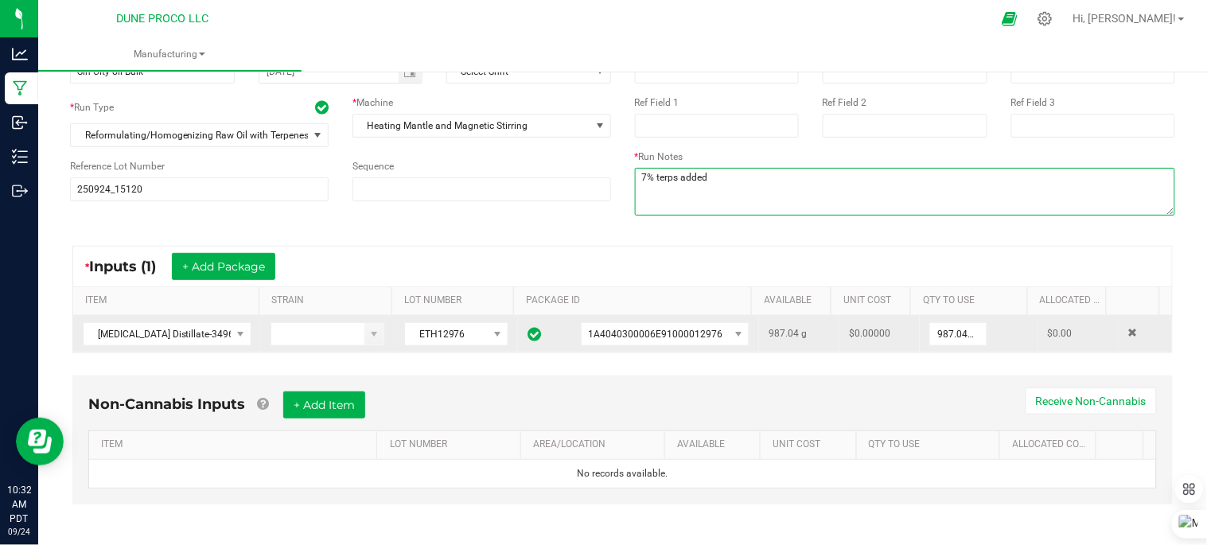
scroll to position [111, 0]
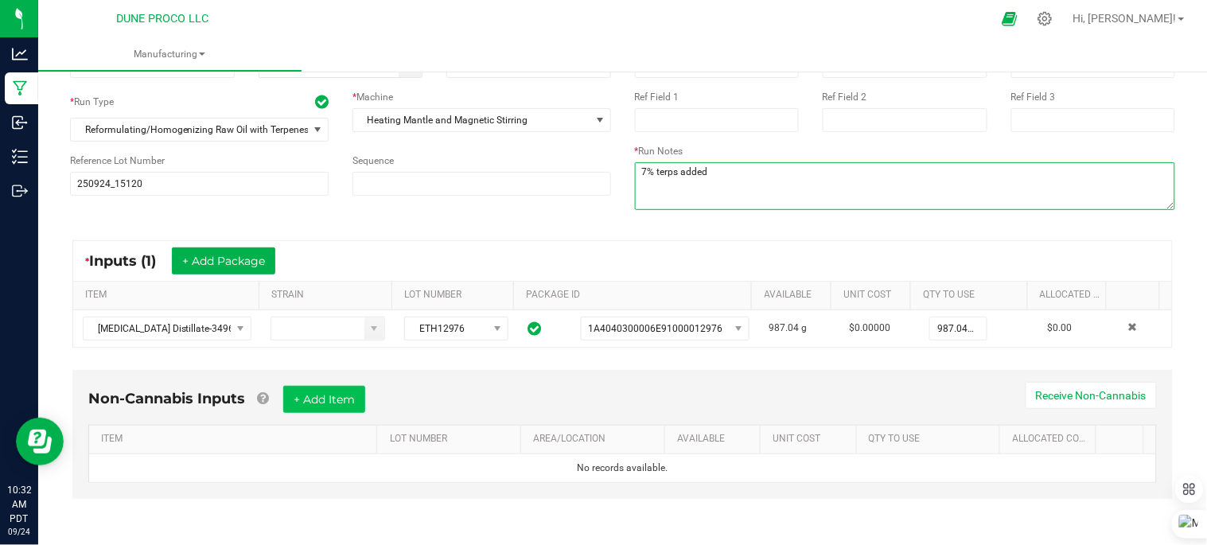
type textarea "7% terps added"
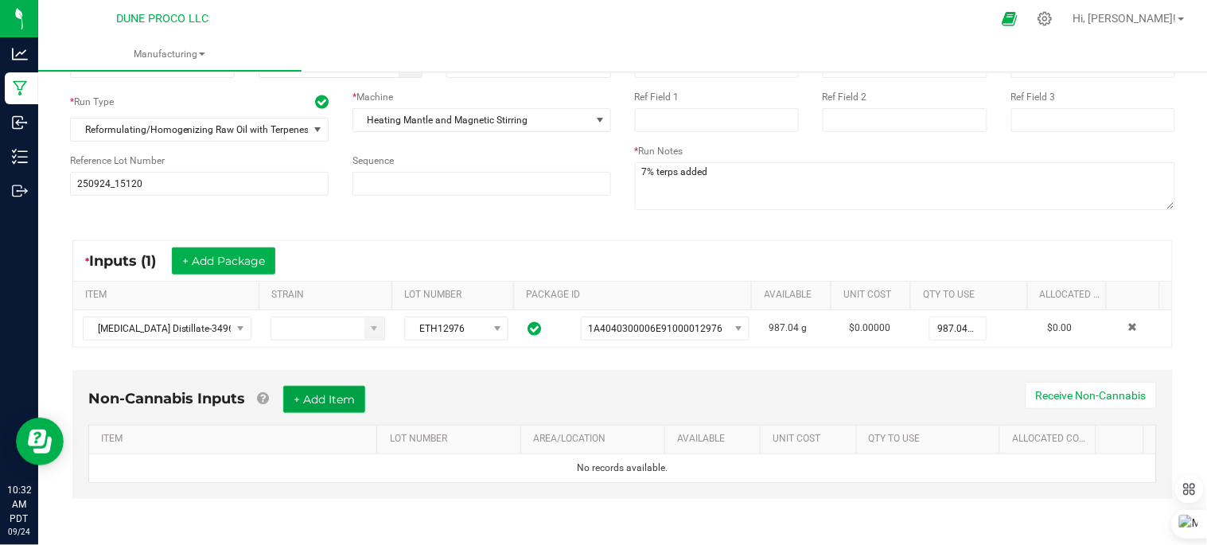
click at [313, 395] on button "+ Add Item" at bounding box center [324, 399] width 82 height 27
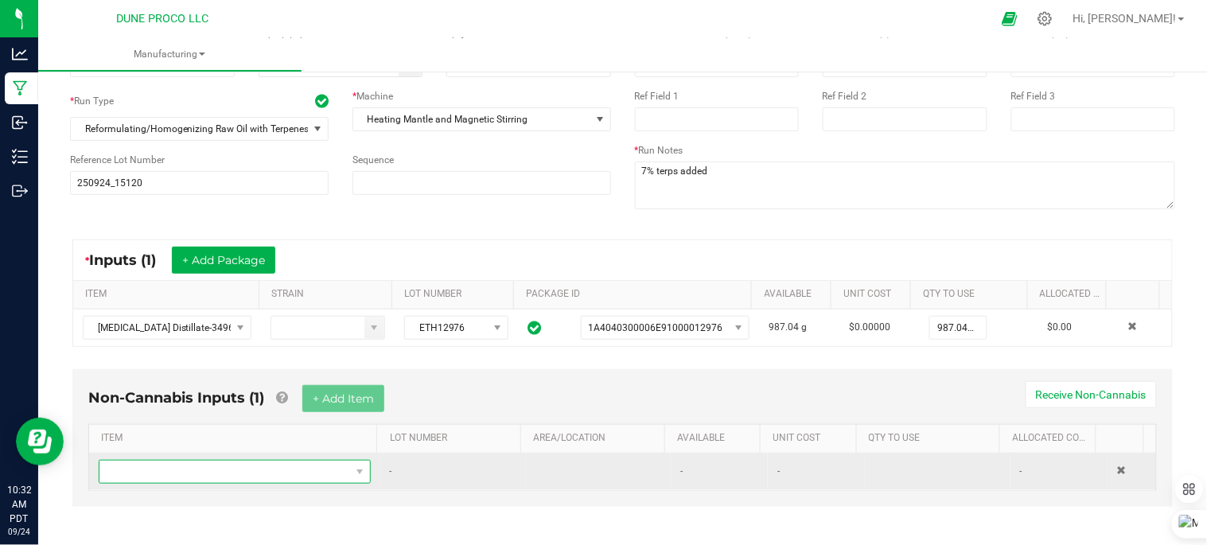
click at [341, 473] on span "NO DATA FOUND" at bounding box center [224, 472] width 251 height 22
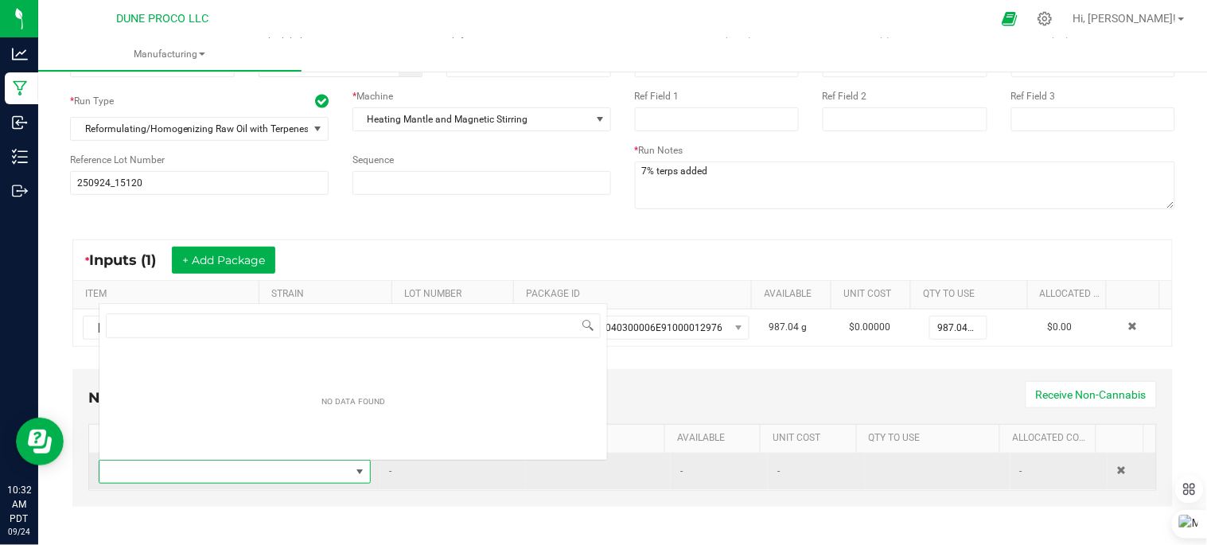
scroll to position [24, 261]
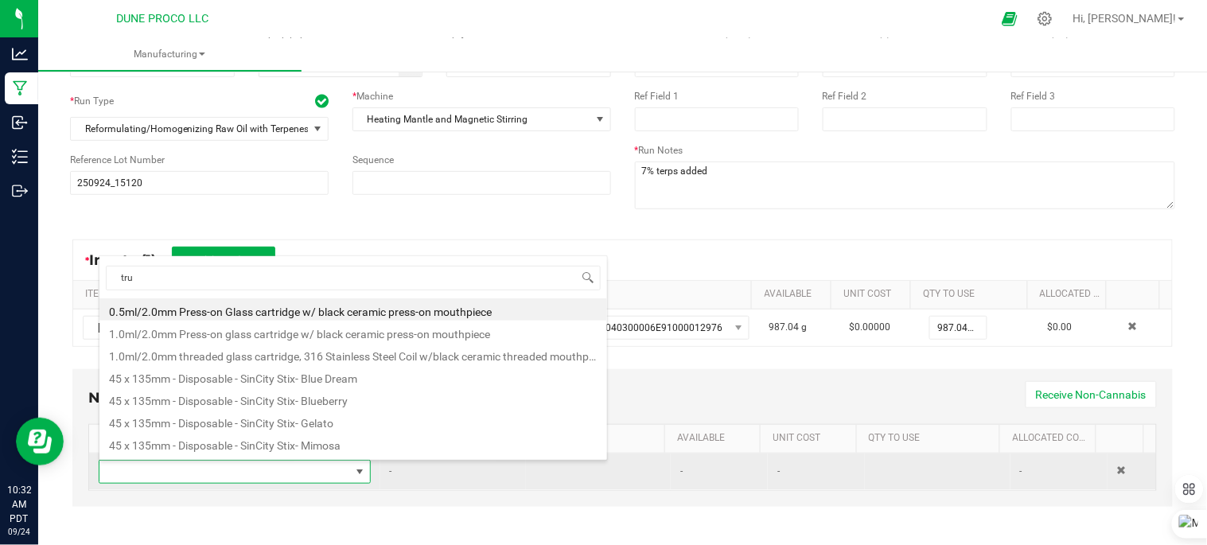
type input "true"
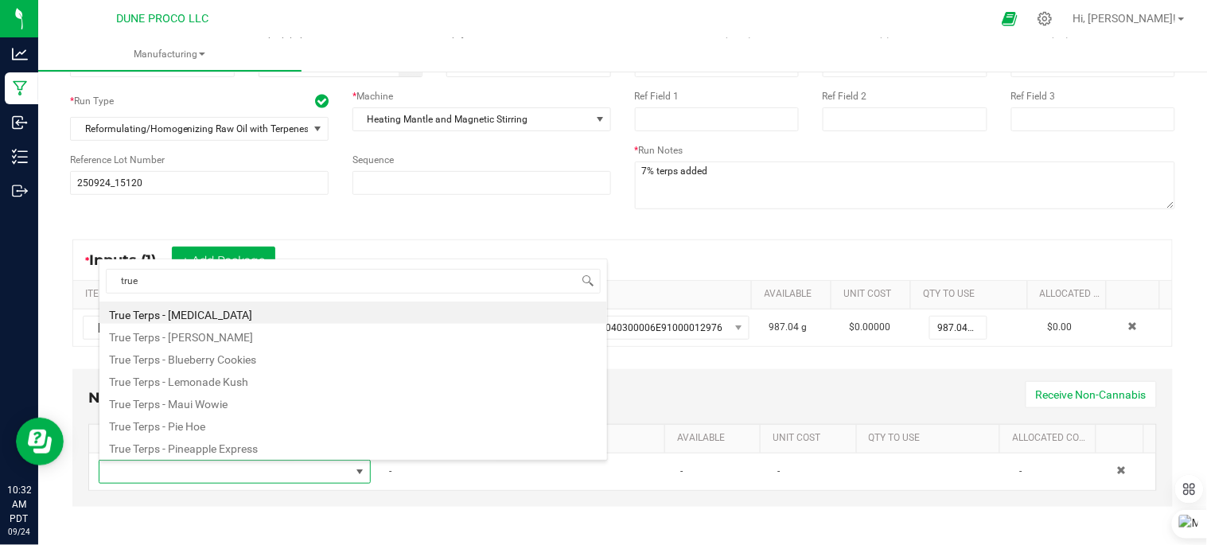
click at [535, 232] on div "* Inputs (1) + Add Package ITEM STRAIN LOT NUMBER PACKAGE ID AVAILABLE Unit Cos…" at bounding box center [622, 293] width 1129 height 136
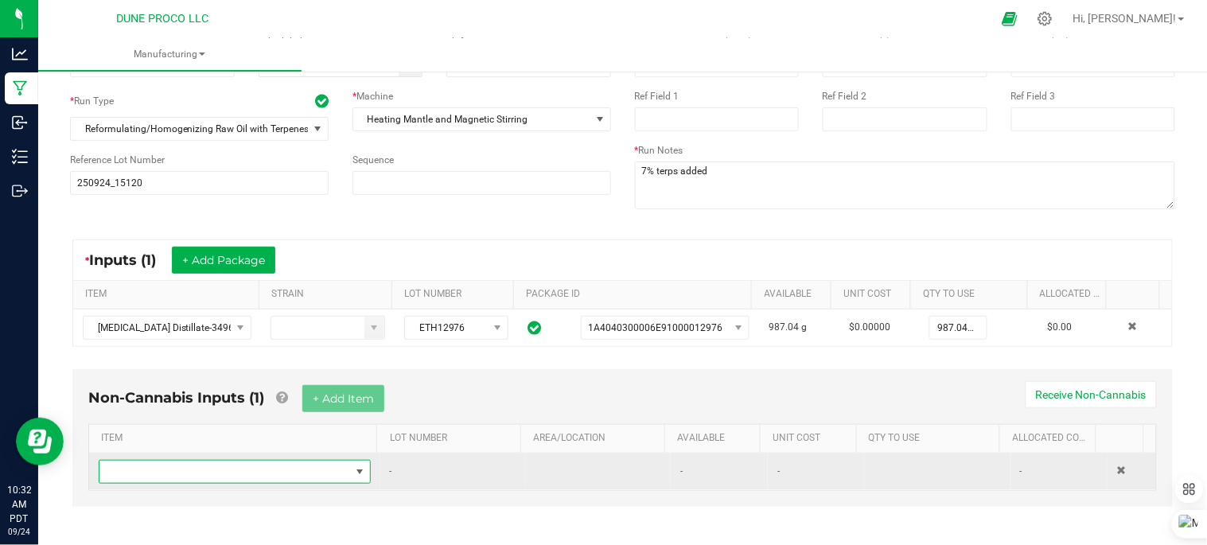
click at [263, 467] on span "NO DATA FOUND" at bounding box center [224, 472] width 251 height 22
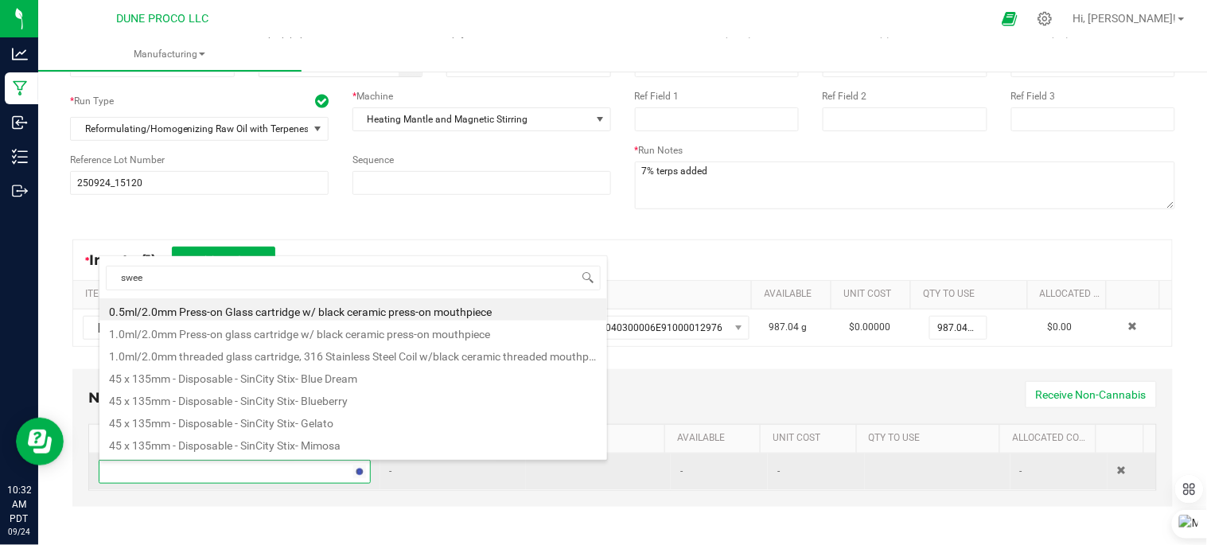
type input "sweet"
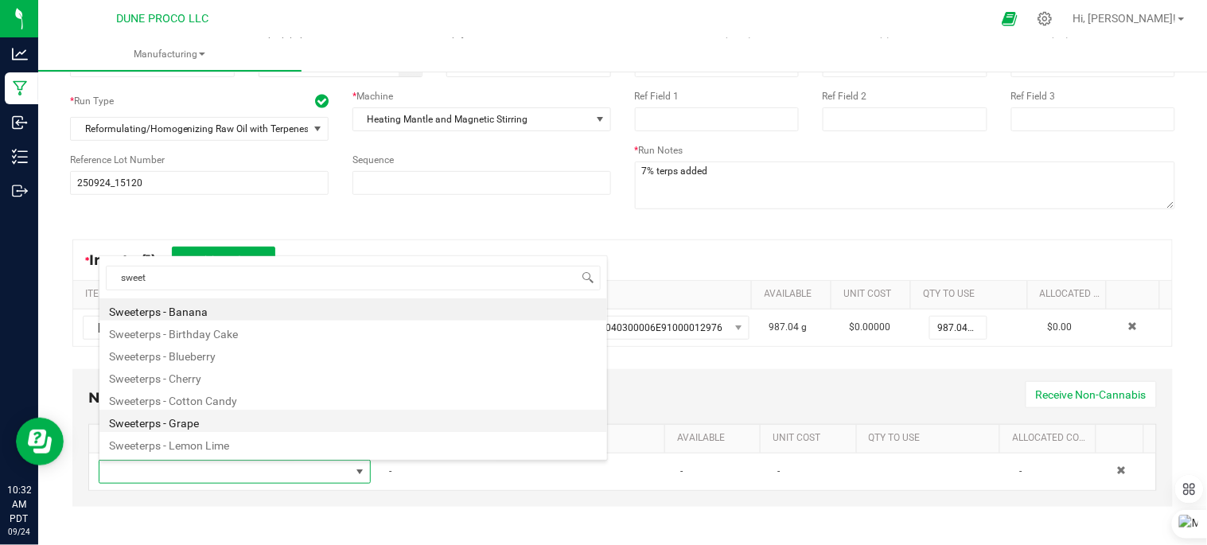
click at [212, 423] on li "Sweeterps - Grape" at bounding box center [353, 421] width 508 height 22
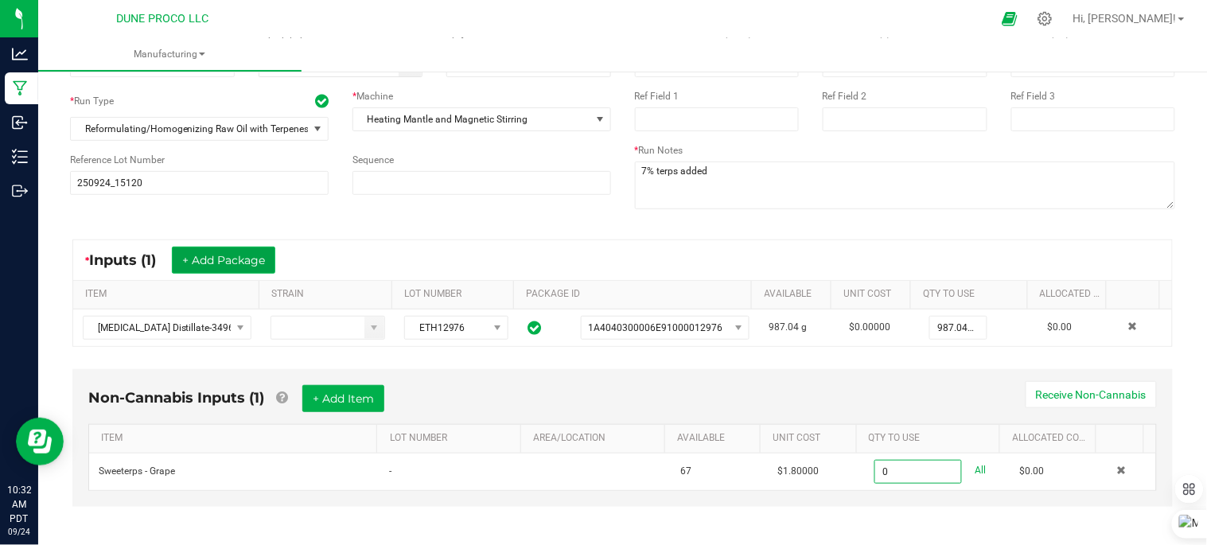
type input "0.0000 ml"
click at [269, 261] on button "+ Add Package" at bounding box center [223, 260] width 103 height 27
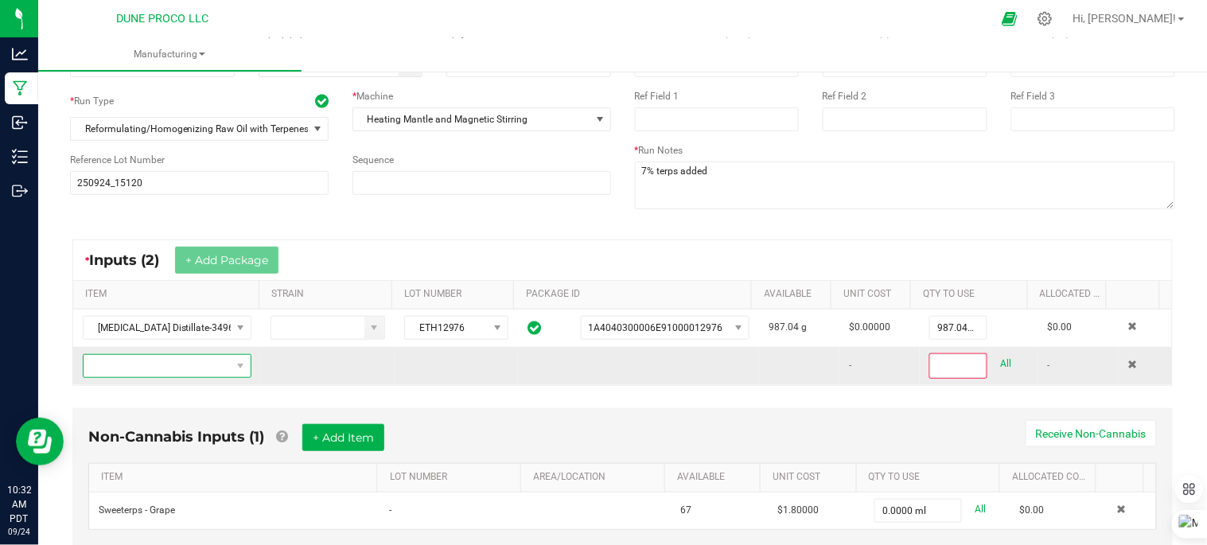
click at [216, 364] on span "NO DATA FOUND" at bounding box center [157, 366] width 147 height 22
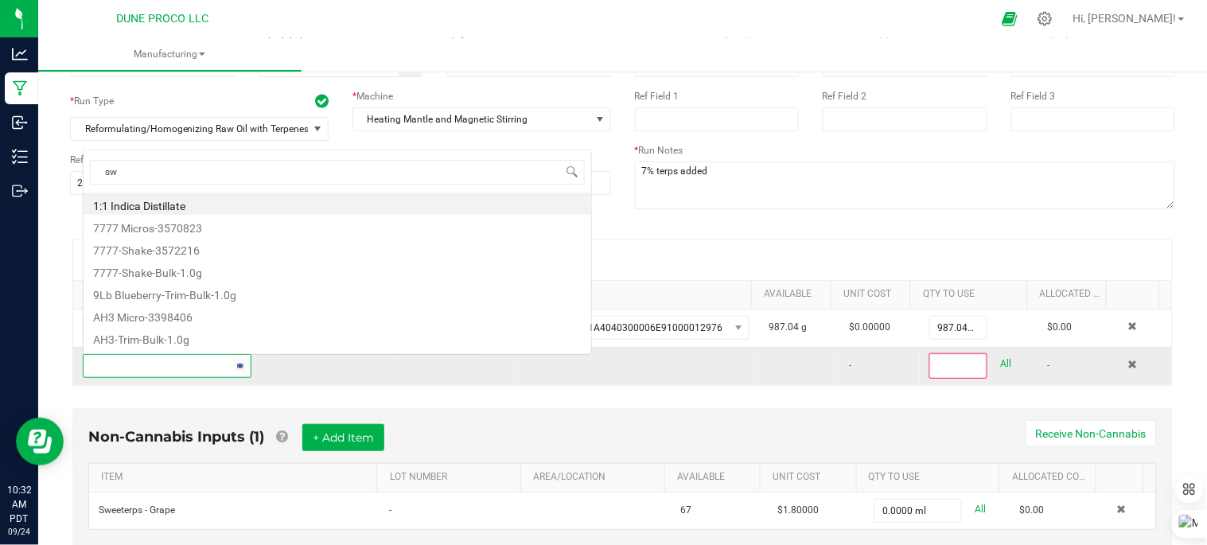
scroll to position [24, 162]
type input "sweet"
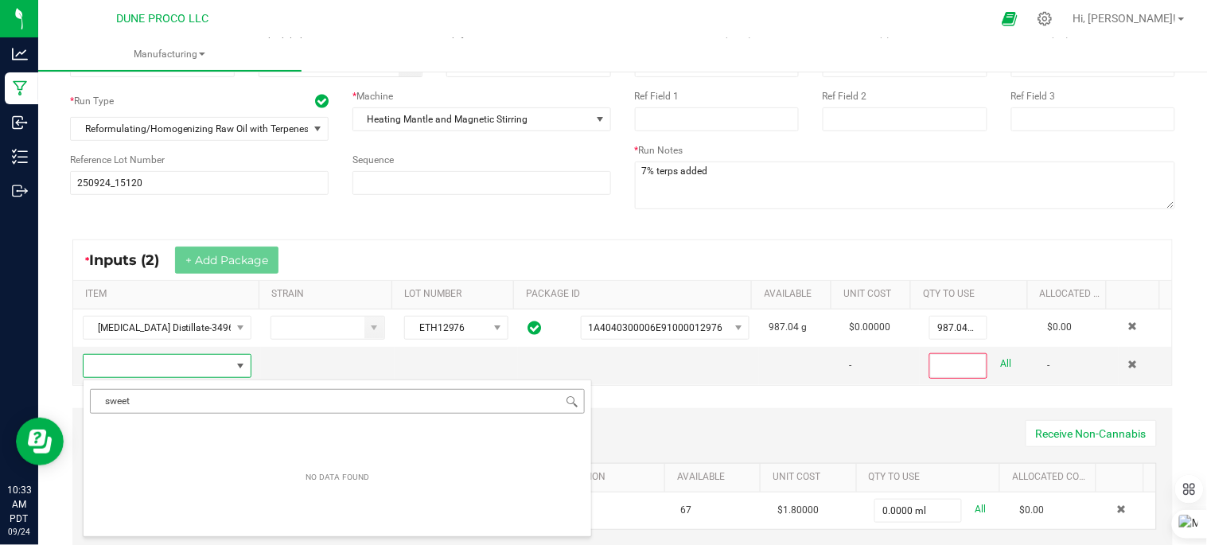
type input "0"
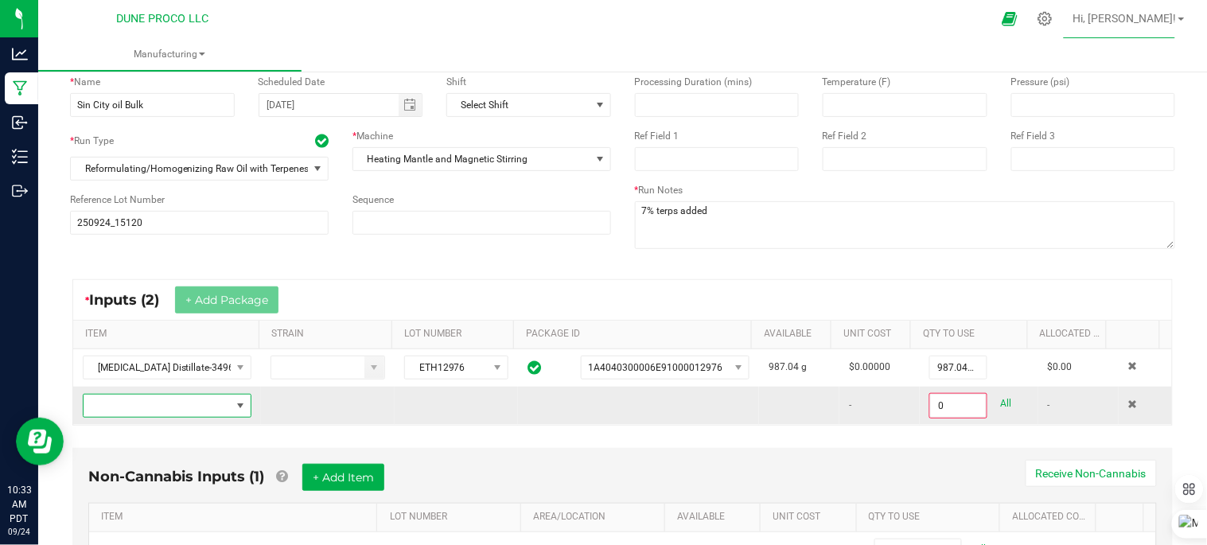
scroll to position [160, 0]
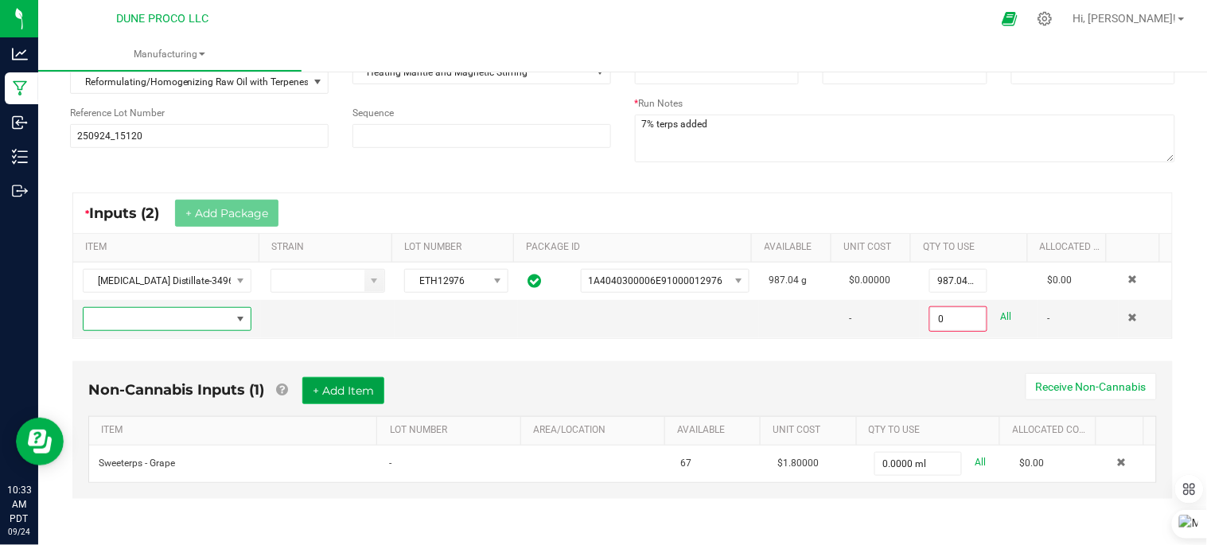
click at [327, 396] on button "+ Add Item" at bounding box center [343, 390] width 82 height 27
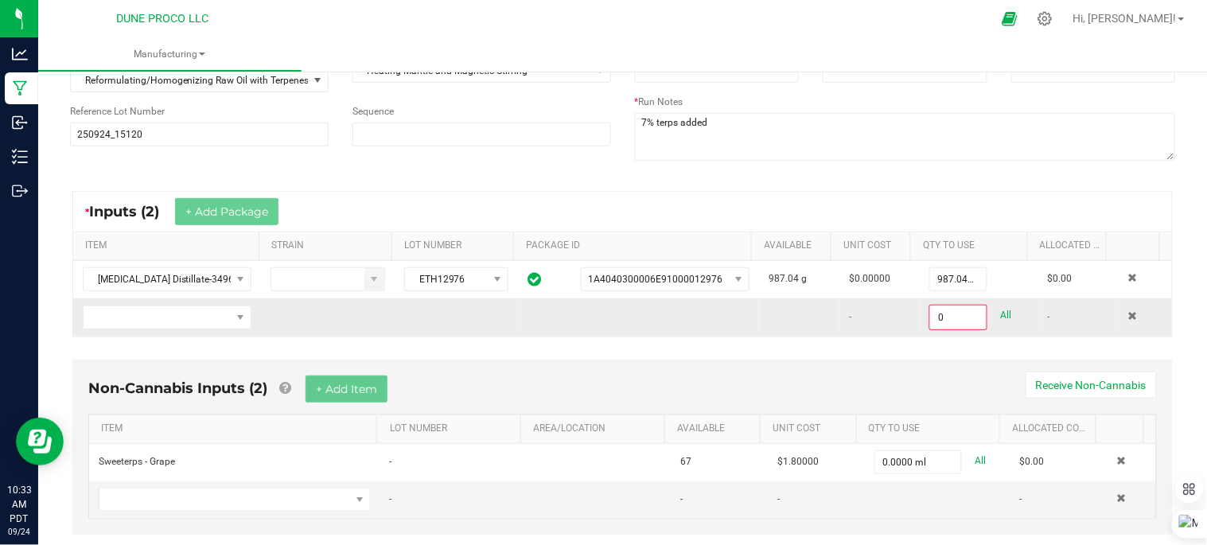
click at [1119, 310] on td at bounding box center [1145, 317] width 53 height 38
click at [235, 501] on span "NO DATA FOUND" at bounding box center [224, 500] width 251 height 22
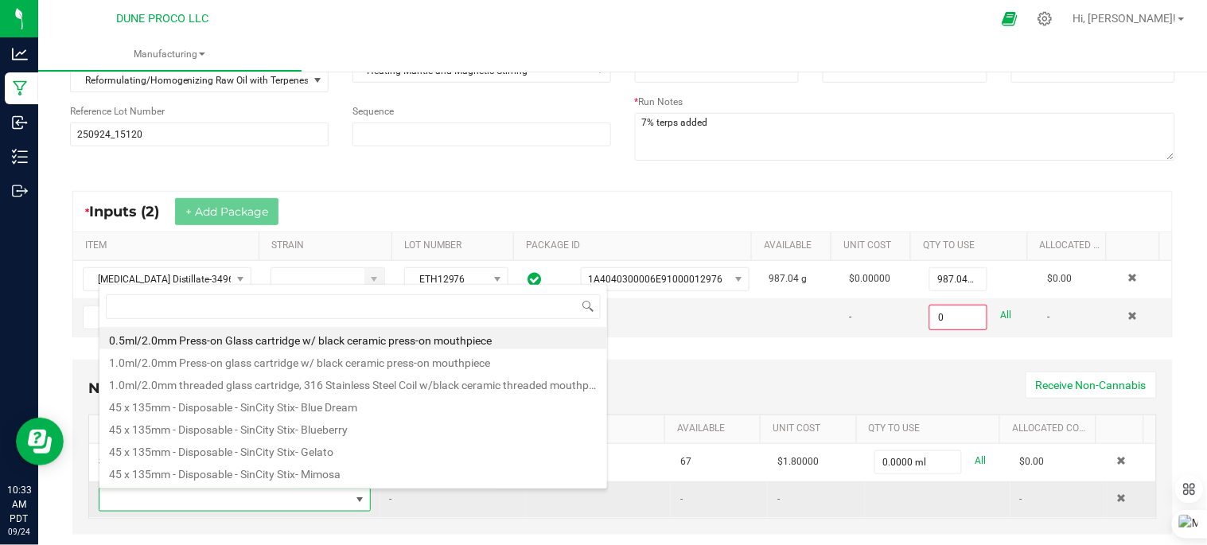
scroll to position [24, 261]
type input "sweet"
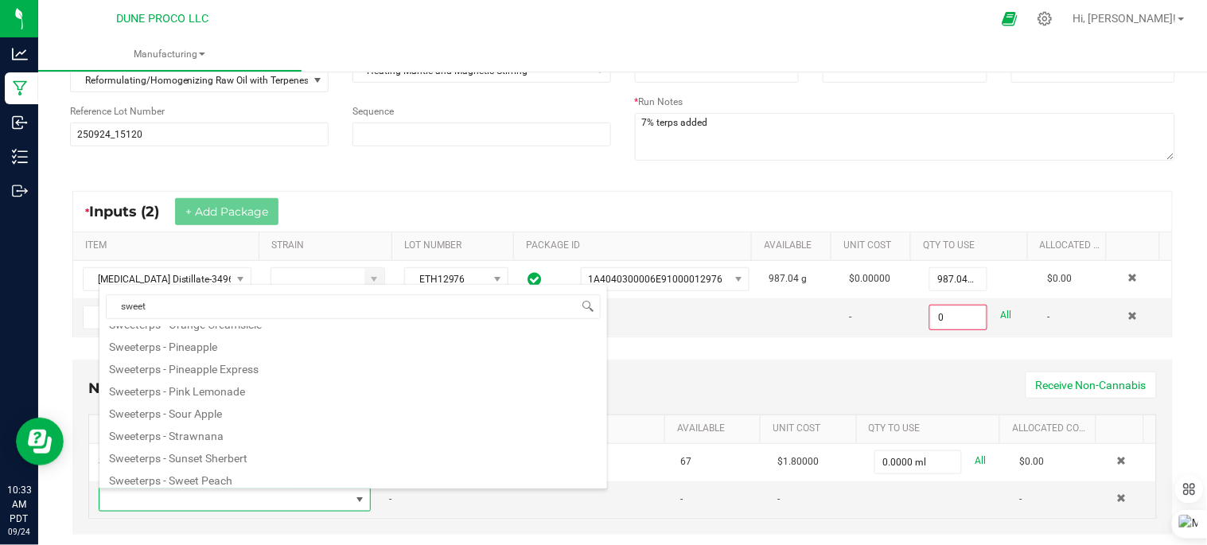
scroll to position [241, 0]
click at [237, 470] on li "Sweeterps - Wedding Cake" at bounding box center [353, 476] width 508 height 22
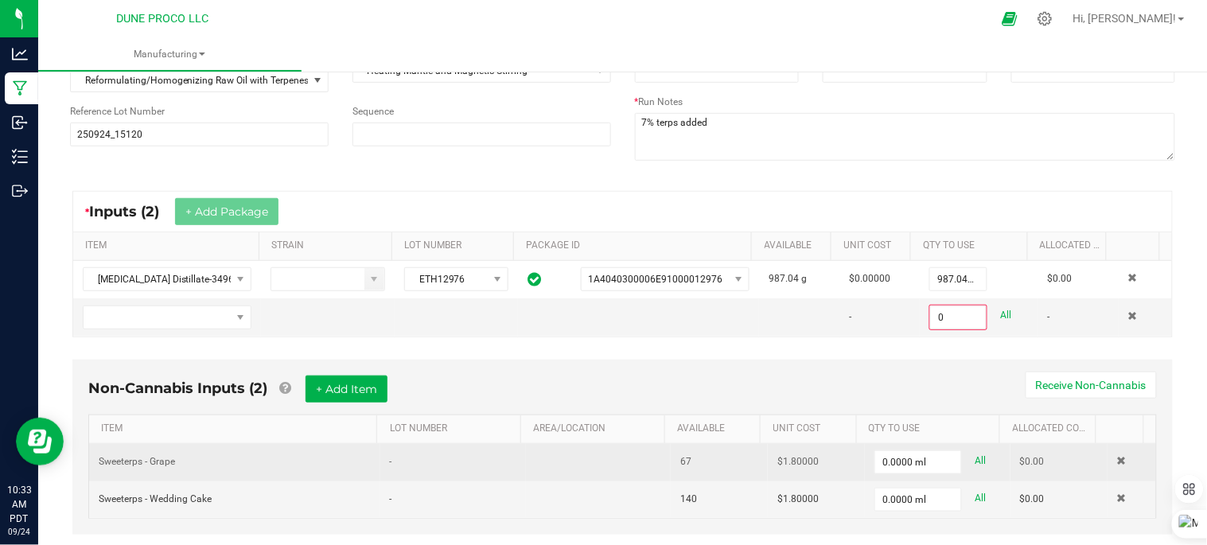
type input "0"
type input "25.0000 ml"
type input "0"
drag, startPoint x: 913, startPoint y: 495, endPoint x: 871, endPoint y: 464, distance: 51.7
click at [875, 464] on input "0" at bounding box center [918, 462] width 86 height 22
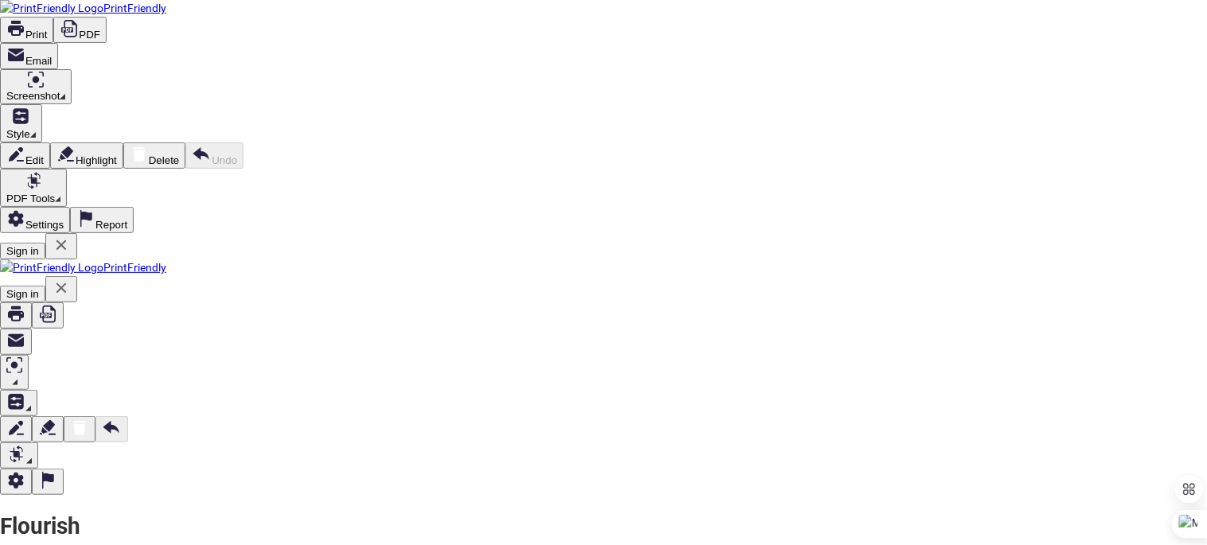
scroll to position [0, 0]
type input "25.0000 ml"
click at [71, 236] on icon at bounding box center [61, 245] width 19 height 19
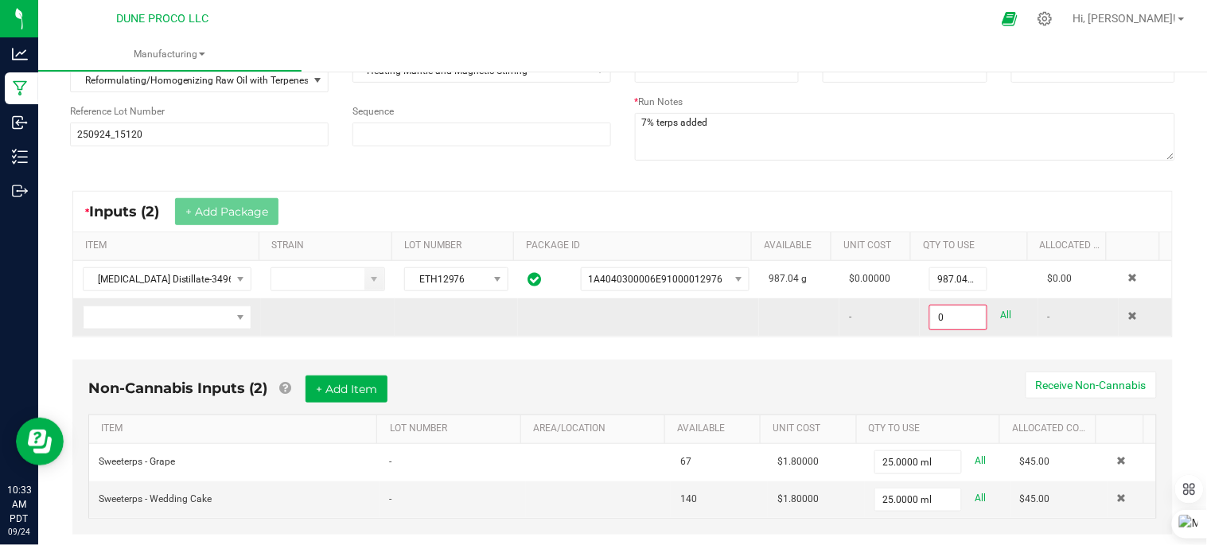
click at [1119, 311] on td at bounding box center [1145, 317] width 53 height 38
click at [1128, 319] on span at bounding box center [1133, 316] width 10 height 10
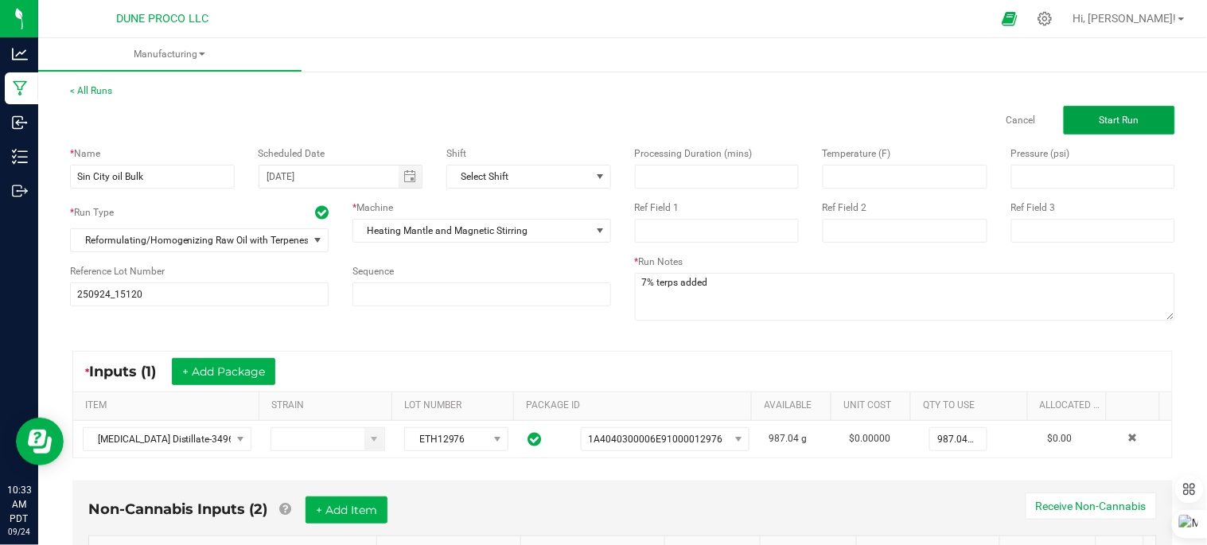
click at [1142, 124] on button "Start Run" at bounding box center [1119, 120] width 111 height 29
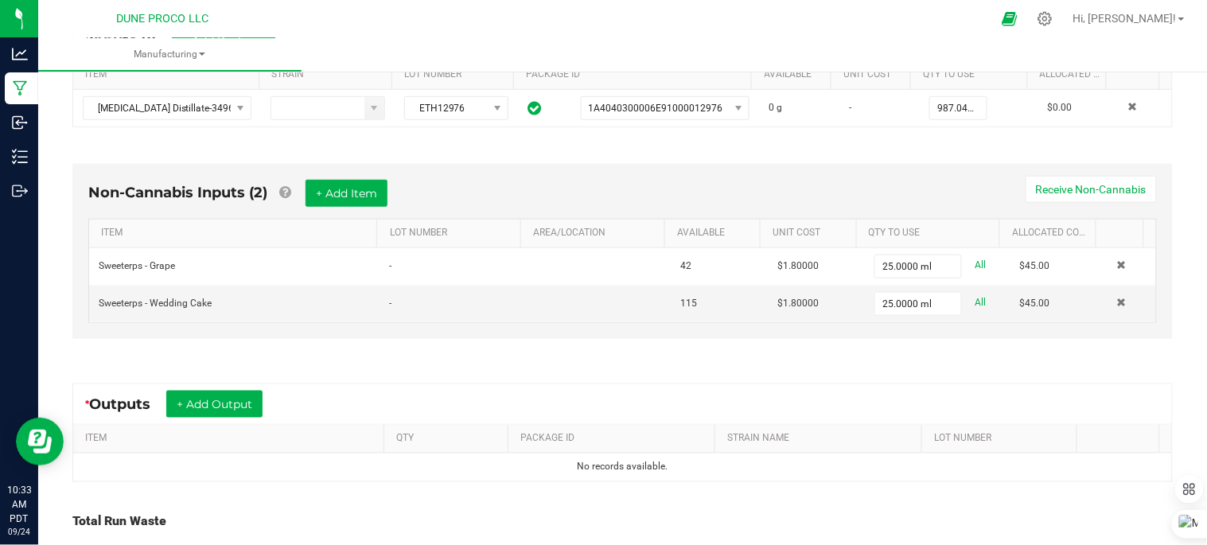
scroll to position [484, 0]
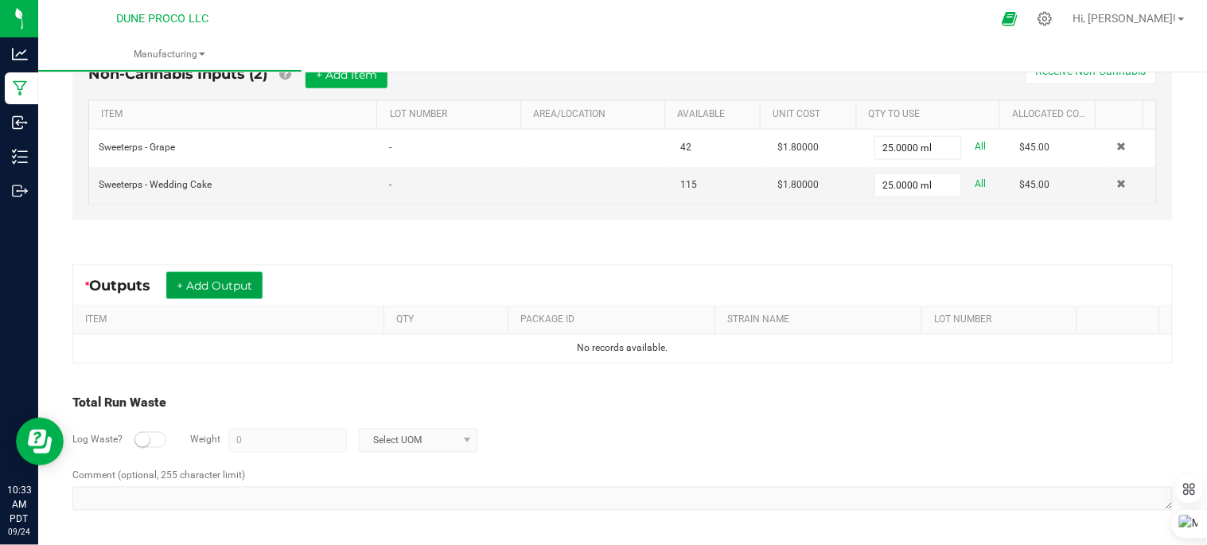
click at [219, 280] on button "+ Add Output" at bounding box center [214, 285] width 96 height 27
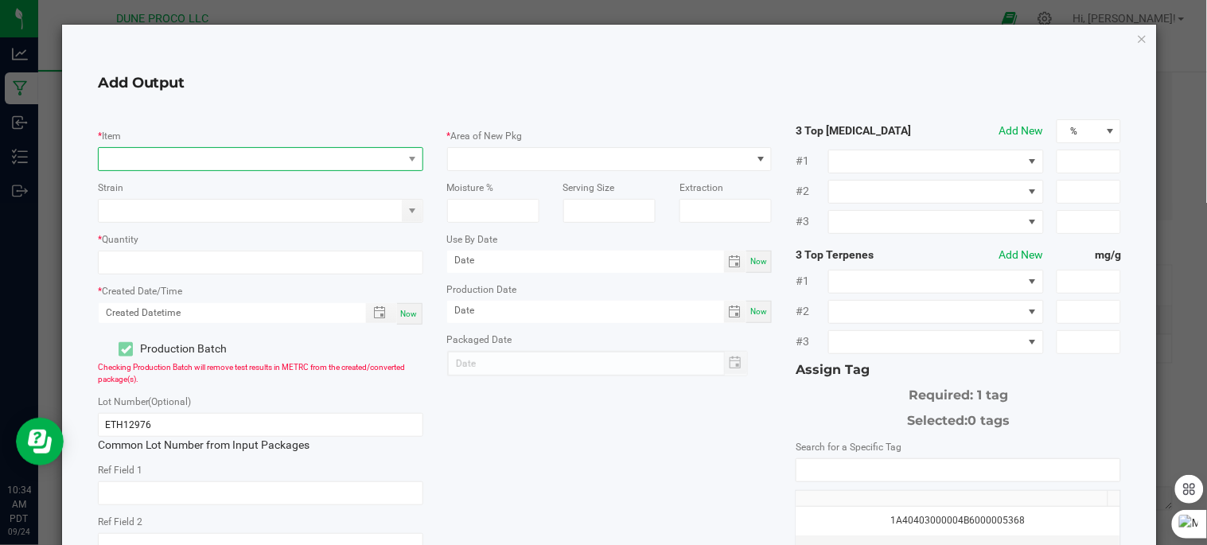
click at [264, 159] on span "NO DATA FOUND" at bounding box center [251, 159] width 304 height 22
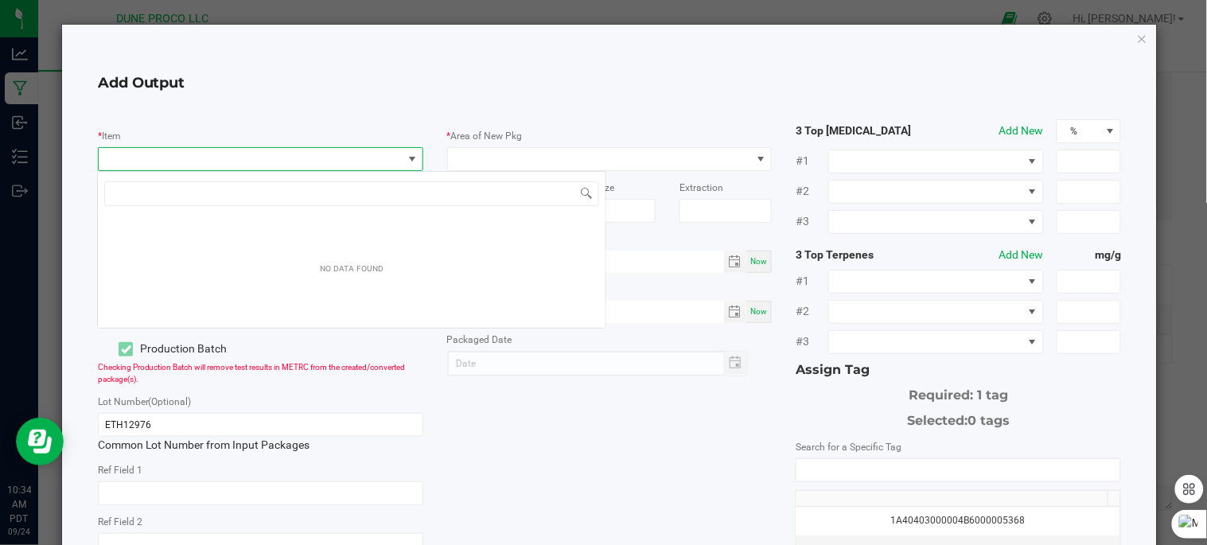
scroll to position [24, 321]
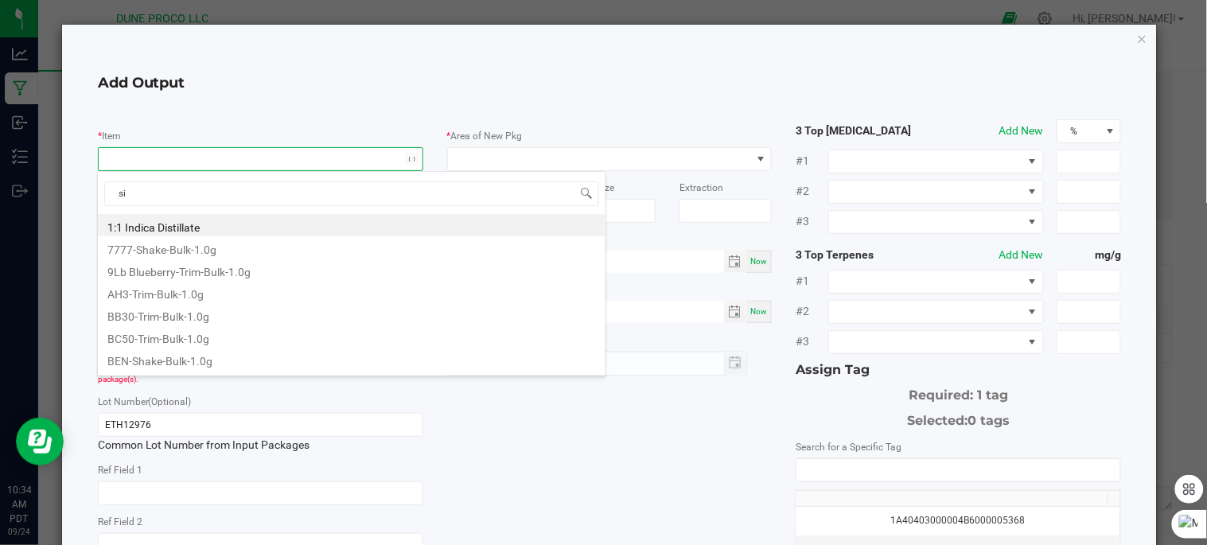
type input "sin"
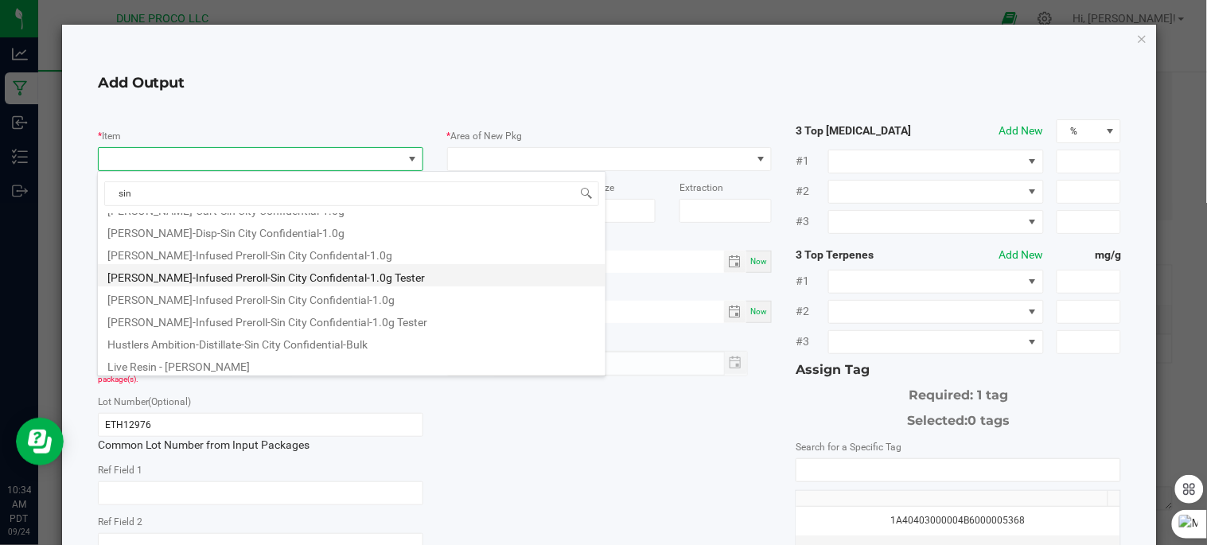
scroll to position [64, 0]
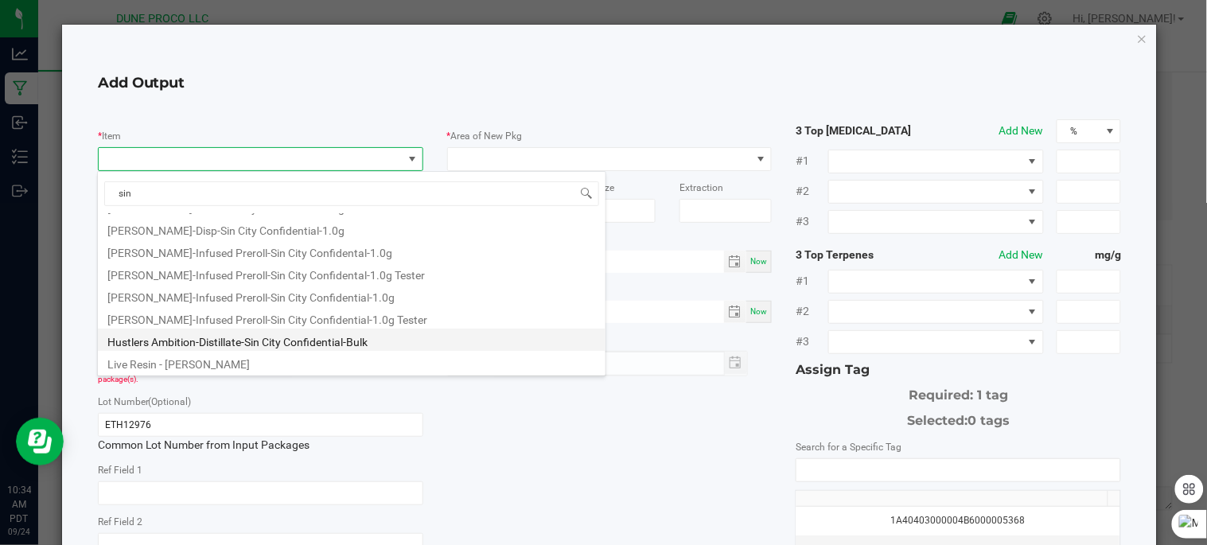
click at [311, 342] on li "Hustlers Ambition-Distillate-Sin City Confidential-Bulk" at bounding box center [352, 340] width 508 height 22
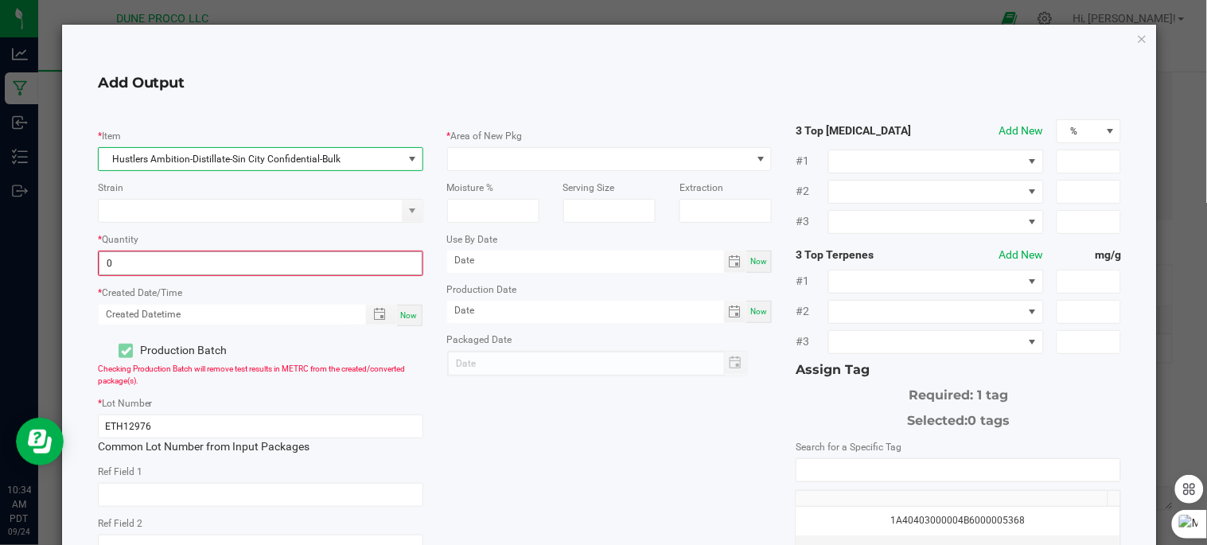
click at [350, 273] on input "0" at bounding box center [260, 263] width 322 height 22
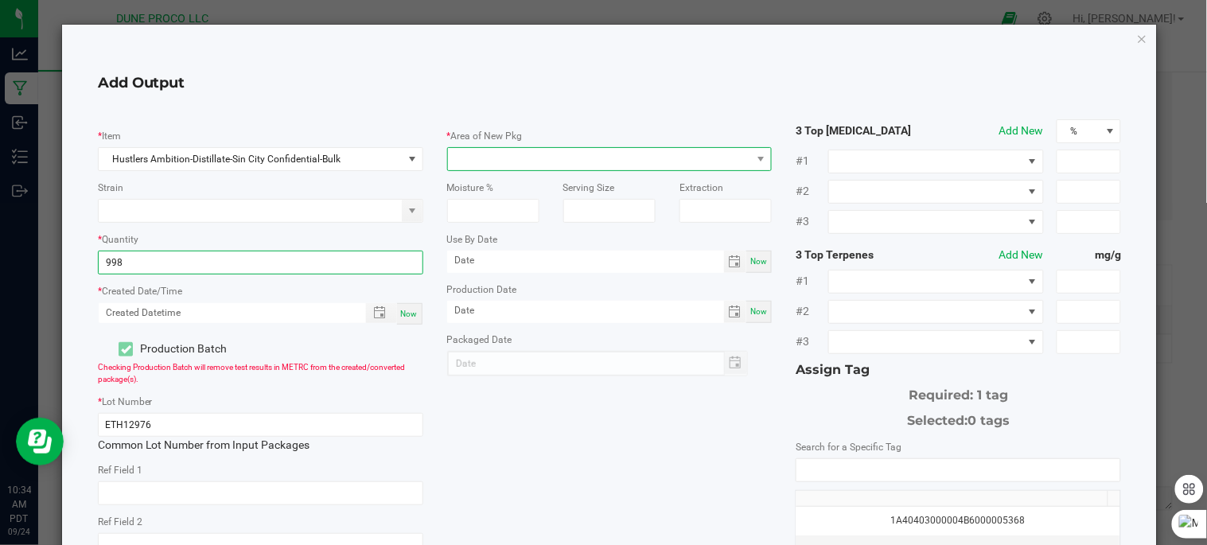
click at [487, 157] on span at bounding box center [600, 159] width 304 height 22
type input "998.0000 g"
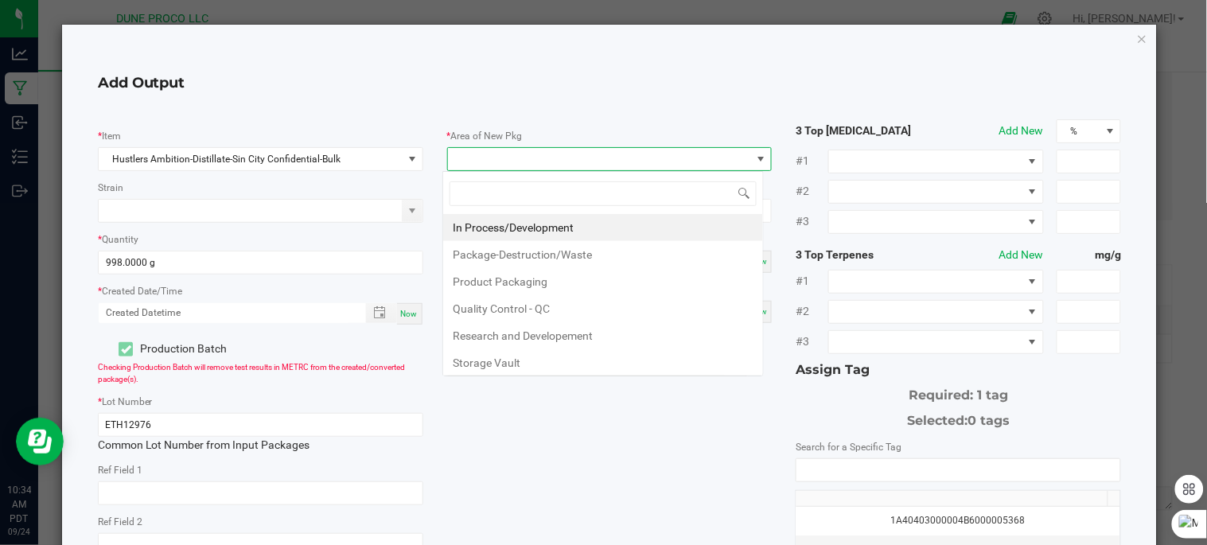
scroll to position [24, 321]
click at [555, 232] on li "In Process/Development" at bounding box center [603, 227] width 320 height 27
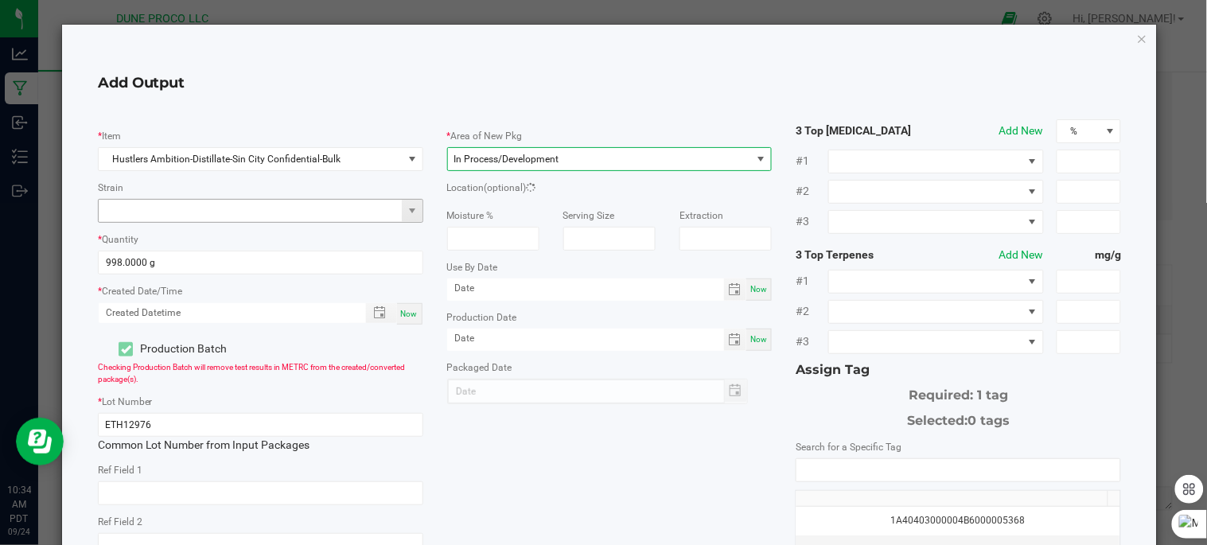
click at [204, 208] on input at bounding box center [251, 211] width 304 height 22
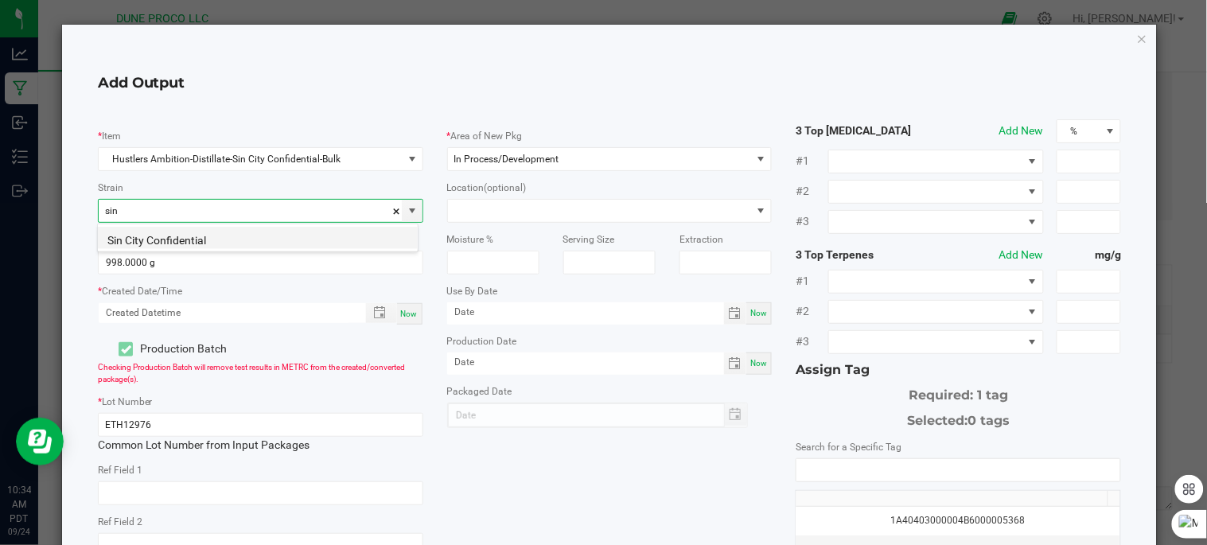
click at [212, 247] on li "Sin City Confidential" at bounding box center [258, 238] width 320 height 22
type input "Sin City Confidential"
click at [403, 313] on span "Now" at bounding box center [409, 314] width 17 height 9
type input "09/24/2025 10:34 AM"
type input "[DATE]"
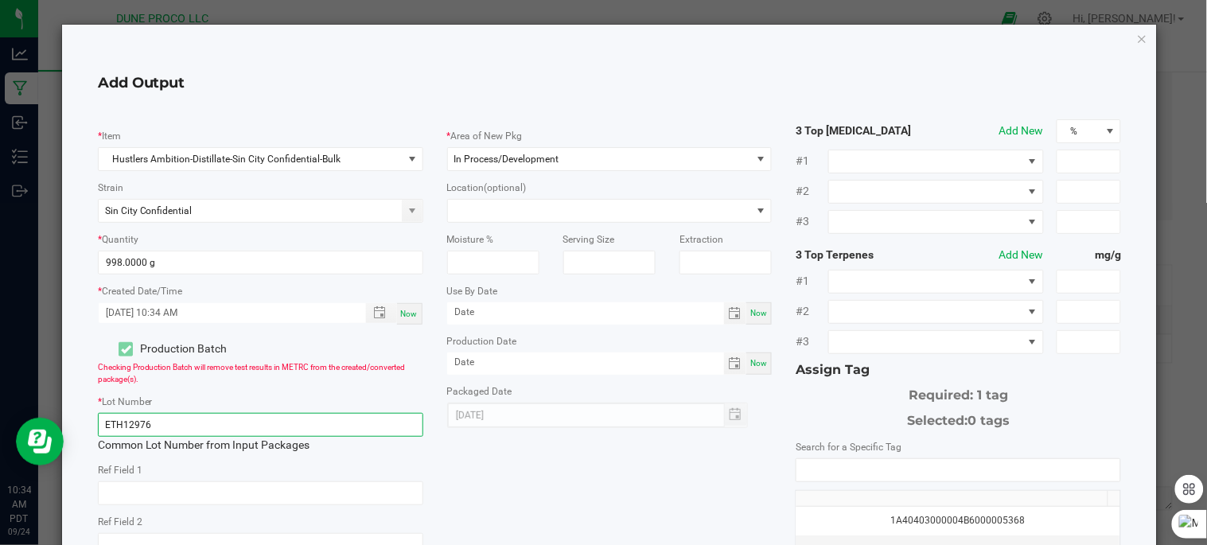
click at [332, 425] on input "ETH12976" at bounding box center [260, 425] width 325 height 24
type input "E"
type input "240924_15120"
click at [834, 476] on input "NO DATA FOUND" at bounding box center [958, 470] width 324 height 22
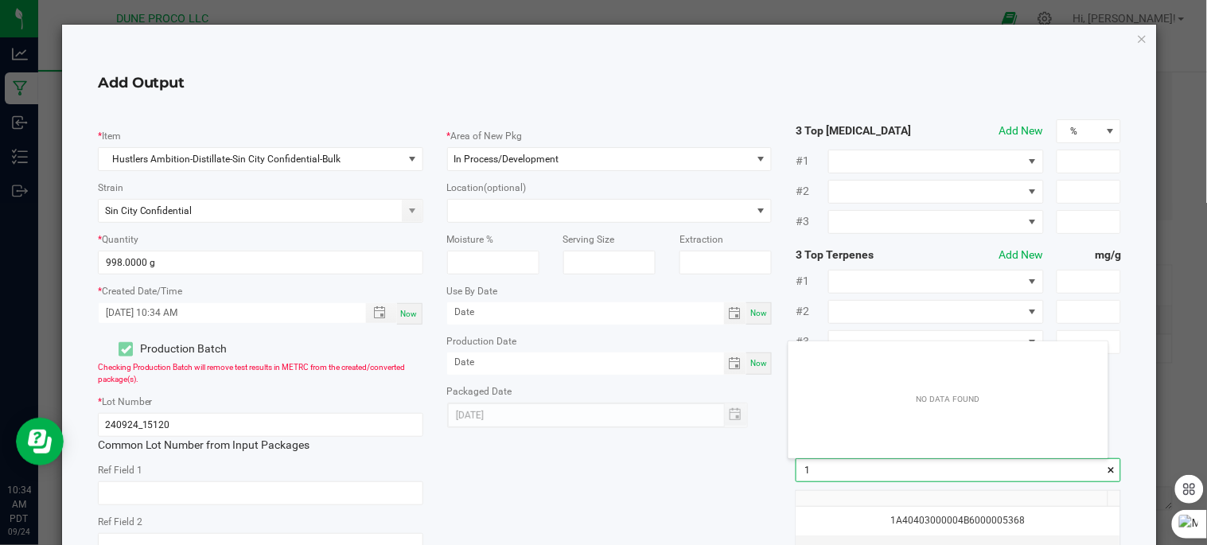
scroll to position [21, 319]
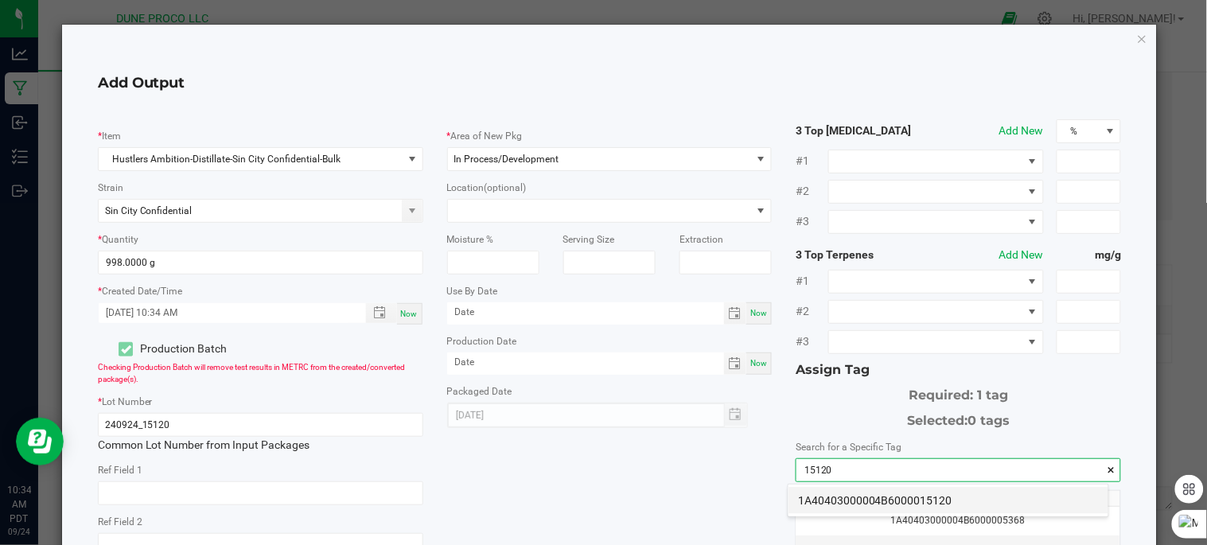
click at [843, 505] on li "1A40403000004B6000015120" at bounding box center [949, 500] width 320 height 27
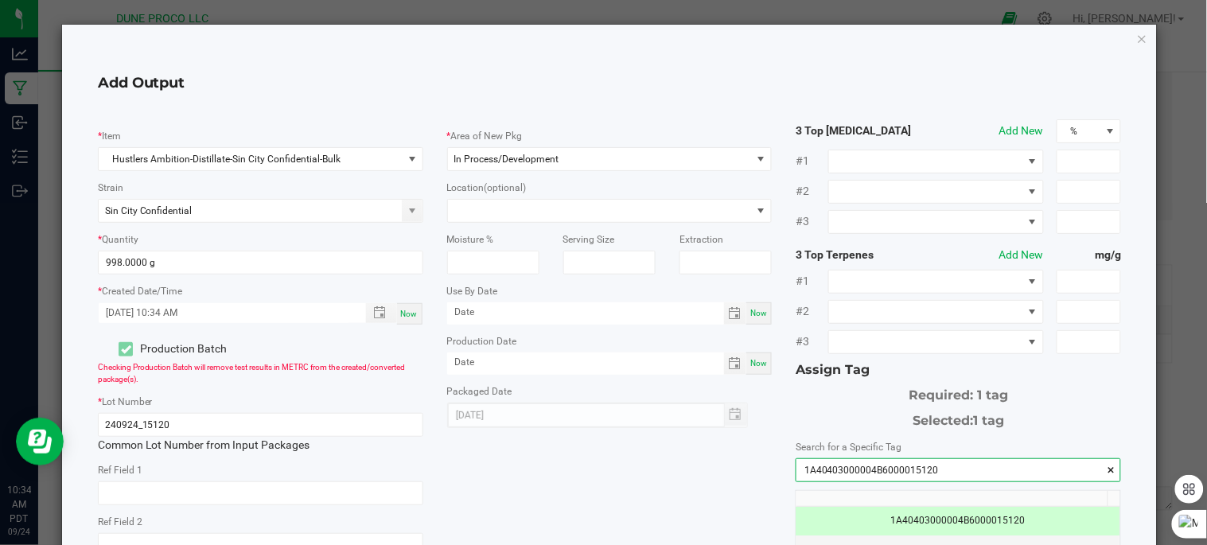
scroll to position [274, 0]
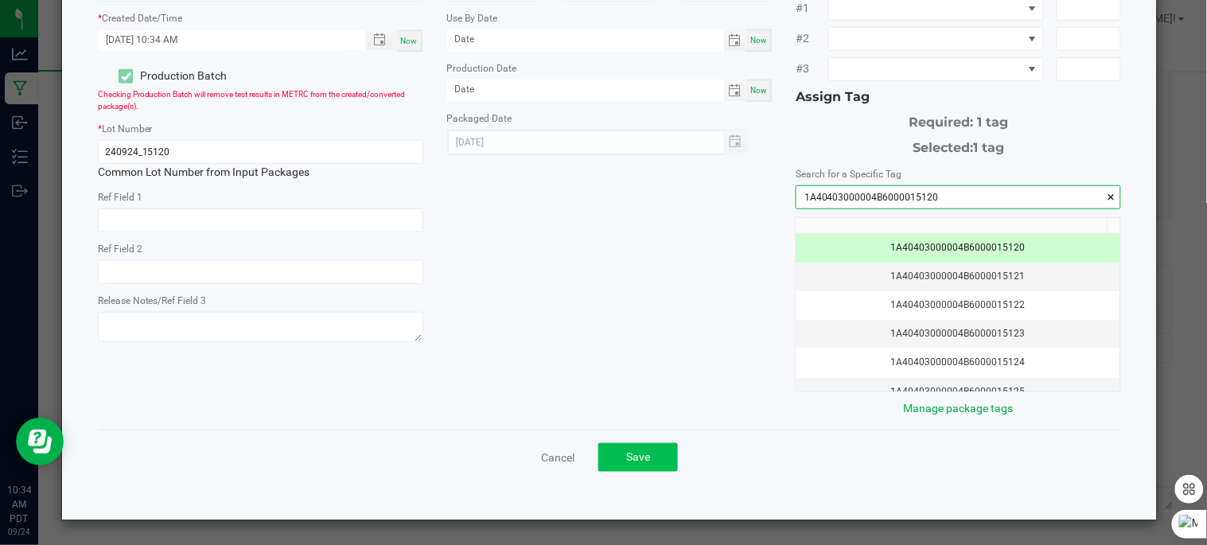
type input "1A40403000004B6000015120"
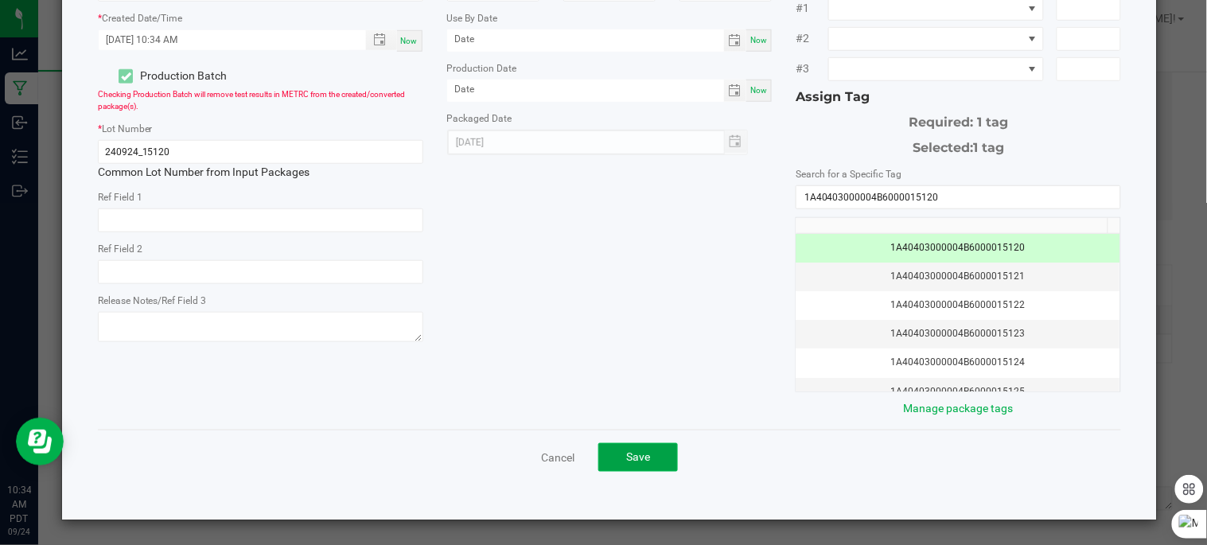
click at [629, 459] on span "Save" at bounding box center [638, 456] width 24 height 13
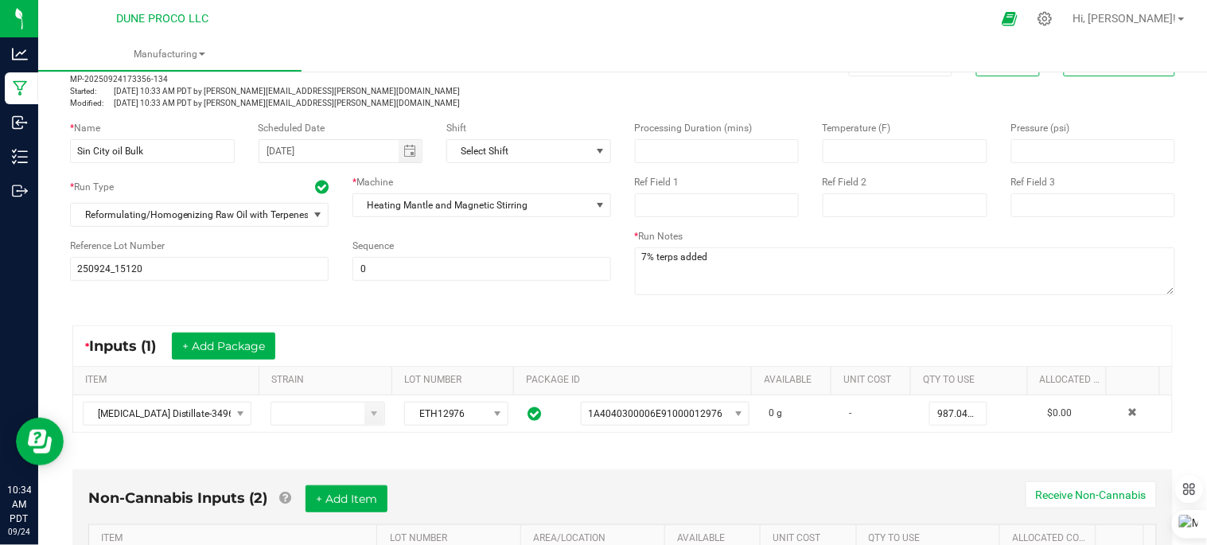
scroll to position [42, 0]
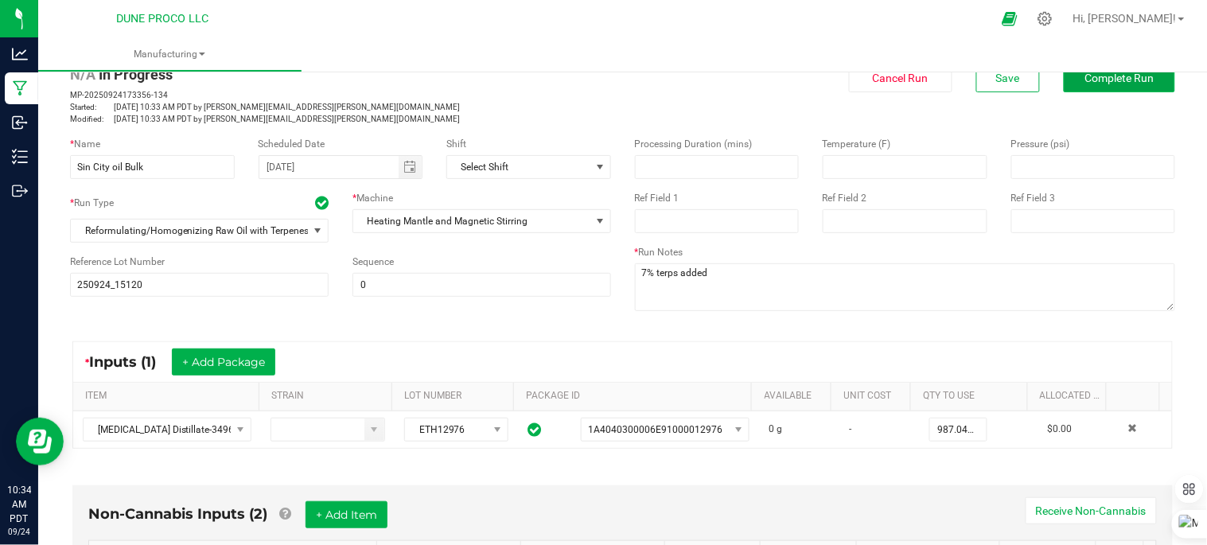
click at [1127, 76] on span "Complete Run" at bounding box center [1119, 78] width 69 height 13
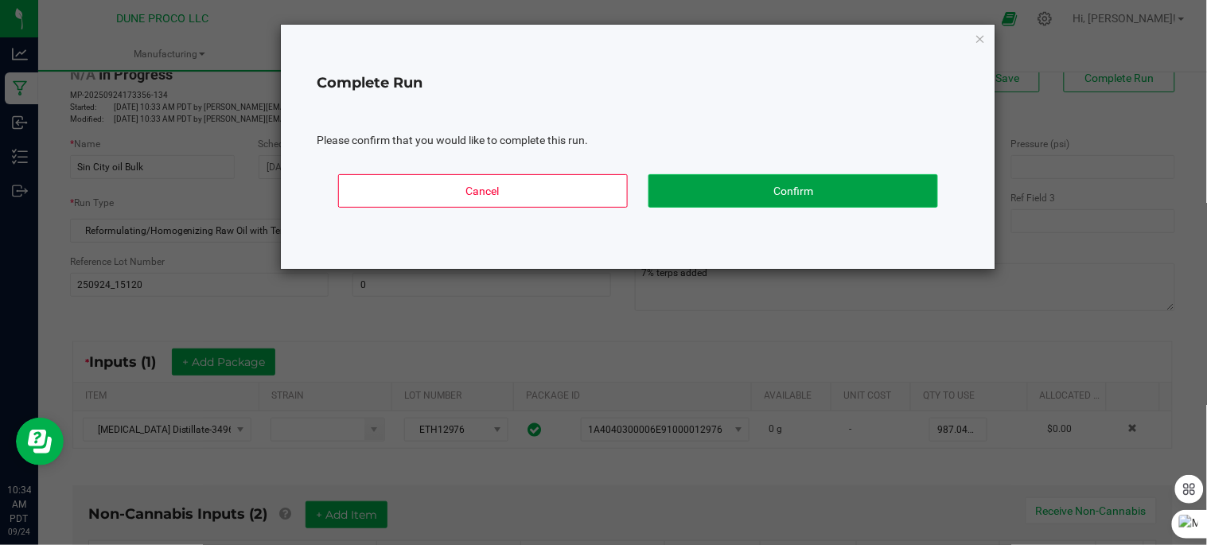
click at [882, 188] on button "Confirm" at bounding box center [793, 190] width 290 height 33
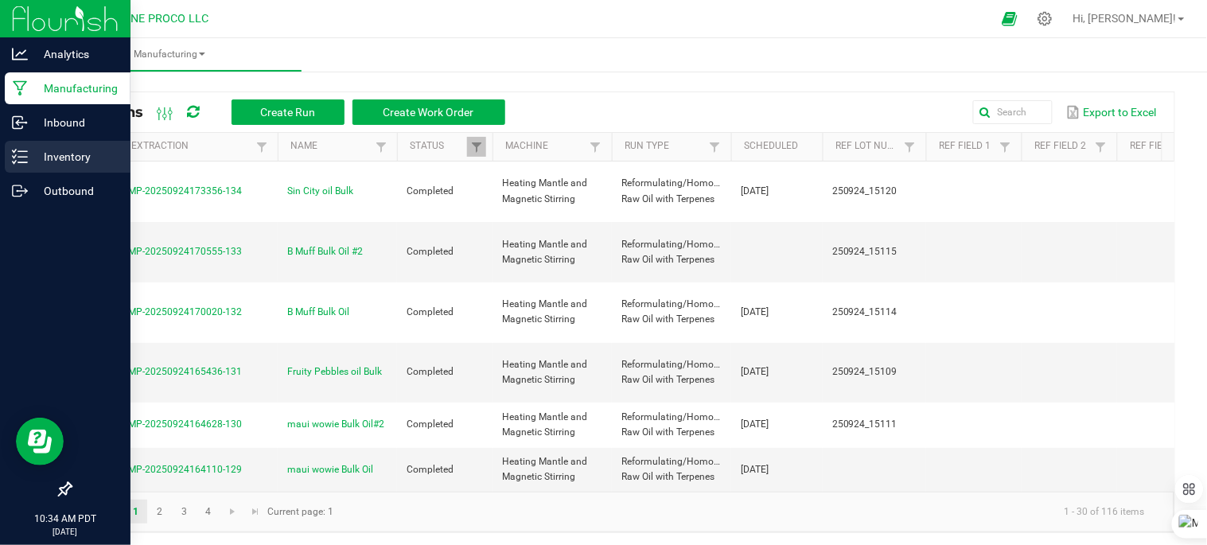
click at [73, 162] on p "Inventory" at bounding box center [75, 156] width 95 height 19
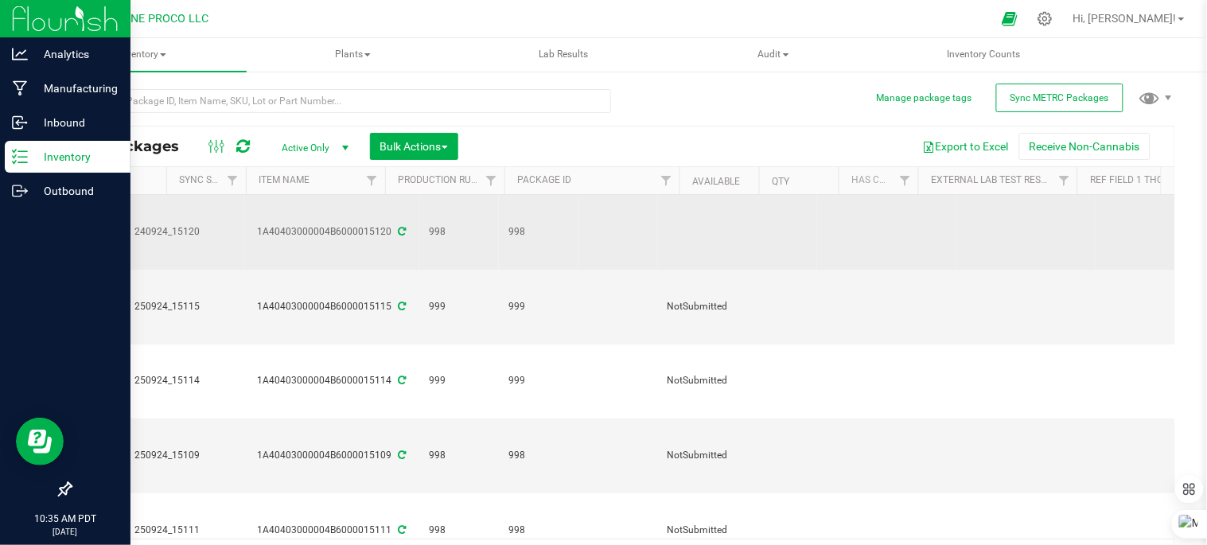
scroll to position [0, 260]
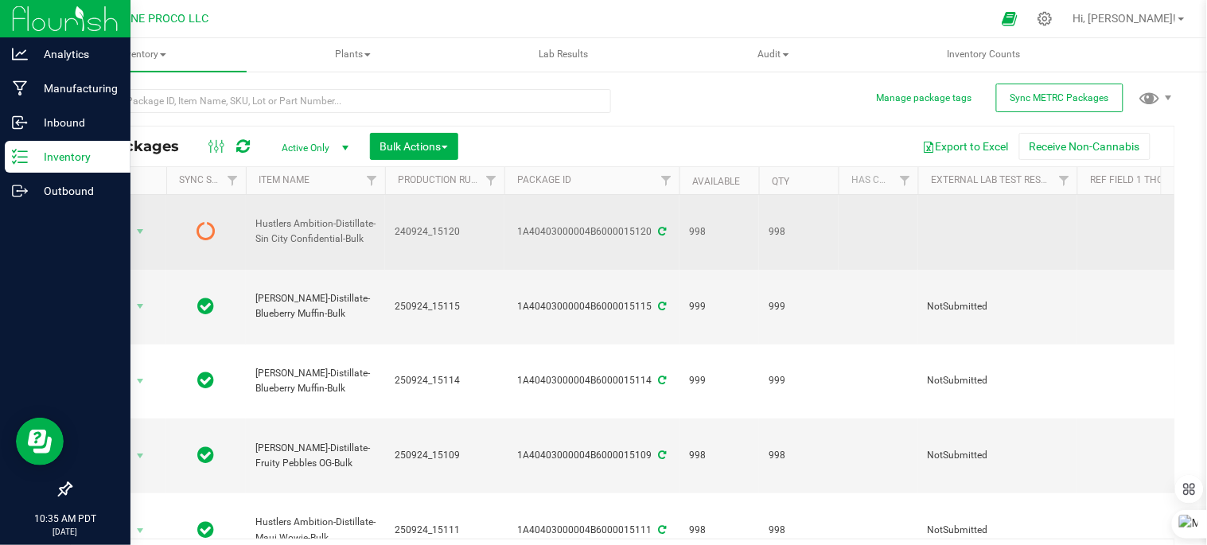
click at [204, 221] on icon at bounding box center [206, 230] width 19 height 19
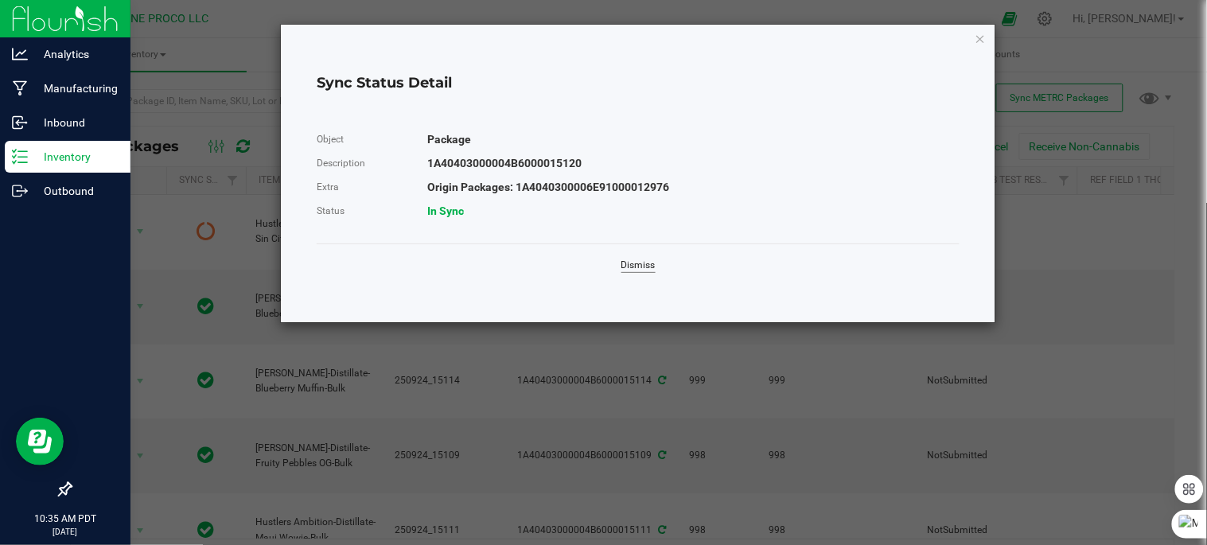
click at [647, 263] on link "Dismiss" at bounding box center [638, 266] width 34 height 14
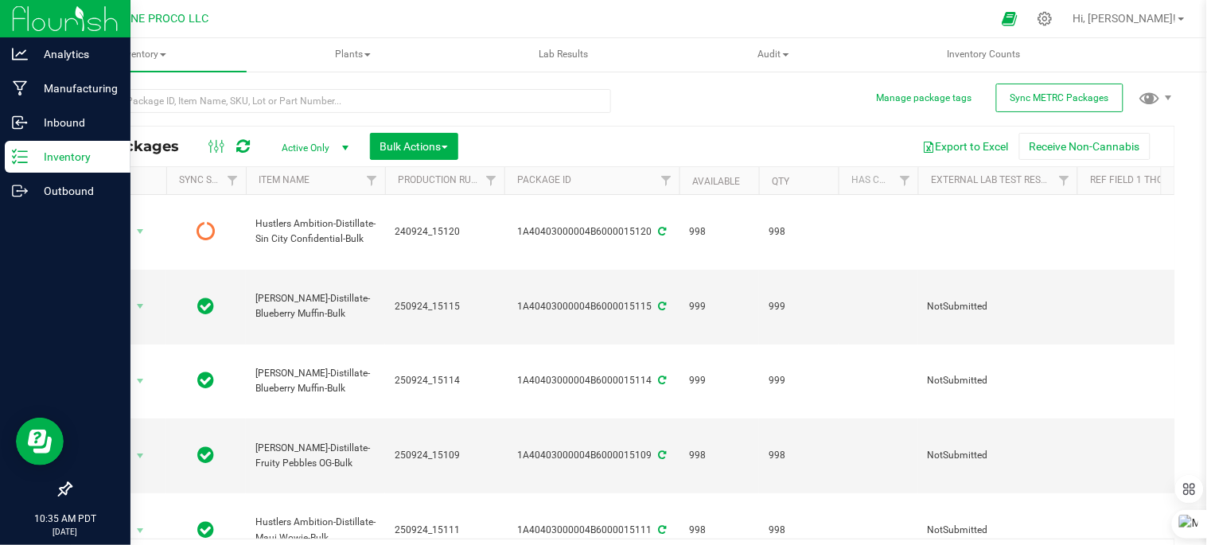
click at [242, 141] on icon at bounding box center [244, 146] width 14 height 16
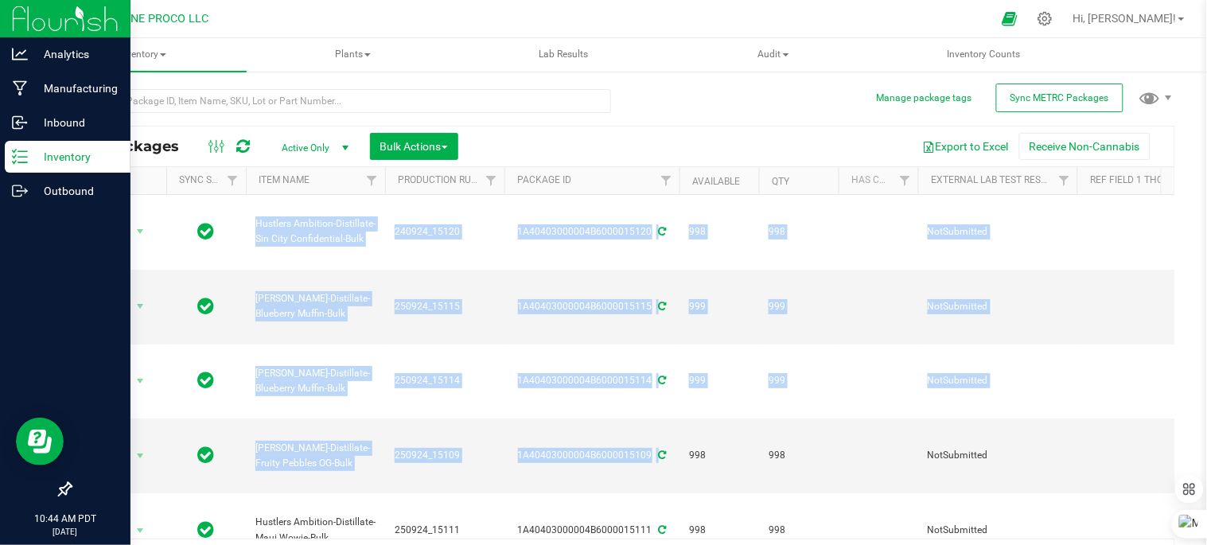
drag, startPoint x: 232, startPoint y: 200, endPoint x: 615, endPoint y: 131, distance: 388.8
click at [615, 131] on div "All Packages Active Only Active Only Lab Samples Locked All External Internal B…" at bounding box center [623, 147] width 1104 height 40
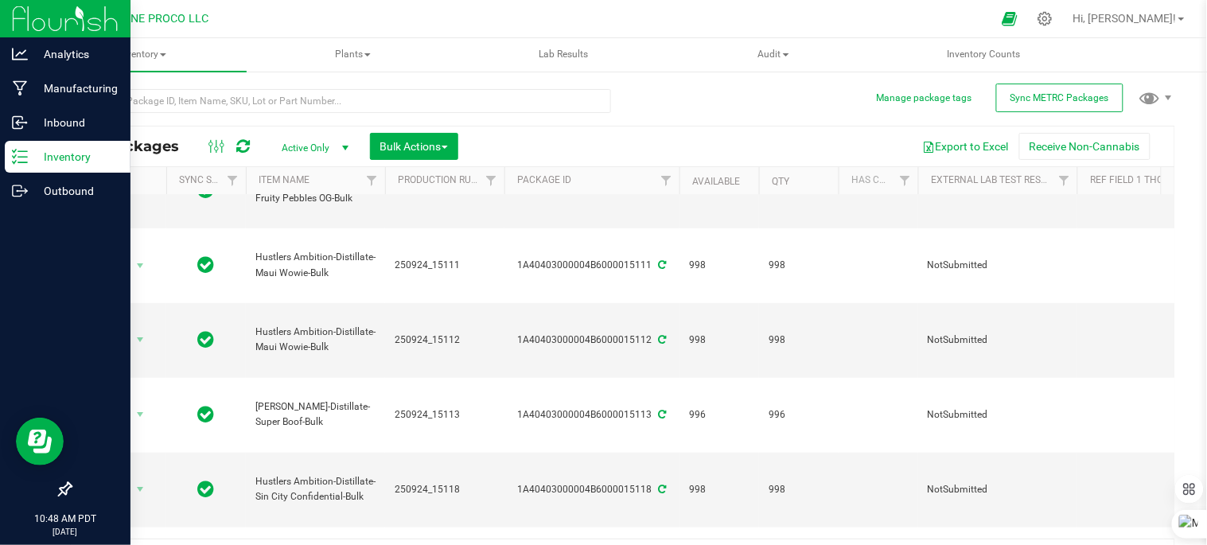
scroll to position [0, 0]
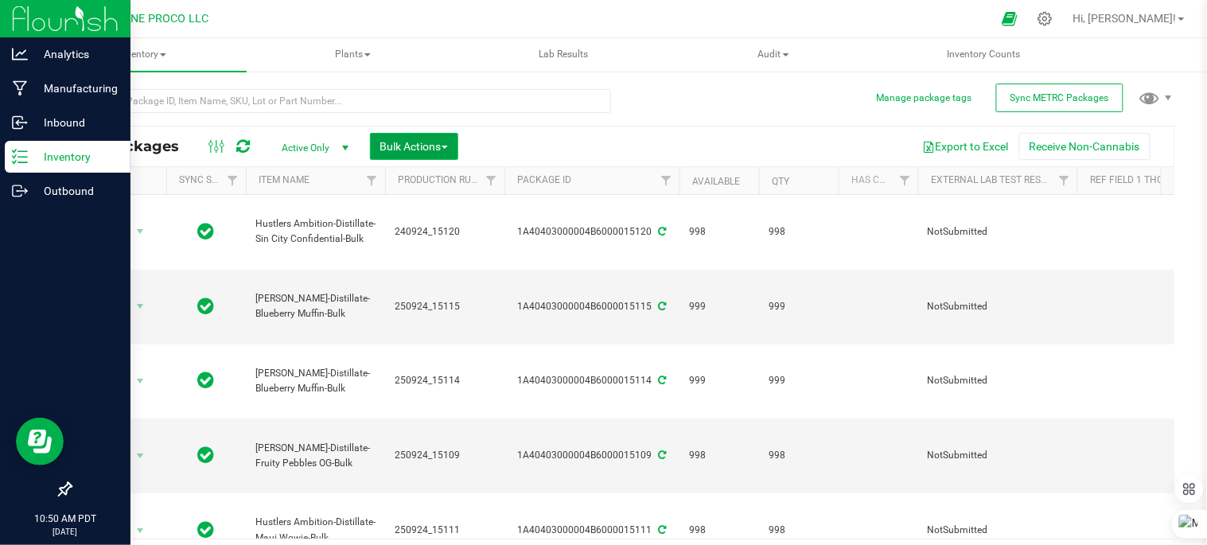
click at [412, 152] on span "Bulk Actions" at bounding box center [414, 146] width 68 height 13
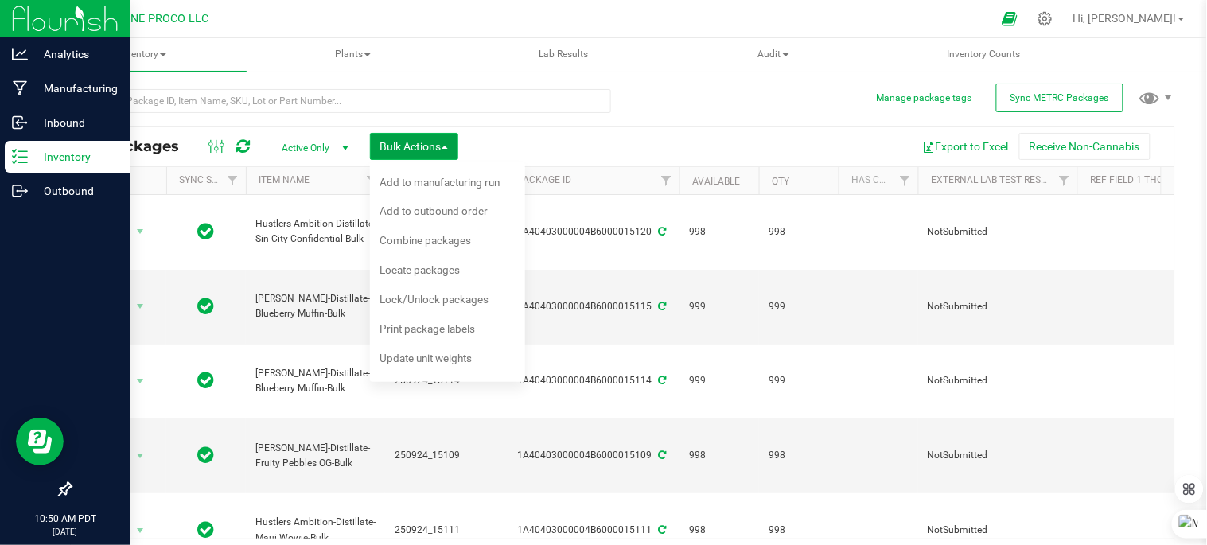
click at [441, 152] on button "Bulk Actions" at bounding box center [414, 146] width 88 height 27
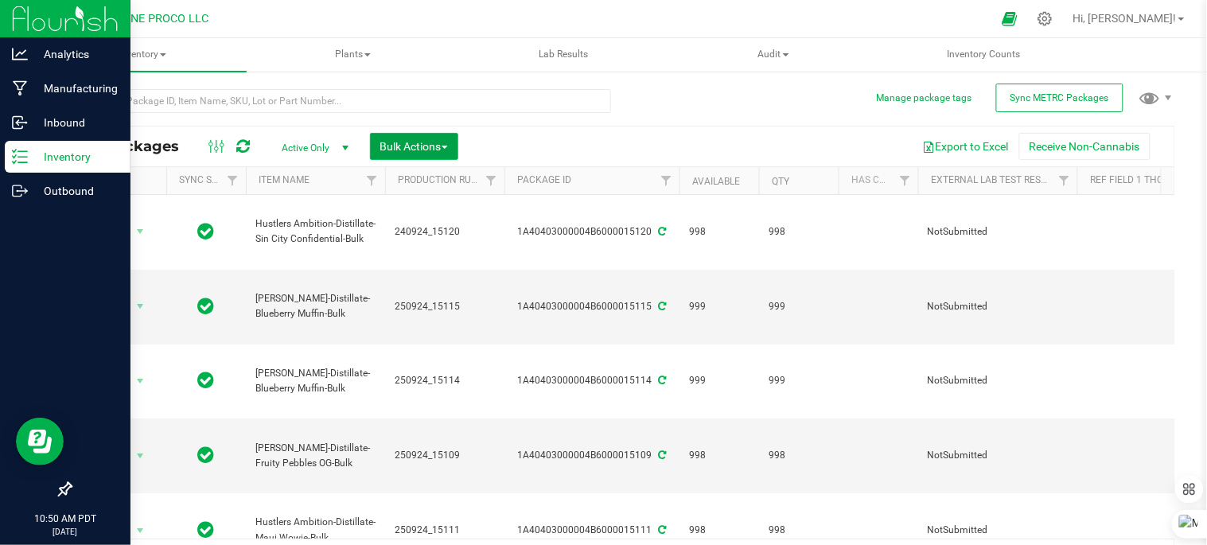
click at [442, 152] on span "Bulk Actions" at bounding box center [414, 146] width 68 height 13
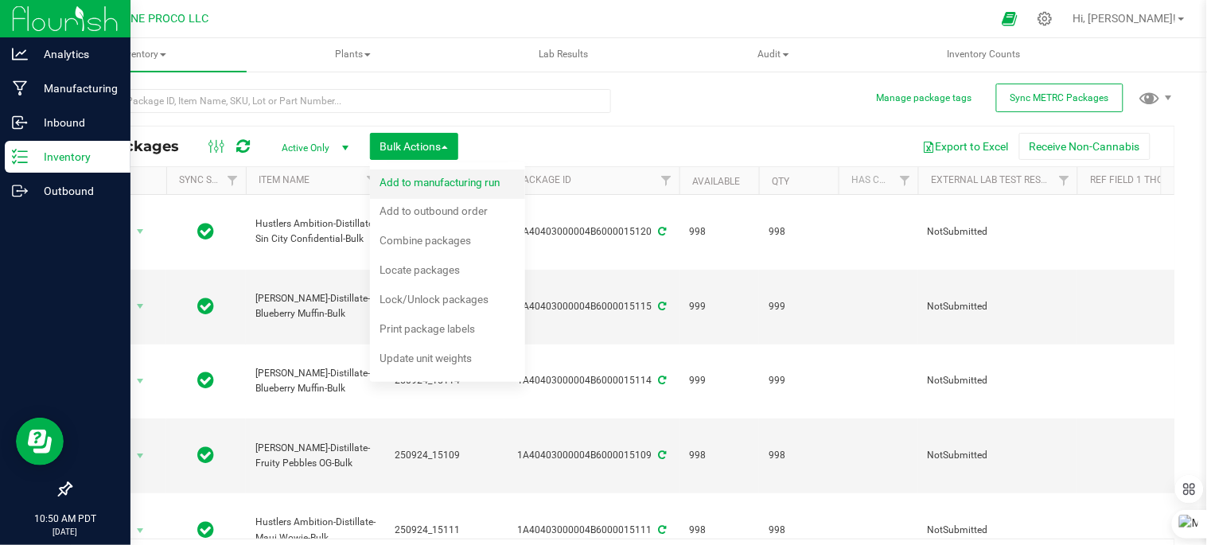
click at [462, 189] on div "Add to manufacturing run" at bounding box center [451, 184] width 142 height 25
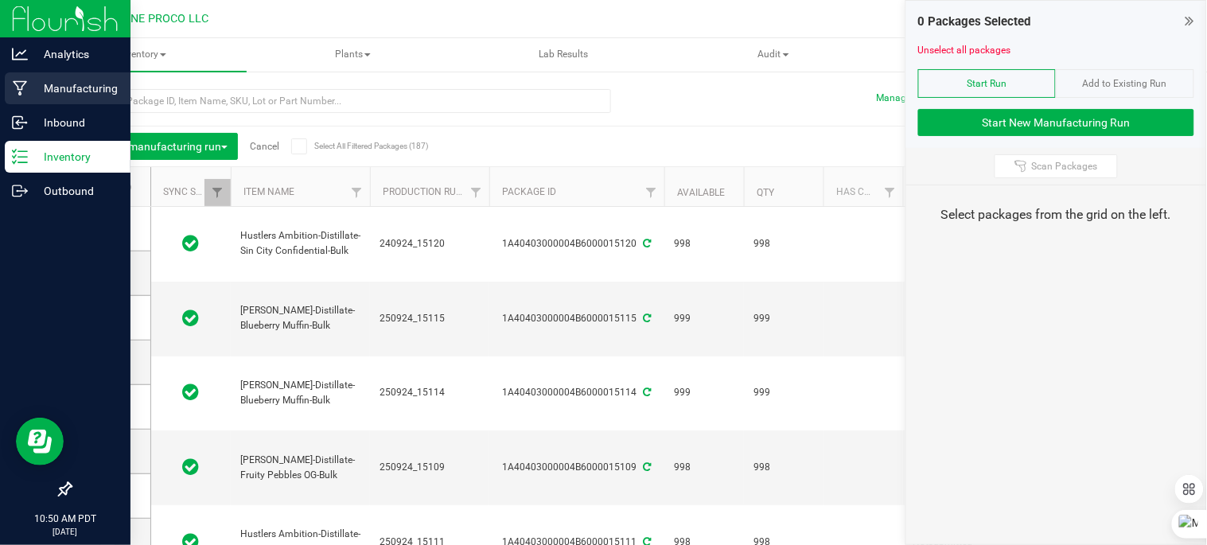
click at [61, 85] on p "Manufacturing" at bounding box center [75, 88] width 95 height 19
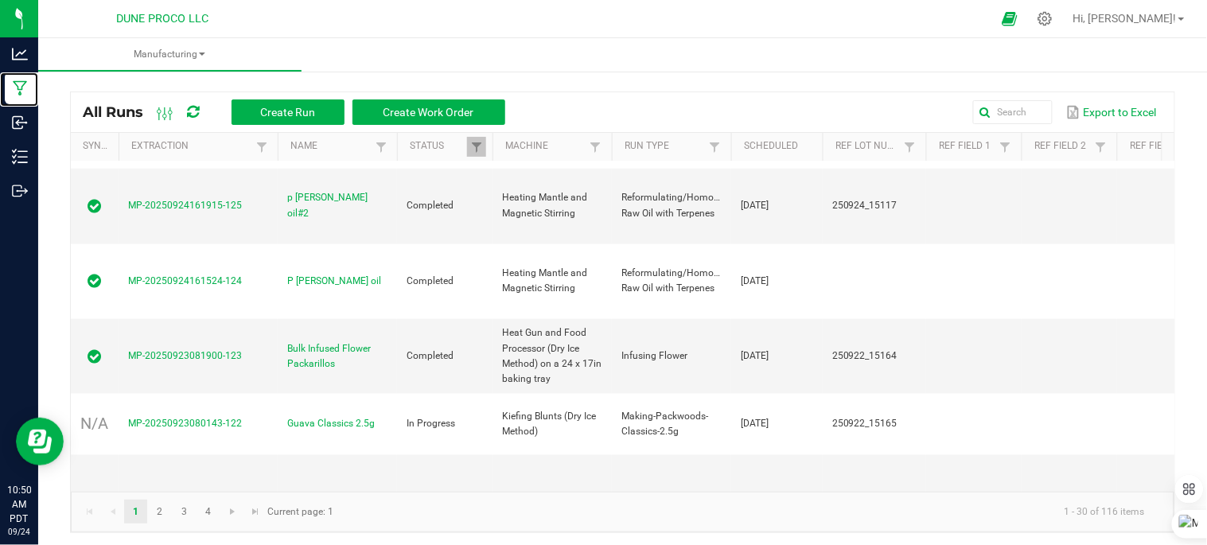
scroll to position [530, 0]
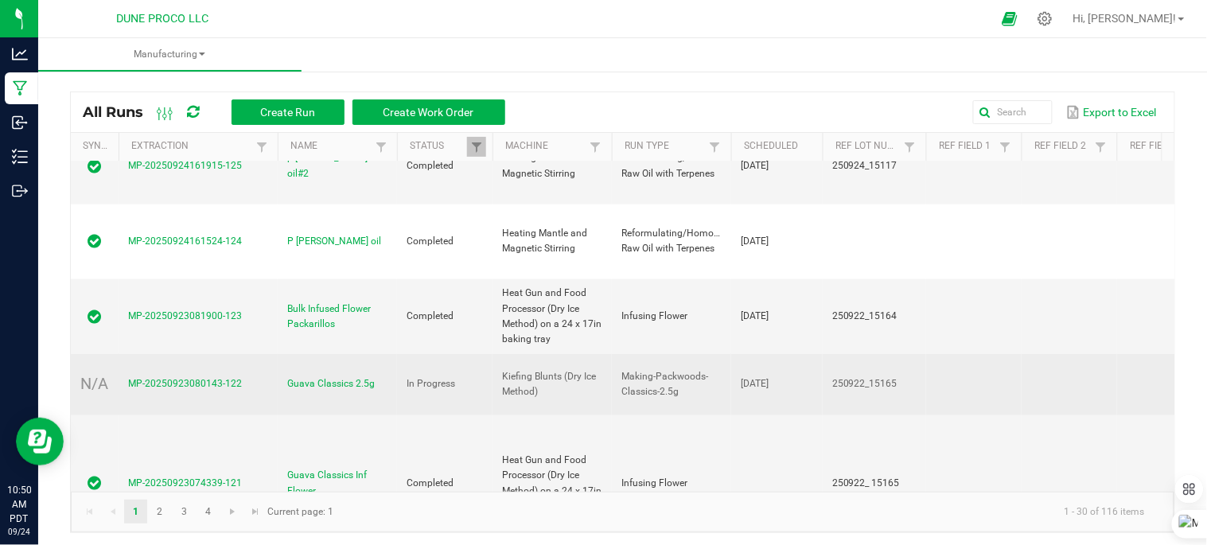
click at [169, 378] on span "MP-20250923080143-122" at bounding box center [185, 383] width 114 height 11
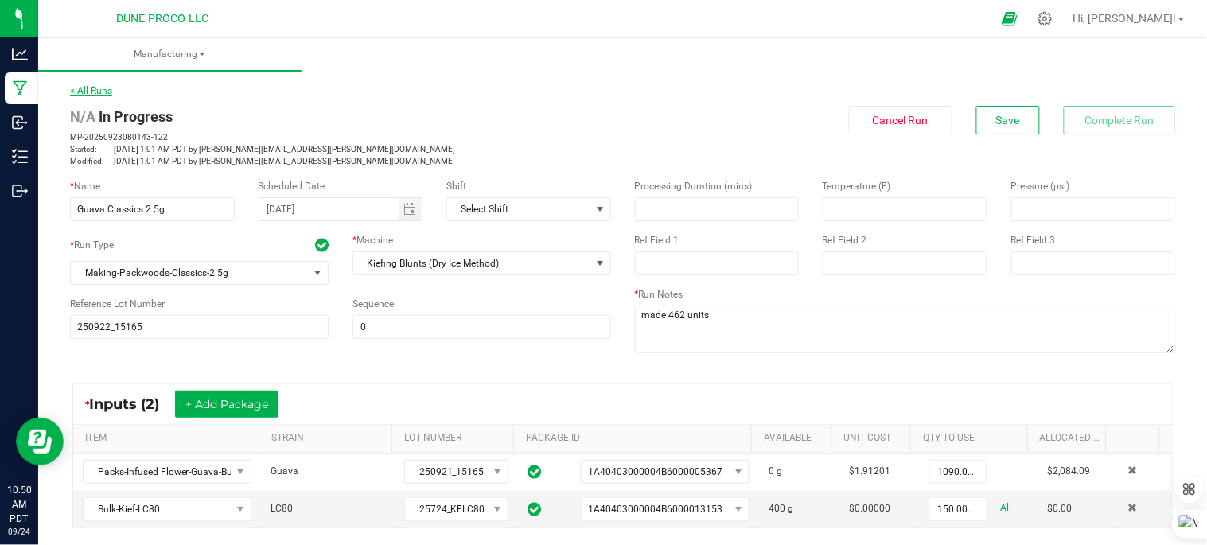
click at [92, 90] on link "< All Runs" at bounding box center [91, 90] width 42 height 11
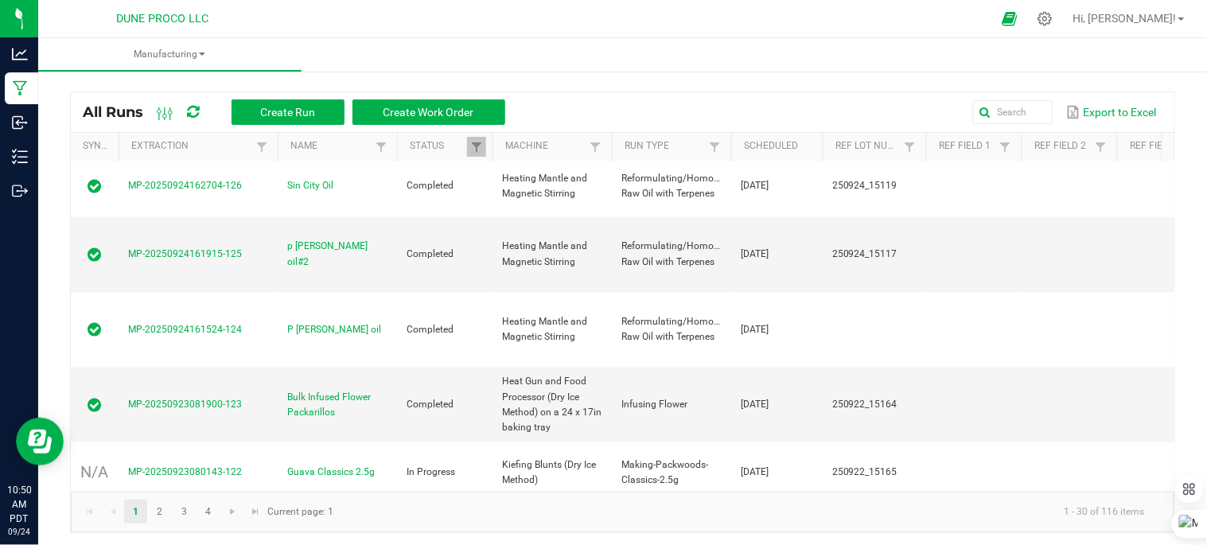
scroll to position [530, 0]
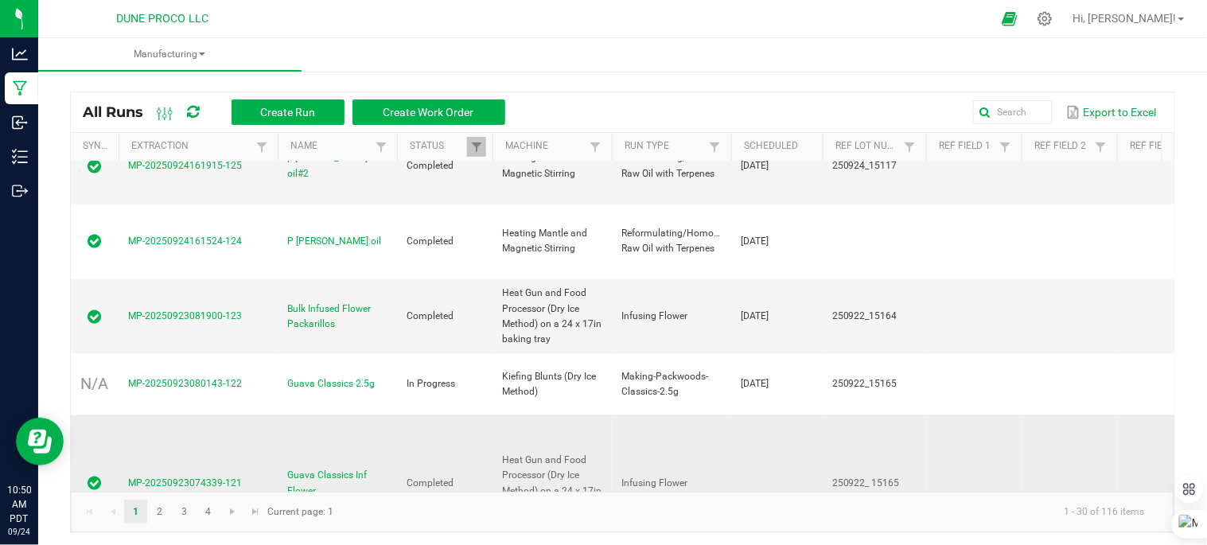
click at [187, 478] on span "MP-20250923074339-121" at bounding box center [185, 483] width 114 height 11
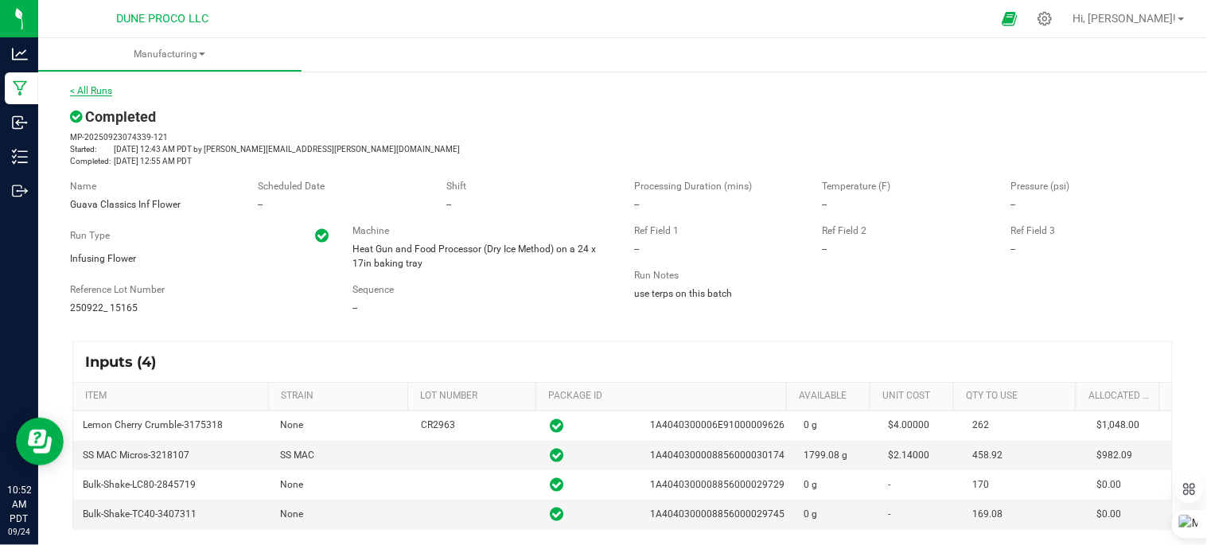
click at [105, 89] on link "< All Runs" at bounding box center [91, 90] width 42 height 11
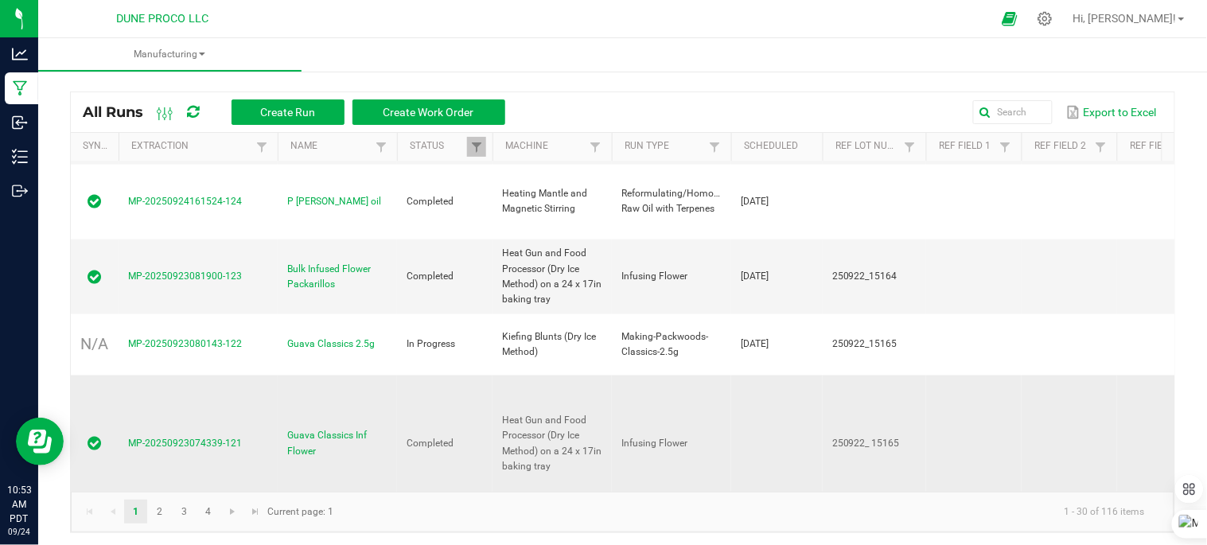
scroll to position [530, 0]
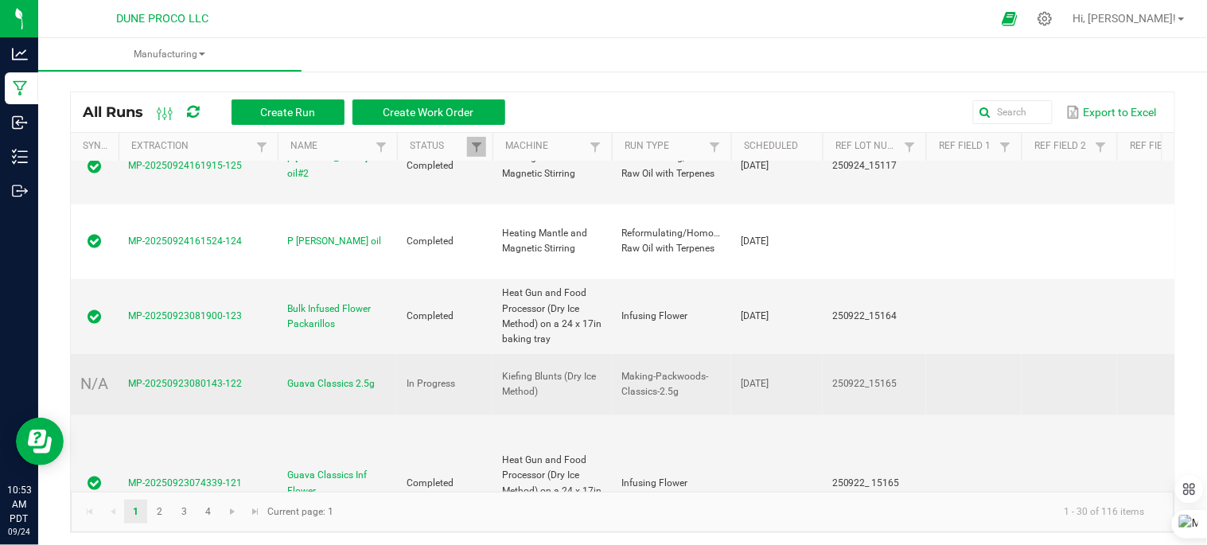
click at [96, 376] on span "N/A" at bounding box center [95, 383] width 28 height 15
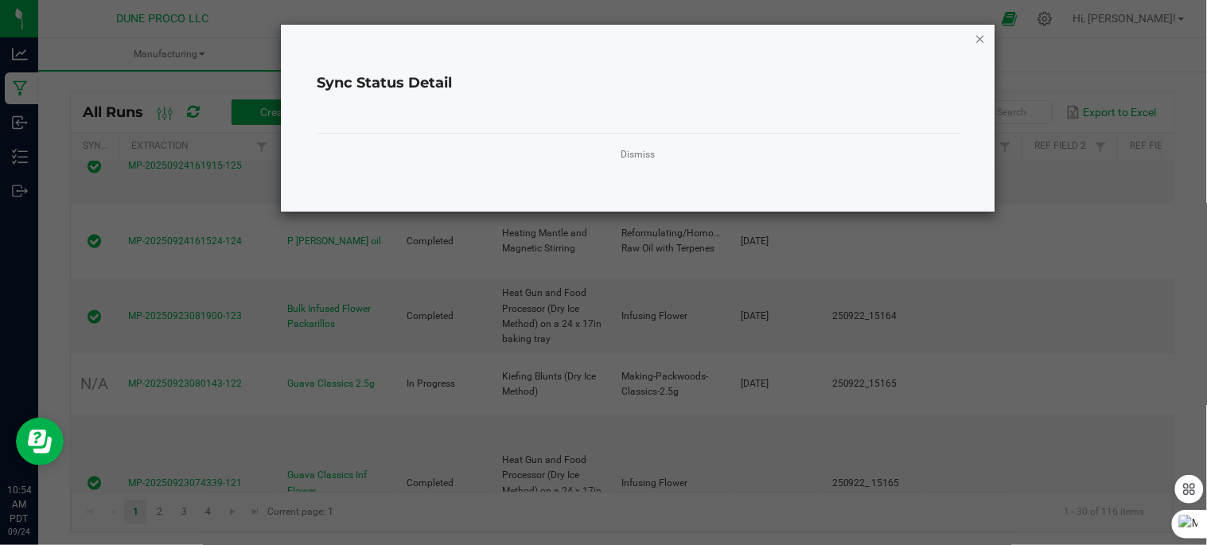
click at [982, 32] on icon "Close" at bounding box center [980, 38] width 11 height 19
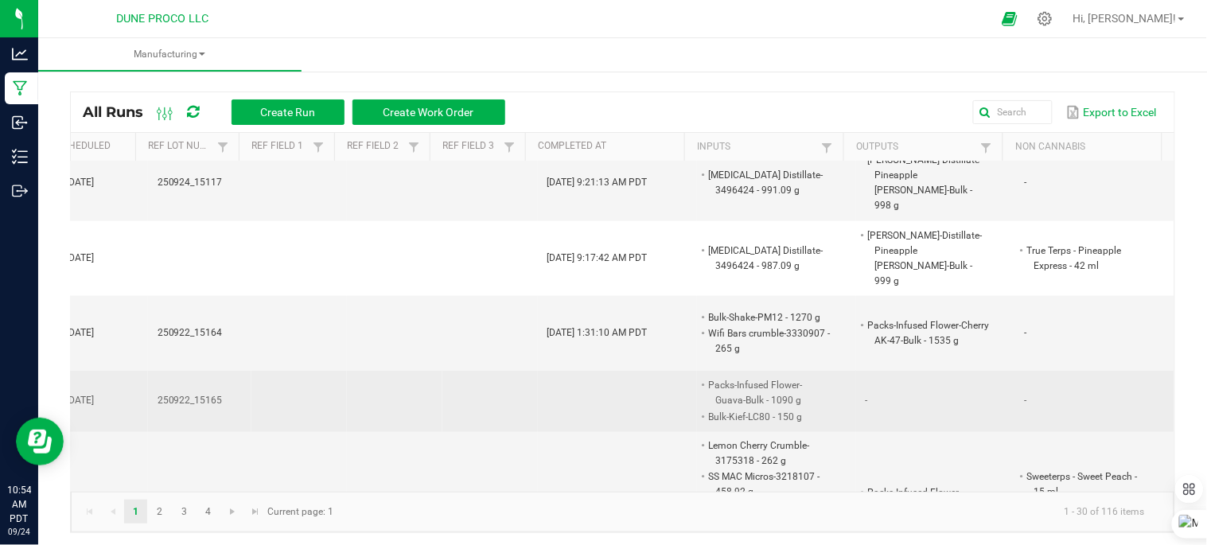
scroll to position [0, 0]
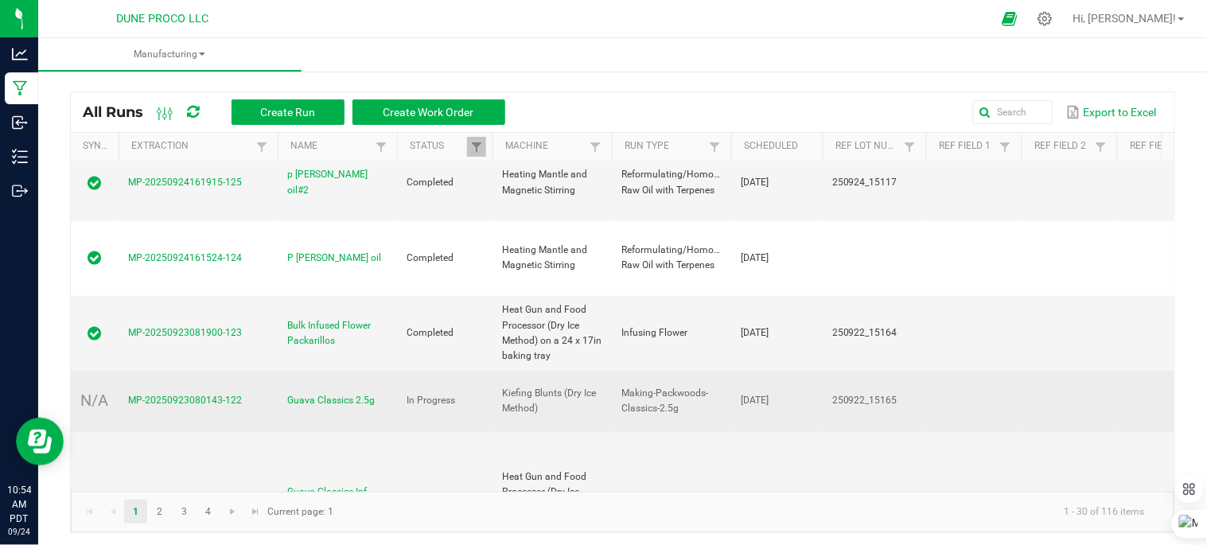
click at [193, 395] on span "MP-20250923080143-122" at bounding box center [185, 400] width 114 height 11
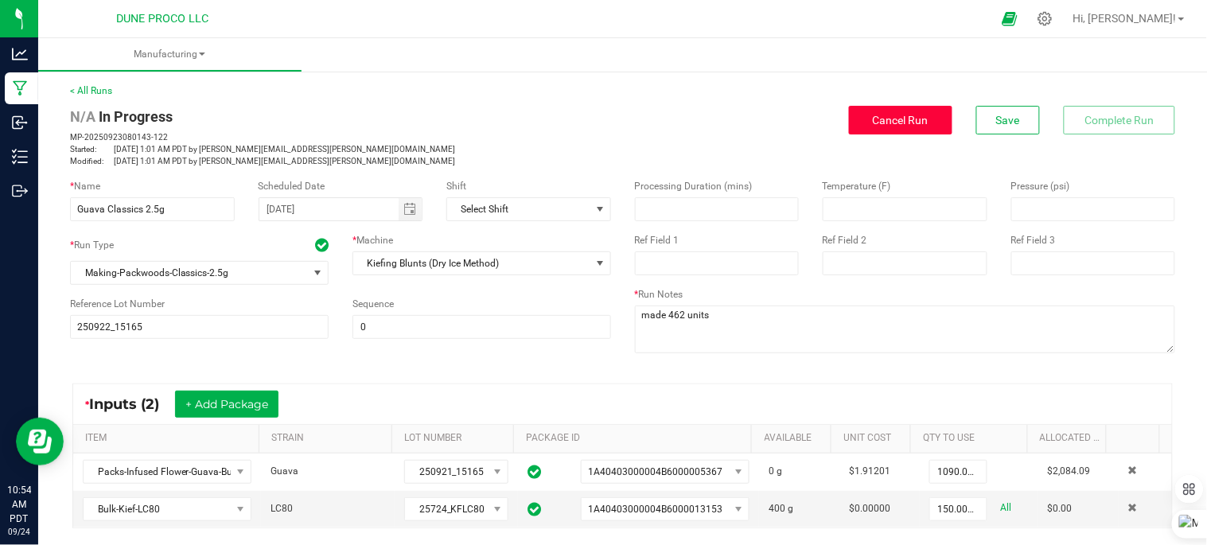
click at [873, 121] on span "Cancel Run" at bounding box center [901, 120] width 56 height 13
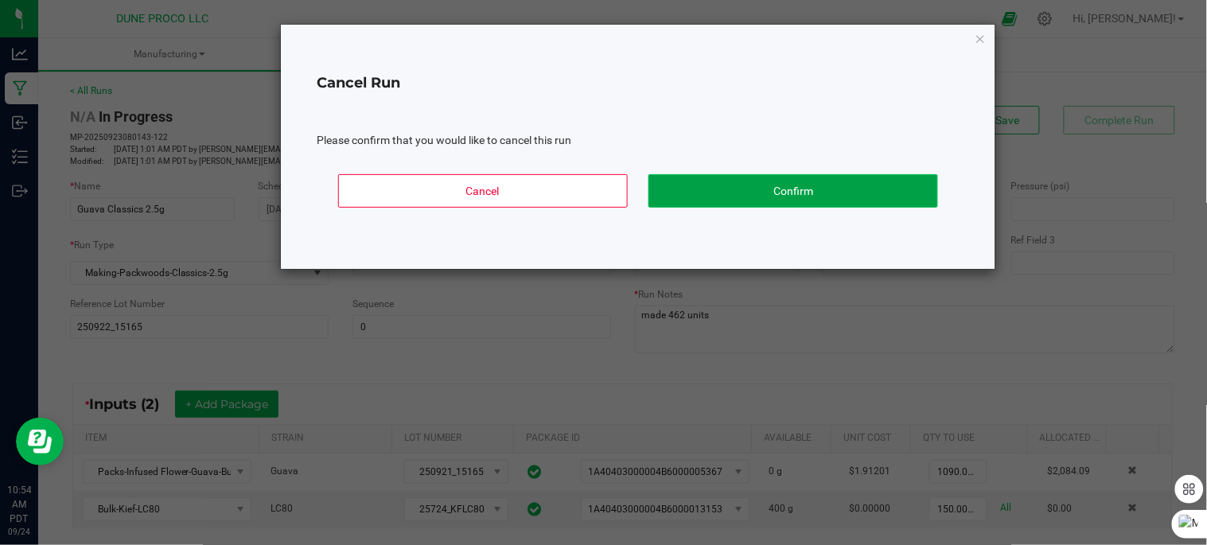
click at [738, 199] on button "Confirm" at bounding box center [793, 190] width 290 height 33
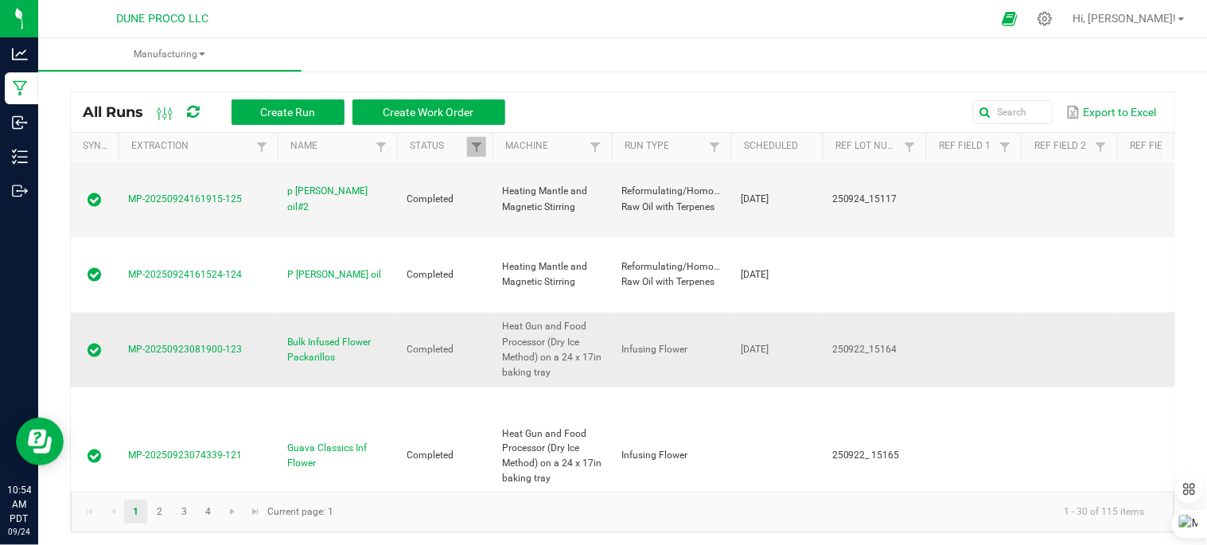
scroll to position [442, 0]
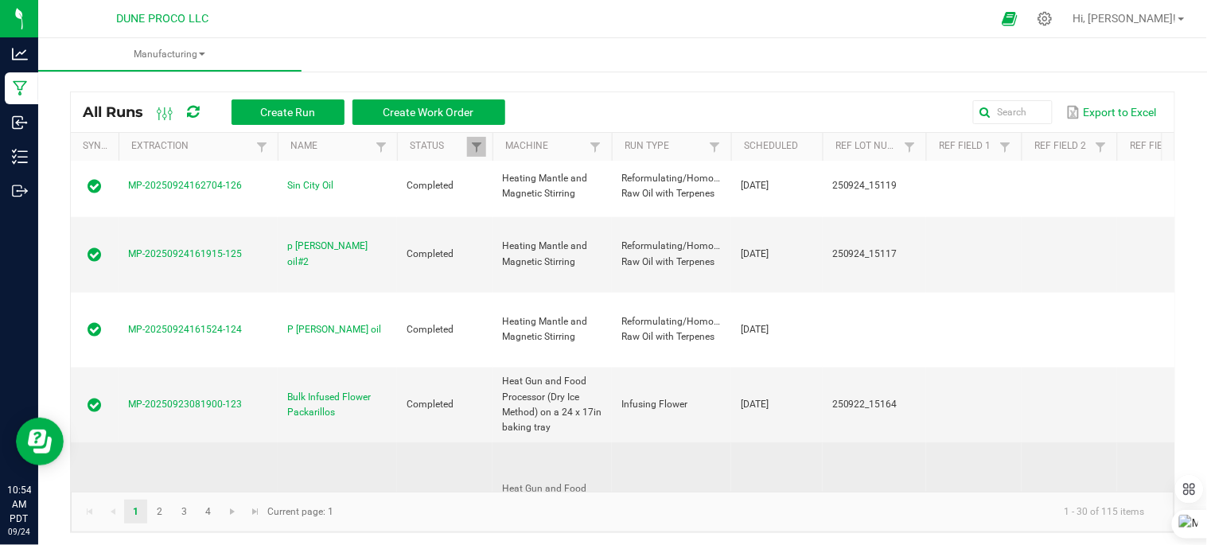
click at [146, 505] on span "MP-20250923074339-121" at bounding box center [185, 510] width 114 height 11
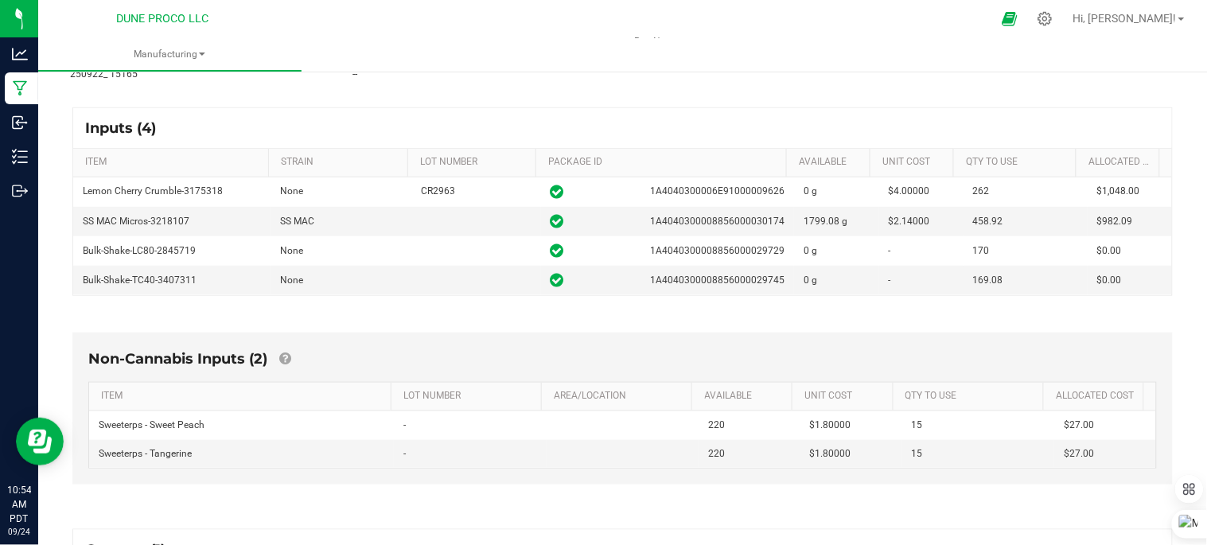
scroll to position [467, 0]
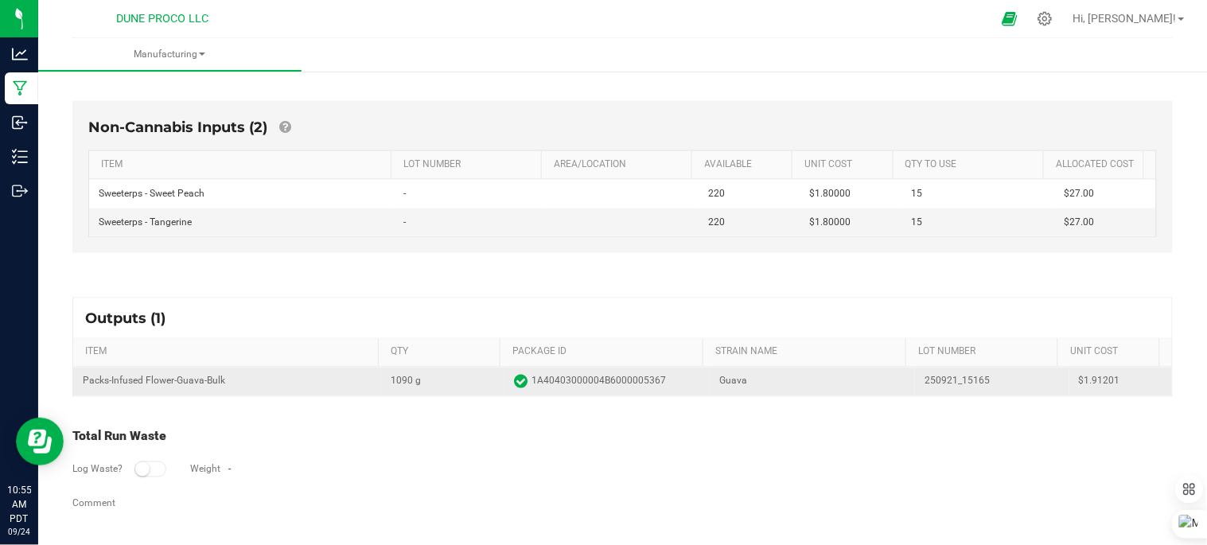
click at [369, 386] on td "Packs-Infused Flower-Guava-Bulk" at bounding box center [227, 382] width 308 height 29
click at [239, 386] on td "Packs-Infused Flower-Guava-Bulk" at bounding box center [227, 382] width 308 height 29
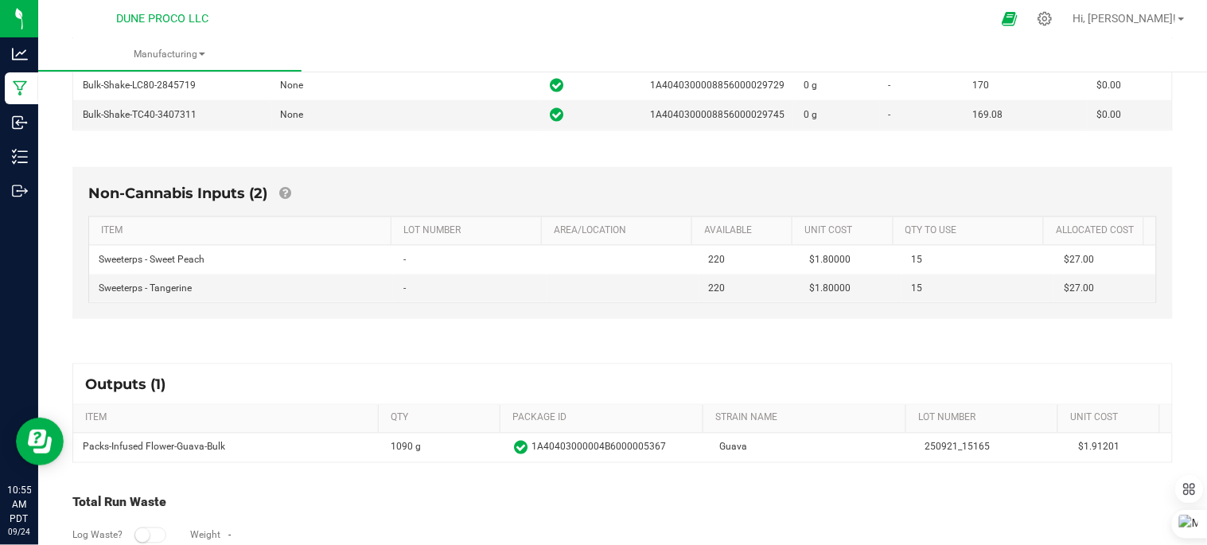
scroll to position [114, 0]
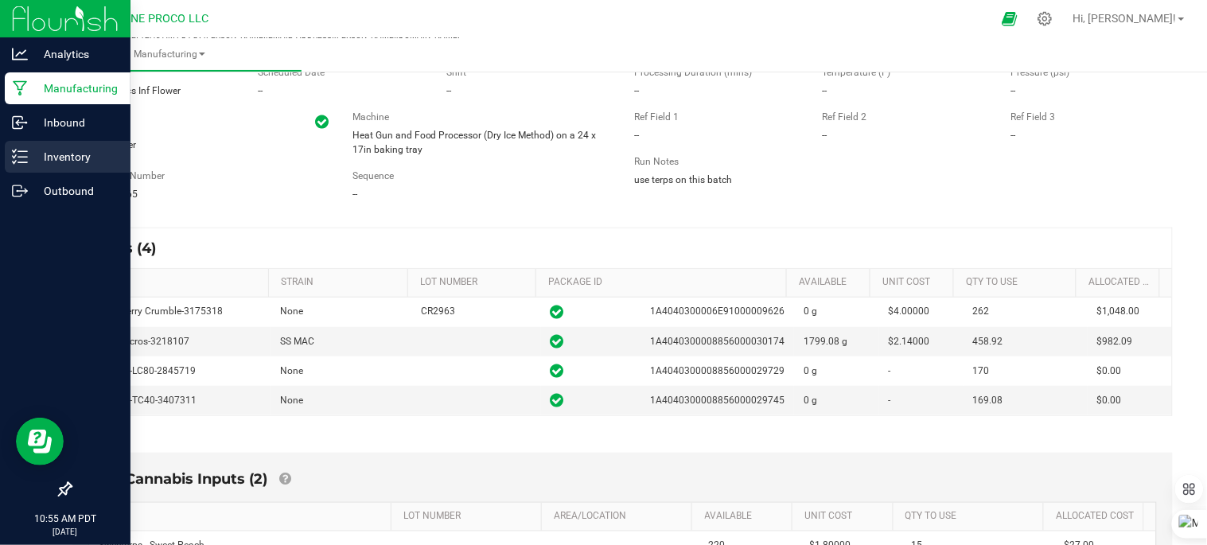
click at [46, 156] on p "Inventory" at bounding box center [75, 156] width 95 height 19
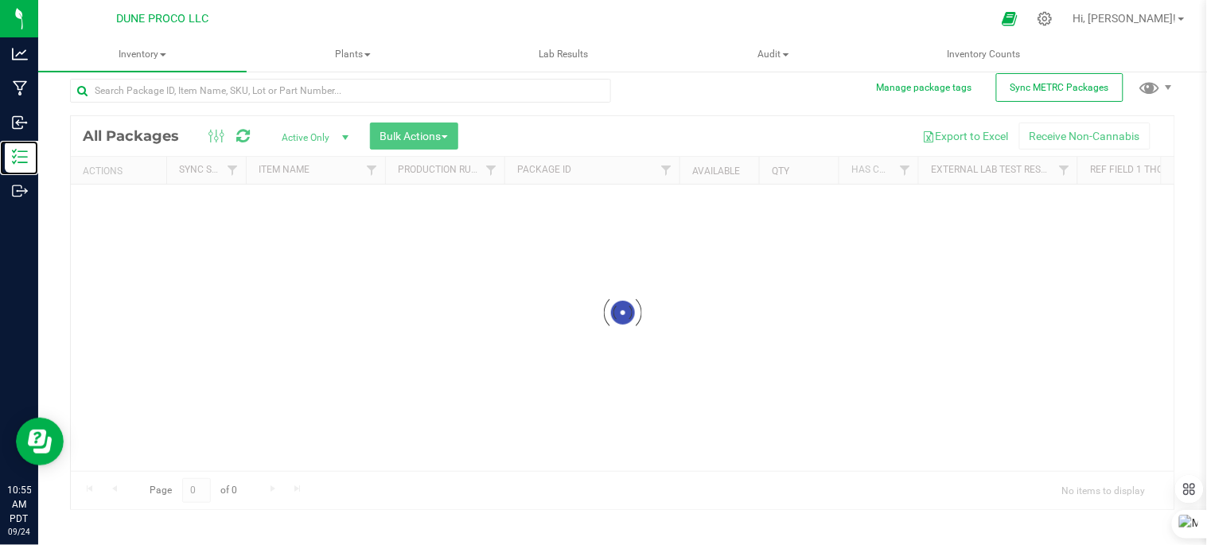
scroll to position [10, 0]
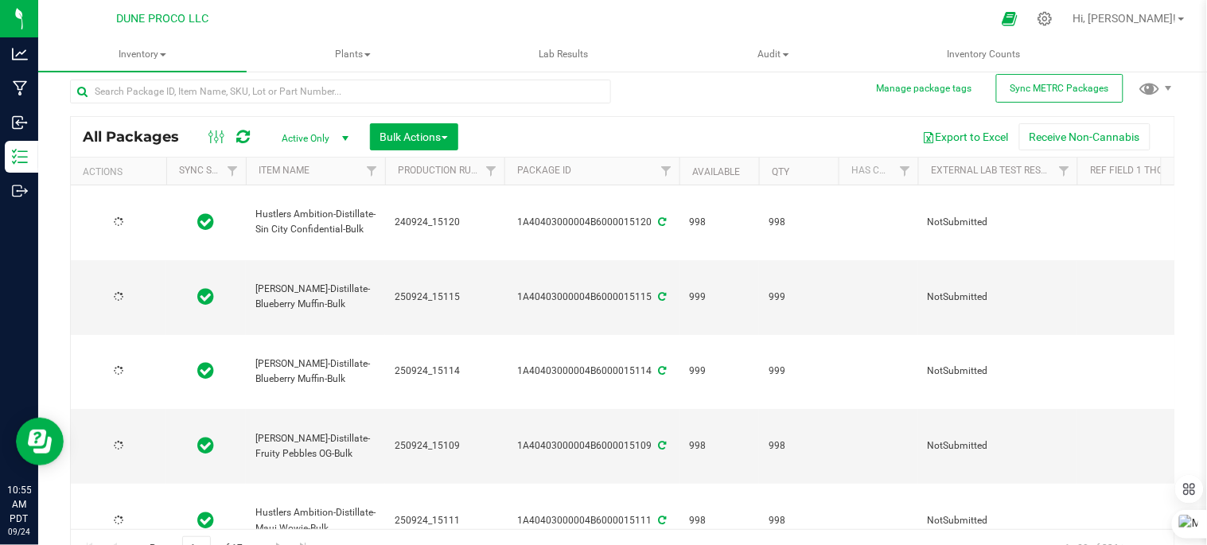
click at [317, 88] on div at bounding box center [340, 98] width 541 height 37
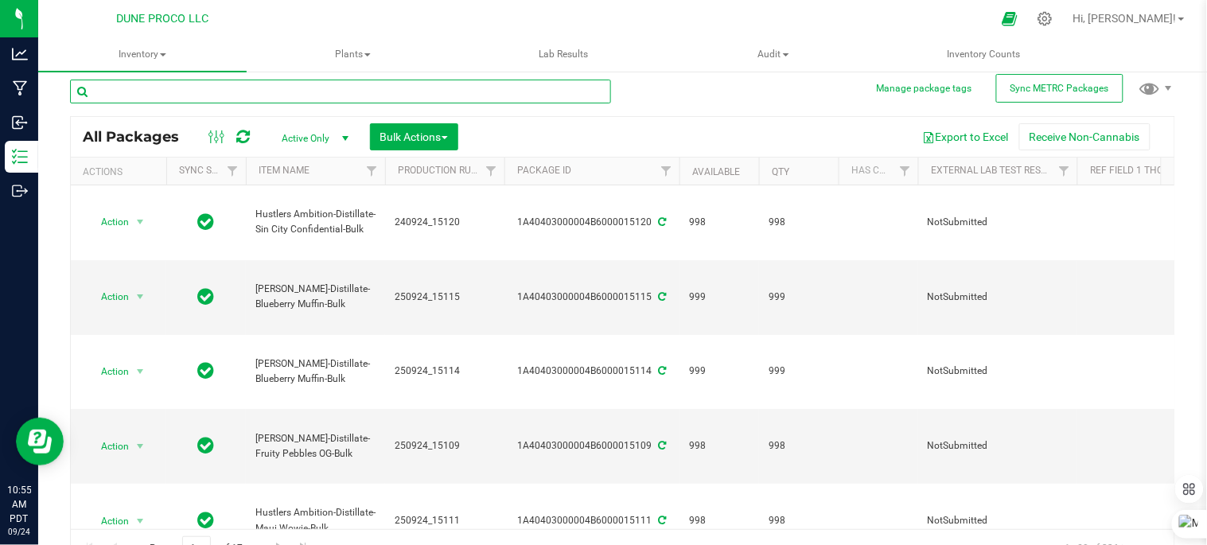
click at [309, 95] on input "text" at bounding box center [340, 92] width 541 height 24
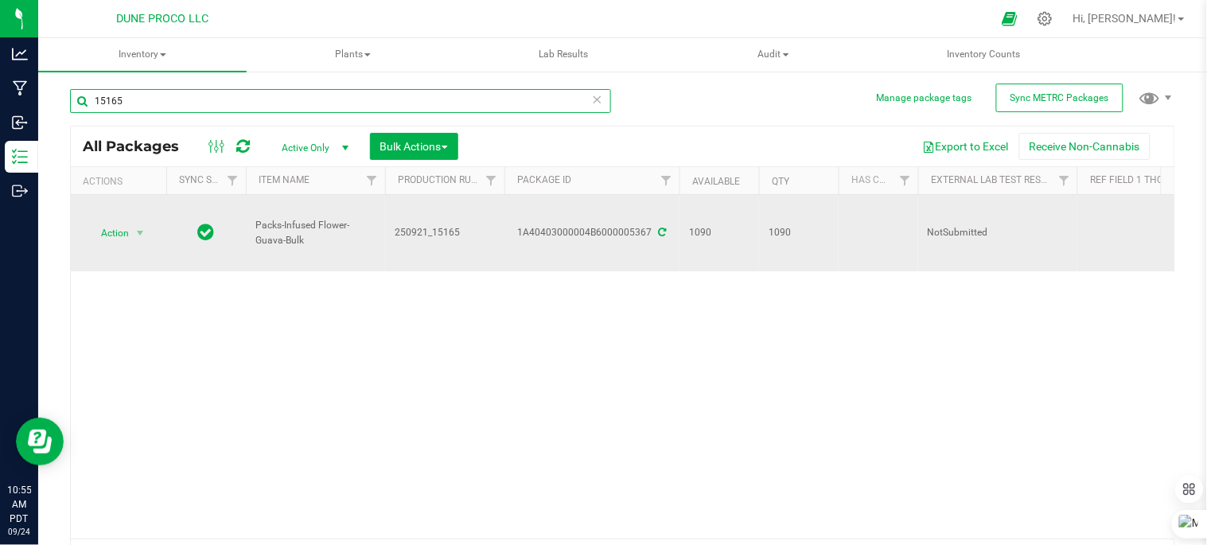
type input "15165"
drag, startPoint x: 256, startPoint y: 224, endPoint x: 322, endPoint y: 240, distance: 67.9
click at [322, 240] on span "Packs-Infused Flower-Guava-Bulk" at bounding box center [315, 233] width 120 height 30
drag, startPoint x: 322, startPoint y: 240, endPoint x: 306, endPoint y: 219, distance: 27.2
copy span "Packs-Infused Flower-Guava-Bulk"
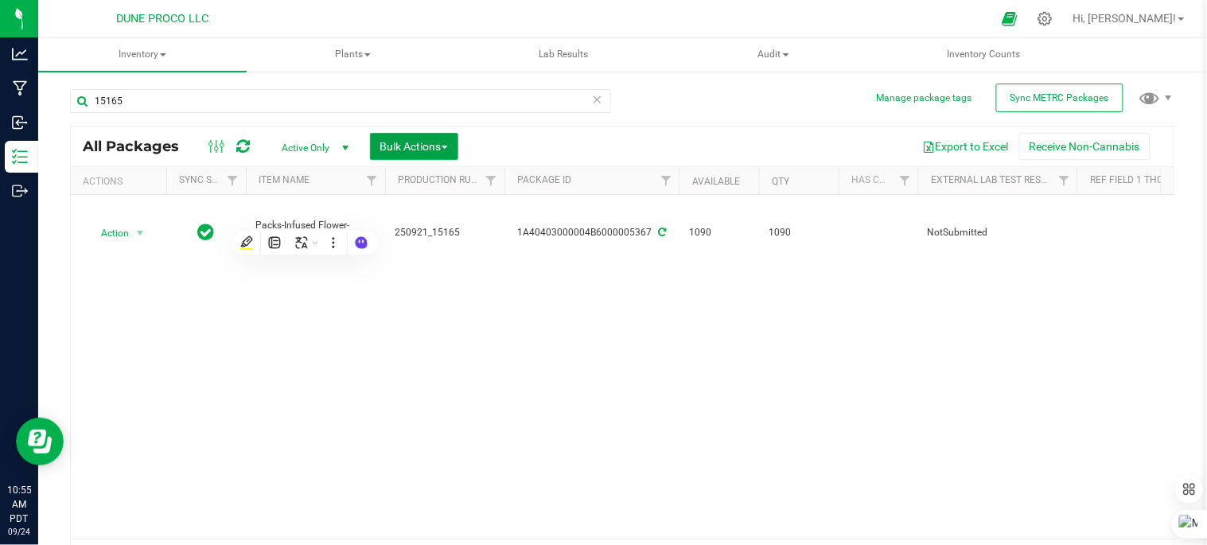
click at [412, 144] on span "Bulk Actions" at bounding box center [414, 146] width 68 height 13
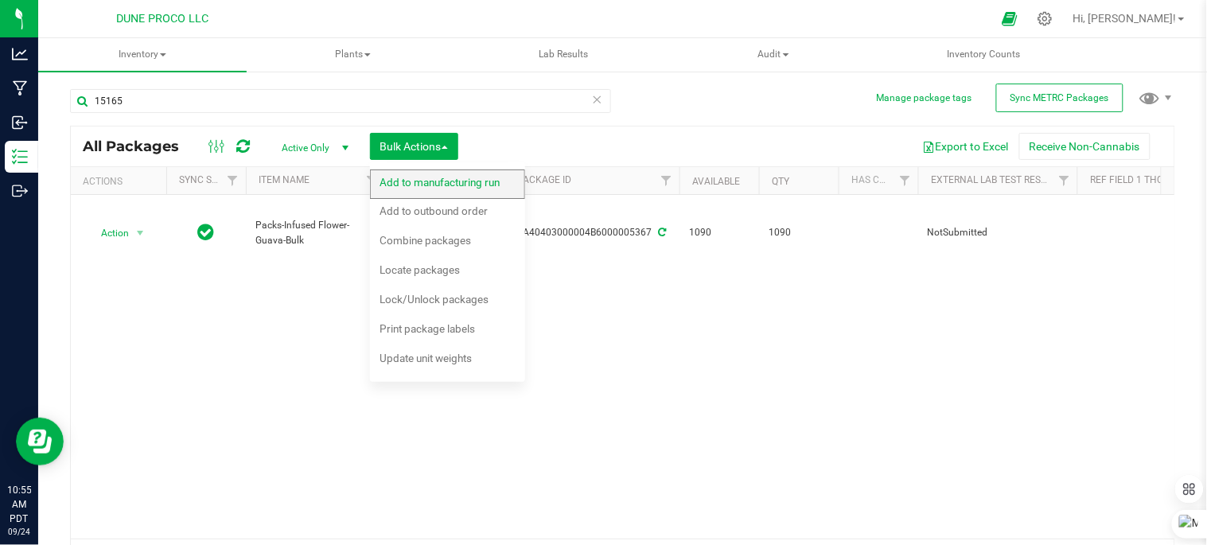
click at [466, 185] on span "Add to manufacturing run" at bounding box center [440, 182] width 120 height 13
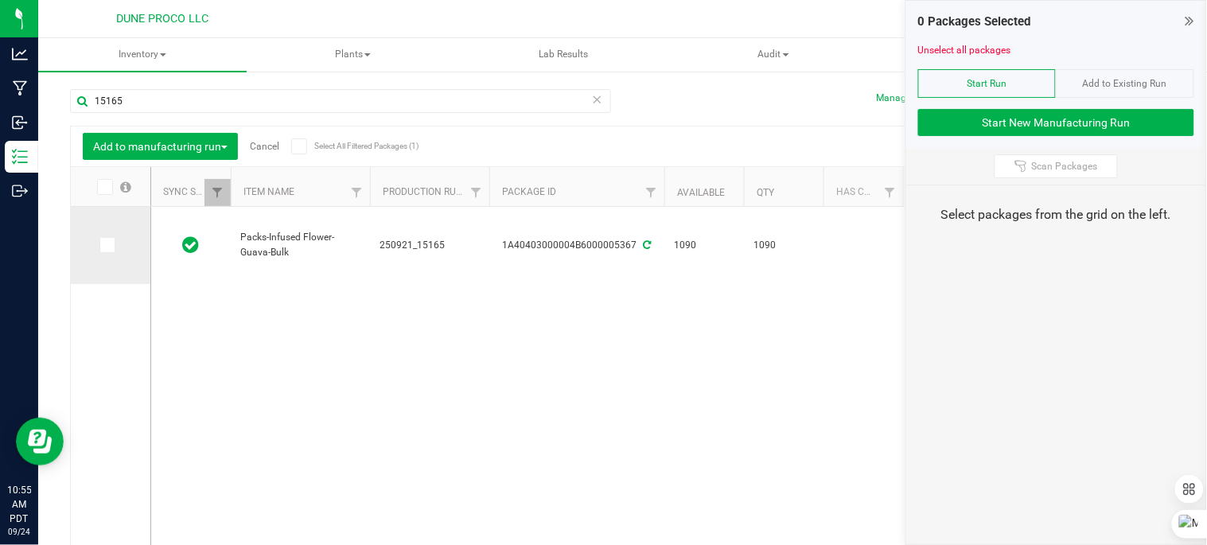
click at [106, 245] on icon at bounding box center [106, 245] width 10 height 0
click at [0, 0] on input "checkbox" at bounding box center [0, 0] width 0 height 0
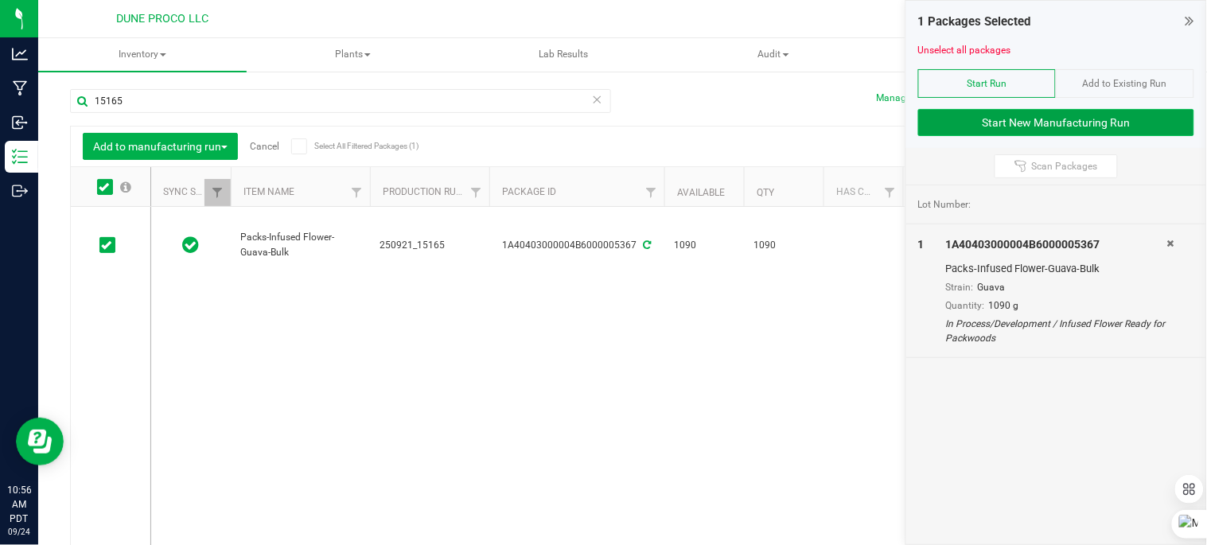
click at [1050, 127] on button "Start New Manufacturing Run" at bounding box center [1056, 122] width 276 height 27
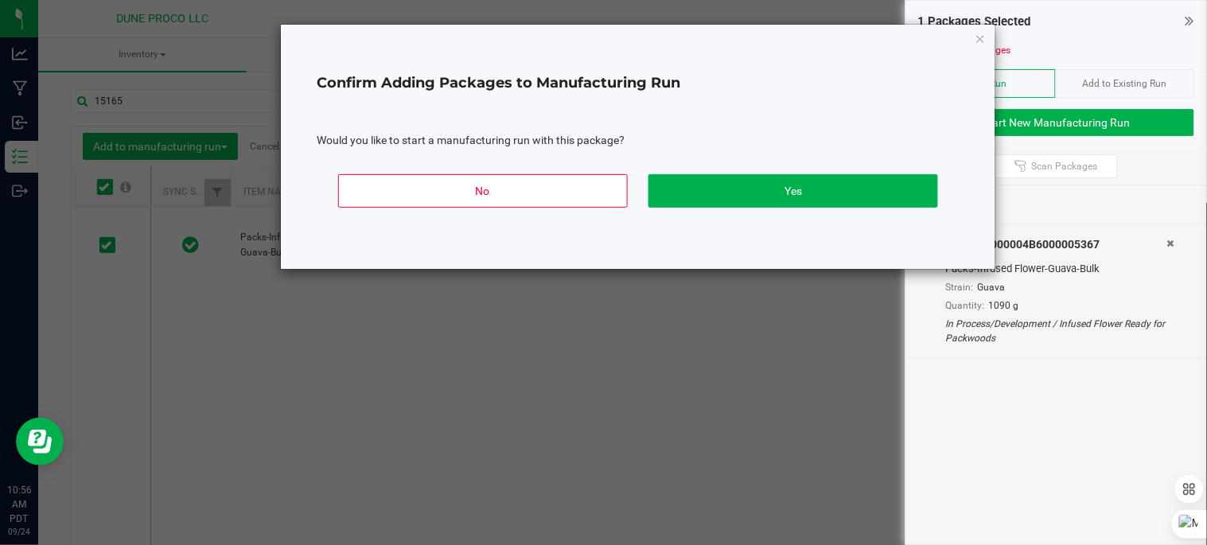
click at [615, 355] on ngb-modal-window "Confirm Adding Packages to Manufacturing Run Would you like to start a manufact…" at bounding box center [609, 272] width 1219 height 545
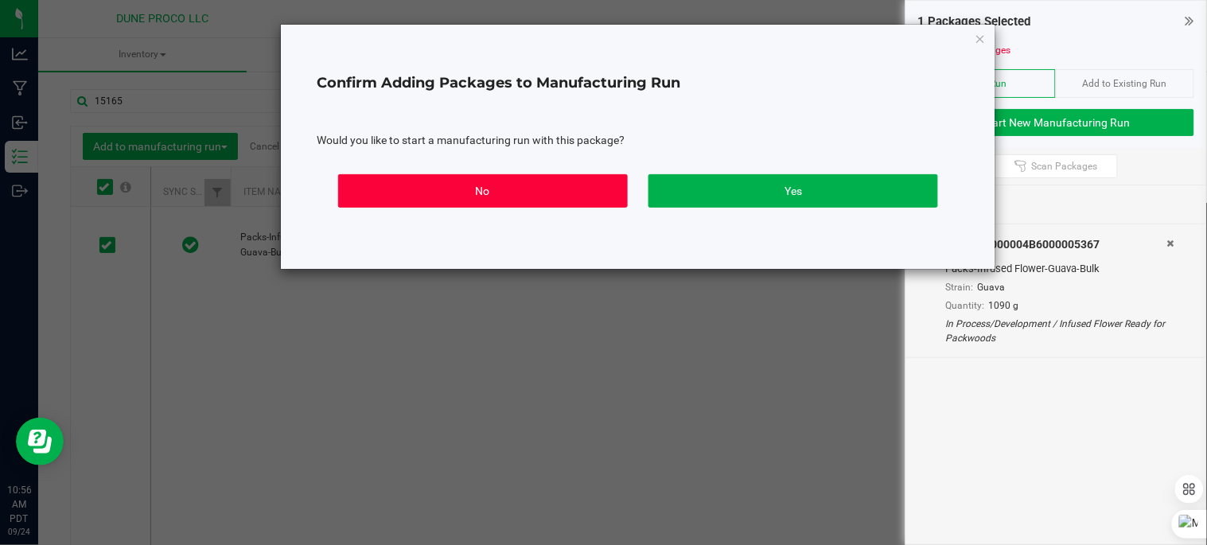
click at [360, 199] on button "No" at bounding box center [483, 190] width 290 height 33
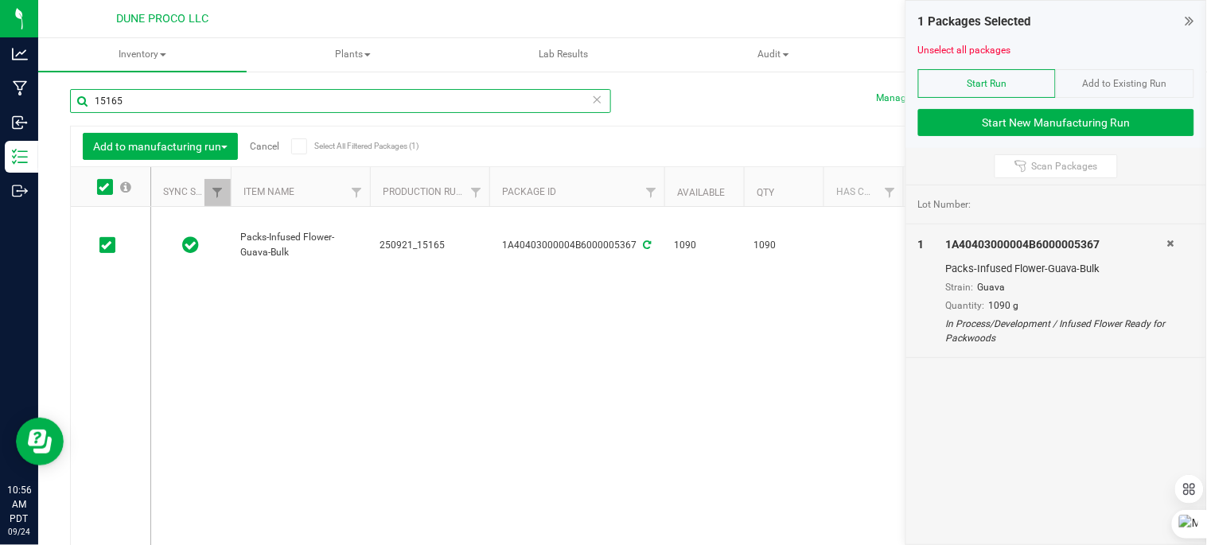
click at [296, 94] on input "15165" at bounding box center [340, 101] width 541 height 24
type input "1"
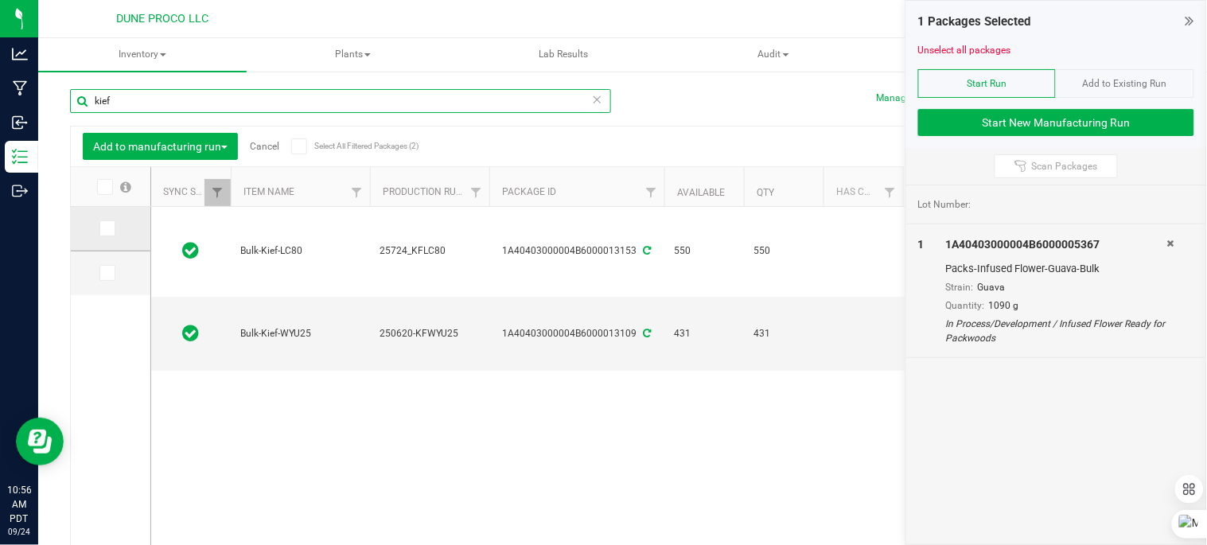
type input "kief"
click at [114, 229] on span at bounding box center [107, 228] width 16 height 16
click at [0, 0] on input "checkbox" at bounding box center [0, 0] width 0 height 0
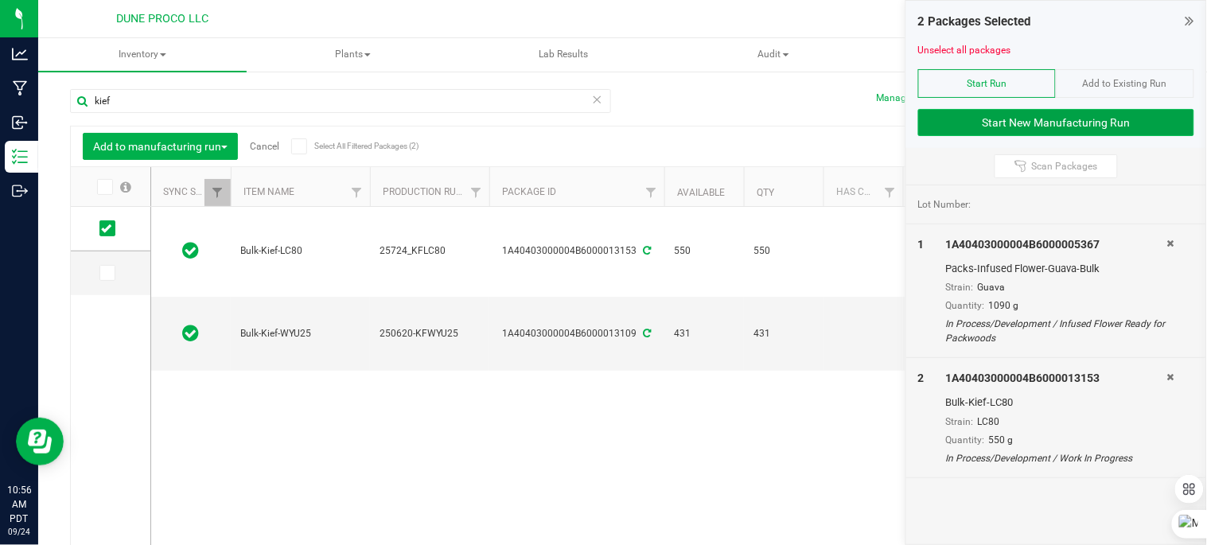
click at [1058, 115] on button "Start New Manufacturing Run" at bounding box center [1056, 122] width 276 height 27
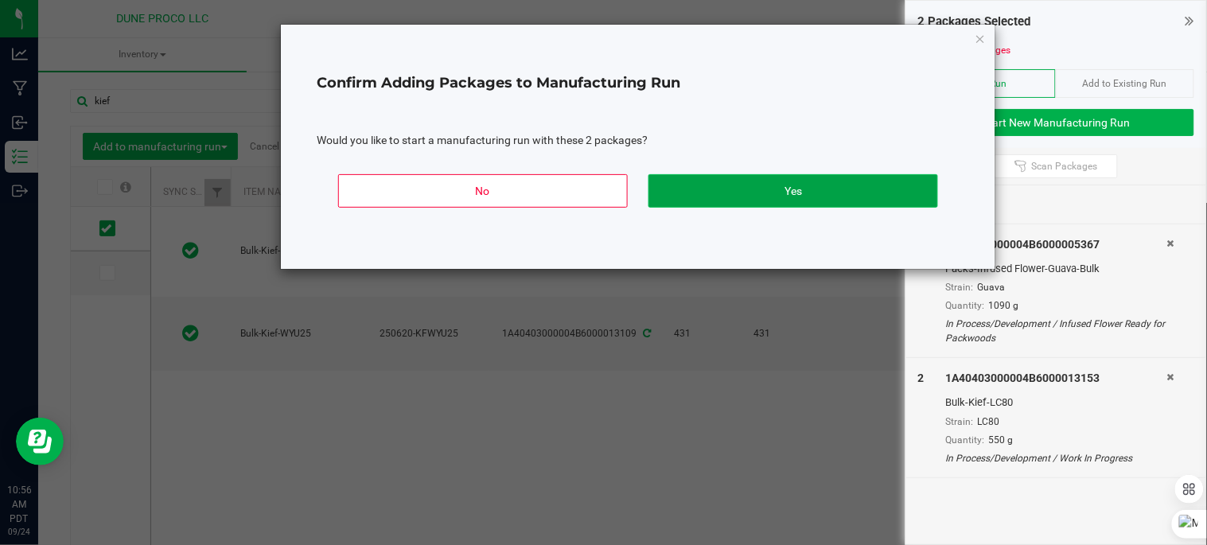
click at [721, 189] on button "Yes" at bounding box center [793, 190] width 290 height 33
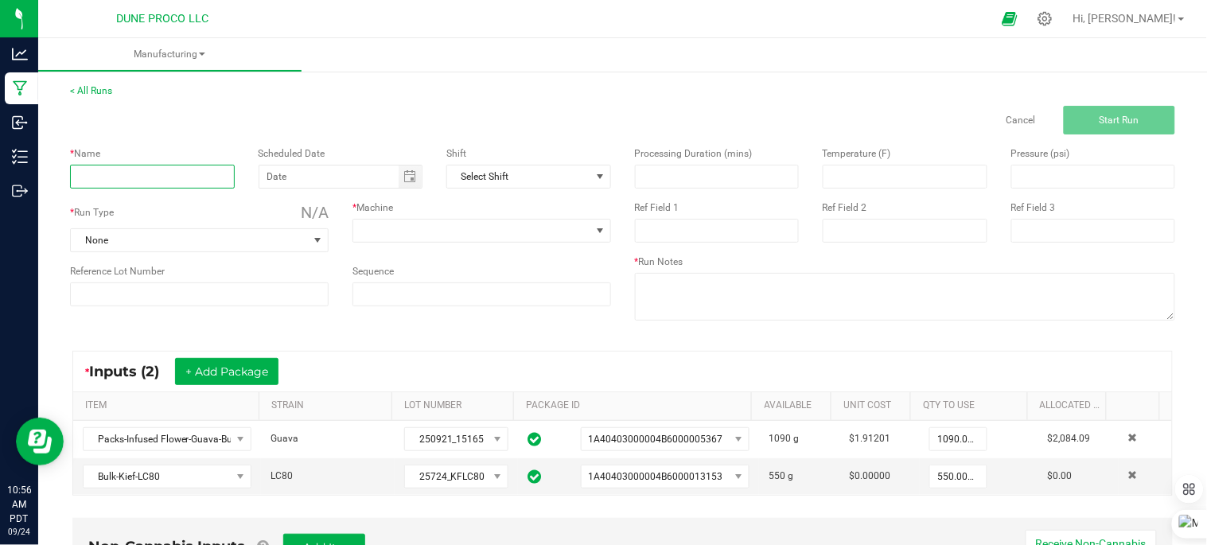
click at [169, 171] on input at bounding box center [152, 177] width 165 height 24
type input "P"
click at [185, 178] on input "Guava" at bounding box center [152, 177] width 165 height 24
click at [195, 175] on input "Guava" at bounding box center [152, 177] width 165 height 24
type input "Guava Classics"
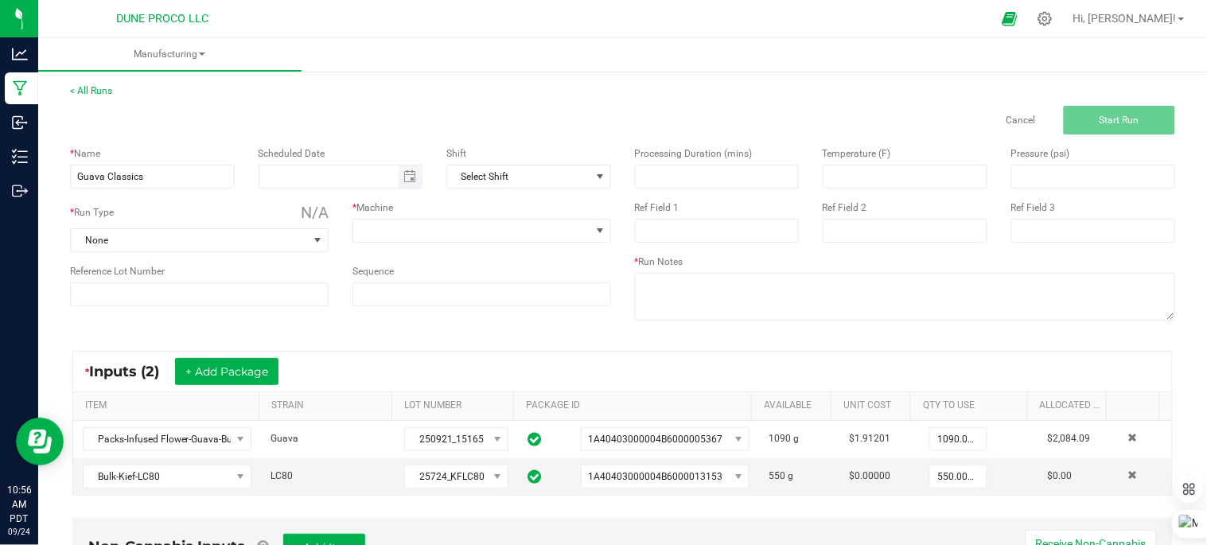
type input "month/day/year"
click at [294, 173] on input "month/day/year" at bounding box center [329, 177] width 140 height 22
click at [407, 177] on span "Toggle calendar" at bounding box center [409, 176] width 13 height 13
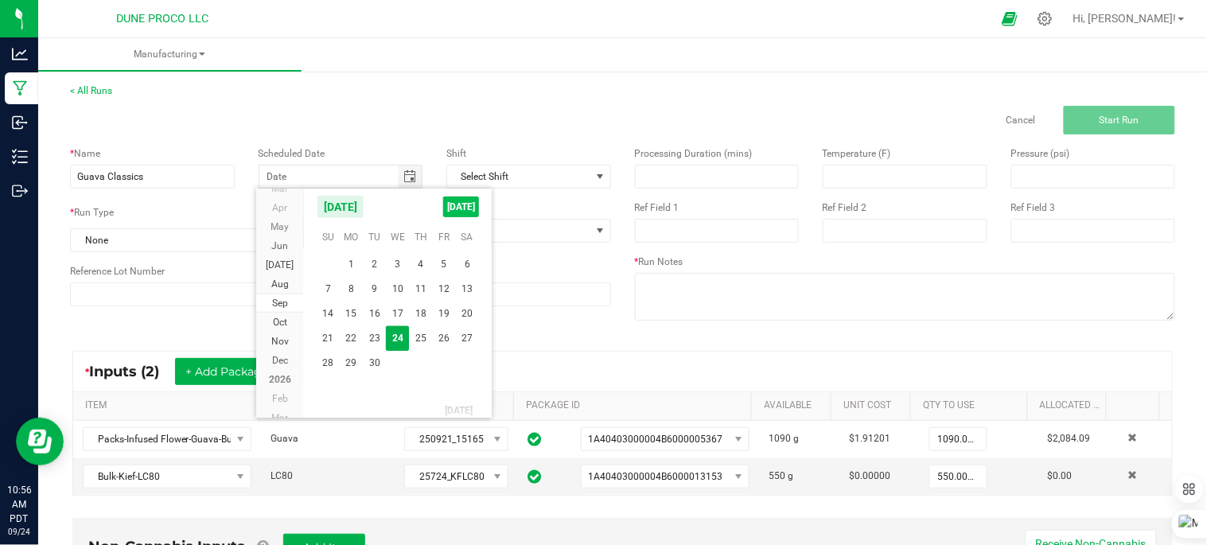
click at [457, 209] on span "[DATE]" at bounding box center [461, 207] width 36 height 21
type input "[DATE]"
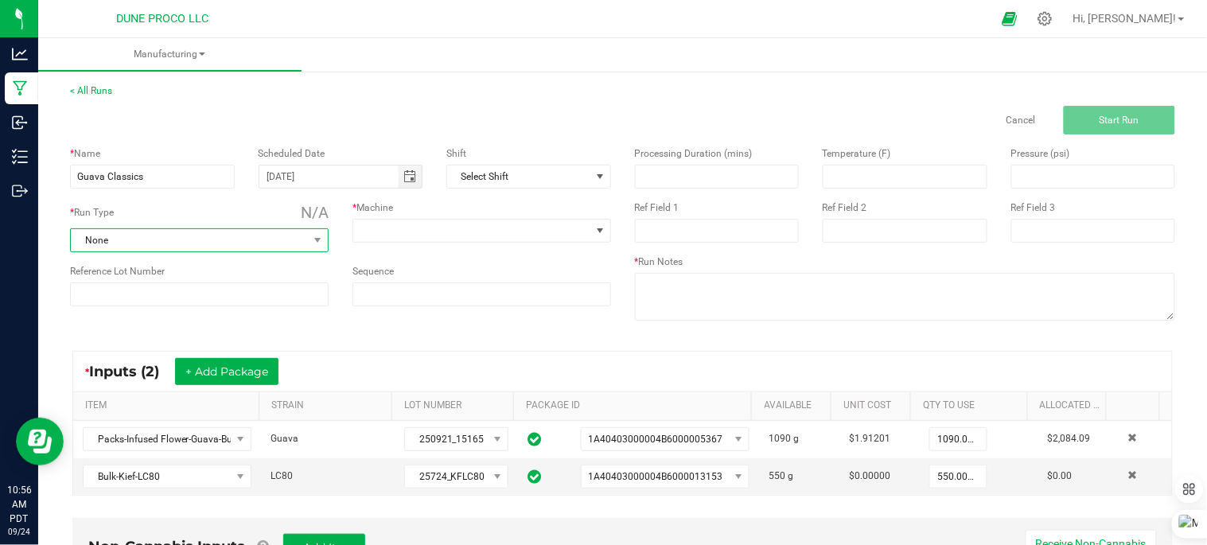
click at [160, 239] on span "None" at bounding box center [189, 240] width 237 height 22
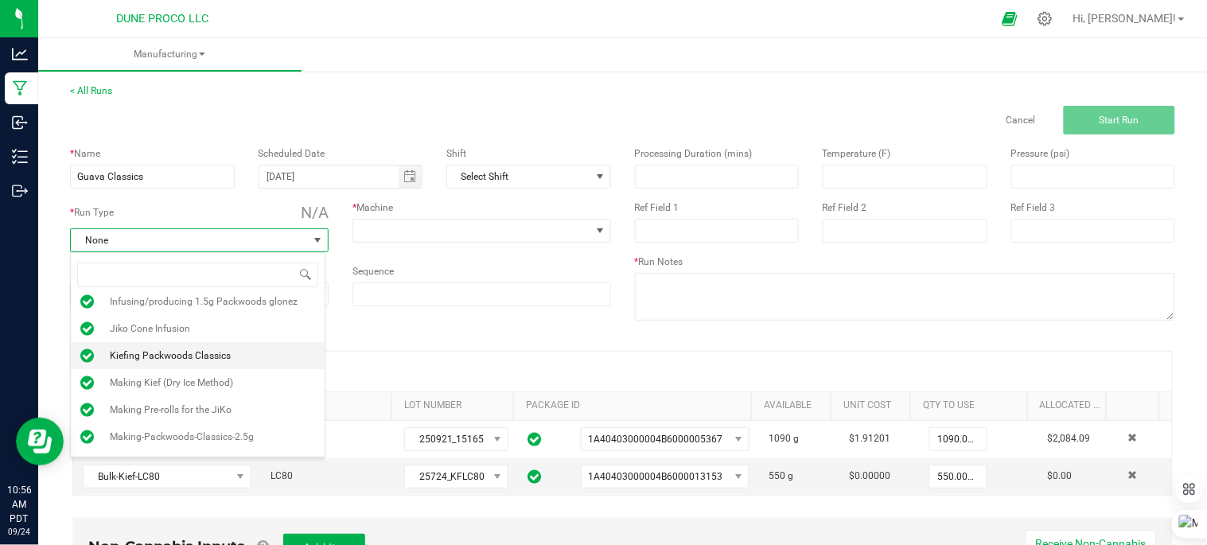
scroll to position [121, 0]
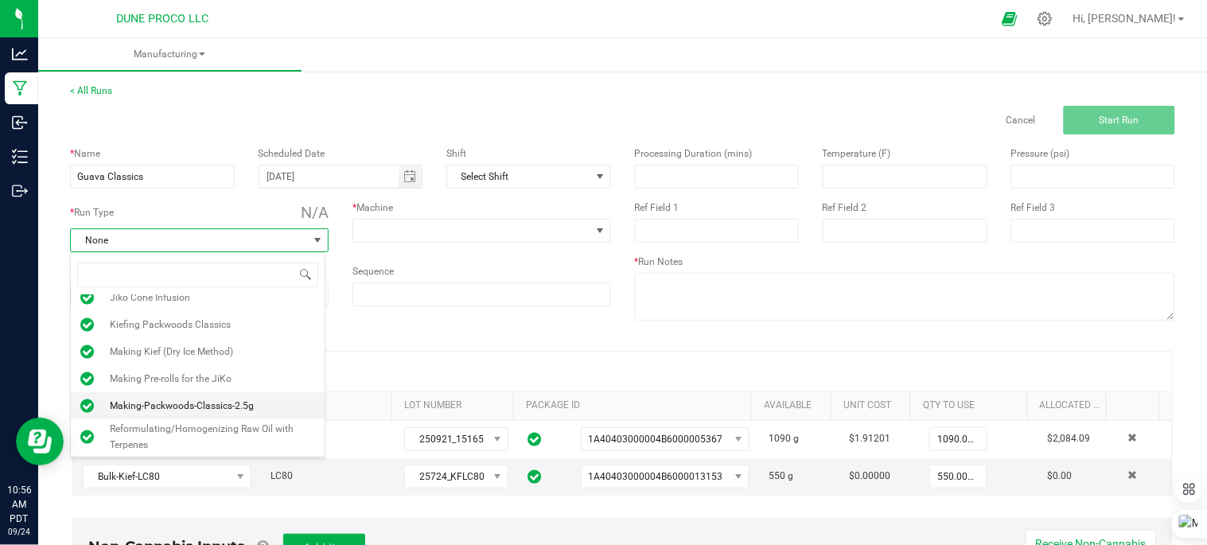
click at [244, 408] on span "Making-Packwoods-Classics-2.5g" at bounding box center [182, 406] width 144 height 16
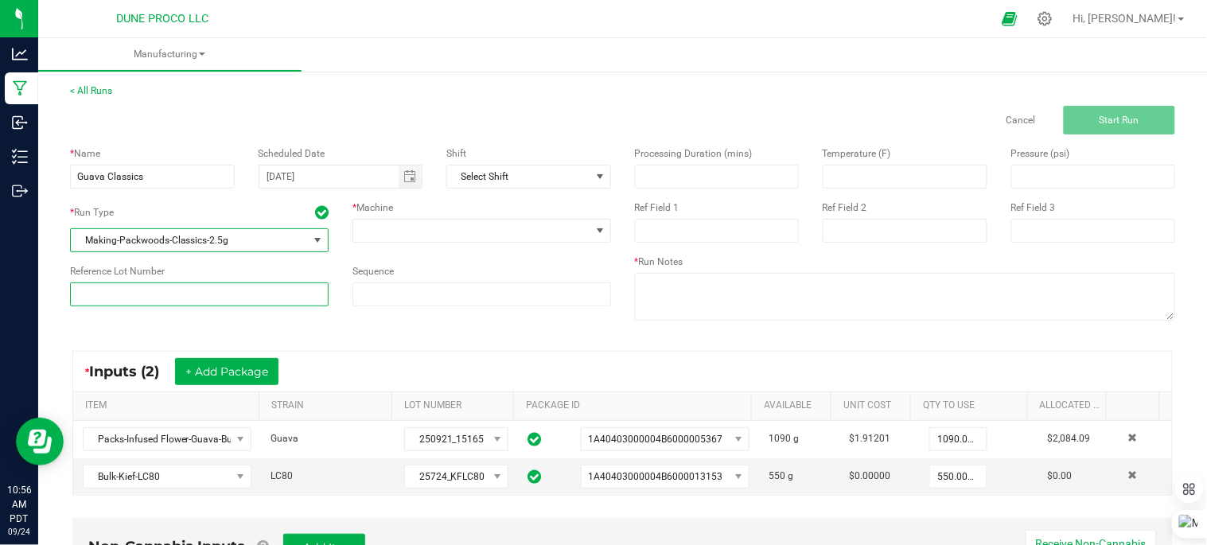
click at [255, 295] on input at bounding box center [199, 294] width 259 height 24
type input "250924_15107"
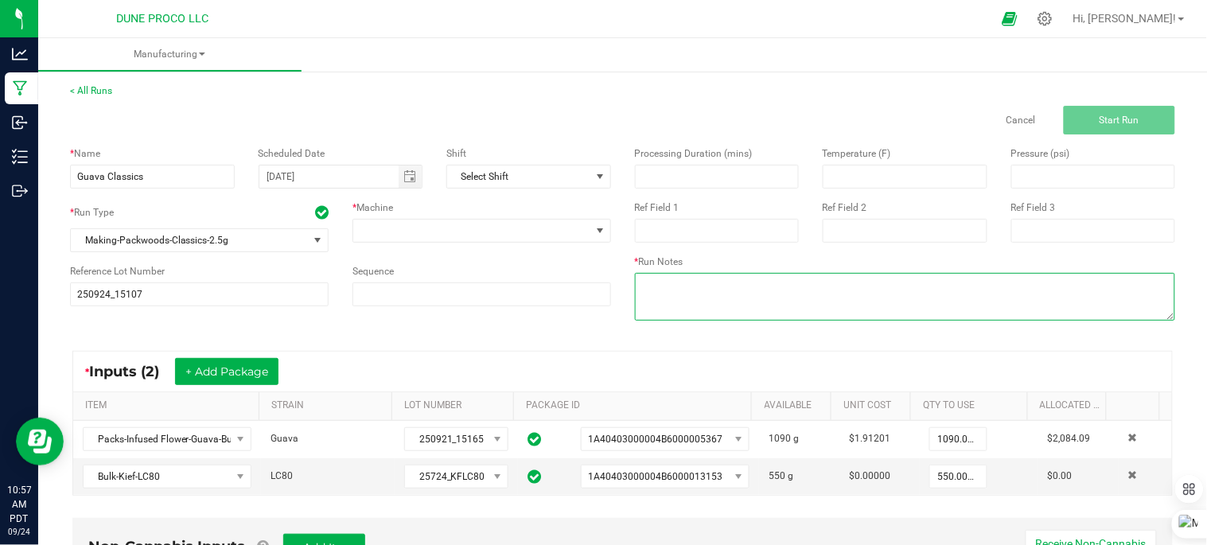
click at [713, 293] on textarea at bounding box center [905, 297] width 541 height 48
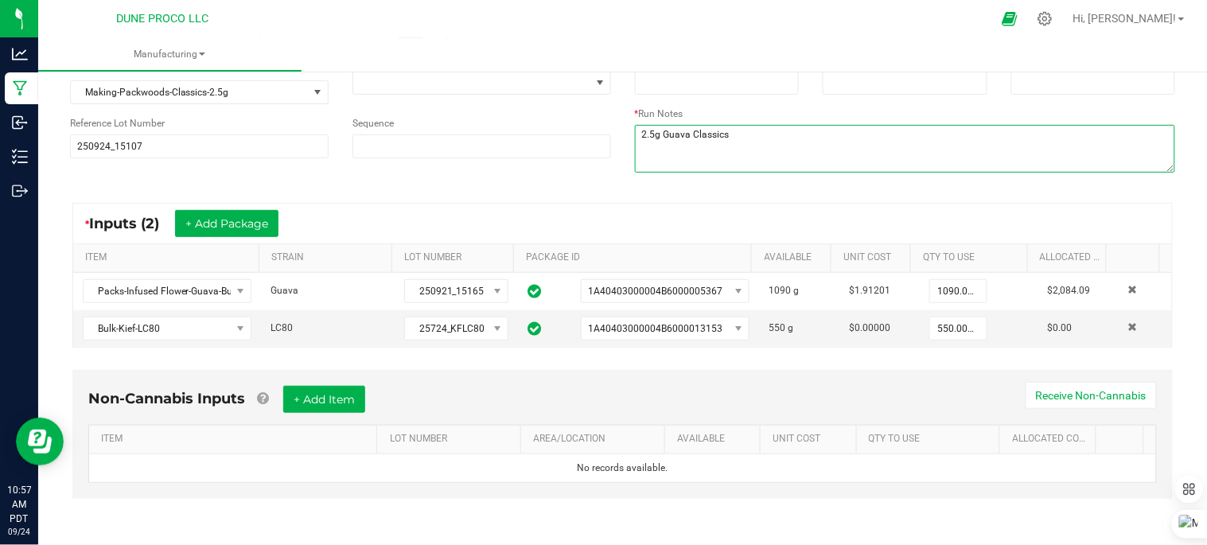
scroll to position [0, 0]
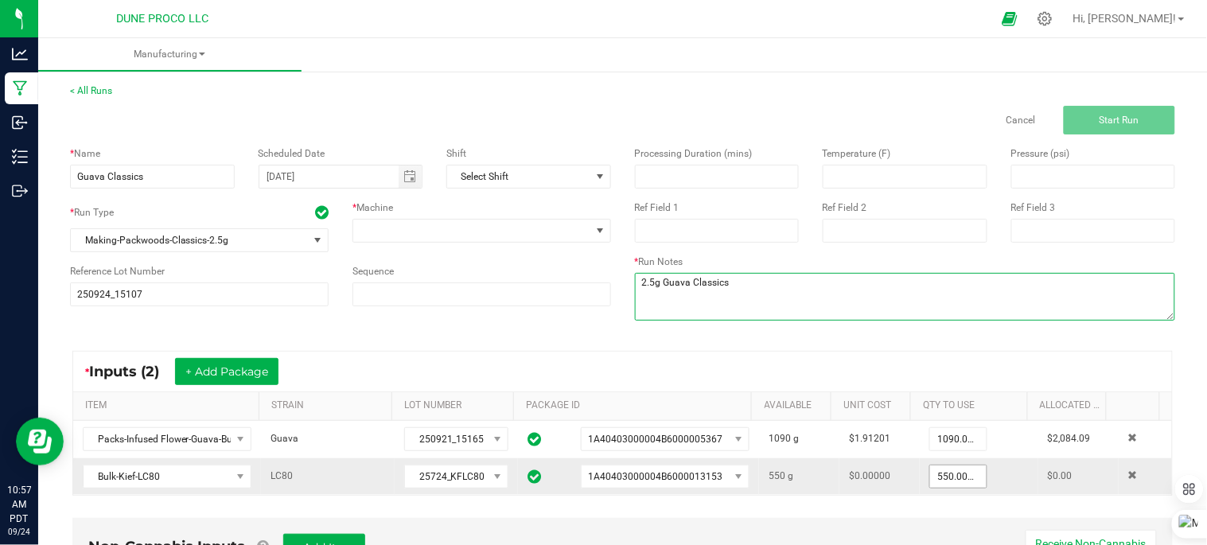
type textarea "2.5g Guava Classics"
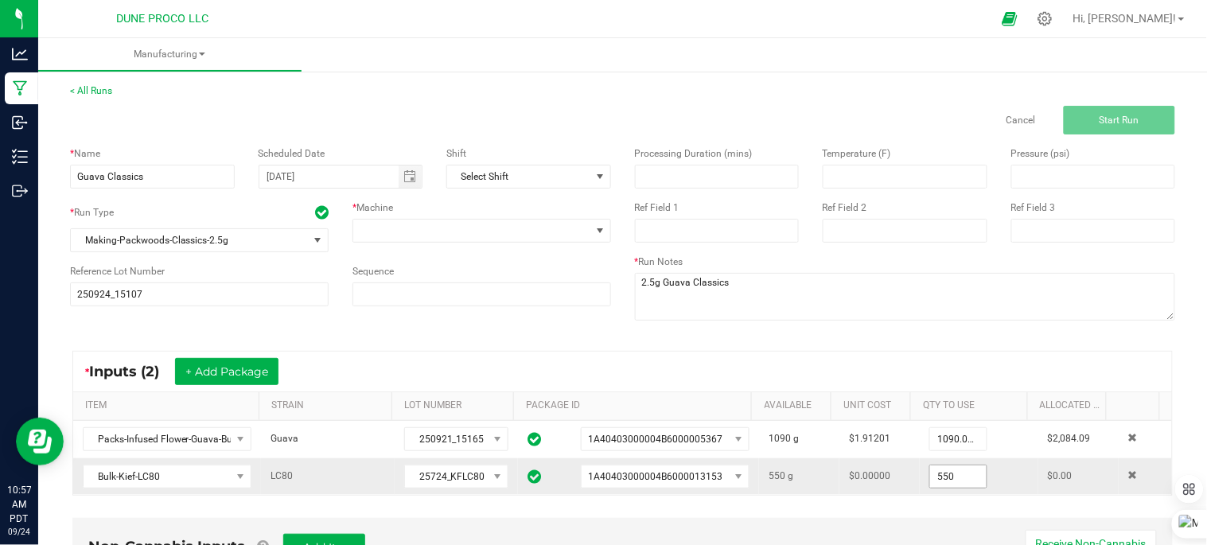
click at [956, 477] on input "550" at bounding box center [958, 476] width 56 height 22
type input "0"
type input "130.0000 g"
click at [966, 332] on div "Processing Duration (mins) Temperature (F) Pressure (psi) Ref Field 1 Ref Field…" at bounding box center [905, 235] width 565 height 202
click at [480, 233] on span at bounding box center [471, 231] width 237 height 22
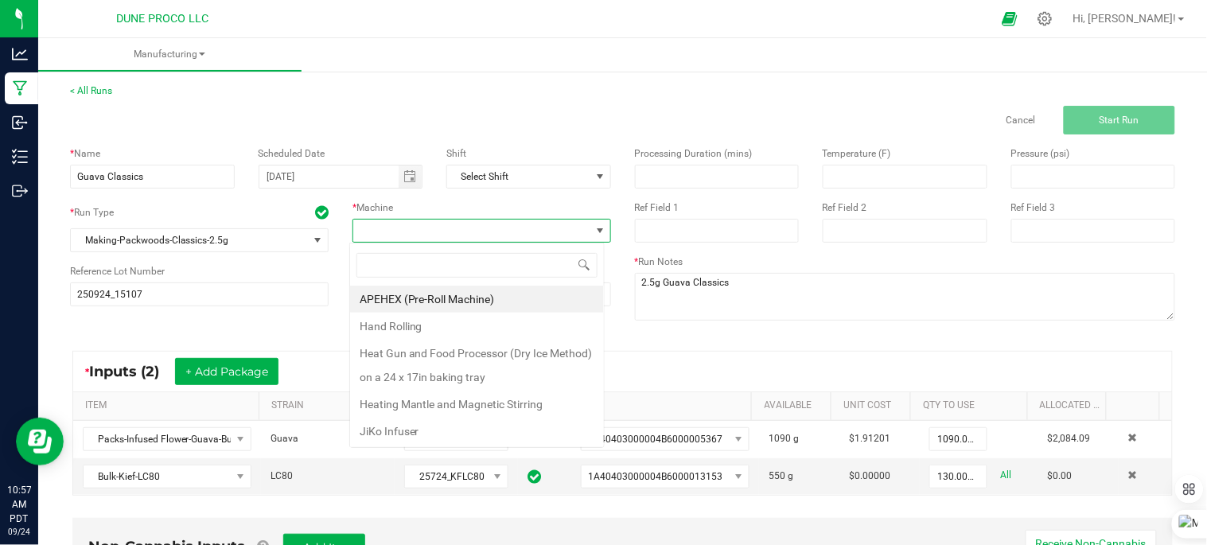
scroll to position [24, 255]
click at [442, 324] on li "Hand Rolling" at bounding box center [477, 326] width 254 height 27
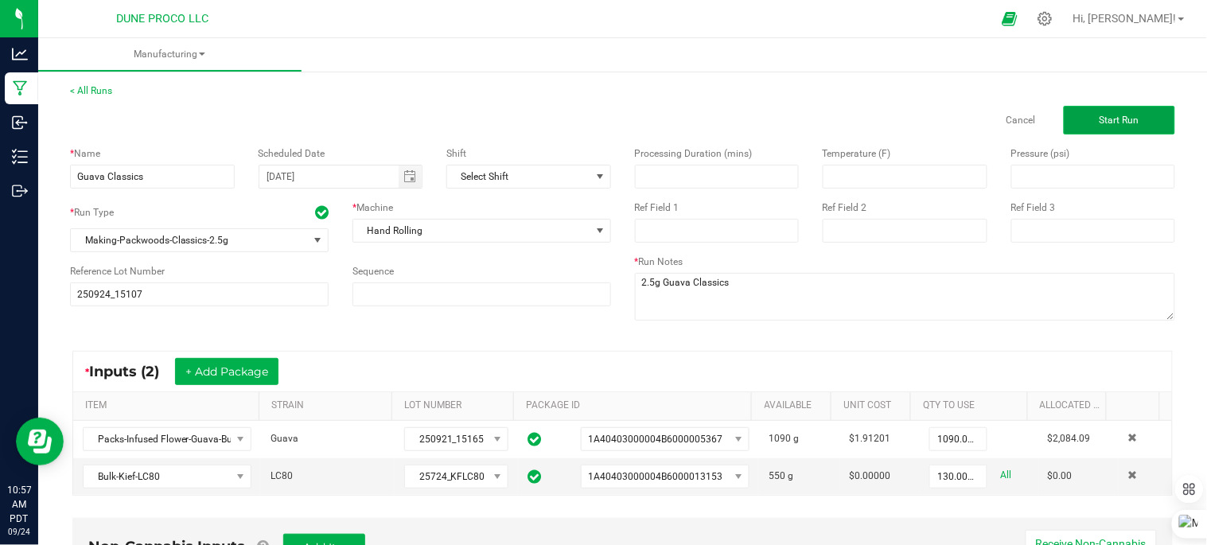
click at [1067, 117] on button "Start Run" at bounding box center [1119, 120] width 111 height 29
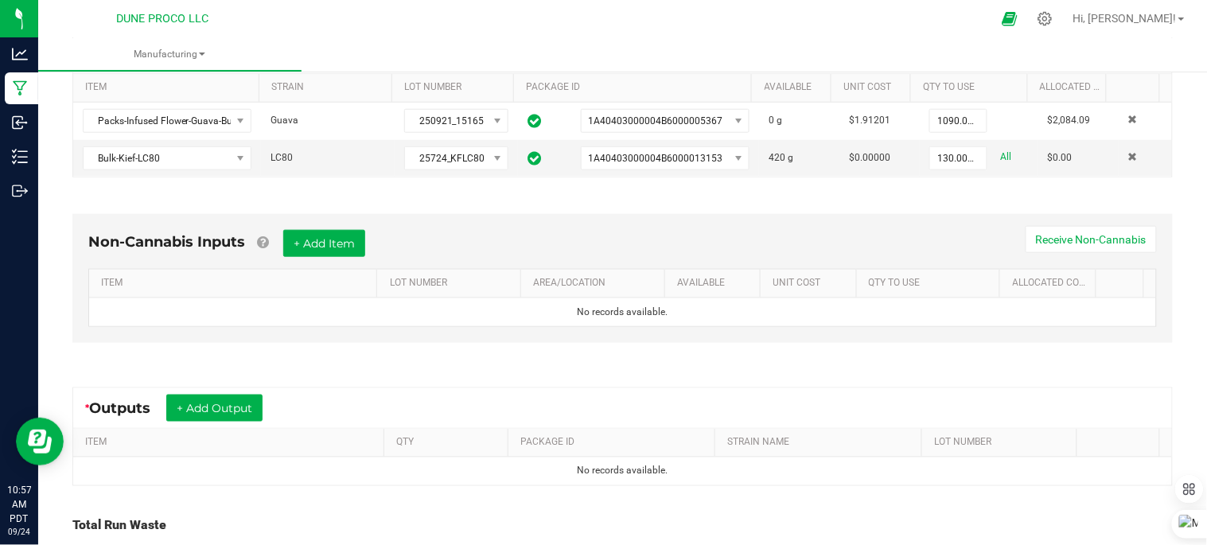
scroll to position [353, 0]
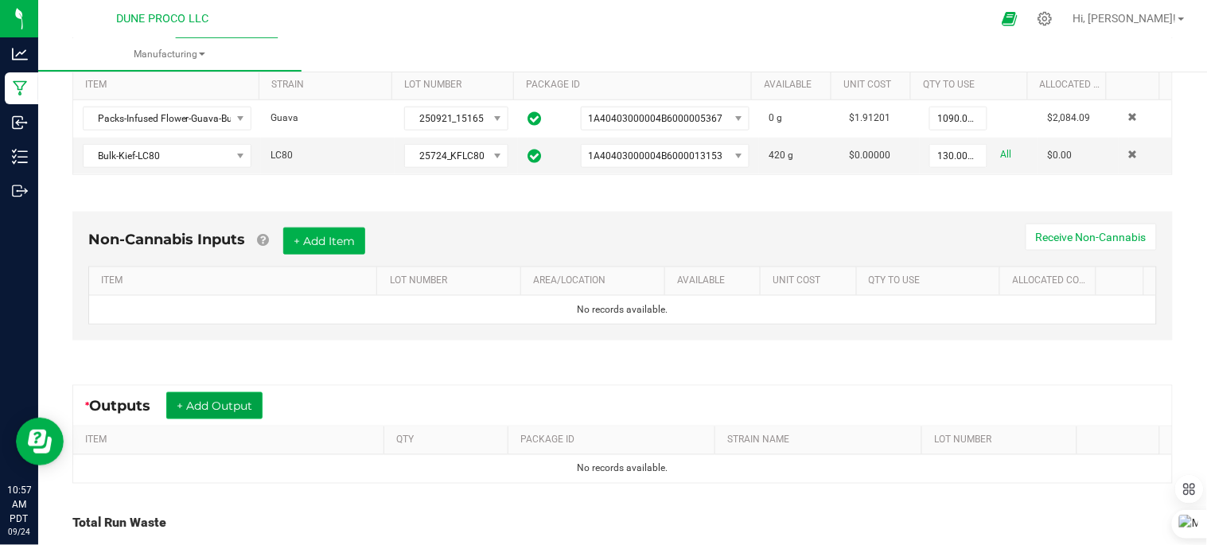
click at [228, 412] on button "+ Add Output" at bounding box center [214, 405] width 96 height 27
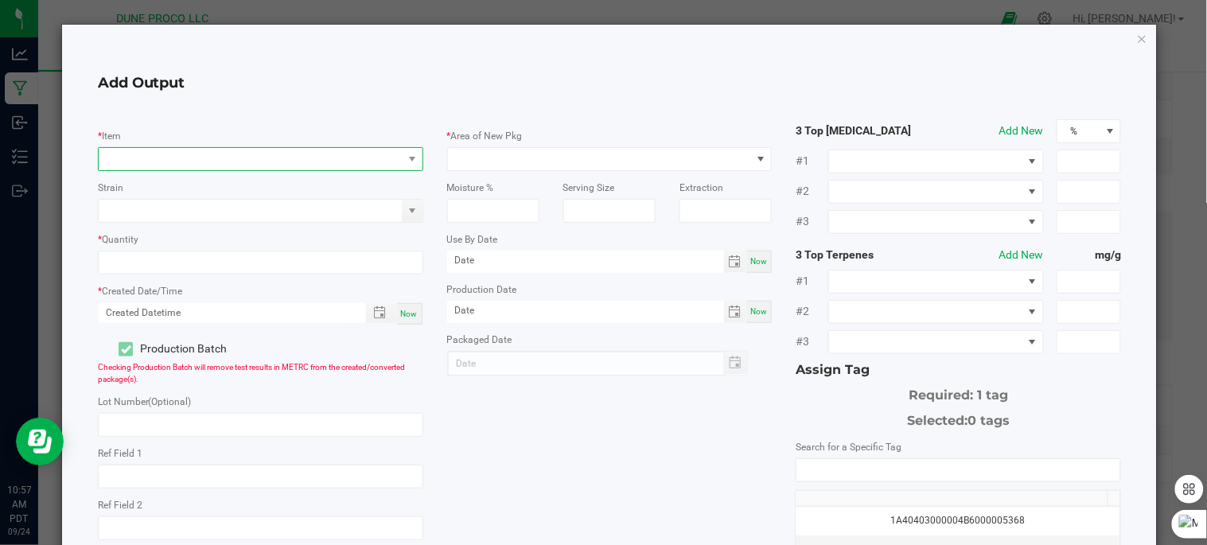
click at [224, 154] on span "NO DATA FOUND" at bounding box center [251, 159] width 304 height 22
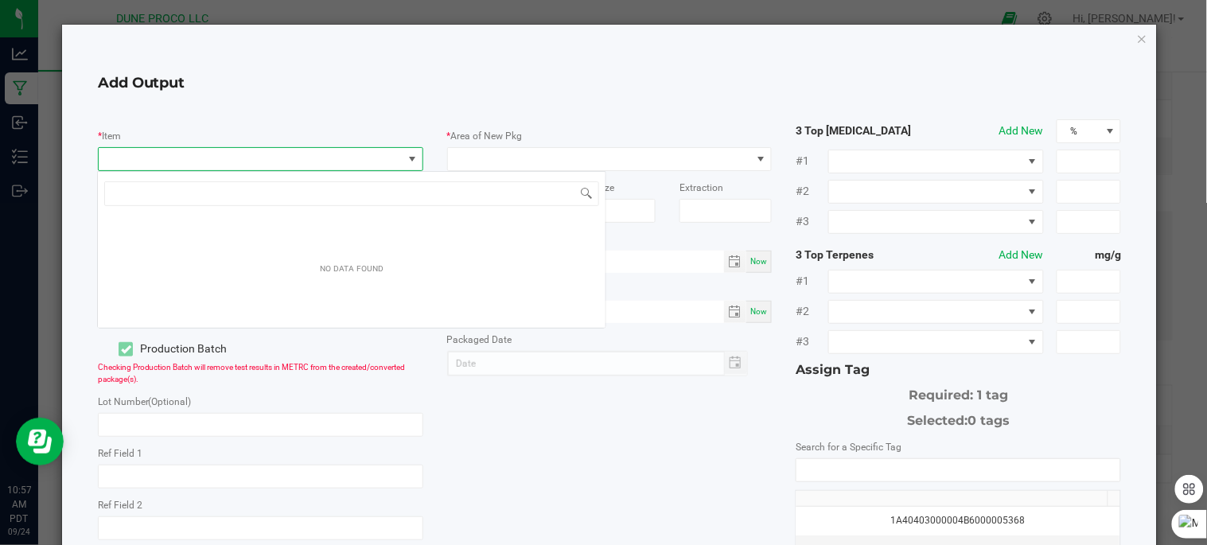
scroll to position [24, 321]
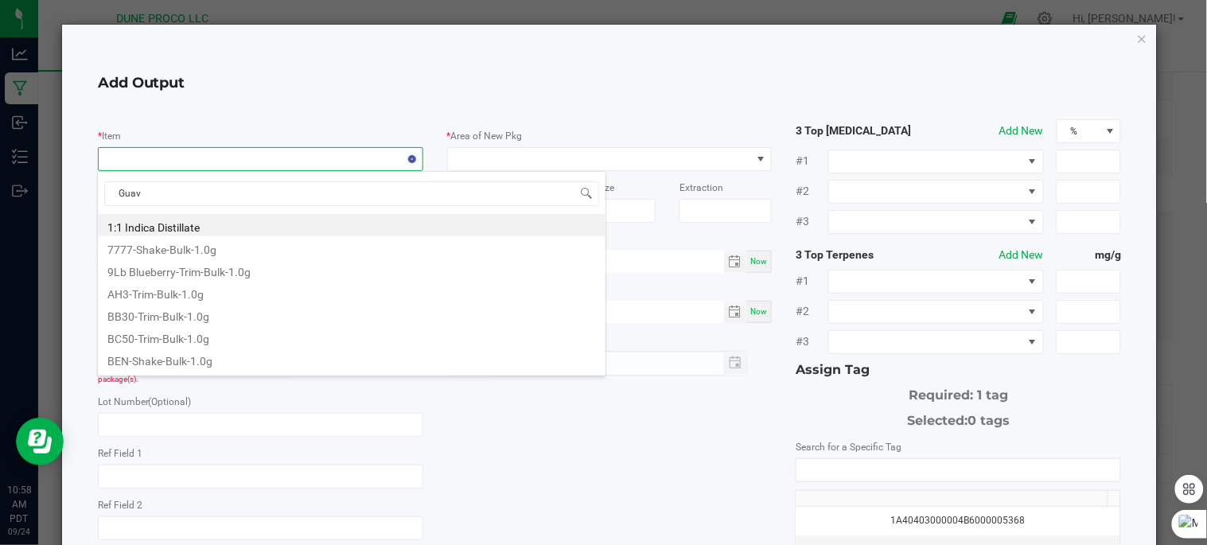
type input "Guava"
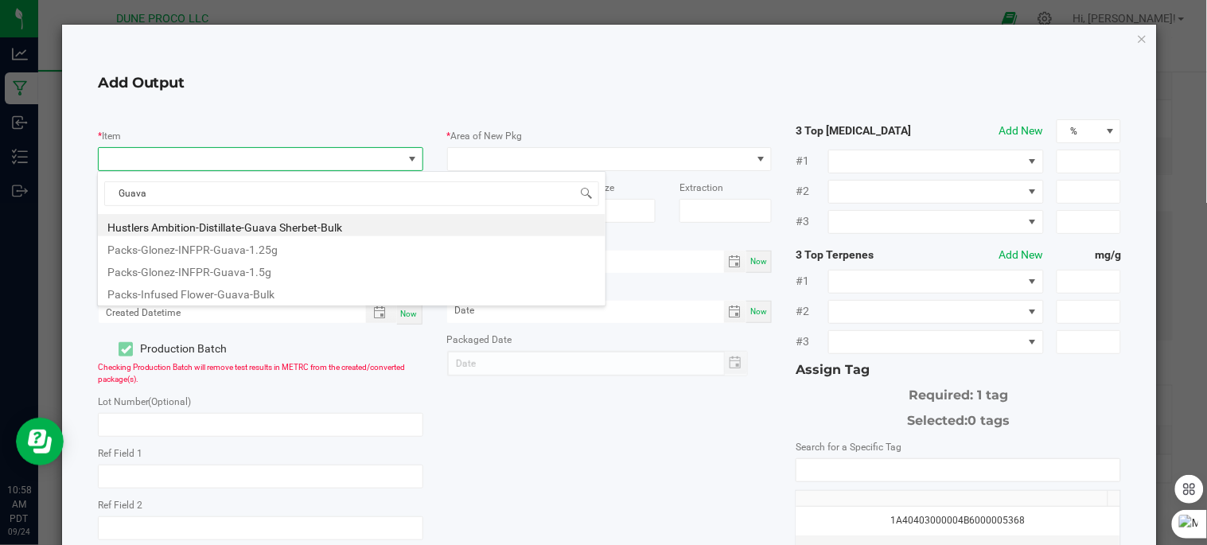
click at [555, 99] on div "Add Output" at bounding box center [610, 83] width 1024 height 46
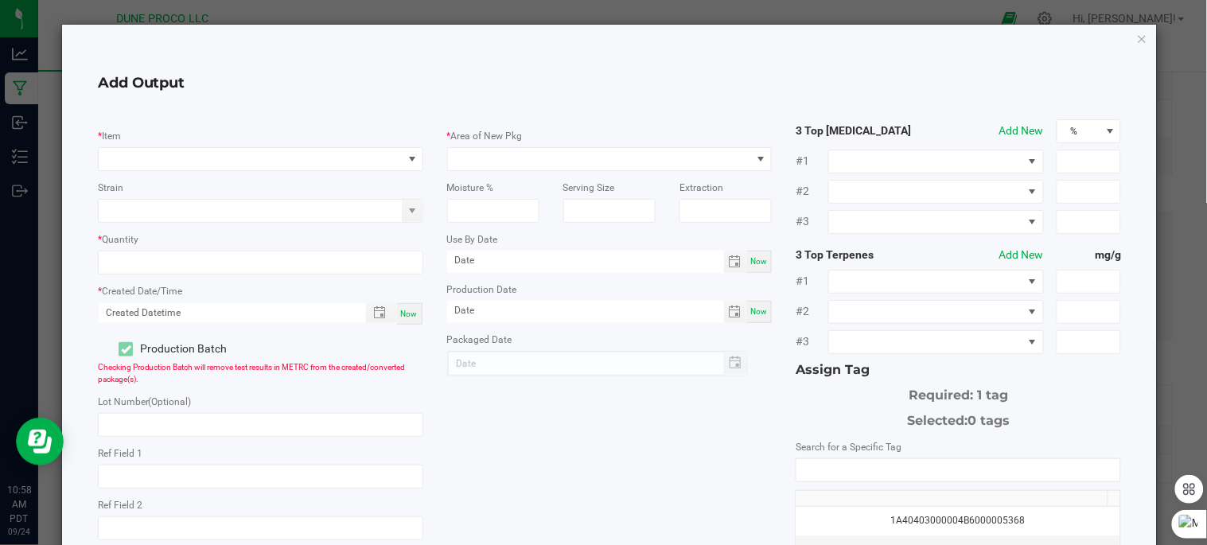
click at [1138, 33] on div "Add Output * Item Strain * Quantity * Created Date/Time Now Production Batch Ch…" at bounding box center [610, 409] width 1096 height 769
click at [1137, 35] on icon "button" at bounding box center [1142, 38] width 11 height 19
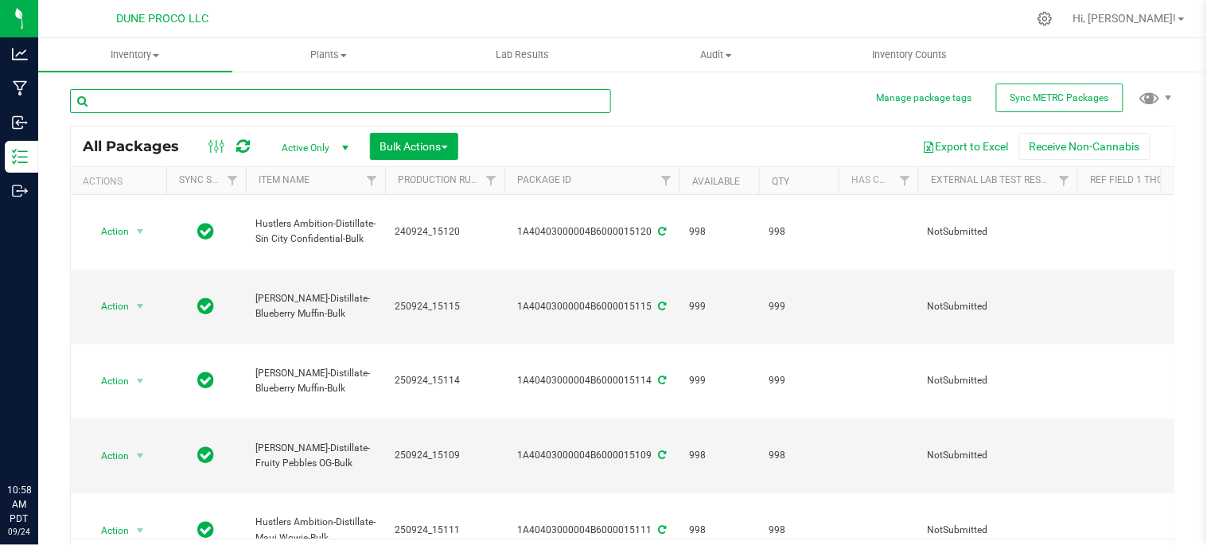
click at [227, 106] on input "text" at bounding box center [340, 101] width 541 height 24
type input "15165"
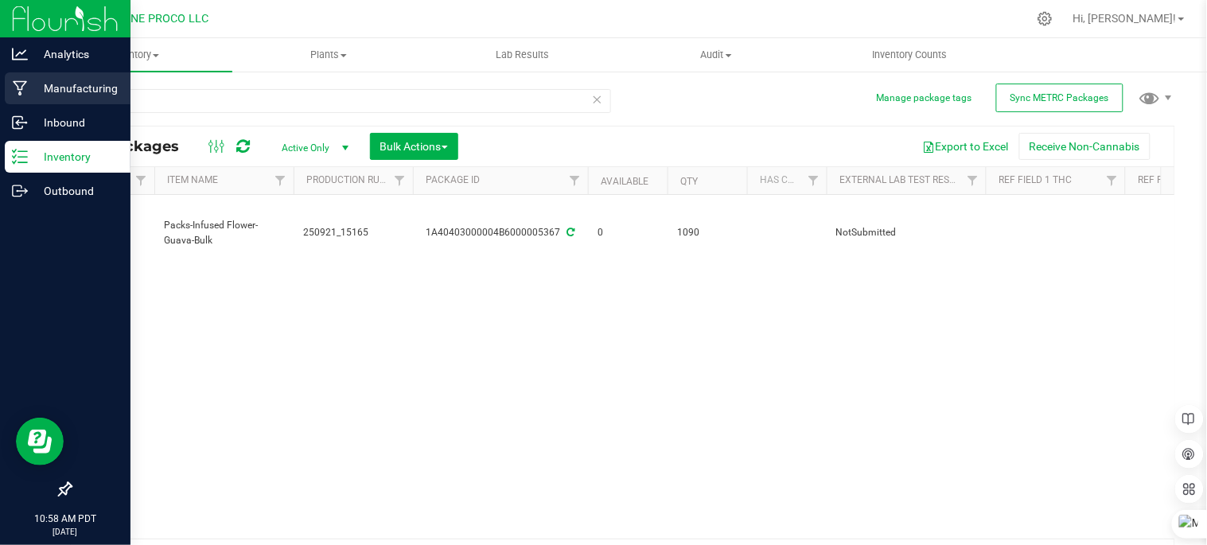
click at [75, 89] on p "Manufacturing" at bounding box center [75, 88] width 95 height 19
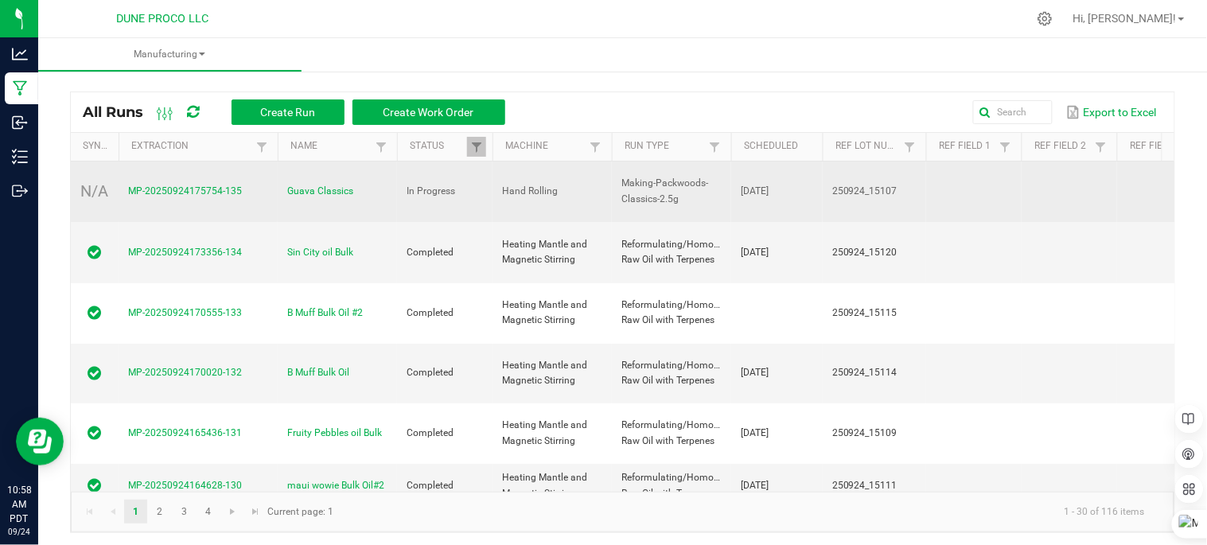
click at [622, 192] on td "Making-Packwoods-Classics-2.5g" at bounding box center [671, 192] width 119 height 61
click at [227, 188] on span "MP-20250924175754-135" at bounding box center [185, 190] width 114 height 11
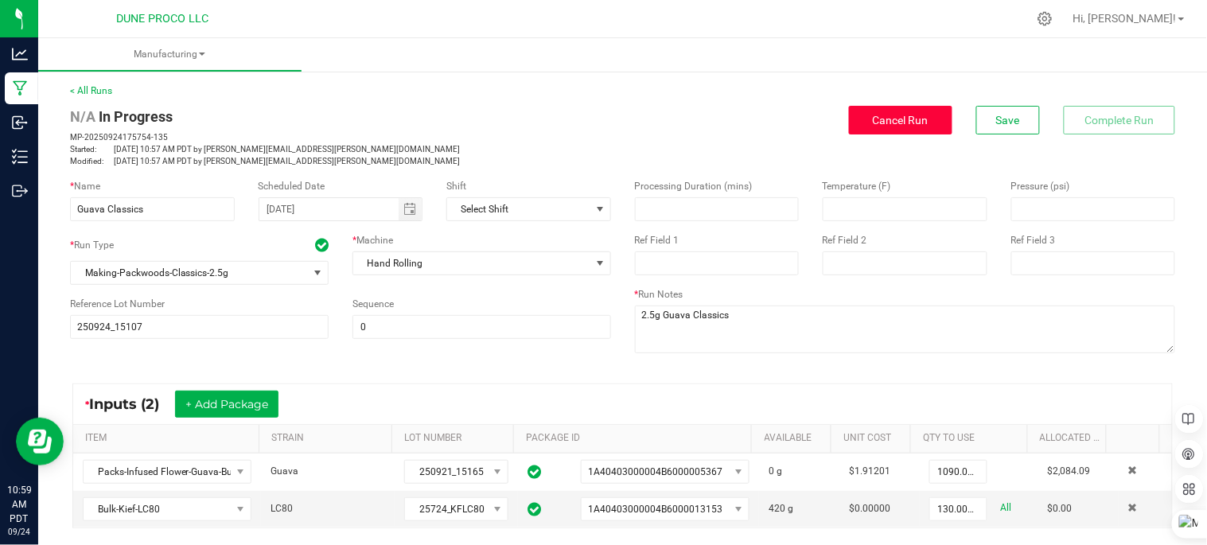
click at [882, 120] on span "Cancel Run" at bounding box center [901, 120] width 56 height 13
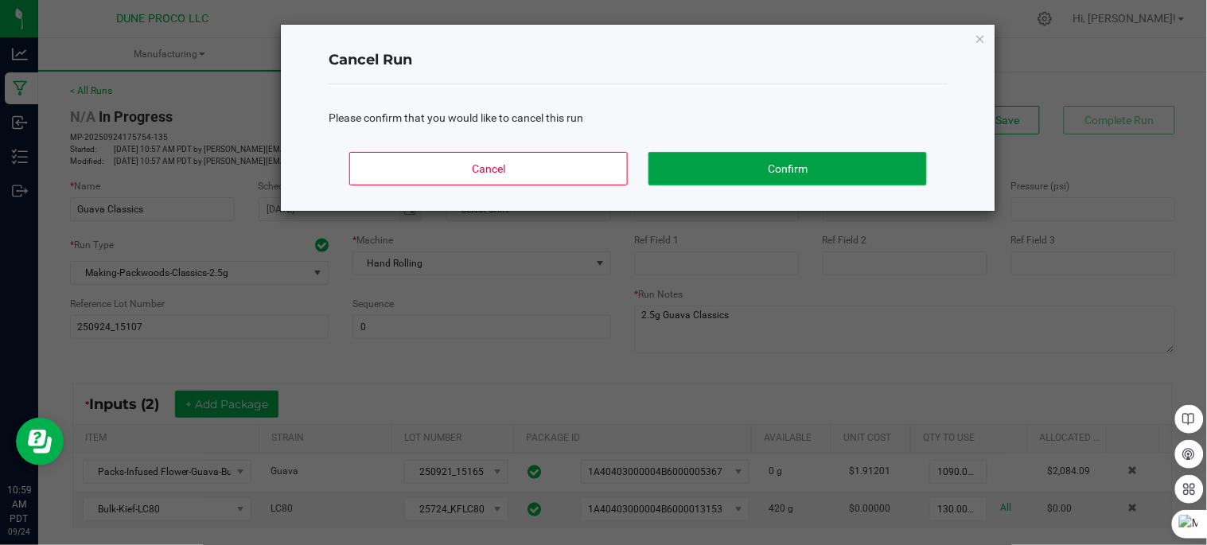
click at [680, 168] on button "Confirm" at bounding box center [787, 168] width 278 height 33
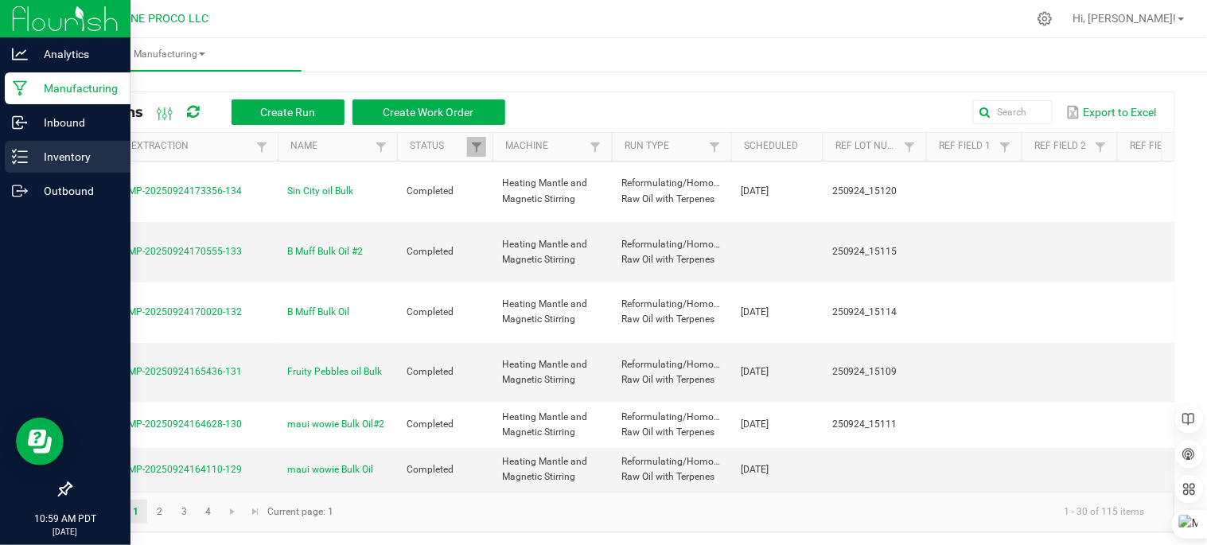
click at [66, 159] on p "Inventory" at bounding box center [75, 156] width 95 height 19
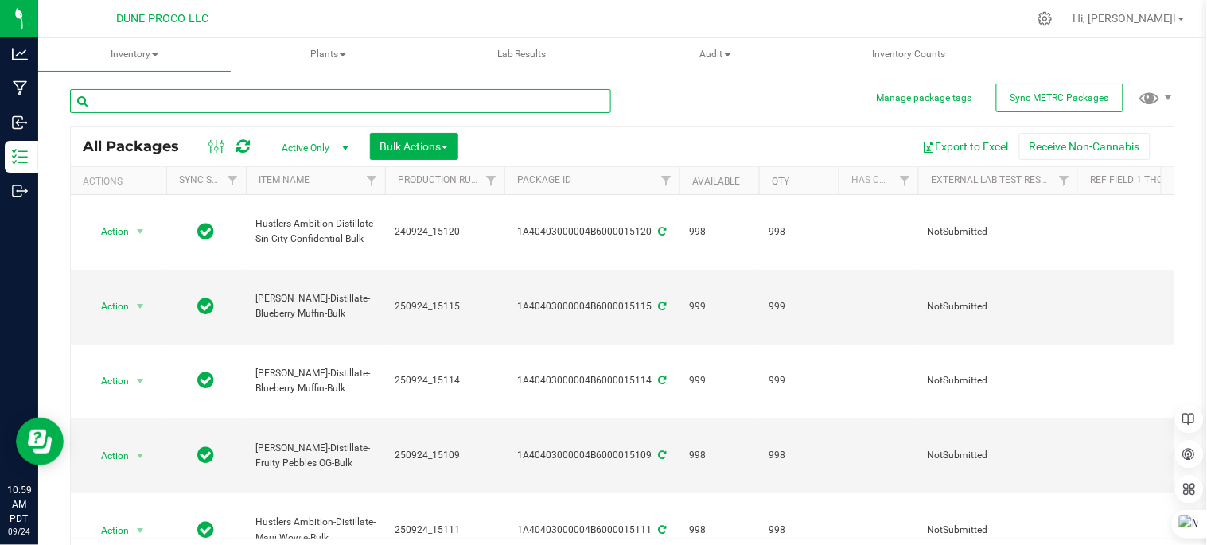
click at [400, 92] on input "text" at bounding box center [340, 101] width 541 height 24
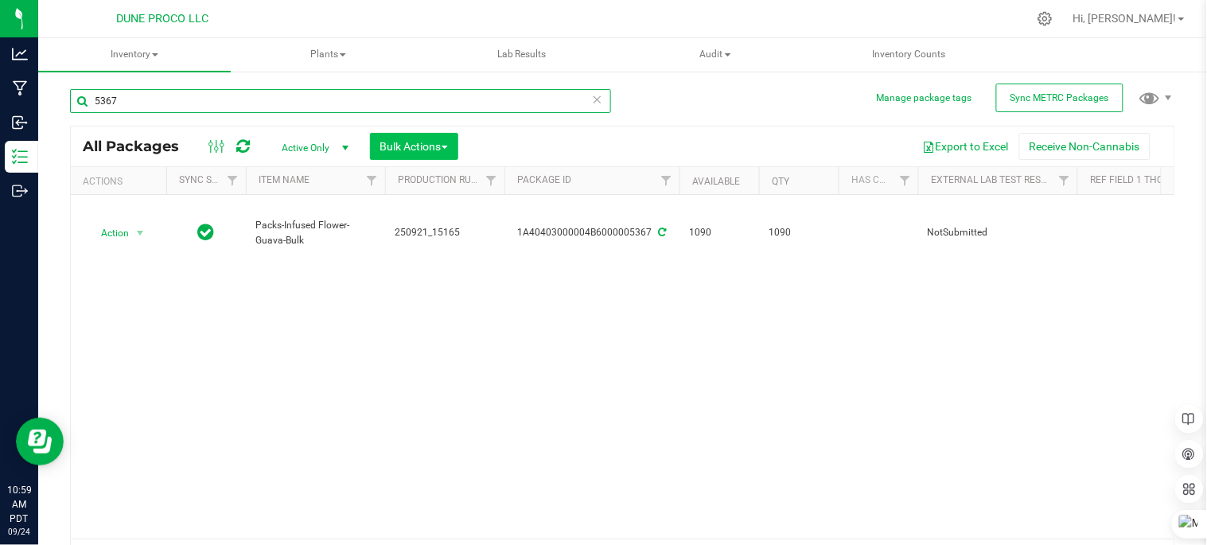
type input "5367"
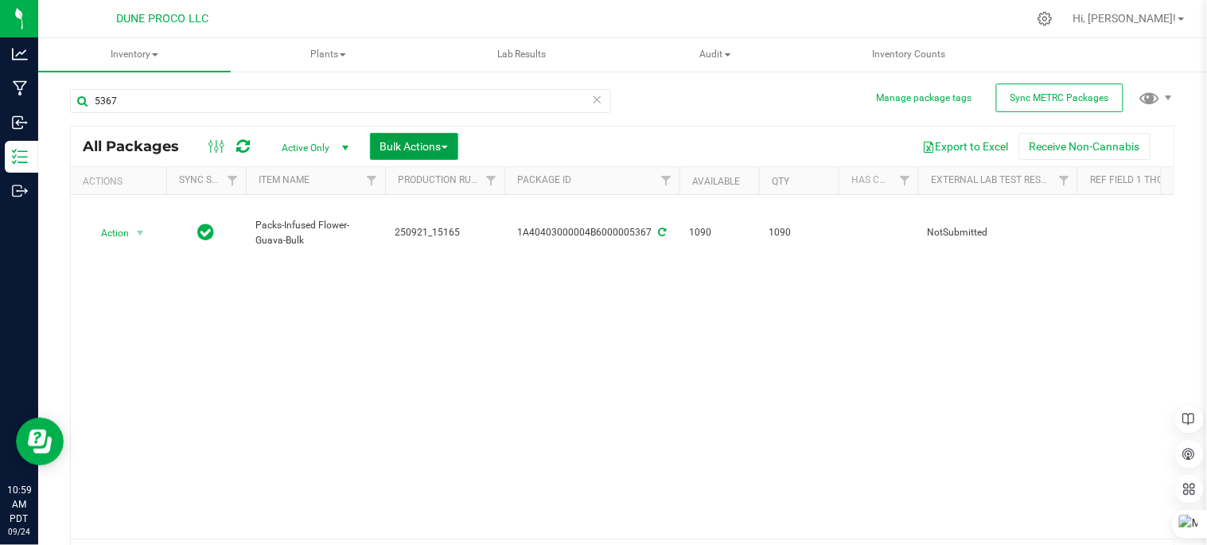
click at [418, 138] on button "Bulk Actions" at bounding box center [414, 146] width 88 height 27
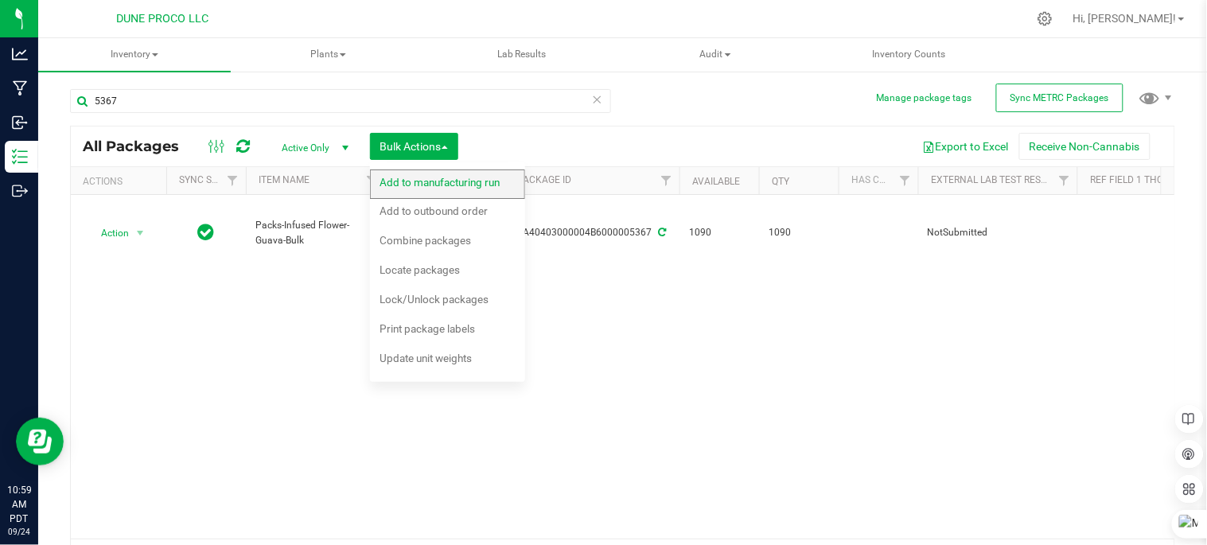
click at [434, 183] on span "Add to manufacturing run" at bounding box center [440, 182] width 120 height 13
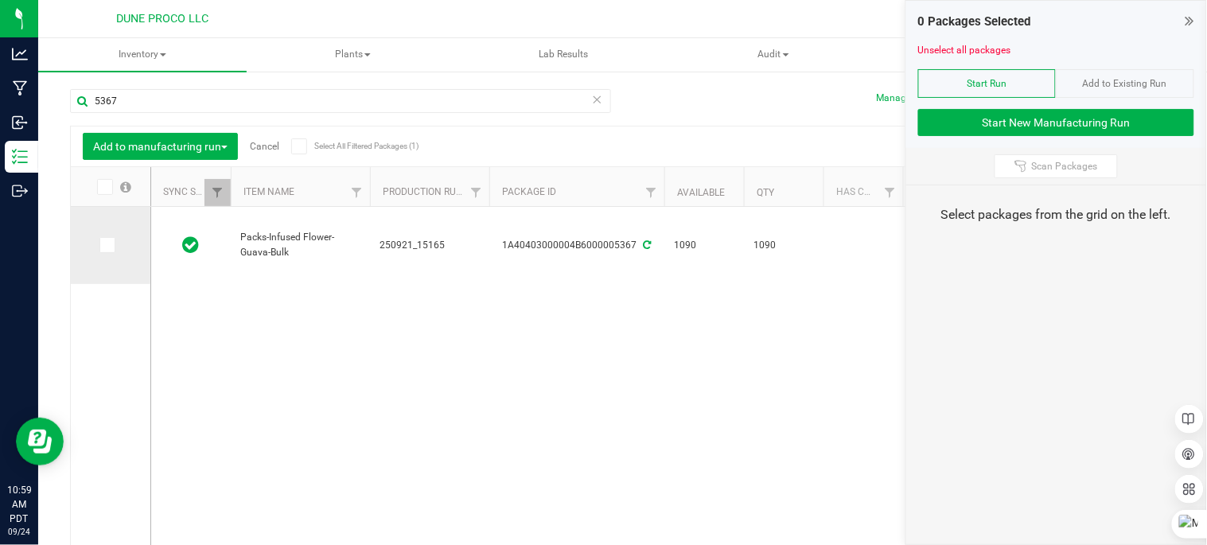
click at [109, 245] on icon at bounding box center [106, 245] width 10 height 0
click at [0, 0] on input "checkbox" at bounding box center [0, 0] width 0 height 0
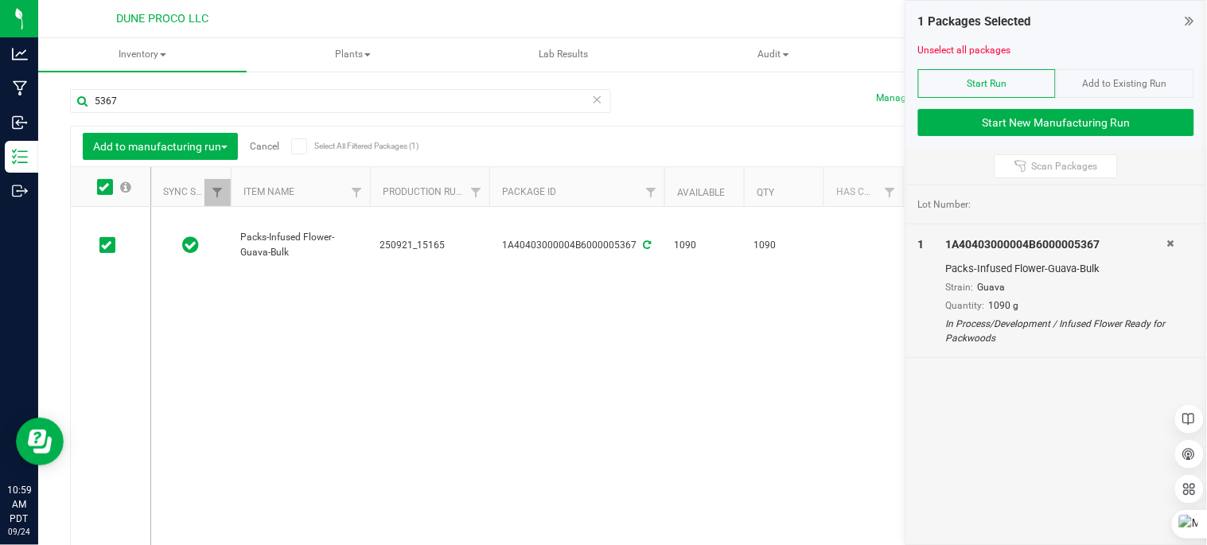
click at [592, 106] on icon at bounding box center [597, 98] width 11 height 19
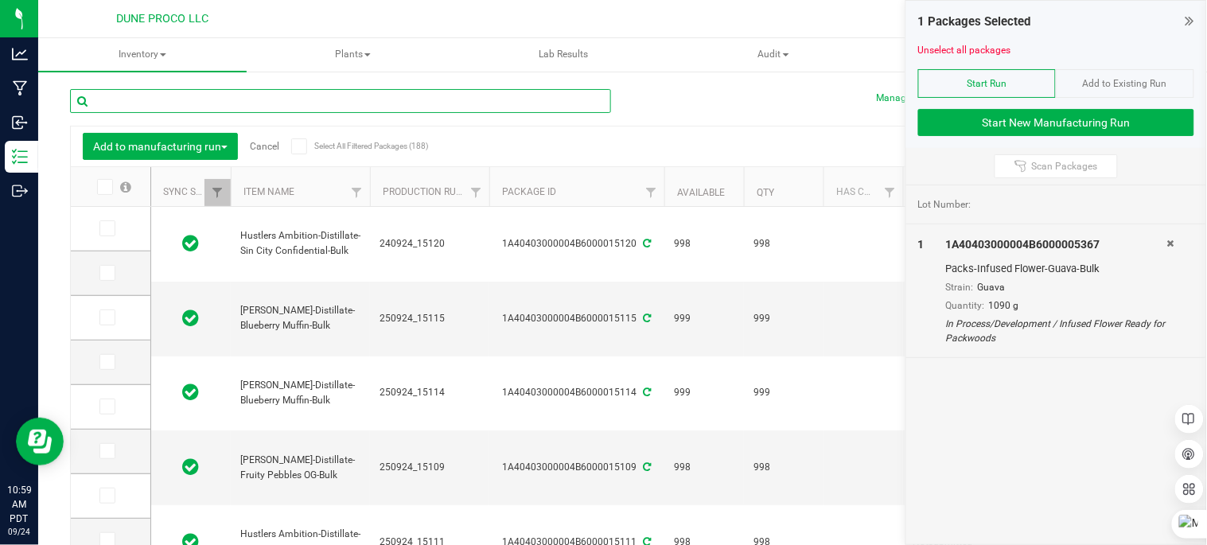
click at [478, 104] on input "text" at bounding box center [340, 101] width 541 height 24
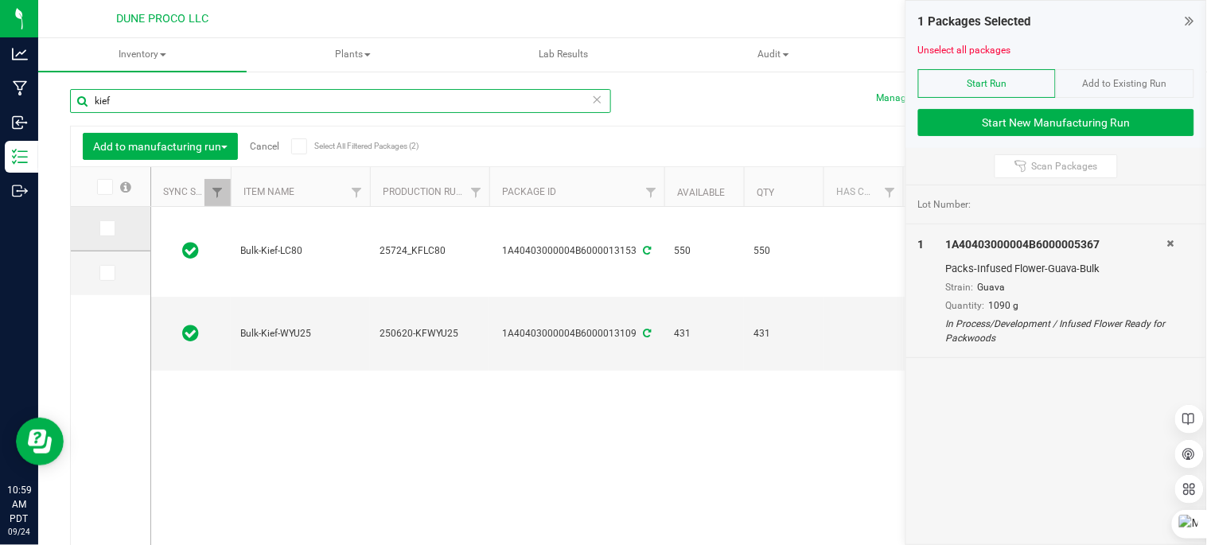
type input "kief"
click at [103, 220] on span at bounding box center [107, 228] width 16 height 16
click at [0, 0] on input "checkbox" at bounding box center [0, 0] width 0 height 0
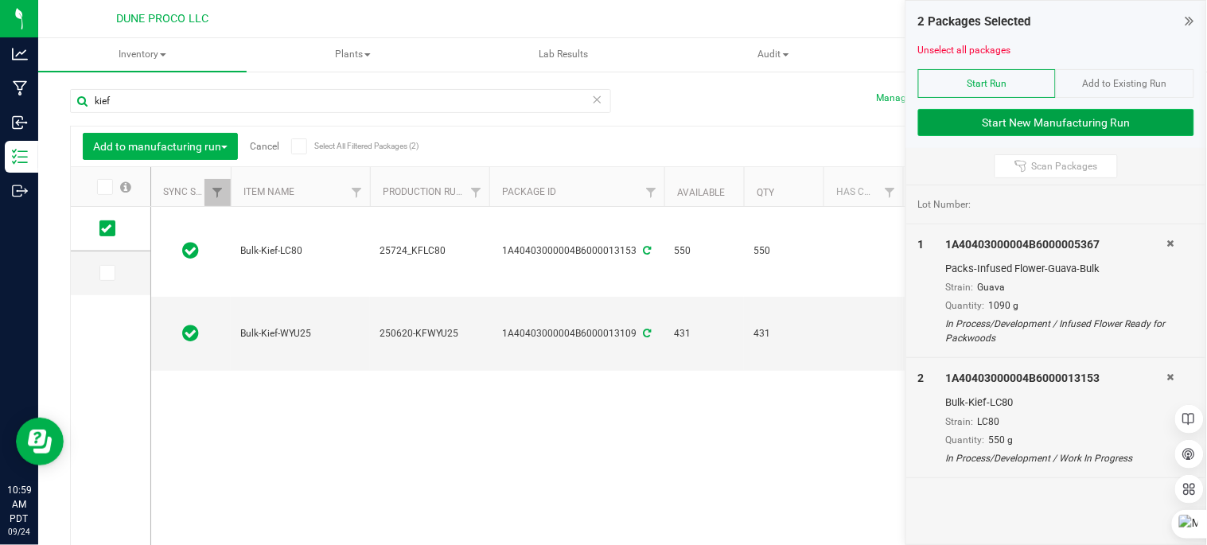
click at [979, 125] on button "Start New Manufacturing Run" at bounding box center [1056, 122] width 276 height 27
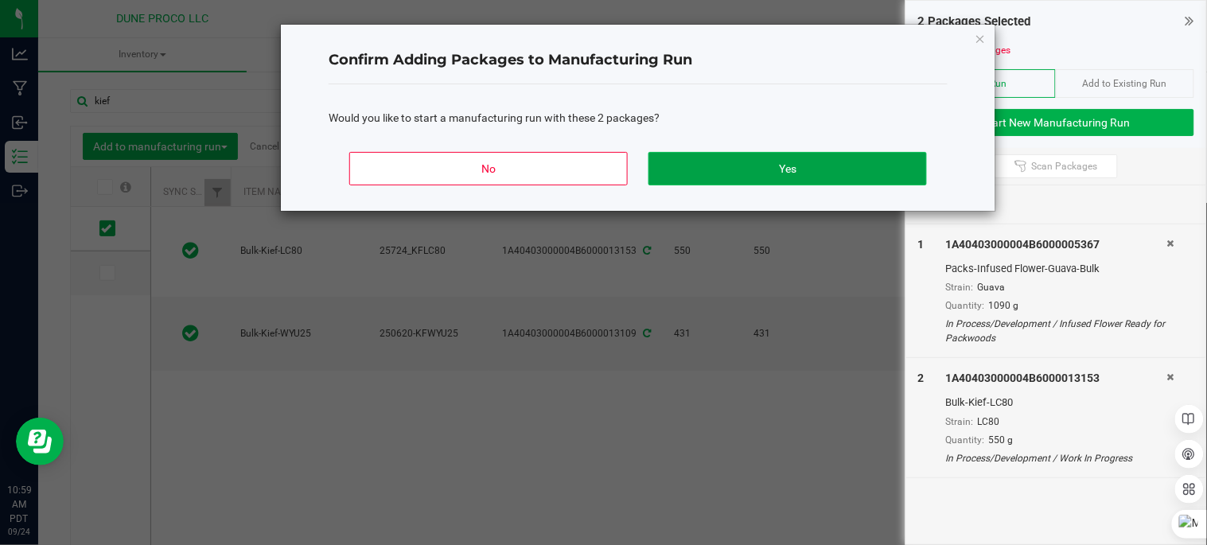
click at [756, 158] on button "Yes" at bounding box center [787, 168] width 278 height 33
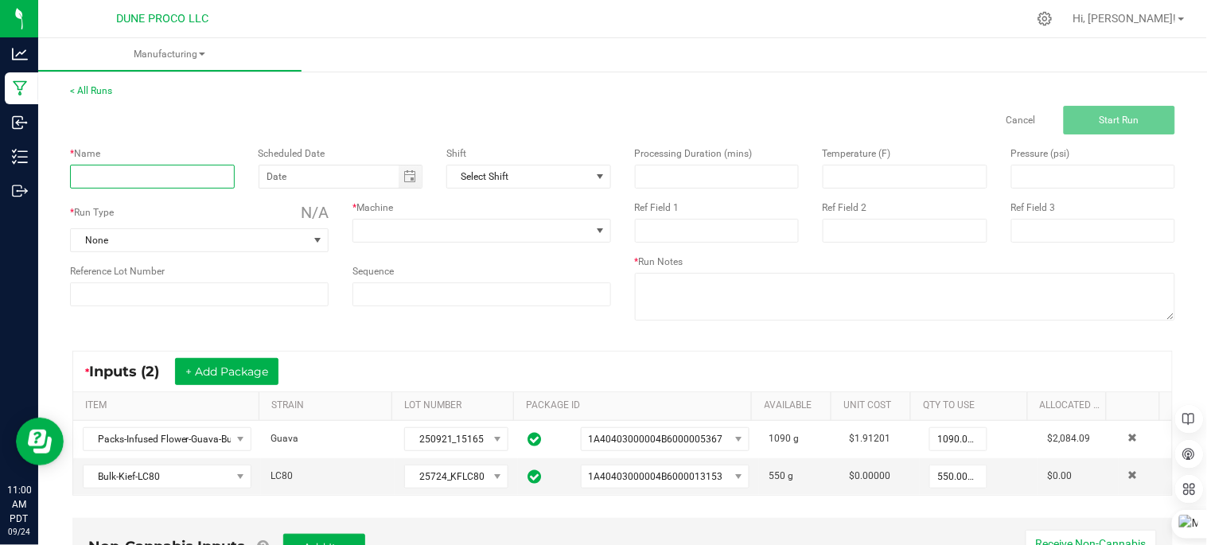
click at [217, 172] on input at bounding box center [152, 177] width 165 height 24
click at [407, 173] on span "Toggle calendar" at bounding box center [409, 176] width 13 height 13
type input "Guava Classics"
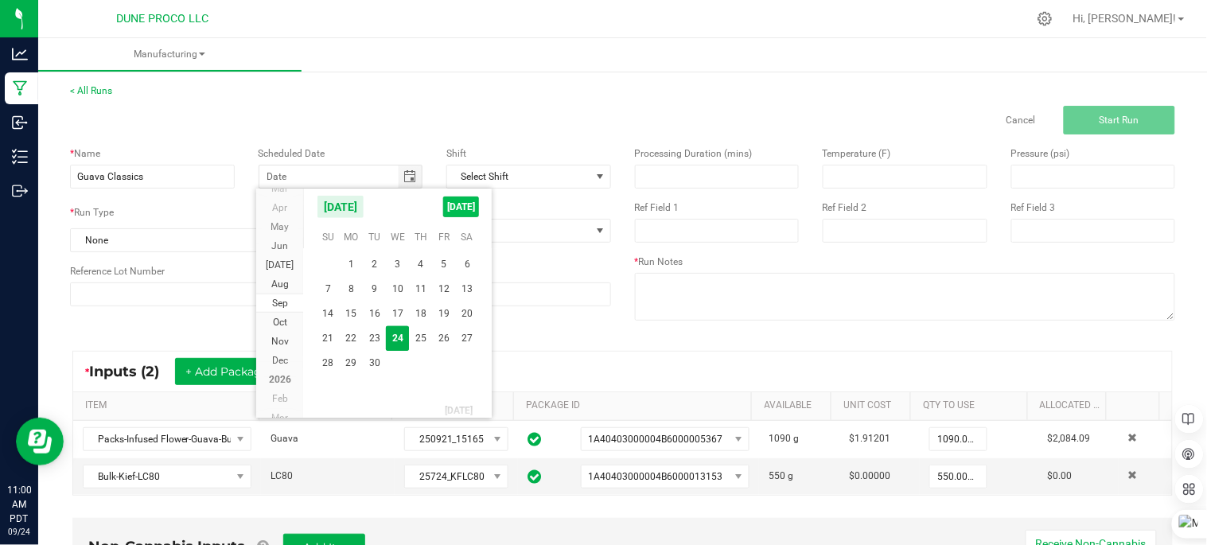
click at [468, 204] on span "[DATE]" at bounding box center [461, 207] width 36 height 21
type input "[DATE]"
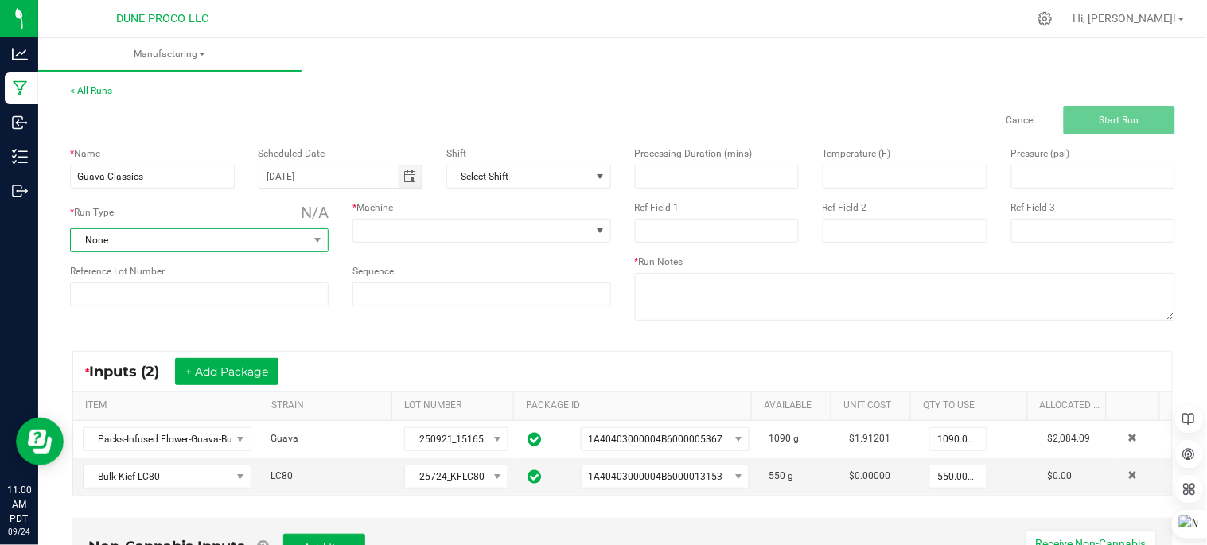
click at [134, 240] on span "None" at bounding box center [189, 240] width 237 height 22
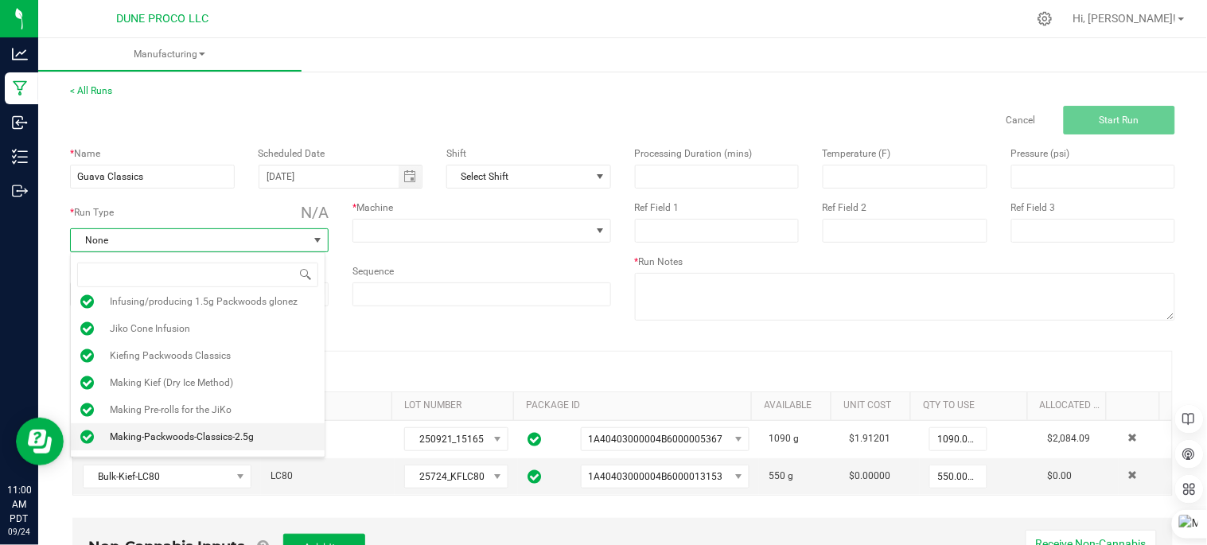
click at [245, 439] on span "Making-Packwoods-Classics-2.5g" at bounding box center [182, 437] width 144 height 16
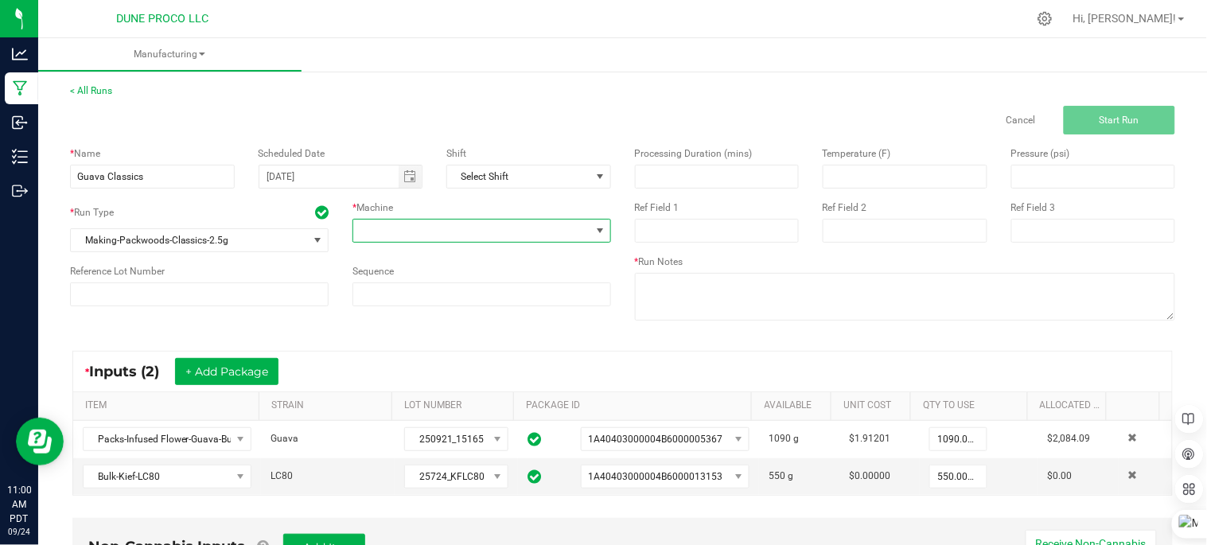
click at [386, 226] on span at bounding box center [471, 231] width 237 height 22
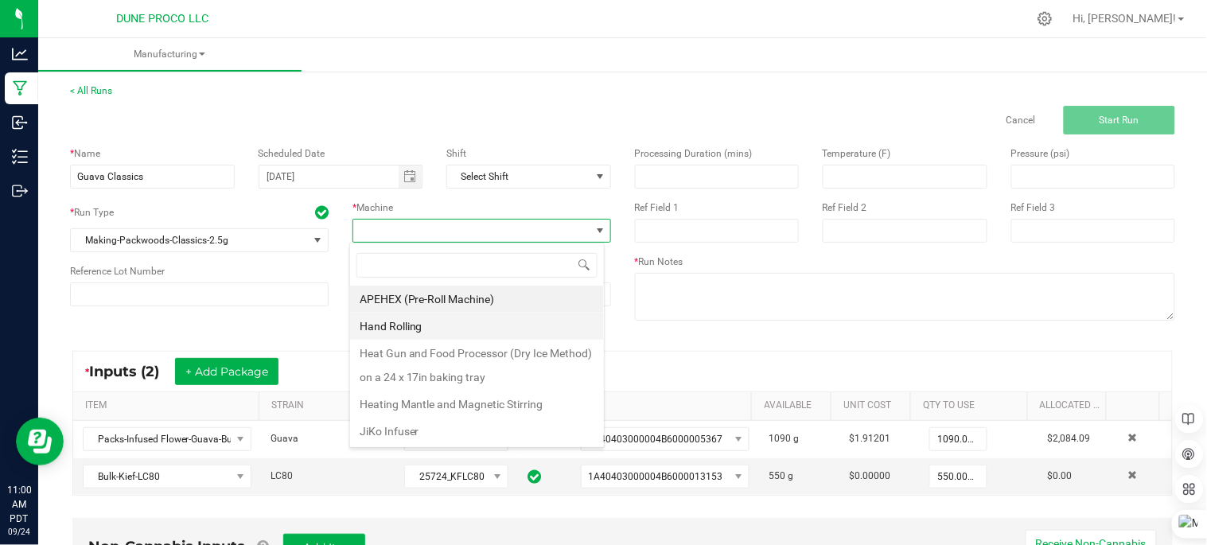
click at [426, 317] on li "Hand Rolling" at bounding box center [477, 326] width 254 height 27
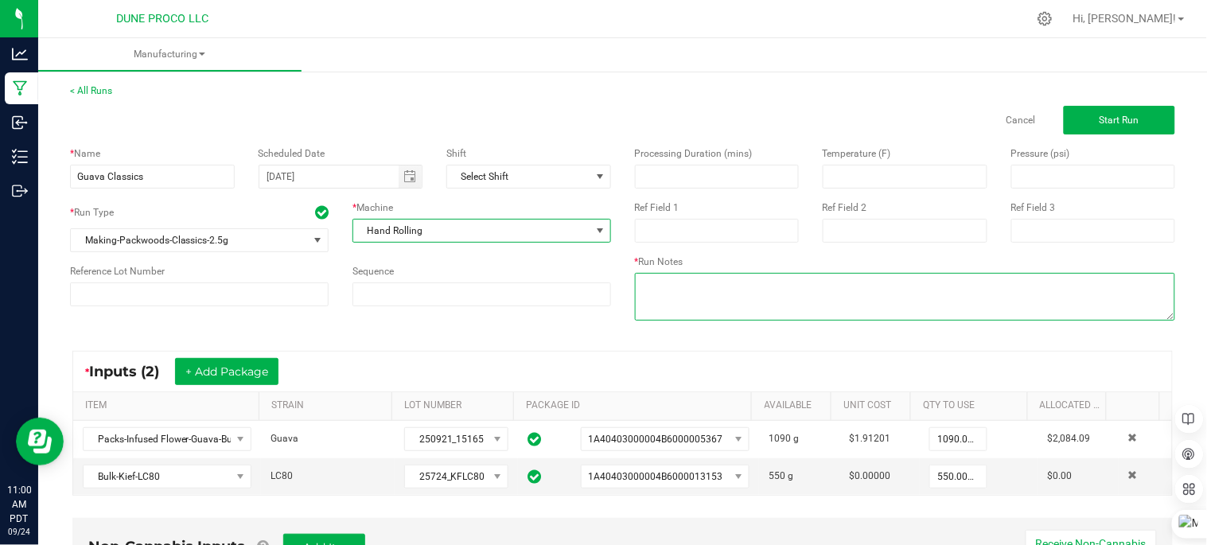
click at [683, 299] on textarea at bounding box center [905, 297] width 541 height 48
type textarea "C"
type textarea "Guava Classics"
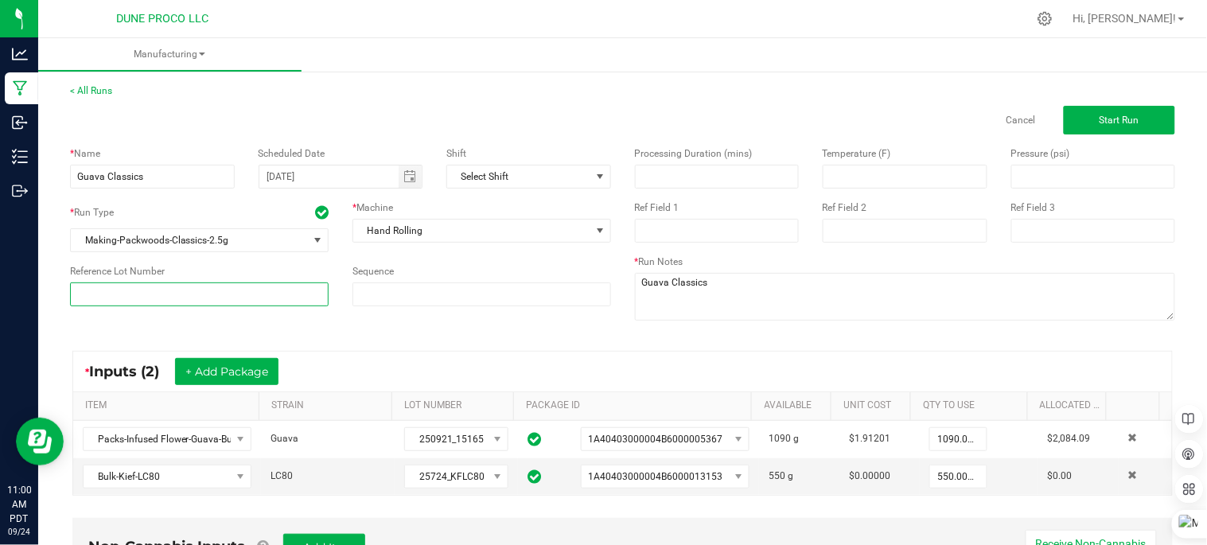
click at [193, 295] on input at bounding box center [199, 294] width 259 height 24
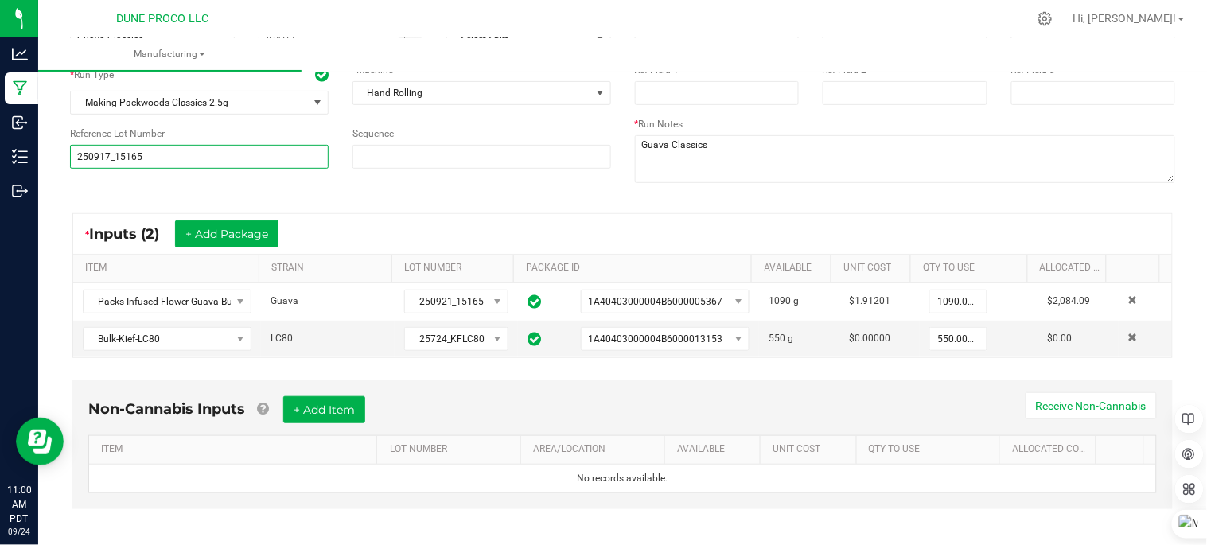
scroll to position [149, 0]
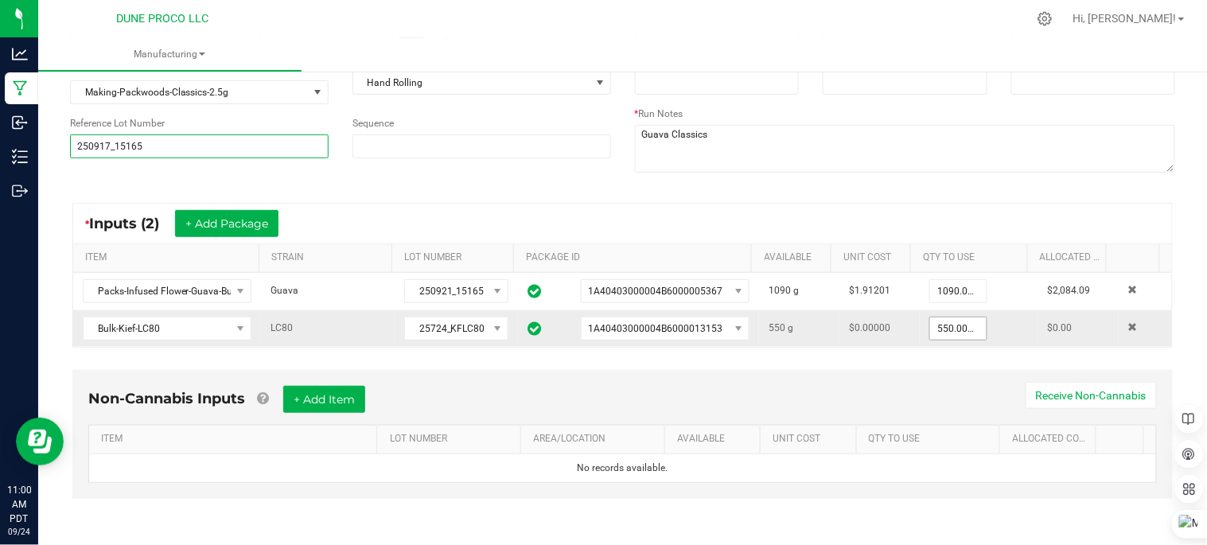
type input "250917_15165"
click at [953, 329] on input "550" at bounding box center [958, 328] width 56 height 22
type input "0"
type input "134.0000 g"
click at [898, 387] on div "Non-Cannabis Inputs + Add Item Receive Non-Cannabis" at bounding box center [622, 405] width 1069 height 39
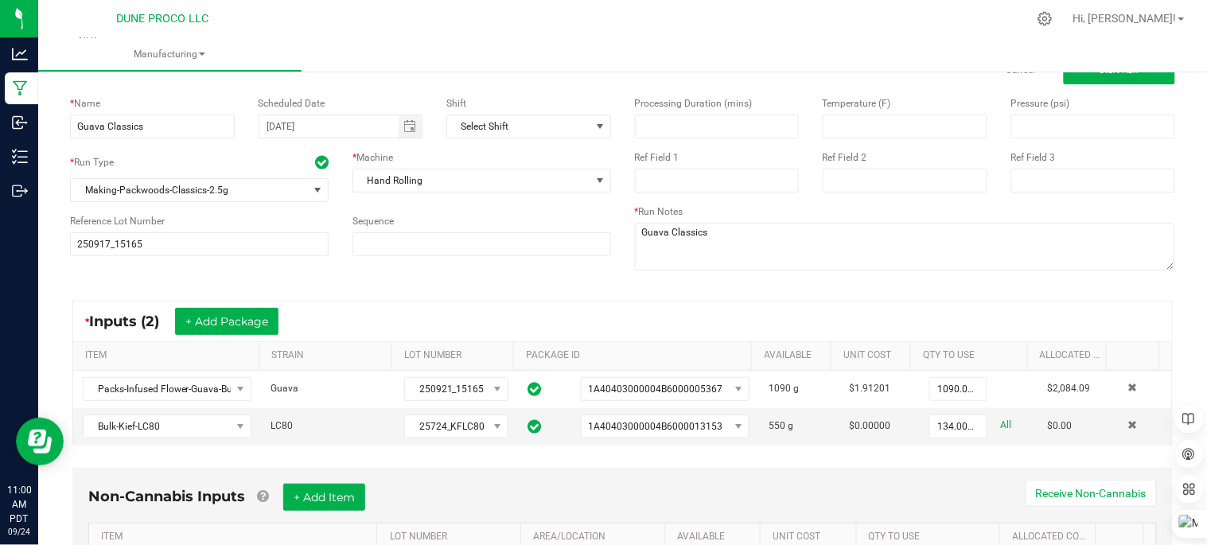
scroll to position [0, 0]
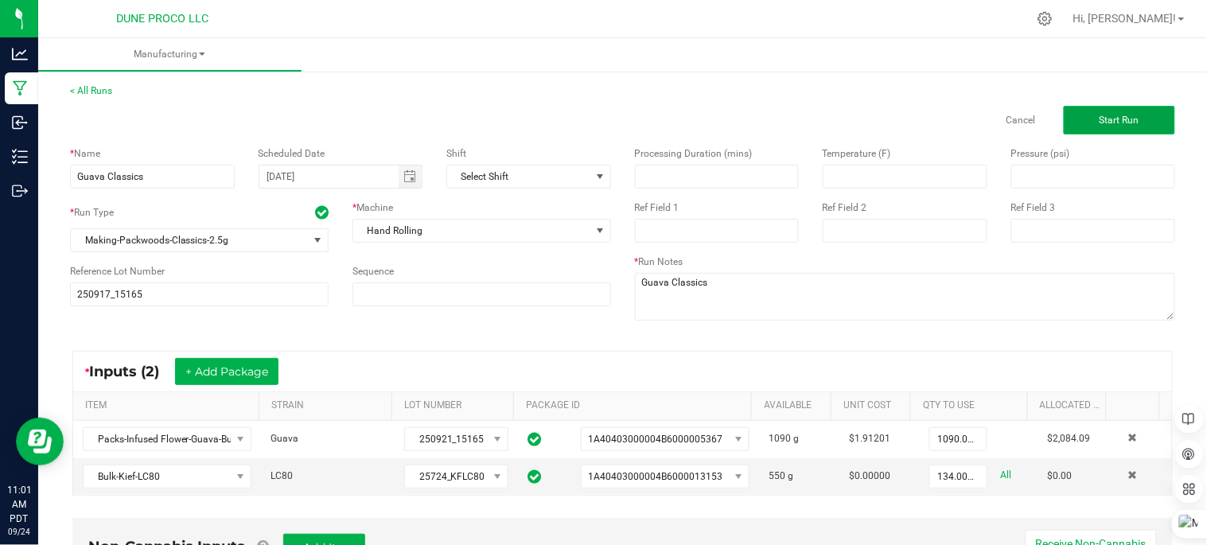
click at [1109, 110] on button "Start Run" at bounding box center [1119, 120] width 111 height 29
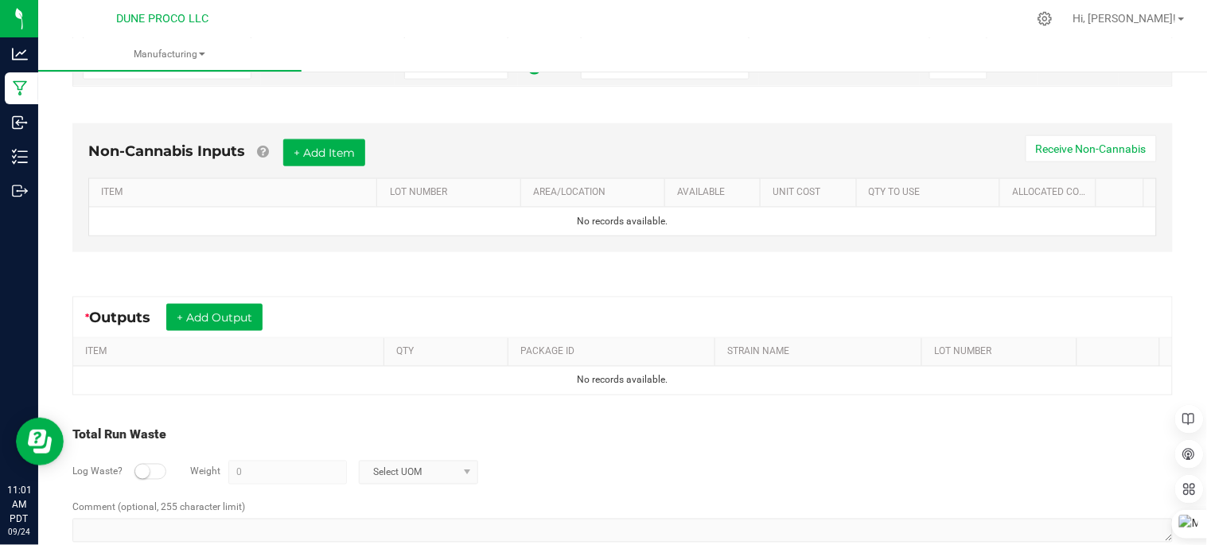
scroll to position [475, 0]
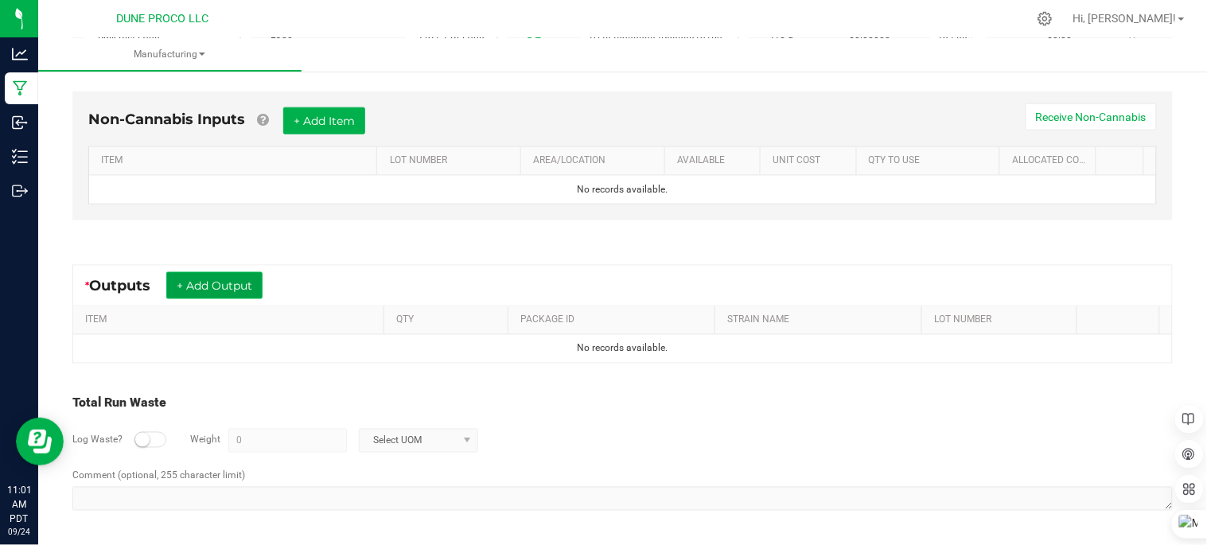
click at [232, 280] on button "+ Add Output" at bounding box center [214, 285] width 96 height 27
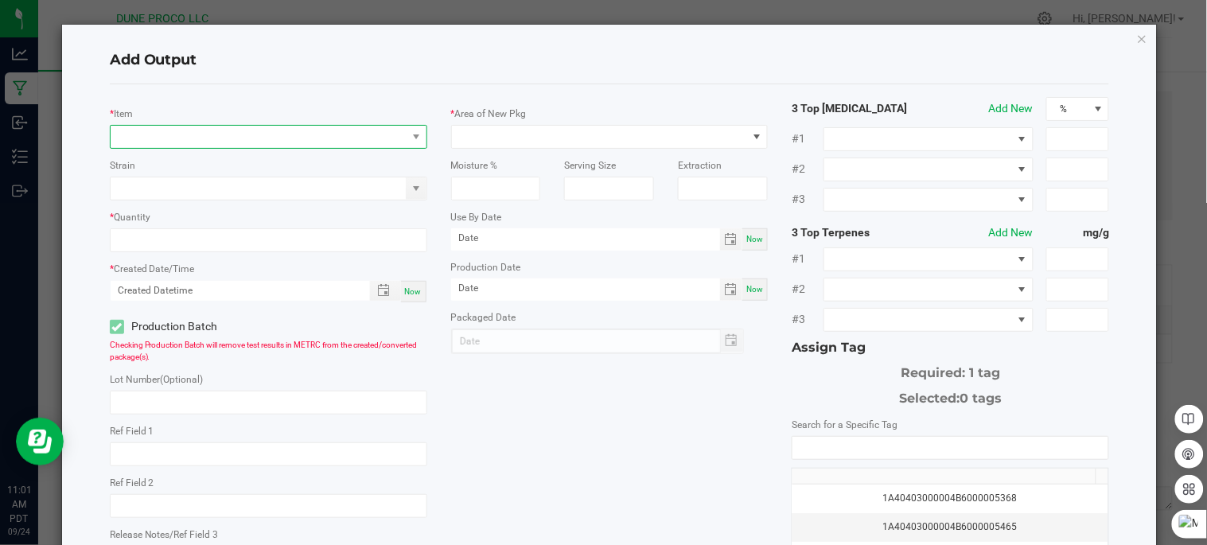
click at [245, 135] on span "NO DATA FOUND" at bounding box center [259, 137] width 296 height 22
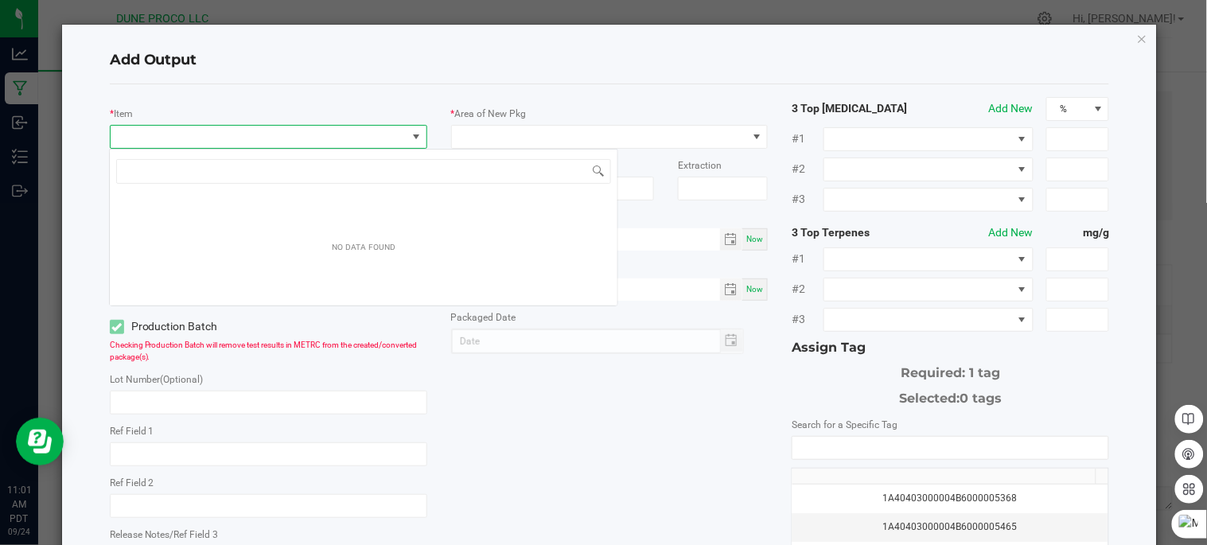
scroll to position [24, 313]
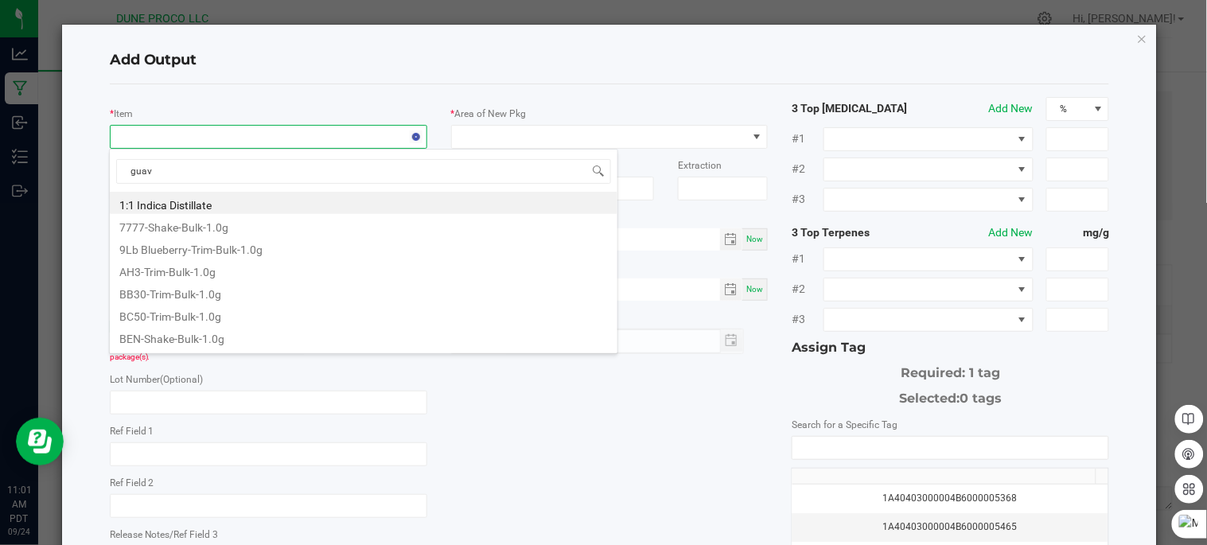
type input "guava"
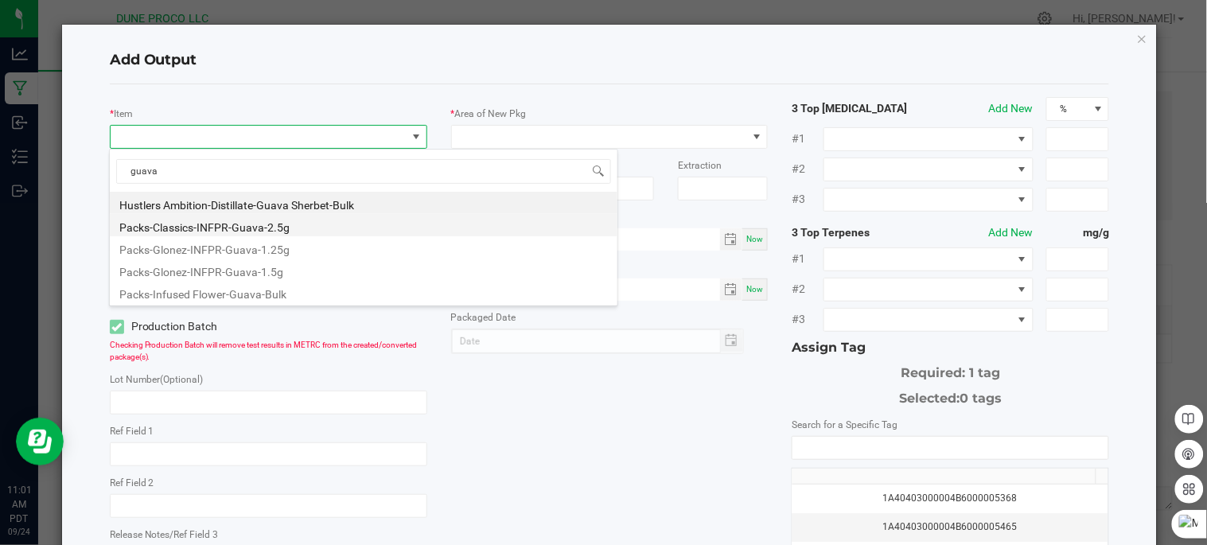
click at [312, 224] on li "Packs-Classics-INFPR-Guava-2.5g" at bounding box center [364, 225] width 508 height 22
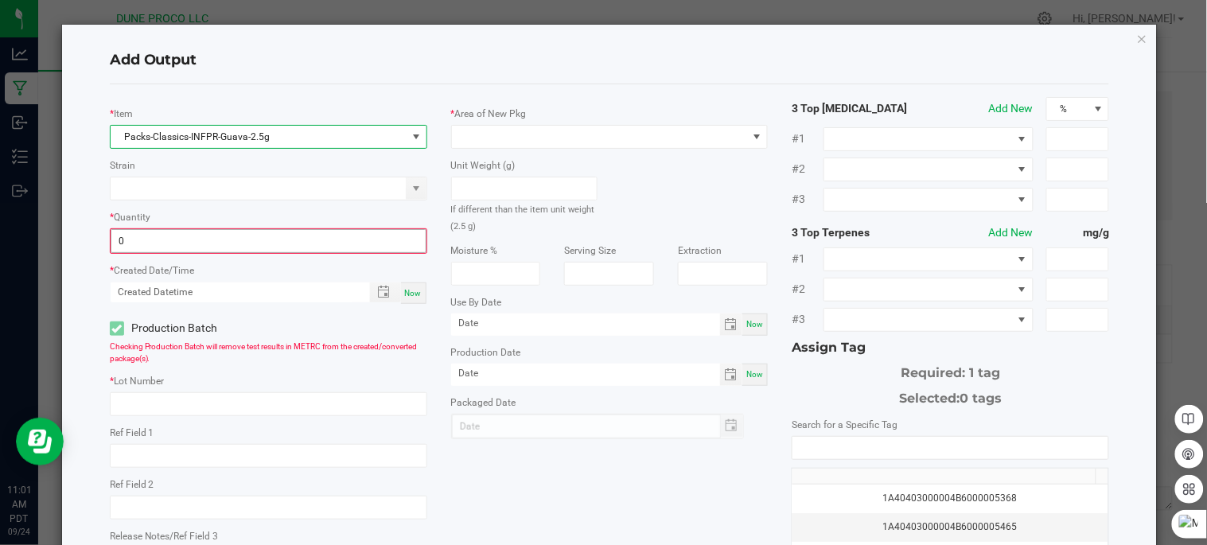
click at [306, 241] on input "0" at bounding box center [268, 241] width 314 height 22
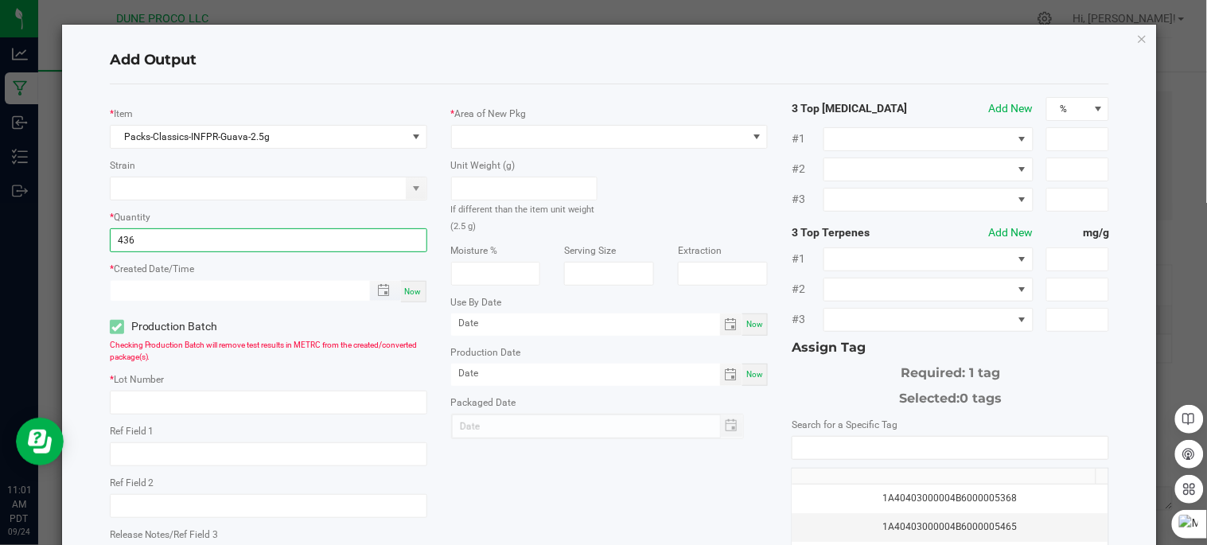
type input "436 ea"
type input "month/day/year hour:minute AM"
click at [306, 286] on input "month/day/year hour:minute AM" at bounding box center [232, 291] width 243 height 20
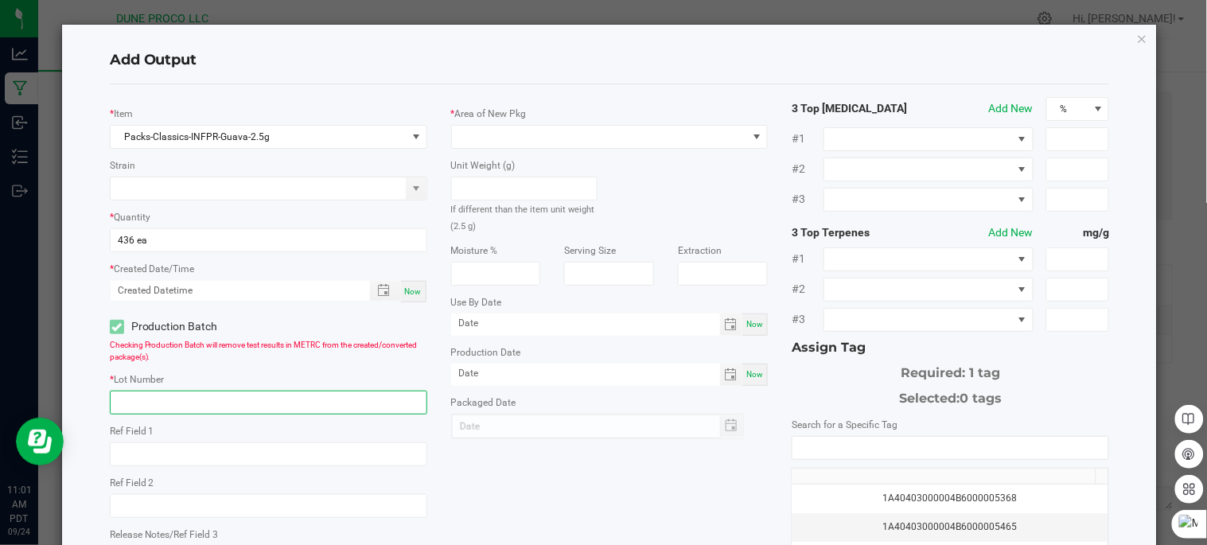
click at [273, 408] on input "text" at bounding box center [268, 403] width 317 height 24
type input "250917_15165"
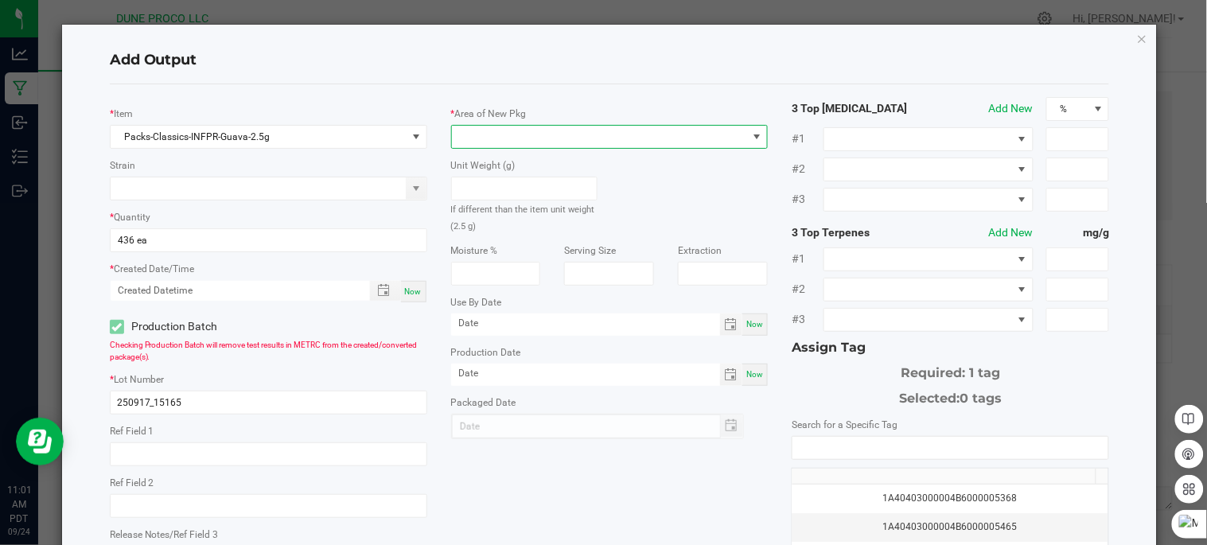
click at [574, 139] on span at bounding box center [600, 137] width 296 height 22
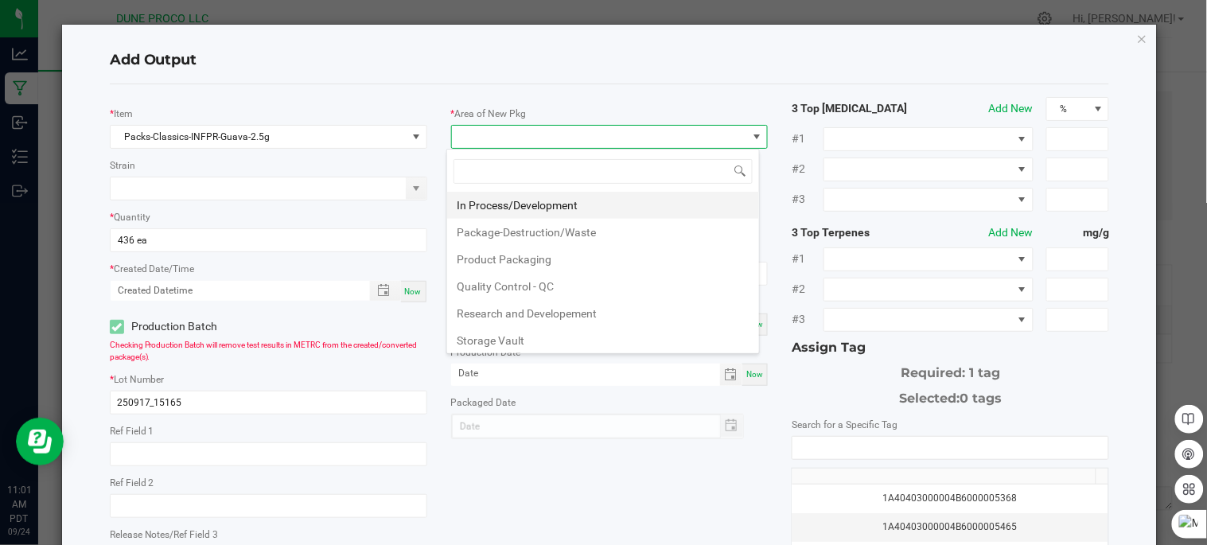
click at [576, 204] on li "In Process/Development" at bounding box center [603, 205] width 312 height 27
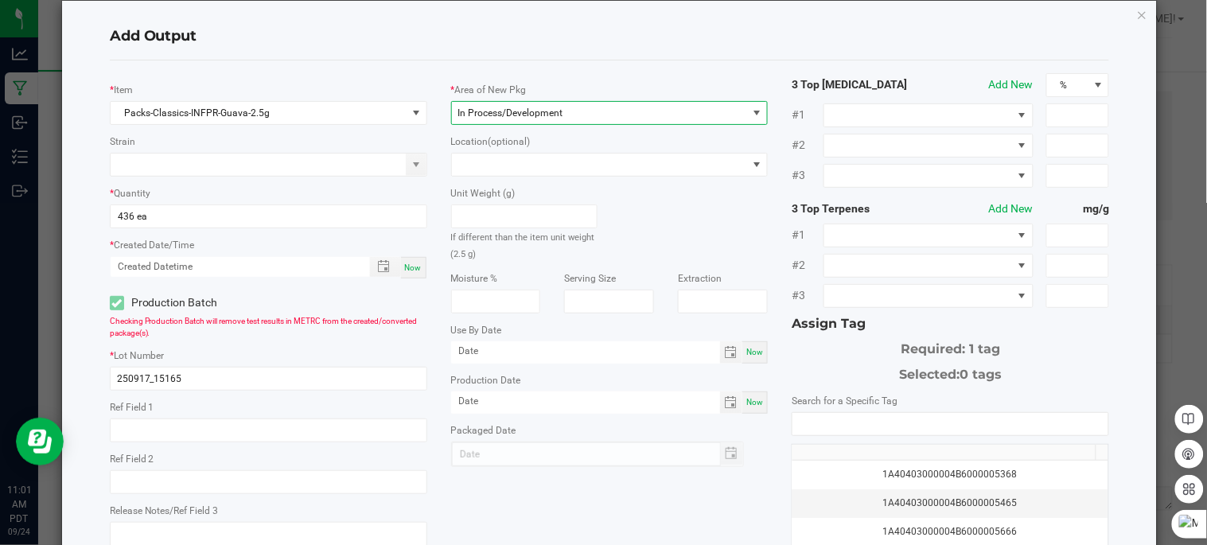
scroll to position [0, 0]
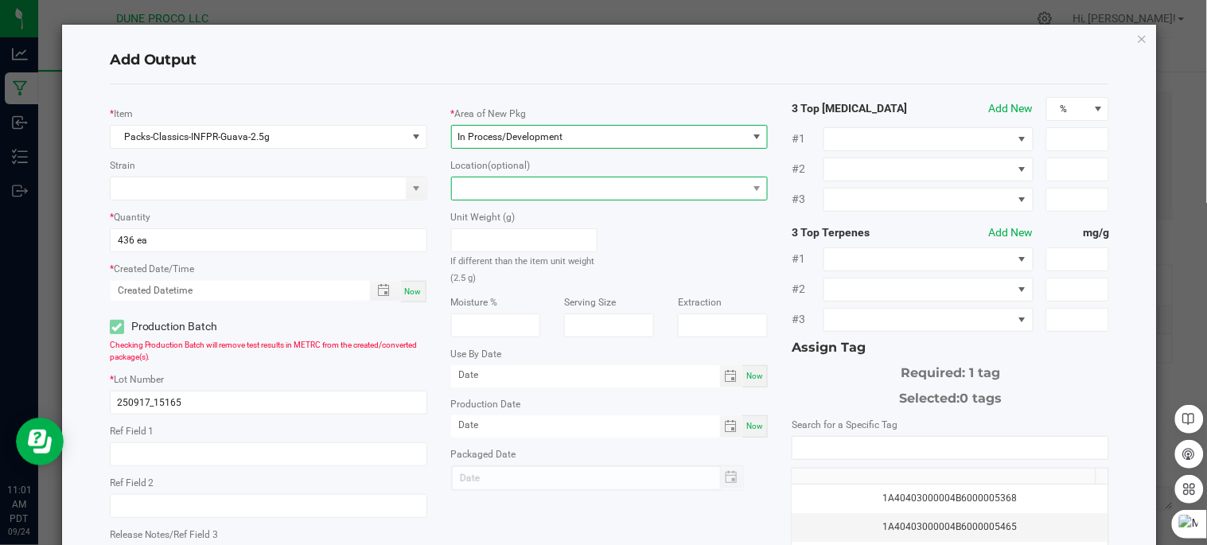
click at [606, 184] on span at bounding box center [600, 188] width 296 height 22
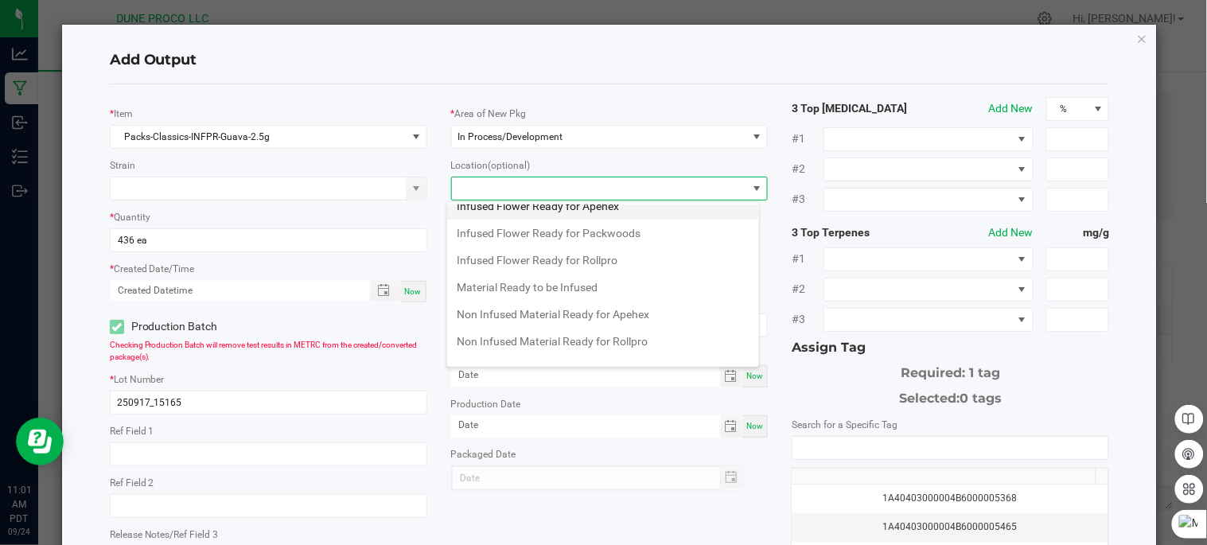
scroll to position [167, 0]
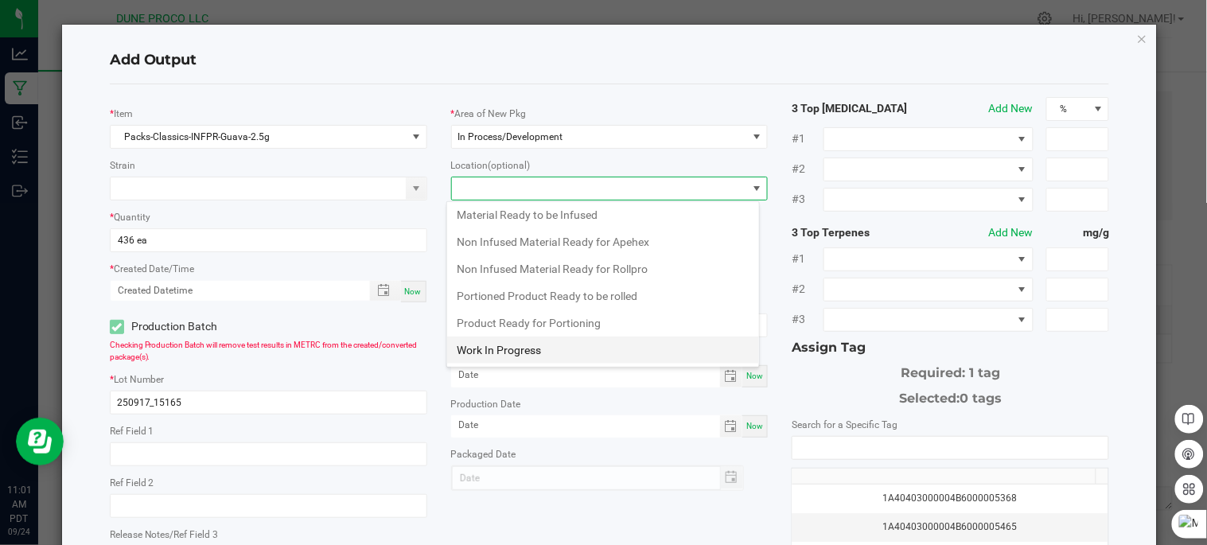
click at [602, 356] on li "Work In Progress" at bounding box center [603, 350] width 312 height 27
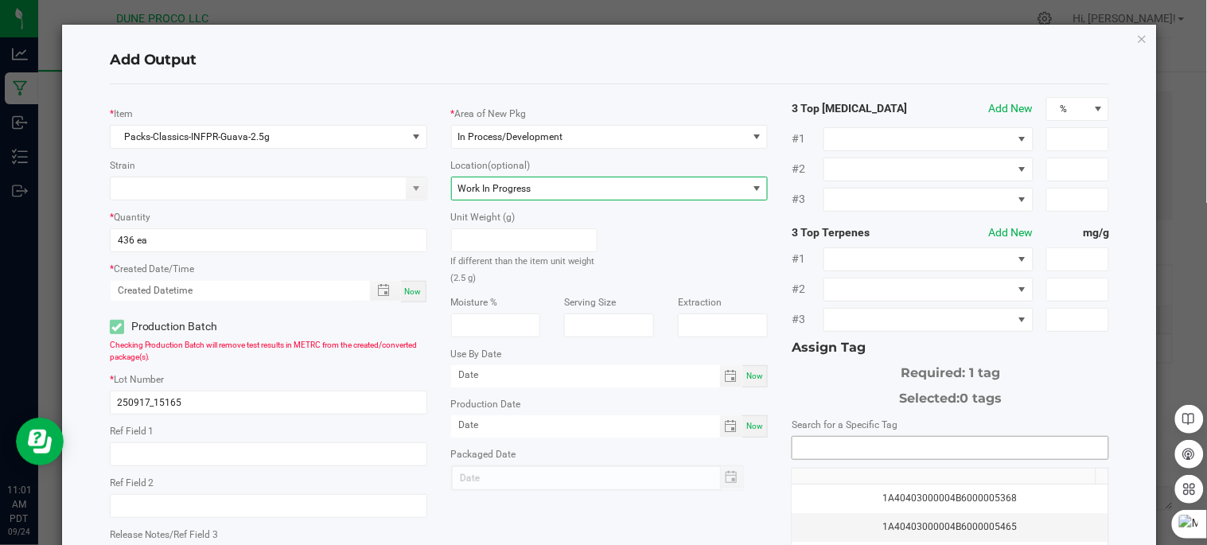
click at [872, 442] on input "NO DATA FOUND" at bounding box center [951, 448] width 316 height 22
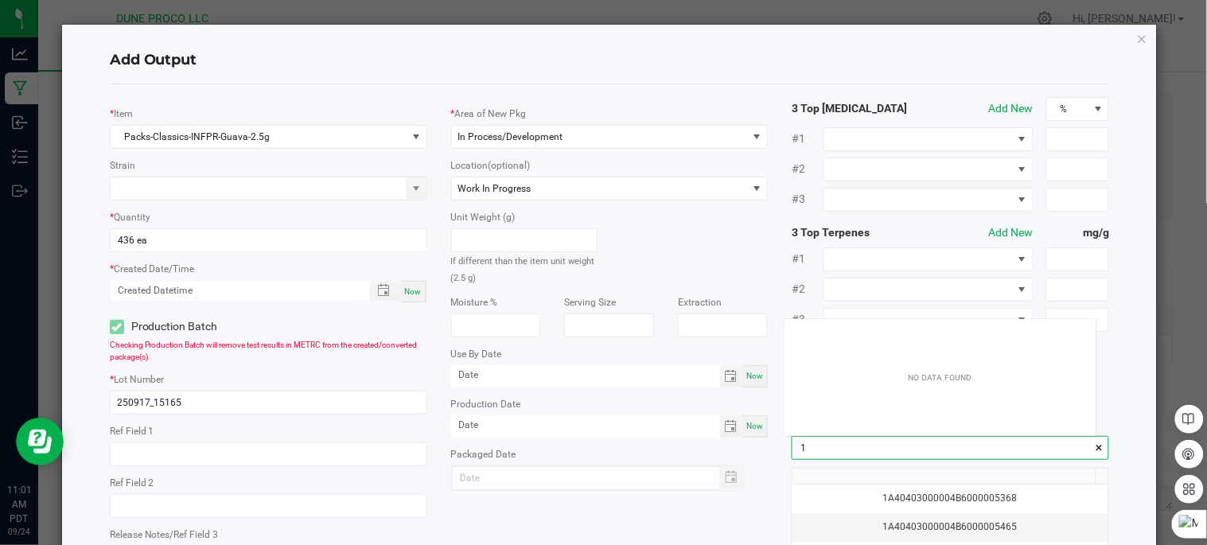
scroll to position [21, 311]
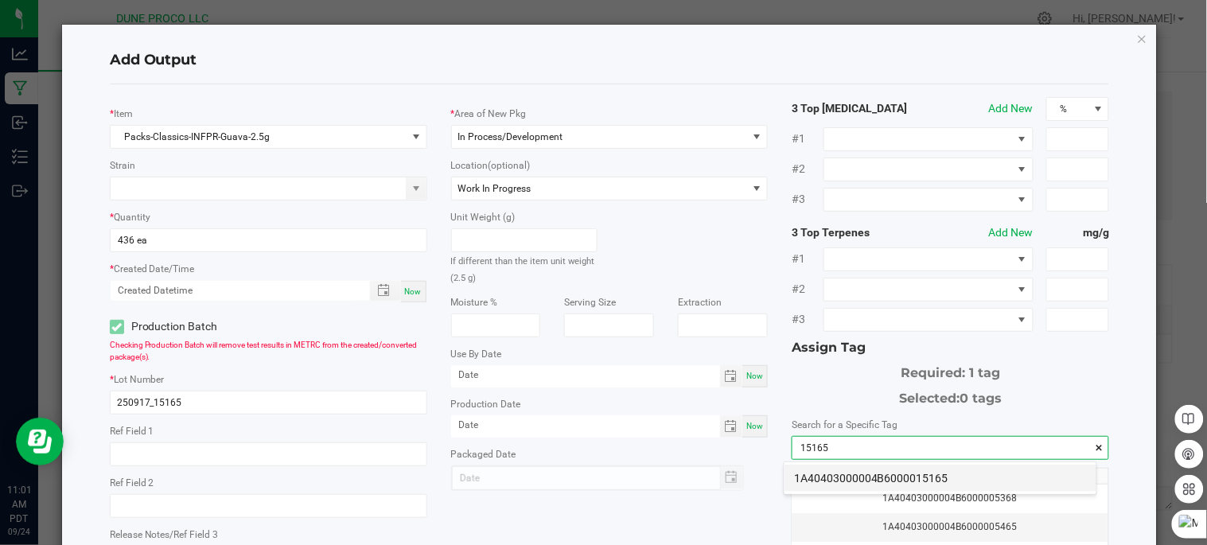
click at [869, 481] on li "1A40403000004B6000015165" at bounding box center [941, 478] width 312 height 27
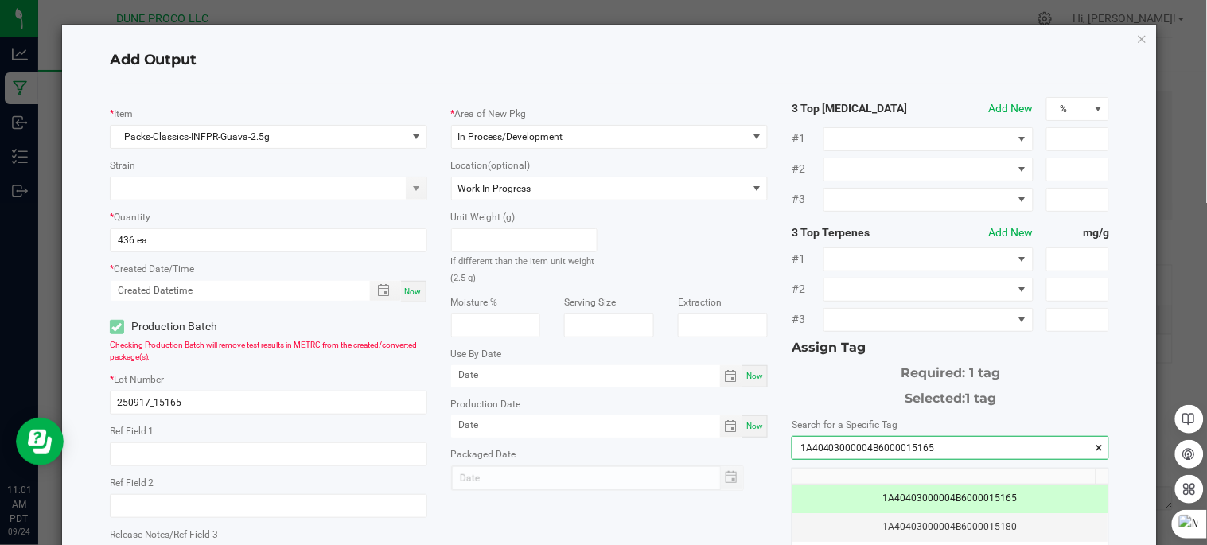
type input "1A40403000004B6000015165"
click at [410, 288] on span "Now" at bounding box center [413, 291] width 17 height 9
type input "[DATE] 11:01 AM"
type input "[DATE]"
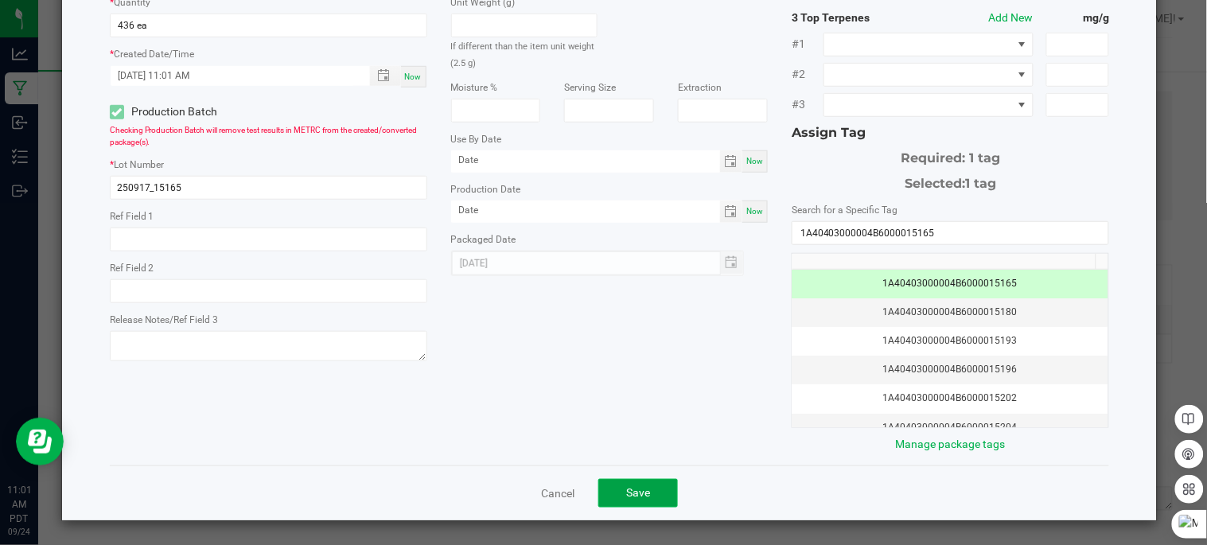
click at [654, 500] on button "Save" at bounding box center [638, 493] width 80 height 29
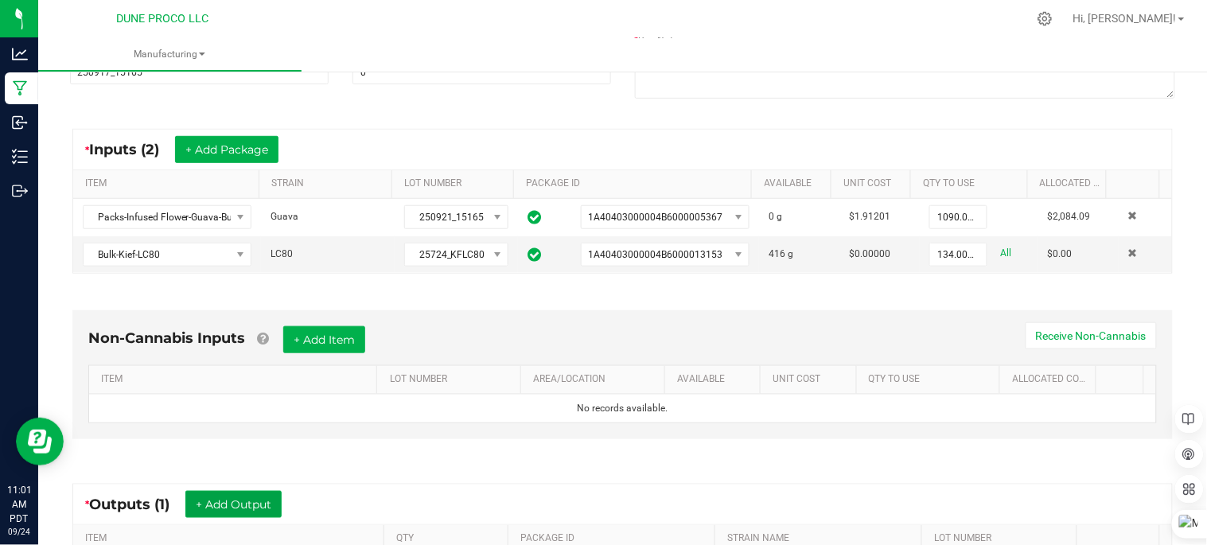
scroll to position [33, 0]
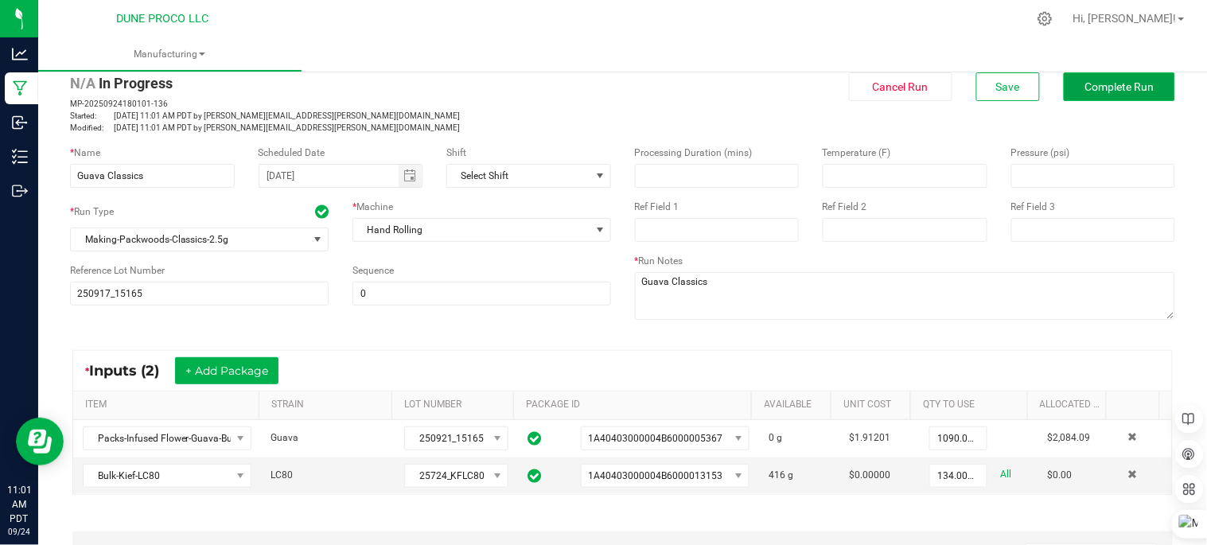
click at [1064, 96] on button "Complete Run" at bounding box center [1119, 86] width 111 height 29
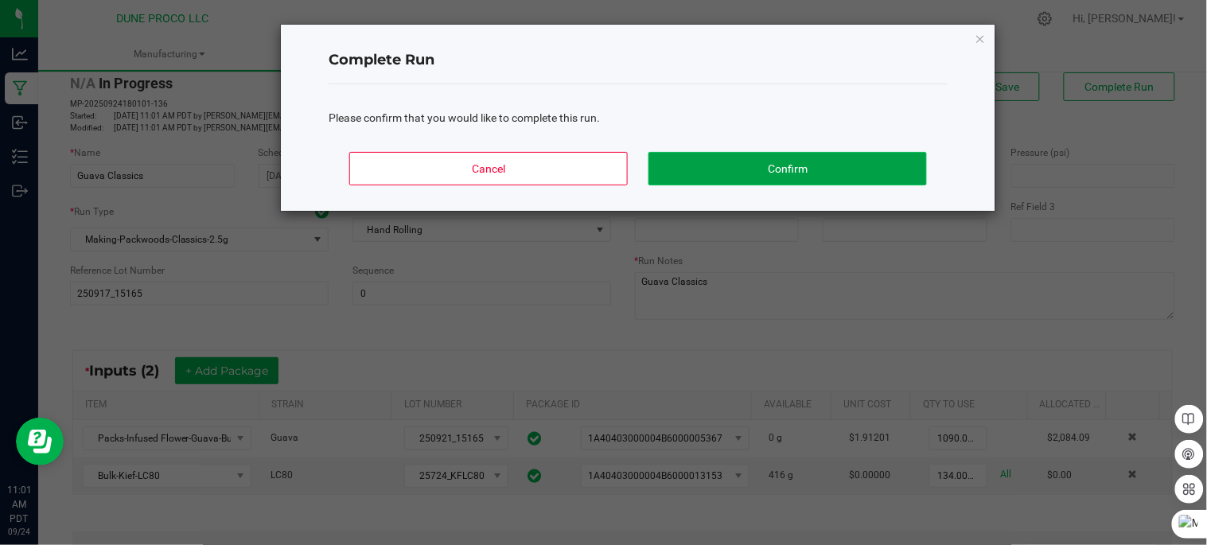
click at [750, 165] on button "Confirm" at bounding box center [787, 168] width 278 height 33
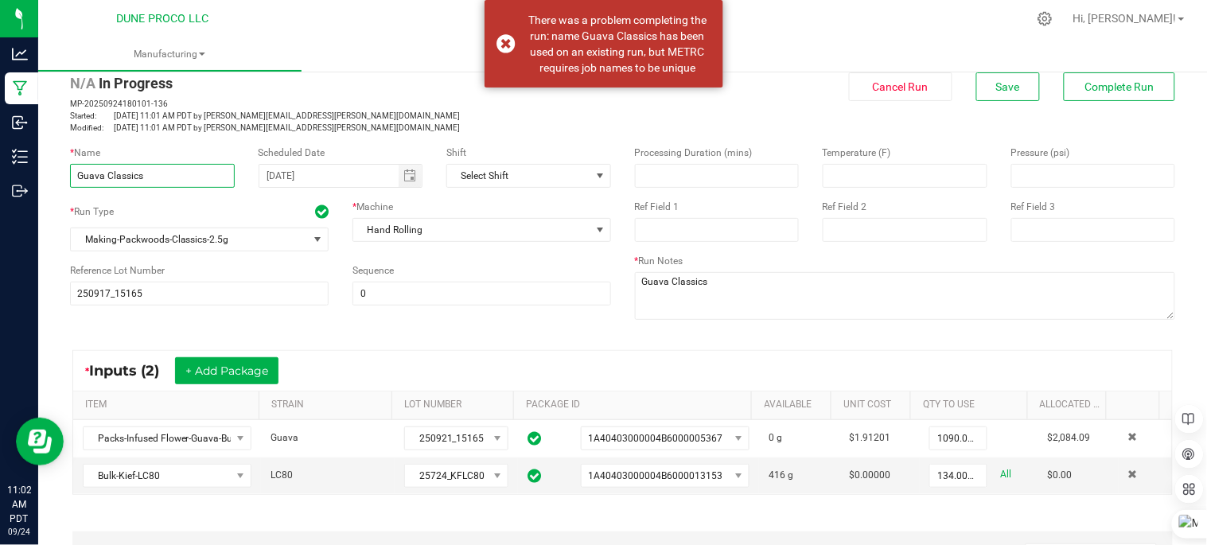
click at [204, 173] on input "Guava Classics" at bounding box center [152, 176] width 165 height 24
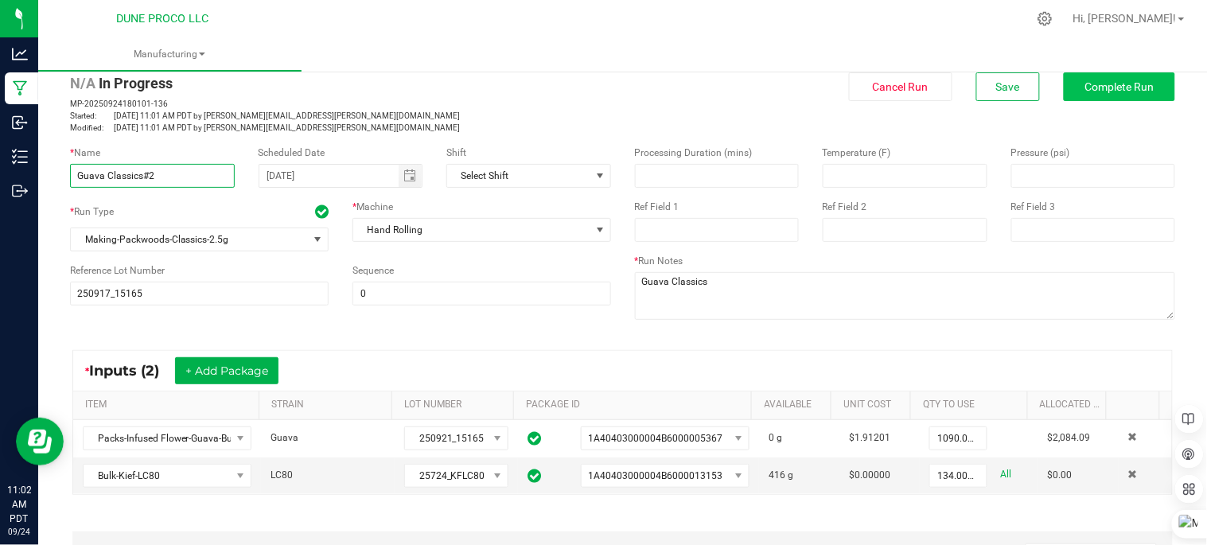
type input "Guava Classics#2"
click at [1064, 85] on button "Complete Run" at bounding box center [1119, 86] width 111 height 29
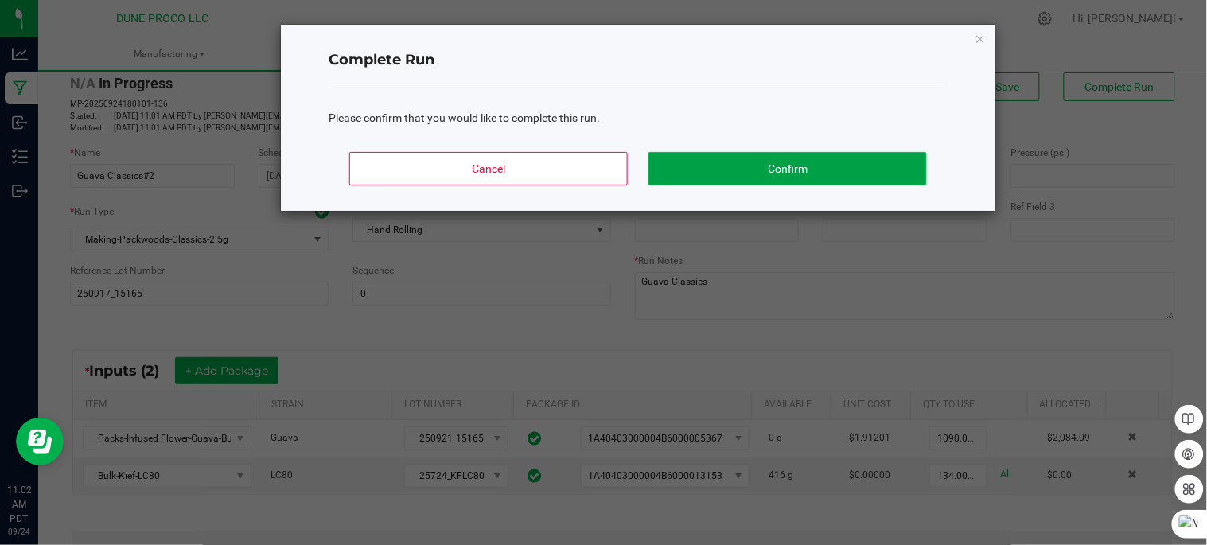
click at [781, 177] on button "Confirm" at bounding box center [787, 168] width 278 height 33
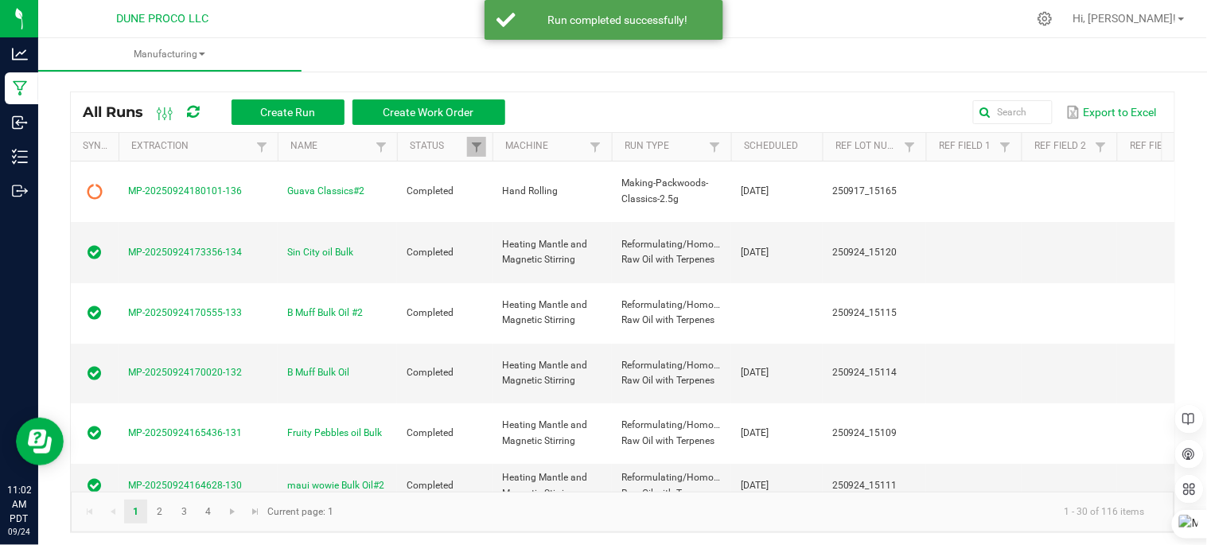
click at [192, 111] on icon at bounding box center [194, 112] width 12 height 14
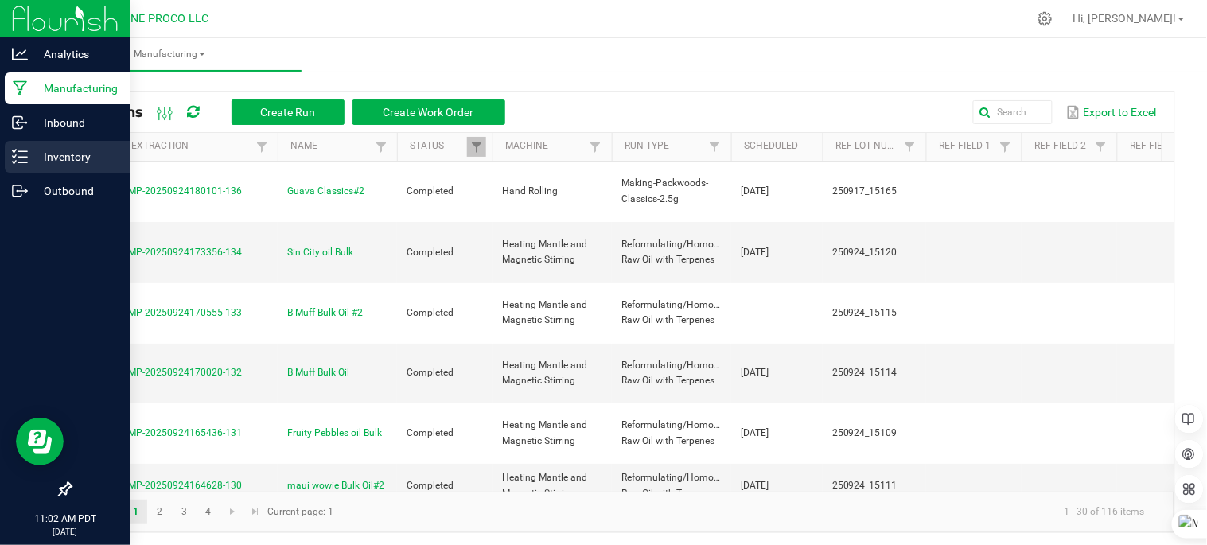
click at [69, 159] on p "Inventory" at bounding box center [75, 156] width 95 height 19
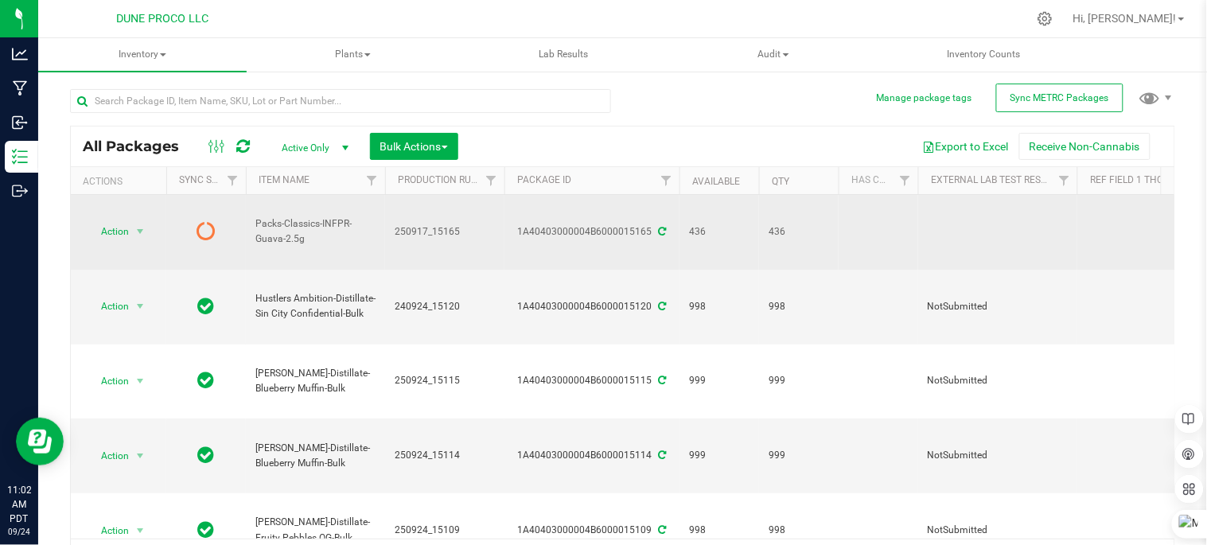
drag, startPoint x: 351, startPoint y: 204, endPoint x: 255, endPoint y: 227, distance: 98.0
click at [255, 227] on span "Packs-Classics-INFPR-Guava-2.5g" at bounding box center [315, 231] width 120 height 30
drag, startPoint x: 248, startPoint y: 205, endPoint x: 342, endPoint y: 217, distance: 94.6
click at [342, 217] on td "Packs-Classics-INFPR-Guava-2.5g" at bounding box center [315, 232] width 139 height 75
drag, startPoint x: 342, startPoint y: 217, endPoint x: 328, endPoint y: 204, distance: 19.7
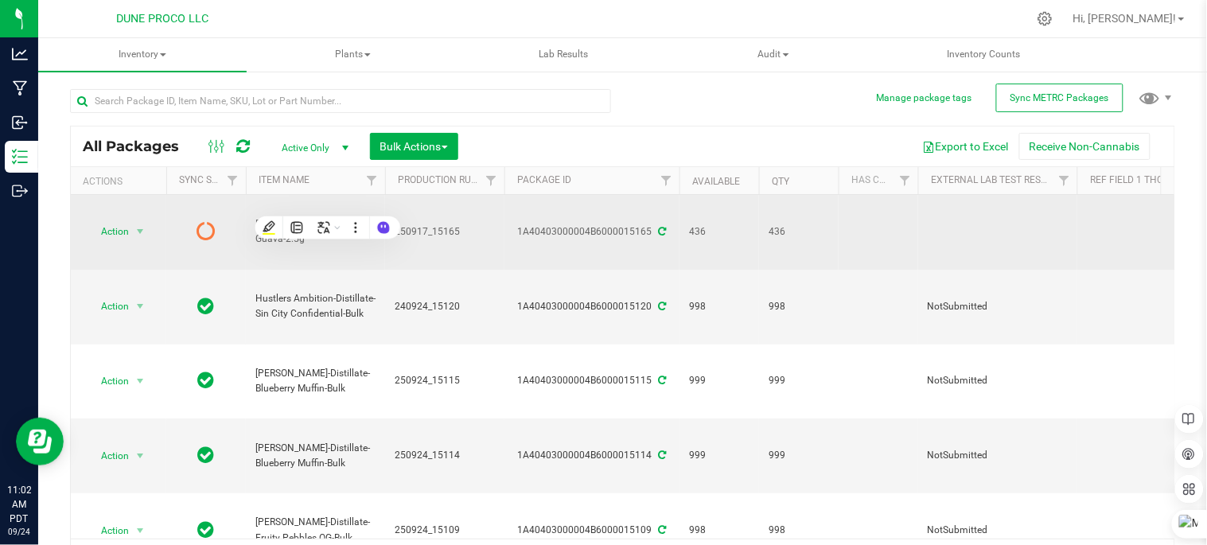
copy span "Packs-Classics-INFPR-Guava-2.5g"
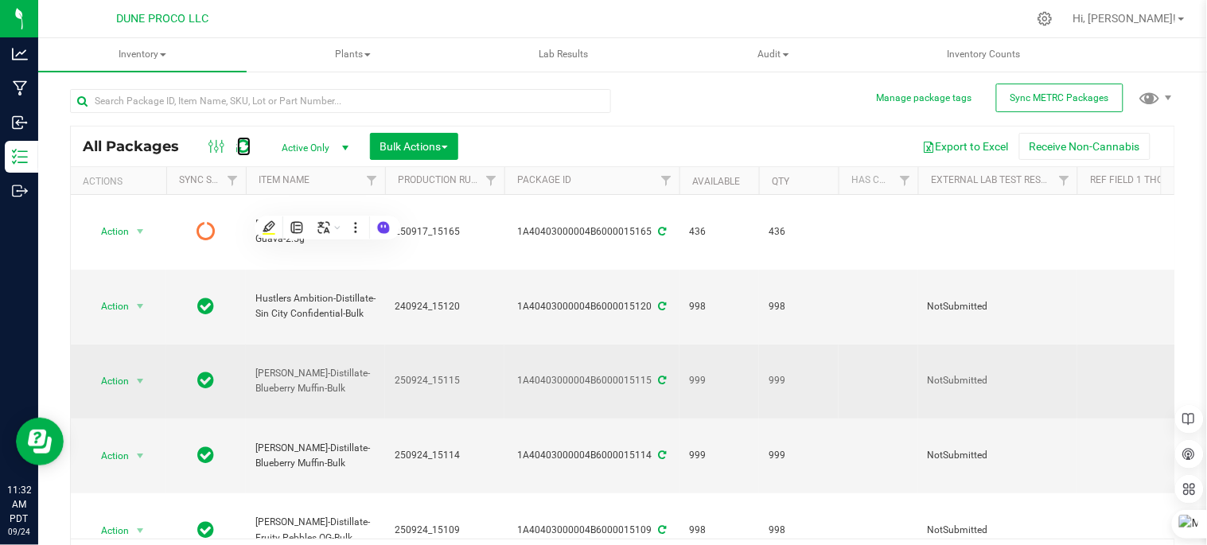
drag, startPoint x: 243, startPoint y: 146, endPoint x: 315, endPoint y: 289, distance: 159.8
click at [243, 146] on icon at bounding box center [244, 146] width 14 height 16
